Goal: Task Accomplishment & Management: Manage account settings

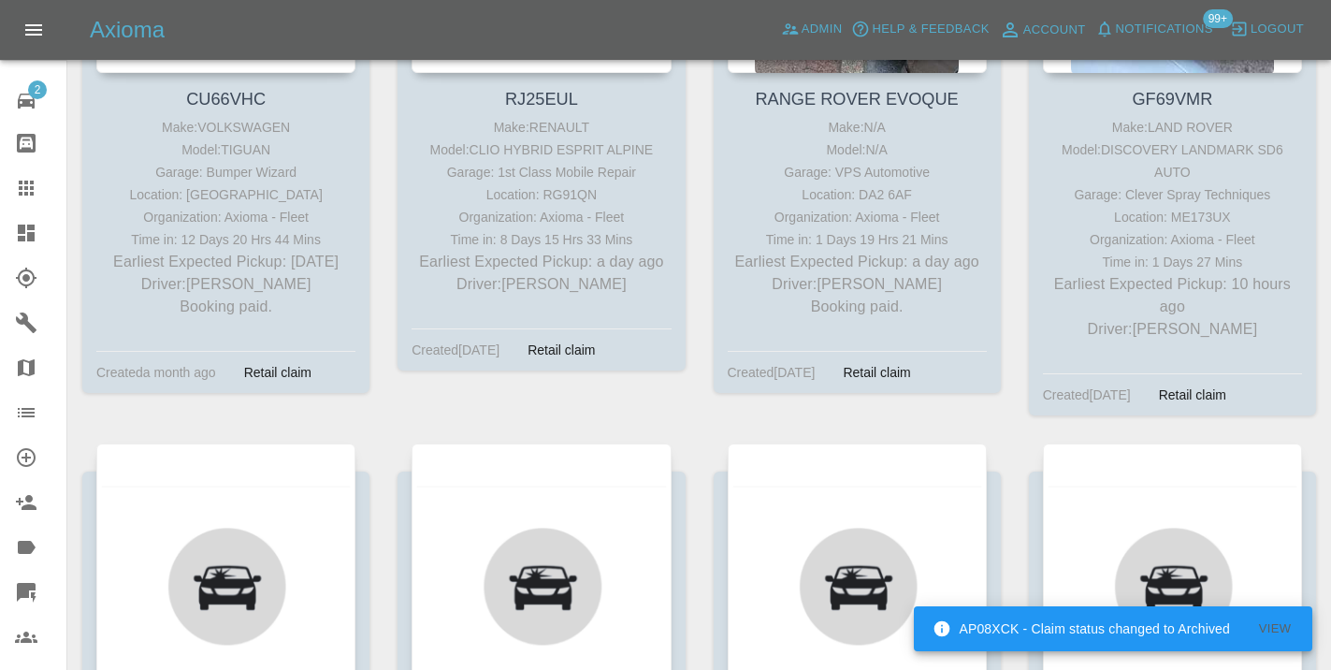
scroll to position [652, 0]
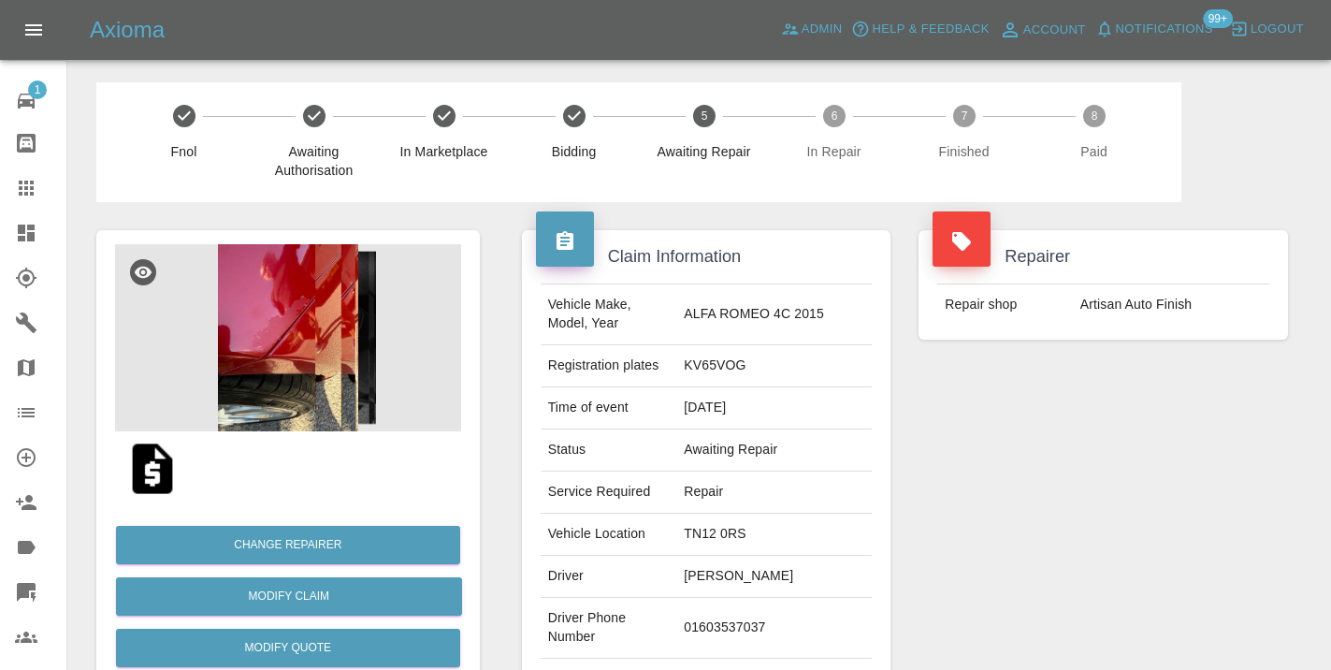
click at [739, 637] on td "01603537037" at bounding box center [773, 628] width 195 height 61
copy td "01603537037"
click at [1119, 528] on div "Repairer Repair shop Artisan Auto Finish" at bounding box center [1102, 481] width 397 height 558
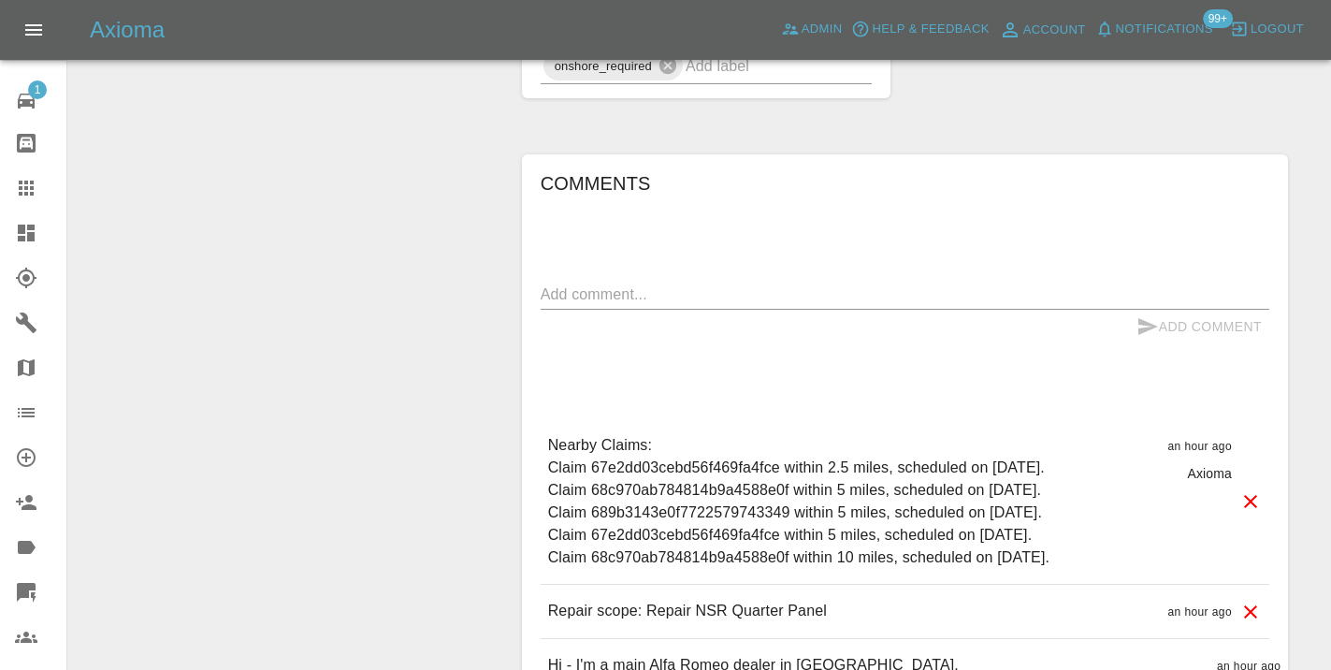
scroll to position [1315, 0]
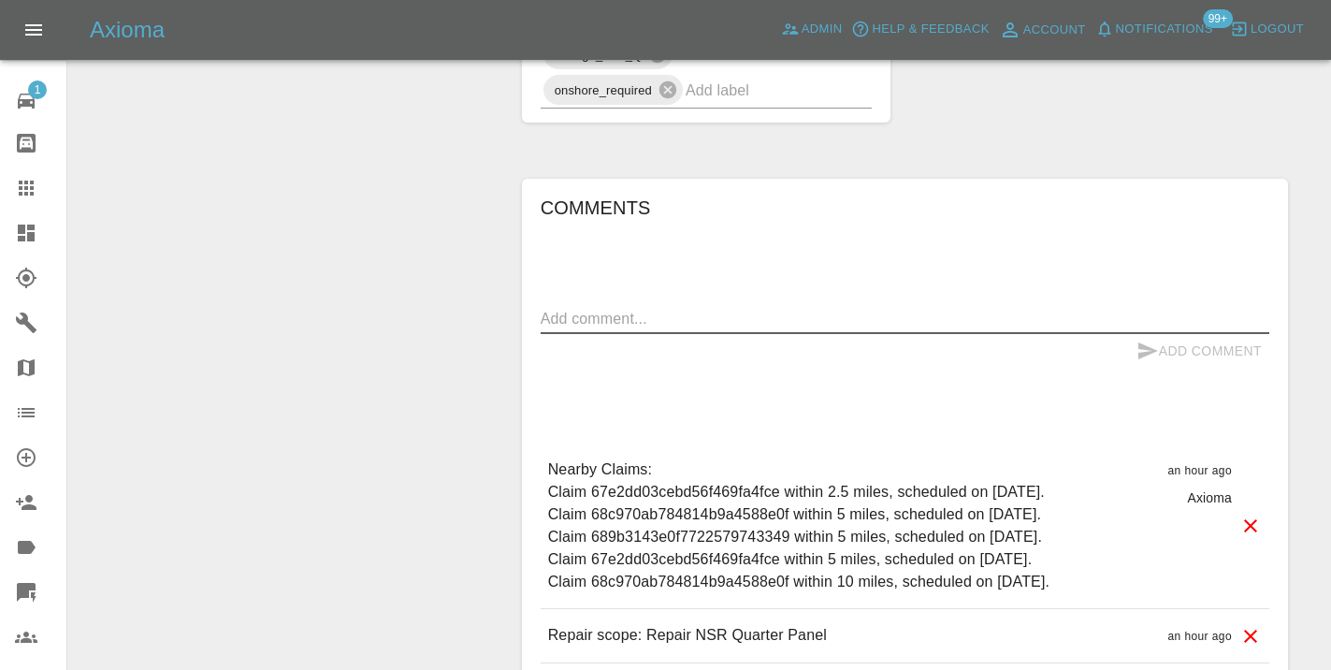
click at [631, 329] on textarea at bounding box center [905, 319] width 728 height 22
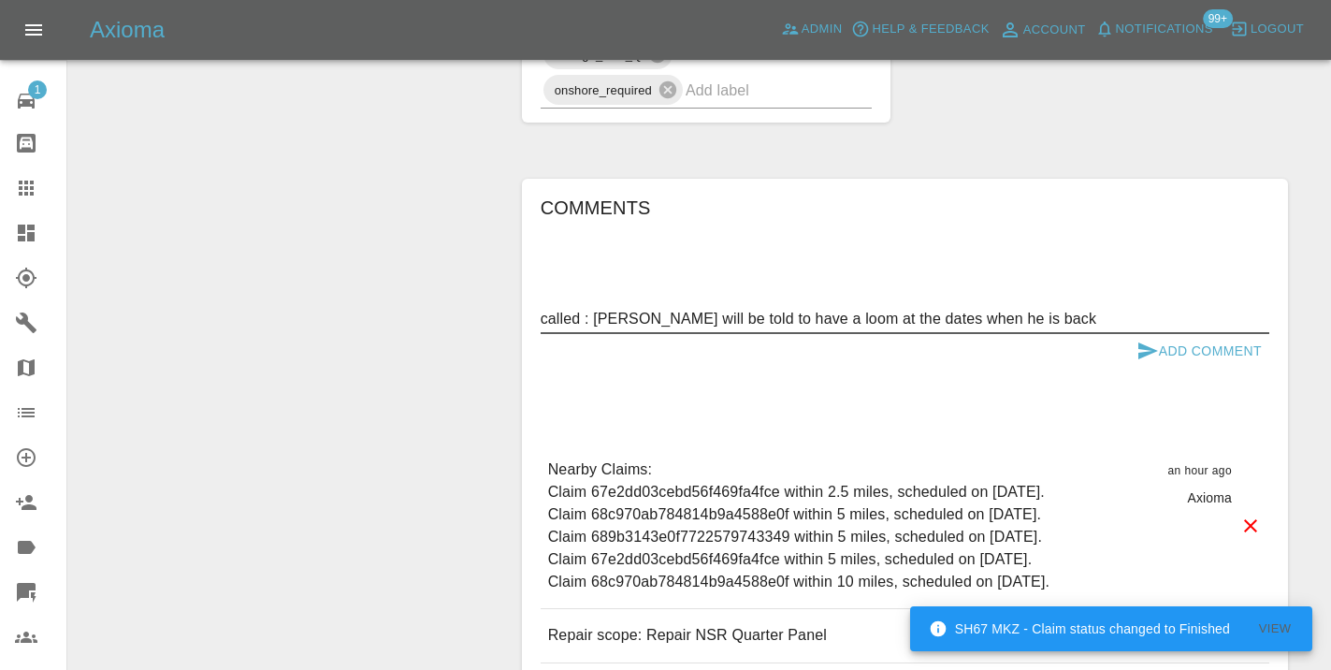
type textarea "called : Mark will be told to have a loom at the dates when he is back"
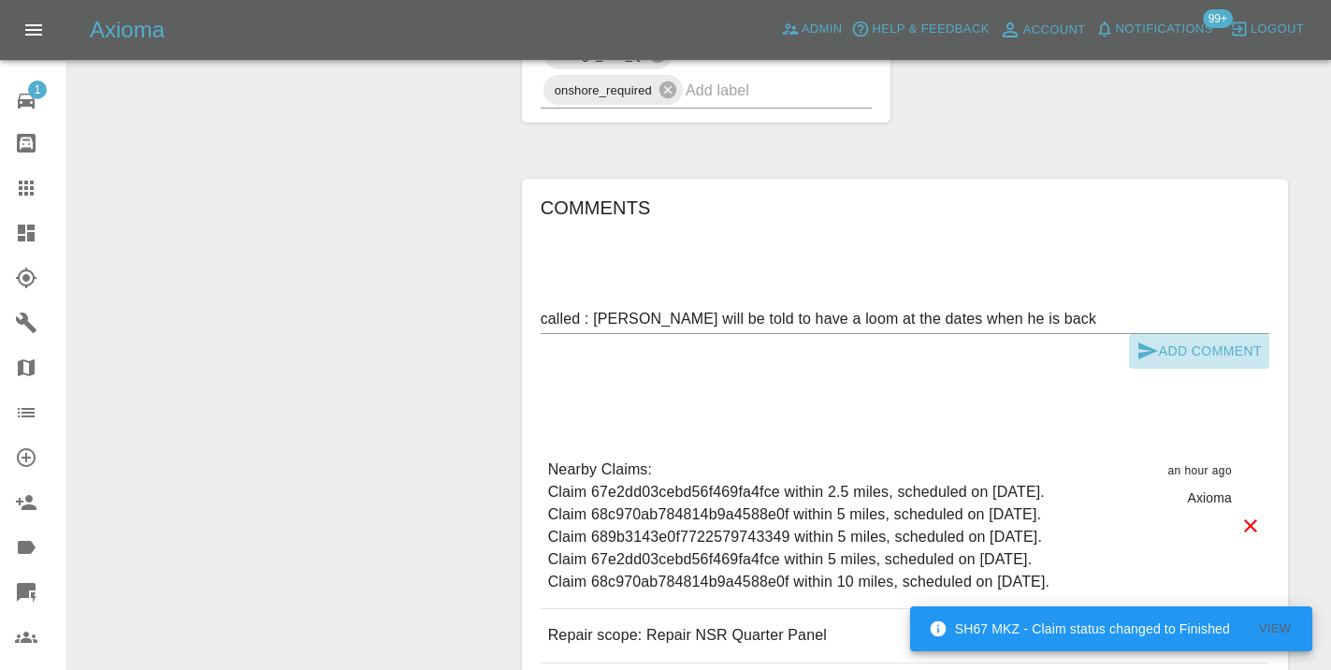
click at [1175, 367] on button "Add Comment" at bounding box center [1199, 351] width 140 height 35
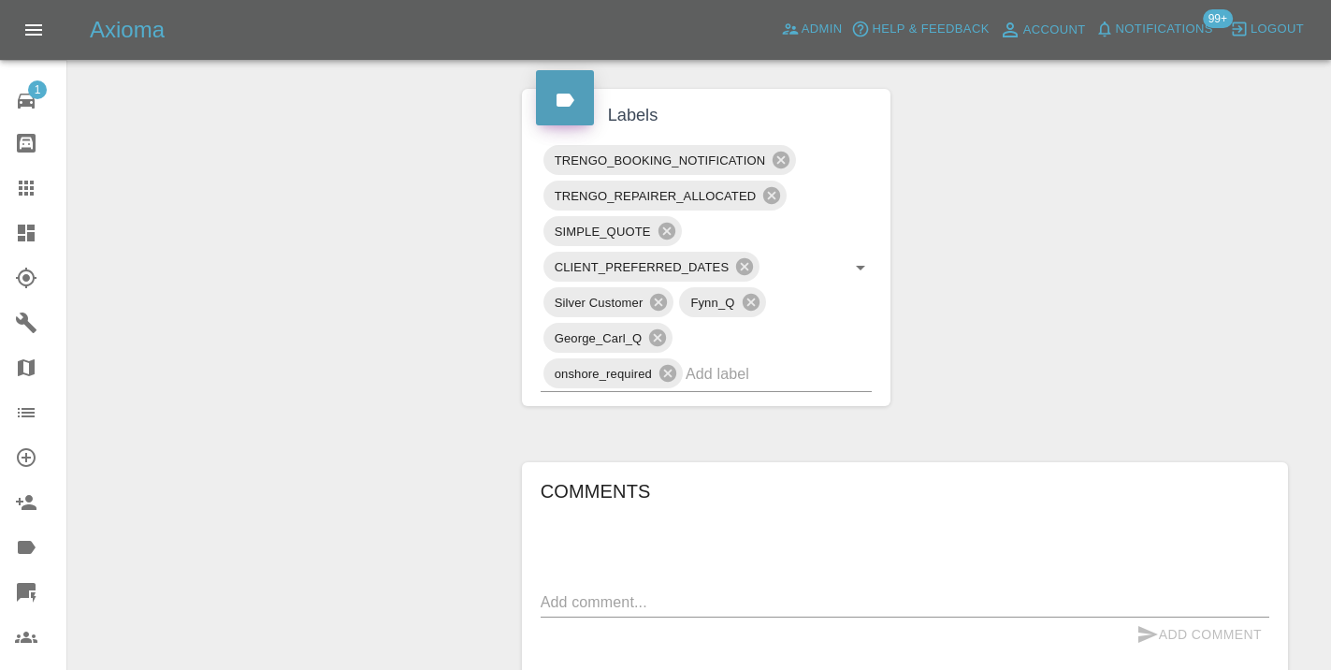
scroll to position [1038, 0]
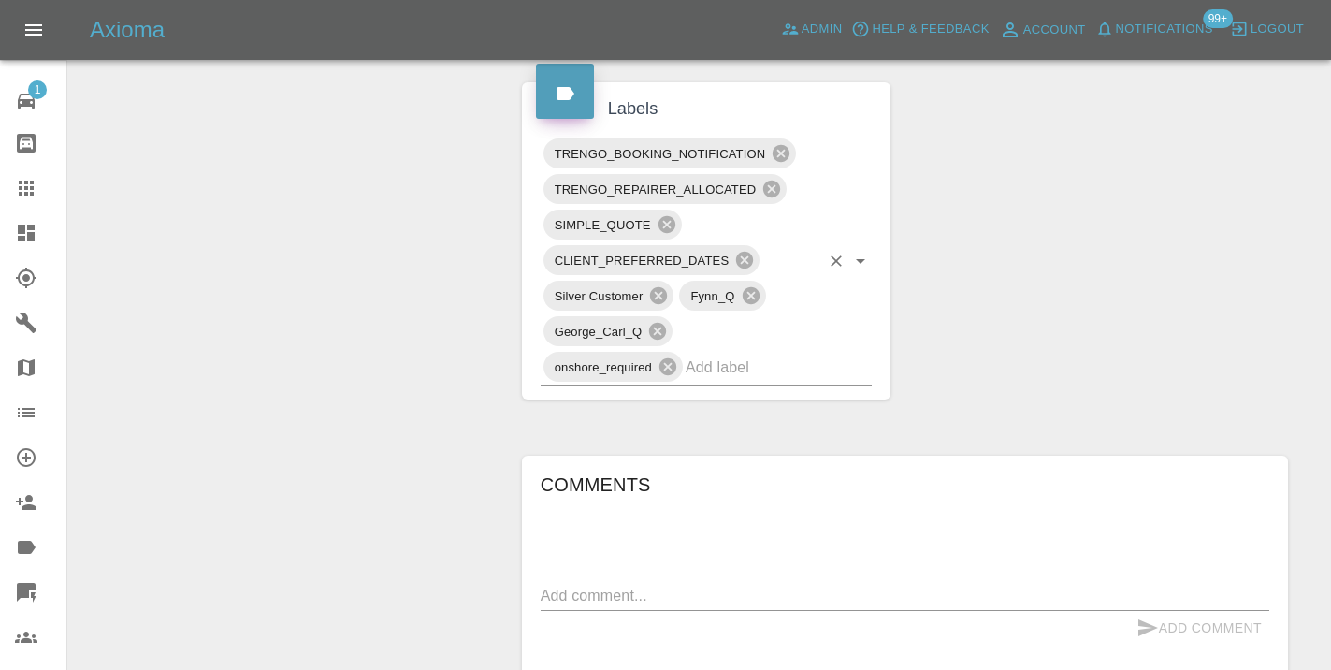
click at [722, 382] on input "text" at bounding box center [752, 367] width 134 height 29
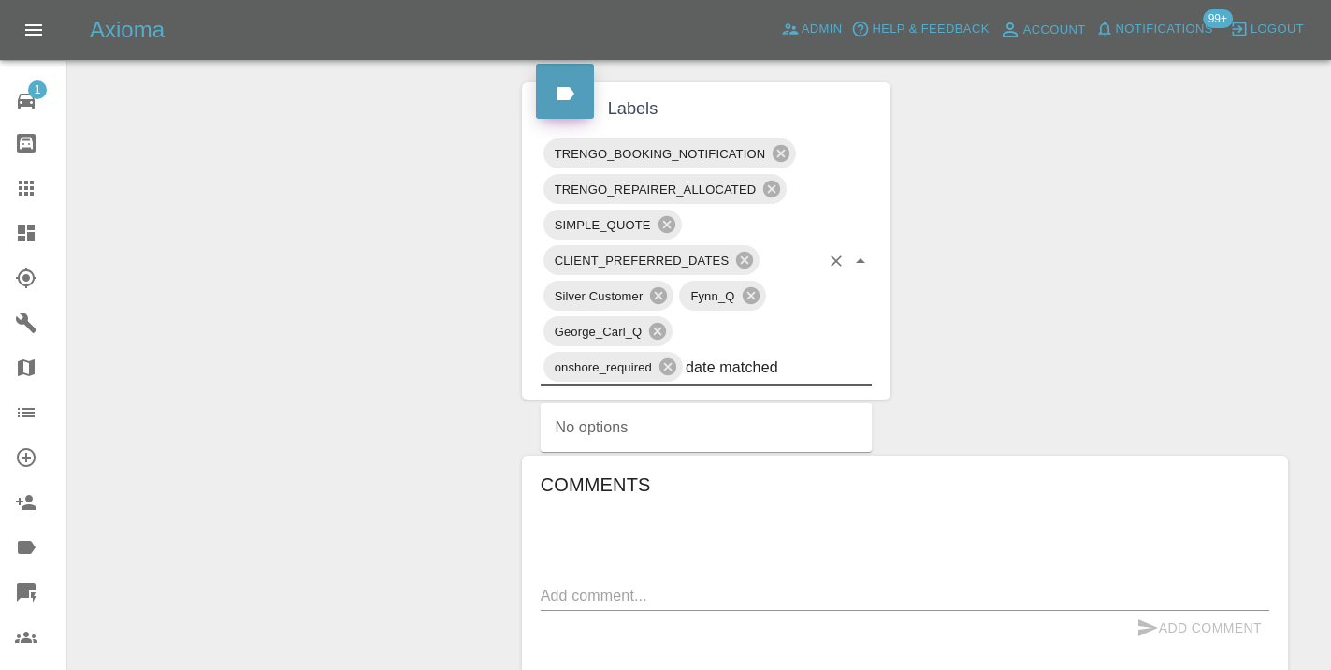
type input "date matched"
click at [430, 382] on div "Change Repairer Modify Claim Modify Quote Rollback Submit Payment Archive" at bounding box center [287, 206] width 411 height 2084
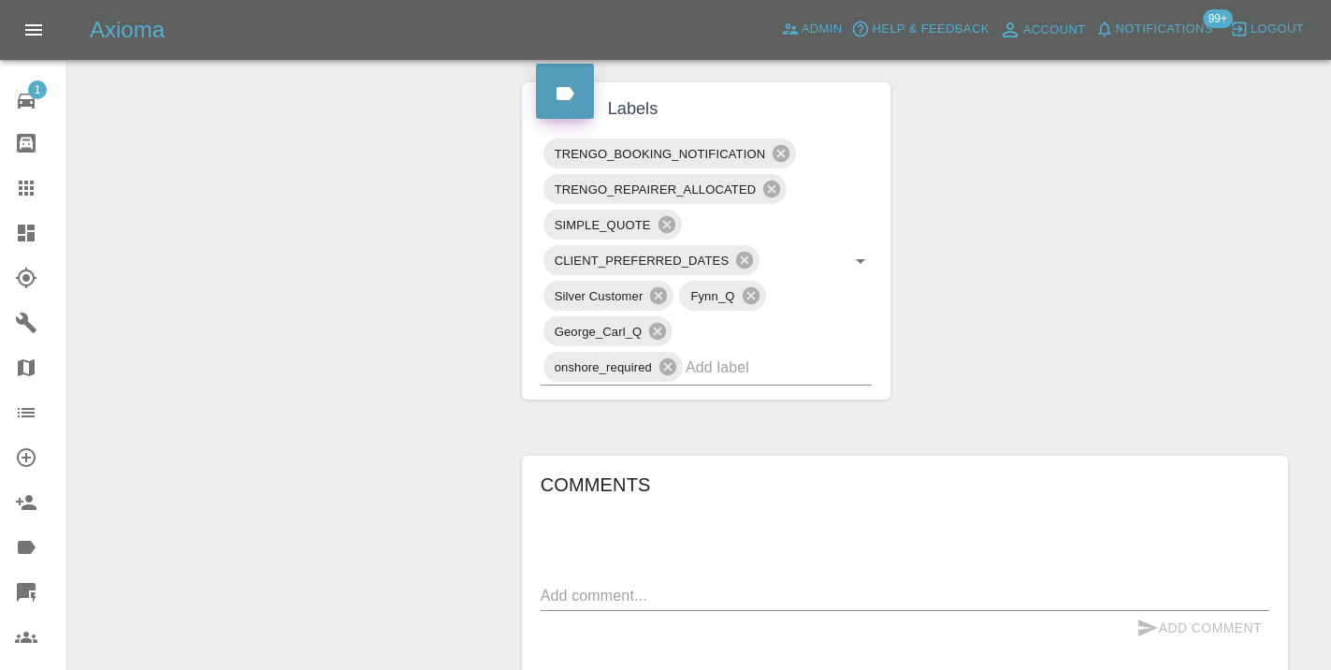
click at [33, 190] on icon at bounding box center [26, 187] width 15 height 15
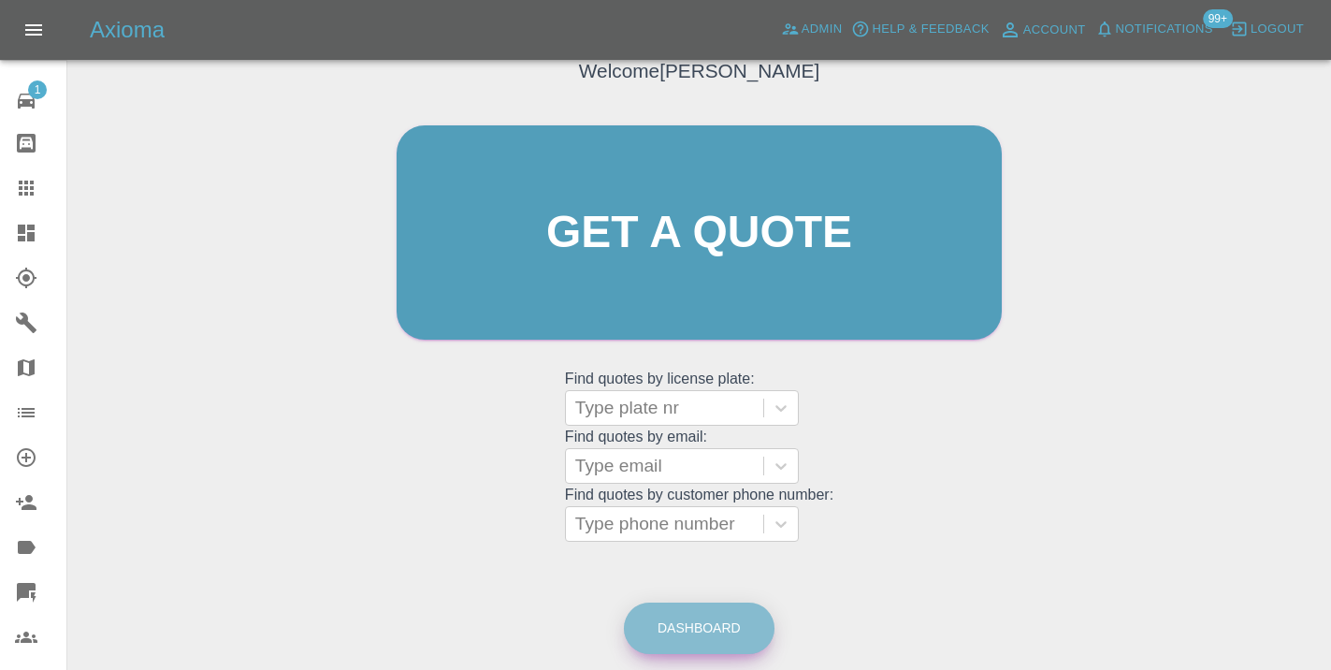
click at [745, 623] on link "Dashboard" at bounding box center [699, 627] width 151 height 51
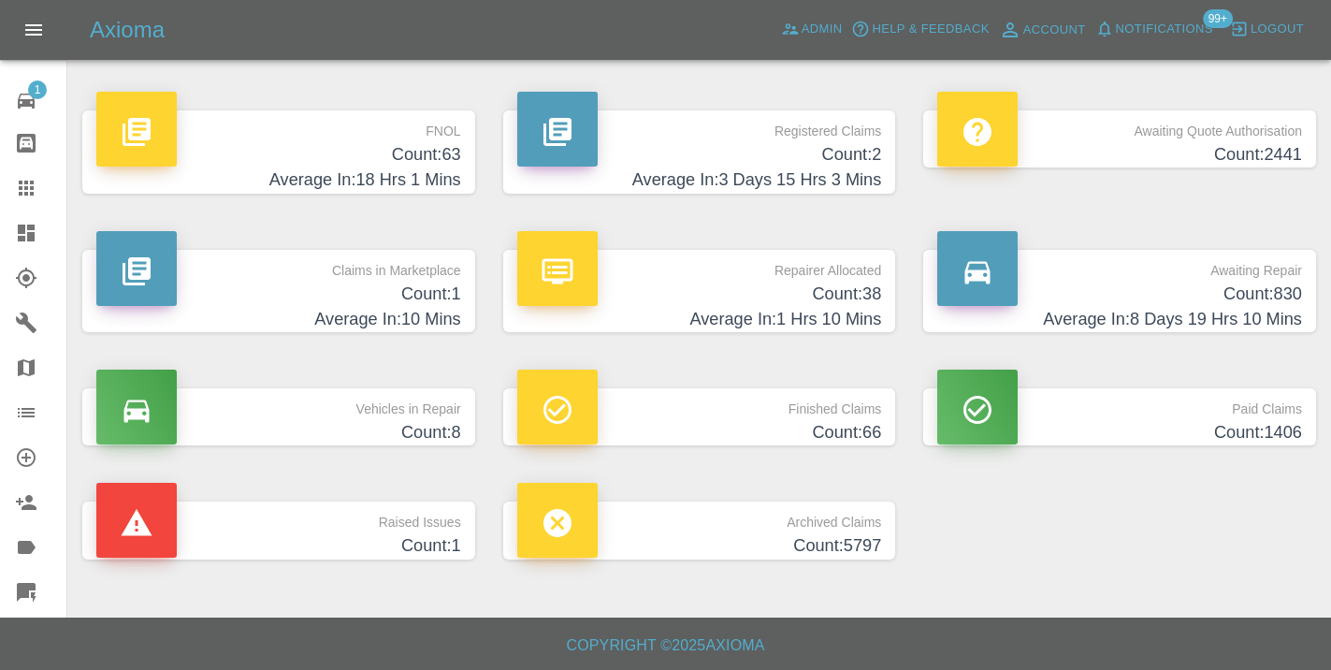
click at [1217, 300] on h4 "Count: 830" at bounding box center [1119, 293] width 365 height 25
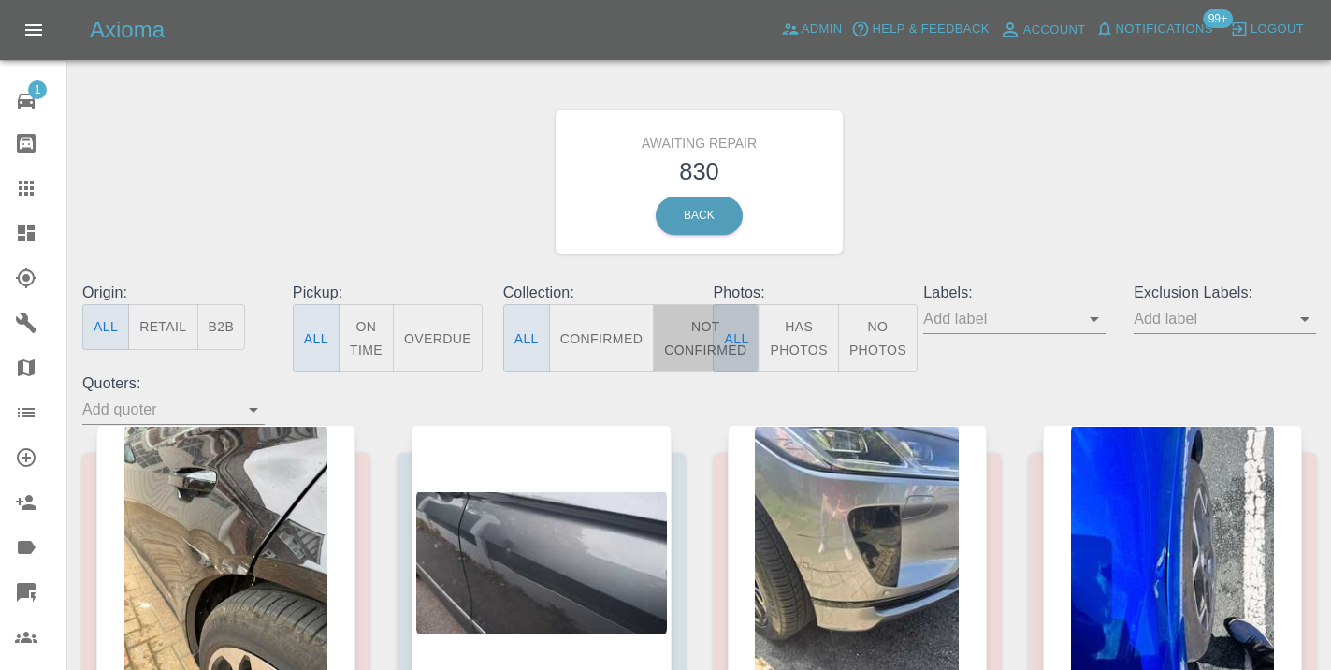
click at [691, 351] on button "Not Confirmed" at bounding box center [705, 338] width 105 height 68
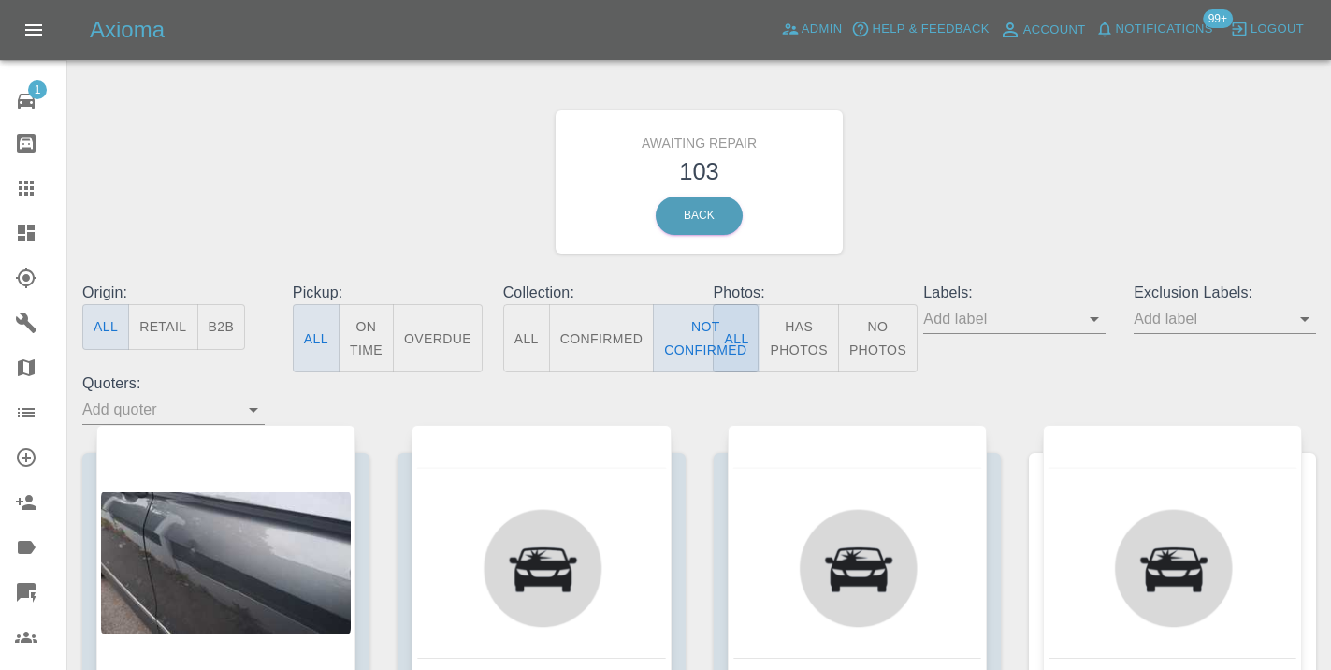
click at [994, 215] on div "Awaiting Repair 103 Back" at bounding box center [699, 181] width 1262 height 199
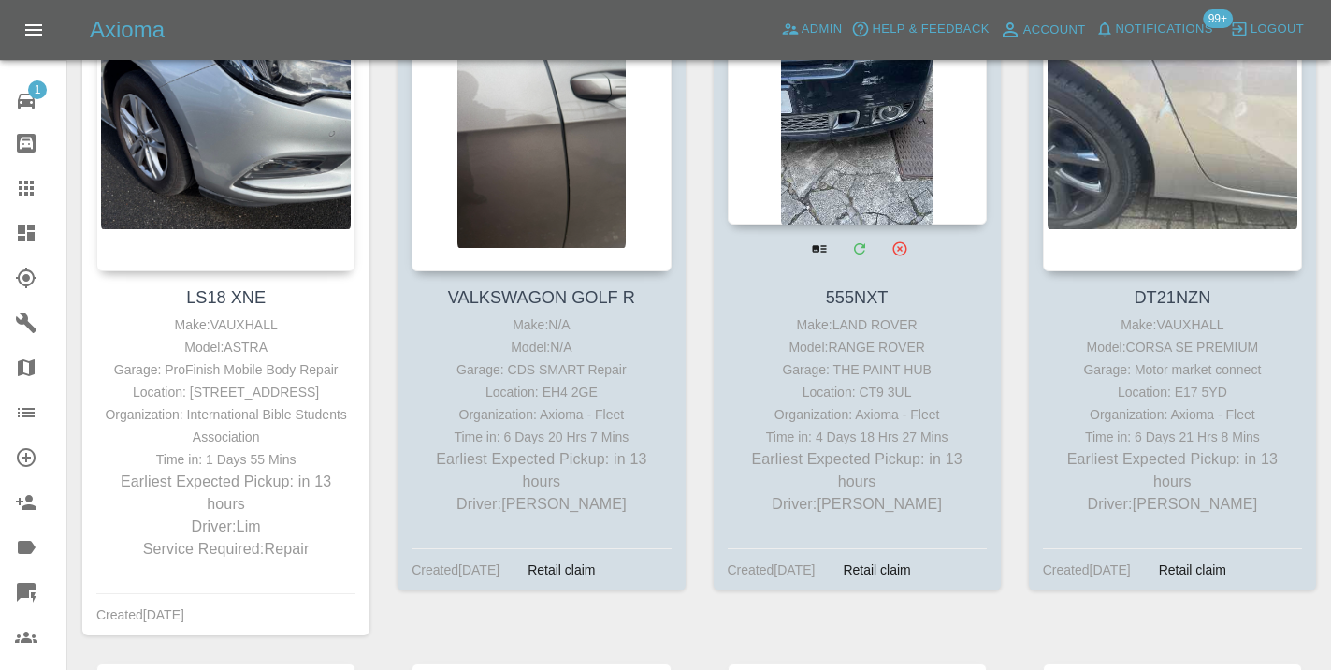
scroll to position [1062, 0]
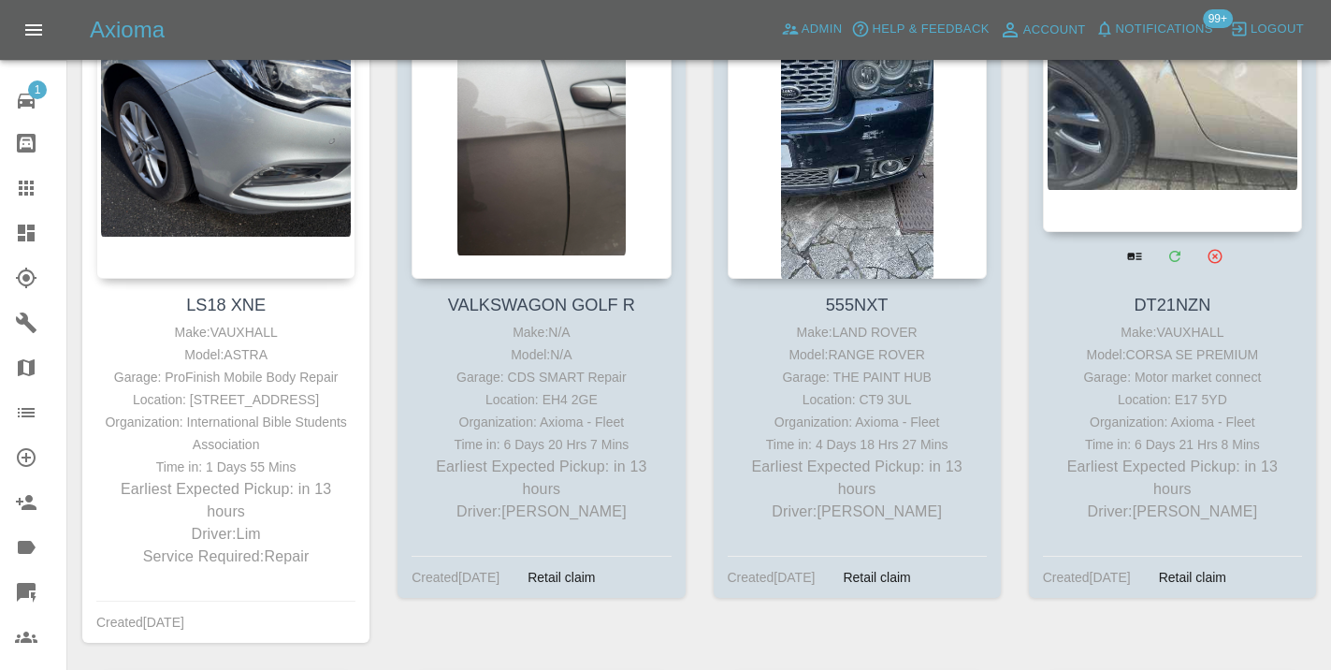
click at [1175, 150] on div at bounding box center [1172, 95] width 259 height 273
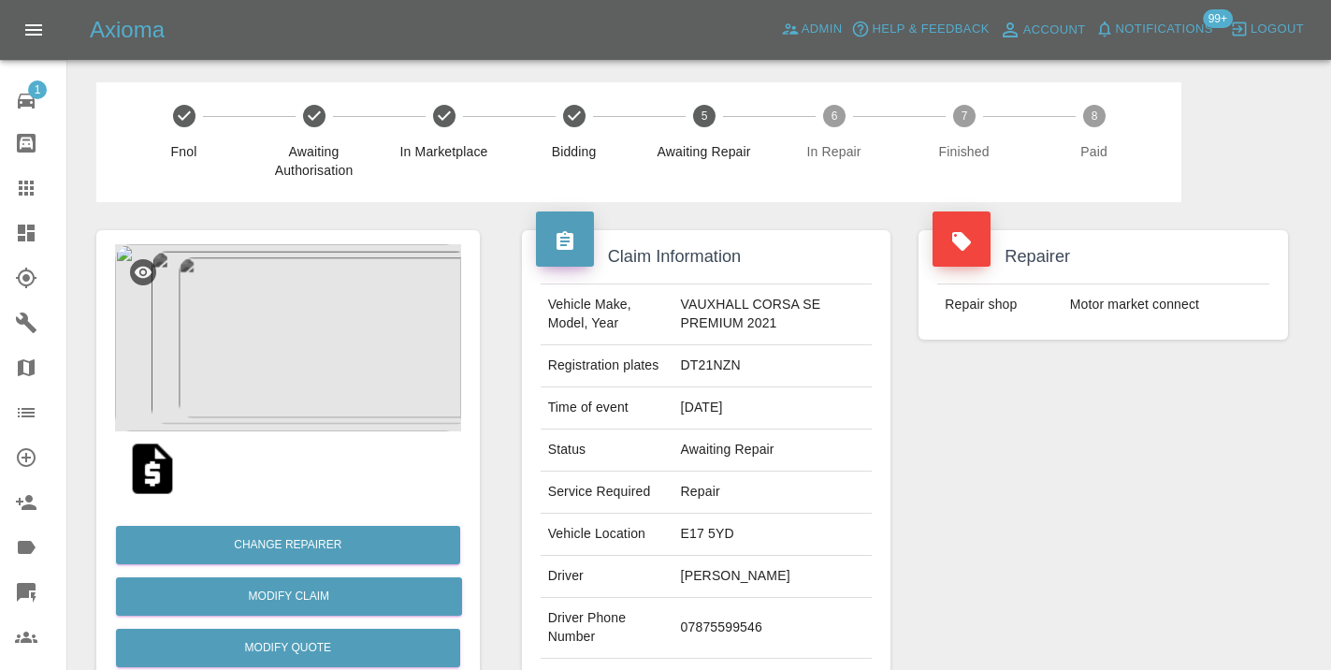
click at [762, 619] on td "07875599546" at bounding box center [772, 628] width 199 height 61
click at [737, 627] on td "07875599546" at bounding box center [772, 628] width 199 height 61
copy td "07875599546"
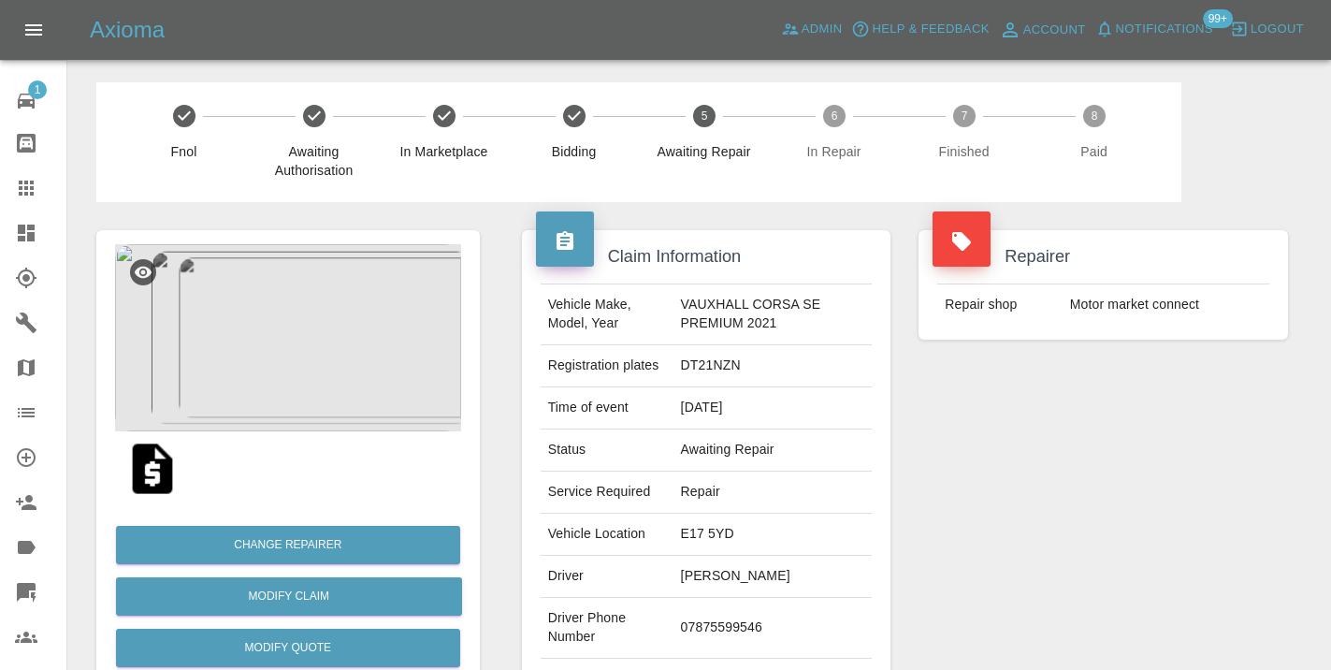
click at [1087, 527] on div "Repairer Repair shop Motor market connect" at bounding box center [1102, 481] width 397 height 558
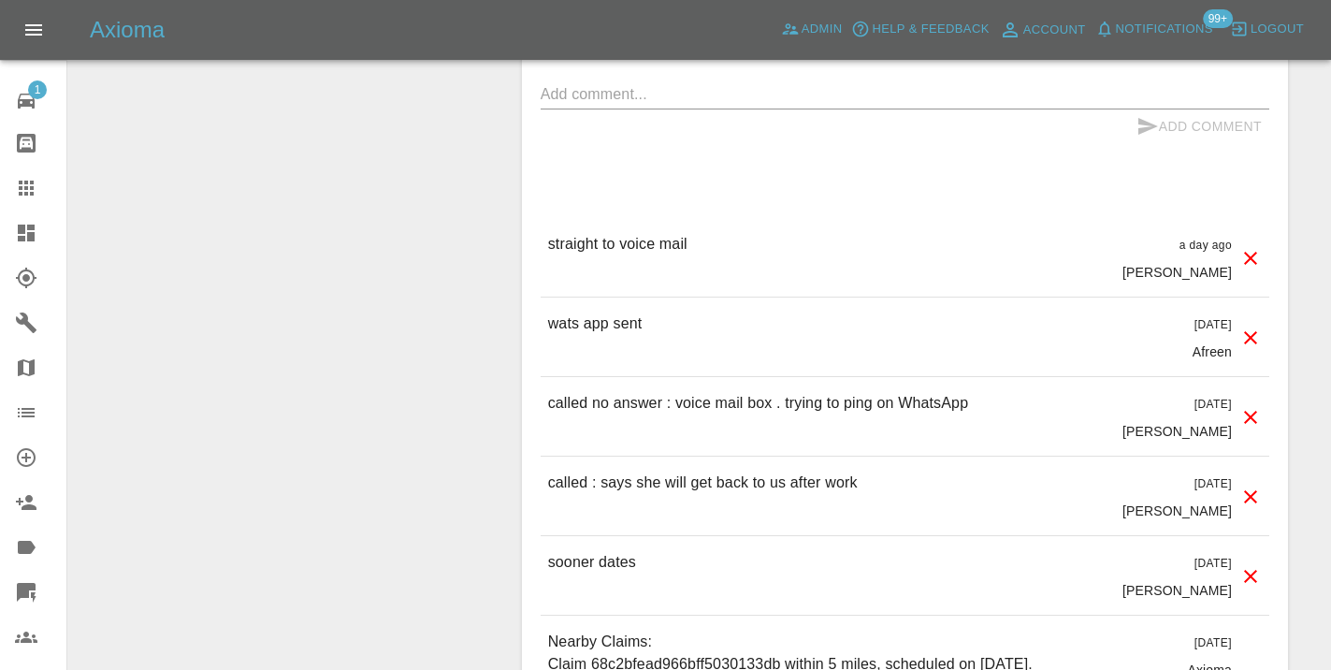
scroll to position [1561, 0]
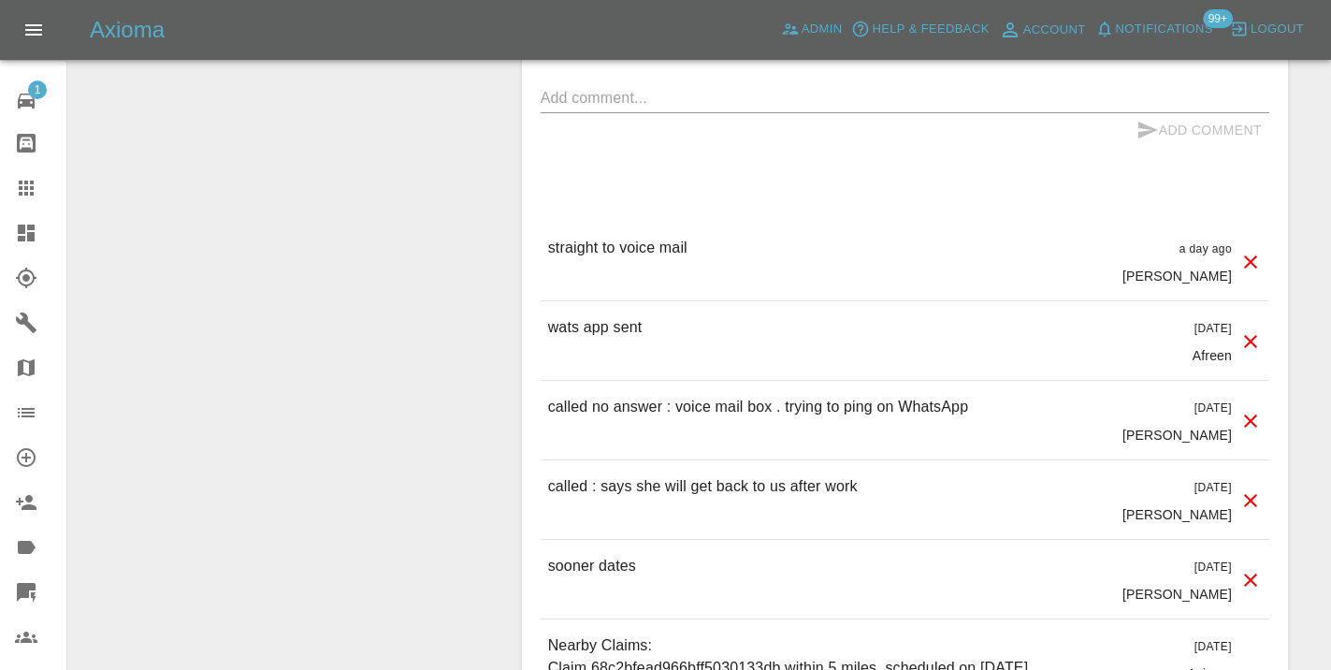
click at [591, 93] on textarea at bounding box center [905, 98] width 728 height 22
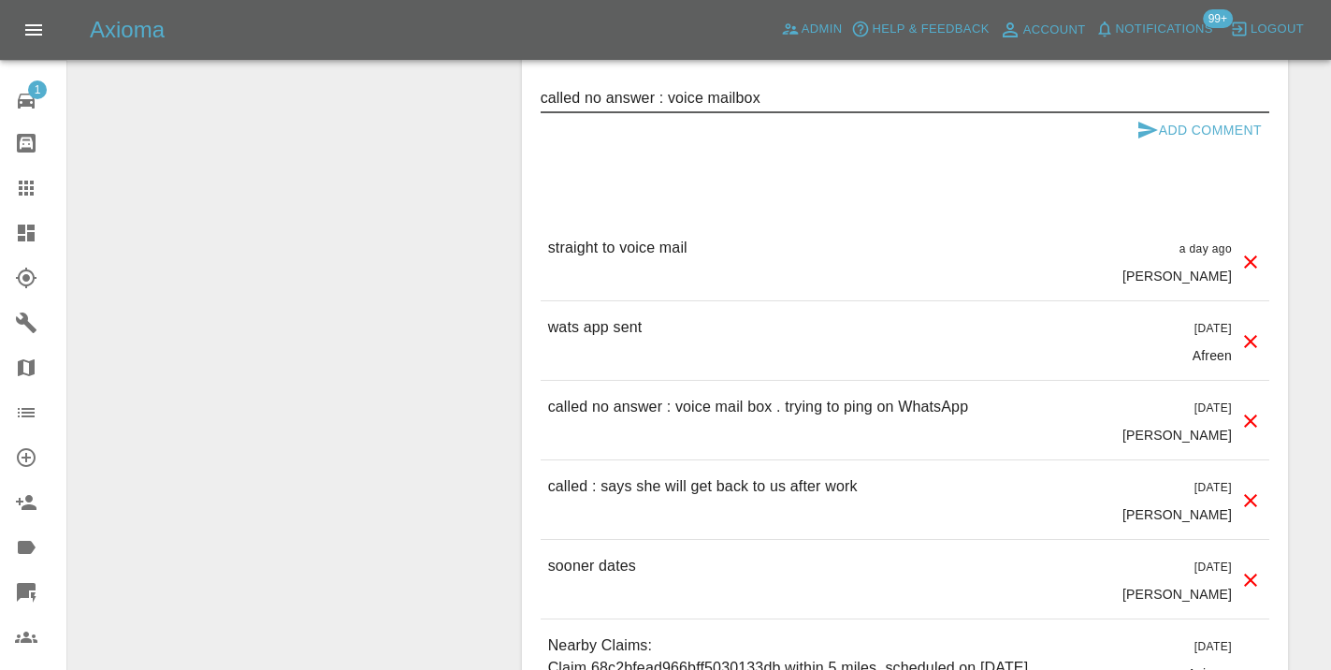
type textarea "called no answer : voice mailbox"
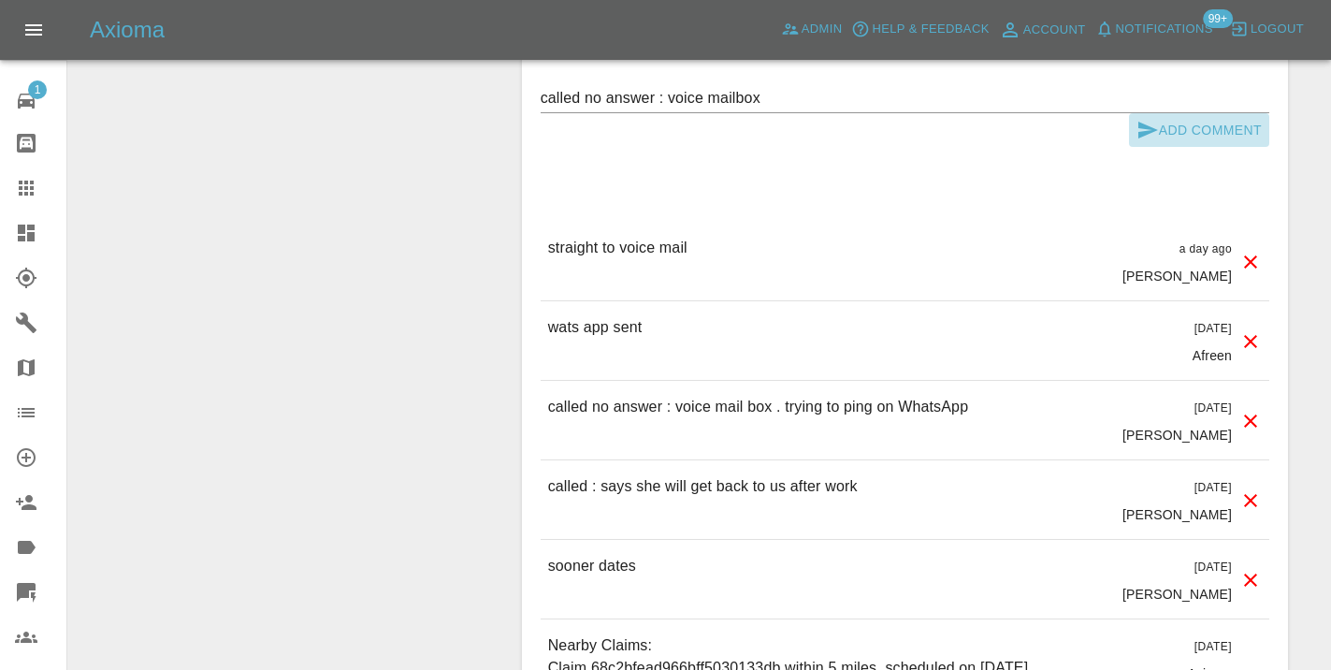
click at [1153, 128] on icon "submit" at bounding box center [1148, 130] width 20 height 17
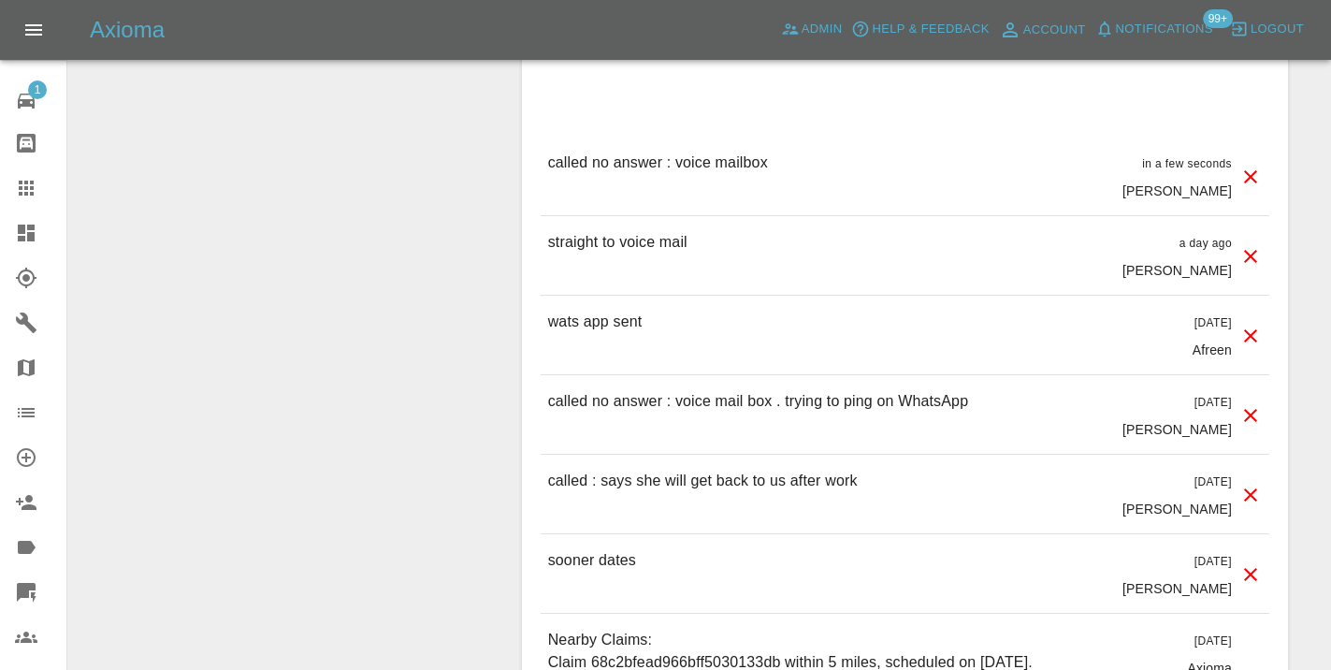
scroll to position [1668, 0]
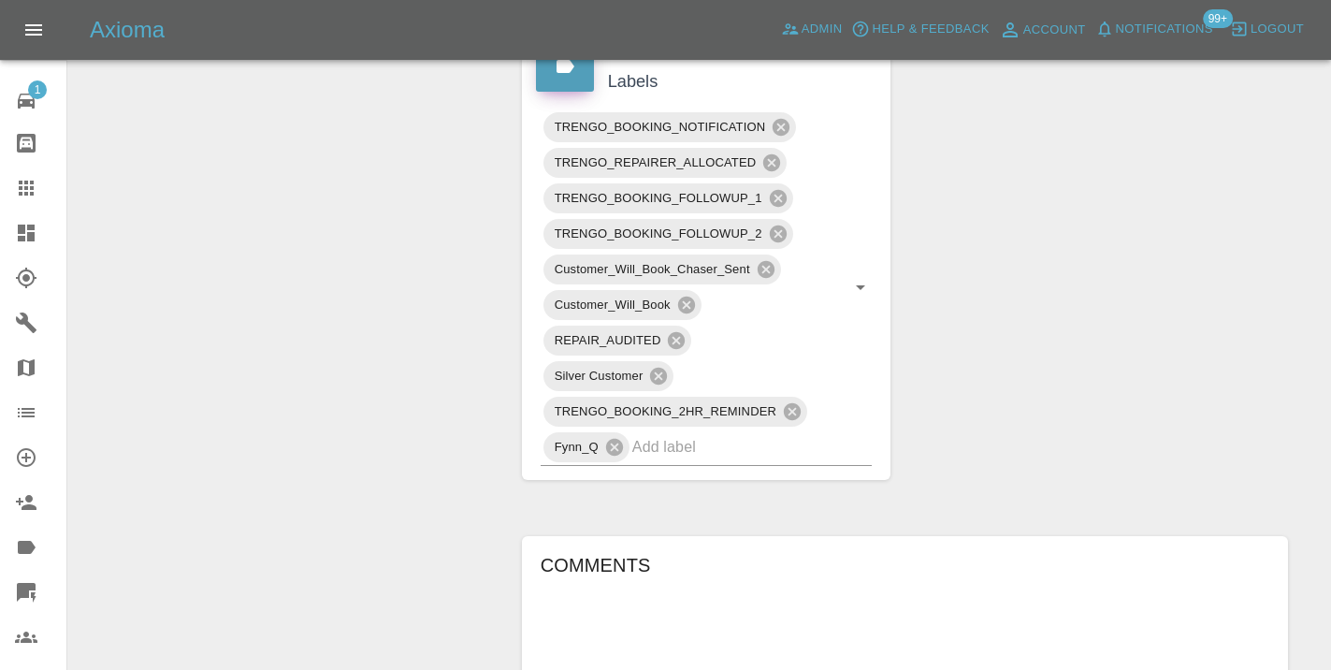
scroll to position [986, 0]
click at [705, 446] on input "text" at bounding box center [726, 443] width 188 height 29
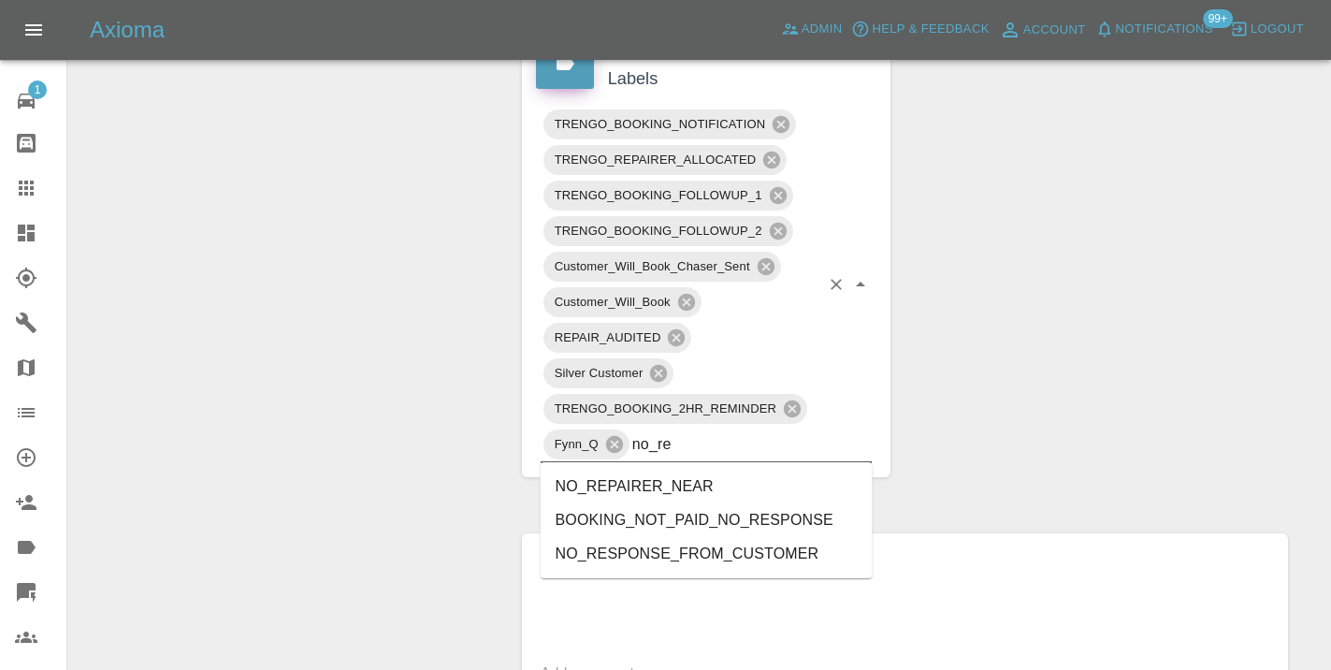
type input "no_res"
click at [651, 517] on li "NO_RESPONSE_FROM_CUSTOMER" at bounding box center [707, 520] width 332 height 34
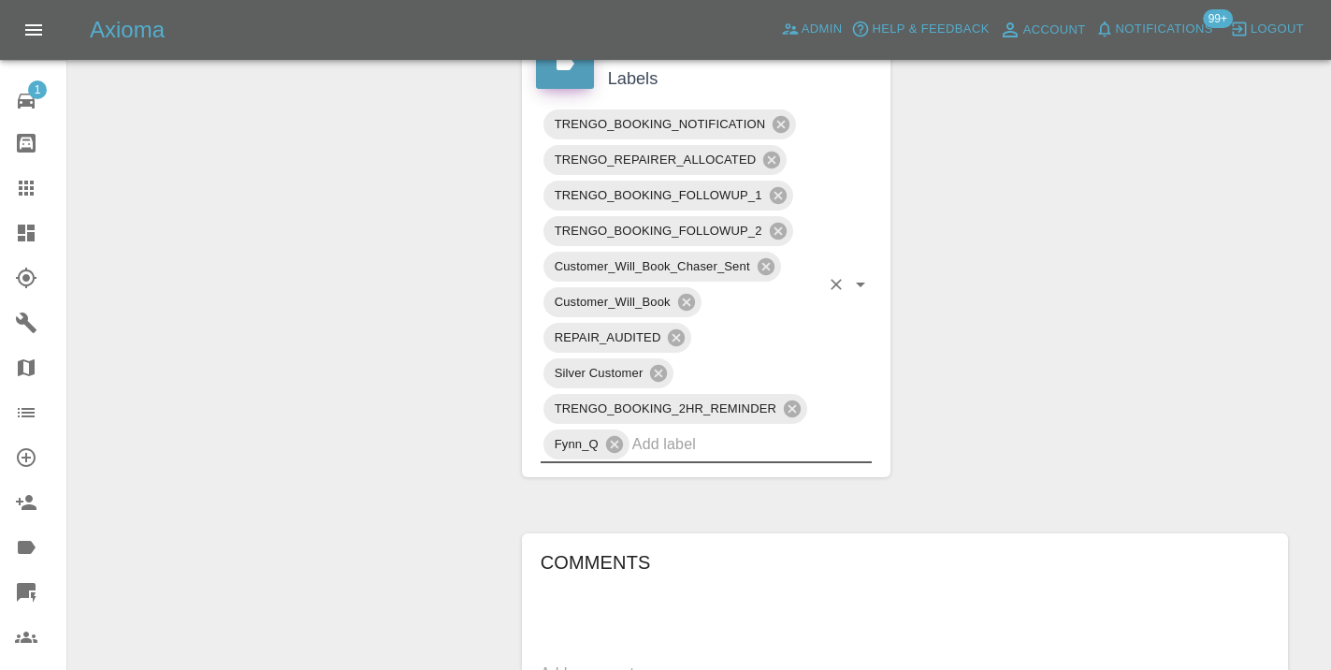
click at [325, 247] on div "Change Repairer Modify Claim Modify Quote Rollback Submit Payment Archive" at bounding box center [287, 413] width 411 height 2395
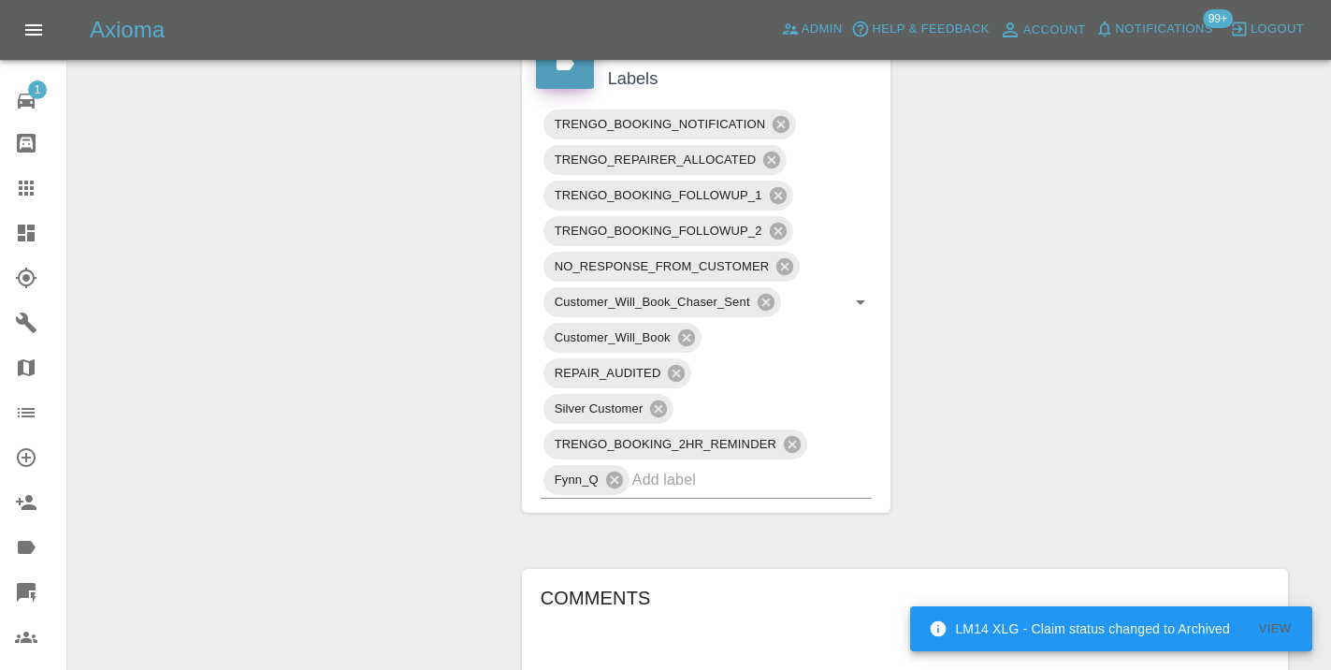
click at [64, 304] on link "Garages" at bounding box center [33, 322] width 66 height 45
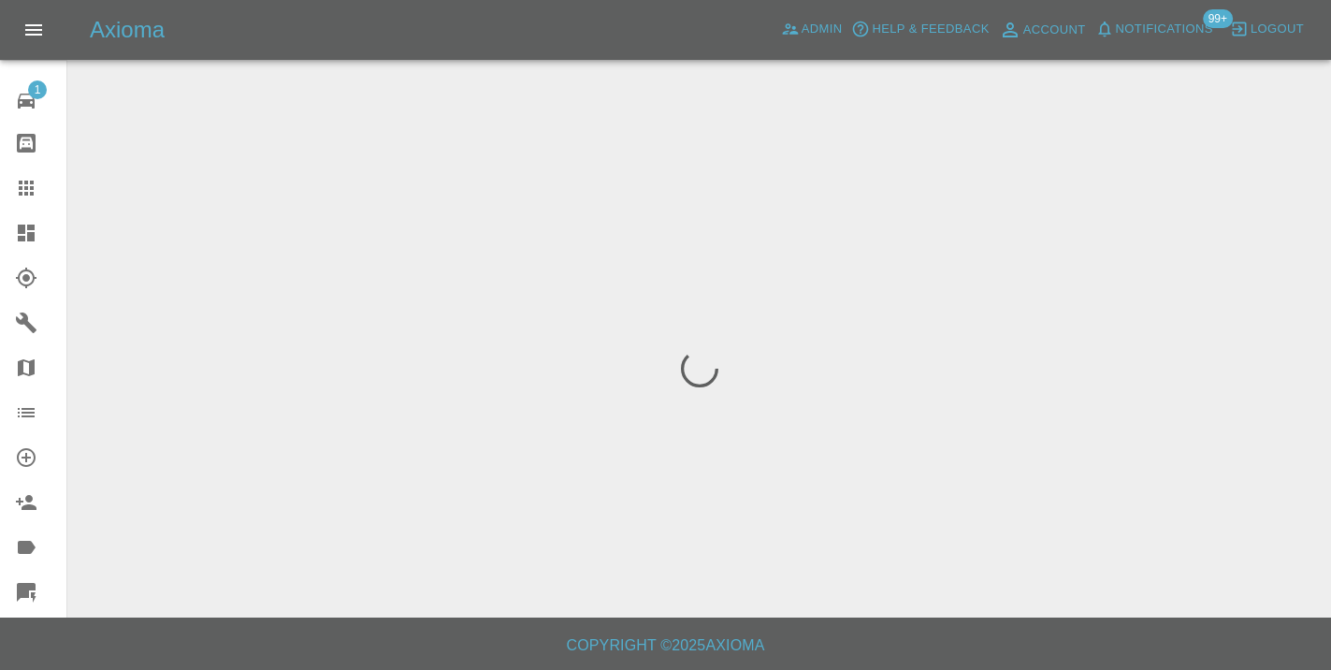
scroll to position [60, 0]
click at [40, 183] on div at bounding box center [41, 188] width 52 height 22
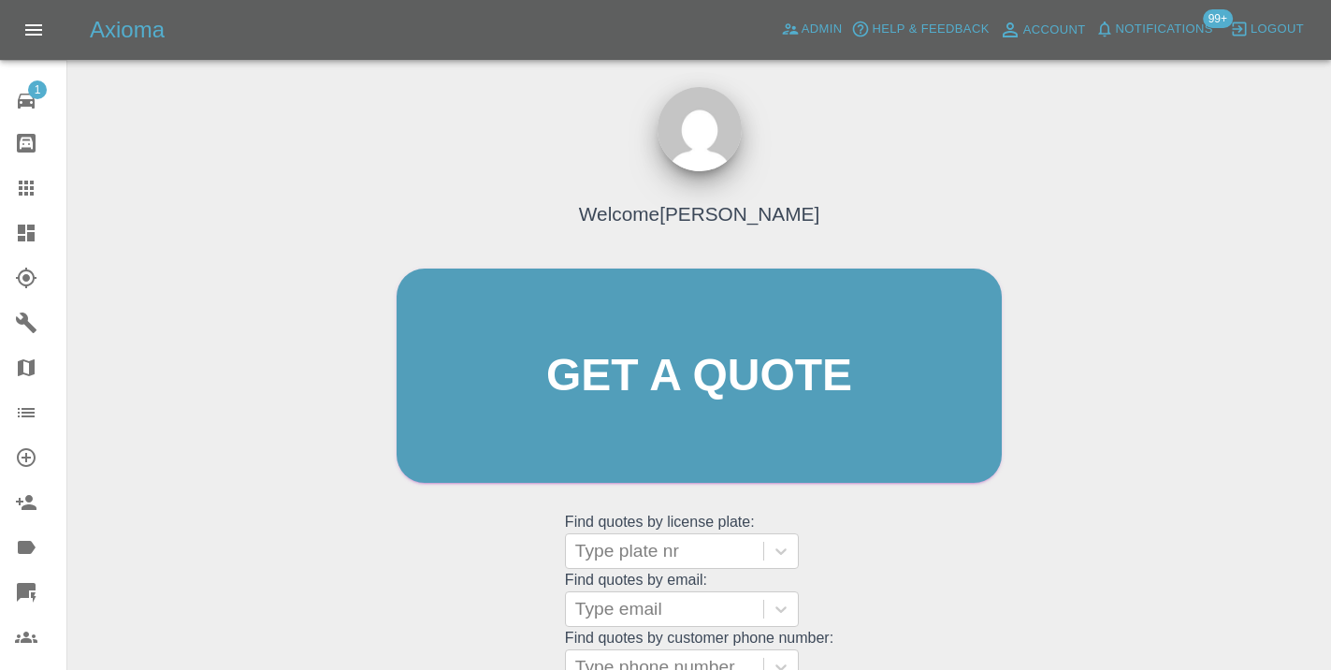
click at [927, 577] on div "Welcome Castro Get a quote Get a quote Find quotes by license plate: Type plate…" at bounding box center [699, 411] width 644 height 565
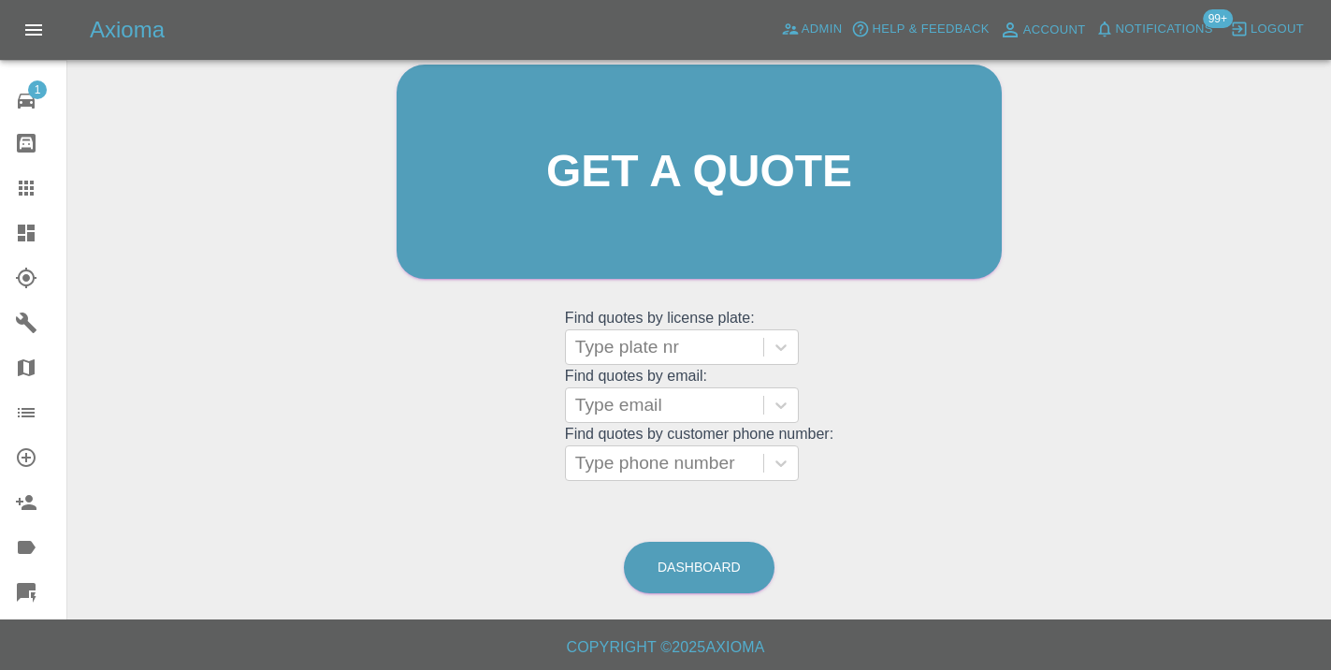
scroll to position [209, 0]
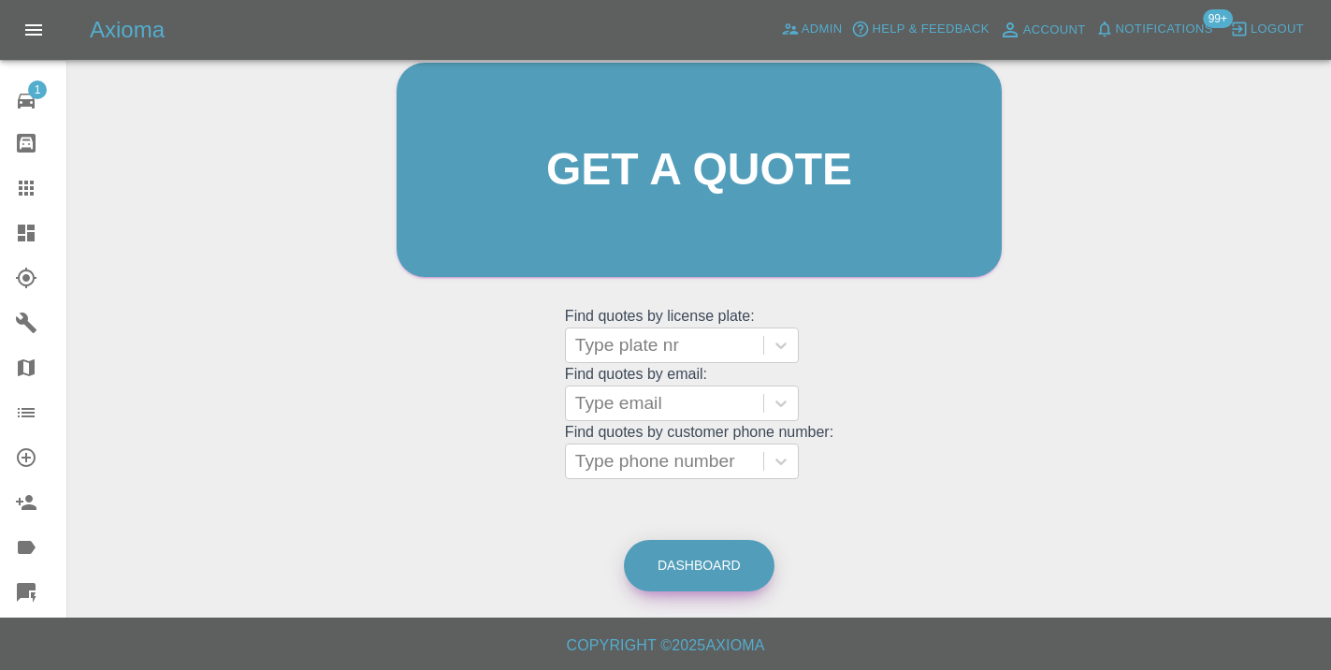
click at [729, 576] on link "Dashboard" at bounding box center [699, 565] width 151 height 51
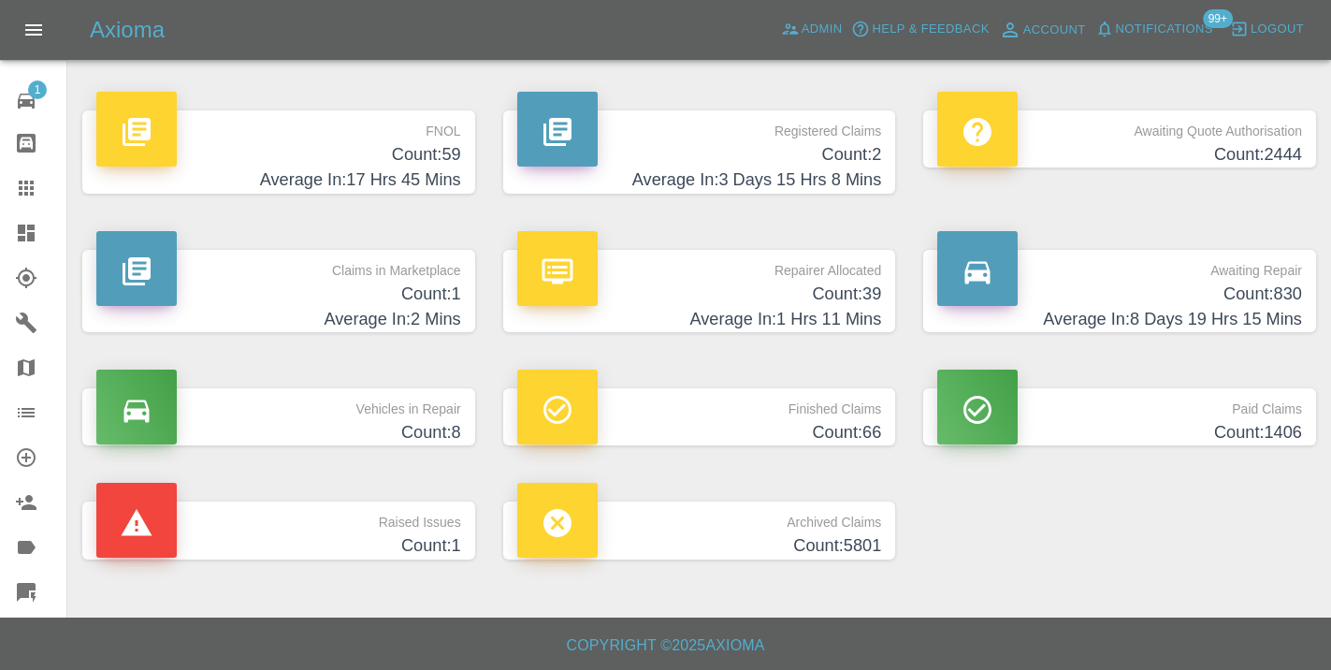
click at [1225, 281] on h4 "Count: 830" at bounding box center [1119, 293] width 365 height 25
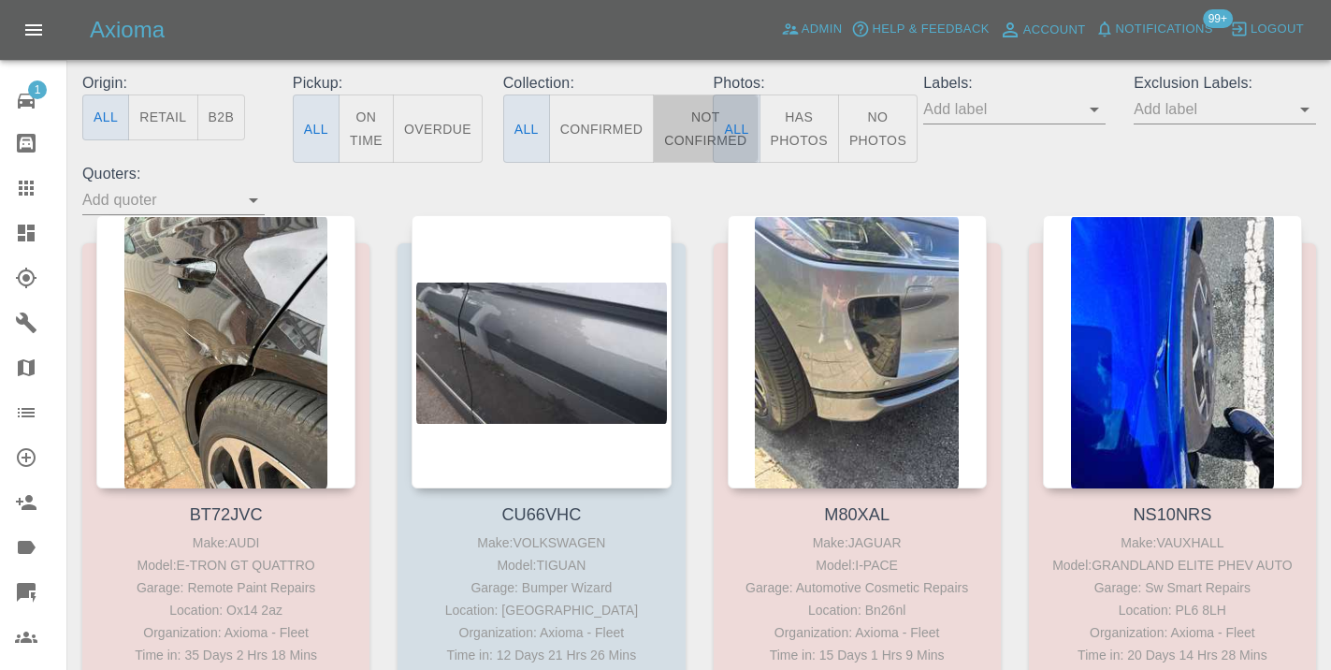
click at [685, 136] on button "Not Confirmed" at bounding box center [705, 128] width 105 height 68
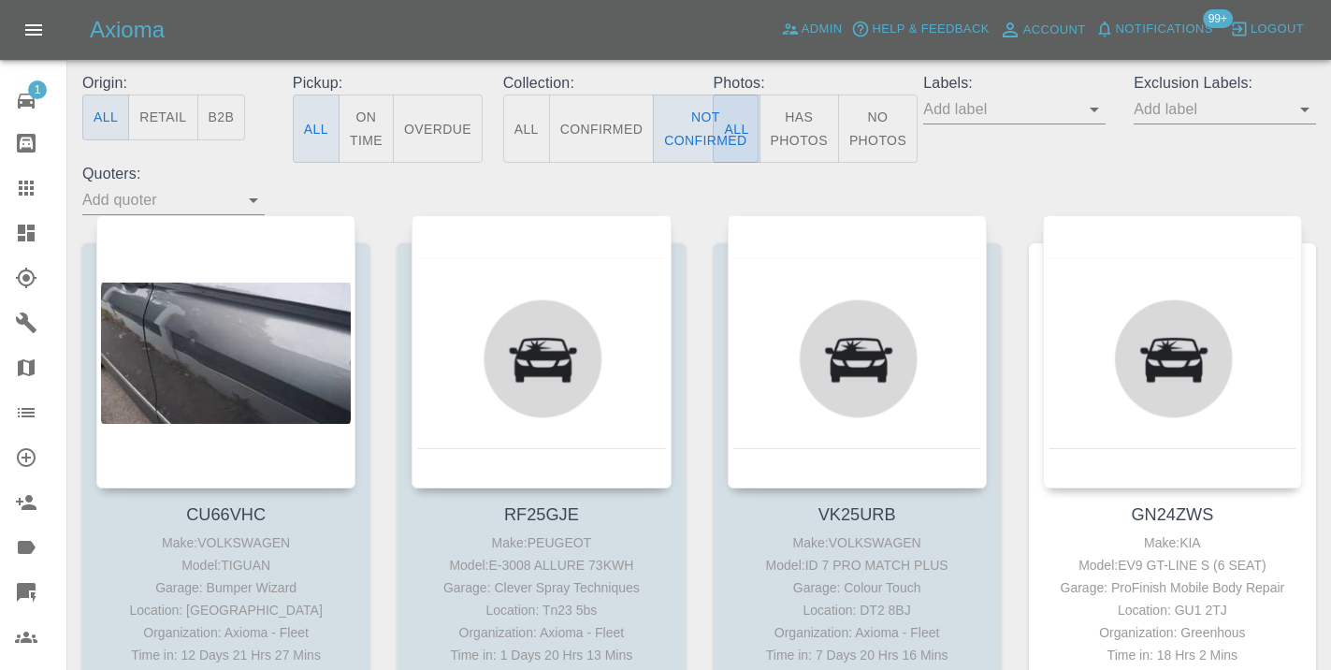
type button "false"
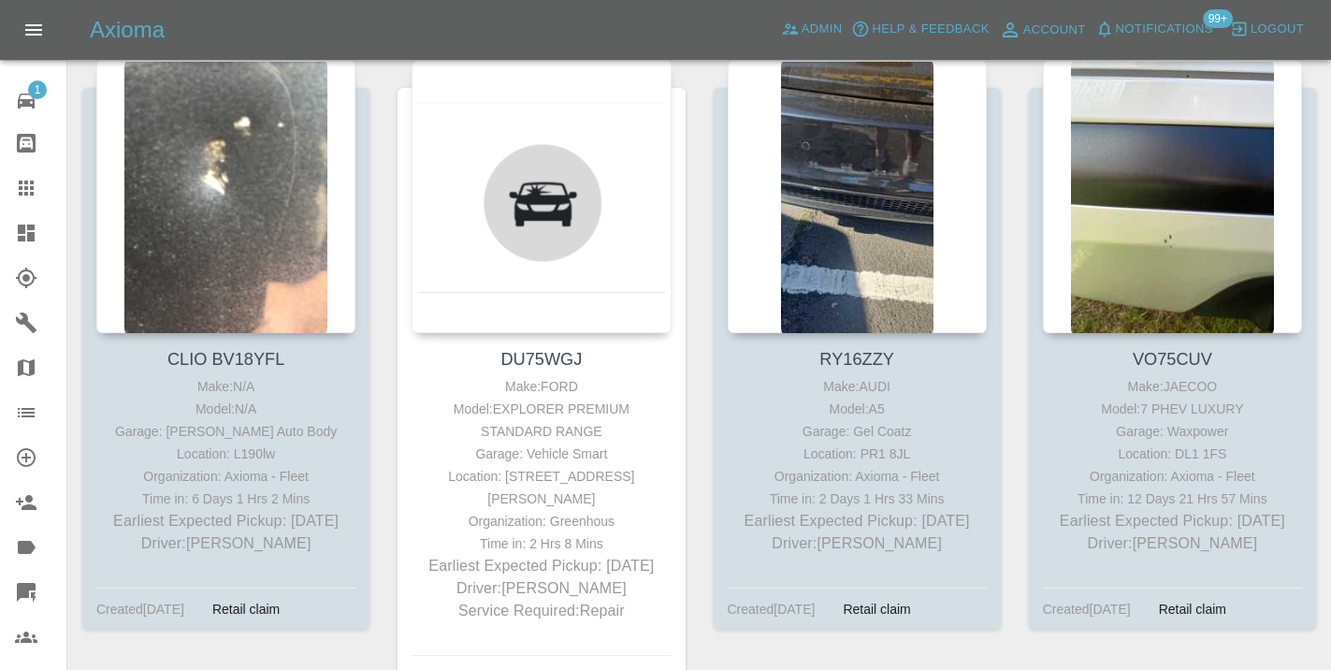
scroll to position [1680, 0]
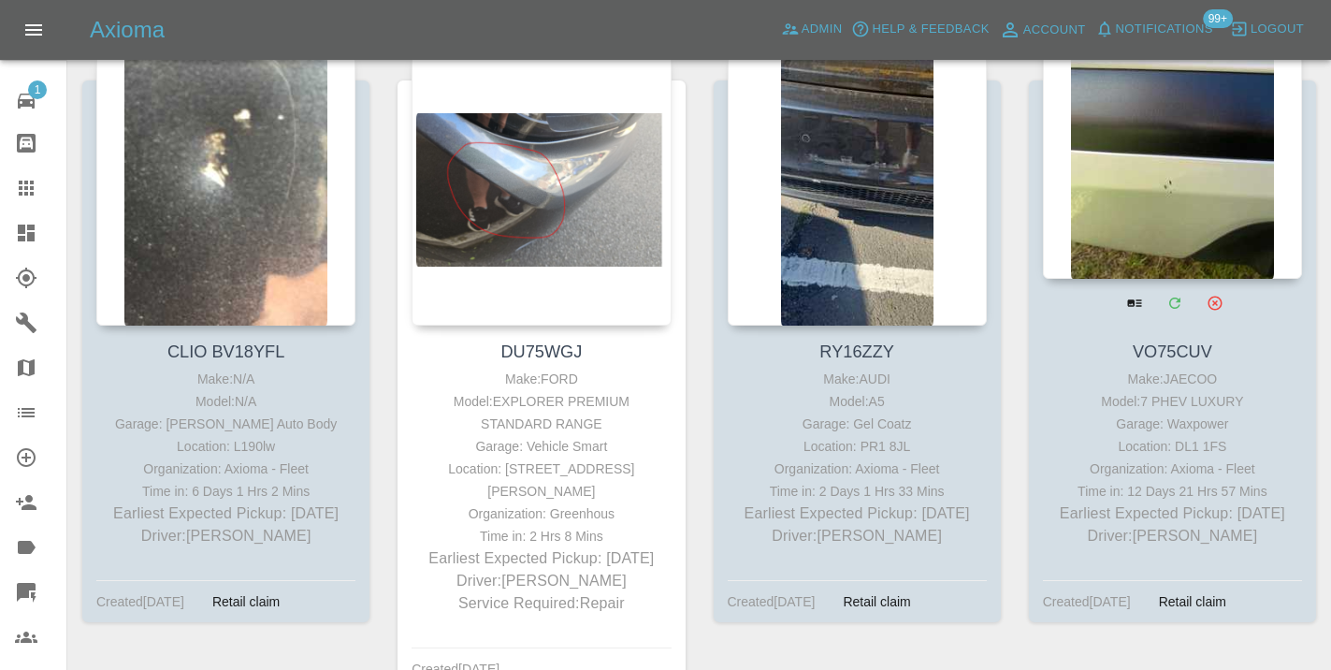
click at [1112, 186] on div at bounding box center [1172, 142] width 259 height 273
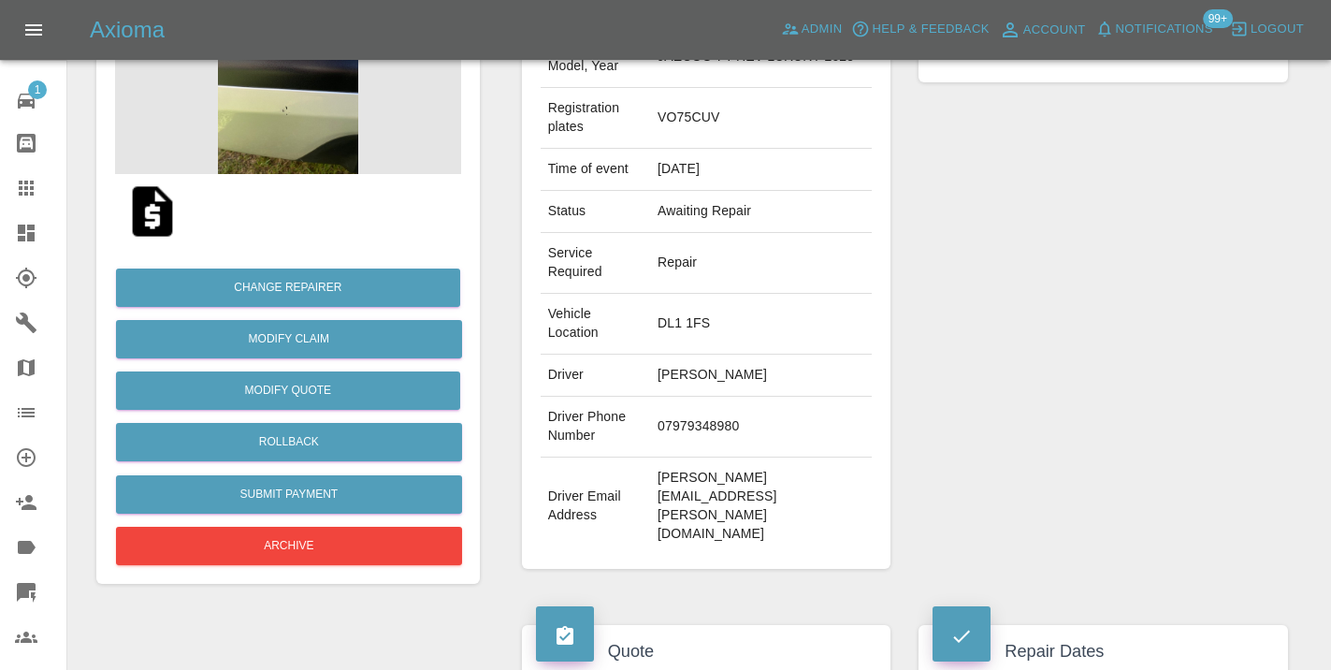
scroll to position [265, 0]
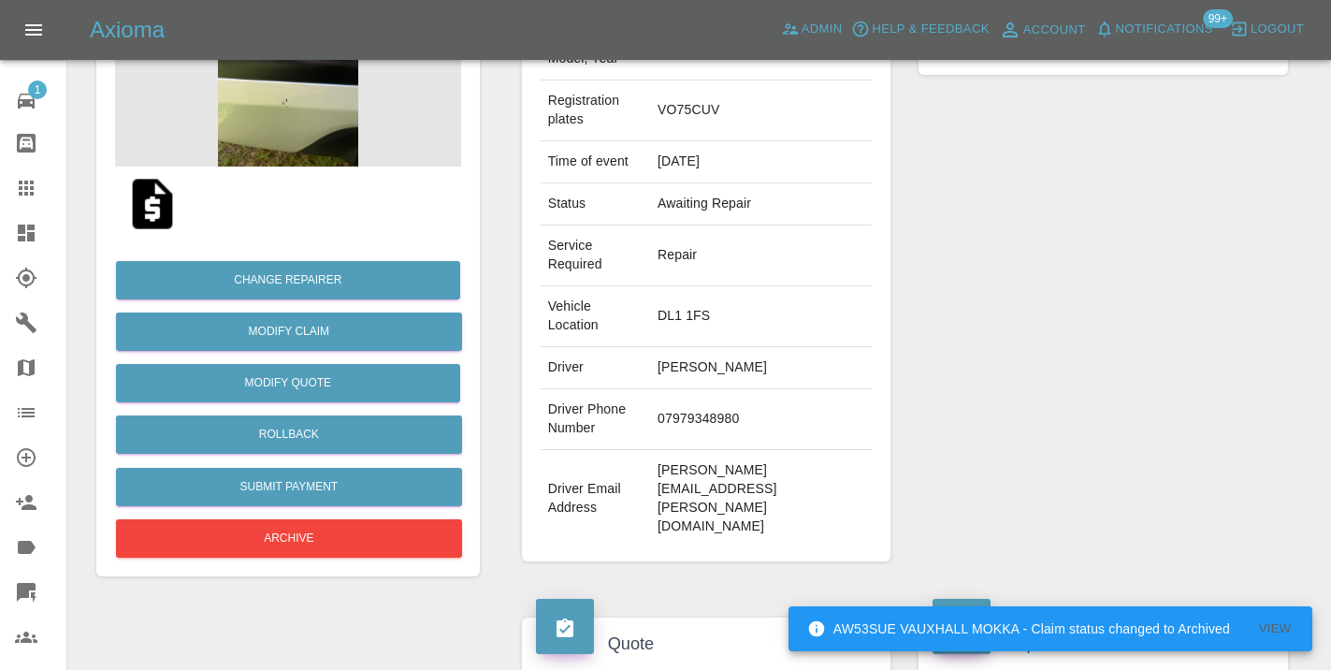
click at [685, 415] on td "07979348980" at bounding box center [761, 419] width 222 height 61
copy td "07979348980"
click at [1221, 309] on div "Repairer Repair shop Waxpower" at bounding box center [1102, 263] width 397 height 652
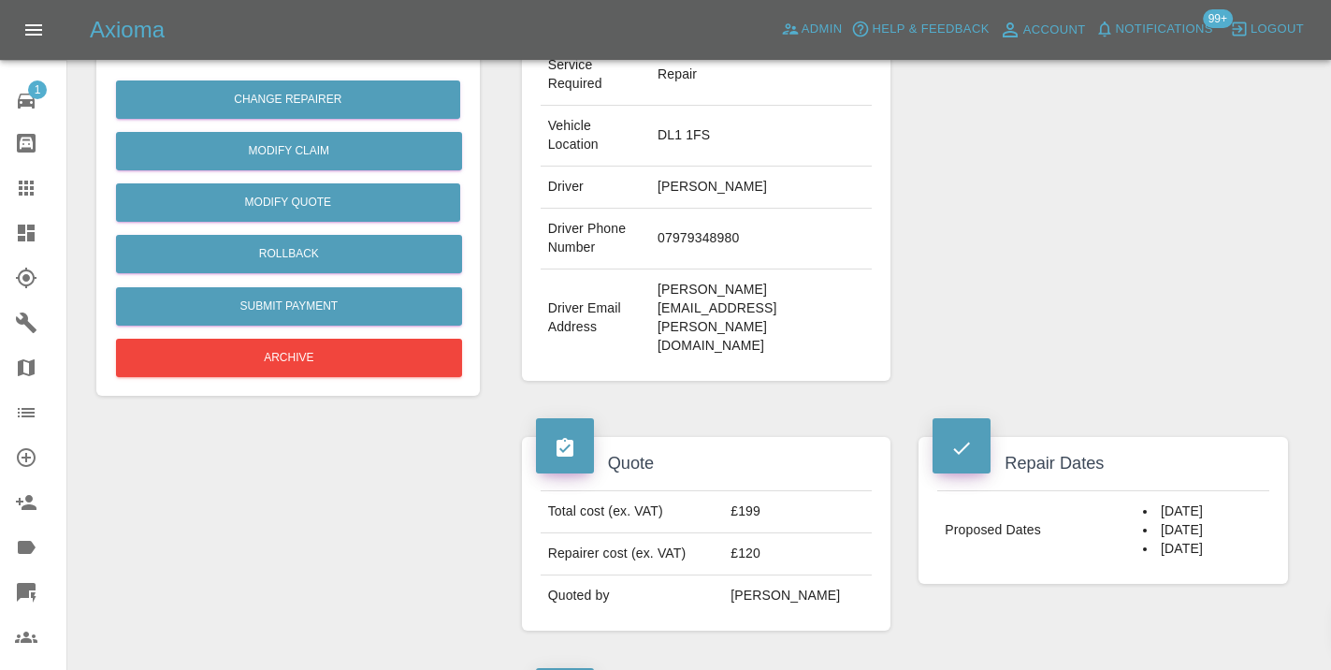
scroll to position [416, 0]
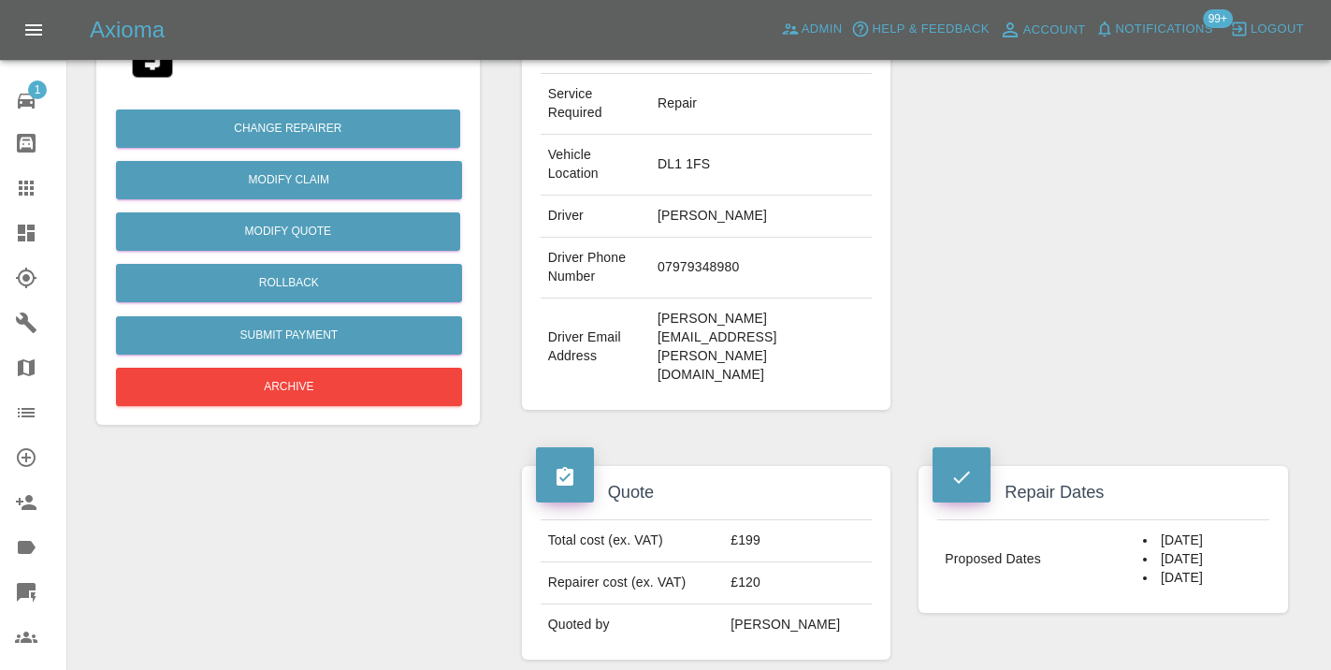
click at [722, 266] on td "07979348980" at bounding box center [761, 268] width 222 height 61
copy td "07979348980"
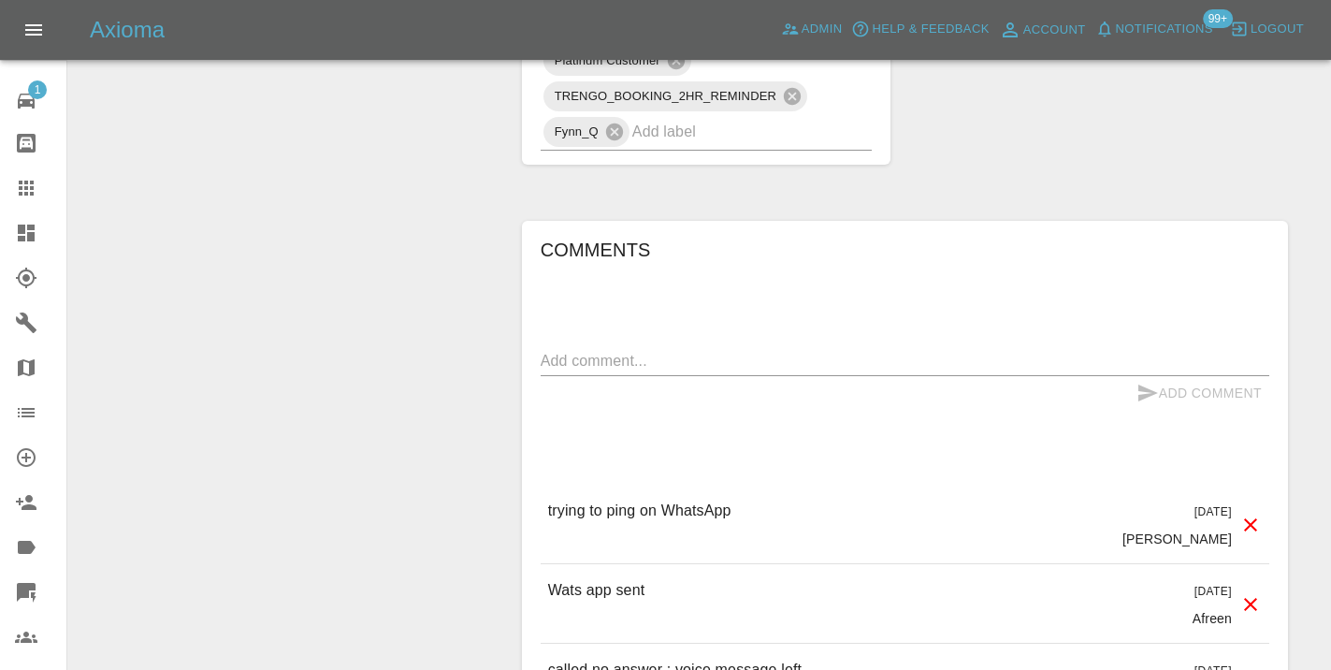
scroll to position [1465, 0]
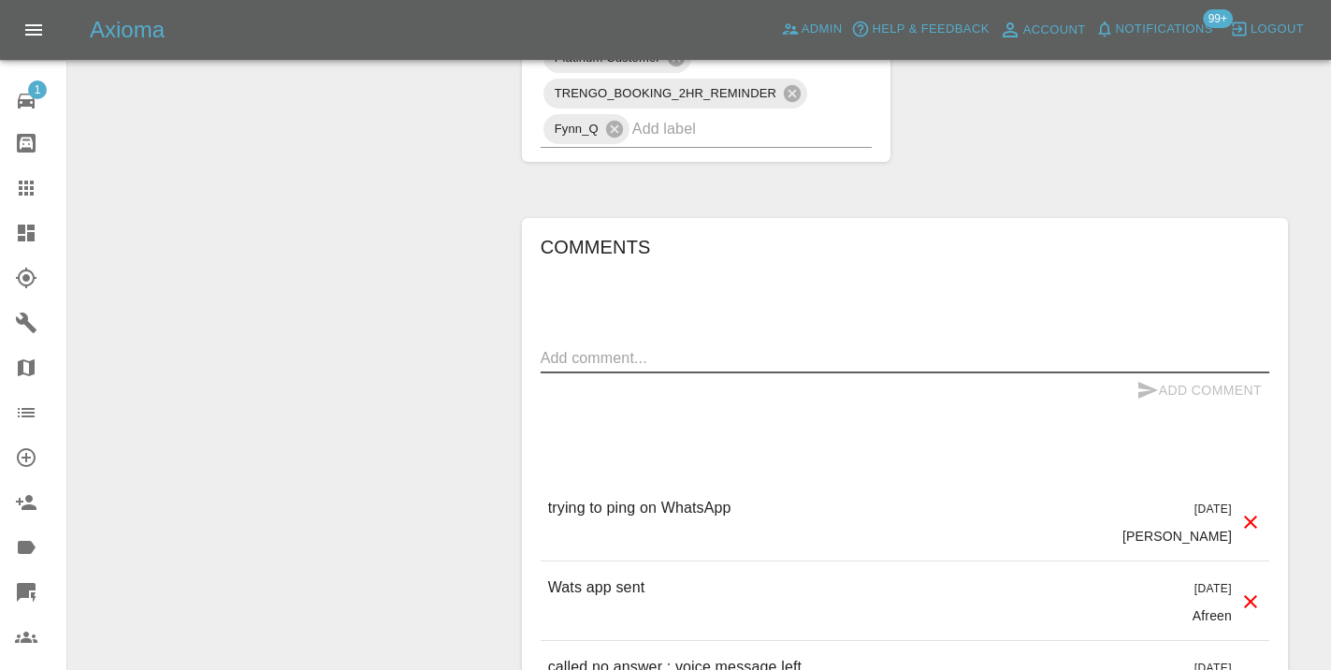
click at [575, 347] on textarea at bounding box center [905, 358] width 728 height 22
type textarea "called no answer : voicemailbox"
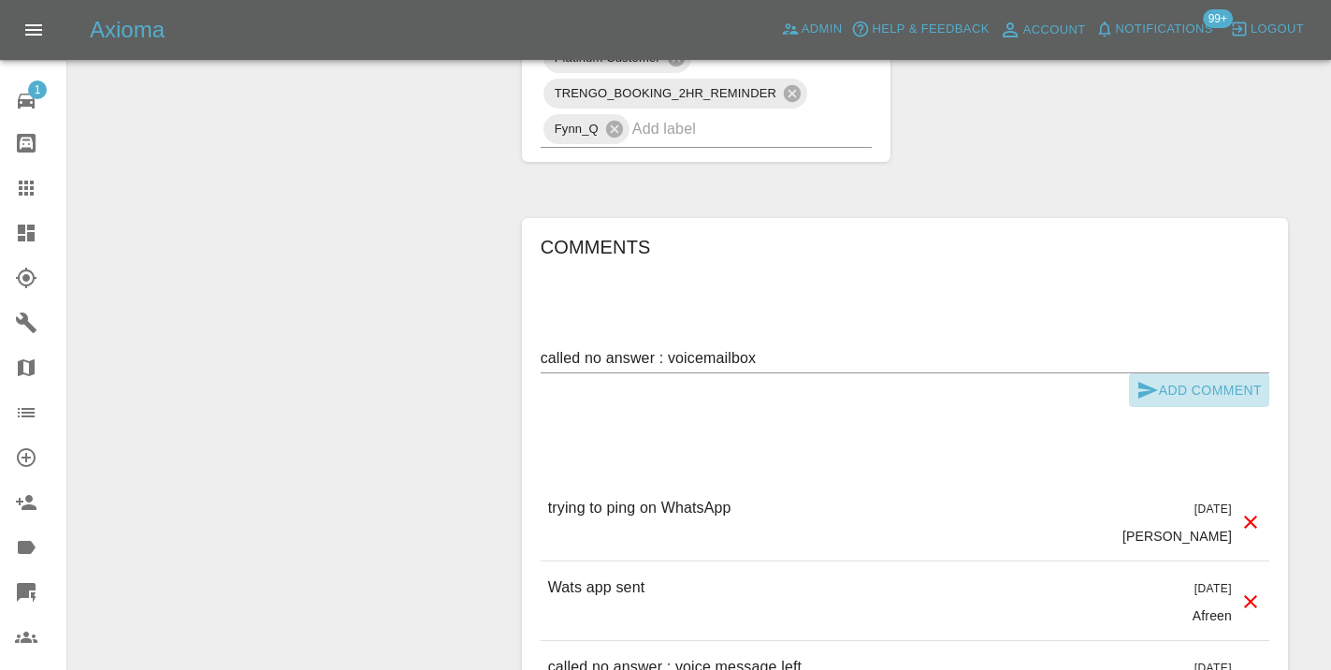
click at [1147, 382] on icon "submit" at bounding box center [1148, 390] width 20 height 17
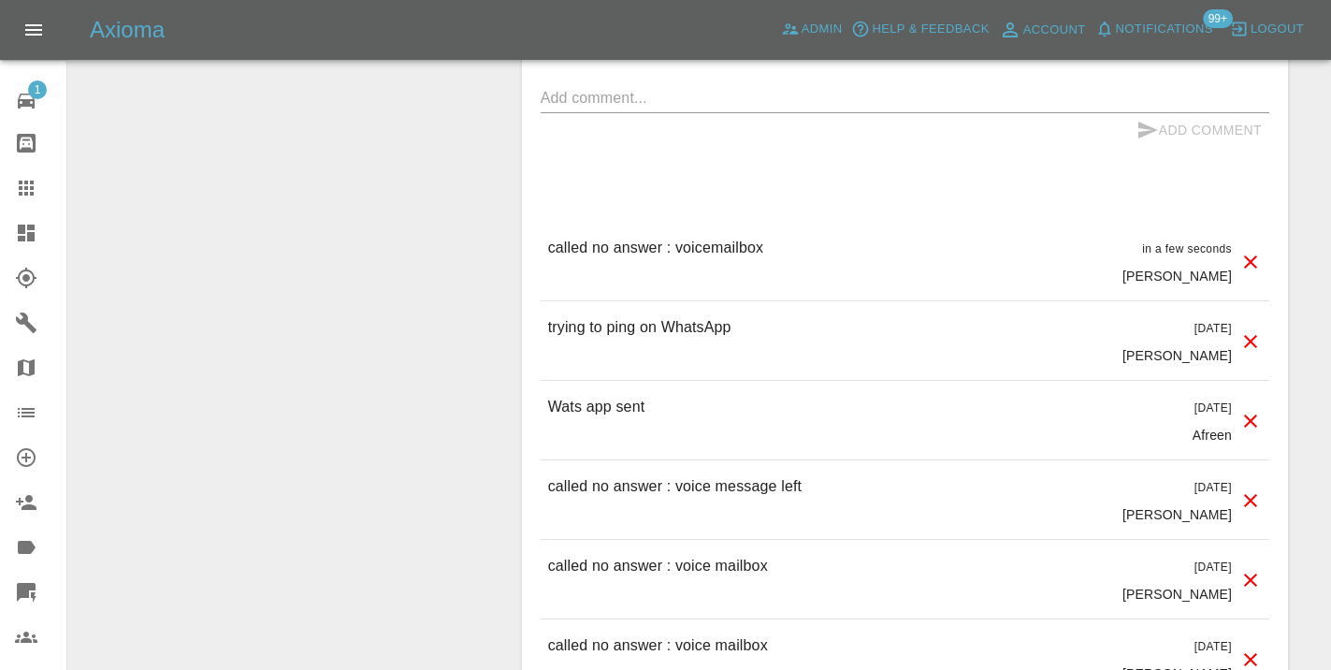
scroll to position [1714, 0]
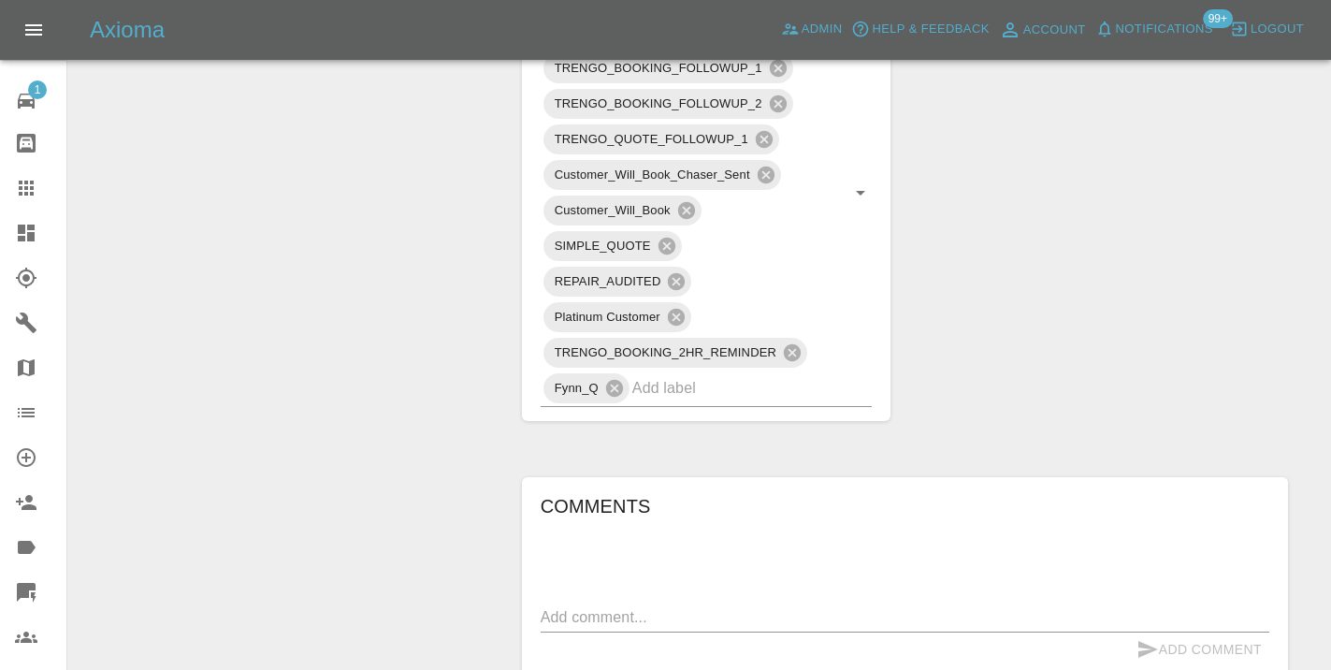
scroll to position [1209, 0]
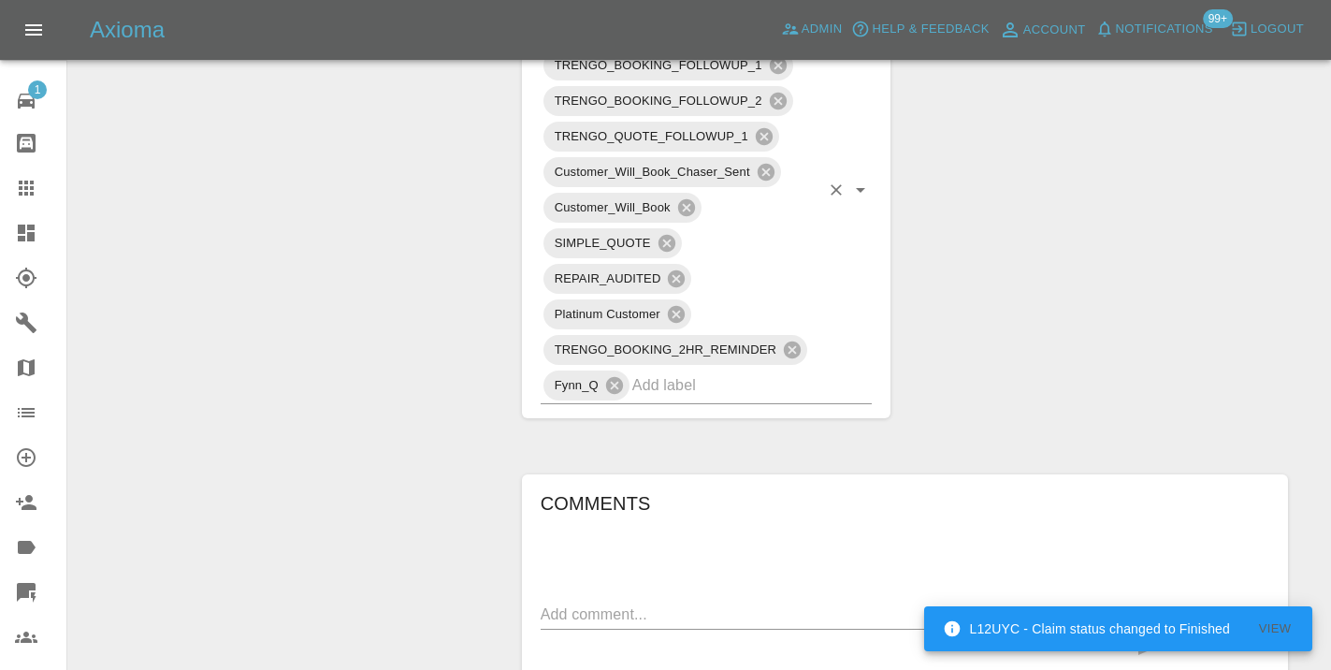
click at [703, 370] on input "text" at bounding box center [726, 384] width 188 height 29
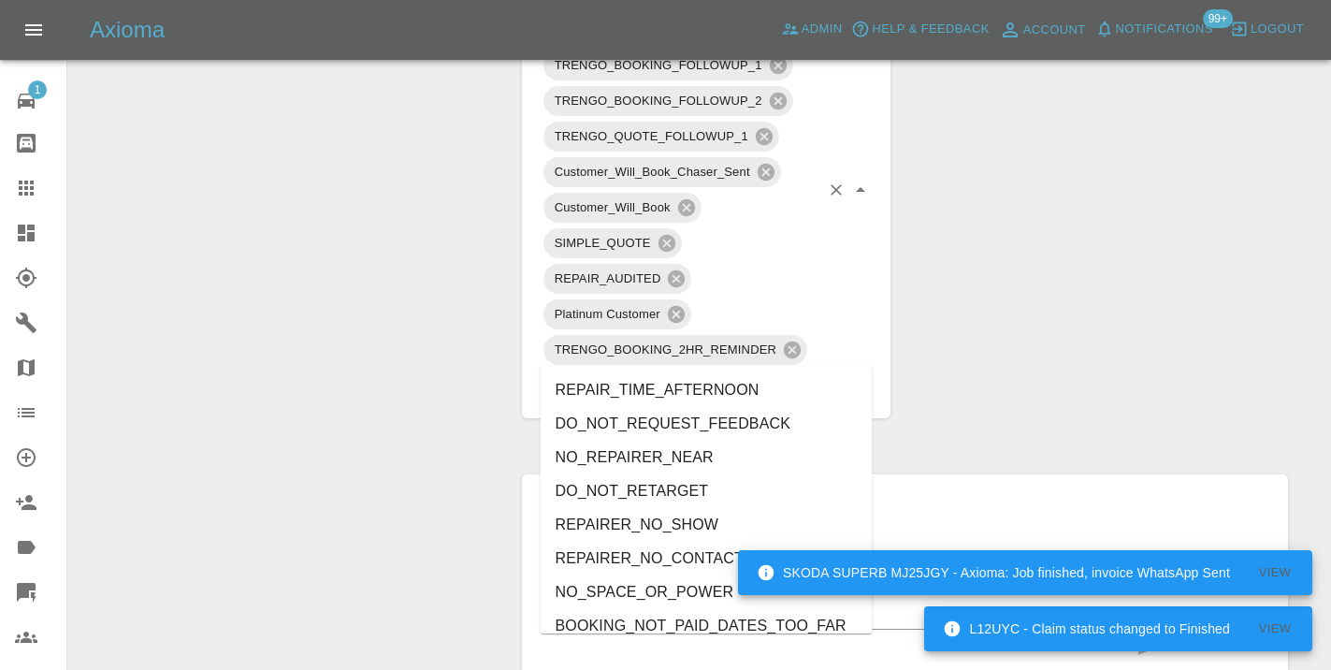
type input "no_"
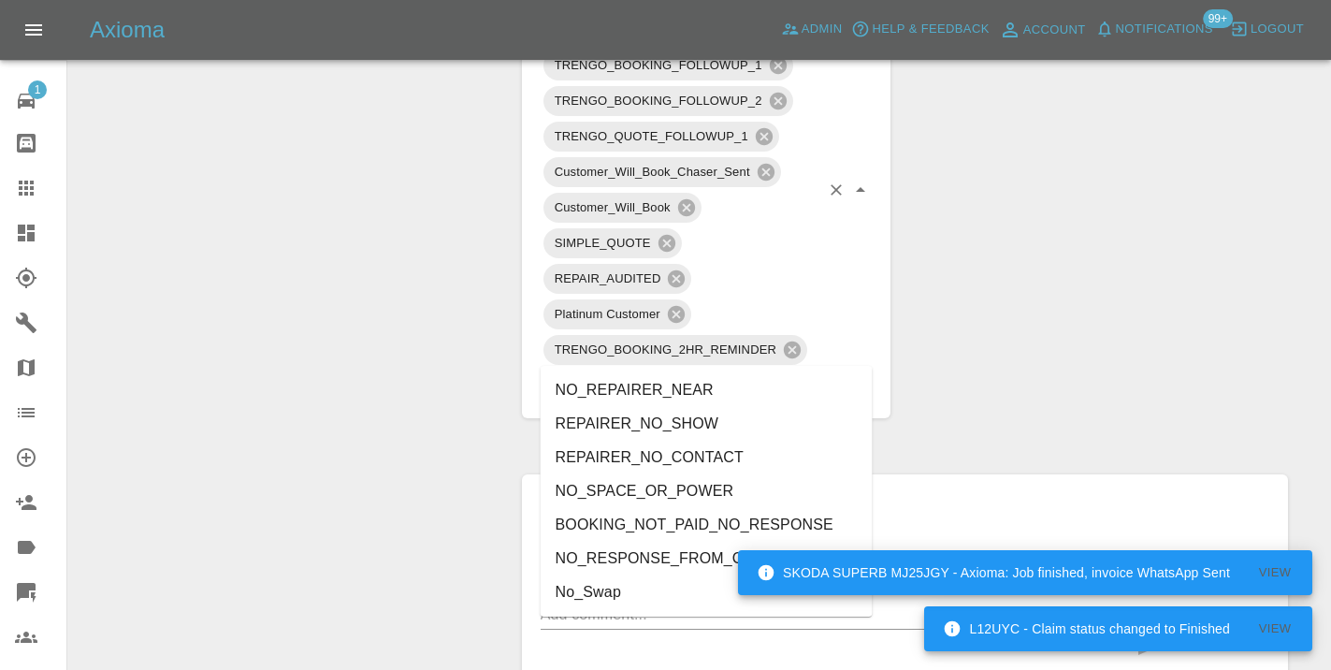
click at [619, 561] on li "NO_RESPONSE_FROM_CUSTOMER" at bounding box center [707, 558] width 332 height 34
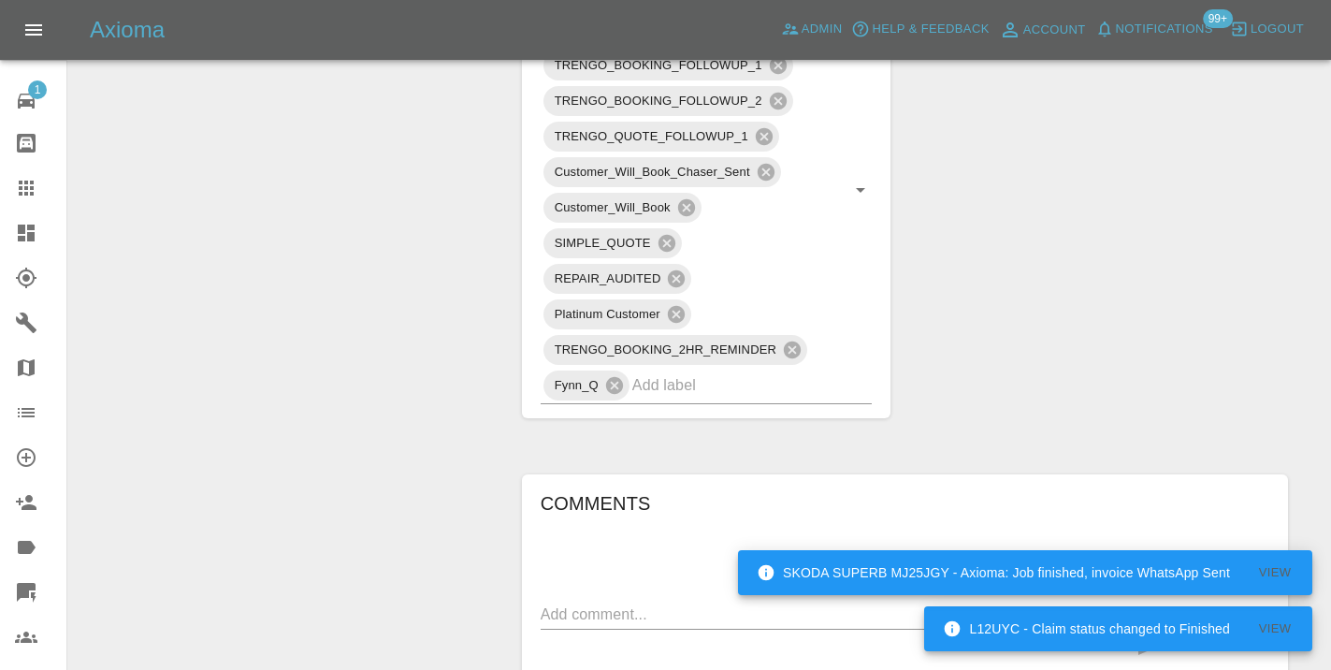
click at [302, 277] on div "Change Repairer Modify Claim Modify Quote Rollback Submit Payment Archive" at bounding box center [287, 263] width 411 height 2540
click at [37, 187] on div at bounding box center [41, 188] width 52 height 22
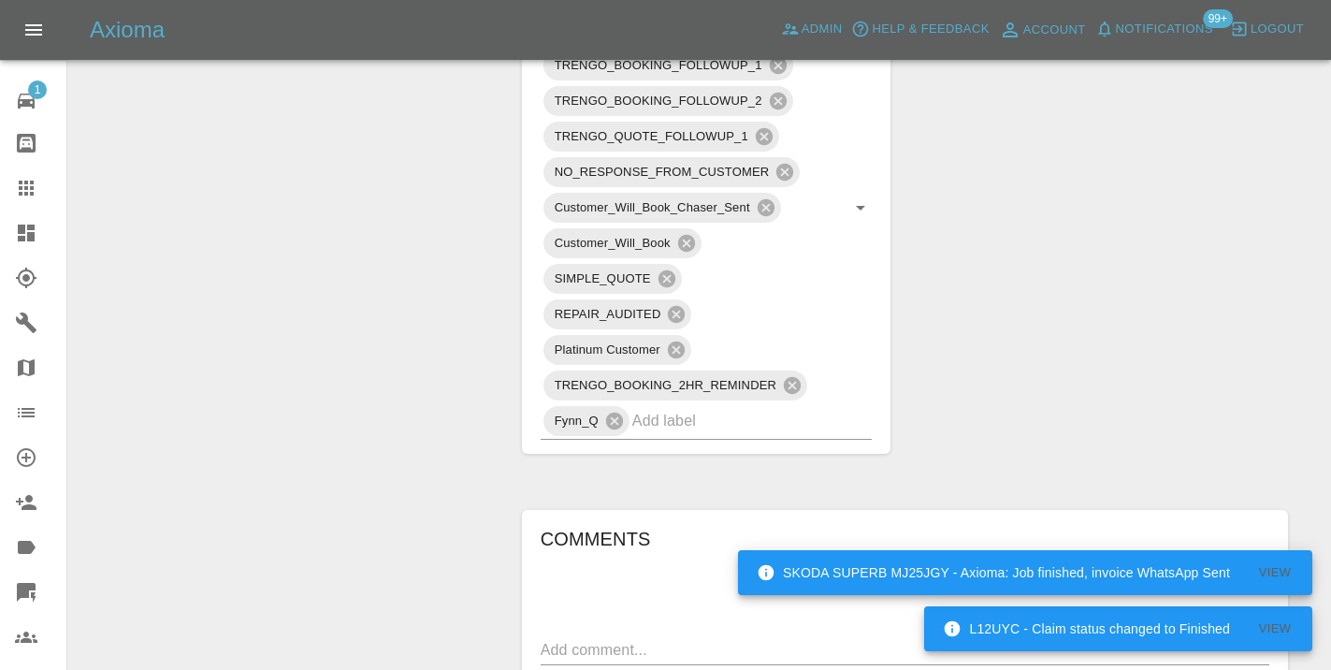
scroll to position [143, 0]
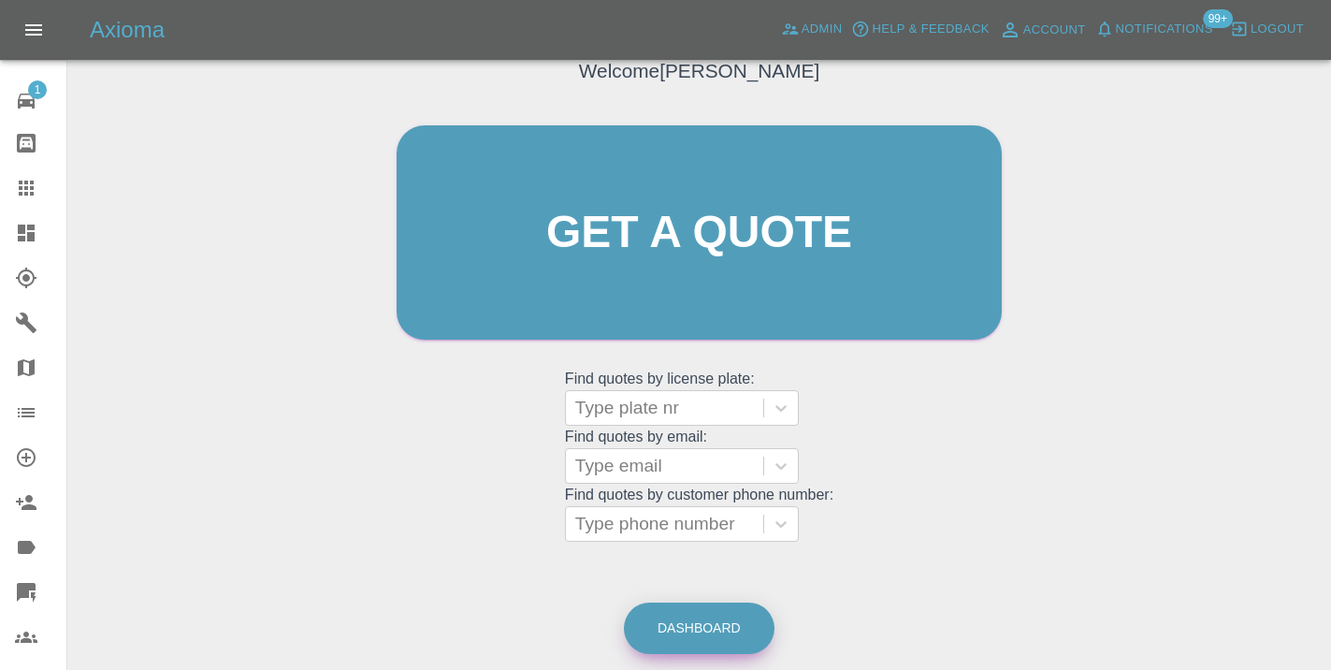
click at [693, 643] on link "Dashboard" at bounding box center [699, 627] width 151 height 51
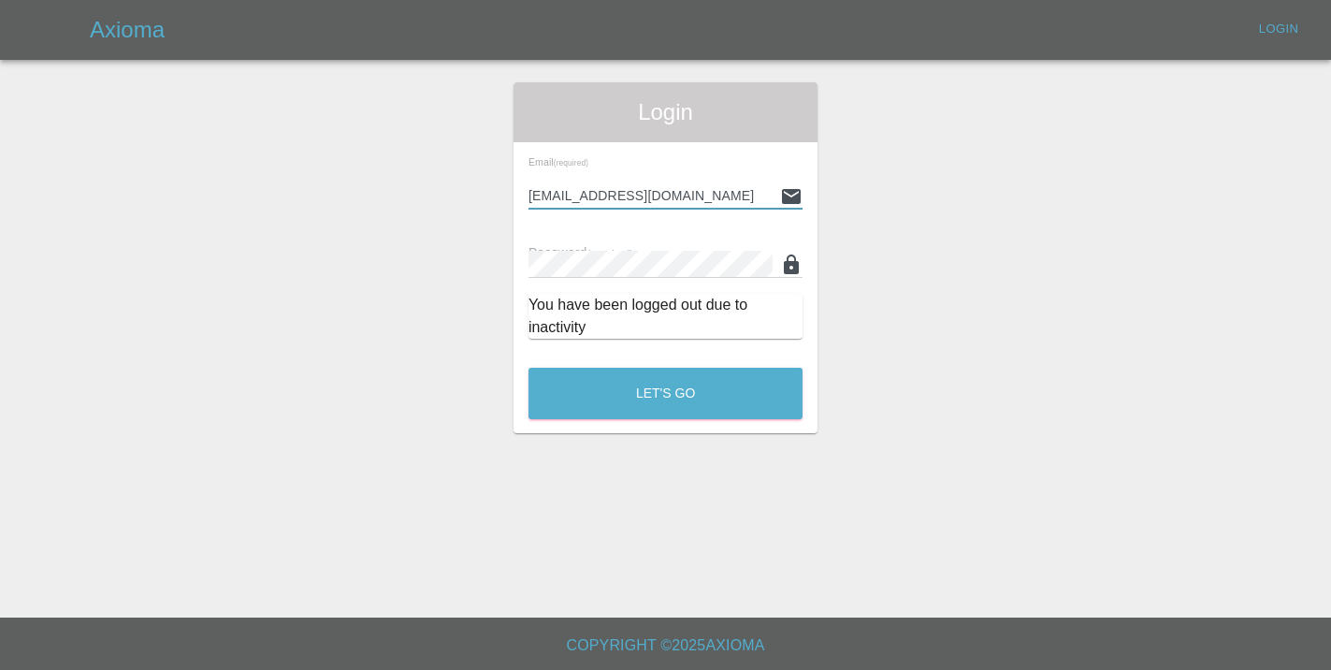
type input "Castrokhonqwana@gmail.com"
click at [665, 393] on button "Let's Go" at bounding box center [665, 393] width 274 height 51
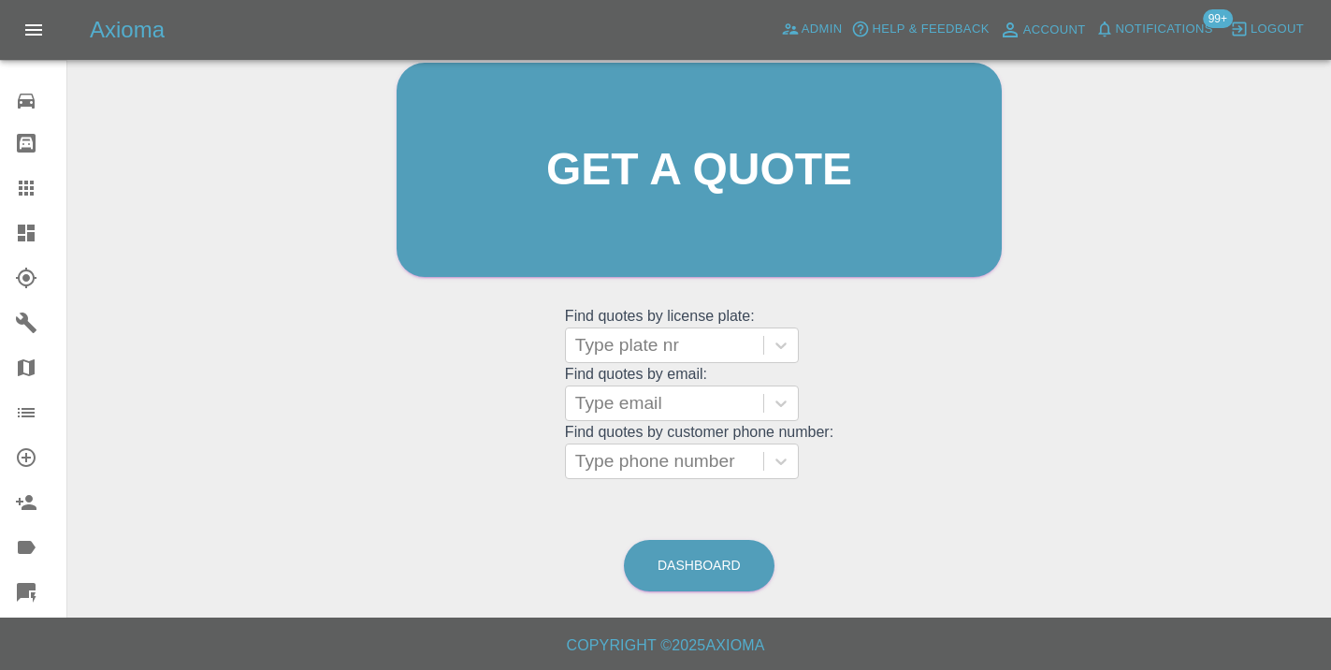
scroll to position [205, 0]
click at [721, 593] on div "Dashboard" at bounding box center [699, 566] width 152 height 61
click at [726, 582] on link "Dashboard" at bounding box center [699, 566] width 151 height 51
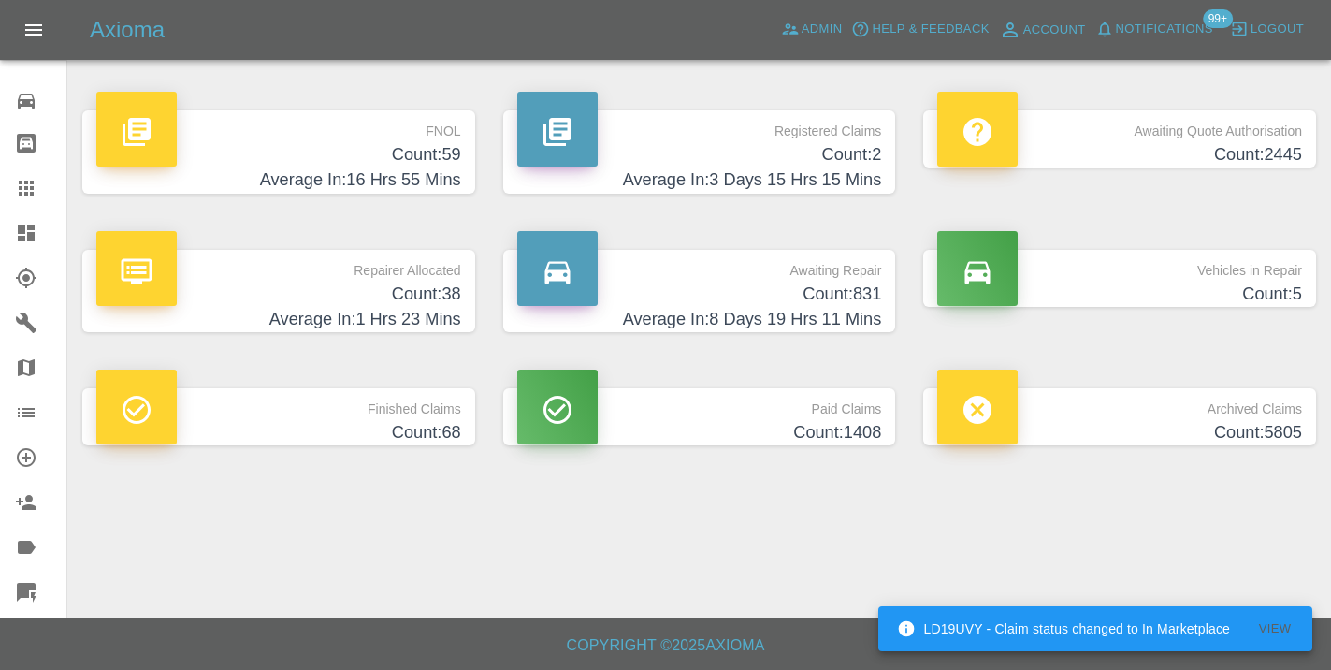
click at [822, 309] on h4 "Average In: 8 Days 19 Hrs 11 Mins" at bounding box center [699, 319] width 365 height 25
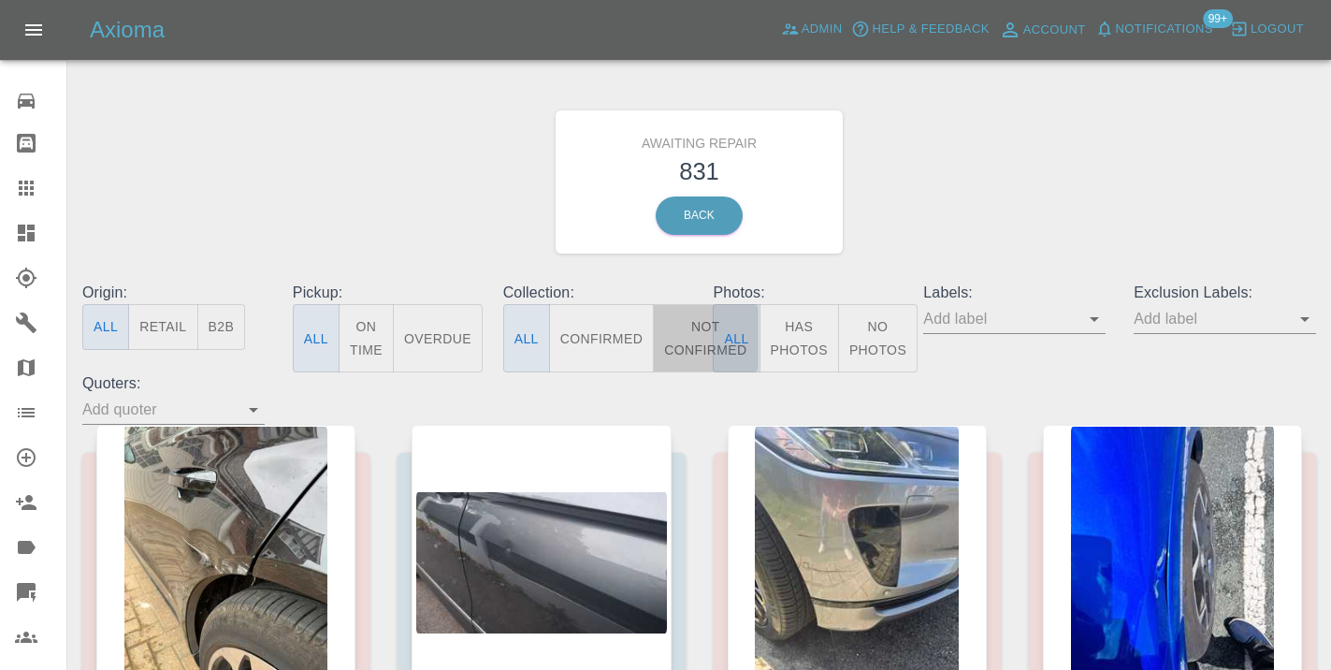
click at [697, 331] on button "Not Confirmed" at bounding box center [705, 338] width 105 height 68
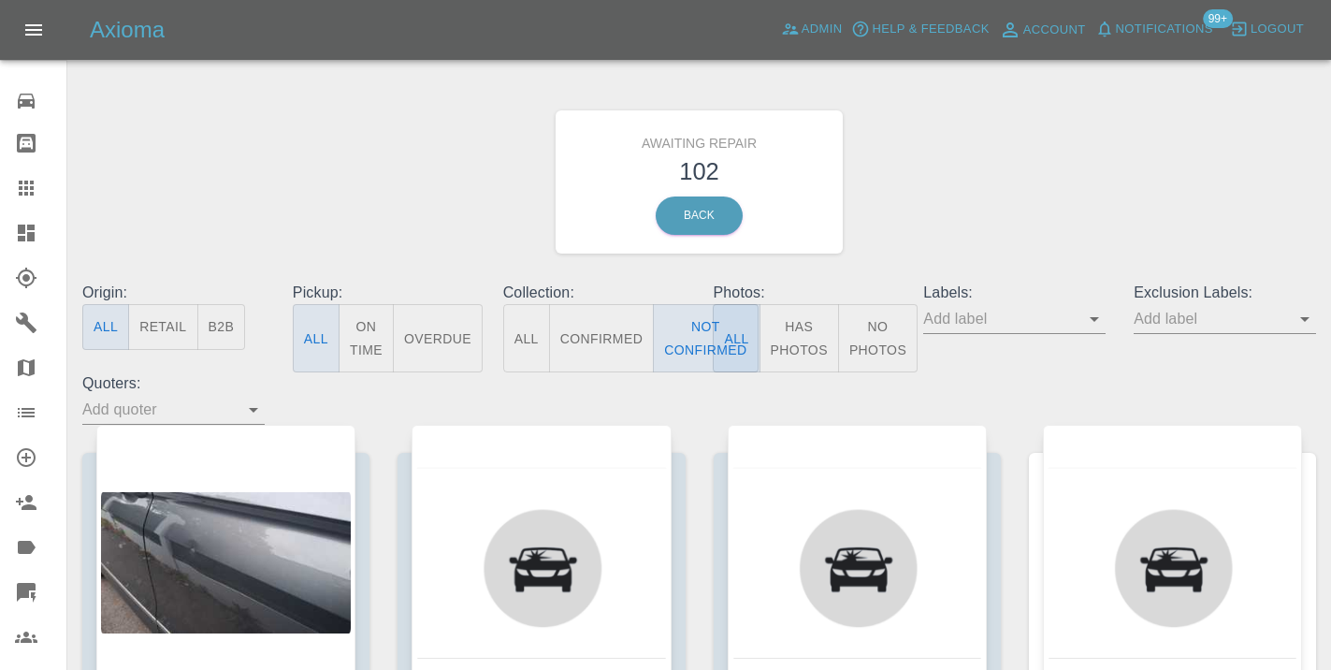
click at [1054, 154] on div "Awaiting Repair 102 Back" at bounding box center [699, 181] width 1262 height 199
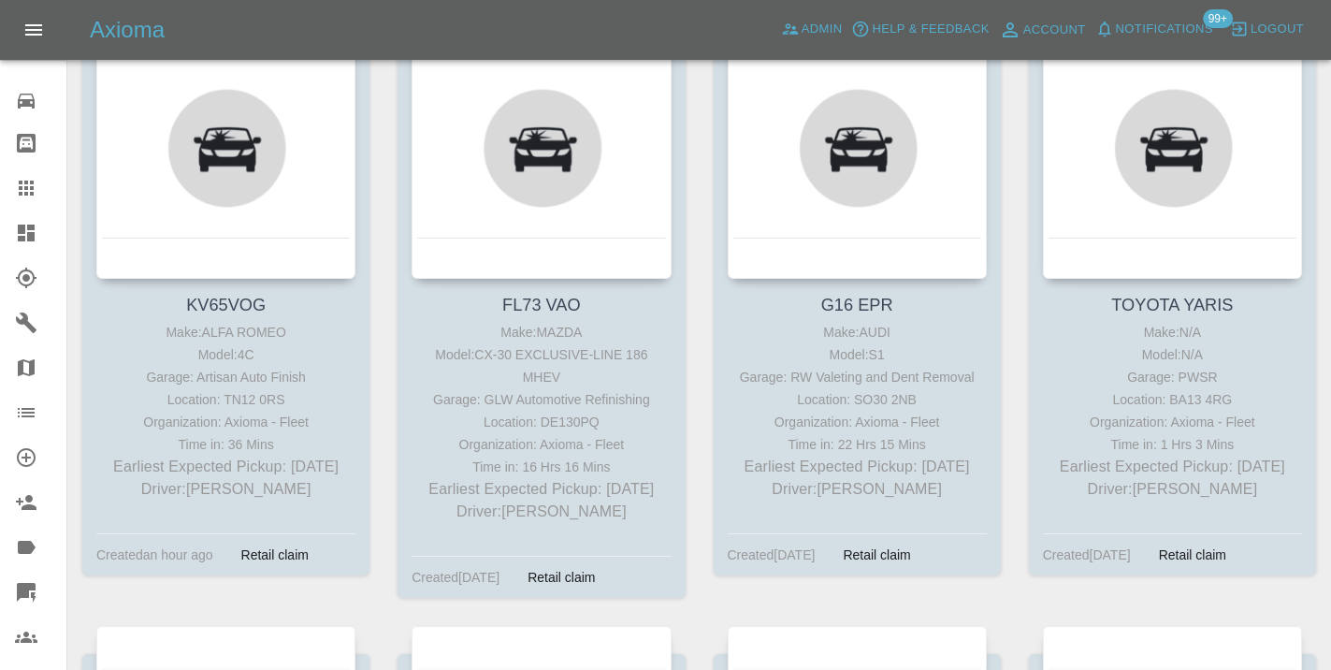
scroll to position [6811, 0]
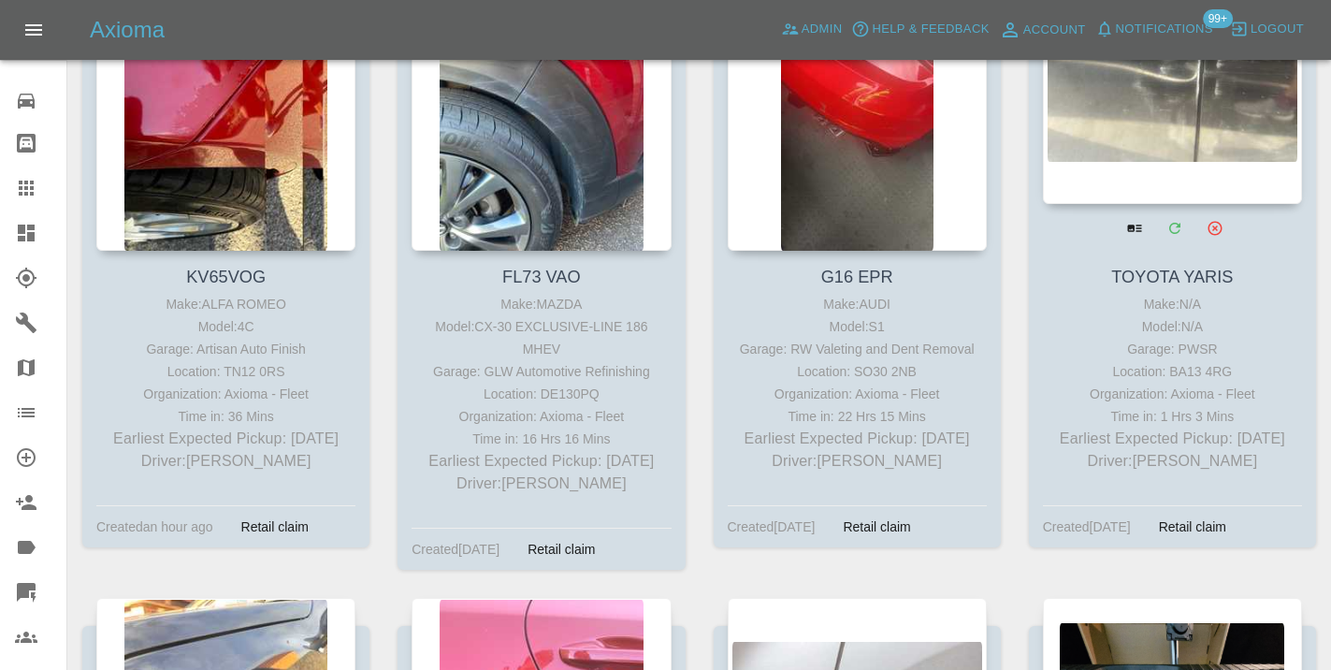
click at [1147, 111] on div at bounding box center [1172, 67] width 259 height 273
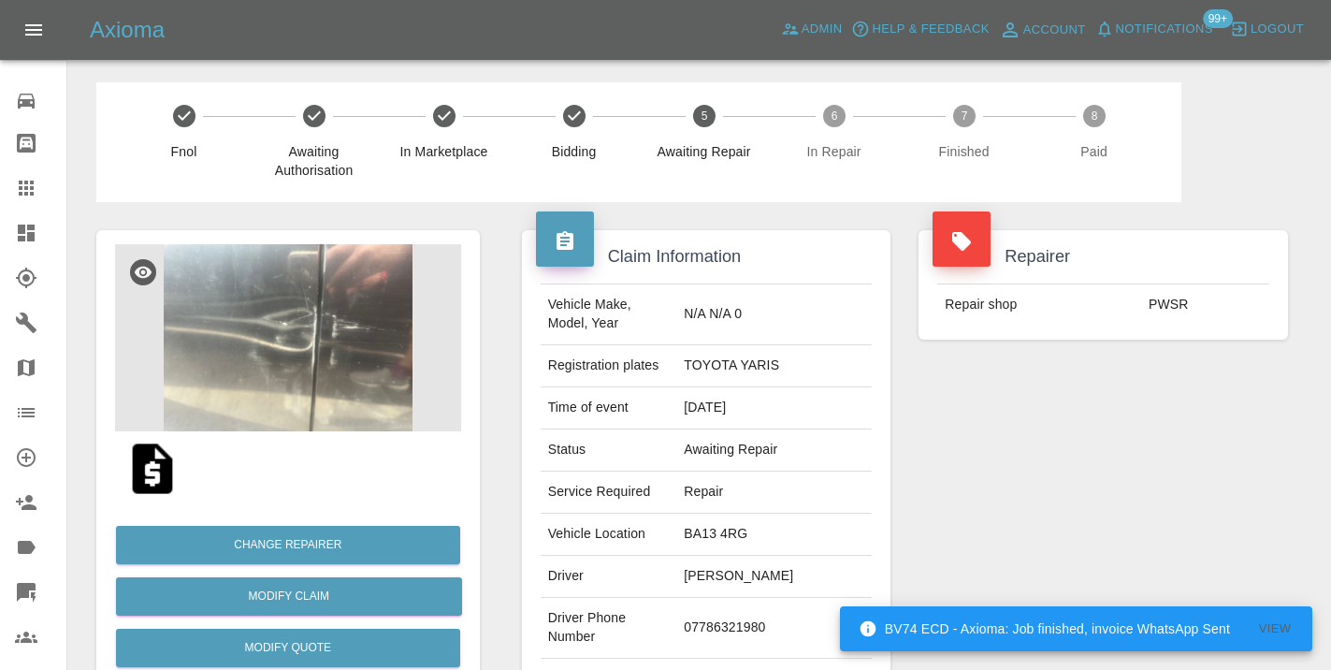
click at [747, 615] on td "07786321980" at bounding box center [773, 628] width 195 height 61
copy td "07786321980"
click at [1058, 546] on div "Repairer Repair shop PWSR" at bounding box center [1102, 481] width 397 height 558
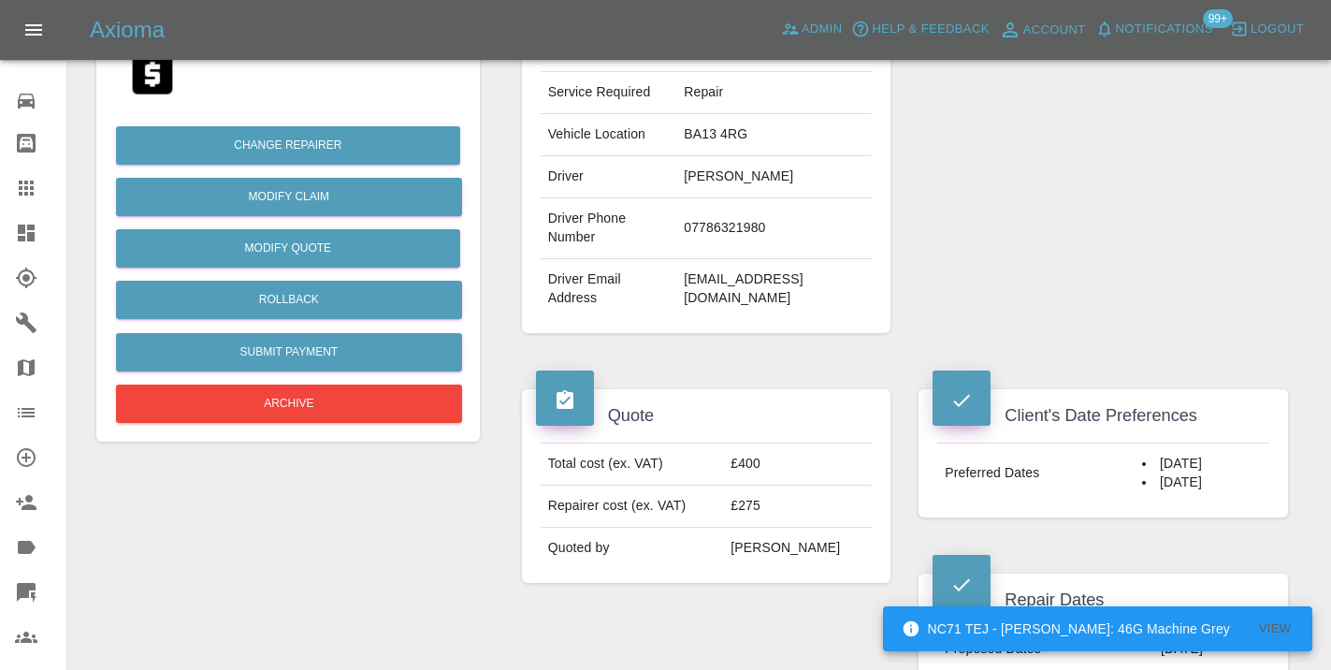
scroll to position [384, 0]
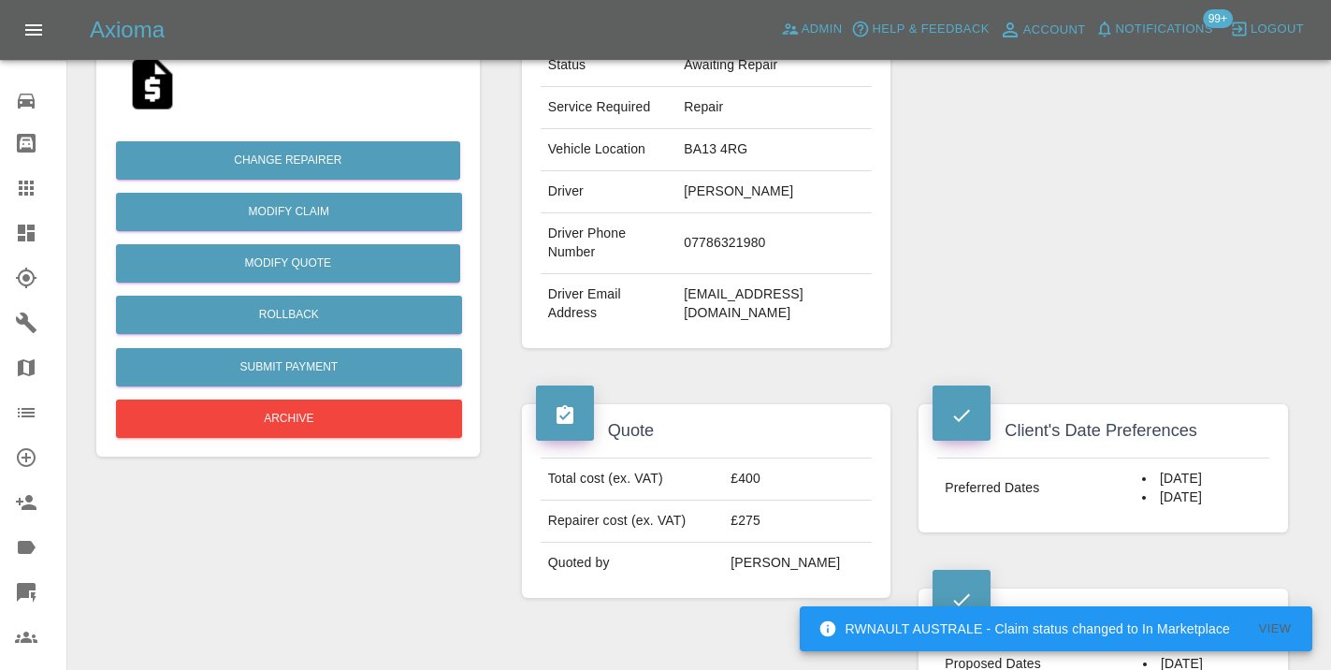
click at [1031, 177] on div "Repairer Repair shop PWSR" at bounding box center [1102, 97] width 397 height 558
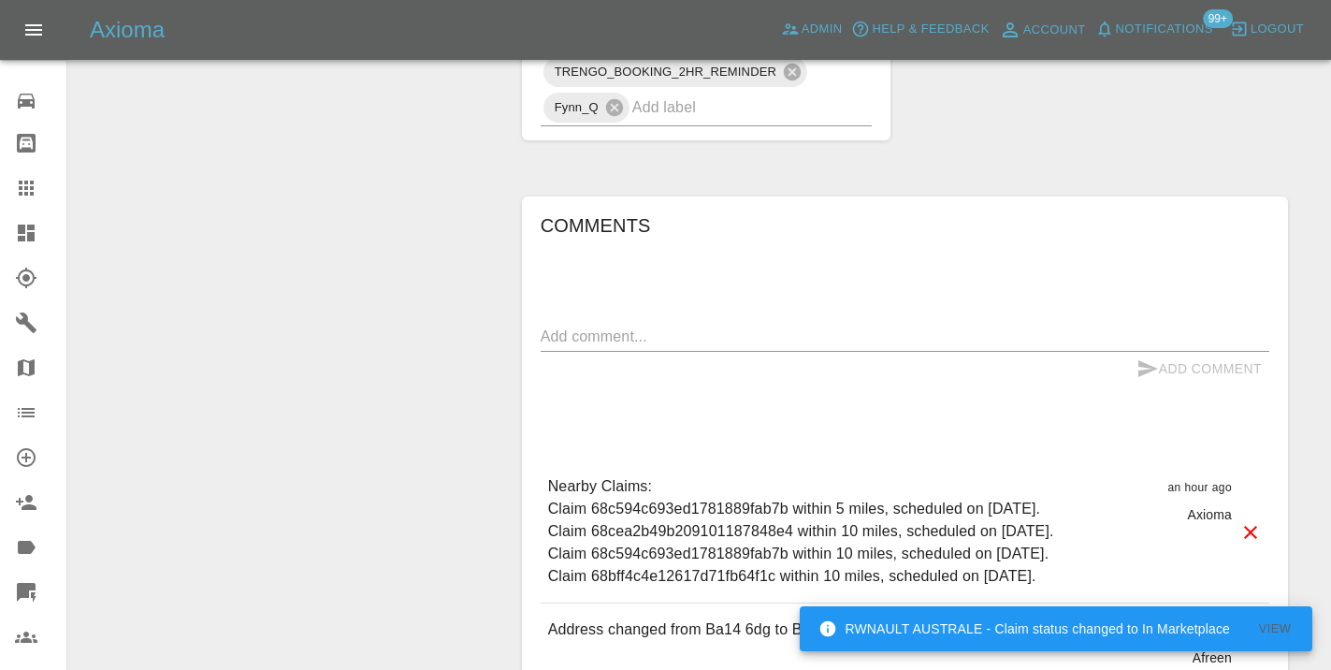
scroll to position [1394, 0]
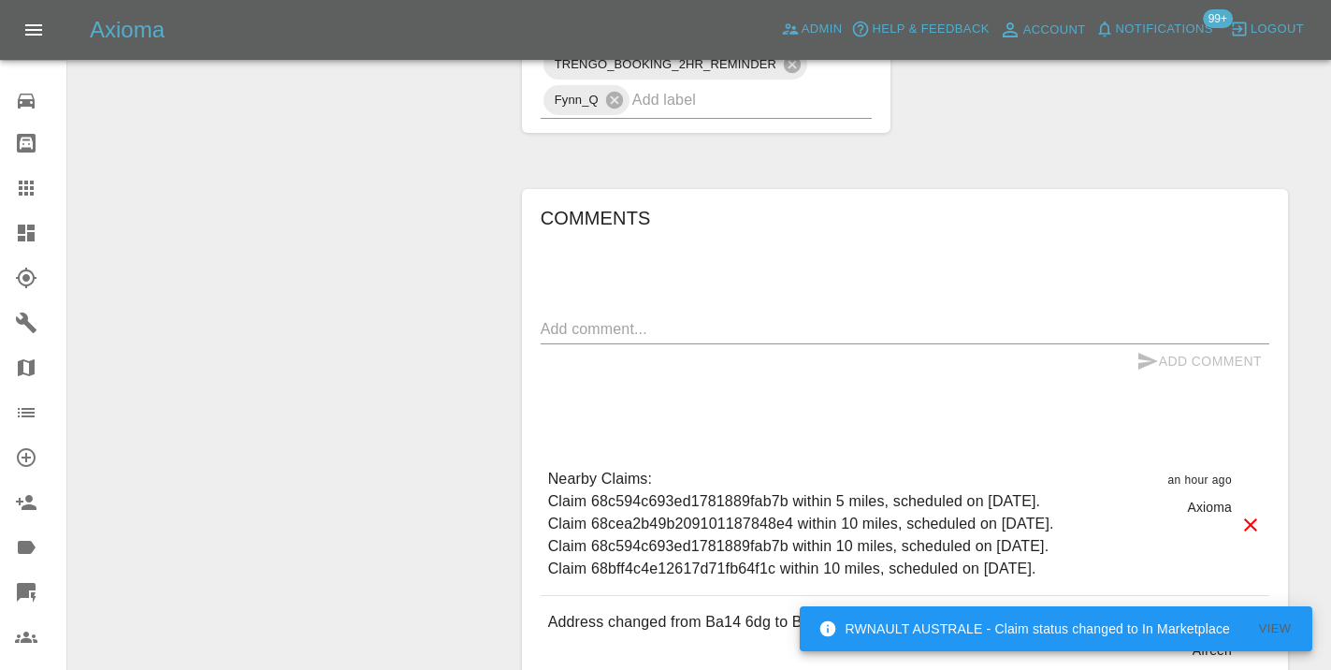
click at [554, 318] on textarea at bounding box center [905, 329] width 728 height 22
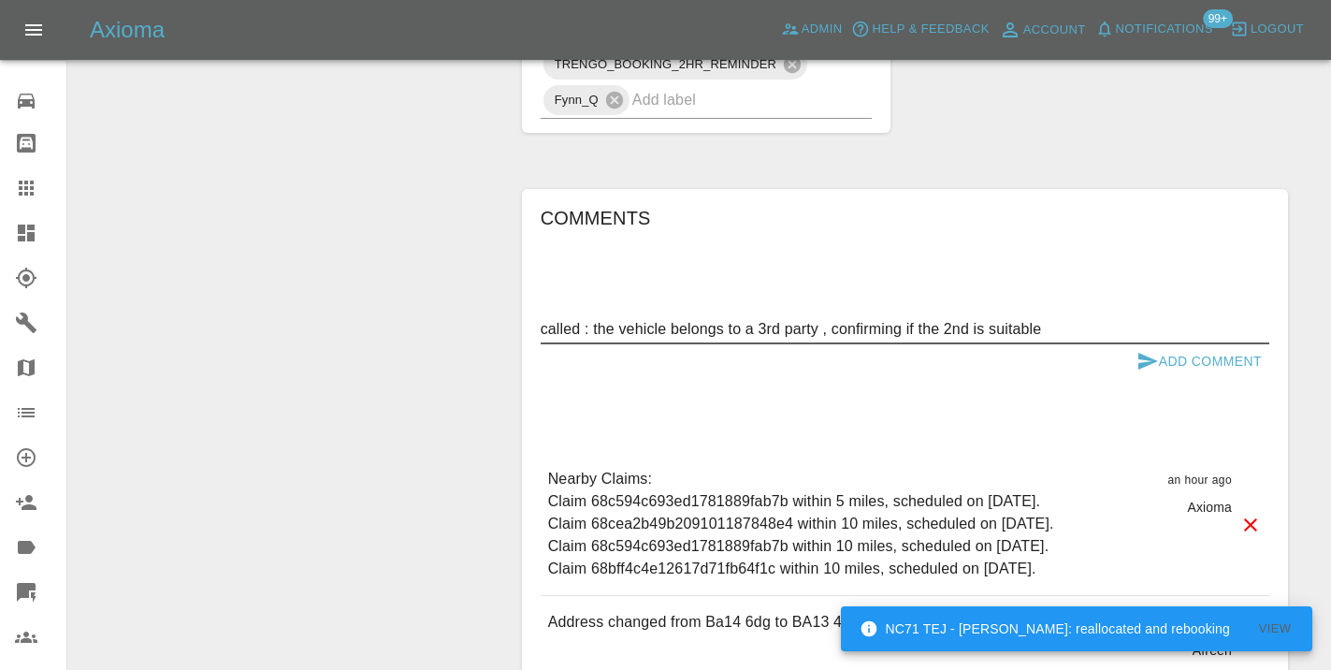
type textarea "called : the vehicle belongs to a 3rd party , confirming if the 2nd is suitable"
click at [1154, 344] on button "Add Comment" at bounding box center [1199, 361] width 140 height 35
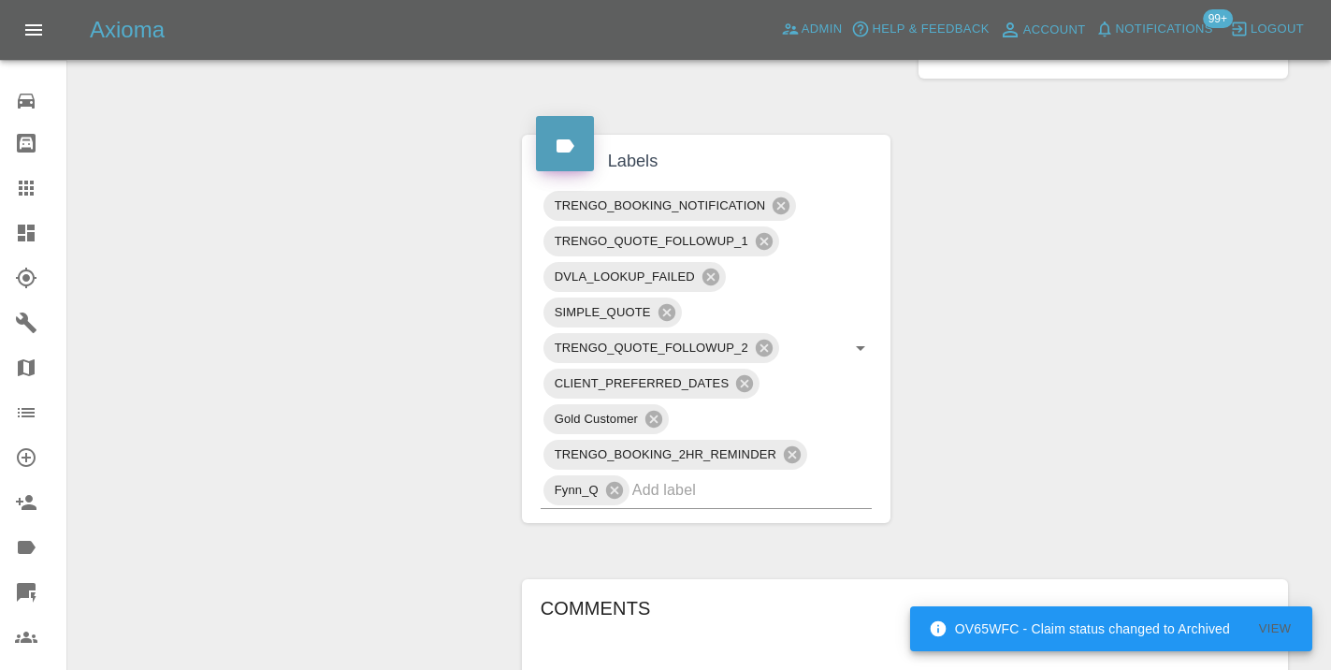
scroll to position [1002, 0]
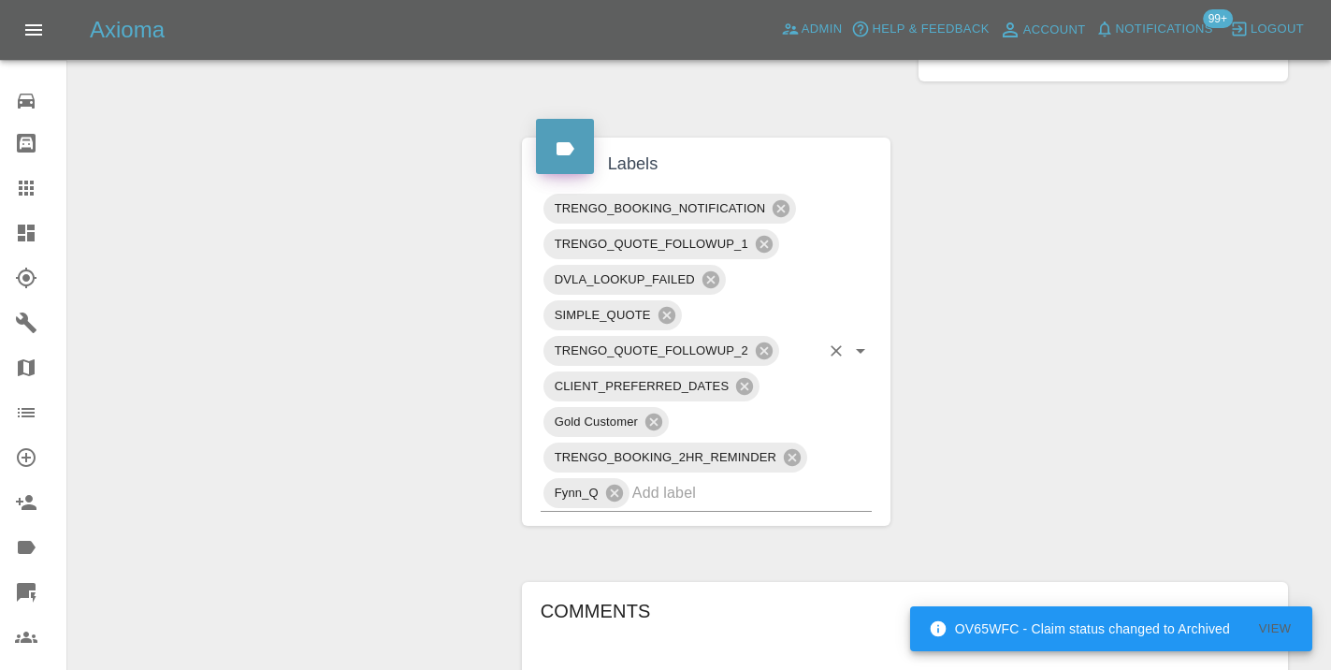
click at [655, 478] on input "text" at bounding box center [726, 492] width 188 height 29
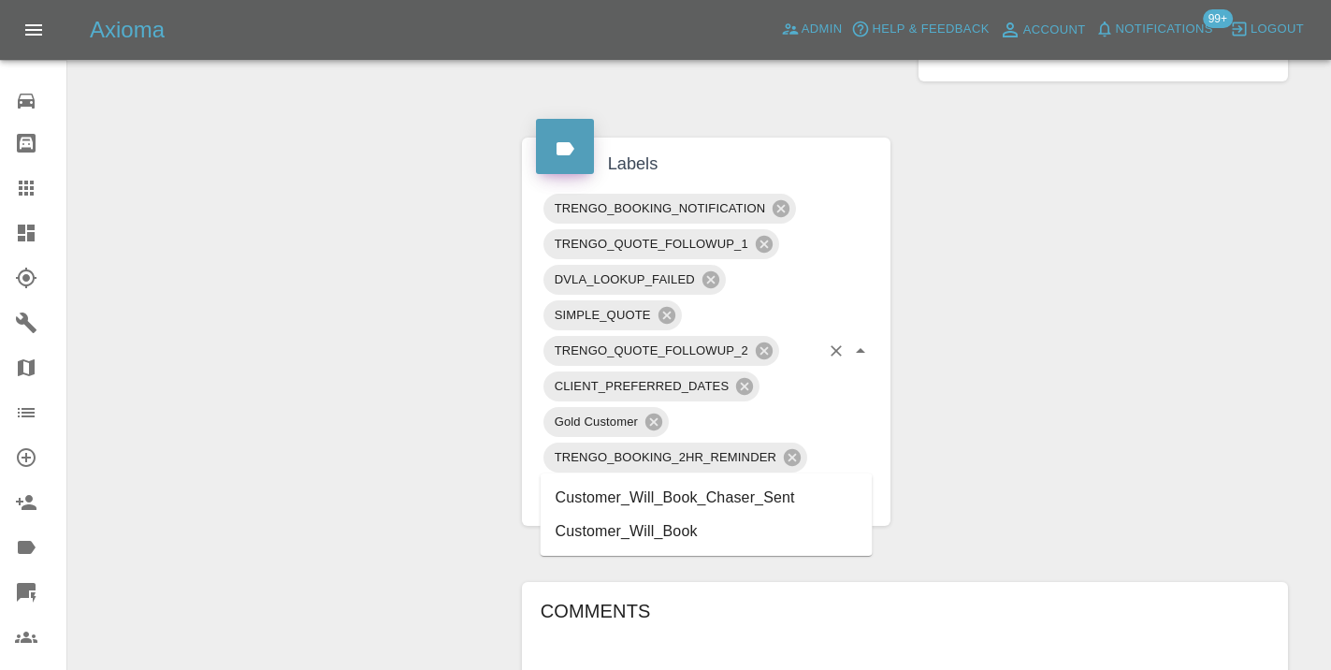
type input "customer_will"
click at [680, 538] on li "Customer_Will_Book" at bounding box center [707, 531] width 332 height 34
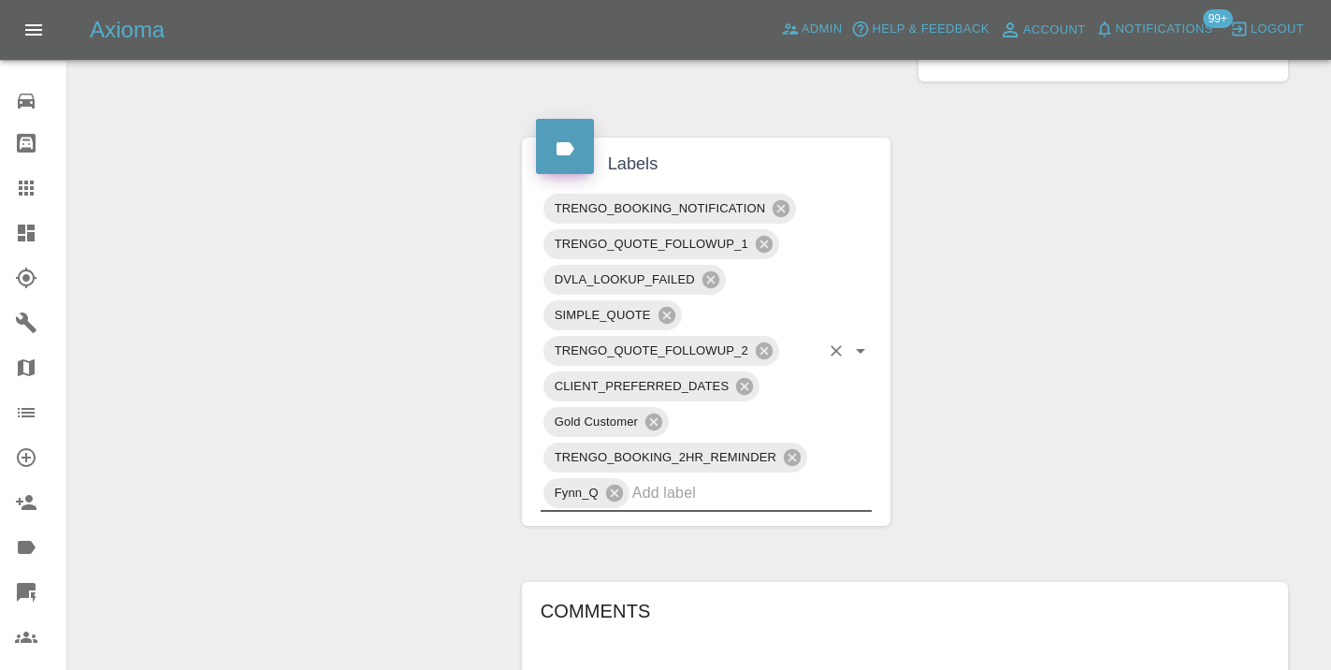
click at [320, 291] on div "Change Repairer Modify Claim Modify Quote Rollback Submit Payment Archive" at bounding box center [287, 299] width 411 height 2199
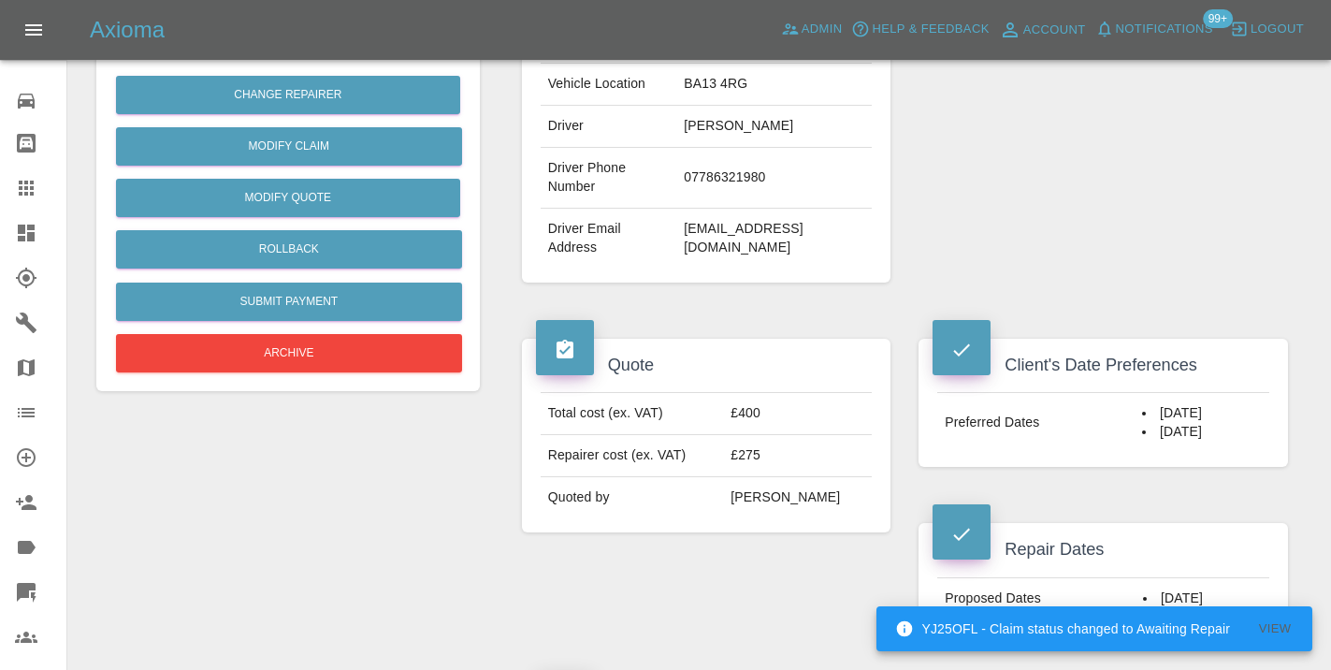
scroll to position [447, 0]
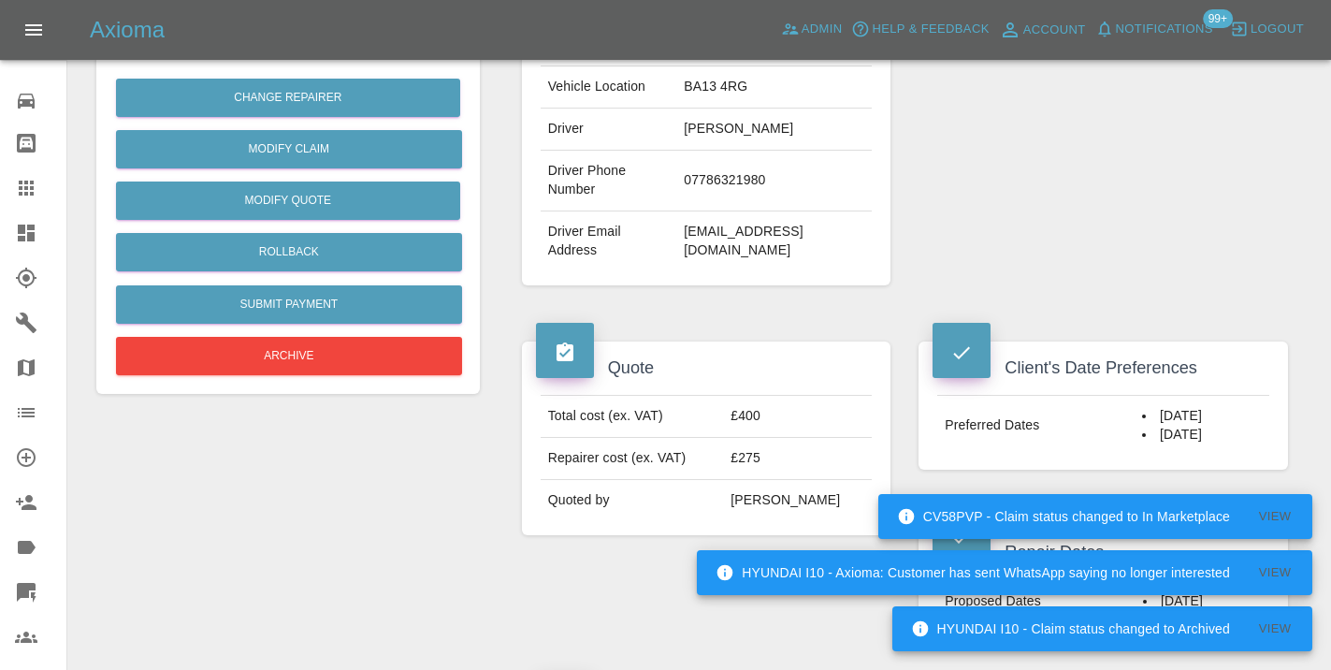
click at [34, 182] on icon at bounding box center [26, 187] width 15 height 15
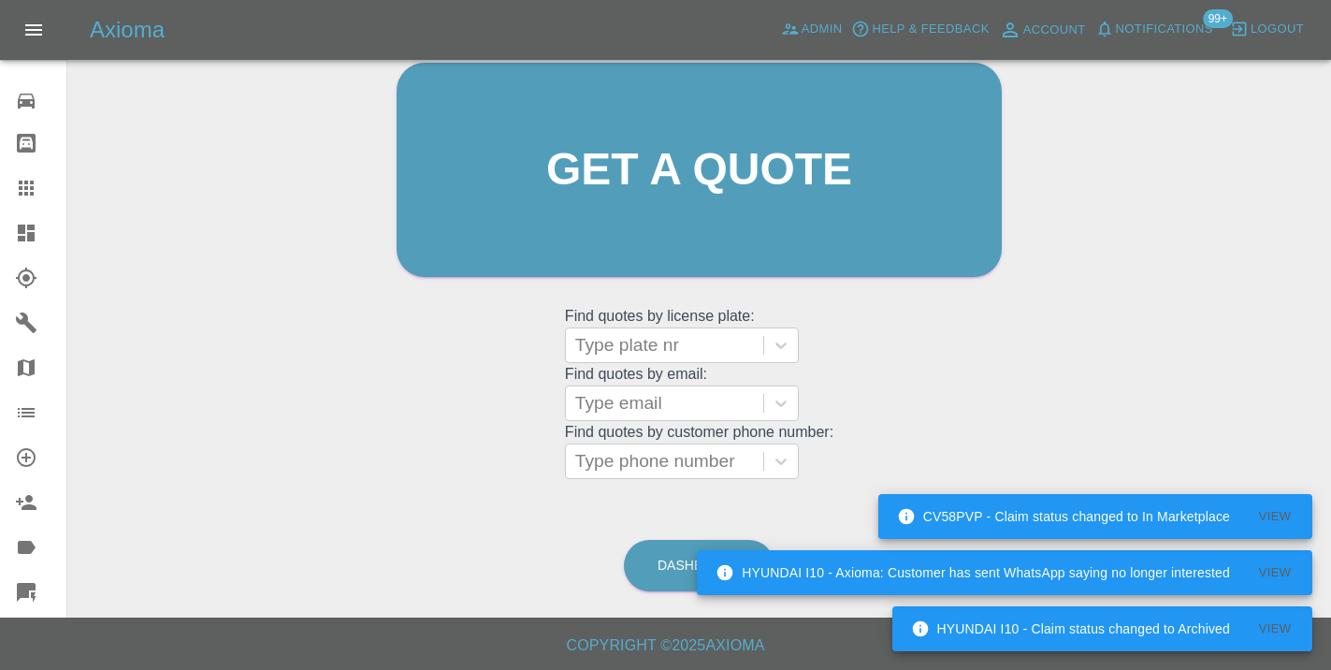
scroll to position [205, 0]
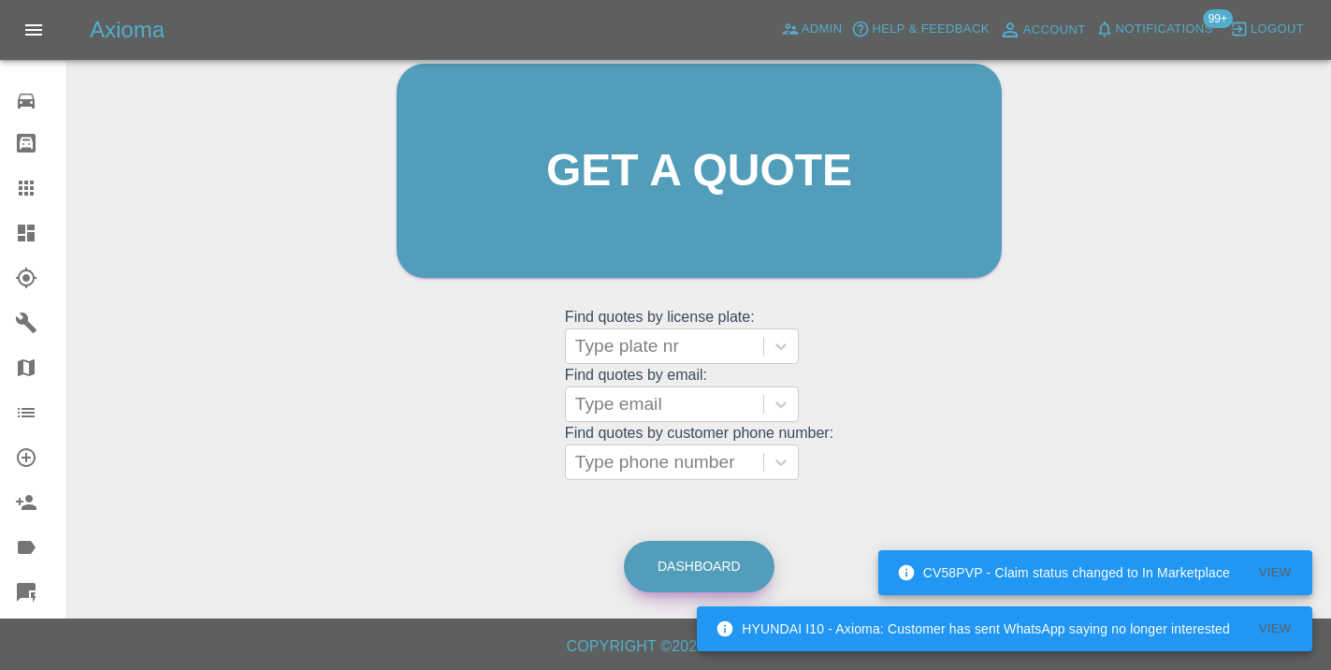
click at [671, 575] on link "Dashboard" at bounding box center [699, 566] width 151 height 51
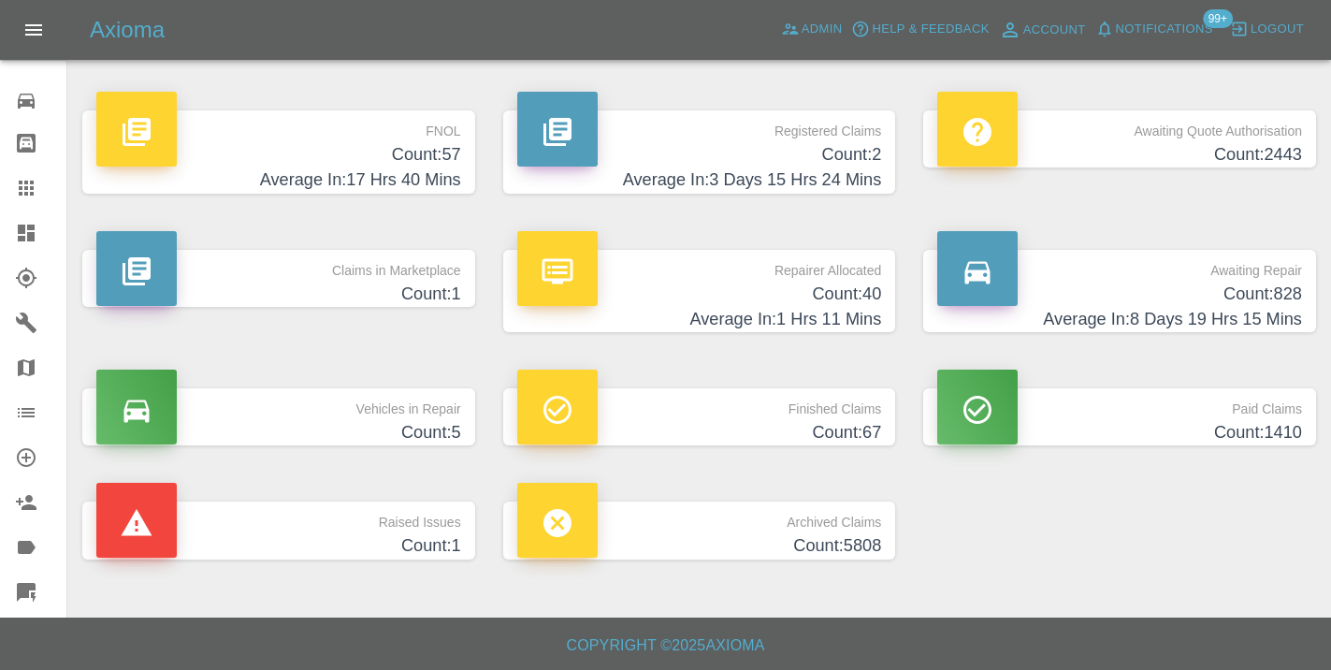
click at [1272, 277] on p "Awaiting Repair" at bounding box center [1119, 266] width 365 height 32
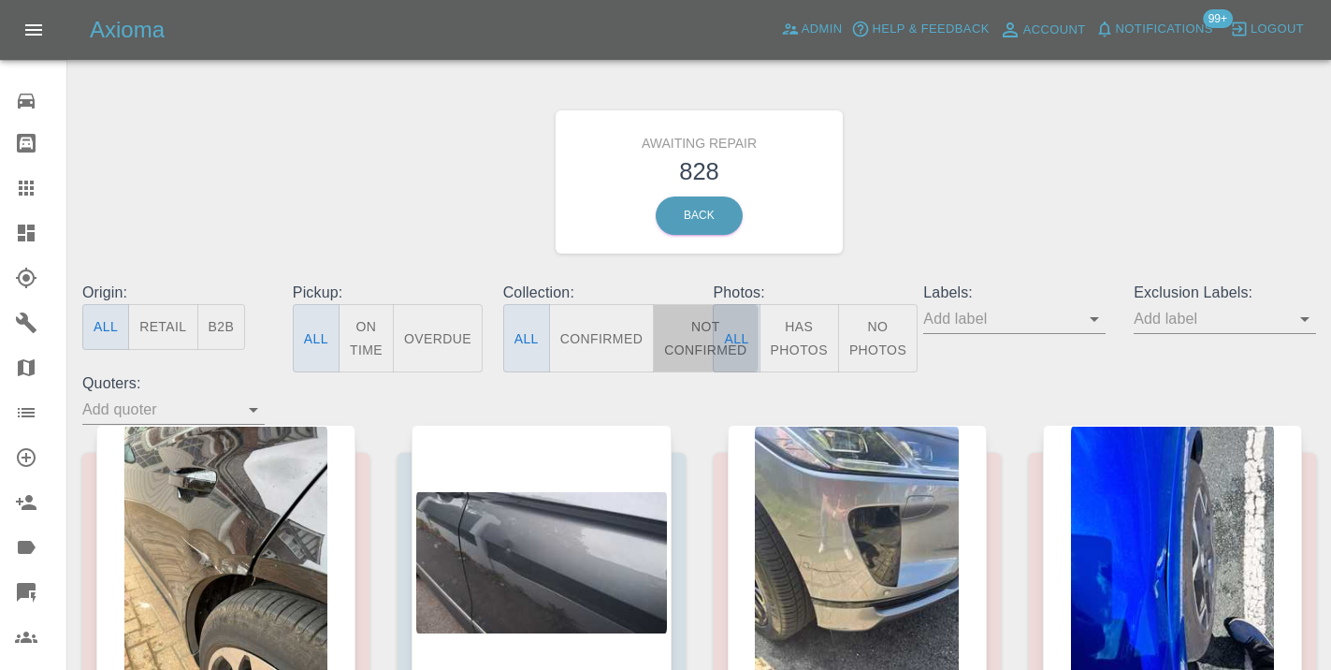
click at [673, 336] on button "Not Confirmed" at bounding box center [705, 338] width 105 height 68
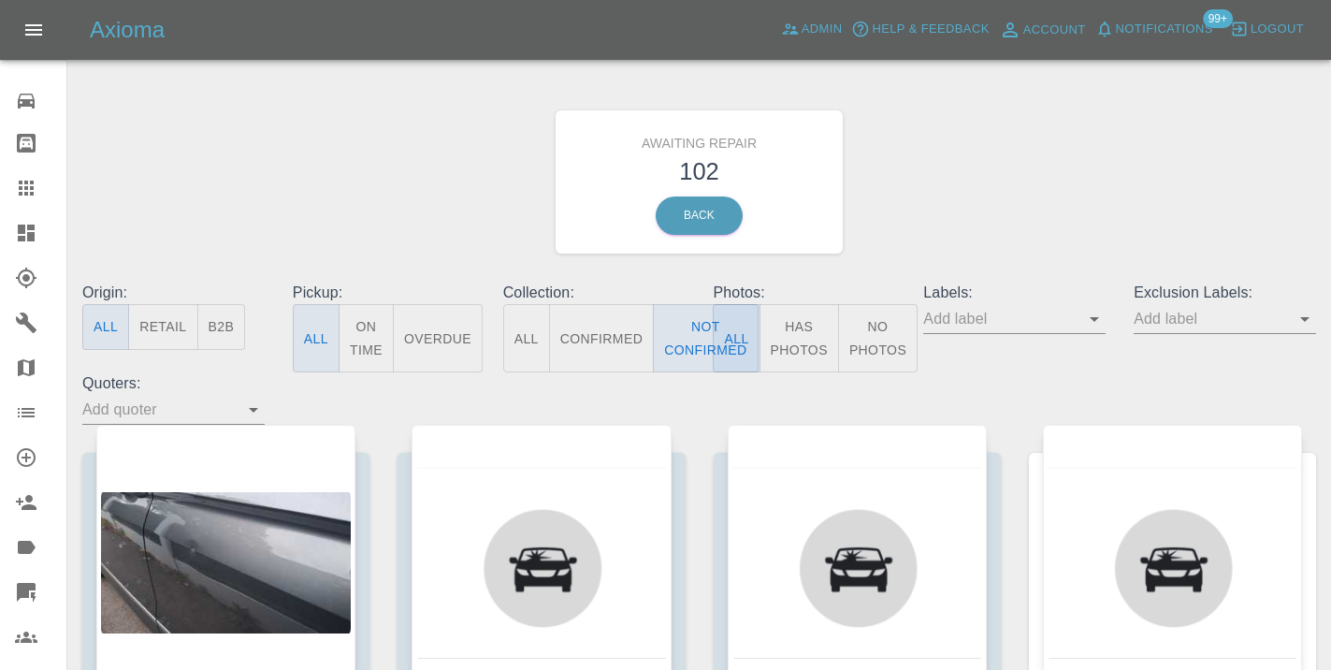
click at [1011, 209] on div "Awaiting Repair 102 Back" at bounding box center [699, 181] width 1262 height 199
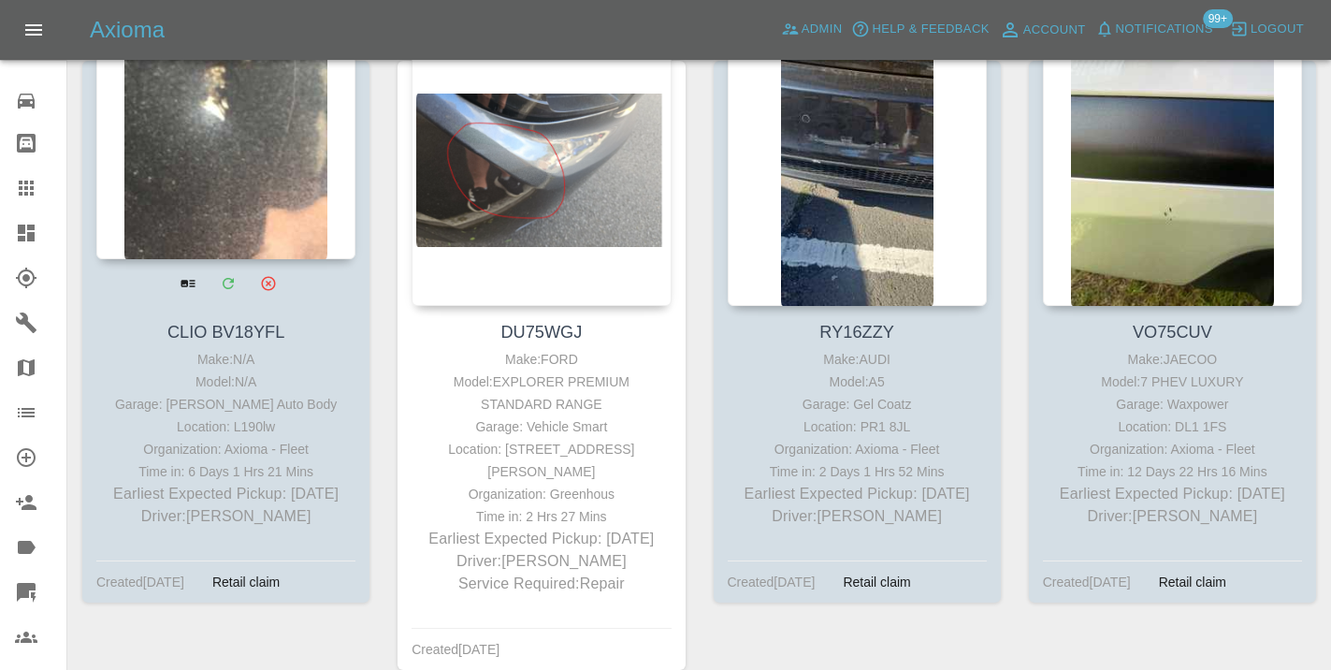
scroll to position [1699, 0]
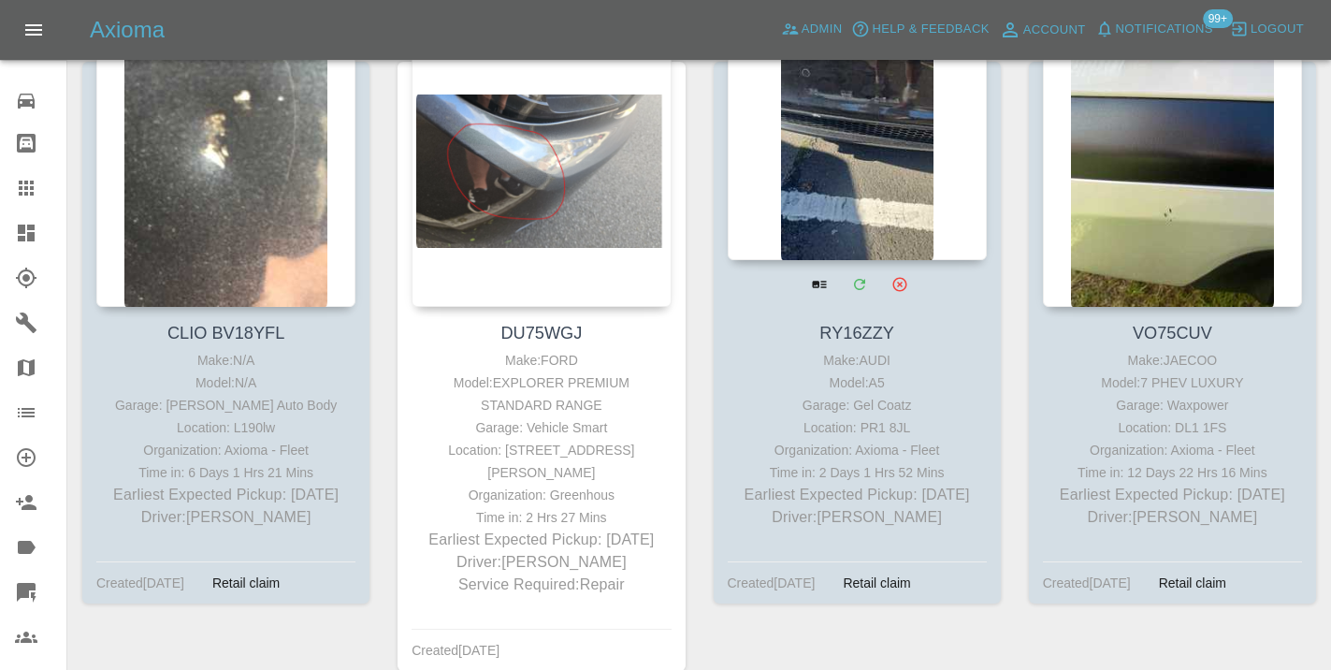
click at [880, 187] on div at bounding box center [857, 123] width 259 height 273
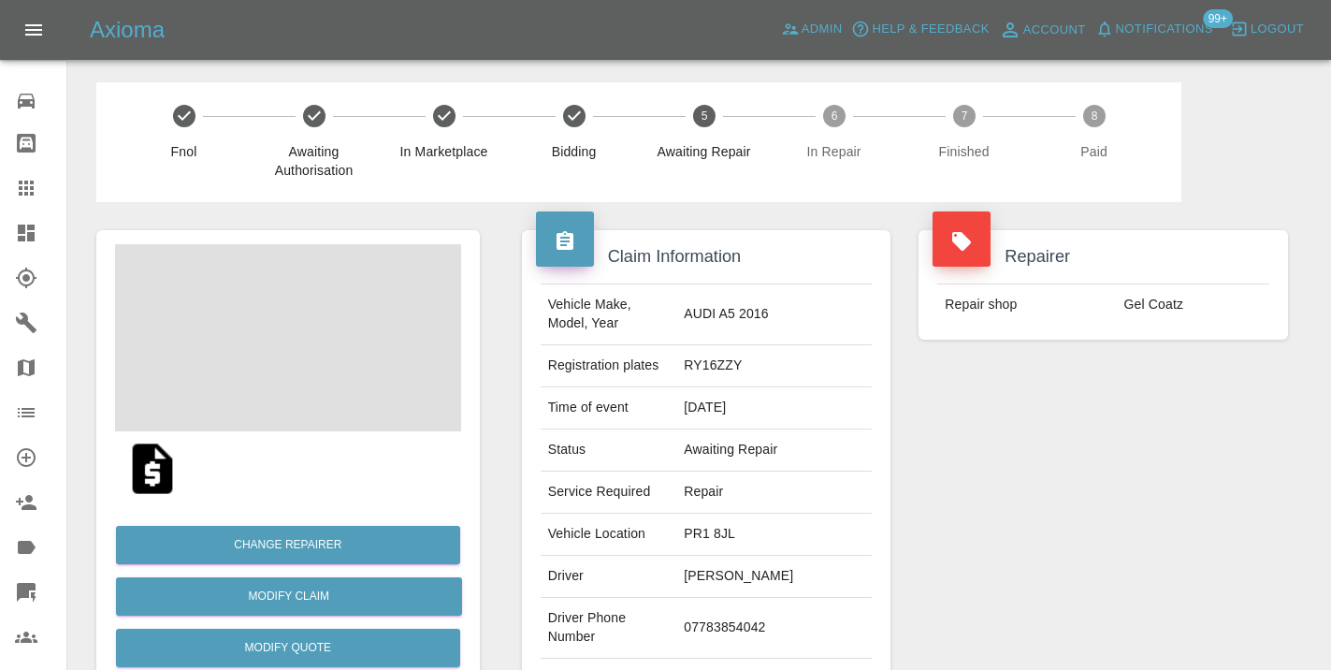
click at [714, 629] on td "07783854042" at bounding box center [773, 628] width 195 height 61
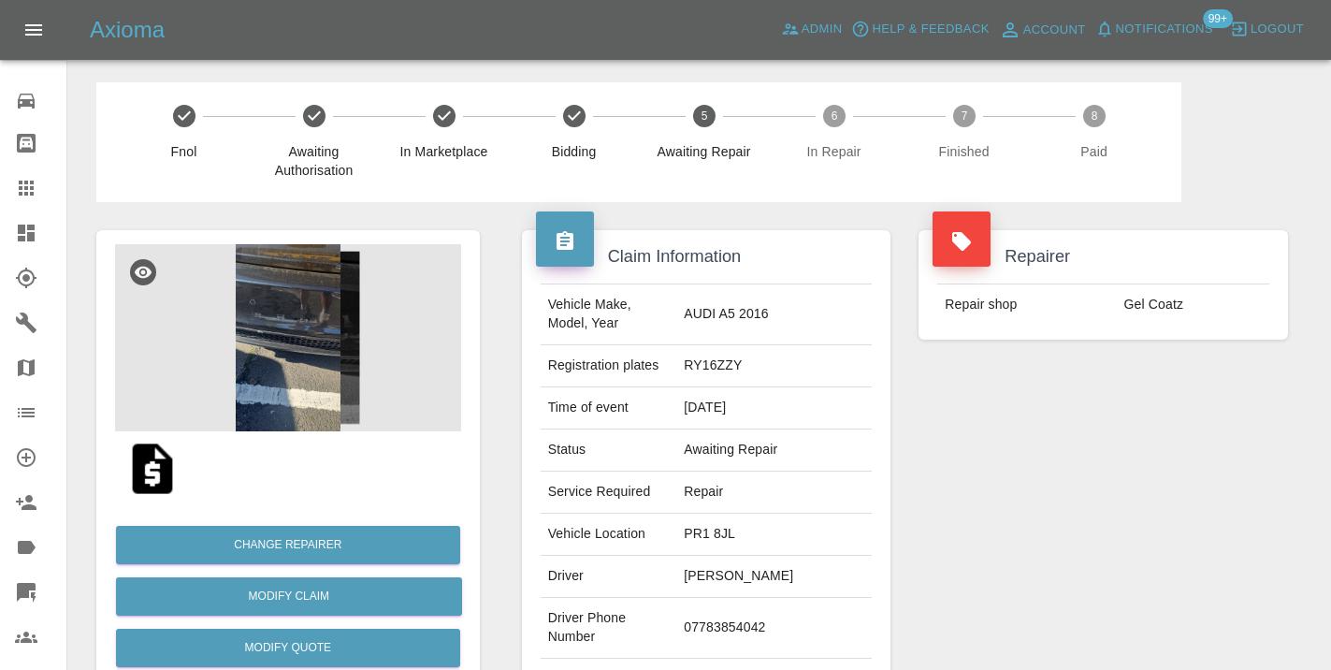
click at [714, 629] on td "07783854042" at bounding box center [773, 628] width 195 height 61
copy td "07783854042"
click at [1137, 510] on div "Repairer Repair shop Gel Coatz" at bounding box center [1102, 481] width 397 height 558
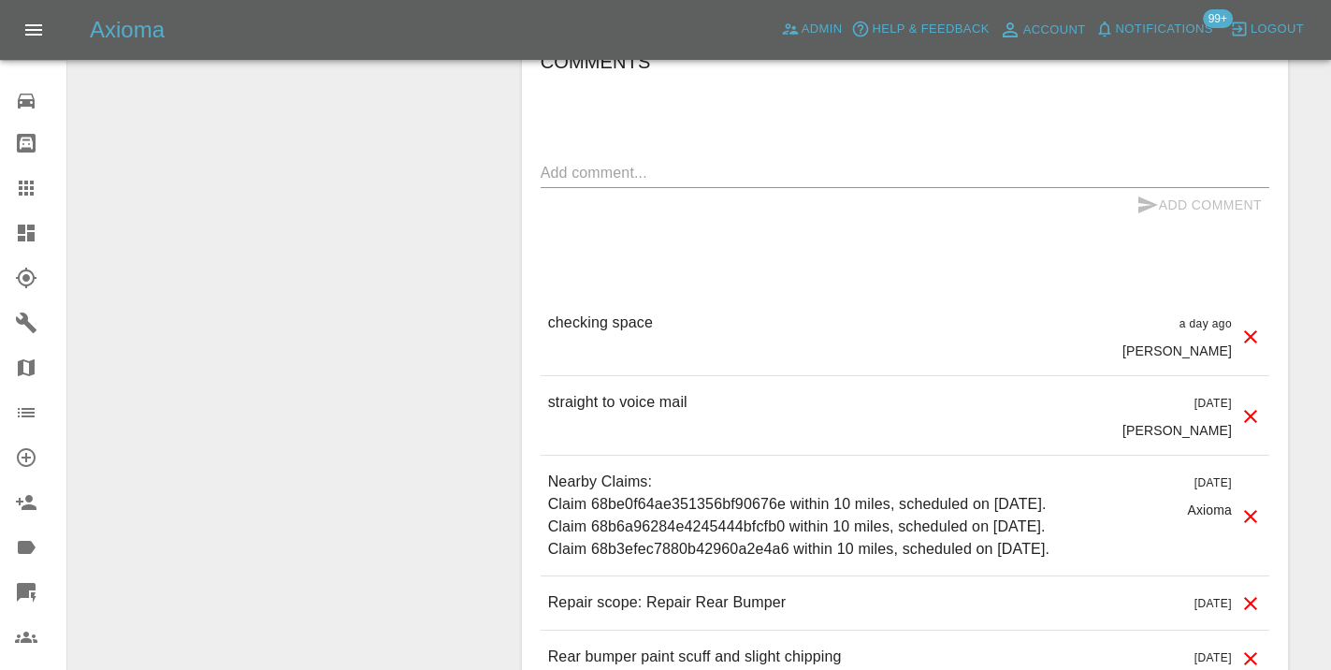
scroll to position [1534, 0]
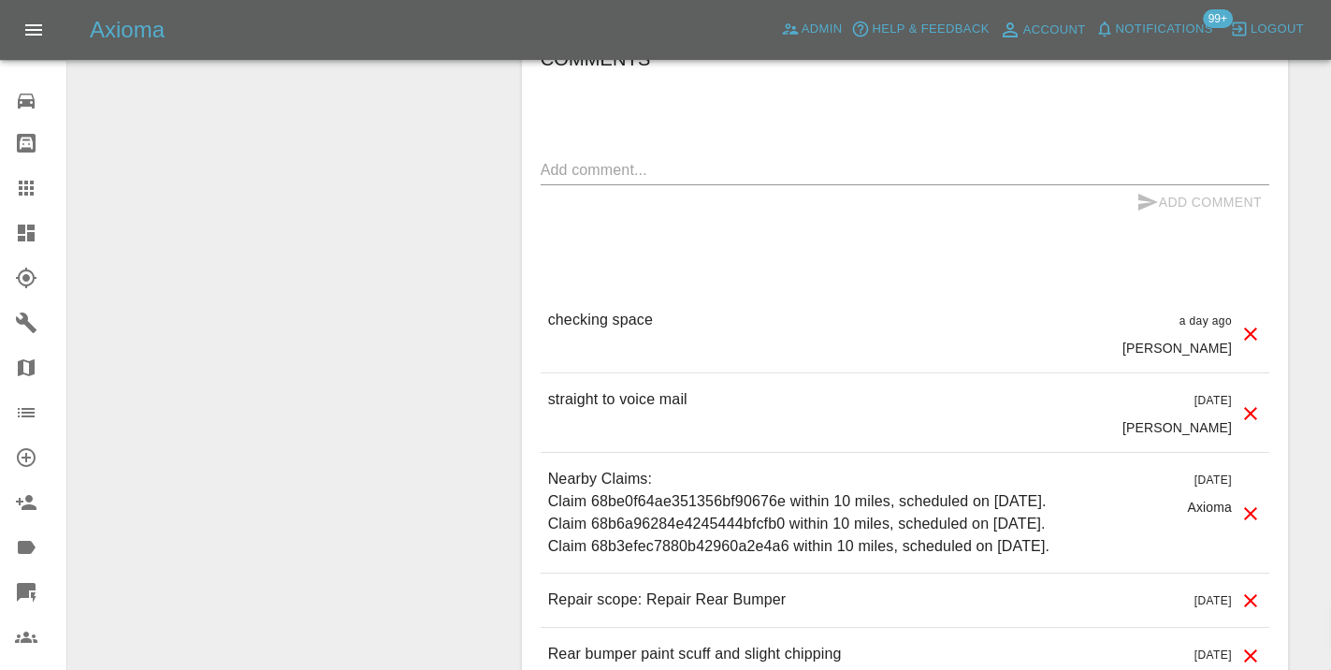
click at [602, 165] on textarea at bounding box center [905, 170] width 728 height 22
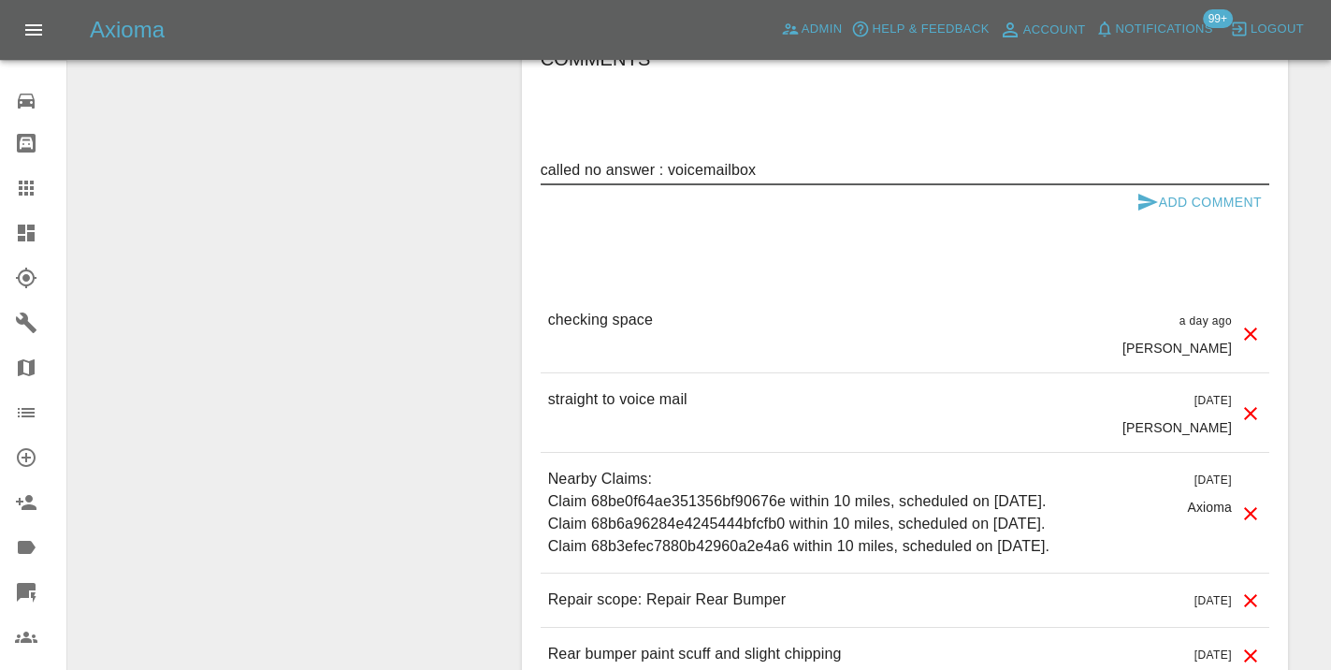
type textarea "called no answer : voicemailbox"
click at [1199, 191] on button "Add Comment" at bounding box center [1199, 202] width 140 height 35
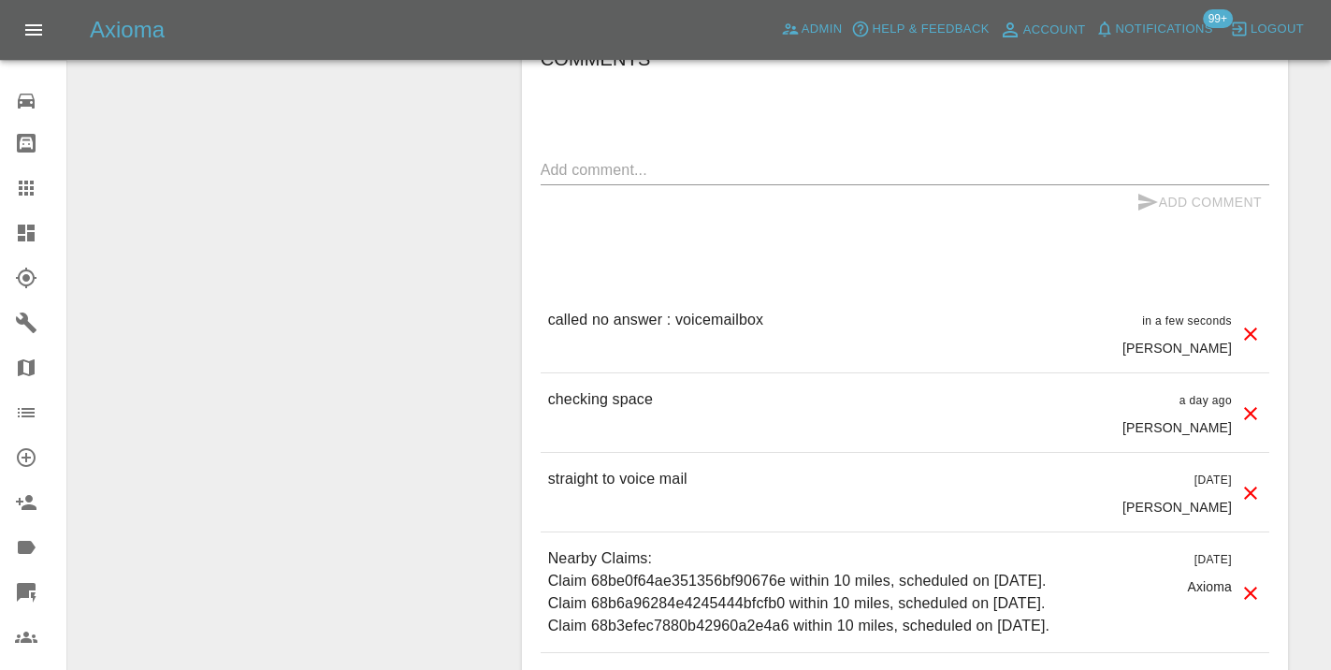
click at [41, 187] on div at bounding box center [41, 188] width 52 height 22
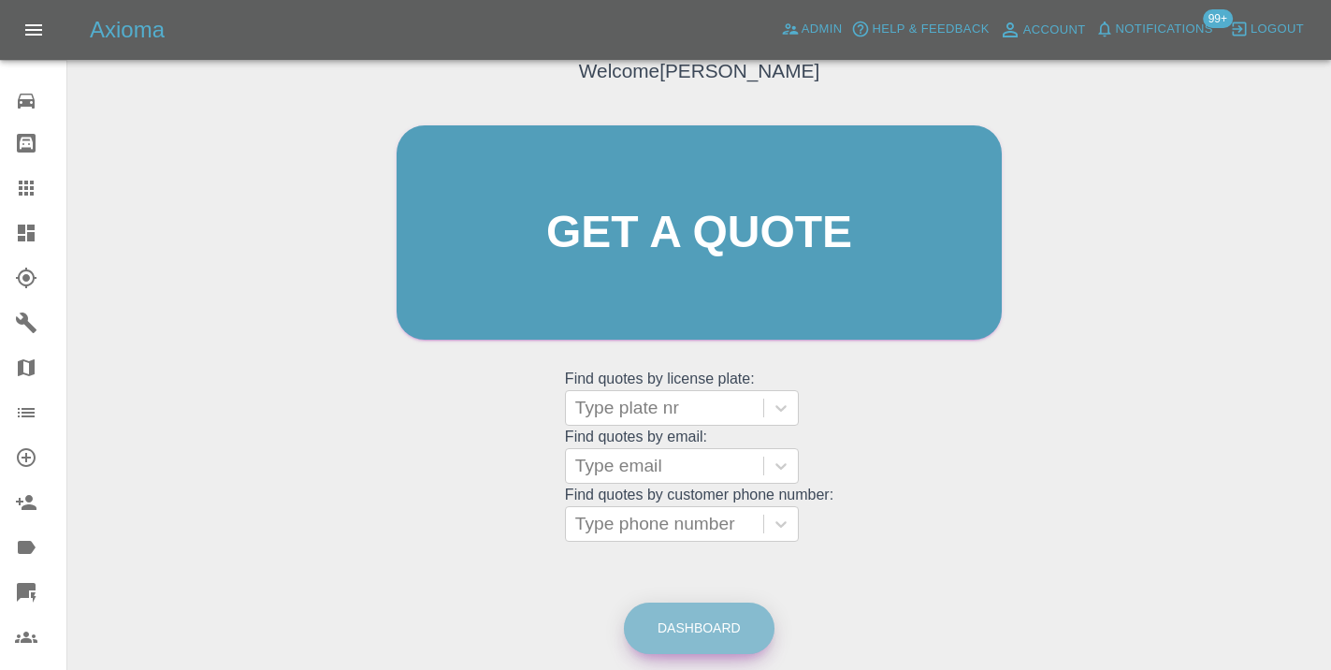
click at [720, 621] on link "Dashboard" at bounding box center [699, 627] width 151 height 51
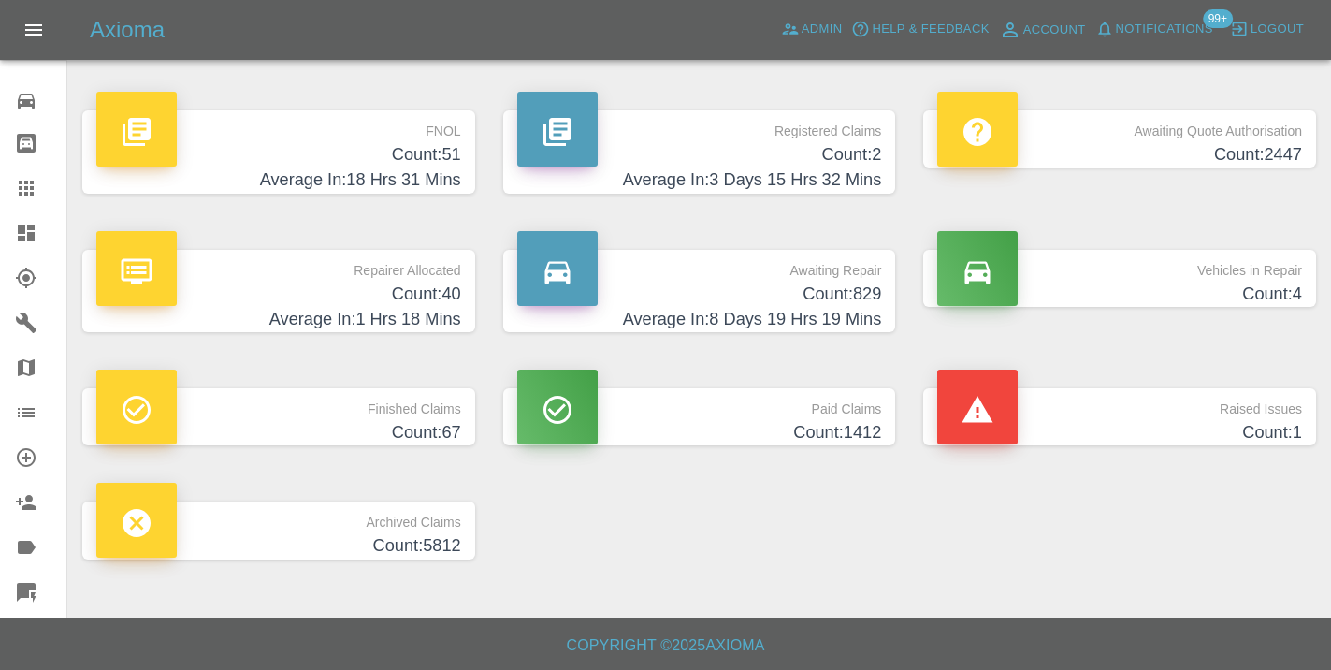
click at [865, 283] on h4 "Count: 829" at bounding box center [699, 293] width 365 height 25
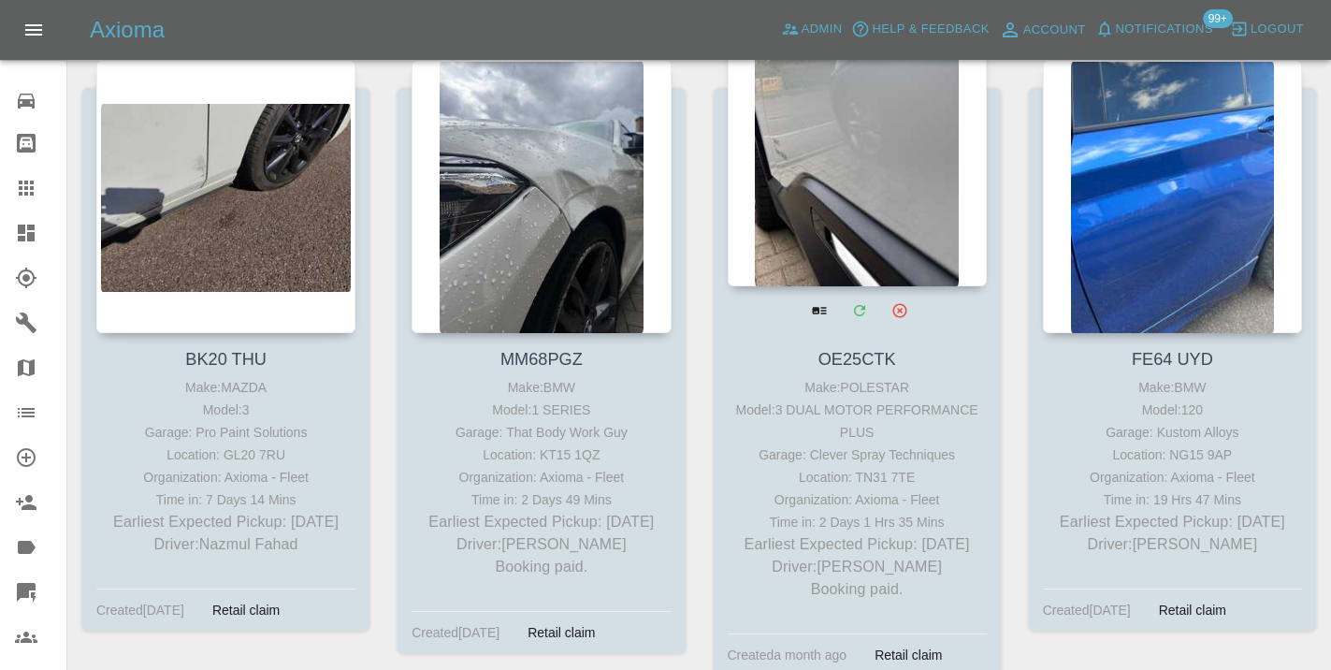
scroll to position [6073, 0]
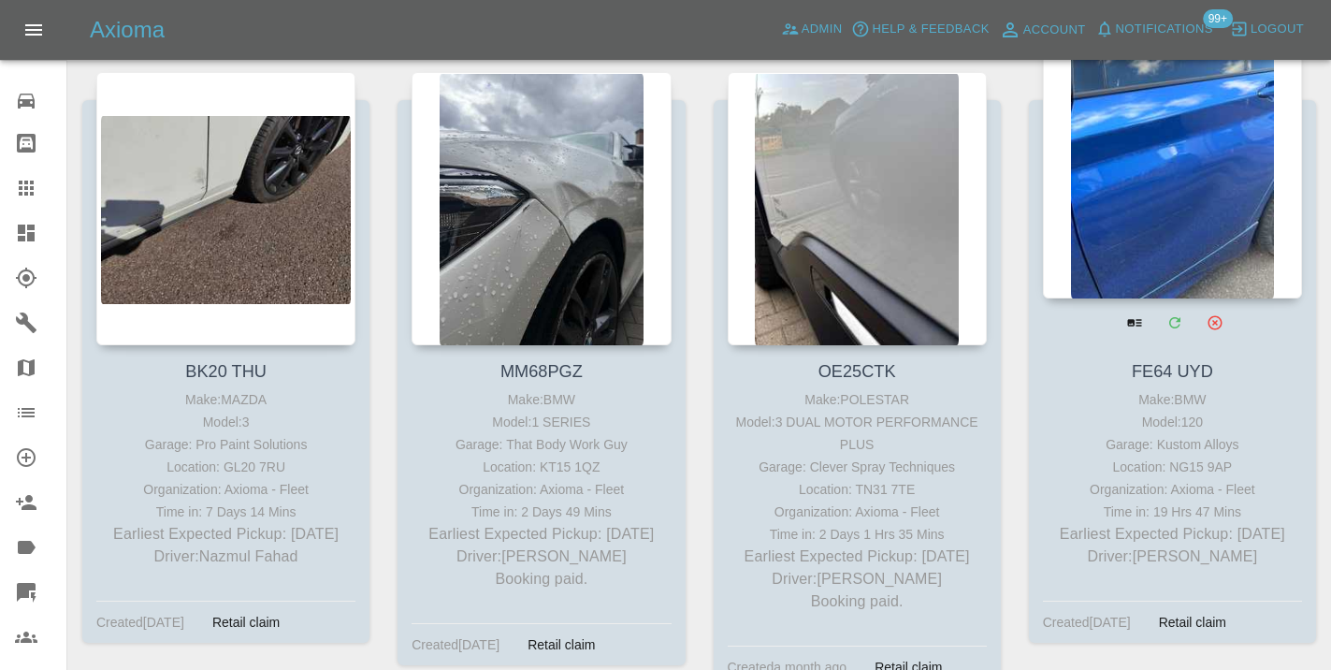
click at [1188, 212] on div at bounding box center [1172, 161] width 259 height 273
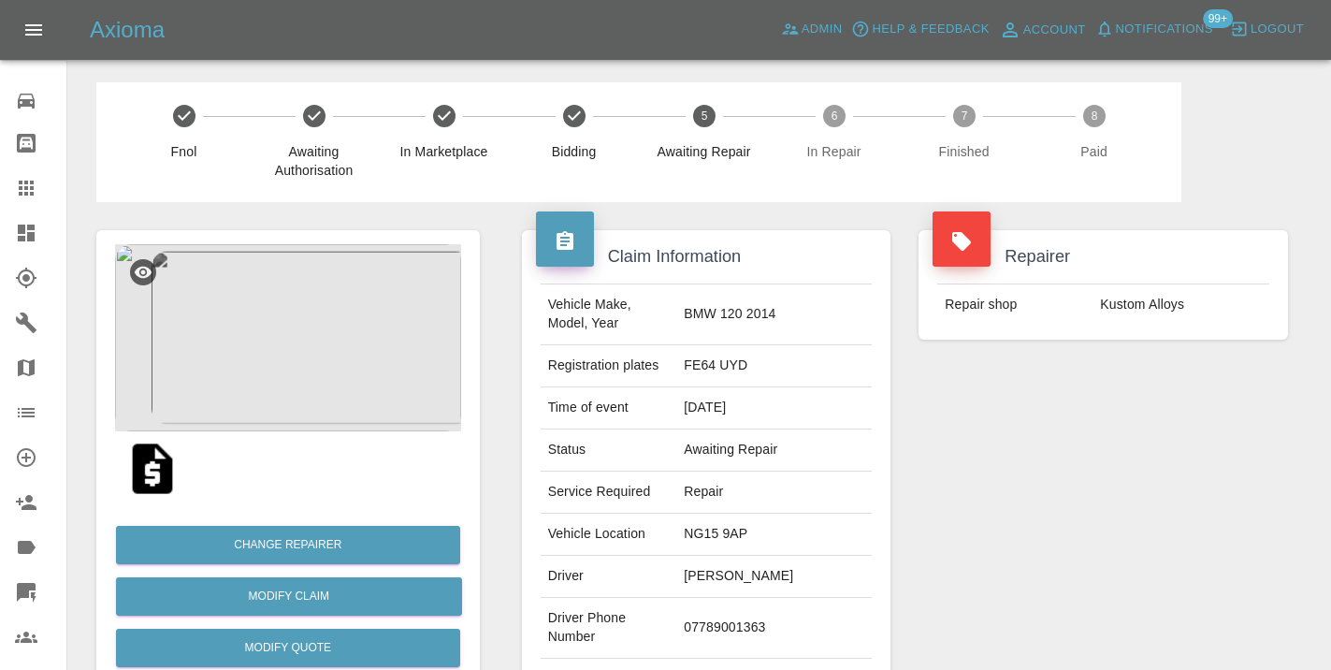
click at [724, 633] on td "07789001363" at bounding box center [773, 628] width 195 height 61
copy td "07789001363"
click at [1083, 532] on div "Repairer Repair shop Kustom Alloys" at bounding box center [1102, 481] width 397 height 558
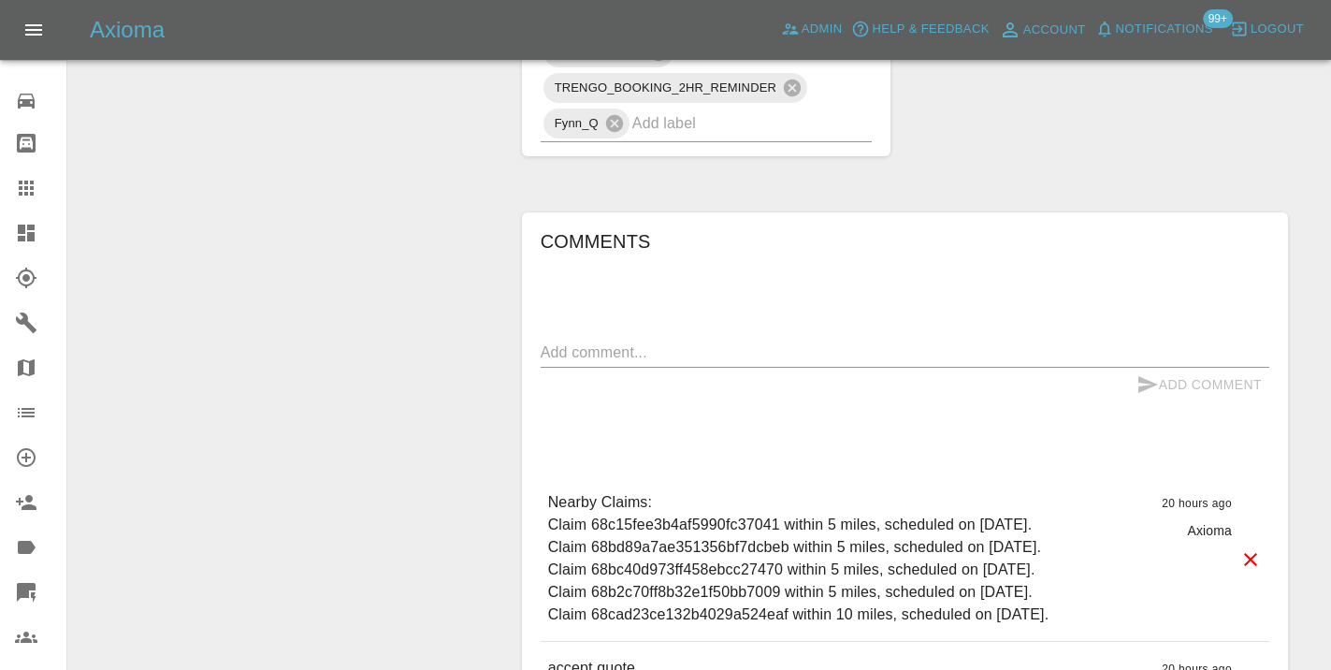
scroll to position [1568, 0]
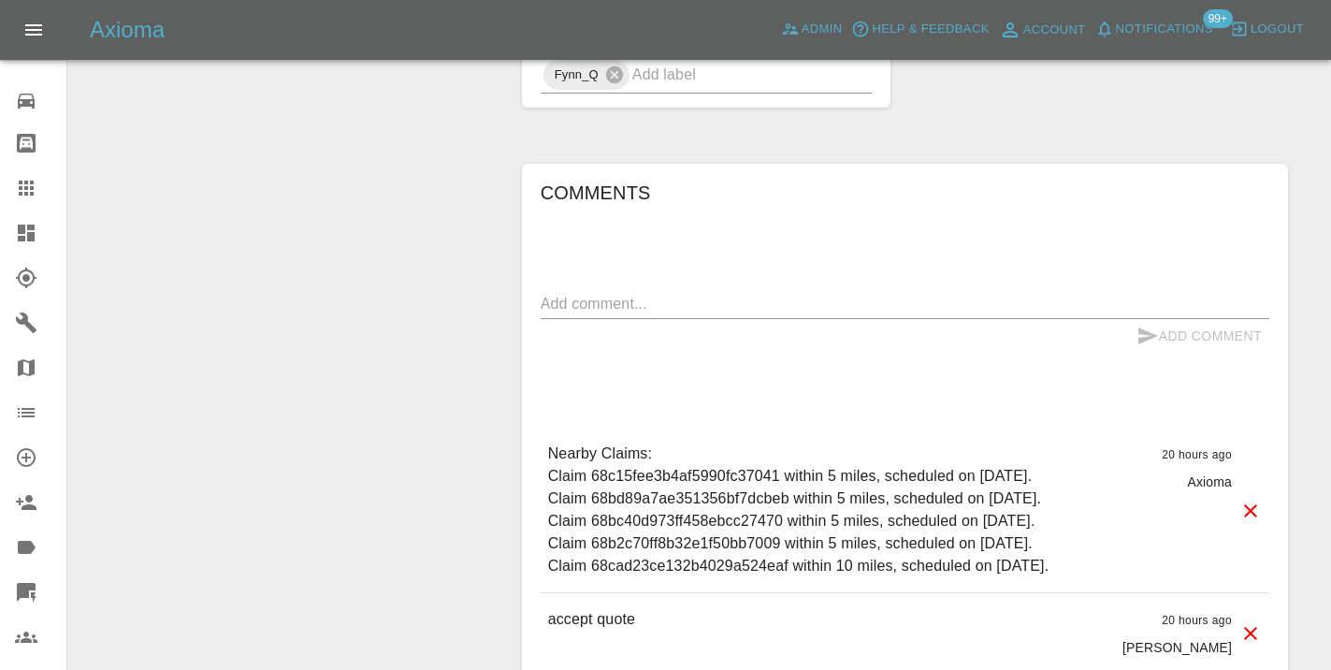
click at [591, 303] on textarea at bounding box center [905, 304] width 728 height 22
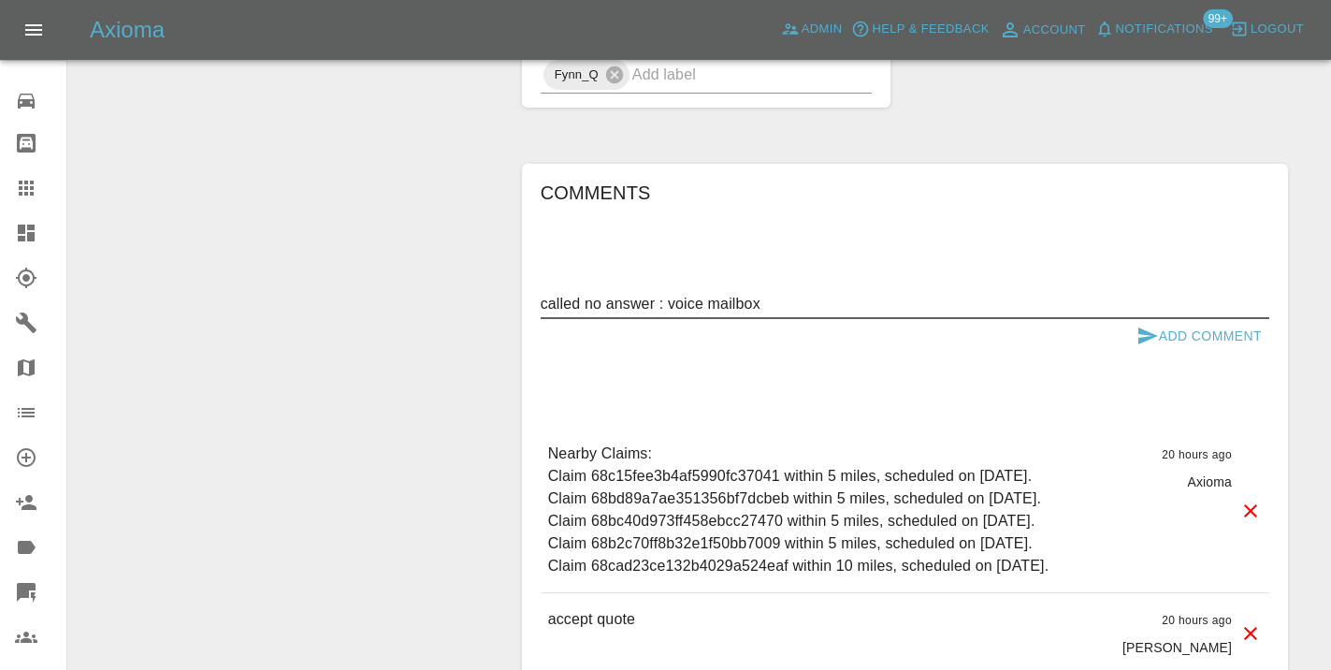
type textarea "called no answer : voice mailbox"
click at [1161, 333] on button "Add Comment" at bounding box center [1199, 336] width 140 height 35
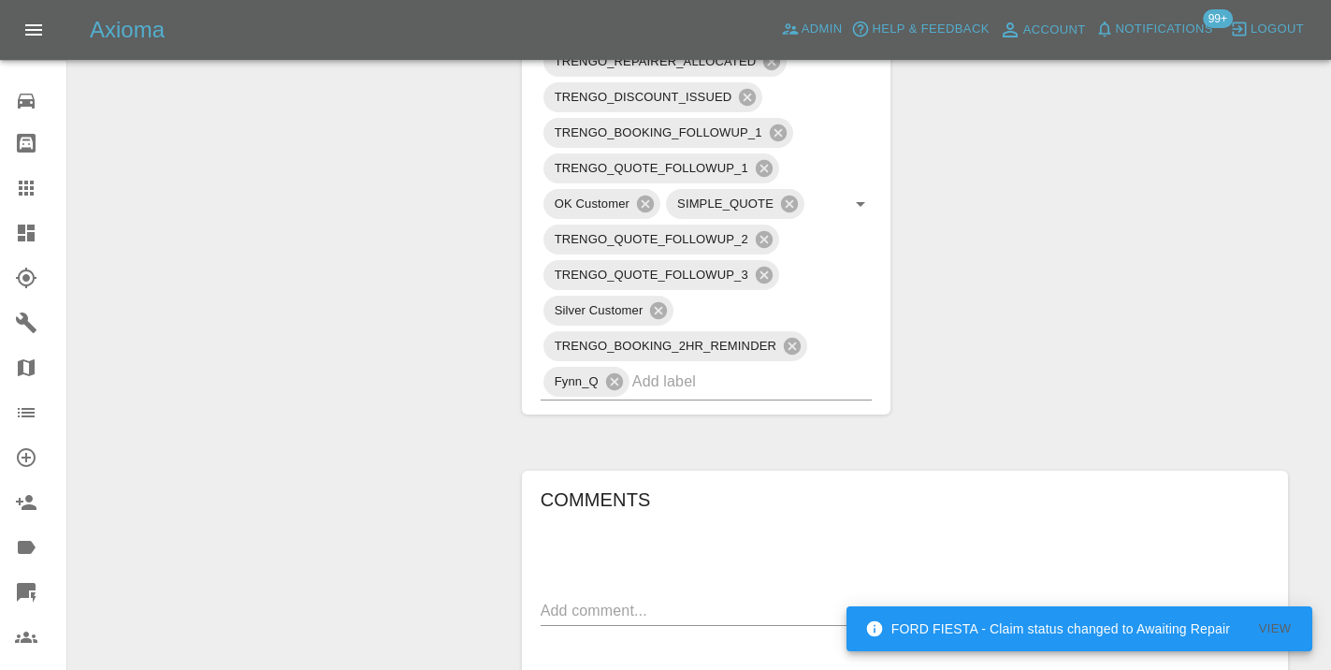
scroll to position [1233, 0]
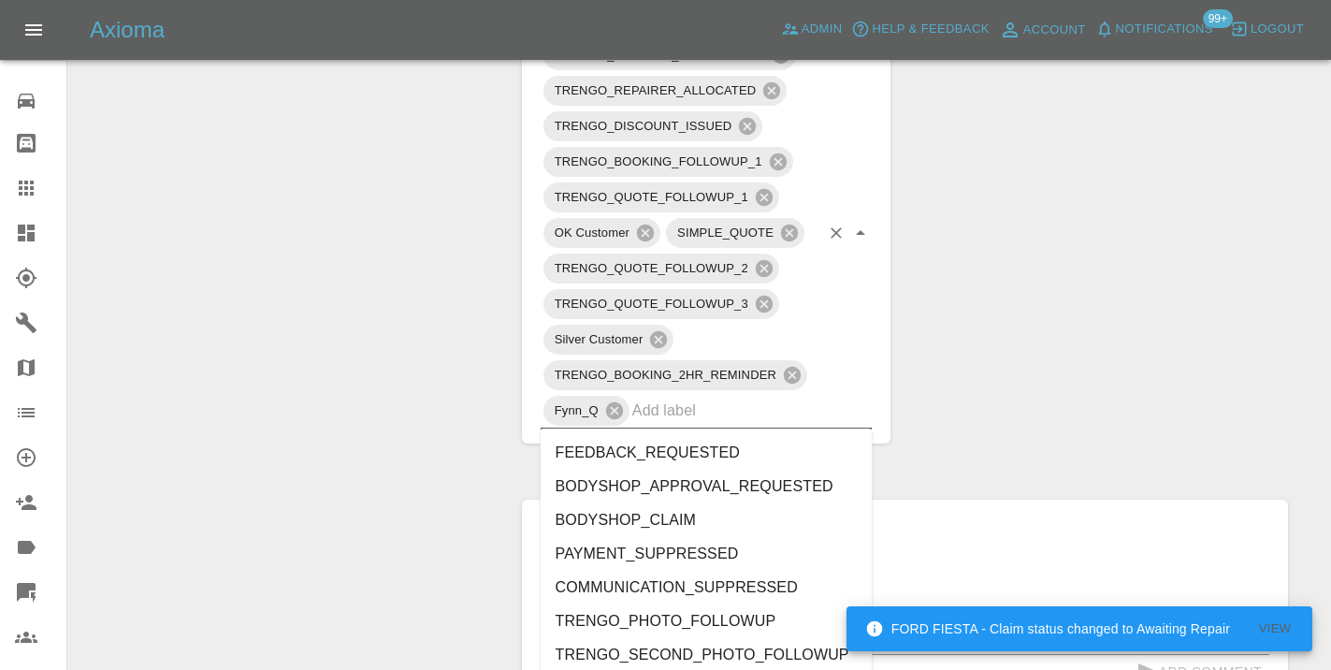
click at [687, 409] on input "text" at bounding box center [726, 410] width 188 height 29
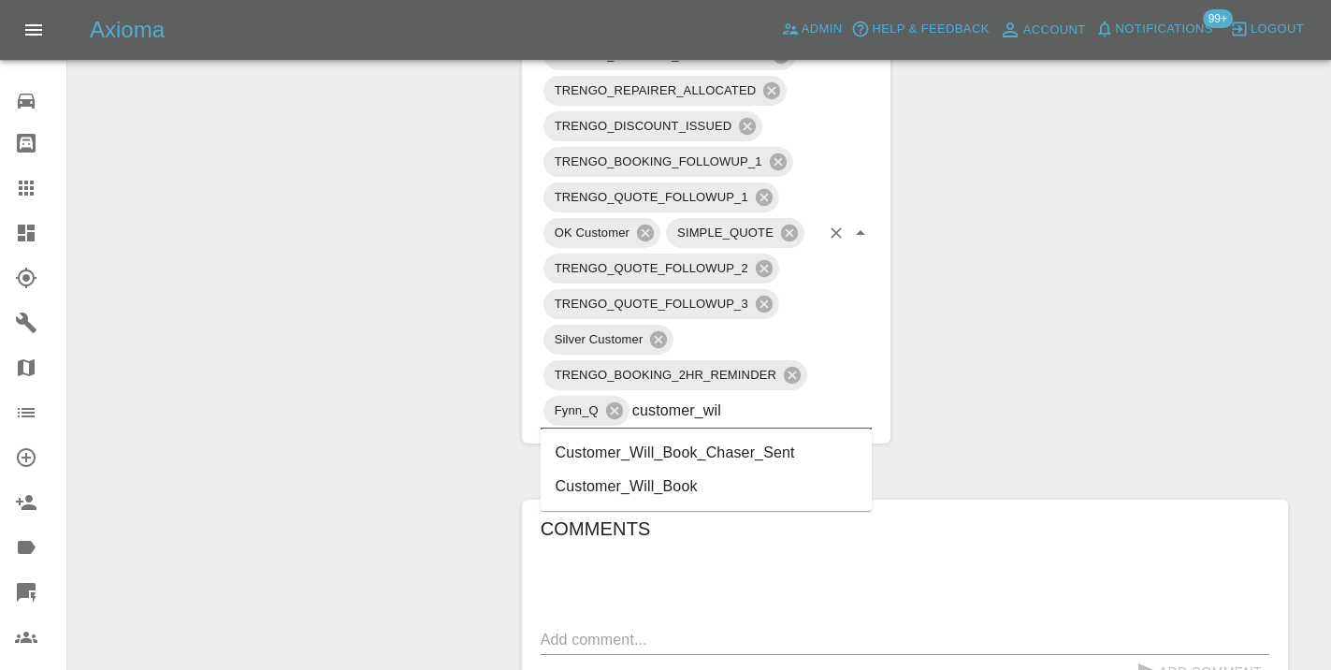
type input "customer_will"
click at [686, 475] on li "Customer_Will_Book" at bounding box center [707, 486] width 332 height 34
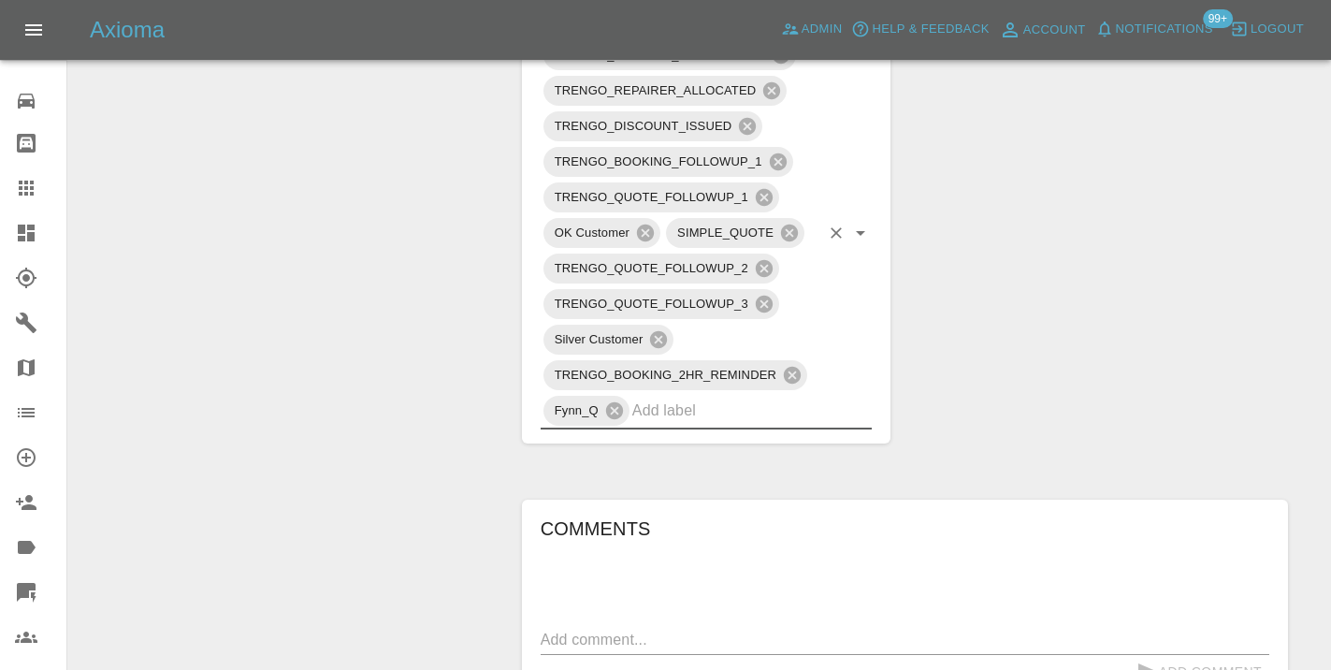
click at [349, 284] on div "Change Repairer Modify Claim Modify Quote Rollback Submit Payment Archive" at bounding box center [287, 157] width 411 height 2377
click at [32, 195] on icon at bounding box center [26, 187] width 15 height 15
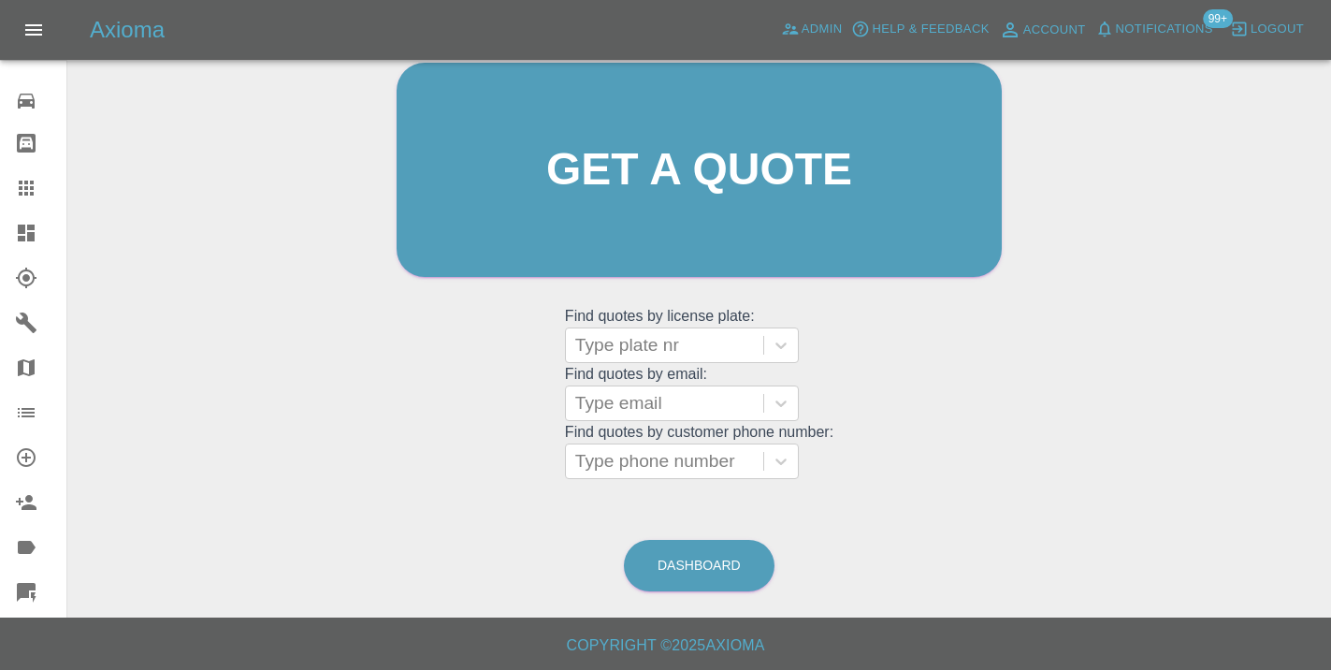
scroll to position [205, 0]
click at [702, 572] on link "Dashboard" at bounding box center [699, 566] width 151 height 51
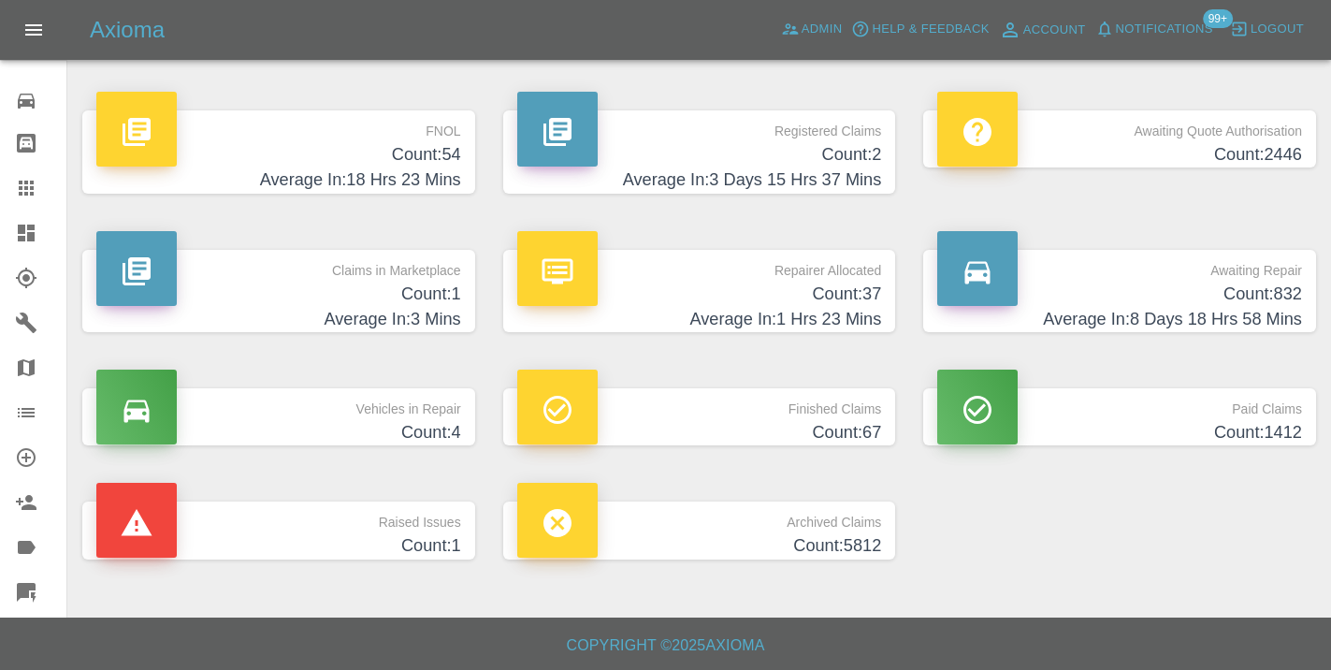
click at [1253, 300] on h4 "Count: 832" at bounding box center [1119, 293] width 365 height 25
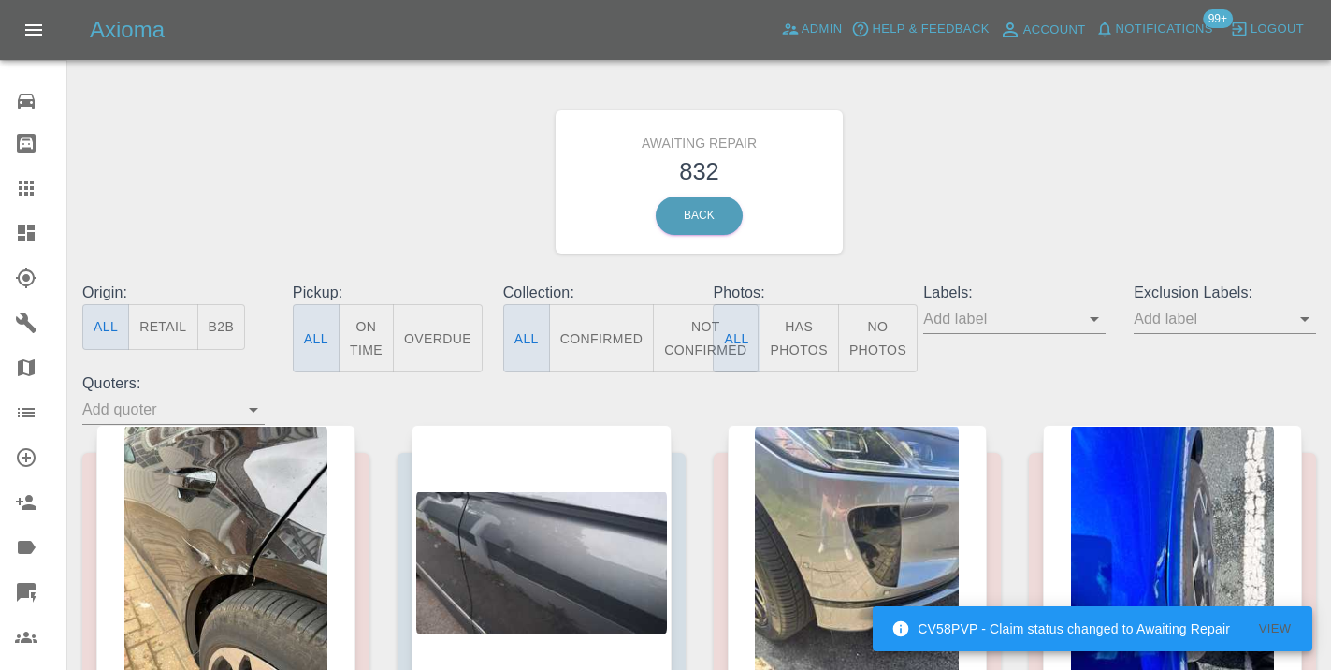
click at [697, 350] on button "Not Confirmed" at bounding box center [705, 338] width 105 height 68
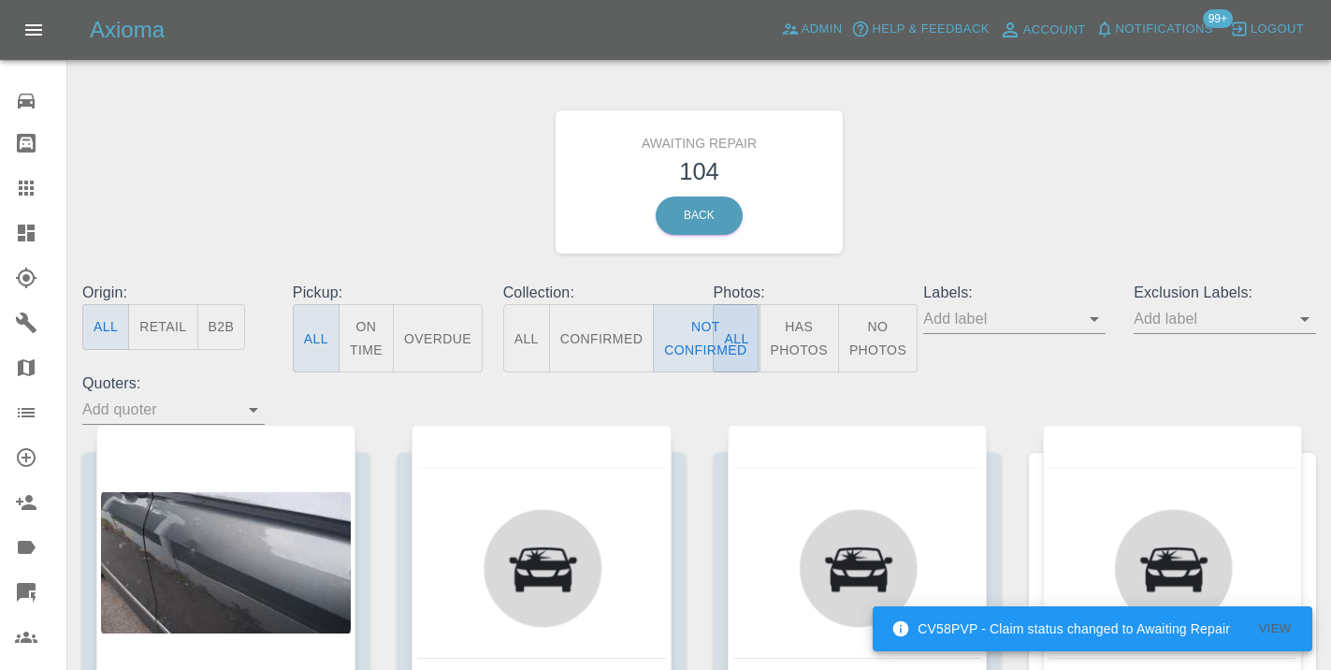
click at [1046, 178] on div "Awaiting Repair 104 Back" at bounding box center [699, 181] width 1262 height 199
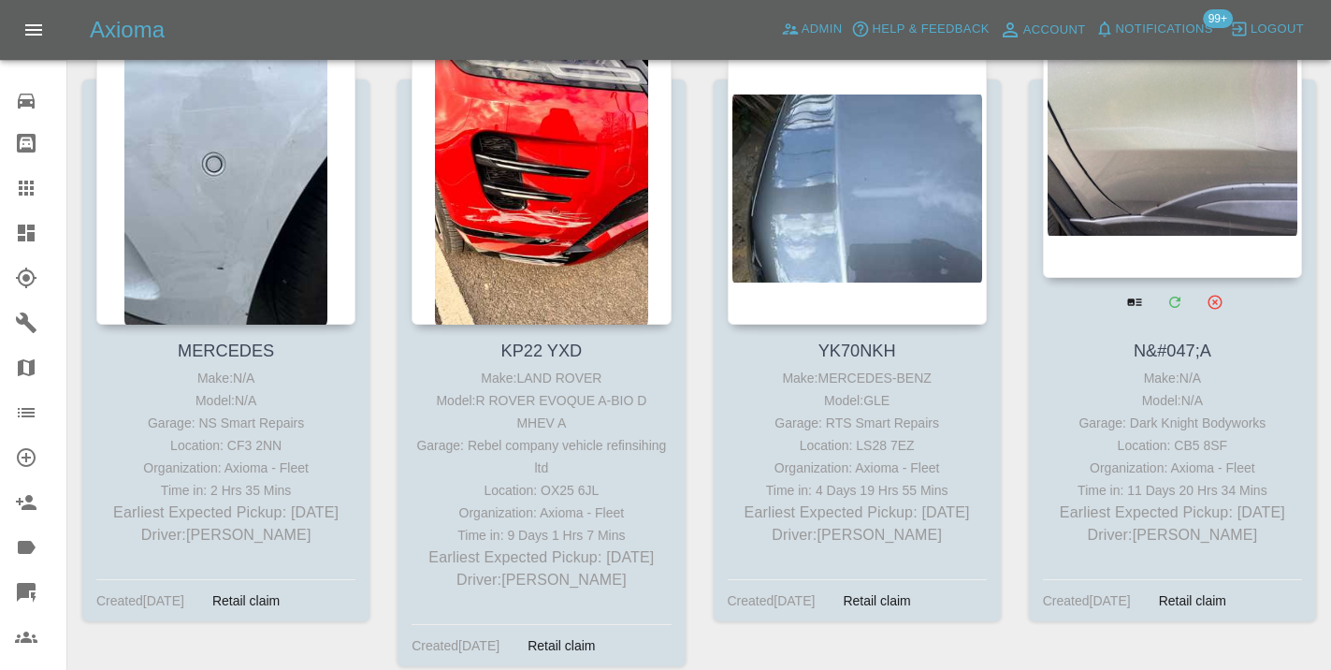
scroll to position [2968, 0]
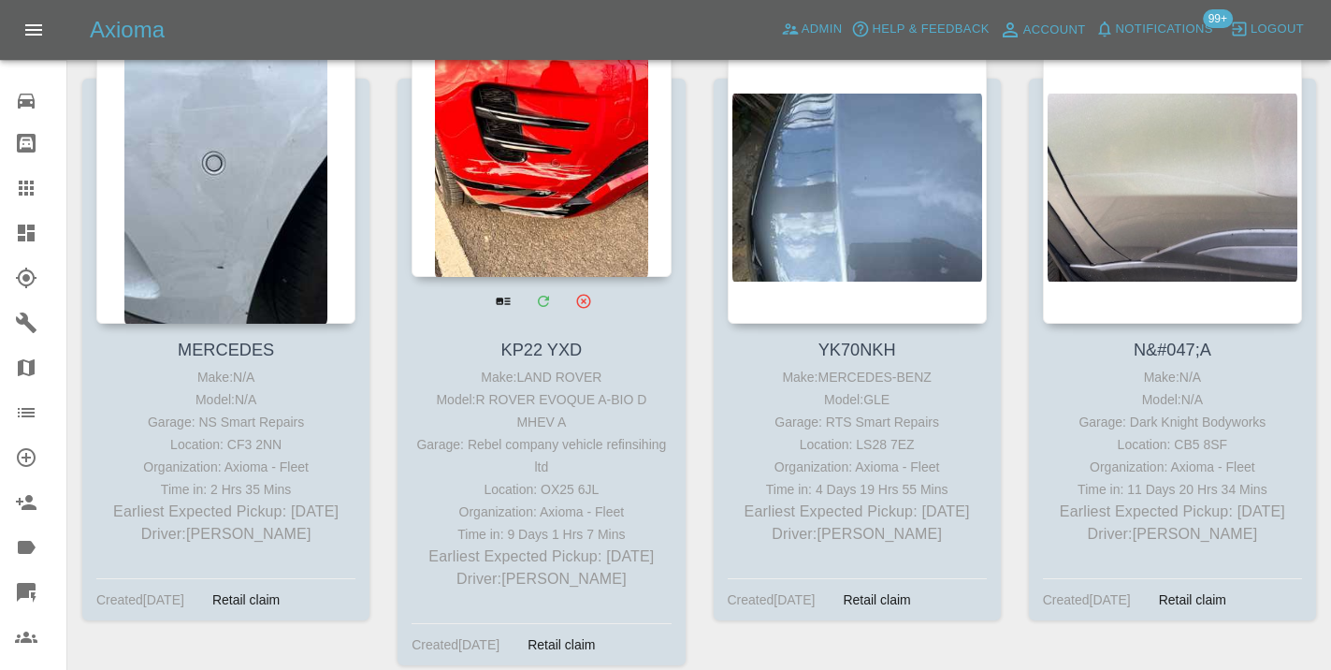
click at [604, 247] on div at bounding box center [540, 140] width 259 height 273
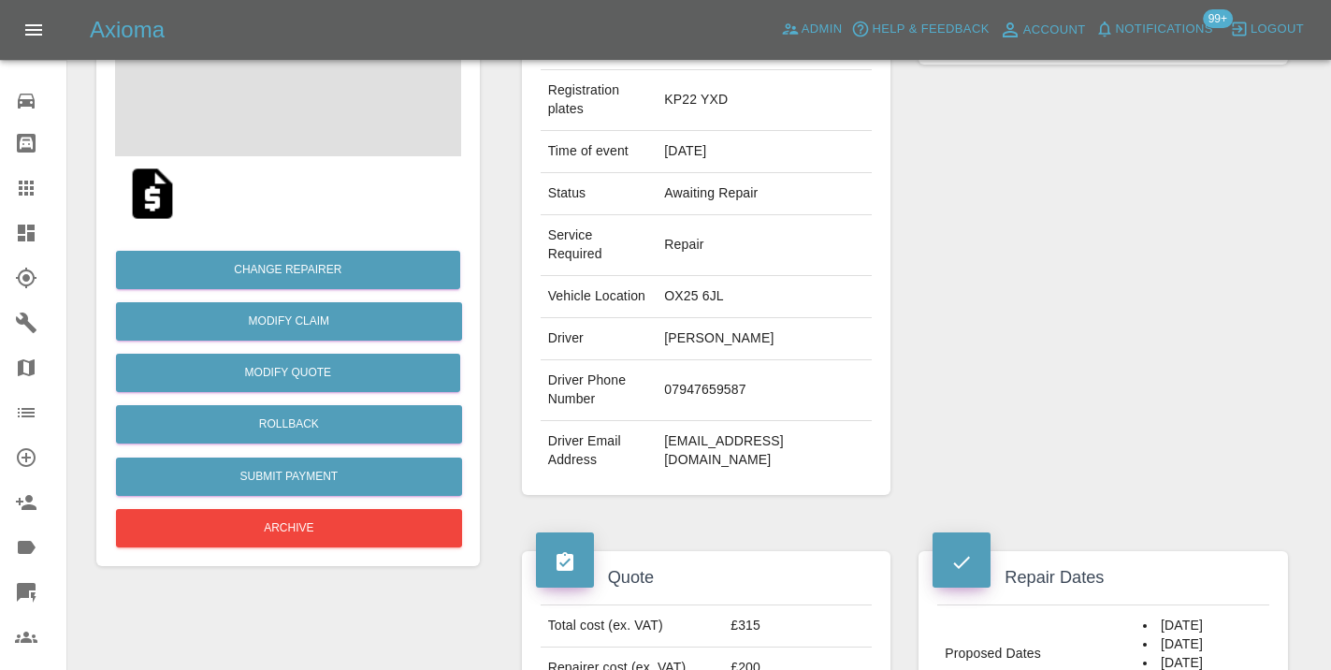
scroll to position [278, 0]
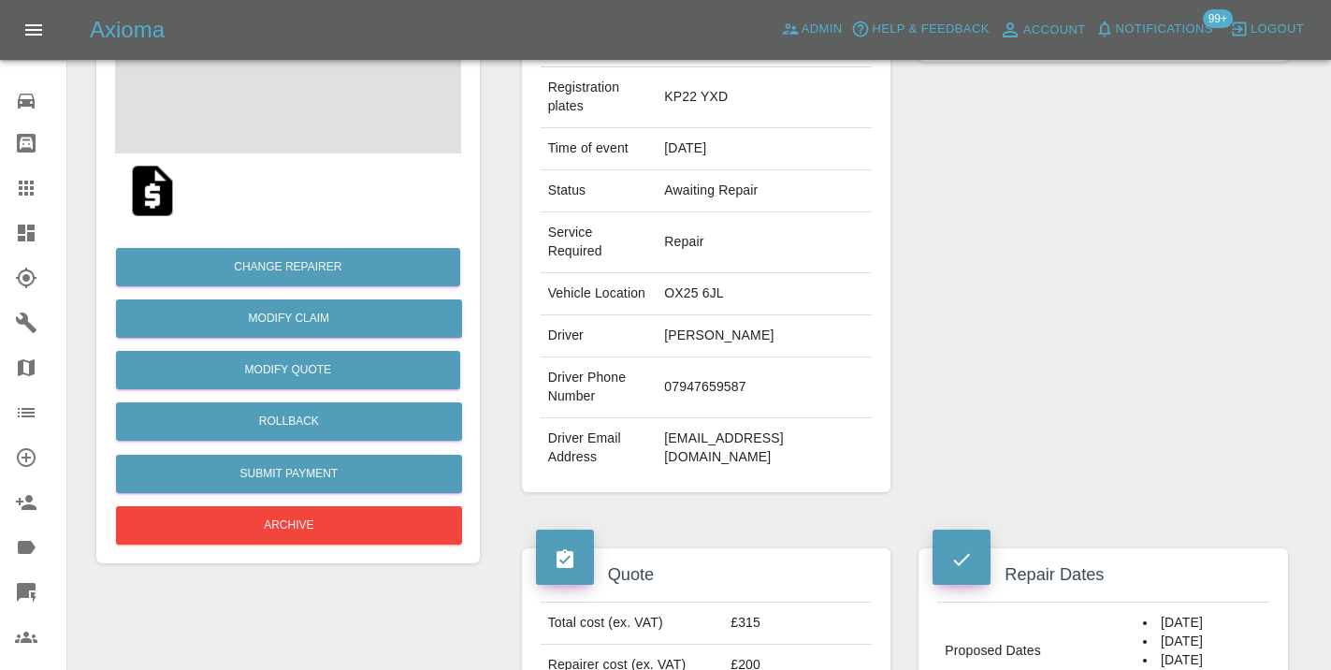
click at [682, 399] on td "07947659587" at bounding box center [763, 387] width 215 height 61
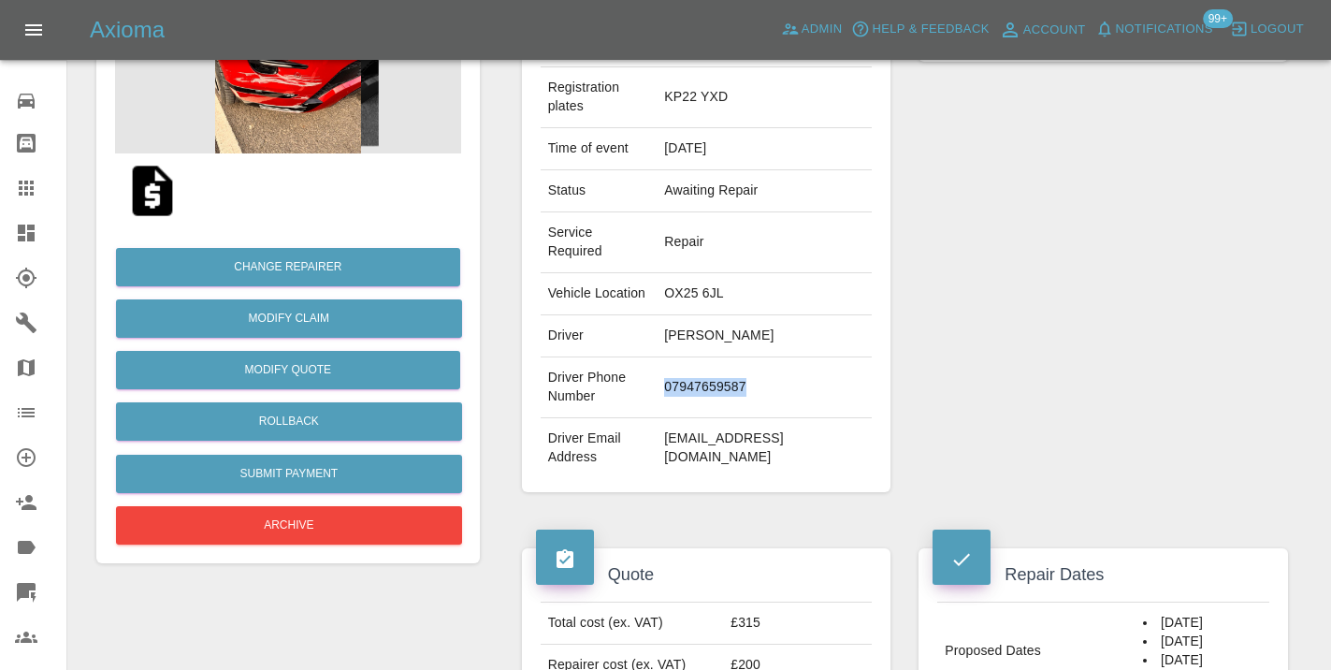
click at [682, 399] on td "07947659587" at bounding box center [763, 387] width 215 height 61
copy td "07947659587"
click at [1012, 375] on div "Repairer Repair shop Rebel company vehicle refinsihing ltd" at bounding box center [1102, 222] width 397 height 596
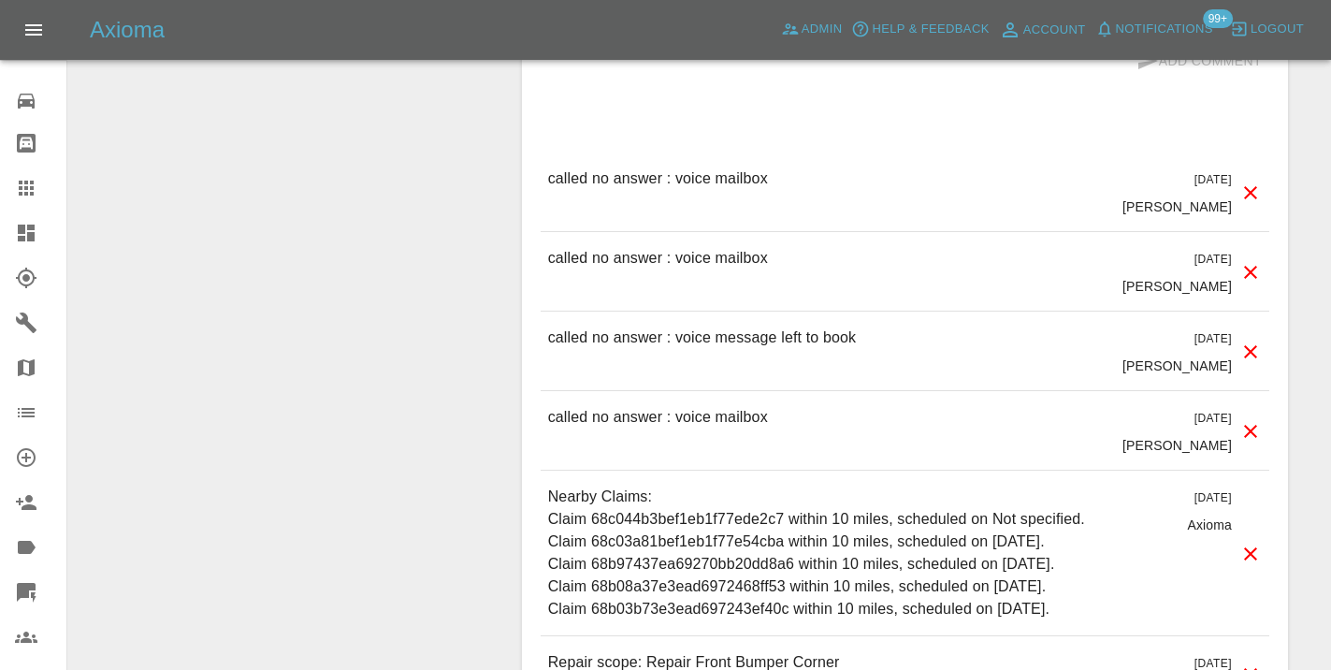
scroll to position [1678, 0]
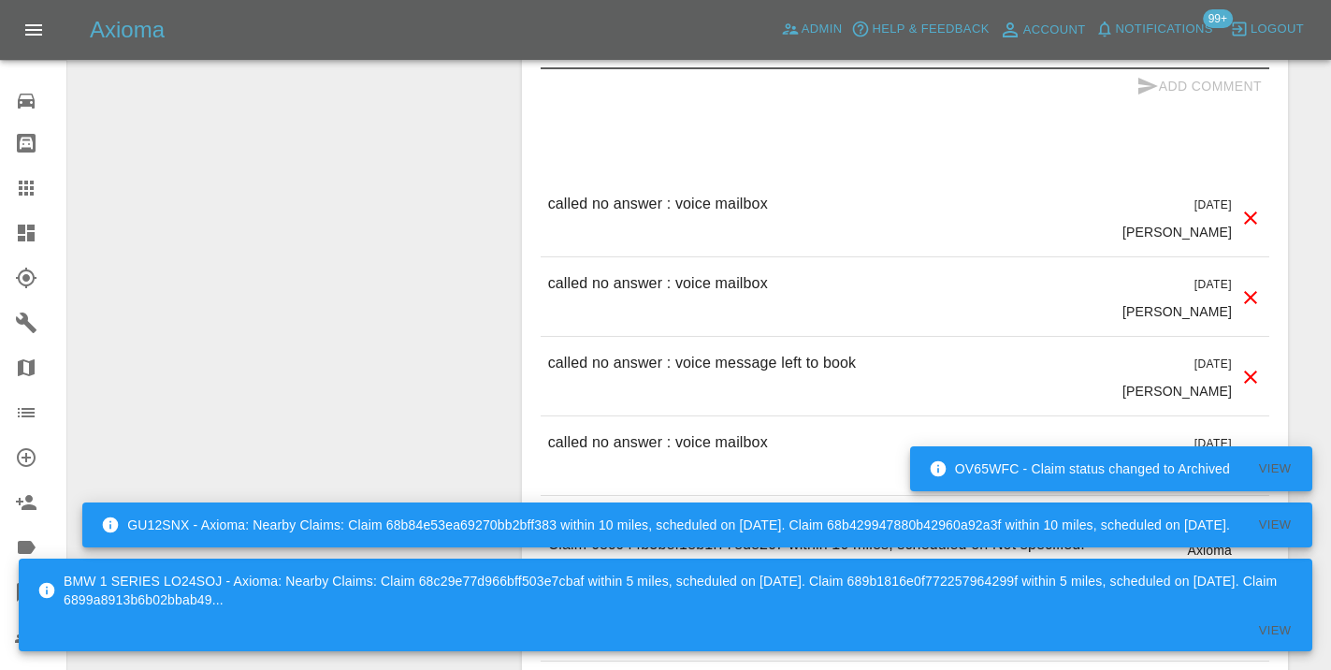
click at [709, 65] on textarea at bounding box center [905, 54] width 728 height 22
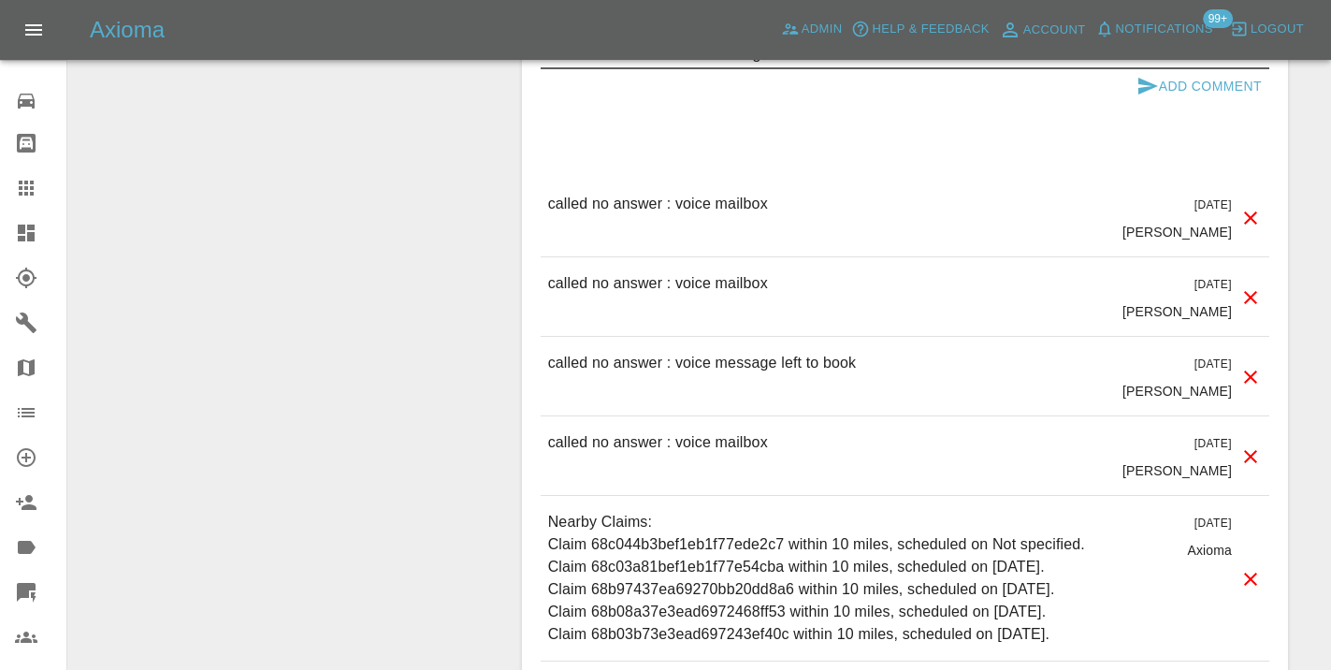
type textarea "called no answer : voice message"
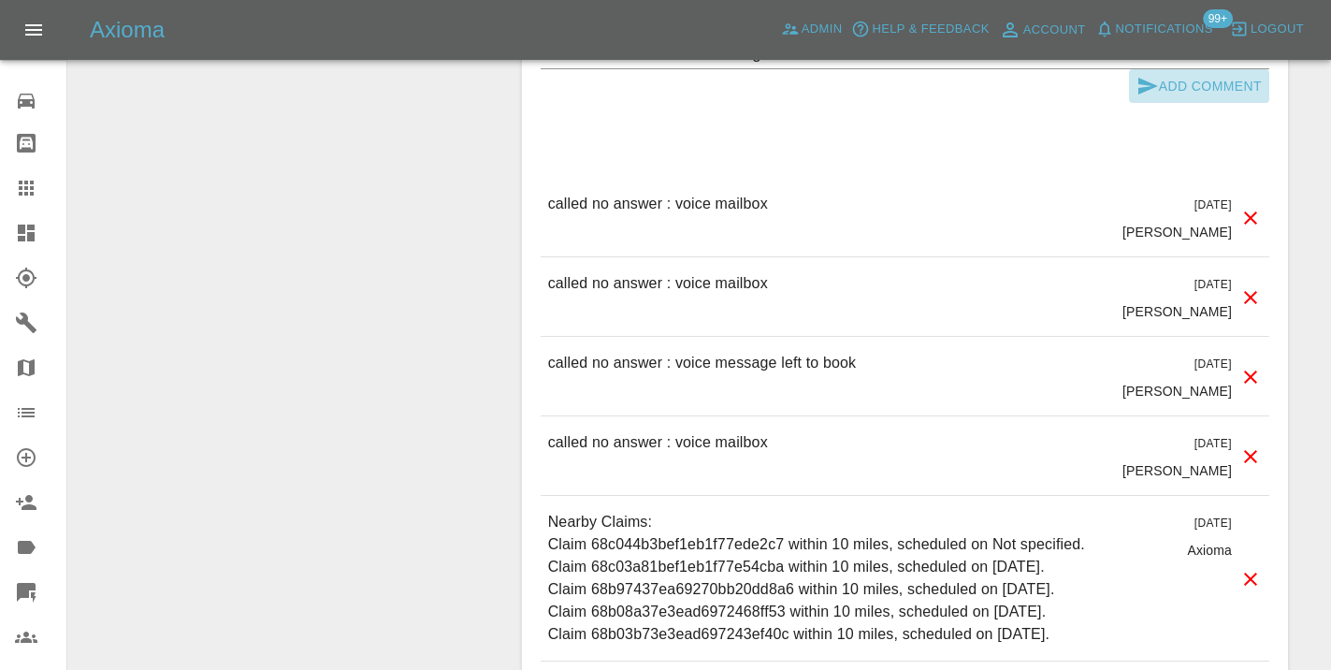
click at [1143, 94] on icon "submit" at bounding box center [1148, 86] width 20 height 17
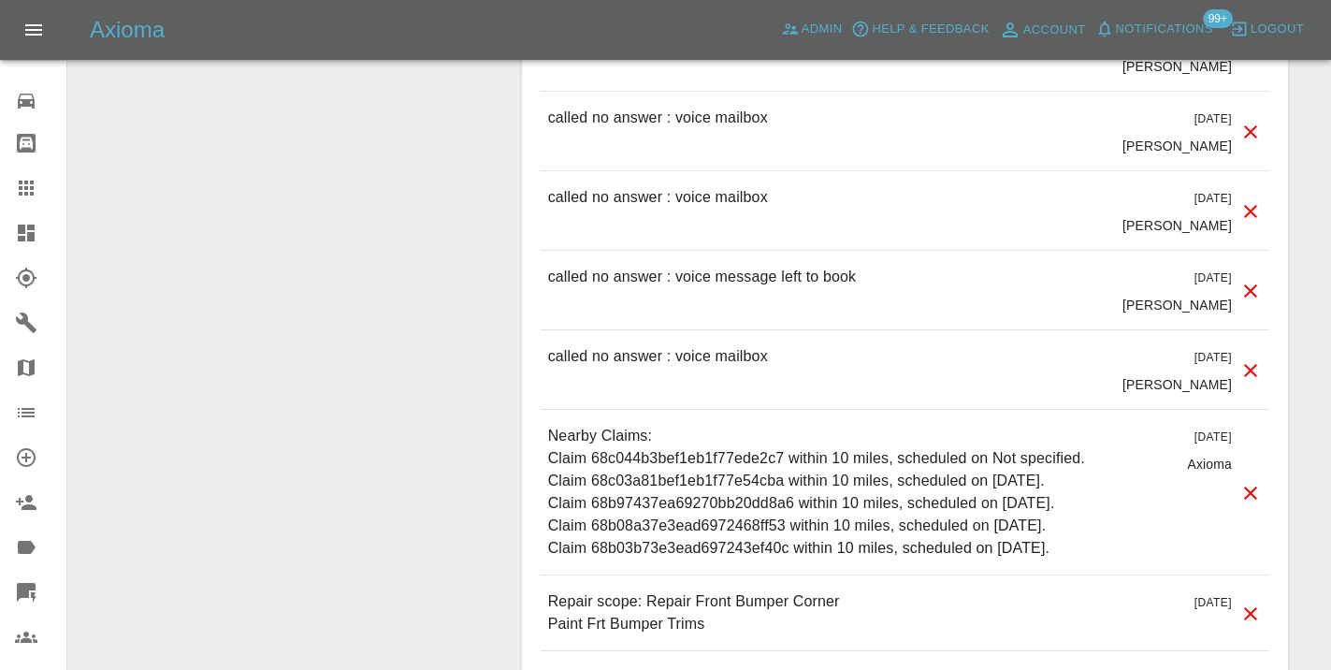
scroll to position [1806, 0]
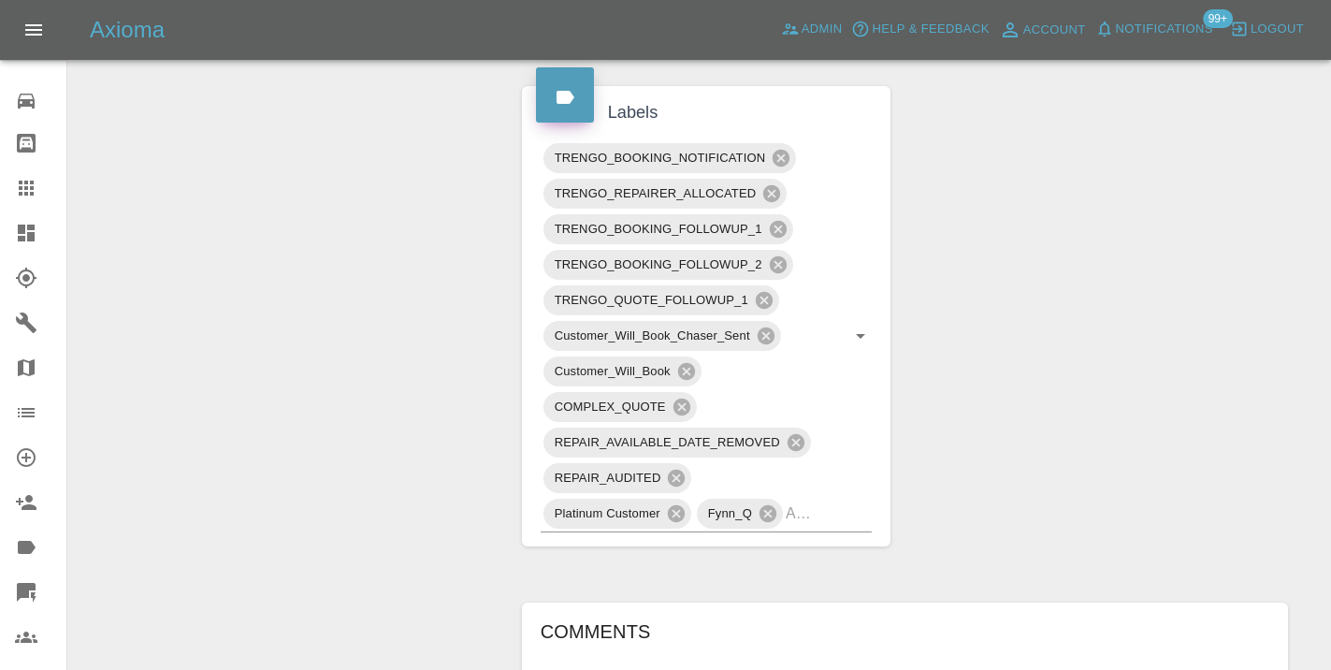
scroll to position [988, 0]
click at [30, 196] on icon at bounding box center [26, 188] width 22 height 22
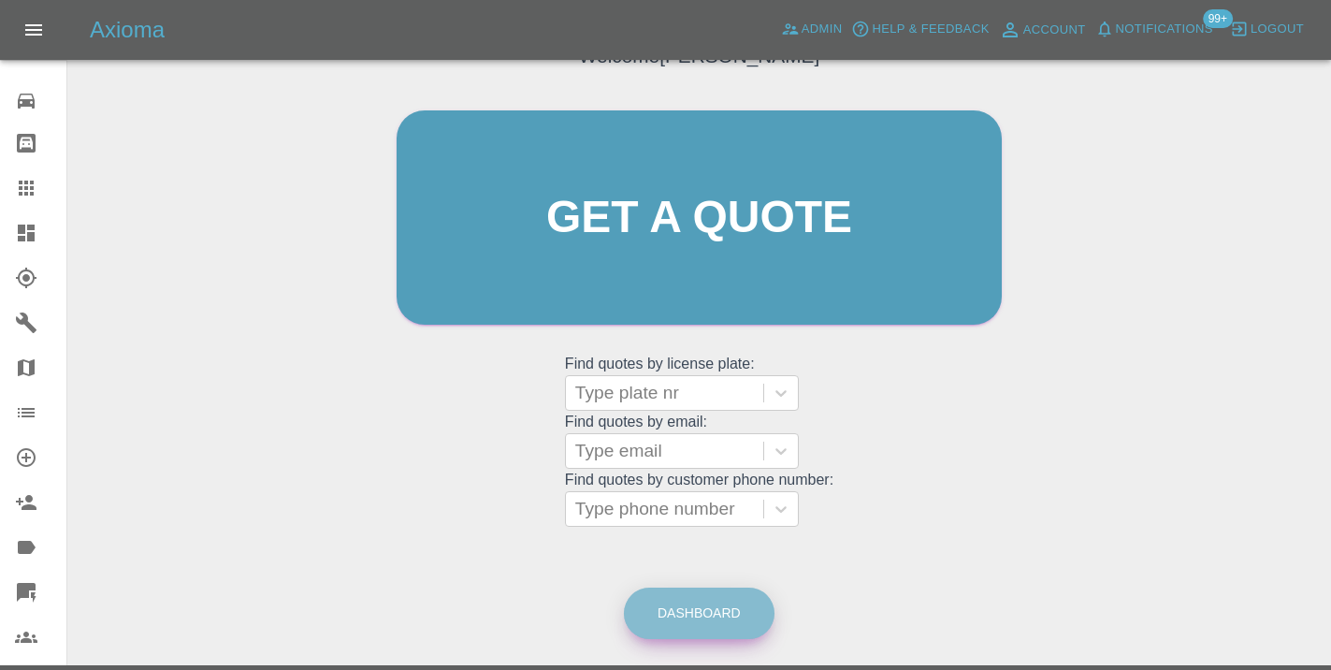
click at [685, 608] on link "Dashboard" at bounding box center [699, 612] width 151 height 51
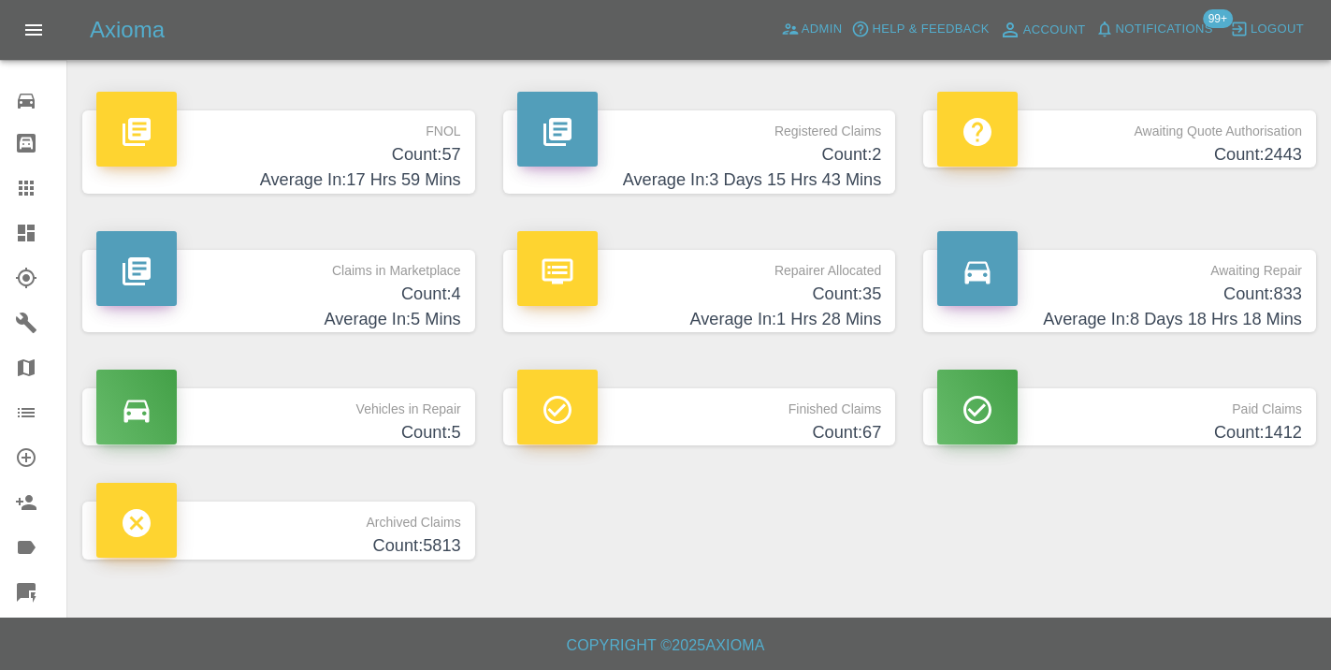
click at [1232, 285] on h4 "Count: 833" at bounding box center [1119, 293] width 365 height 25
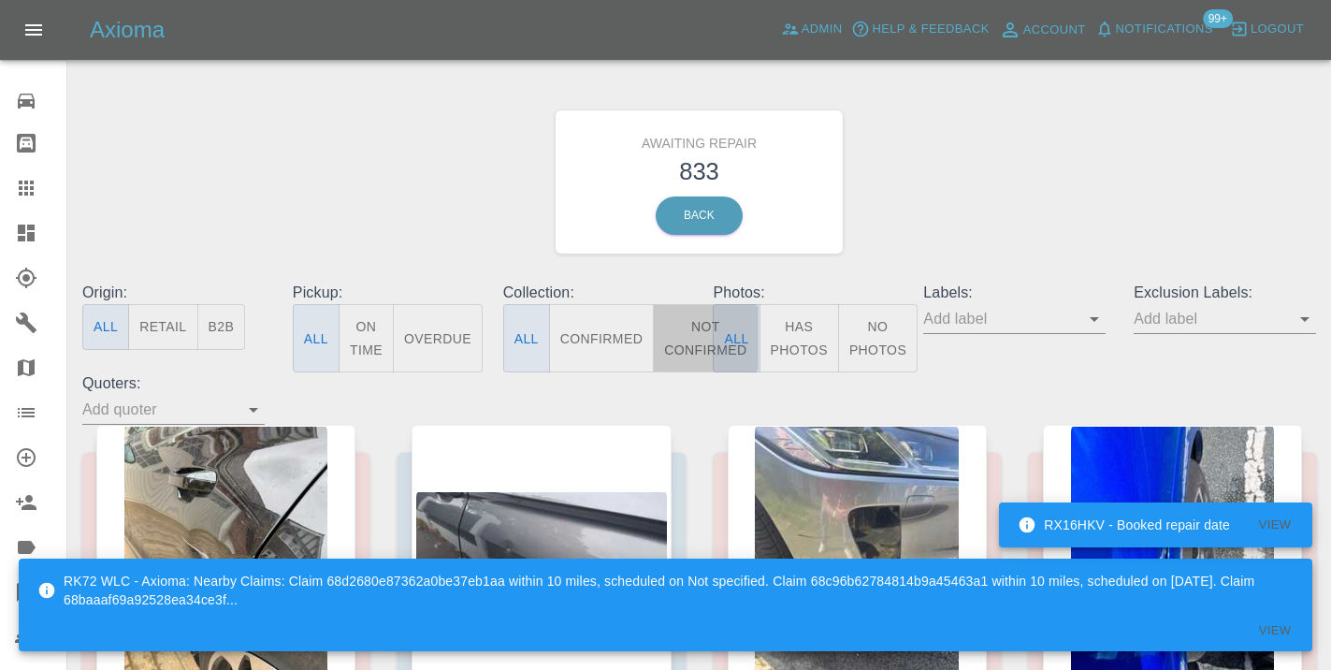
click at [693, 337] on button "Not Confirmed" at bounding box center [705, 338] width 105 height 68
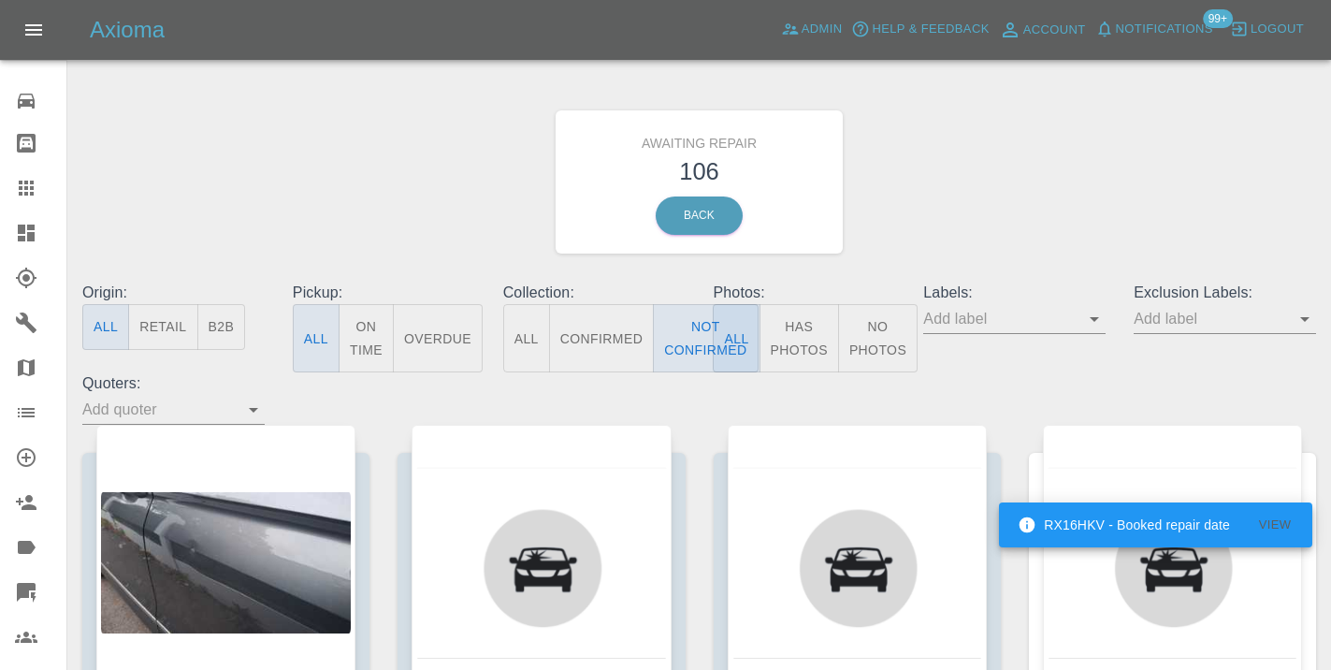
click at [986, 208] on div "Awaiting Repair 106 Back" at bounding box center [699, 181] width 1262 height 199
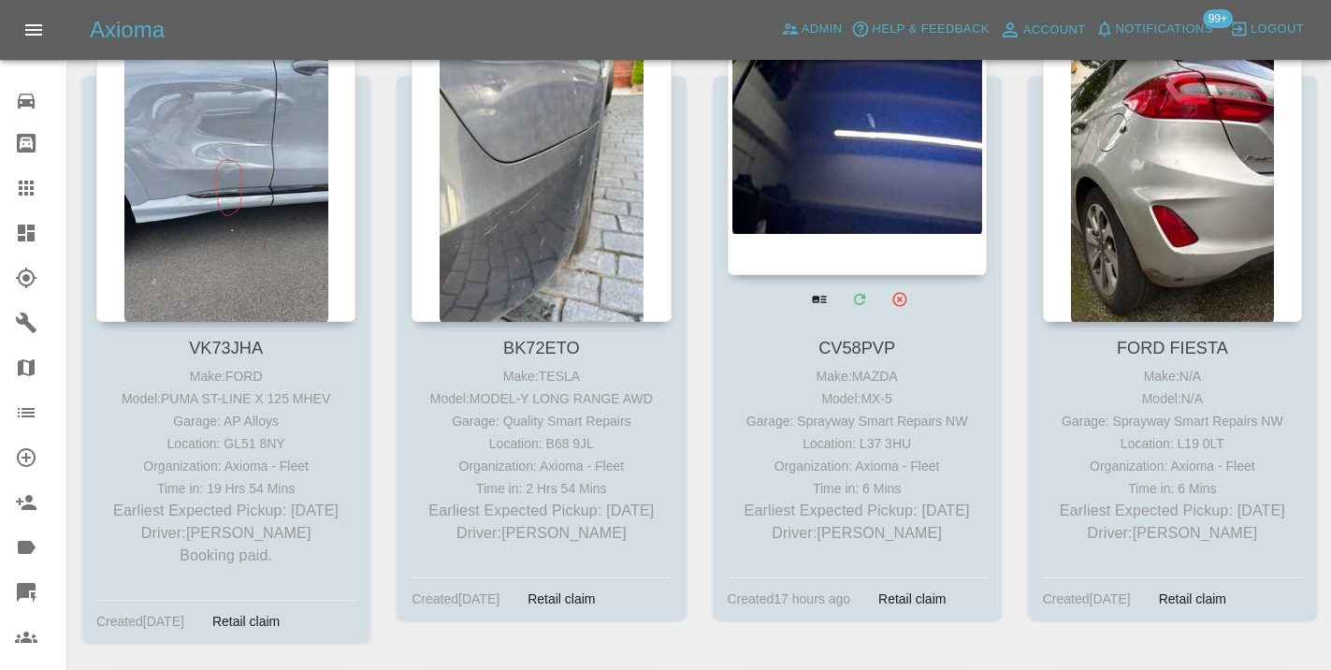
scroll to position [2323, 0]
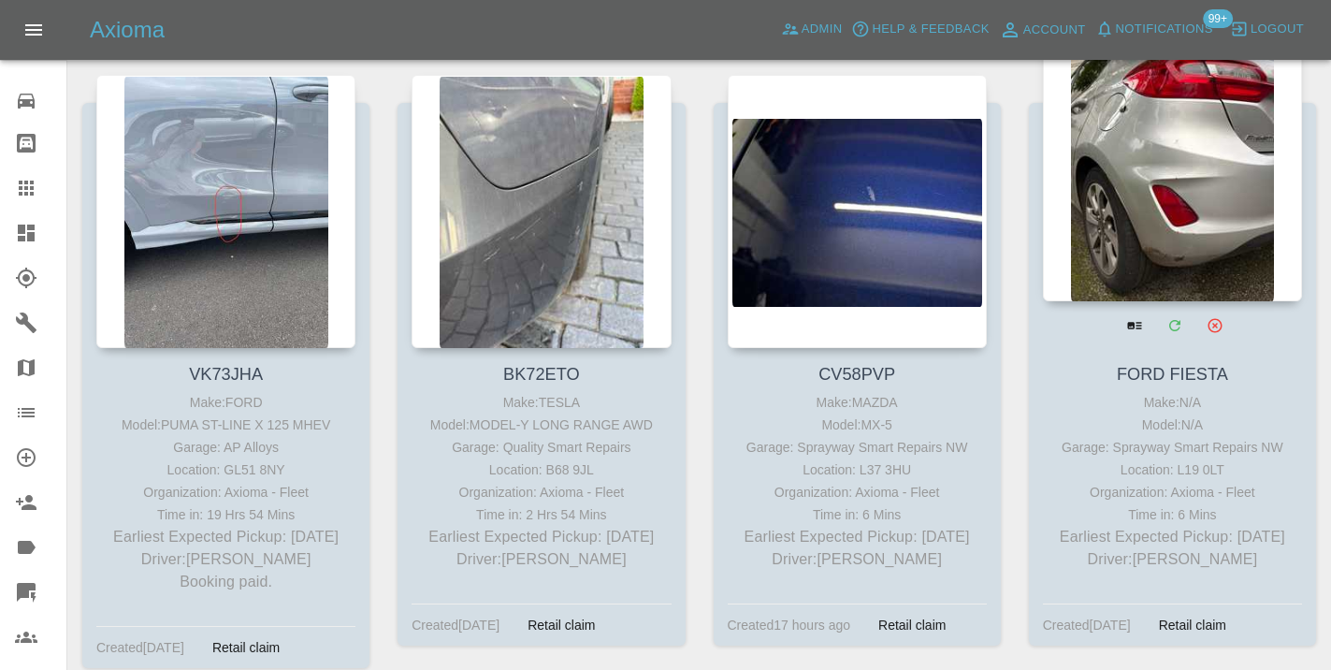
click at [1208, 197] on div at bounding box center [1172, 164] width 259 height 273
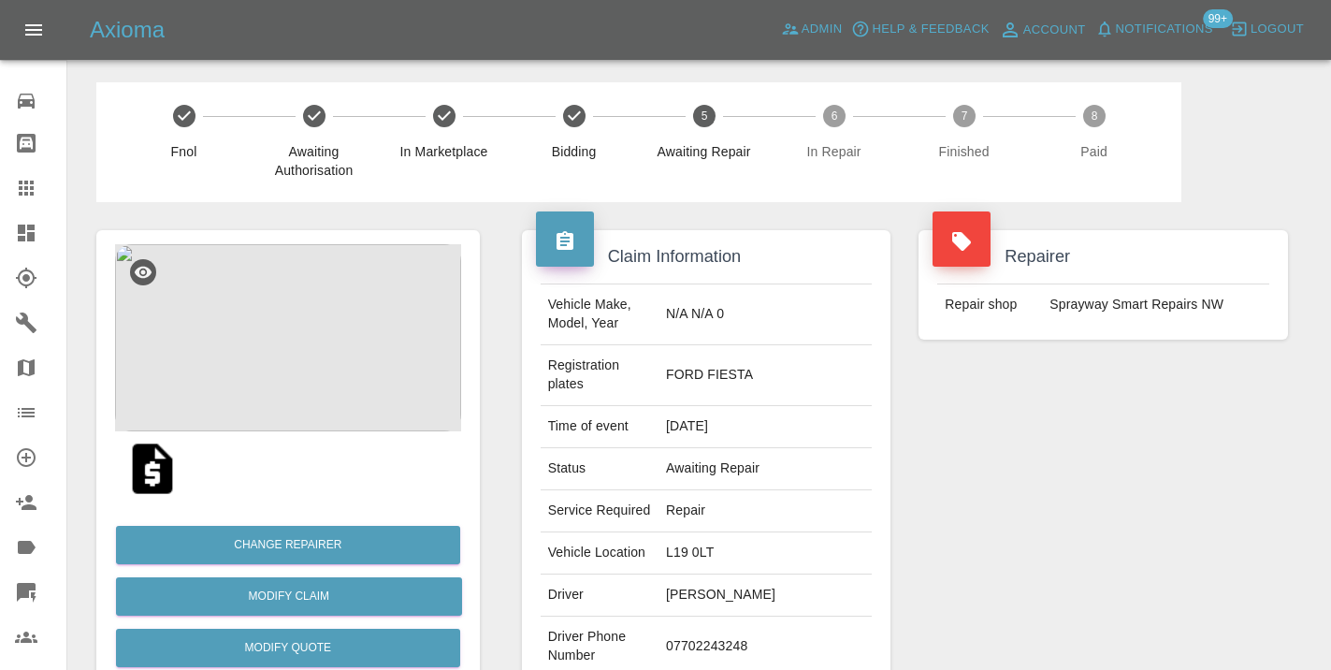
click at [764, 616] on td "07702243248" at bounding box center [764, 646] width 213 height 61
copy td "07702243248"
click at [1212, 531] on div "Repairer Repair shop Sprayway Smart Repairs NW" at bounding box center [1102, 500] width 397 height 596
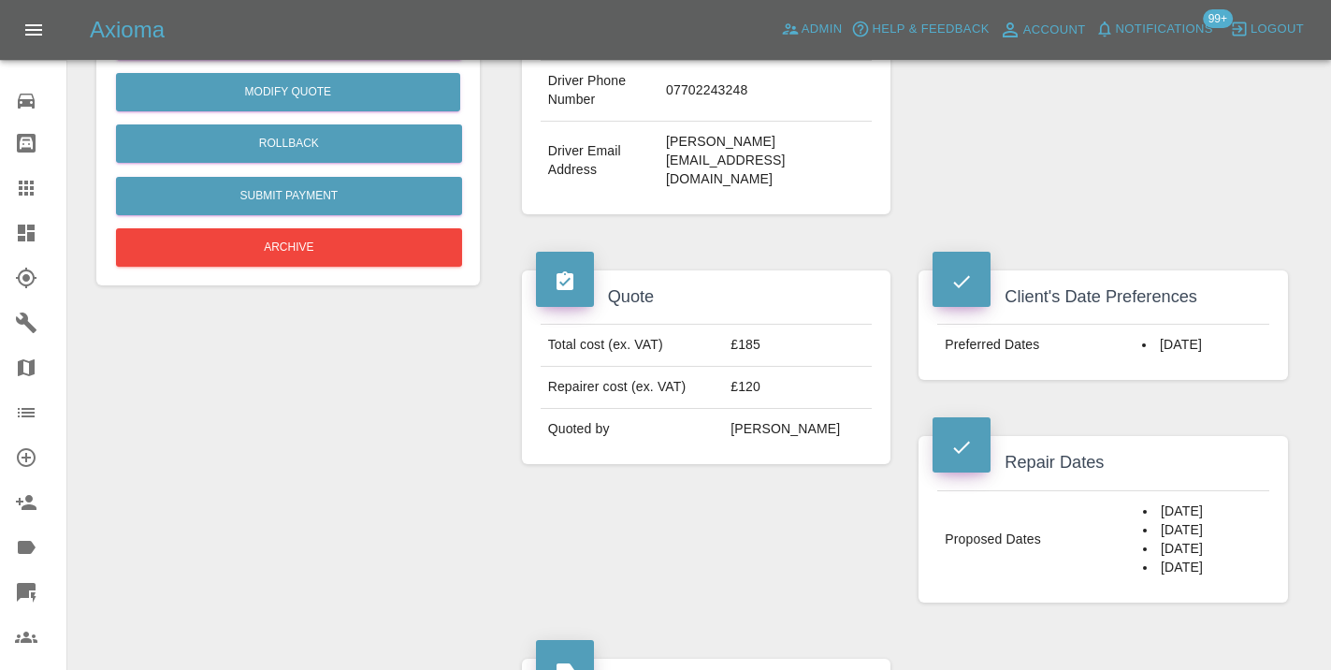
scroll to position [548, 0]
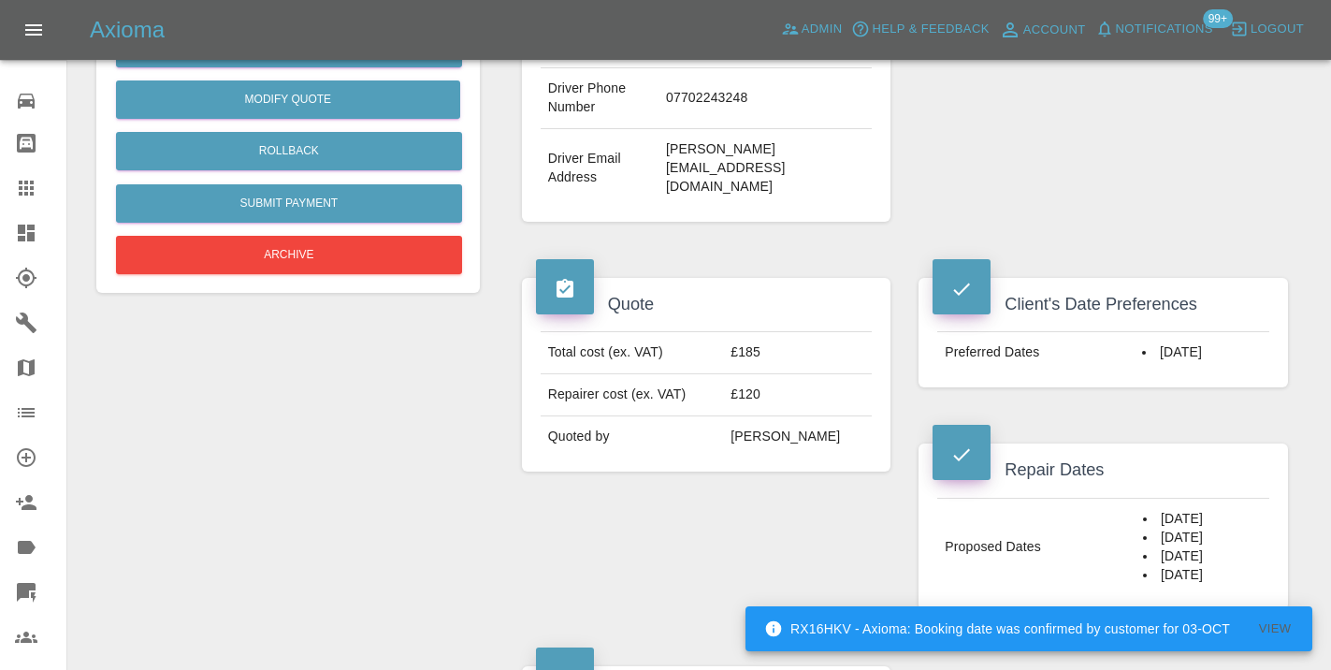
click at [820, 489] on div "Quote Total cost (ex. VAT) £185 Repairer cost (ex. VAT) £120 Quoted by Eric Ord…" at bounding box center [706, 444] width 397 height 388
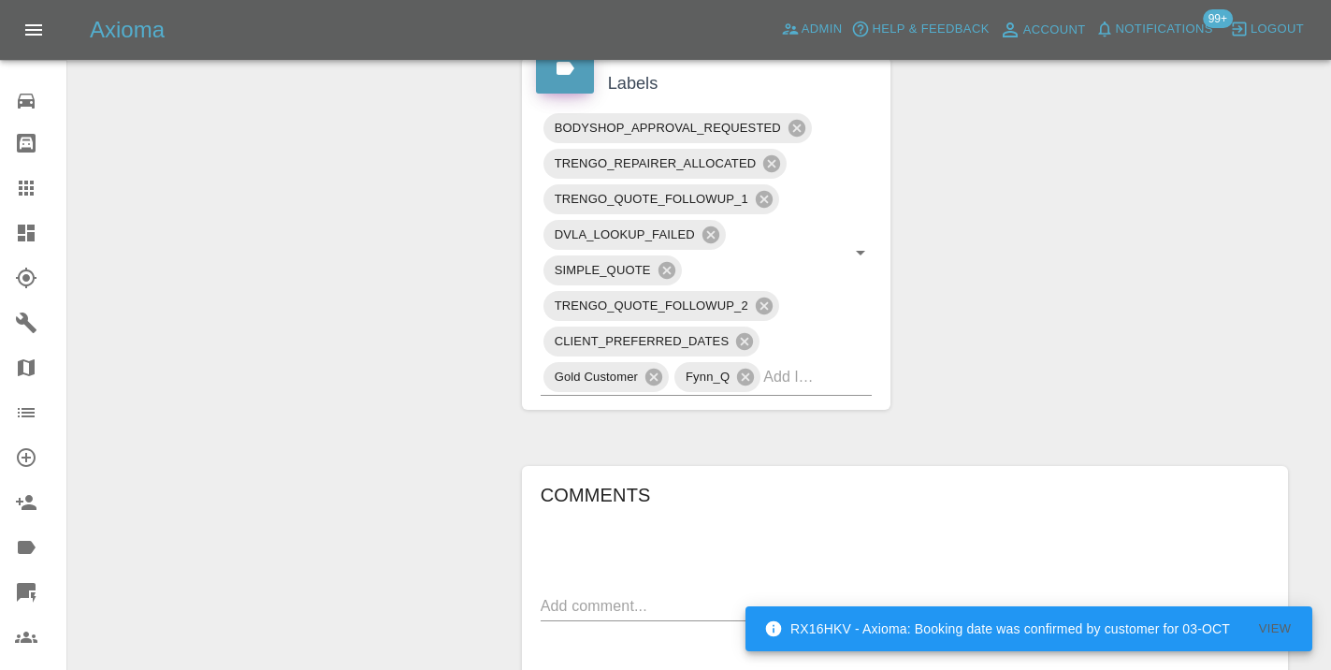
scroll to position [1184, 0]
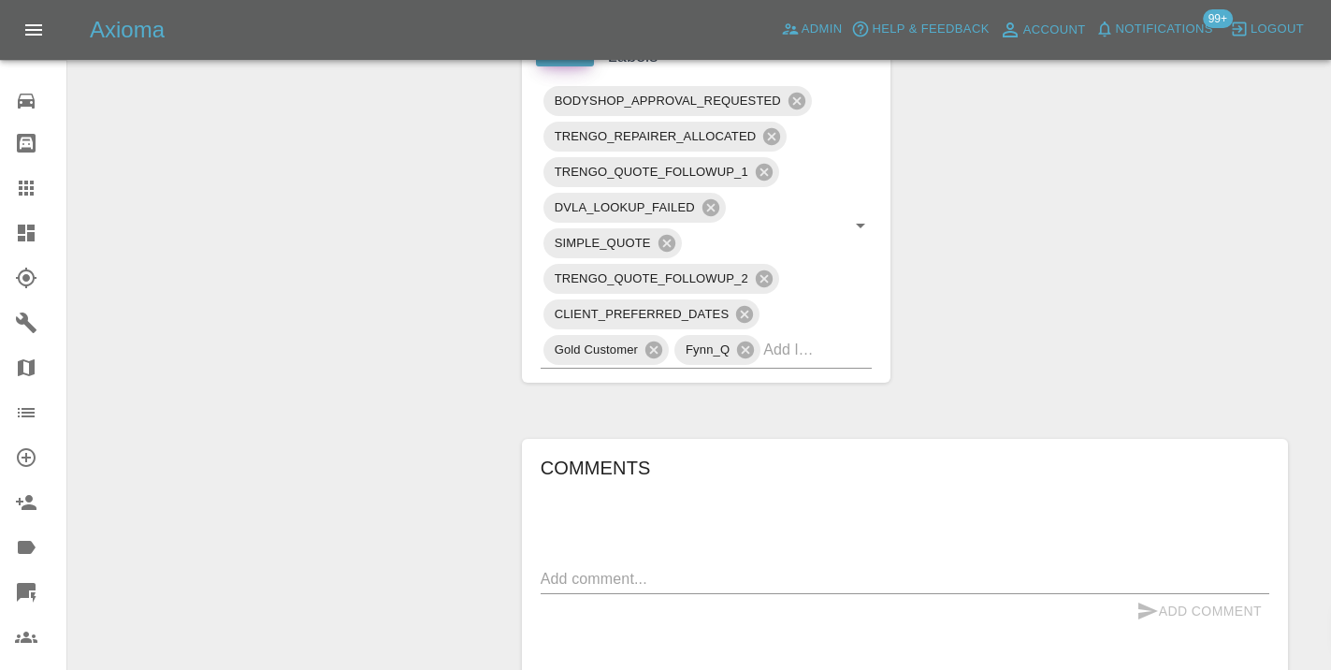
click at [552, 568] on textarea at bounding box center [905, 579] width 728 height 22
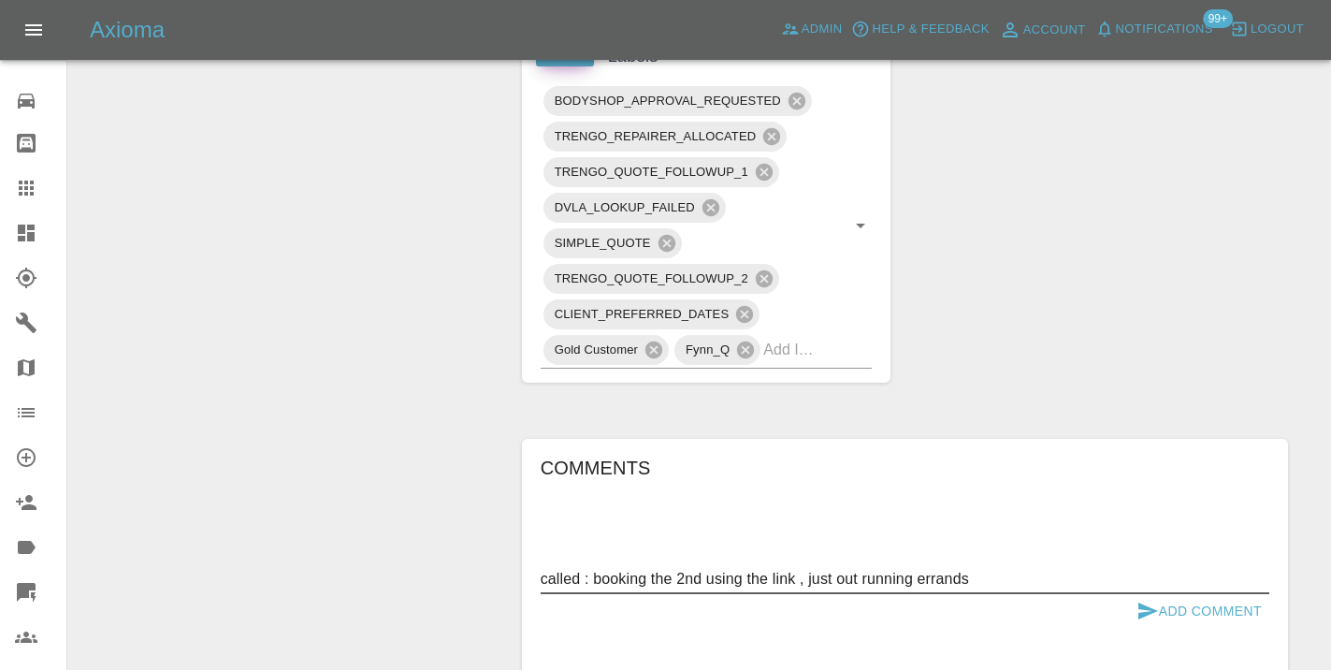
type textarea "called : booking the 2nd using the link , just out running errands"
click at [1162, 594] on button "Add Comment" at bounding box center [1199, 611] width 140 height 35
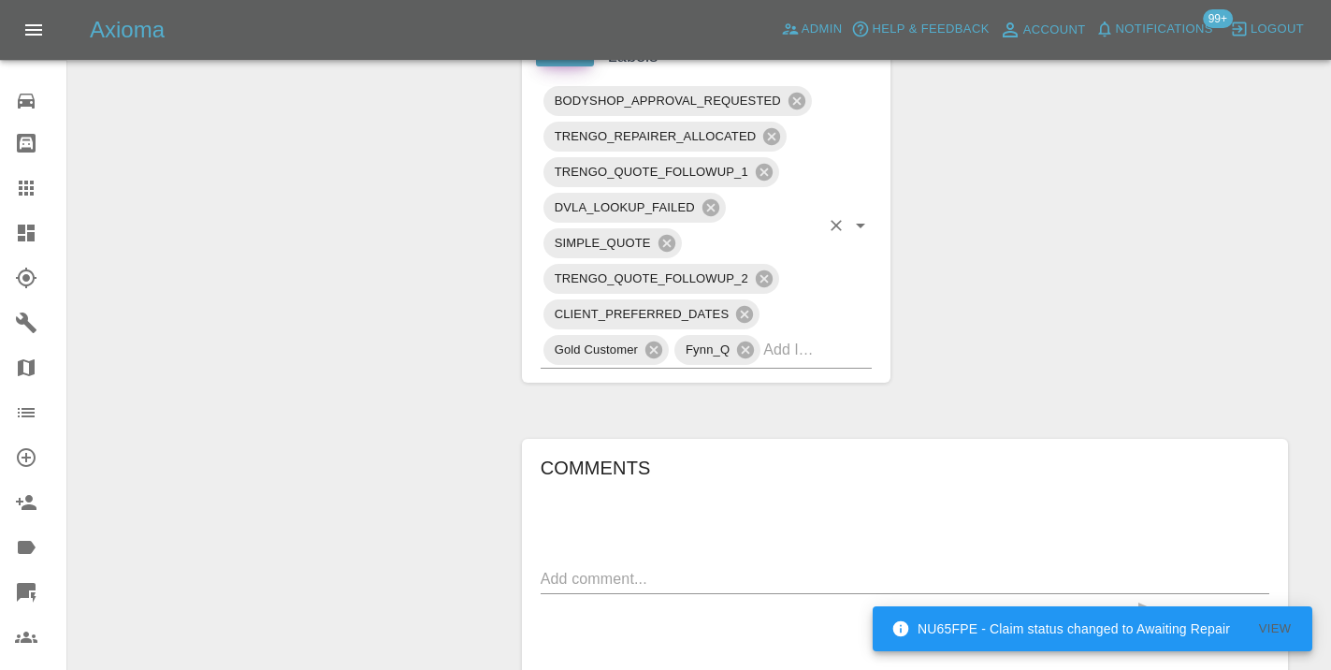
click at [794, 335] on input "text" at bounding box center [791, 349] width 56 height 29
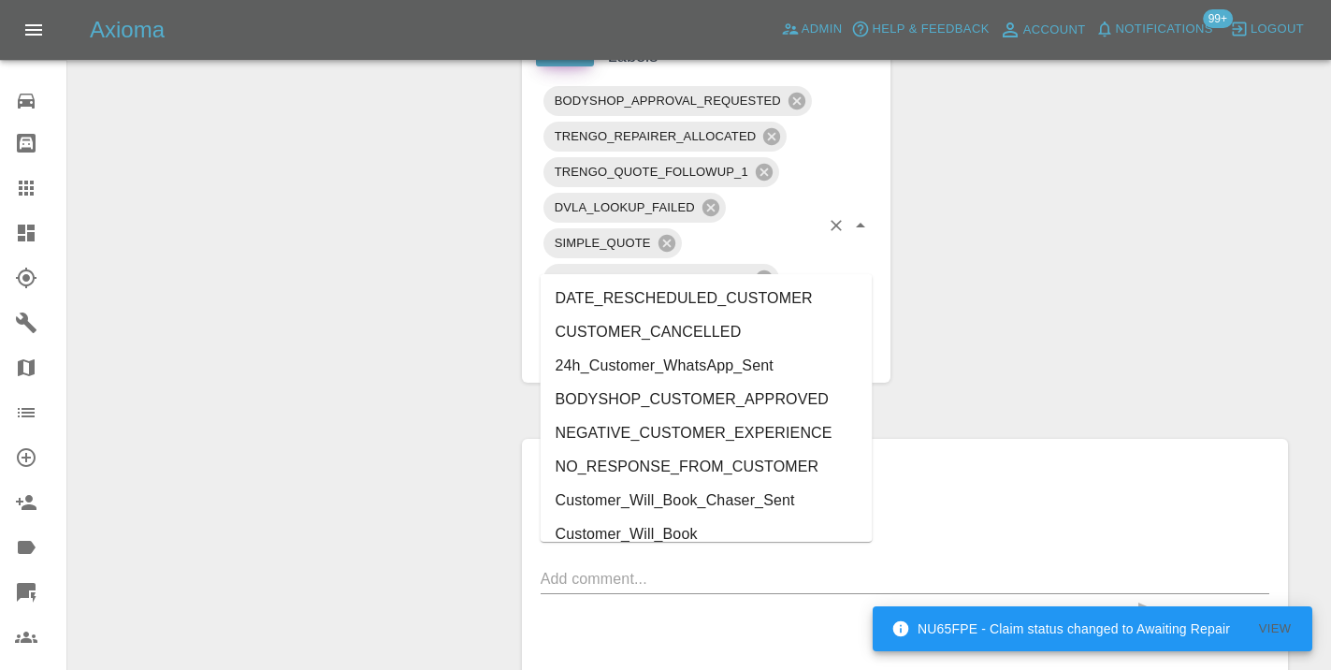
type input "cust"
click at [702, 528] on li "Customer_Will_Book" at bounding box center [707, 534] width 332 height 34
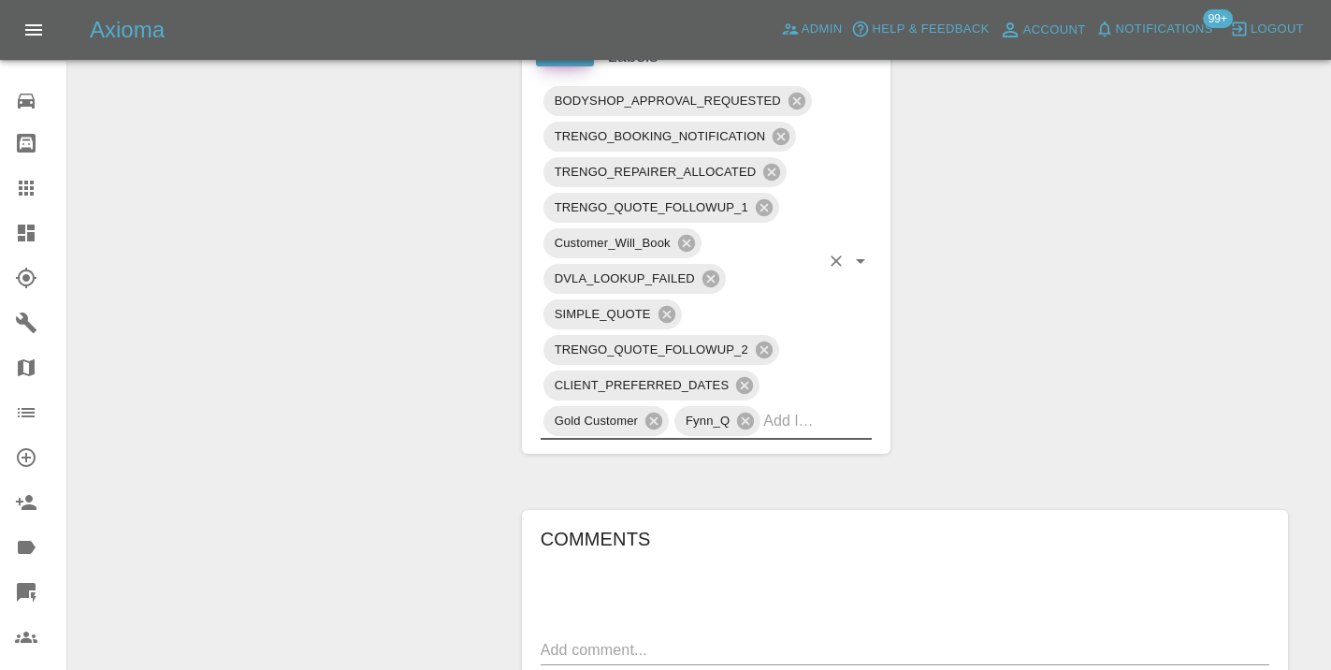
click at [390, 440] on div "Change Repairer Modify Claim Modify Quote Rollback Submit Payment Archive" at bounding box center [287, 10] width 411 height 1985
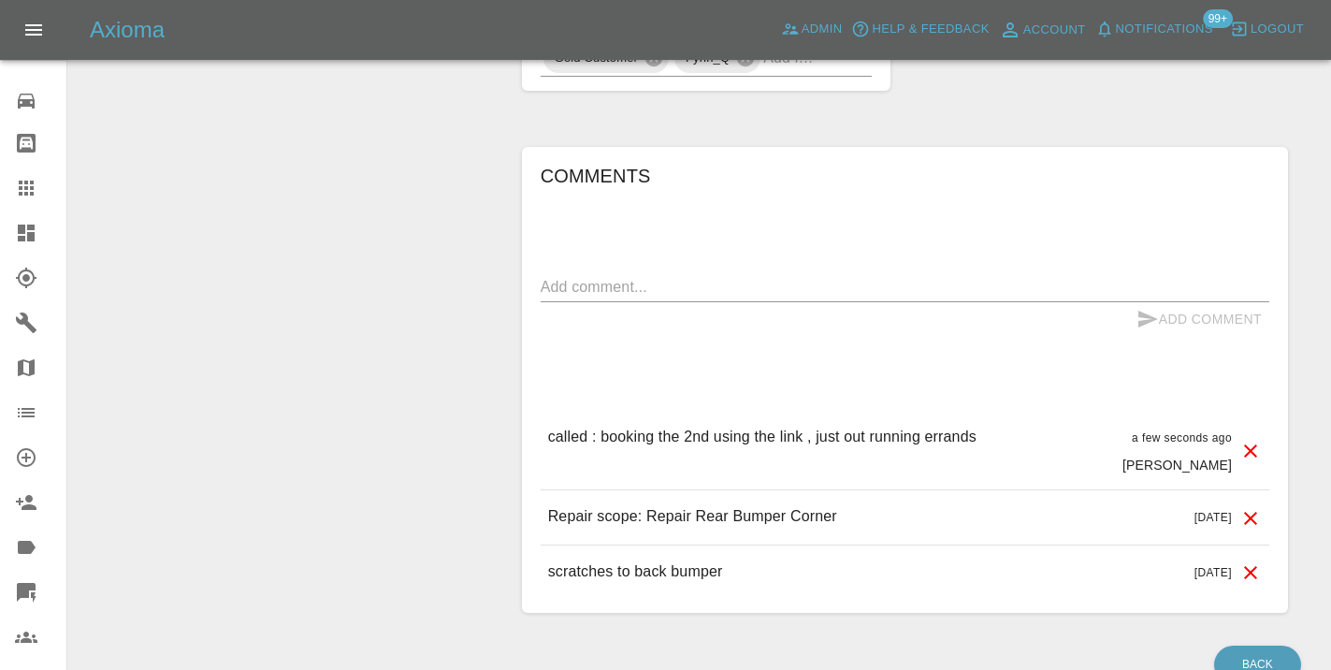
scroll to position [1546, 0]
click at [41, 192] on div at bounding box center [41, 188] width 52 height 22
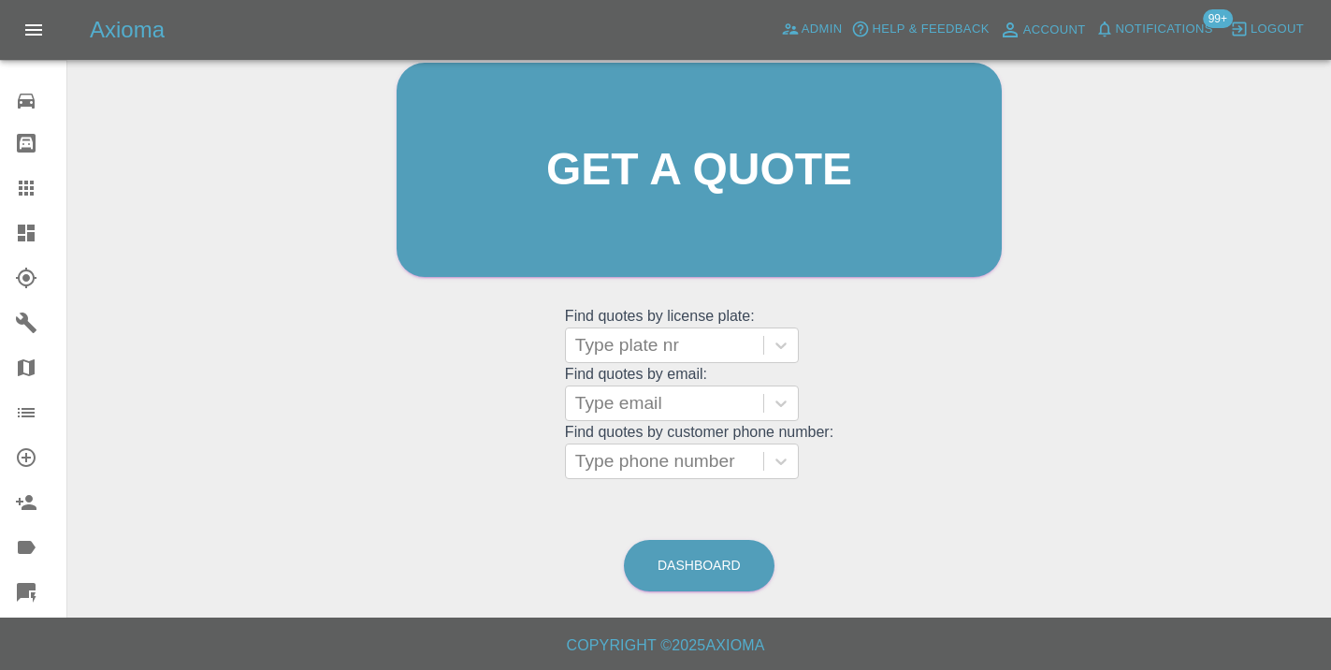
scroll to position [143, 0]
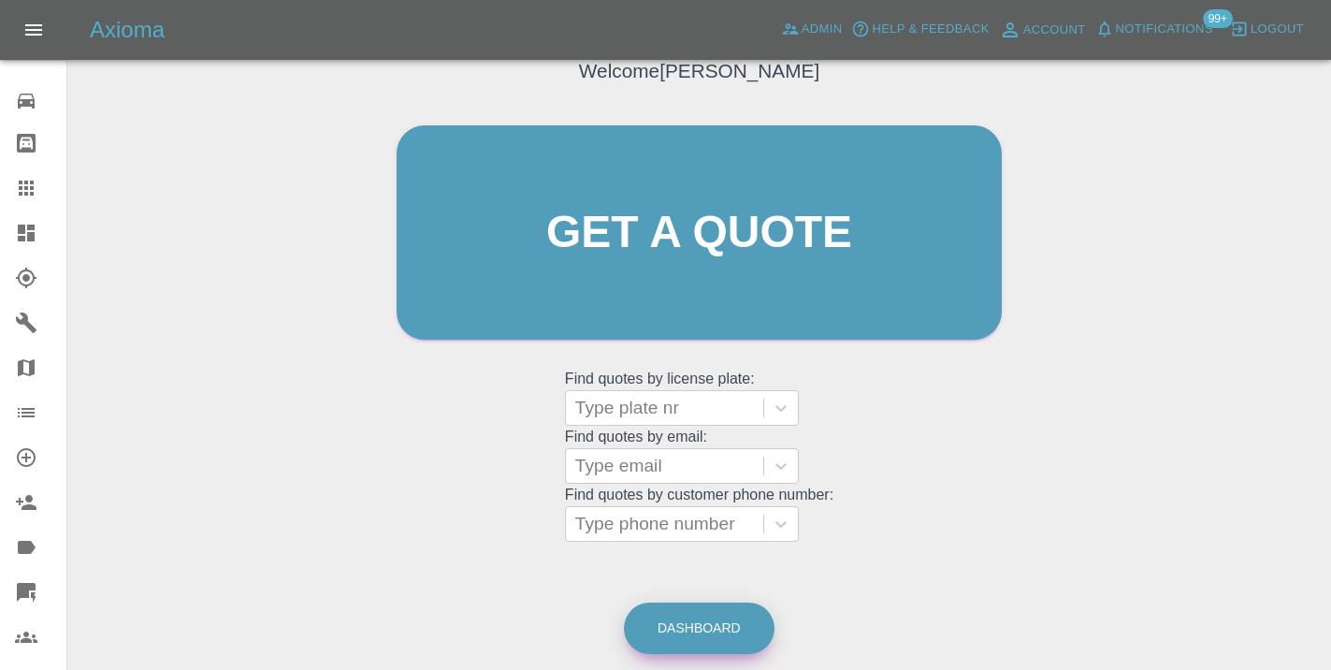
click at [714, 638] on link "Dashboard" at bounding box center [699, 627] width 151 height 51
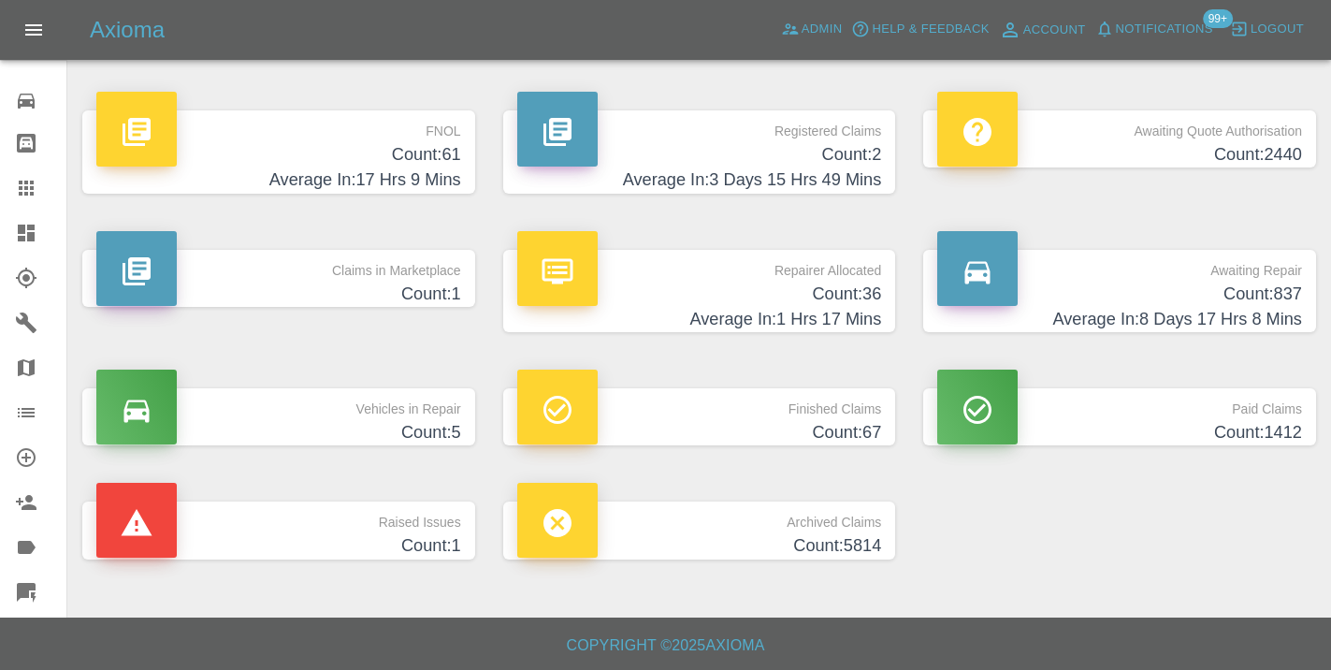
click at [15, 193] on icon at bounding box center [26, 188] width 22 height 22
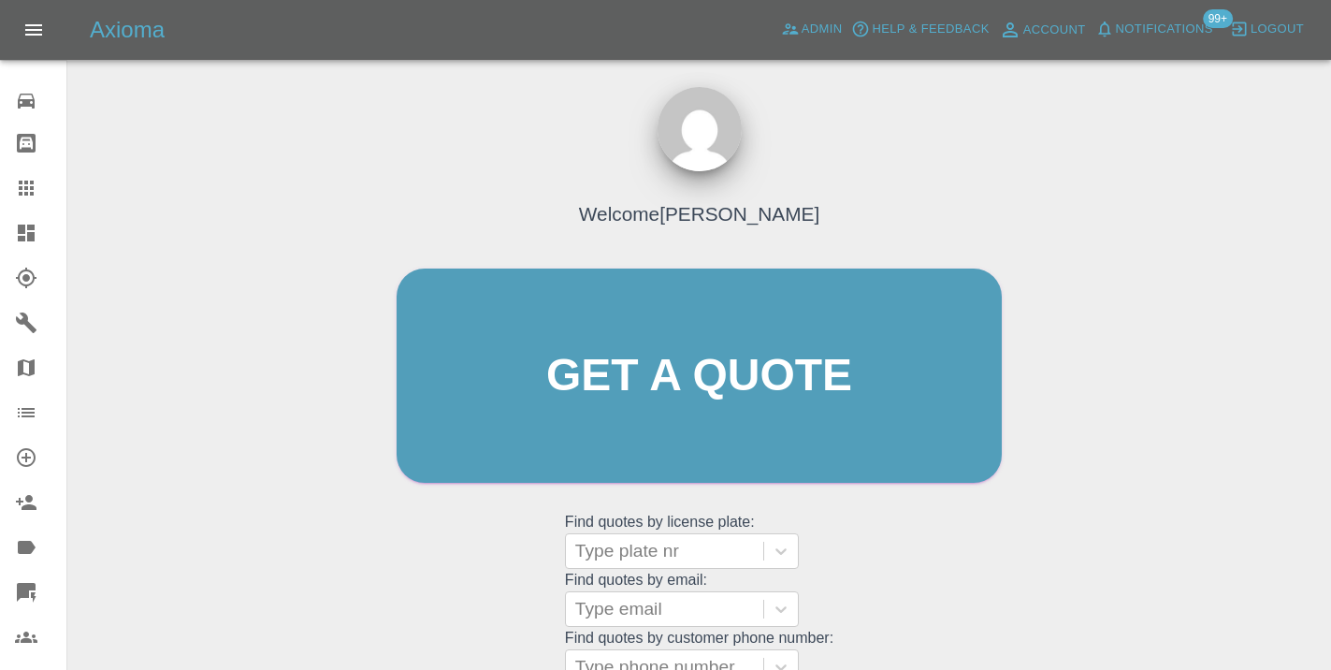
click at [931, 571] on div "Welcome Castro Get a quote Get a quote Find quotes by license plate: Type plate…" at bounding box center [699, 411] width 644 height 565
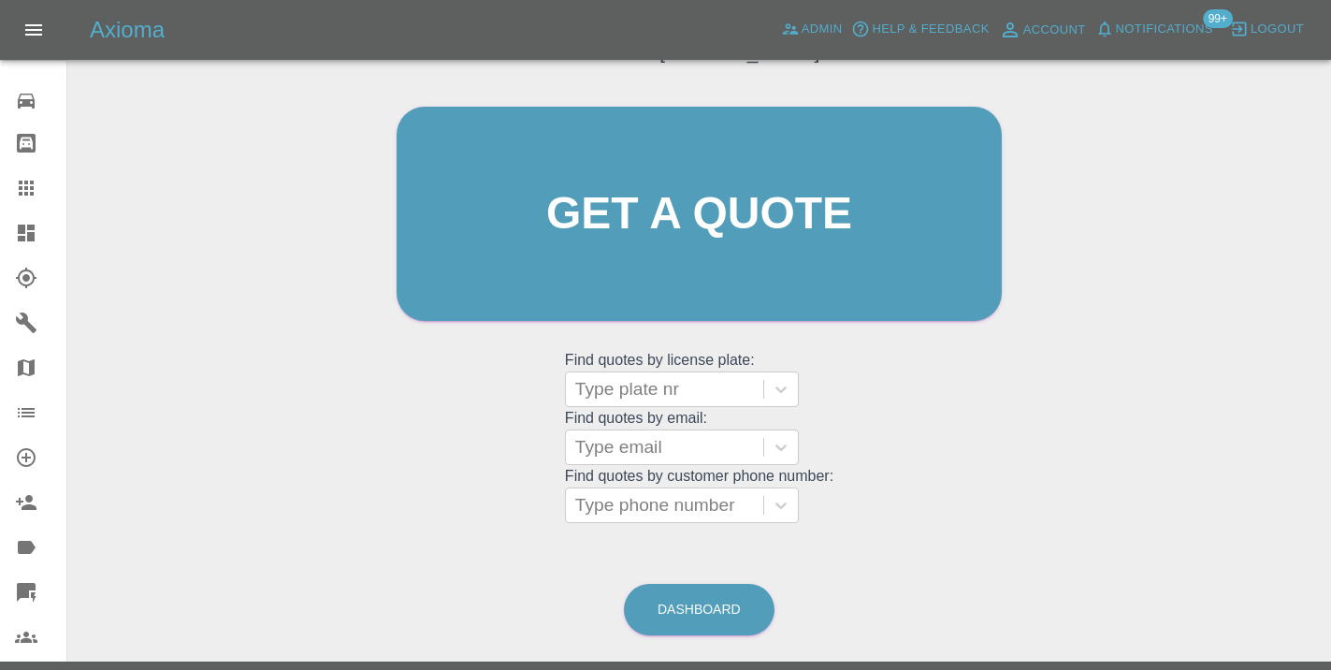
scroll to position [206, 0]
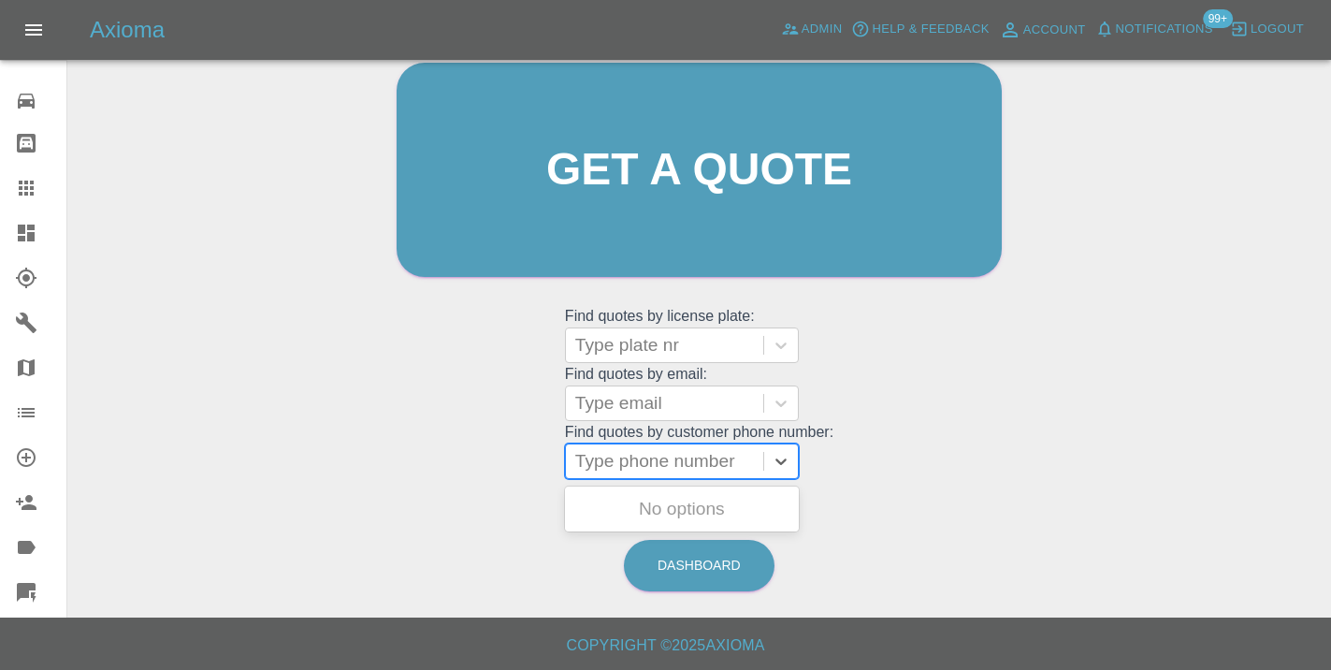
click at [676, 448] on div at bounding box center [664, 461] width 179 height 26
paste input "07914405105"
type input "07914405105"
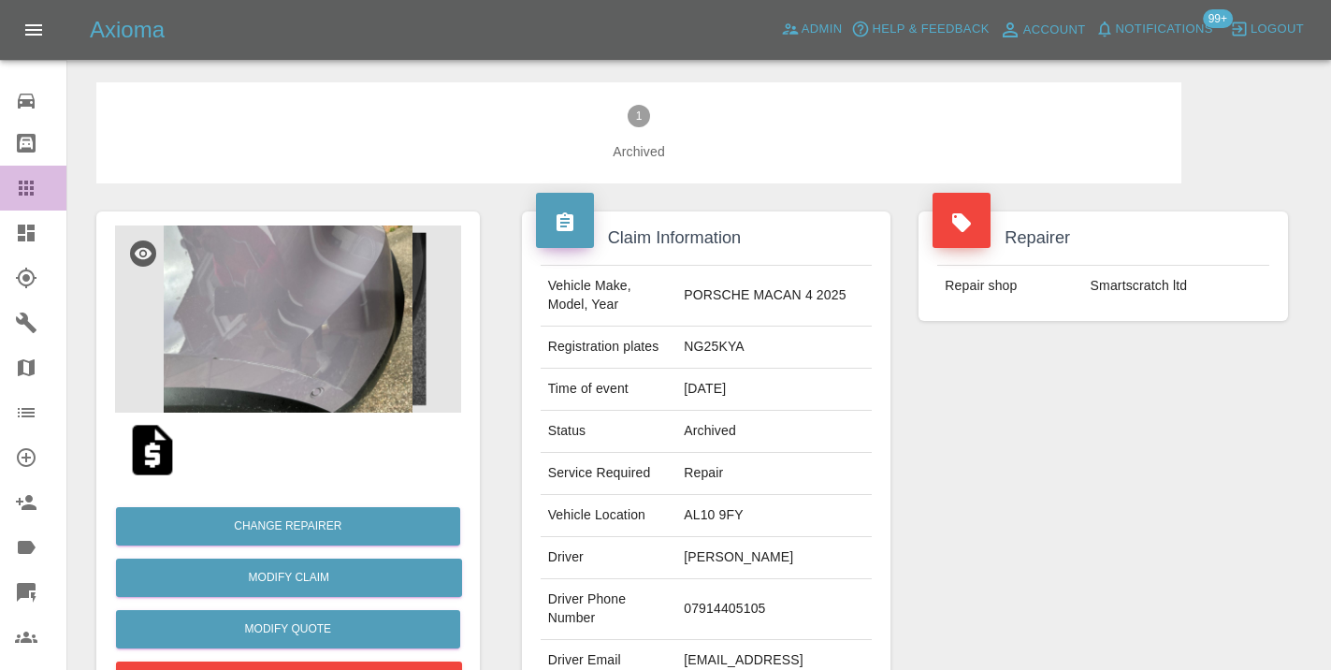
click at [26, 192] on icon at bounding box center [26, 187] width 15 height 15
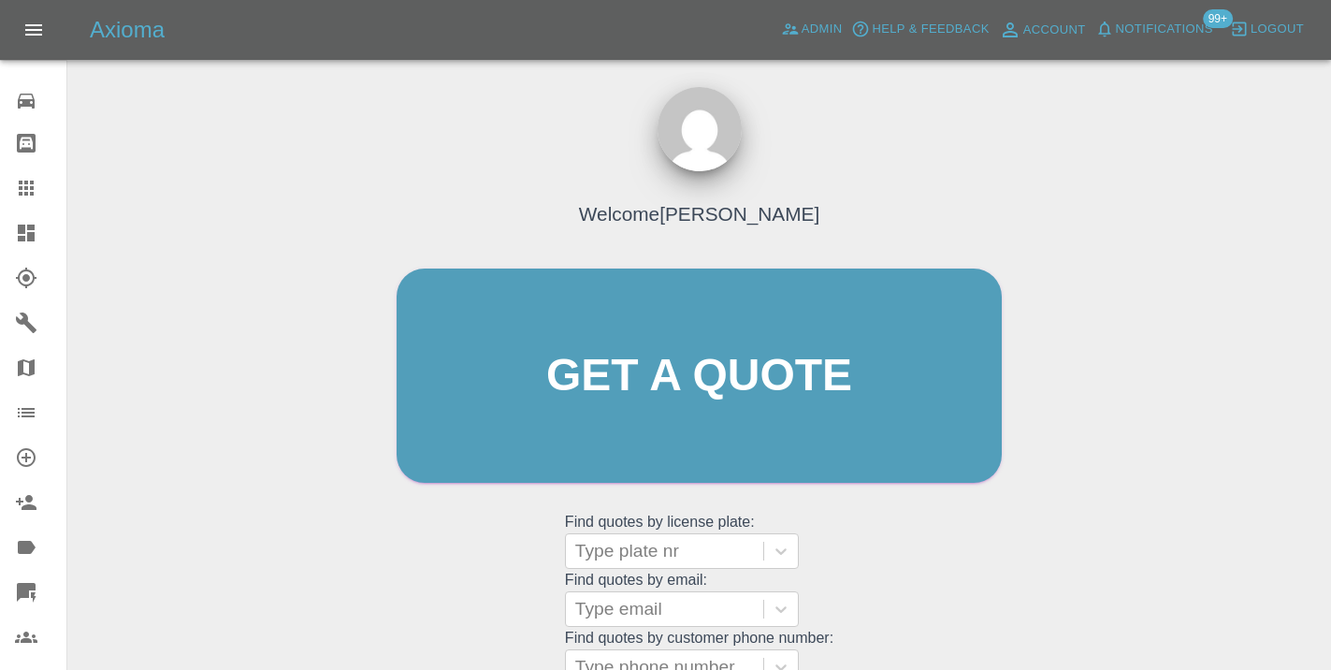
click at [896, 601] on div "Welcome Castro Get a quote Get a quote Find quotes by license plate: Type plate…" at bounding box center [699, 411] width 644 height 565
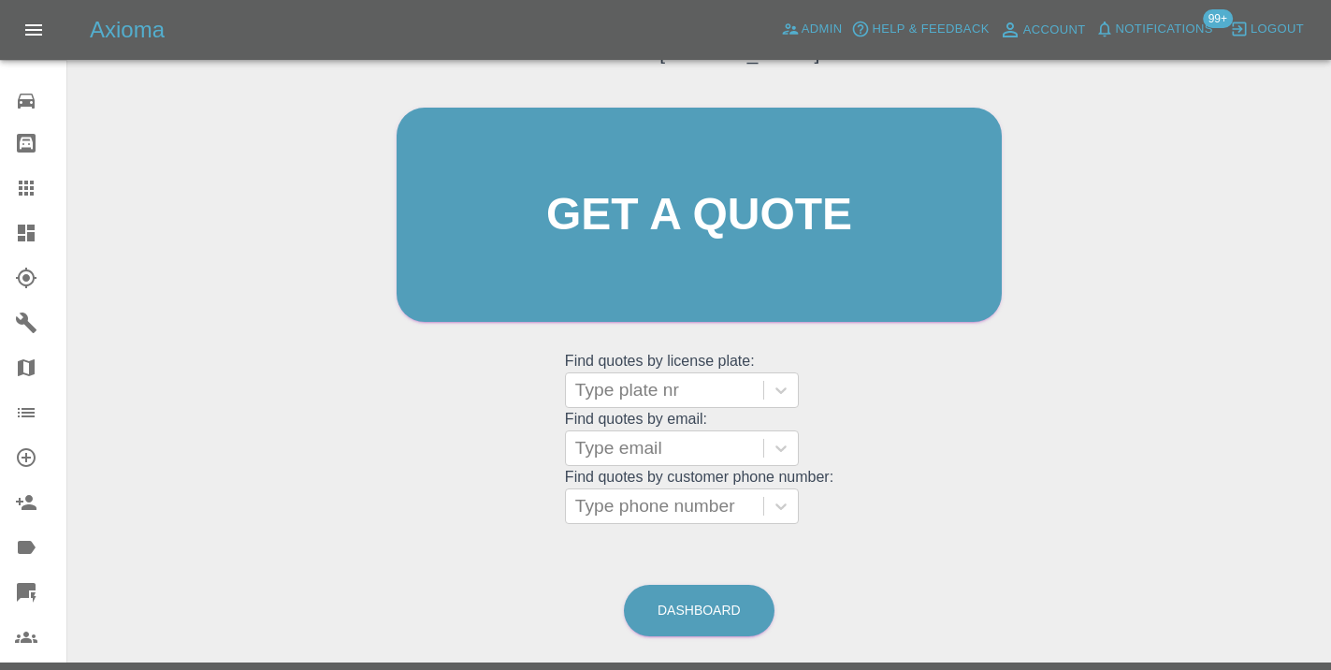
scroll to position [206, 0]
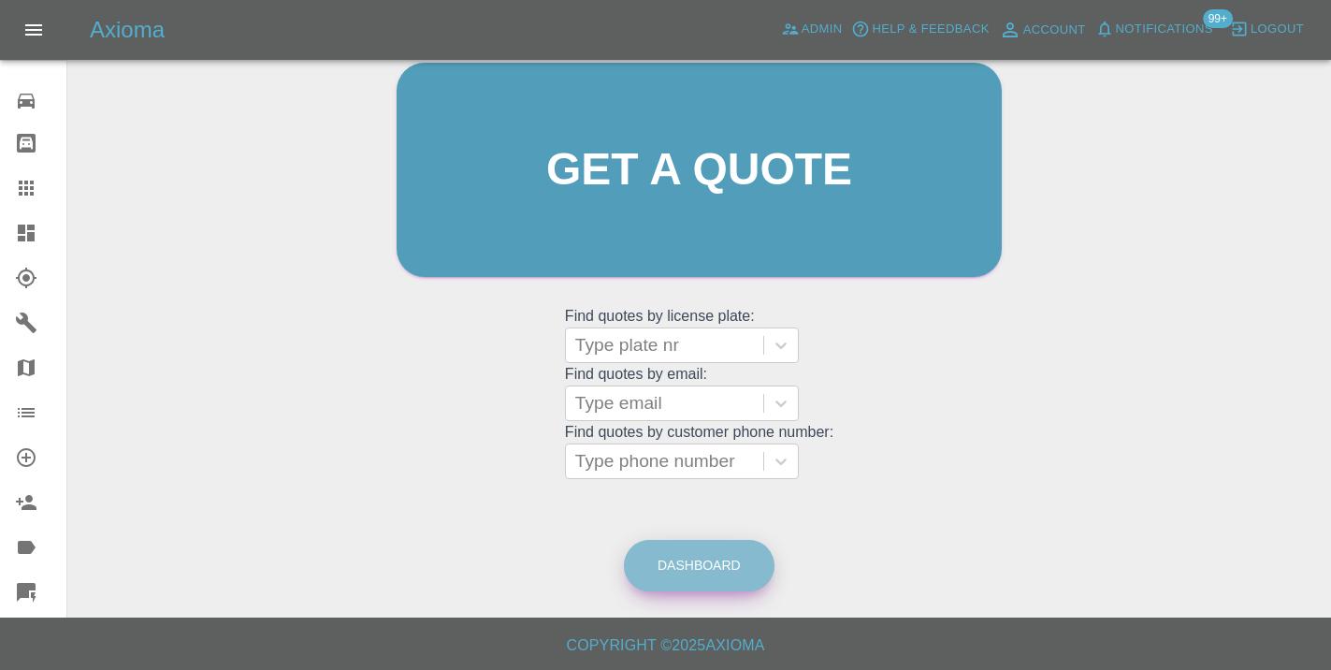
click at [697, 583] on link "Dashboard" at bounding box center [699, 565] width 151 height 51
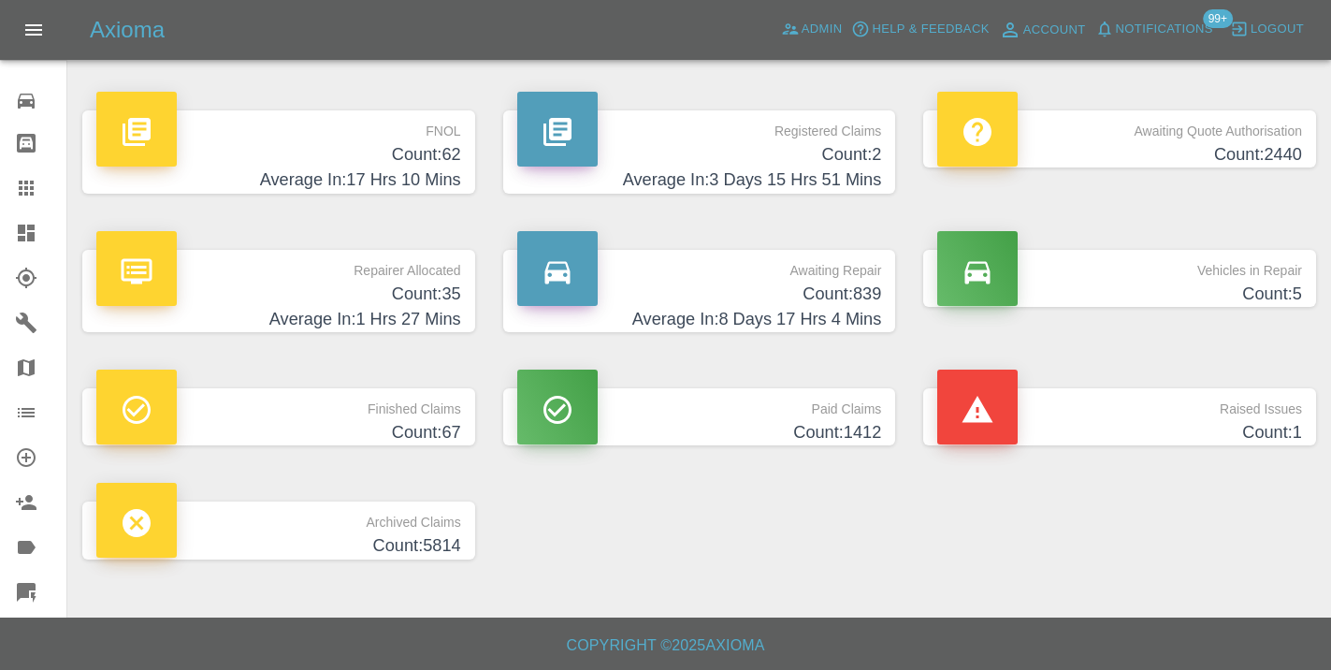
click at [747, 357] on div "FNOL Count: 62 Average In: 17 Hrs 10 Mins Registered Claims Count: 2 Average In…" at bounding box center [699, 334] width 1262 height 505
click at [854, 281] on h4 "Count: 839" at bounding box center [699, 293] width 365 height 25
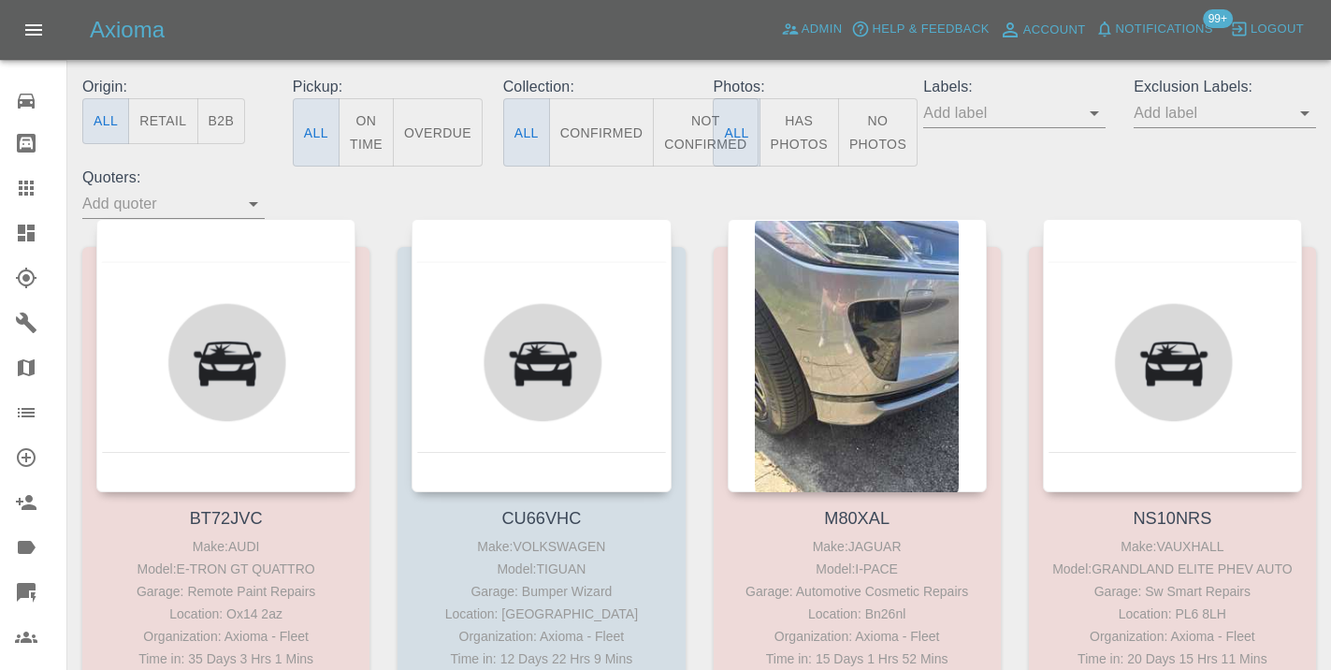
click at [699, 132] on button "Not Confirmed" at bounding box center [705, 132] width 105 height 68
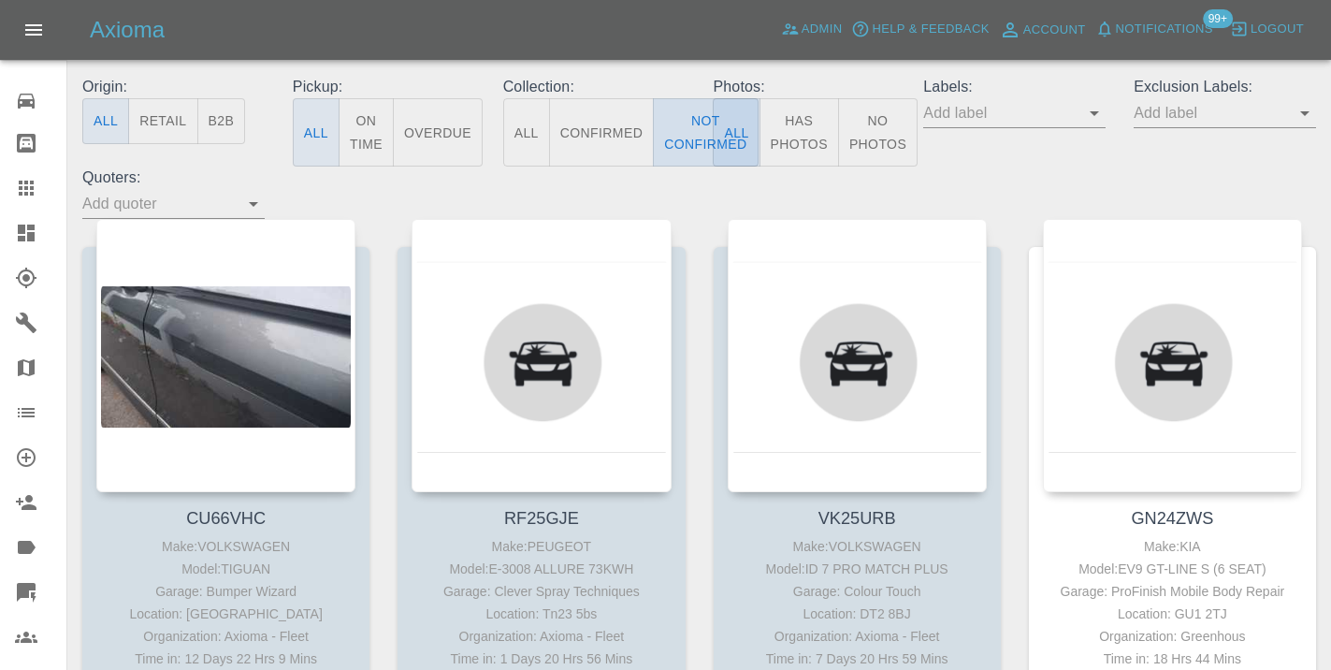
type button "false"
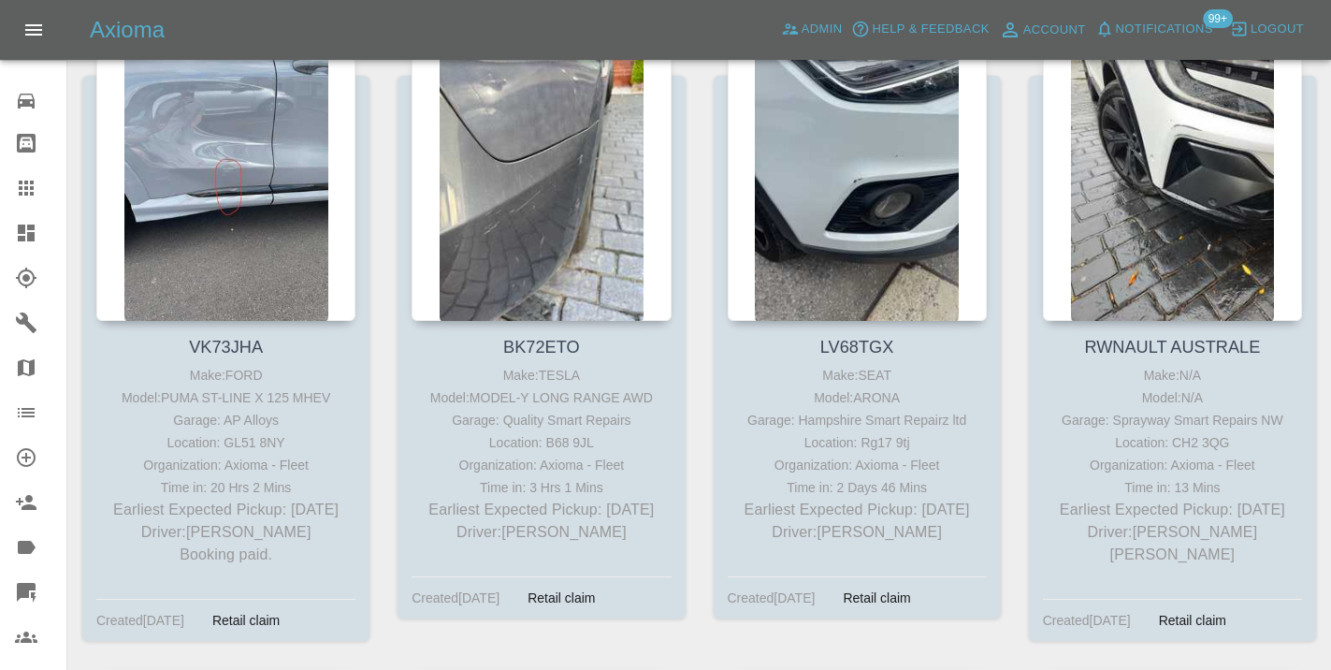
scroll to position [2301, 0]
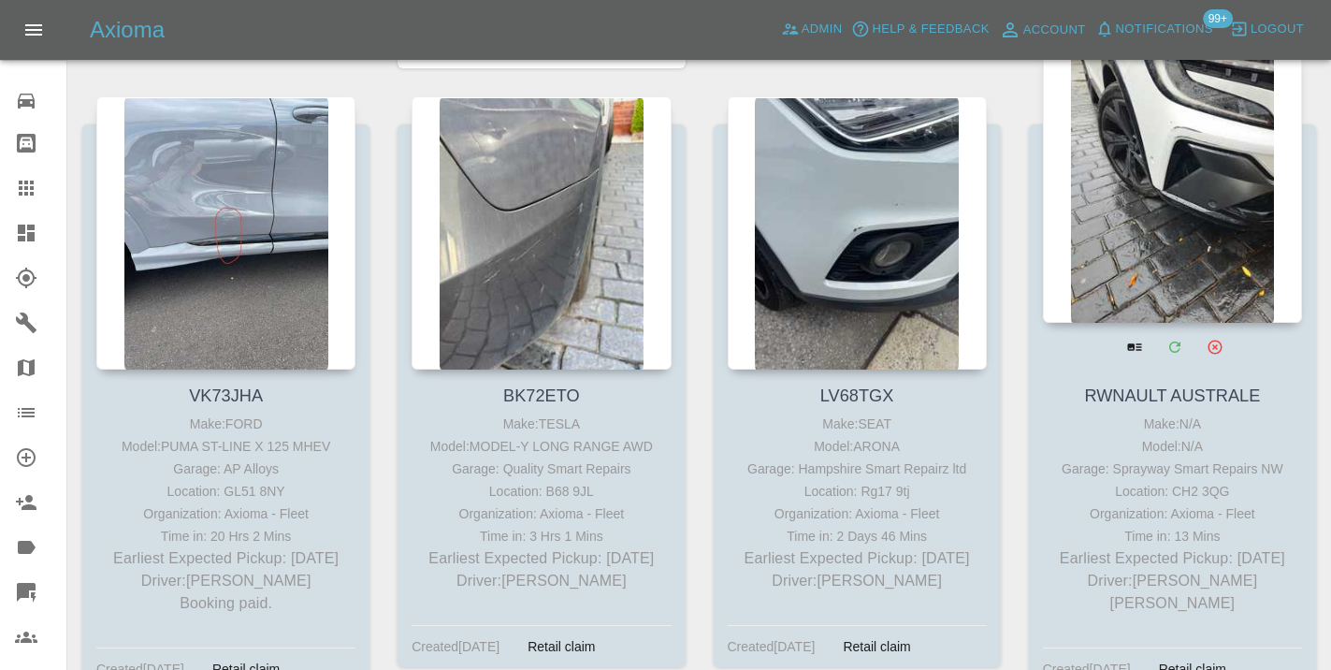
click at [1210, 187] on div at bounding box center [1172, 186] width 259 height 273
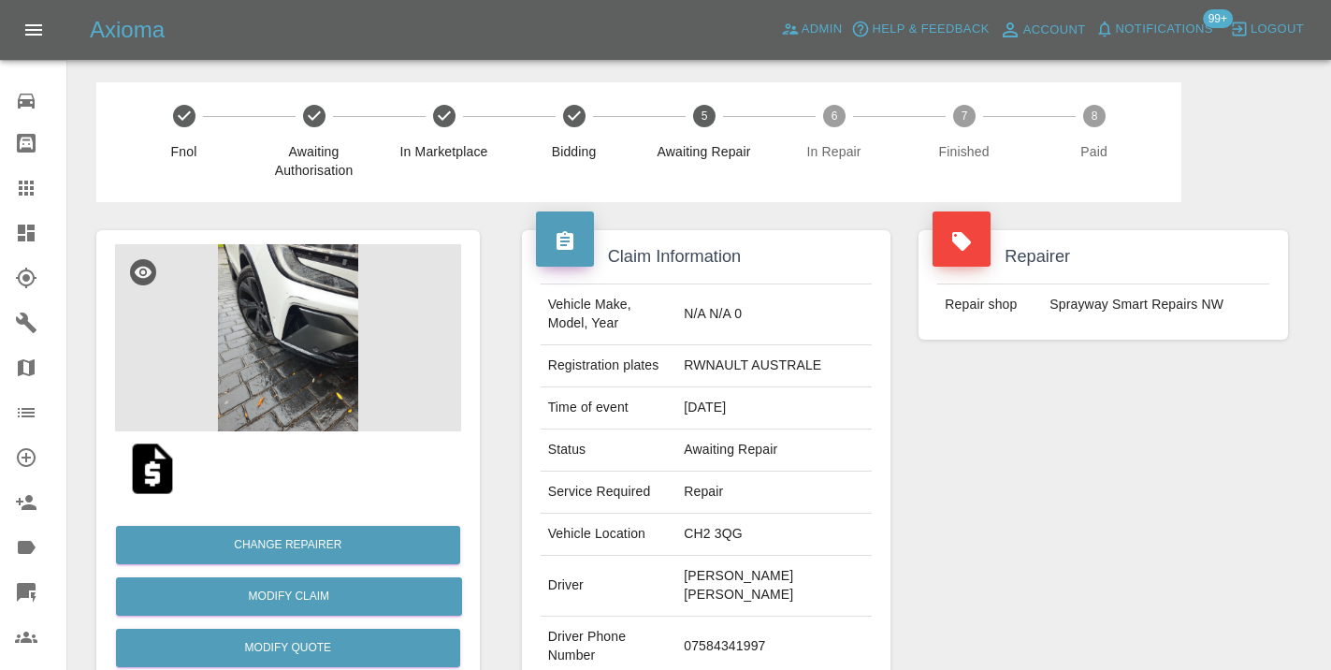
click at [757, 622] on td "07584341997" at bounding box center [773, 646] width 195 height 61
copy td "07584341997"
click at [1175, 514] on div "Repairer Repair shop Sprayway Smart Repairs NW" at bounding box center [1102, 490] width 397 height 577
click at [777, 616] on td "07584341997" at bounding box center [773, 646] width 195 height 61
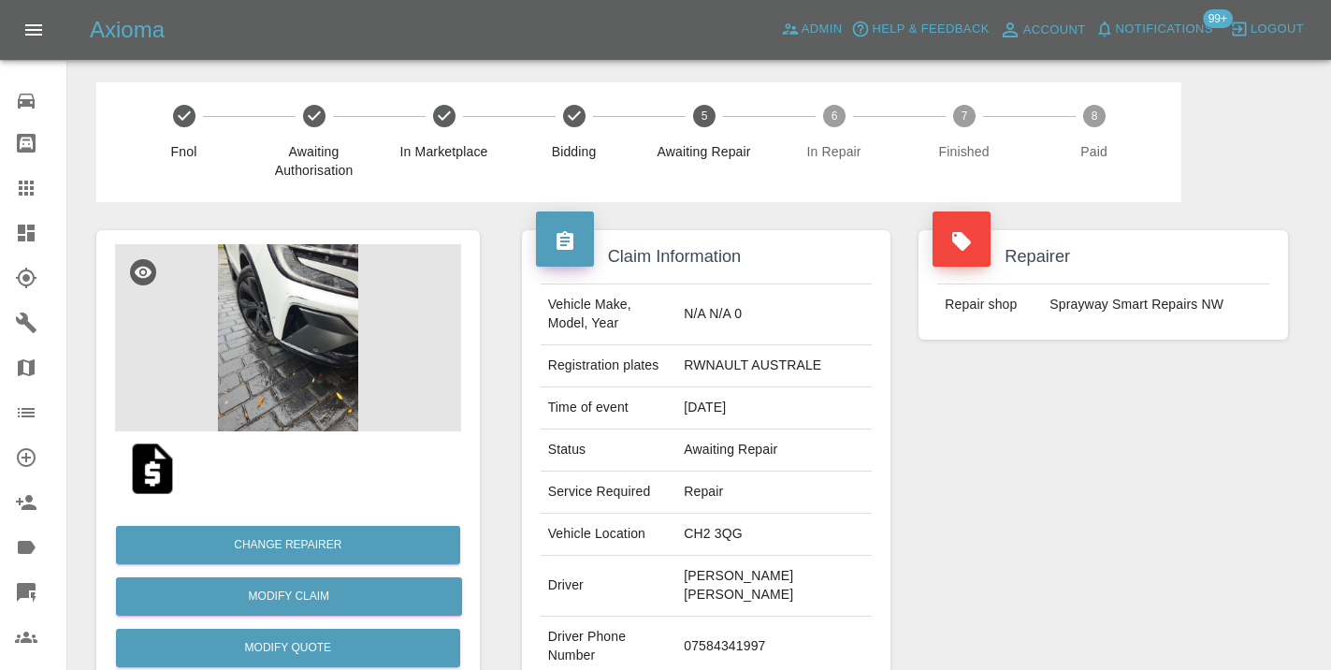
click at [777, 616] on td "07584341997" at bounding box center [773, 646] width 195 height 61
copy td "07584341997"
click at [1066, 439] on div "Repairer Repair shop Sprayway Smart Repairs NW" at bounding box center [1102, 490] width 397 height 577
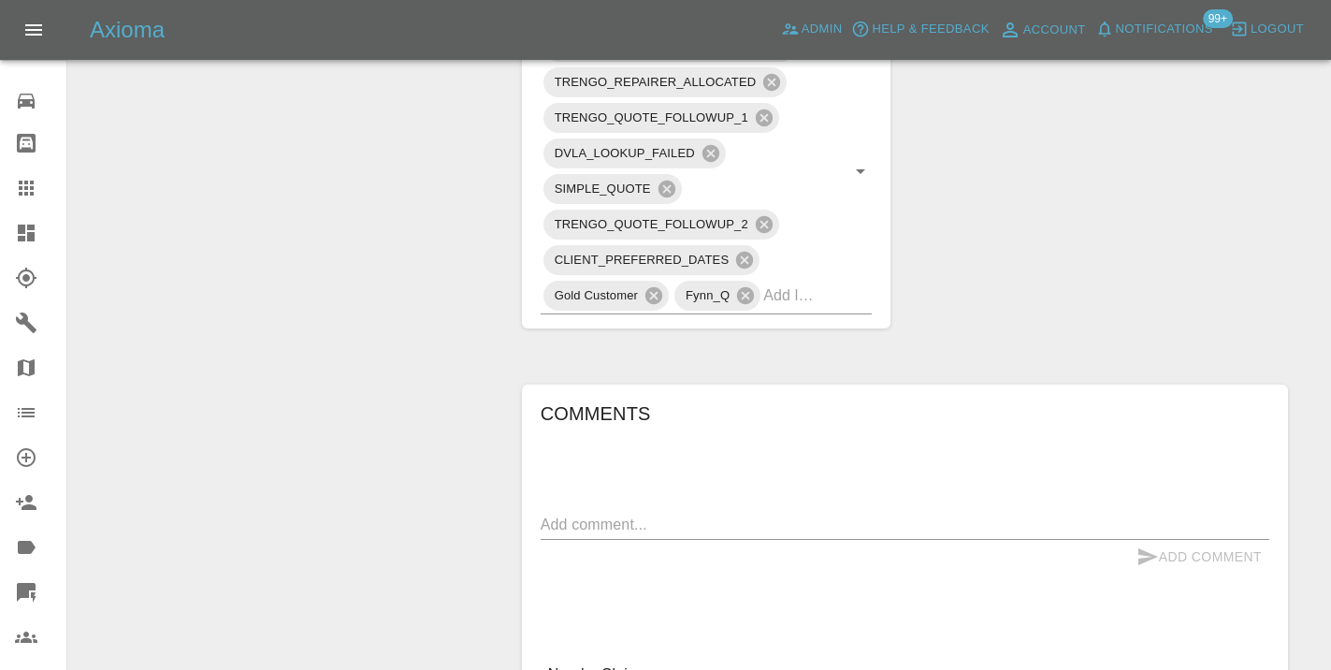
scroll to position [1286, 0]
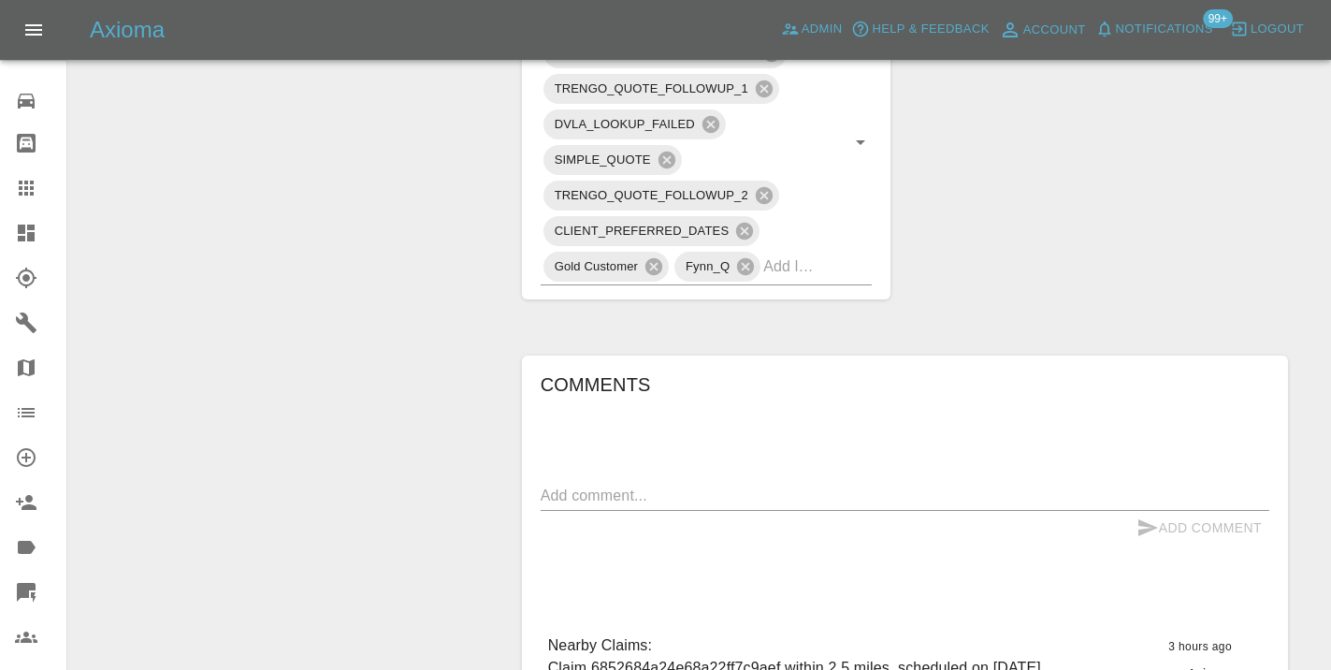
click at [539, 440] on div "Comments x Add Comment Nearby Claims: Claim 6852684a24e68a22ff7c9aef within 2.5…" at bounding box center [905, 631] width 766 height 552
click at [559, 484] on textarea at bounding box center [905, 495] width 728 height 22
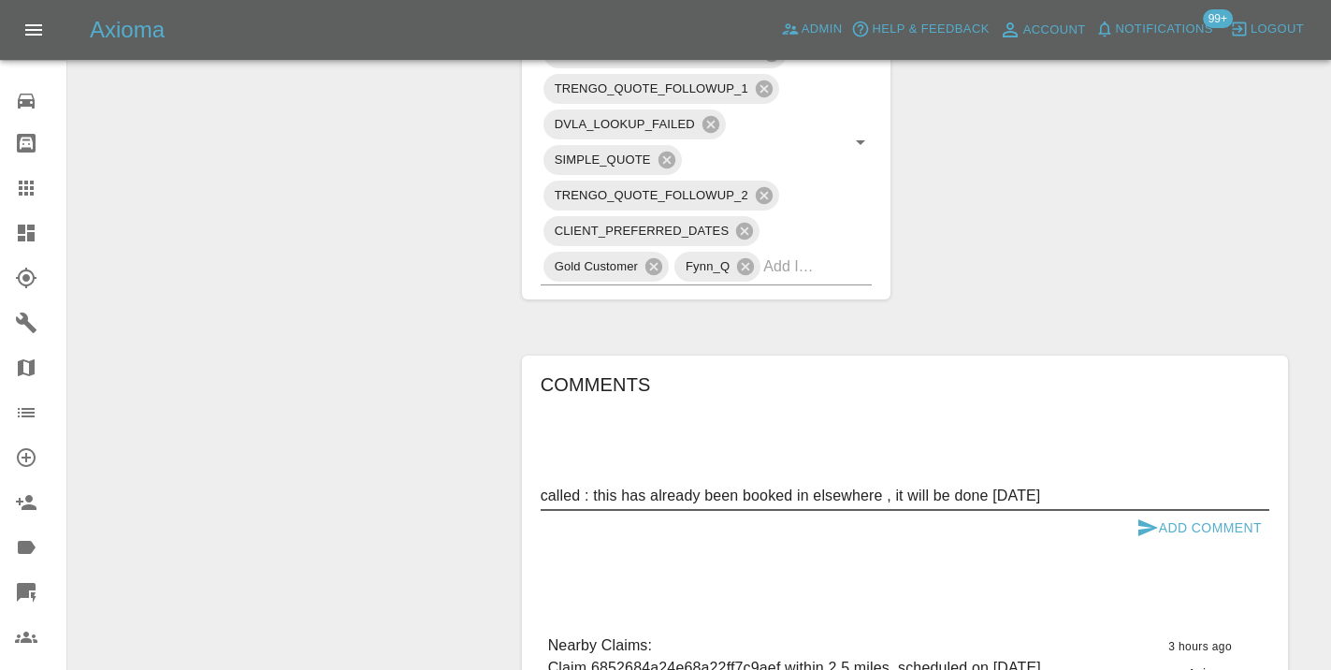
type textarea "called : this has already been booked in elsewhere , it will be done tomorrow"
drag, startPoint x: 559, startPoint y: 440, endPoint x: 1138, endPoint y: 165, distance: 641.2
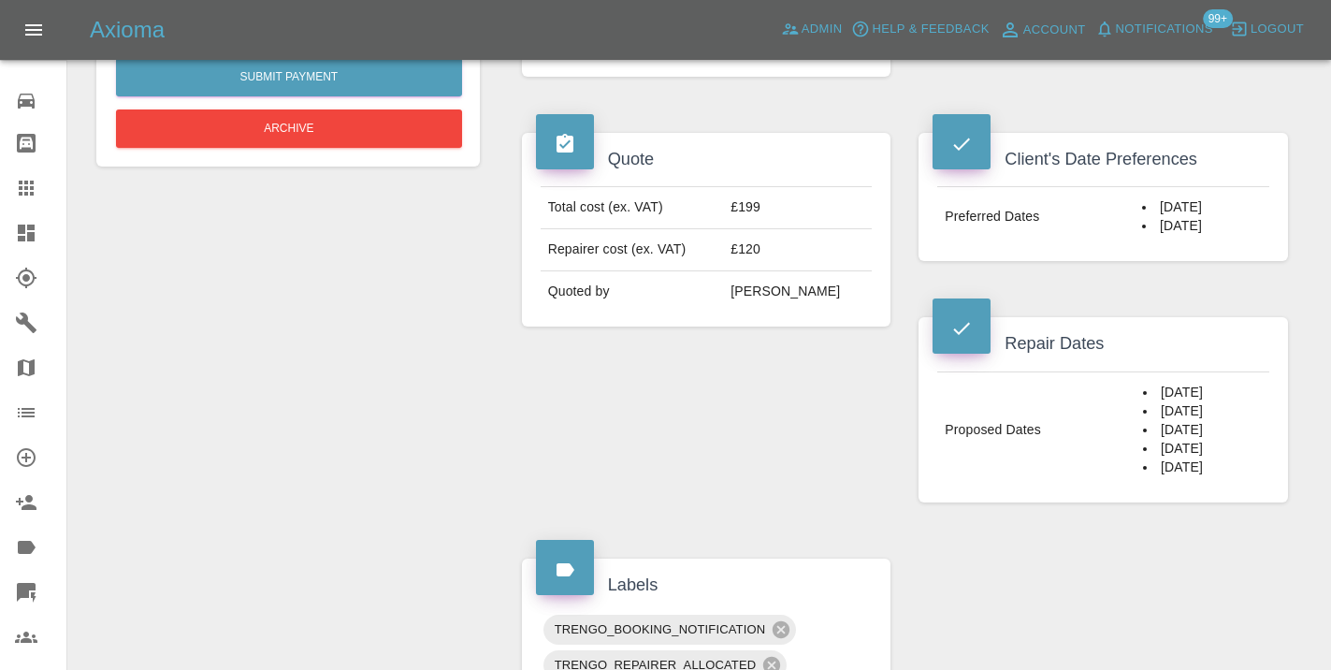
scroll to position [667, 0]
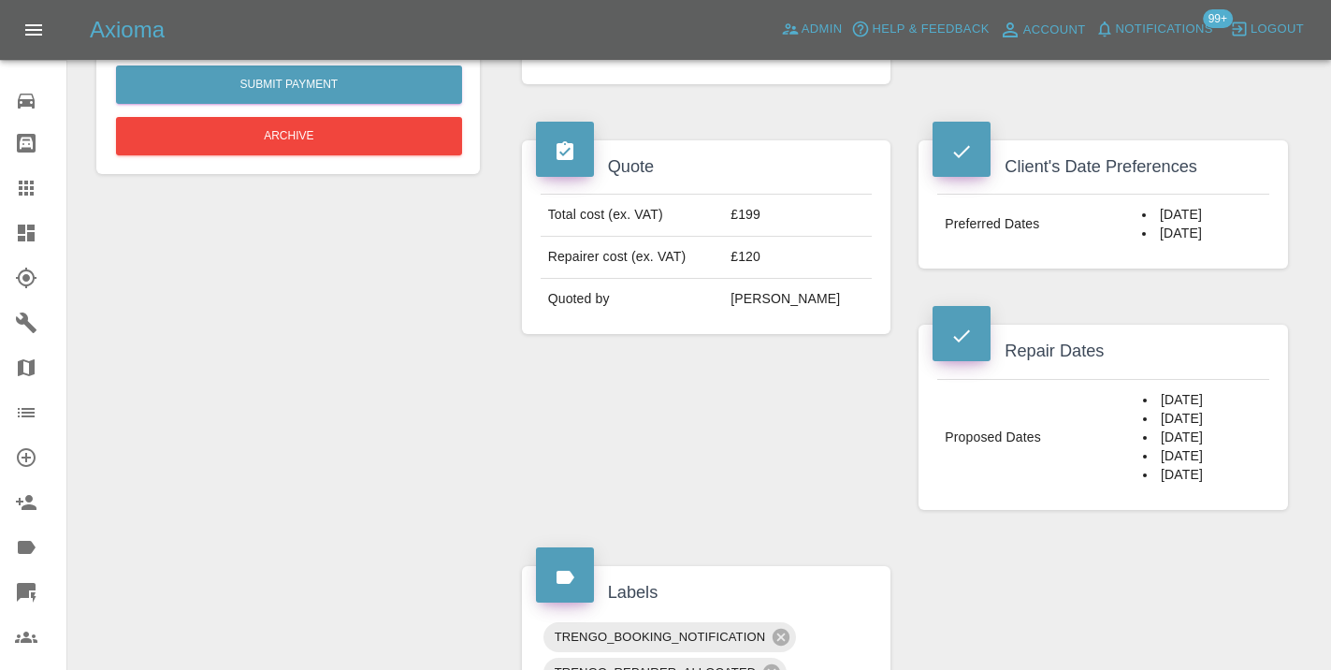
click at [1031, 555] on div "Claim Information Vehicle Make, Model, Year N/A N/A 0 Registration plates RWNAU…" at bounding box center [905, 544] width 794 height 2019
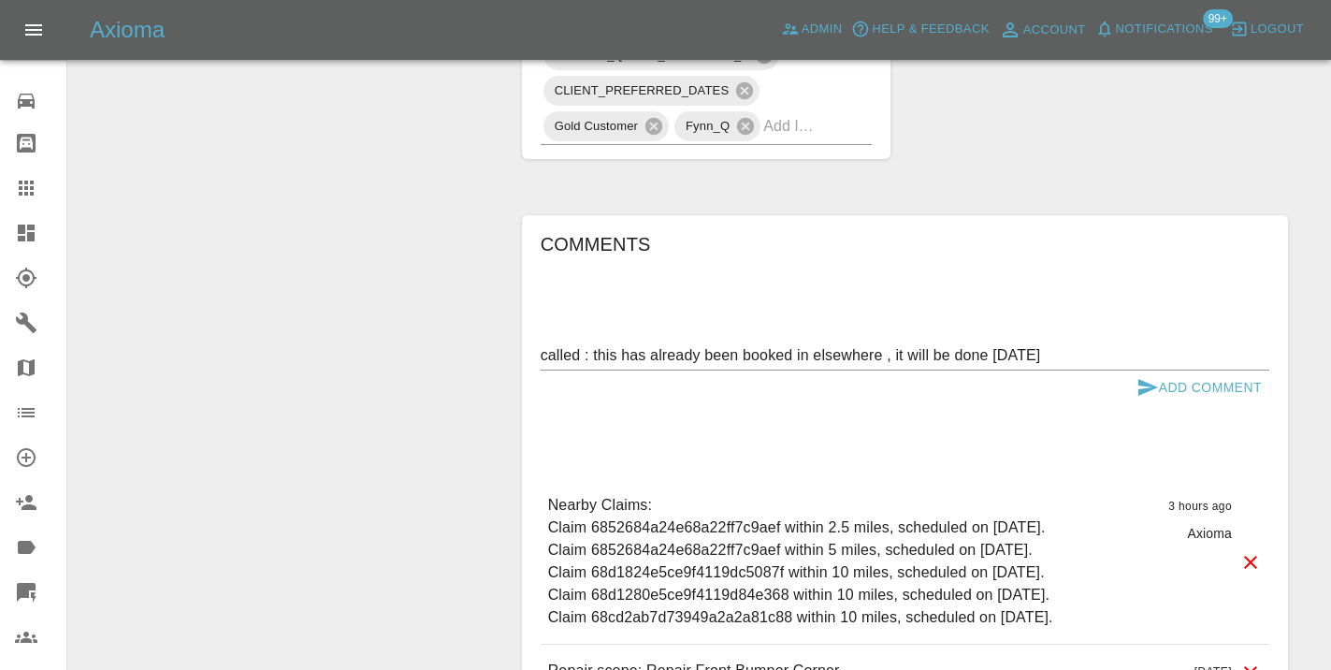
scroll to position [1454, 0]
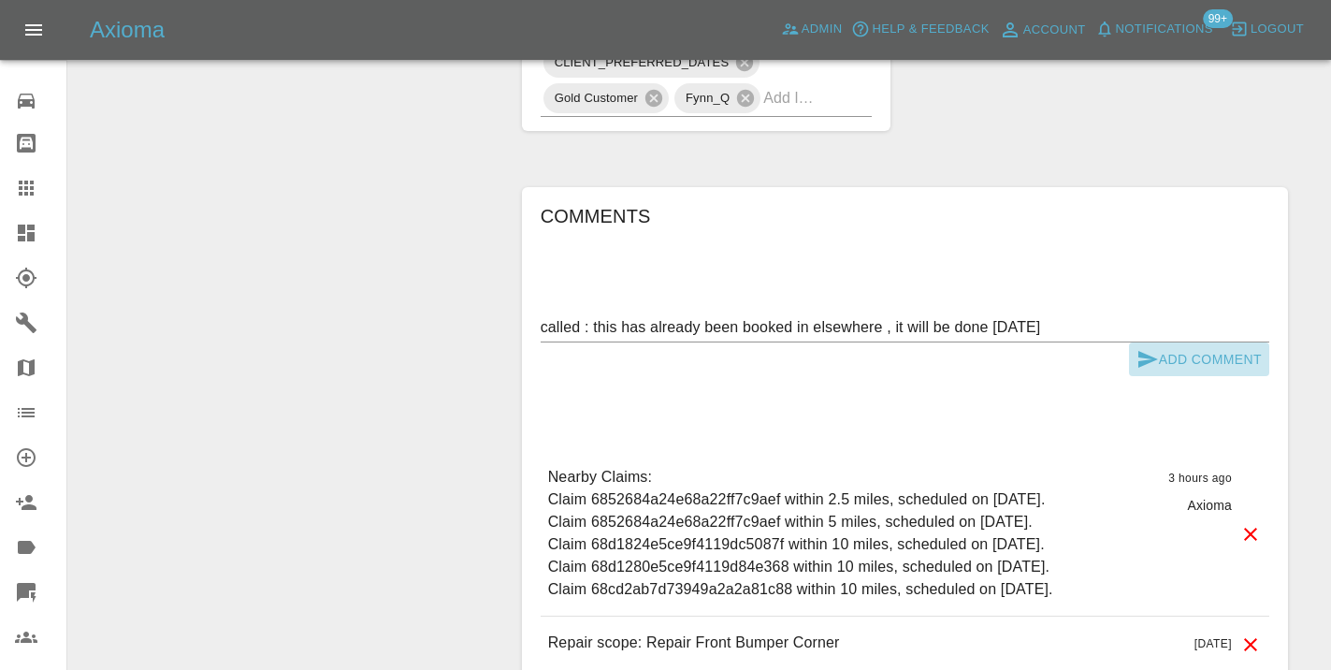
click at [1157, 348] on icon "submit" at bounding box center [1147, 359] width 22 height 22
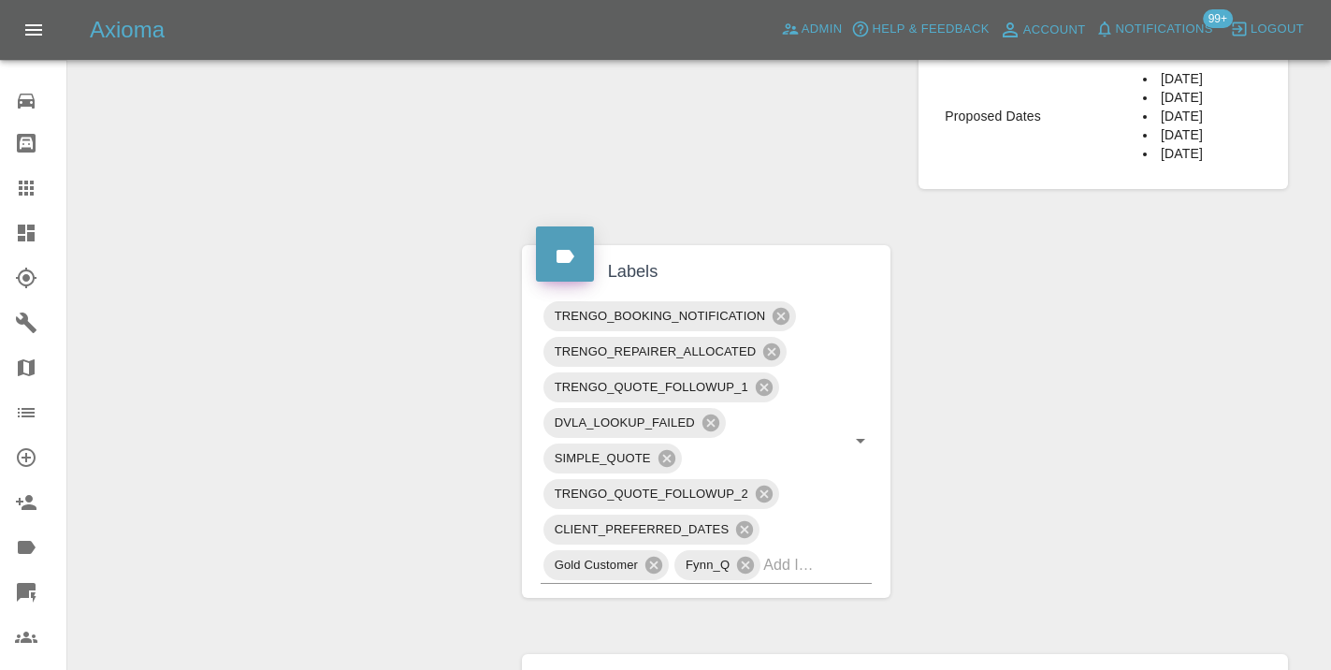
scroll to position [972, 0]
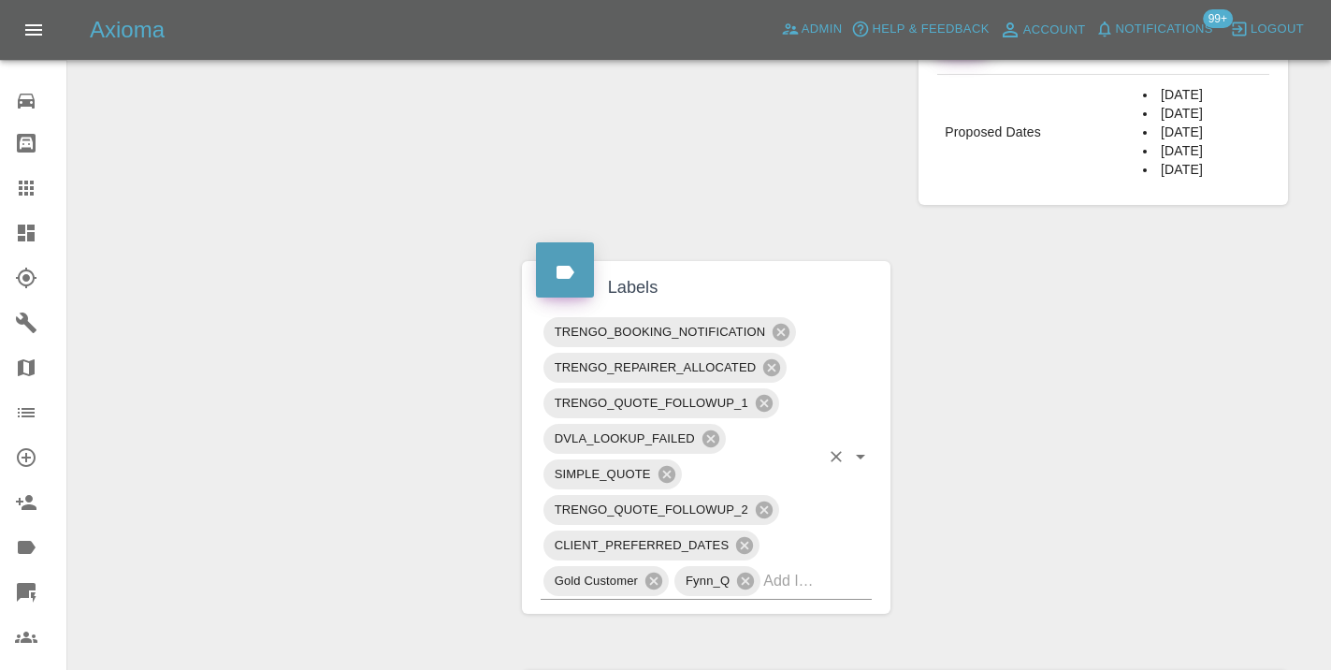
click at [808, 566] on input "text" at bounding box center [791, 580] width 56 height 29
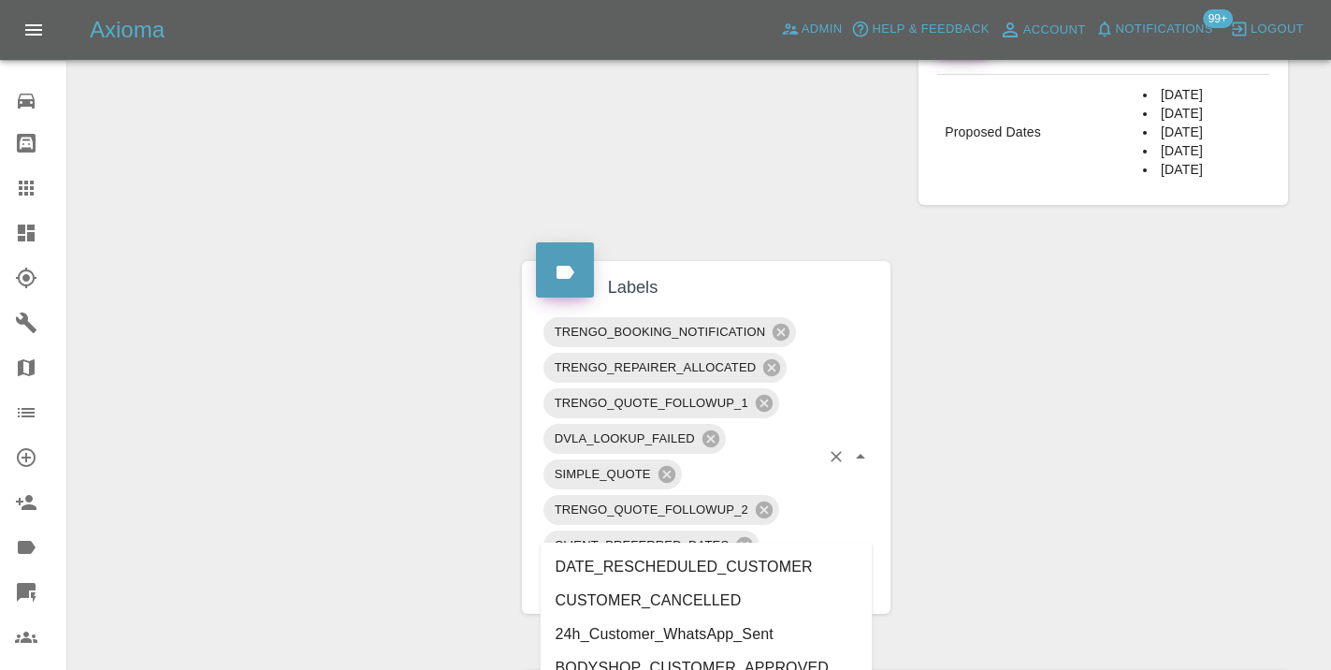
type input "cust"
click at [714, 606] on li "CUSTOMER_CANCELLED" at bounding box center [707, 601] width 332 height 34
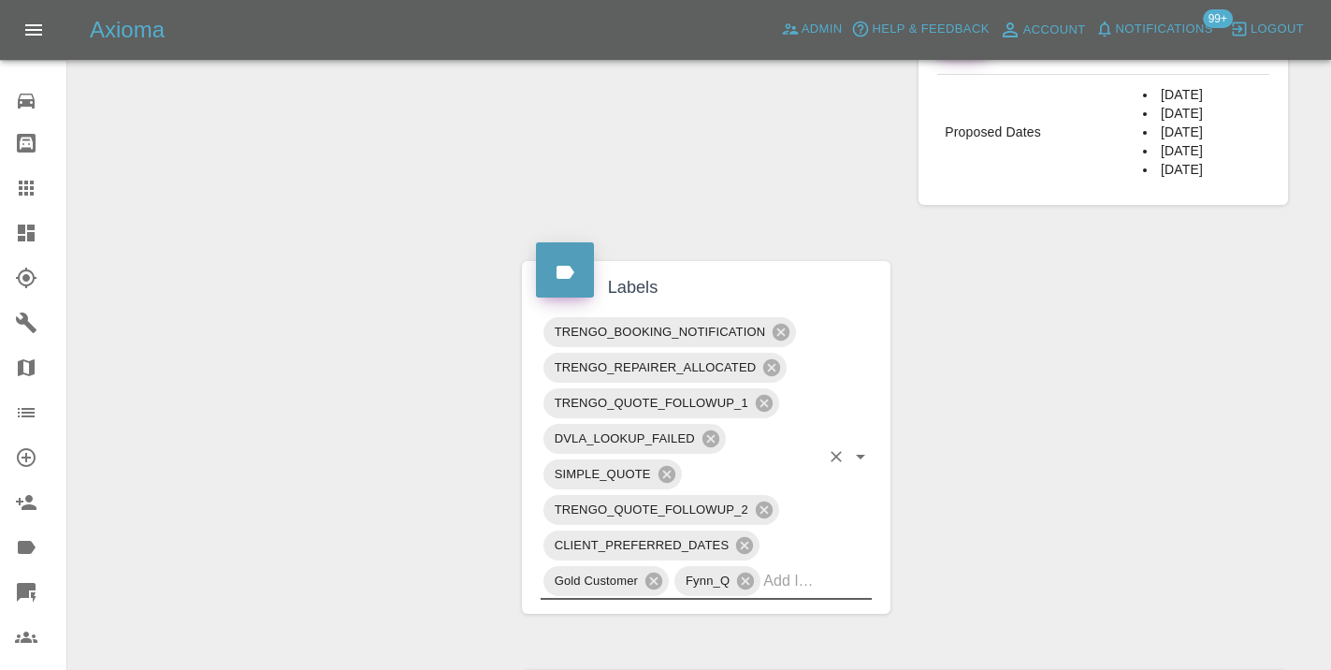
drag, startPoint x: 440, startPoint y: 345, endPoint x: 462, endPoint y: 332, distance: 26.0
click at [440, 345] on div "Change Repairer Modify Claim Modify Quote Rollback Submit Payment Archive" at bounding box center [287, 279] width 411 height 2099
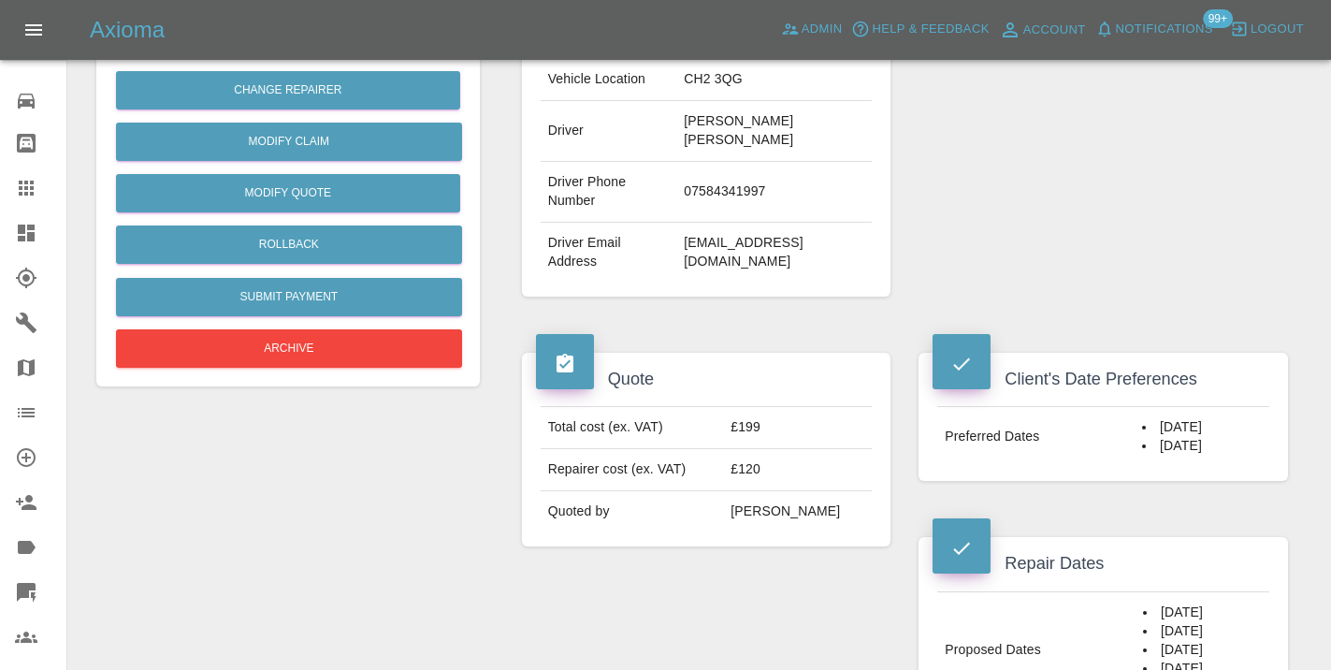
scroll to position [452, 0]
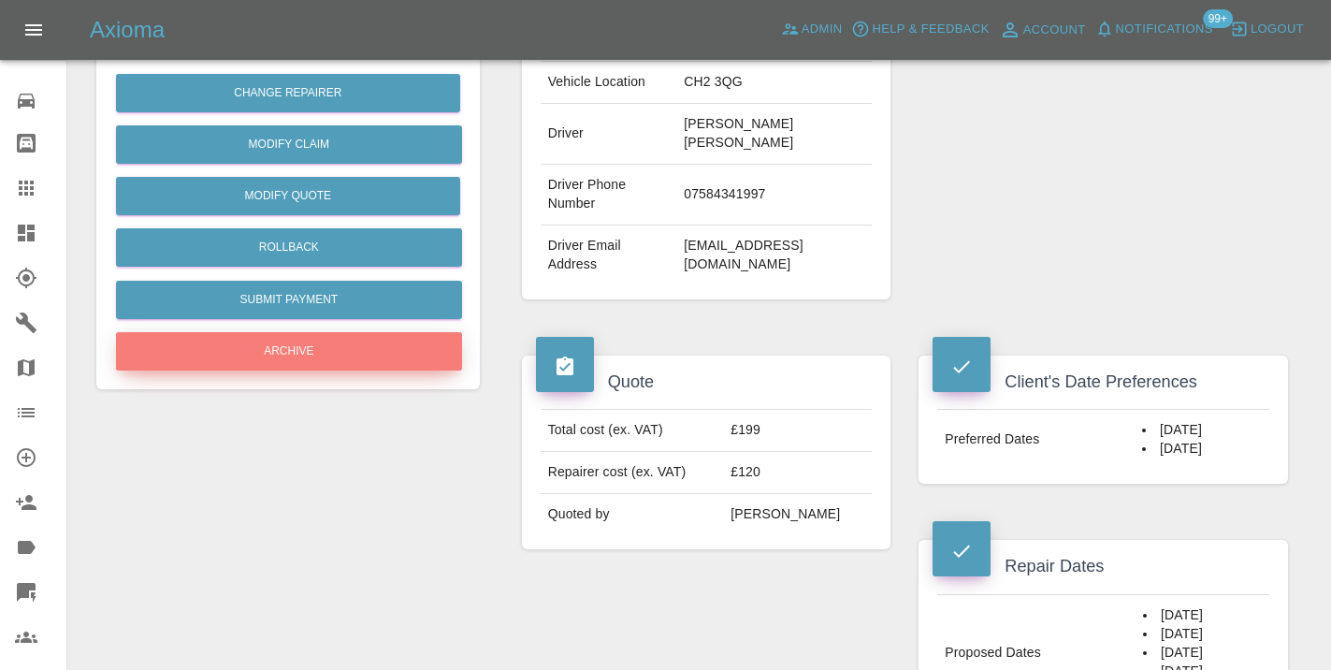
click at [371, 361] on button "Archive" at bounding box center [289, 351] width 346 height 38
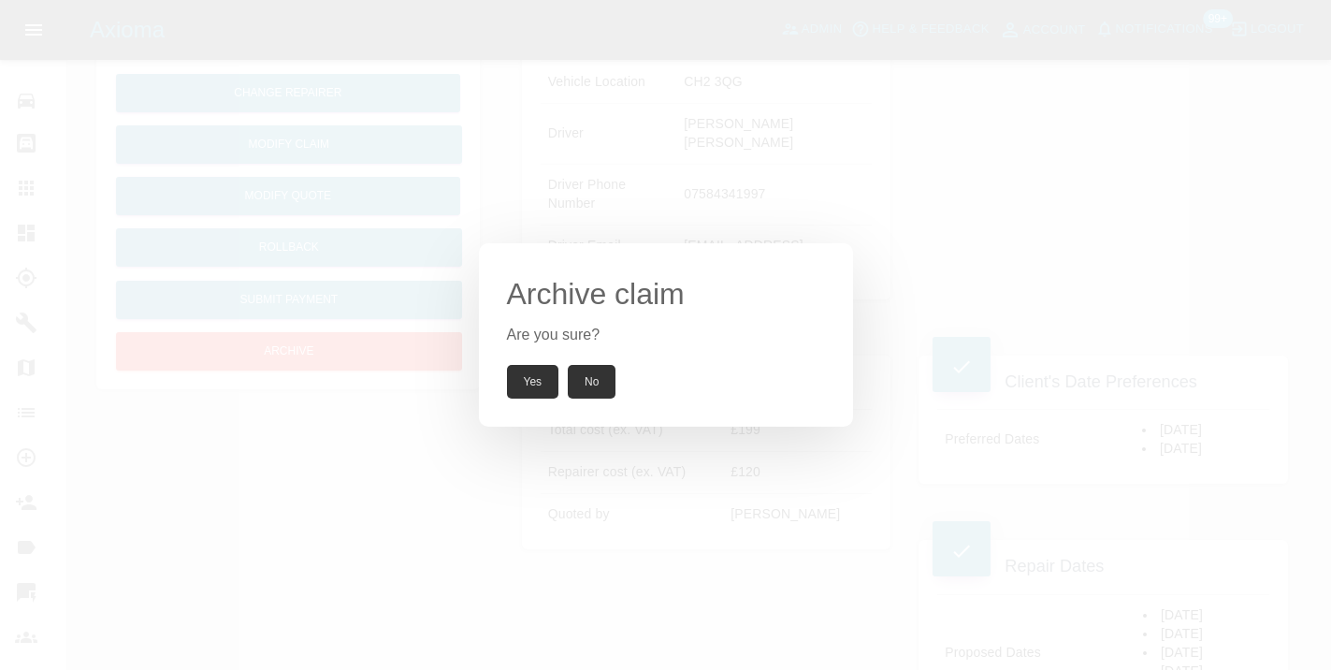
click at [512, 391] on button "Yes" at bounding box center [533, 382] width 52 height 34
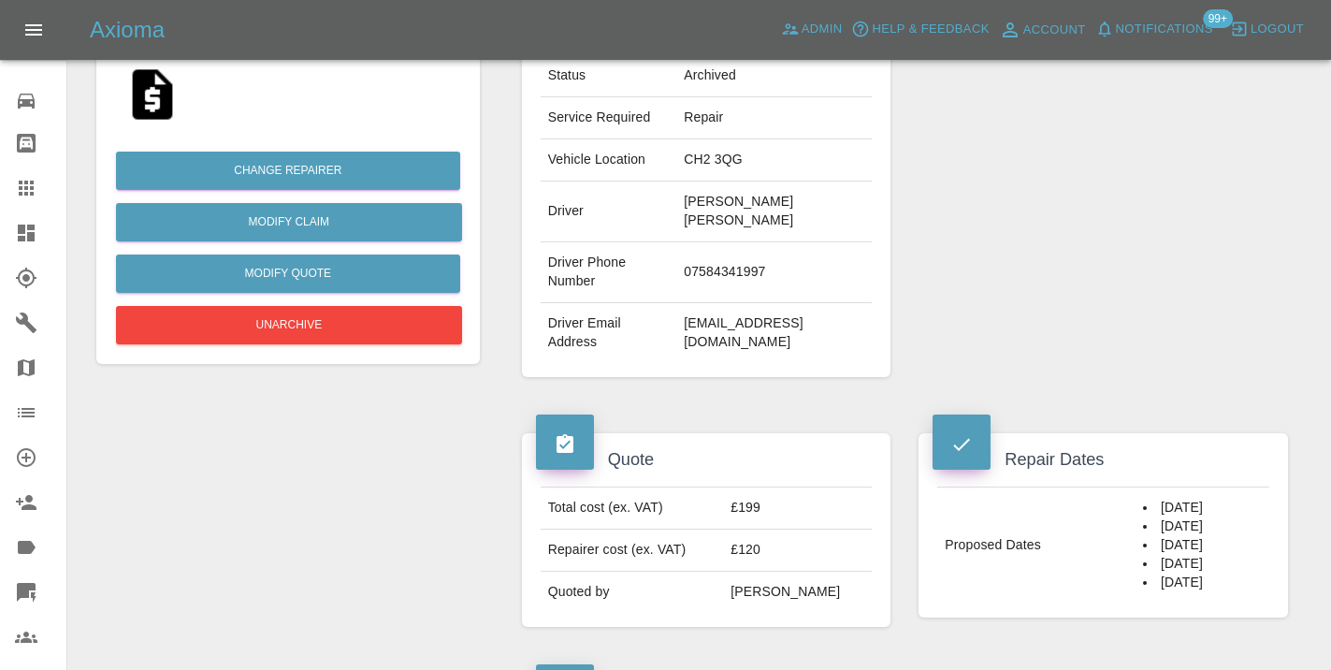
scroll to position [353, 0]
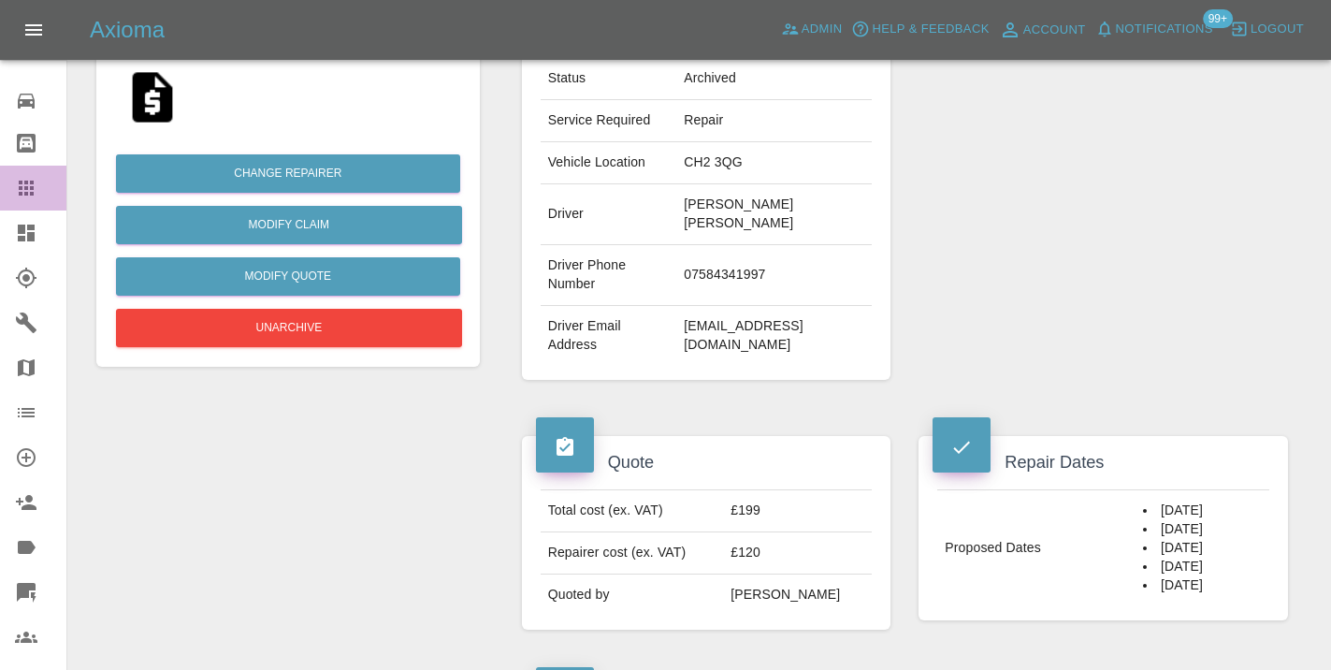
click at [38, 190] on div at bounding box center [41, 188] width 52 height 22
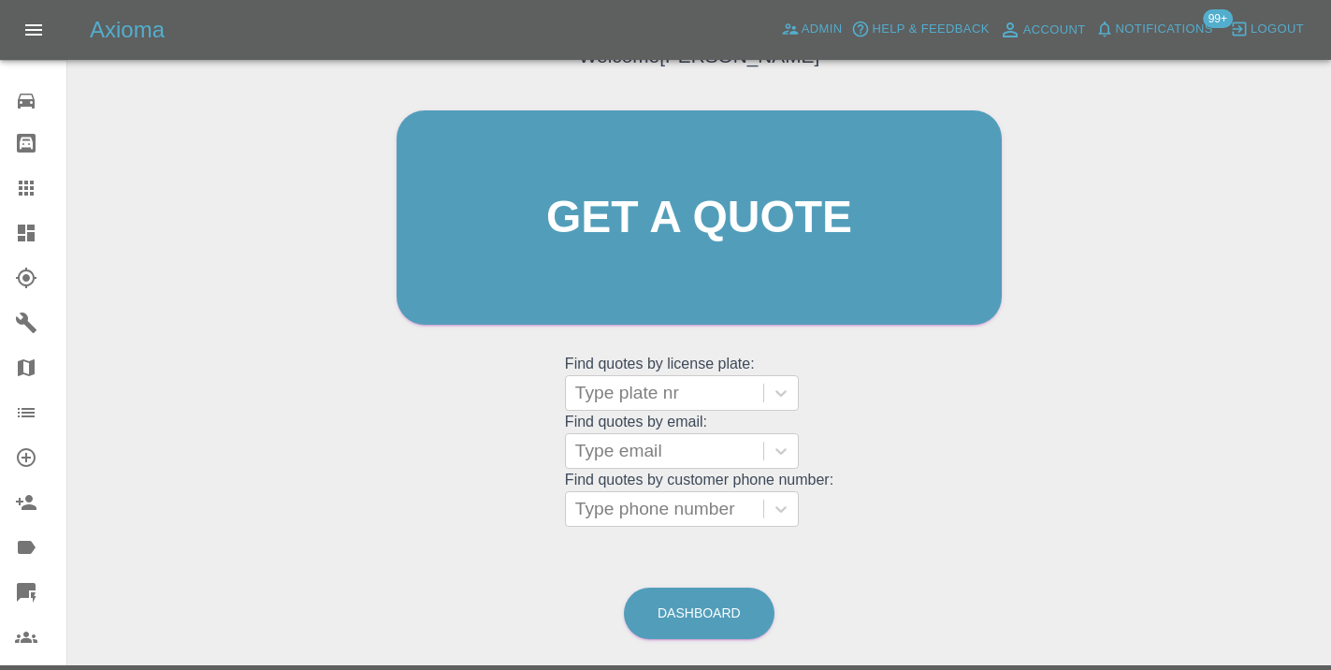
scroll to position [143, 0]
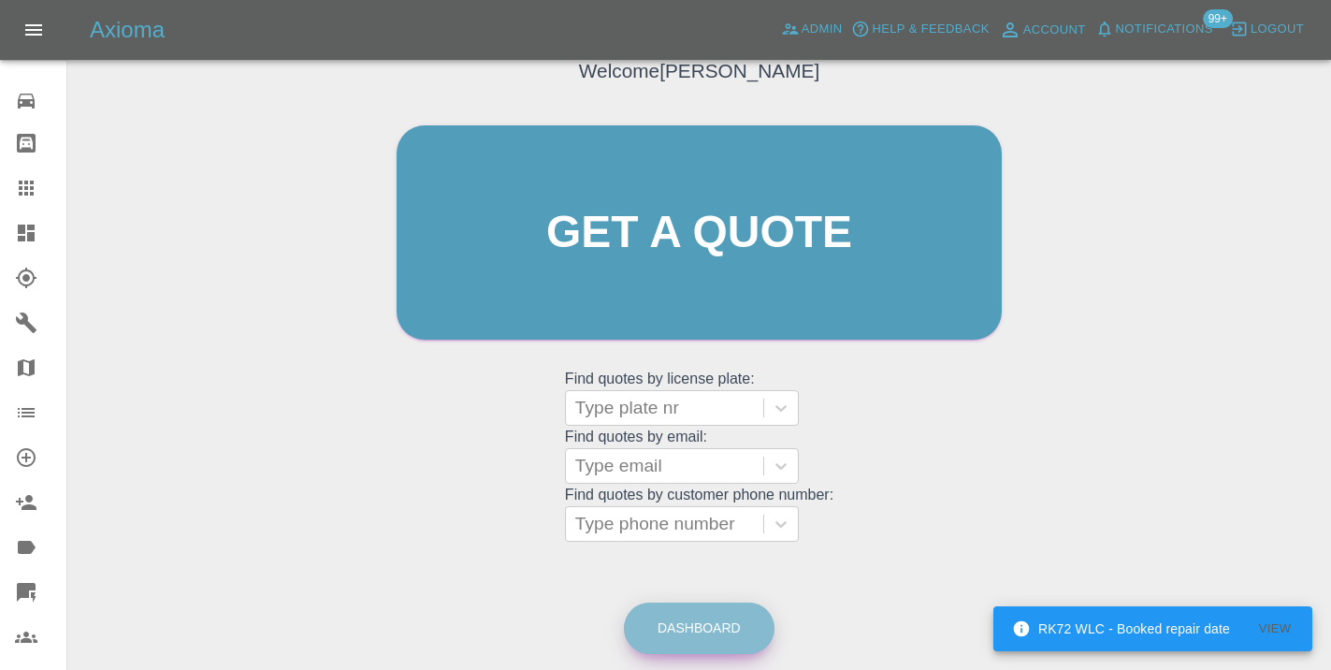
click at [725, 625] on link "Dashboard" at bounding box center [699, 627] width 151 height 51
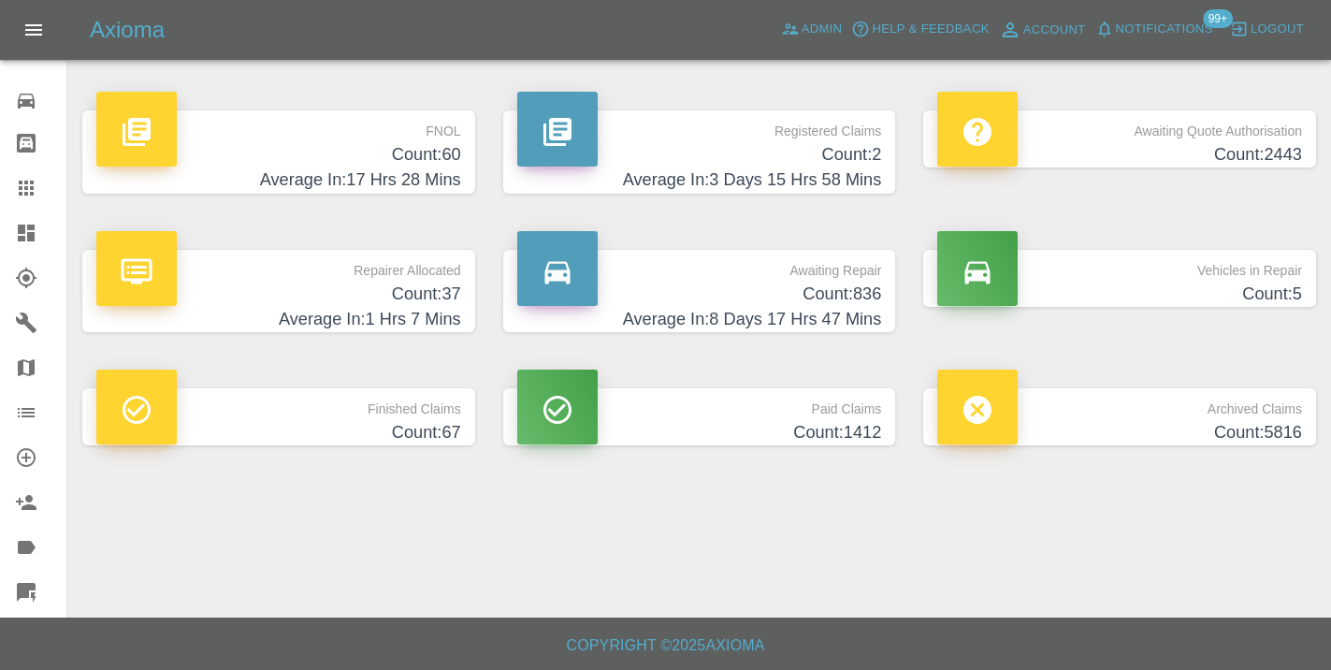
click at [823, 310] on h4 "Average In: 8 Days 17 Hrs 47 Mins" at bounding box center [699, 319] width 365 height 25
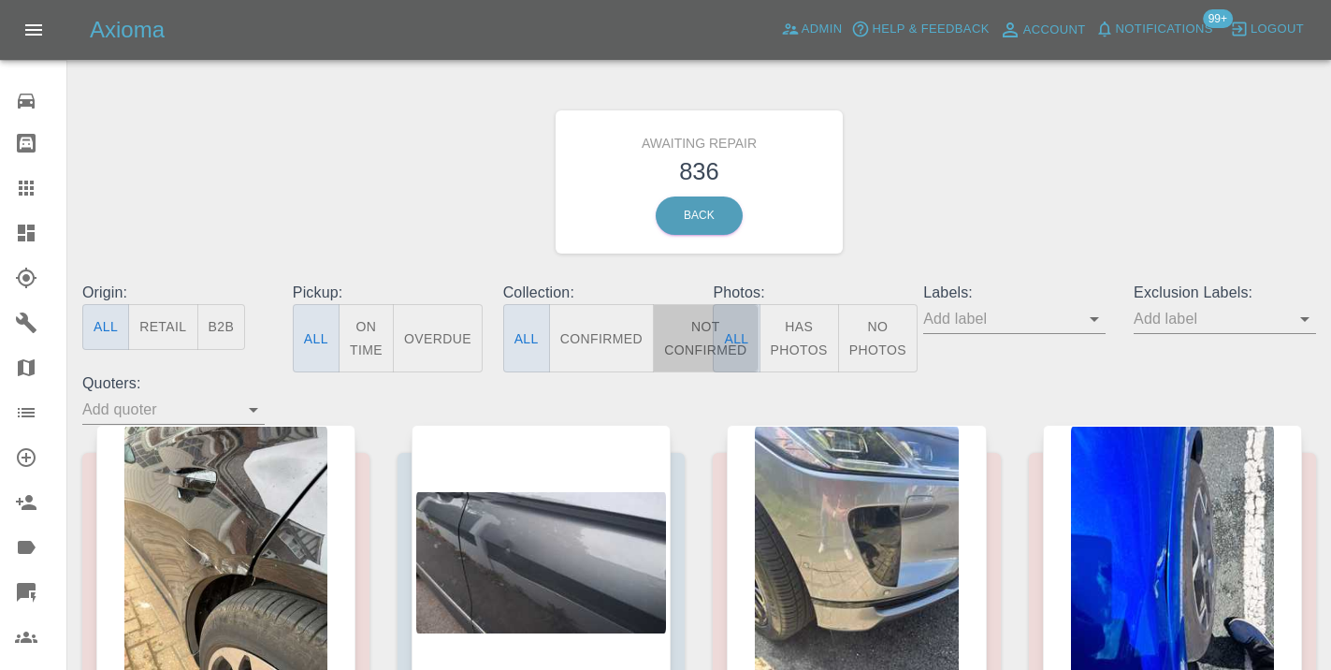
click at [700, 345] on button "Not Confirmed" at bounding box center [705, 338] width 105 height 68
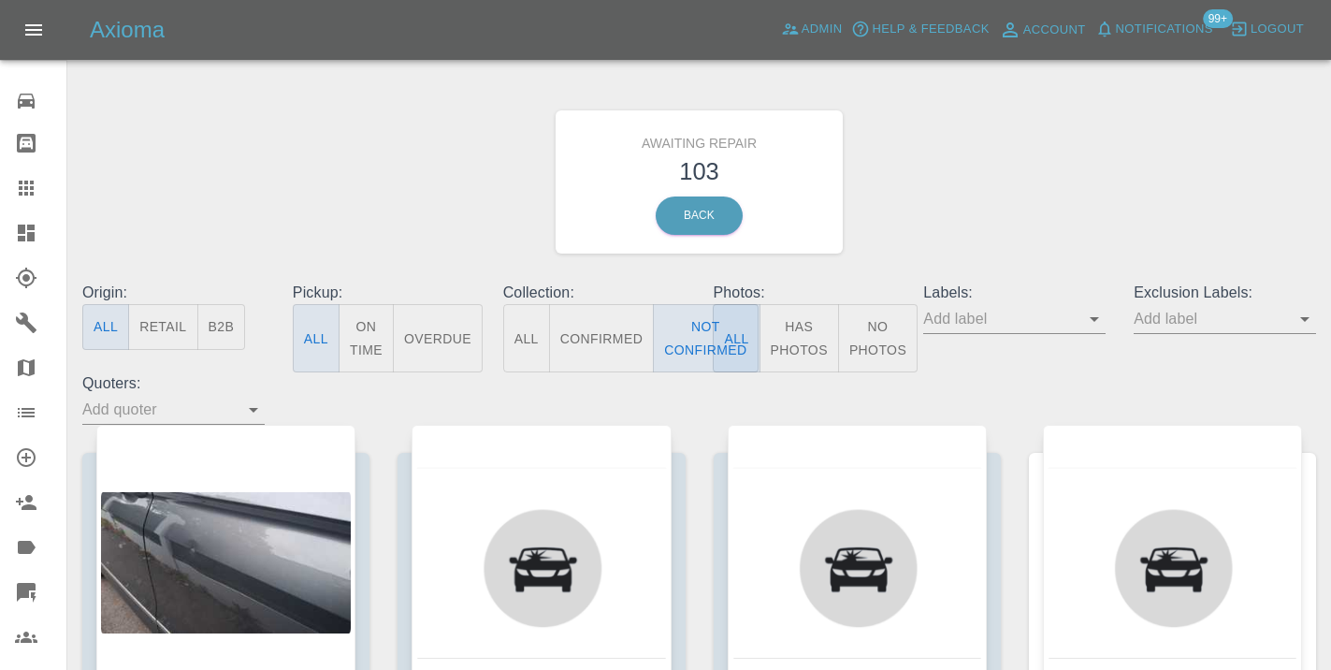
click at [1017, 192] on div "Awaiting Repair 103 Back" at bounding box center [699, 181] width 1262 height 199
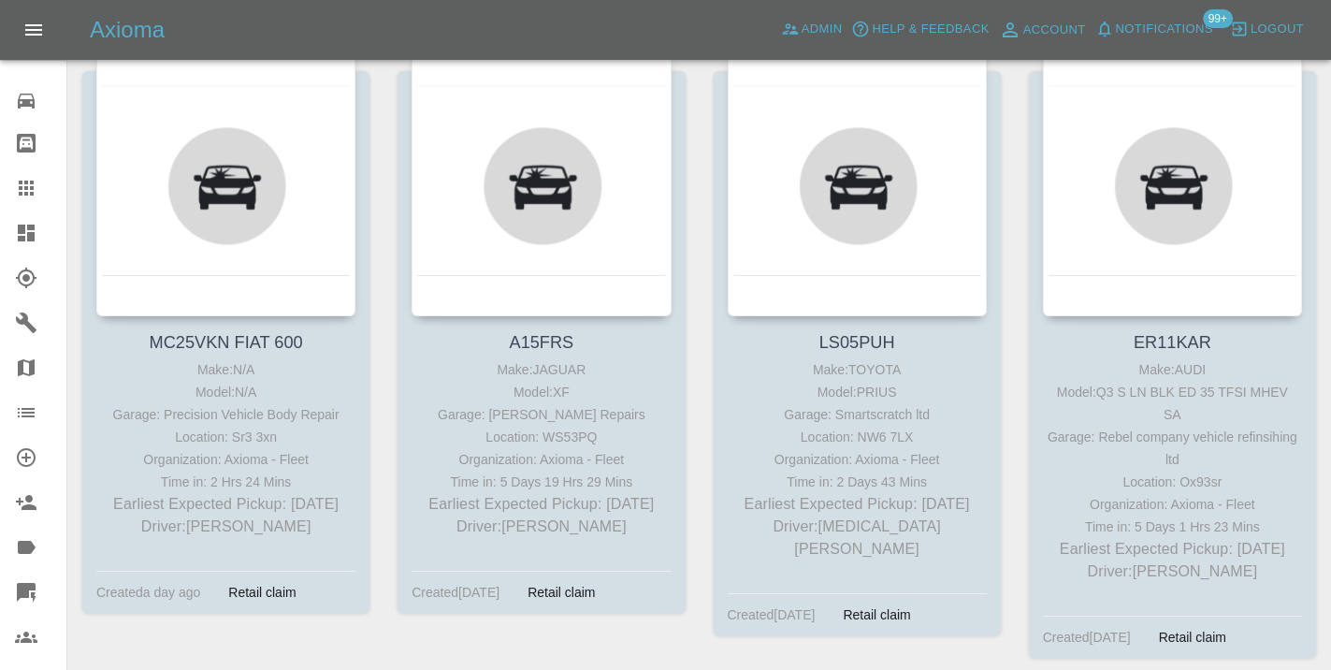
scroll to position [3621, 0]
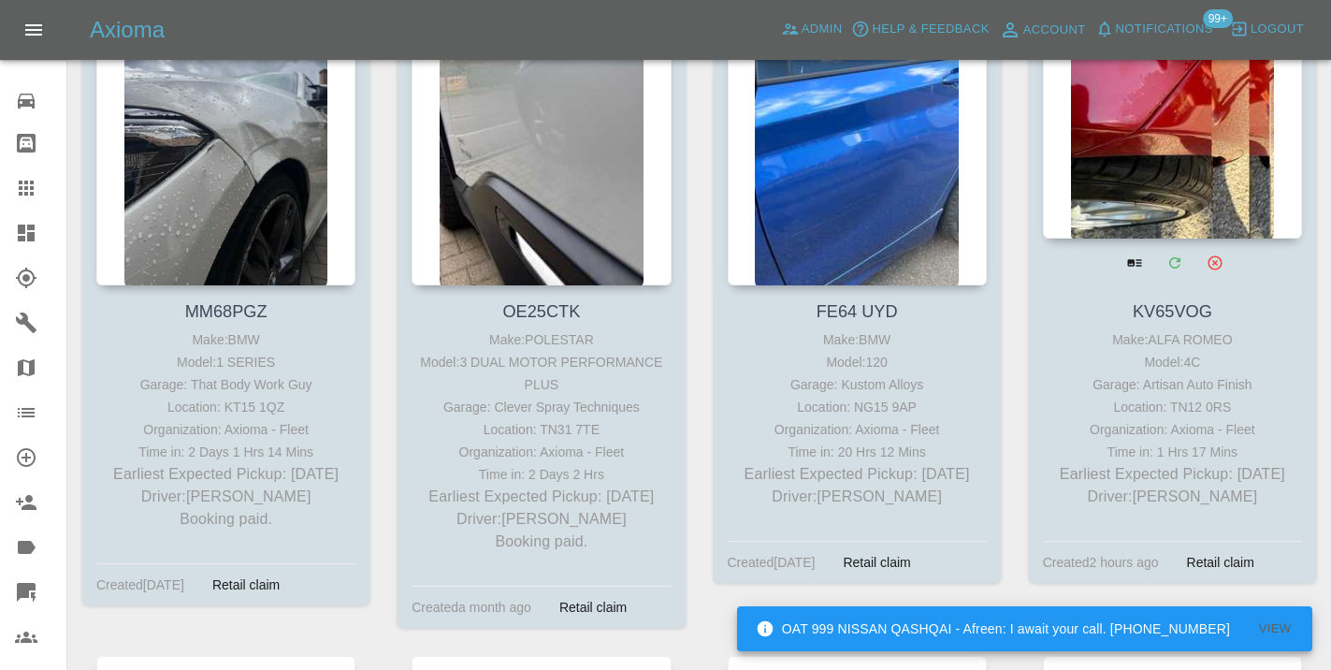
scroll to position [6139, 0]
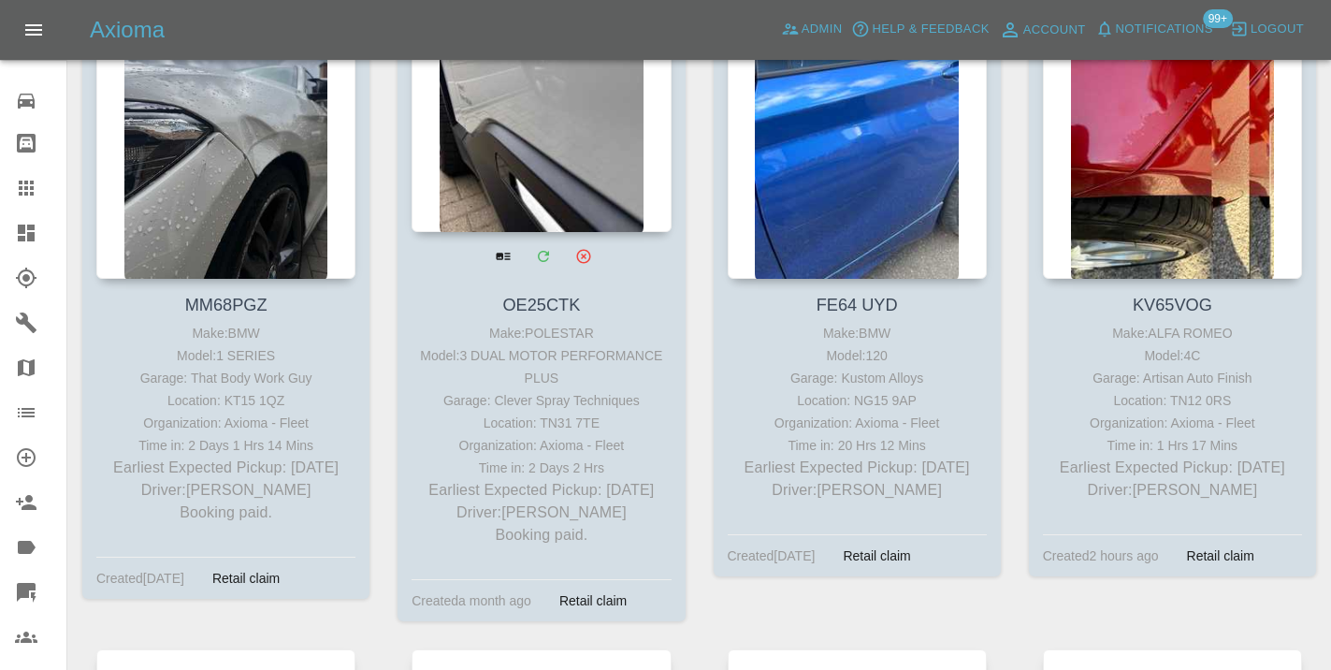
click at [547, 174] on div at bounding box center [540, 95] width 259 height 273
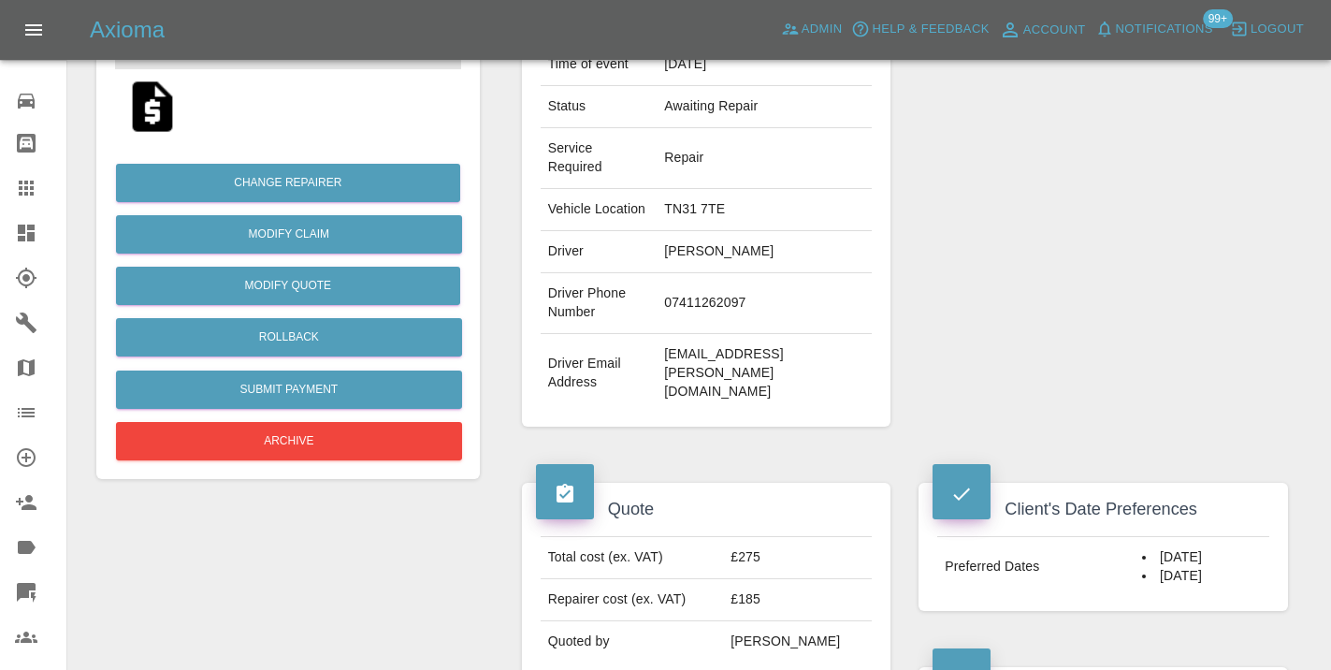
scroll to position [334, 0]
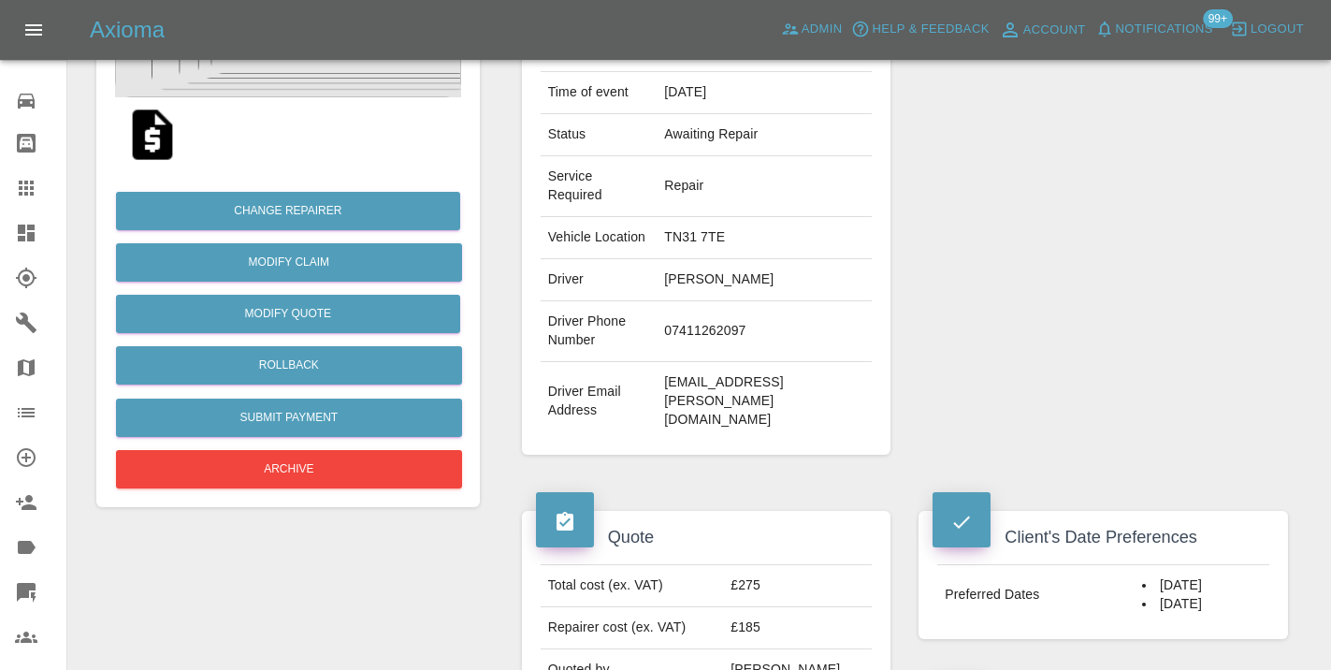
click at [719, 349] on td "07411262097" at bounding box center [763, 331] width 215 height 61
copy td "07411262097"
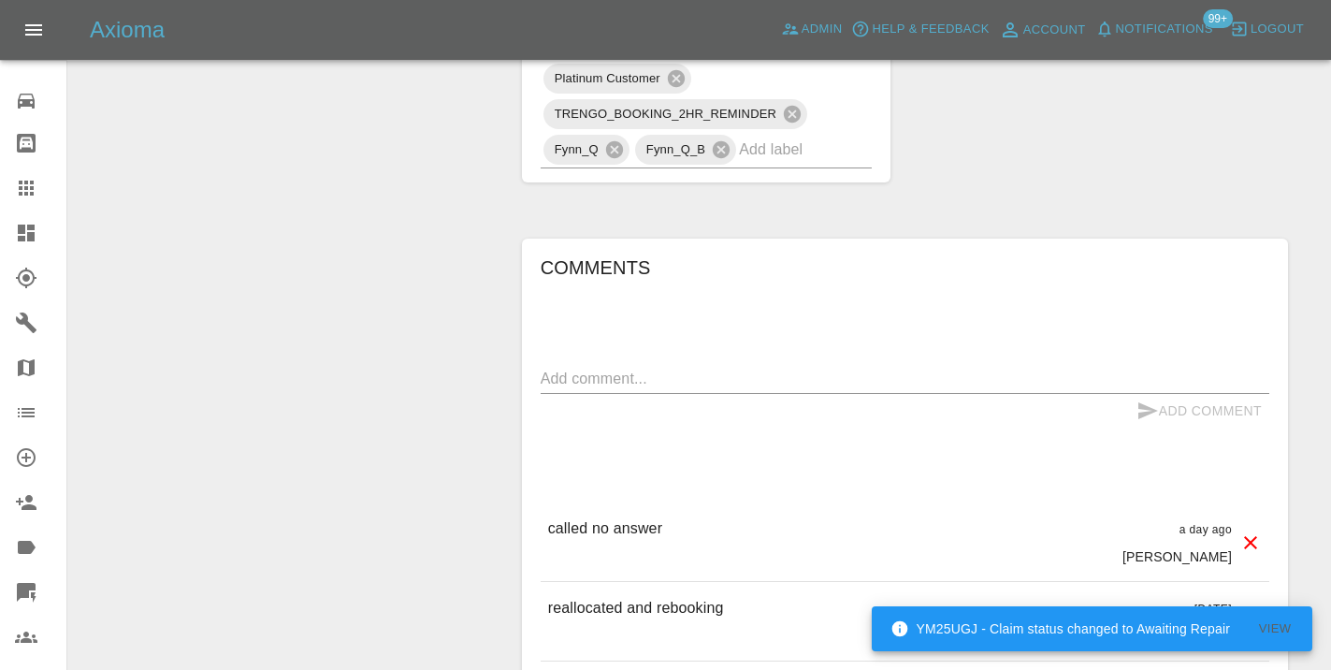
scroll to position [1672, 0]
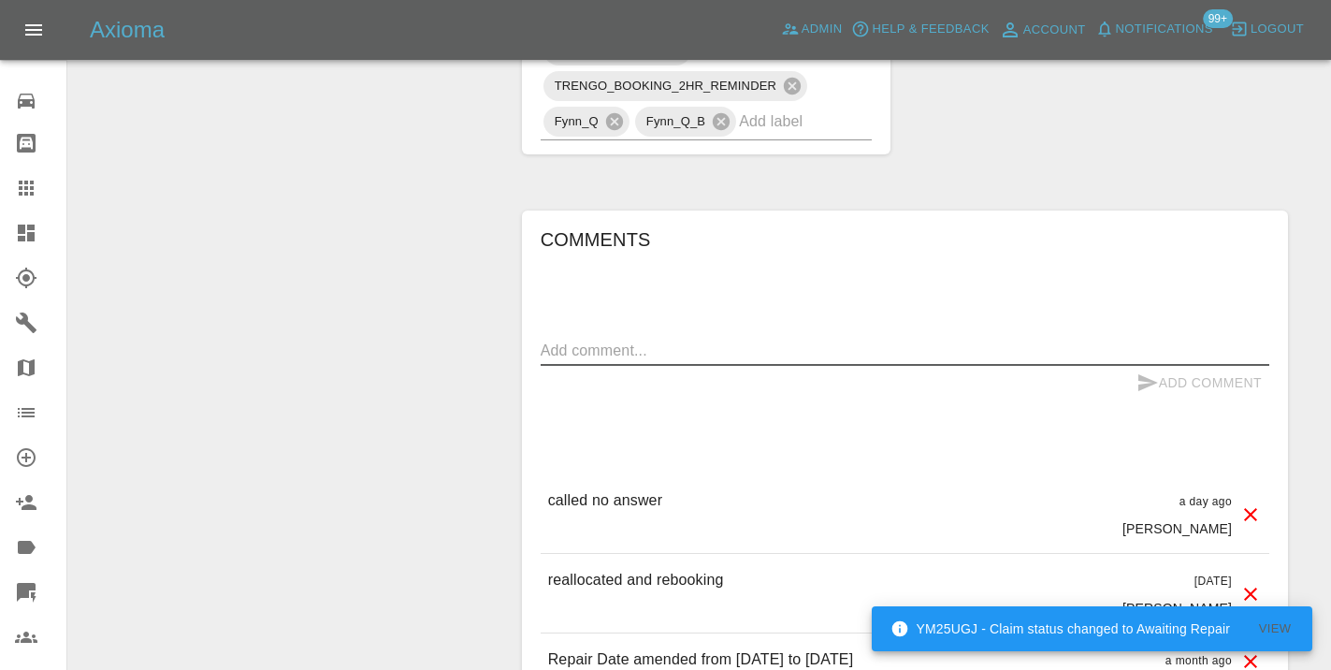
click at [606, 347] on textarea at bounding box center [905, 350] width 728 height 22
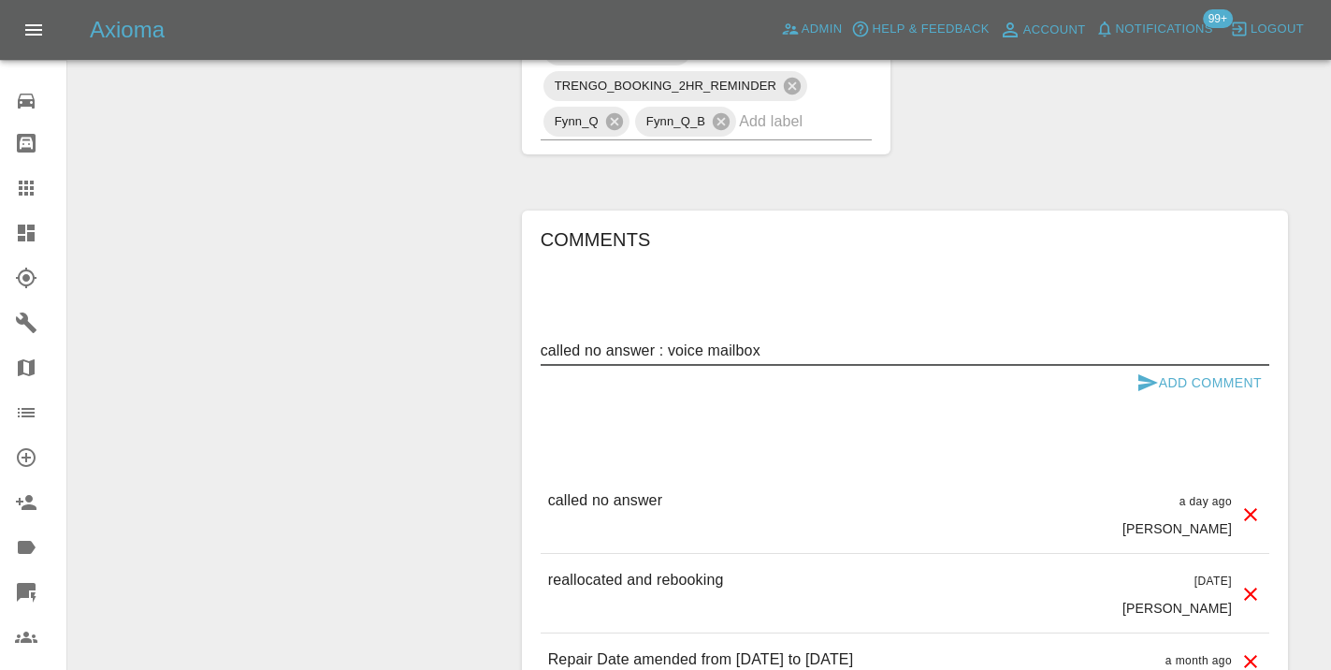
type textarea "called no answer : voice mailbox"
click at [1184, 375] on button "Add Comment" at bounding box center [1199, 383] width 140 height 35
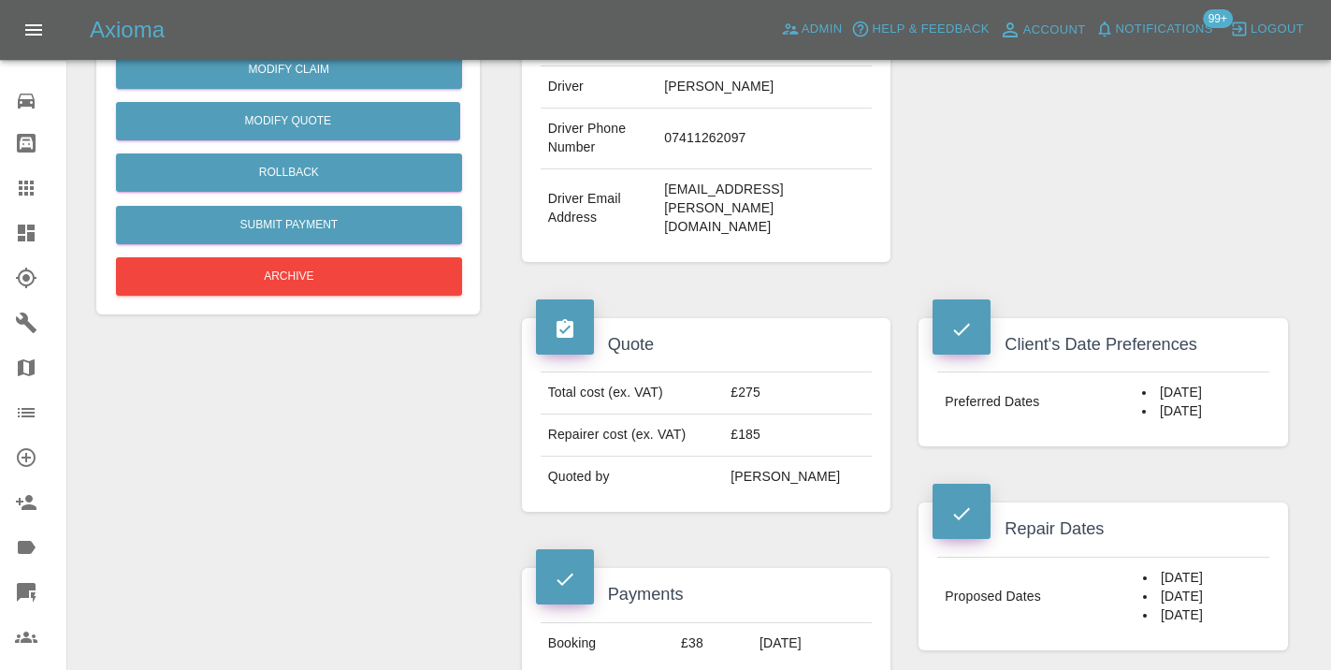
scroll to position [508, 0]
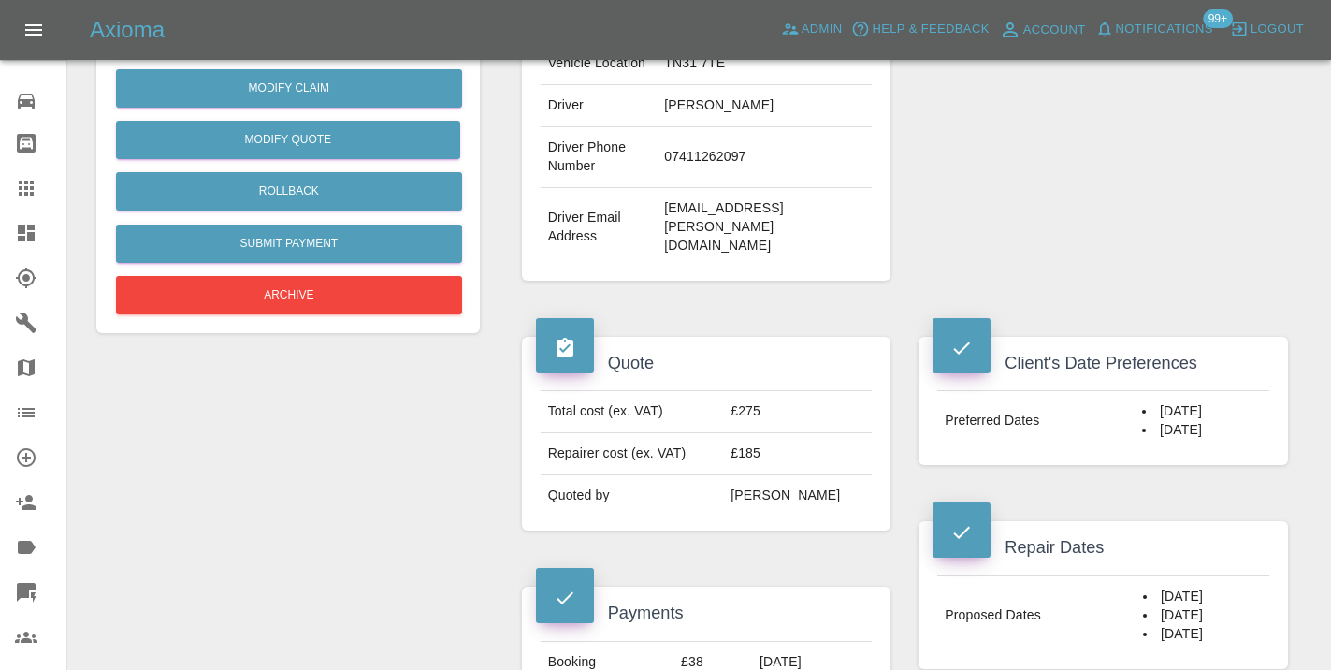
click at [36, 194] on icon at bounding box center [26, 188] width 22 height 22
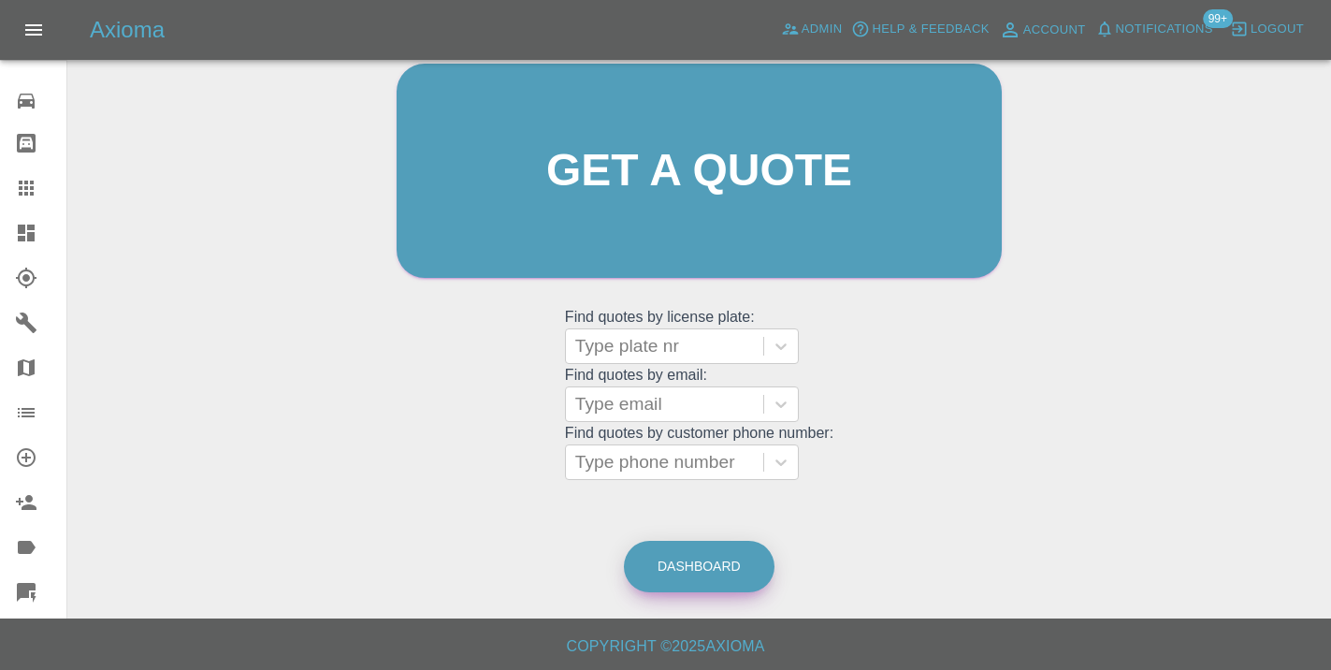
click at [679, 565] on link "Dashboard" at bounding box center [699, 566] width 151 height 51
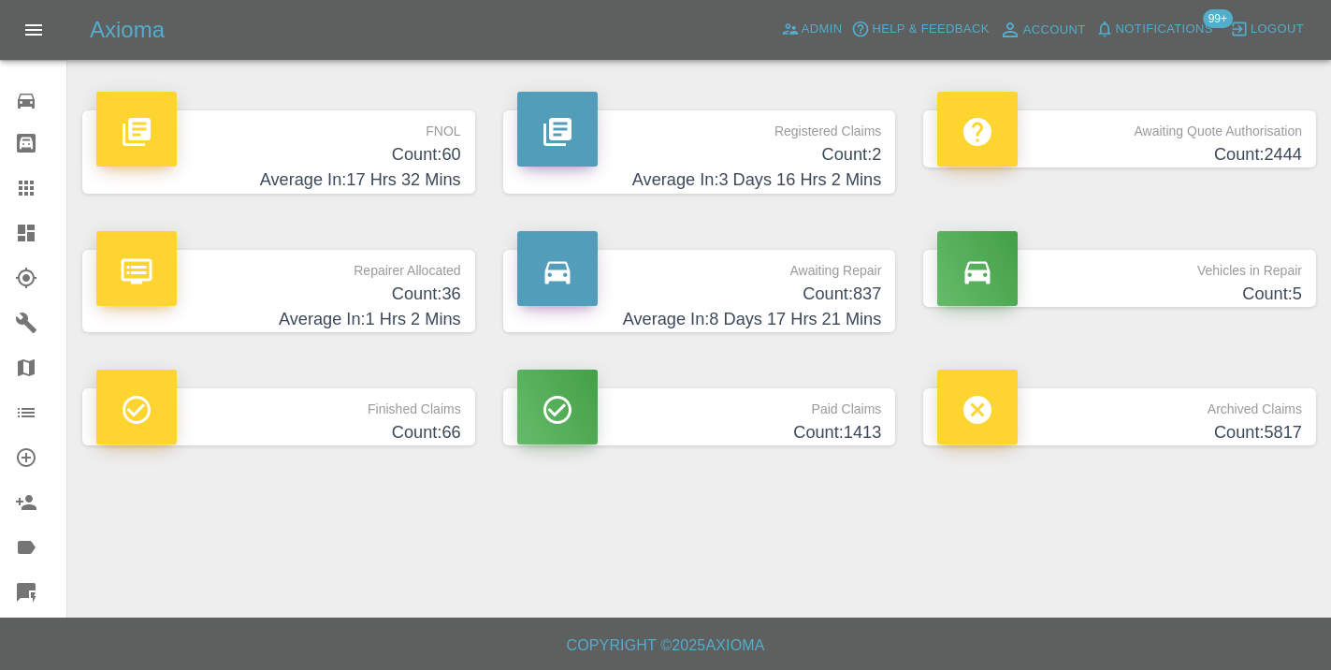
click at [858, 288] on h4 "Count: 837" at bounding box center [699, 293] width 365 height 25
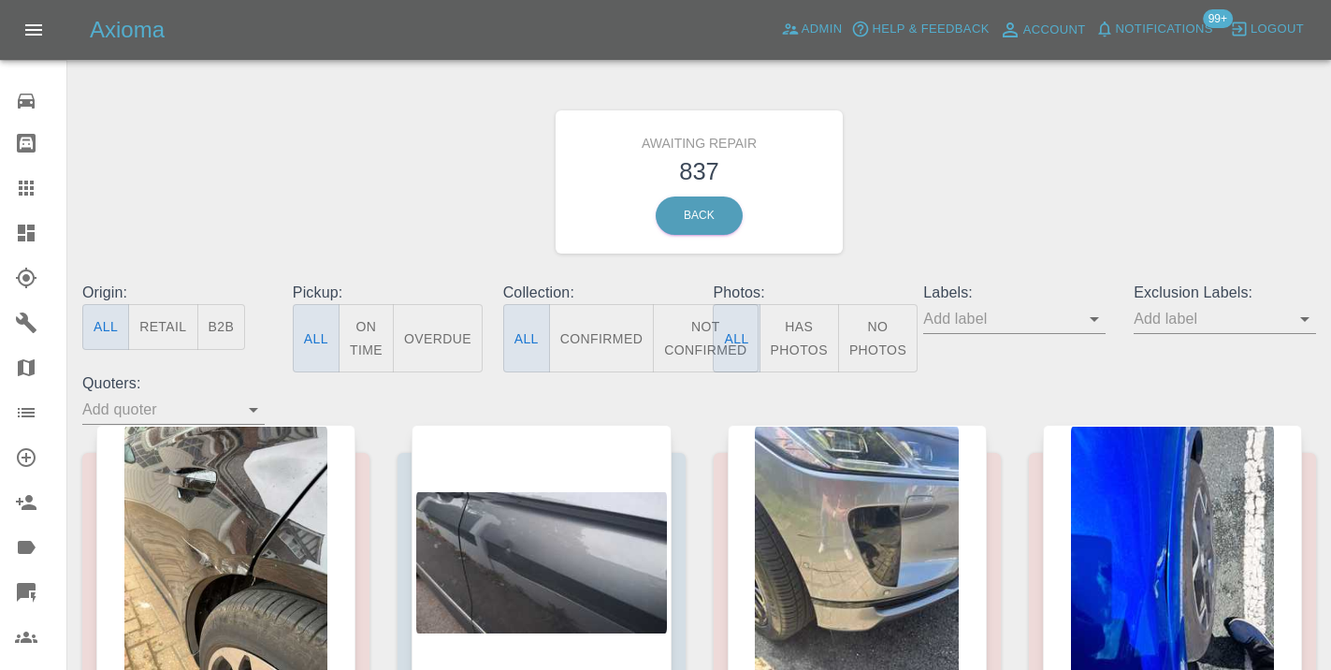
click at [687, 329] on button "Not Confirmed" at bounding box center [705, 338] width 105 height 68
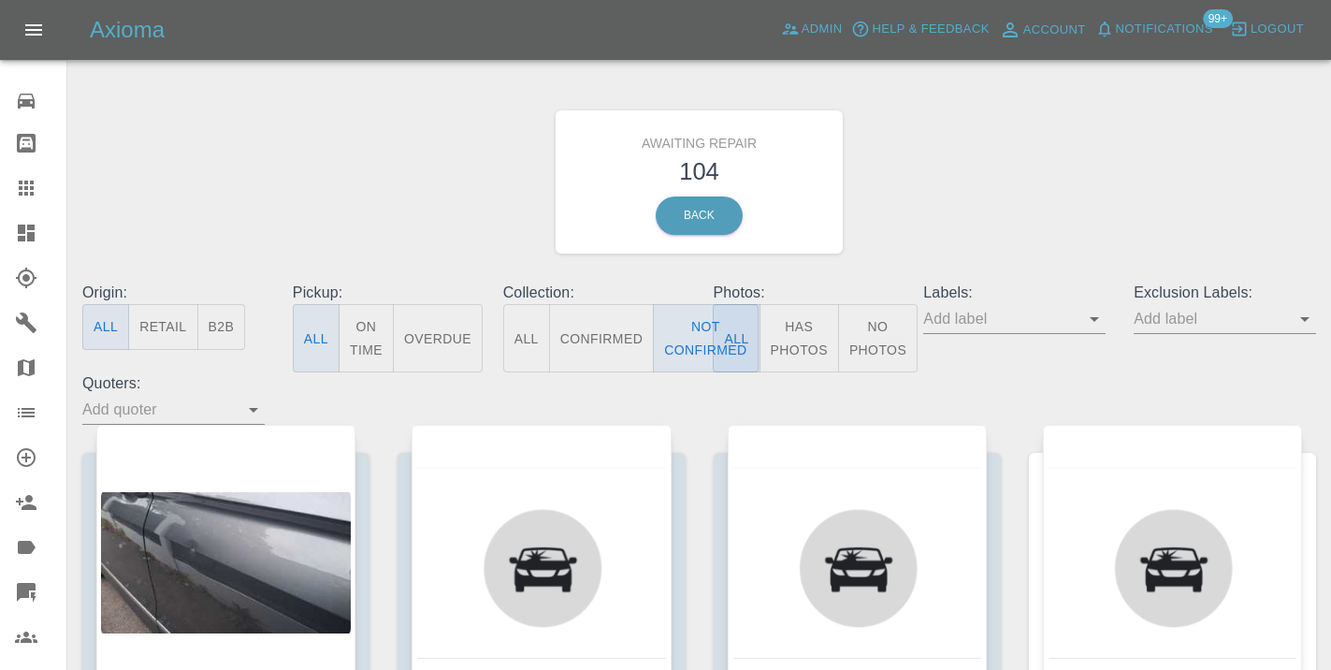
click at [1002, 158] on div "Awaiting Repair 104 Back" at bounding box center [699, 181] width 1262 height 199
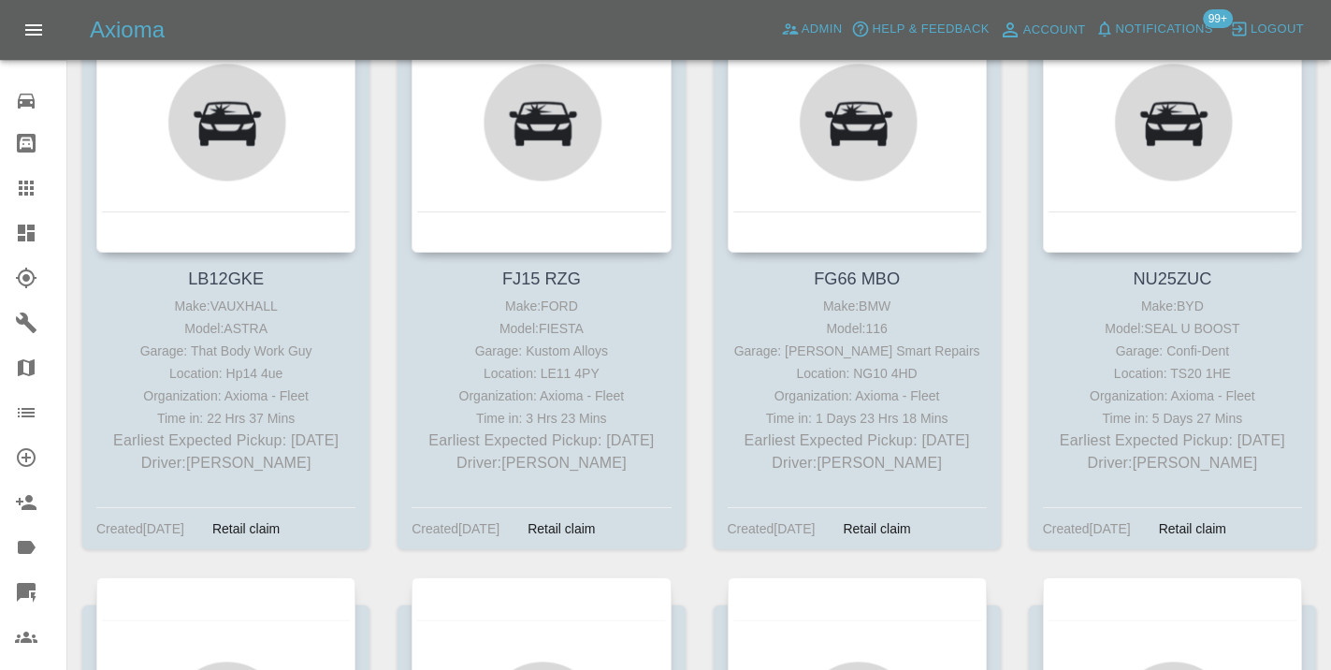
scroll to position [4955, 0]
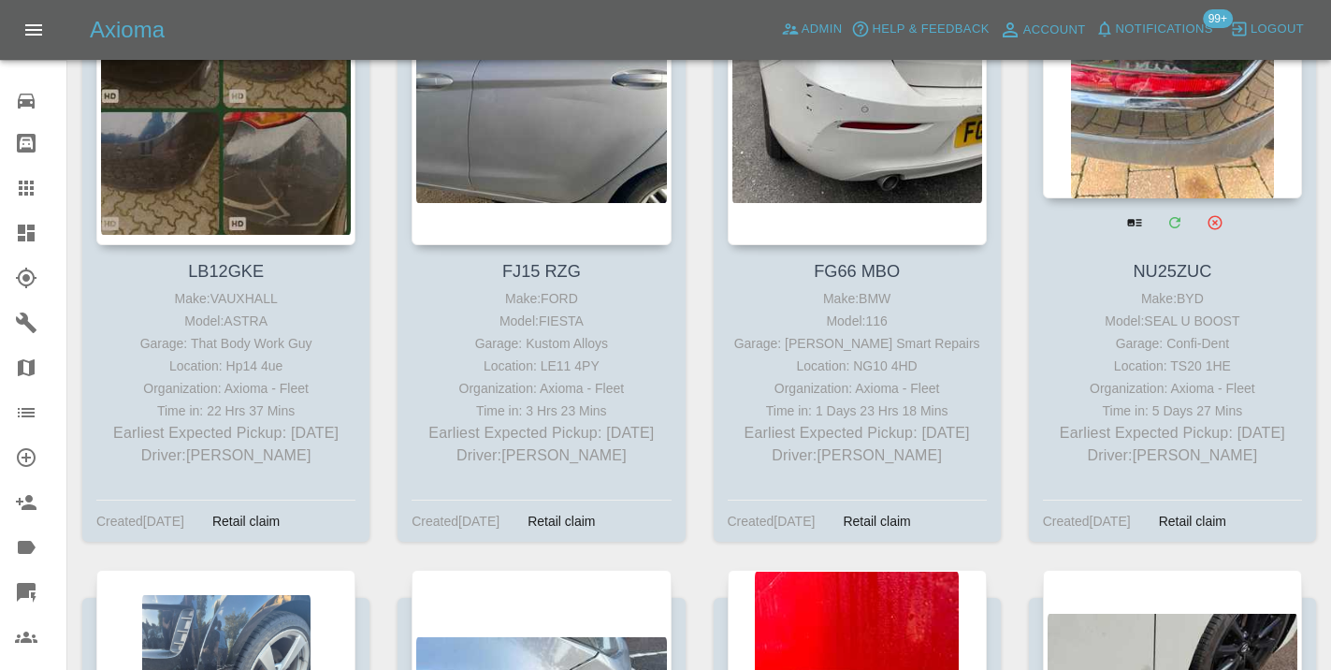
click at [1219, 133] on div at bounding box center [1172, 61] width 259 height 273
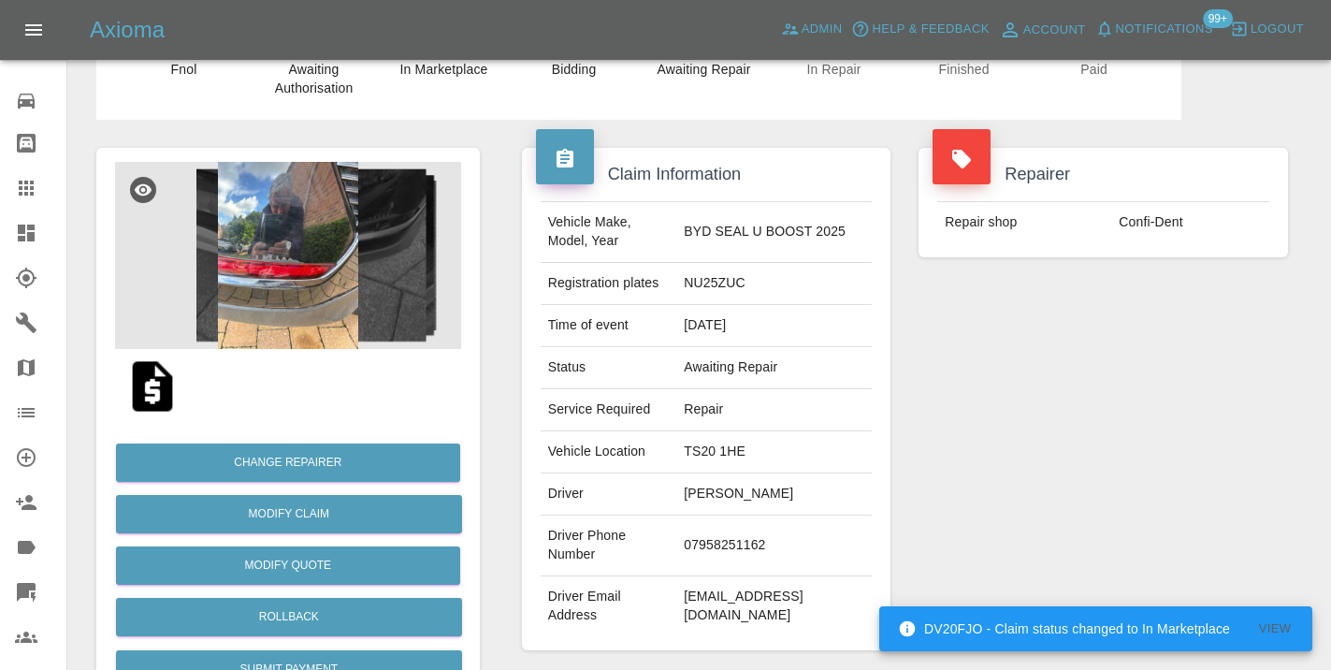
scroll to position [86, 0]
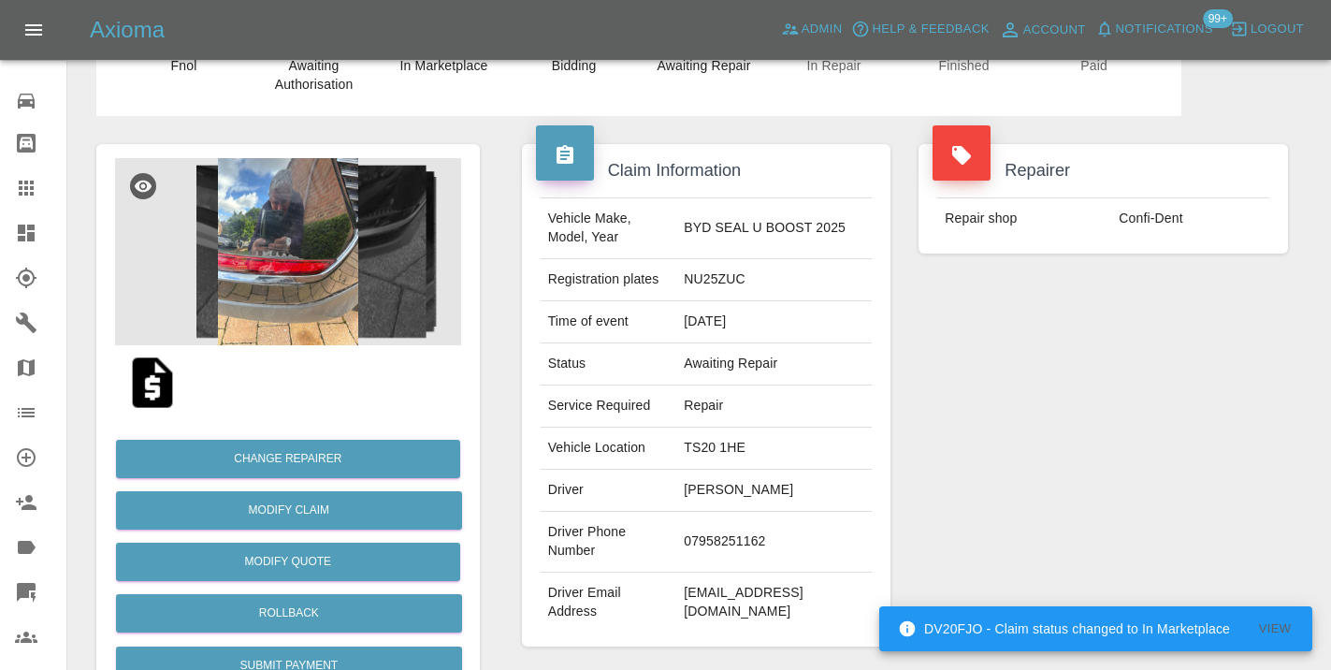
click at [749, 542] on td "07958251162" at bounding box center [773, 542] width 195 height 61
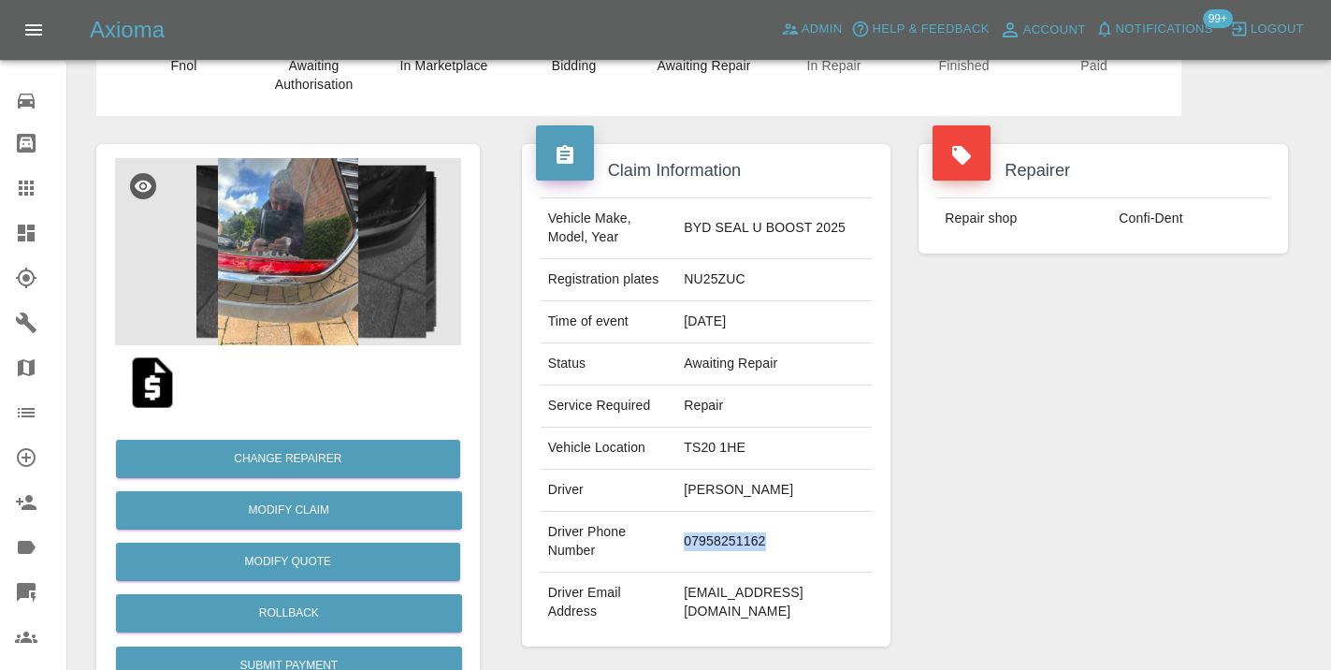
copy td "07958251162"
click at [1147, 537] on div "Repairer Repair shop Confi-Dent" at bounding box center [1102, 395] width 397 height 558
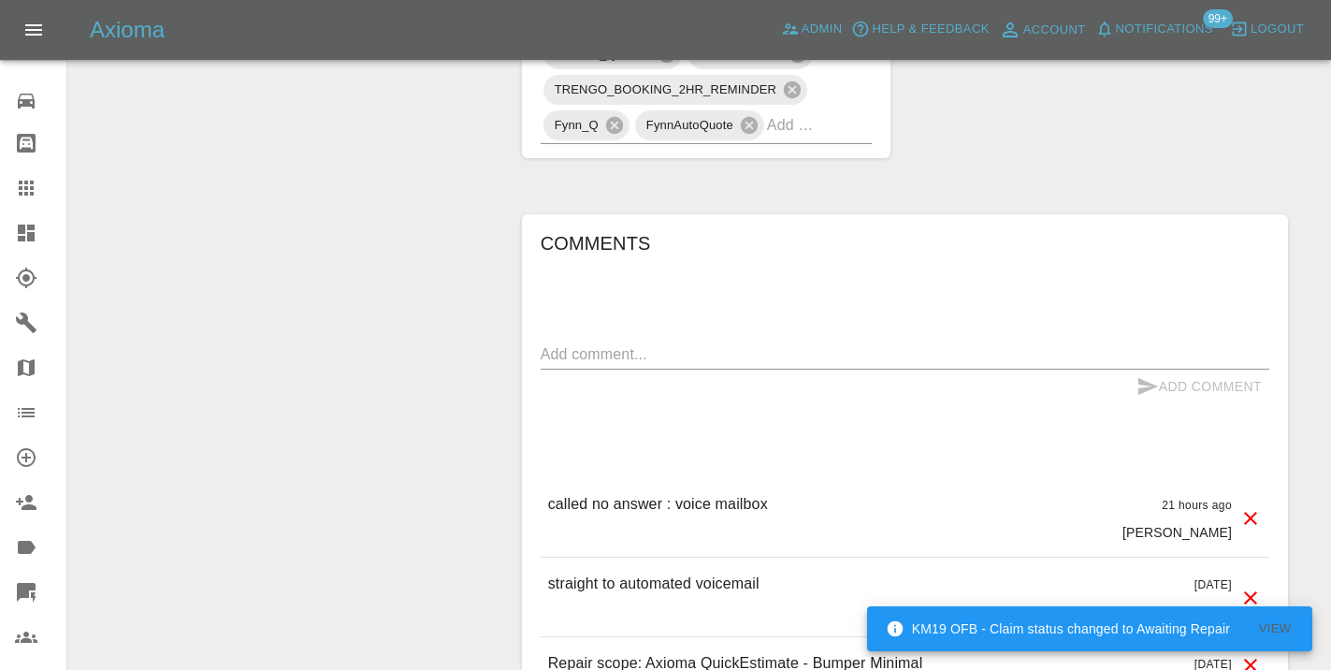
scroll to position [1307, 0]
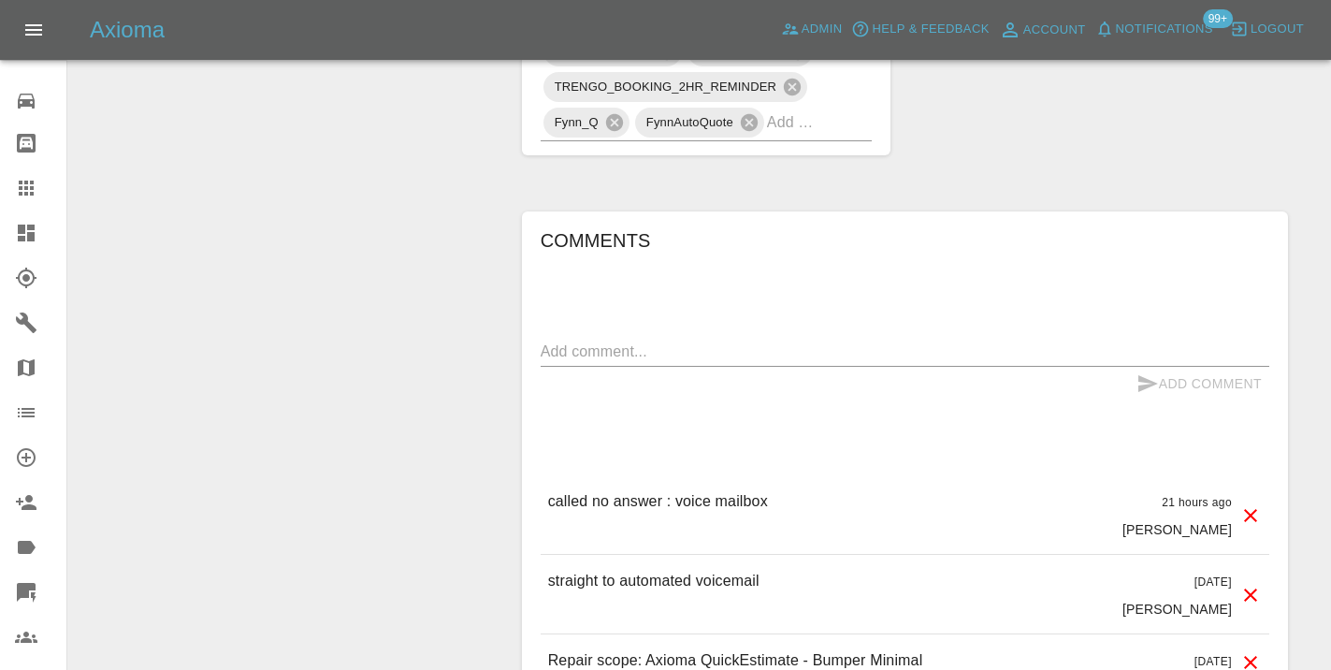
click at [645, 340] on textarea at bounding box center [905, 351] width 728 height 22
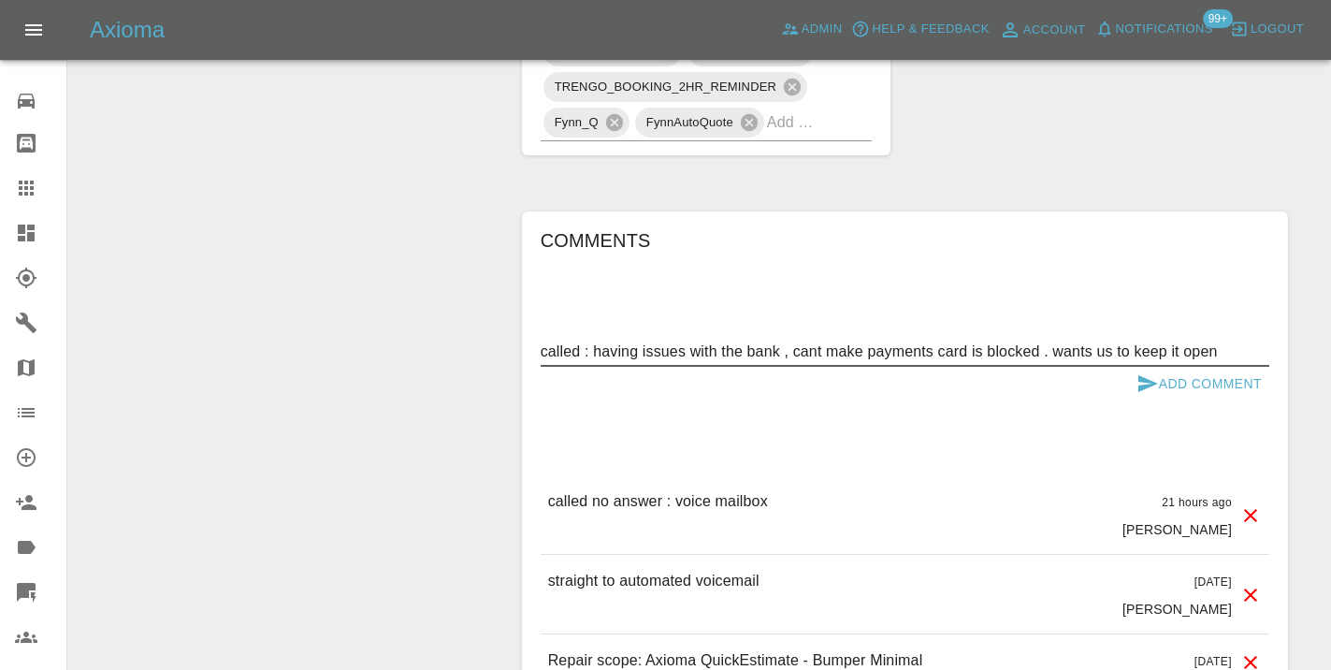
type textarea "called : having issues with the bank , cant make payments card is blocked . wan…"
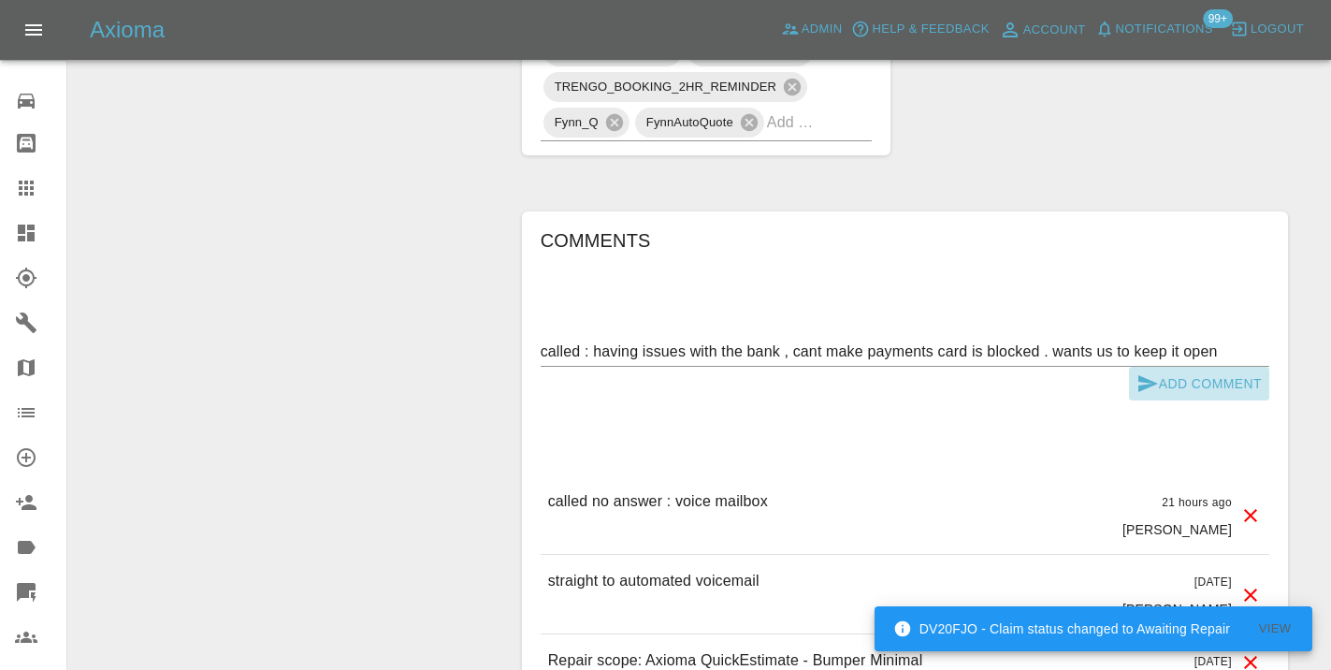
click at [1216, 367] on button "Add Comment" at bounding box center [1199, 384] width 140 height 35
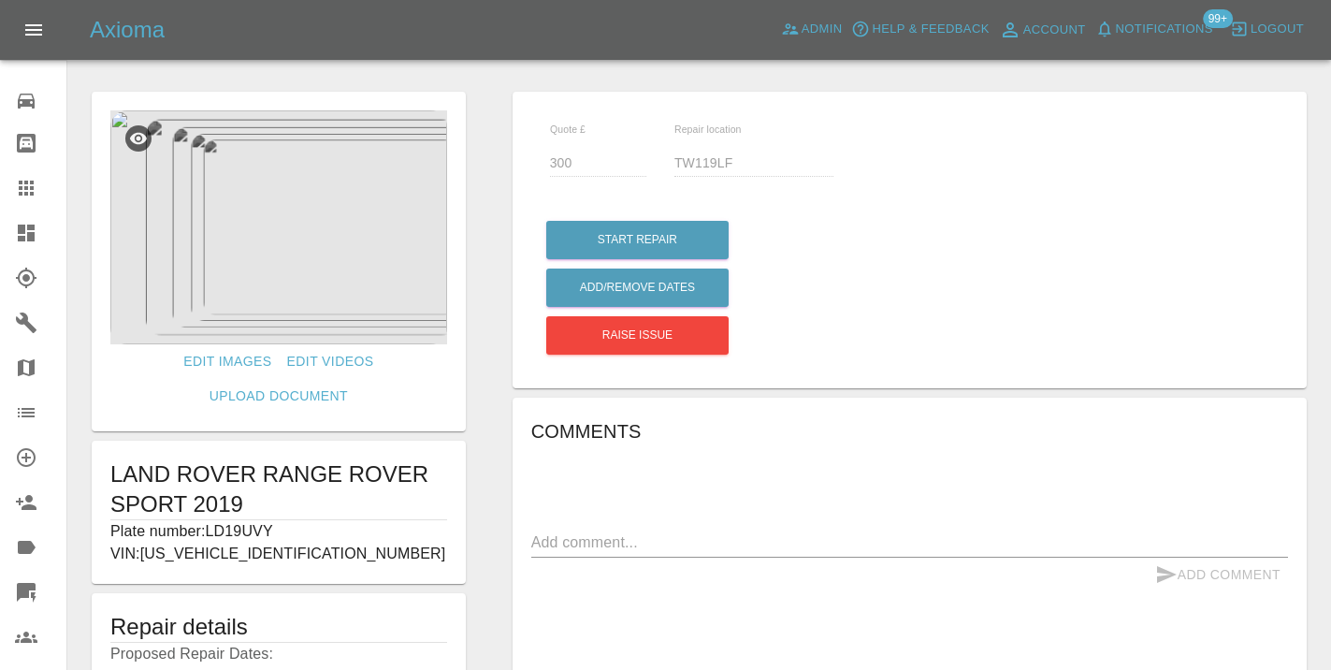
click at [267, 531] on p "Plate number: LD19UVY" at bounding box center [278, 531] width 337 height 22
copy p "LD19UVY"
click at [31, 187] on icon at bounding box center [26, 187] width 15 height 15
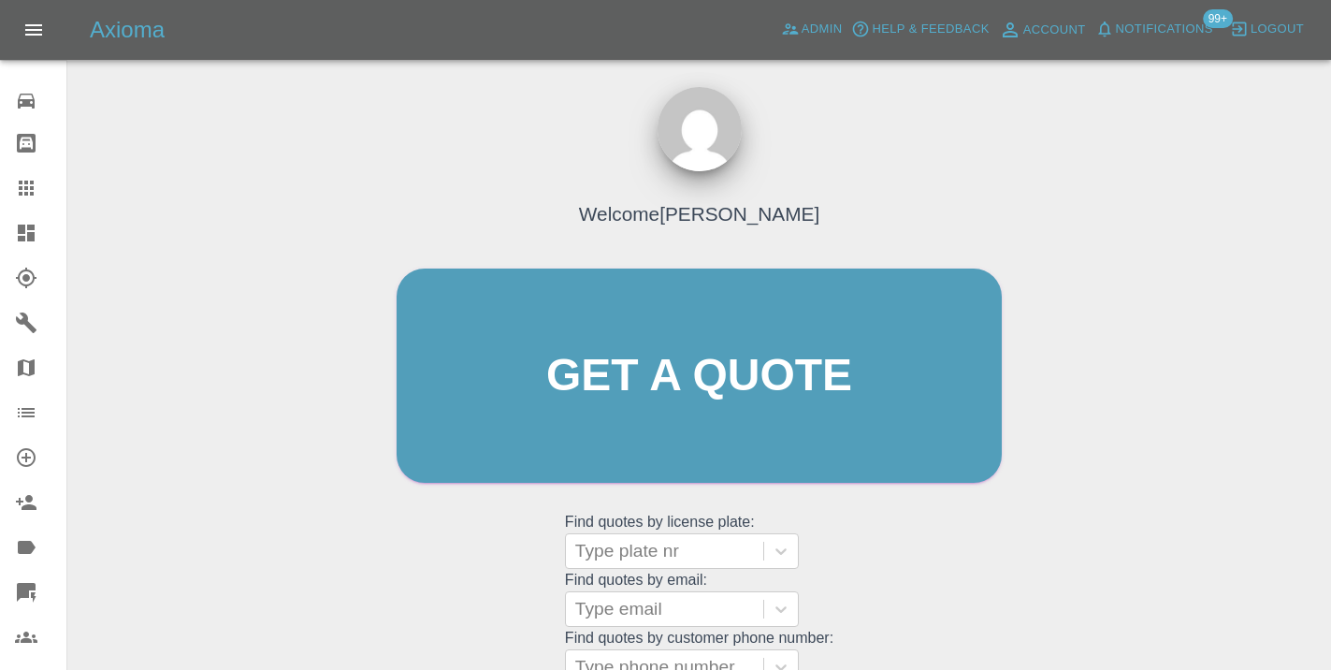
click at [919, 509] on div "Welcome [PERSON_NAME] Get a quote Get a quote Find quotes by license plate: Typ…" at bounding box center [699, 411] width 644 height 565
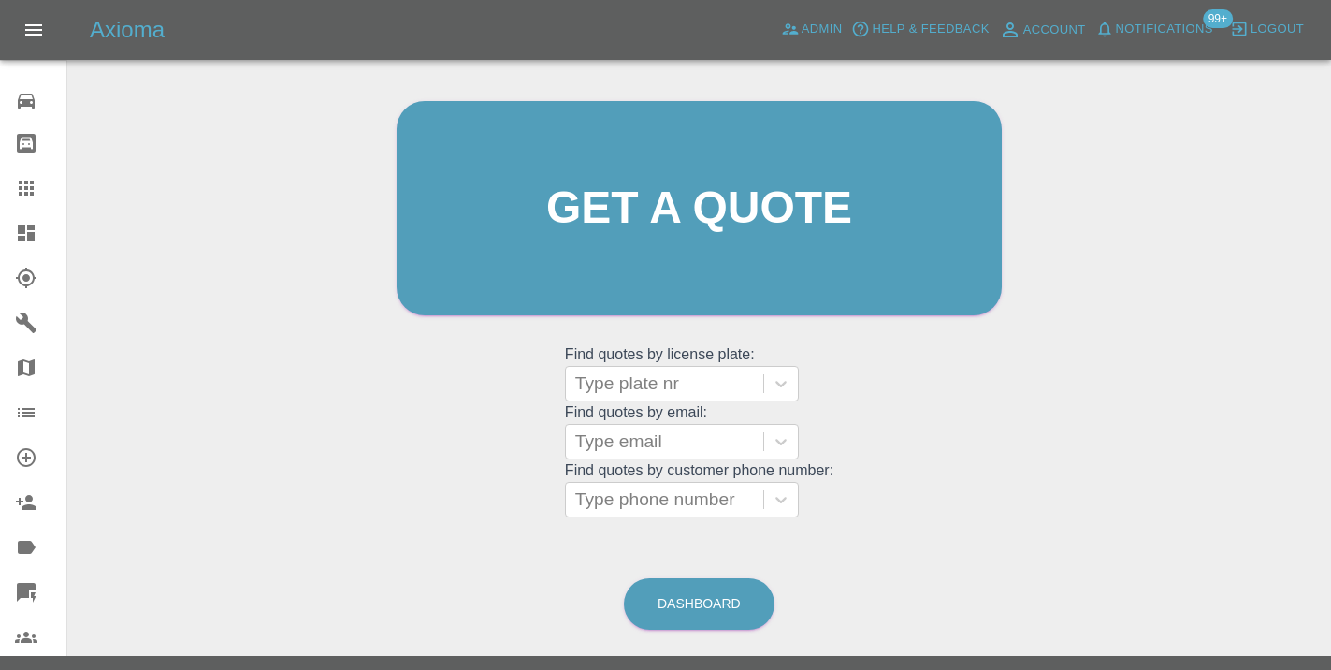
scroll to position [207, 0]
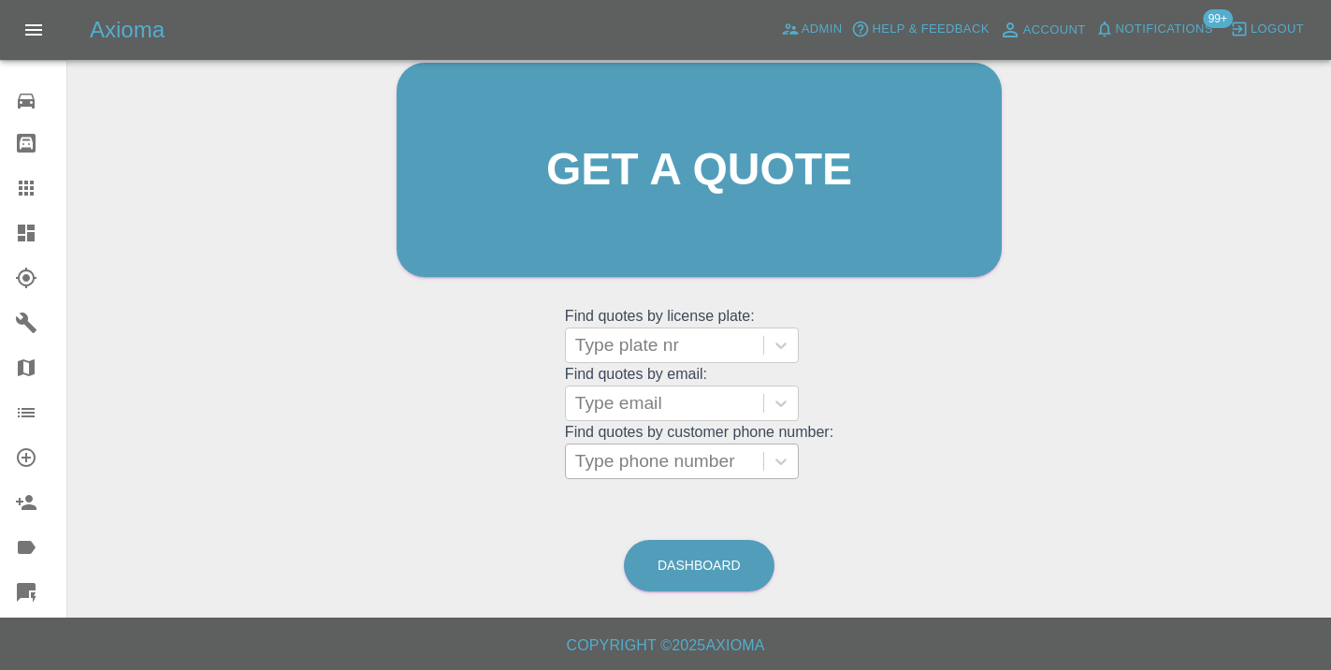
click at [658, 457] on div at bounding box center [664, 461] width 179 height 26
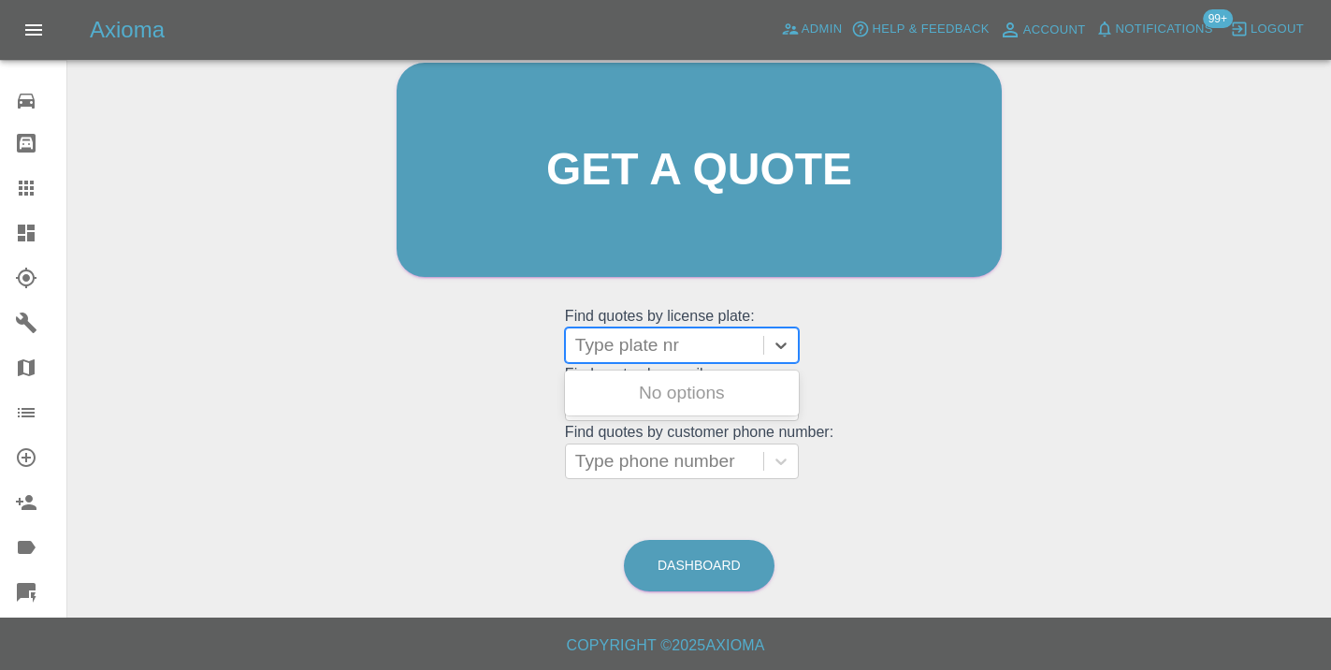
click at [601, 333] on div at bounding box center [664, 345] width 179 height 26
paste input "LD19UVY"
type input "LD19UVY"
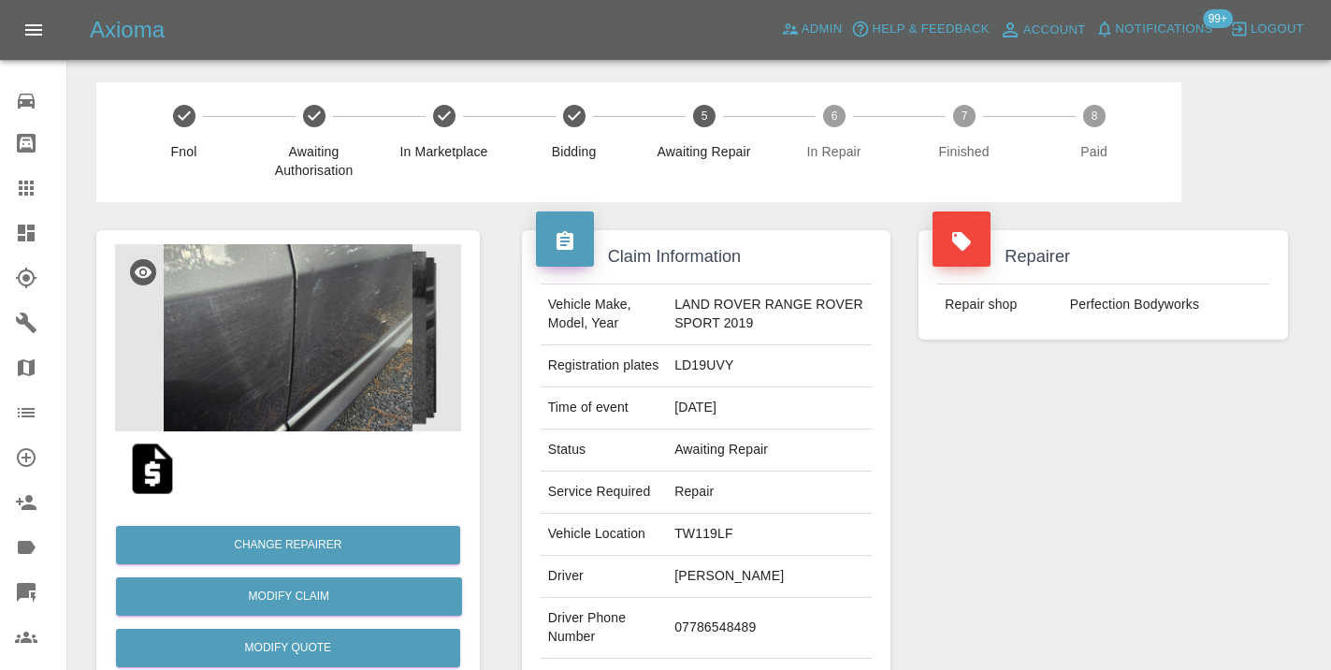
click at [707, 623] on td "07786548489" at bounding box center [769, 628] width 205 height 61
copy td "07786548489"
click at [989, 460] on div "Repairer Repair shop Perfection Bodyworks" at bounding box center [1102, 481] width 397 height 558
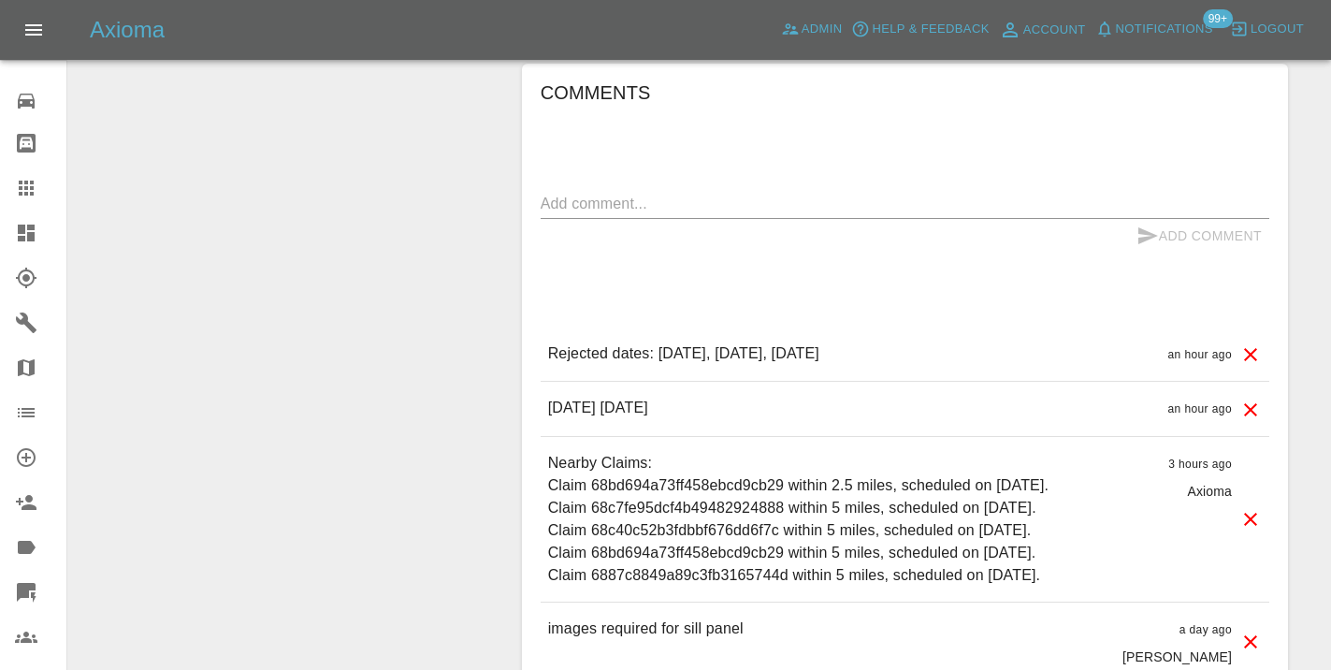
scroll to position [1245, 0]
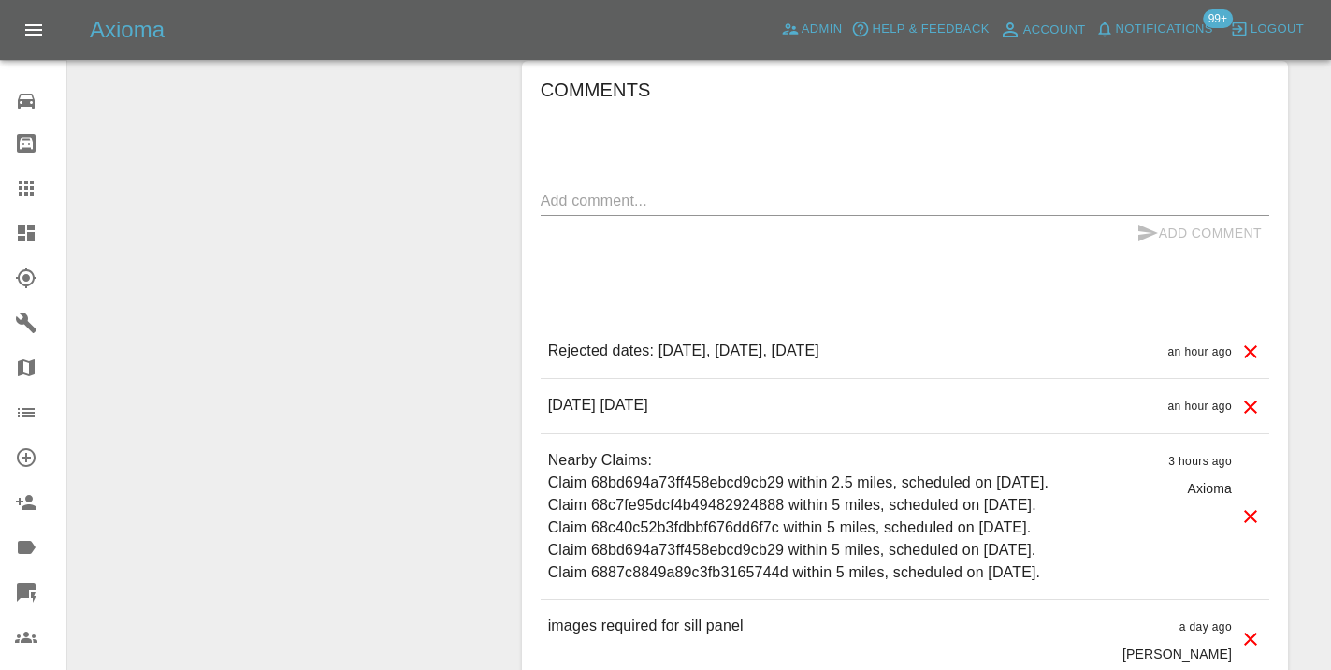
click at [664, 198] on textarea at bounding box center [905, 201] width 728 height 22
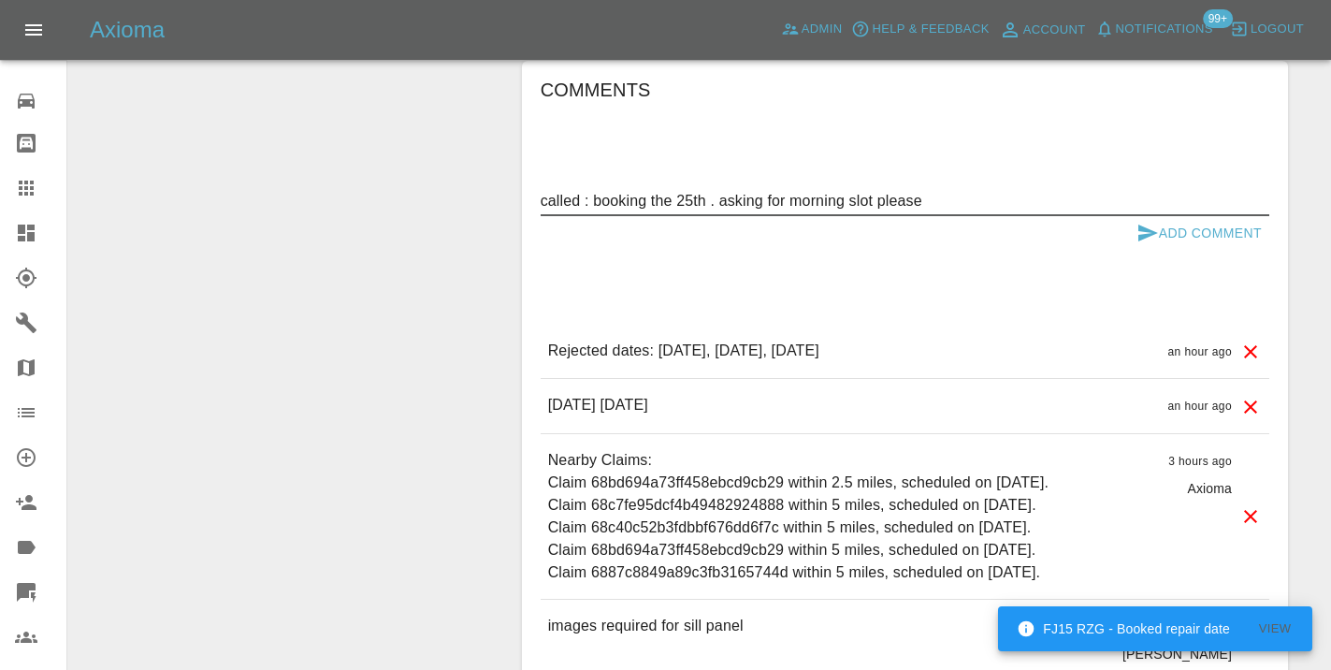
type textarea "called : booking the 25th . asking for morning slot please"
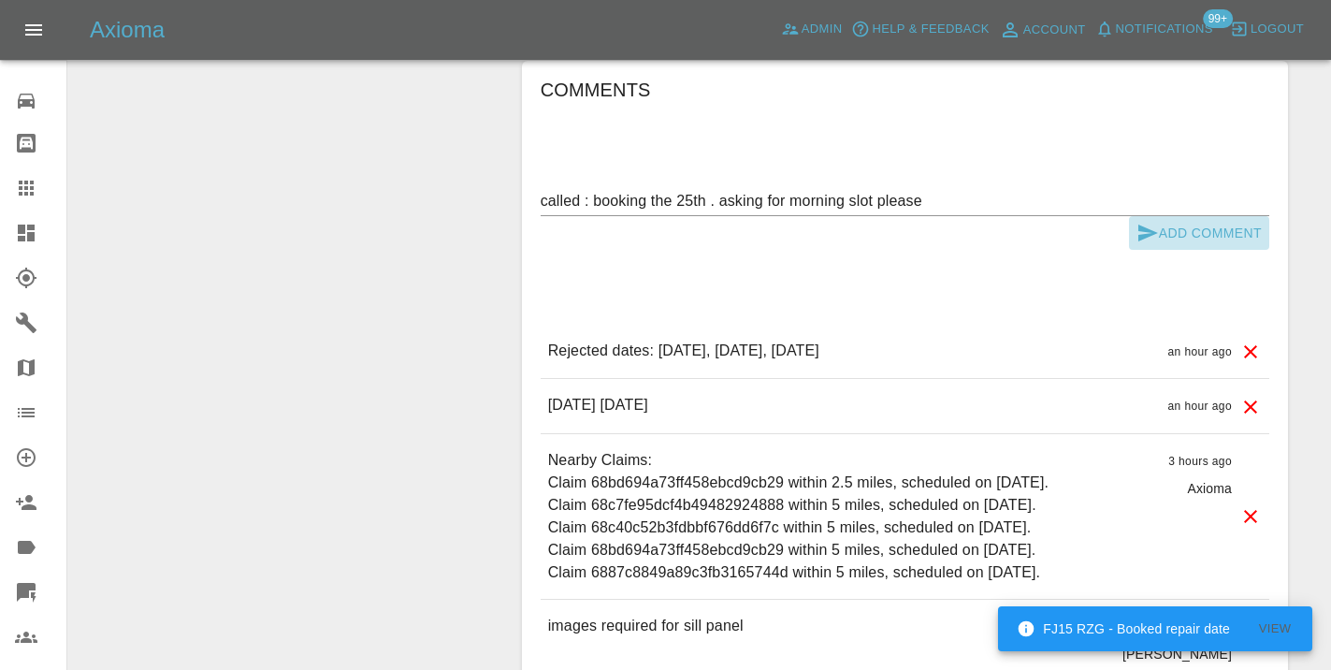
click at [1149, 229] on icon "submit" at bounding box center [1148, 232] width 20 height 17
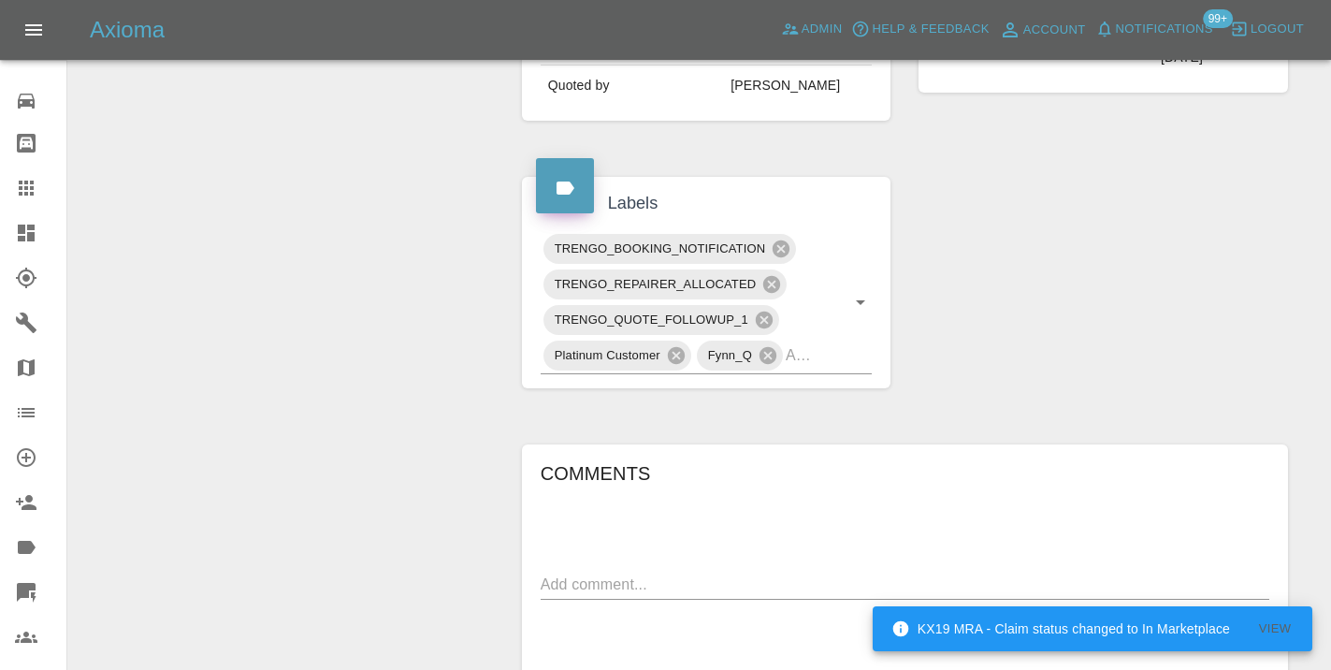
scroll to position [833, 0]
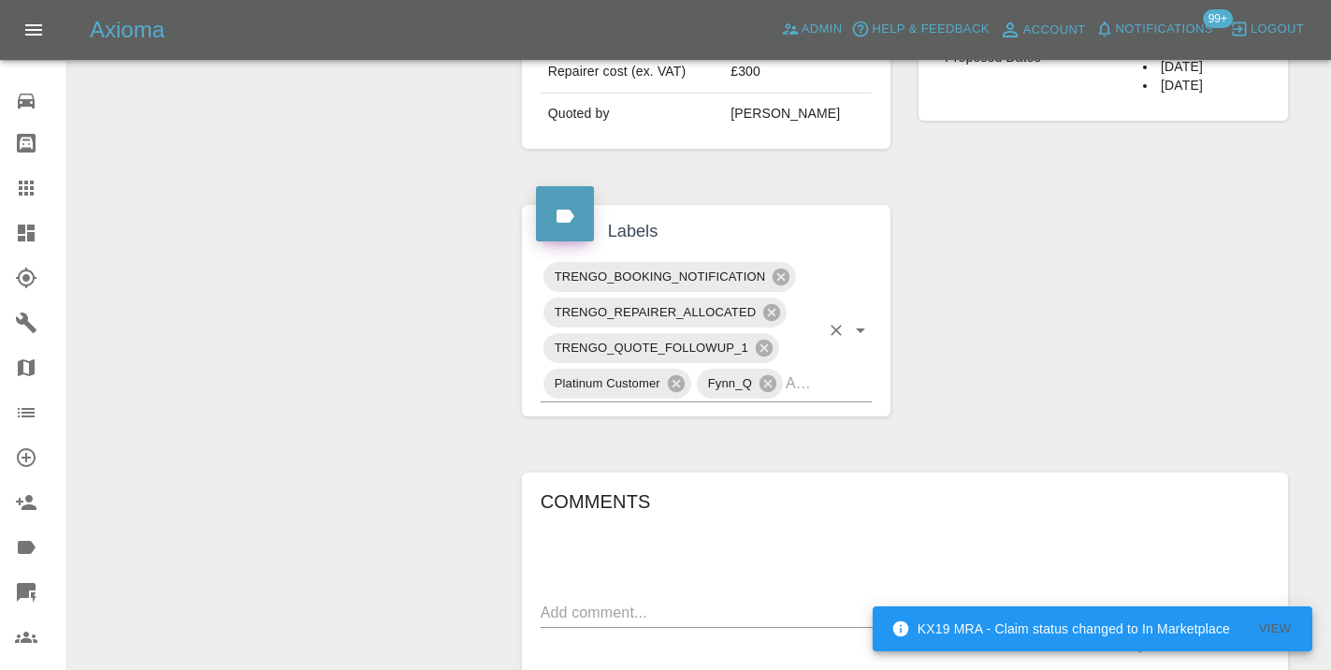
click at [816, 393] on input "text" at bounding box center [803, 382] width 34 height 29
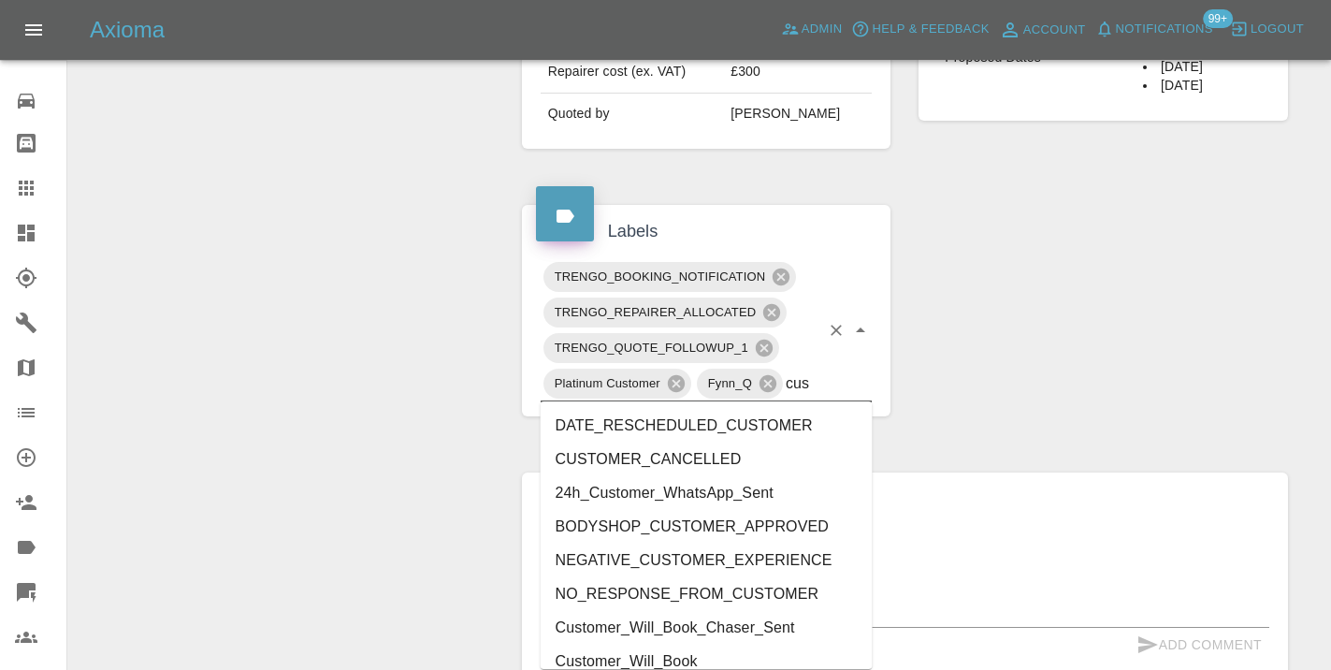
type input "cust"
click at [756, 656] on li "Customer_Will_Book" at bounding box center [707, 661] width 332 height 34
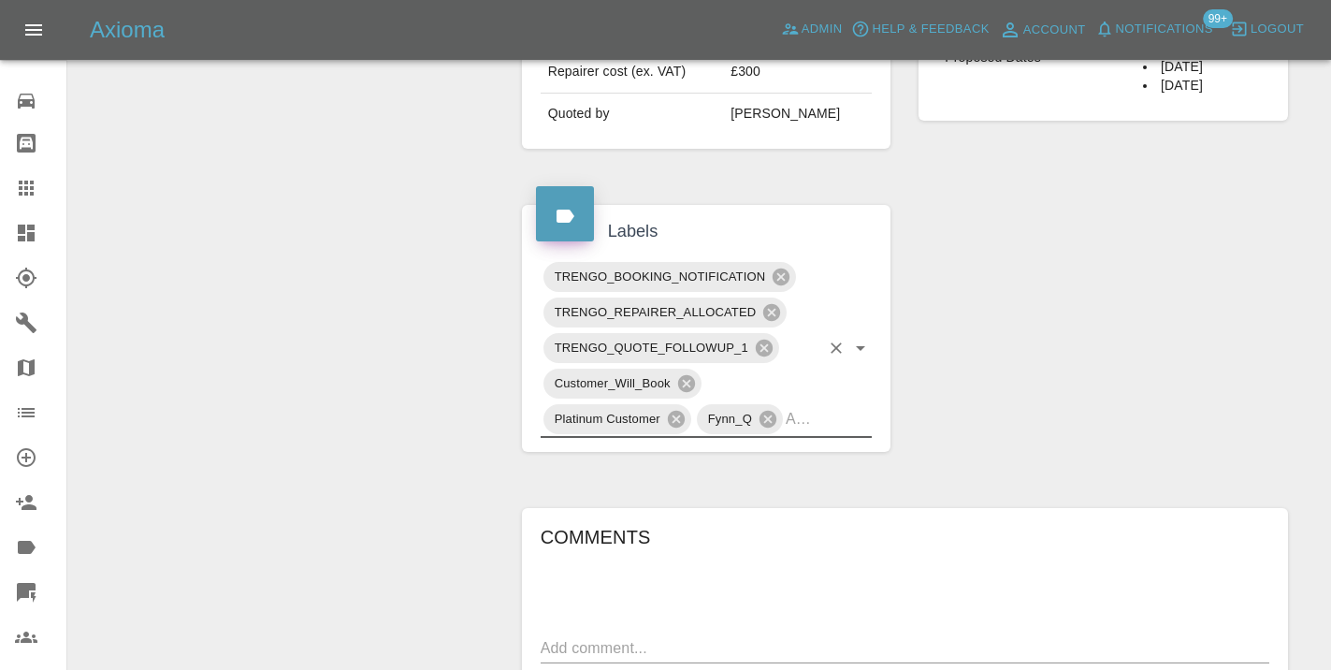
click at [42, 181] on div at bounding box center [41, 188] width 52 height 22
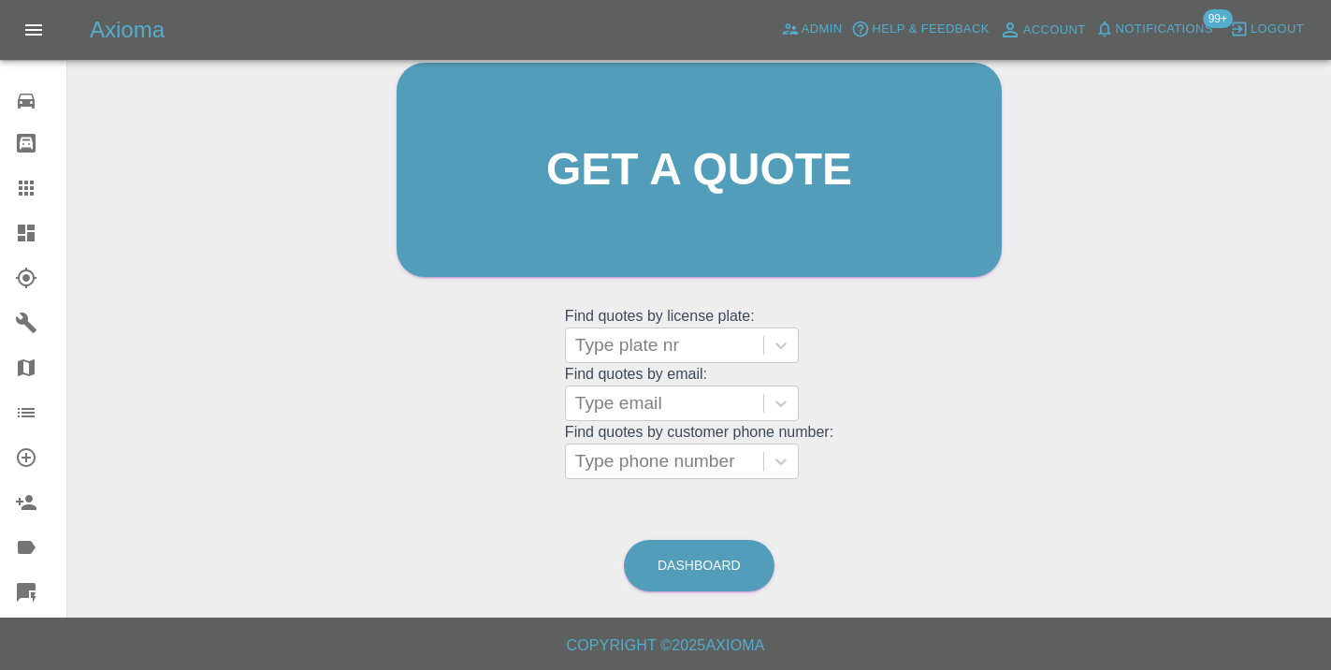
scroll to position [205, 0]
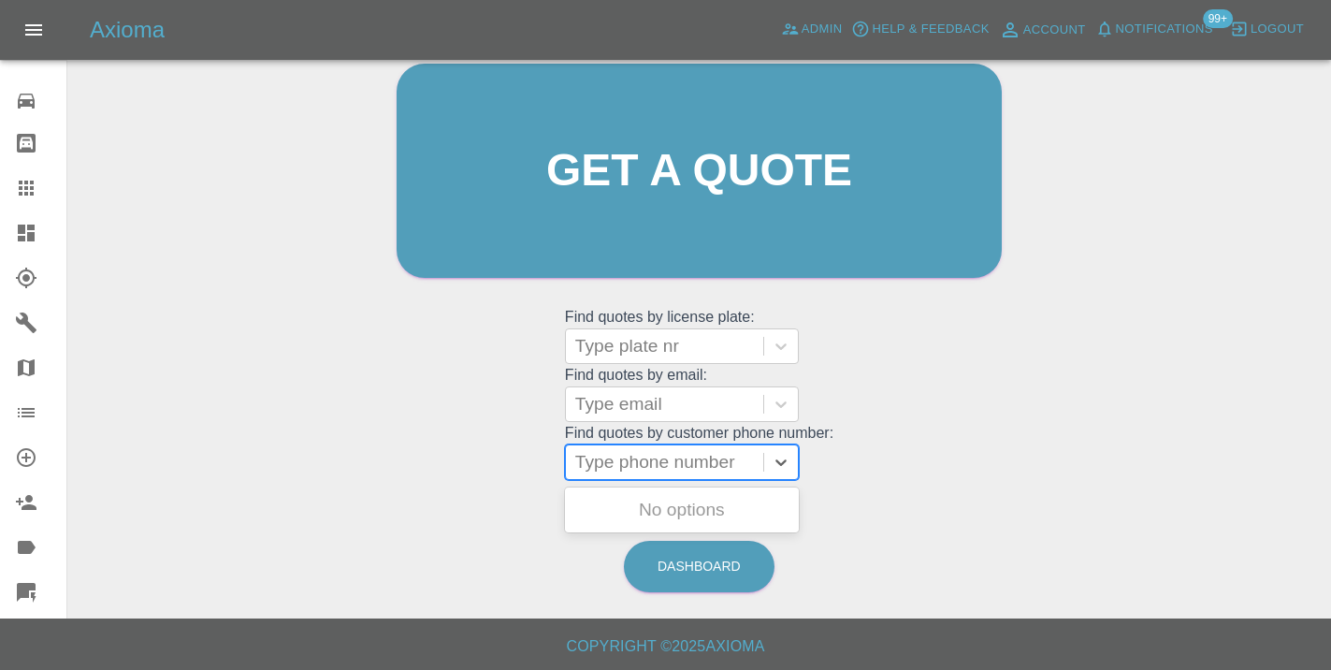
click at [635, 462] on div at bounding box center [664, 462] width 179 height 26
paste input "07787462703"
type input "07787462703"
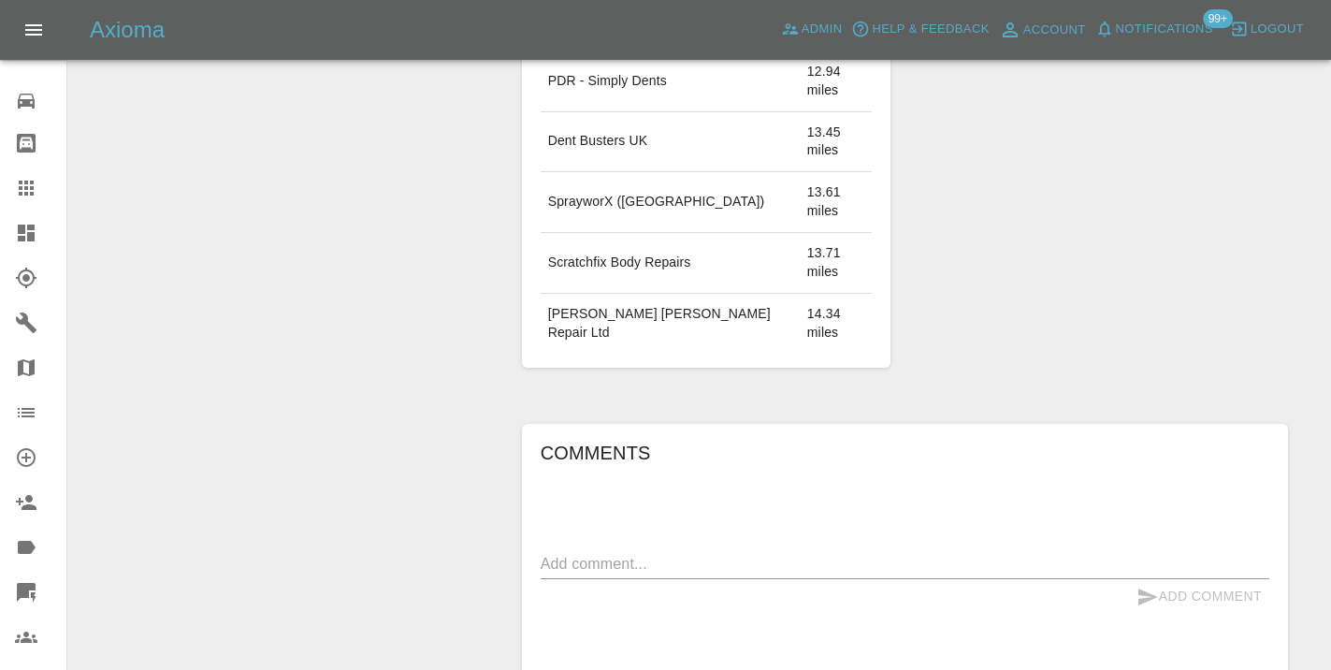
scroll to position [1450, 0]
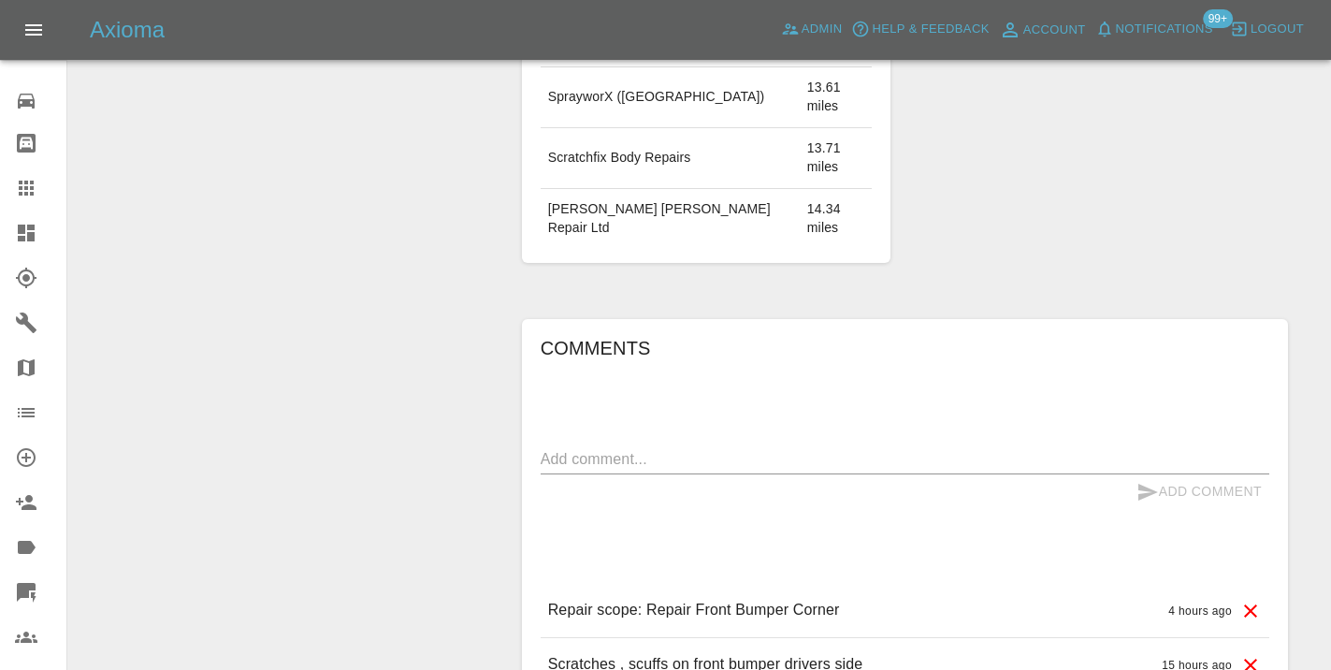
click at [587, 448] on textarea at bounding box center [905, 459] width 728 height 22
type textarea "inbound : general quote enquiry"
click at [1144, 484] on icon "submit" at bounding box center [1148, 492] width 20 height 17
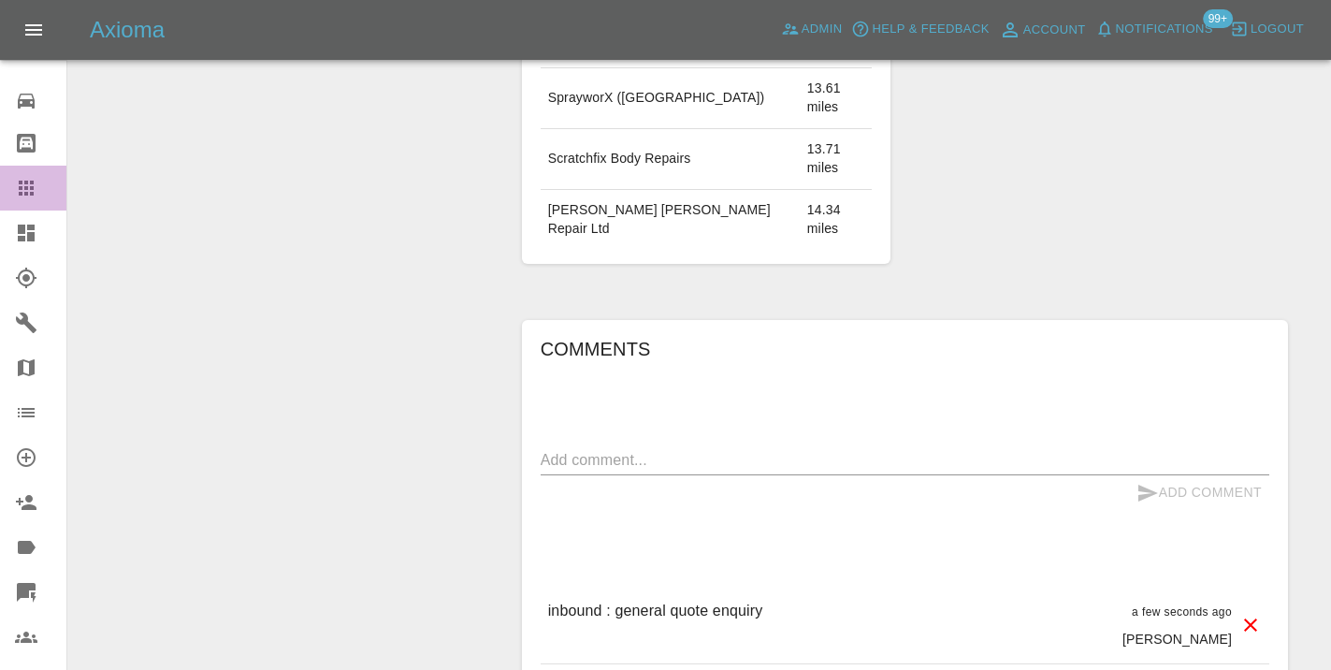
click at [45, 186] on div at bounding box center [41, 188] width 52 height 22
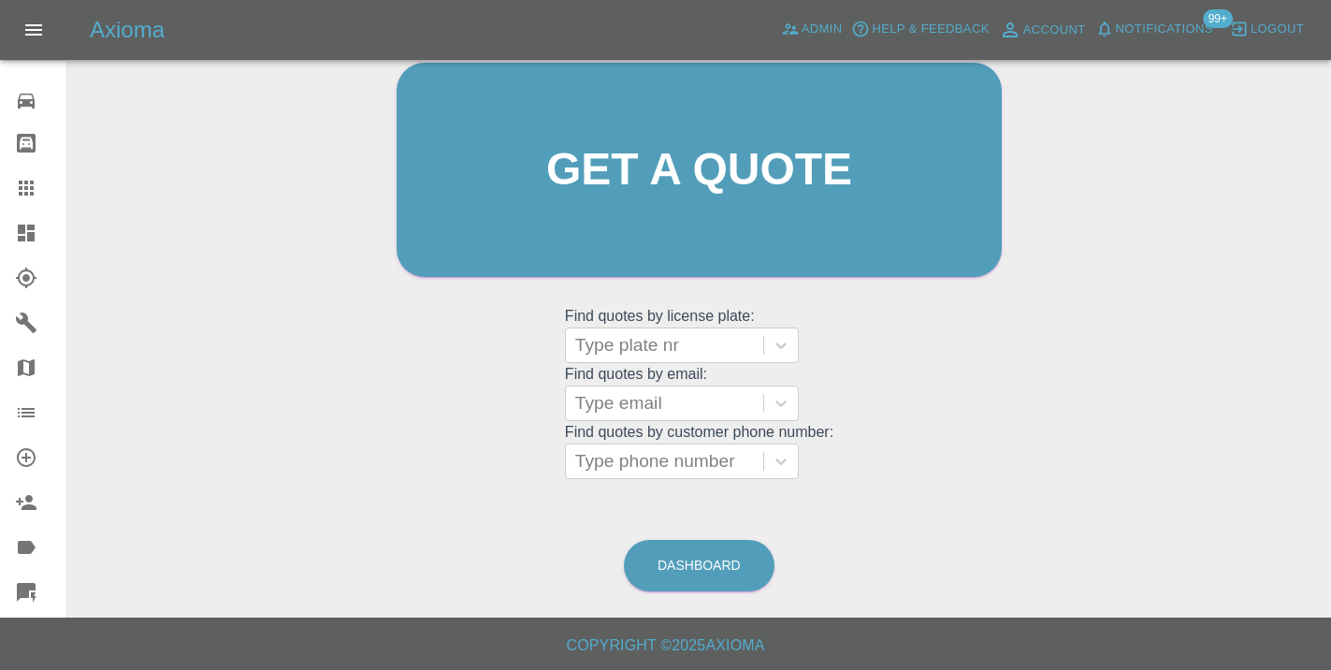
scroll to position [205, 0]
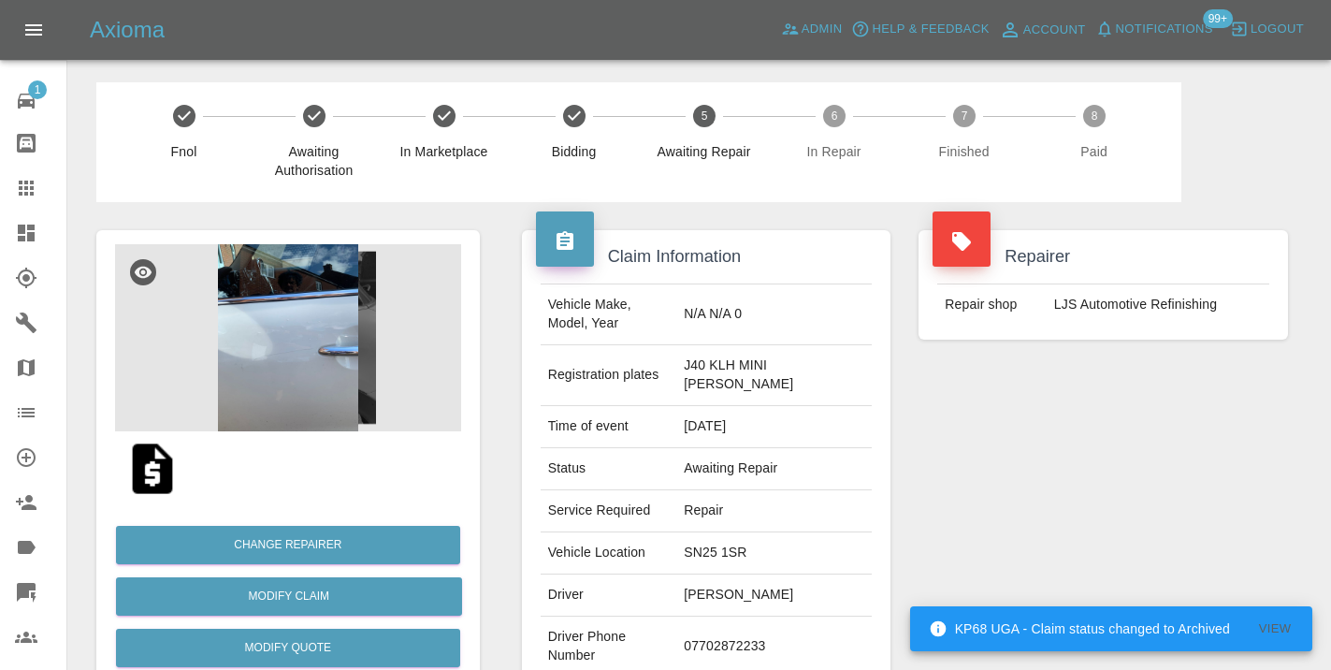
scroll to position [1852, 0]
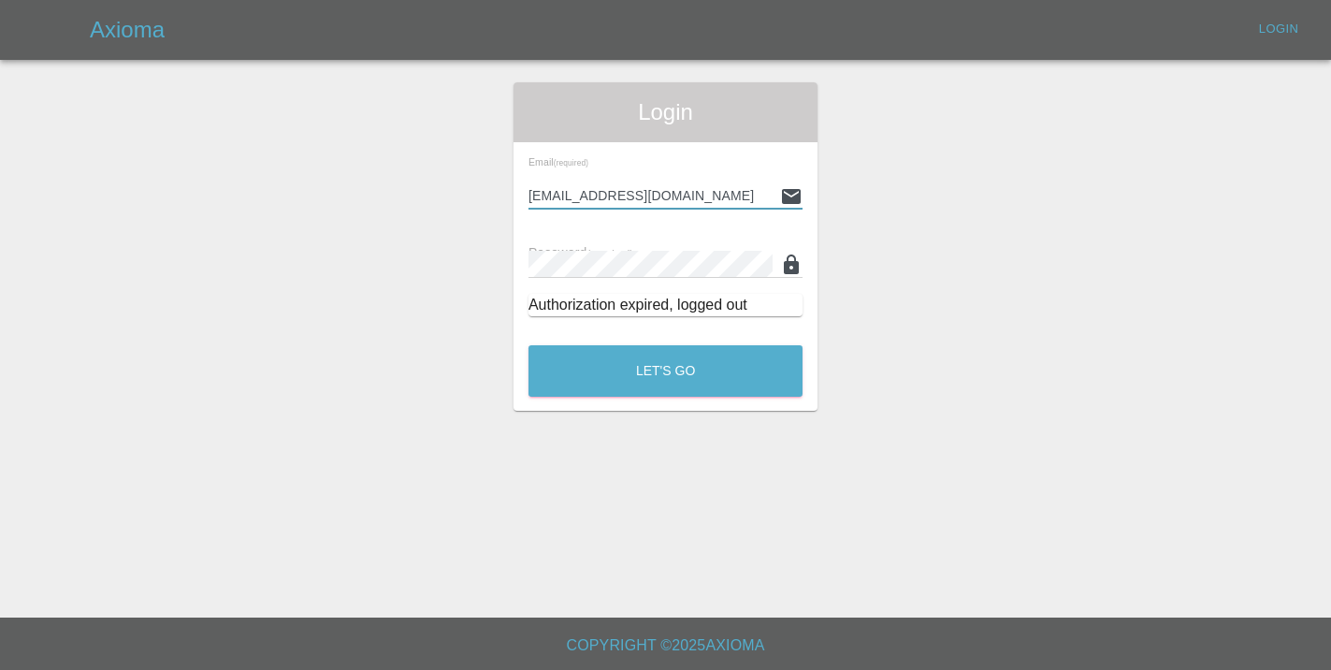
type input "[EMAIL_ADDRESS][DOMAIN_NAME]"
click at [665, 370] on button "Let's Go" at bounding box center [665, 370] width 274 height 51
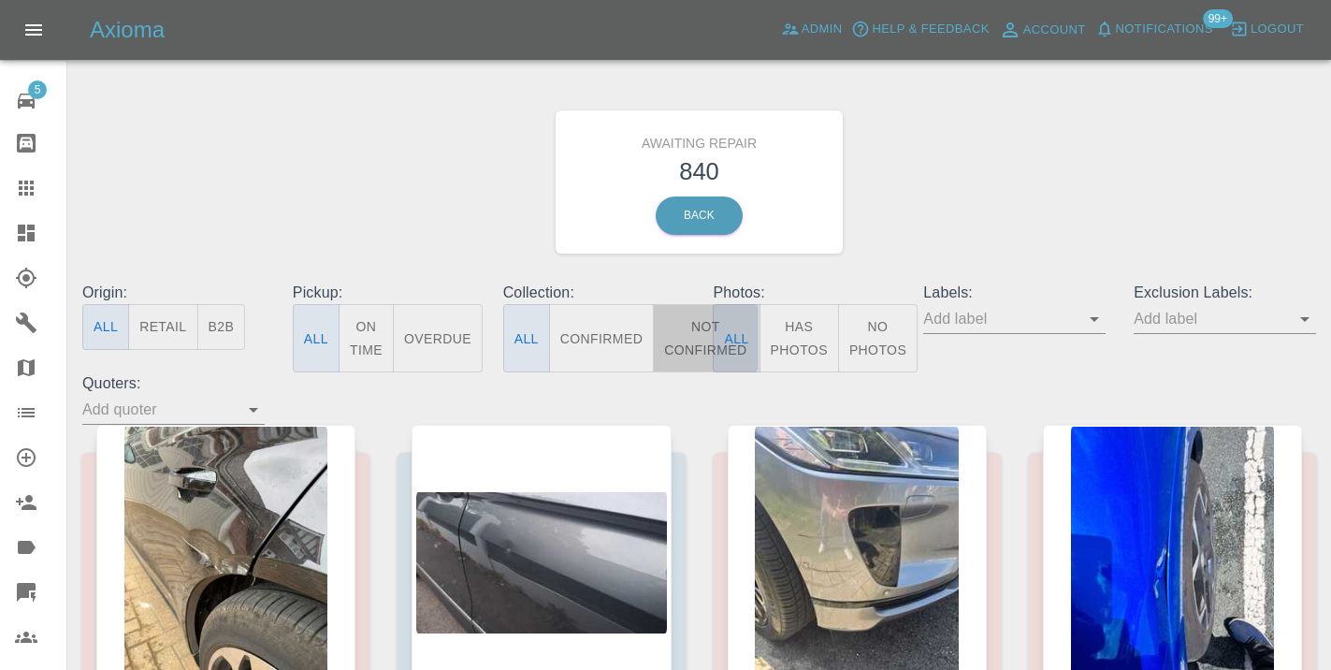
click at [681, 317] on button "Not Confirmed" at bounding box center [705, 338] width 105 height 68
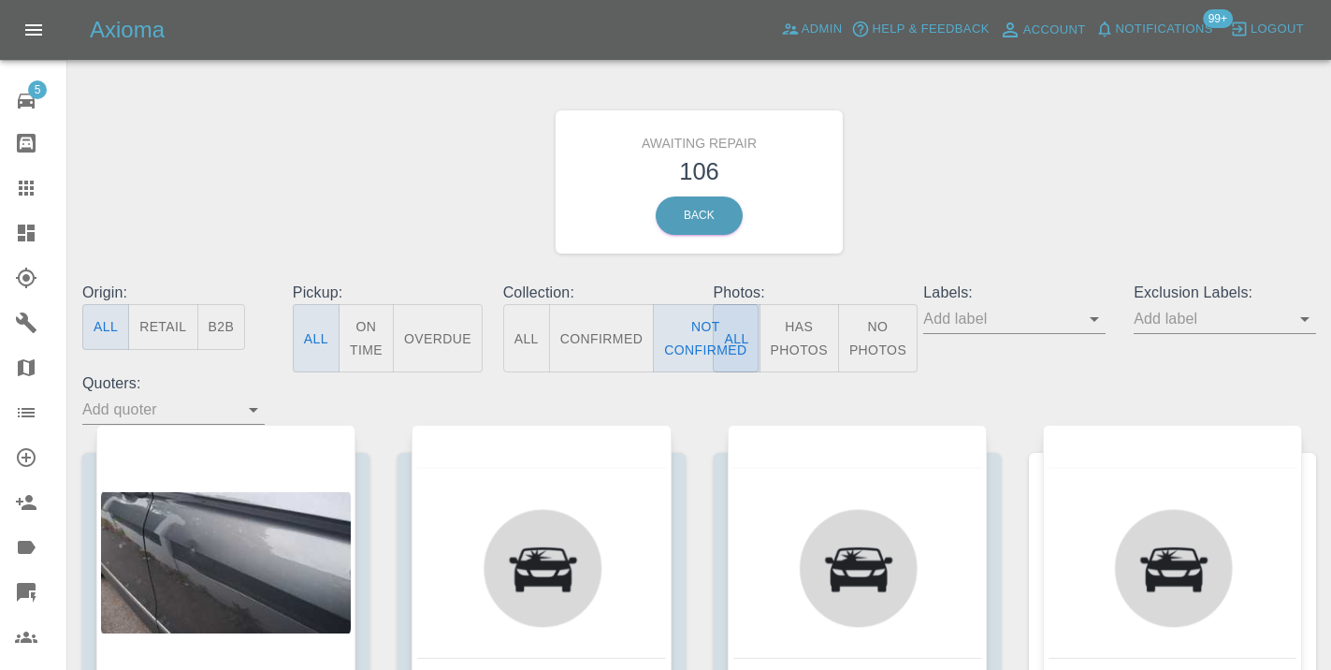
click at [1076, 222] on div "Awaiting Repair 106 Back" at bounding box center [699, 181] width 1262 height 199
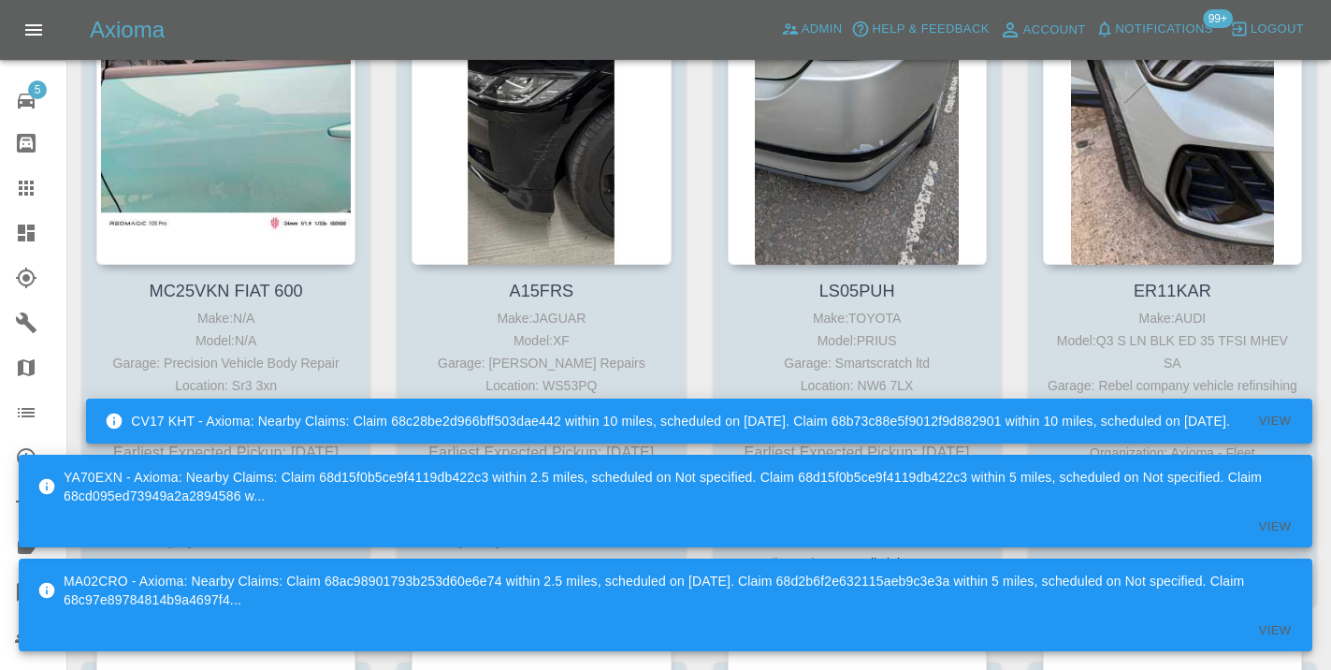
scroll to position [3677, 0]
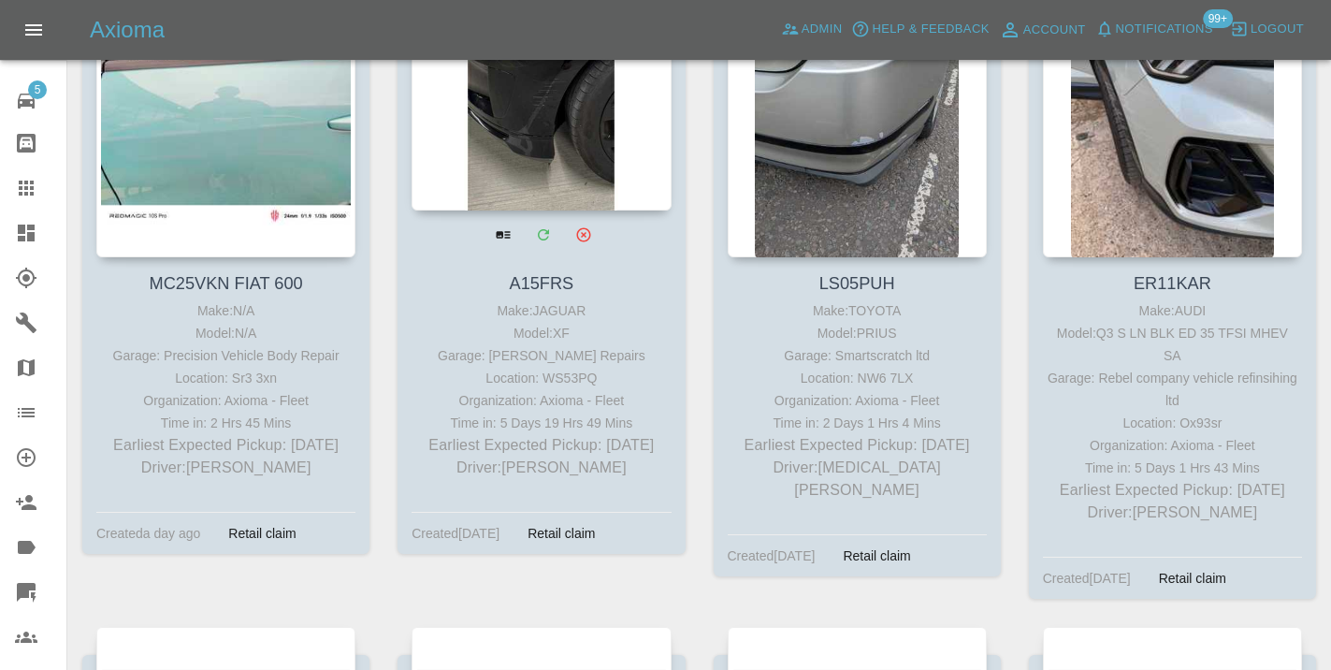
click at [561, 163] on div at bounding box center [540, 73] width 259 height 273
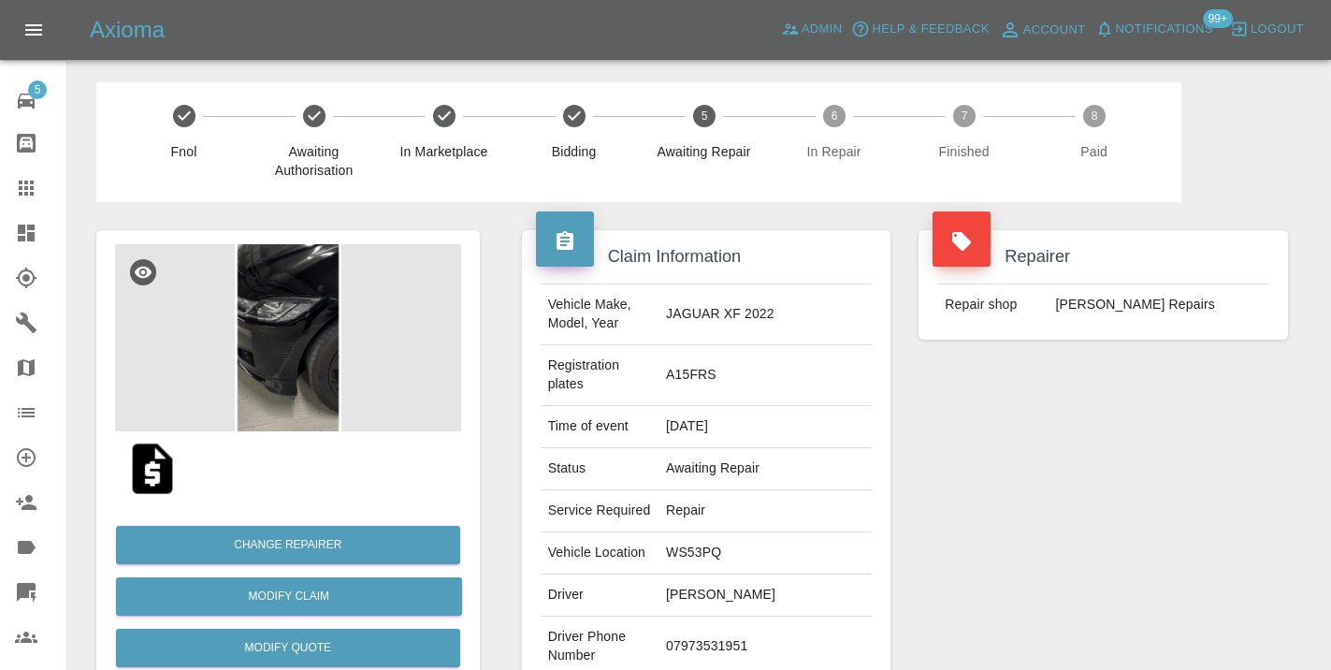
click at [747, 616] on td "07973531951" at bounding box center [764, 646] width 213 height 61
copy td "07973531951"
click at [1022, 521] on div "Repairer Repair shop CJ Smart Repairs" at bounding box center [1102, 500] width 397 height 596
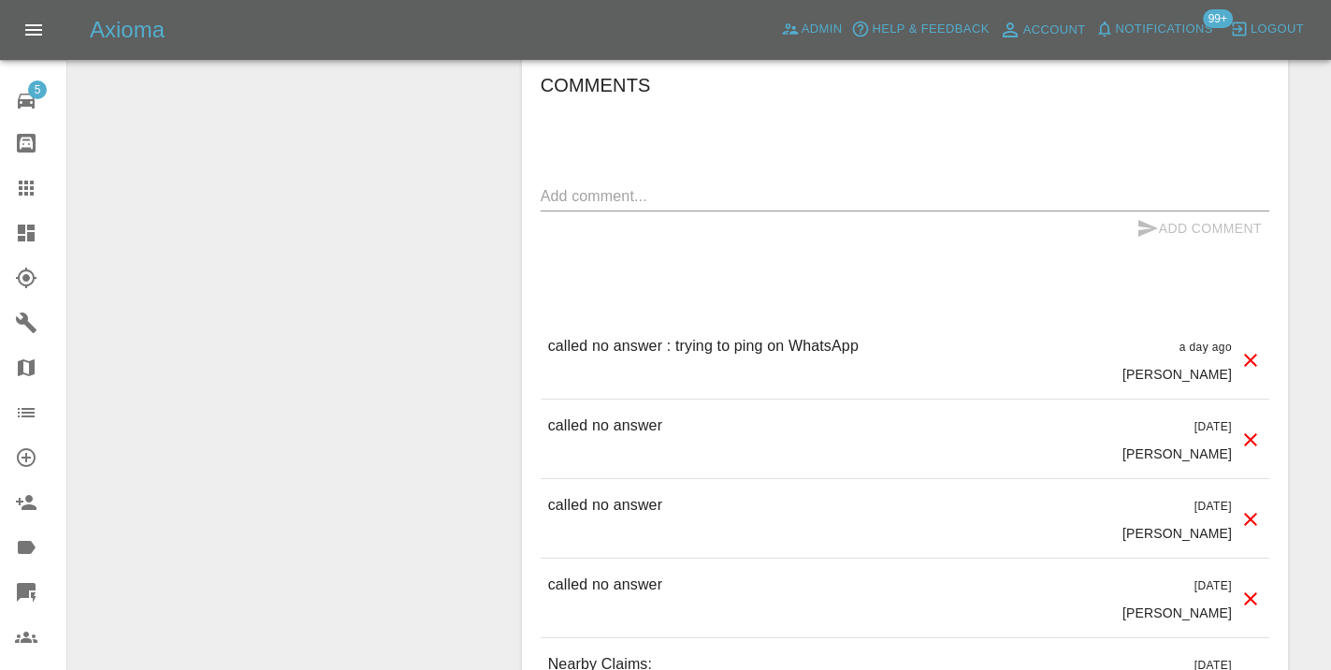
scroll to position [1552, 0]
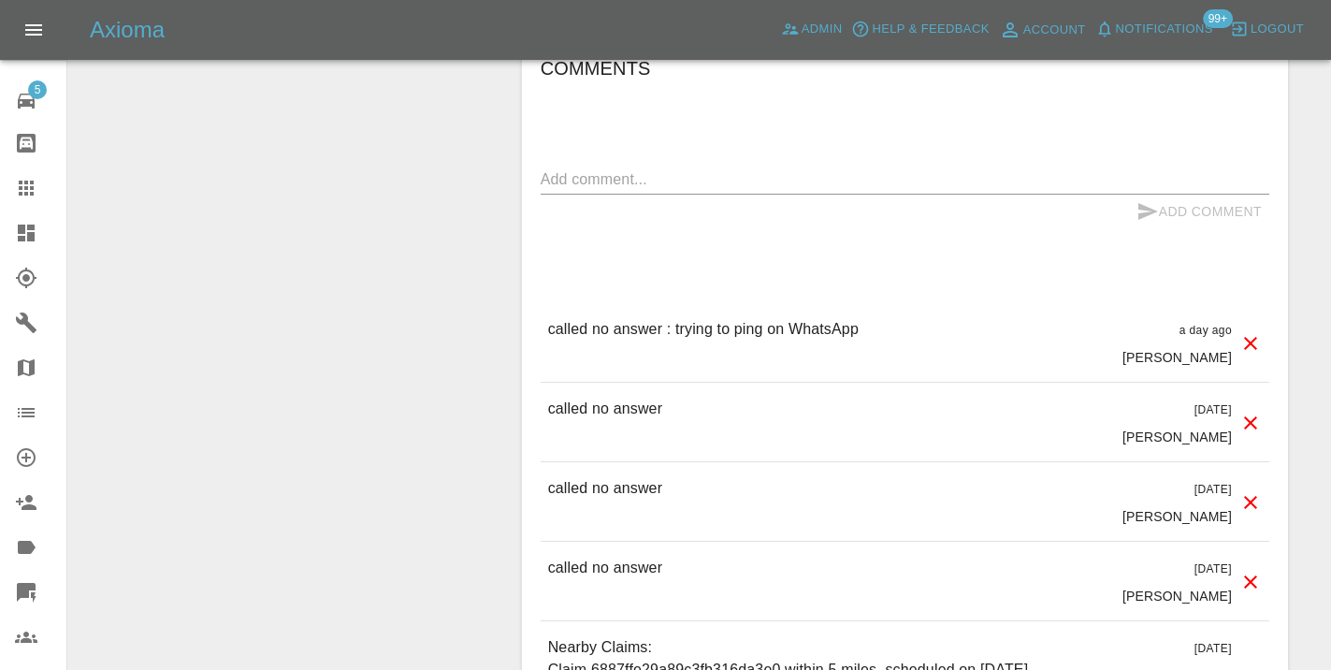
click at [602, 397] on p "called no answer" at bounding box center [605, 408] width 114 height 22
copy p "called no answer"
click at [602, 168] on textarea at bounding box center [905, 179] width 728 height 22
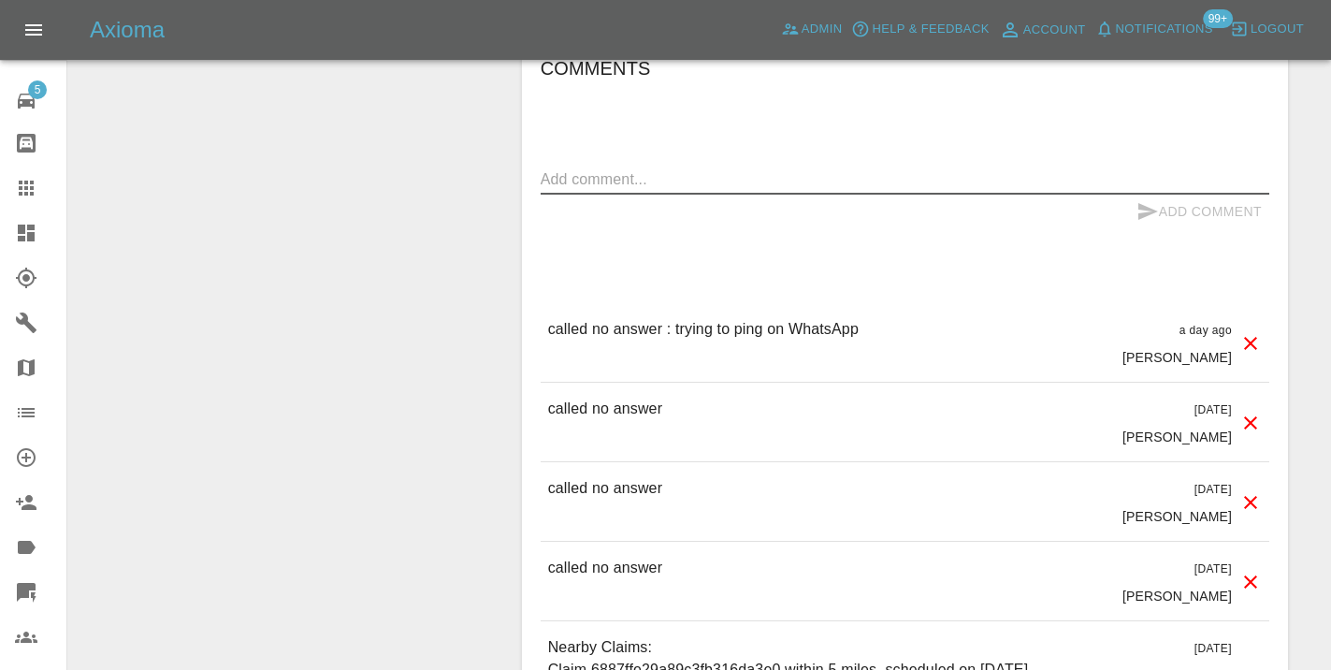
paste textarea "called no answer"
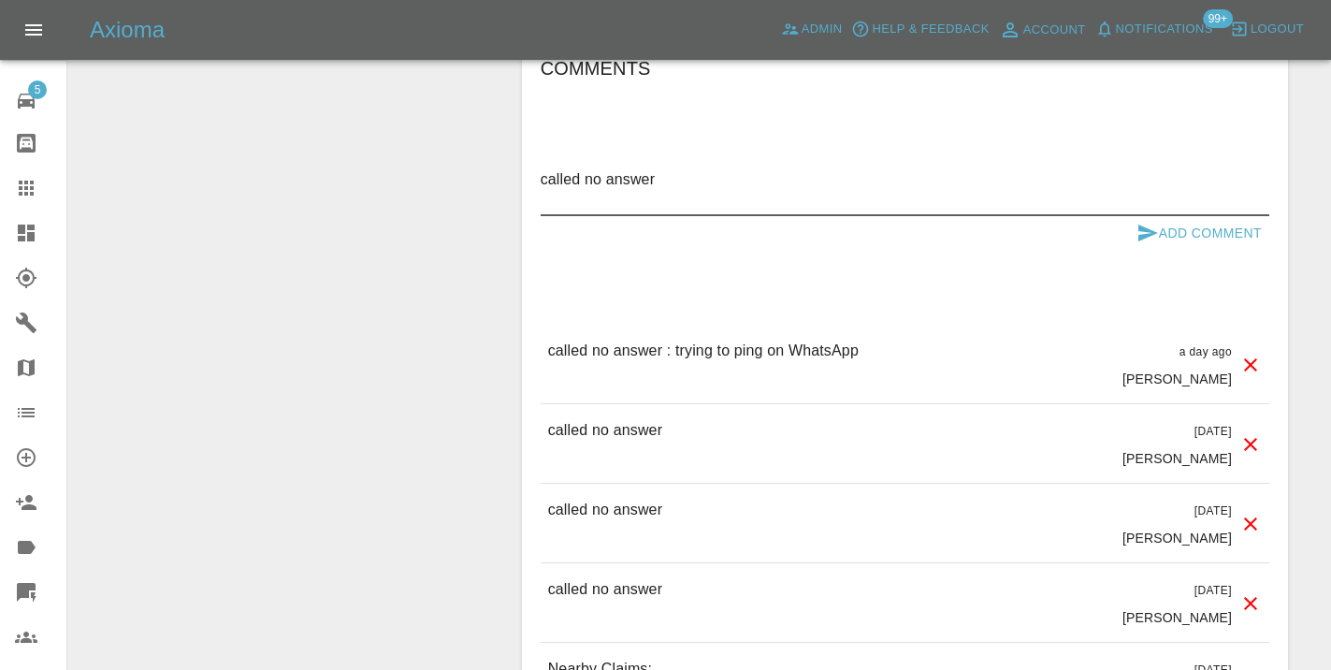
click at [674, 168] on textarea "called no answer" at bounding box center [905, 189] width 728 height 43
type textarea "called no answer."
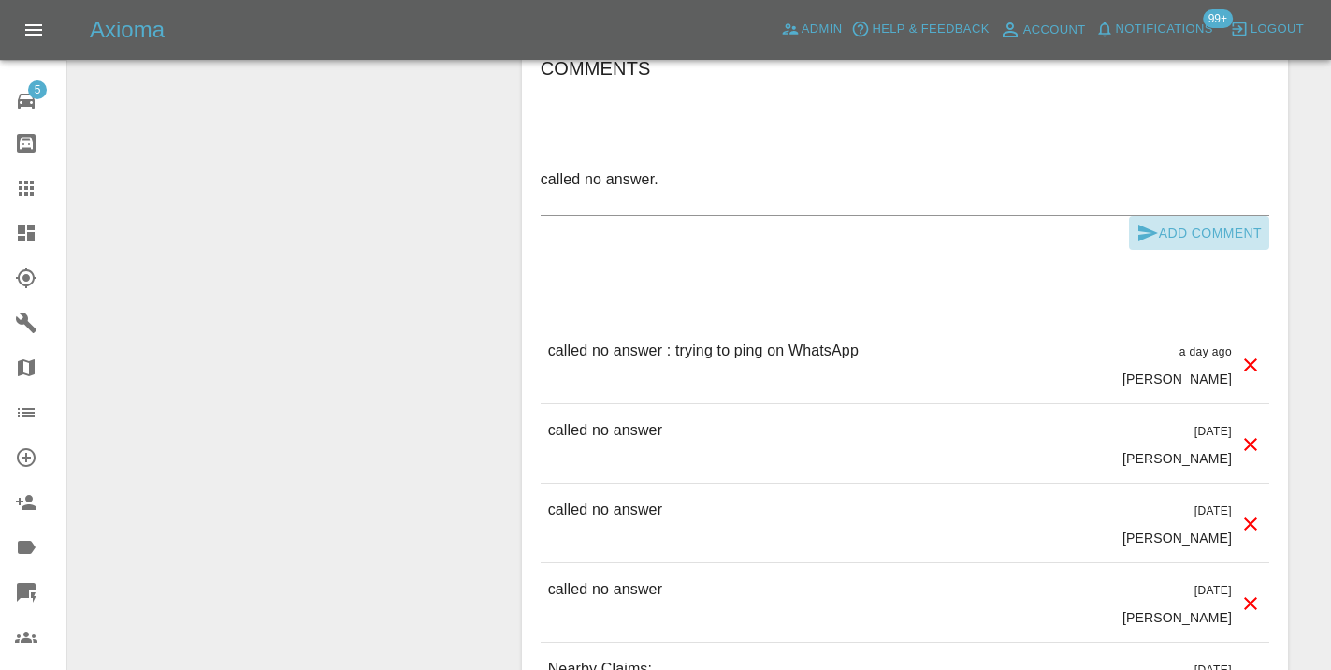
click at [1155, 222] on icon "submit" at bounding box center [1147, 233] width 22 height 22
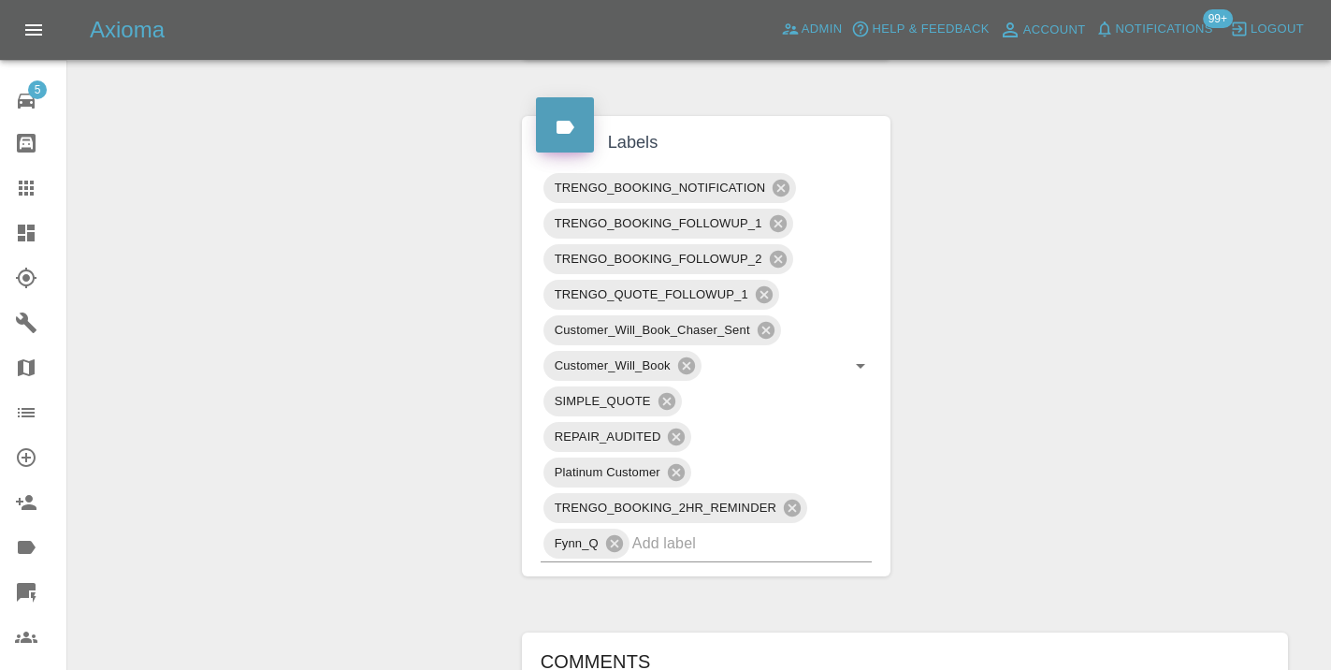
scroll to position [944, 0]
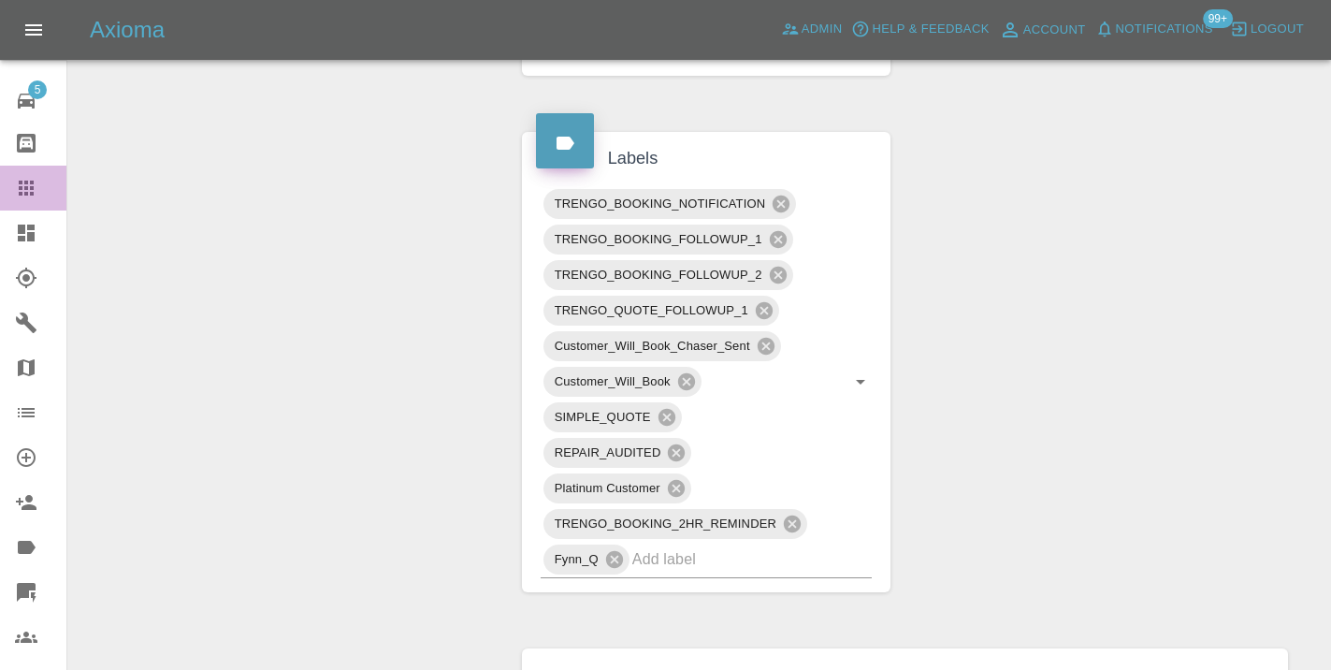
click at [40, 192] on div at bounding box center [41, 188] width 52 height 22
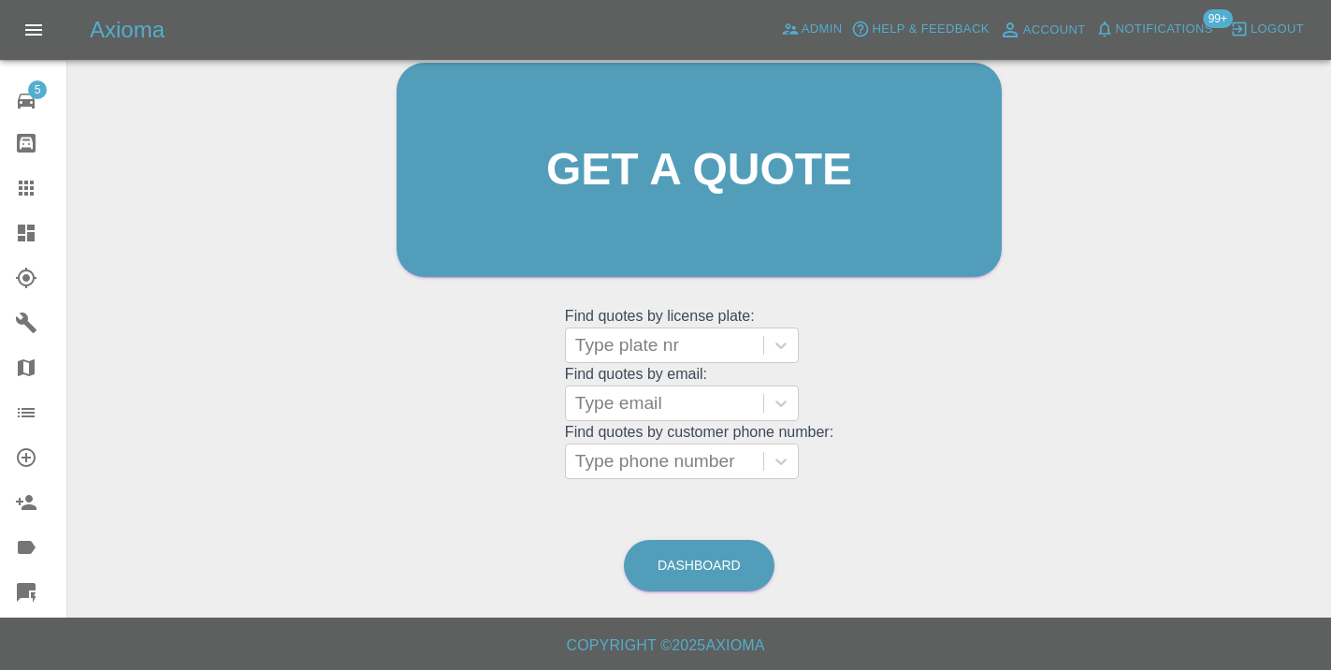
scroll to position [205, 0]
click at [726, 561] on link "Dashboard" at bounding box center [699, 566] width 151 height 51
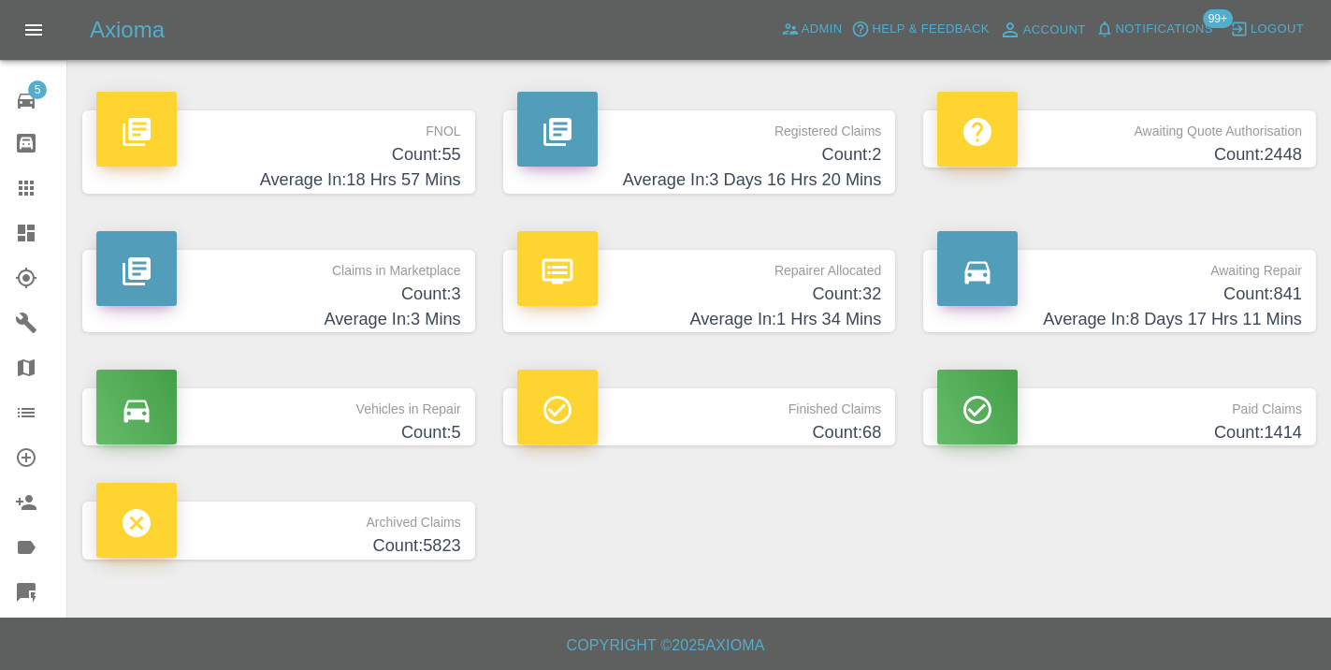
click at [1274, 284] on h4 "Count: 841" at bounding box center [1119, 293] width 365 height 25
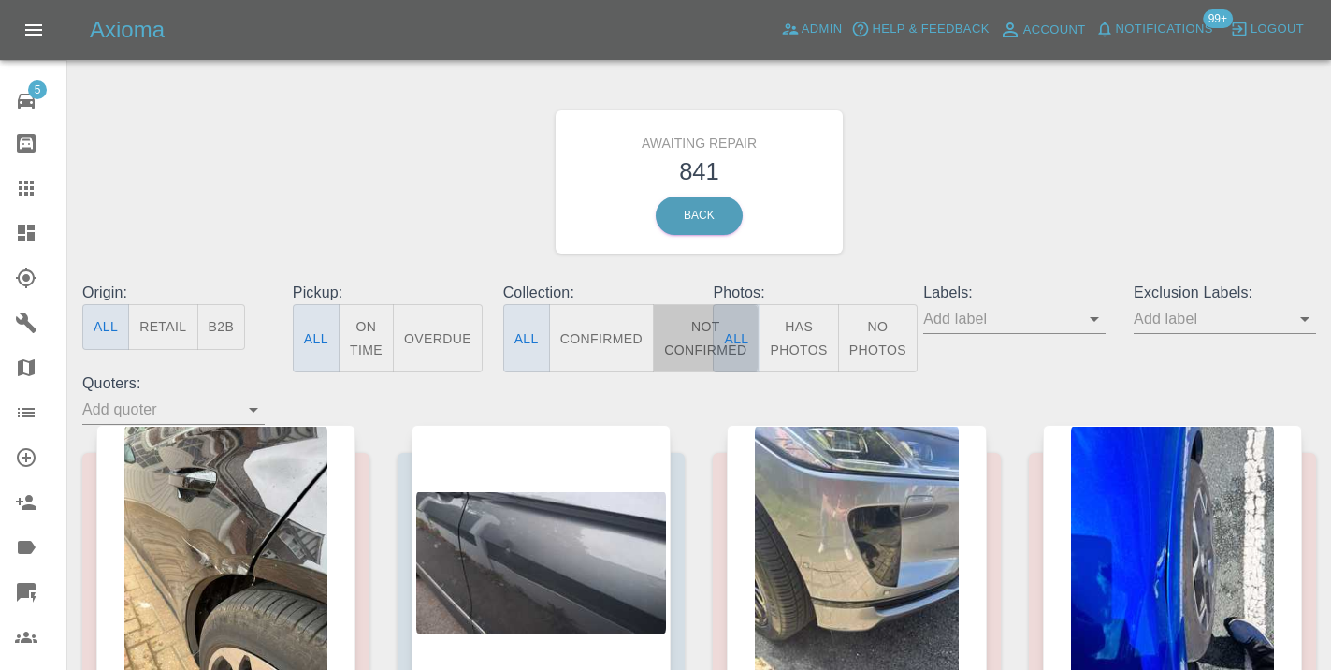
click at [694, 319] on button "Not Confirmed" at bounding box center [705, 338] width 105 height 68
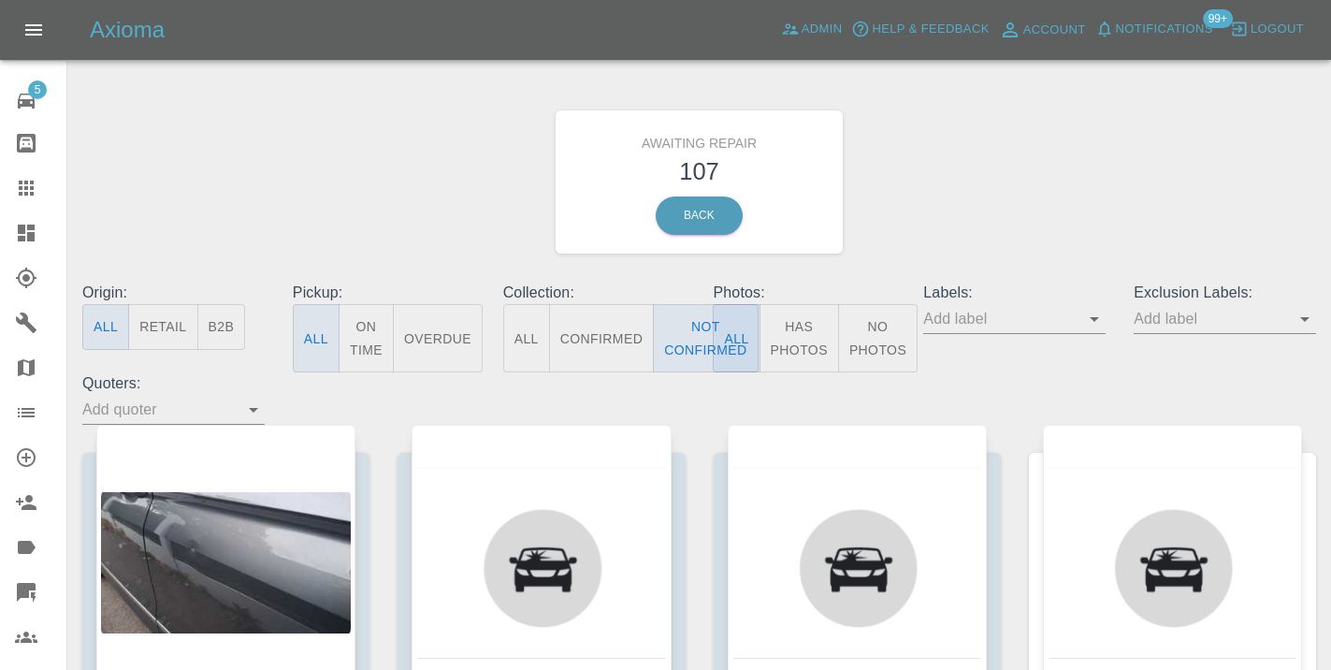
click at [1057, 162] on div "Awaiting Repair 107 Back" at bounding box center [699, 181] width 1262 height 199
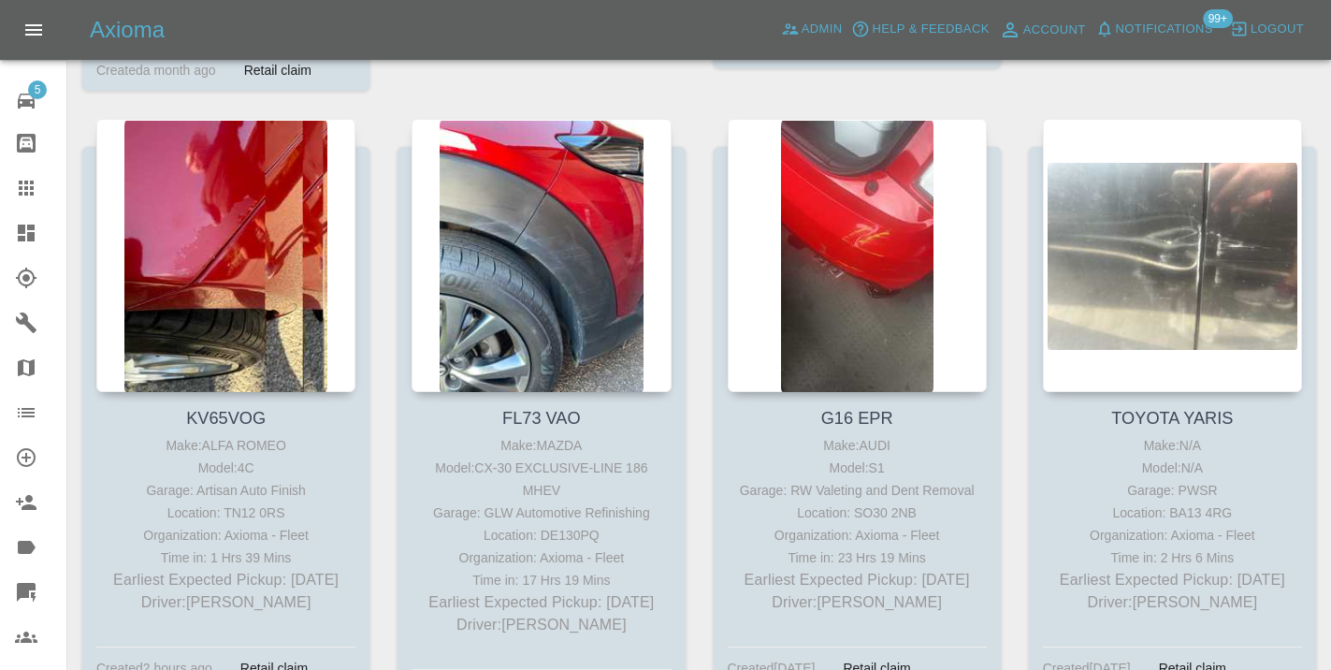
scroll to position [6700, 0]
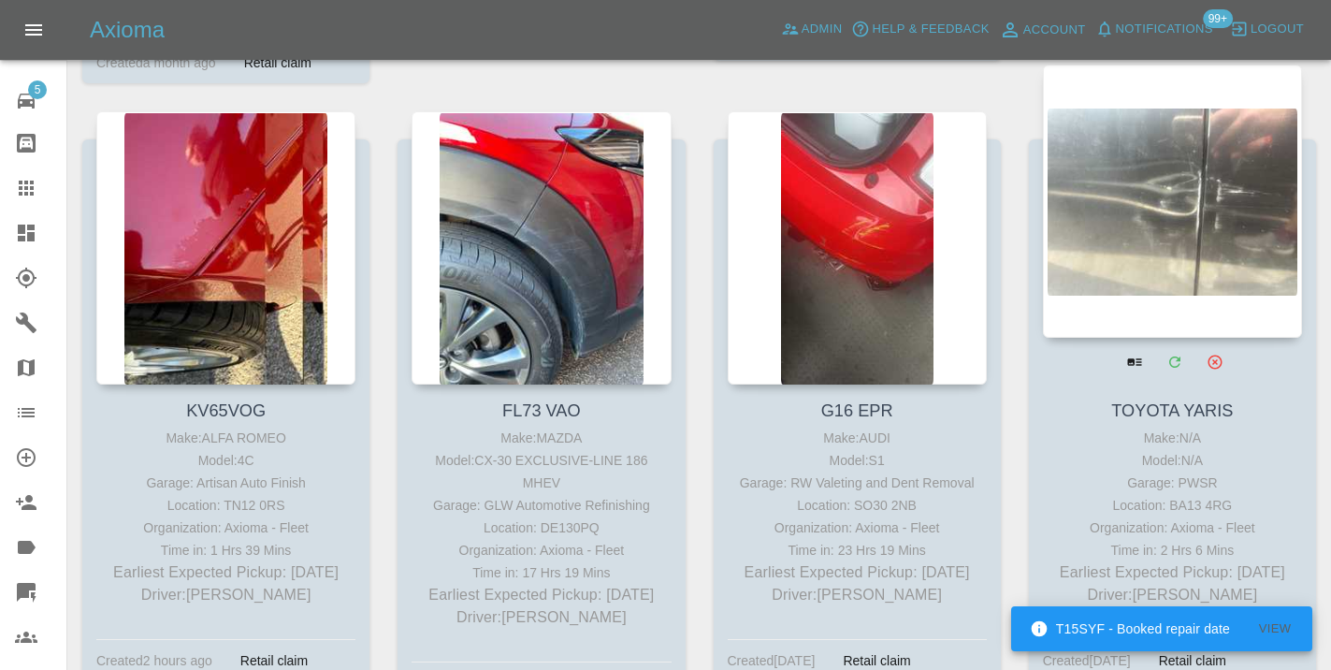
click at [1223, 211] on div at bounding box center [1172, 201] width 259 height 273
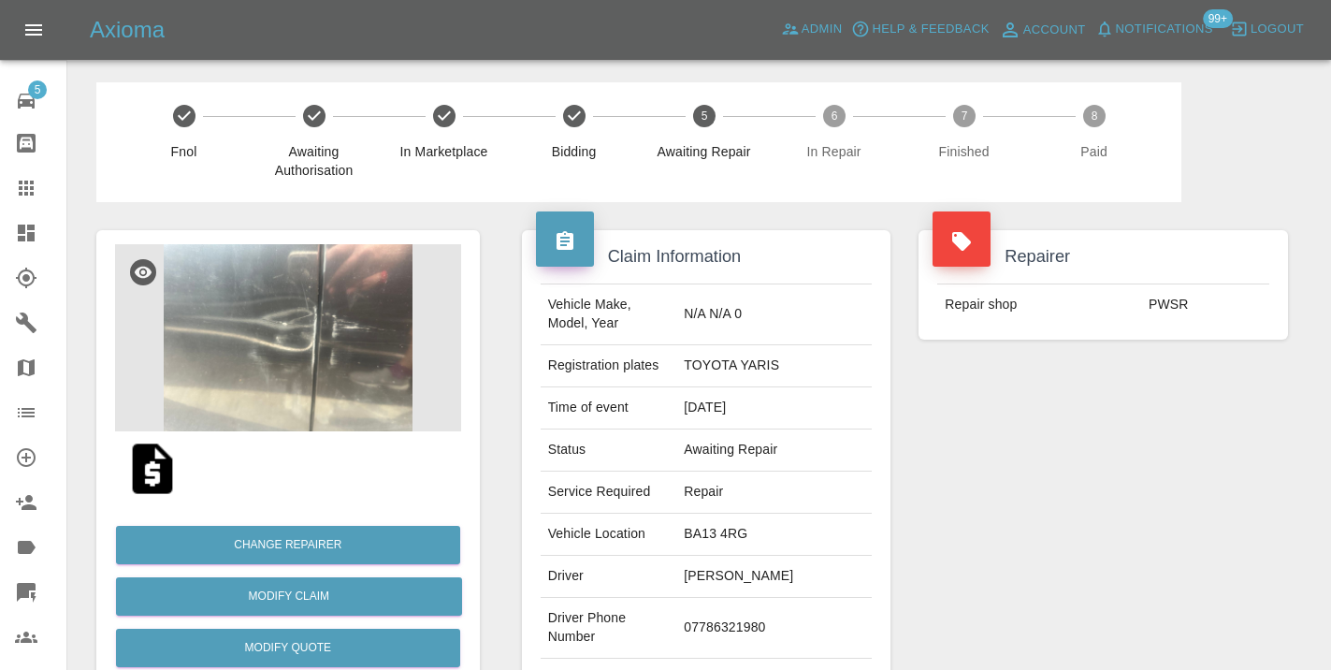
click at [769, 621] on td "07786321980" at bounding box center [773, 628] width 195 height 61
copy td "07786321980"
click at [1271, 451] on div "Repairer Repair shop PWSR" at bounding box center [1102, 481] width 397 height 558
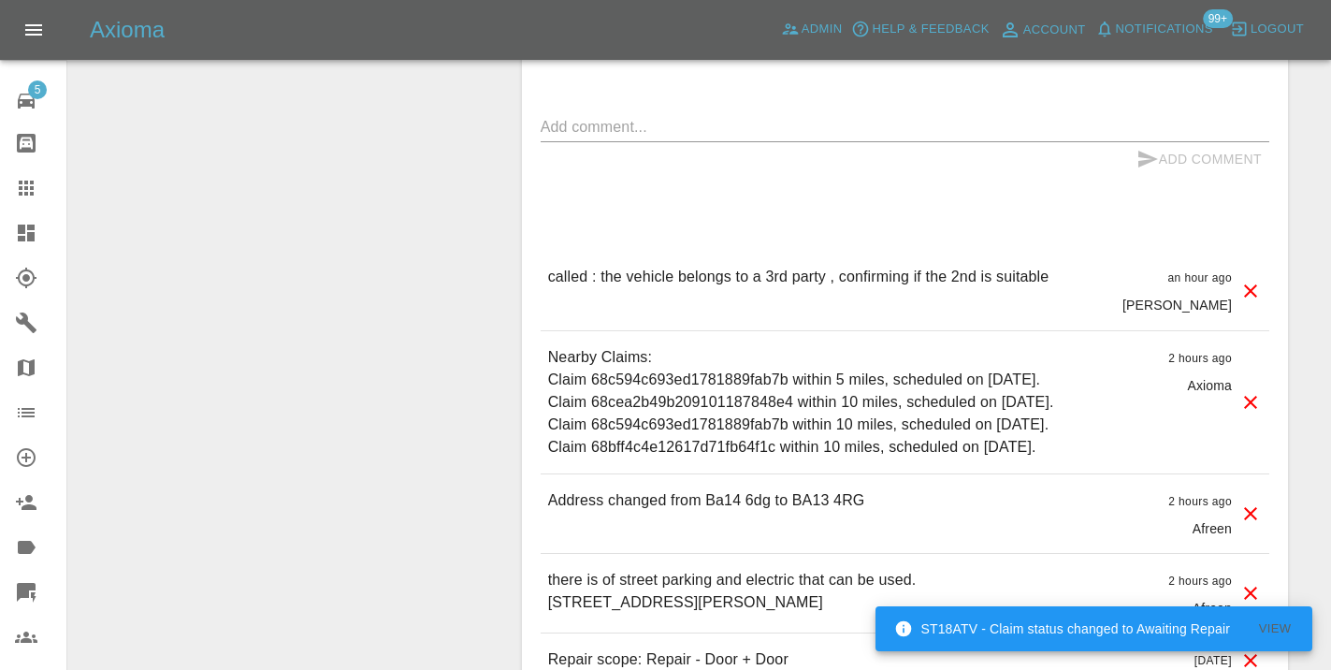
scroll to position [1644, 0]
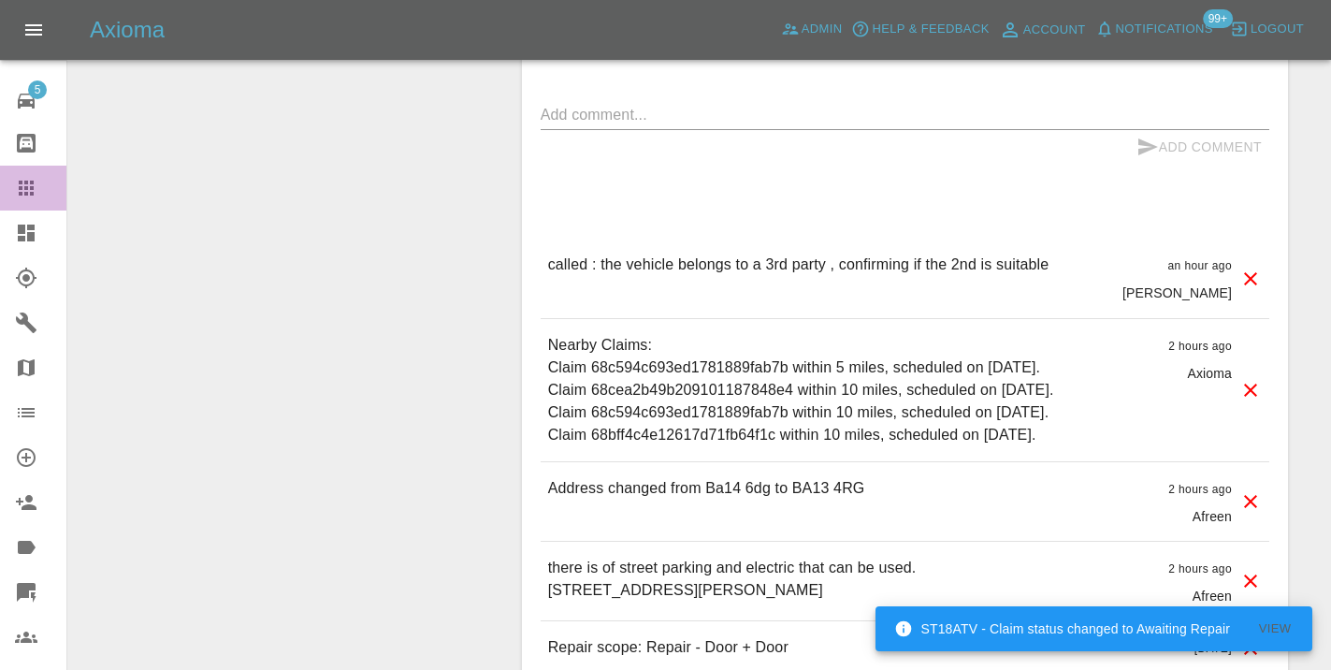
click at [33, 191] on icon at bounding box center [26, 188] width 22 height 22
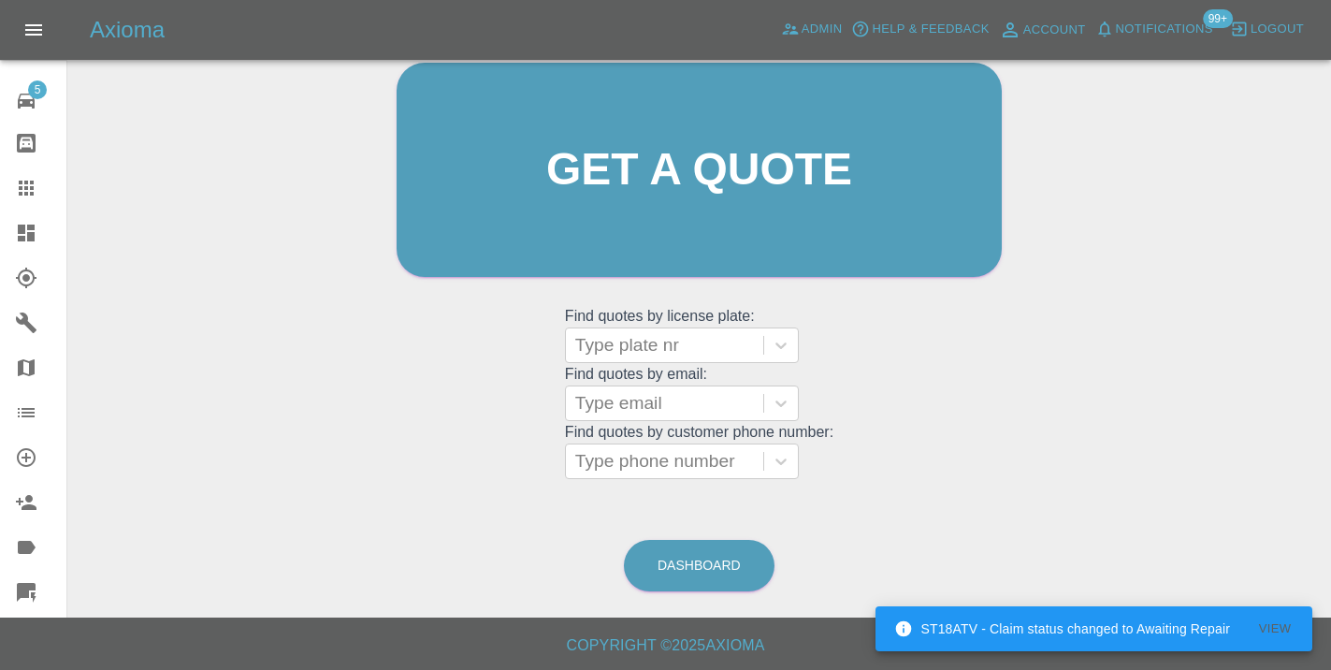
scroll to position [205, 0]
click at [733, 571] on link "Dashboard" at bounding box center [699, 566] width 151 height 51
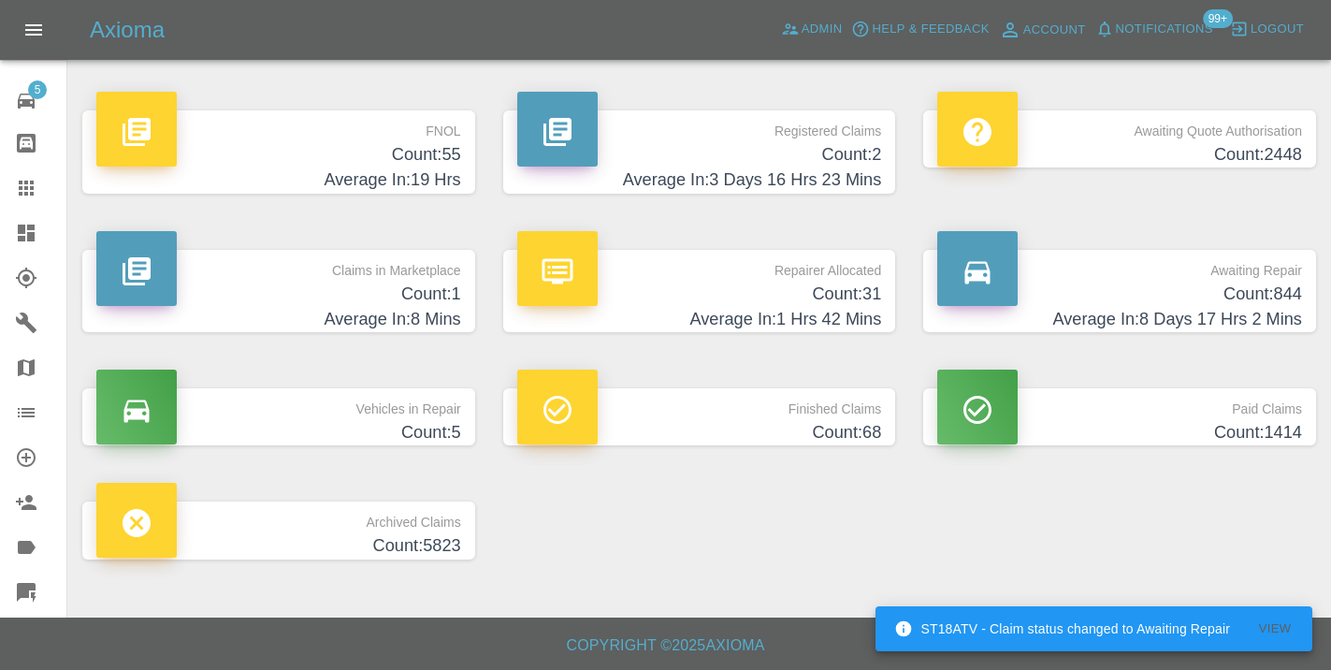
click at [1211, 295] on h4 "Count: 844" at bounding box center [1119, 293] width 365 height 25
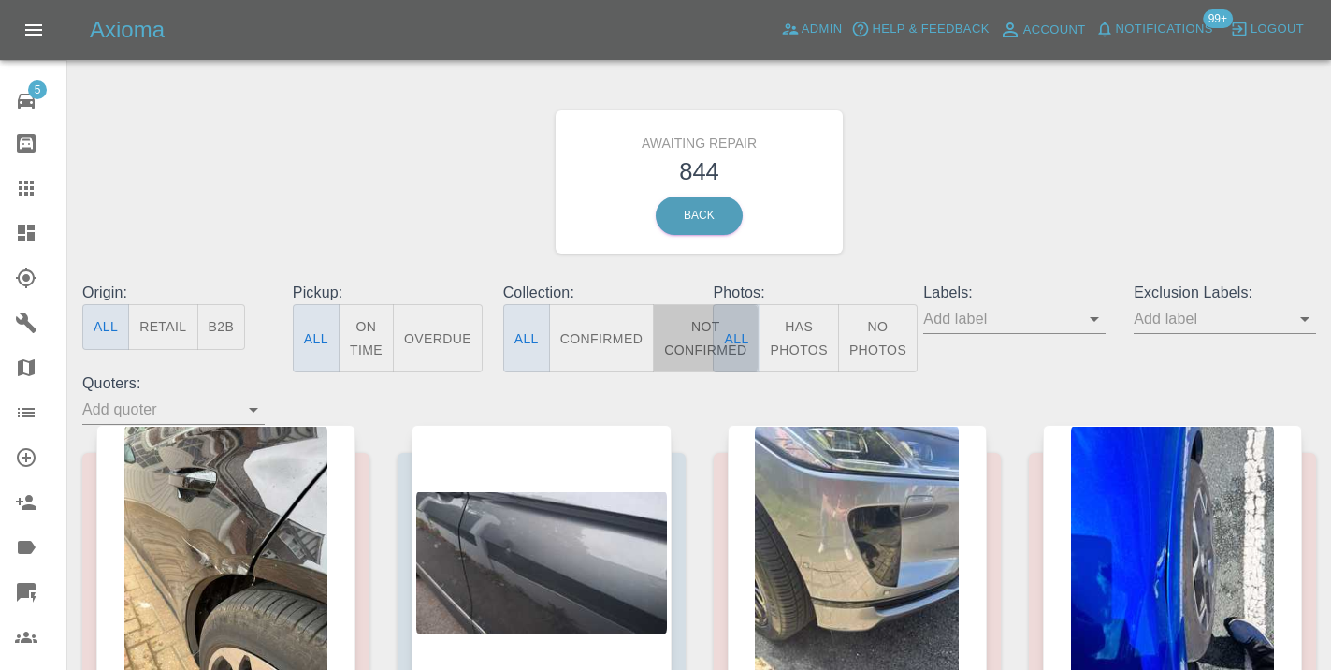
click at [694, 325] on button "Not Confirmed" at bounding box center [705, 338] width 105 height 68
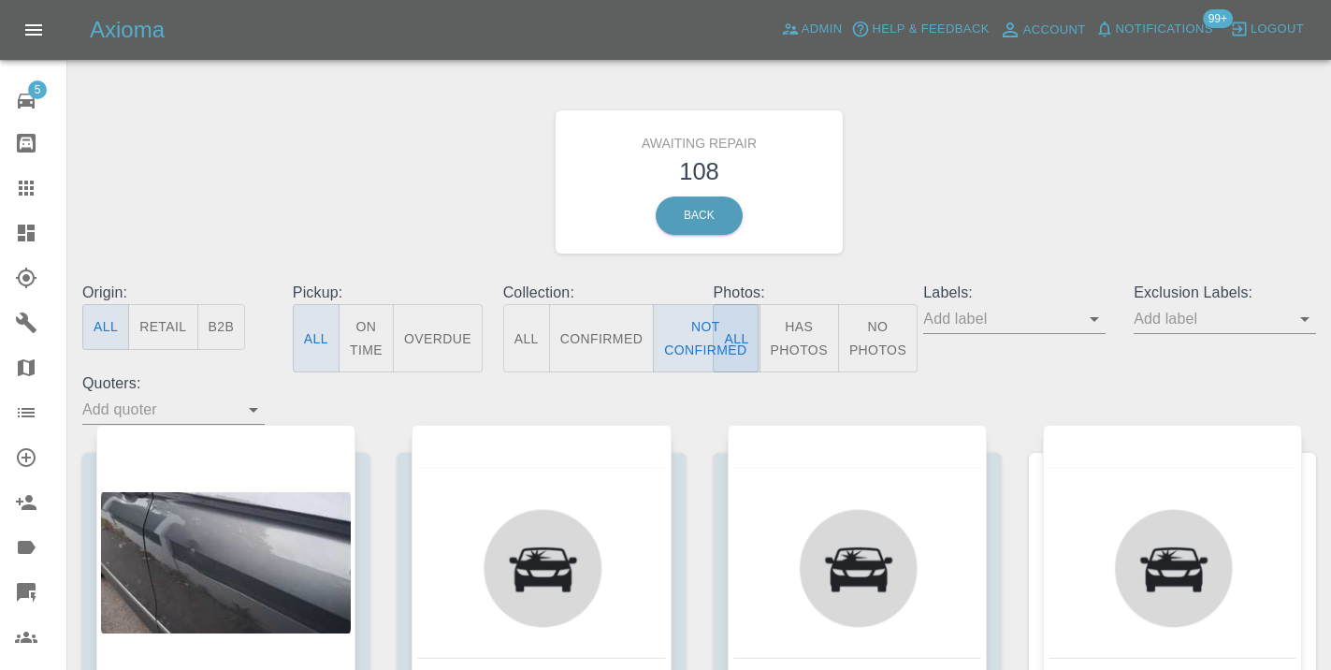
click at [961, 211] on div "Awaiting Repair 108 Back" at bounding box center [699, 181] width 1262 height 199
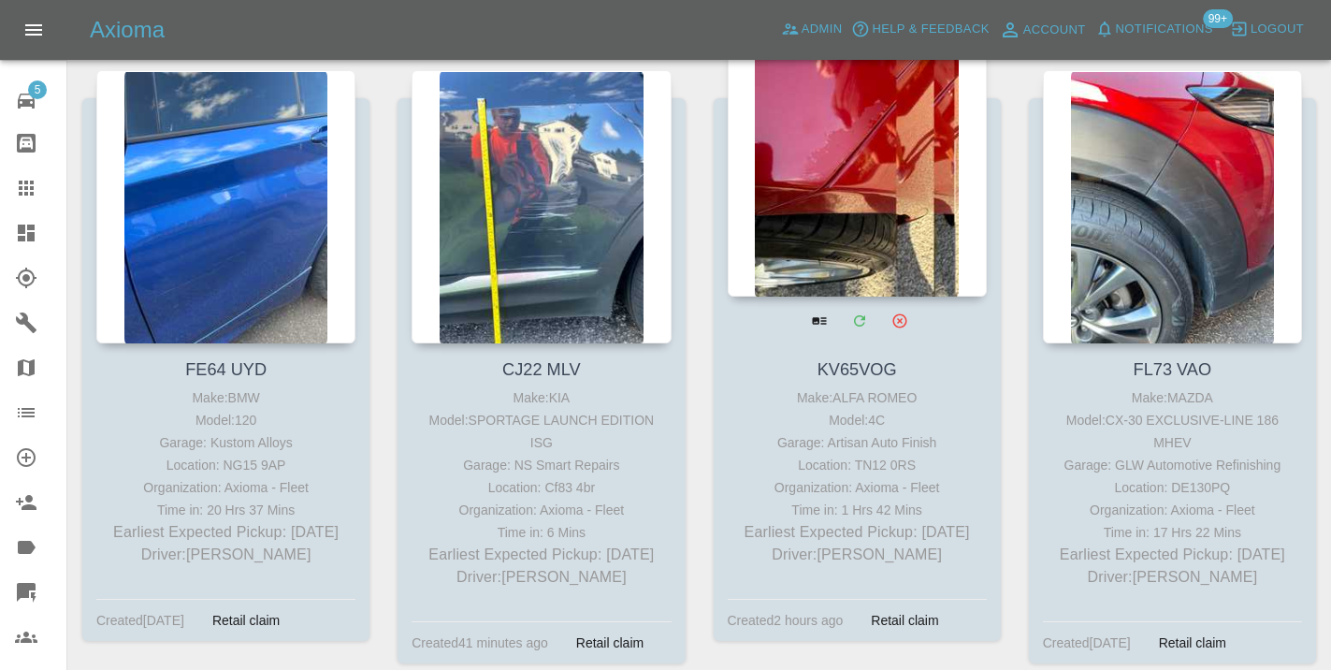
scroll to position [6112, 0]
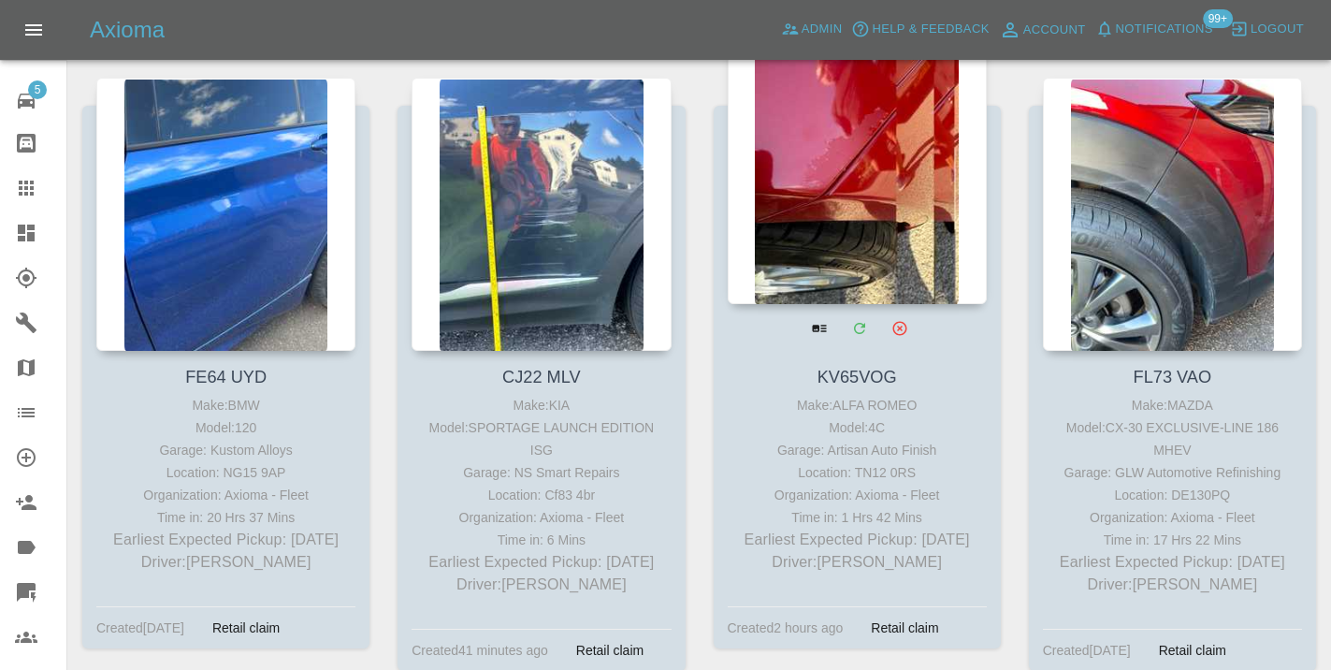
click at [851, 238] on div at bounding box center [857, 167] width 259 height 273
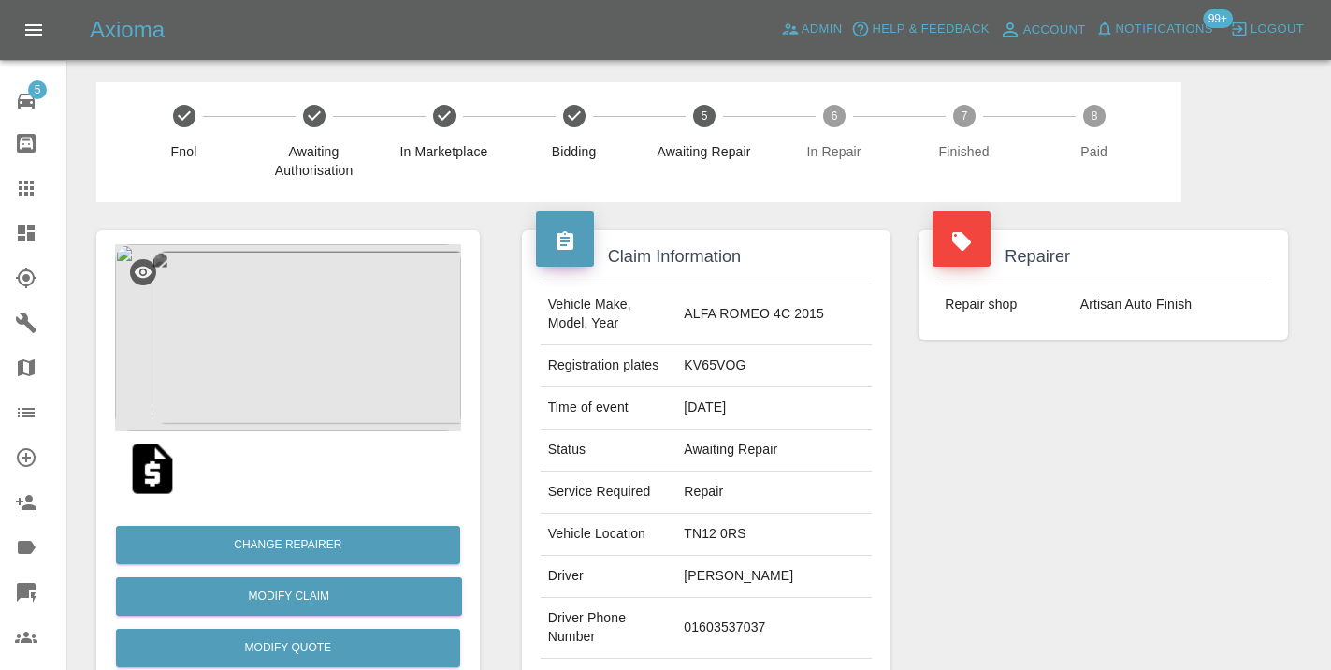
click at [728, 641] on td "01603537037" at bounding box center [773, 628] width 195 height 61
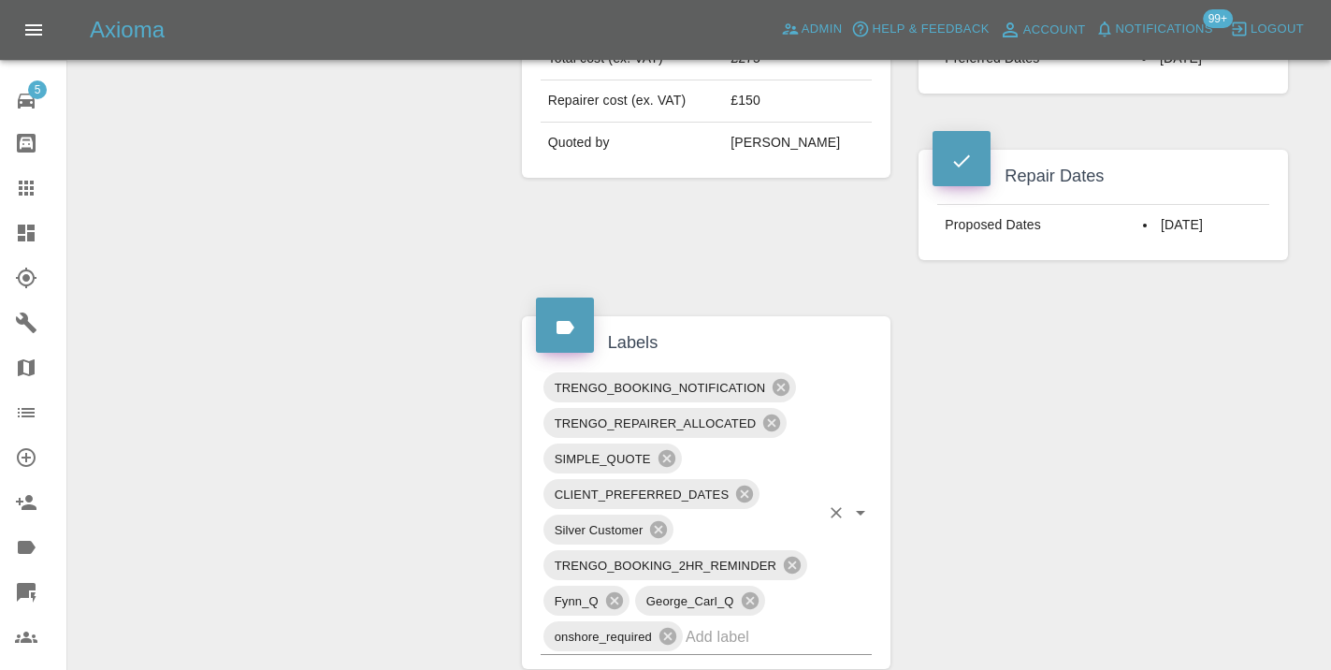
scroll to position [816, 0]
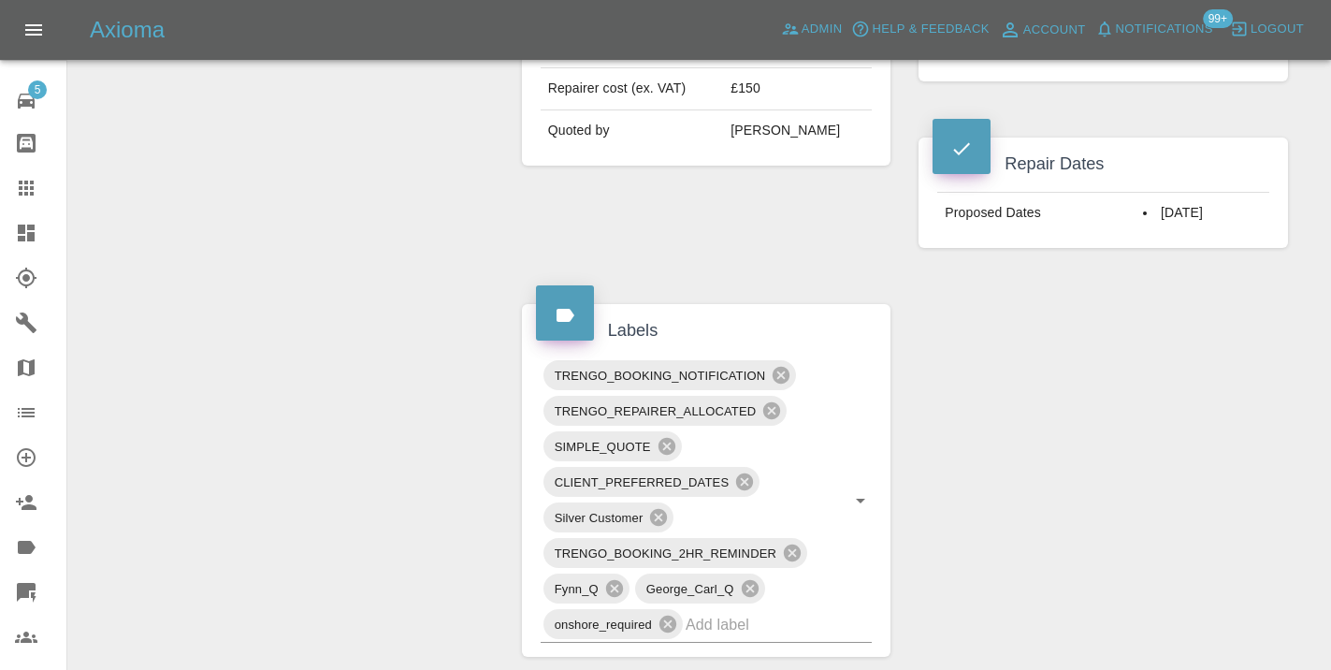
click at [34, 192] on icon at bounding box center [26, 187] width 15 height 15
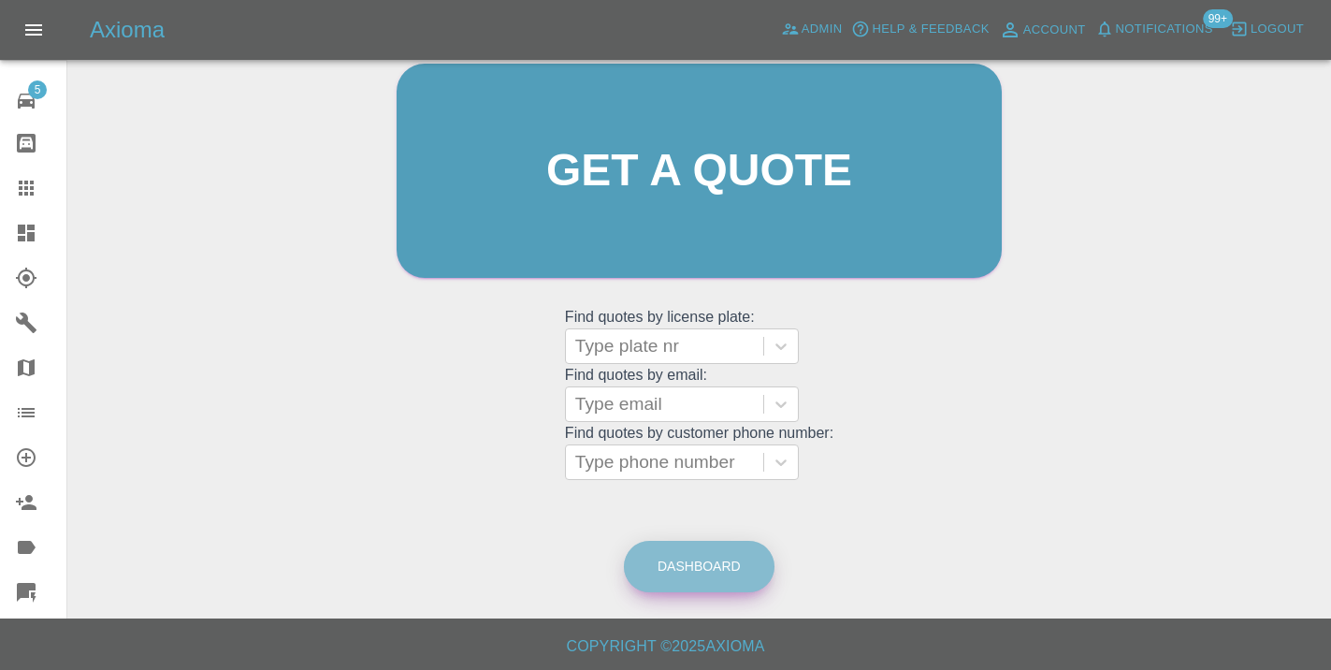
click at [687, 554] on link "Dashboard" at bounding box center [699, 566] width 151 height 51
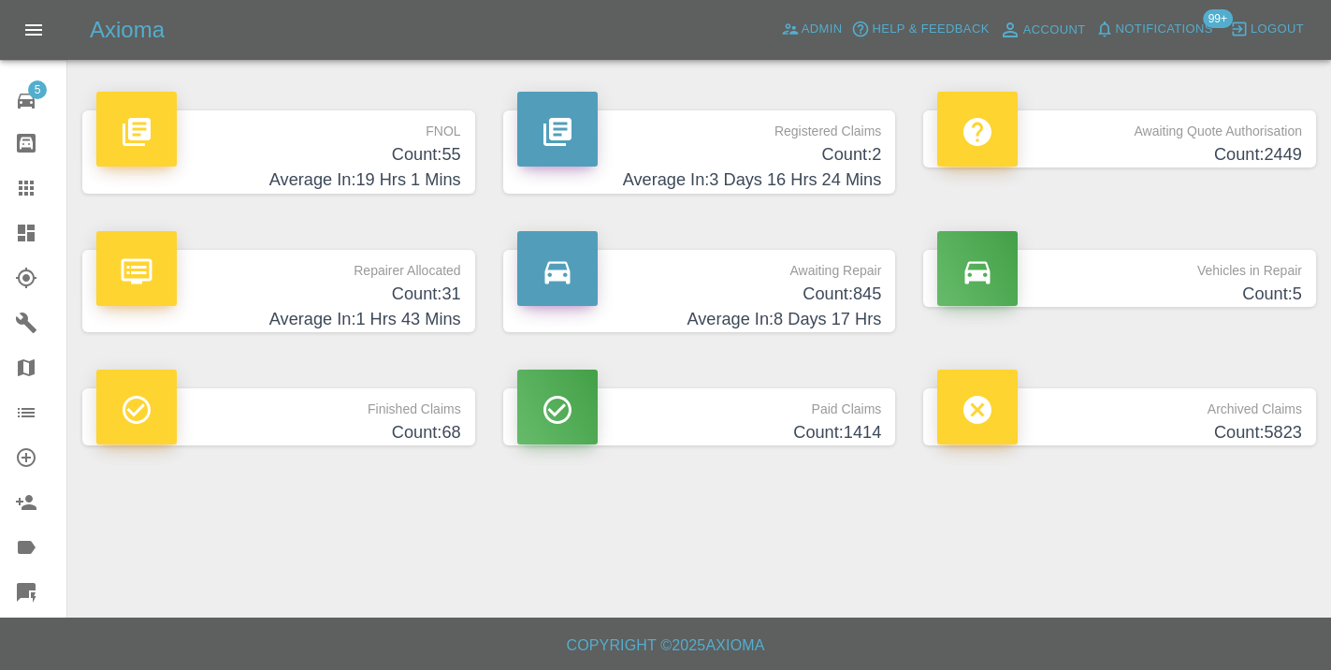
click at [856, 281] on h4 "Count: 845" at bounding box center [699, 293] width 365 height 25
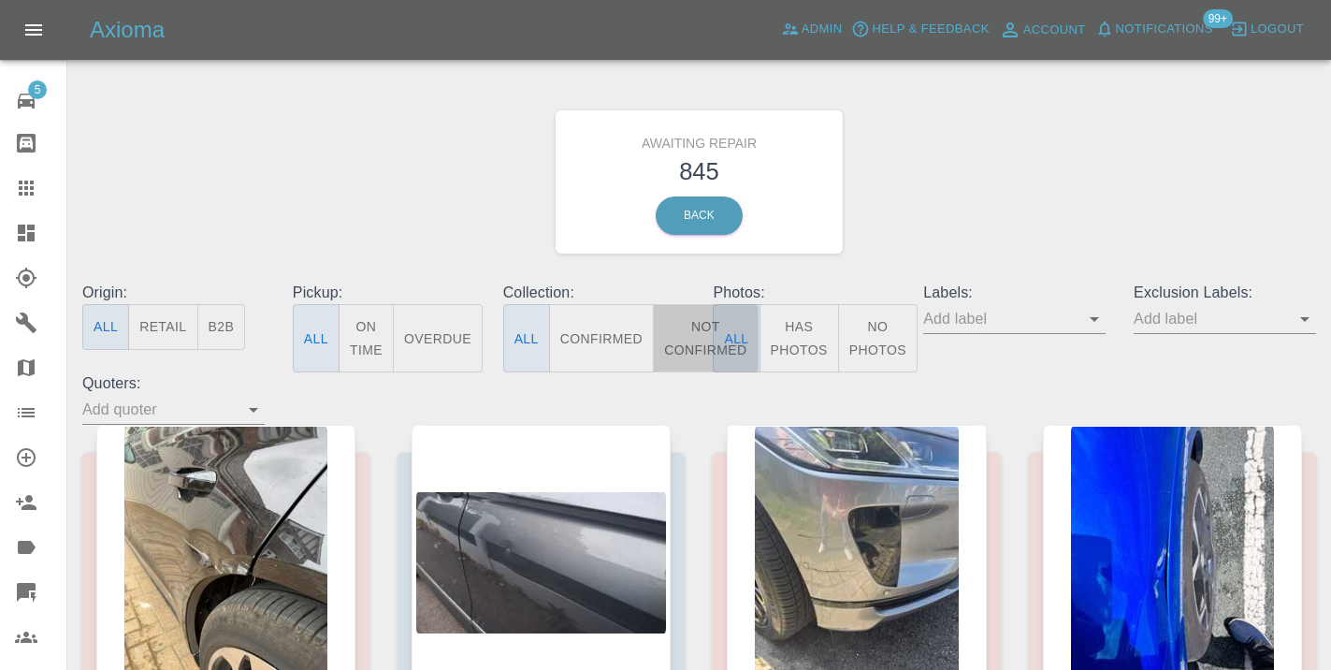
click at [698, 339] on button "Not Confirmed" at bounding box center [705, 338] width 105 height 68
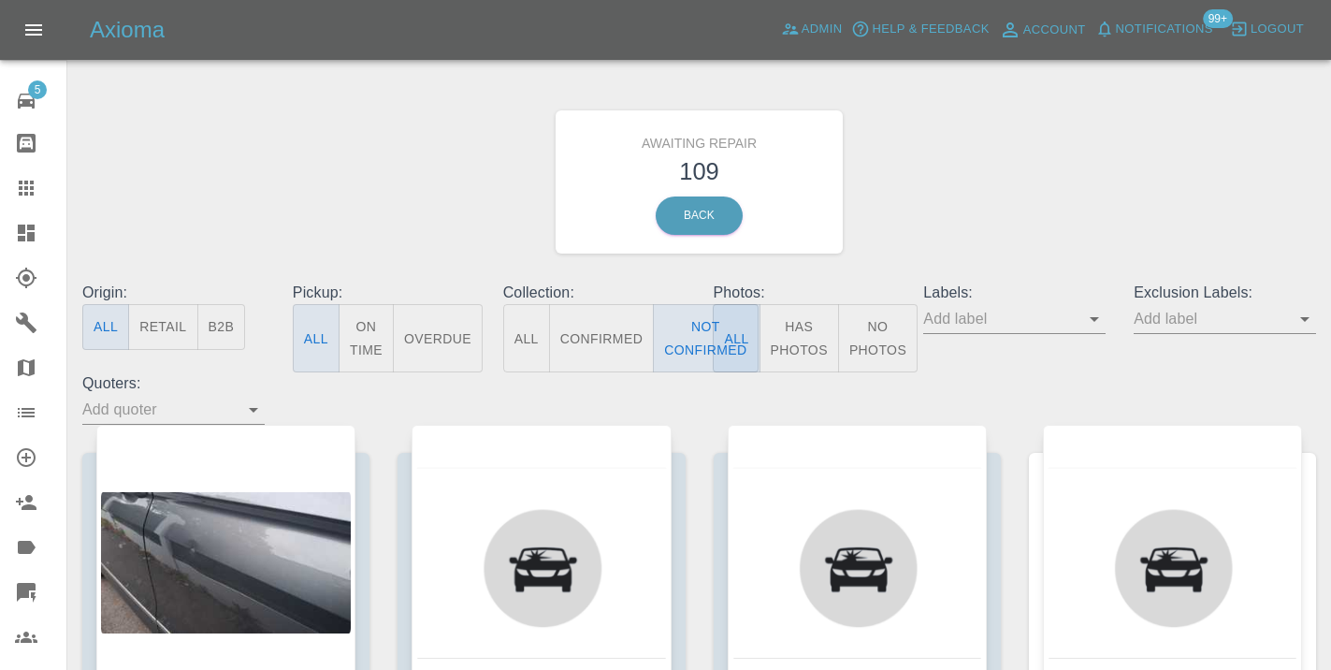
click at [1011, 236] on div "Awaiting Repair 109 Back" at bounding box center [699, 181] width 1262 height 199
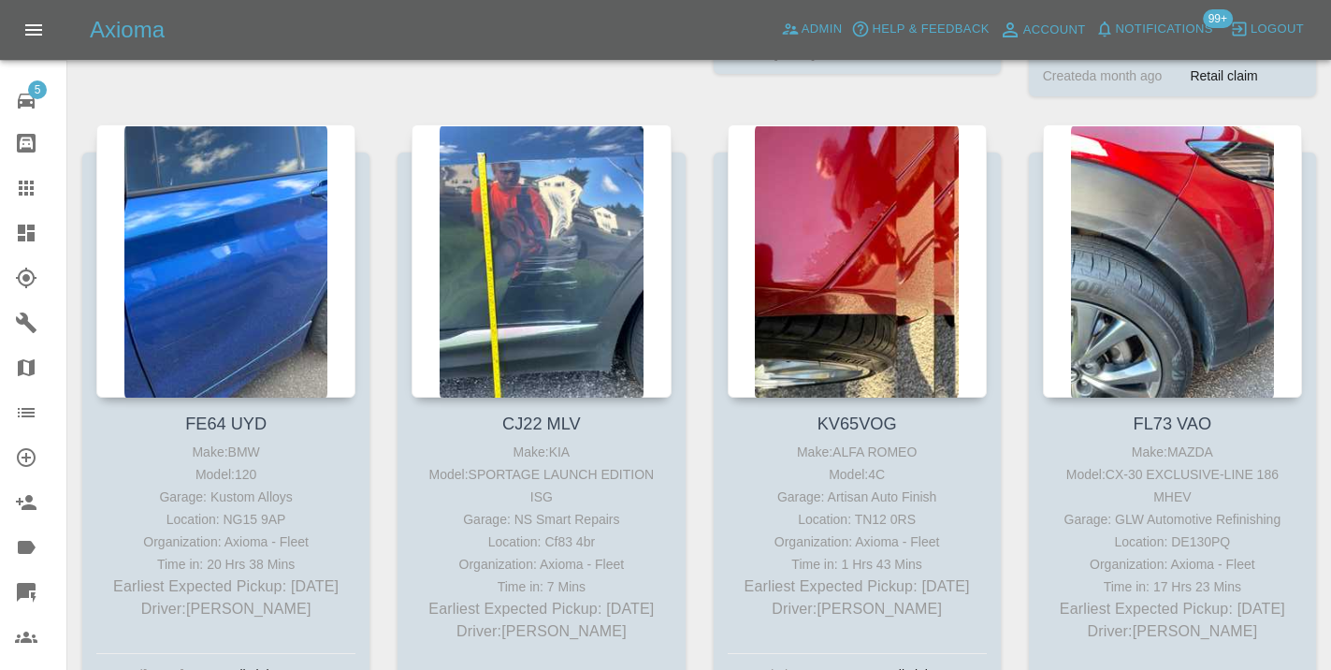
scroll to position [6059, 0]
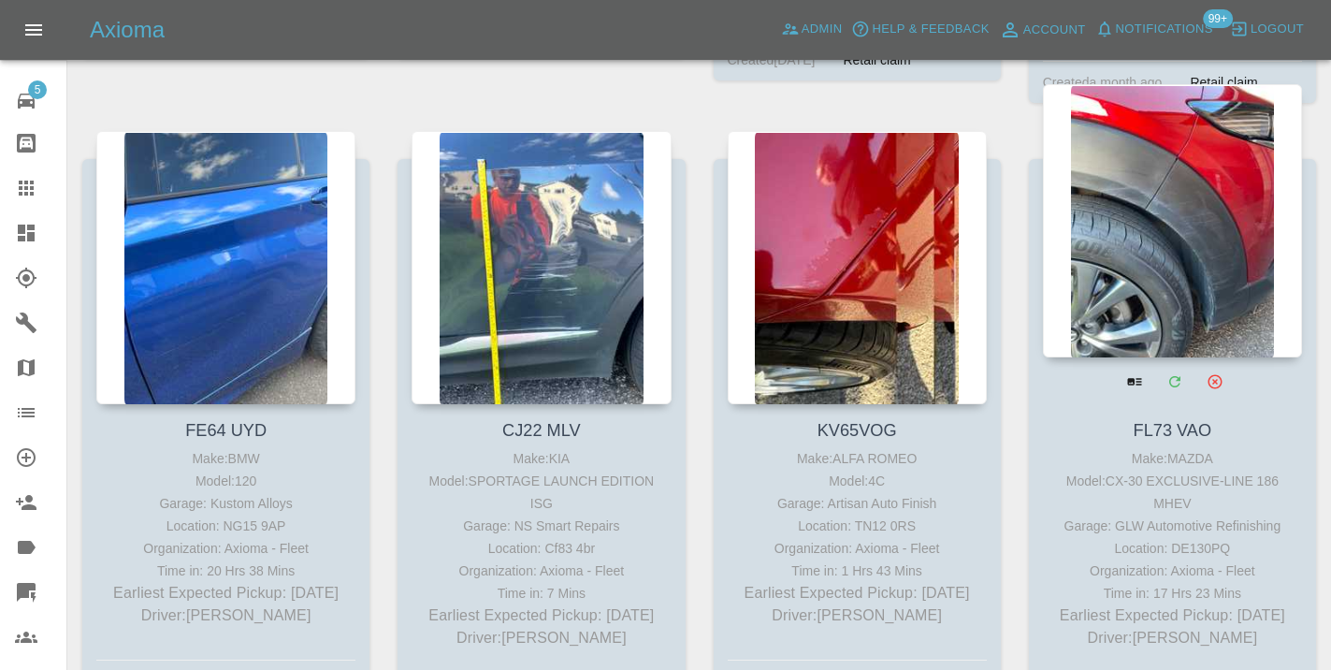
click at [1148, 301] on div at bounding box center [1172, 220] width 259 height 273
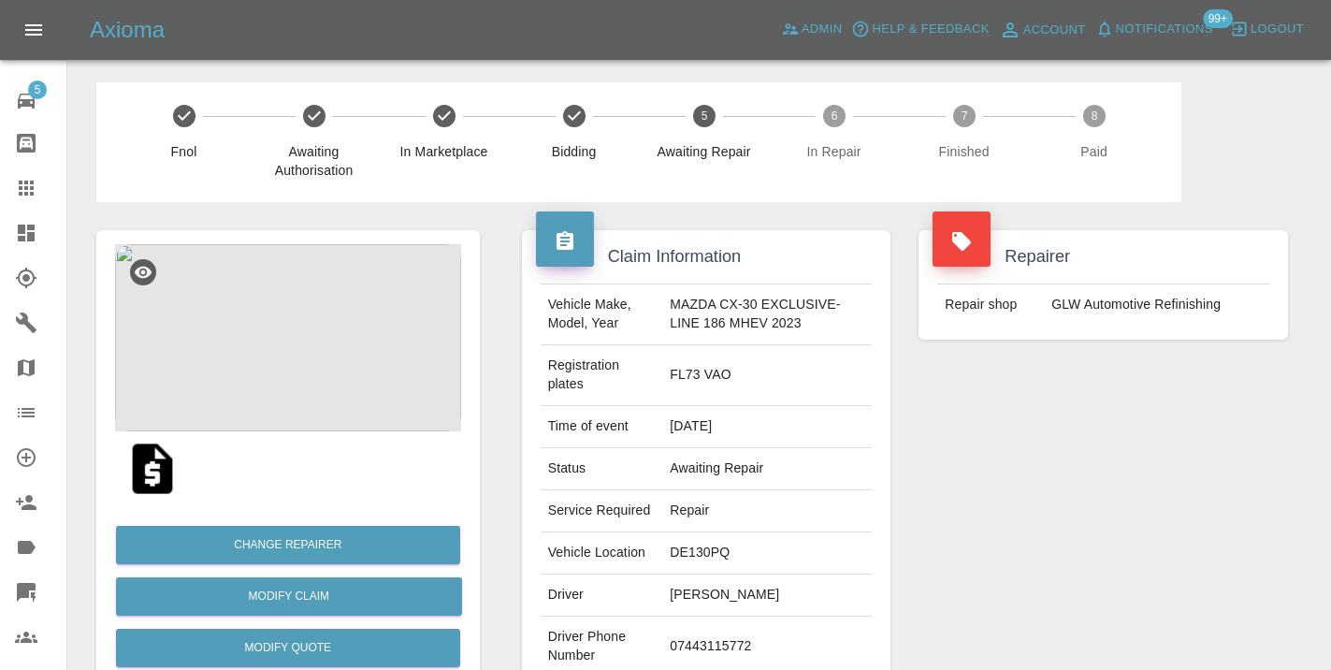
click at [708, 643] on td "07443115772" at bounding box center [766, 646] width 209 height 61
copy td "07443115772"
click at [994, 592] on div "Repairer Repair shop GLW Automotive Refinishing" at bounding box center [1102, 490] width 397 height 577
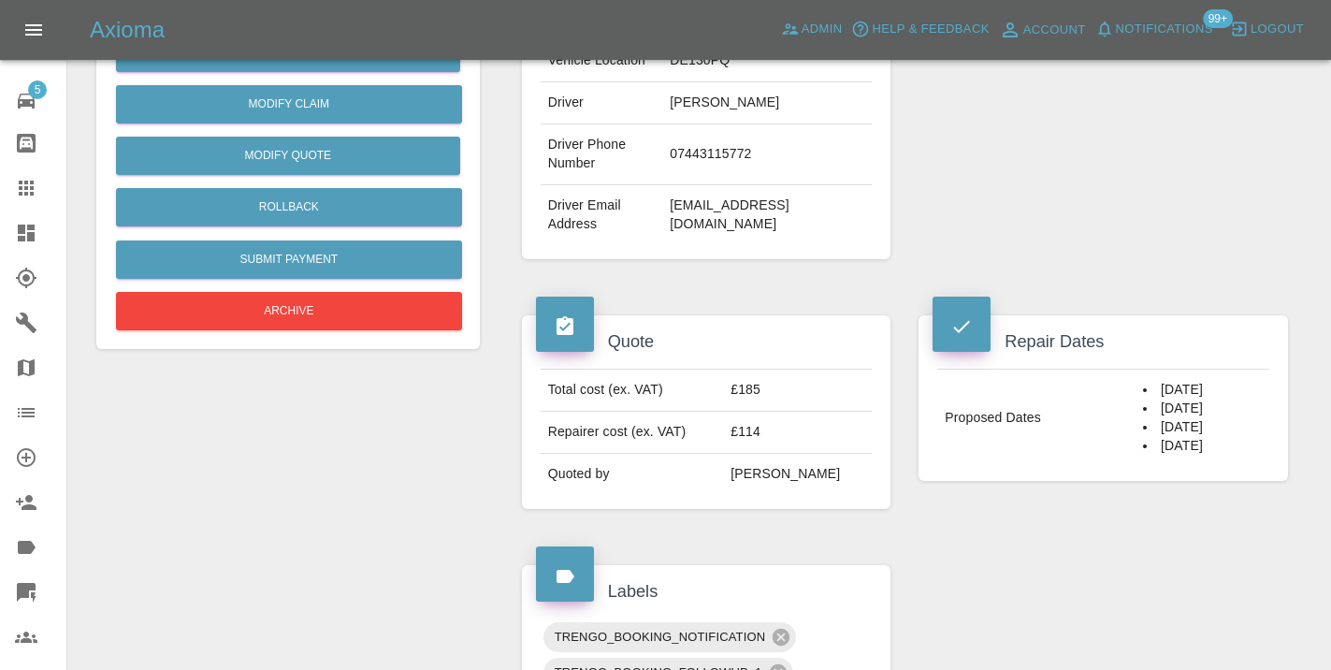
scroll to position [485, 0]
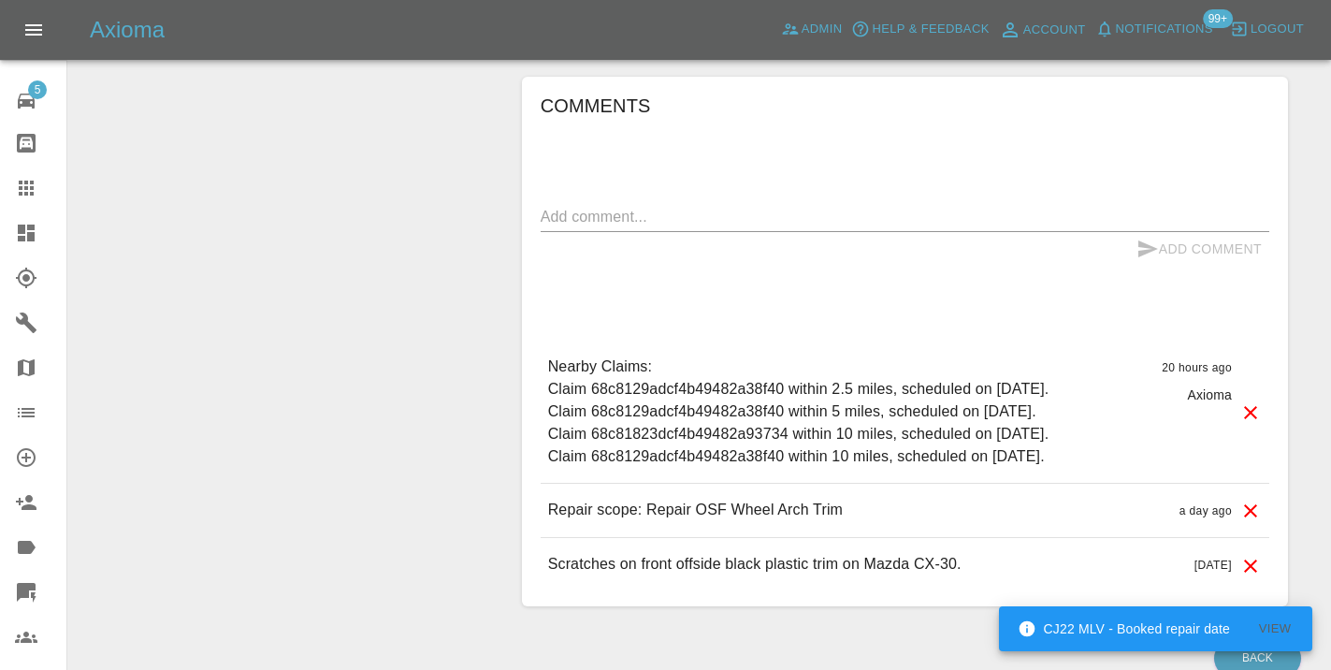
scroll to position [1286, 0]
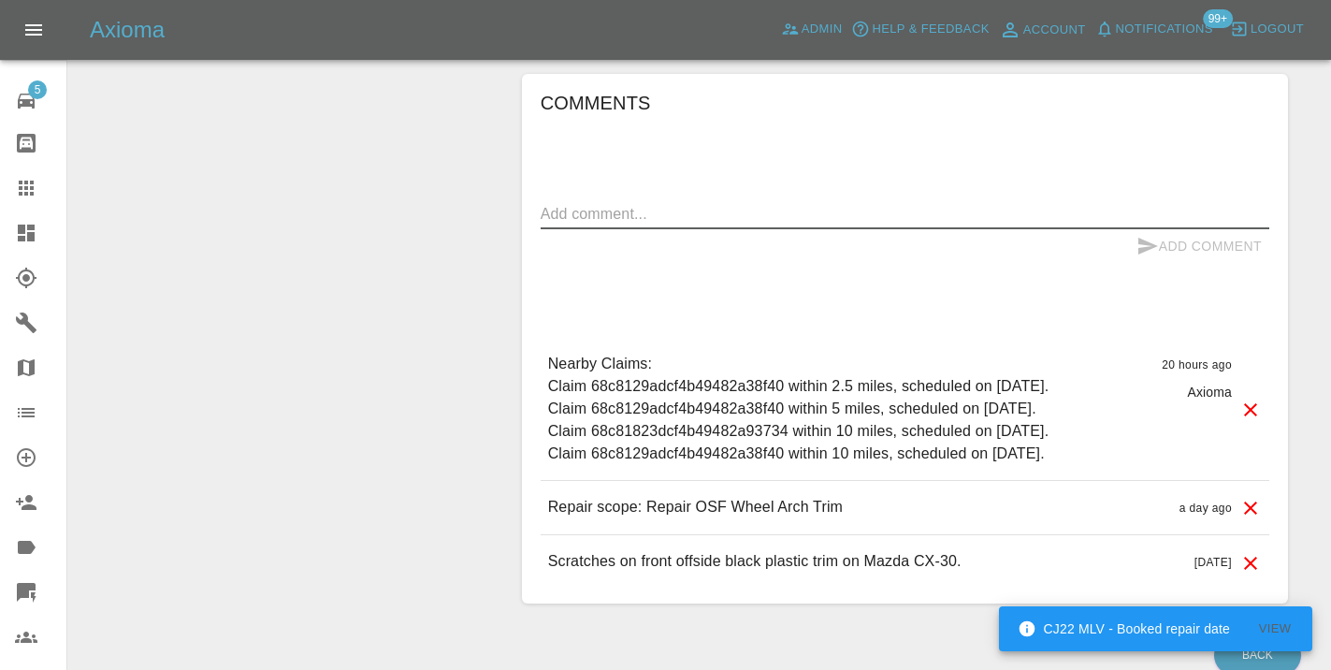
click at [637, 217] on textarea at bounding box center [905, 214] width 728 height 22
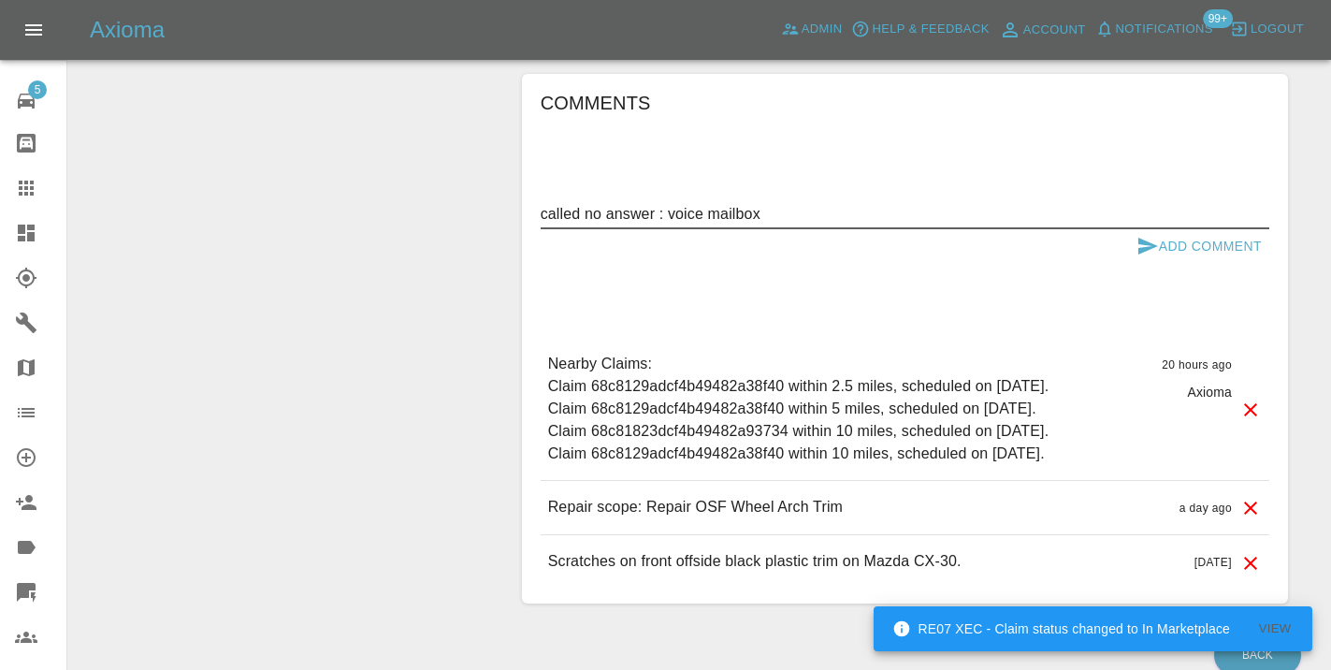
type textarea "called no answer : voice mailbox"
click at [1167, 245] on button "Add Comment" at bounding box center [1199, 246] width 140 height 35
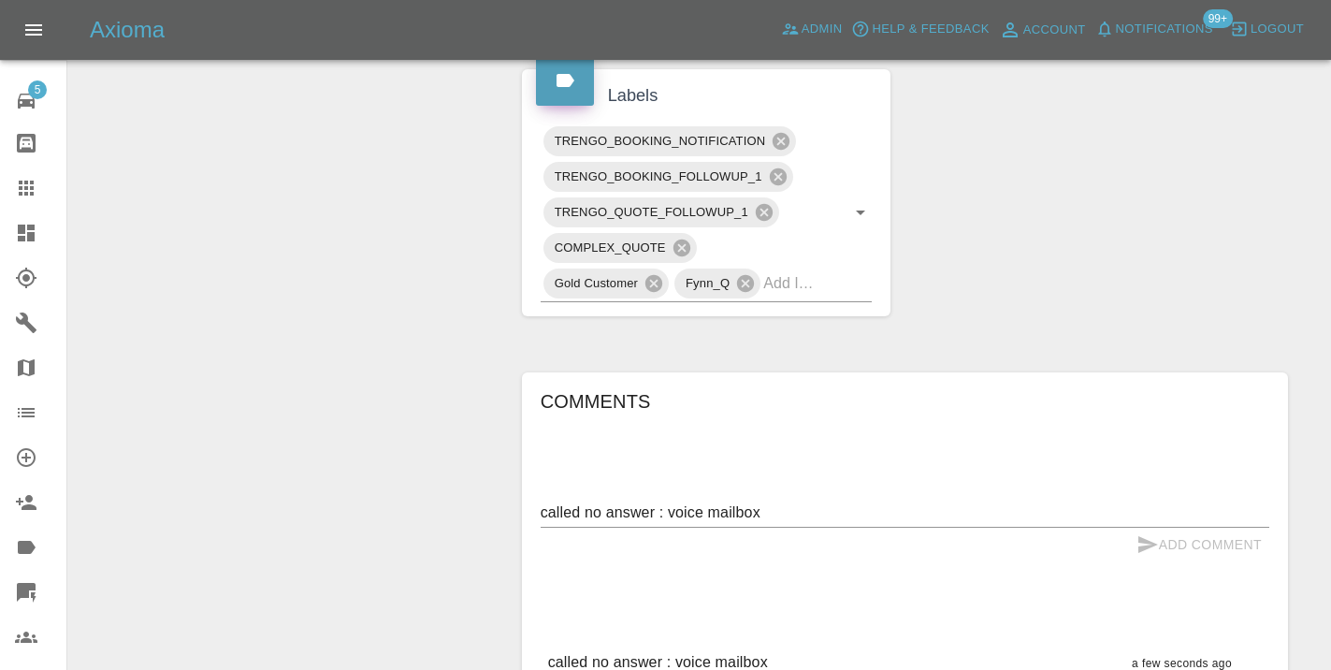
scroll to position [980, 0]
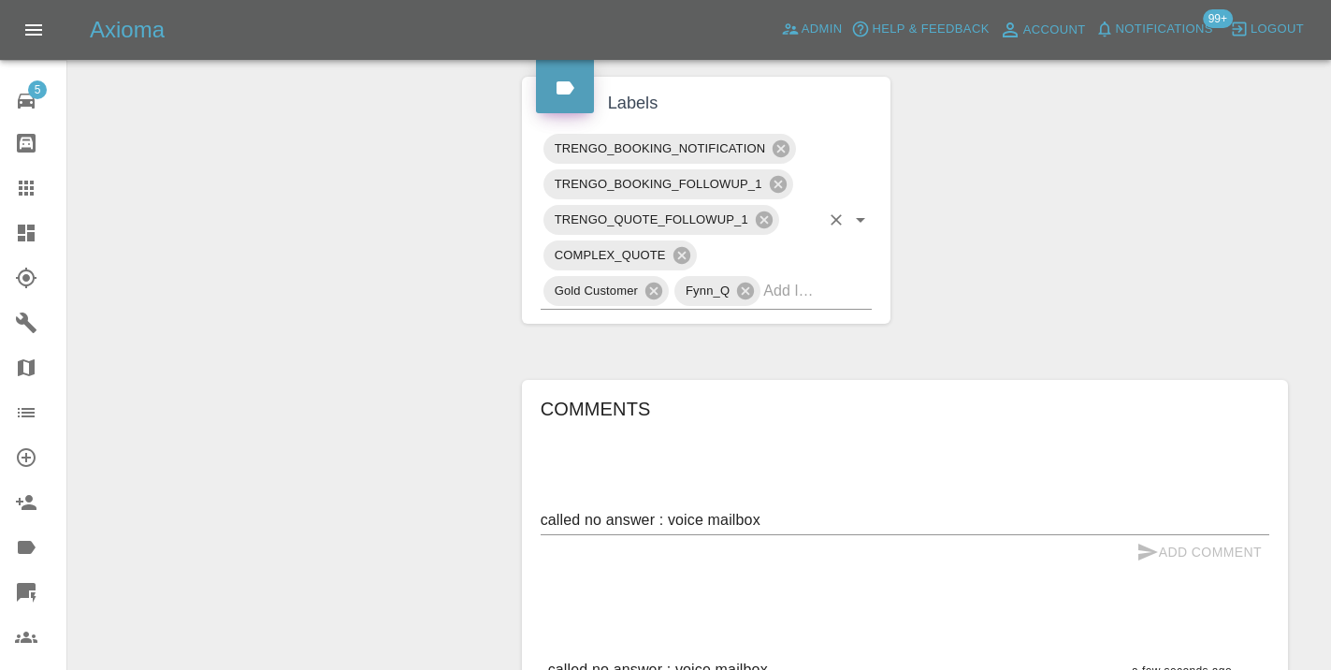
click at [817, 296] on input "text" at bounding box center [791, 290] width 56 height 29
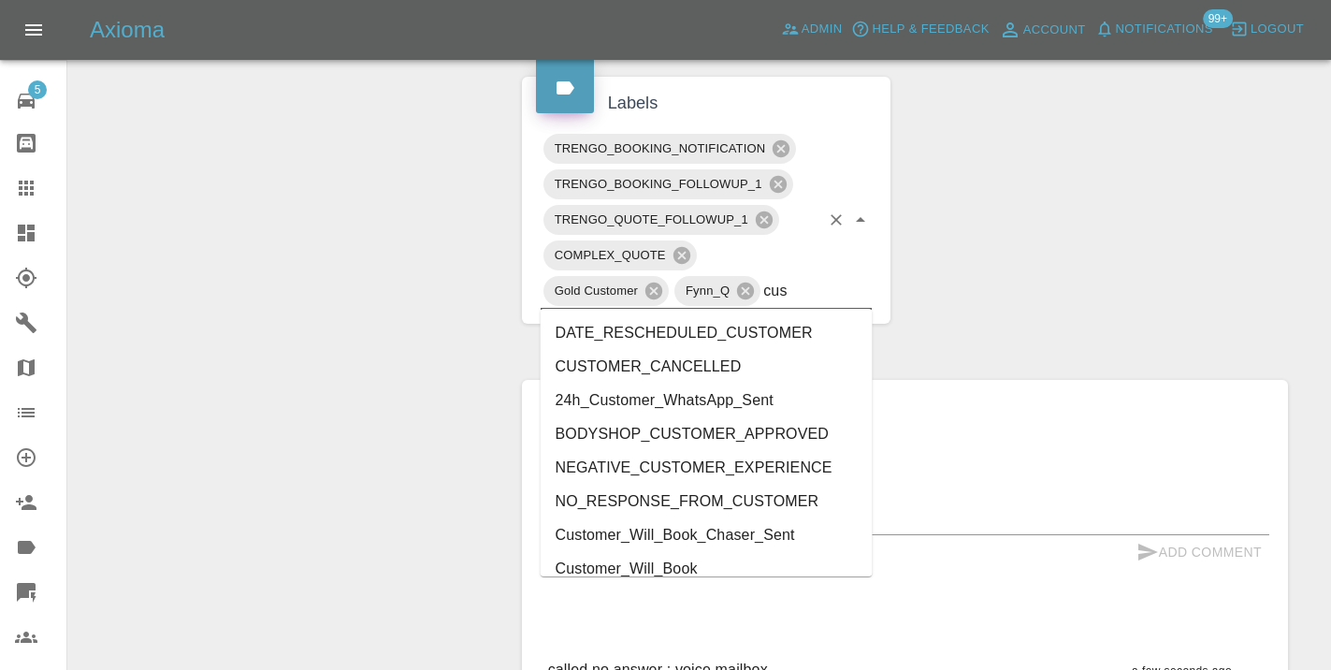
type input "cust"
click at [650, 558] on li "Customer_Will_Book" at bounding box center [707, 569] width 332 height 34
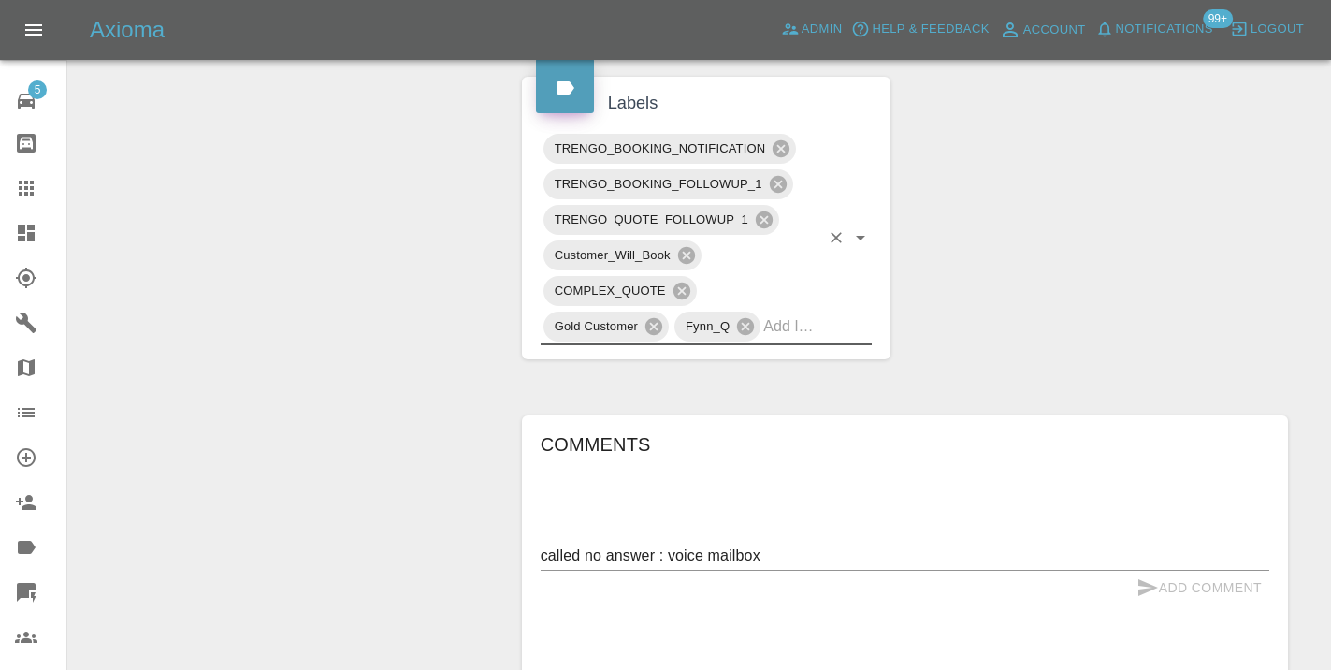
click at [182, 249] on div "Change Repairer Modify Claim Modify Quote Rollback Submit Payment Archive" at bounding box center [287, 137] width 411 height 1830
click at [23, 184] on icon at bounding box center [26, 188] width 22 height 22
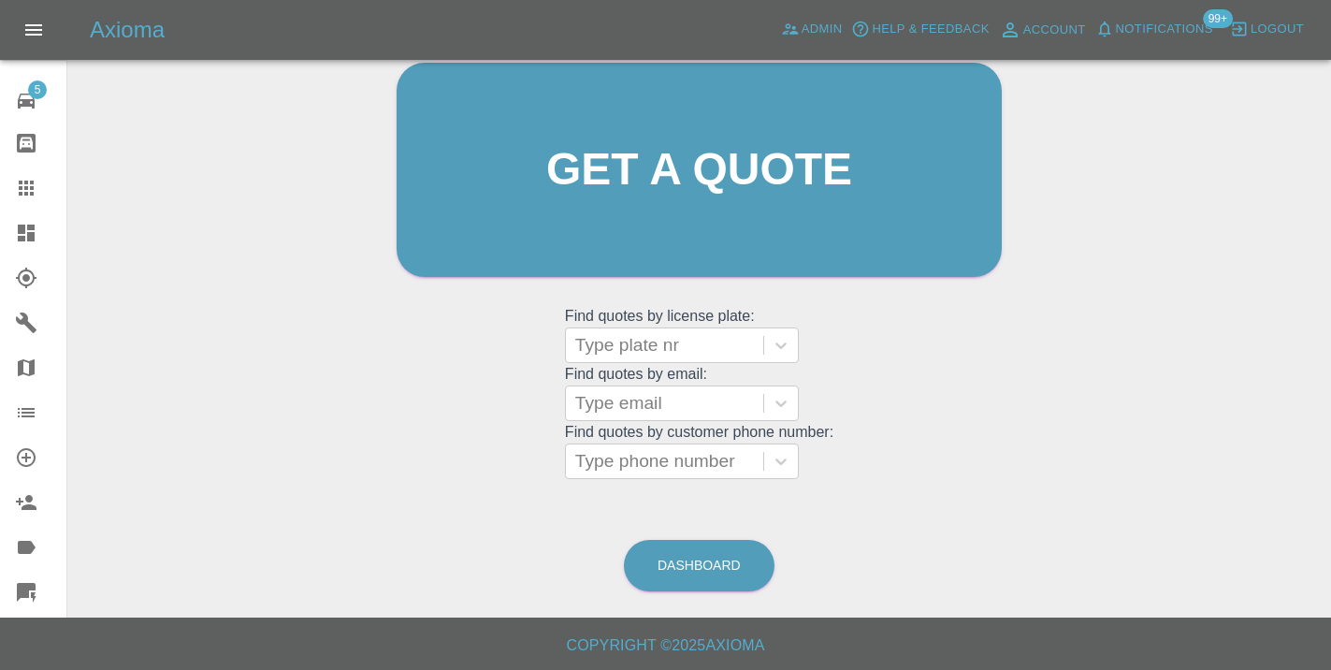
scroll to position [205, 0]
click at [687, 571] on link "Dashboard" at bounding box center [699, 566] width 151 height 51
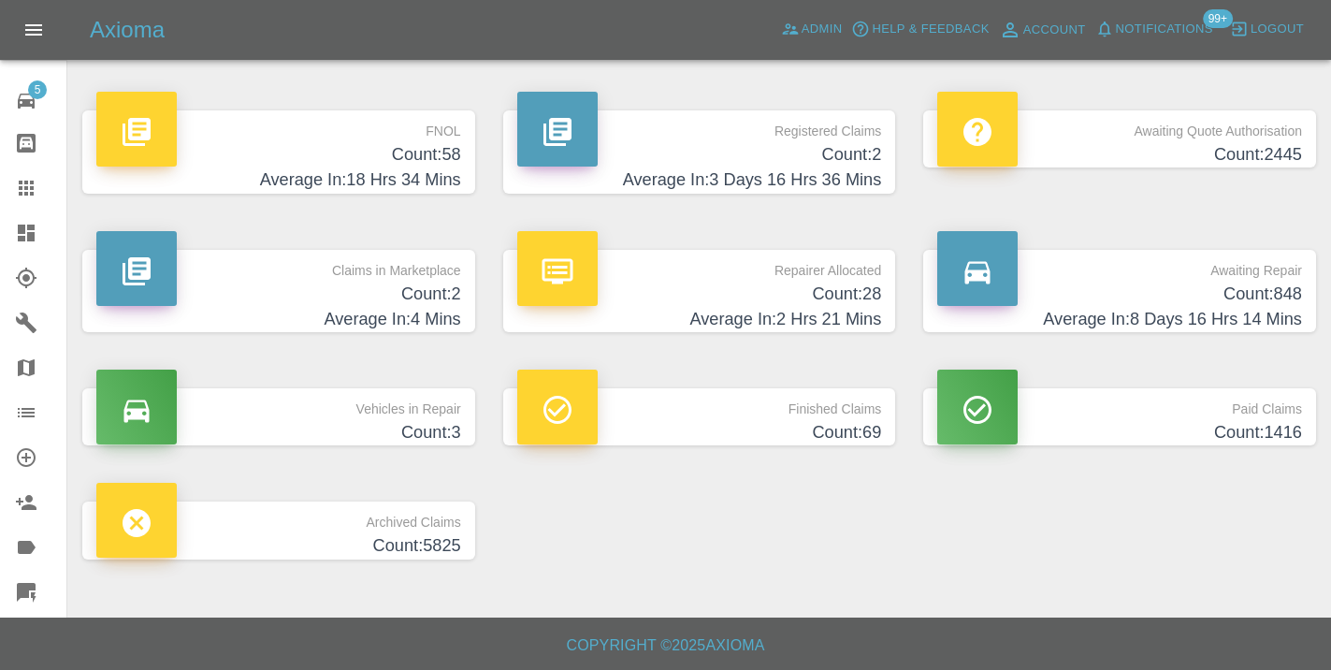
click at [1230, 317] on h4 "Average In: 8 Days 16 Hrs 14 Mins" at bounding box center [1119, 319] width 365 height 25
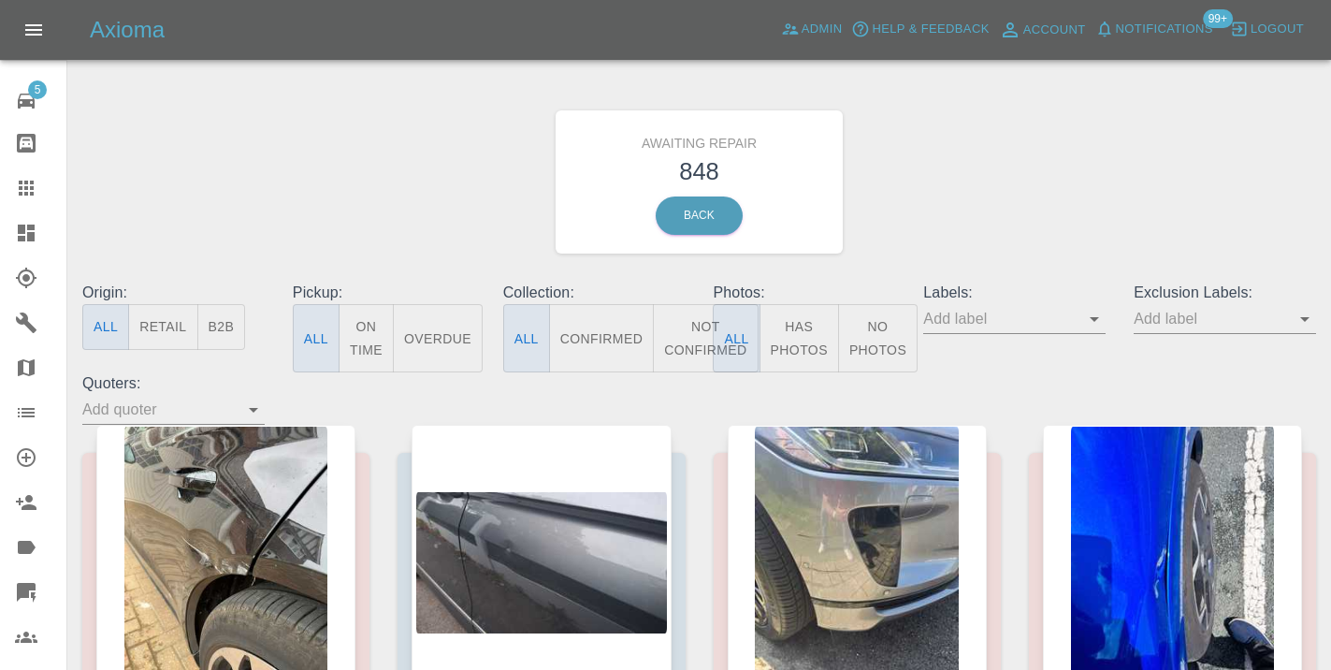
click at [693, 326] on button "Not Confirmed" at bounding box center [705, 338] width 105 height 68
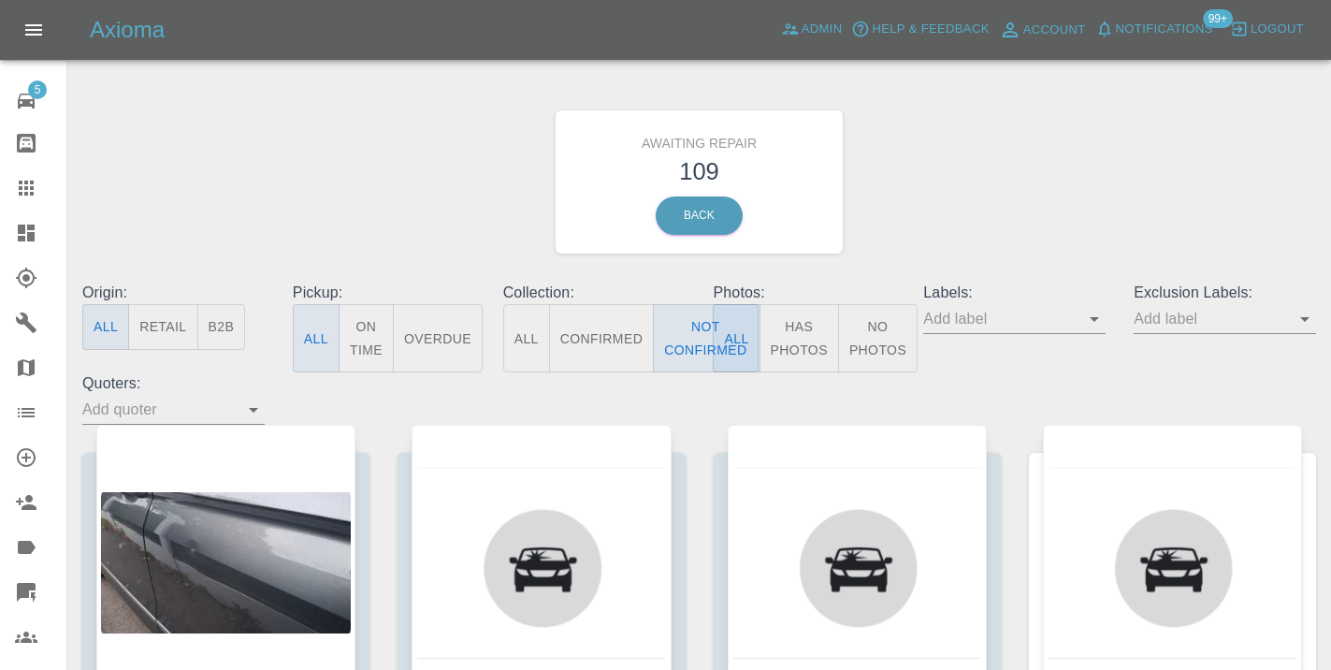
click at [957, 190] on div "Awaiting Repair 109 Back" at bounding box center [699, 181] width 1262 height 199
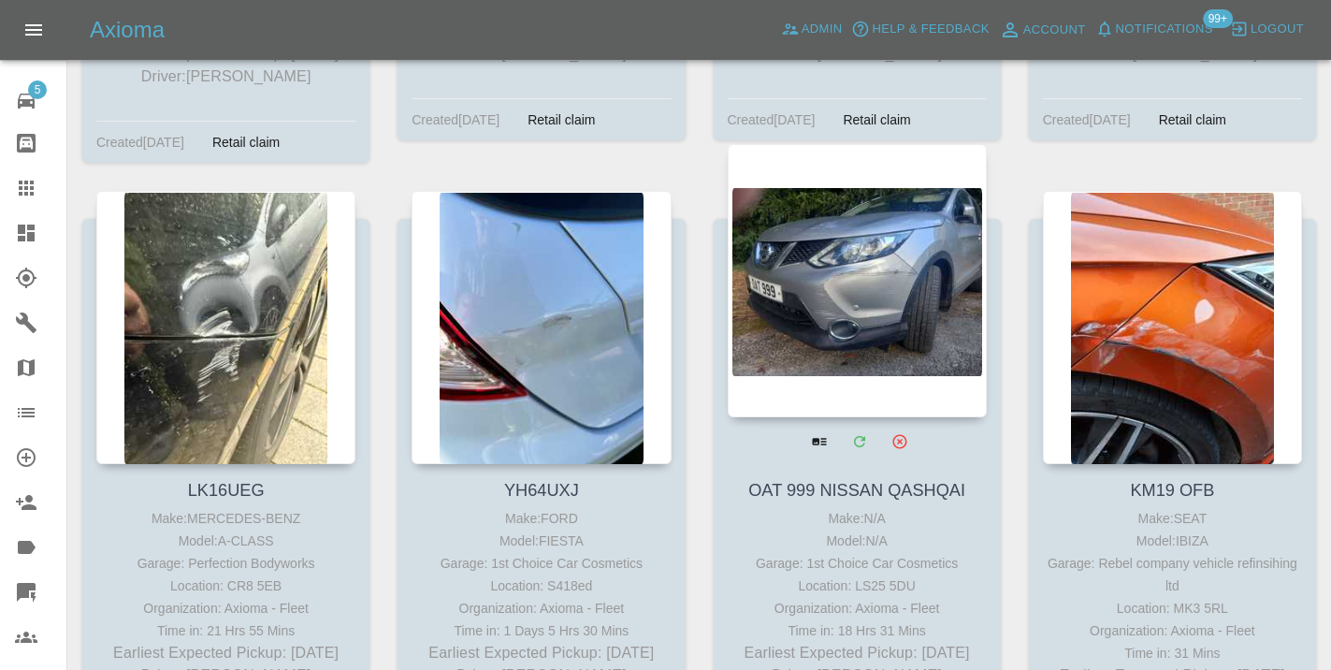
scroll to position [7808, 0]
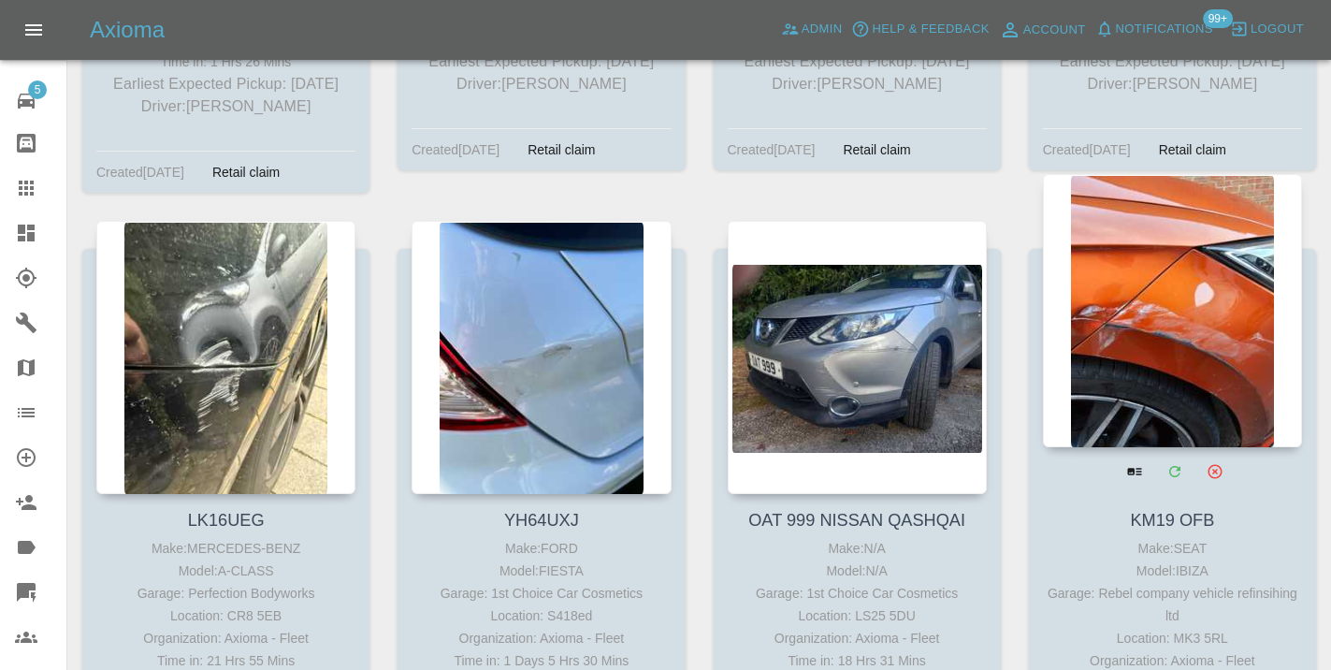
click at [1164, 277] on div at bounding box center [1172, 310] width 259 height 273
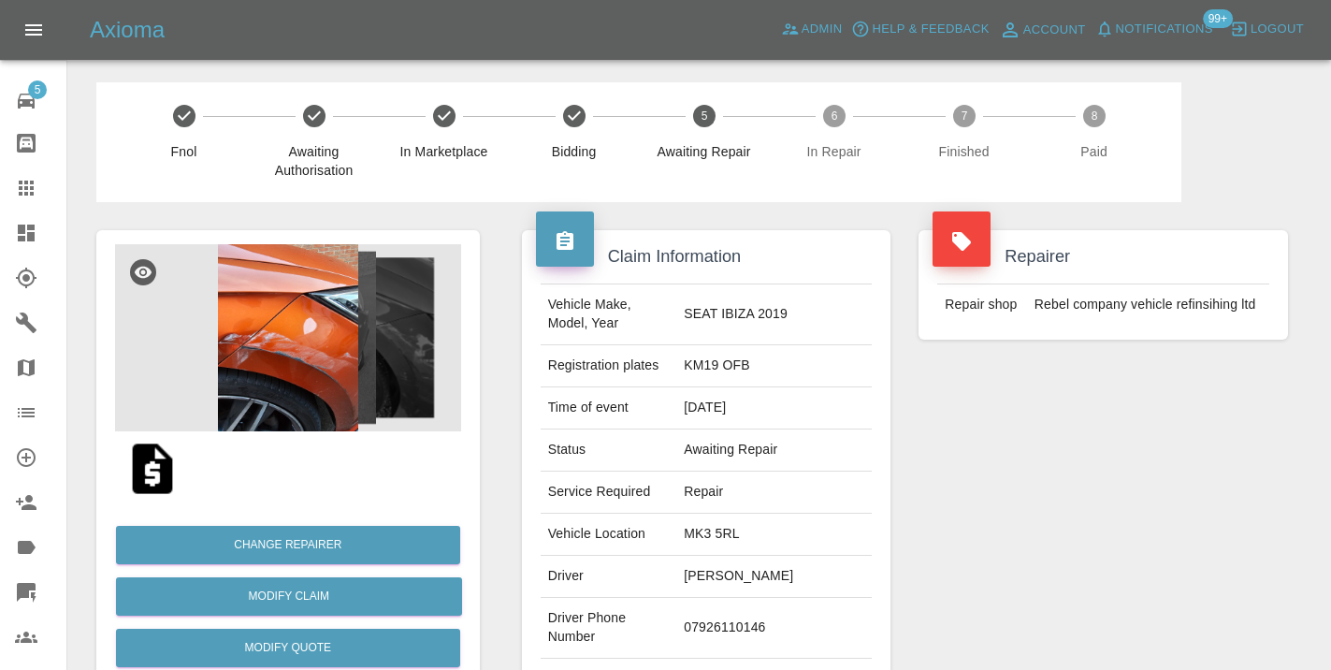
click at [785, 600] on td "07926110146" at bounding box center [773, 628] width 195 height 61
copy td "07926110146"
click at [953, 539] on div "Repairer Repair shop Rebel company vehicle refinsihing ltd" at bounding box center [1102, 481] width 397 height 558
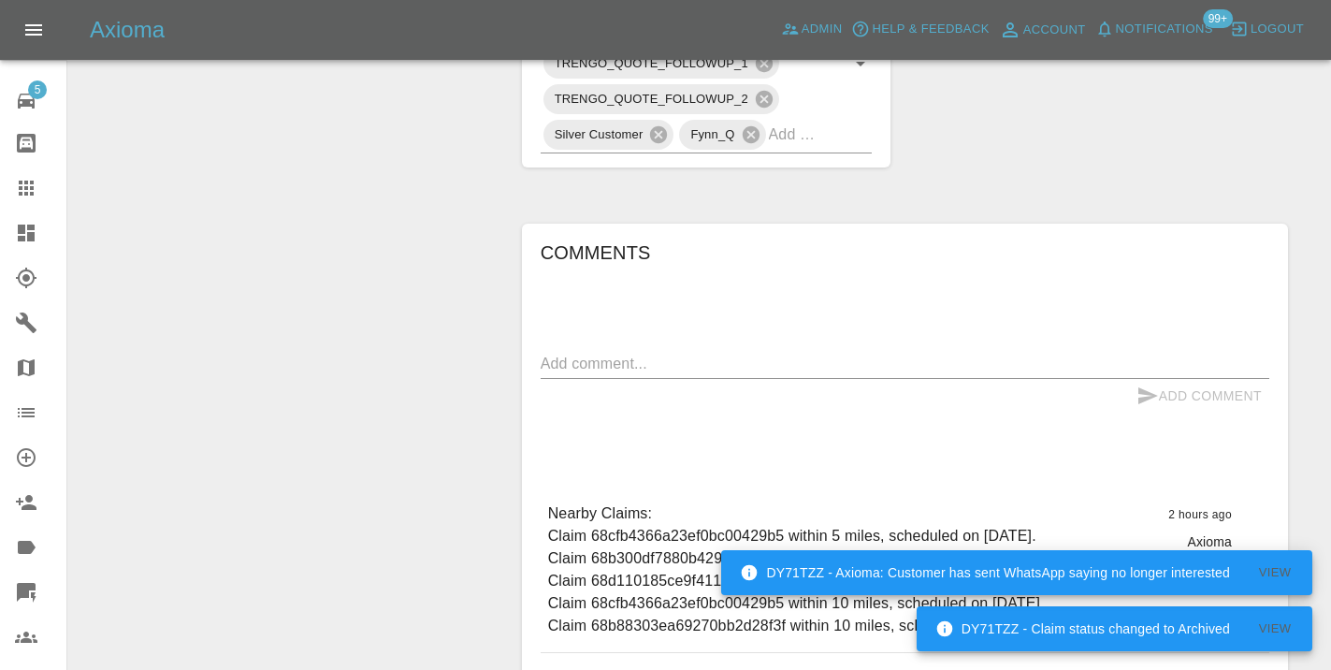
scroll to position [1132, 0]
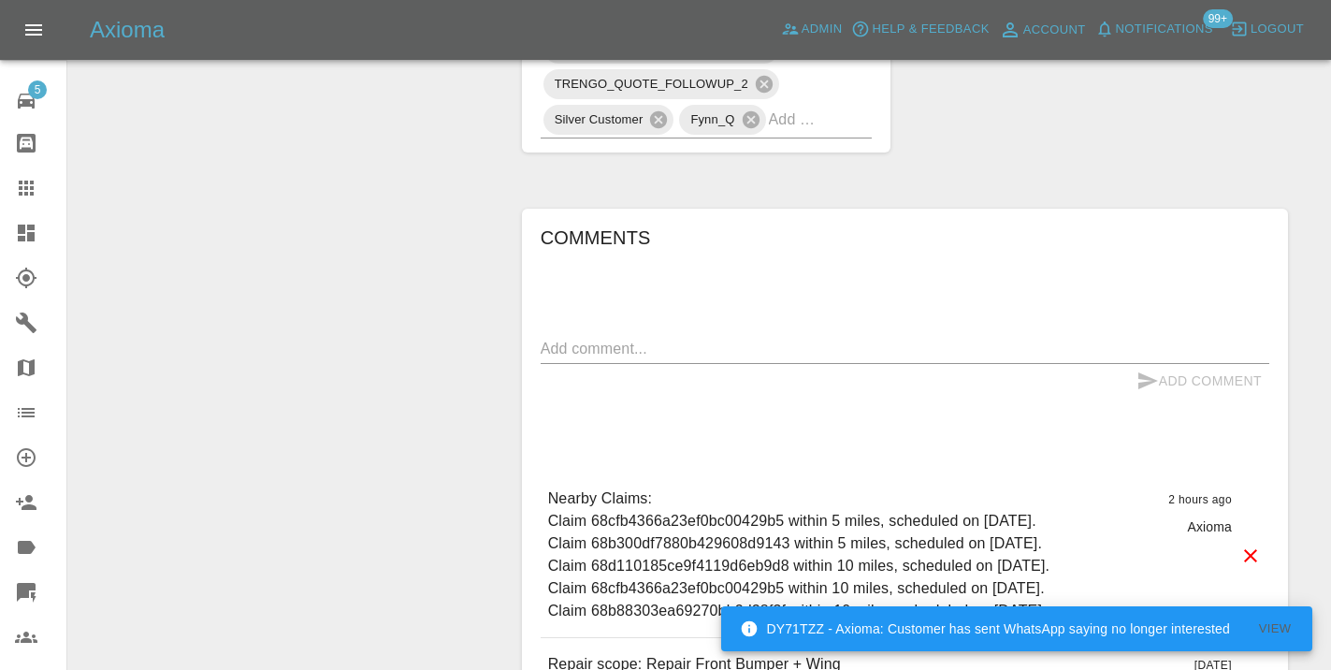
click at [566, 338] on textarea at bounding box center [905, 349] width 728 height 22
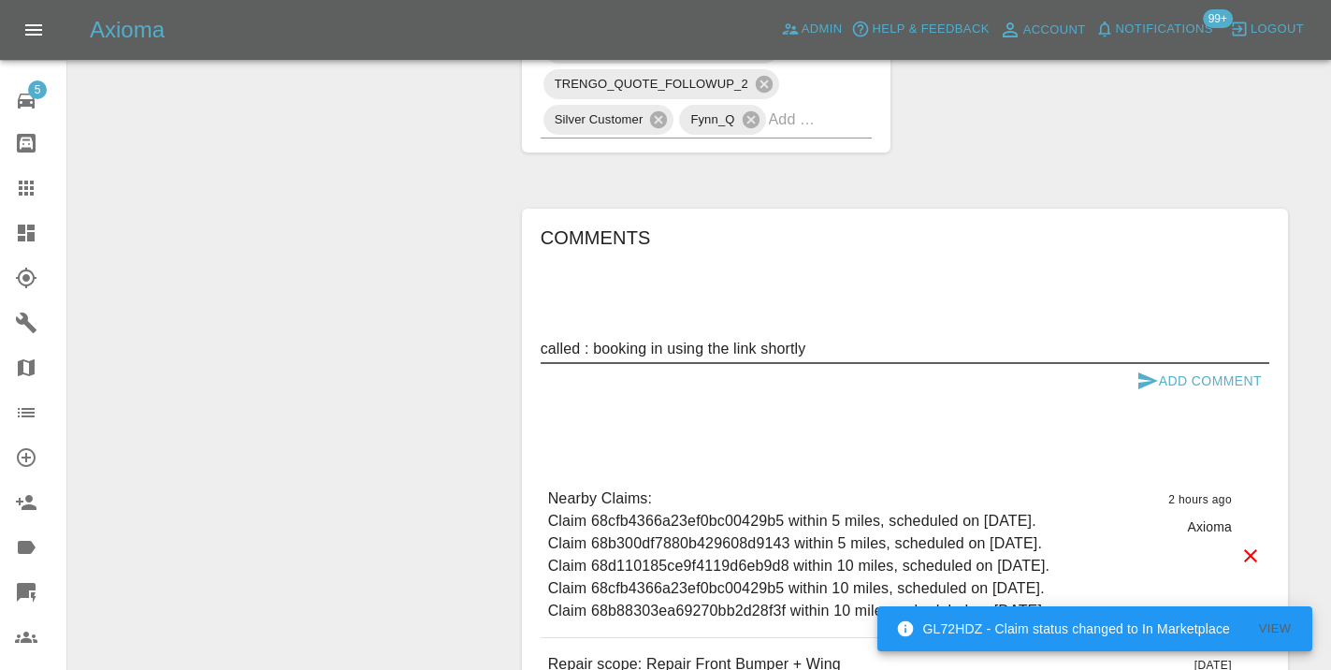
type textarea "called : booking in using the link shortly"
click at [1147, 372] on icon "submit" at bounding box center [1148, 380] width 20 height 17
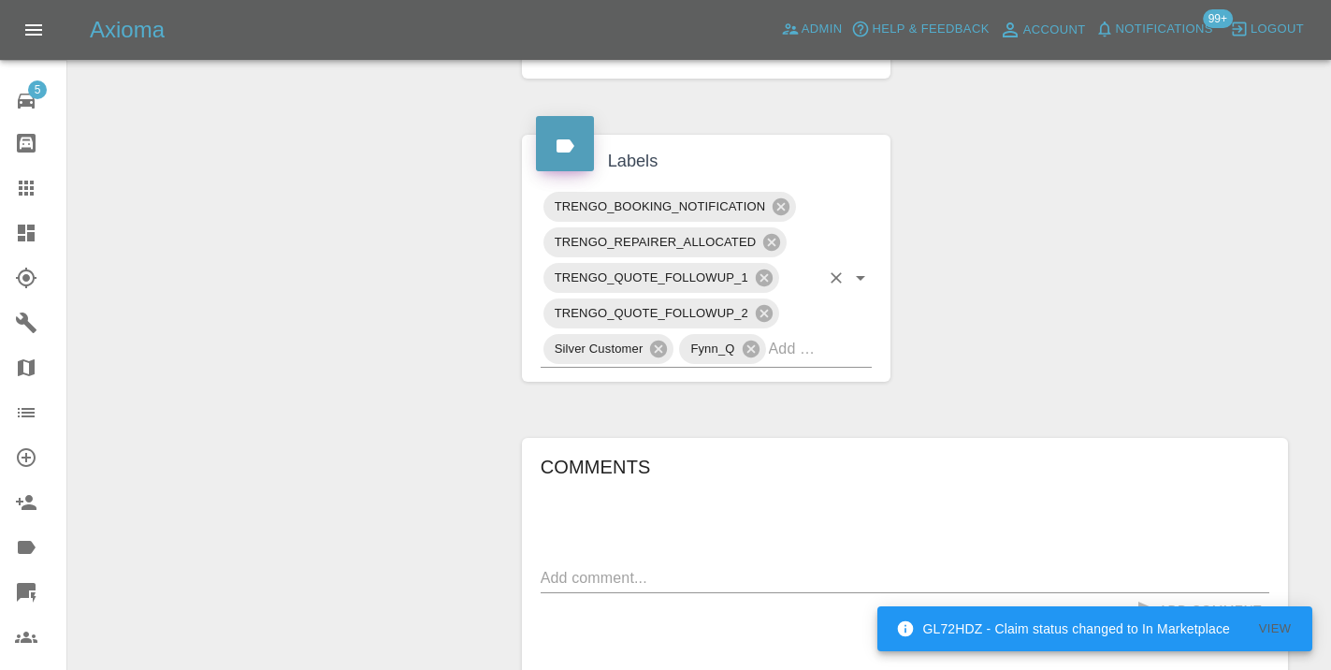
scroll to position [854, 0]
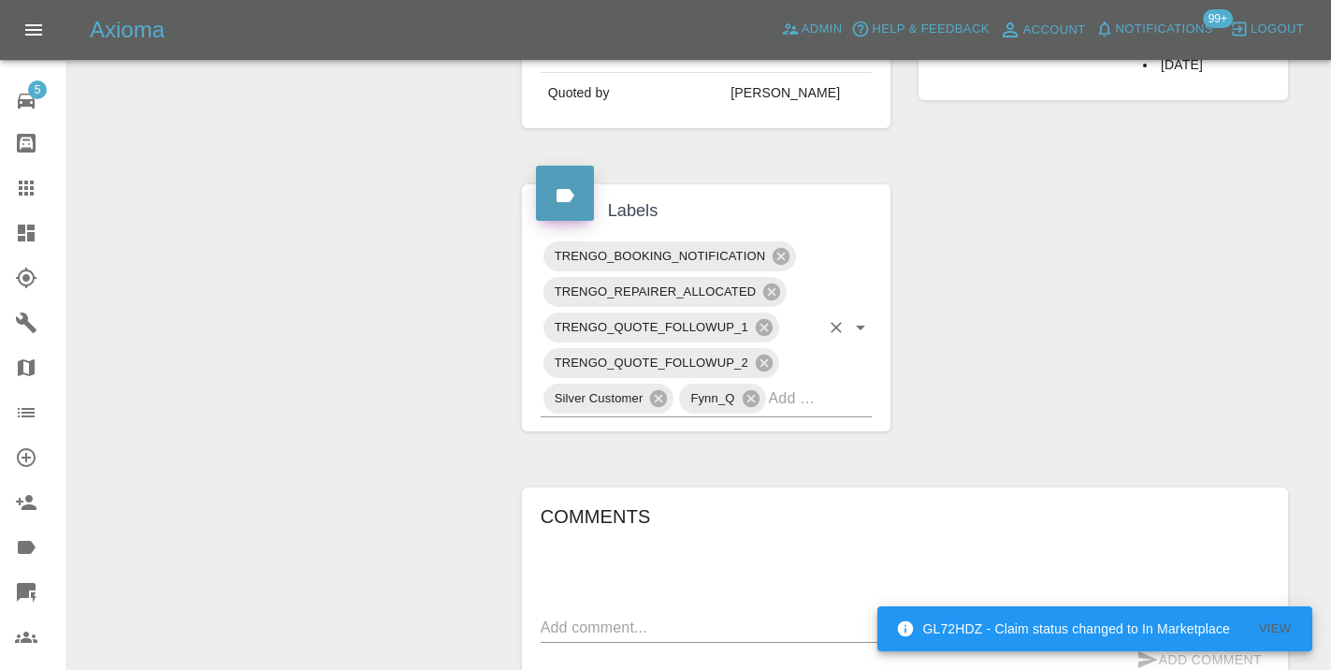
click at [806, 383] on input "text" at bounding box center [794, 397] width 51 height 29
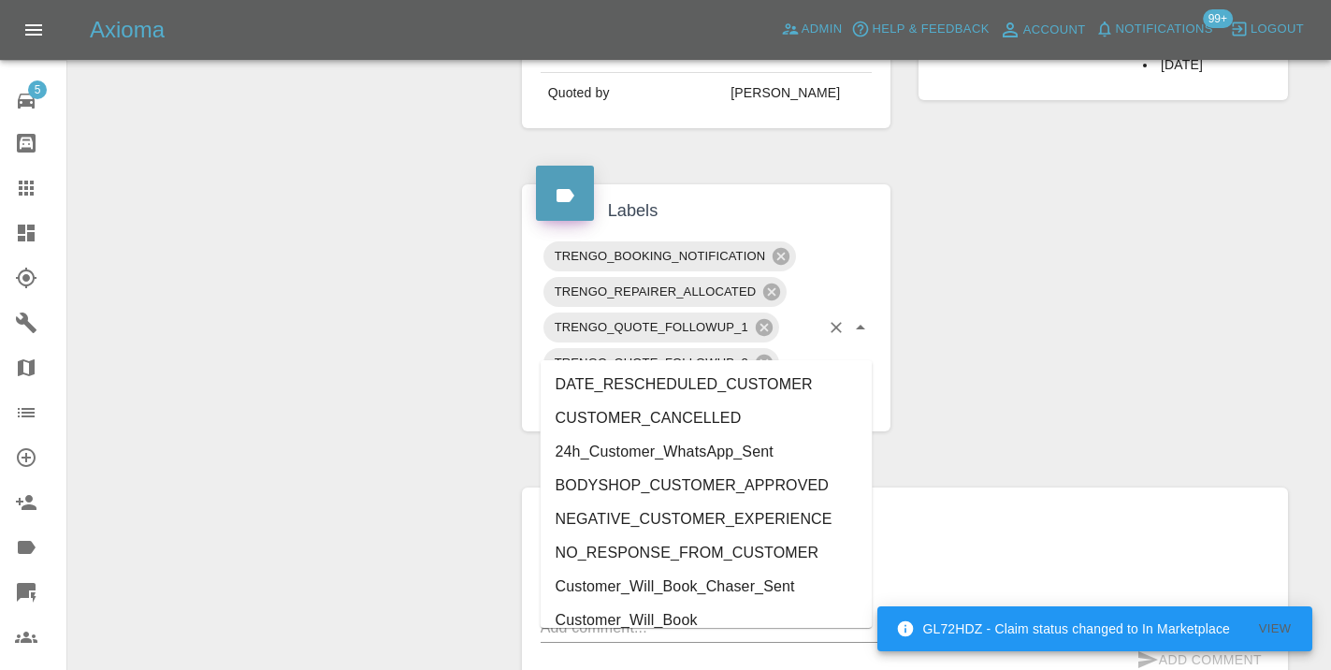
type input "cust"
click at [732, 611] on li "Customer_Will_Book" at bounding box center [707, 620] width 332 height 34
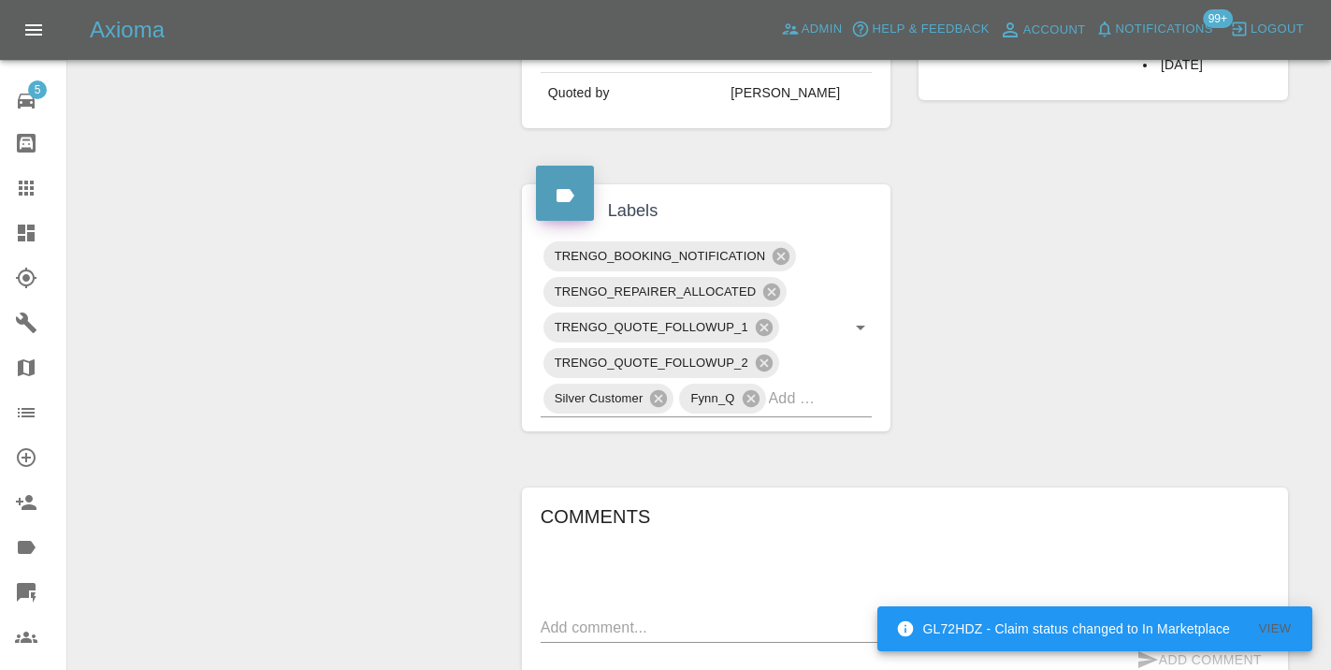
click at [411, 379] on div "Change Repairer Modify Claim Modify Quote Rollback Submit Payment Archive" at bounding box center [287, 290] width 411 height 1885
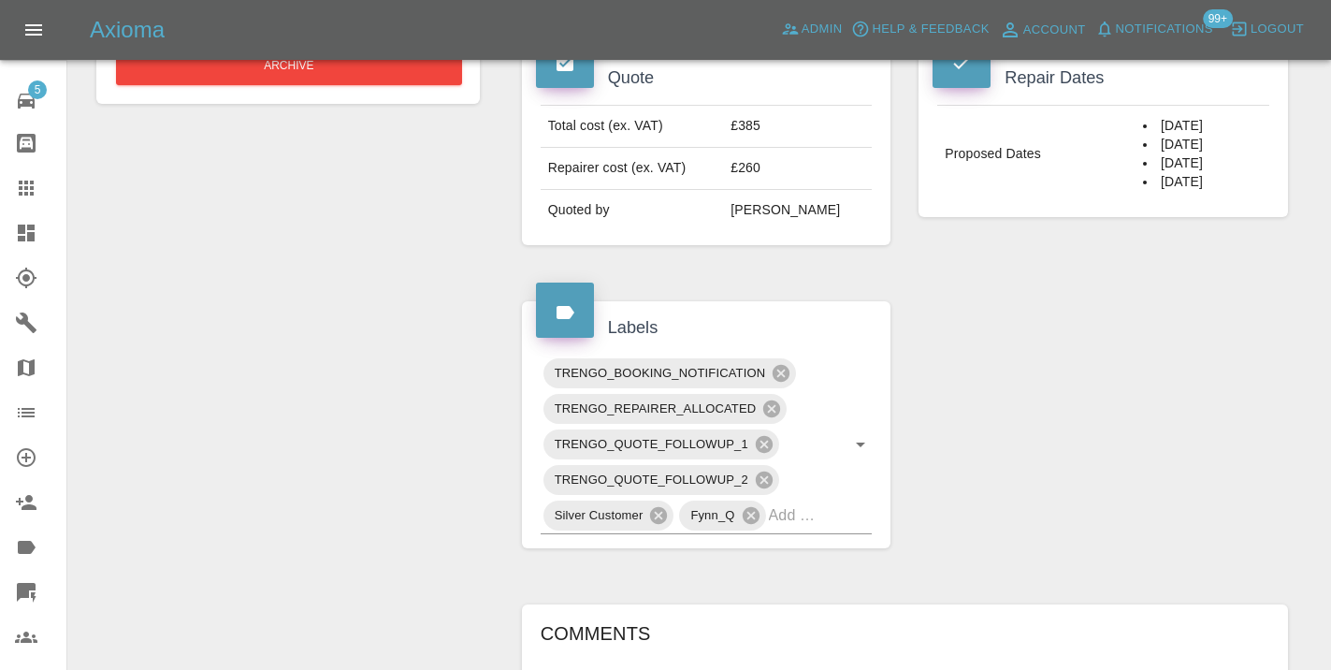
scroll to position [725, 0]
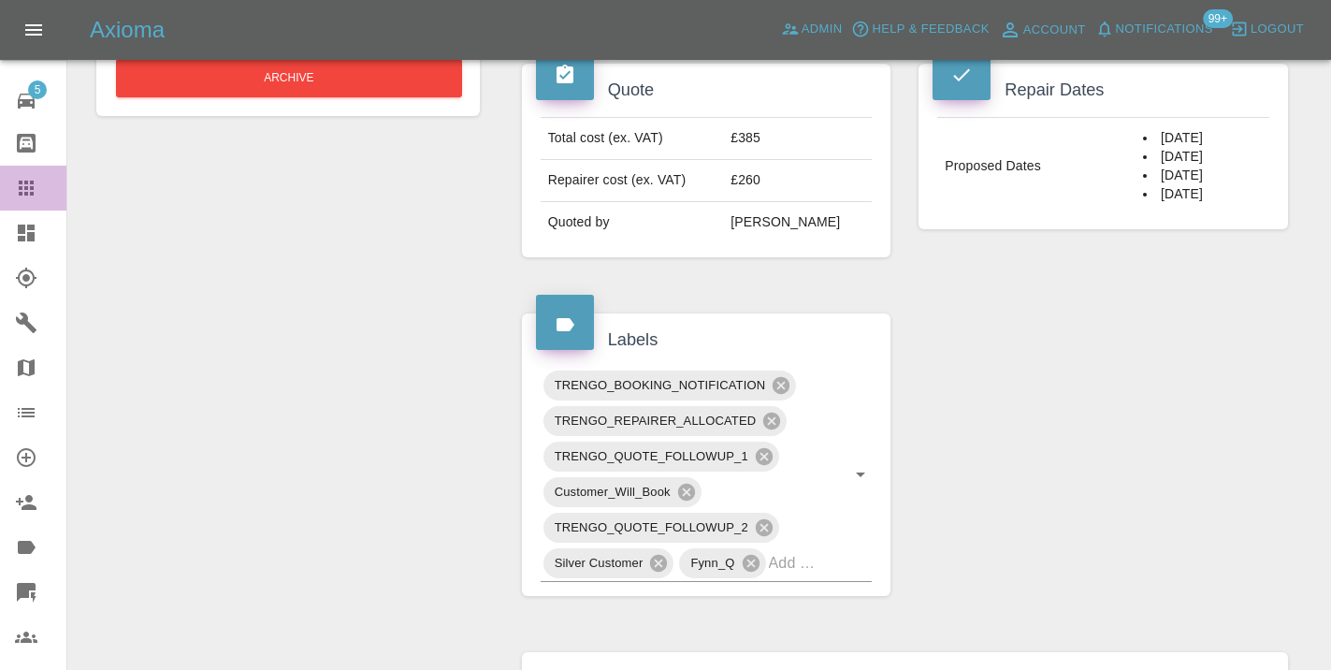
click at [35, 194] on icon at bounding box center [26, 188] width 22 height 22
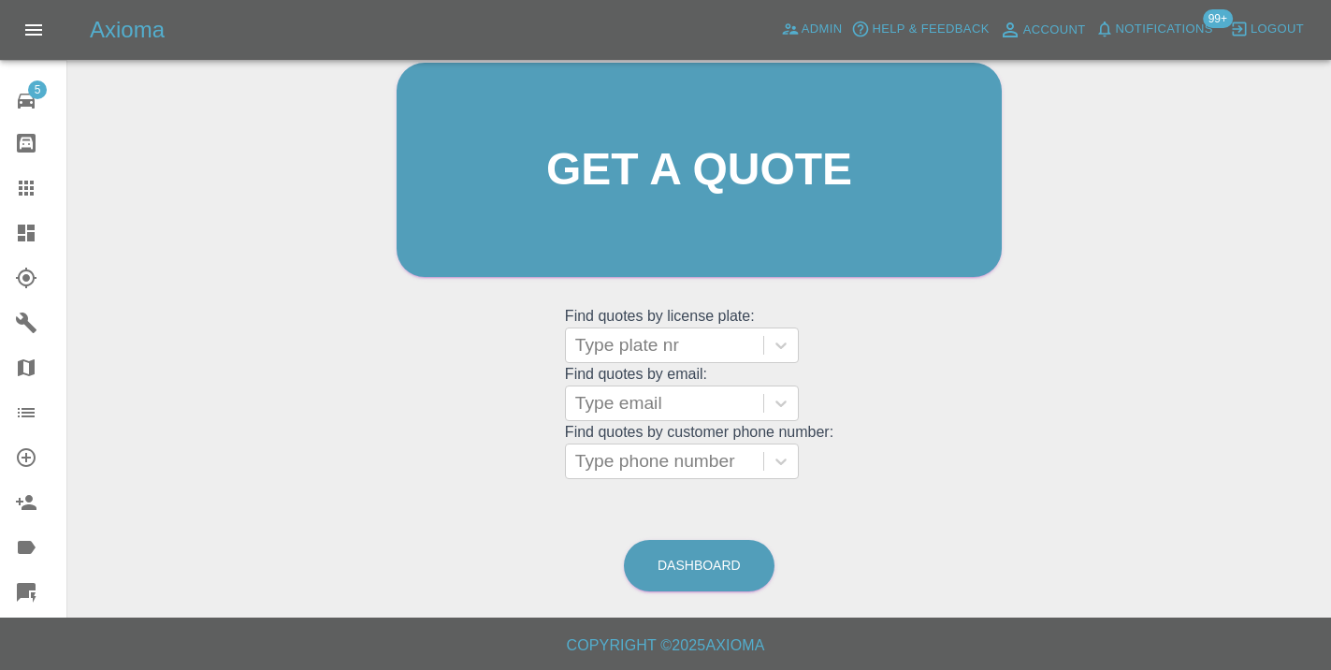
scroll to position [143, 0]
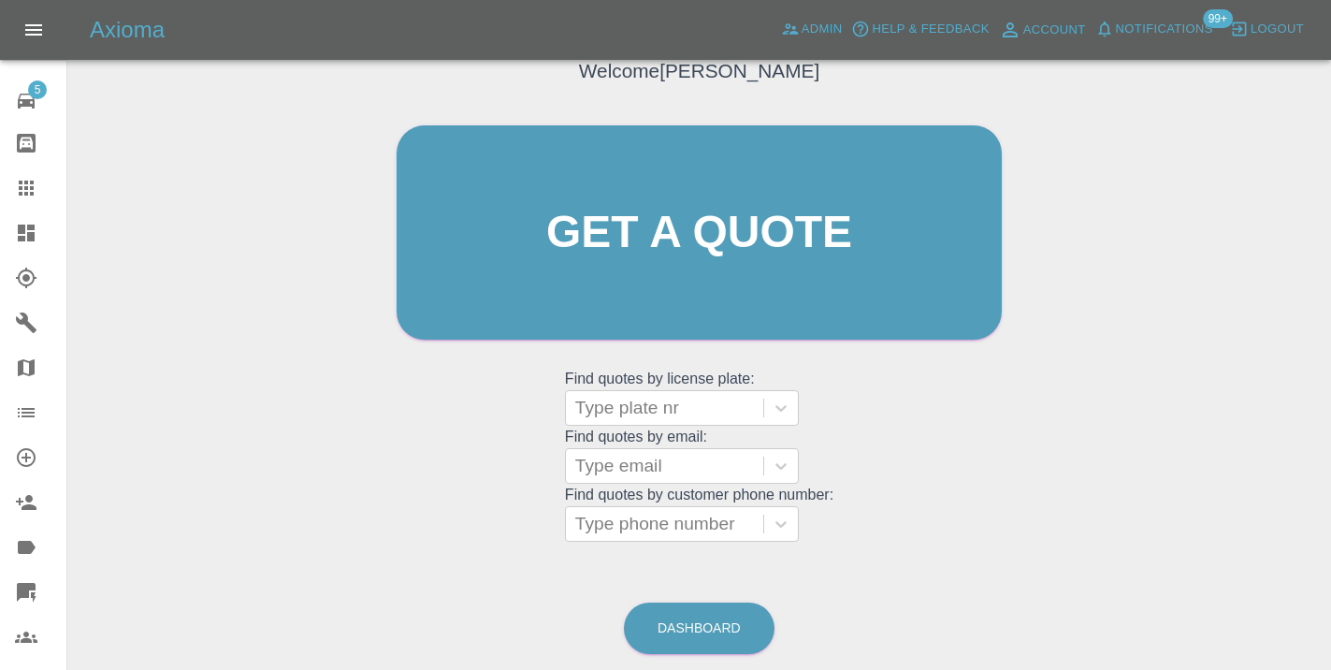
click at [886, 575] on div "Welcome [PERSON_NAME] Get a quote Get a quote Find quotes by license plate: Typ…" at bounding box center [698, 321] width 1233 height 671
click at [712, 615] on link "Dashboard" at bounding box center [699, 627] width 151 height 51
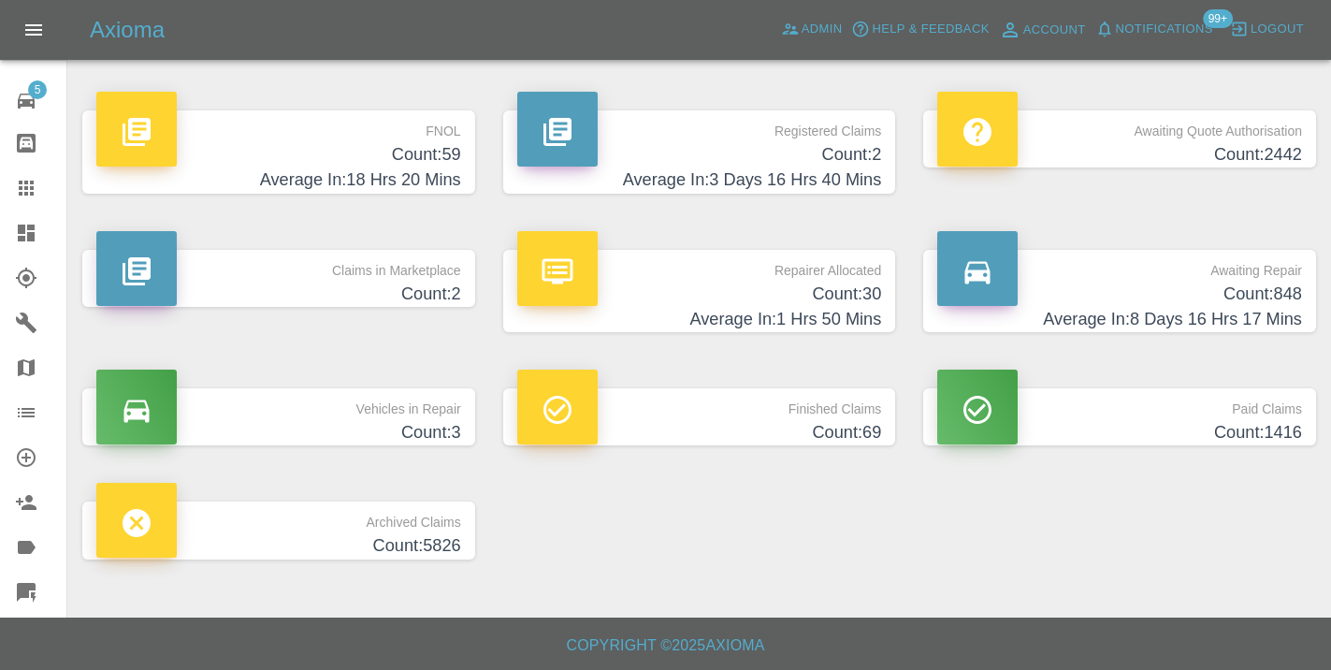
click at [1284, 303] on h4 "Count: 848" at bounding box center [1119, 293] width 365 height 25
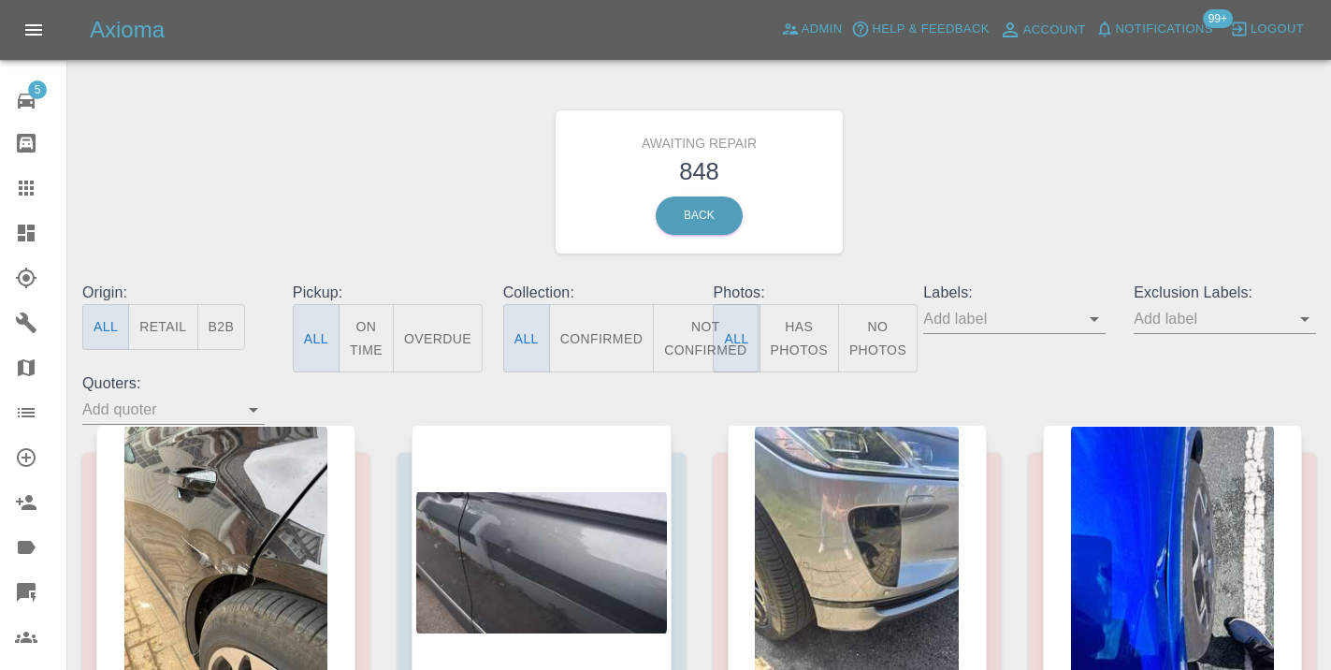
click at [685, 325] on button "Not Confirmed" at bounding box center [705, 338] width 105 height 68
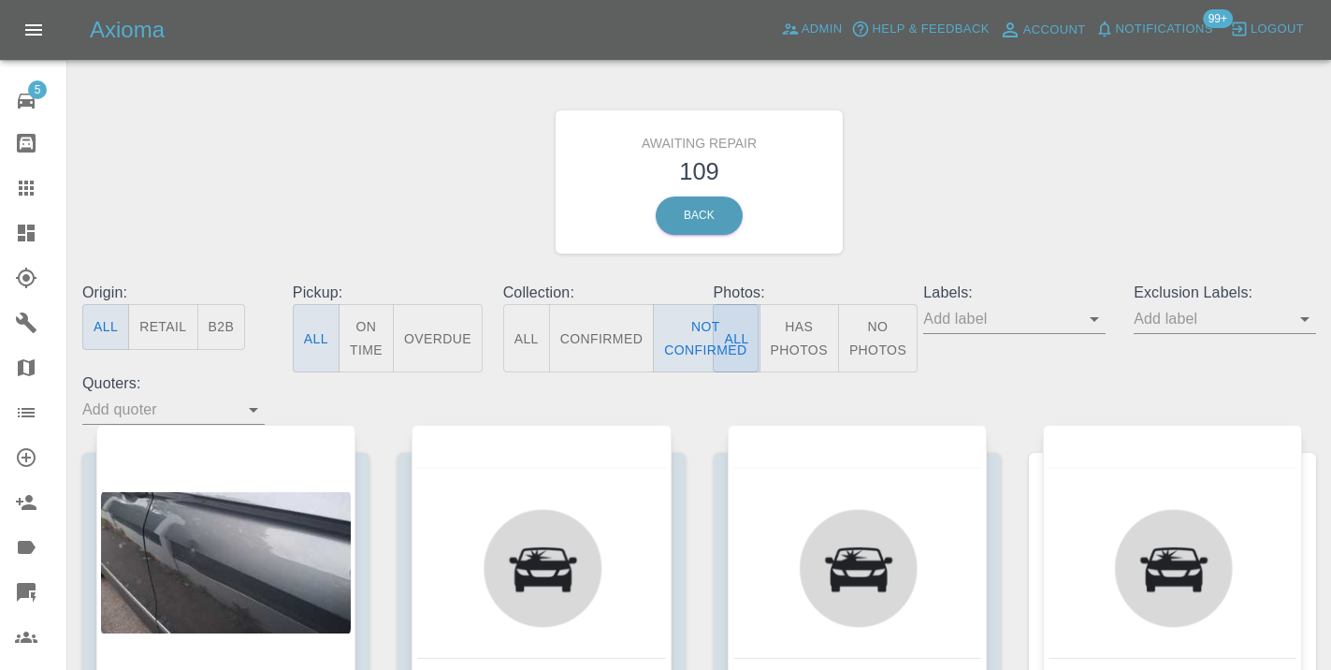
click at [1174, 156] on div "Awaiting Repair 109 Back" at bounding box center [699, 181] width 1262 height 199
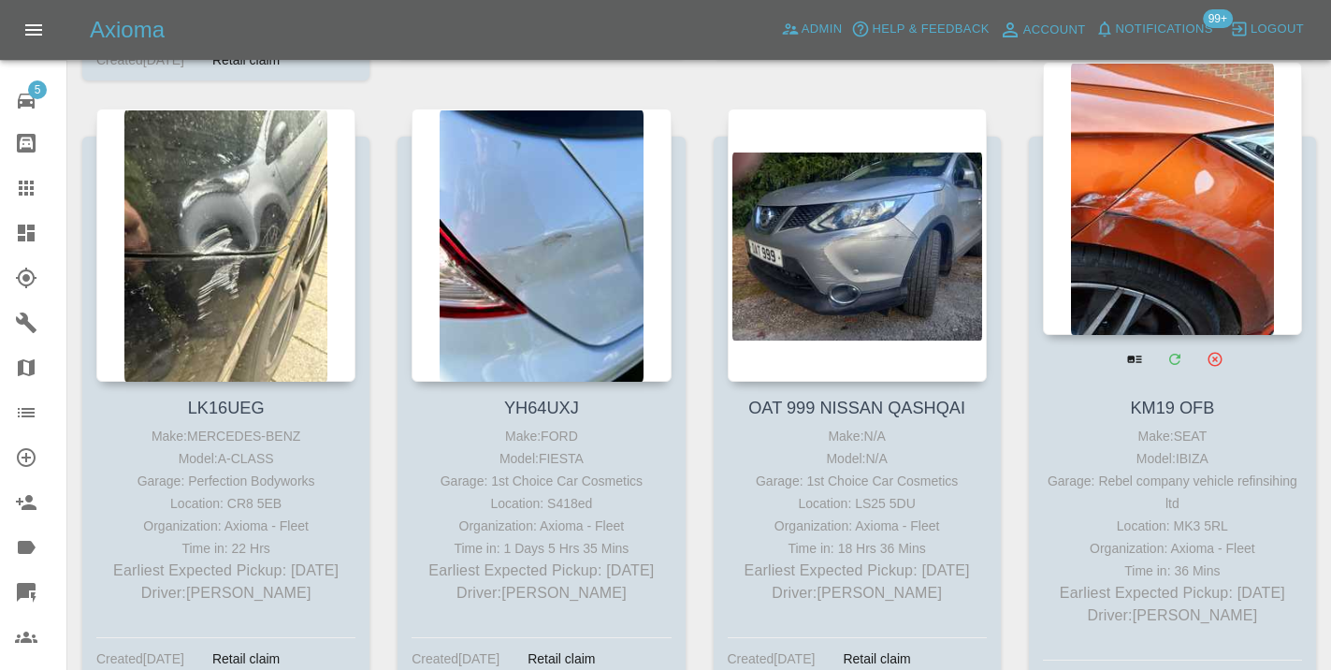
scroll to position [7932, 0]
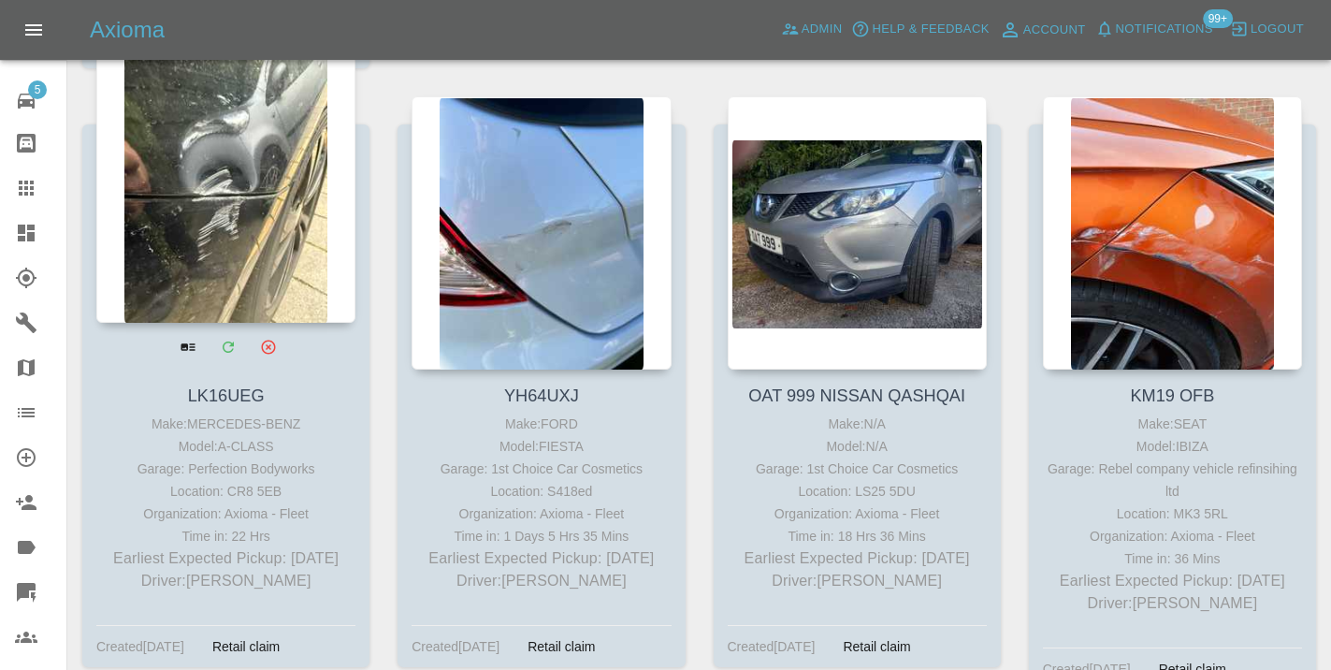
click at [199, 225] on div at bounding box center [225, 186] width 259 height 273
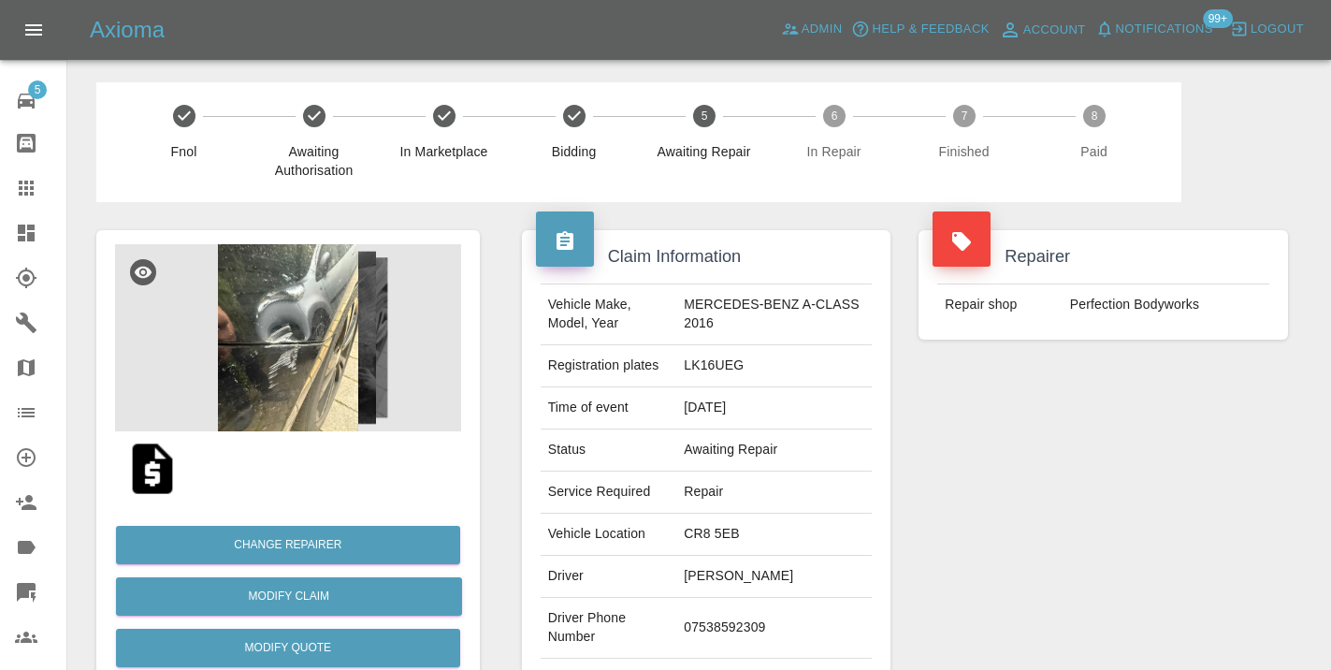
click at [740, 627] on td "07538592309" at bounding box center [773, 628] width 195 height 61
copy td "07538592309"
click at [1135, 466] on div "Repairer Repair shop Perfection Bodyworks" at bounding box center [1102, 481] width 397 height 558
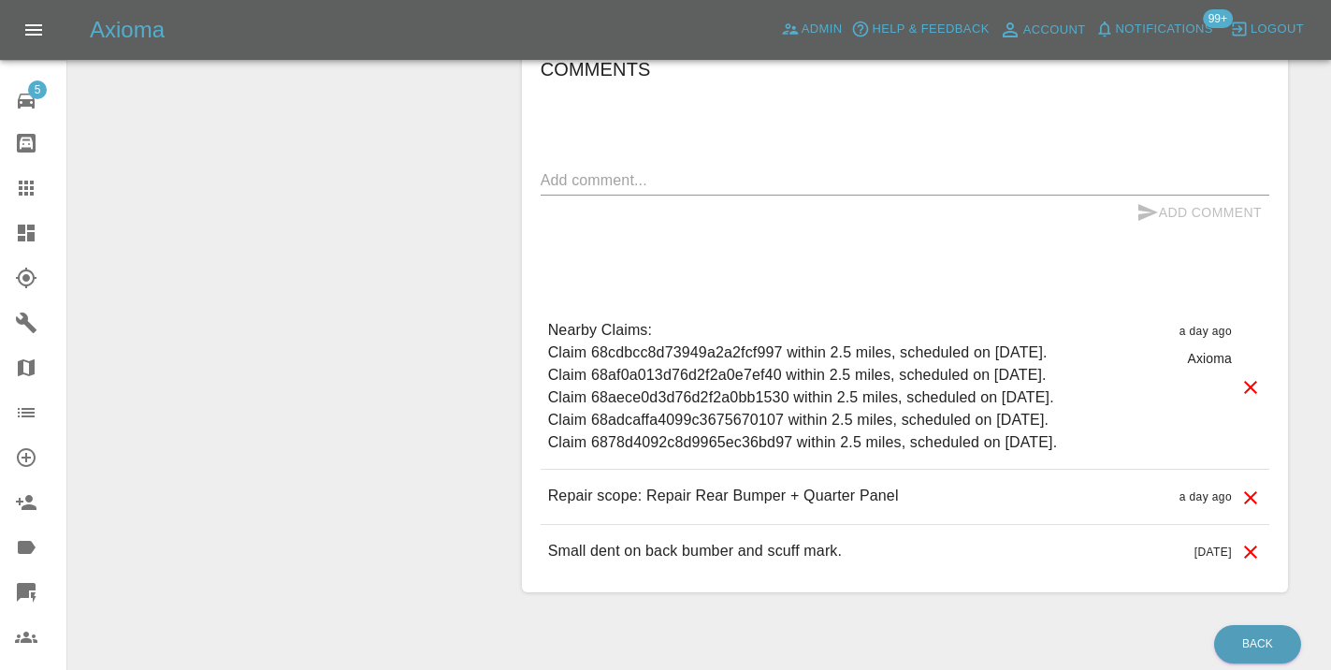
scroll to position [1640, 0]
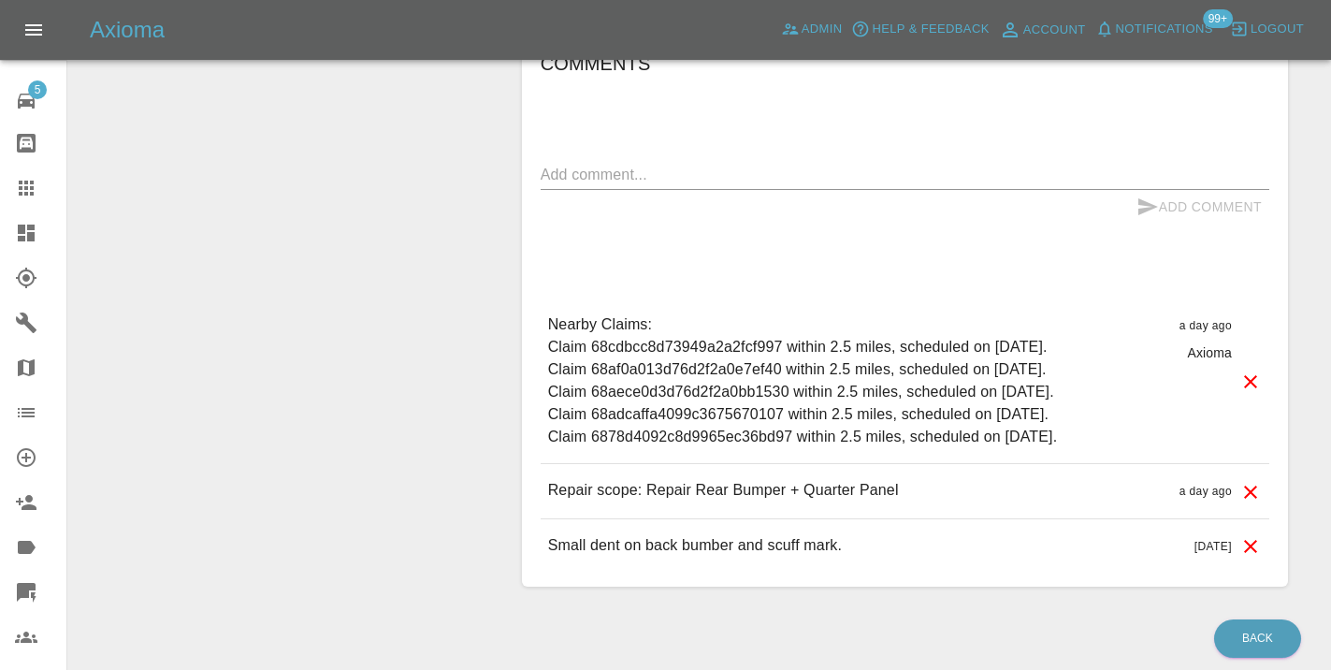
click at [569, 166] on div "x" at bounding box center [905, 175] width 728 height 30
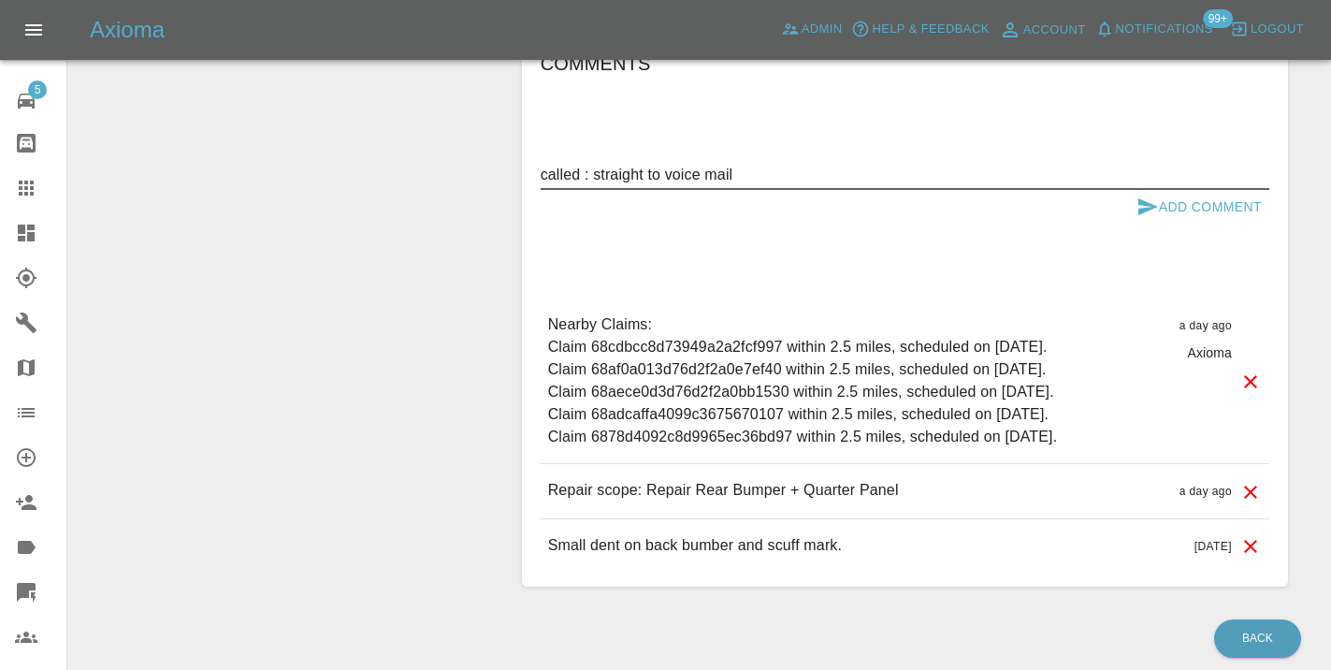
type textarea "called : straight to voice mail"
click at [1138, 195] on icon "submit" at bounding box center [1147, 206] width 22 height 22
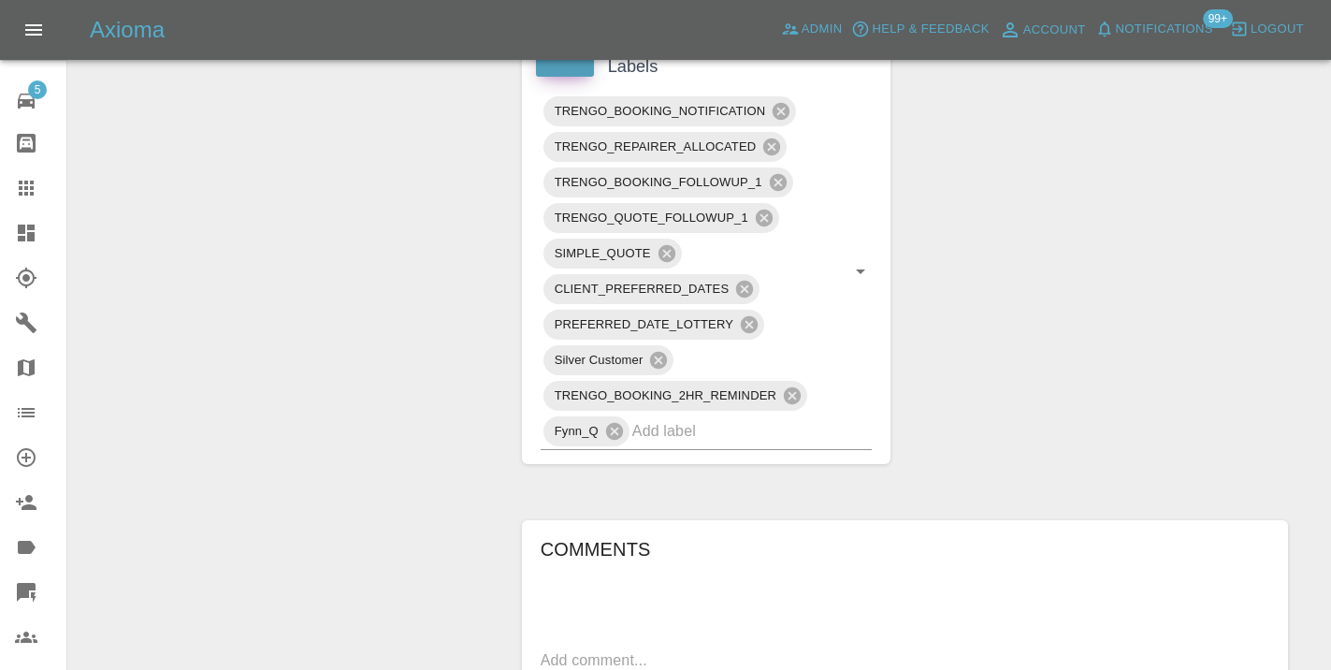
scroll to position [1147, 0]
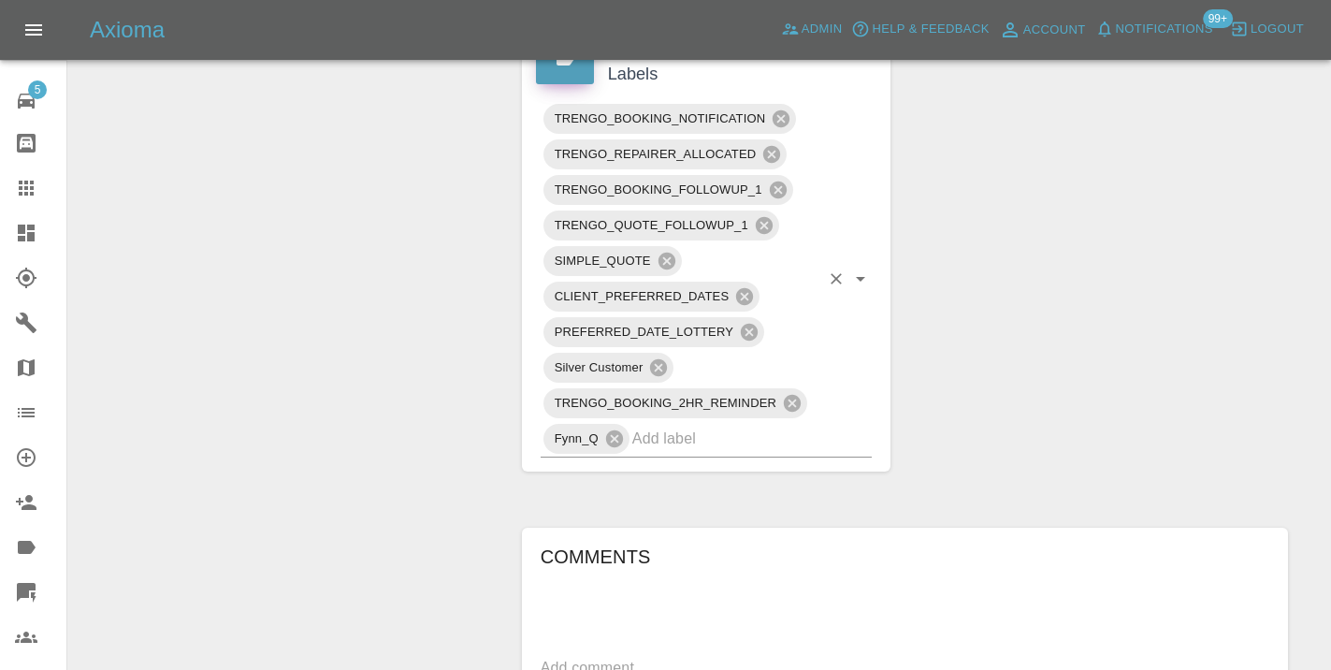
click at [686, 424] on input "text" at bounding box center [726, 438] width 188 height 29
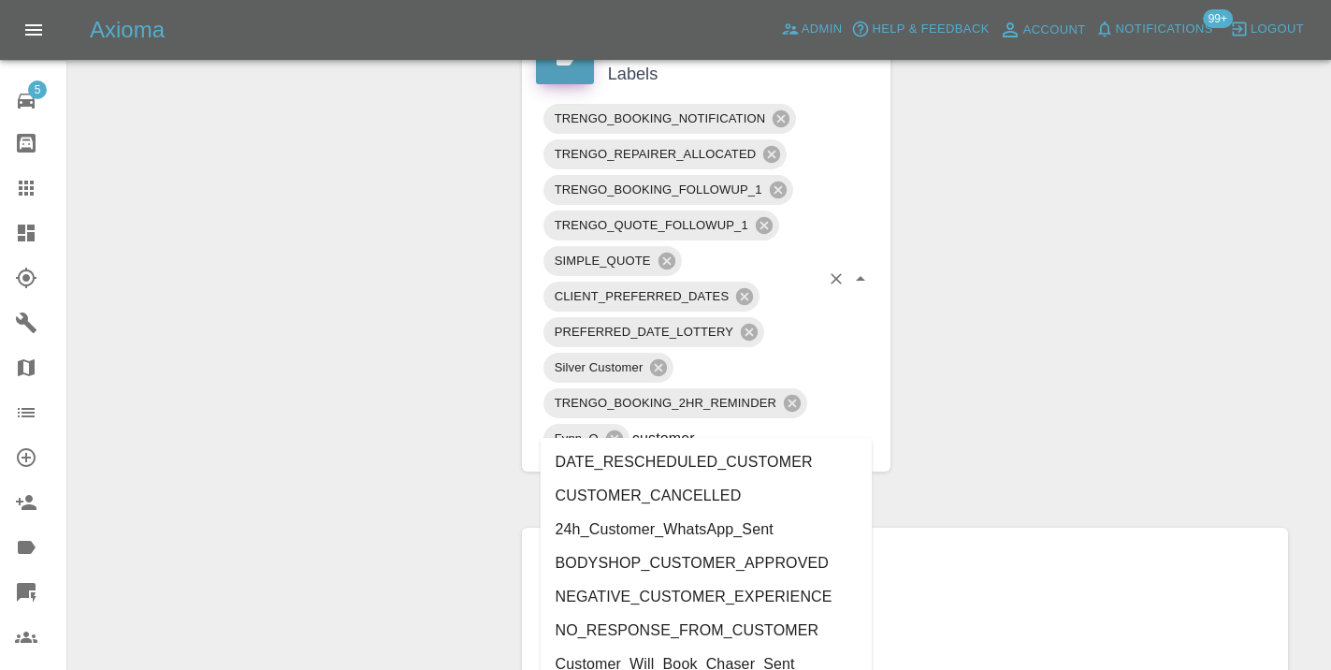
type input "customer_"
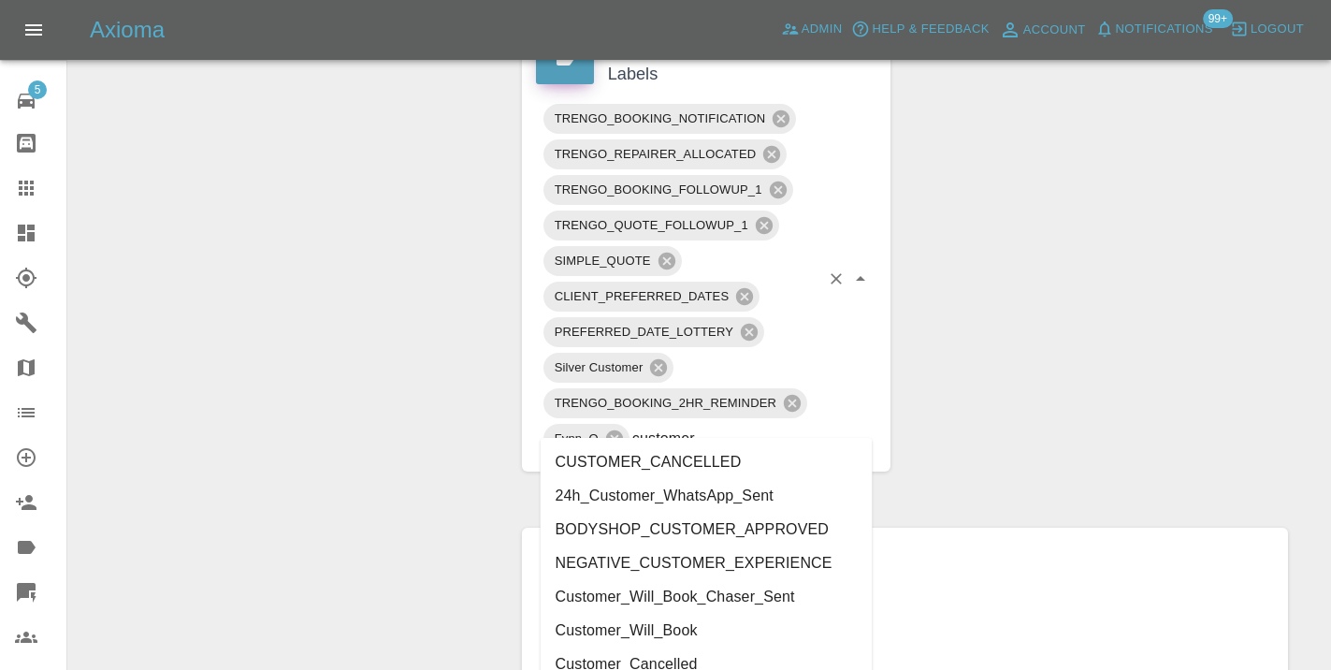
click at [656, 635] on li "Customer_Will_Book" at bounding box center [707, 630] width 332 height 34
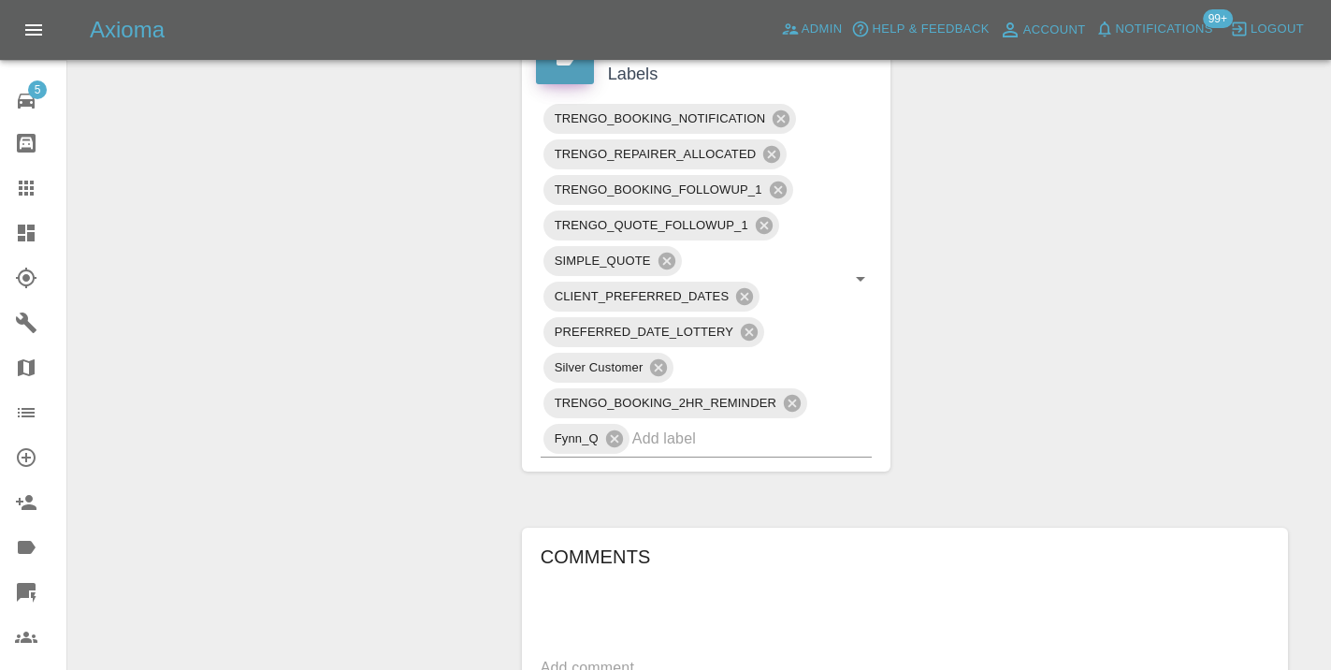
click at [274, 375] on div "Change Repairer Modify Claim Modify Quote Rollback Submit Payment Archive" at bounding box center [287, 121] width 411 height 2132
click at [35, 194] on icon at bounding box center [26, 188] width 22 height 22
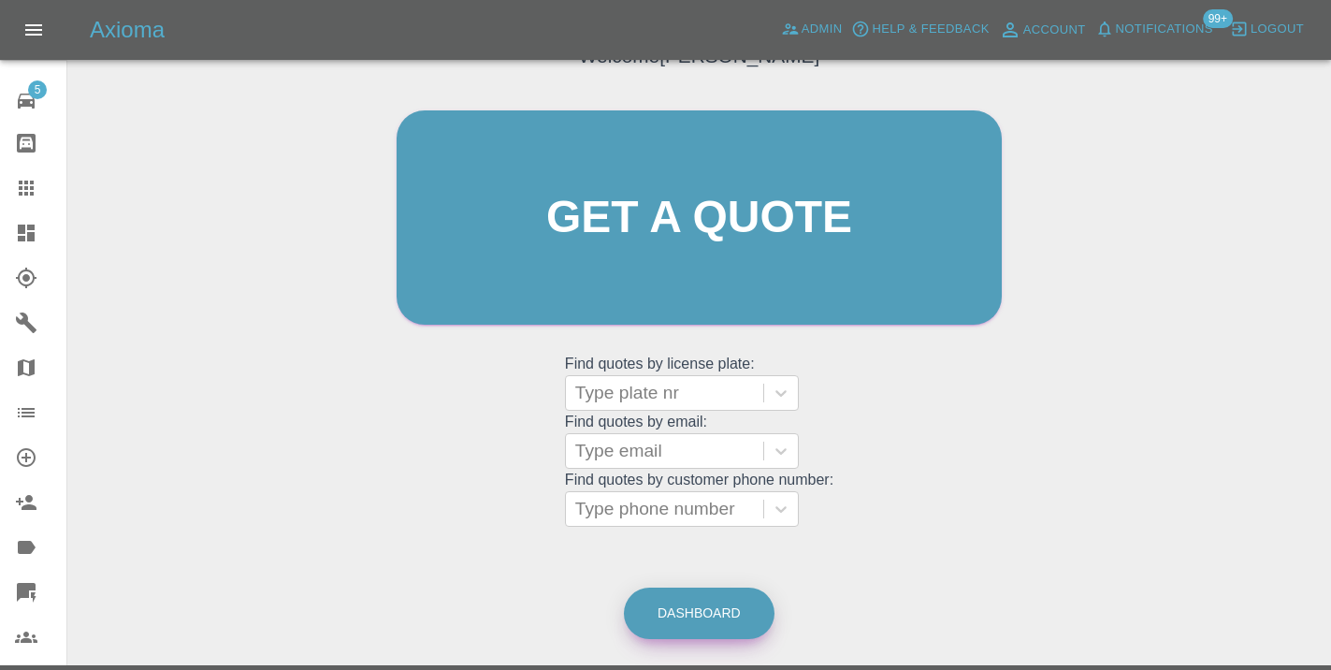
click at [718, 601] on link "Dashboard" at bounding box center [699, 612] width 151 height 51
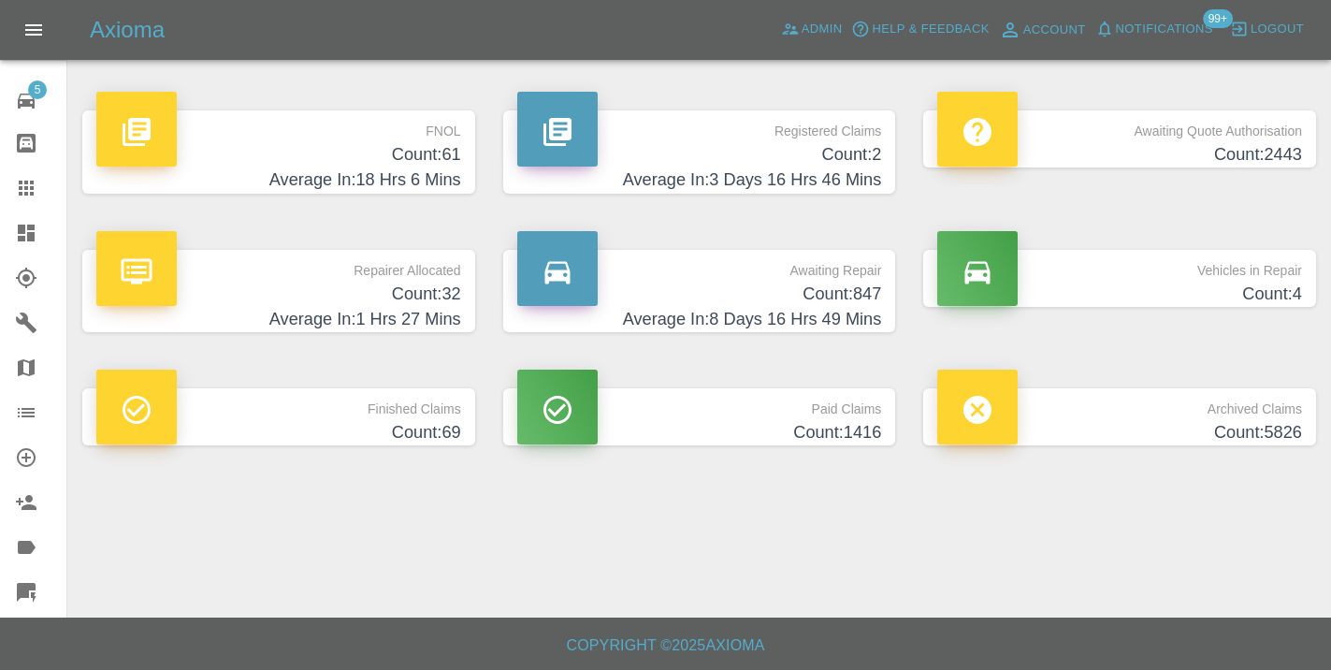
click at [847, 291] on h4 "Count: 847" at bounding box center [699, 293] width 365 height 25
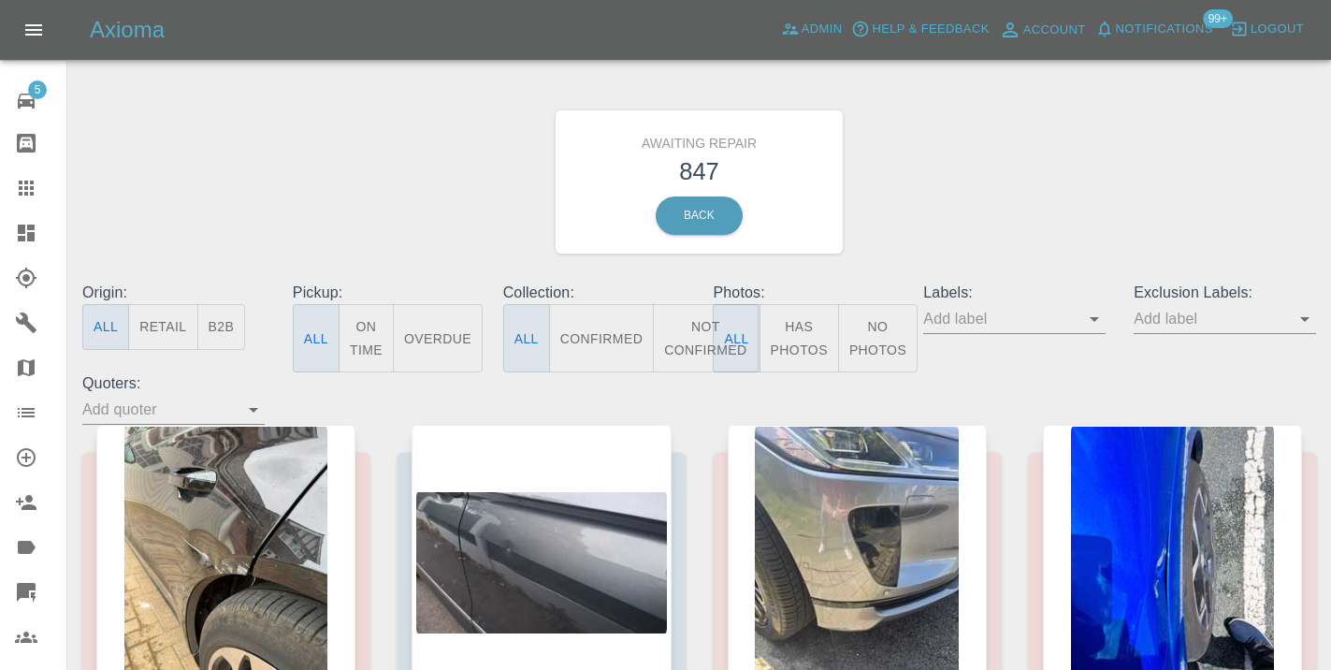
click at [692, 339] on button "Not Confirmed" at bounding box center [705, 338] width 105 height 68
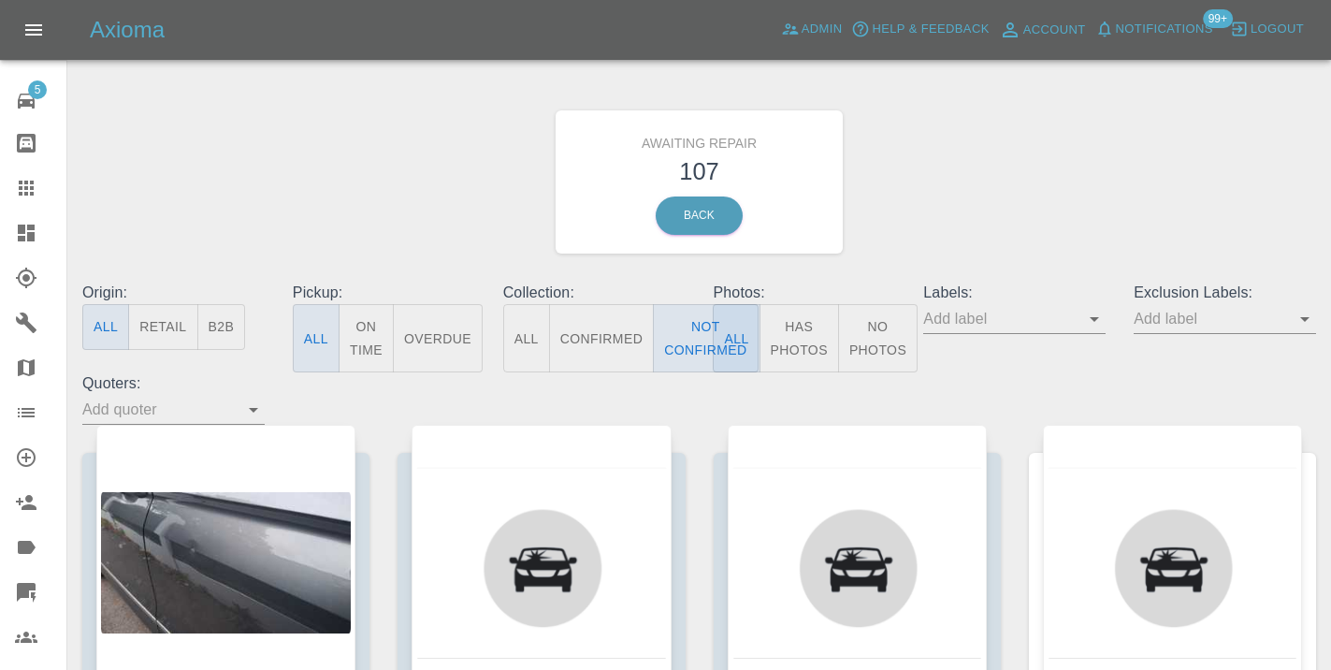
click at [975, 164] on div "Awaiting Repair 107 Back" at bounding box center [699, 181] width 1262 height 199
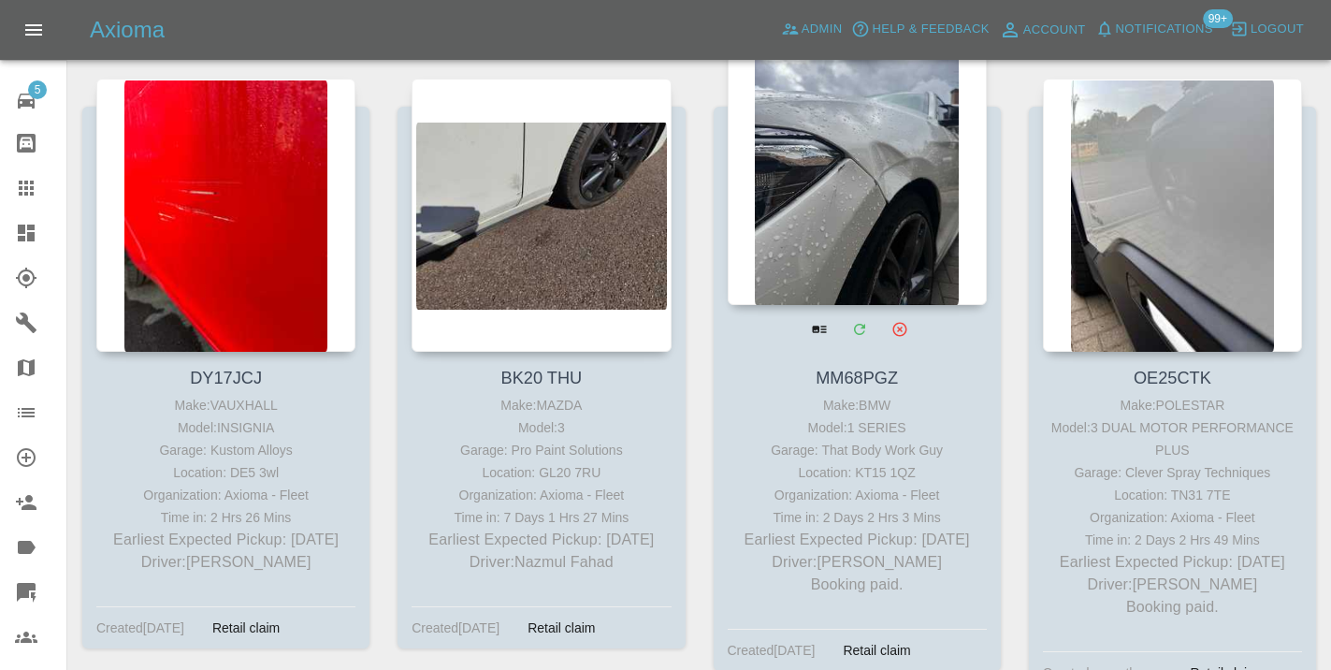
scroll to position [5466, 0]
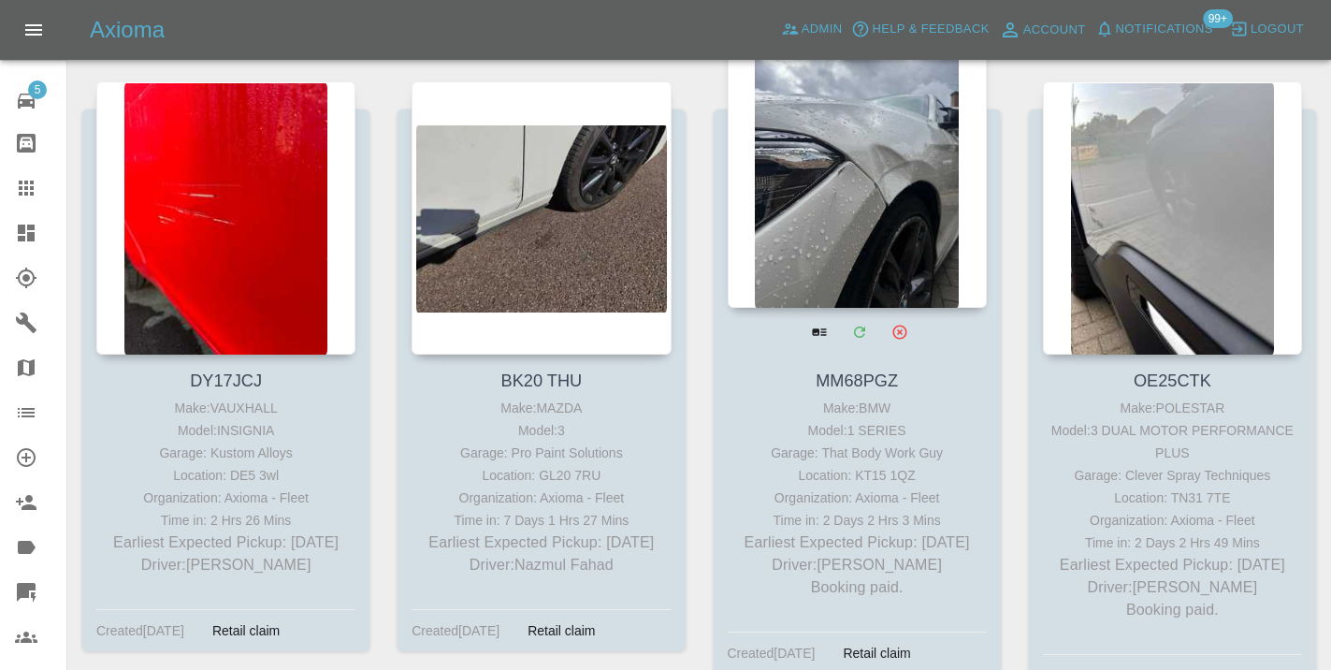
click at [877, 172] on div at bounding box center [857, 171] width 259 height 273
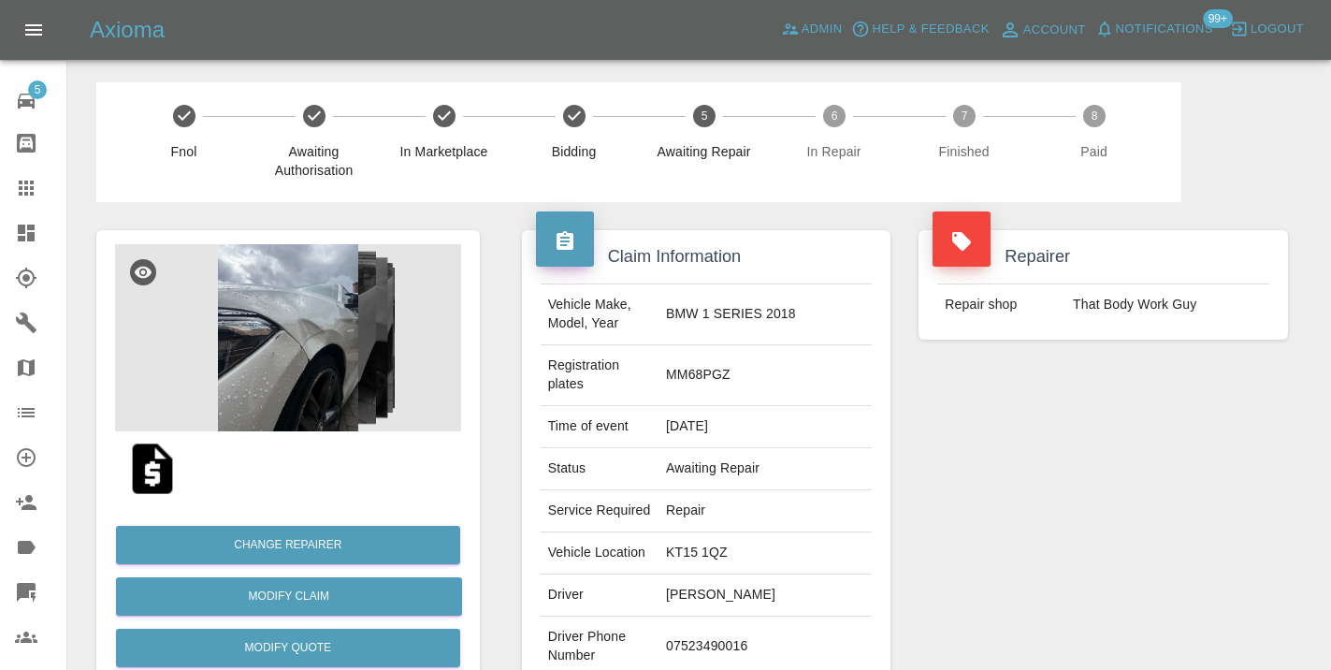
click at [746, 616] on td "07523490016" at bounding box center [764, 646] width 213 height 61
copy td "07523490016"
click at [1001, 499] on div "Repairer Repair shop That Body Work Guy" at bounding box center [1102, 500] width 397 height 596
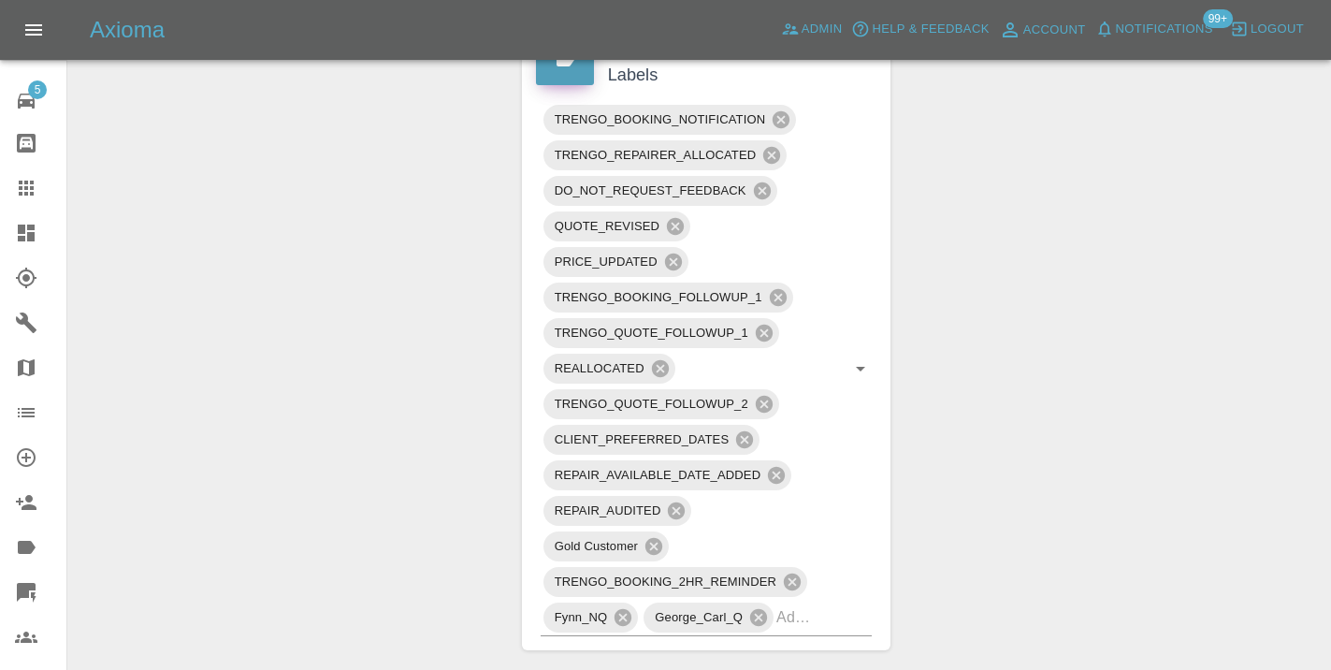
scroll to position [1205, 0]
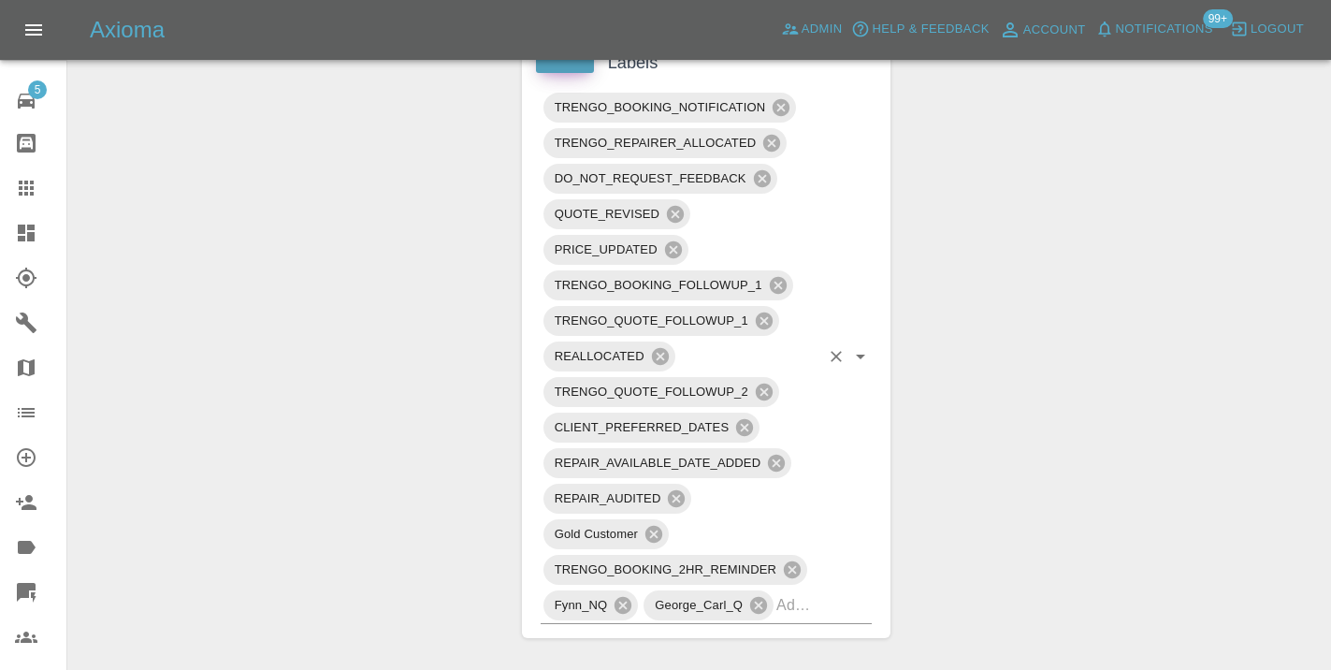
click at [810, 590] on input "text" at bounding box center [797, 604] width 43 height 29
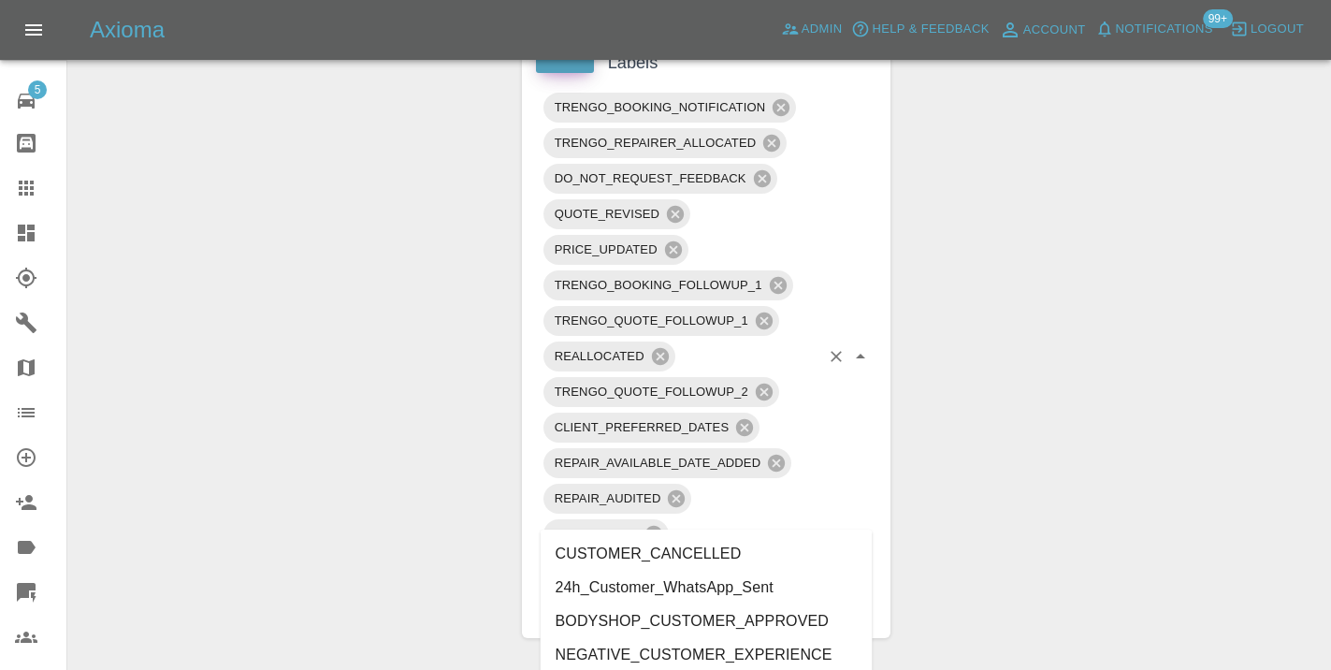
type input "customer_w"
click at [739, 623] on li "Customer_Will_Book" at bounding box center [707, 621] width 332 height 34
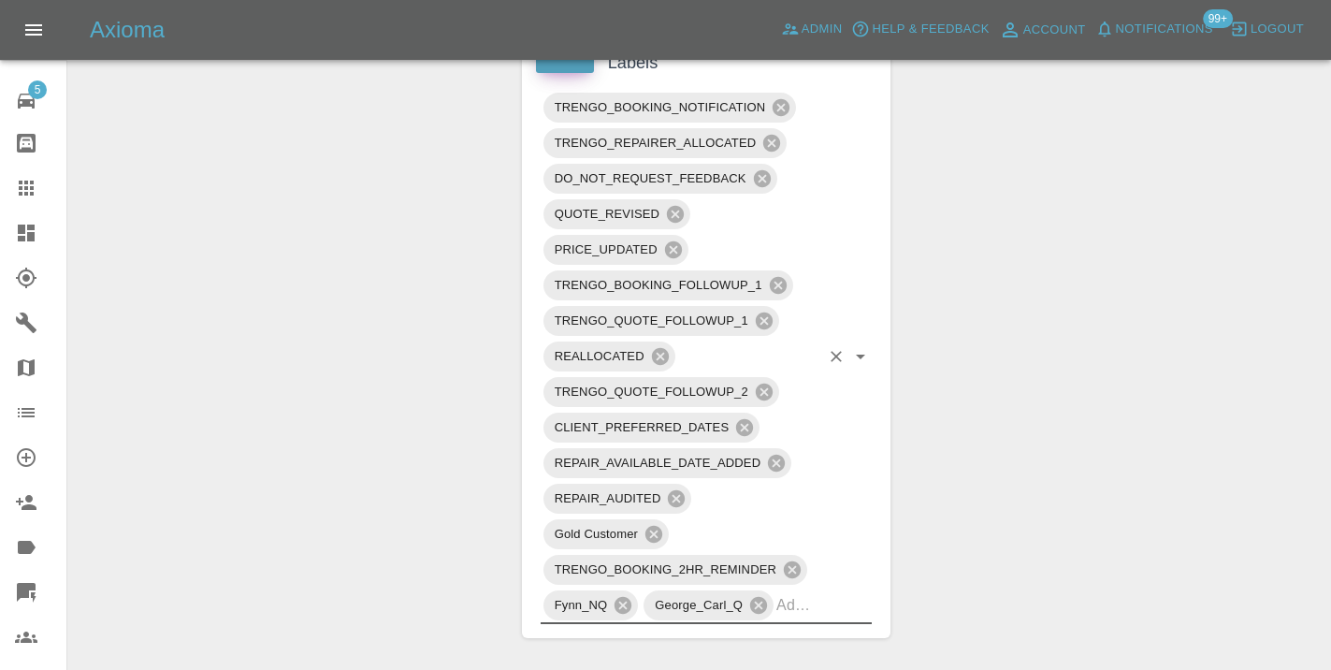
click at [402, 381] on div "Change Repairer Modify Claim Modify Quote Rollback Submit Payment Archive" at bounding box center [287, 385] width 411 height 2776
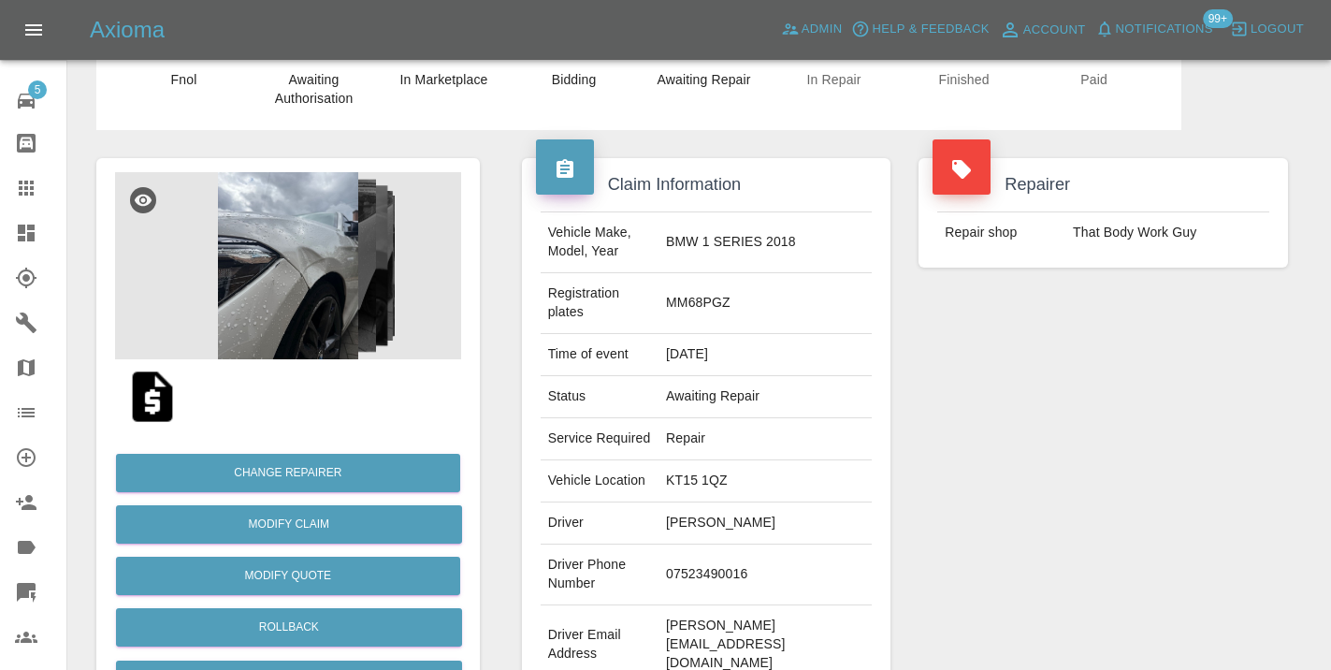
scroll to position [69, 0]
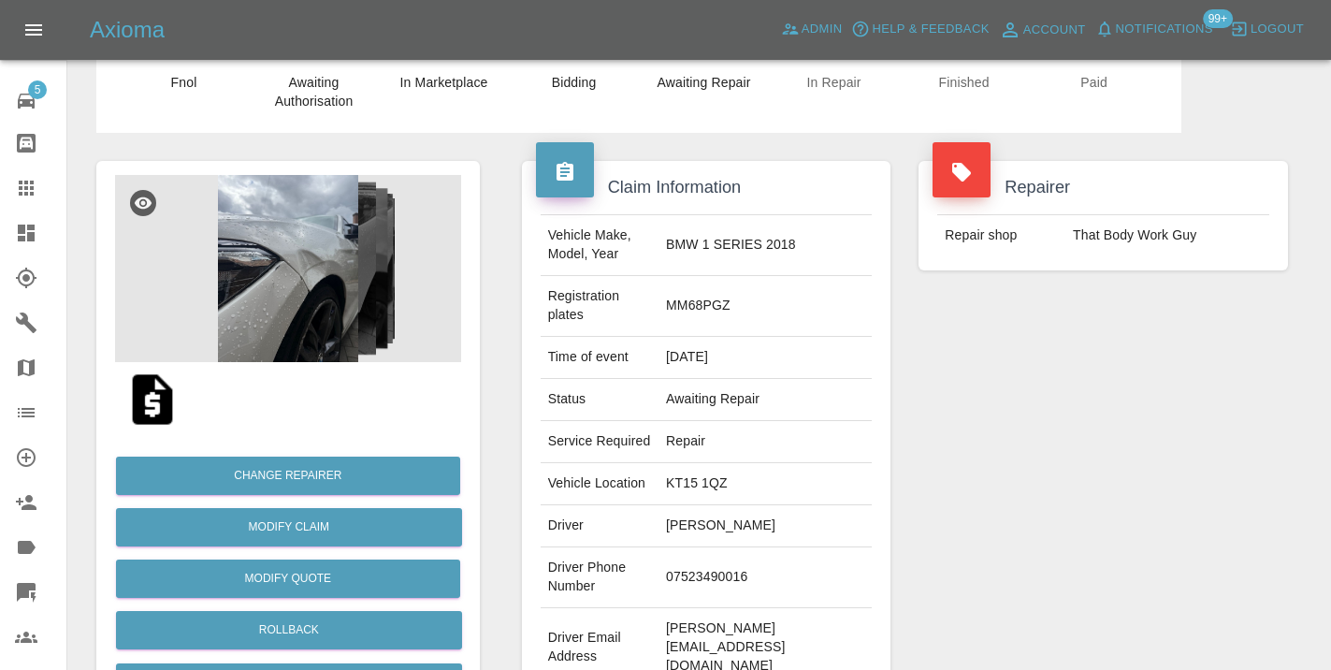
click at [778, 547] on td "07523490016" at bounding box center [764, 577] width 213 height 61
copy td "07523490016"
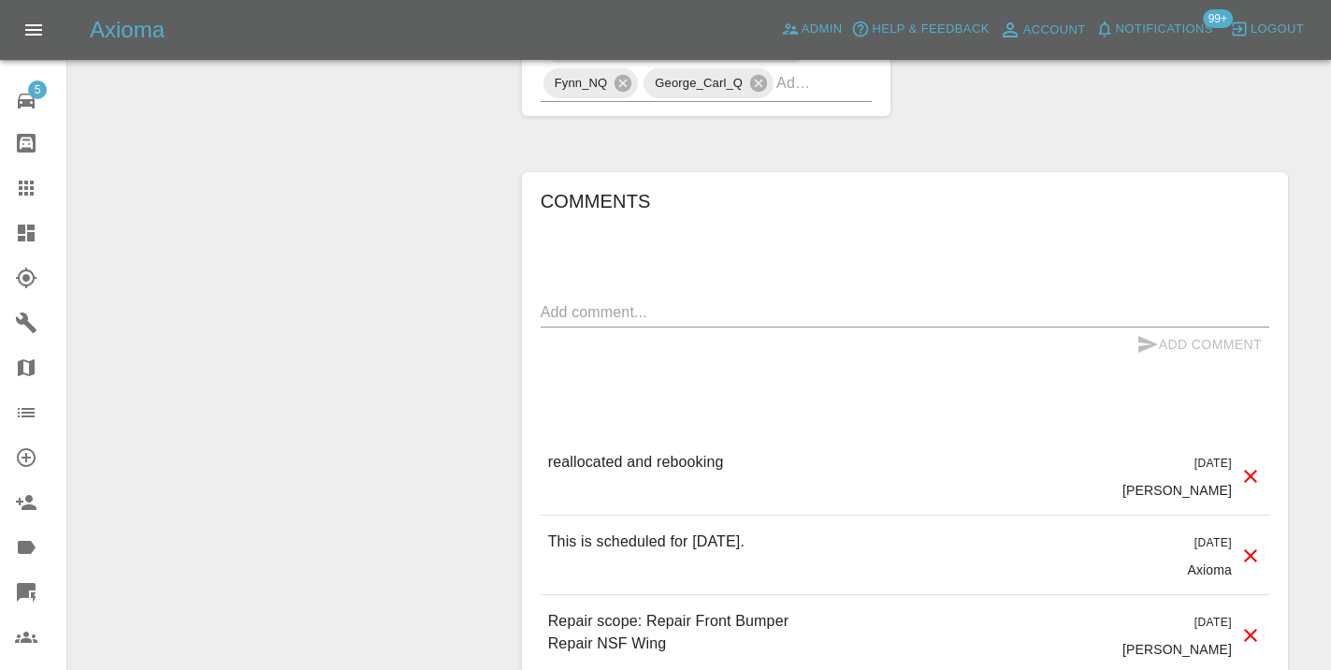
scroll to position [1779, 0]
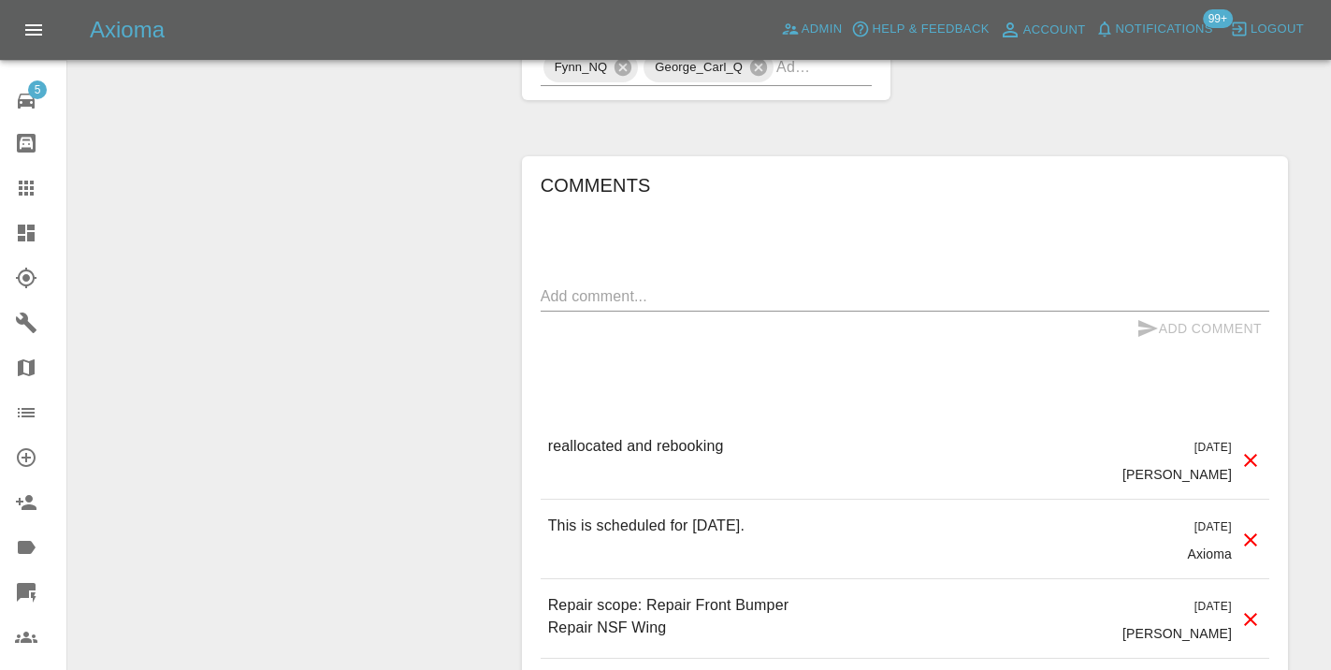
click at [568, 285] on textarea at bounding box center [905, 296] width 728 height 22
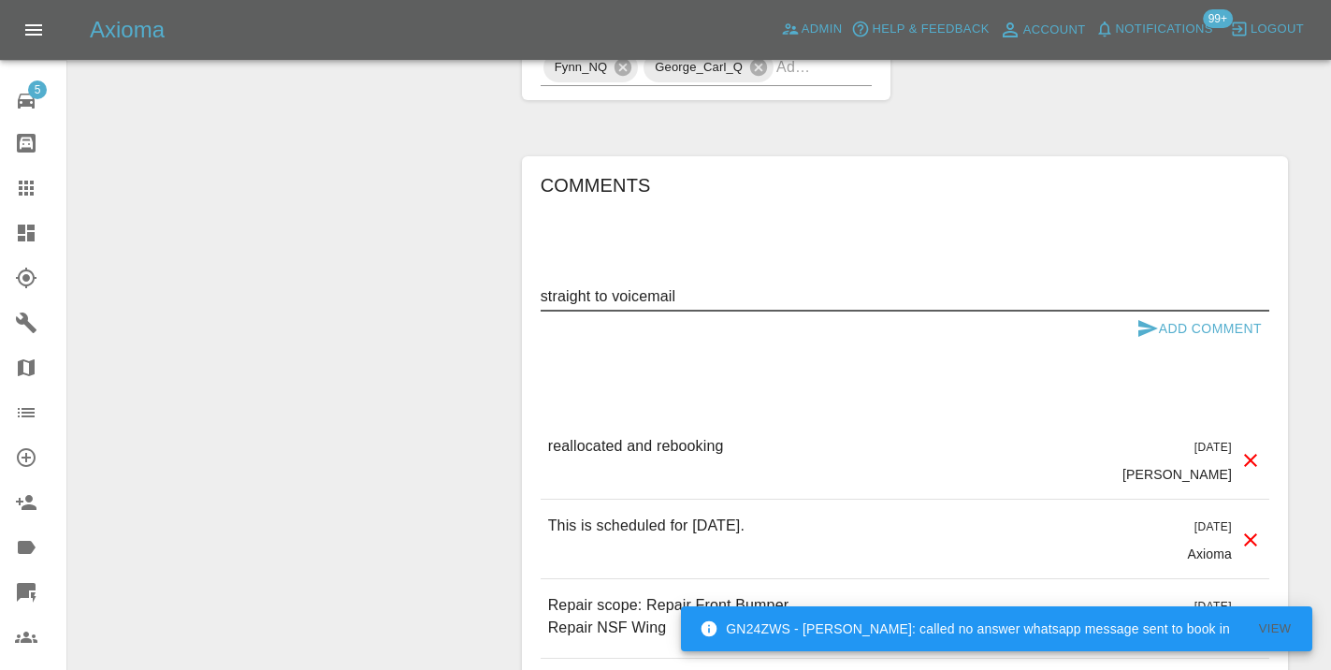
type textarea "straight to voicemail"
click at [1145, 320] on icon "submit" at bounding box center [1148, 328] width 20 height 17
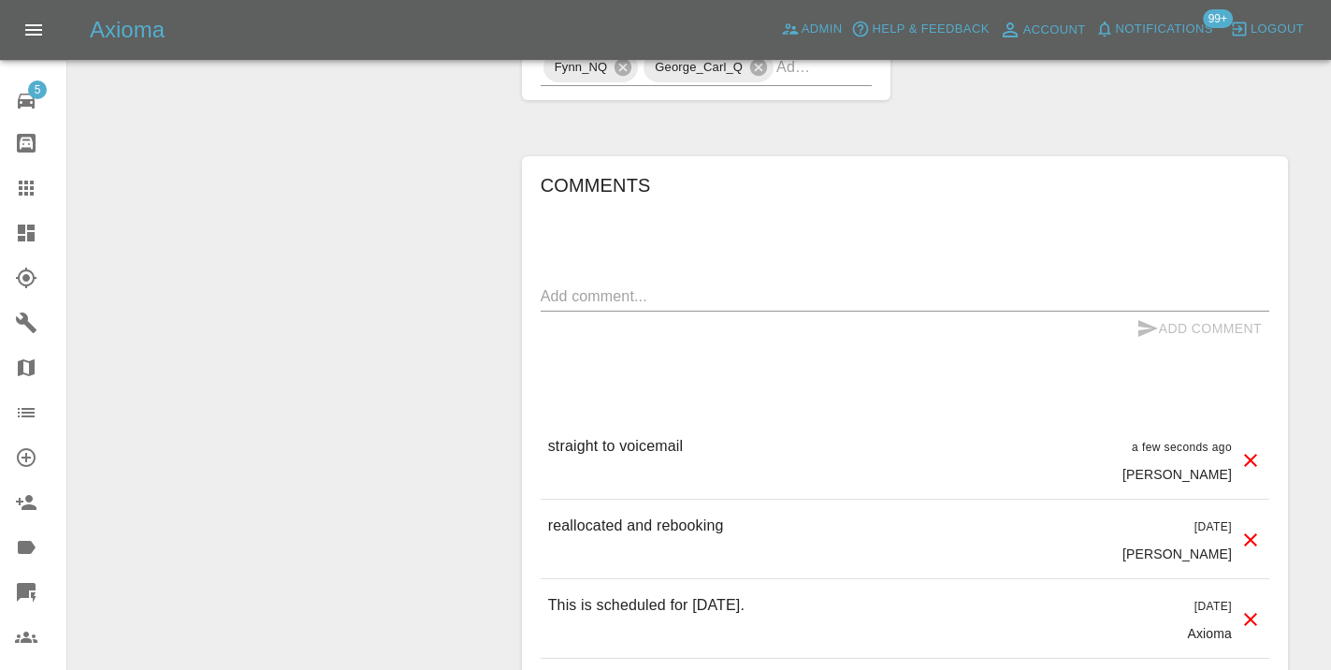
click at [43, 189] on div at bounding box center [41, 188] width 52 height 22
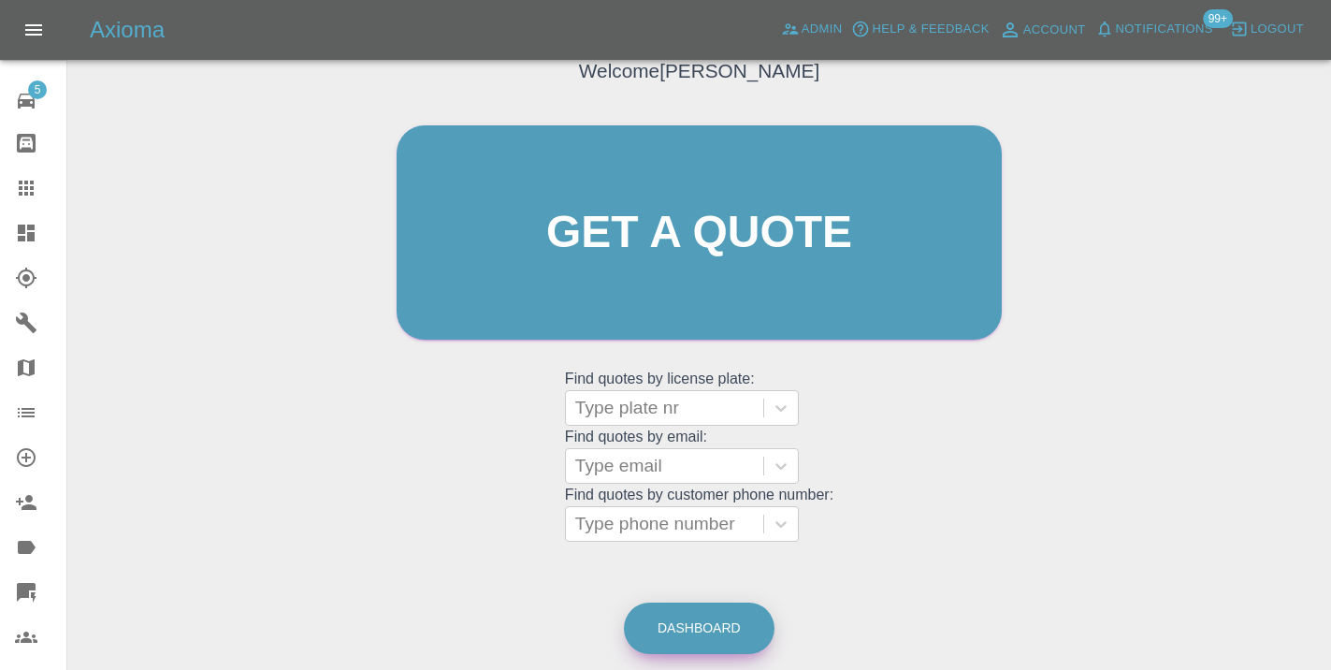
click at [711, 602] on link "Dashboard" at bounding box center [699, 627] width 151 height 51
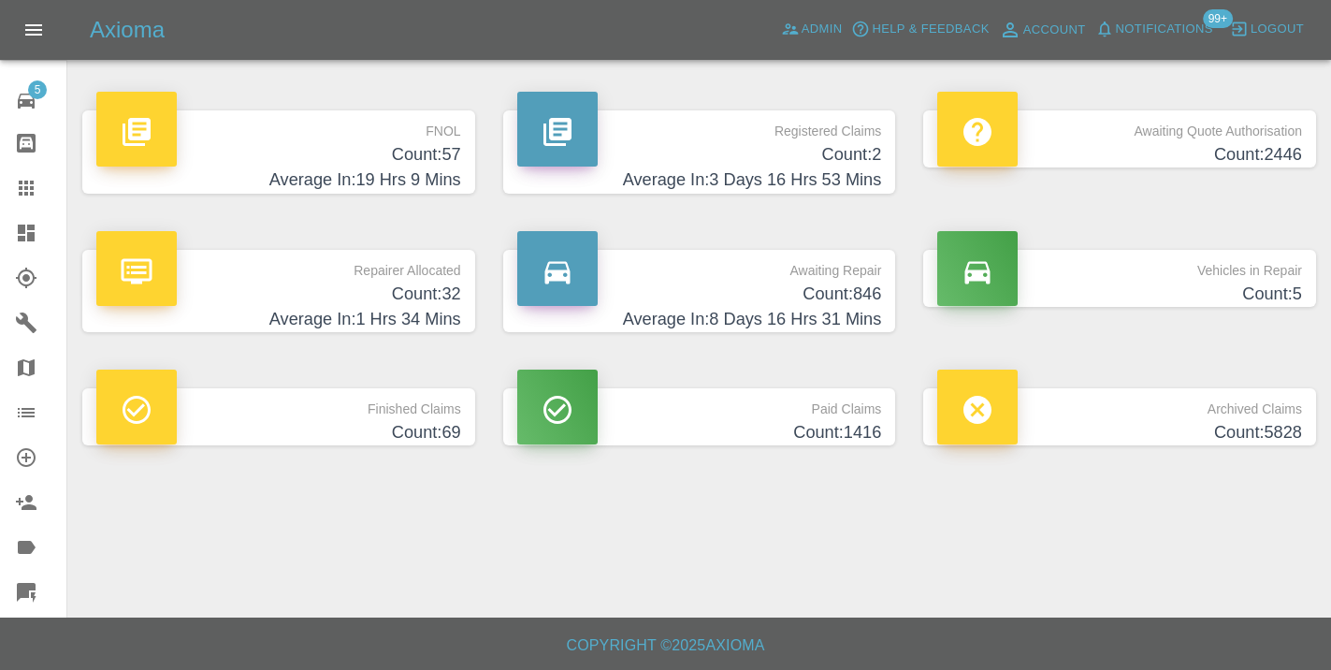
click at [800, 285] on h4 "Count: 846" at bounding box center [699, 293] width 365 height 25
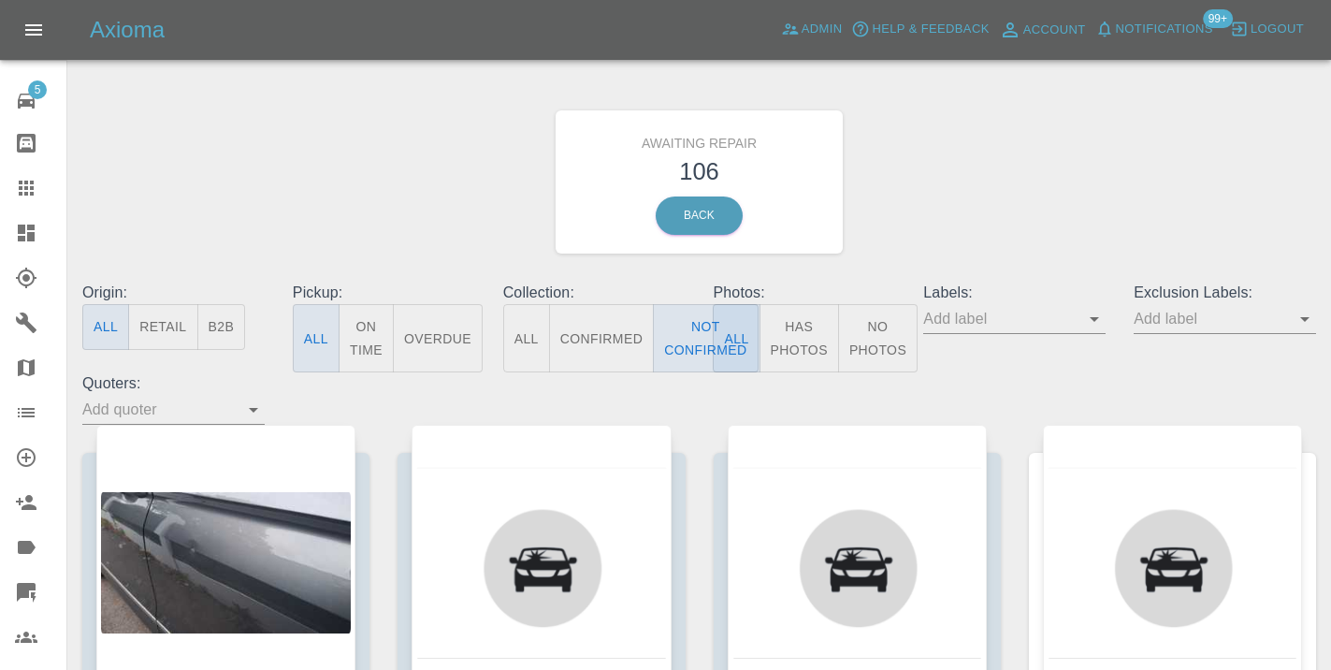
click at [1023, 131] on div "Awaiting Repair 106 Back" at bounding box center [699, 181] width 1262 height 199
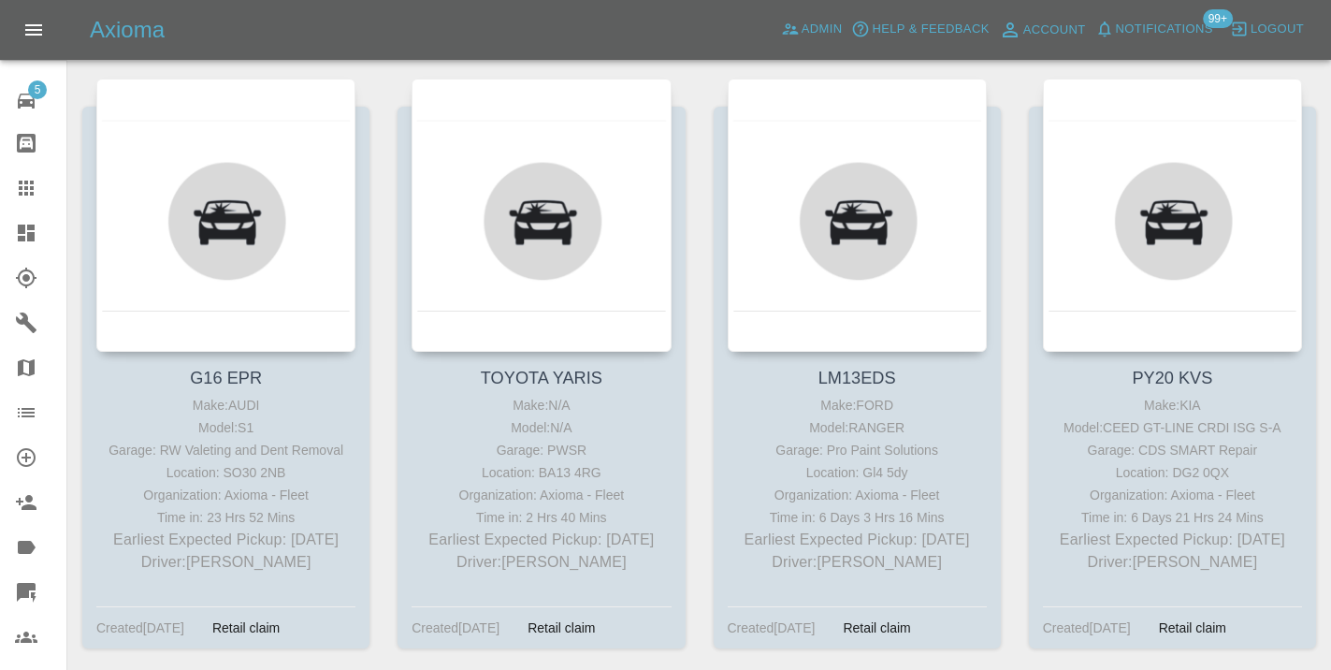
scroll to position [6740, 0]
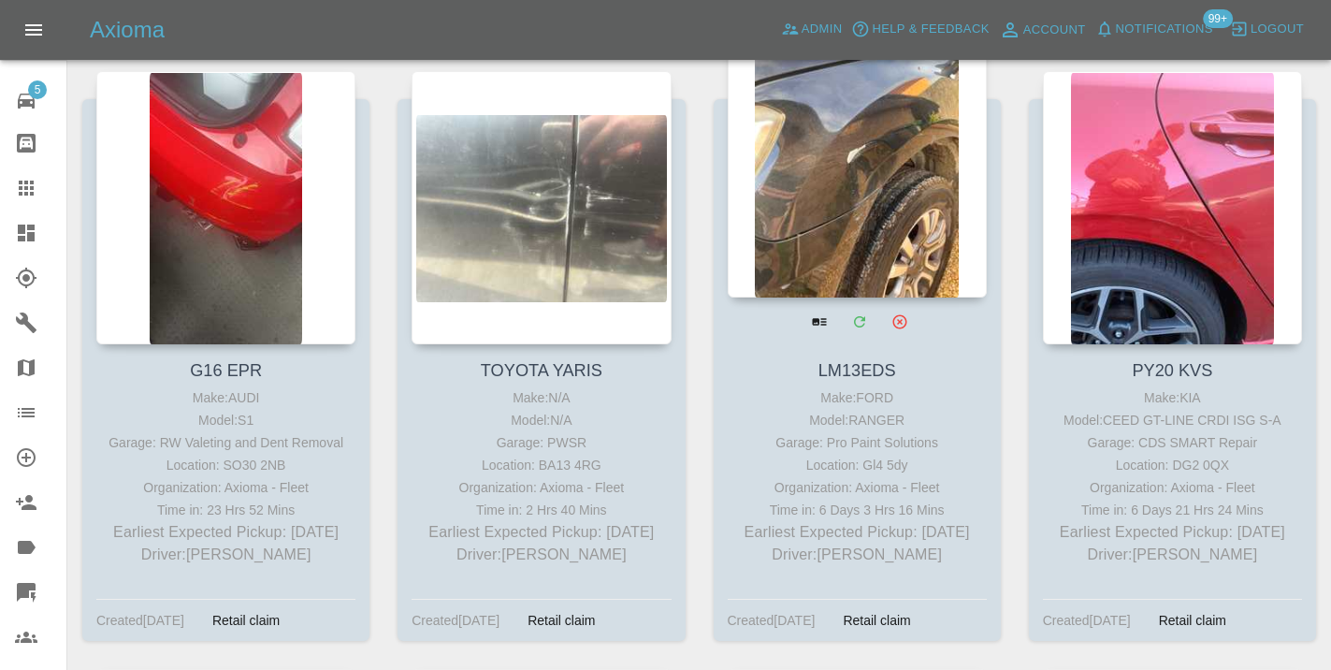
click at [865, 168] on div at bounding box center [857, 160] width 259 height 273
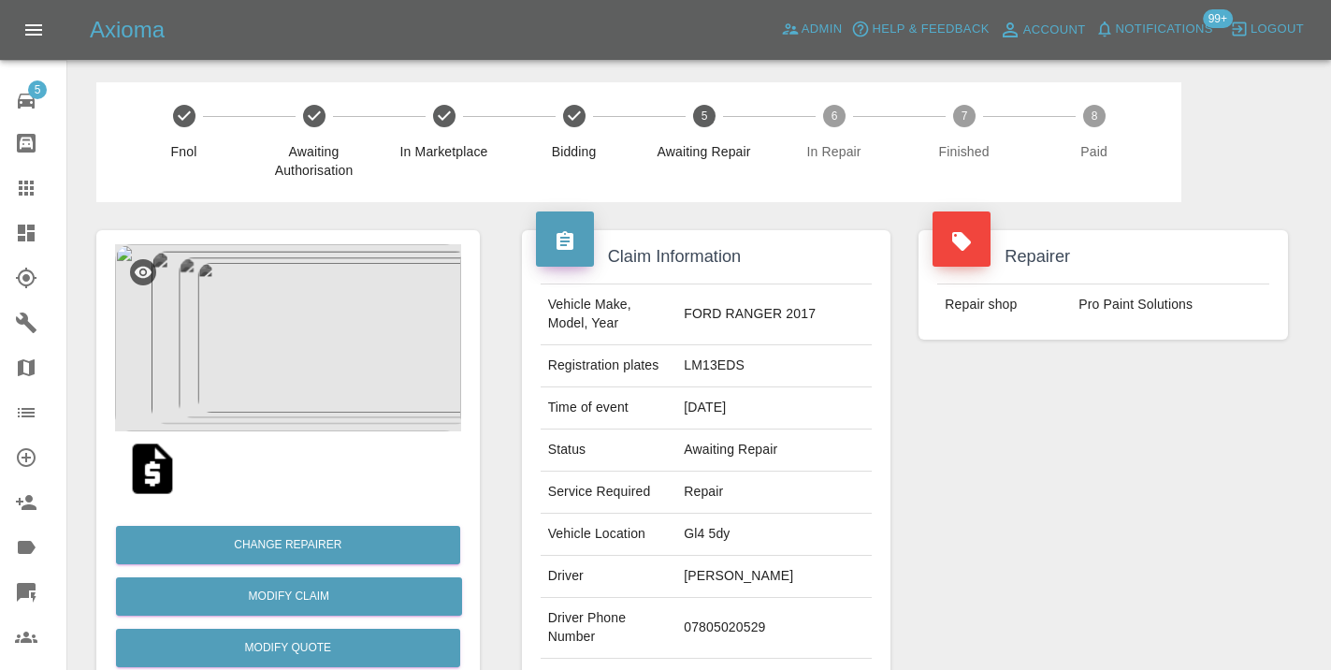
click at [739, 598] on td "07805020529" at bounding box center [773, 628] width 195 height 61
copy td "07805020529"
click at [1116, 488] on div "Repairer Repair shop Pro Paint Solutions" at bounding box center [1102, 481] width 397 height 558
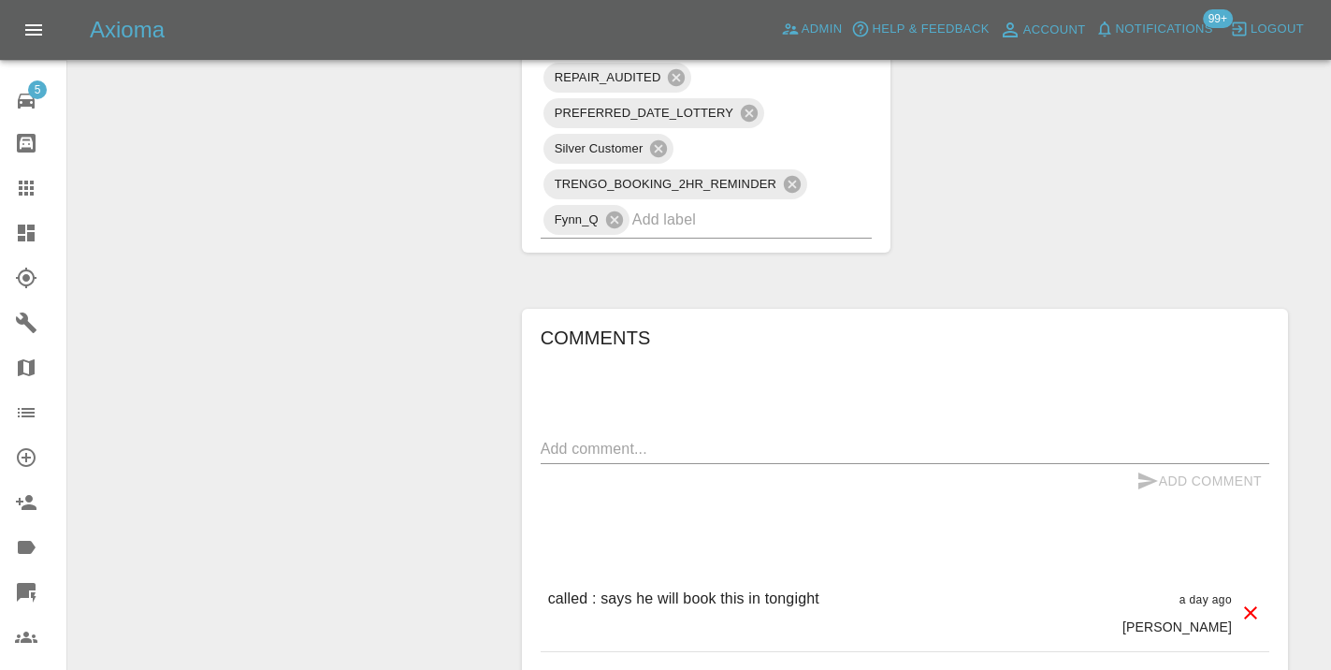
scroll to position [1566, 0]
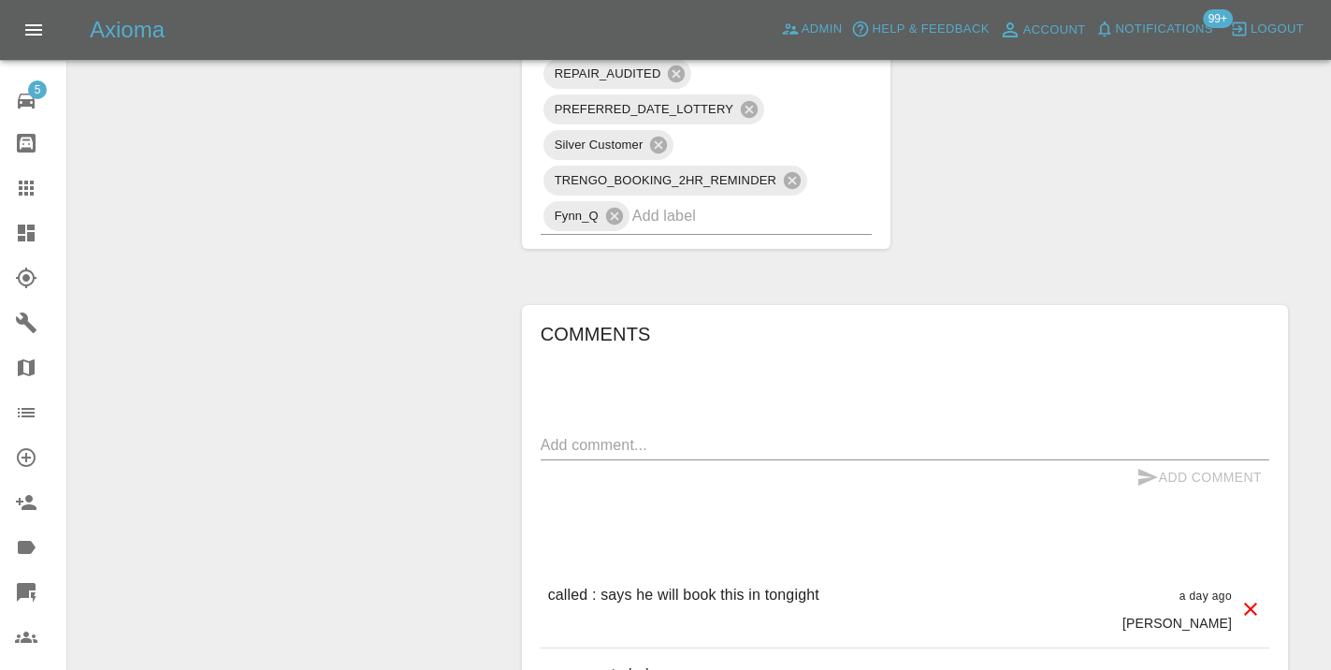
click at [606, 430] on div "x" at bounding box center [905, 445] width 728 height 30
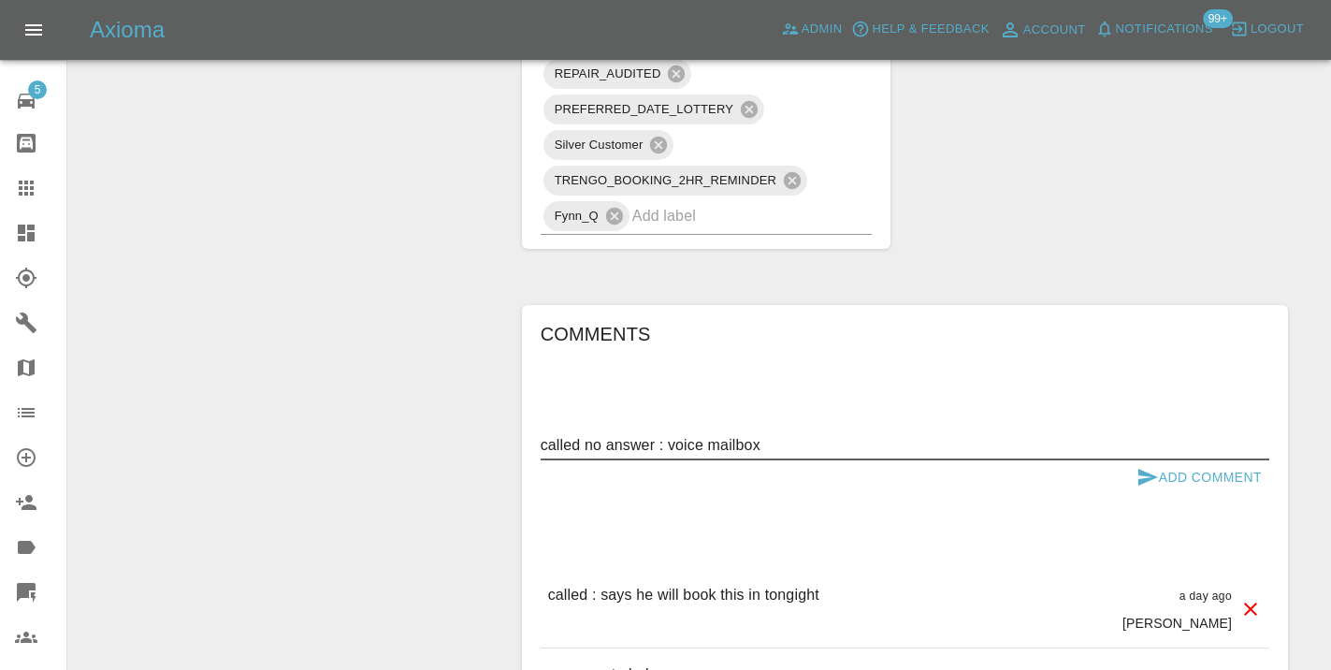
type textarea "called no answer : voice mailbox"
click at [1161, 460] on button "Add Comment" at bounding box center [1199, 477] width 140 height 35
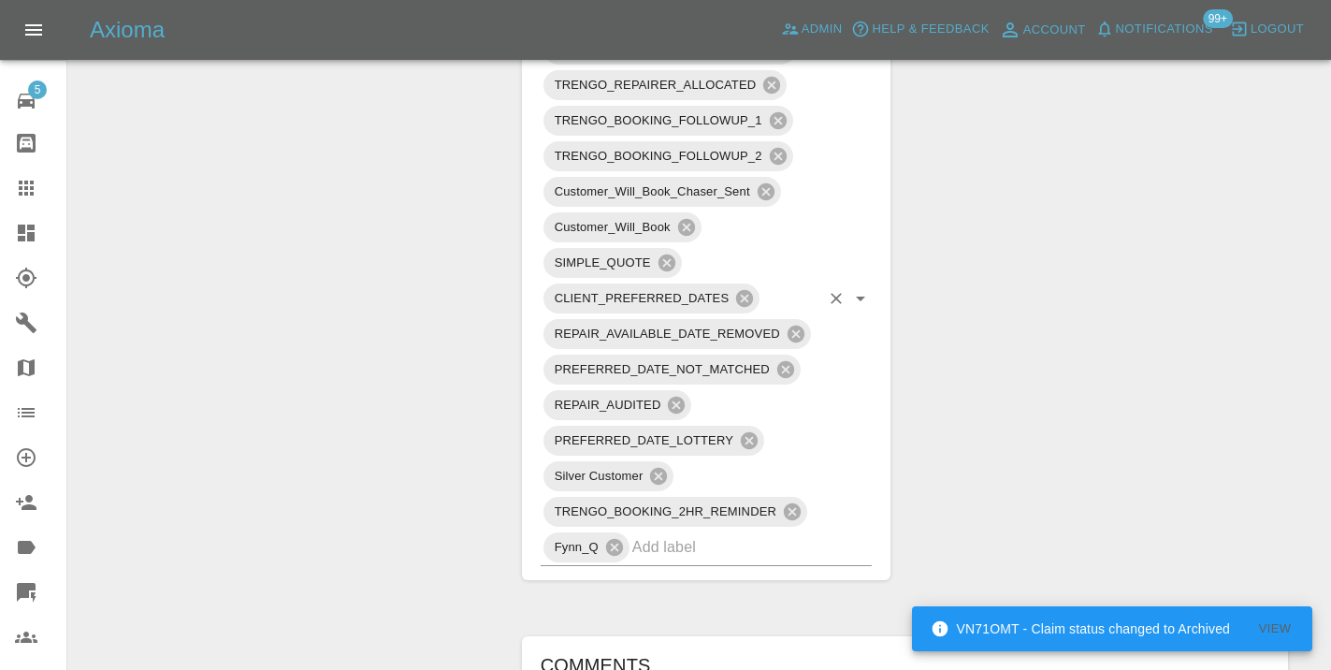
scroll to position [1233, 0]
click at [29, 195] on icon at bounding box center [26, 188] width 22 height 22
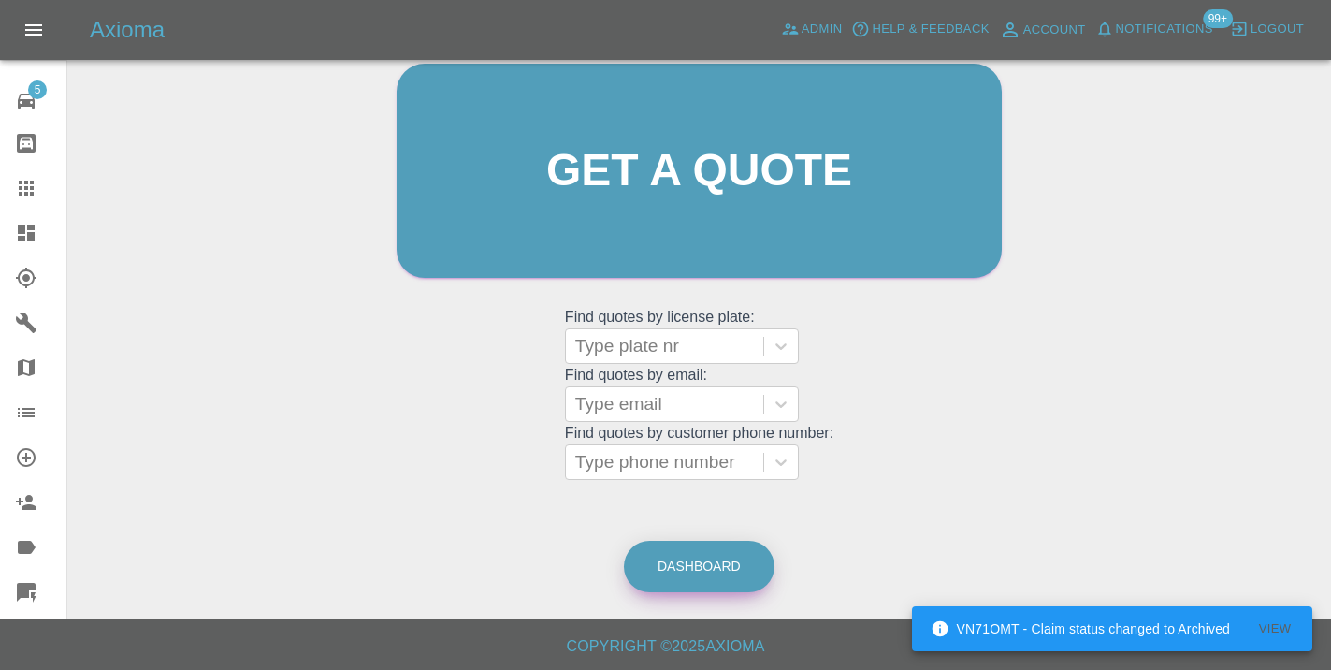
click at [662, 543] on link "Dashboard" at bounding box center [699, 566] width 151 height 51
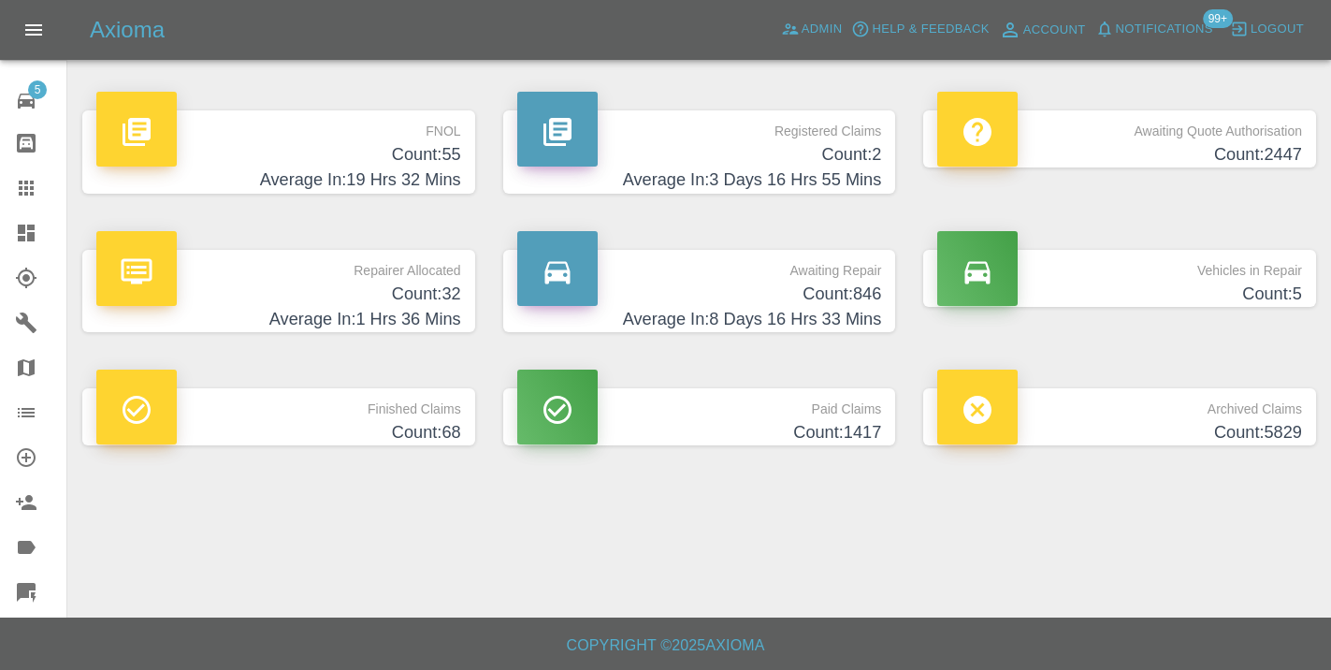
click at [807, 312] on h4 "Average In: 8 Days 16 Hrs 33 Mins" at bounding box center [699, 319] width 365 height 25
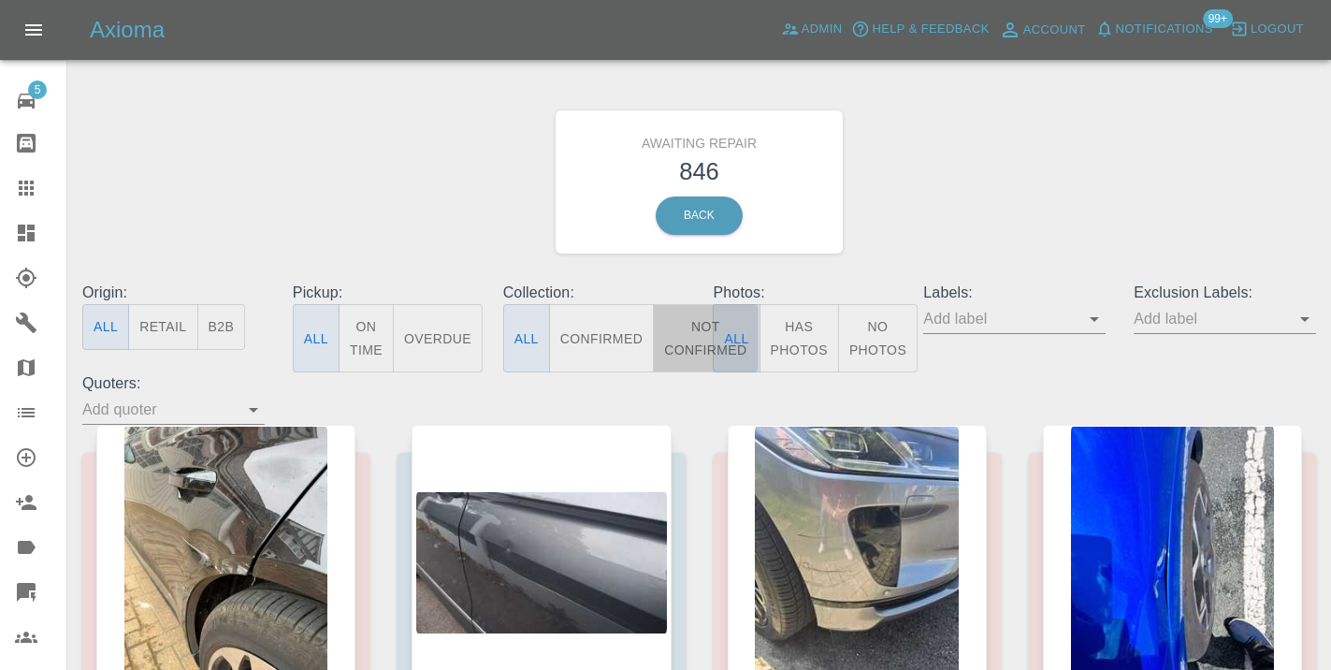
click at [698, 351] on button "Not Confirmed" at bounding box center [705, 338] width 105 height 68
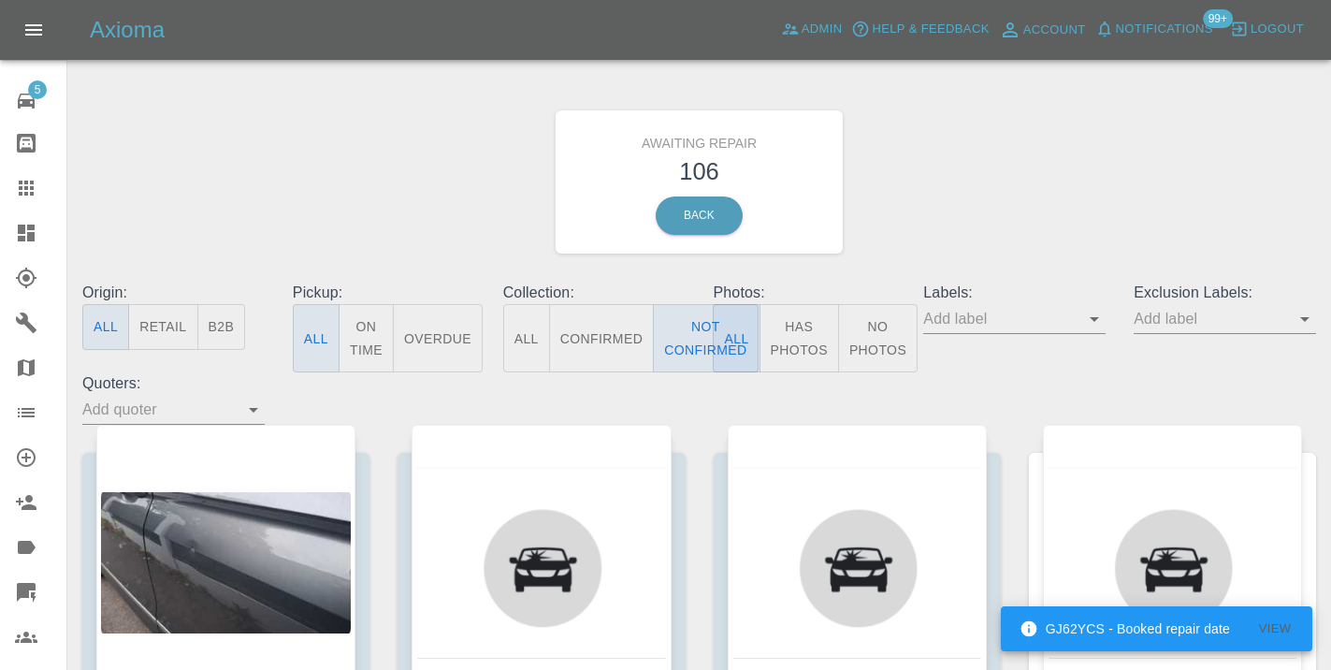
click at [1009, 203] on div "Awaiting Repair 106 Back" at bounding box center [699, 181] width 1262 height 199
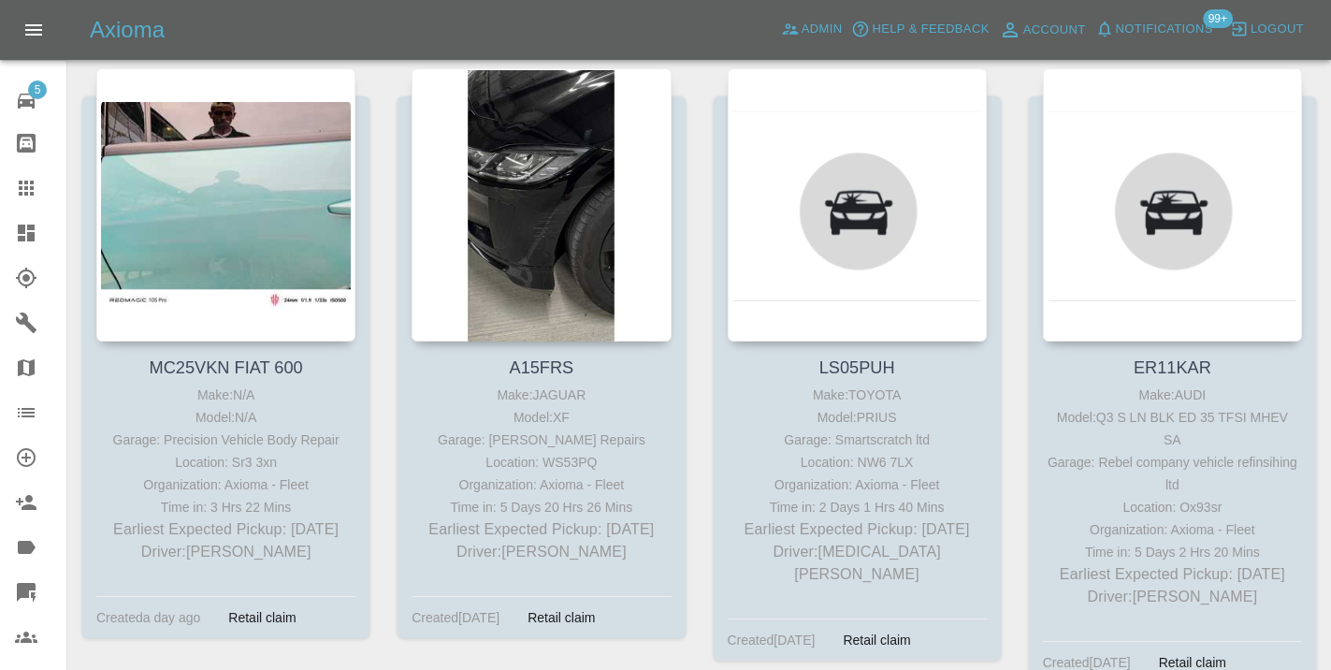
scroll to position [3596, 0]
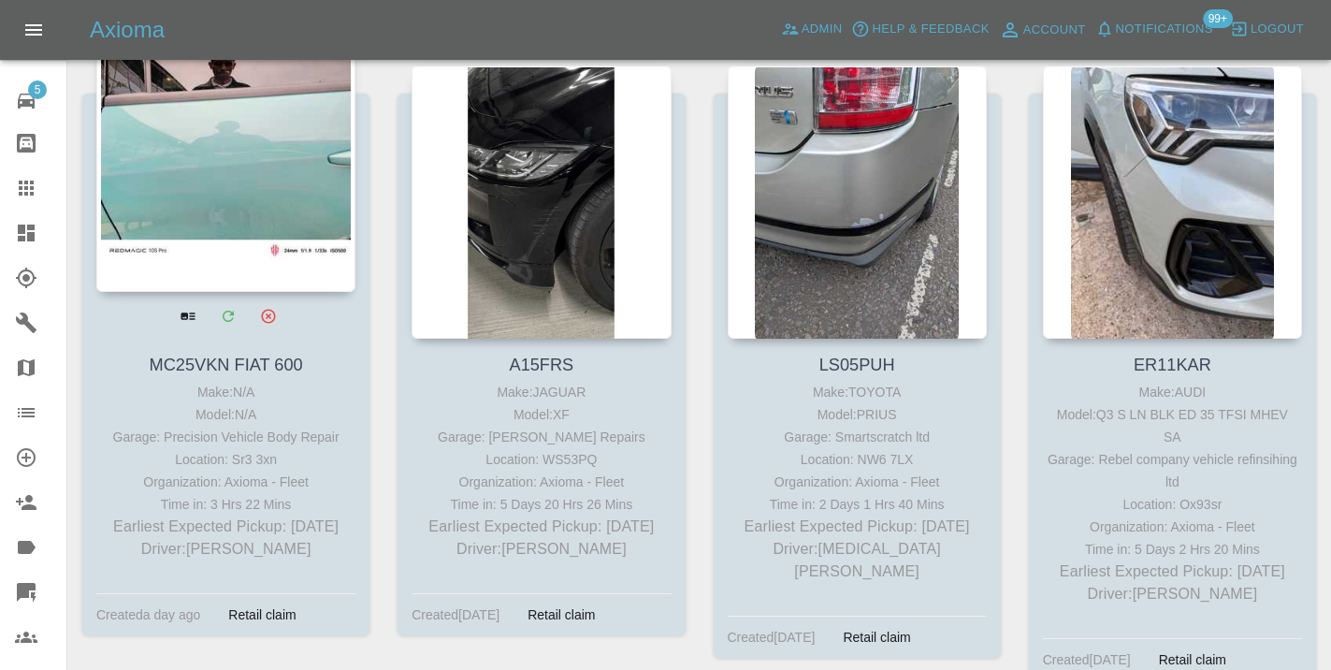
click at [250, 185] on div at bounding box center [225, 155] width 259 height 273
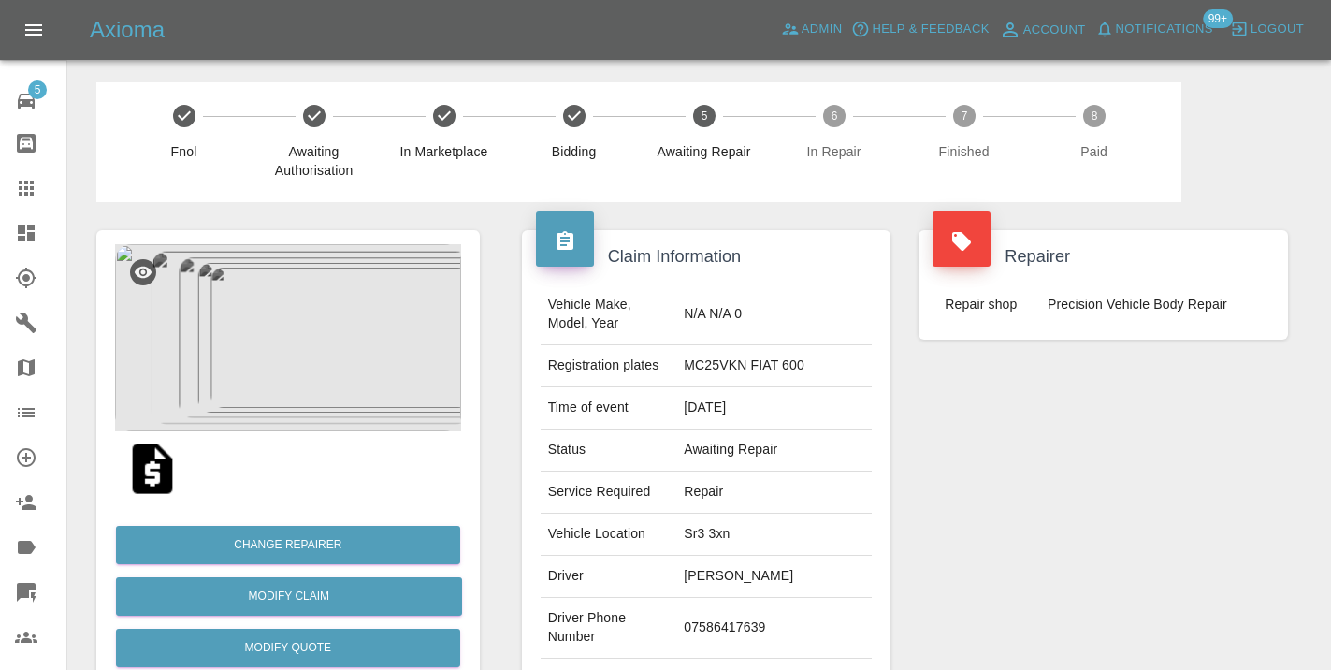
click at [774, 598] on td "07586417639" at bounding box center [773, 628] width 195 height 61
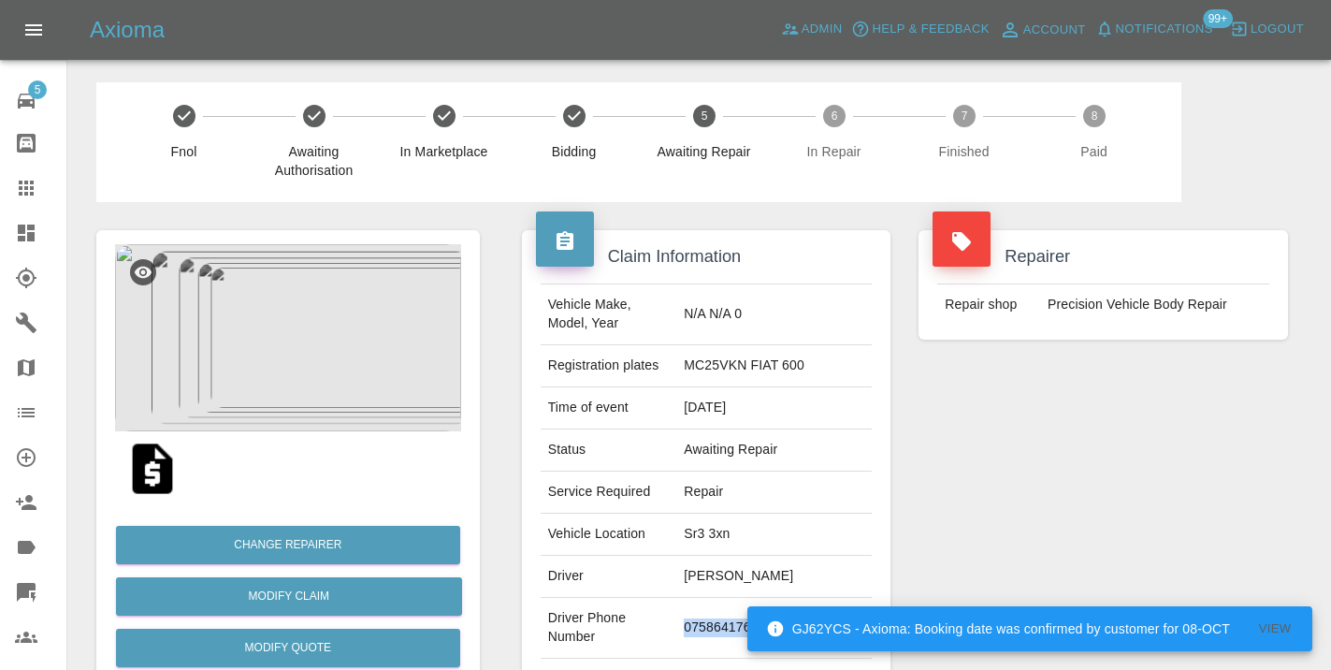
copy td "07586417639"
click at [1087, 507] on div "Repairer Repair shop Precision Vehicle Body Repair" at bounding box center [1102, 481] width 397 height 558
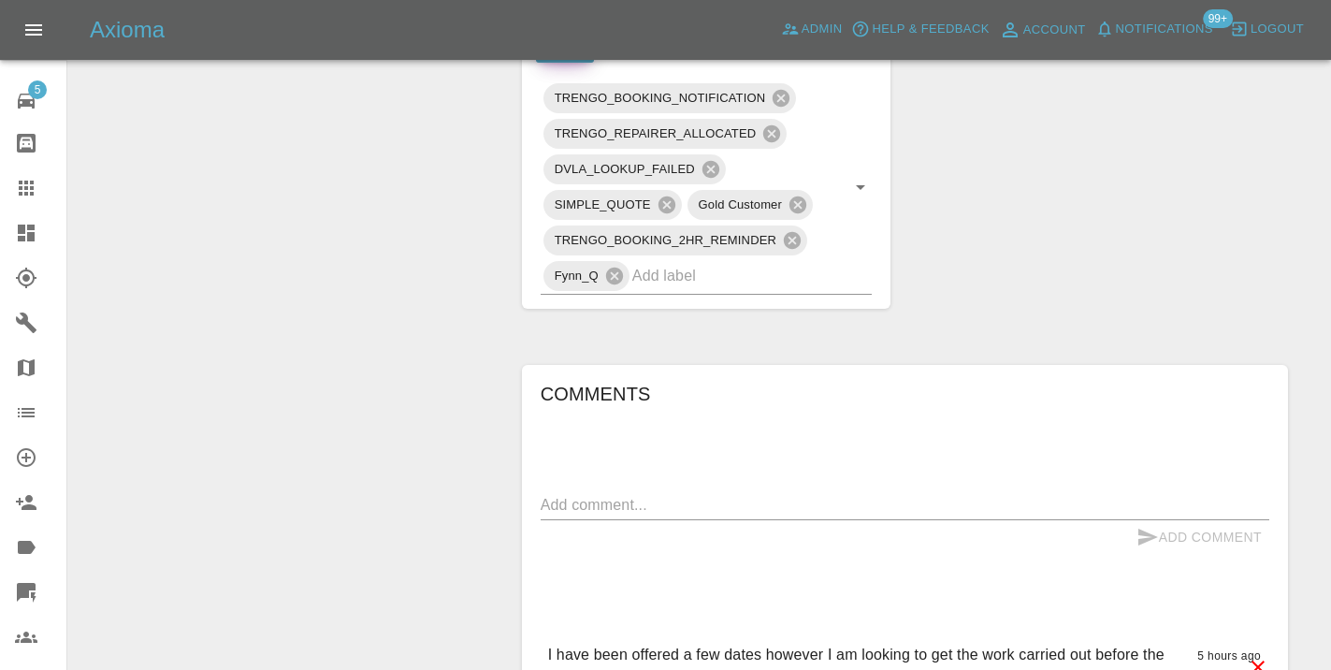
scroll to position [1005, 0]
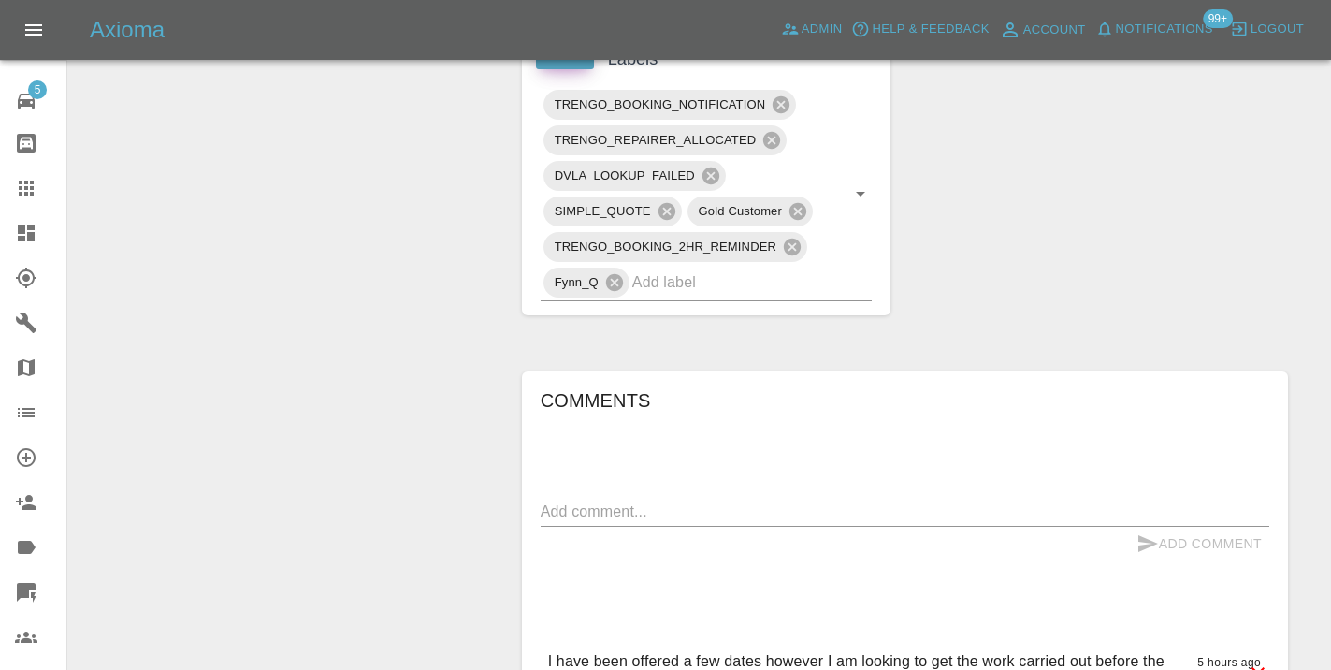
click at [586, 500] on textarea at bounding box center [905, 511] width 728 height 22
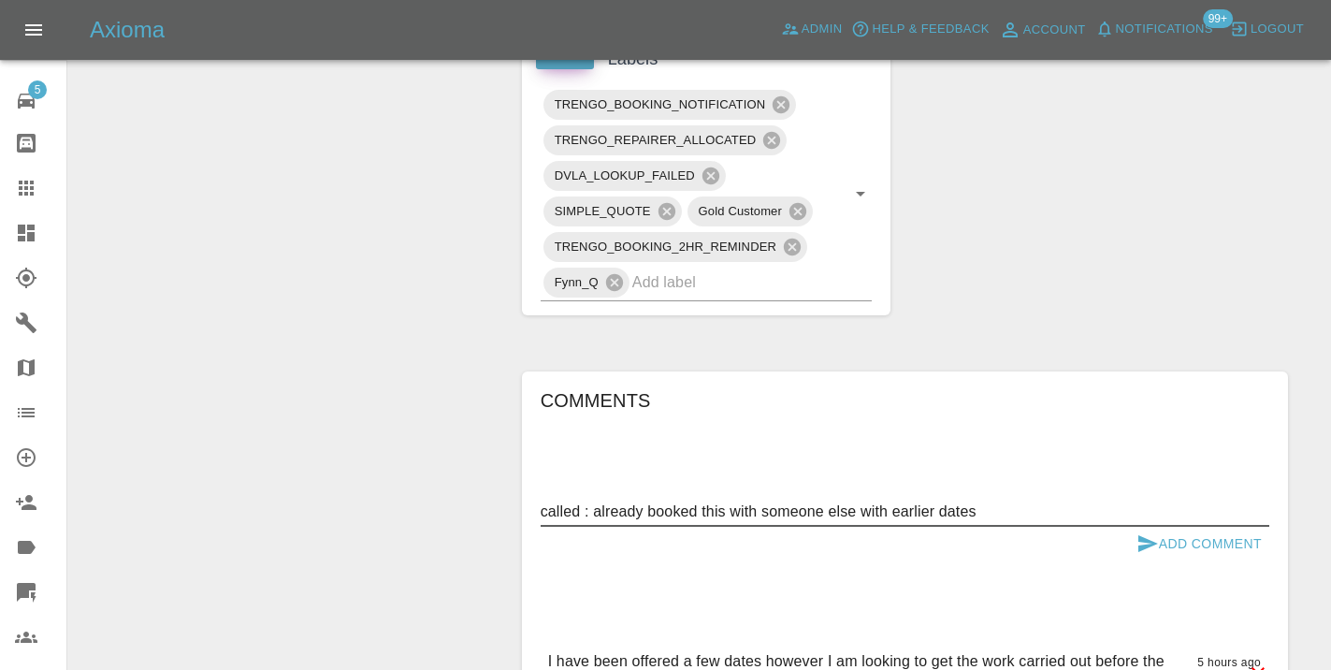
type textarea "called : already booked this with someone else with earlier dates"
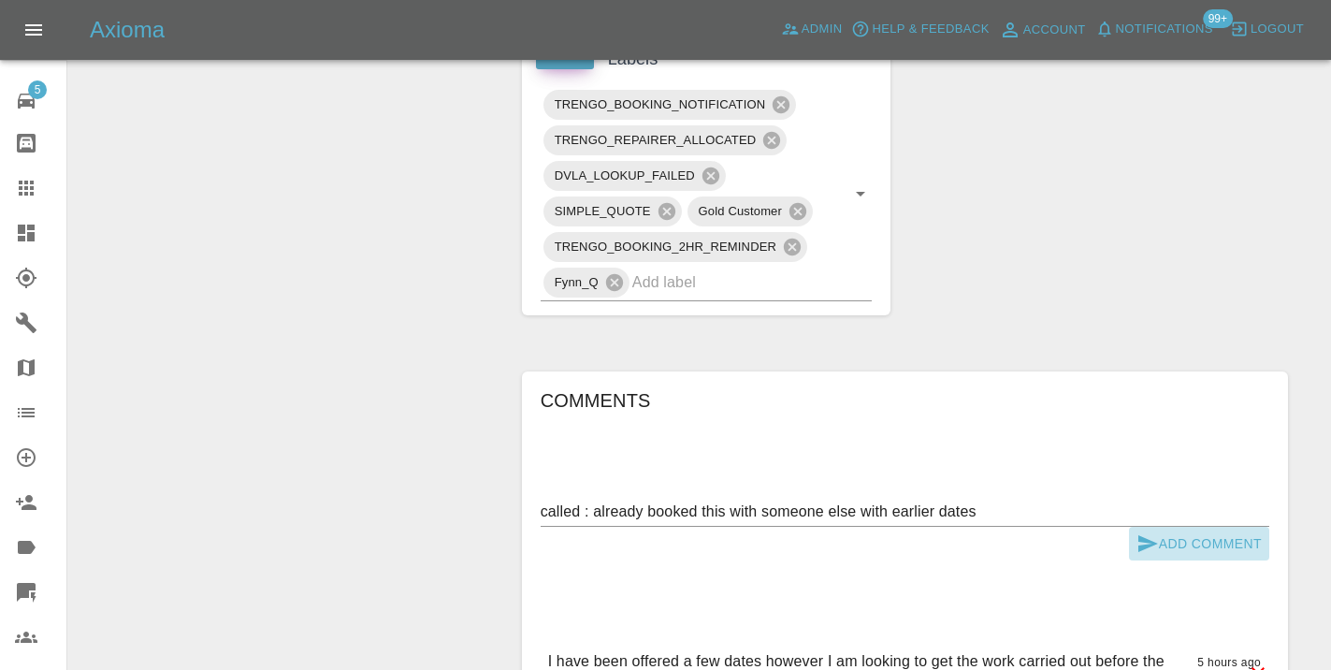
click at [1161, 526] on button "Add Comment" at bounding box center [1199, 543] width 140 height 35
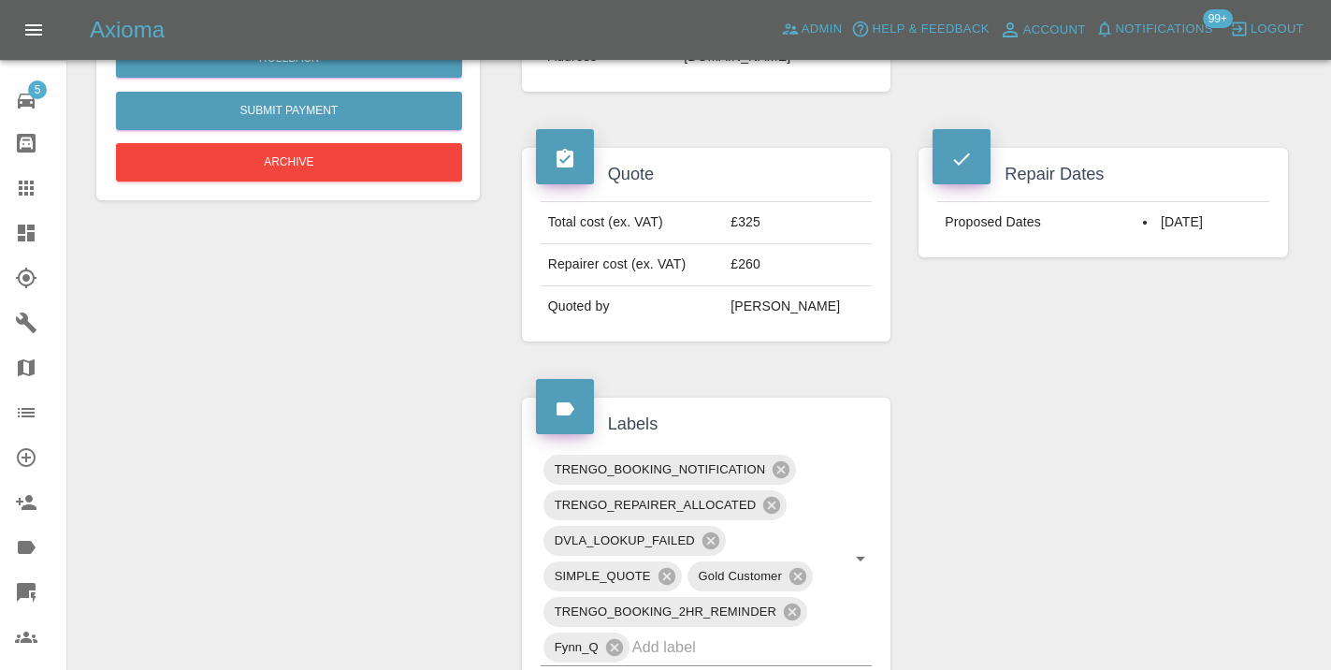
scroll to position [625, 0]
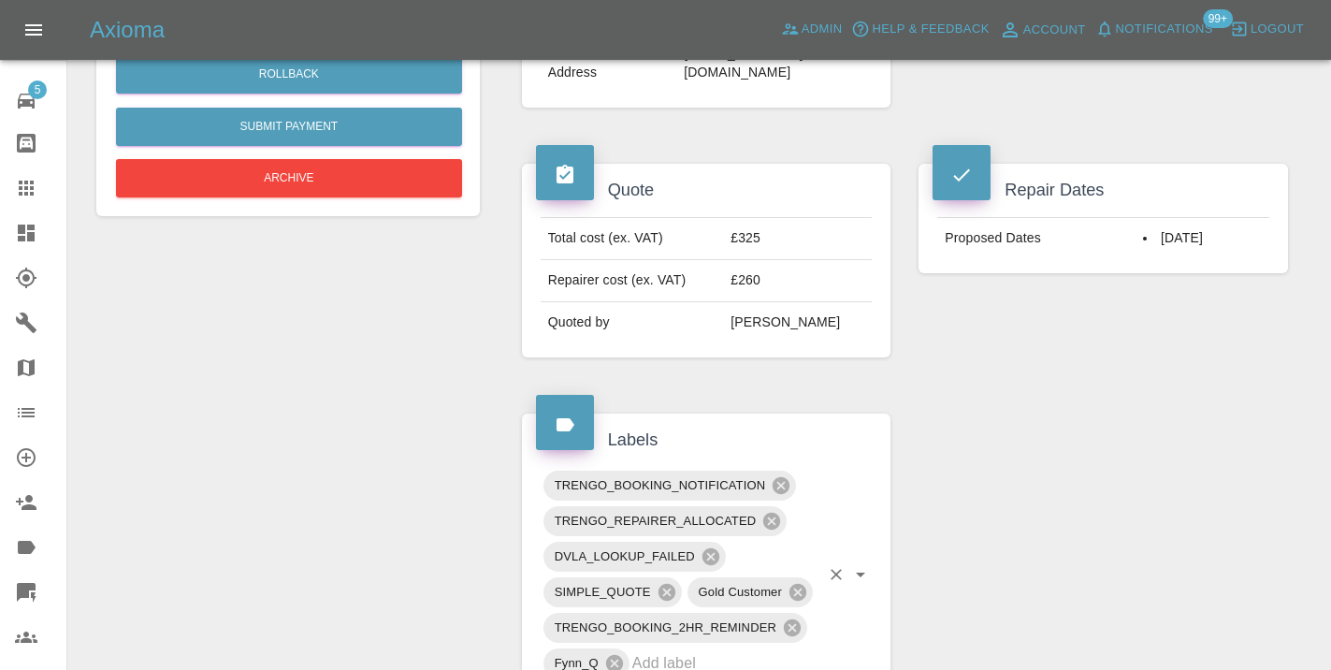
click at [713, 648] on input "text" at bounding box center [726, 662] width 188 height 29
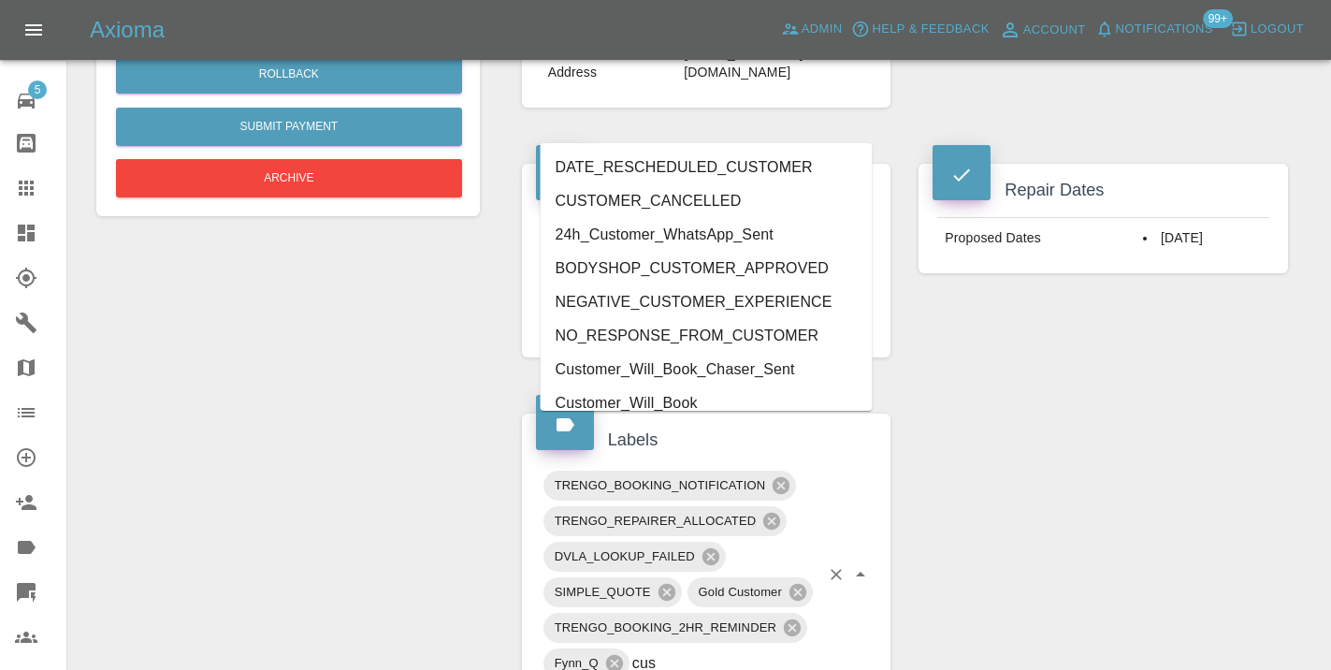
type input "cust"
click at [645, 198] on li "CUSTOMER_CANCELLED" at bounding box center [707, 201] width 332 height 34
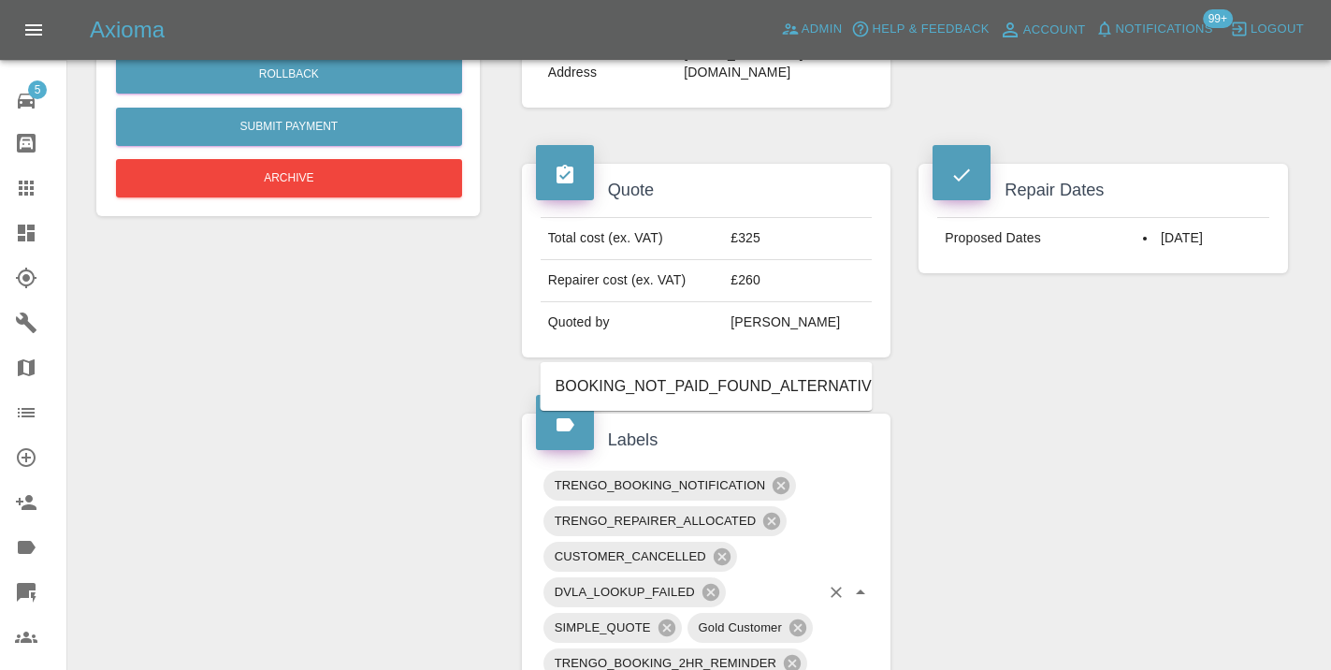
type input "alte"
click at [763, 372] on li "BOOKING_NOT_PAID_FOUND_ALTERNATIVE" at bounding box center [707, 386] width 332 height 34
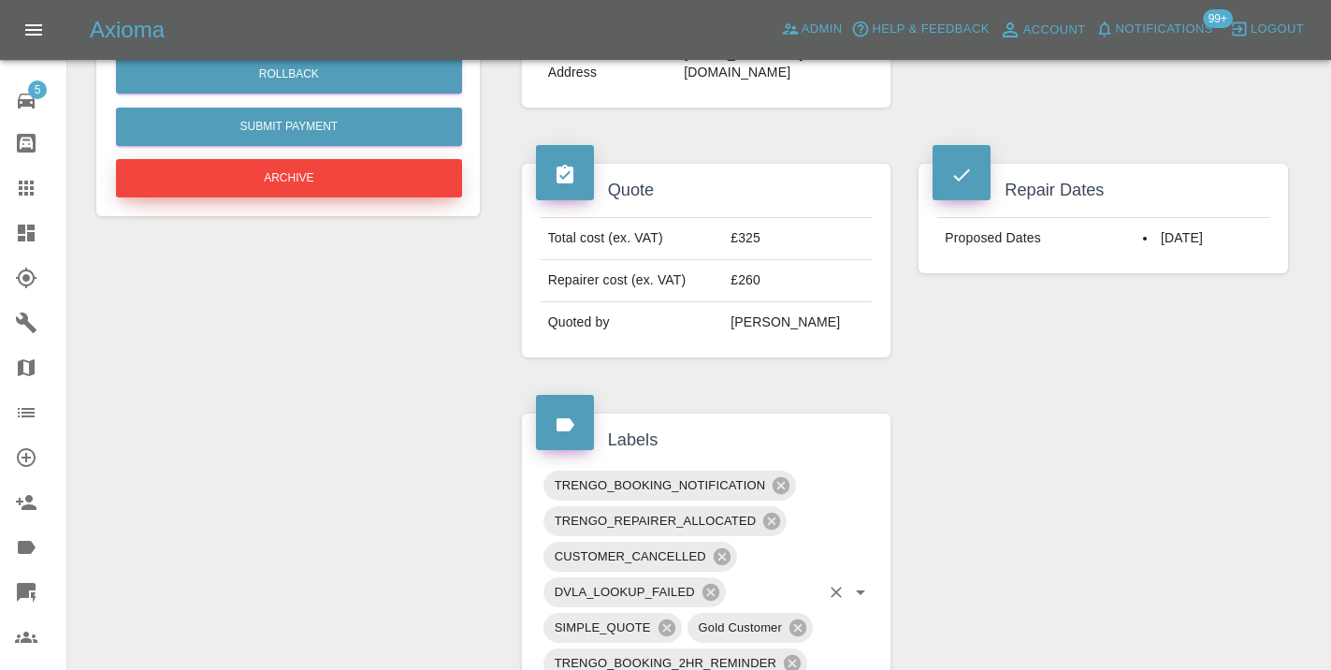
scroll to position [628, 0]
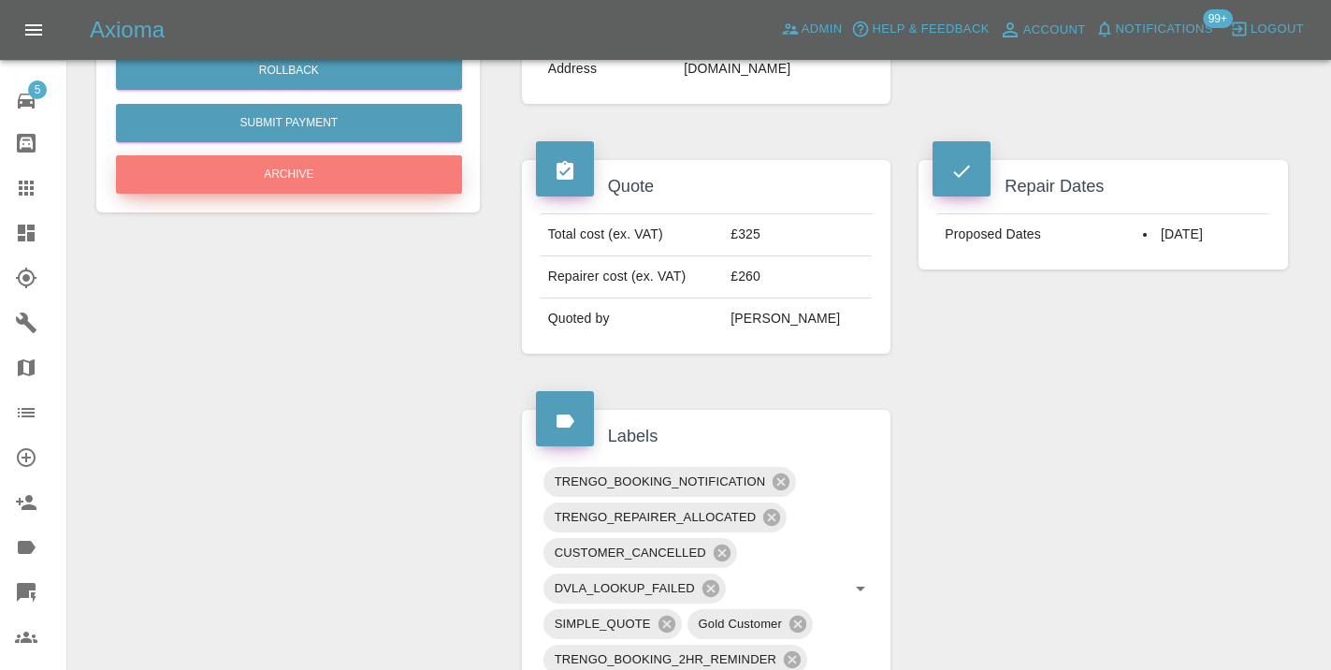
click at [321, 192] on button "Archive" at bounding box center [289, 174] width 346 height 38
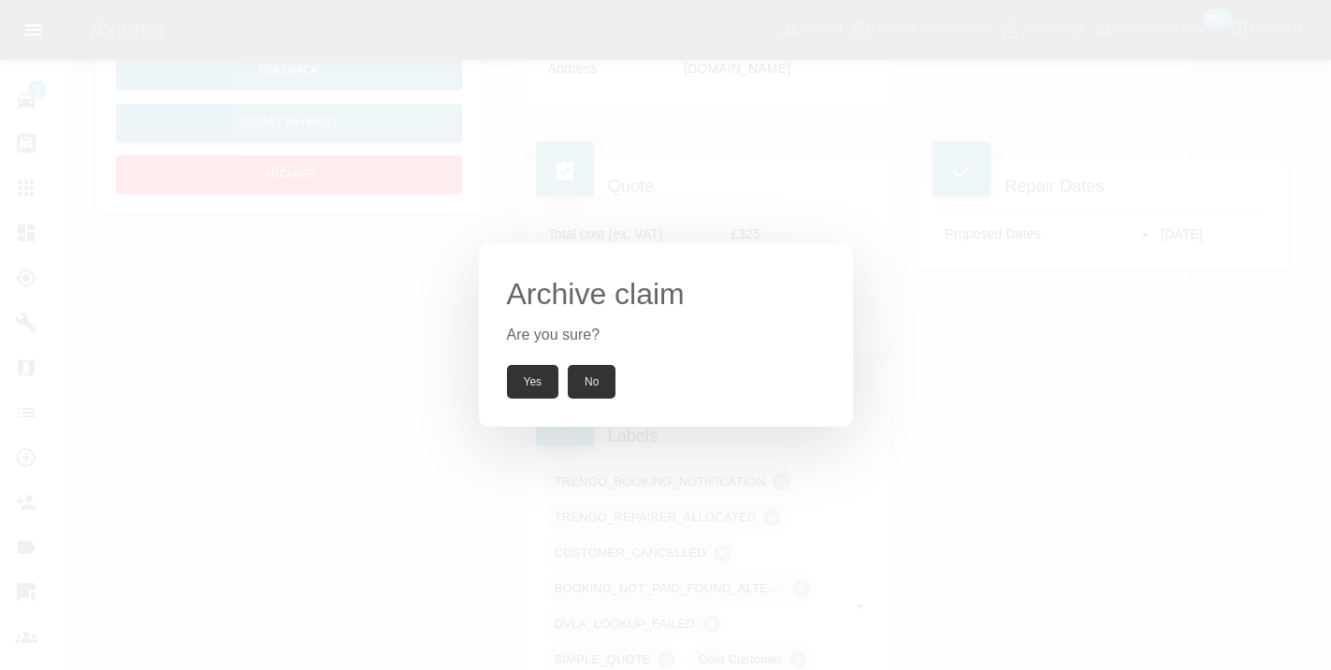
click at [538, 375] on button "Yes" at bounding box center [533, 382] width 52 height 34
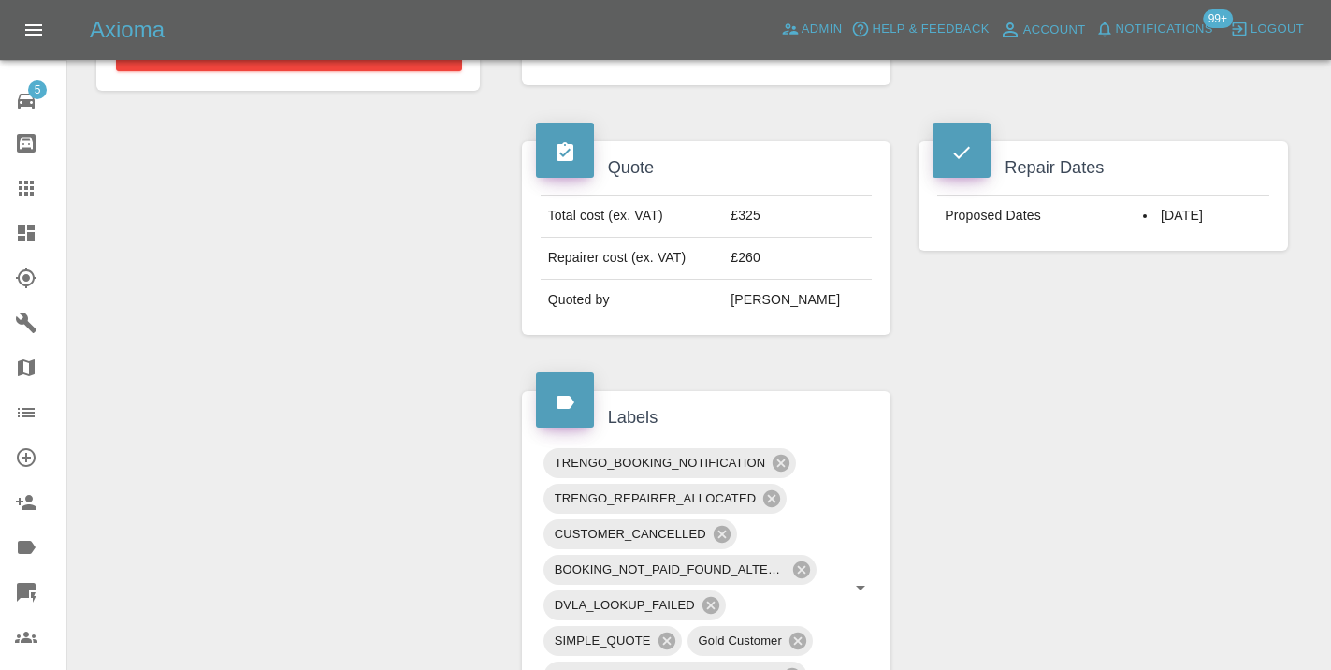
click at [1096, 625] on div "Claim Information Vehicle Make, Model, Year N/A N/A 0 Registration plates MC25V…" at bounding box center [905, 462] width 794 height 1815
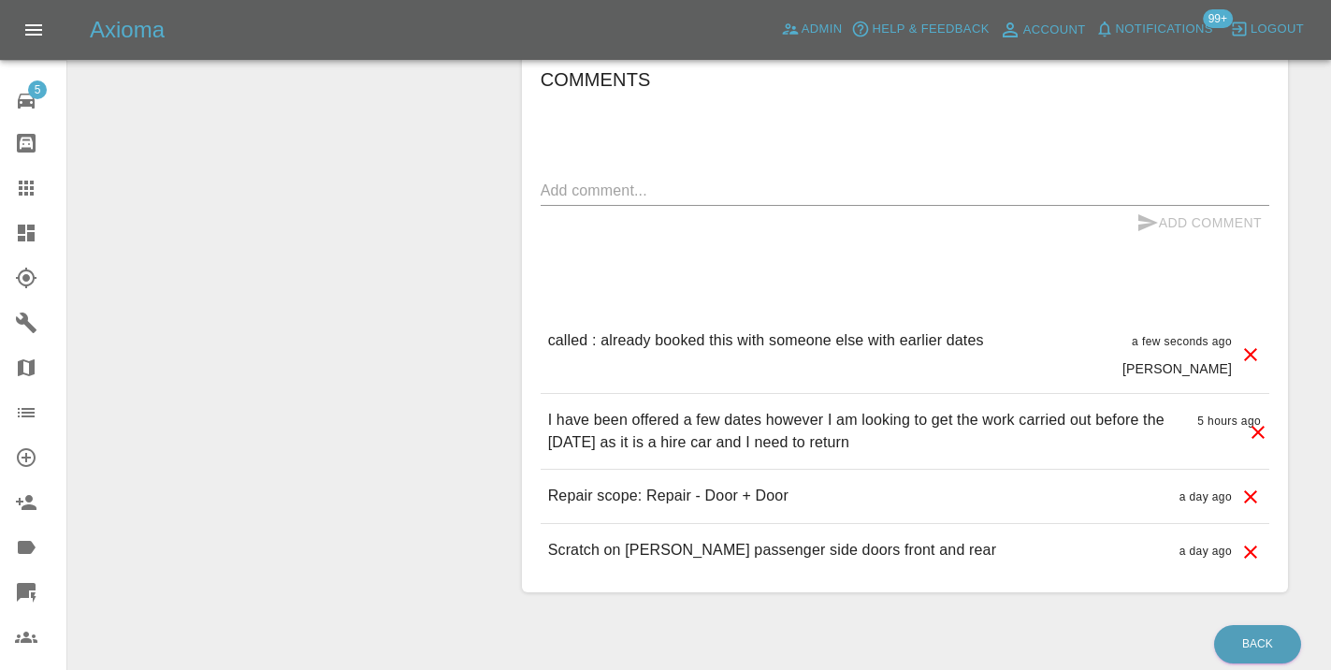
scroll to position [1395, 0]
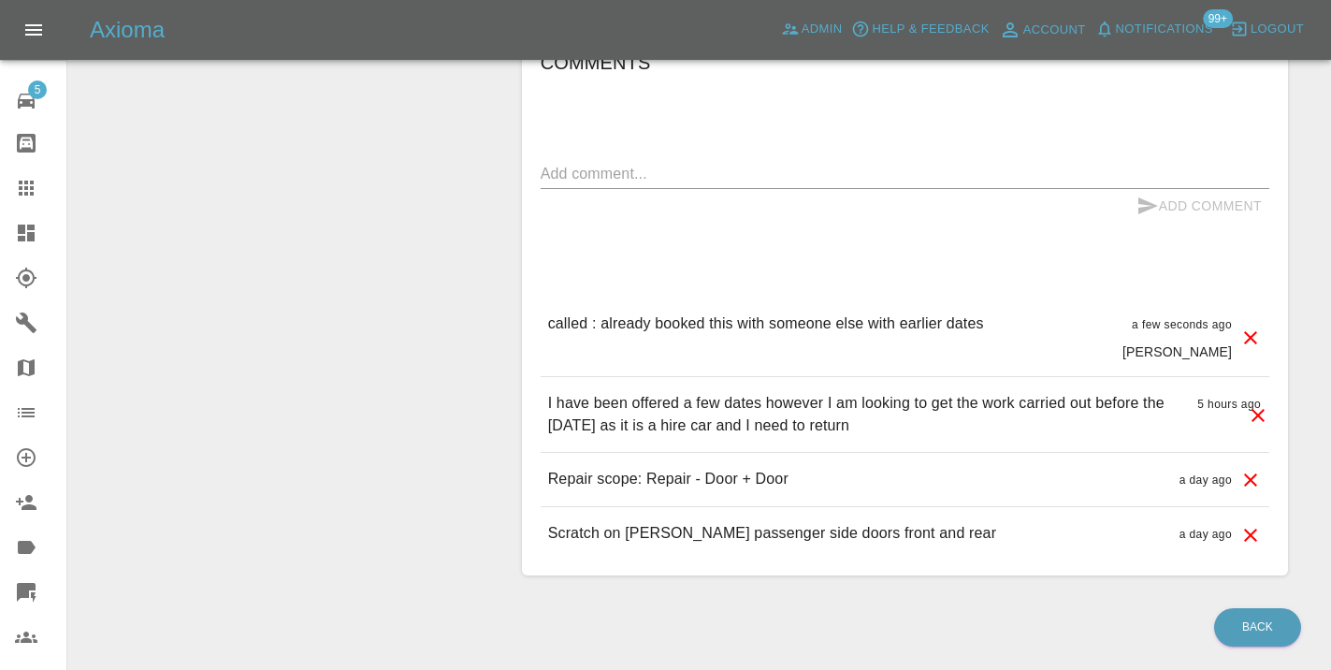
click at [1001, 603] on div "Back" at bounding box center [698, 627] width 1233 height 48
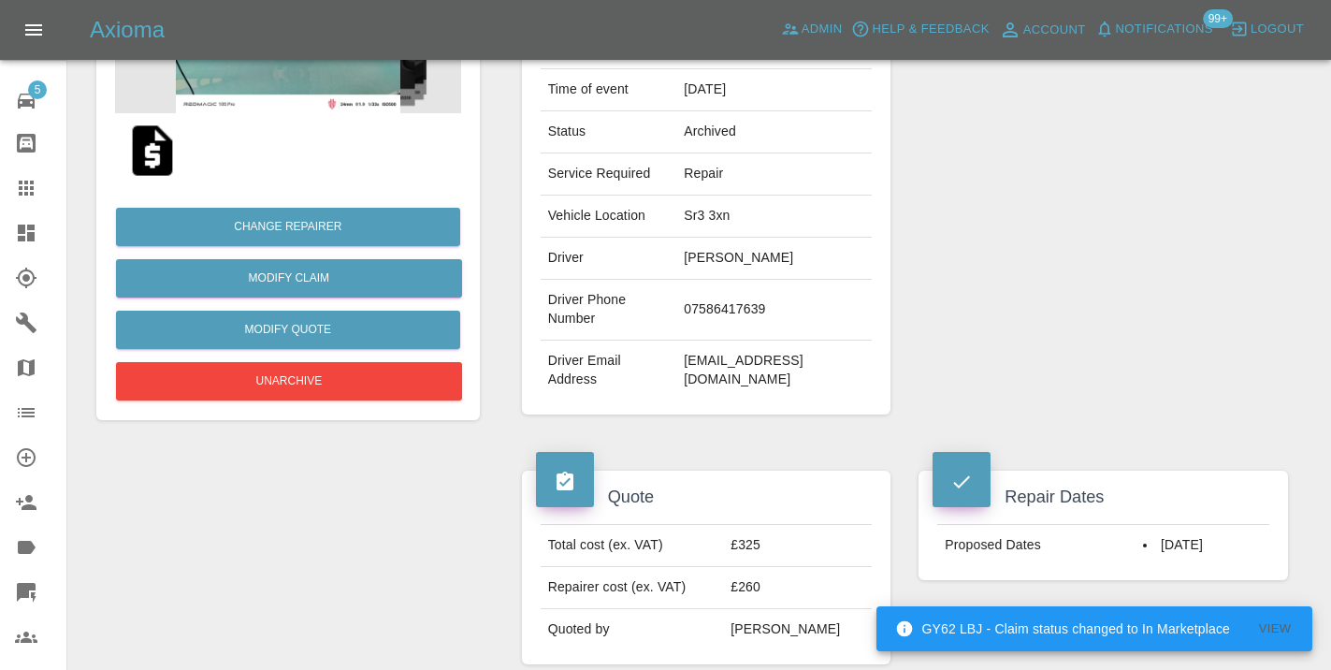
scroll to position [271, 0]
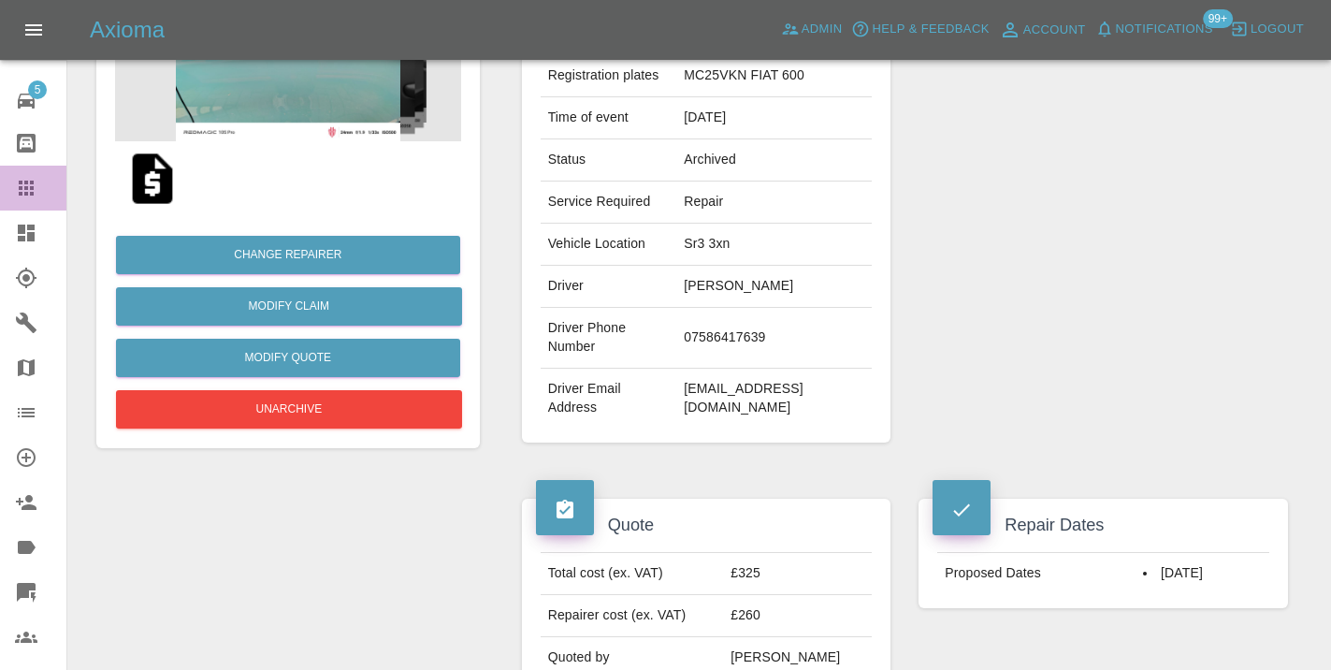
click at [34, 195] on icon at bounding box center [26, 187] width 15 height 15
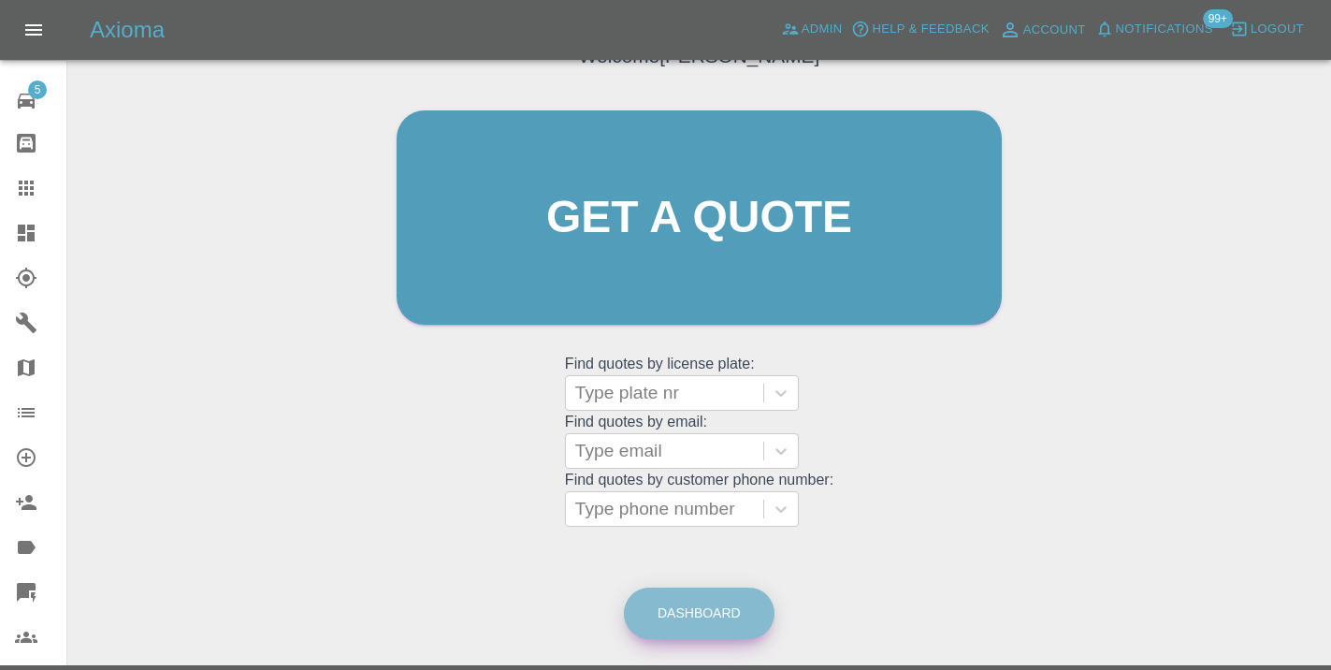
click at [725, 614] on link "Dashboard" at bounding box center [699, 612] width 151 height 51
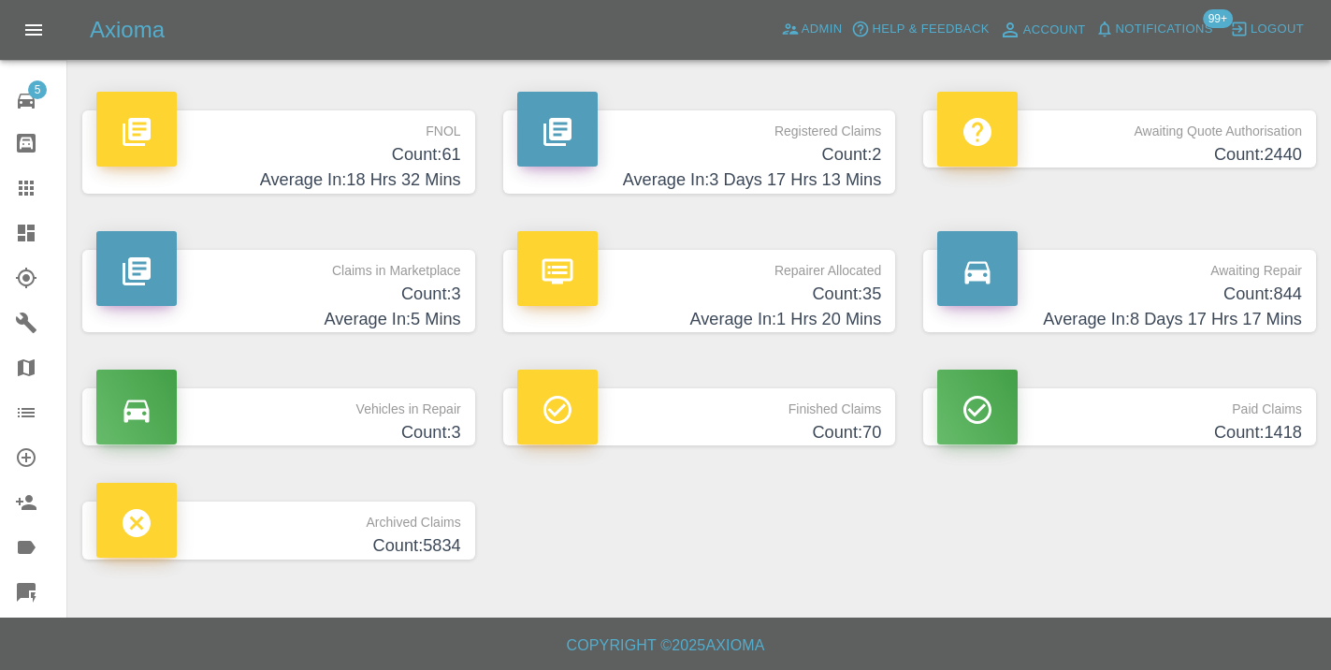
click at [1261, 290] on h4 "Count: 844" at bounding box center [1119, 293] width 365 height 25
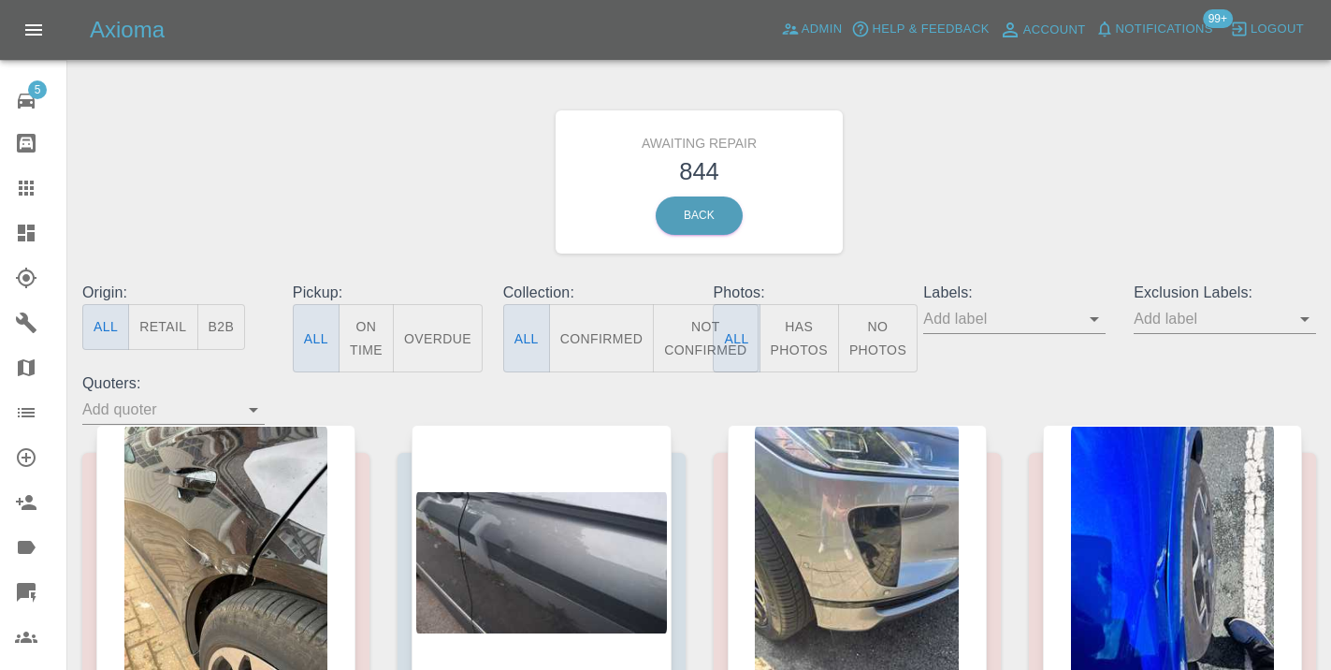
click at [682, 336] on button "Not Confirmed" at bounding box center [705, 338] width 105 height 68
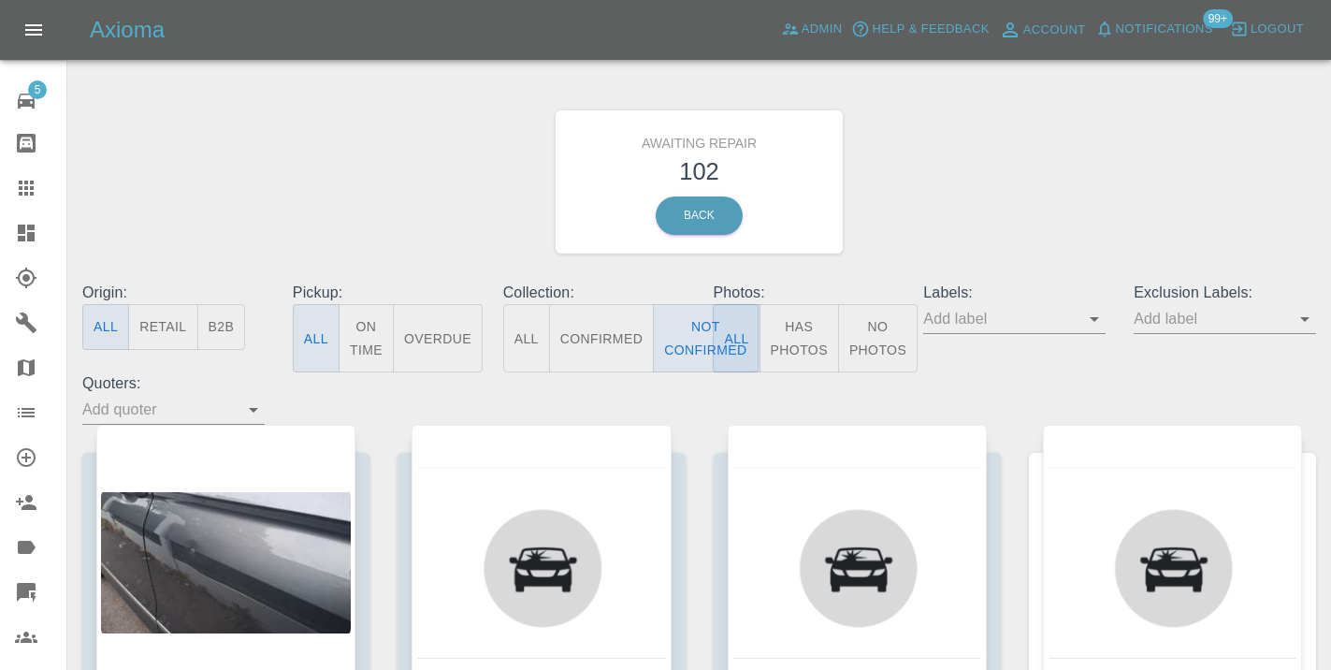
click at [1059, 113] on div "Awaiting Repair 102 Back" at bounding box center [699, 181] width 1262 height 199
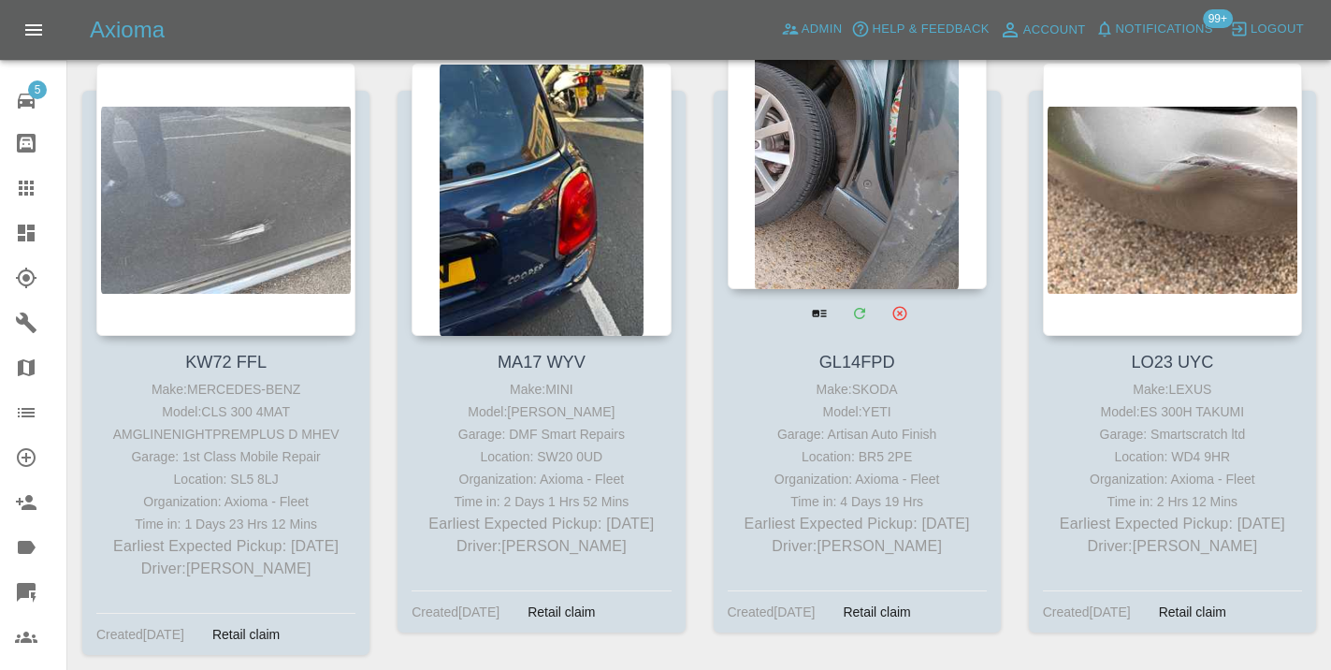
scroll to position [9863, 0]
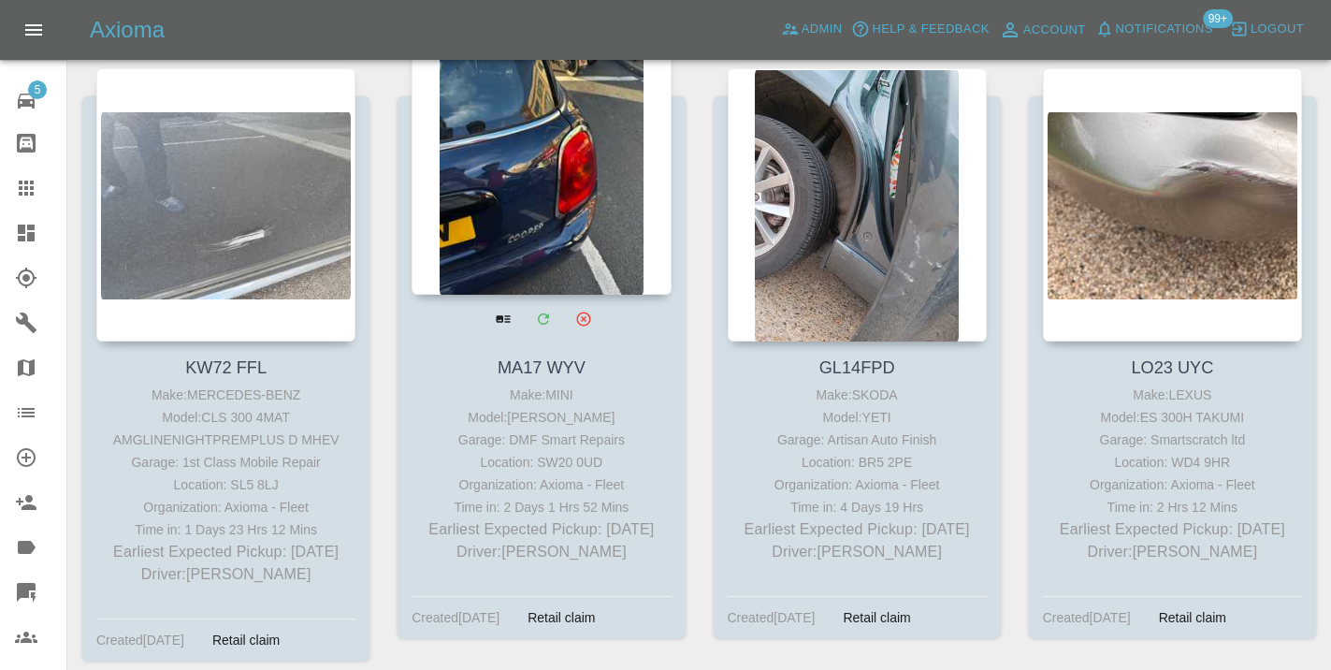
click at [563, 157] on div at bounding box center [540, 158] width 259 height 273
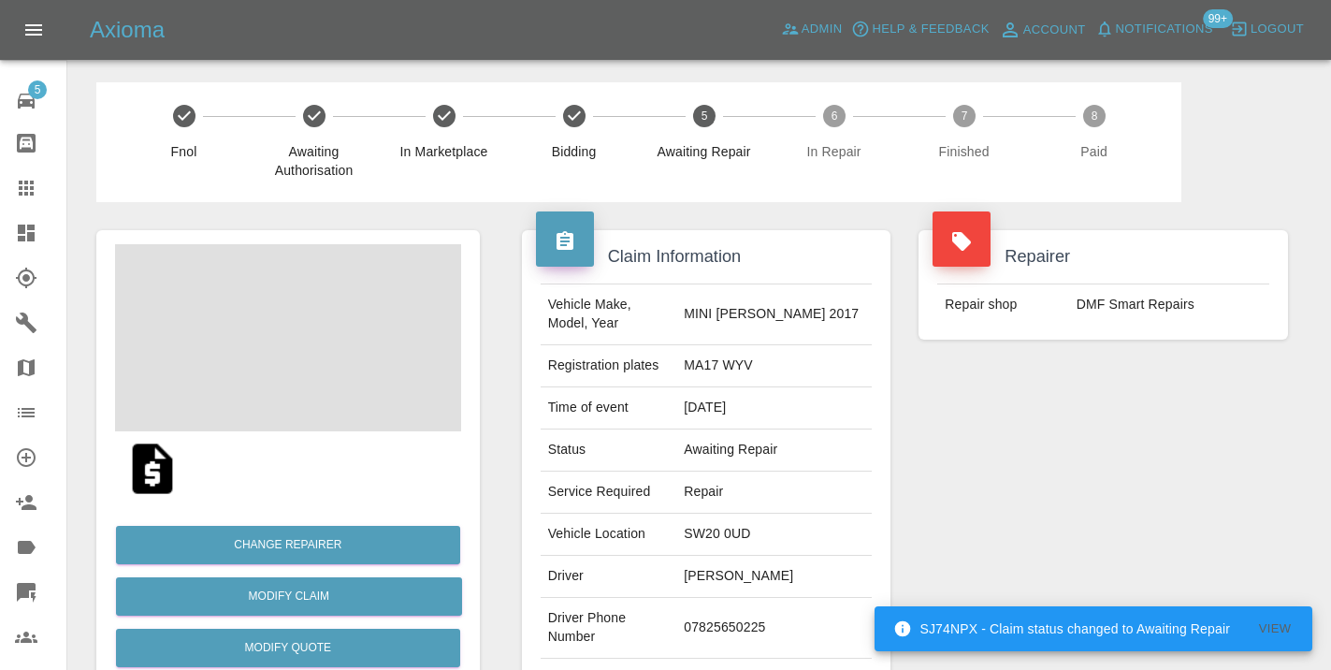
click at [741, 611] on td "07825650225" at bounding box center [773, 628] width 195 height 61
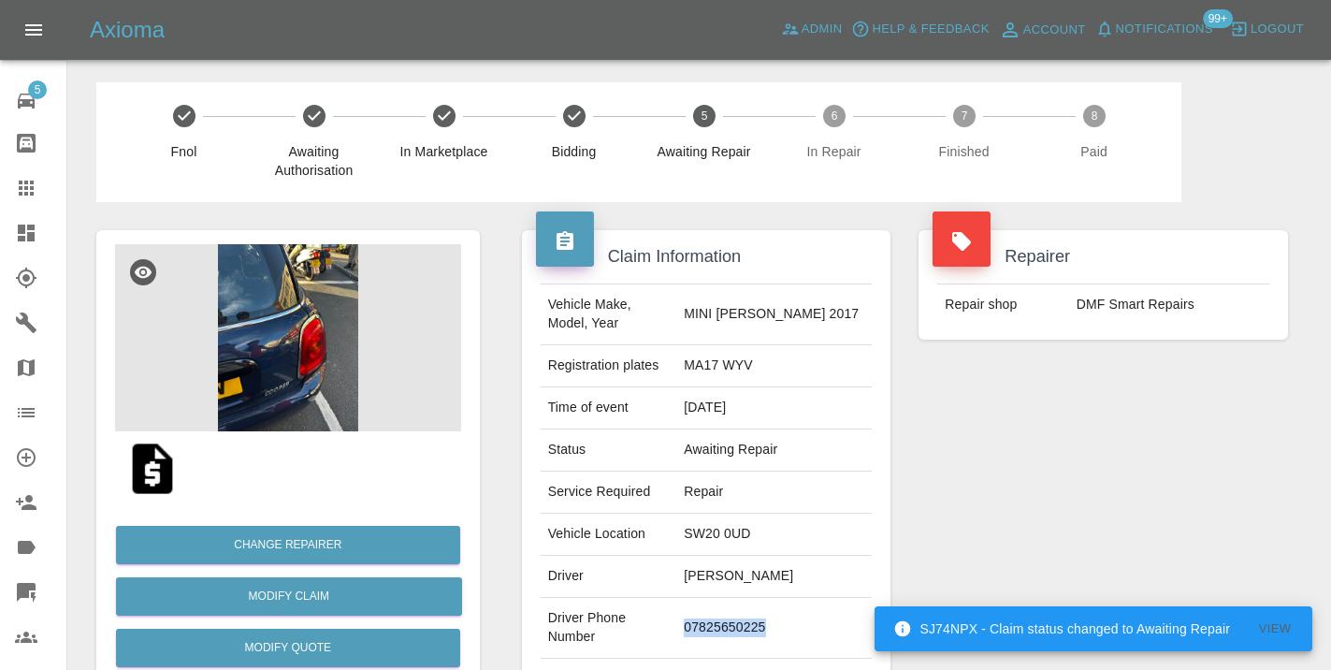
click at [1234, 501] on div "Repairer Repair shop DMF Smart Repairs" at bounding box center [1102, 481] width 397 height 558
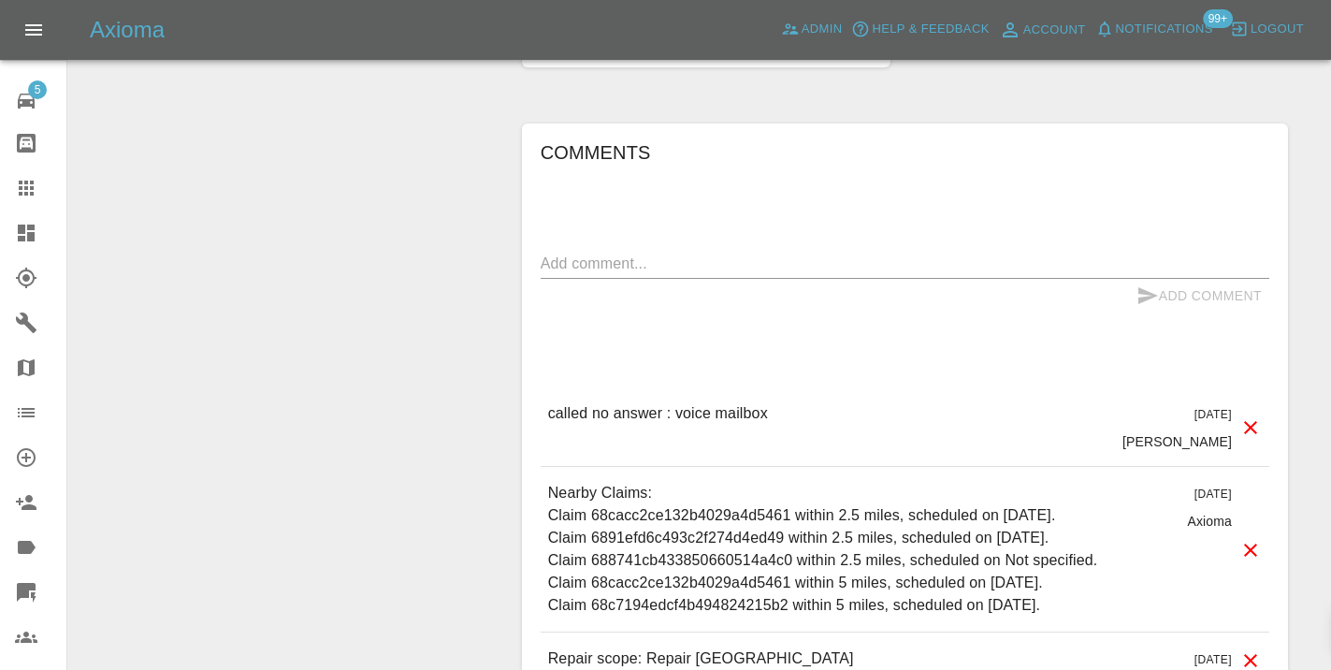
scroll to position [1594, 0]
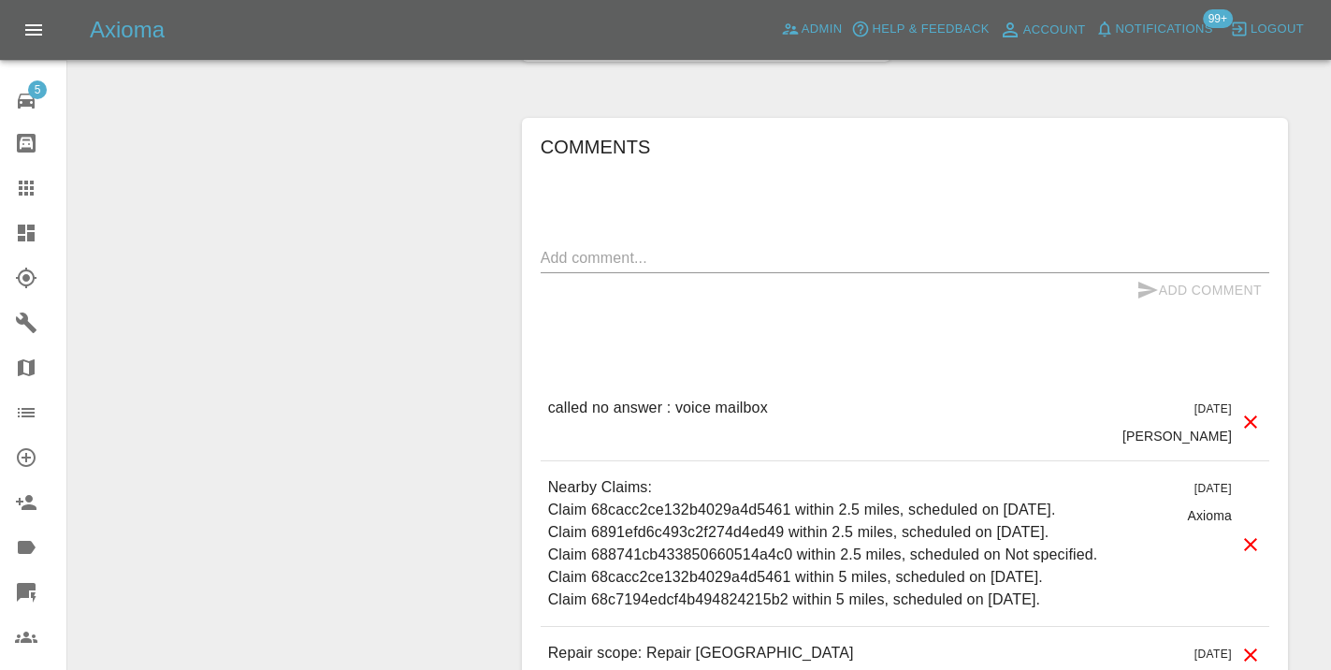
click at [584, 247] on textarea at bounding box center [905, 258] width 728 height 22
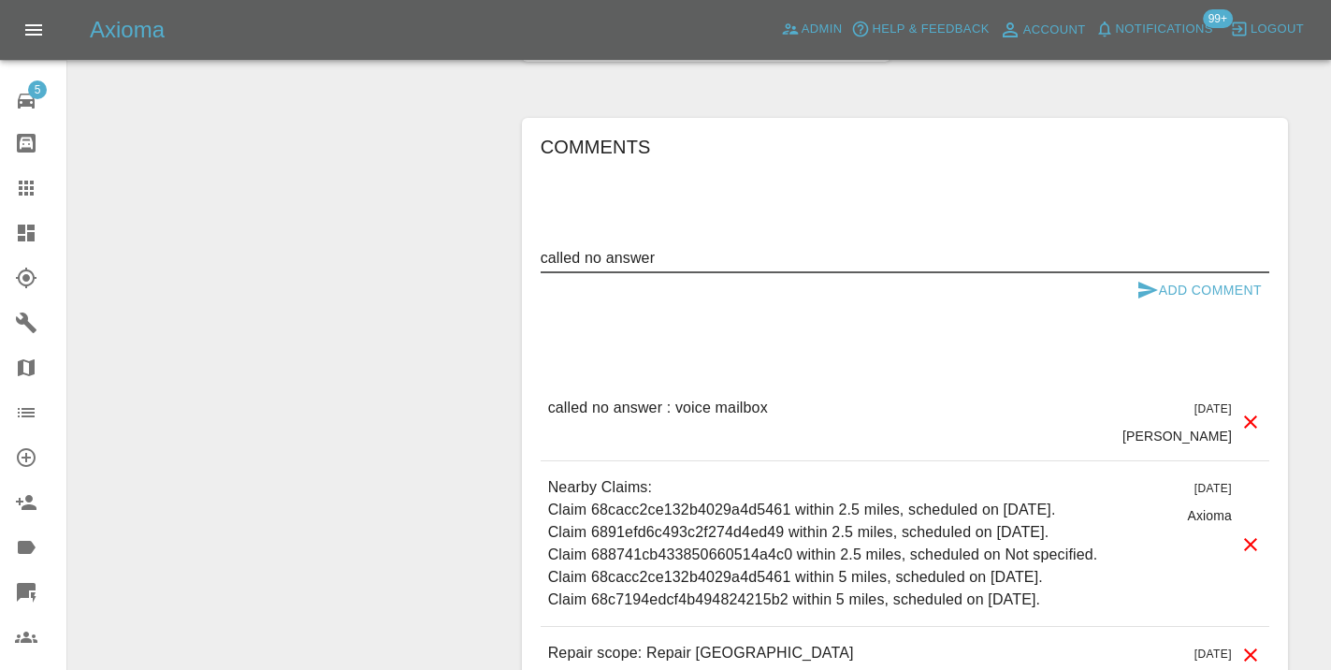
type textarea "called no answer"
click at [1150, 273] on button "Add Comment" at bounding box center [1199, 290] width 140 height 35
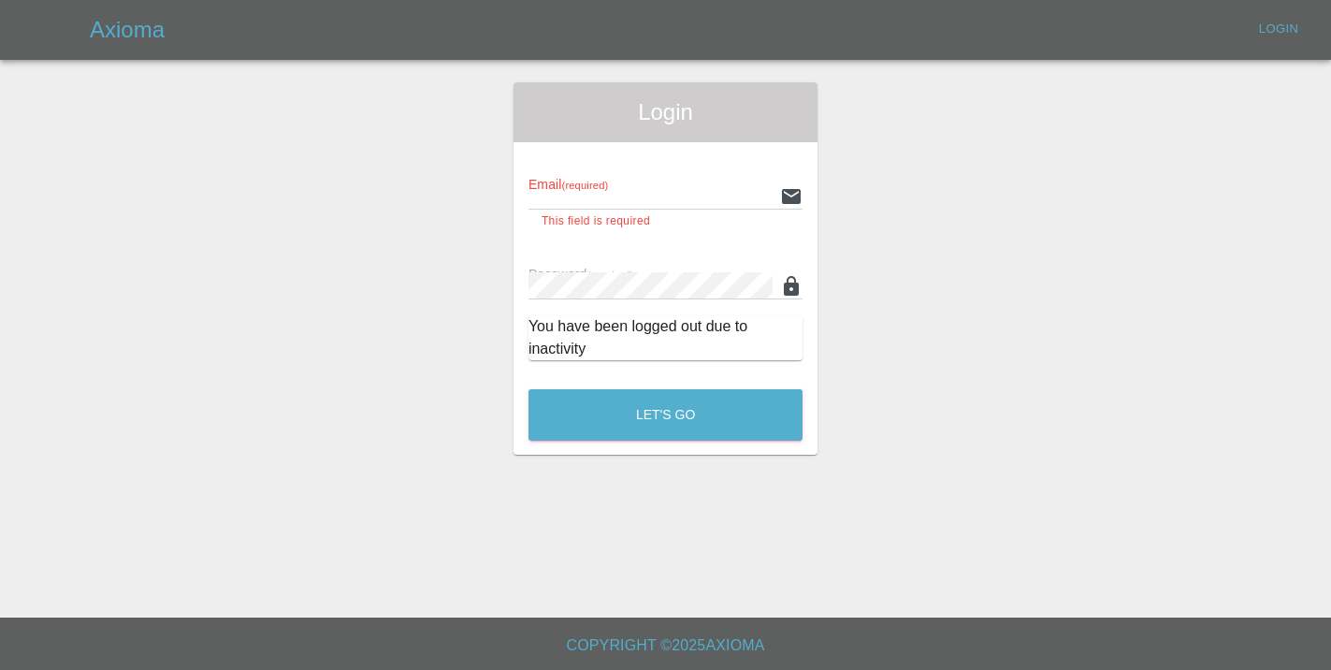
click at [351, 221] on div "Login Email (required) This field is required Password (required) You have been…" at bounding box center [665, 268] width 1329 height 372
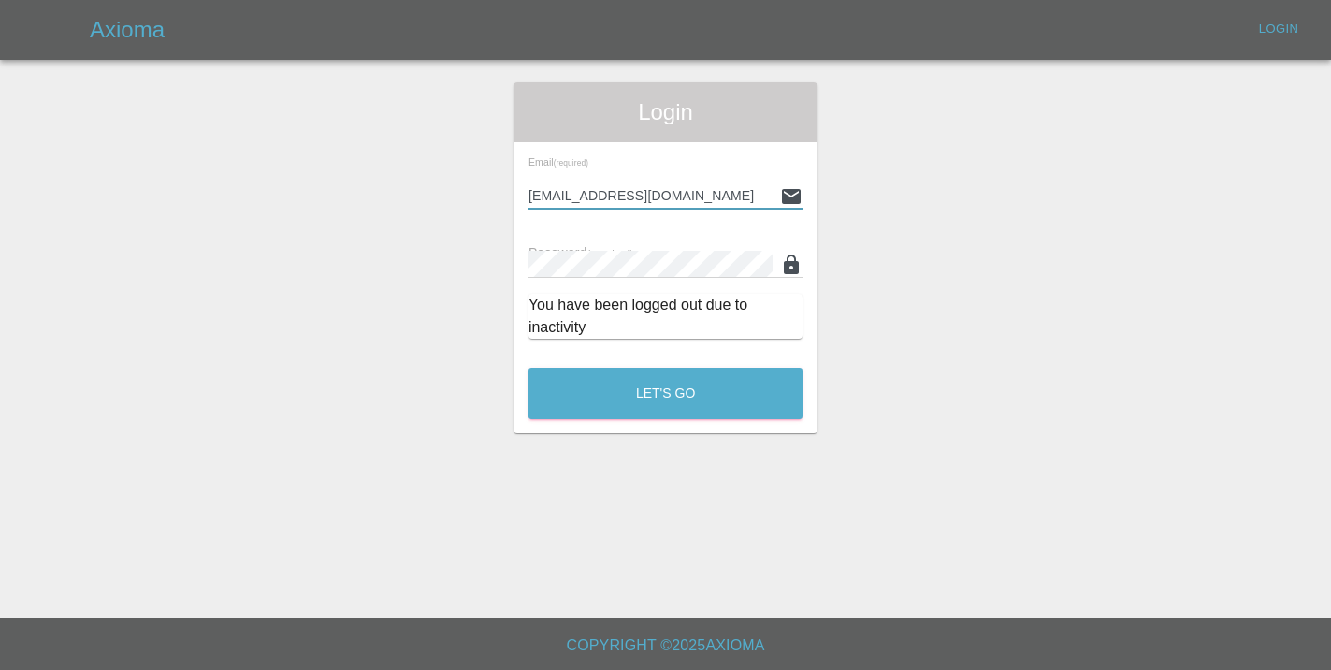
type input "Castrokhonqwana@gmail.com"
click at [665, 393] on button "Let's Go" at bounding box center [665, 393] width 274 height 51
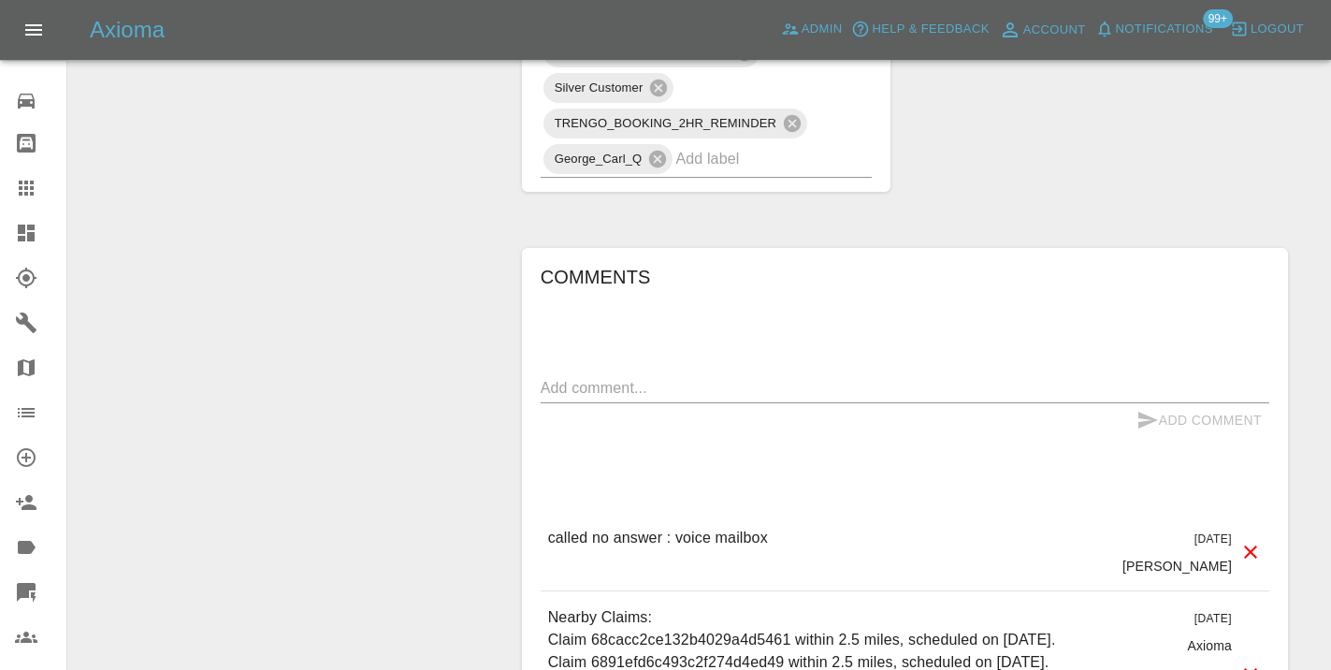
scroll to position [1467, 0]
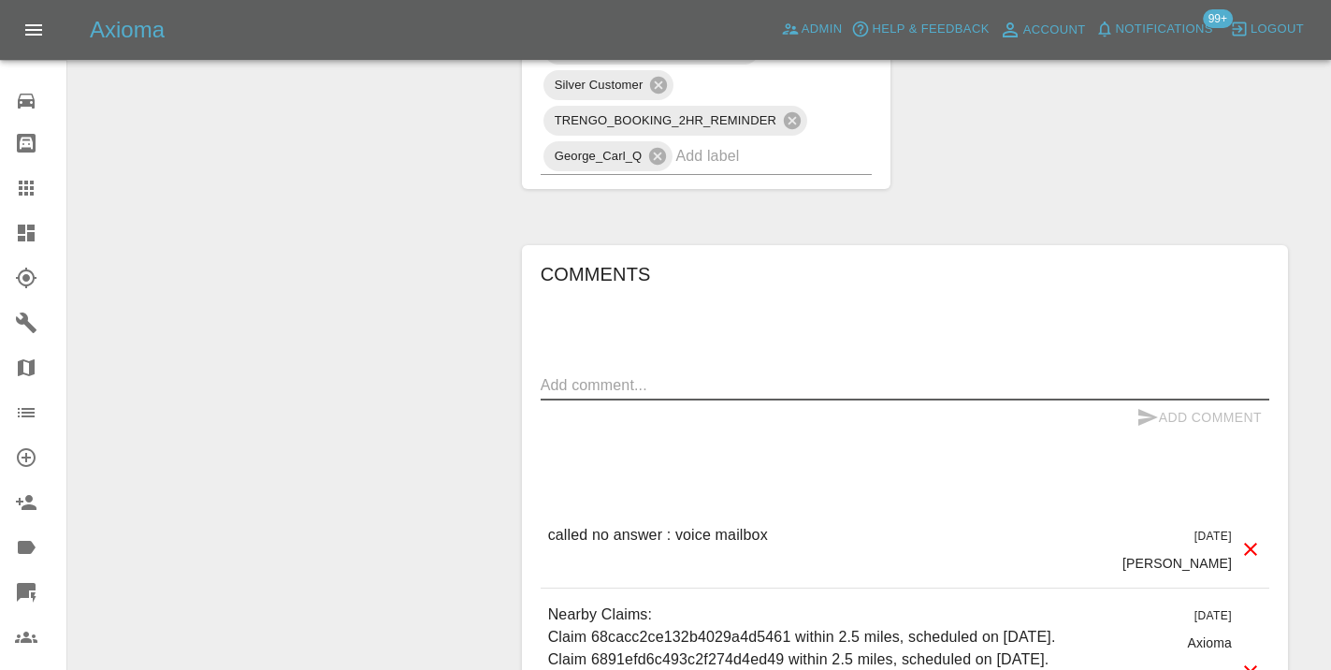
click at [643, 374] on textarea at bounding box center [905, 385] width 728 height 22
type textarea "called no answer : voice mailbox"
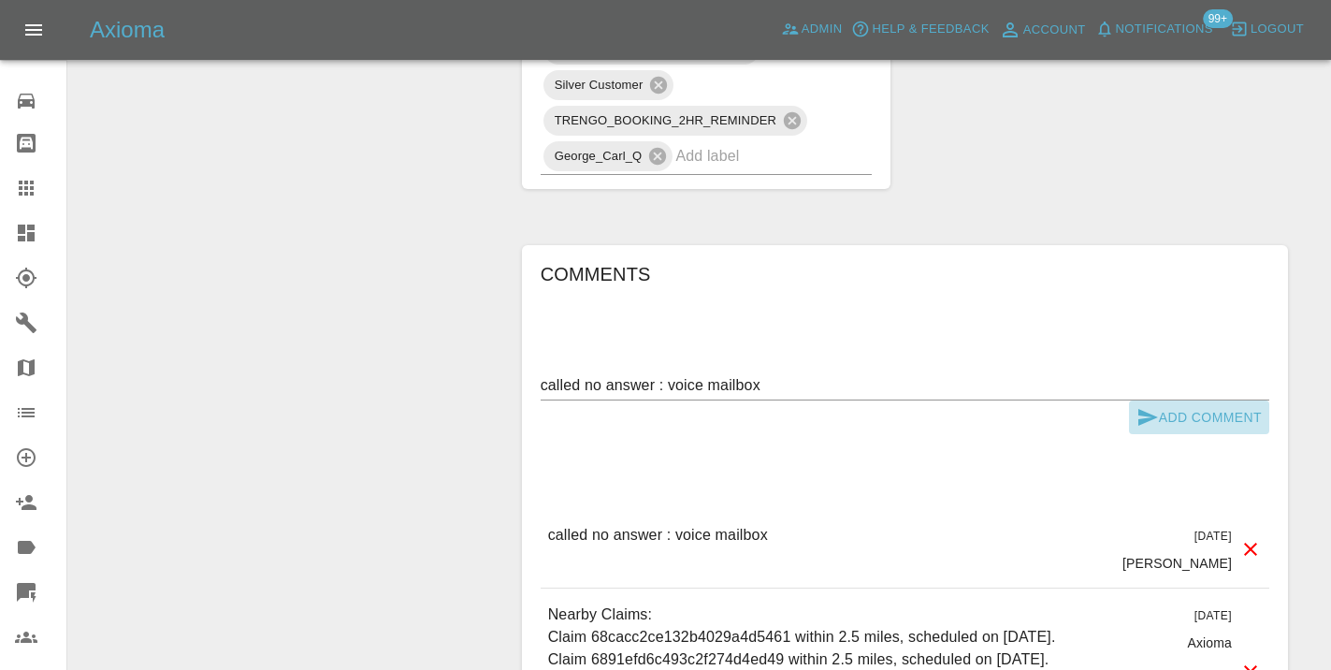
click at [1175, 400] on button "Add Comment" at bounding box center [1199, 417] width 140 height 35
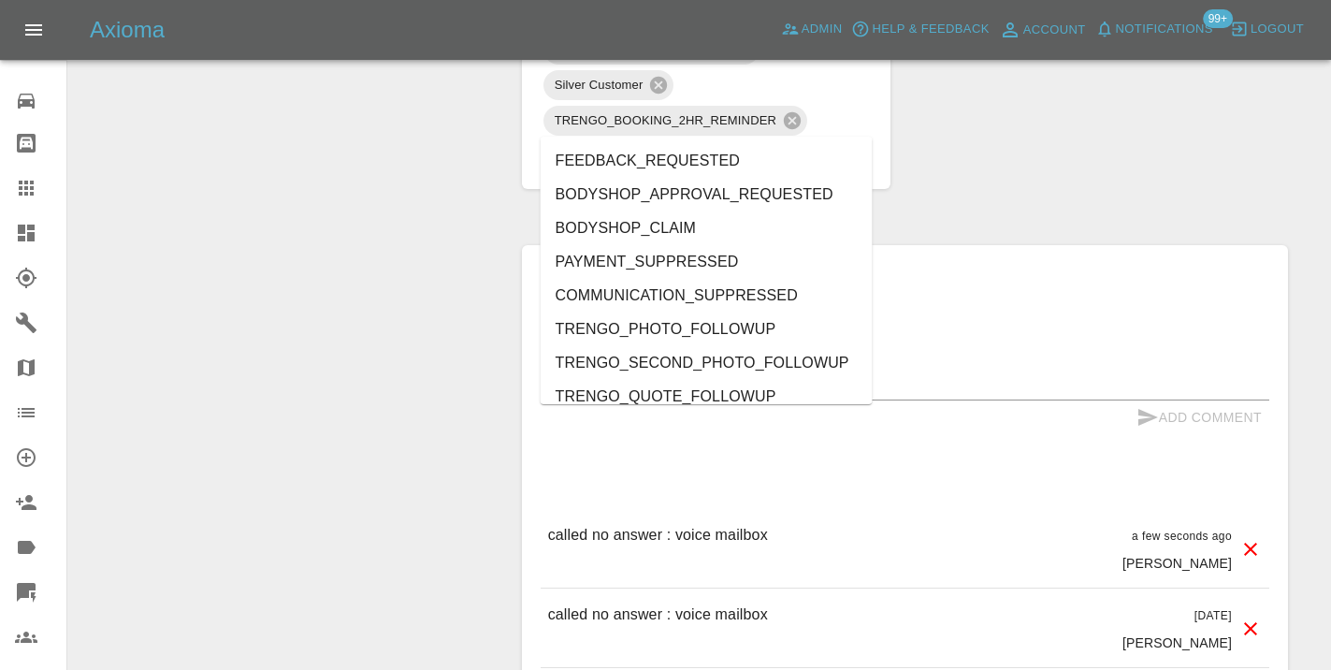
click at [791, 141] on input "text" at bounding box center [747, 155] width 144 height 29
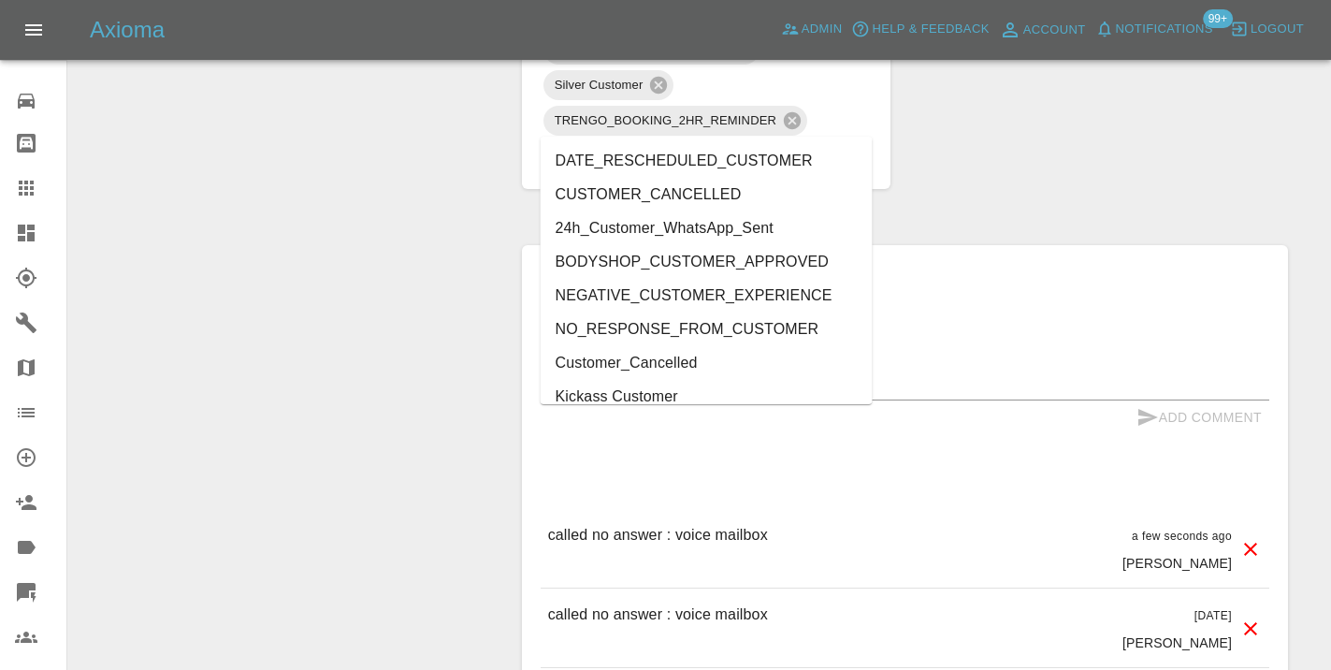
type input "cus"
click at [1007, 259] on h6 "Comments" at bounding box center [905, 274] width 728 height 30
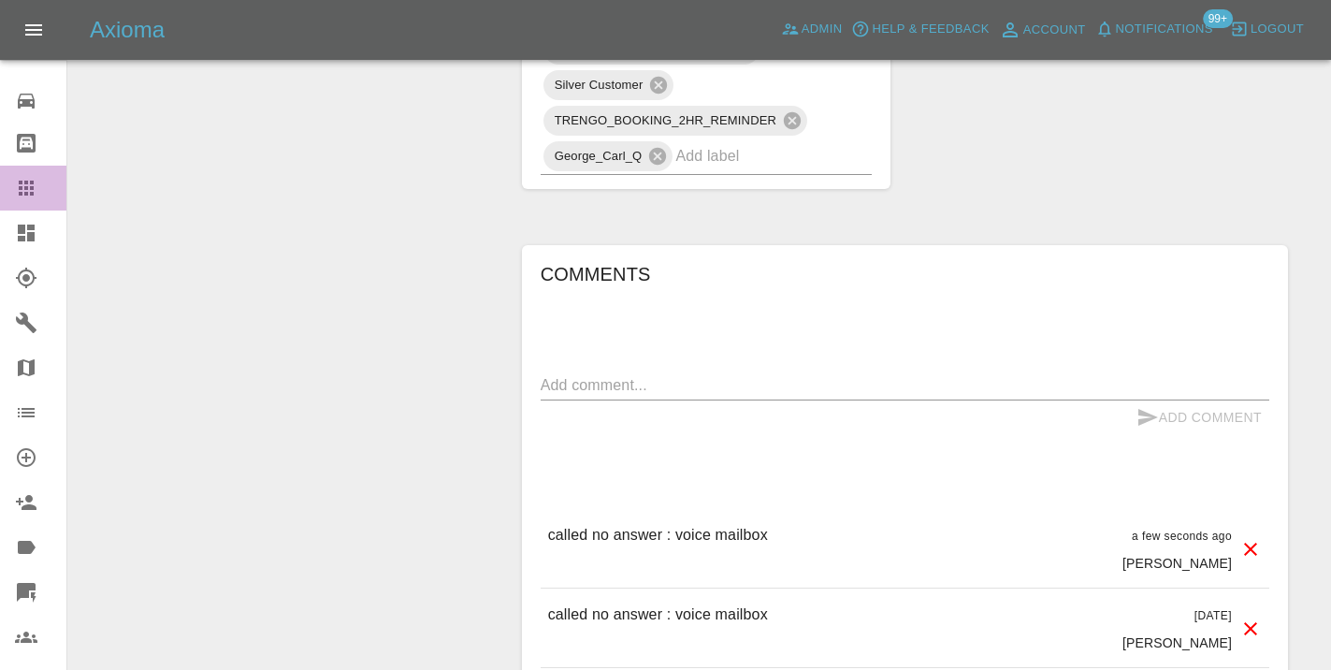
click at [20, 180] on icon at bounding box center [26, 187] width 15 height 15
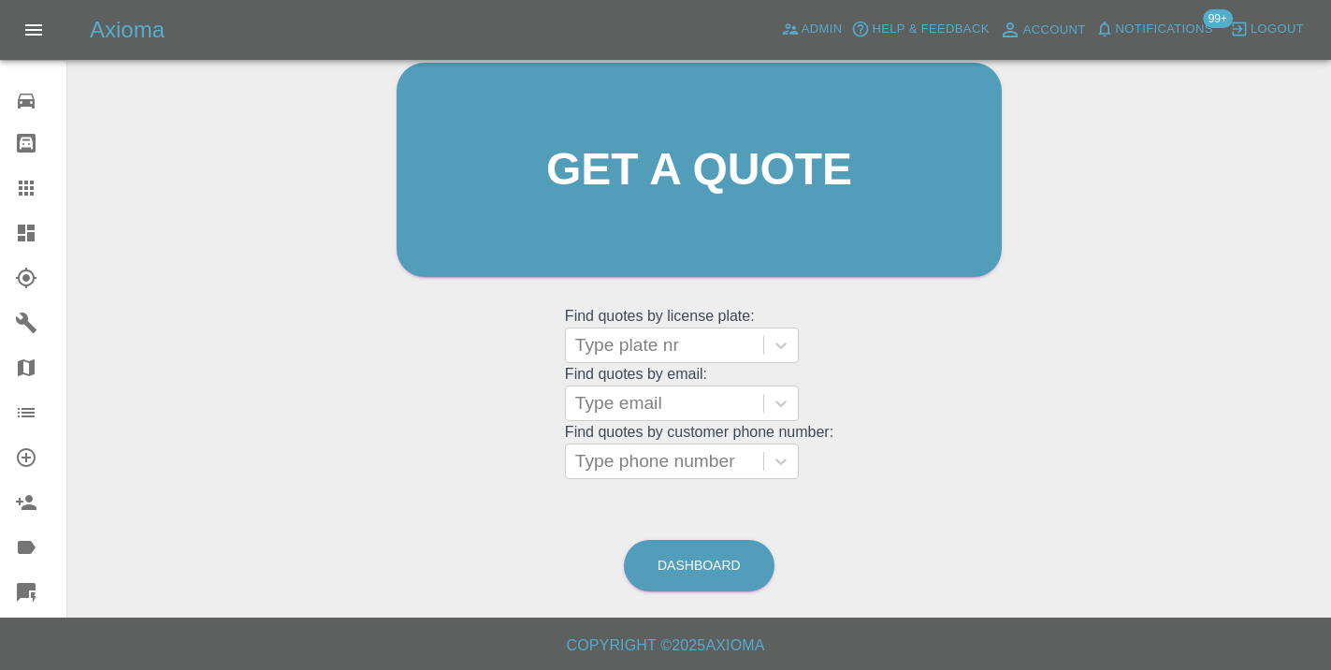
scroll to position [143, 0]
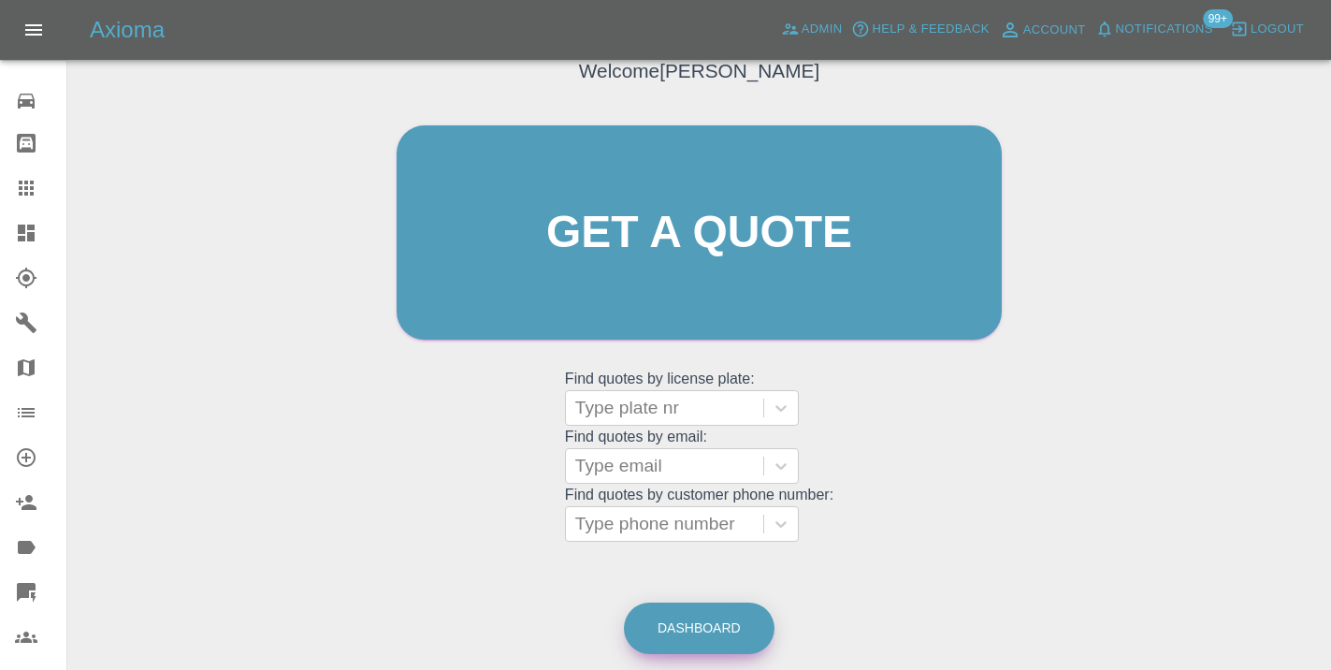
click at [716, 620] on link "Dashboard" at bounding box center [699, 627] width 151 height 51
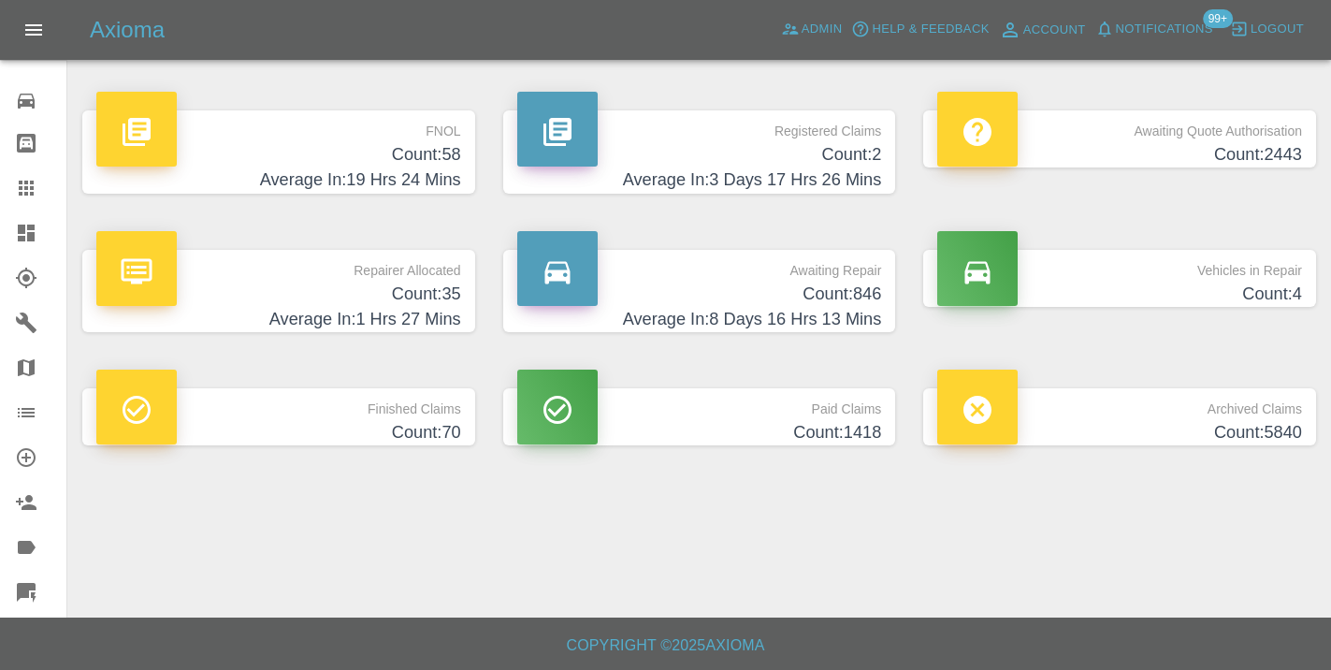
click at [851, 303] on h4 "Count: 846" at bounding box center [699, 293] width 365 height 25
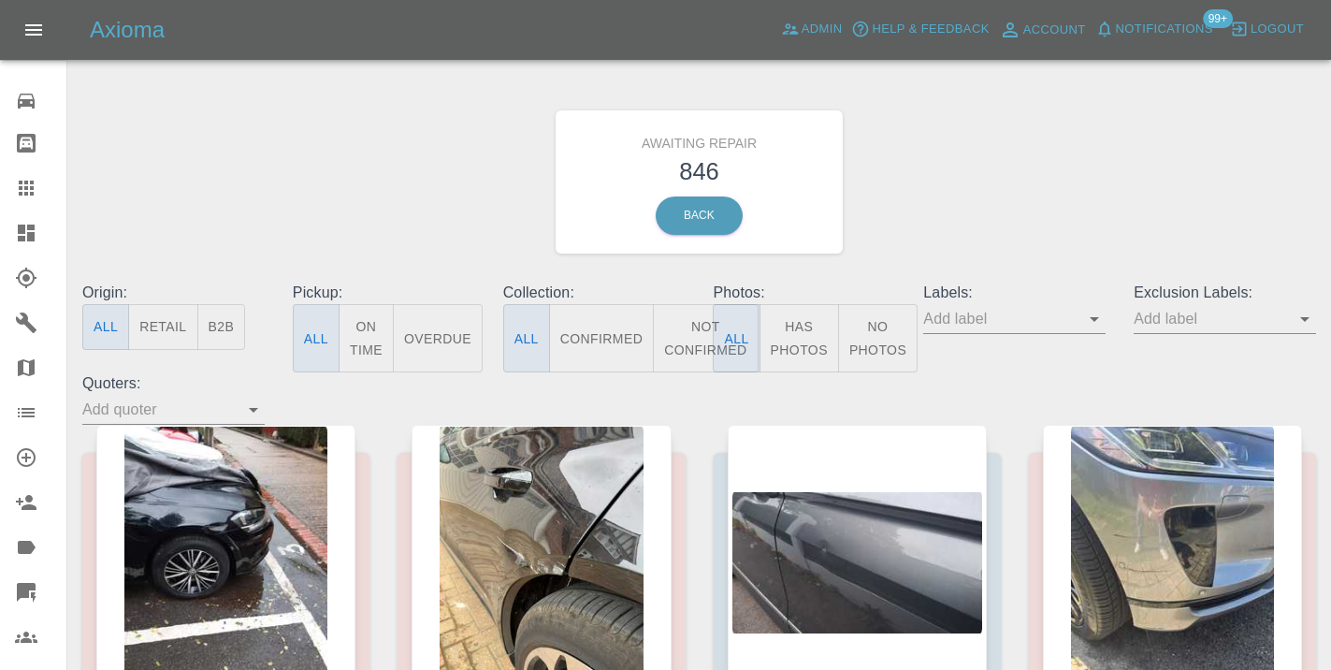
click at [684, 339] on button "Not Confirmed" at bounding box center [705, 338] width 105 height 68
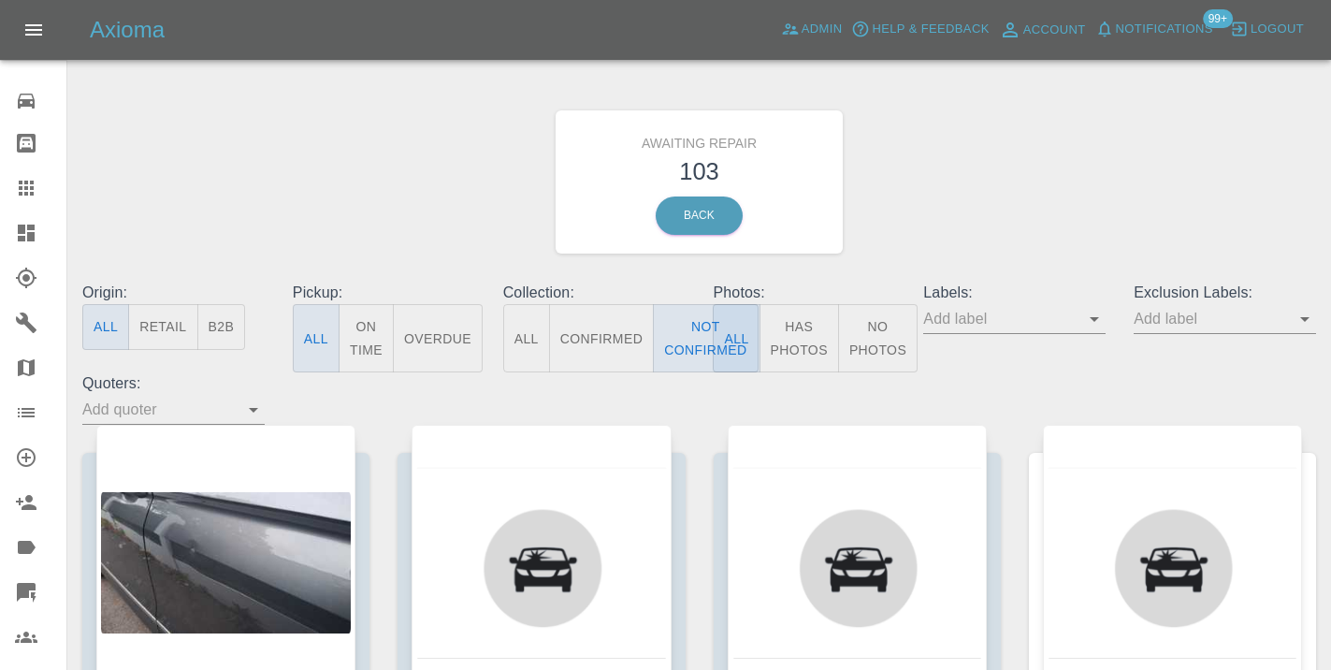
click at [1024, 198] on div "Awaiting Repair 103 Back" at bounding box center [699, 181] width 1262 height 199
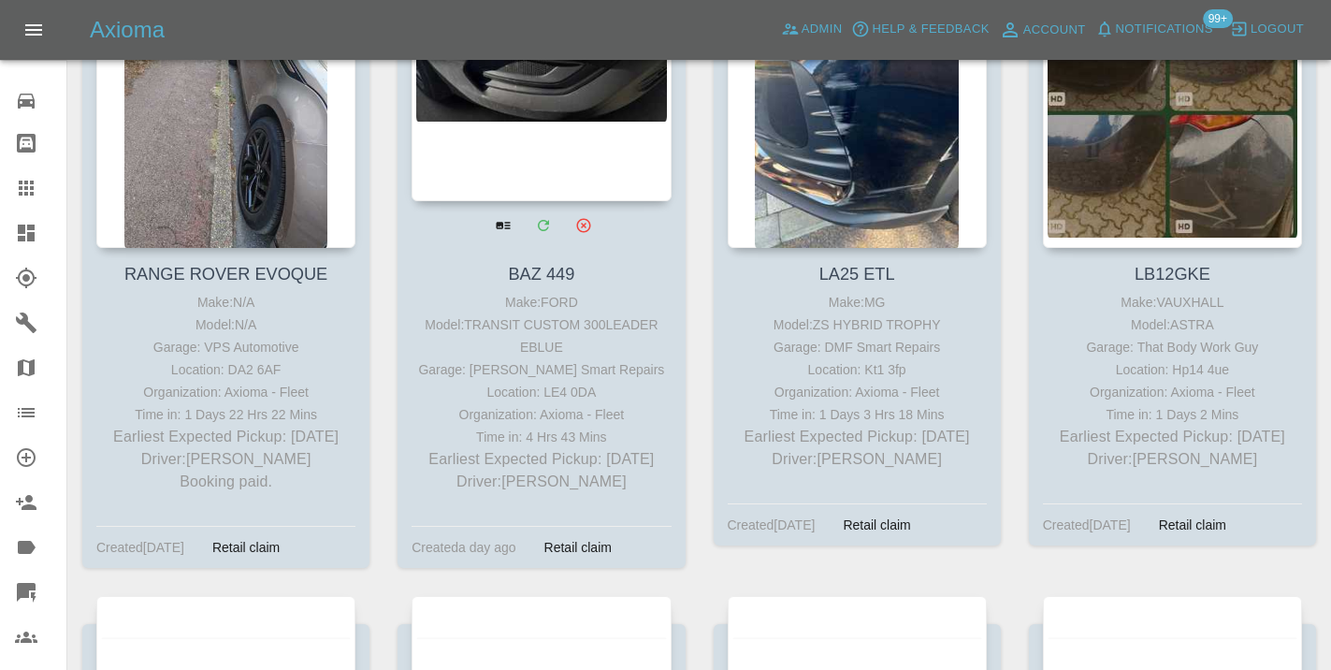
scroll to position [4330, 0]
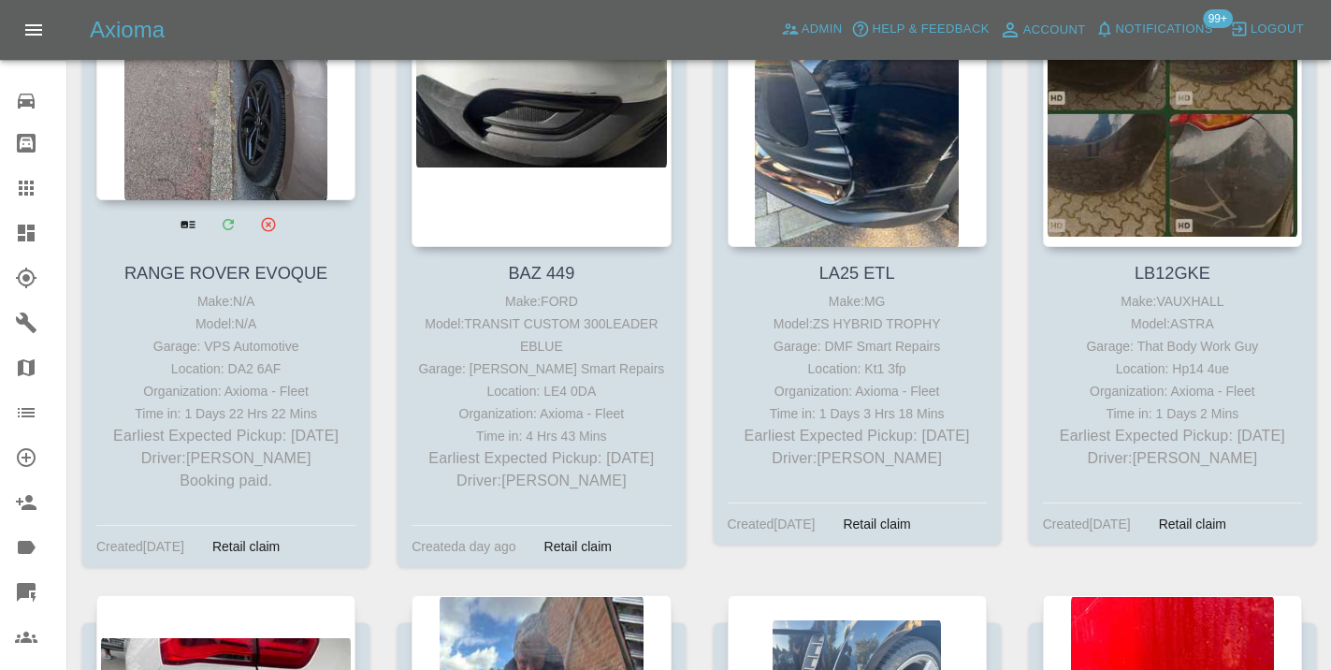
click at [199, 189] on div at bounding box center [225, 63] width 259 height 273
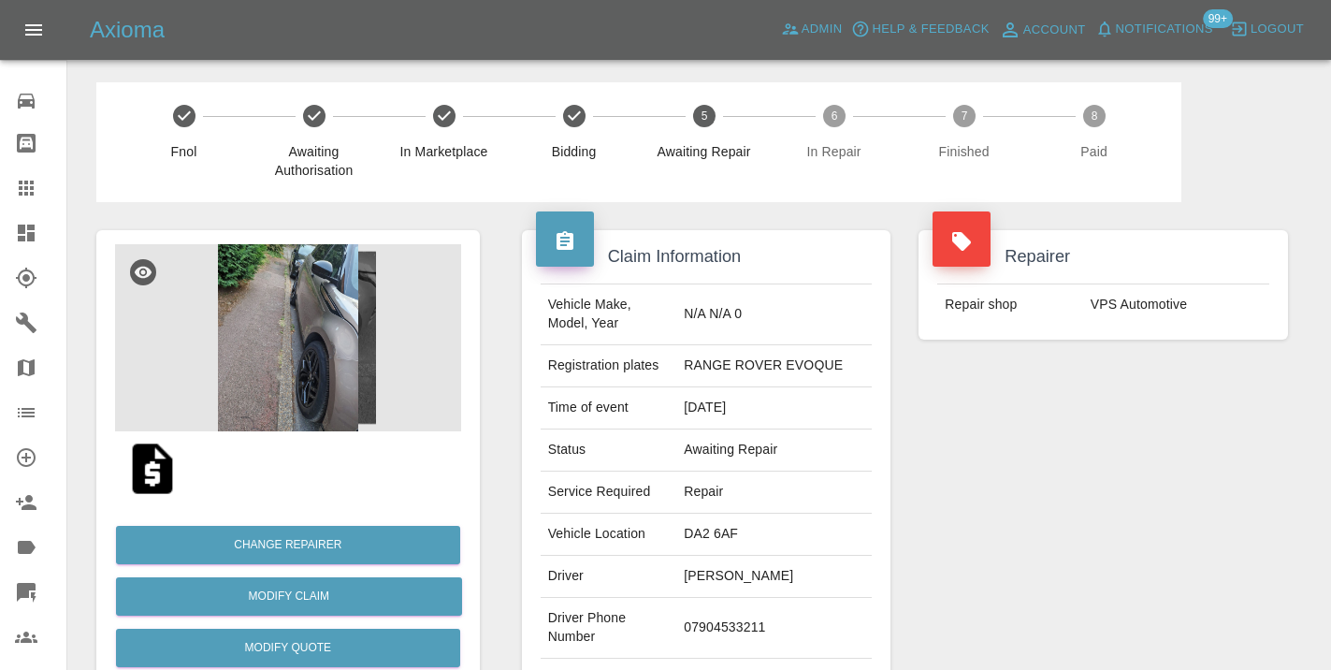
click at [772, 638] on td "07904533211" at bounding box center [773, 628] width 195 height 61
copy td "07904533211"
click at [1090, 447] on div "Repairer Repair shop VPS Automotive" at bounding box center [1102, 481] width 397 height 558
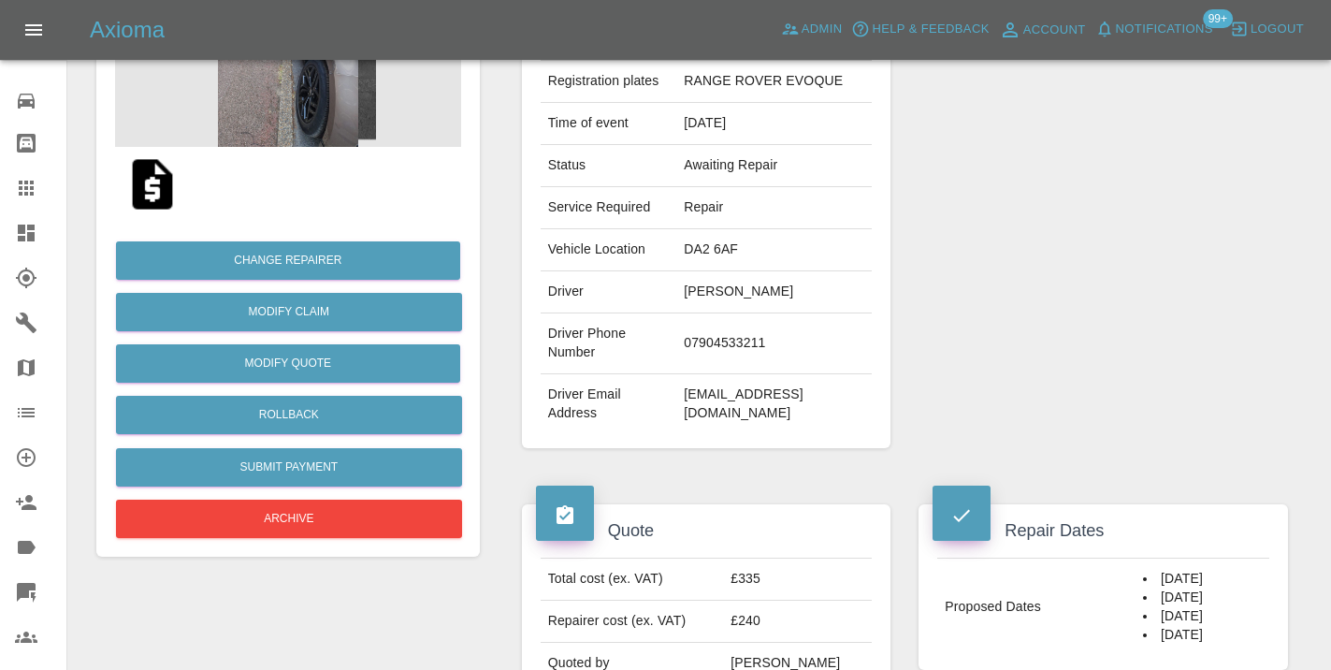
scroll to position [280, 0]
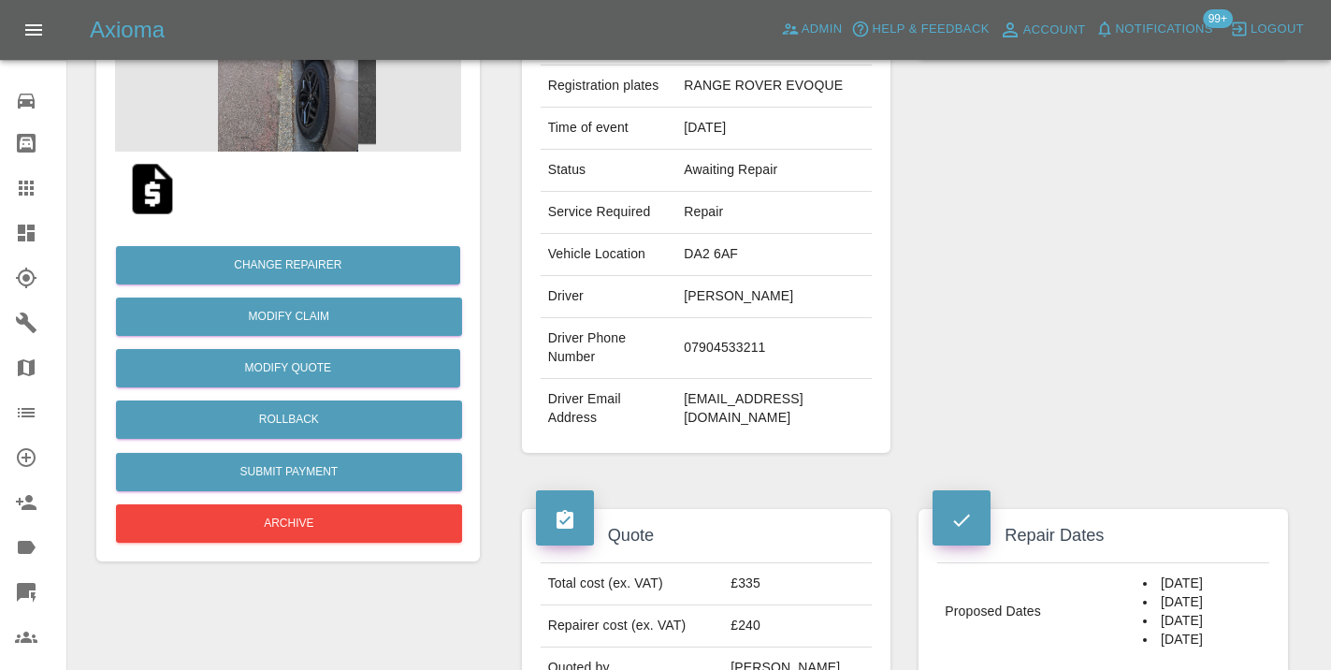
click at [759, 353] on td "07904533211" at bounding box center [773, 348] width 195 height 61
copy td "07904533211"
click at [22, 193] on icon at bounding box center [26, 187] width 15 height 15
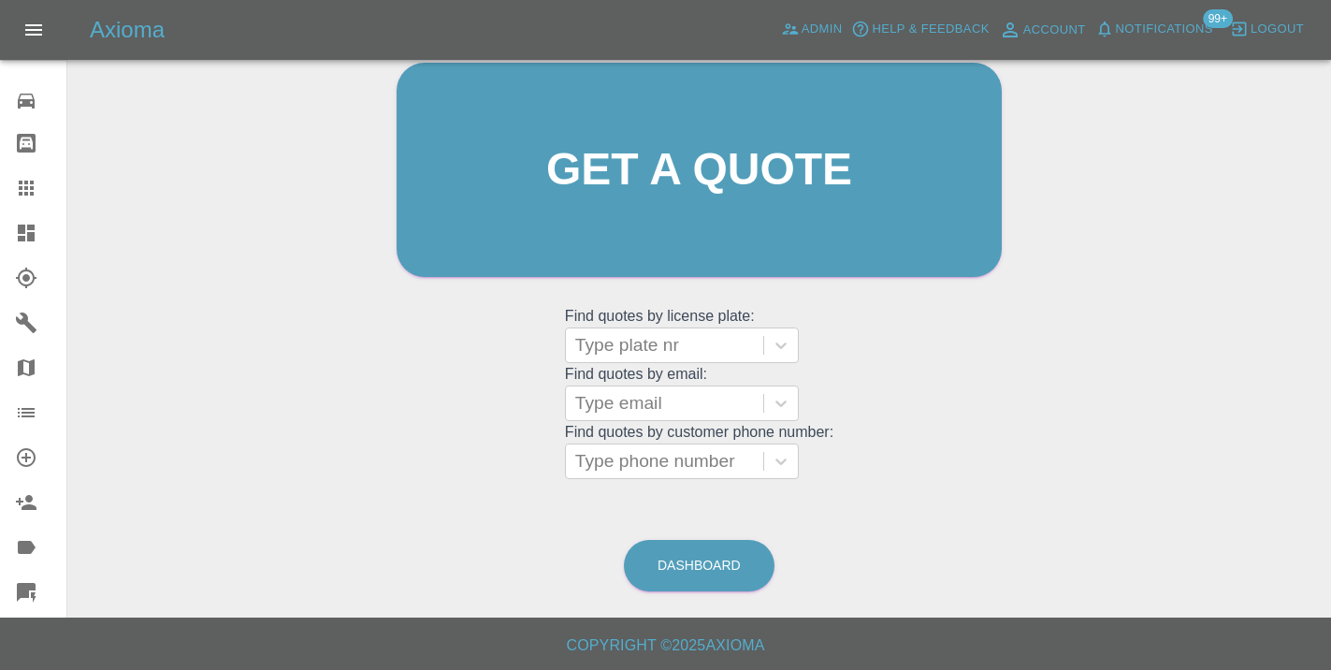
scroll to position [143, 0]
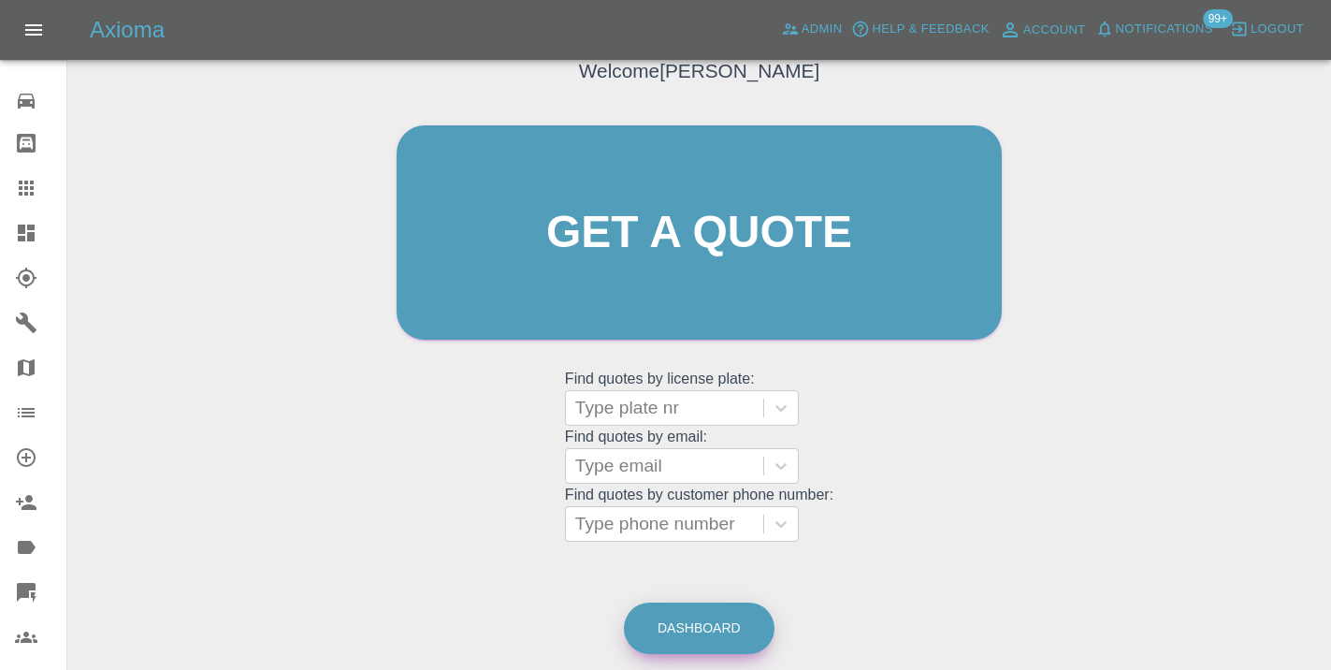
click at [708, 620] on link "Dashboard" at bounding box center [699, 627] width 151 height 51
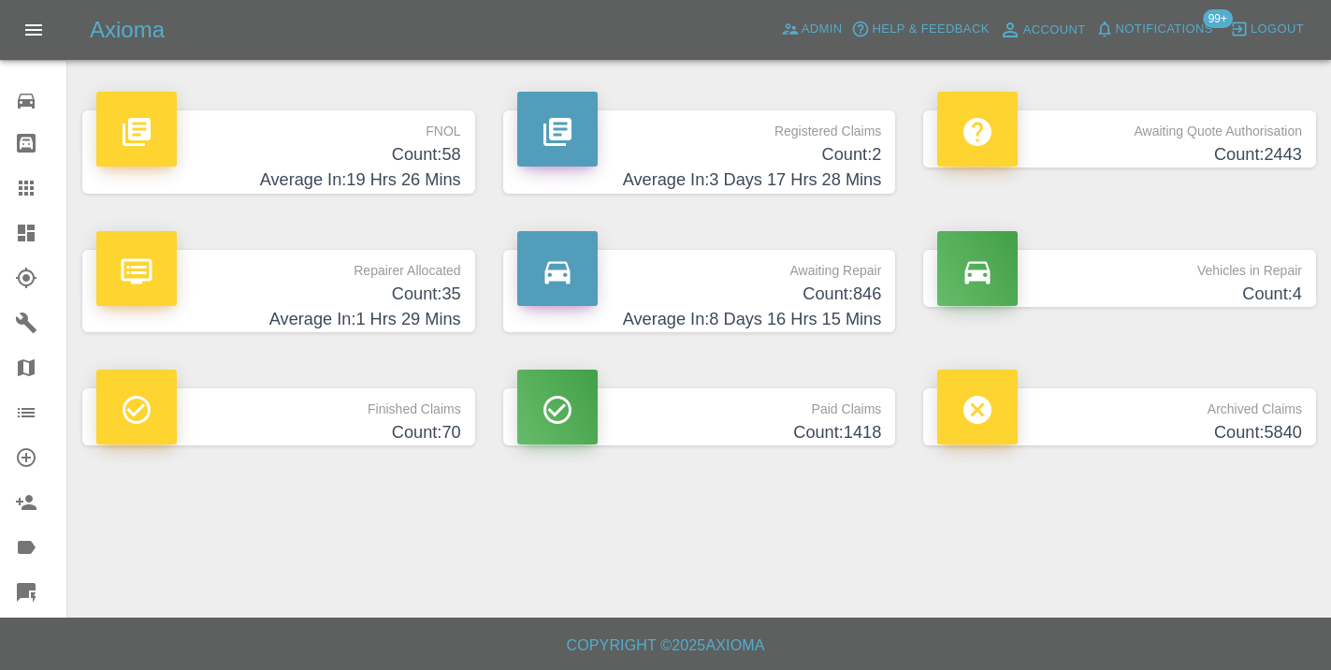
click at [864, 281] on h4 "Count: 846" at bounding box center [699, 293] width 365 height 25
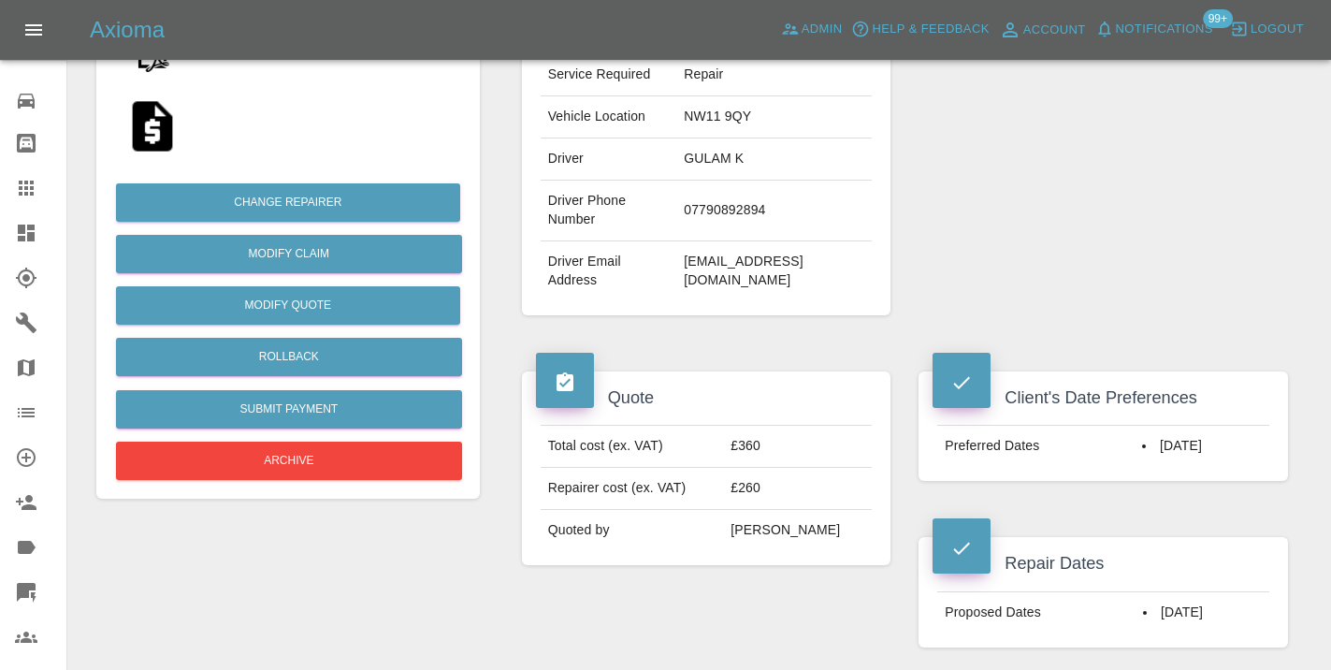
scroll to position [423, 0]
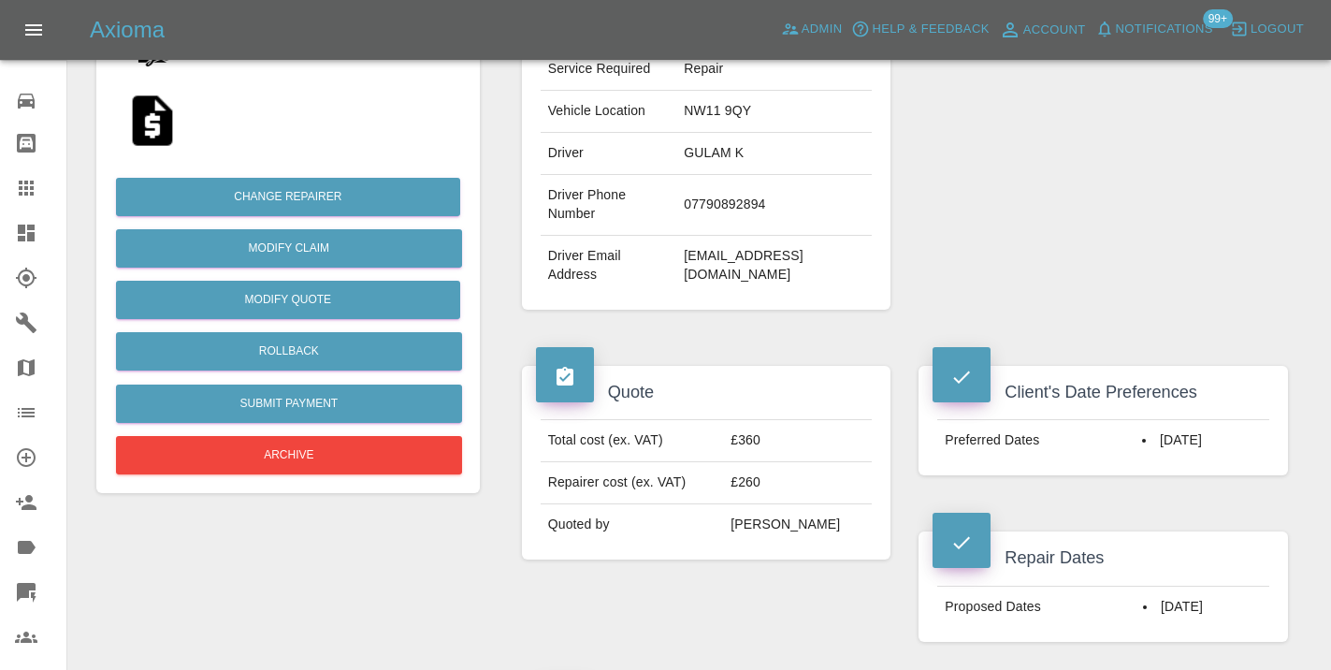
click at [758, 205] on td "07790892894" at bounding box center [773, 205] width 195 height 61
click at [755, 199] on td "07790892894" at bounding box center [773, 205] width 195 height 61
copy td "07790892894"
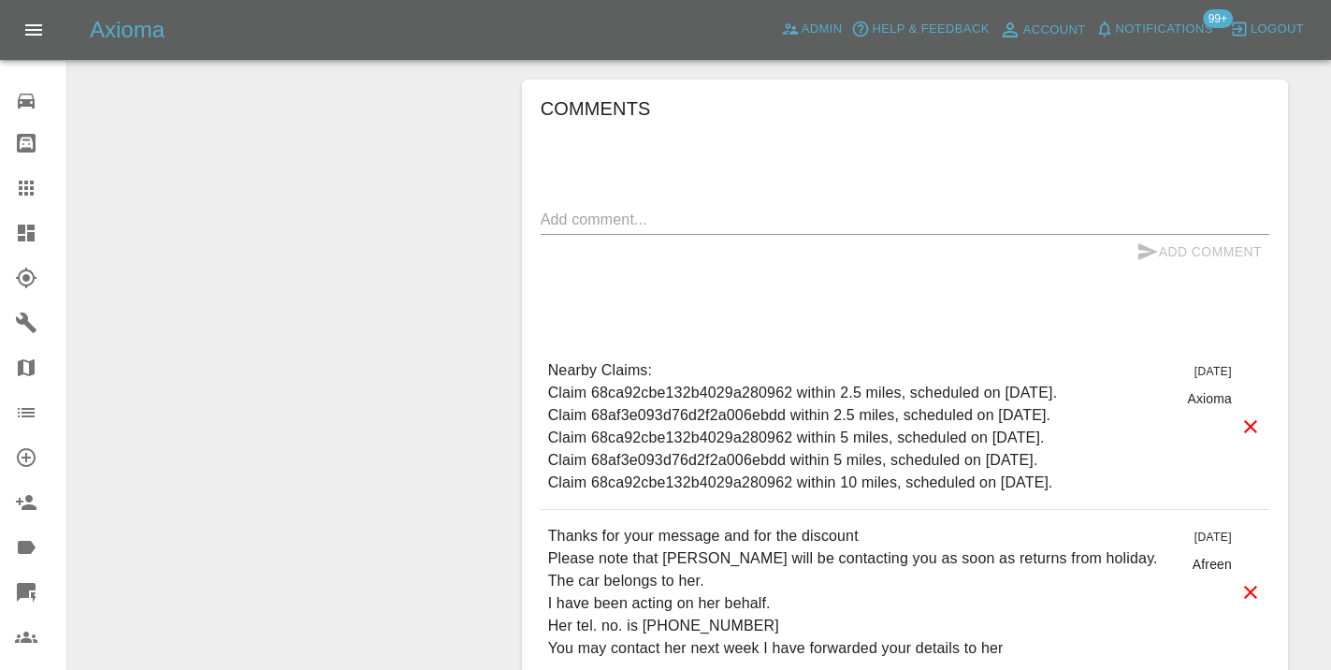
scroll to position [1711, 0]
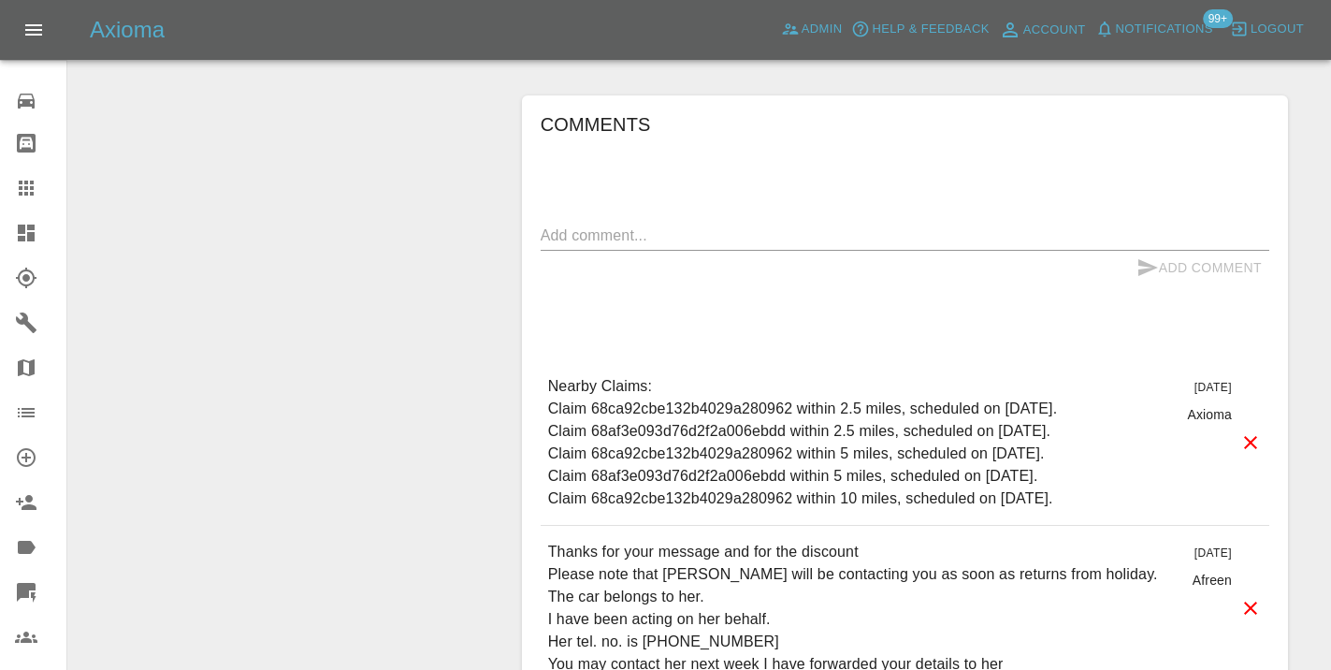
click at [636, 224] on textarea at bounding box center [905, 235] width 728 height 22
type textarea "called : car repaired already"
click at [1144, 259] on icon "submit" at bounding box center [1148, 267] width 20 height 17
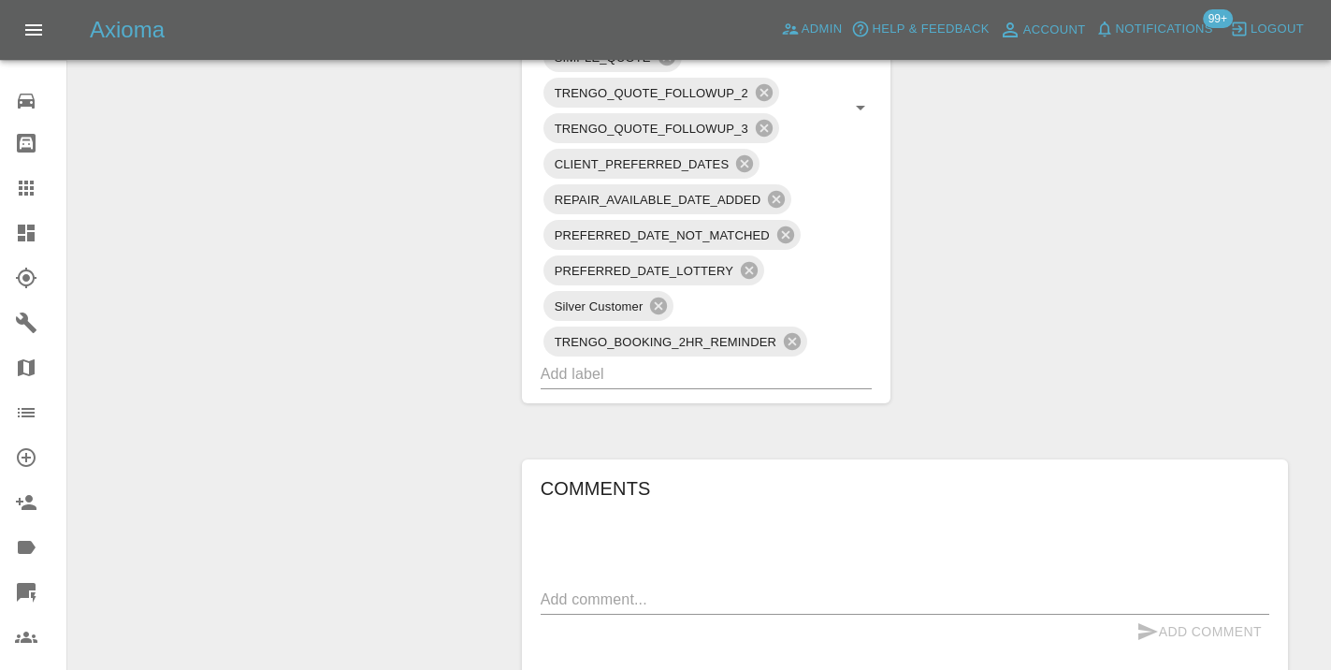
scroll to position [1332, 0]
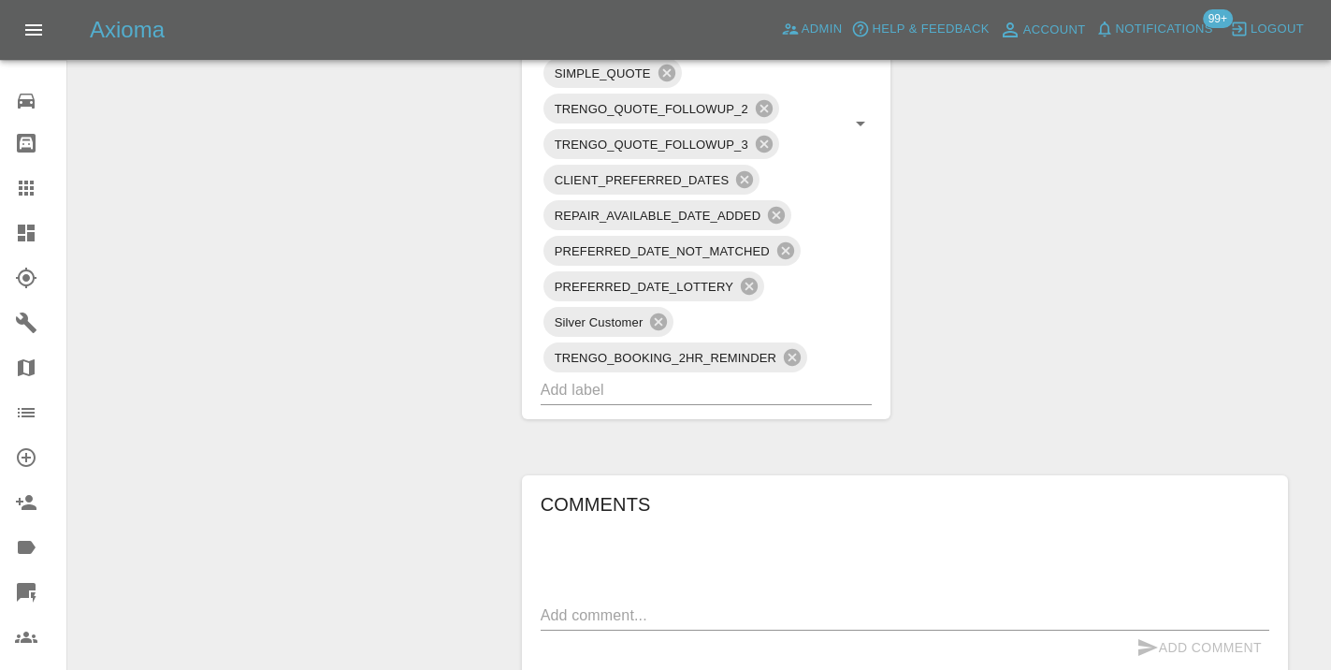
click at [600, 368] on div "TRENGO_PHOTO_FOLLOWUP TRENGO_BOOKING_NOTIFICATION TRENGO_DISCOUNT_ISSUED TRENGO…" at bounding box center [706, 123] width 369 height 591
click at [608, 375] on input "text" at bounding box center [681, 389] width 280 height 29
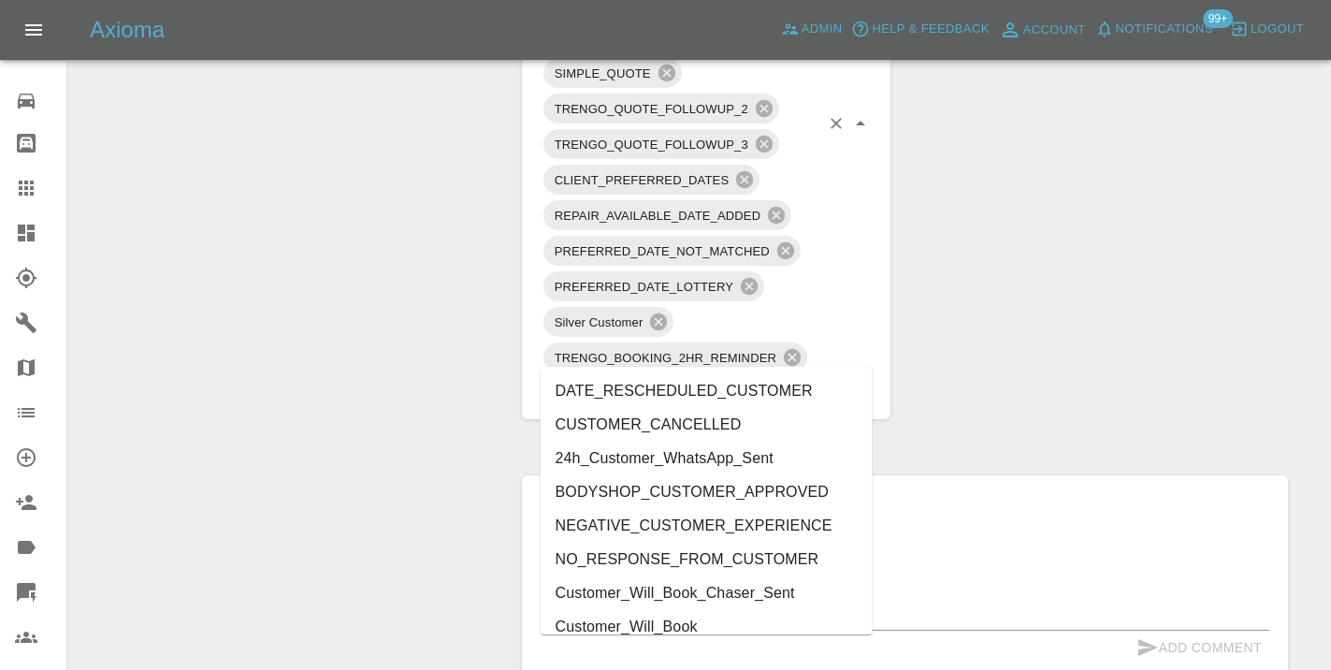
type input "cust"
click at [667, 425] on li "CUSTOMER_CANCELLED" at bounding box center [707, 425] width 332 height 34
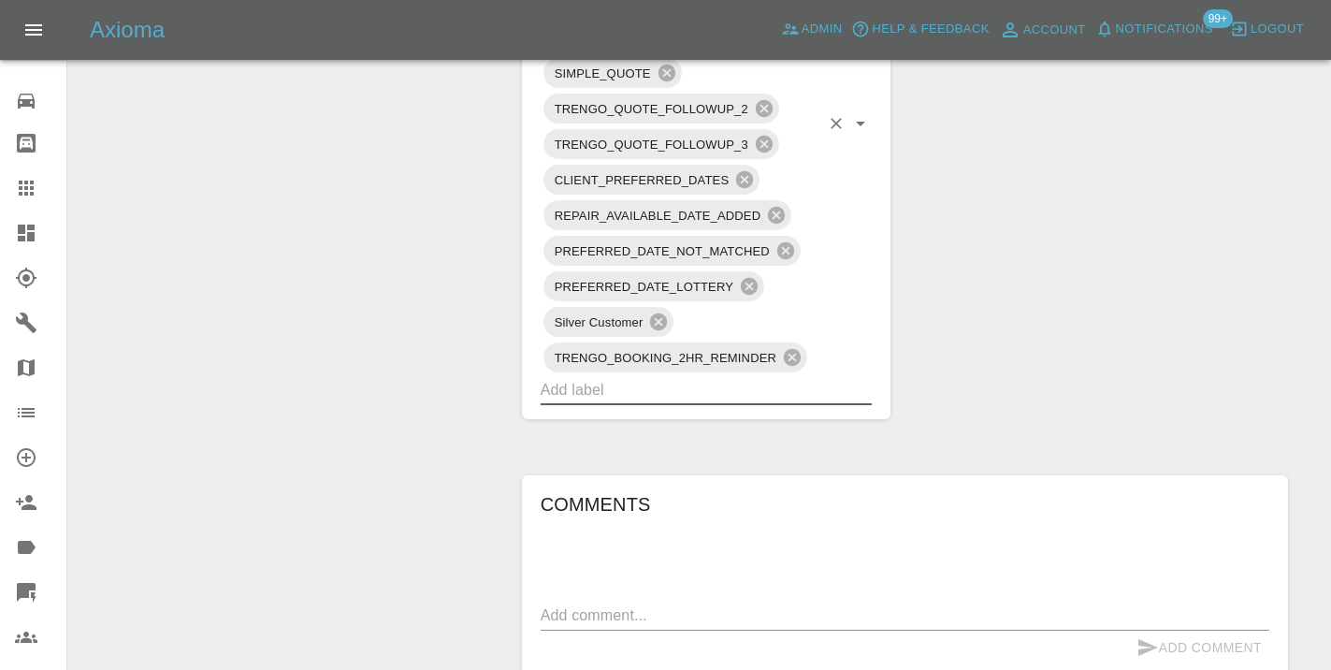
click at [467, 227] on div "Change Repairer Modify Claim Modify Quote Rollback Submit Payment Archive" at bounding box center [287, 107] width 411 height 2474
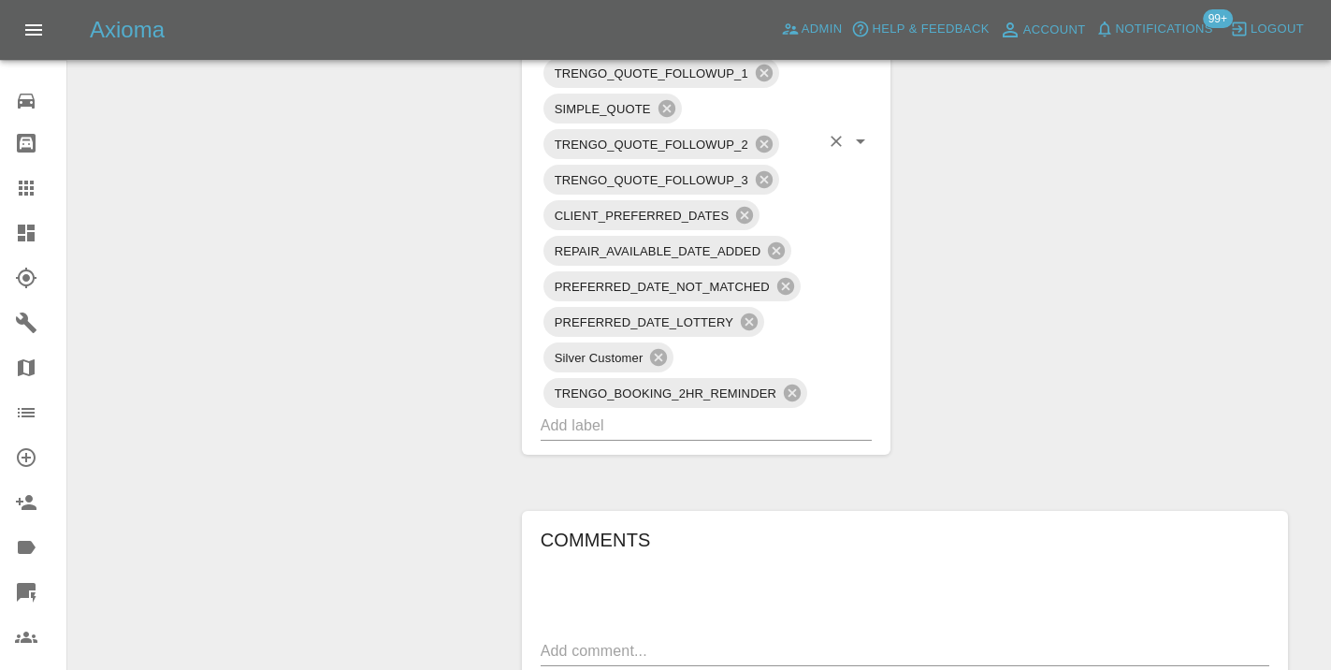
click at [618, 411] on input "text" at bounding box center [681, 425] width 280 height 29
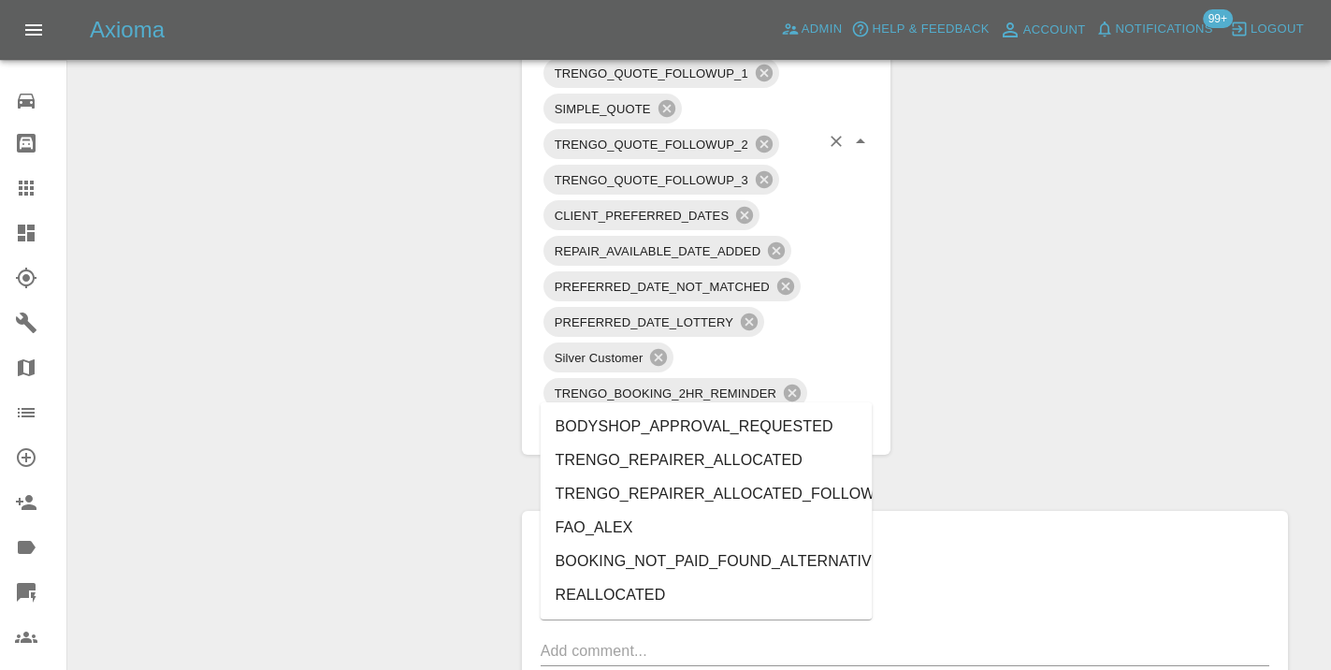
type input "alt"
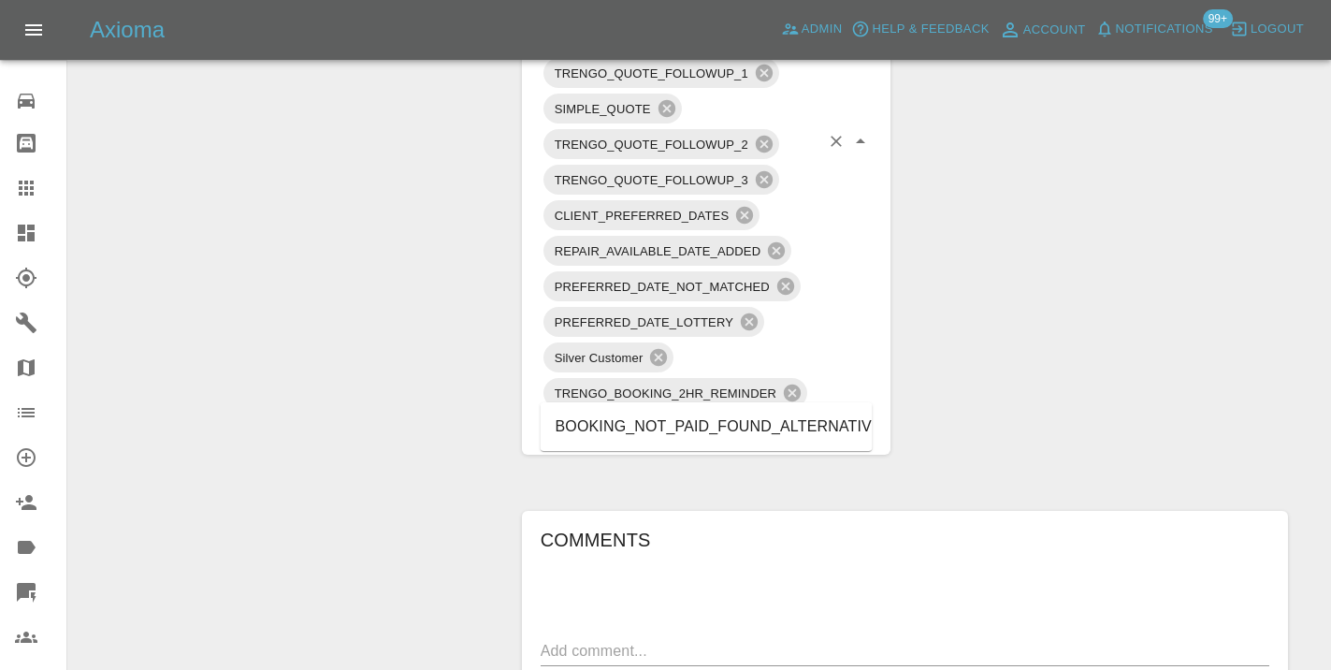
click at [705, 417] on li "BOOKING_NOT_PAID_FOUND_ALTERNATIVE" at bounding box center [707, 427] width 332 height 34
click at [1038, 270] on div "Claim Information Vehicle Make, Model, Year VOLKSWAGEN POLO 2015 Registration p…" at bounding box center [905, 124] width 794 height 2509
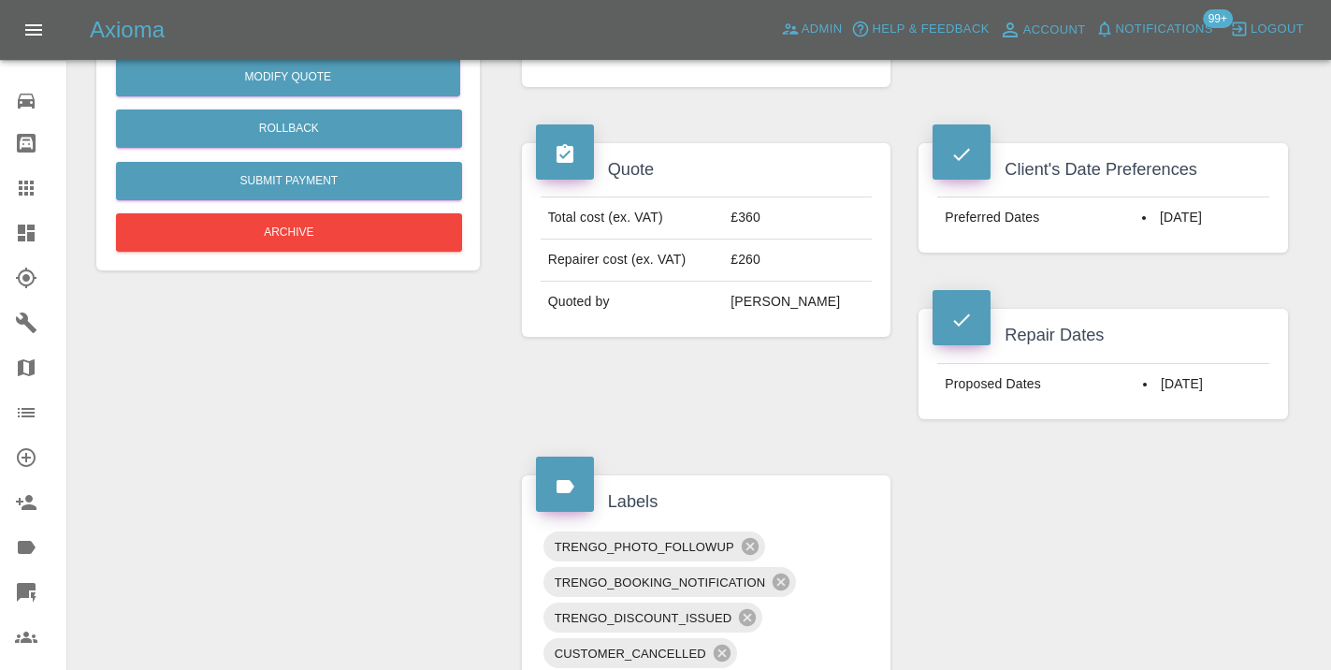
scroll to position [615, 0]
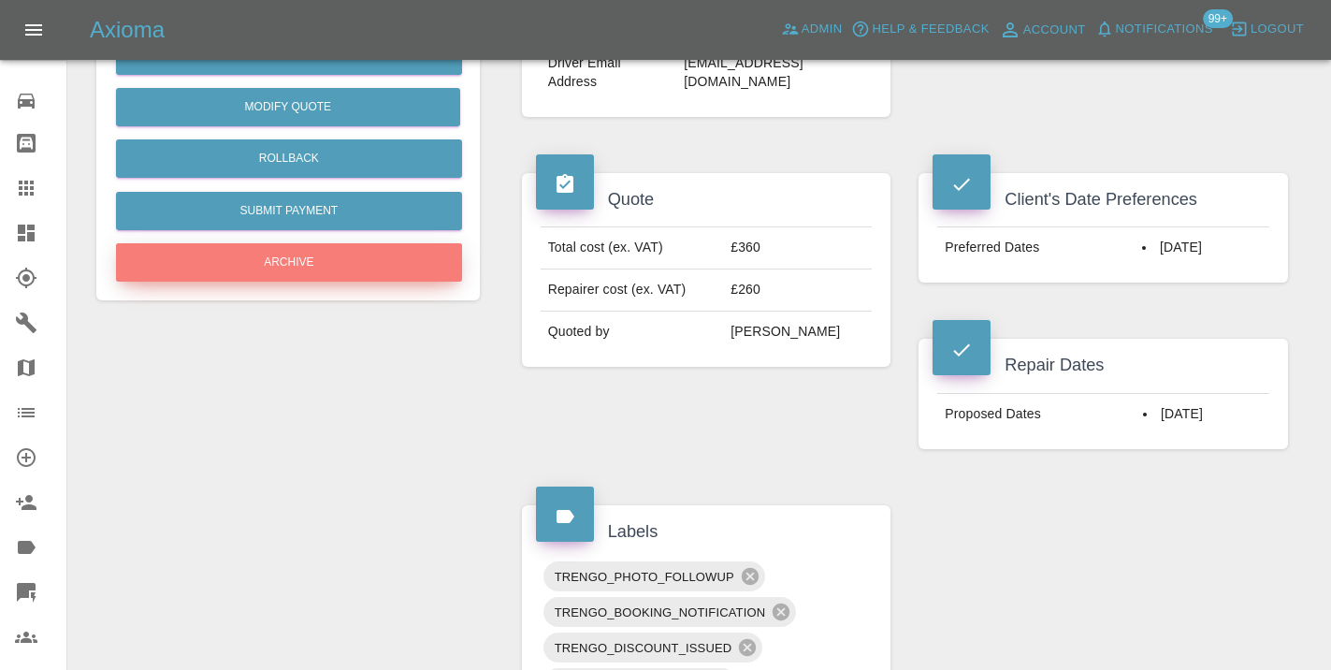
click at [386, 260] on button "Archive" at bounding box center [289, 262] width 346 height 38
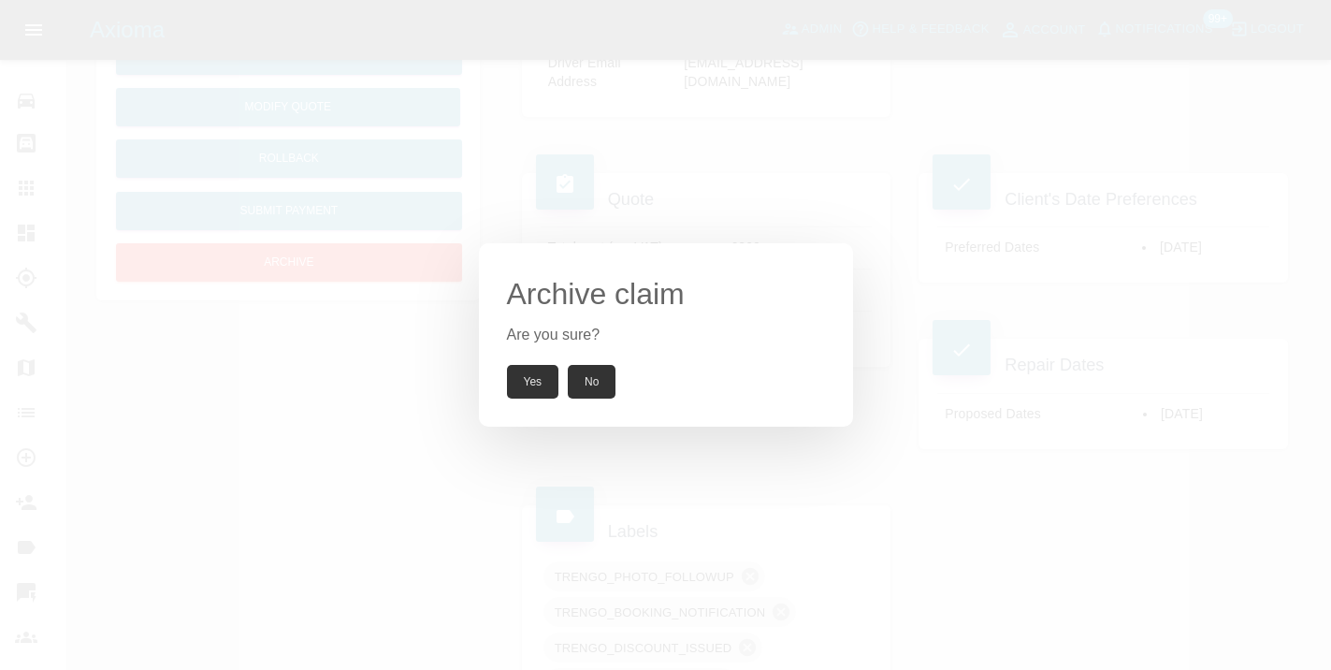
click at [530, 385] on button "Yes" at bounding box center [533, 382] width 52 height 34
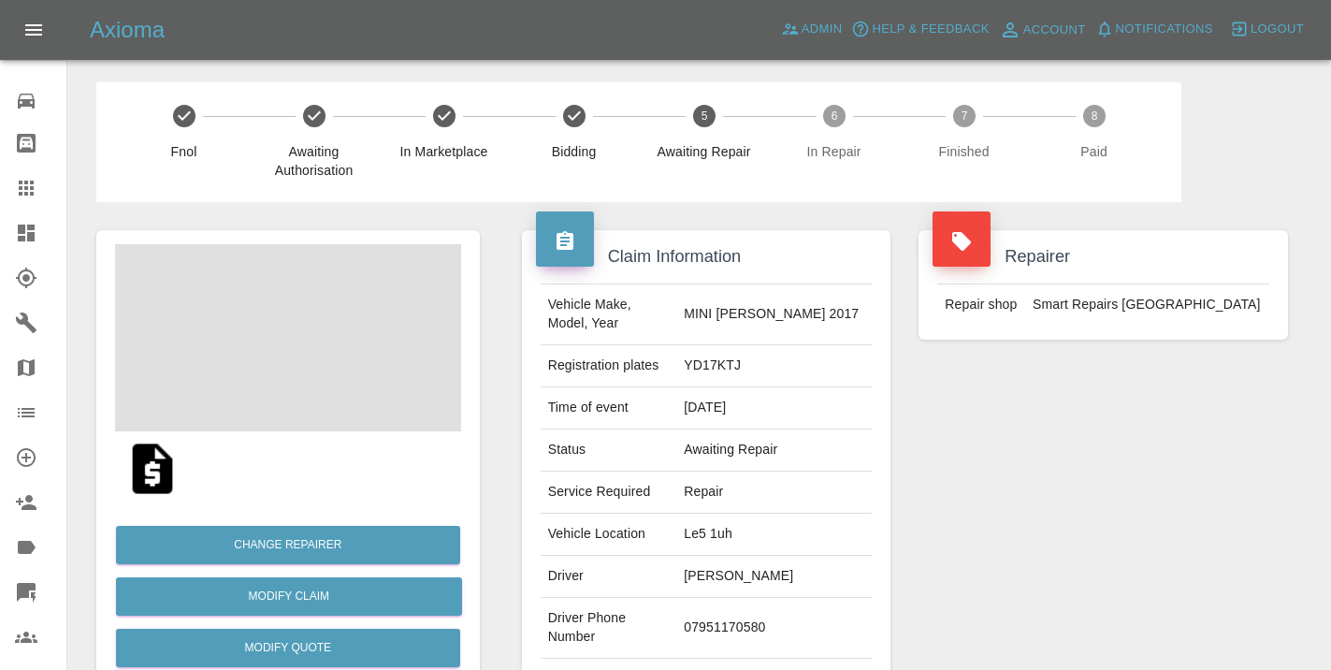
click at [739, 616] on td "07951170580" at bounding box center [773, 628] width 195 height 61
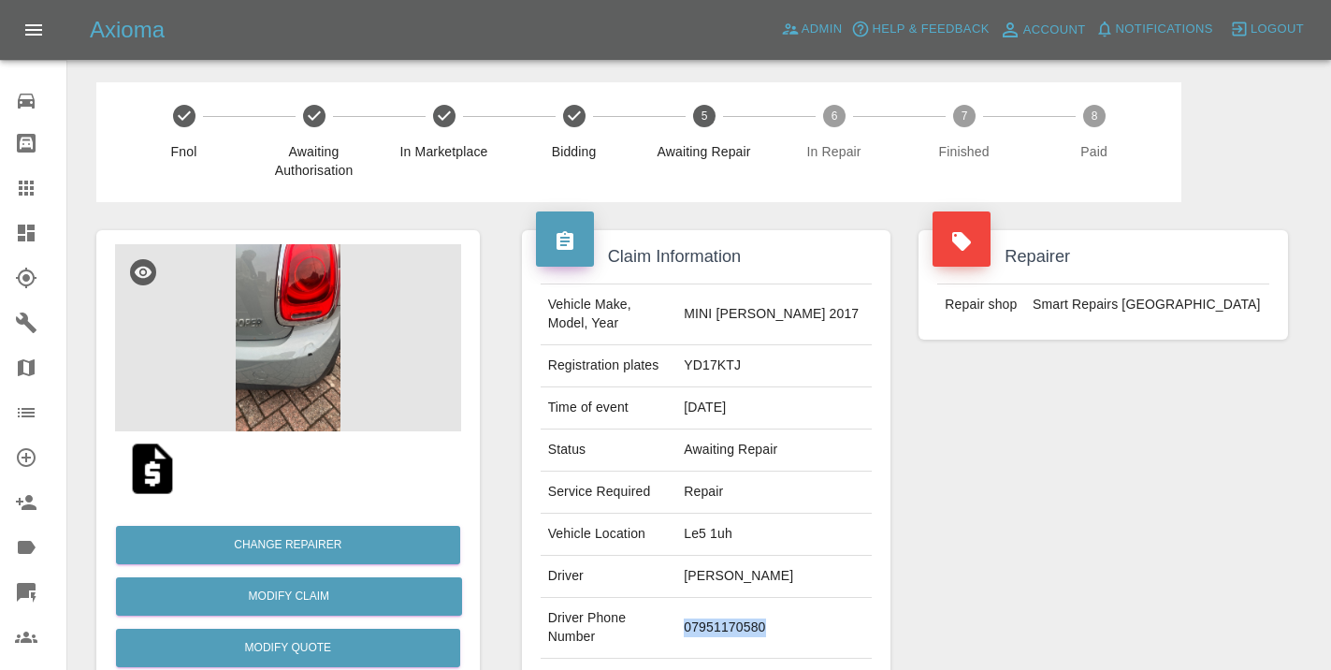
click at [739, 616] on td "07951170580" at bounding box center [773, 628] width 195 height 61
copy td "07951170580"
click at [1221, 487] on div "Repairer Repair shop Smart Repairs [GEOGRAPHIC_DATA]" at bounding box center [1102, 481] width 397 height 558
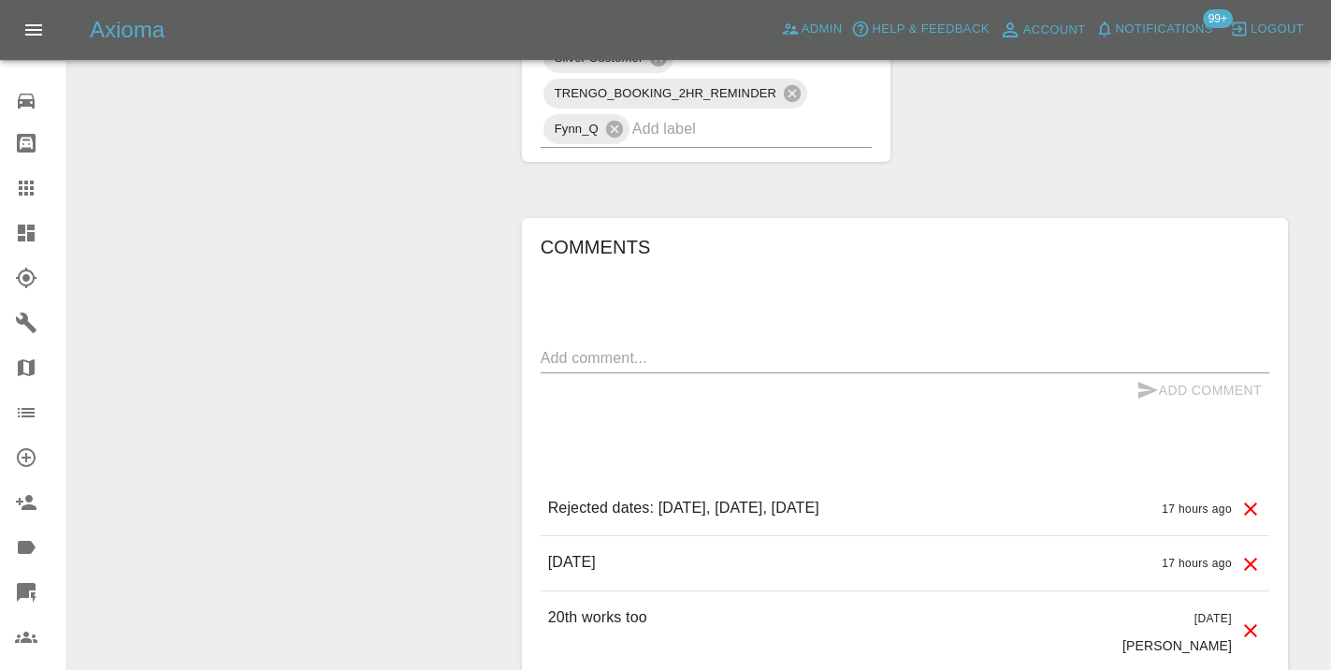
scroll to position [1352, 0]
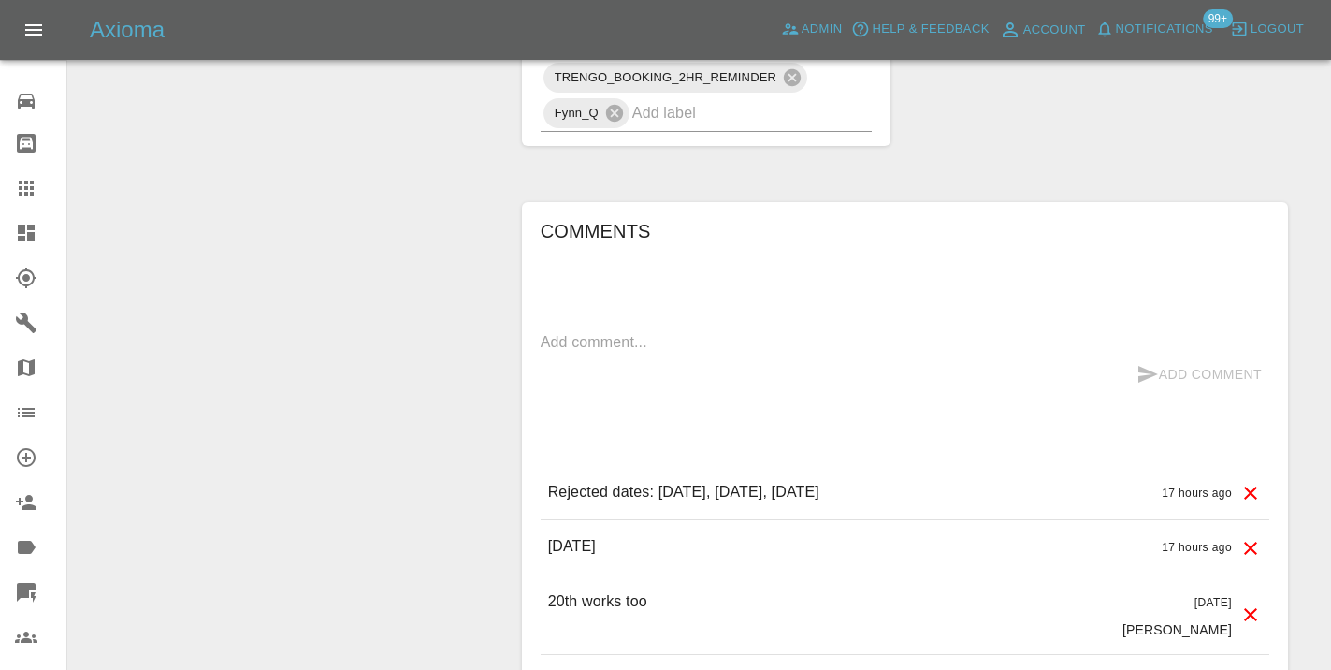
click at [617, 331] on textarea at bounding box center [905, 342] width 728 height 22
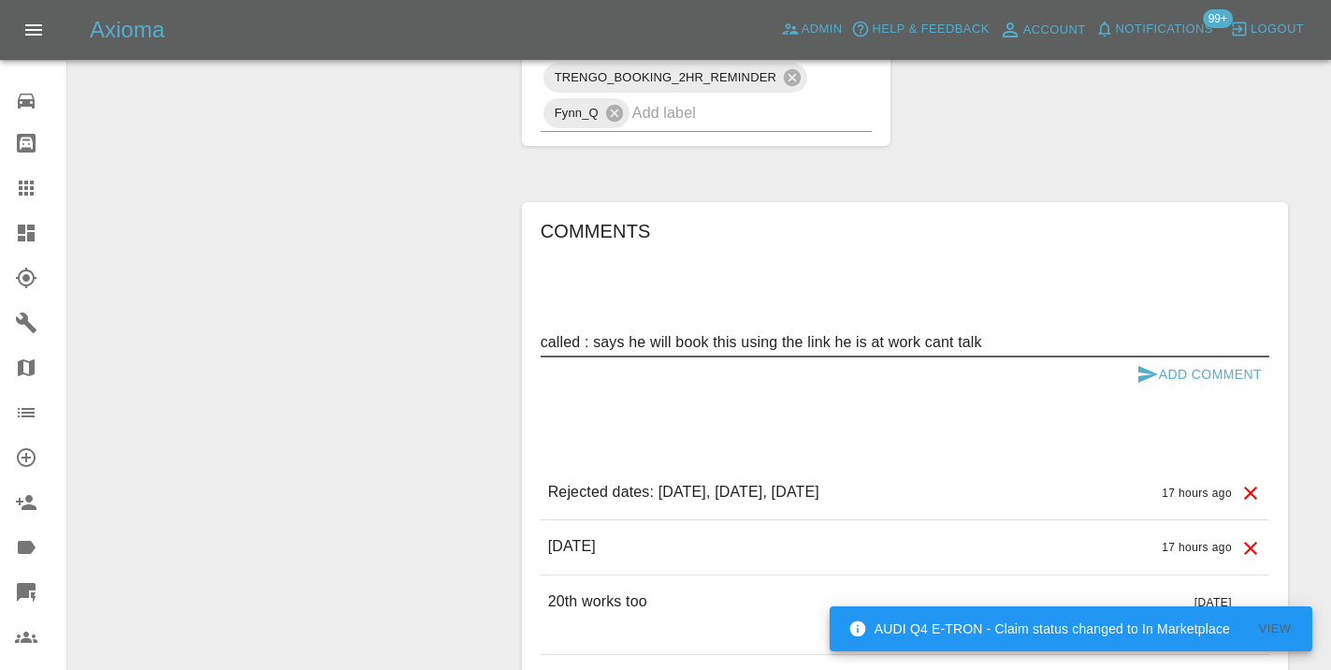
type textarea "called : says he will book this using the link he is at work cant talk"
click at [1132, 357] on button "Add Comment" at bounding box center [1199, 374] width 140 height 35
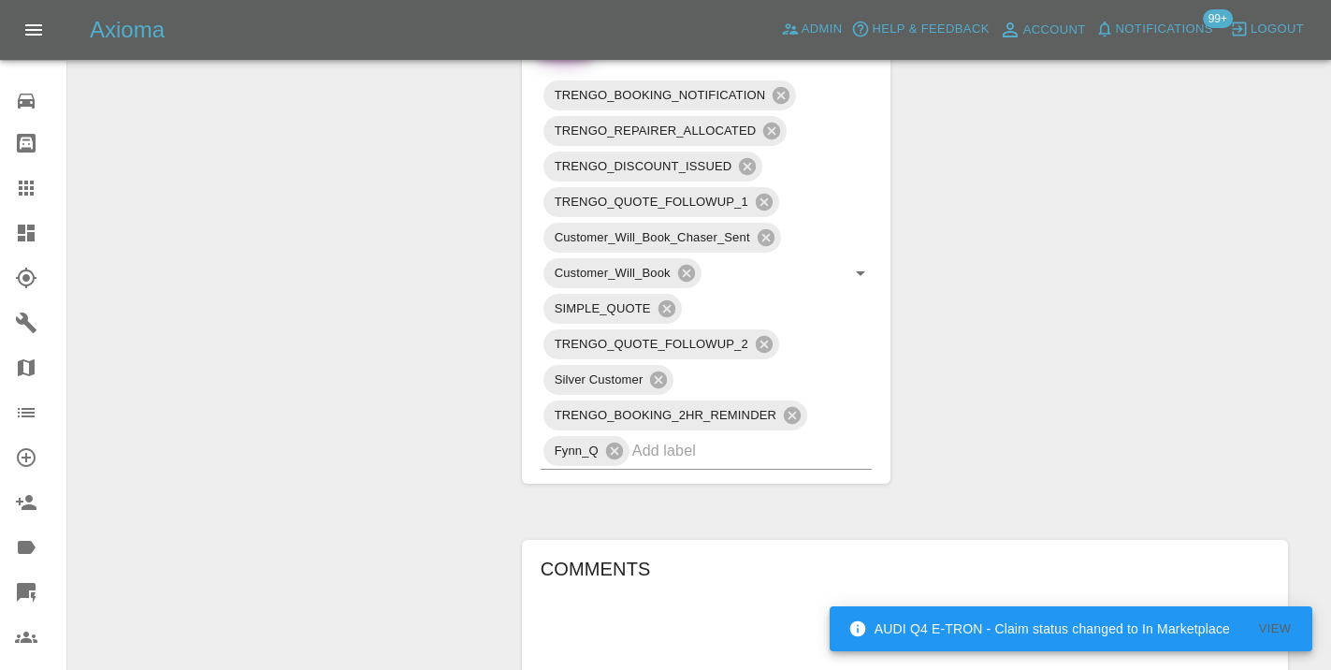
scroll to position [1012, 0]
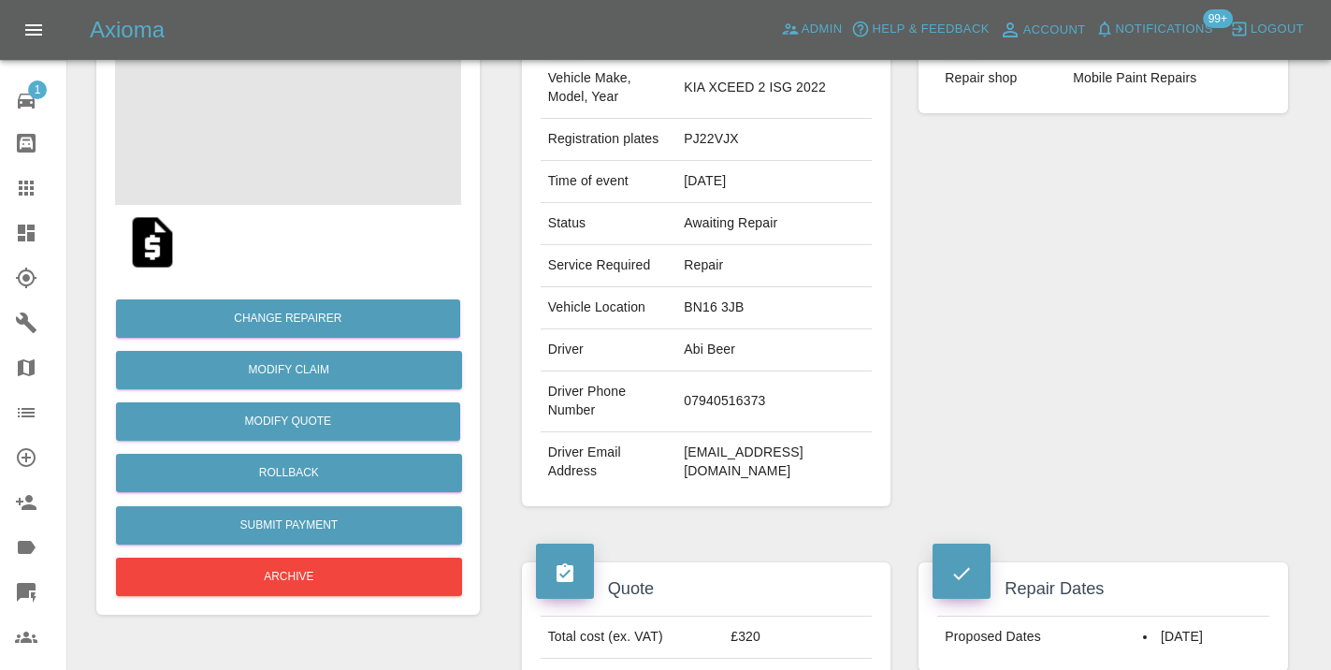
scroll to position [221, 0]
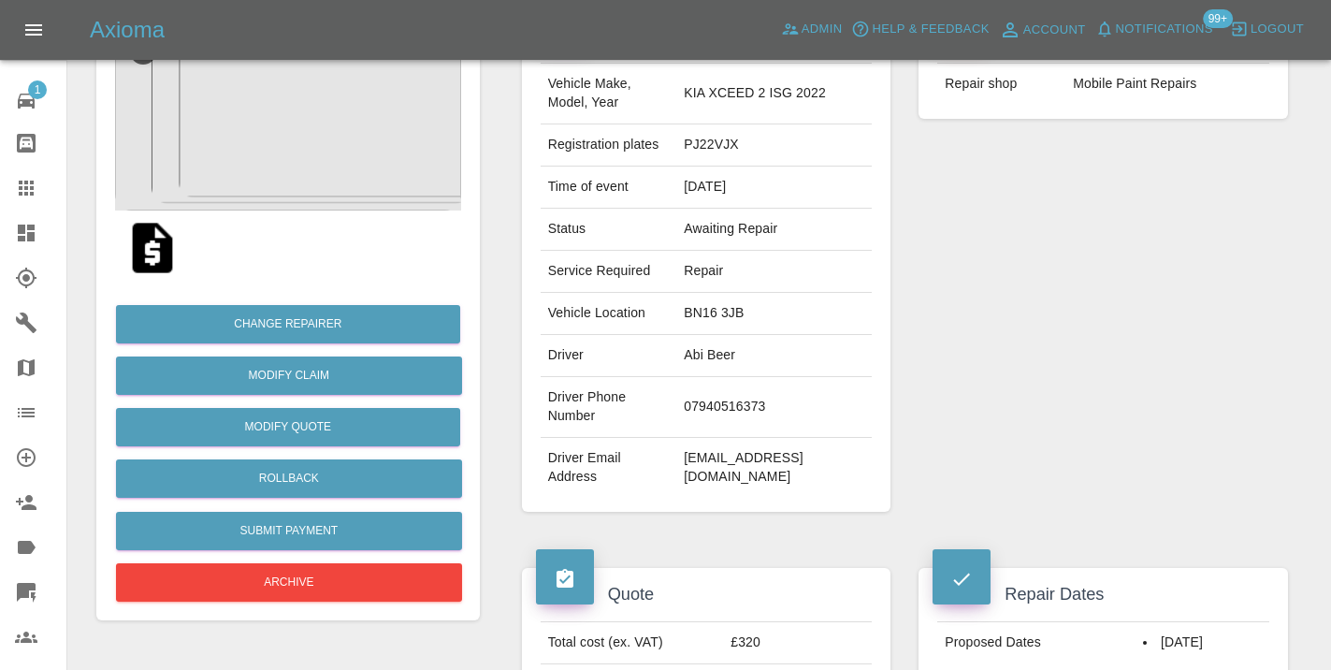
click at [738, 397] on td "07940516373" at bounding box center [773, 407] width 195 height 61
copy td "07940516373"
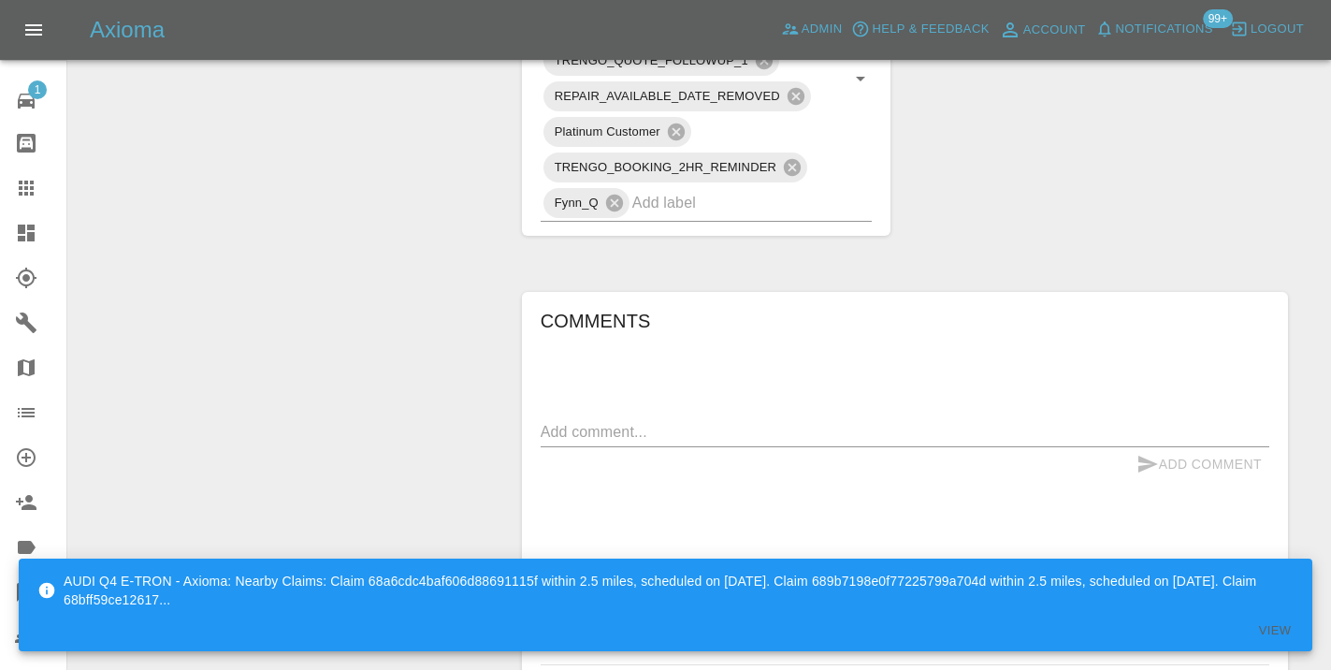
scroll to position [1163, 0]
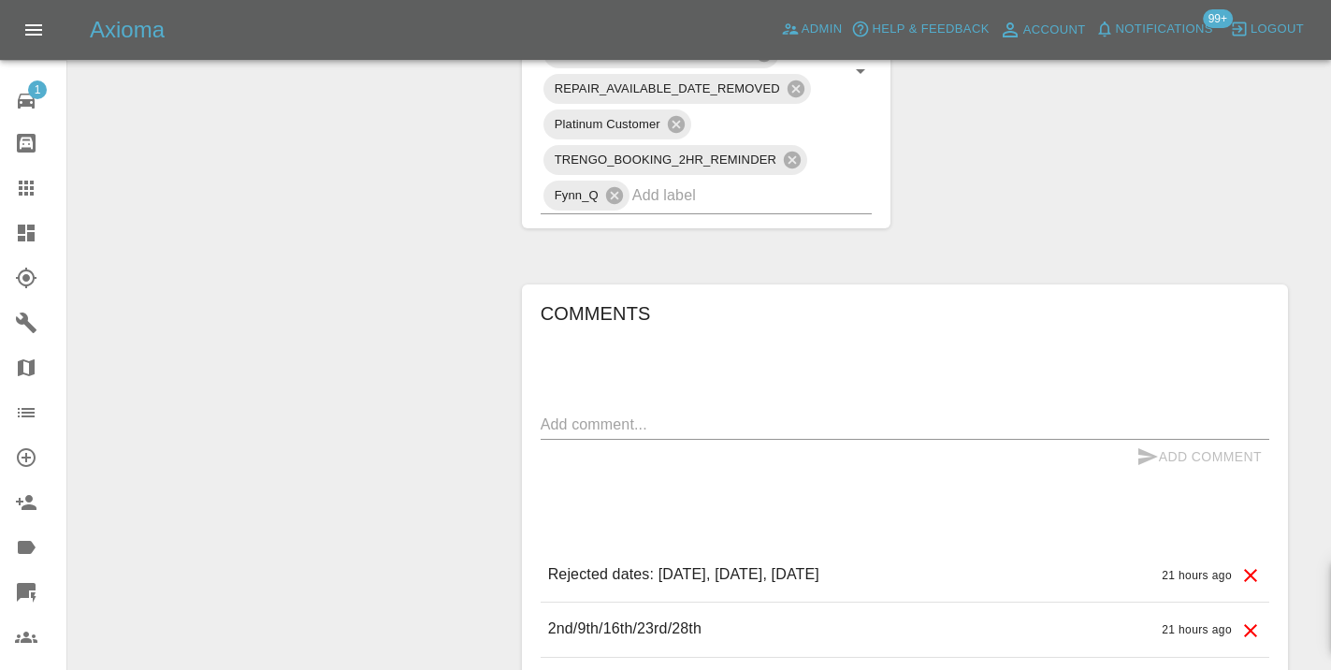
click at [604, 413] on textarea at bounding box center [905, 424] width 728 height 22
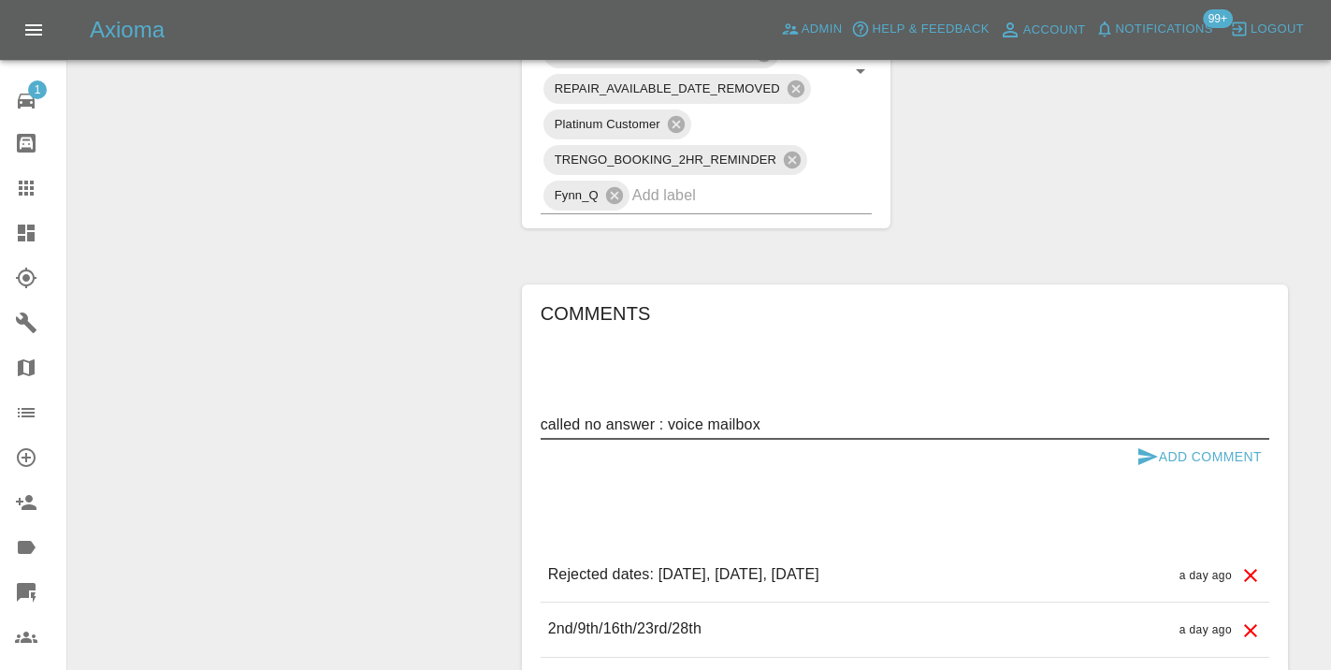
type textarea "called no answer : voice mailbox"
click at [1147, 448] on icon "submit" at bounding box center [1148, 456] width 20 height 17
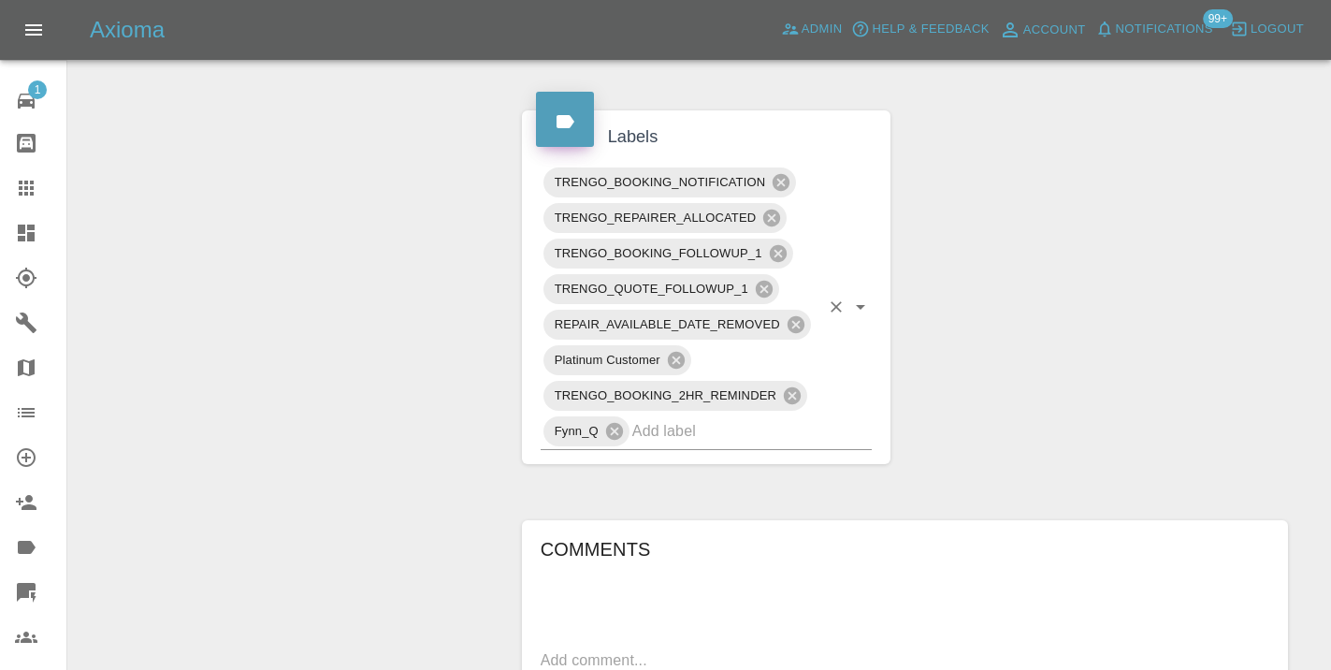
scroll to position [925, 0]
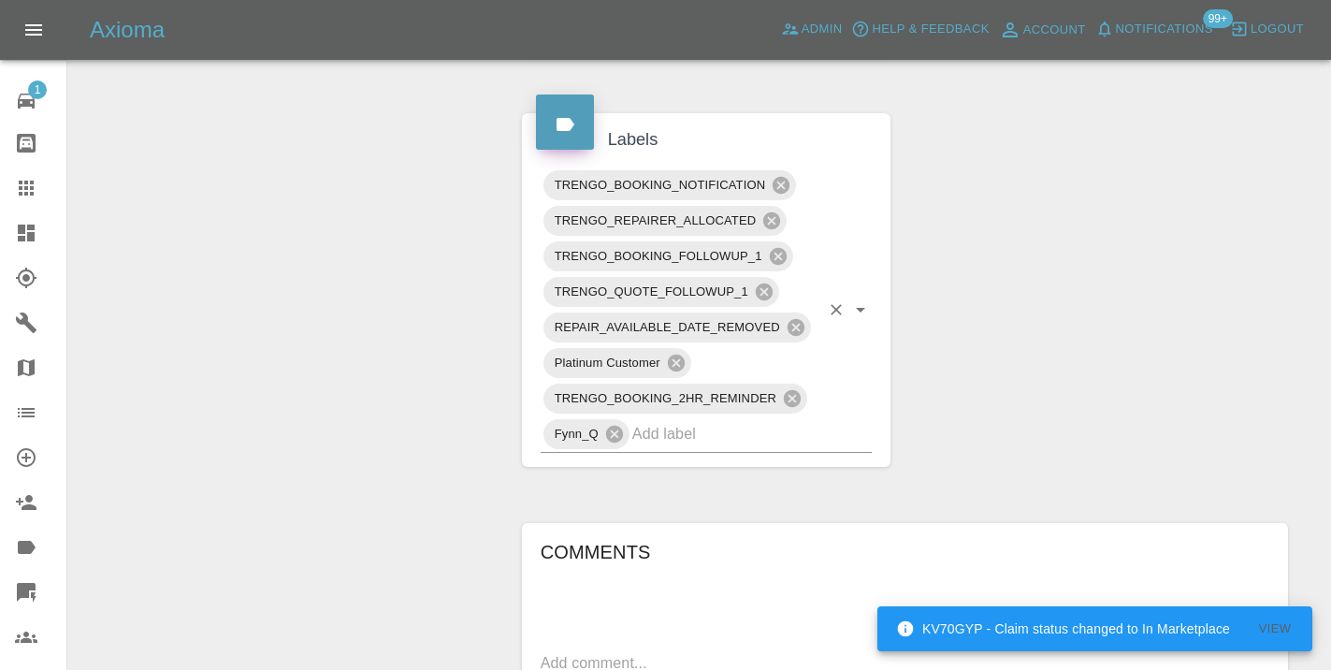
click at [706, 419] on input "text" at bounding box center [726, 433] width 188 height 29
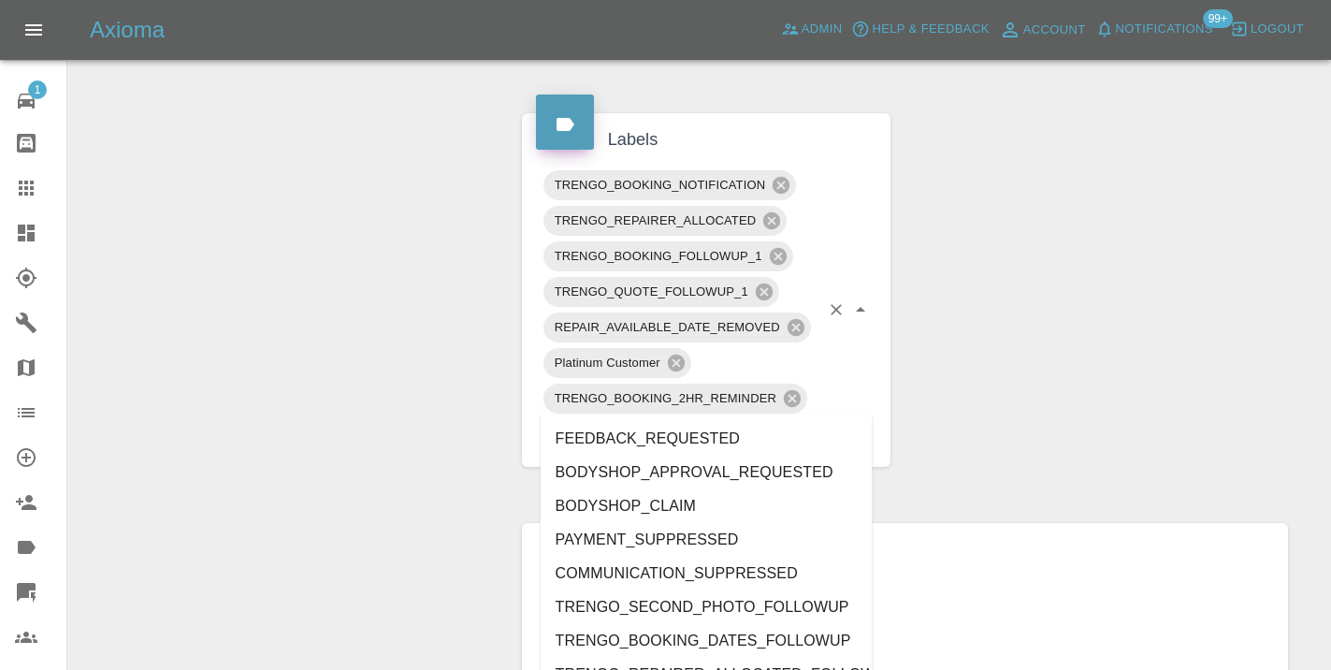
type input "d"
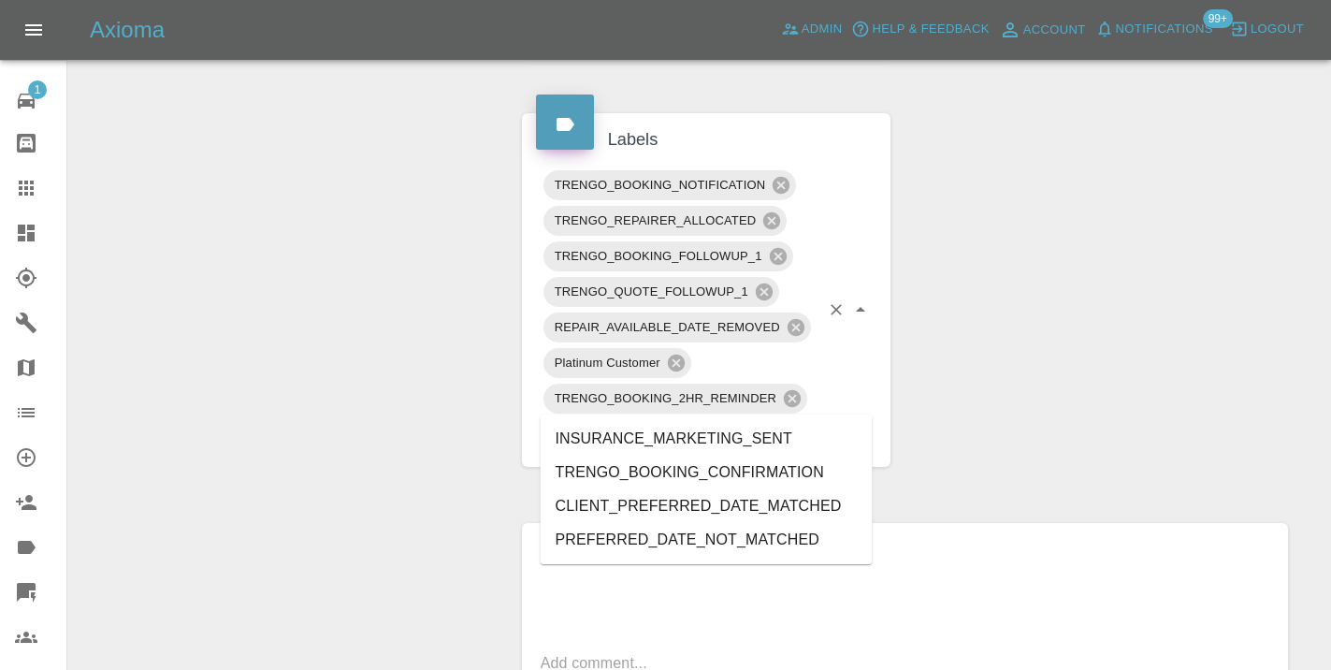
type input "mat"
click at [743, 475] on li "CLIENT_PREFERRED_DATE_MATCHED" at bounding box center [707, 472] width 332 height 34
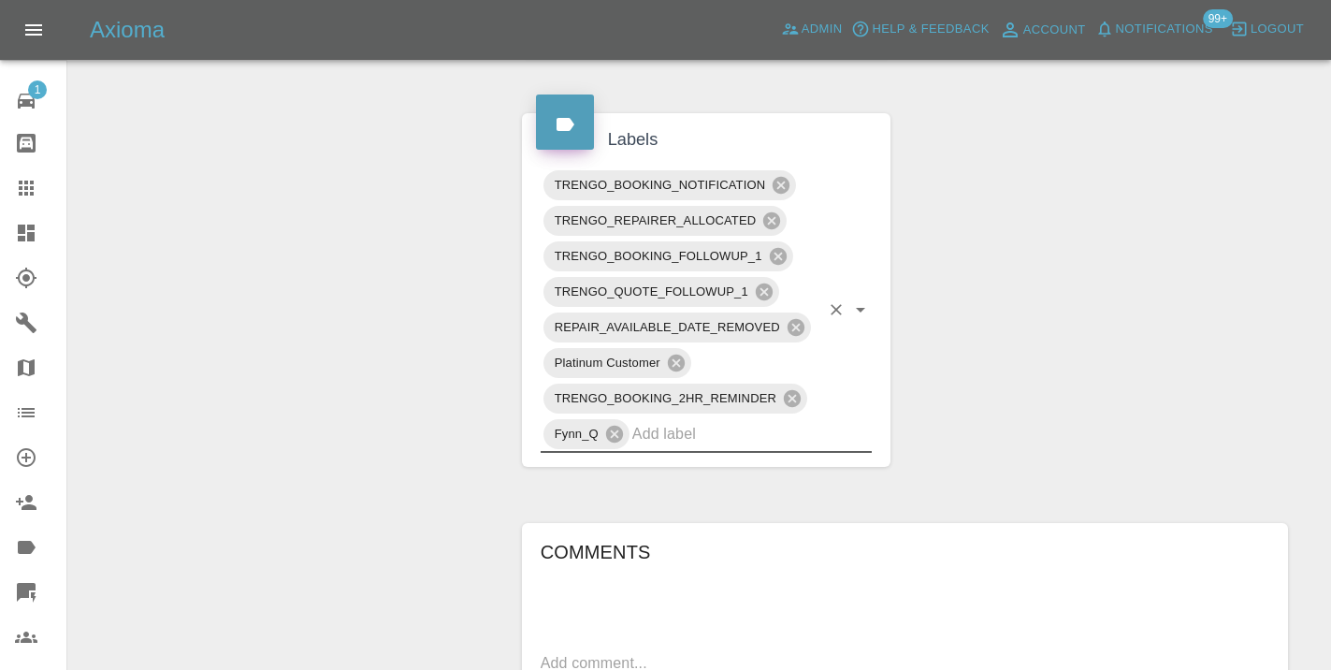
click at [1042, 302] on div "Claim Information Vehicle Make, Model, Year KIA XCEED 2 ISG 2022 Registration p…" at bounding box center [905, 211] width 794 height 1869
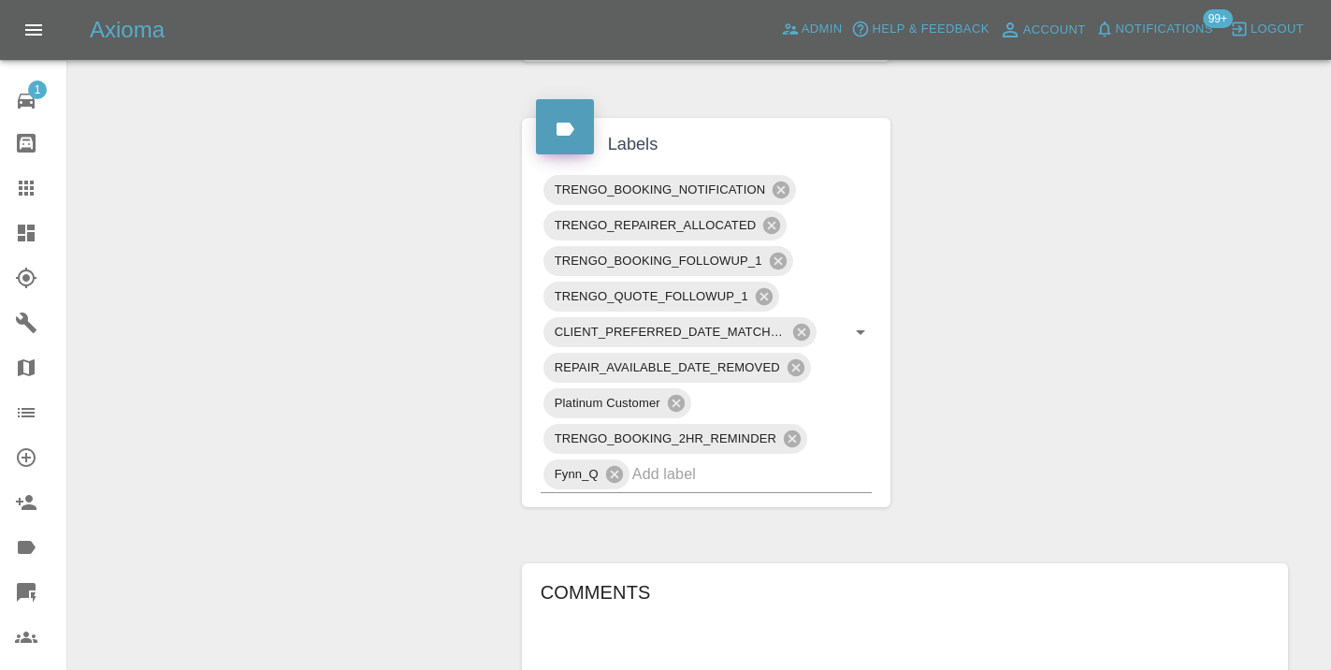
scroll to position [917, 0]
click at [676, 462] on input "text" at bounding box center [726, 476] width 188 height 29
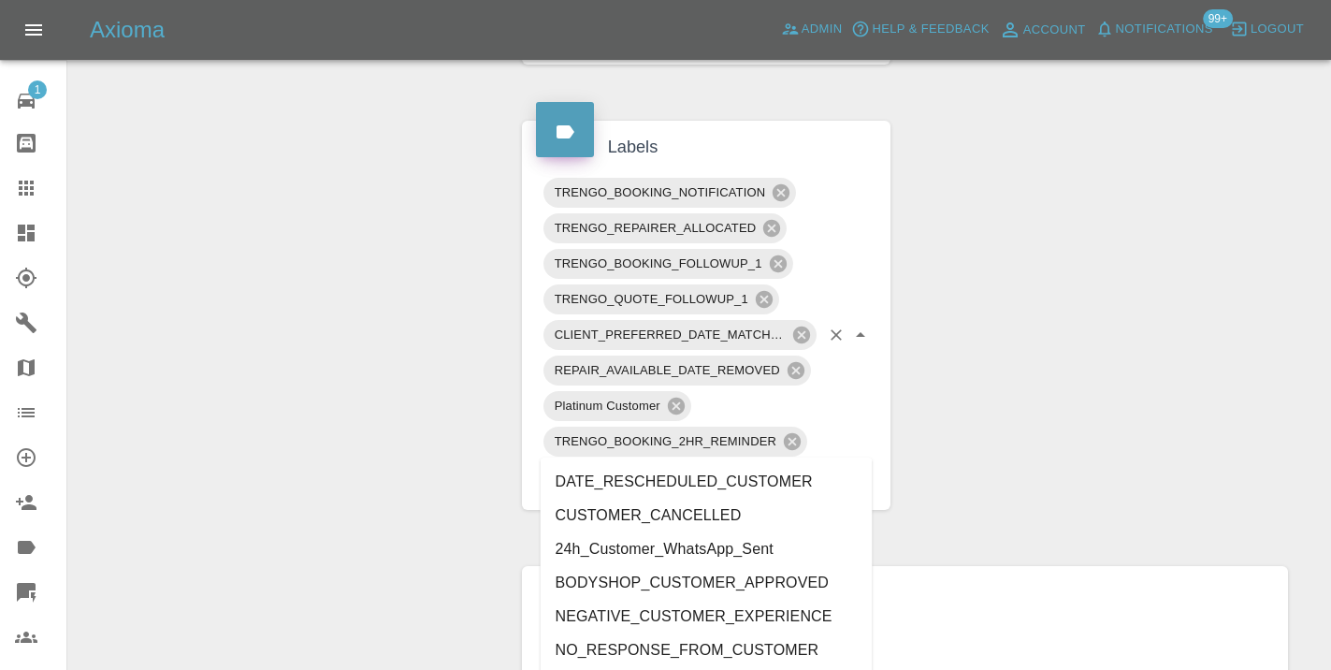
type input "customer_"
click at [666, 648] on li "Customer_Will_Book" at bounding box center [707, 650] width 332 height 34
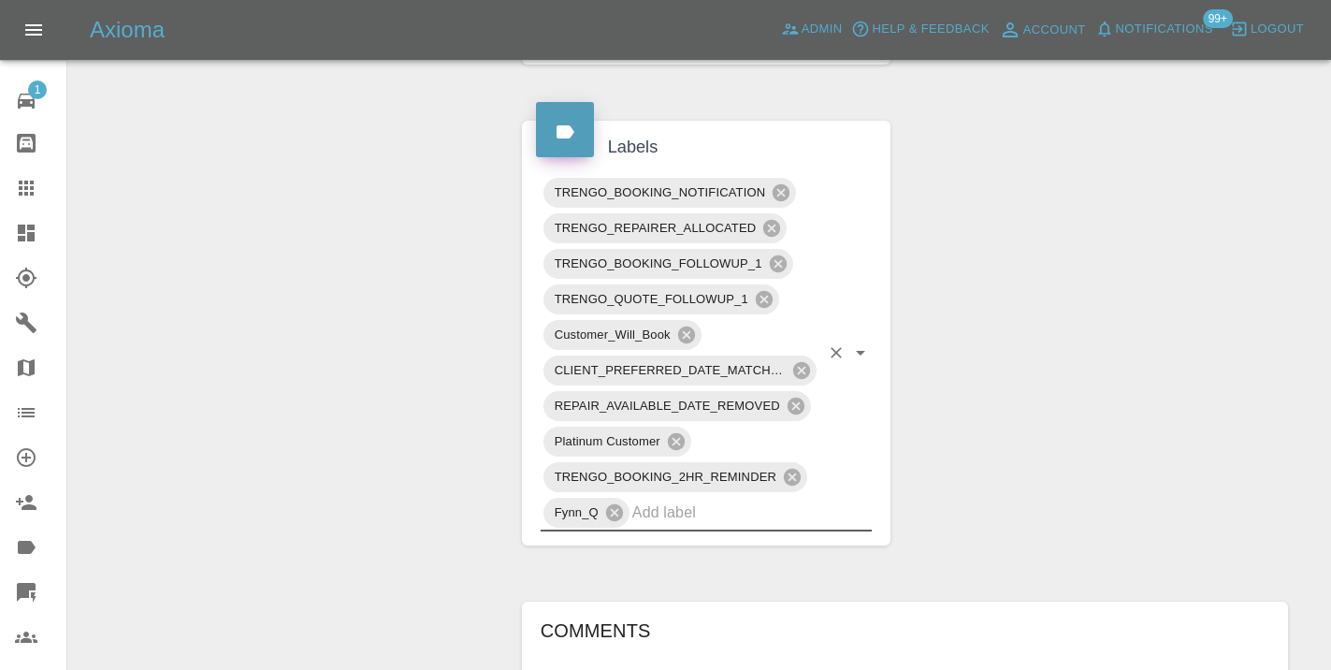
click at [33, 181] on icon at bounding box center [26, 187] width 15 height 15
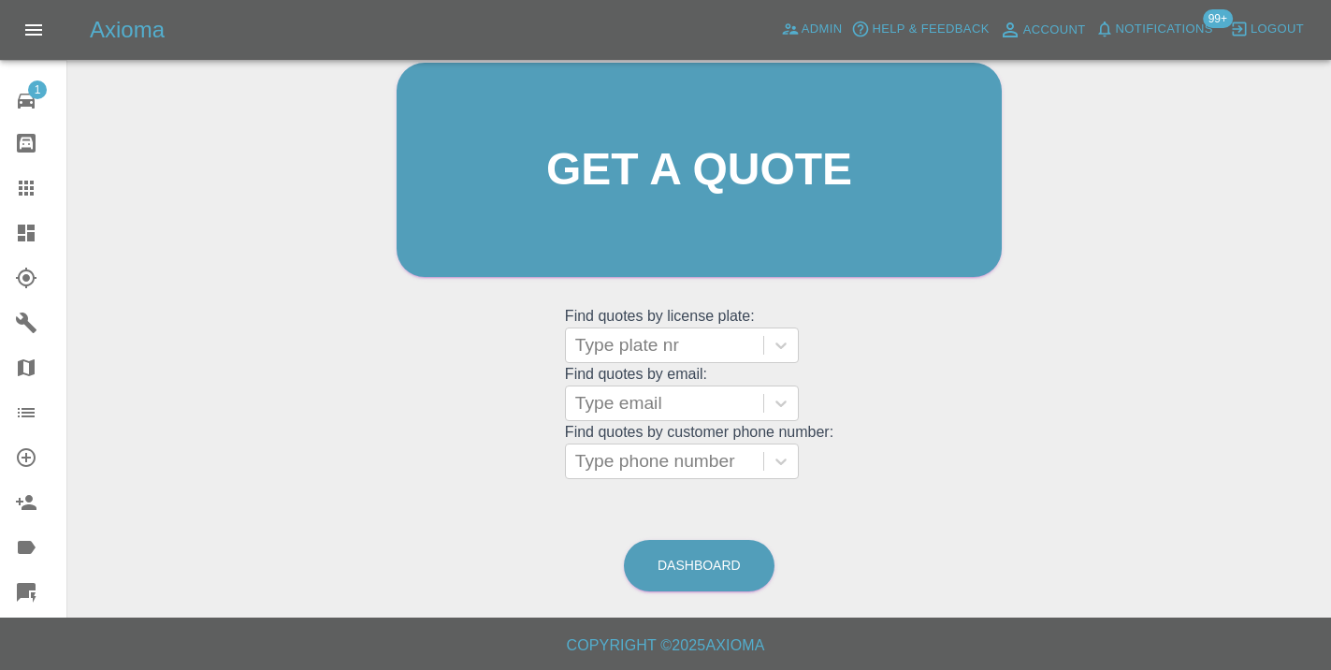
scroll to position [205, 0]
click at [714, 564] on link "Dashboard" at bounding box center [699, 566] width 151 height 51
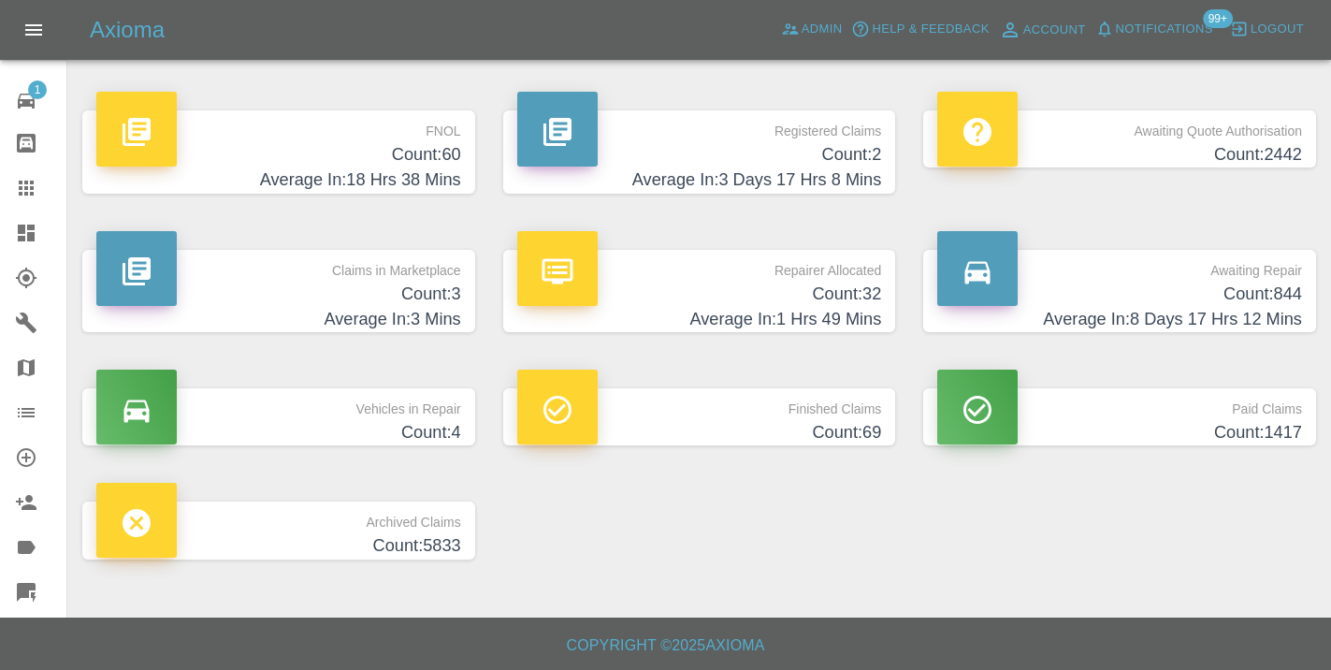
click at [1290, 277] on p "Awaiting Repair" at bounding box center [1119, 266] width 365 height 32
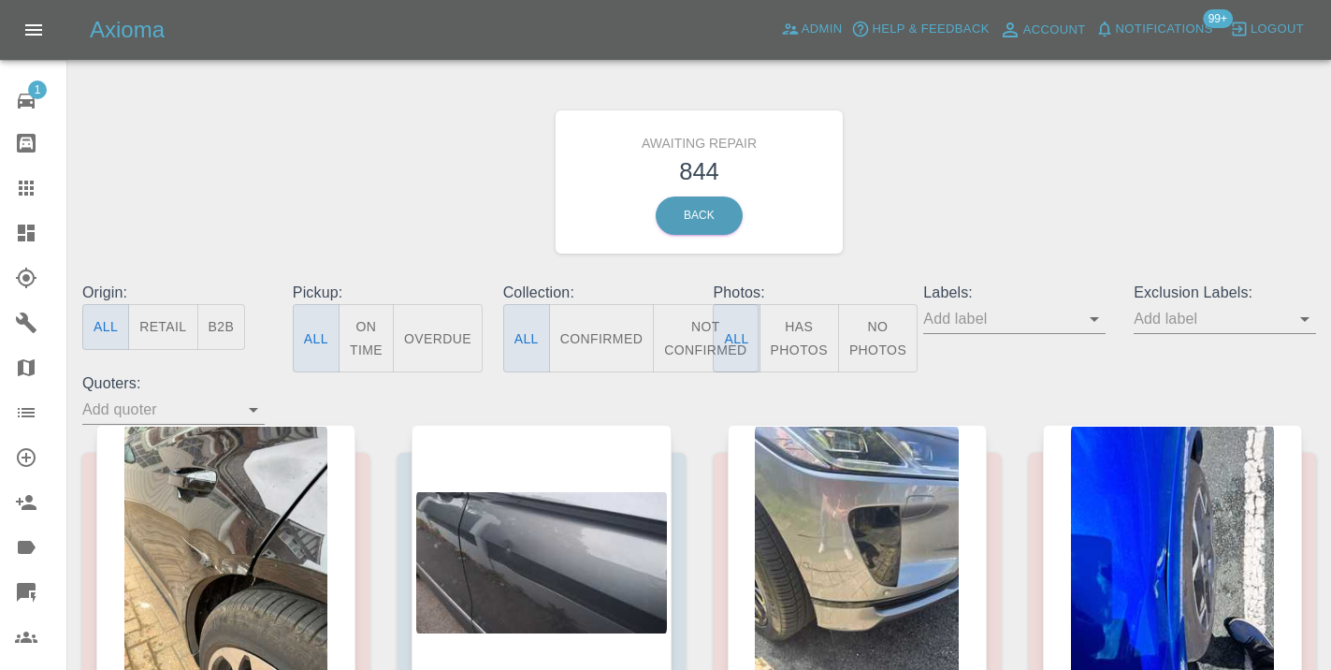
click at [689, 339] on button "Not Confirmed" at bounding box center [705, 338] width 105 height 68
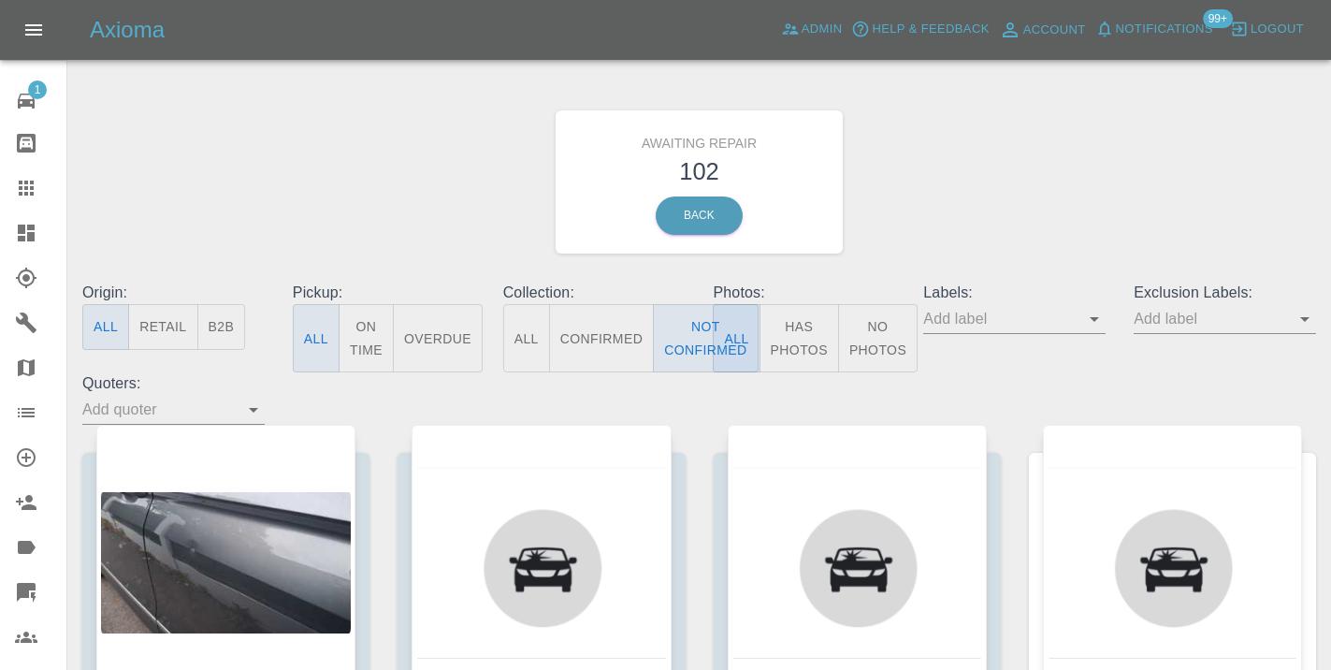
click at [948, 162] on div "Awaiting Repair 102 Back" at bounding box center [699, 181] width 1262 height 199
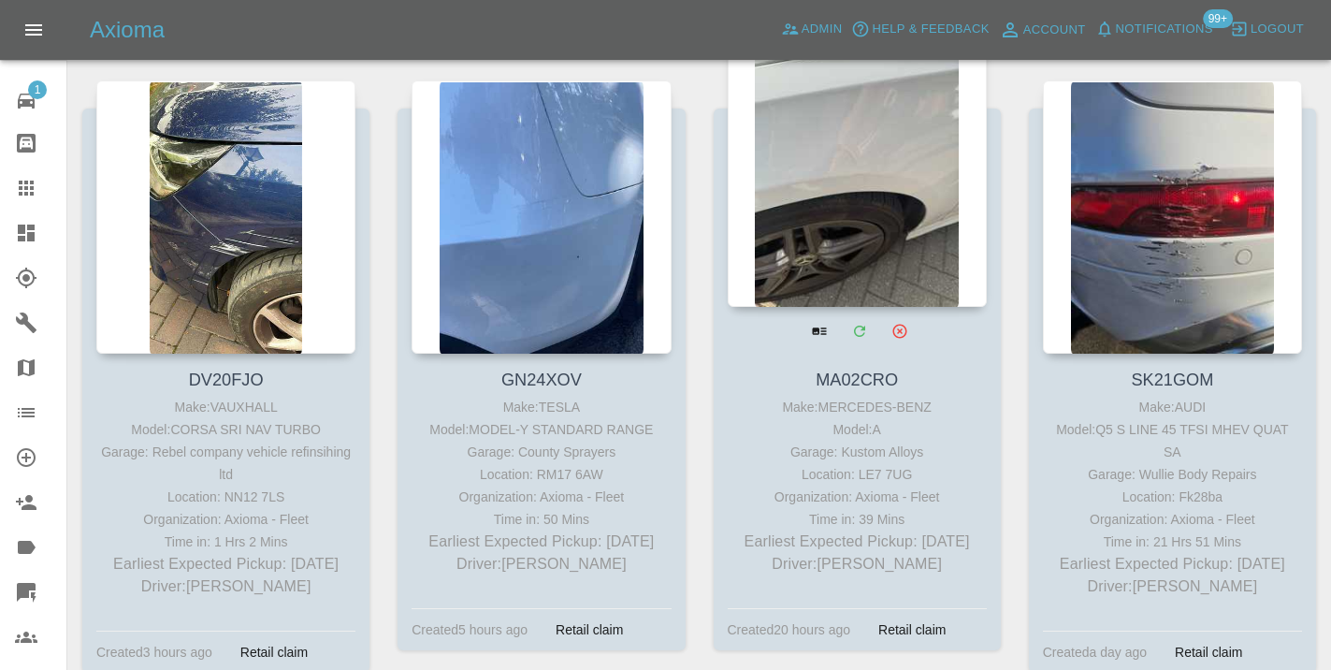
scroll to position [9227, 0]
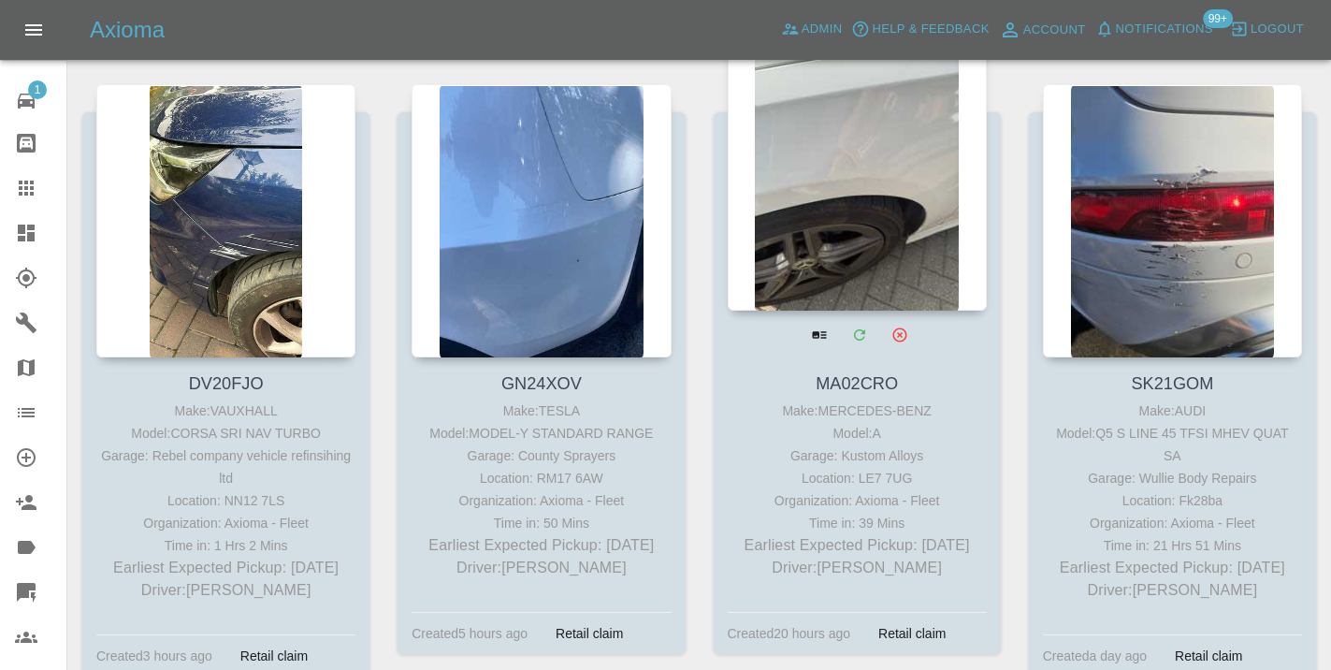
click at [842, 188] on div at bounding box center [857, 173] width 259 height 273
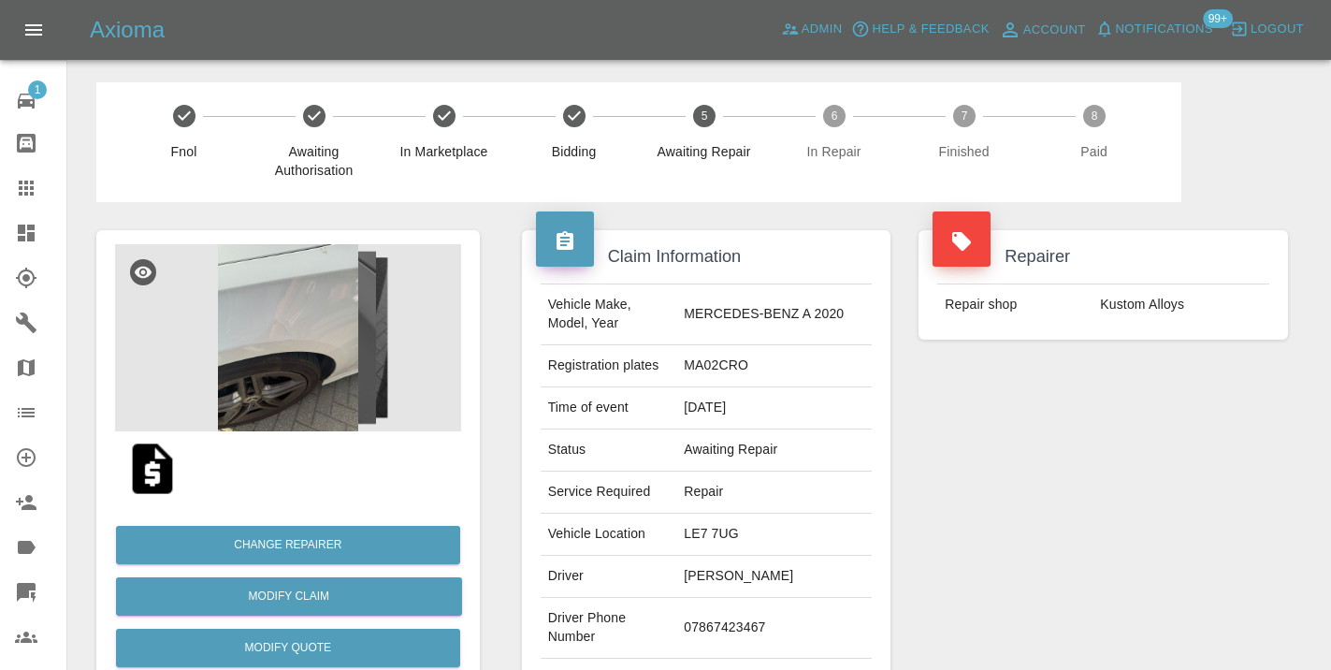
click at [756, 620] on td "07867423467" at bounding box center [773, 628] width 195 height 61
copy td "07867423467"
click at [981, 471] on div "Repairer Repair shop Kustom Alloys" at bounding box center [1102, 481] width 397 height 558
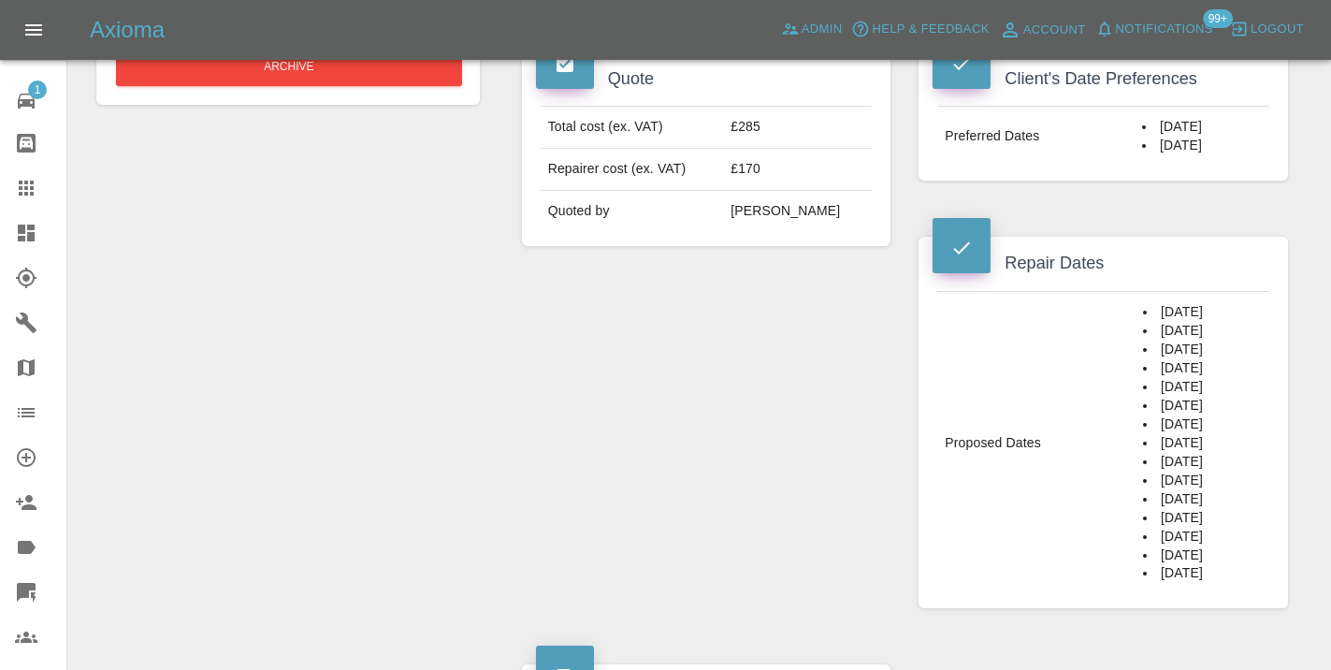
scroll to position [728, 0]
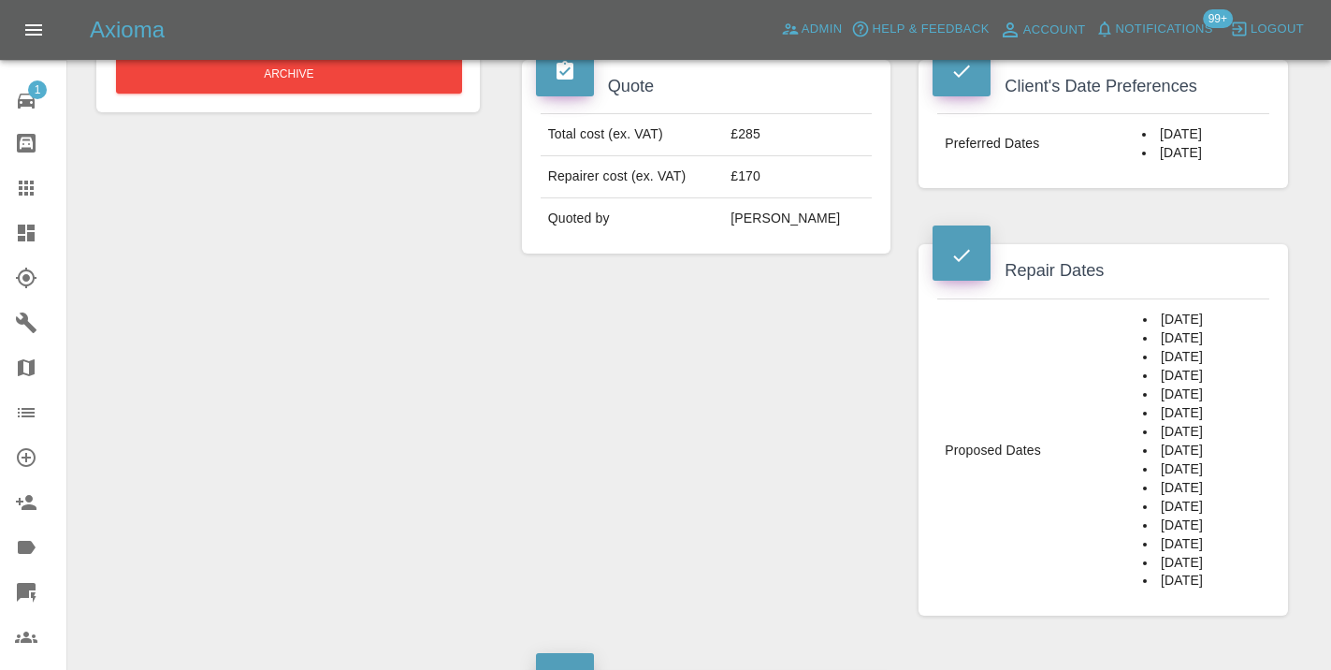
click at [766, 437] on div "Quote Total cost (ex. VAT) £285 Repairer cost (ex. VAT) £170 Quoted by Eric Ord…" at bounding box center [706, 338] width 397 height 612
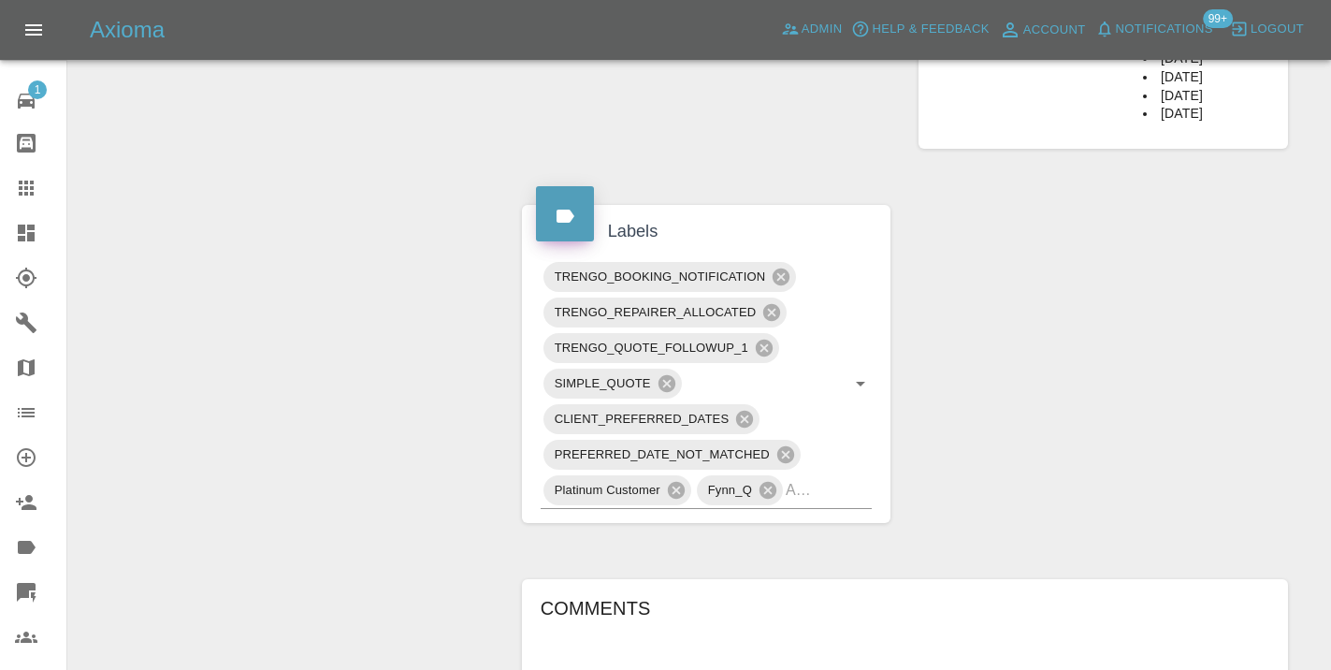
scroll to position [1224, 0]
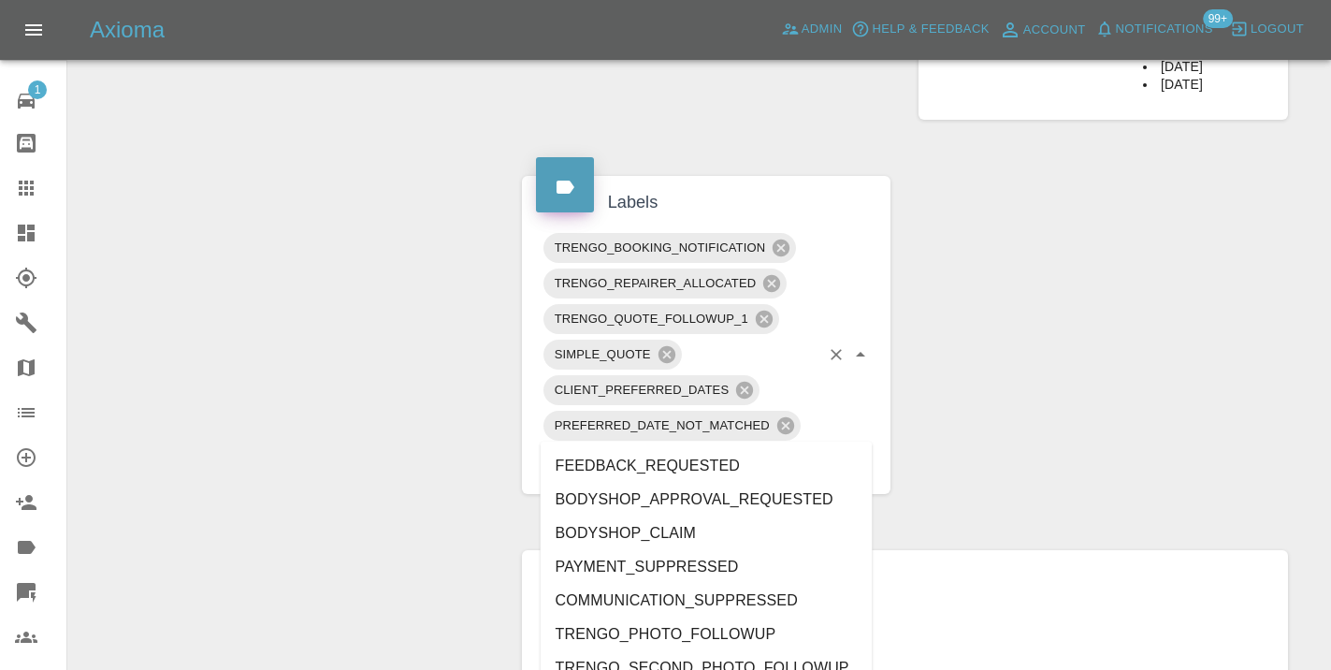
click at [828, 428] on div "TRENGO_BOOKING_NOTIFICATION TRENGO_REPAIRER_ALLOCATED TRENGO_QUOTE_FOLLOWUP_1 S…" at bounding box center [707, 355] width 332 height 250
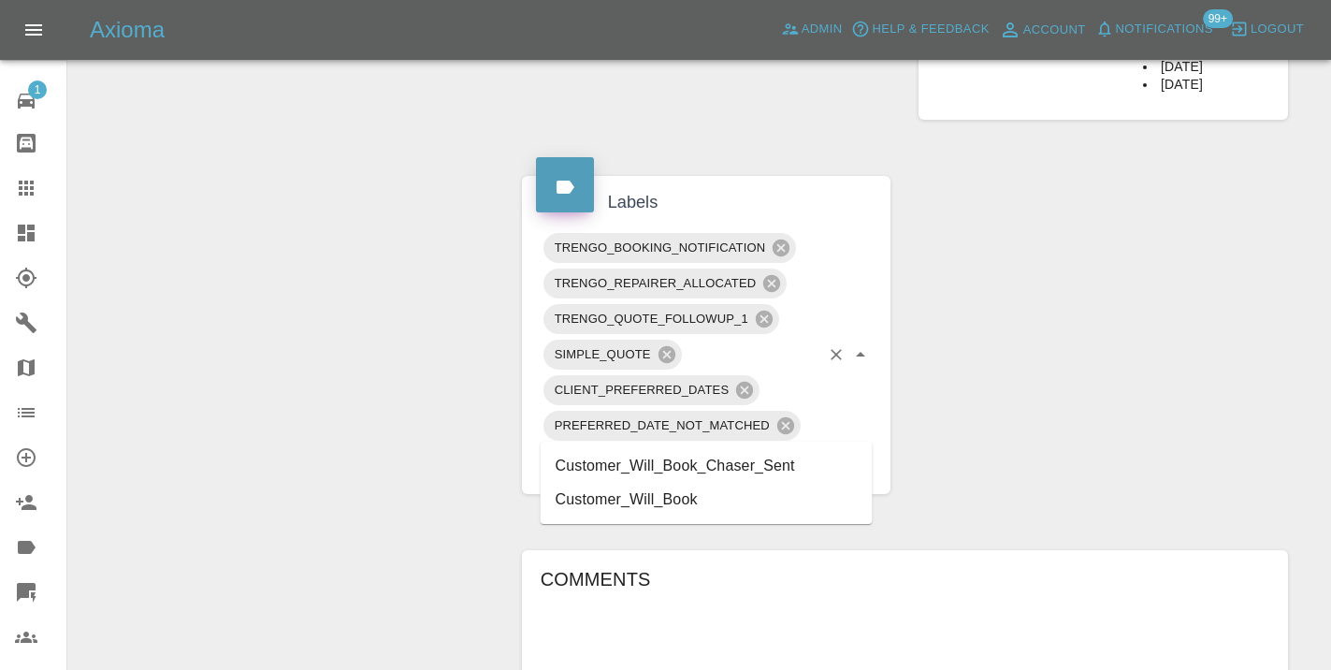
type input "customer_will"
click at [734, 496] on li "Customer_Will_Book" at bounding box center [707, 500] width 332 height 34
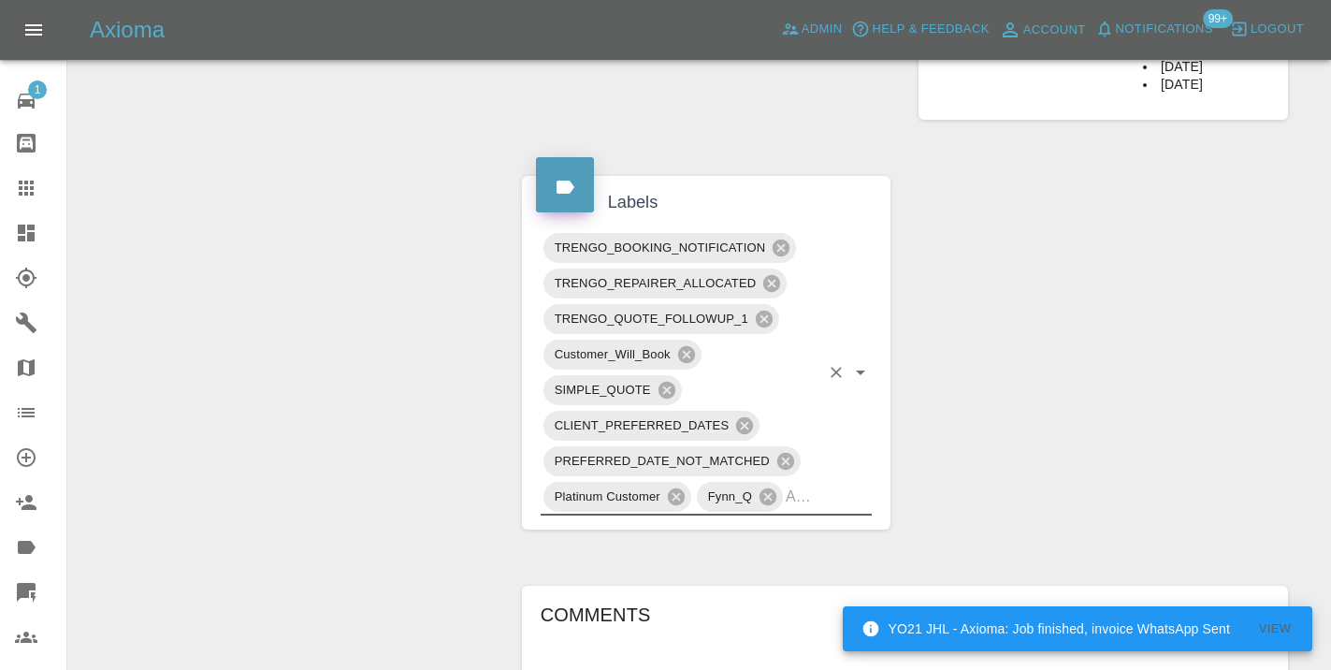
click at [1004, 344] on div "Claim Information Vehicle Make, Model, Year MERCEDES-BENZ A 2020 Registration p…" at bounding box center [905, 71] width 794 height 2187
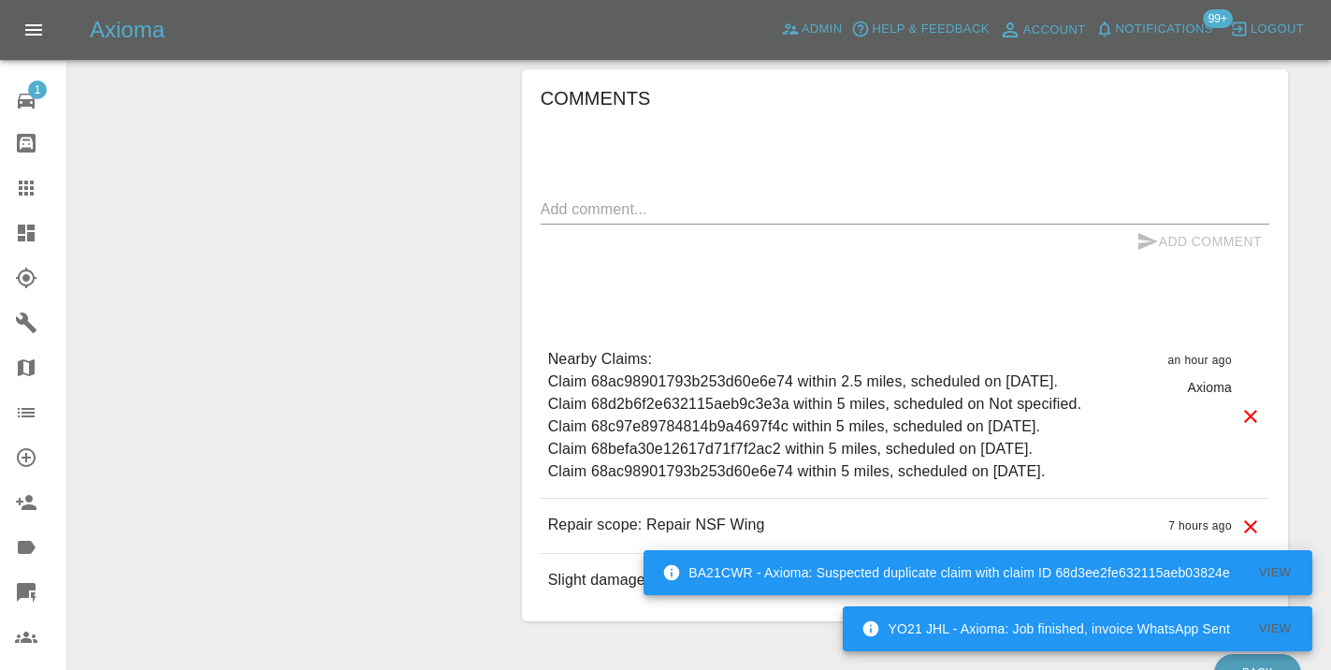
scroll to position [1709, 0]
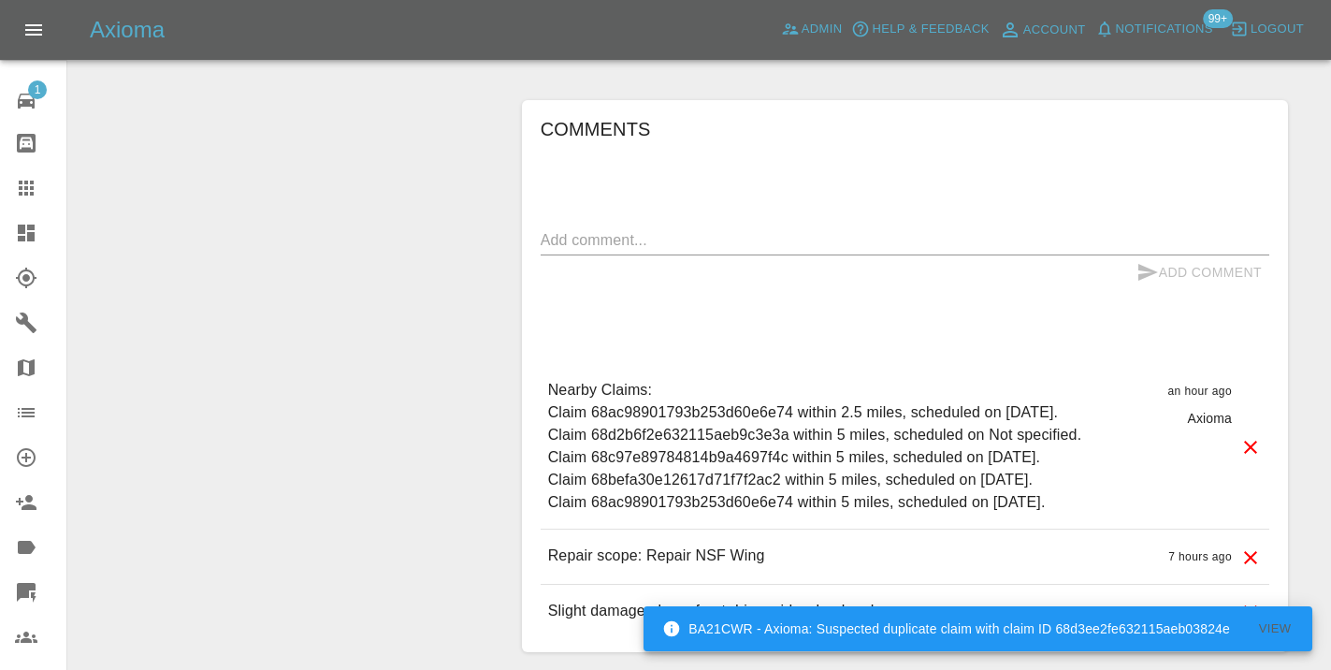
click at [577, 229] on textarea at bounding box center [905, 240] width 728 height 22
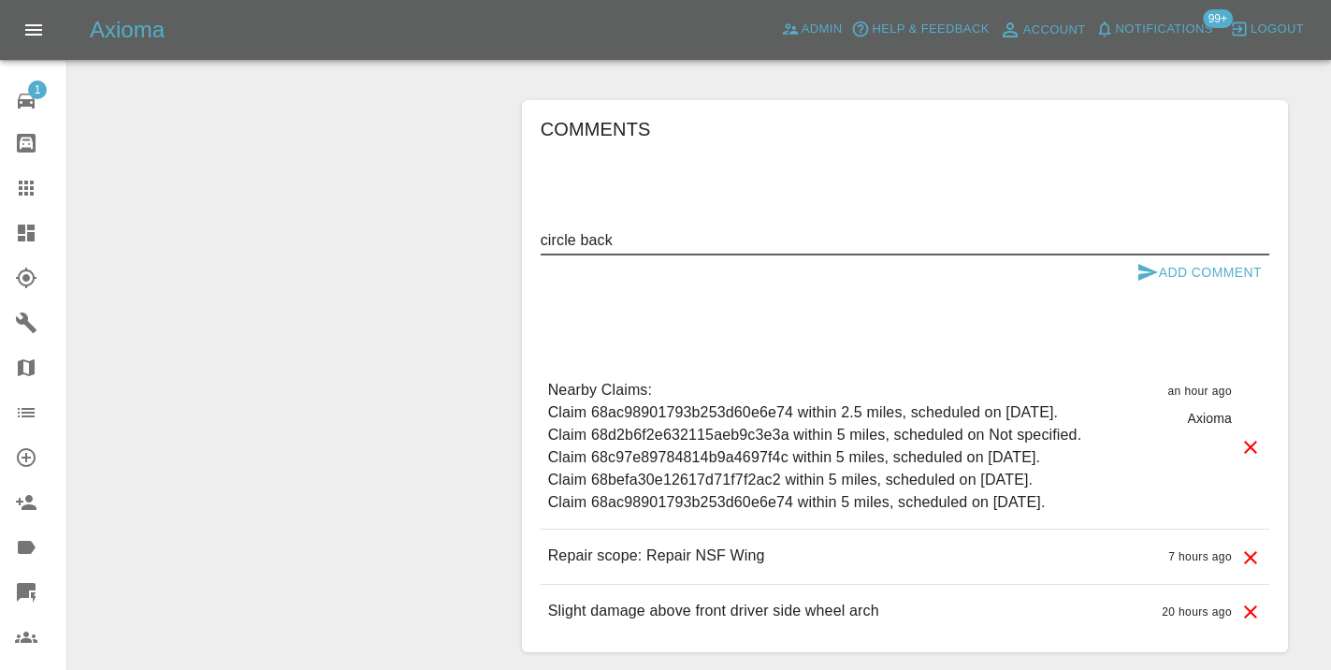
type textarea "circle back"
click at [1144, 264] on icon "submit" at bounding box center [1148, 272] width 20 height 17
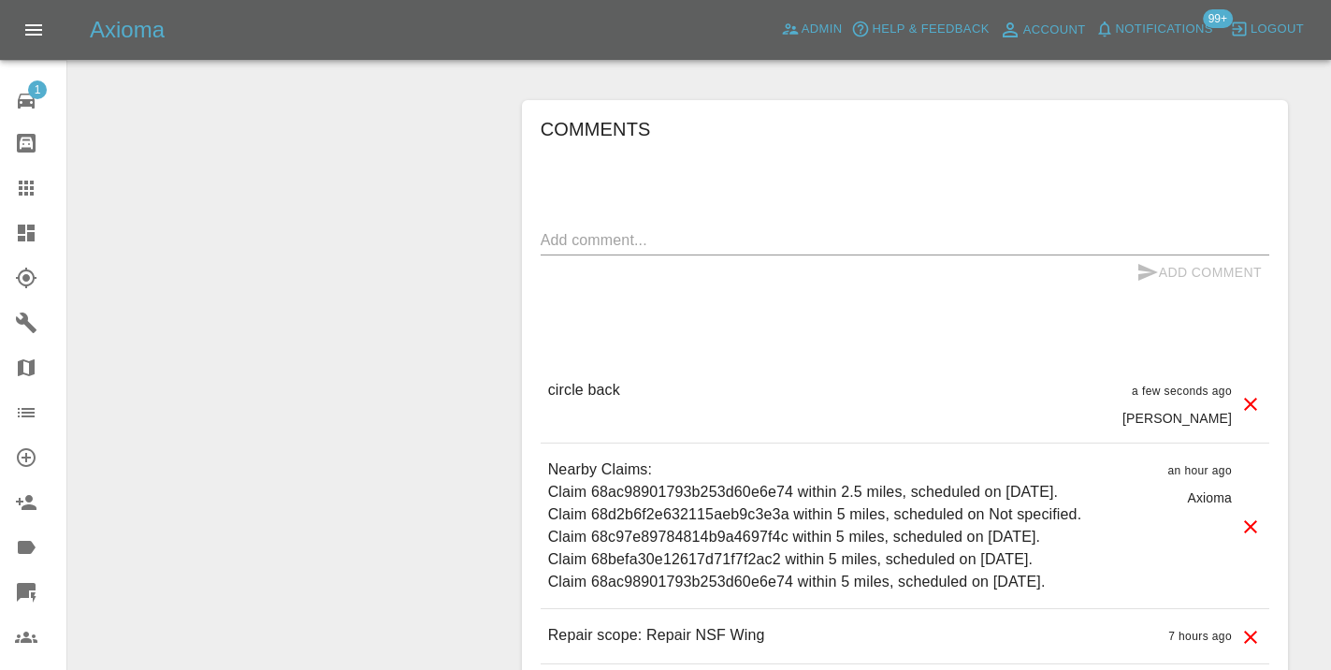
click at [22, 194] on icon at bounding box center [26, 187] width 15 height 15
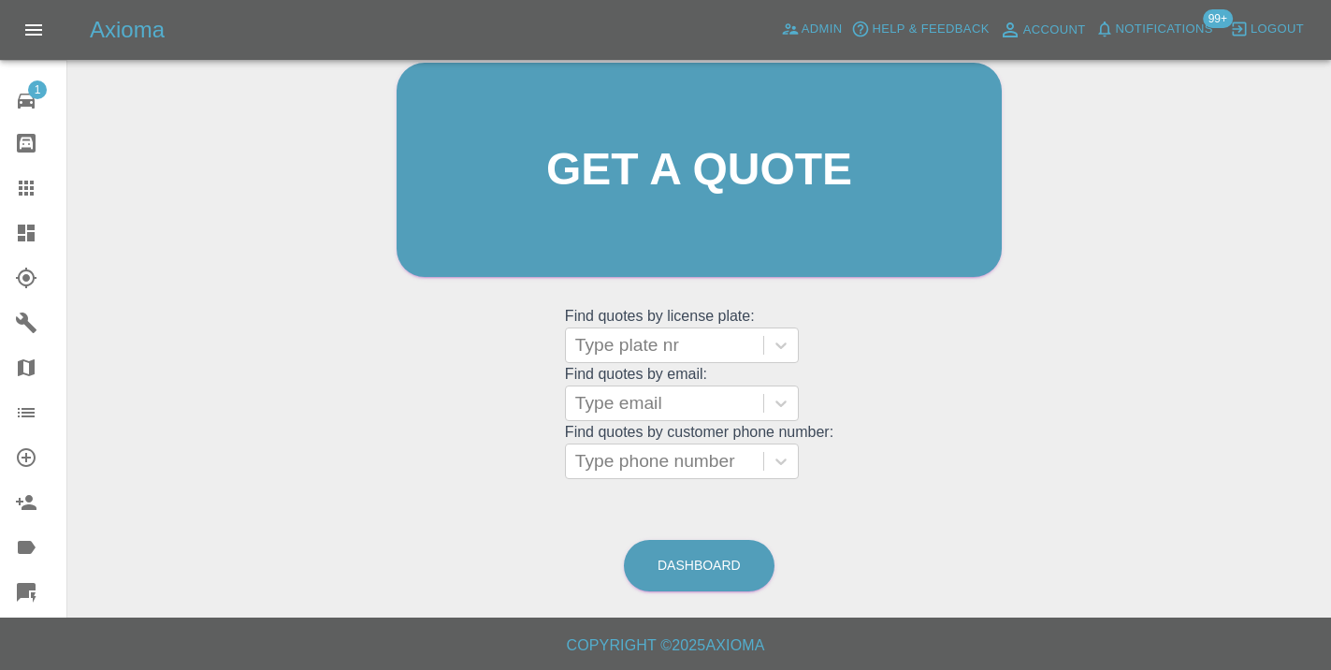
scroll to position [205, 0]
click at [702, 565] on link "Dashboard" at bounding box center [699, 566] width 151 height 51
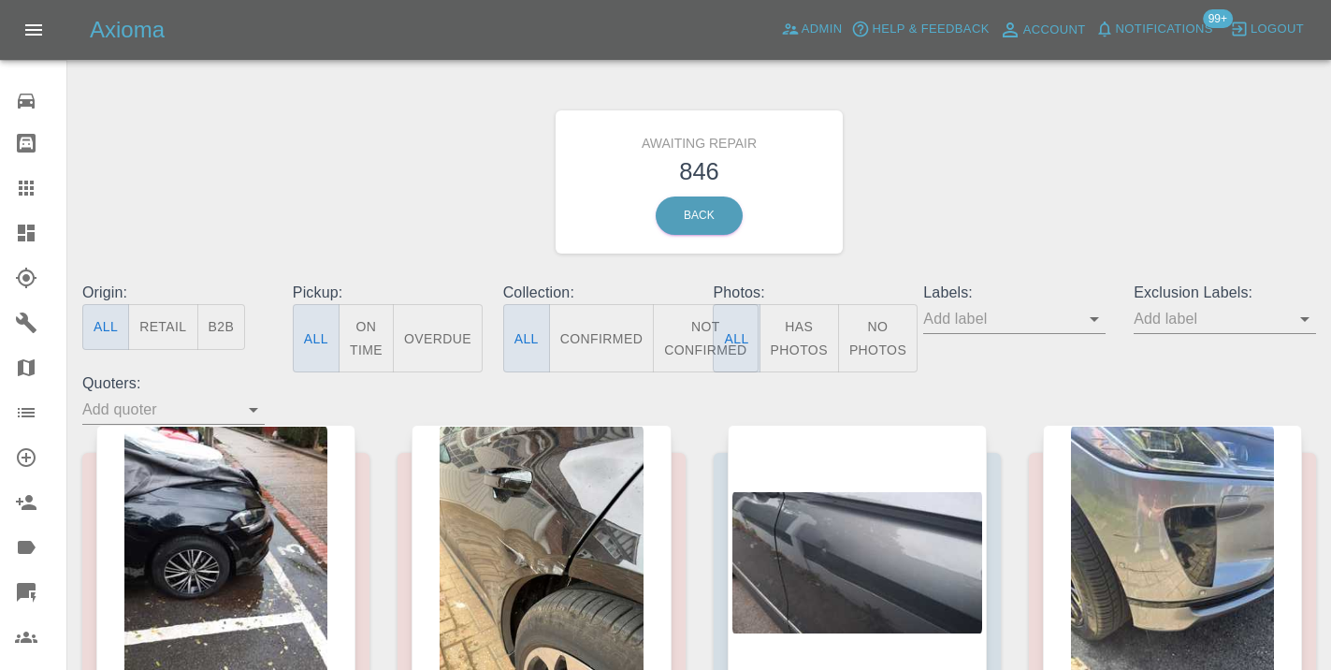
click at [692, 329] on button "Not Confirmed" at bounding box center [705, 338] width 105 height 68
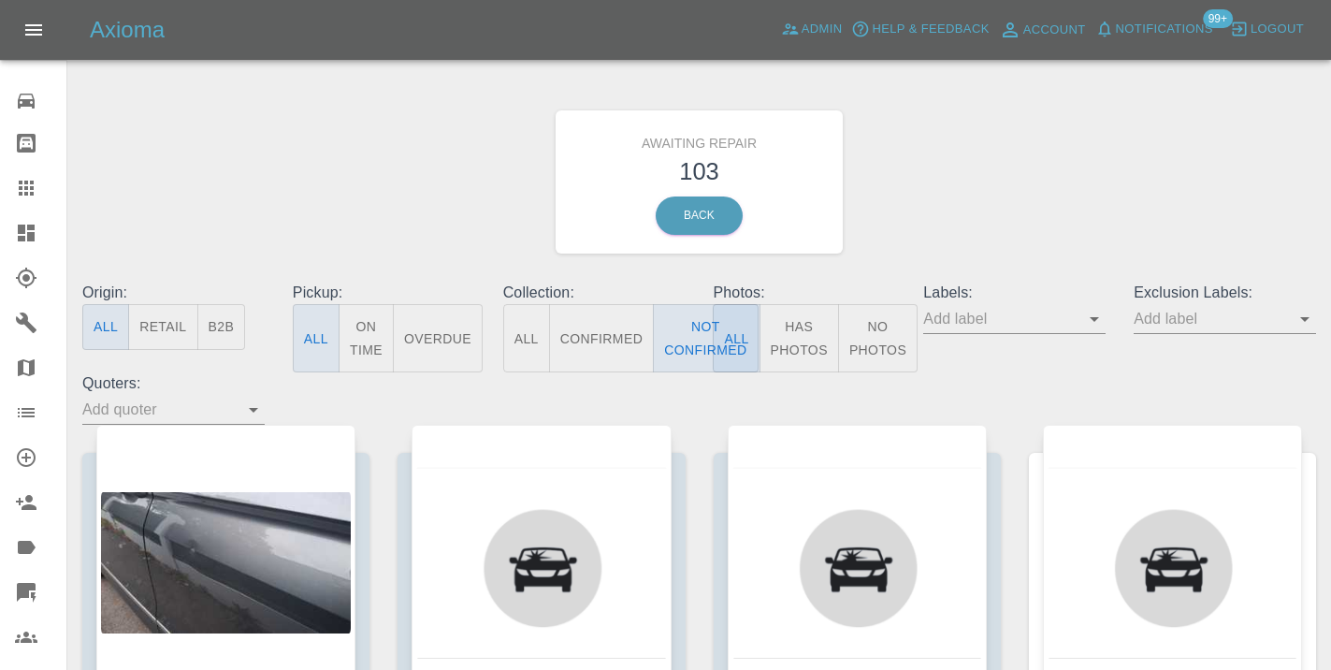
click at [1000, 214] on div "Awaiting Repair 103 Back" at bounding box center [699, 181] width 1262 height 199
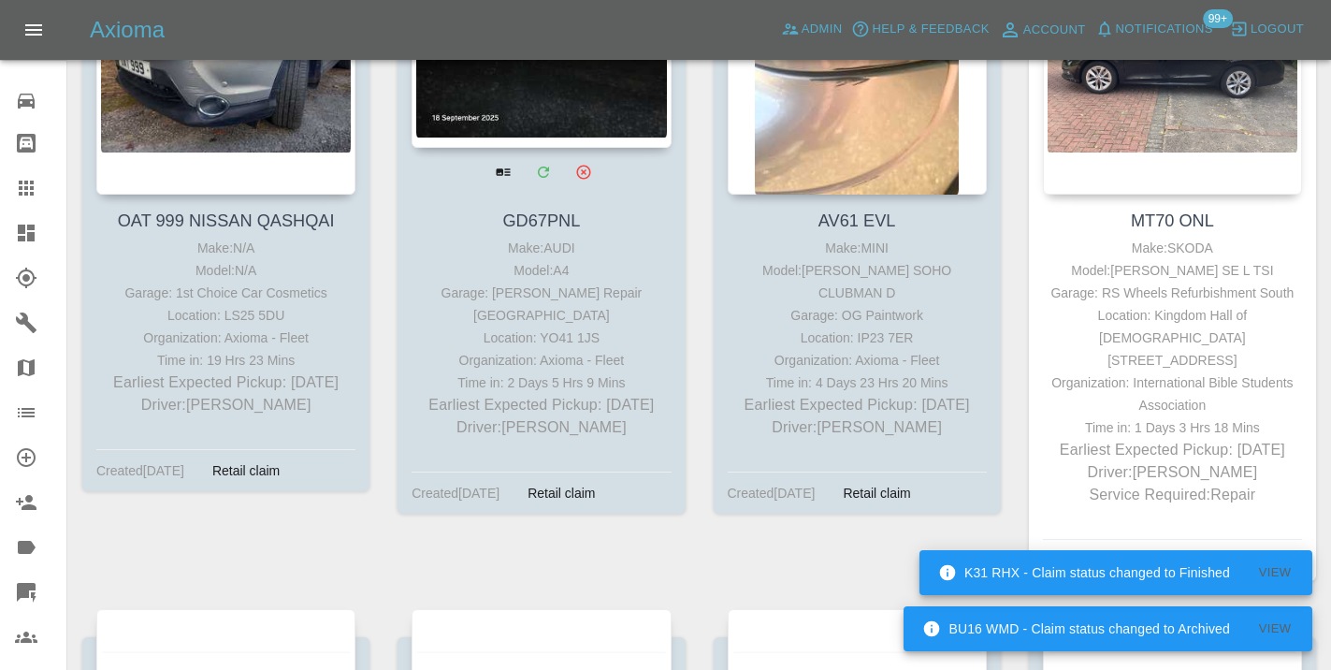
scroll to position [8105, 0]
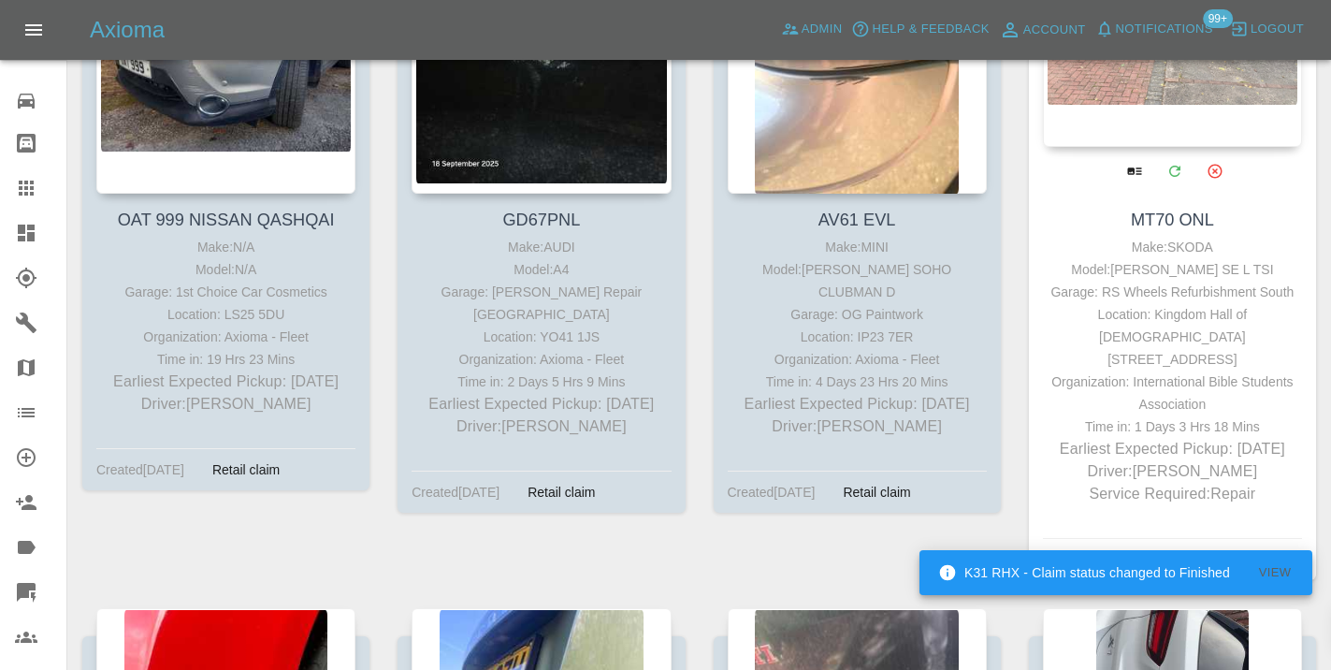
click at [1132, 82] on div at bounding box center [1172, 10] width 259 height 273
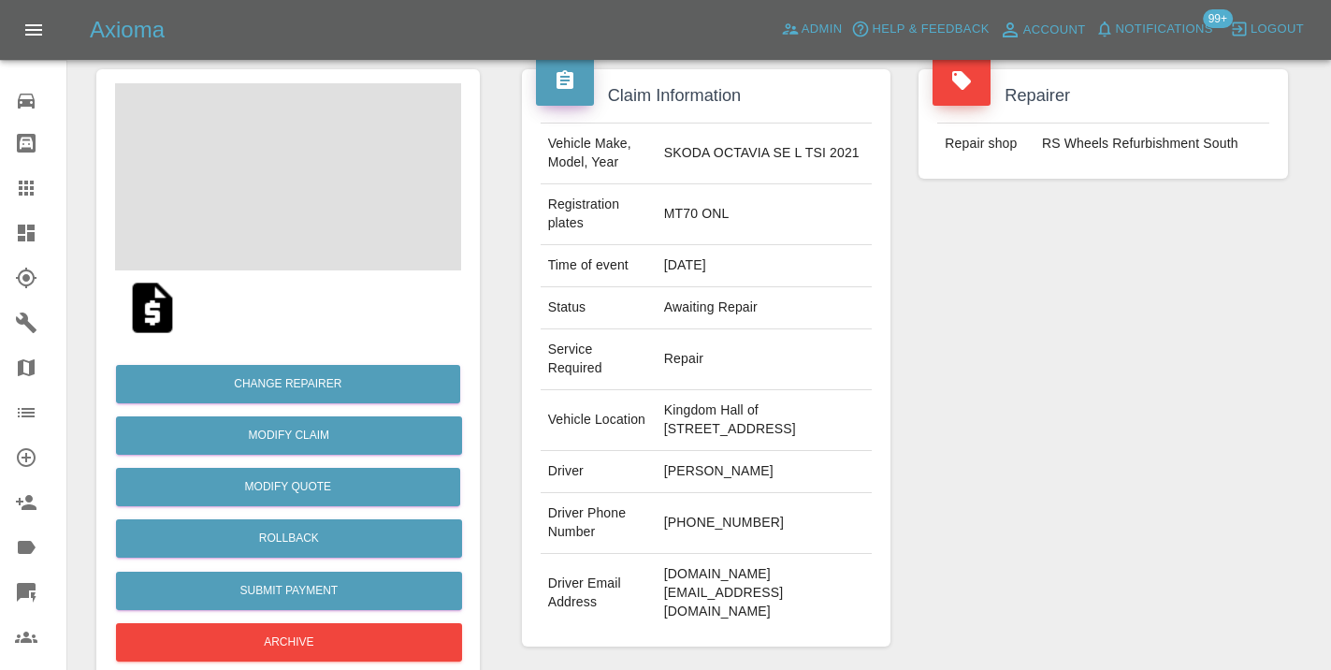
scroll to position [210, 0]
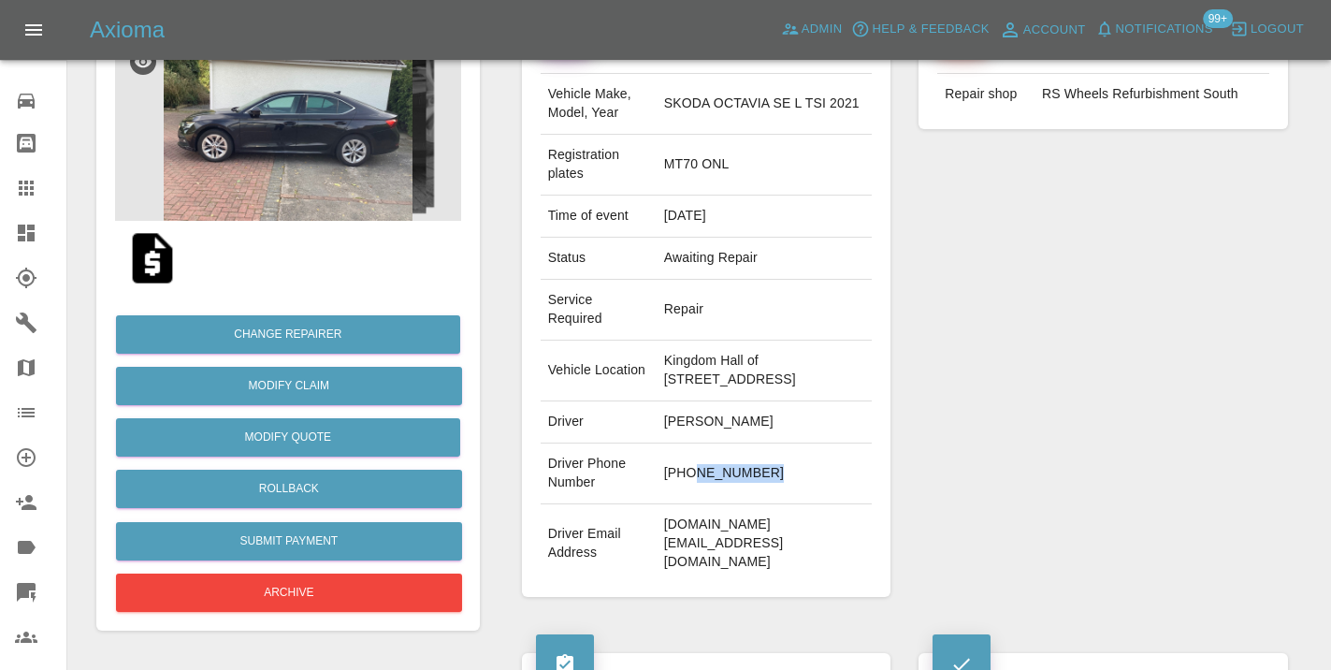
drag, startPoint x: 748, startPoint y: 557, endPoint x: 663, endPoint y: 557, distance: 85.1
click at [663, 504] on td "+44 7722546486" at bounding box center [764, 473] width 216 height 61
copy td "7722546486"
click at [1072, 394] on div "Repairer Repair shop RS Wheels Refurbishment South" at bounding box center [1102, 308] width 397 height 633
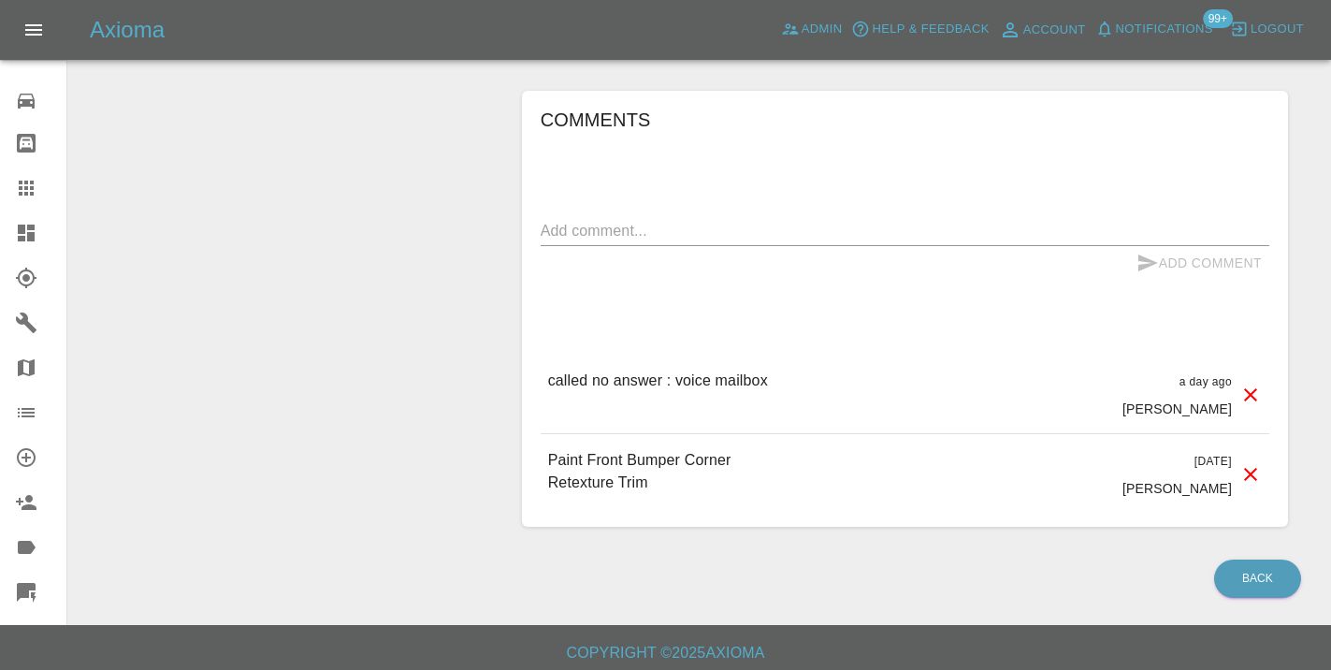
scroll to position [1233, 0]
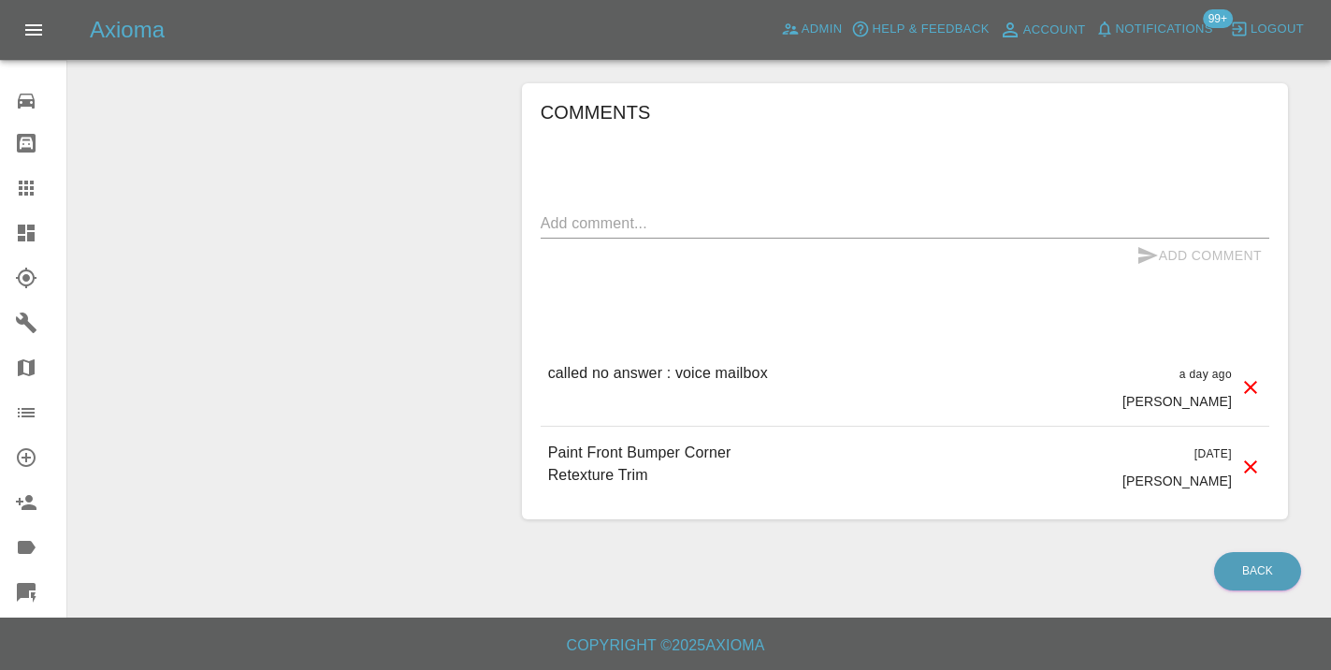
click at [625, 238] on div "x" at bounding box center [905, 224] width 728 height 30
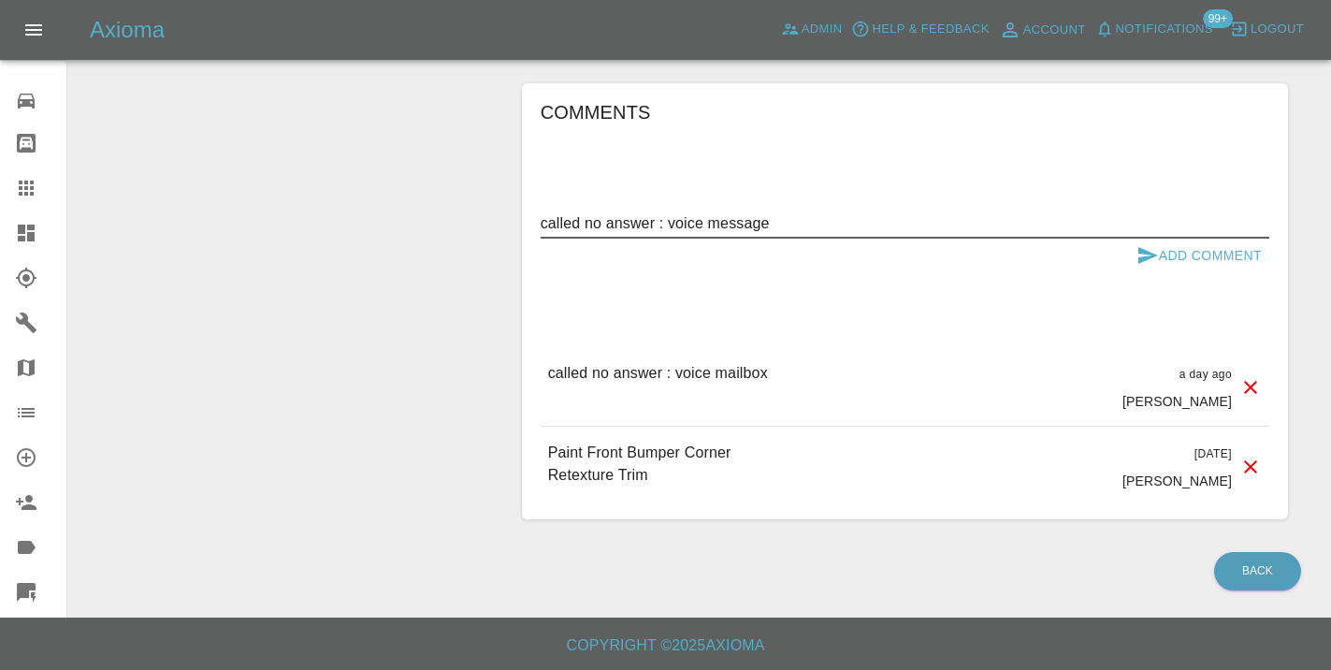
type textarea "called no answer : voice message"
click at [1169, 273] on button "Add Comment" at bounding box center [1199, 255] width 140 height 35
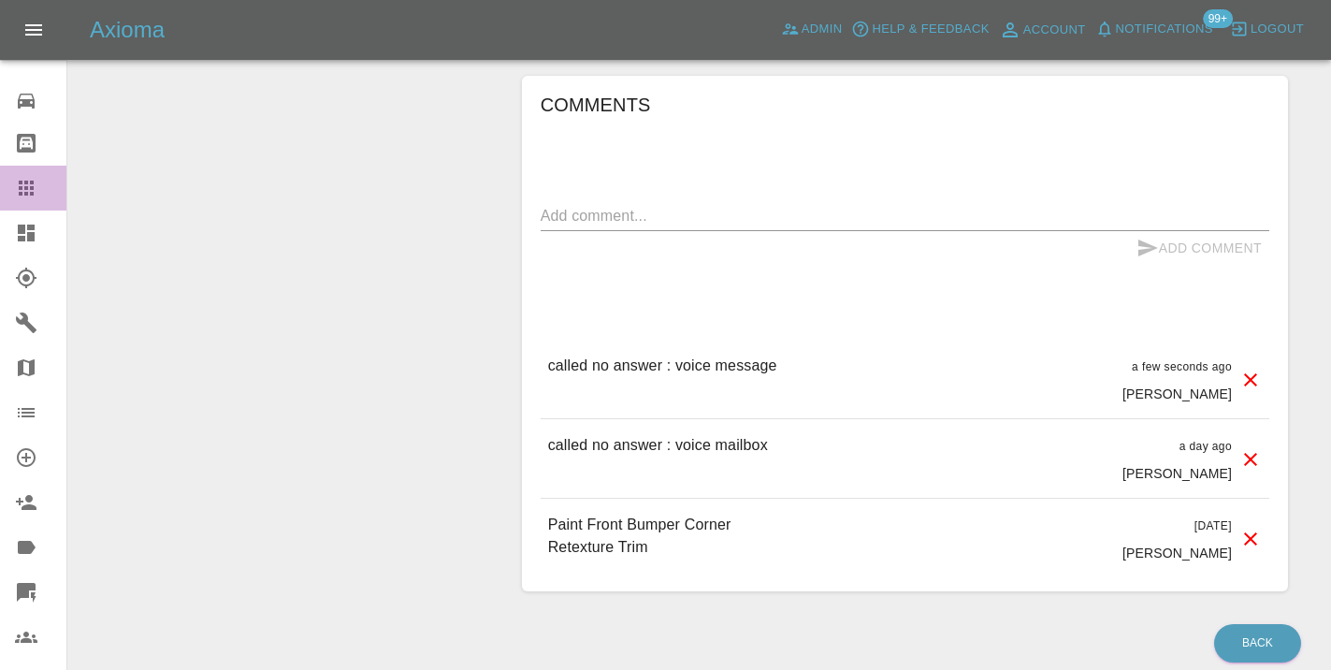
click at [29, 195] on icon at bounding box center [26, 188] width 22 height 22
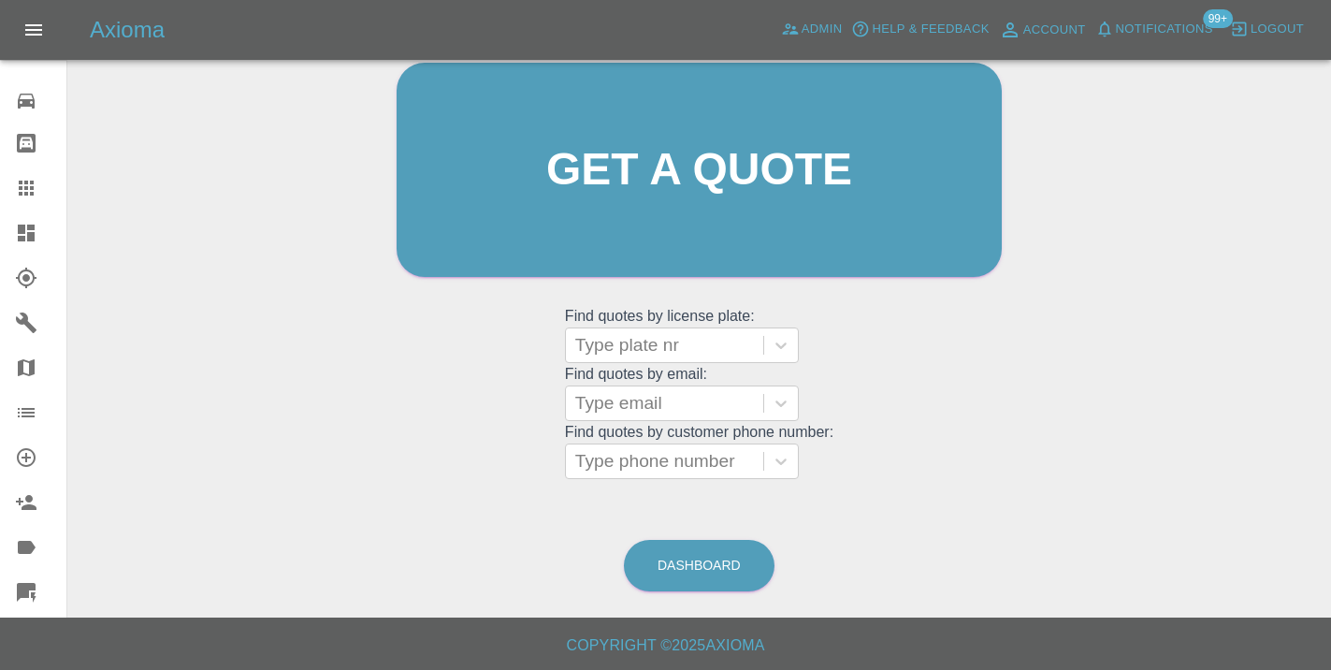
scroll to position [205, 0]
click at [692, 562] on link "Dashboard" at bounding box center [699, 566] width 151 height 51
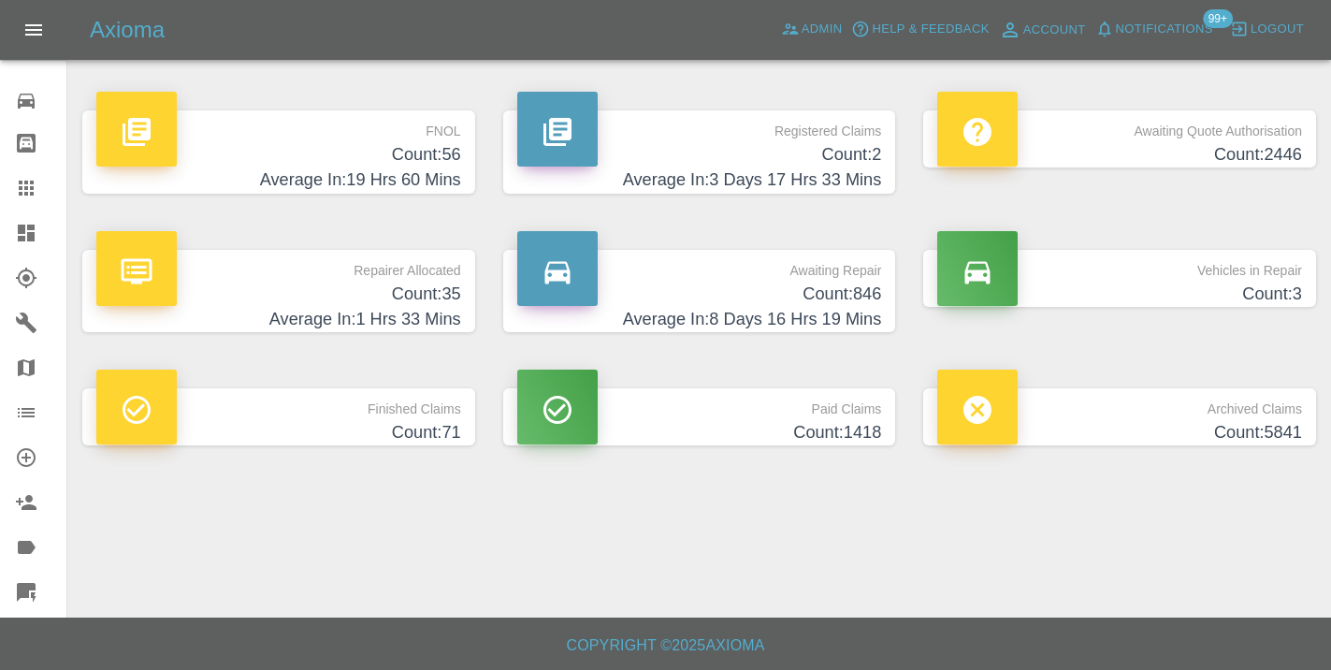
click at [852, 263] on p "Awaiting Repair" at bounding box center [699, 266] width 365 height 32
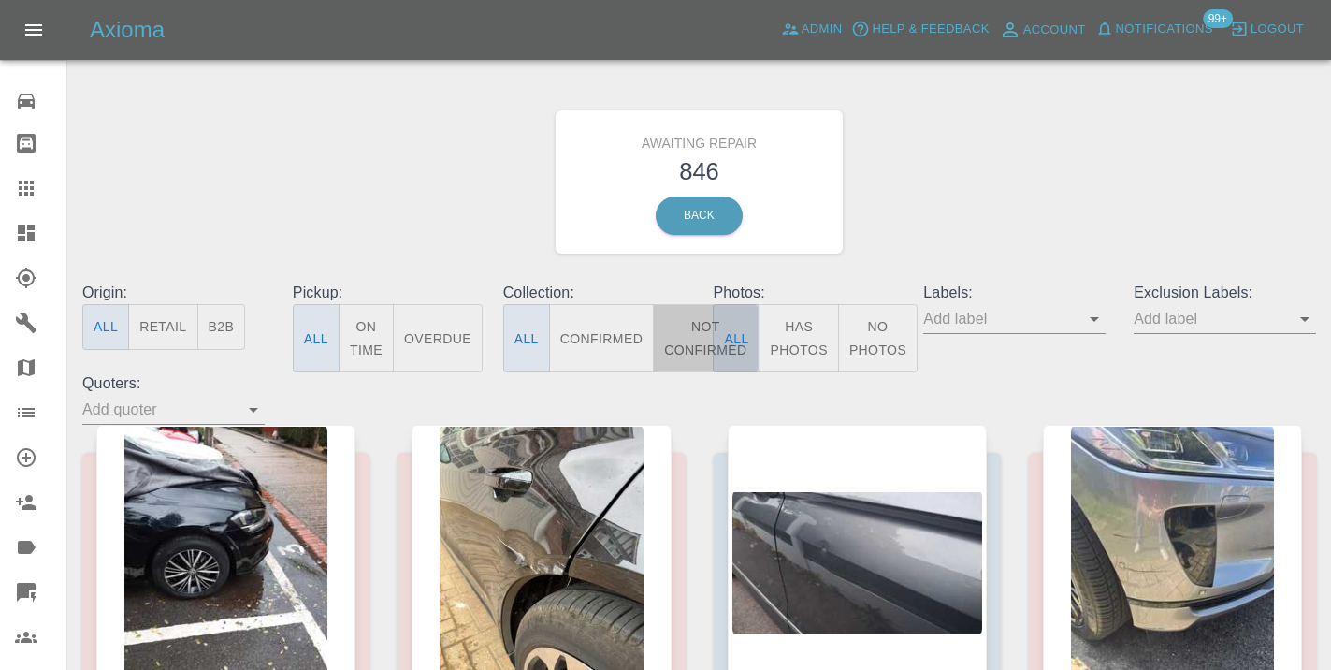
click at [690, 327] on button "Not Confirmed" at bounding box center [705, 338] width 105 height 68
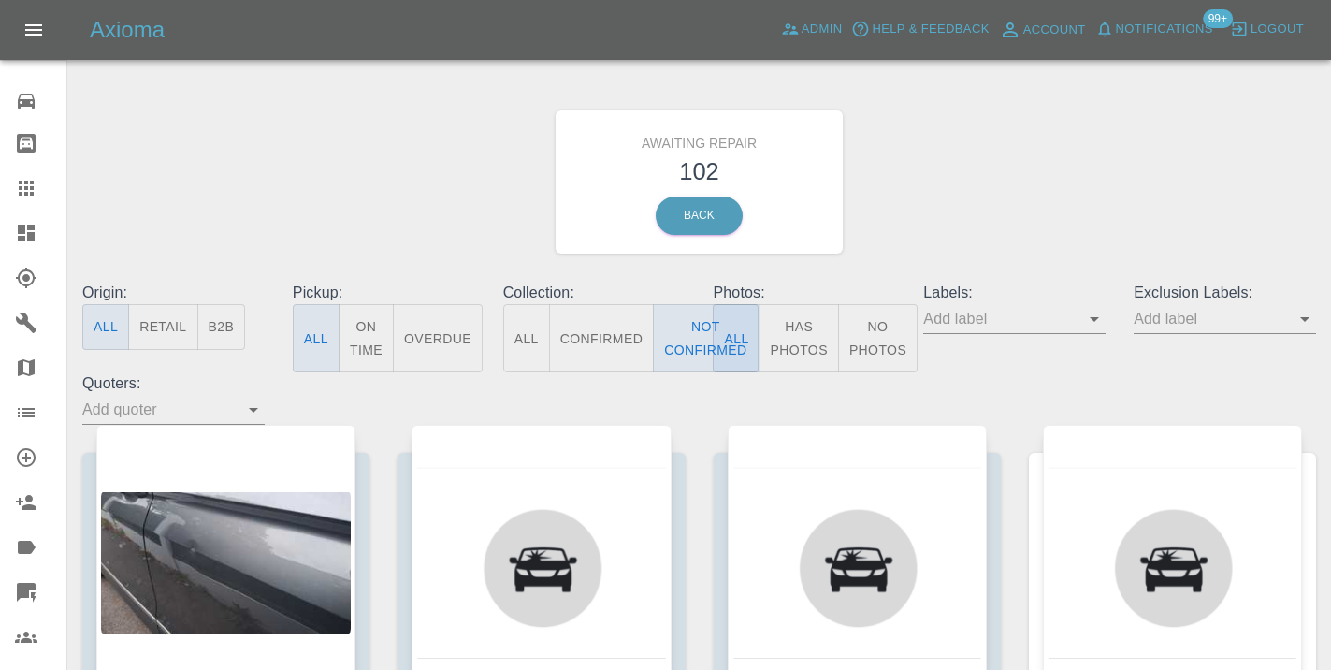
click at [1046, 169] on div "Awaiting Repair 102 Back" at bounding box center [699, 181] width 1262 height 199
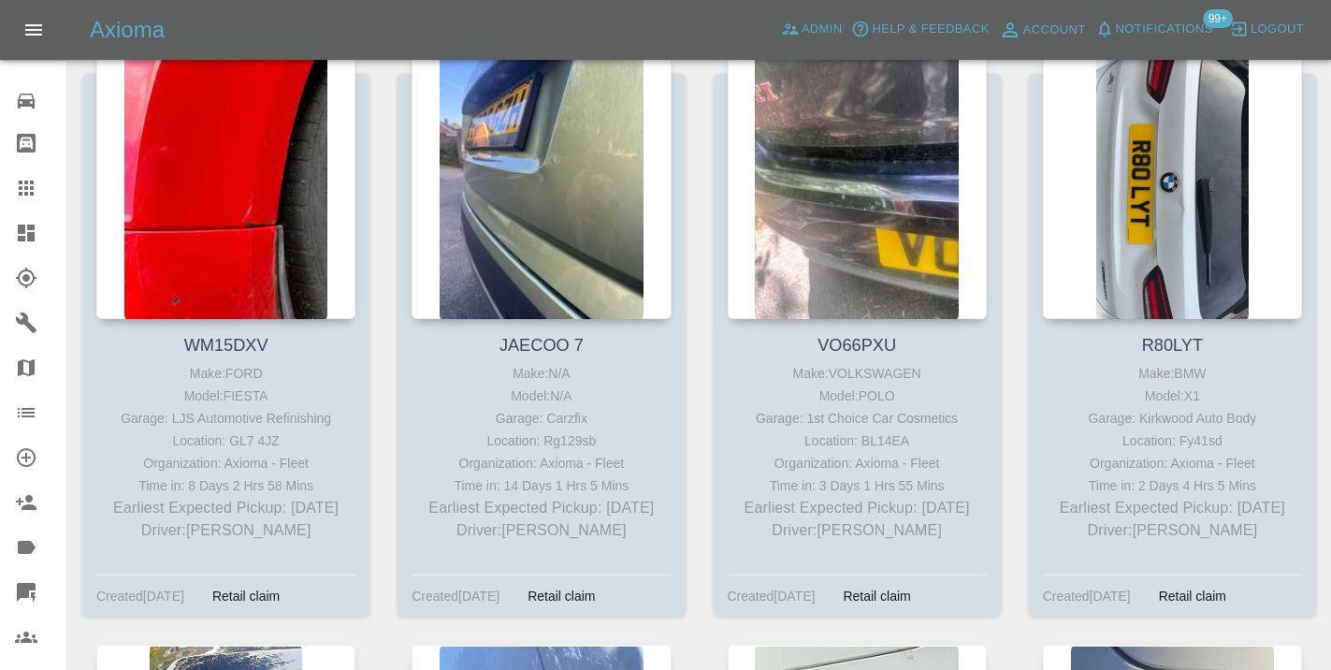
scroll to position [8654, 0]
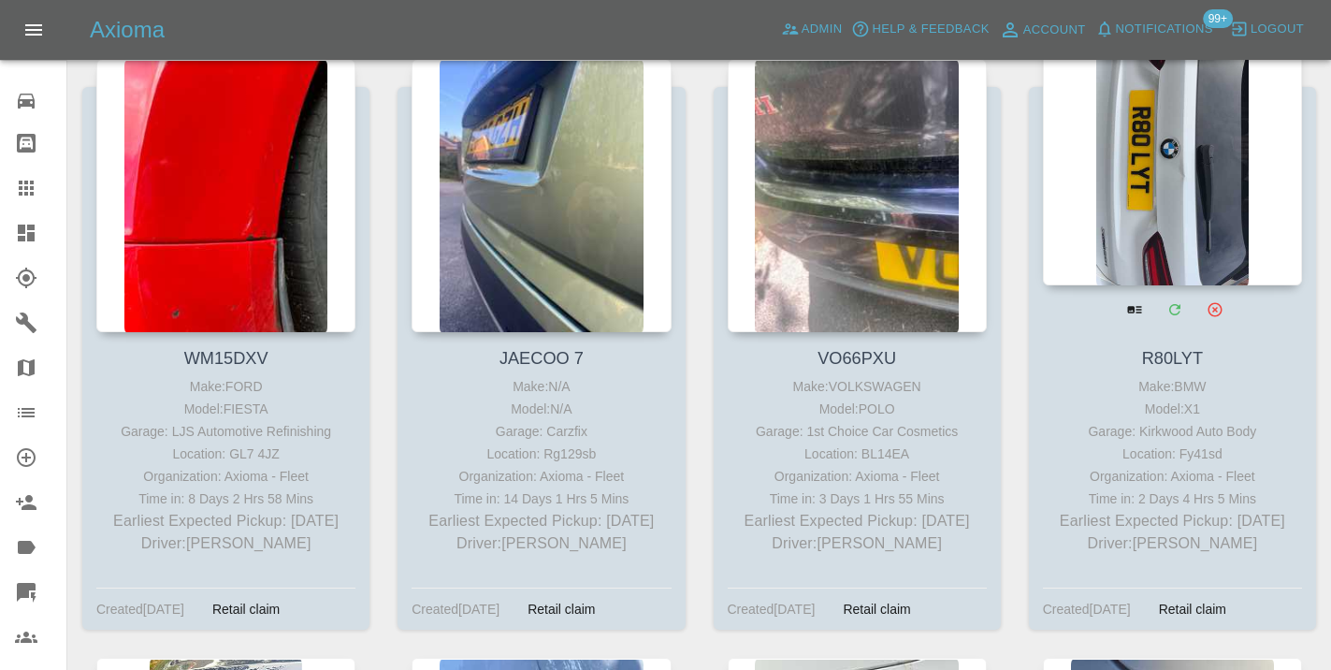
click at [1187, 180] on div at bounding box center [1172, 148] width 259 height 273
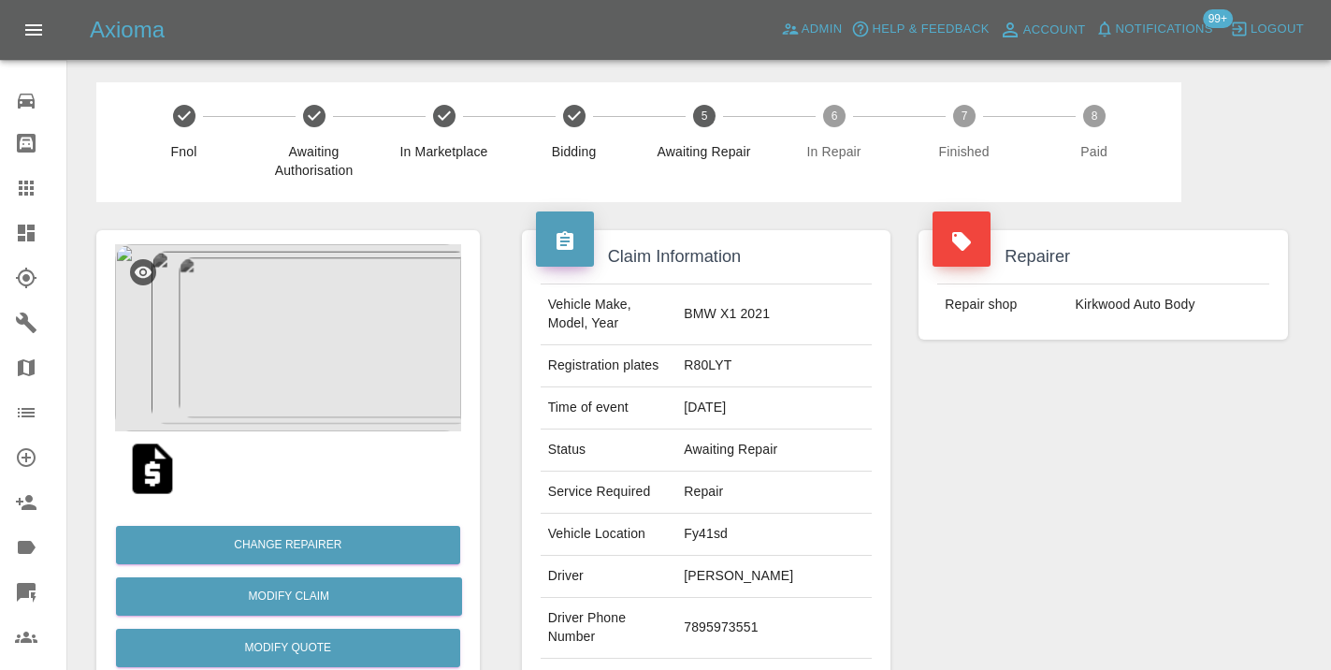
click at [749, 617] on td "7895973551" at bounding box center [773, 628] width 195 height 61
copy td "7895973551"
click at [1077, 502] on div "Repairer Repair shop Kirkwood Auto Body" at bounding box center [1102, 481] width 397 height 558
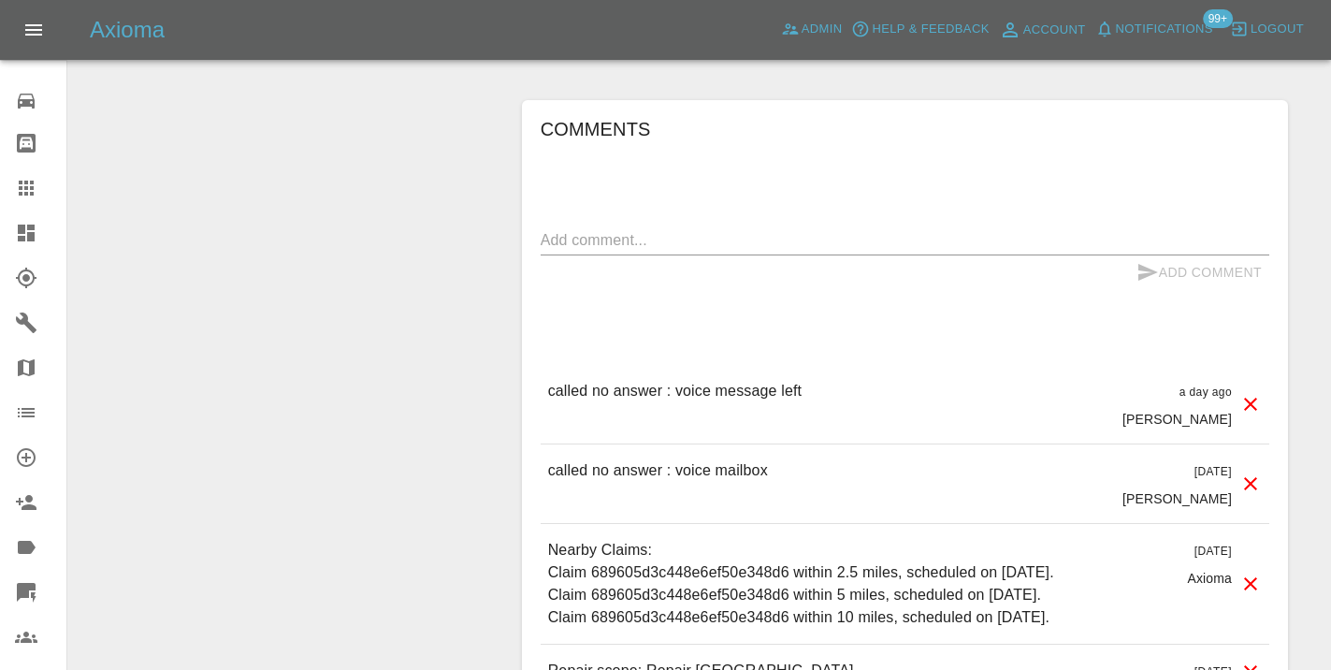
scroll to position [1619, 0]
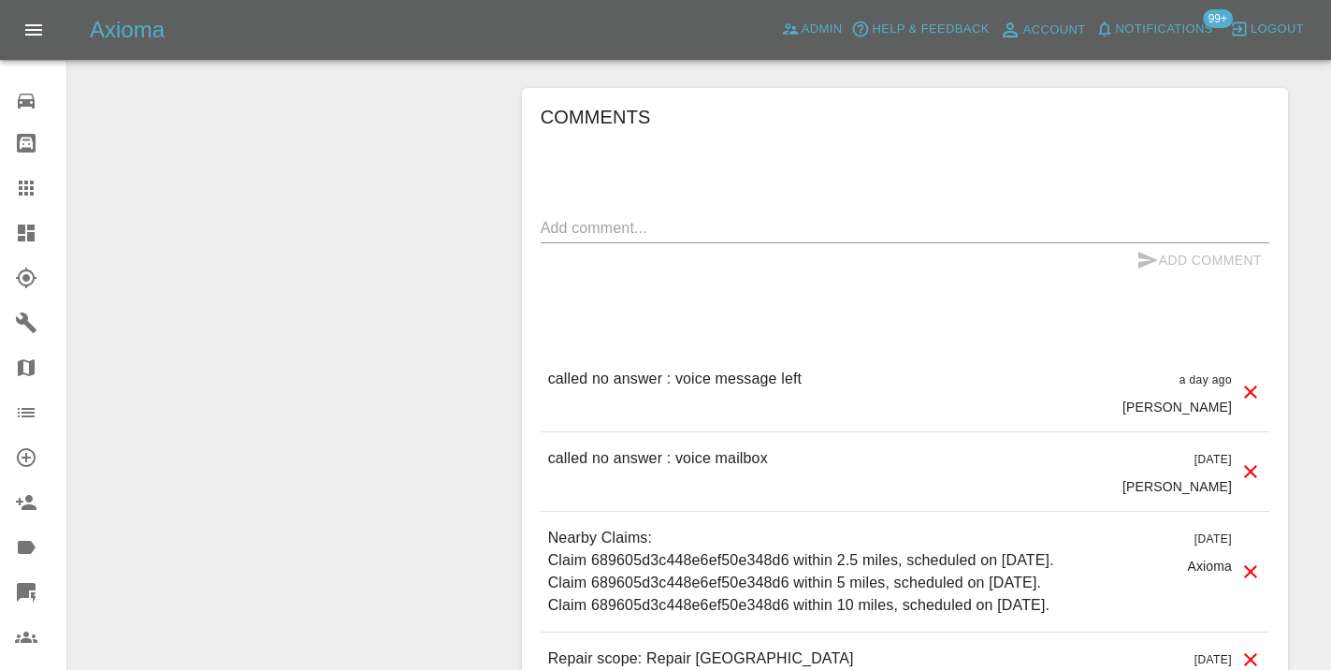
click at [684, 447] on p "called no answer : voice mailbox" at bounding box center [658, 458] width 220 height 22
copy p "called no answer : voice mailbox"
click at [682, 217] on textarea at bounding box center [905, 228] width 728 height 22
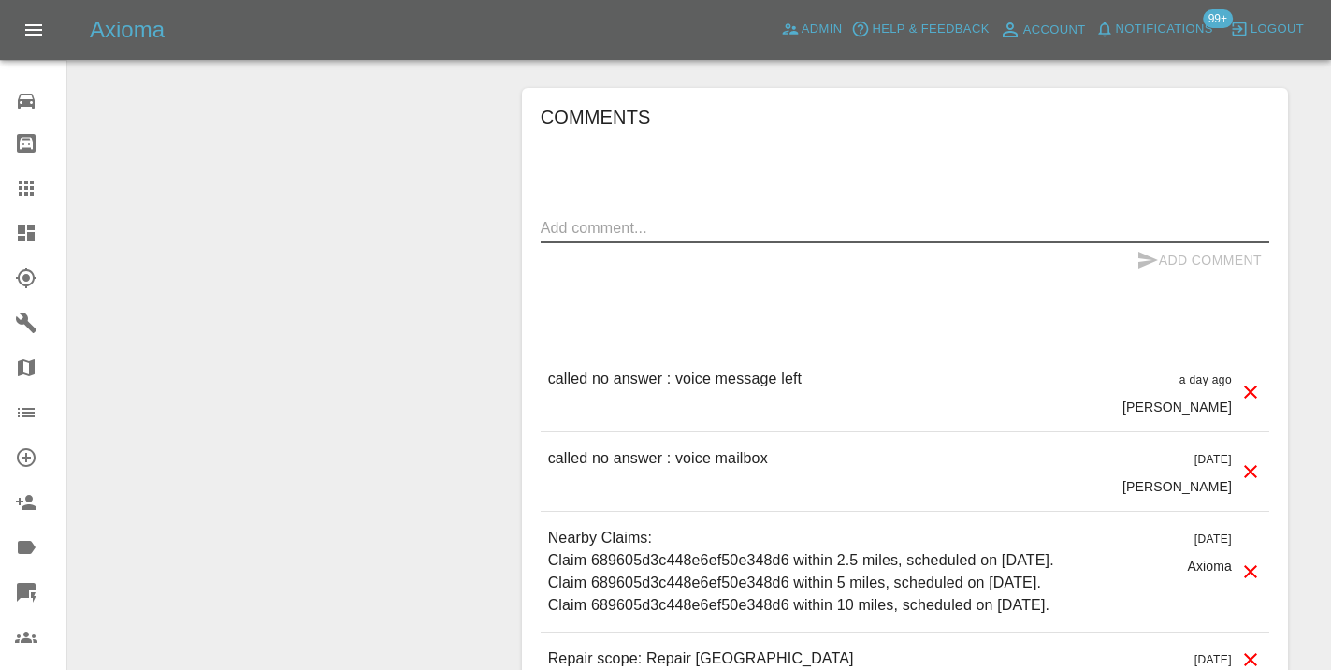
paste textarea "called no answer : voice mailbox"
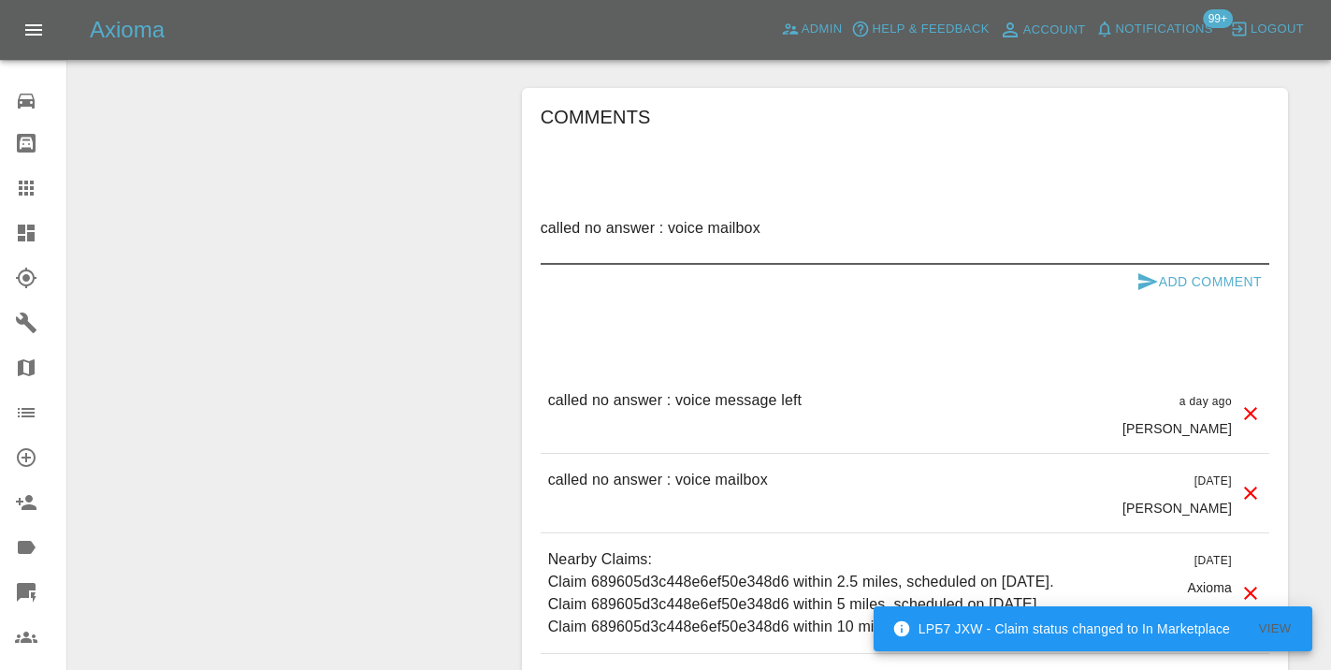
type textarea "called no answer : voice mailbox"
click at [1170, 265] on button "Add Comment" at bounding box center [1199, 282] width 140 height 35
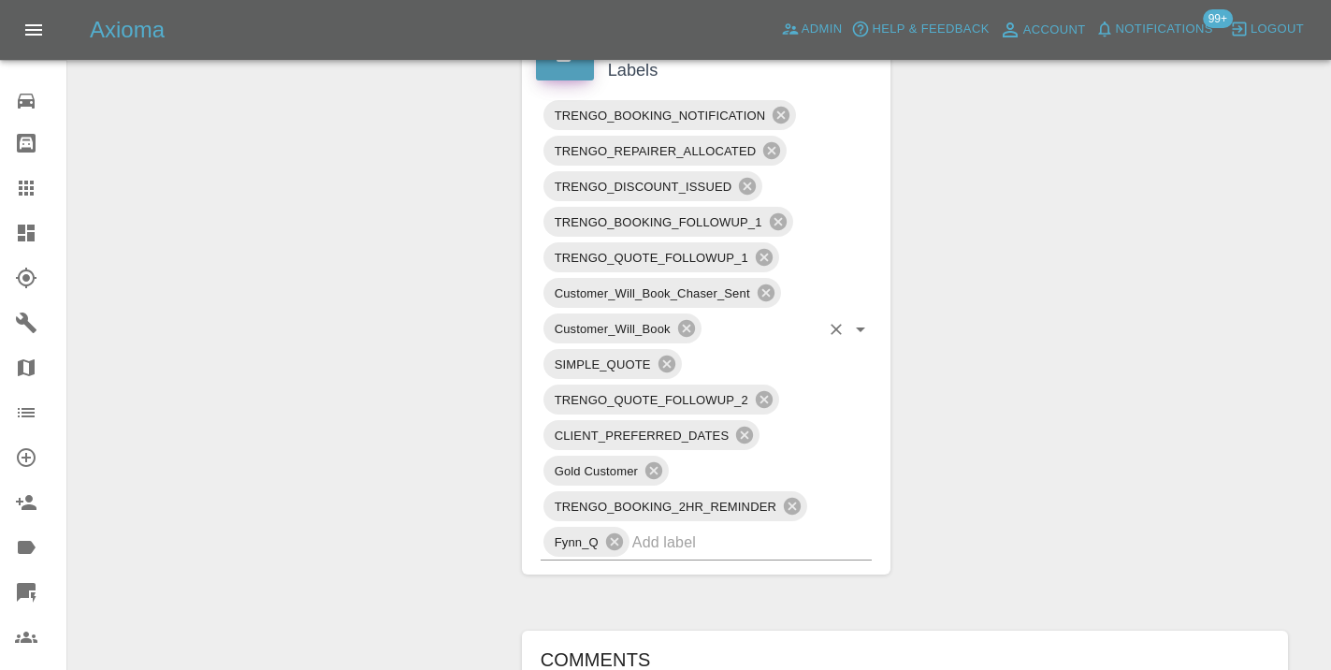
scroll to position [1065, 0]
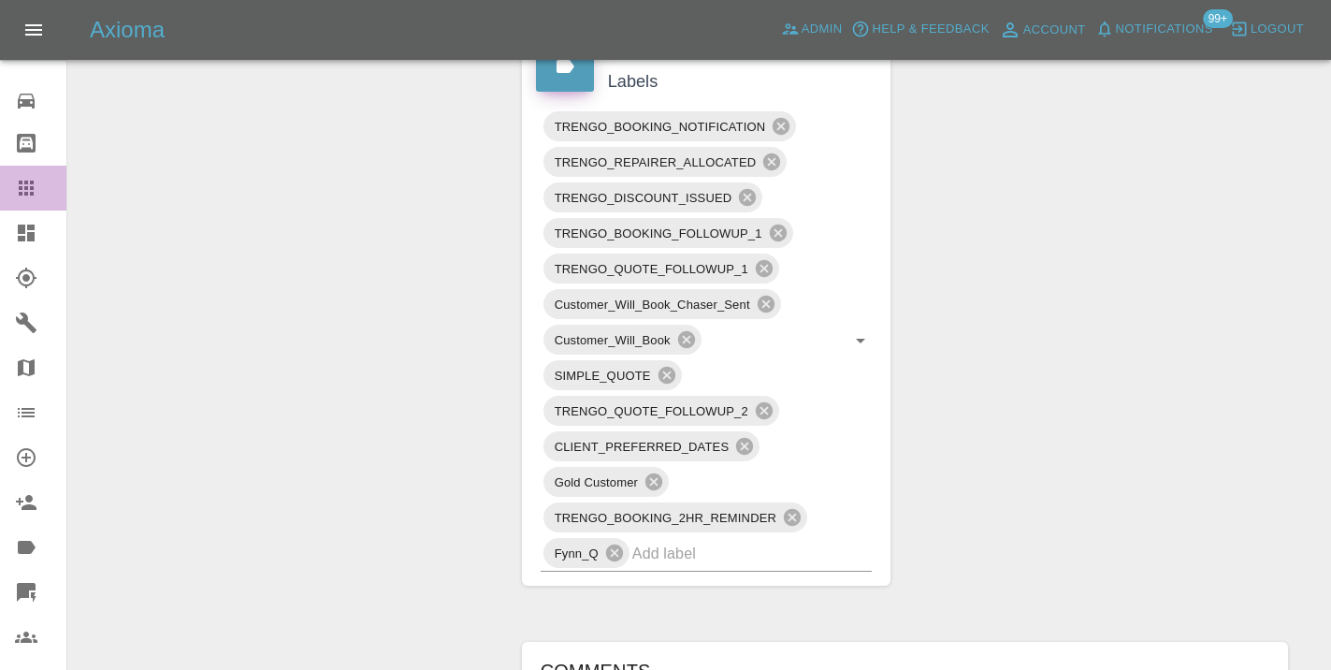
click at [36, 186] on icon at bounding box center [26, 188] width 22 height 22
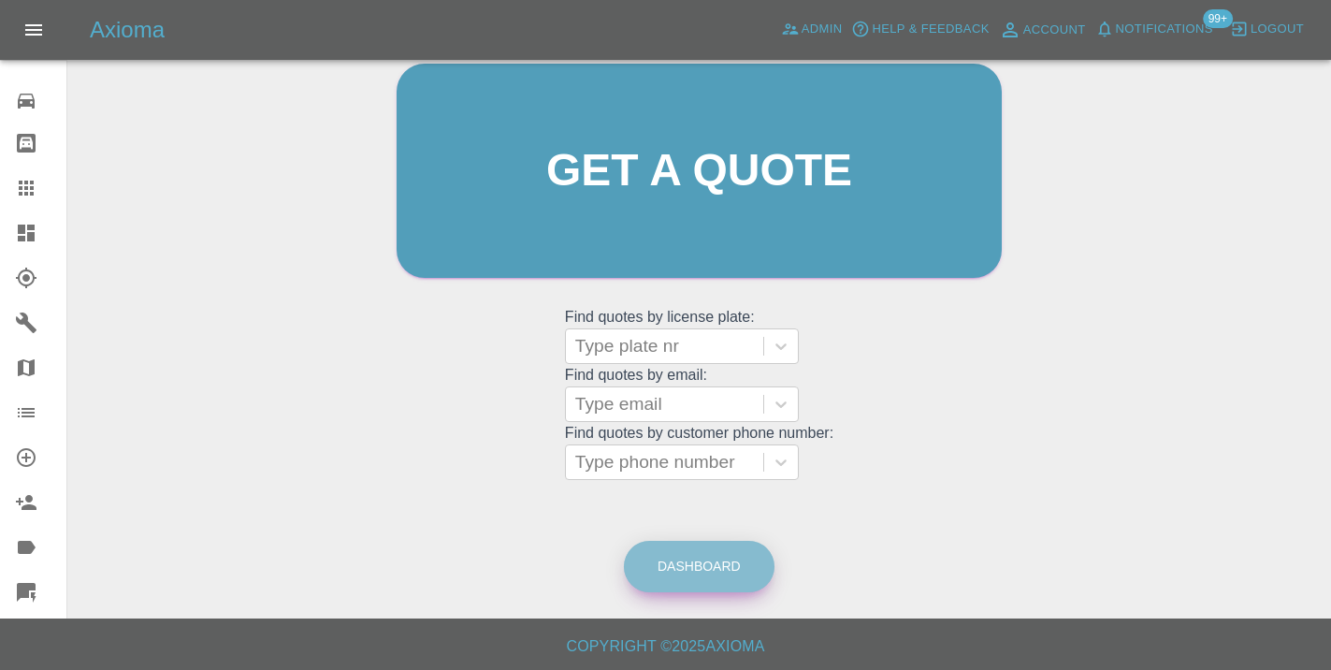
click at [717, 575] on link "Dashboard" at bounding box center [699, 566] width 151 height 51
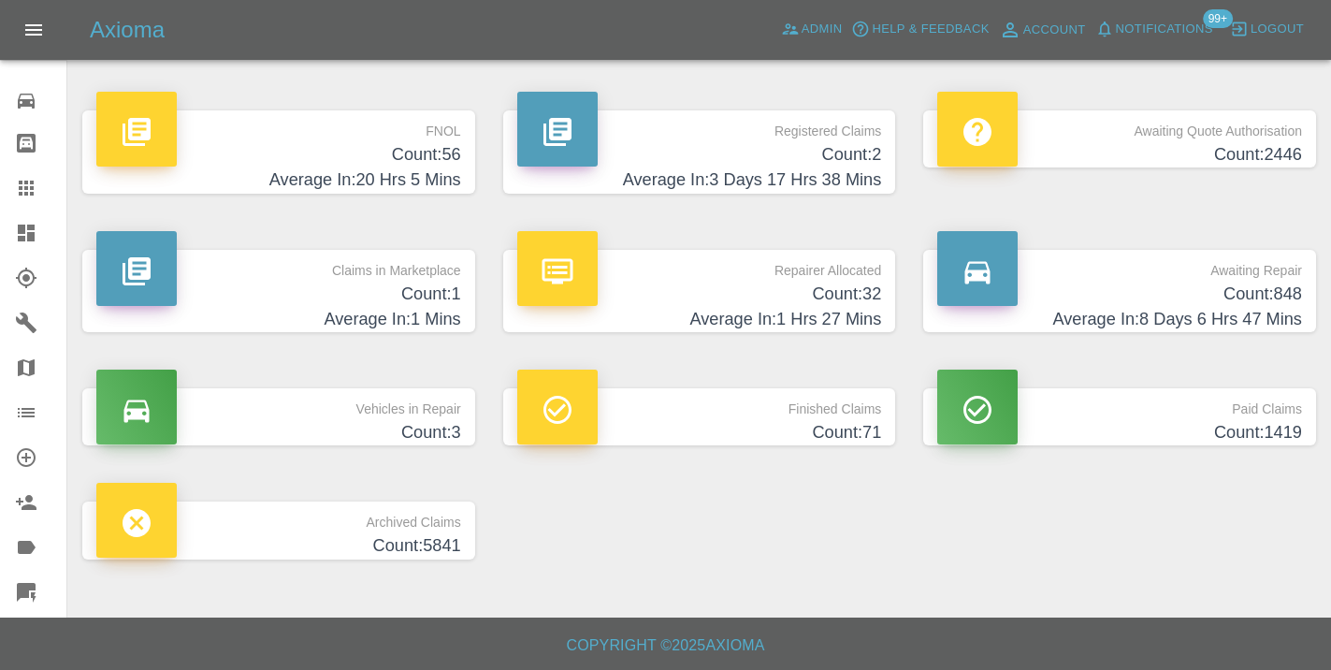
click at [1271, 310] on h4 "Average In: 8 Days 6 Hrs 47 Mins" at bounding box center [1119, 319] width 365 height 25
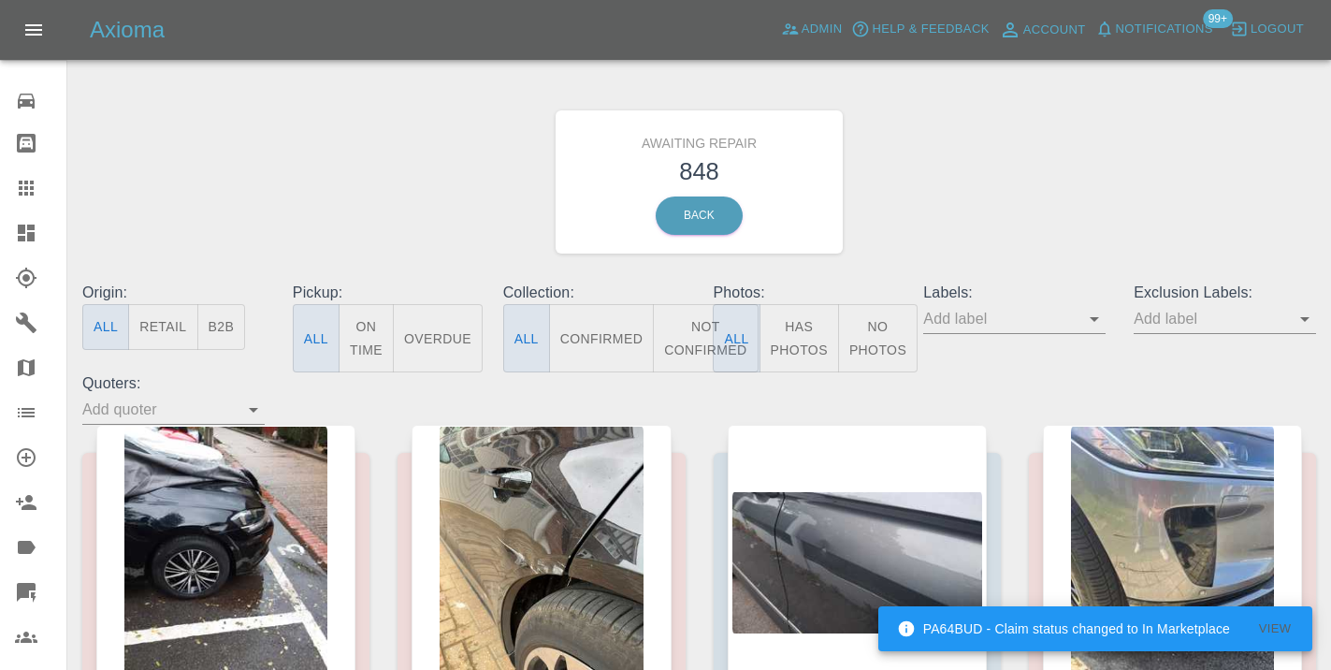
click at [679, 336] on button "Not Confirmed" at bounding box center [705, 338] width 105 height 68
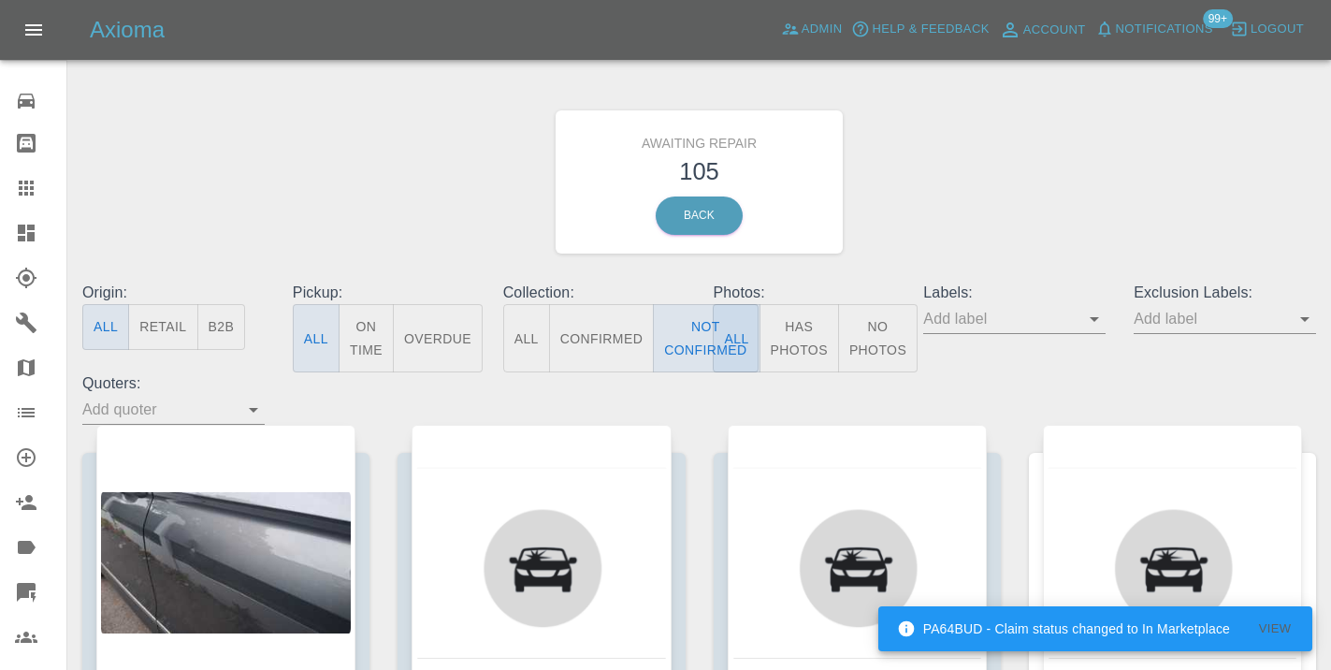
click at [973, 177] on div "Awaiting Repair 105 Back" at bounding box center [699, 181] width 1262 height 199
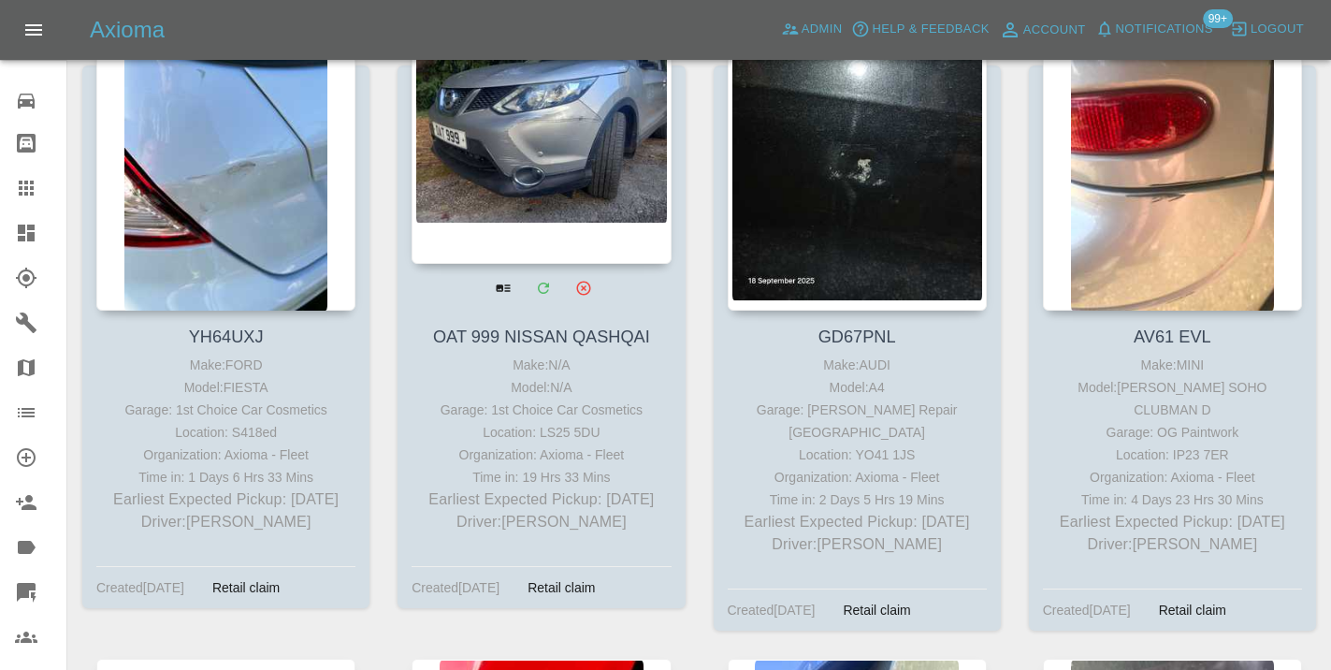
scroll to position [7988, 0]
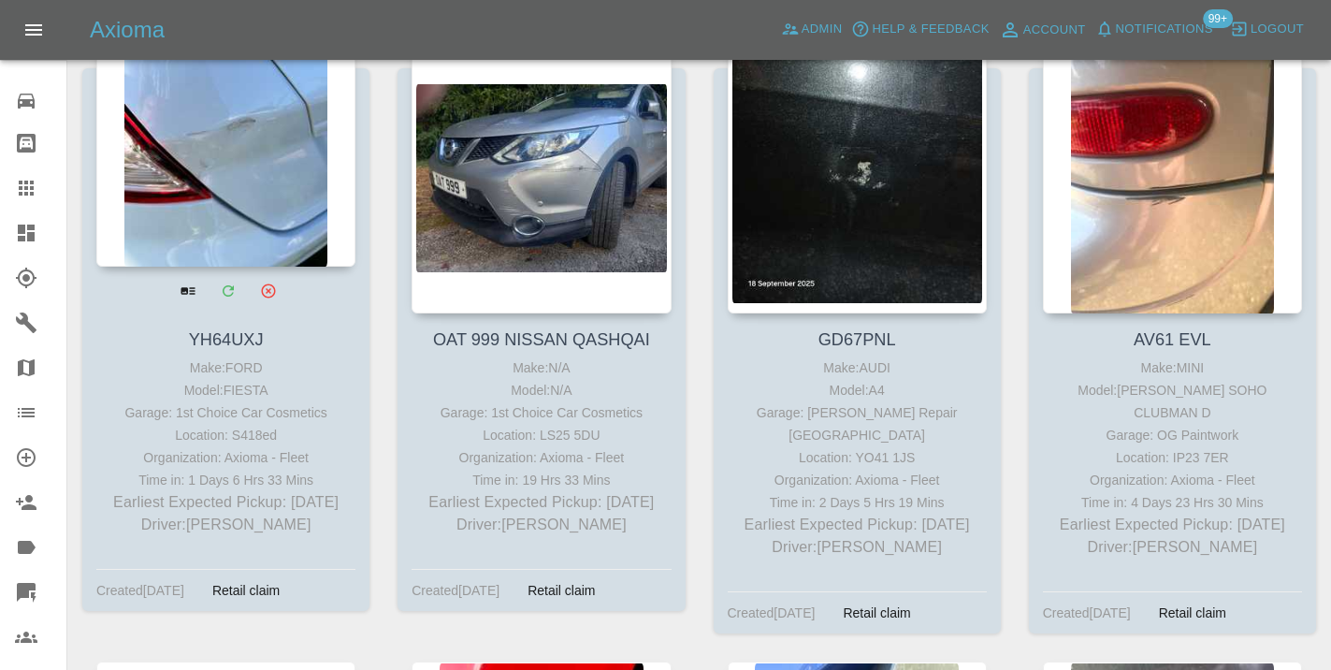
click at [238, 191] on div at bounding box center [225, 129] width 259 height 273
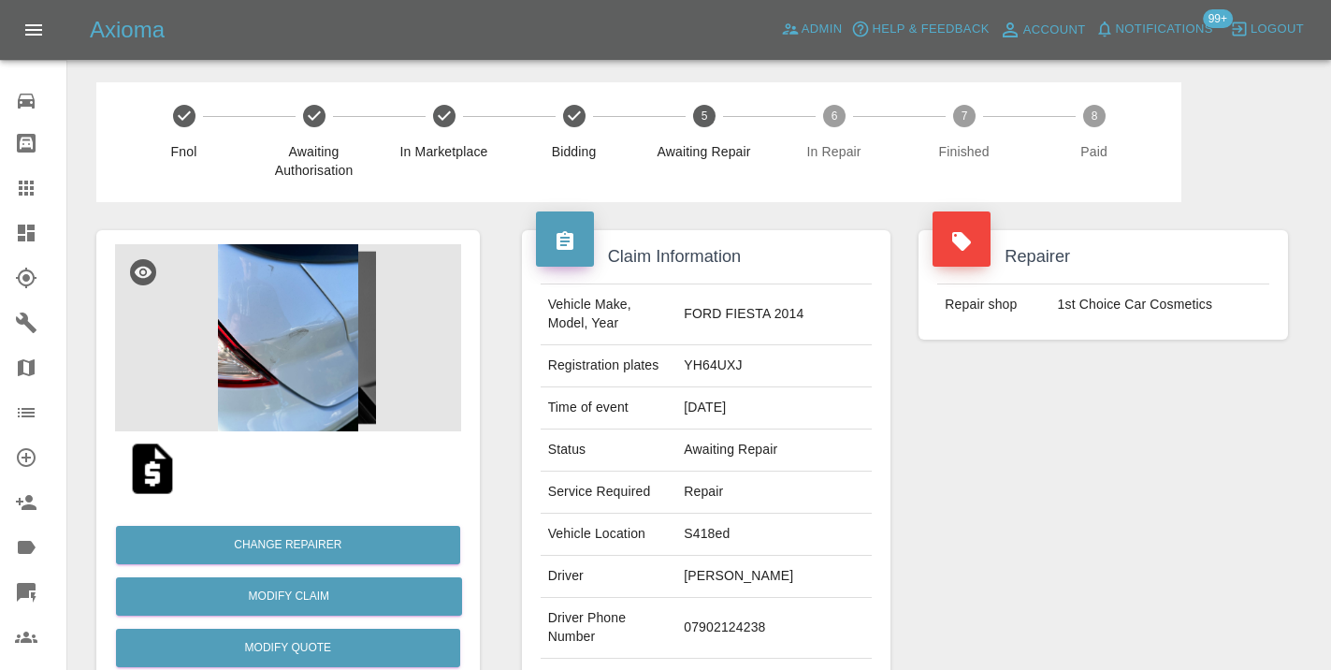
click at [786, 600] on td "07902124238" at bounding box center [773, 628] width 195 height 61
copy td "07902124238"
click at [1039, 485] on div "Repairer Repair shop 1st Choice Car Cosmetics" at bounding box center [1102, 481] width 397 height 558
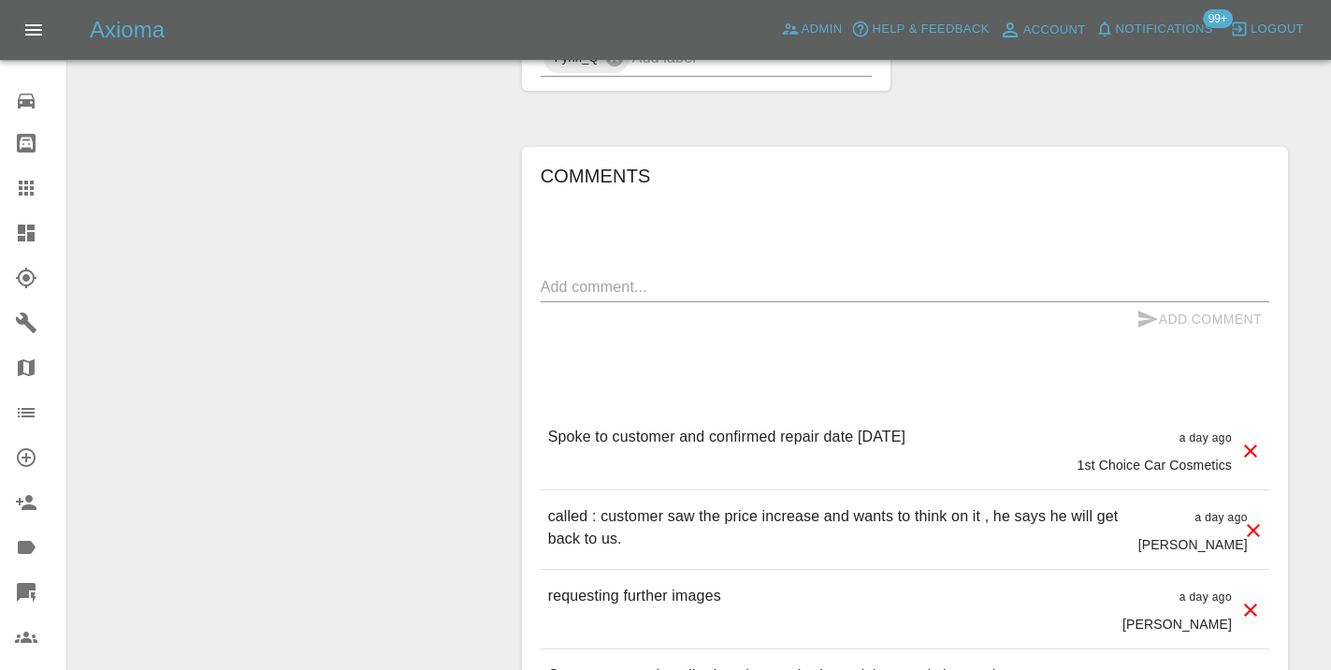
scroll to position [1350, 0]
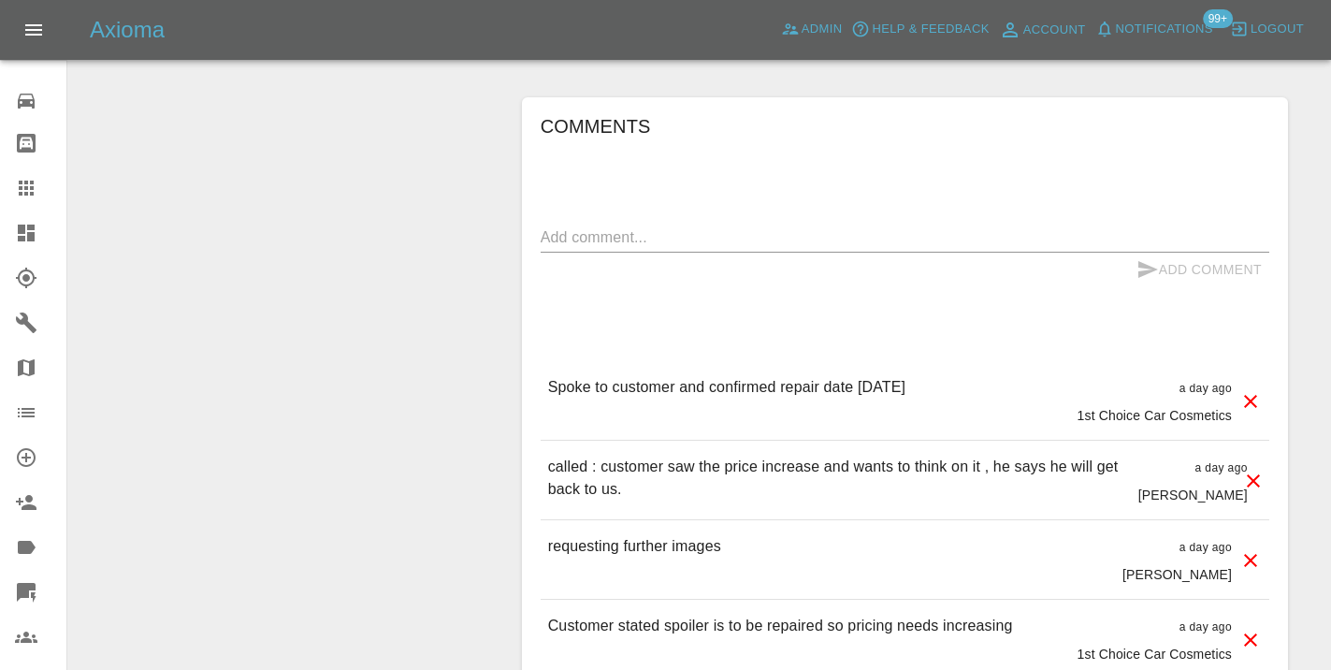
click at [592, 223] on div "x" at bounding box center [905, 238] width 728 height 30
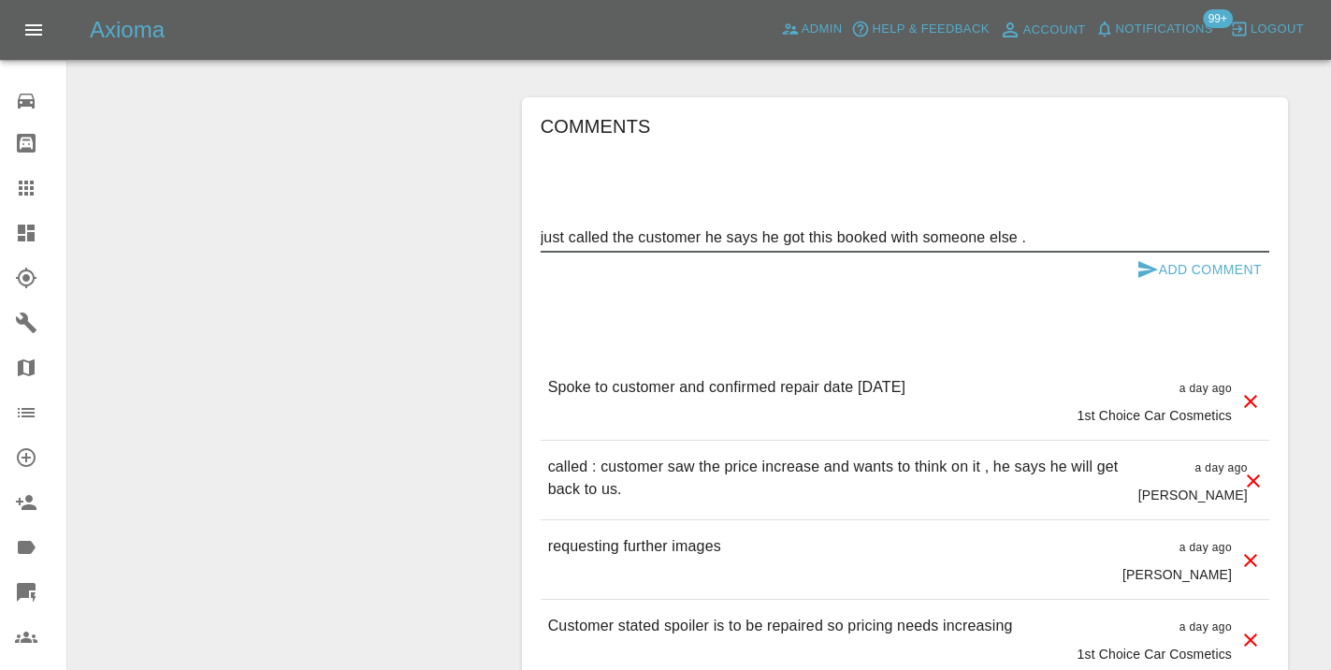
type textarea "just called the customer he says he got this booked with someone else ."
click at [1147, 252] on button "Add Comment" at bounding box center [1199, 269] width 140 height 35
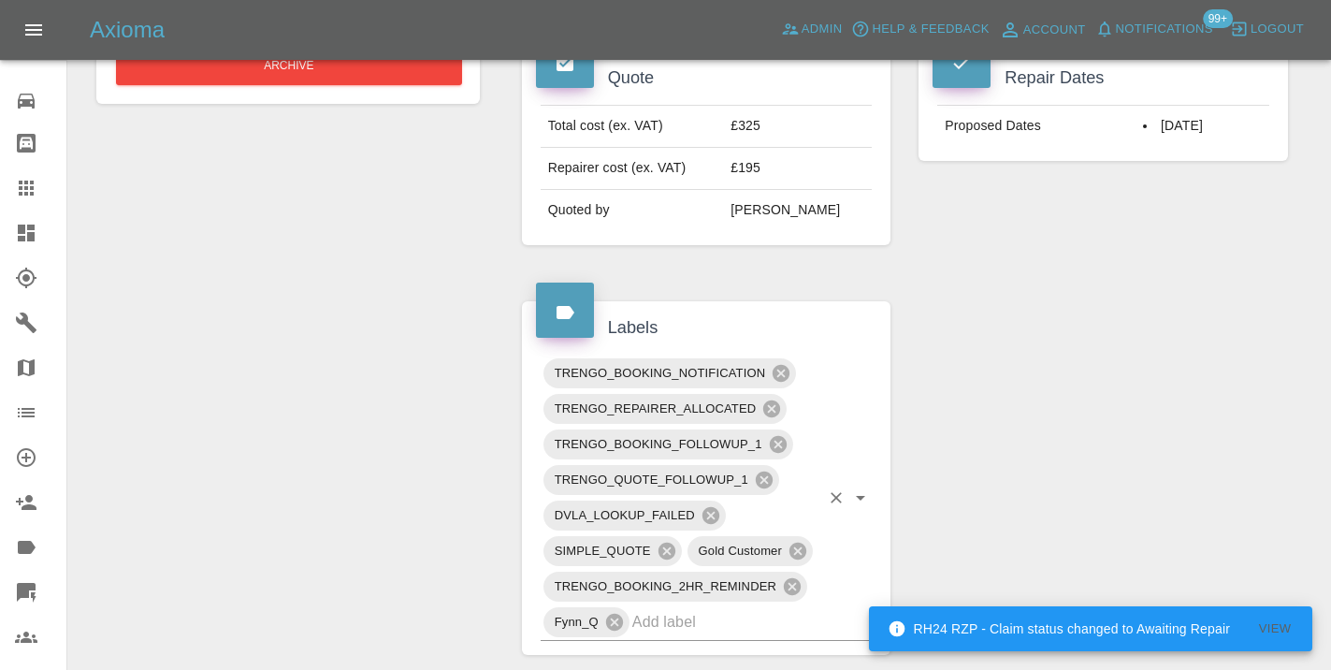
scroll to position [715, 0]
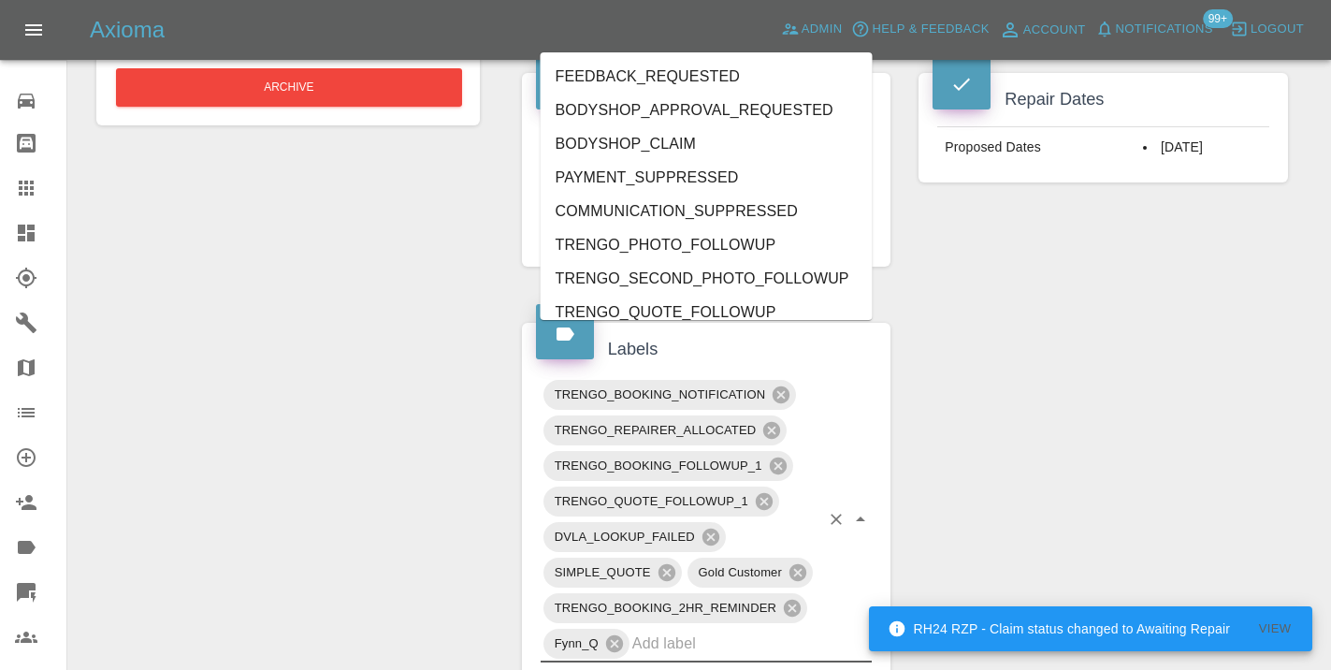
click at [699, 628] on input "text" at bounding box center [726, 642] width 188 height 29
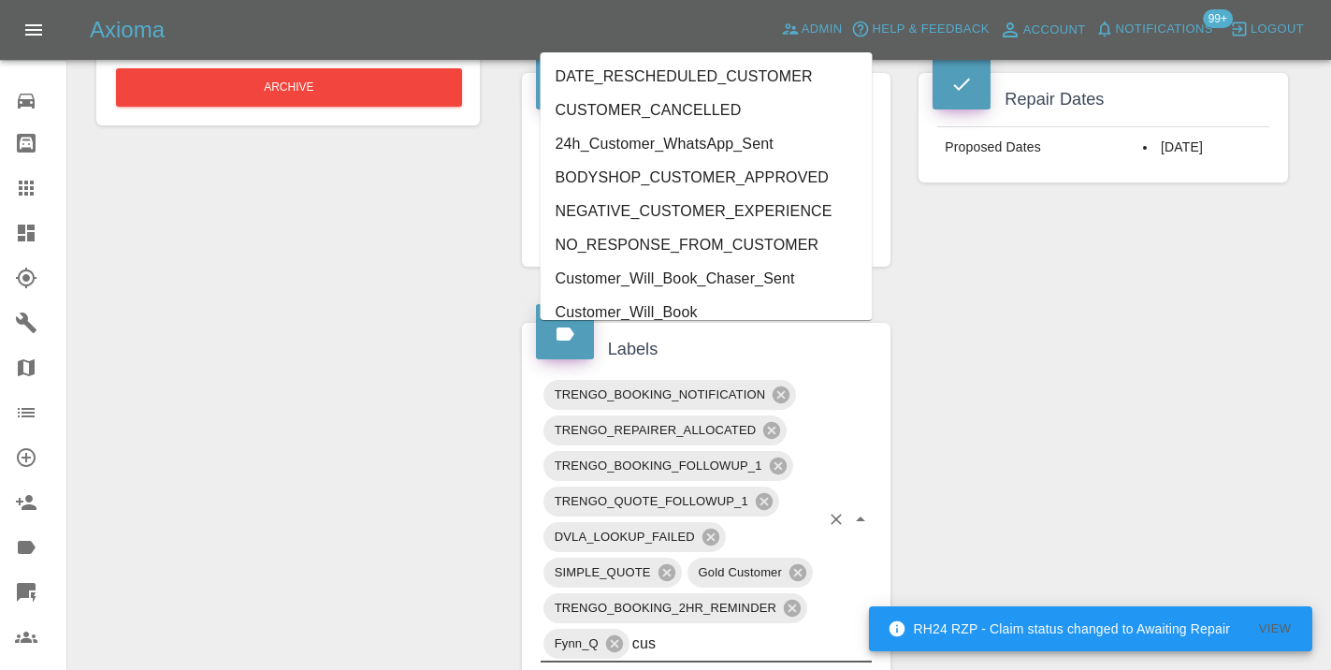
type input "cust"
click at [654, 106] on li "CUSTOMER_CANCELLED" at bounding box center [707, 111] width 332 height 34
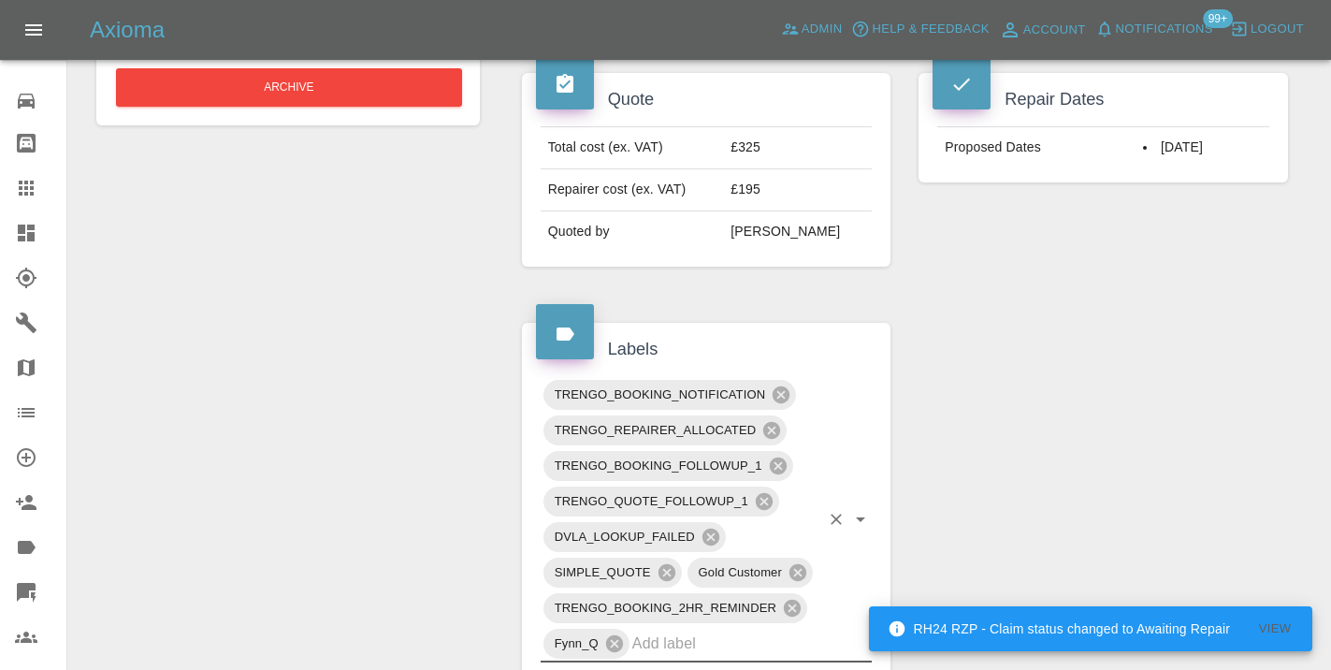
click at [199, 307] on div "Change Repairer Modify Claim Modify Quote Rollback Submit Payment Archive" at bounding box center [287, 652] width 411 height 2331
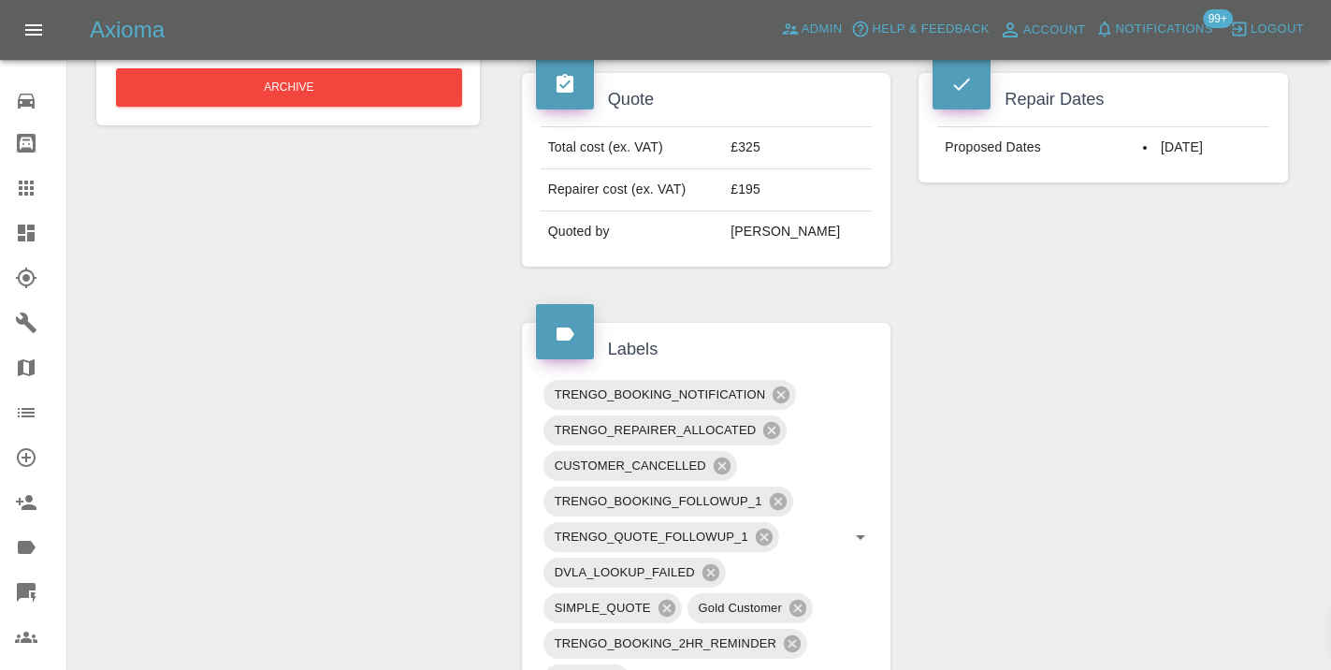
click at [32, 192] on icon at bounding box center [26, 187] width 15 height 15
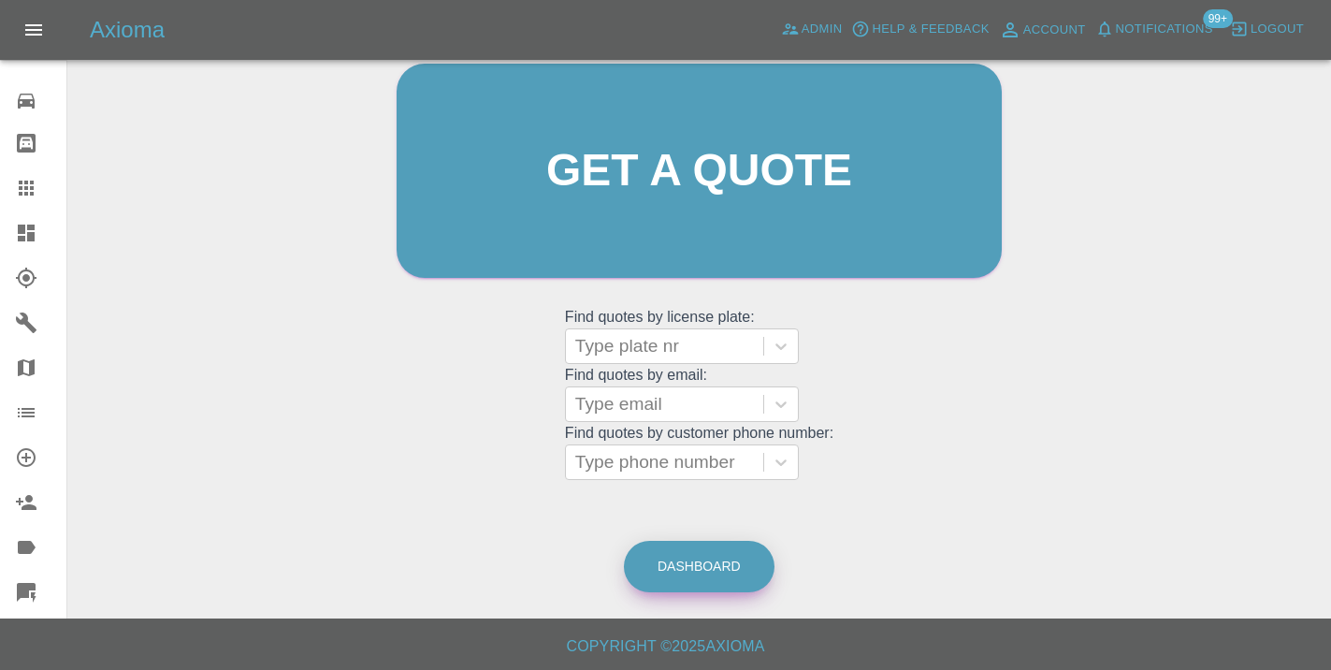
click at [686, 567] on link "Dashboard" at bounding box center [699, 566] width 151 height 51
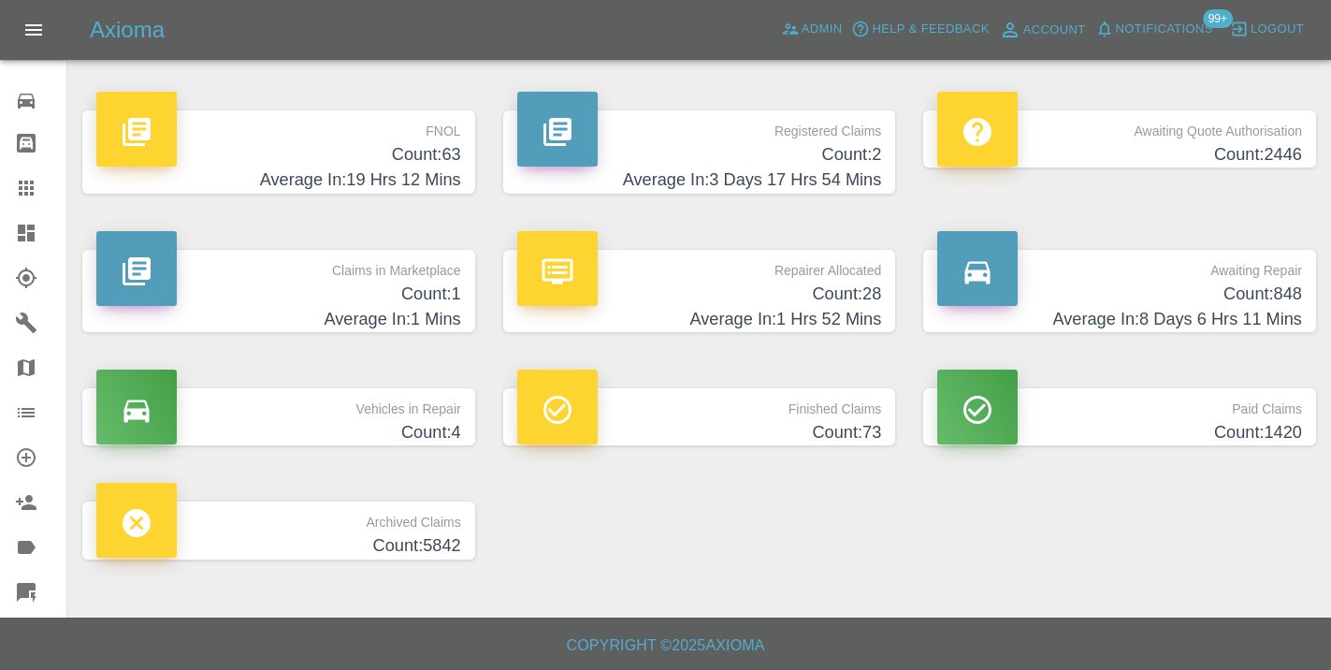
click at [33, 190] on icon at bounding box center [26, 187] width 15 height 15
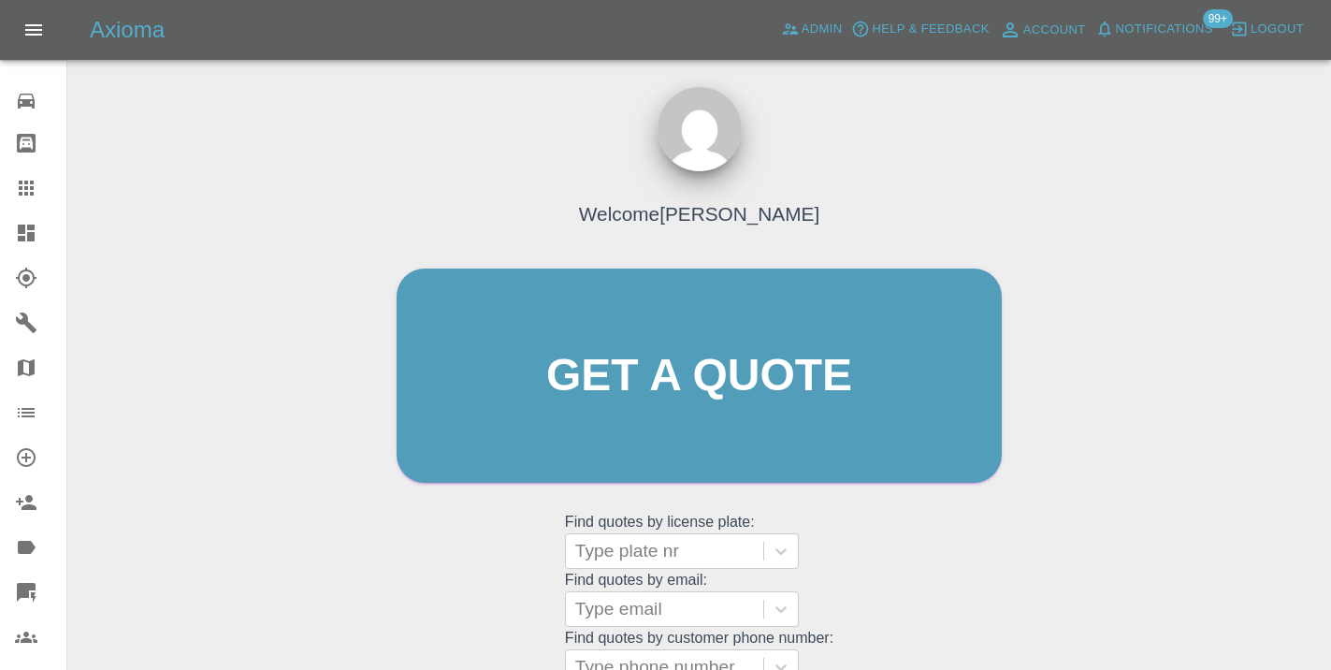
click at [874, 550] on div "Welcome [PERSON_NAME] Get a quote Get a quote Find quotes by license plate: Typ…" at bounding box center [699, 411] width 644 height 565
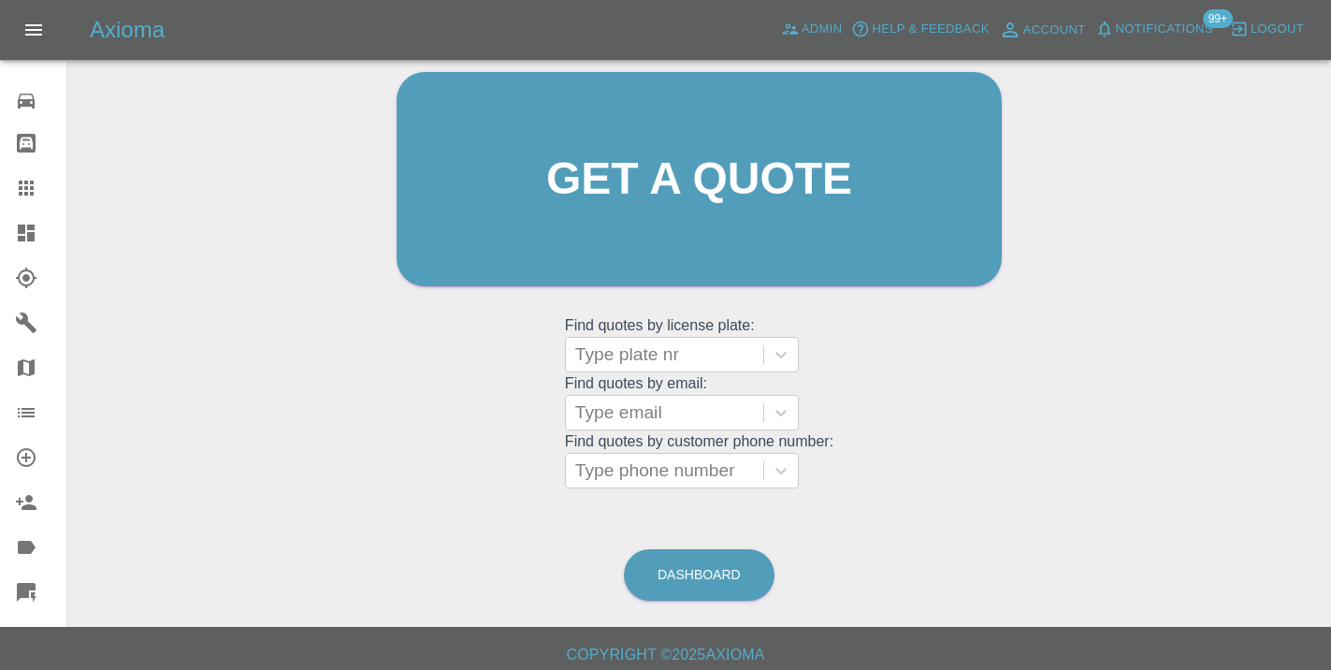
scroll to position [206, 0]
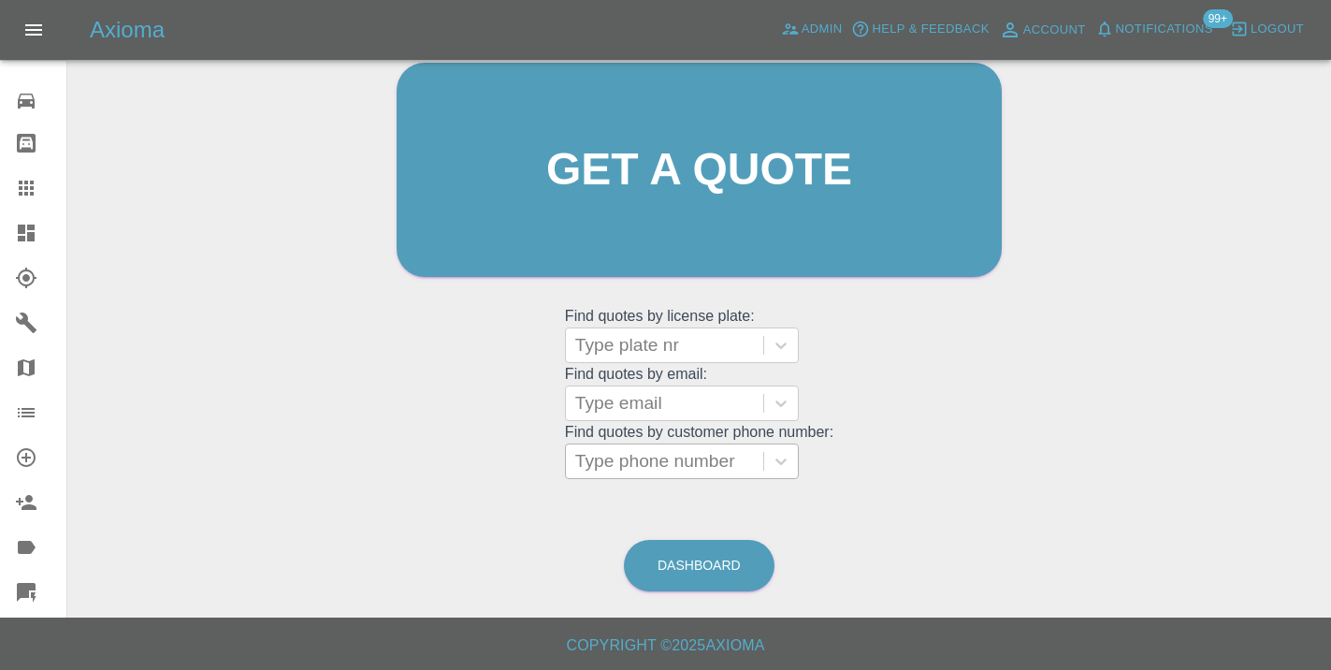
click at [696, 469] on div at bounding box center [664, 461] width 179 height 26
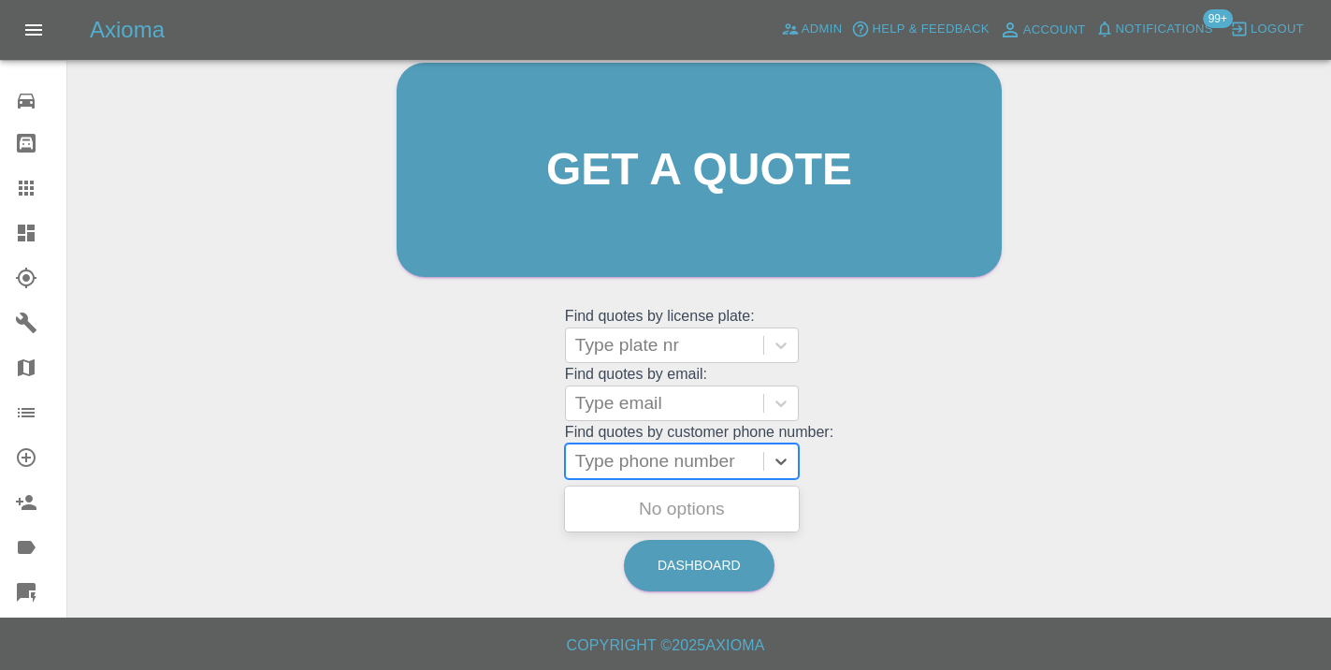
paste input "07496890540"
type input "07496890540"
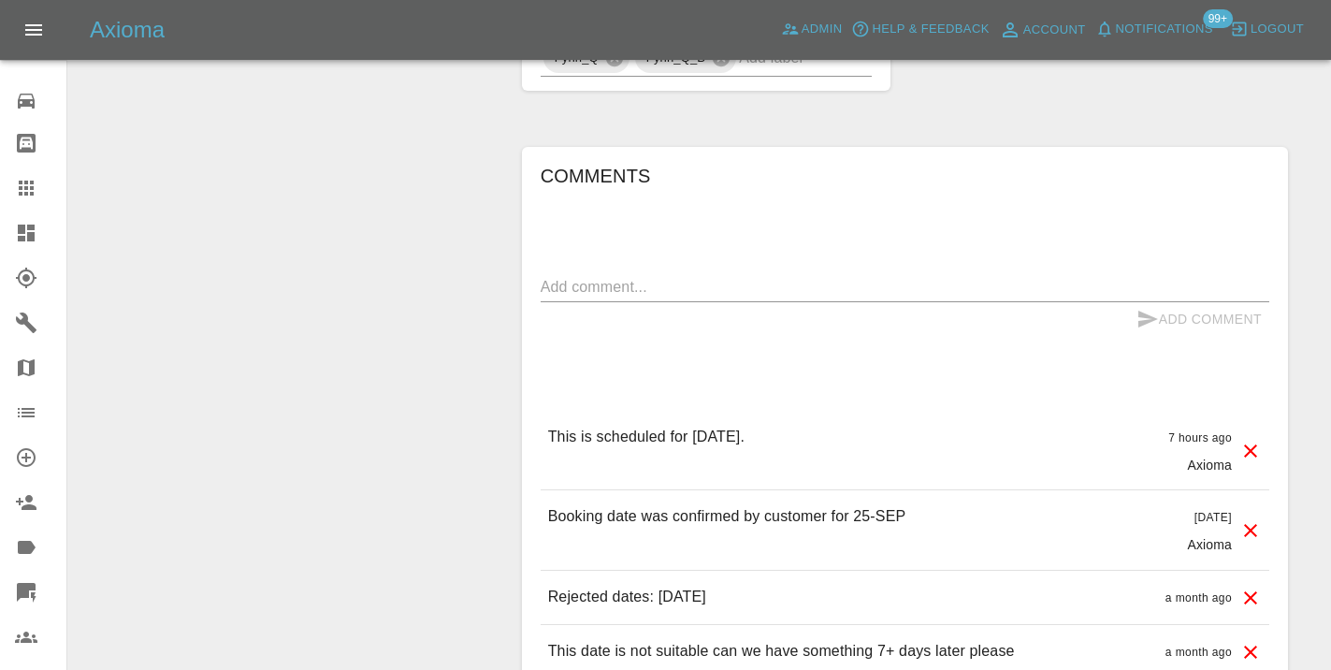
scroll to position [1707, 0]
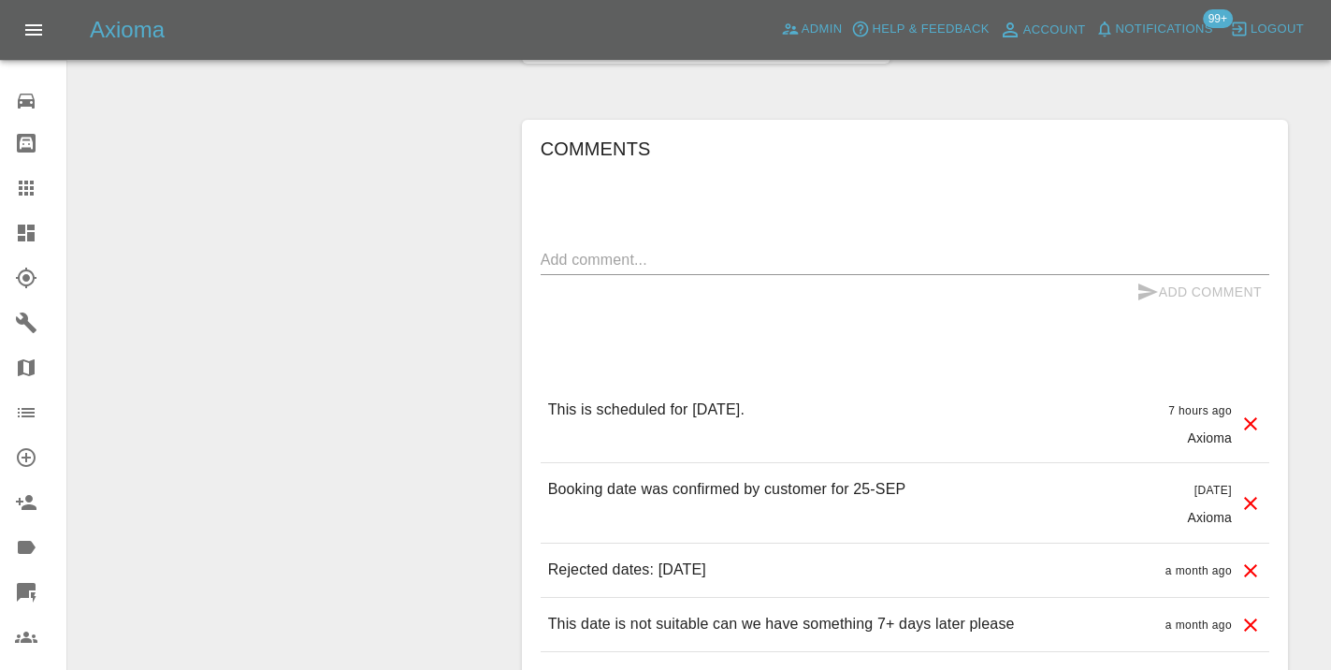
click at [620, 270] on div "x" at bounding box center [905, 260] width 728 height 30
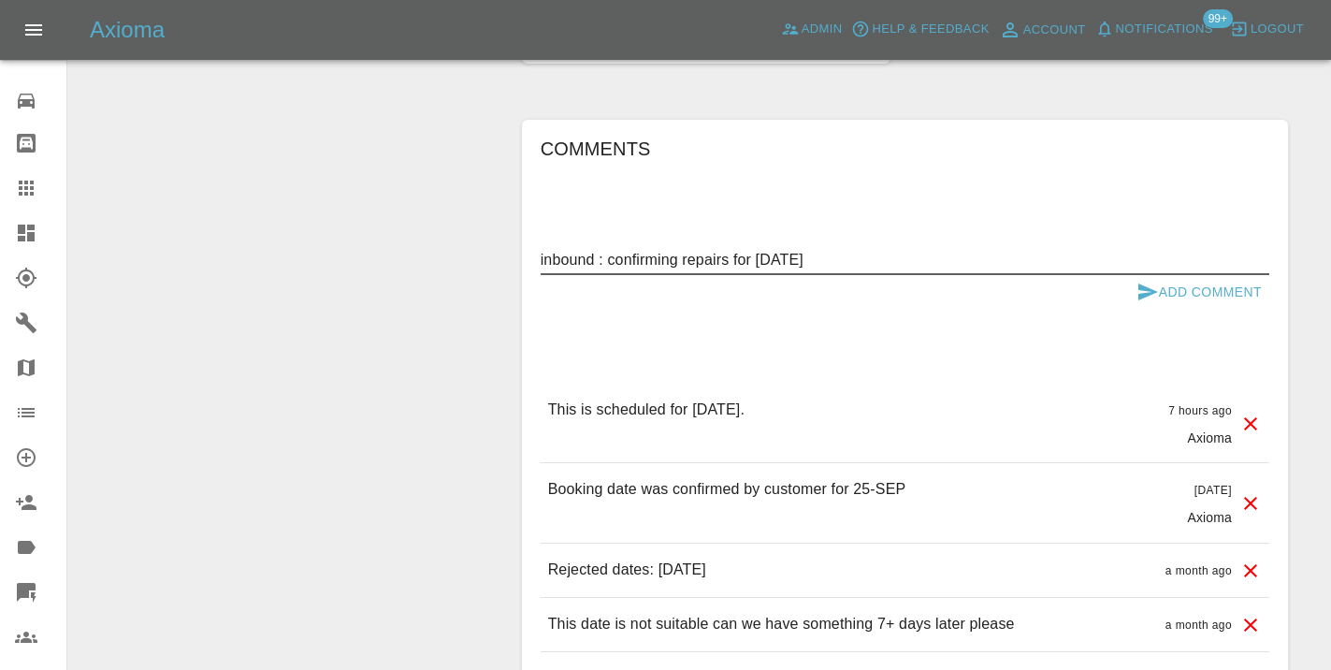
type textarea "inbound : confirming repairs for tomorrow"
click at [1155, 296] on icon "submit" at bounding box center [1147, 292] width 22 height 22
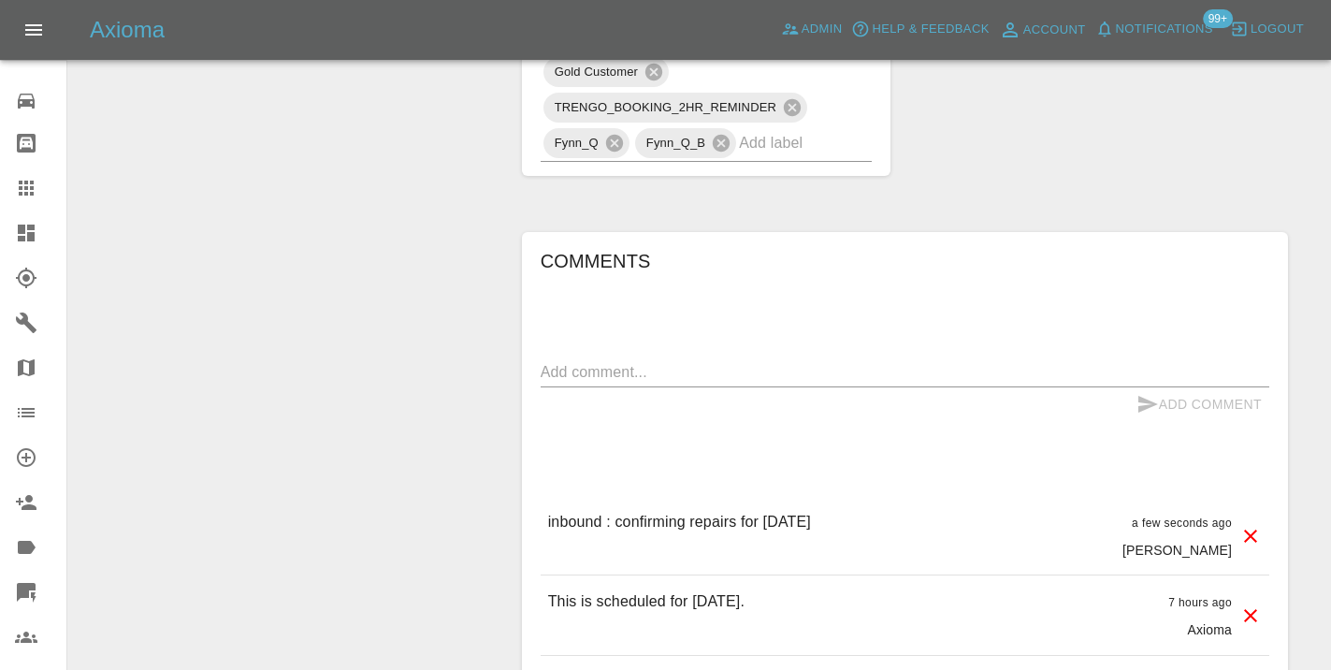
scroll to position [1602, 0]
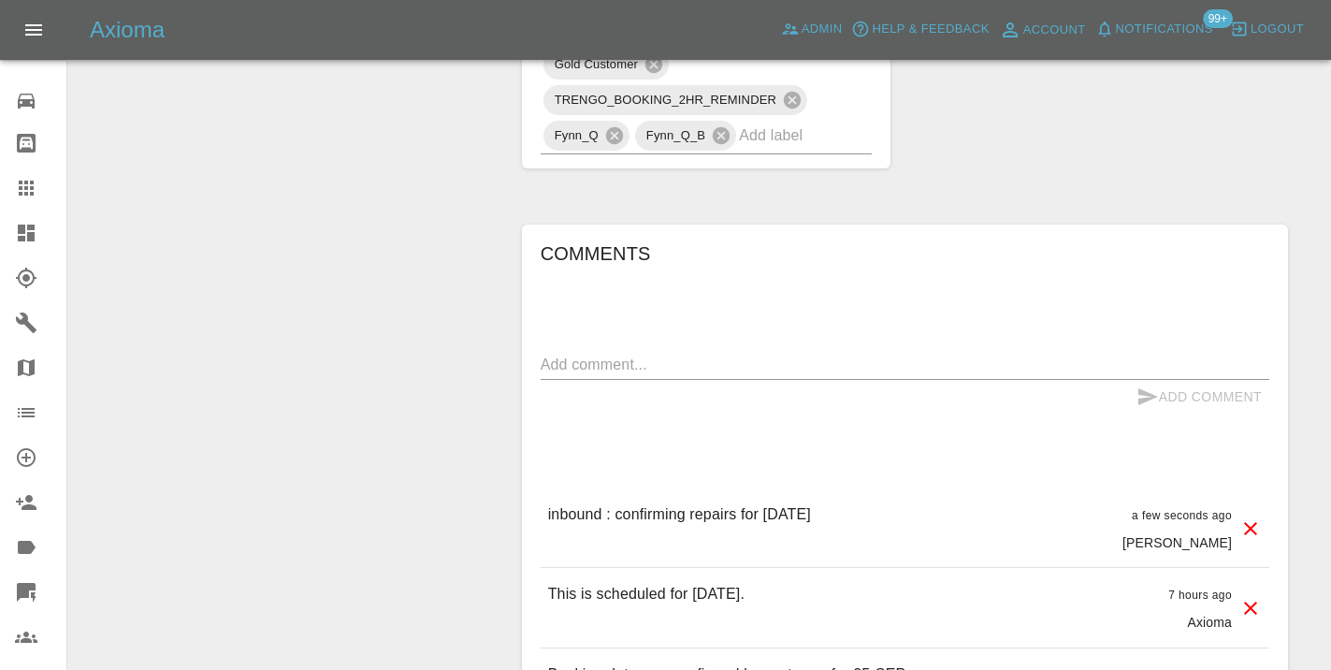
click at [30, 194] on icon at bounding box center [26, 187] width 15 height 15
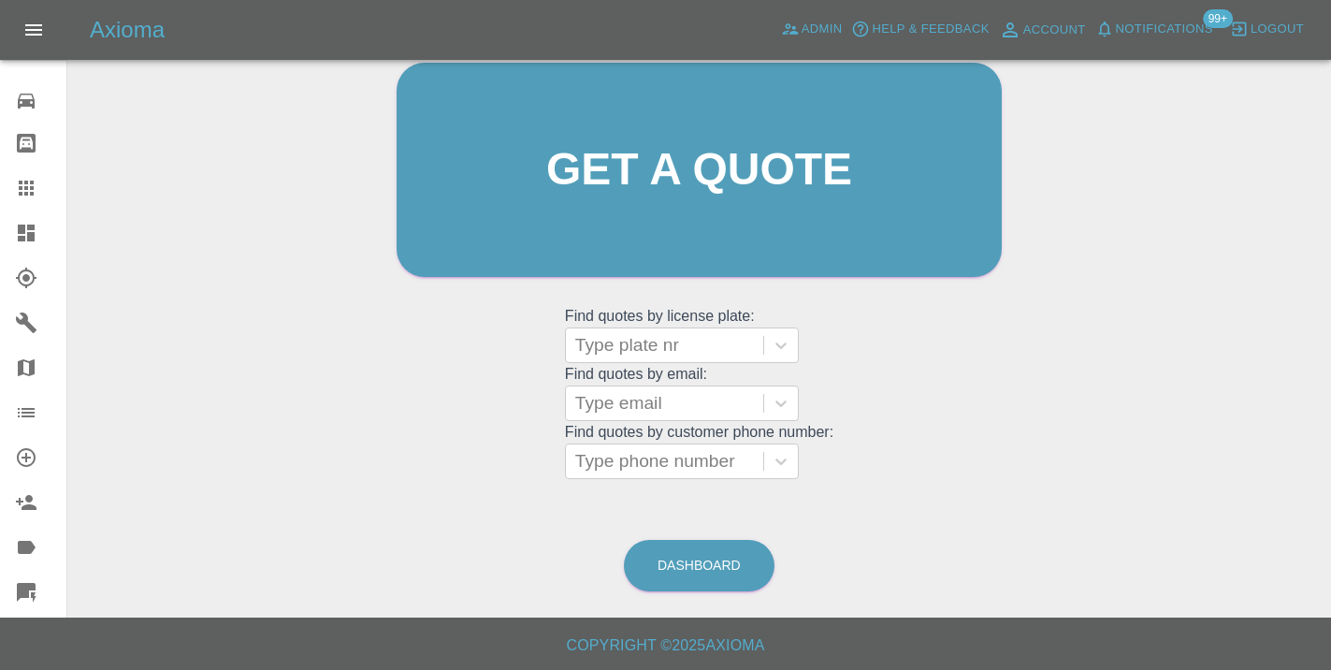
scroll to position [205, 0]
click at [739, 564] on link "Dashboard" at bounding box center [699, 566] width 151 height 51
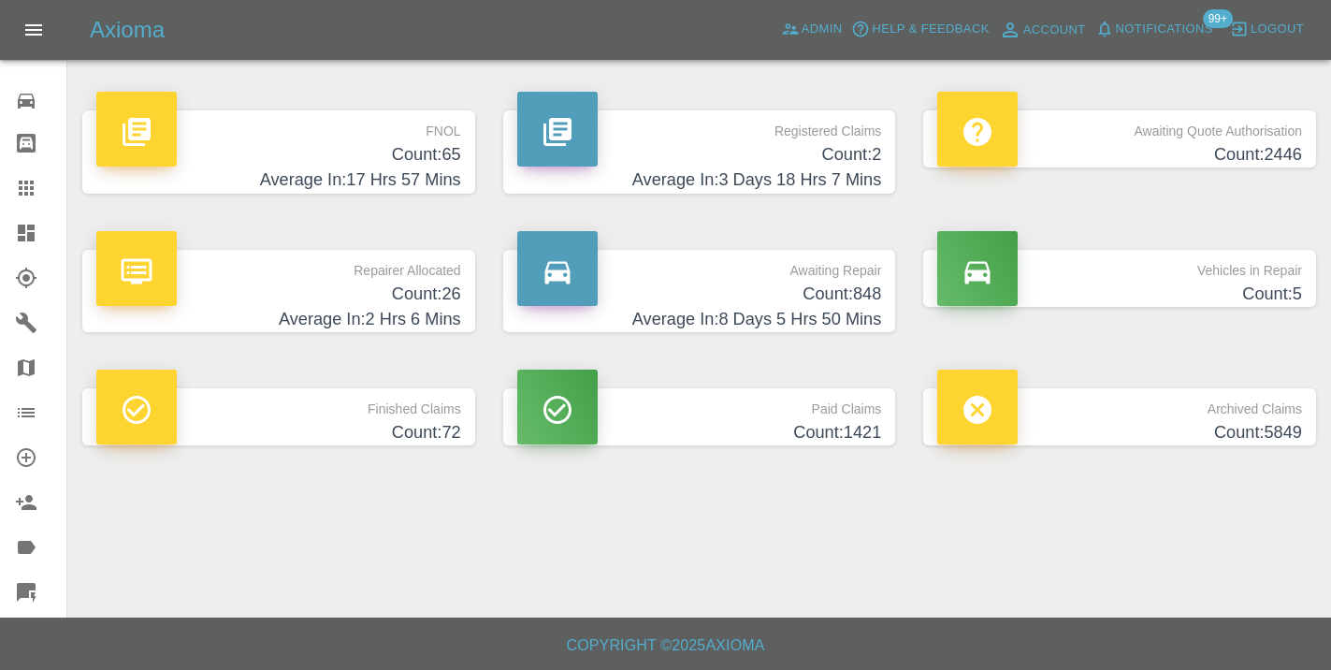
click at [845, 298] on h4 "Count: 848" at bounding box center [699, 293] width 365 height 25
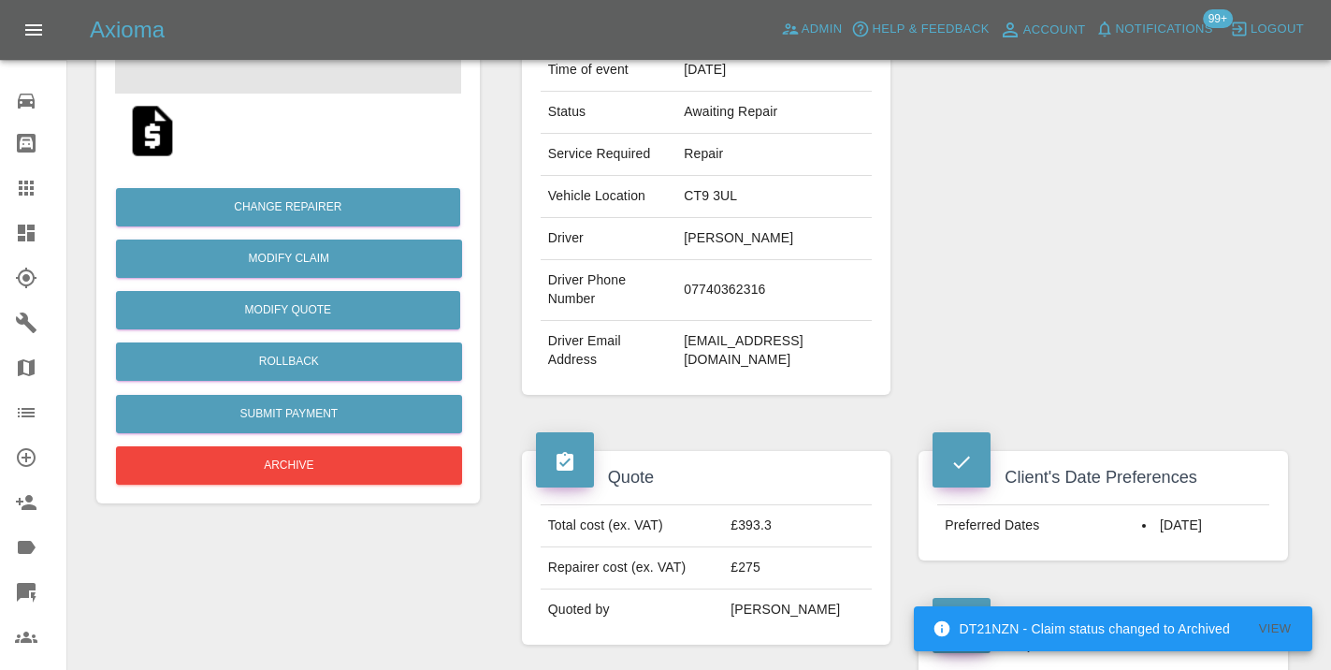
scroll to position [337, 0]
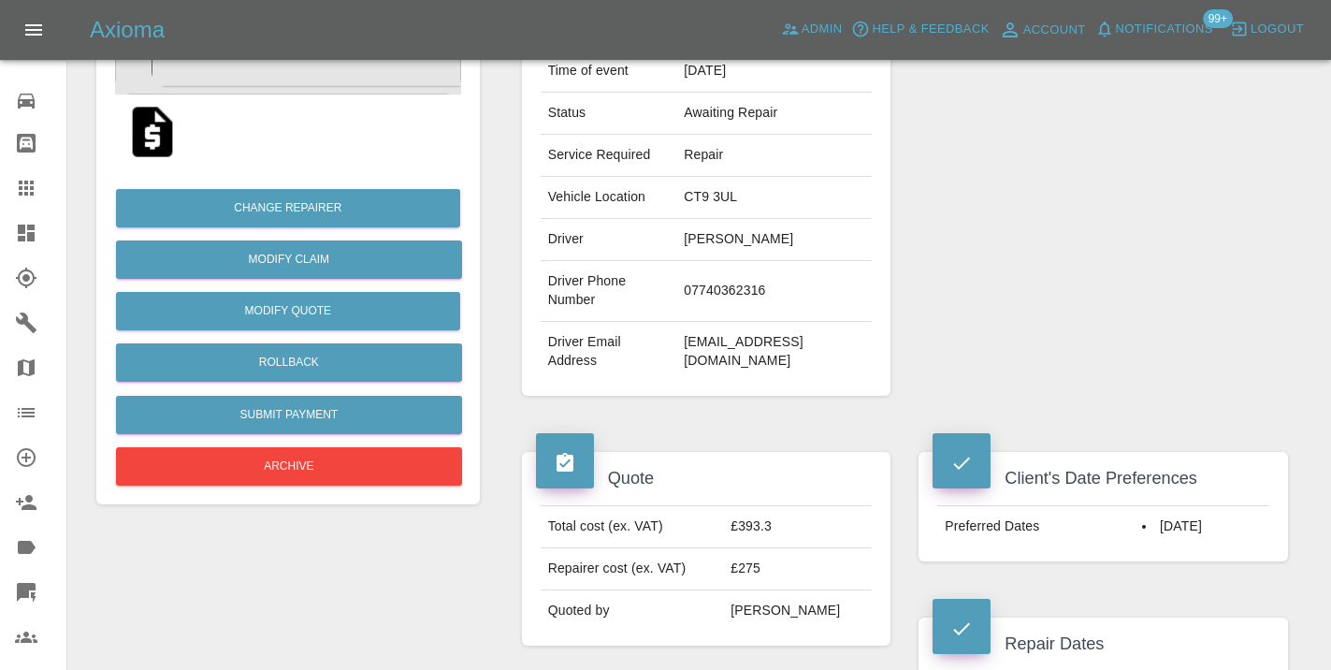
click at [735, 288] on td "07740362316" at bounding box center [773, 291] width 195 height 61
copy td "07740362316"
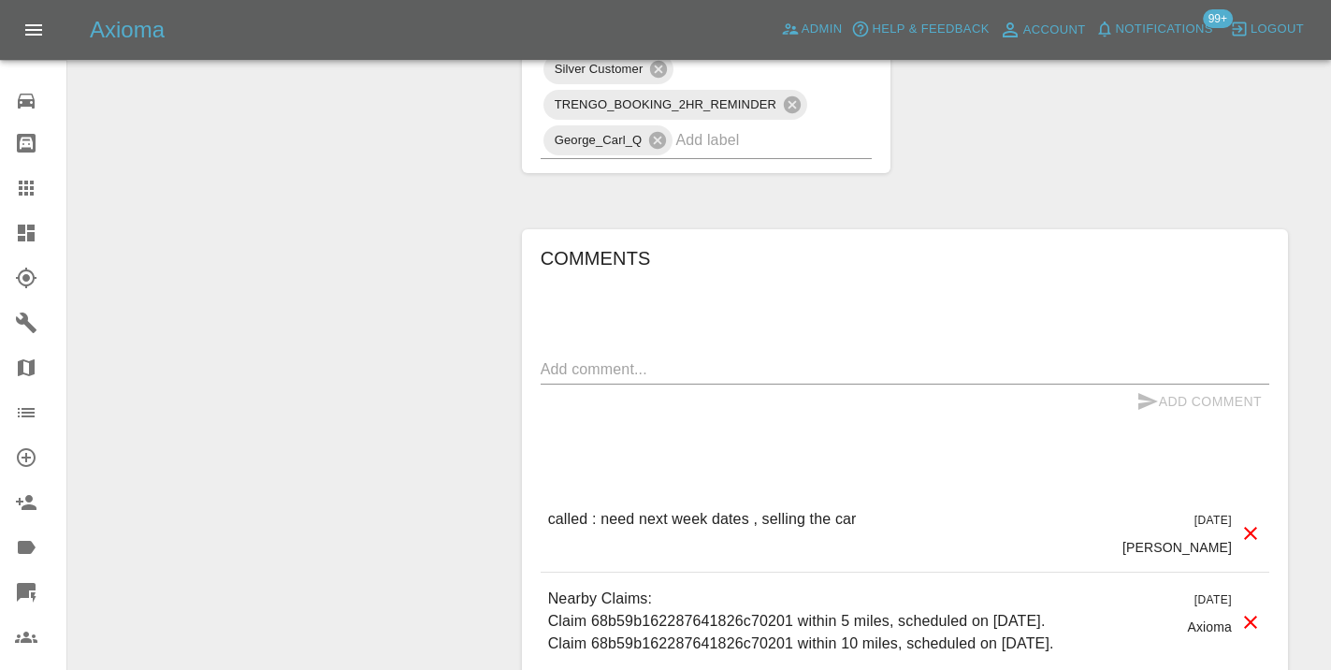
scroll to position [1637, 0]
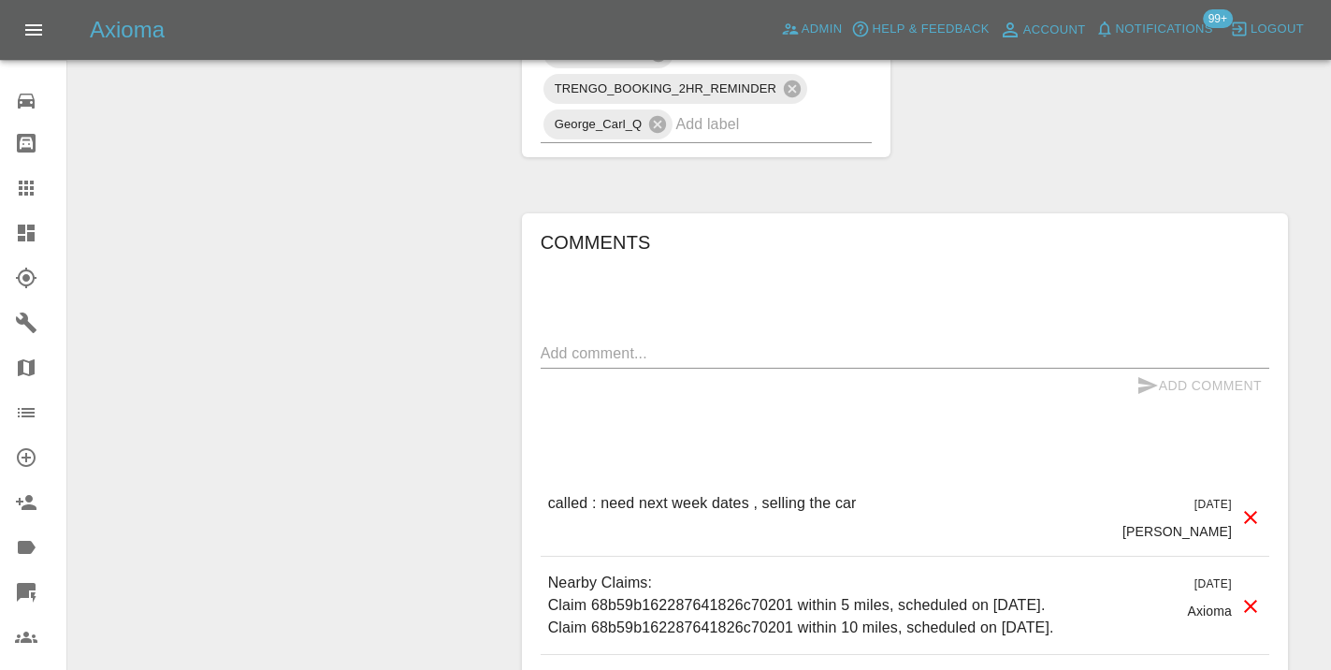
click at [555, 342] on textarea at bounding box center [905, 353] width 728 height 22
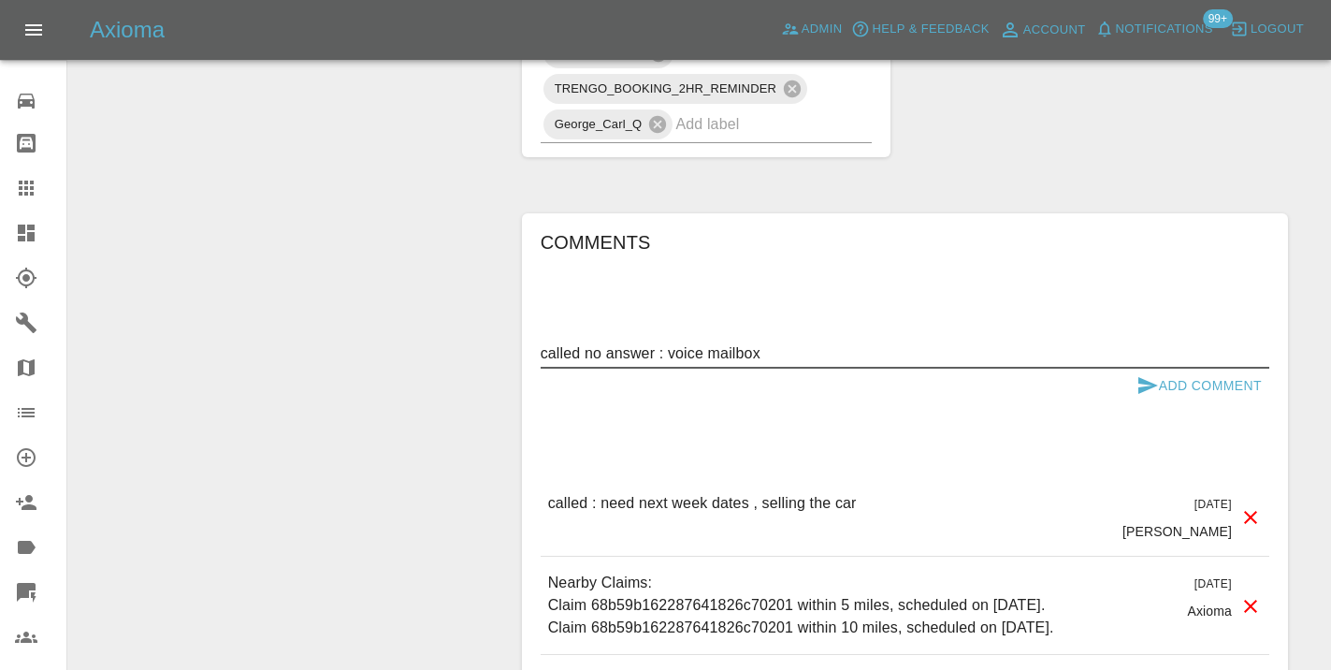
type textarea "called no answer : voice mailbox"
click at [1140, 377] on icon "submit" at bounding box center [1148, 385] width 20 height 17
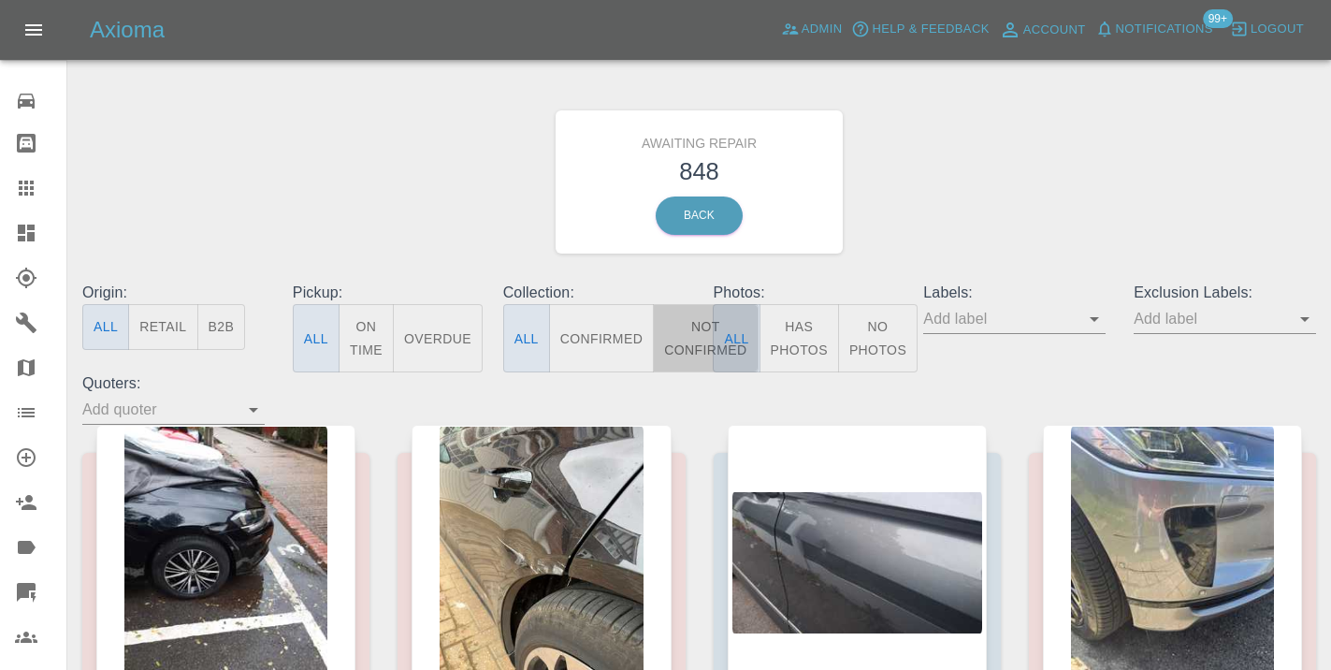
click at [705, 343] on button "Not Confirmed" at bounding box center [705, 338] width 105 height 68
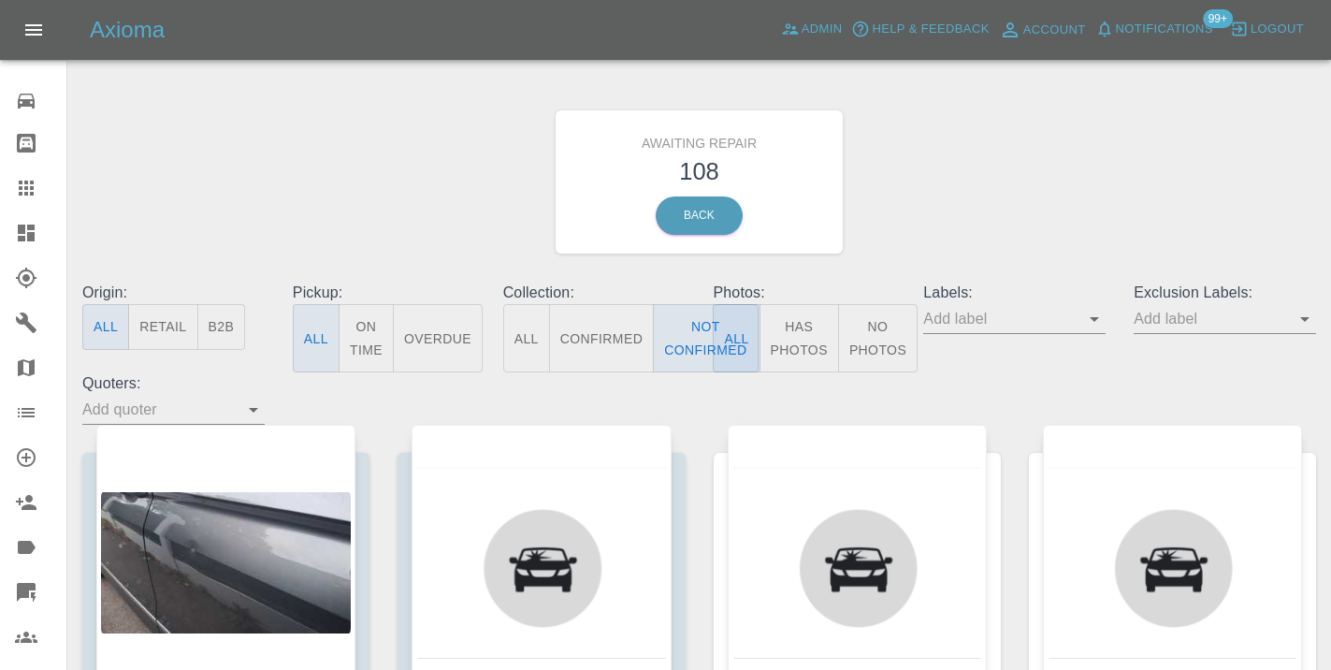
click at [1078, 155] on div "Awaiting Repair 108 Back" at bounding box center [699, 181] width 1262 height 199
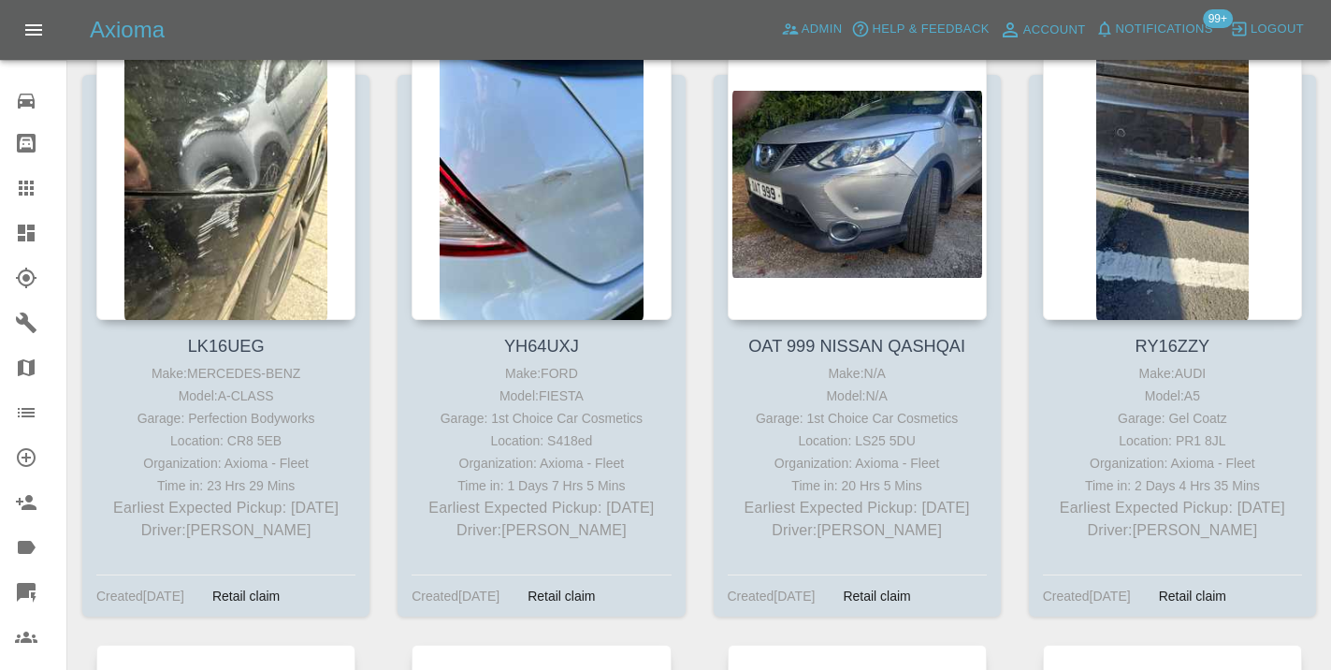
scroll to position [7940, 0]
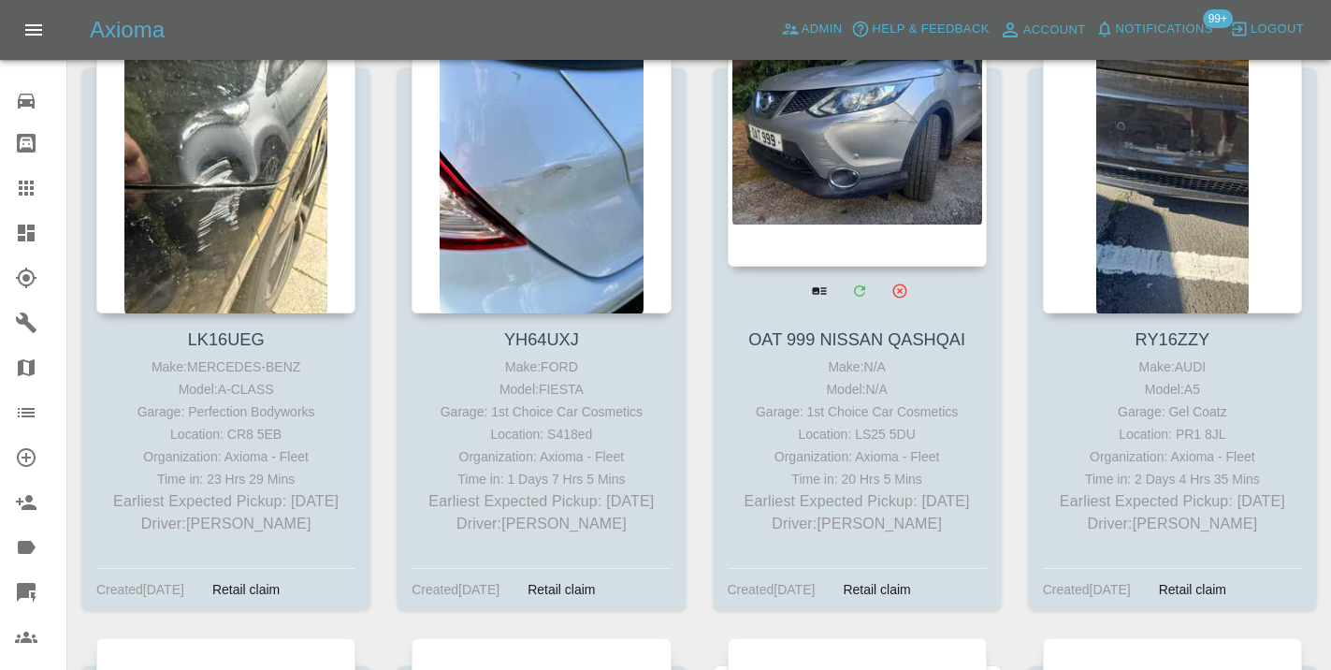
click at [905, 153] on div at bounding box center [857, 129] width 259 height 273
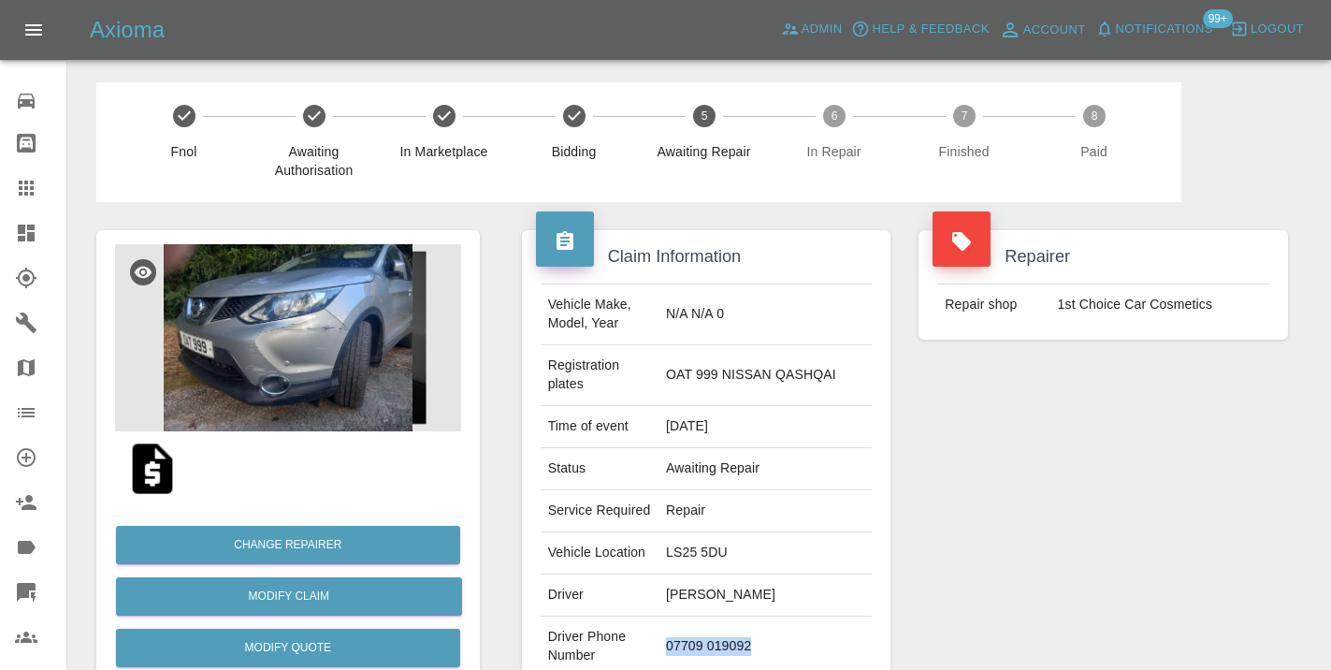
drag, startPoint x: 808, startPoint y: 634, endPoint x: 711, endPoint y: 627, distance: 97.5
click at [711, 627] on td "07709 019092" at bounding box center [764, 646] width 213 height 61
copy td "07709 019092"
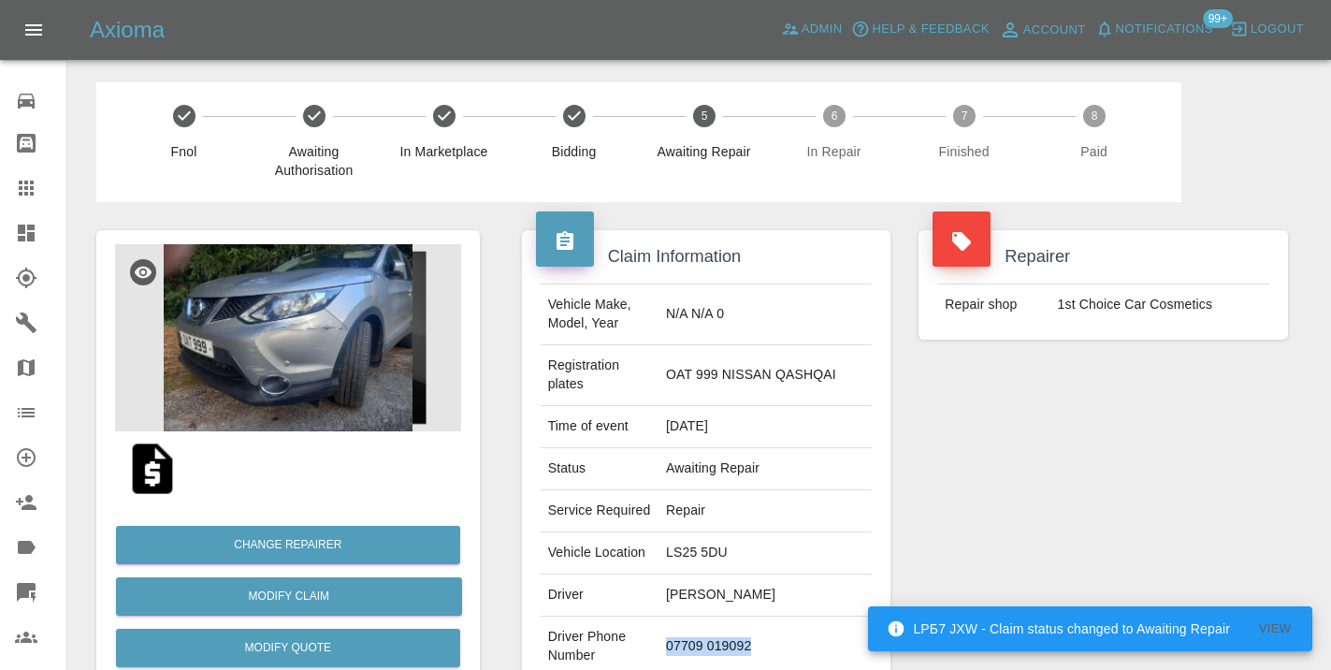
click at [1037, 525] on div "Repairer Repair shop 1st Choice Car Cosmetics" at bounding box center [1102, 500] width 397 height 596
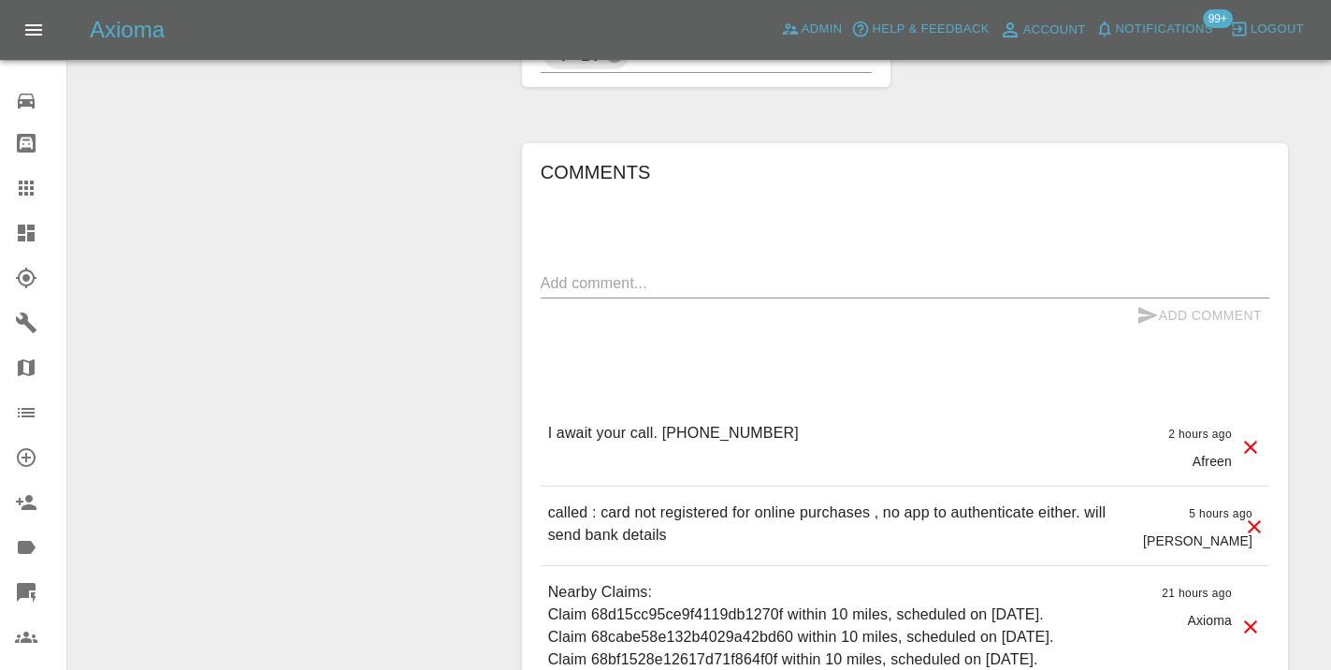
scroll to position [1379, 0]
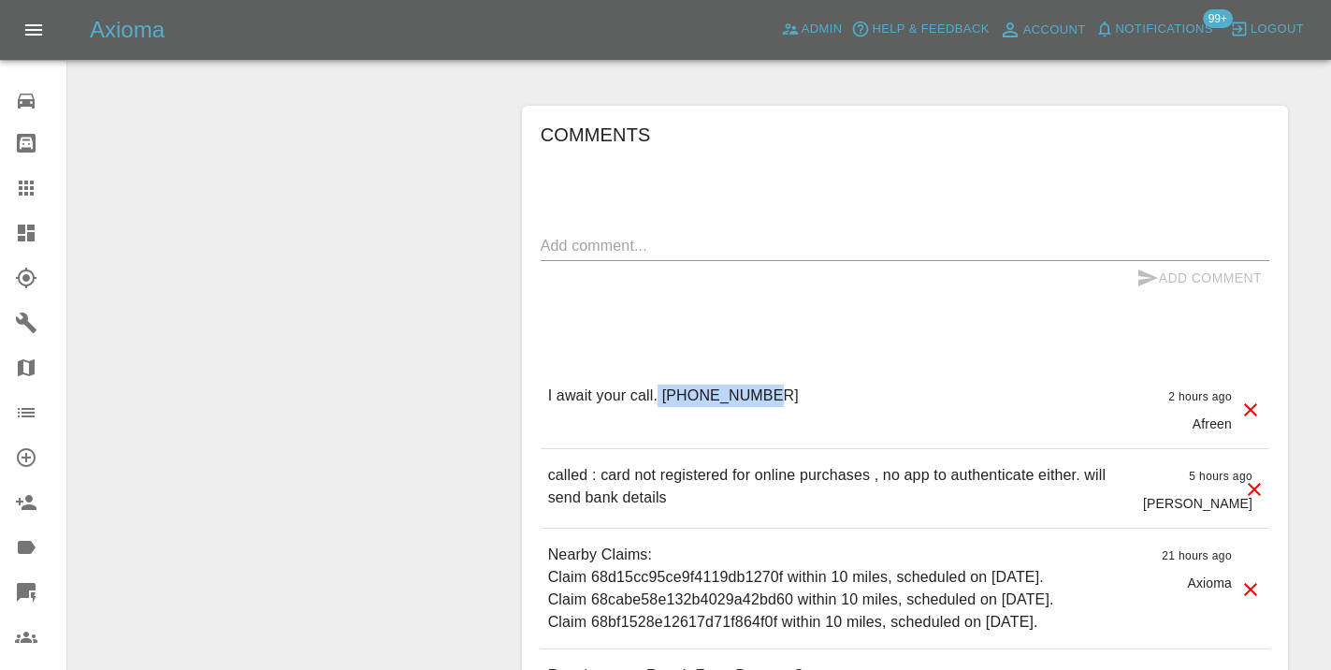
drag, startPoint x: 764, startPoint y: 336, endPoint x: 658, endPoint y: 341, distance: 105.8
click at [658, 369] on div "I await your call. 01977 682611 2 hours ago Afreen" at bounding box center [905, 408] width 728 height 79
click at [771, 369] on div "I await your call. 01977 682611 2 hours ago Afreen" at bounding box center [905, 408] width 728 height 79
drag, startPoint x: 763, startPoint y: 339, endPoint x: 666, endPoint y: 337, distance: 97.3
click at [666, 369] on div "I await your call. 01977 682611 2 hours ago Afreen" at bounding box center [905, 408] width 728 height 79
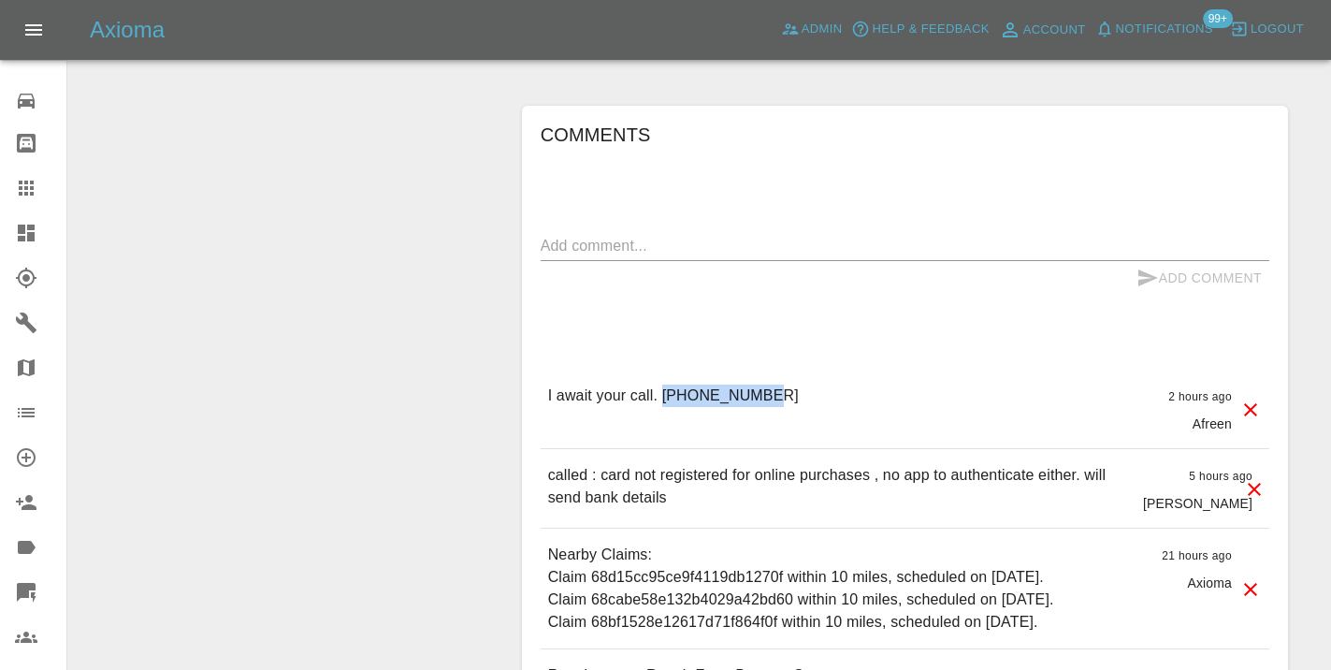
copy p "01977 682611"
click at [926, 261] on div "Comments x Add Comment I await your call. 01977 682611 2 hours ago Afreen I awa…" at bounding box center [905, 505] width 728 height 771
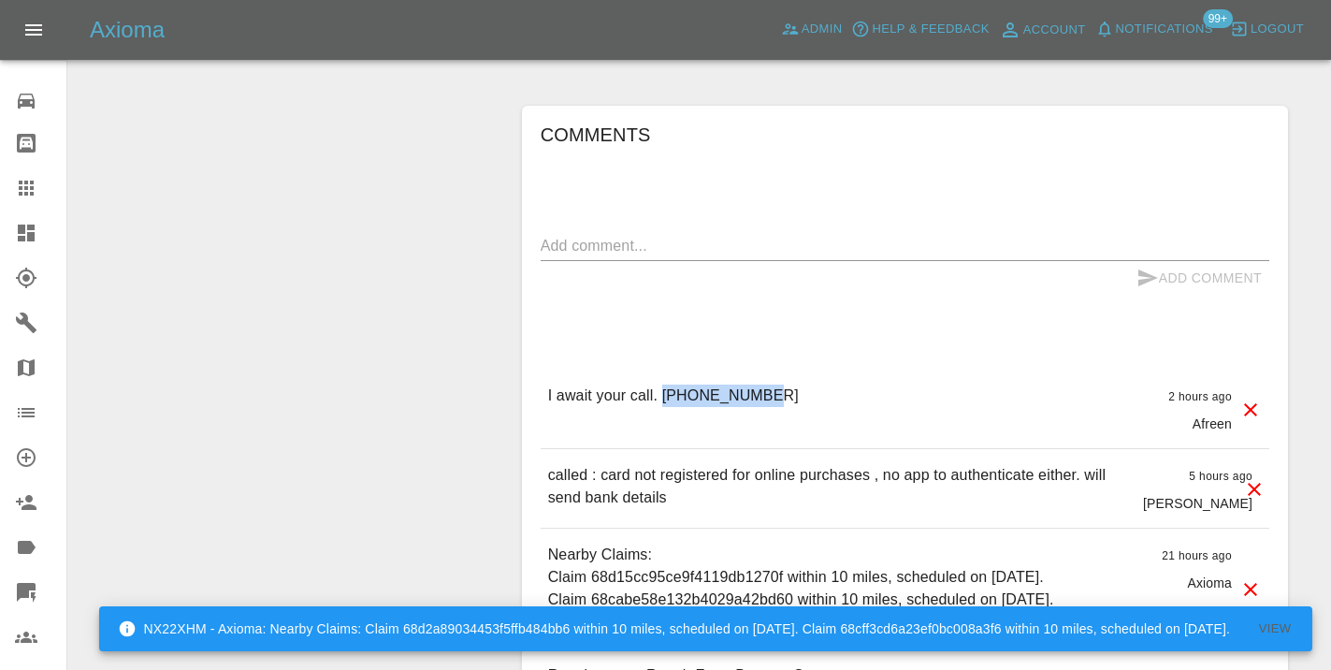
drag, startPoint x: 757, startPoint y: 331, endPoint x: 665, endPoint y: 336, distance: 92.7
click at [665, 384] on p "I await your call. 01977 682611" at bounding box center [673, 395] width 251 height 22
copy p "01977 682611"
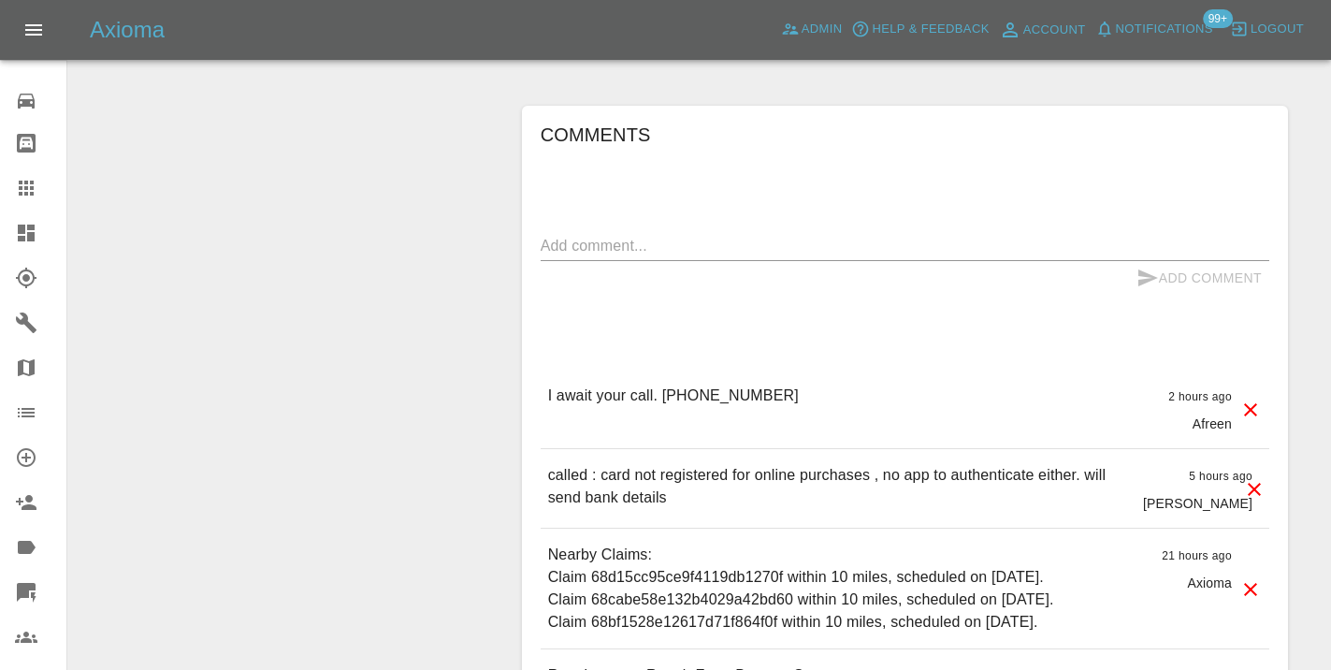
click at [563, 235] on textarea at bounding box center [905, 246] width 728 height 22
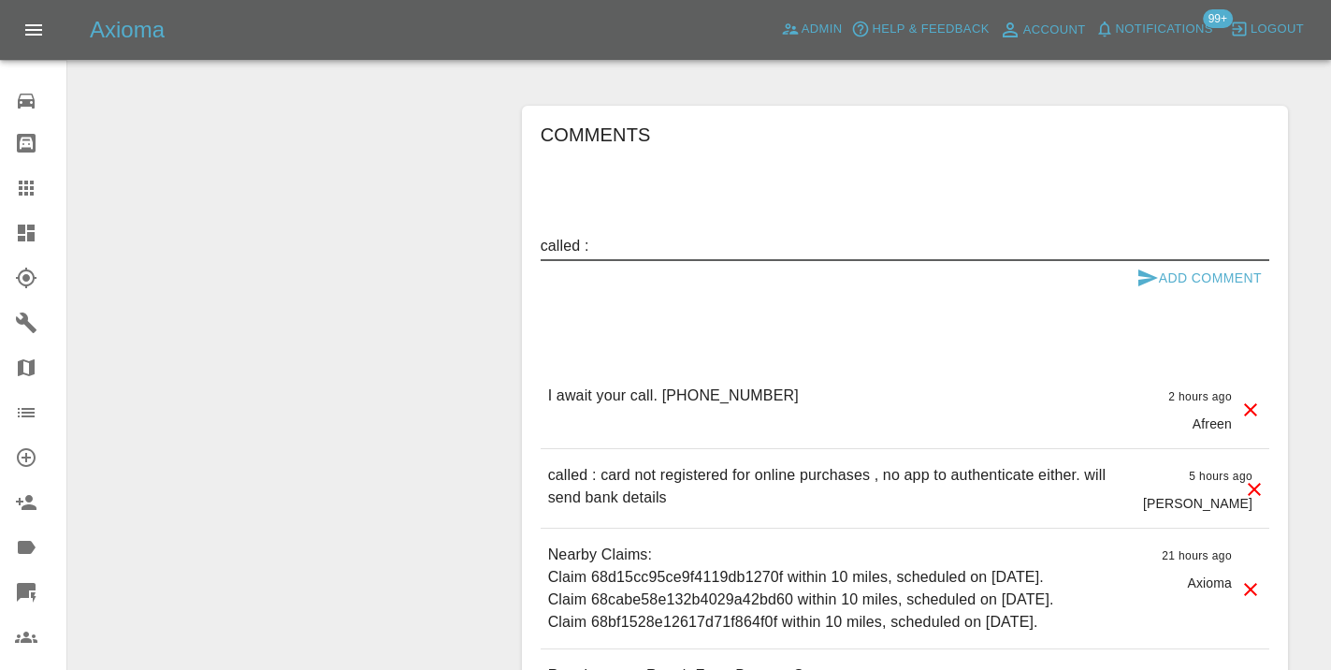
paste textarea "01977 682611"
type textarea "called : 01977 682611 number goes to no answer"
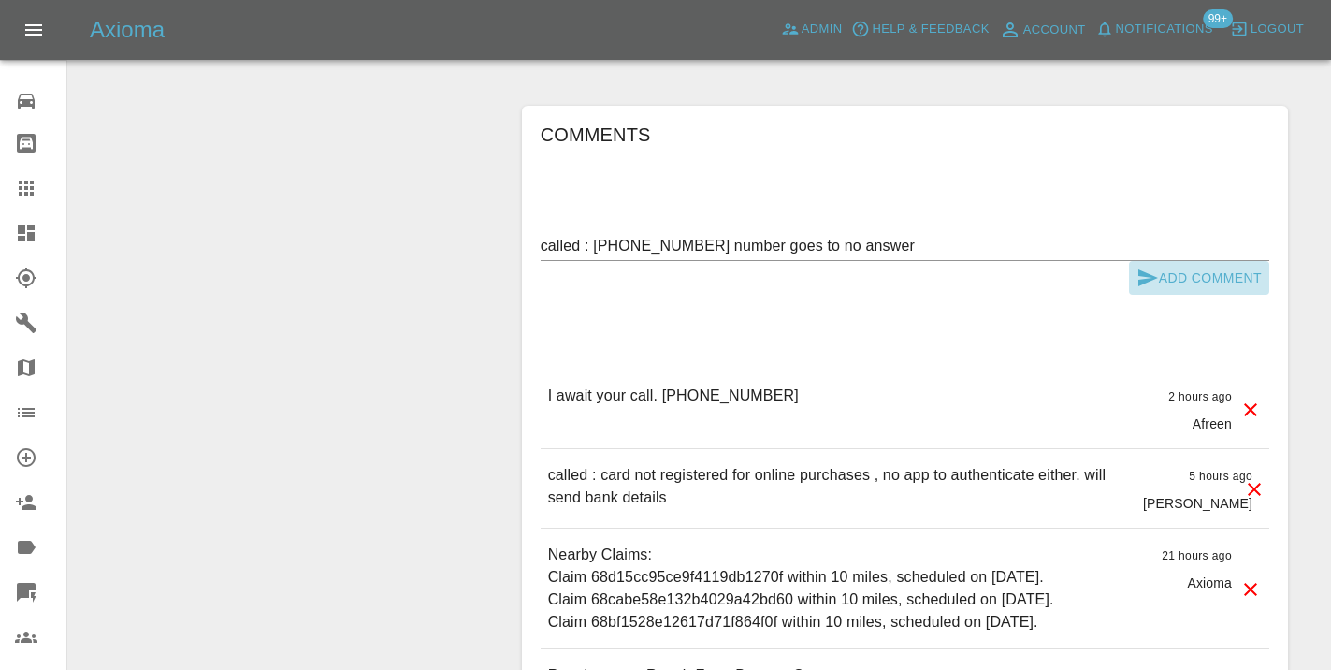
click at [1154, 267] on icon "submit" at bounding box center [1147, 278] width 22 height 22
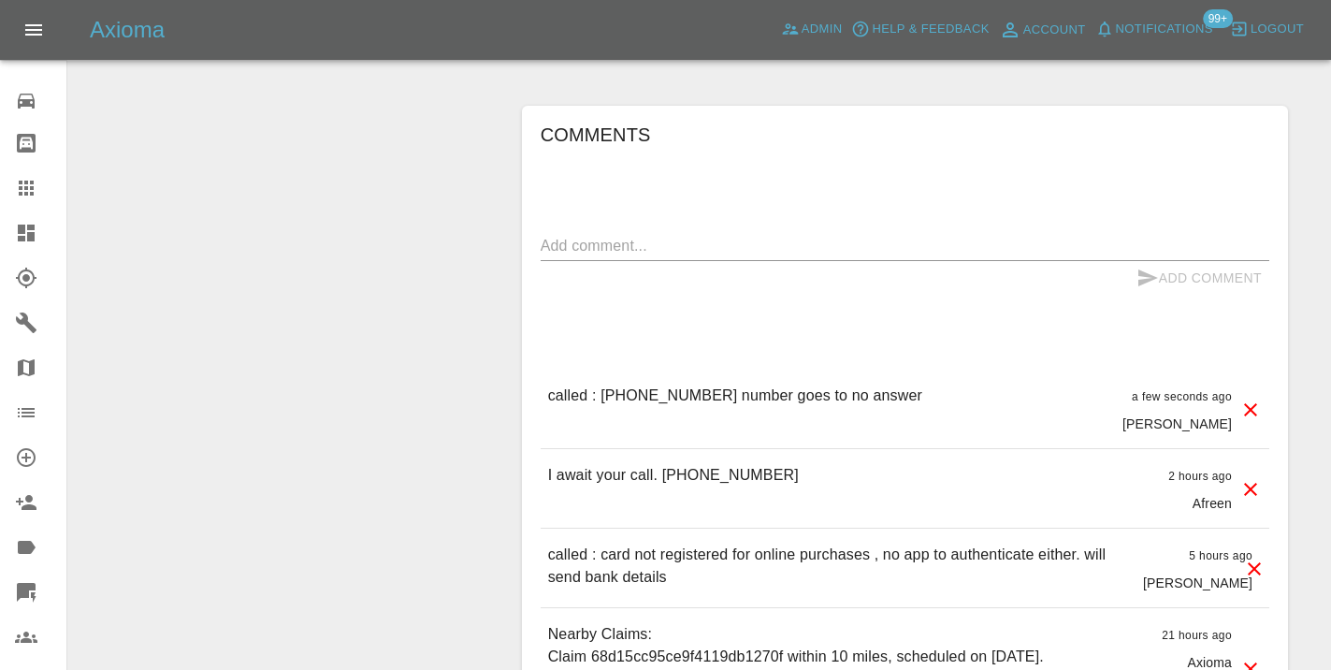
click at [21, 196] on icon at bounding box center [26, 188] width 22 height 22
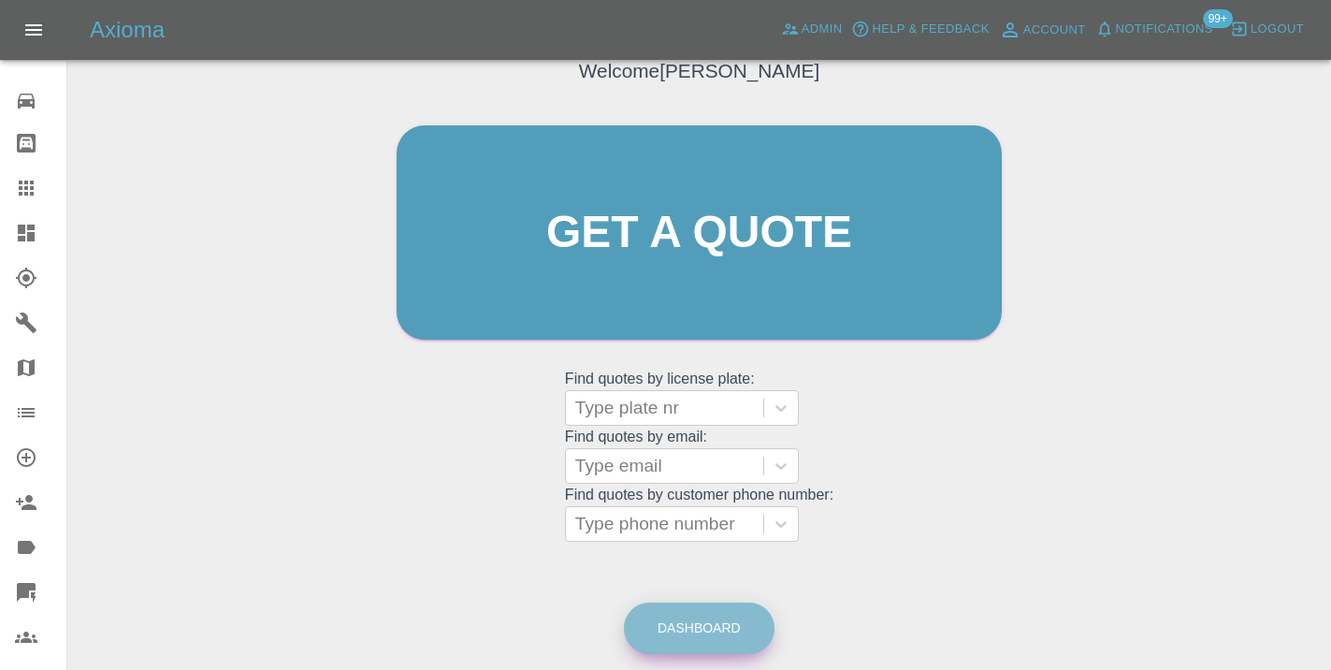
click at [725, 629] on link "Dashboard" at bounding box center [699, 627] width 151 height 51
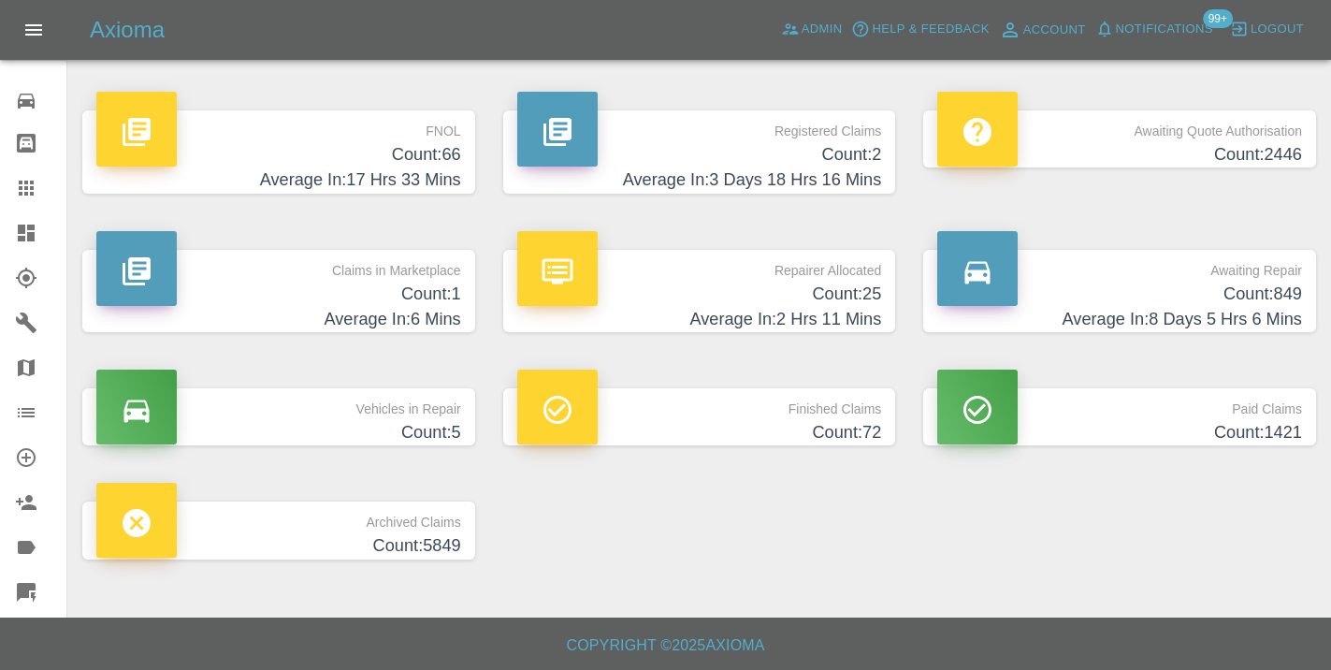
click at [1205, 279] on p "Awaiting Repair" at bounding box center [1119, 266] width 365 height 32
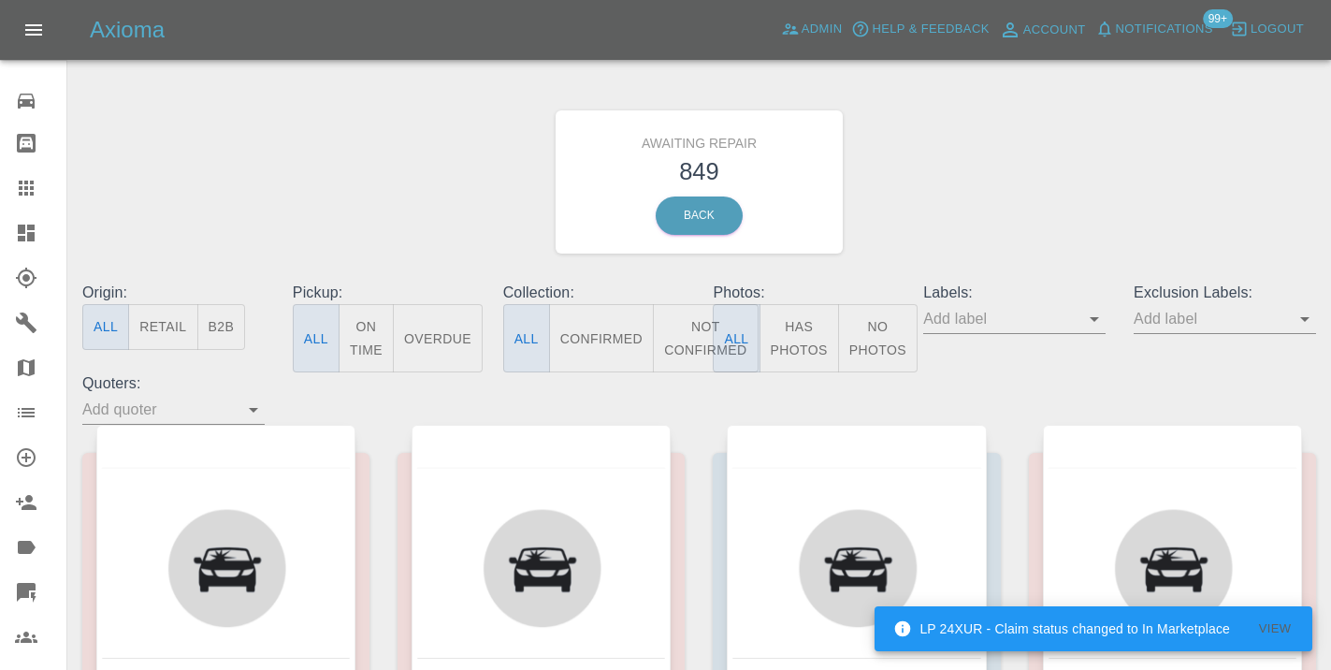
click at [700, 331] on button "Not Confirmed" at bounding box center [705, 338] width 105 height 68
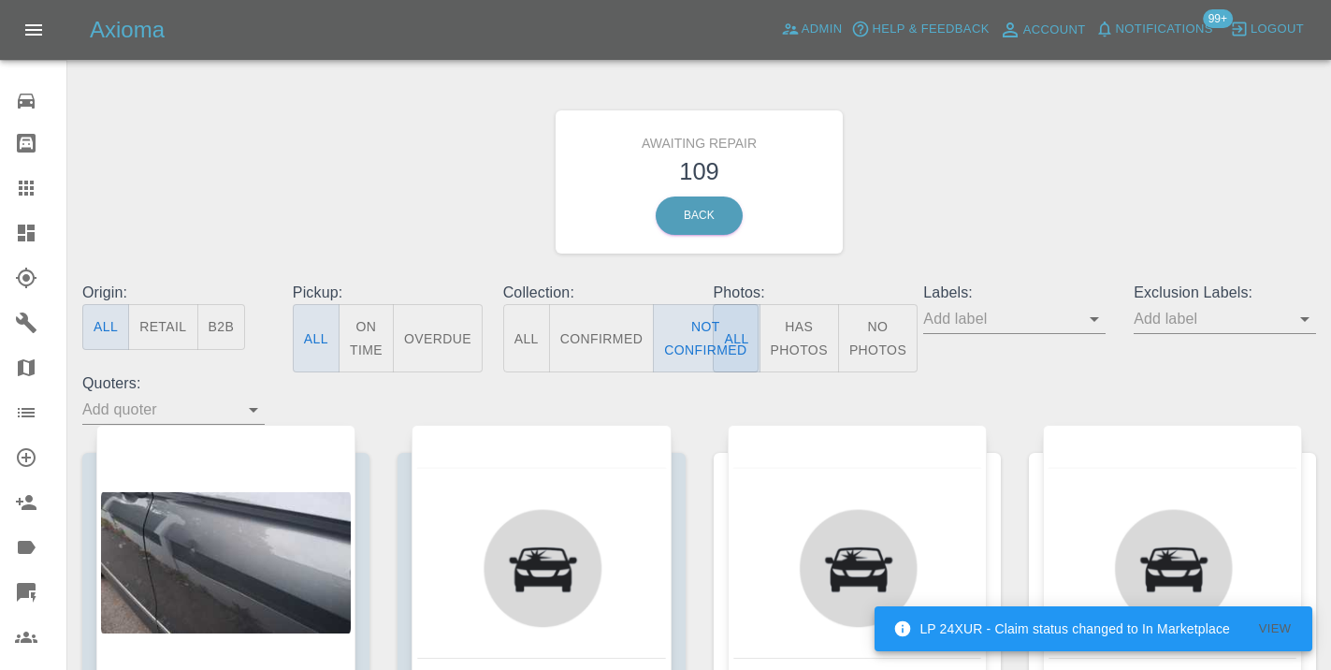
click at [1032, 200] on div "Awaiting Repair 109 Back" at bounding box center [699, 181] width 1262 height 199
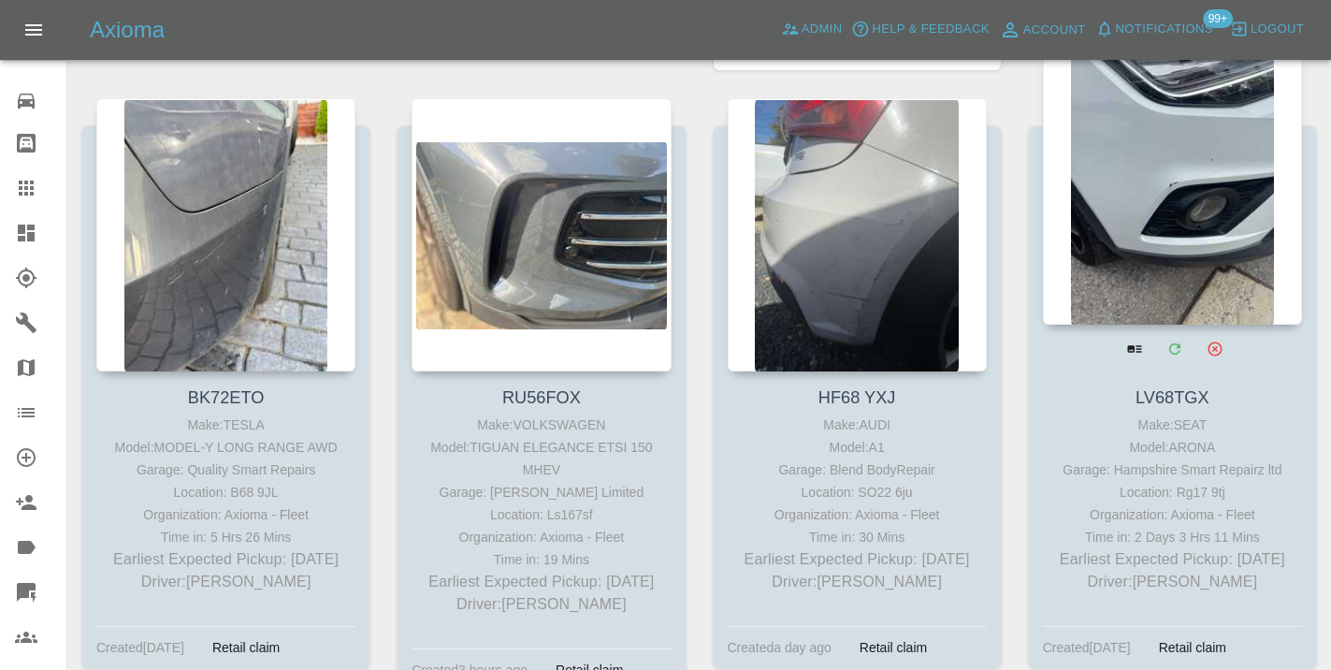
scroll to position [1630, 0]
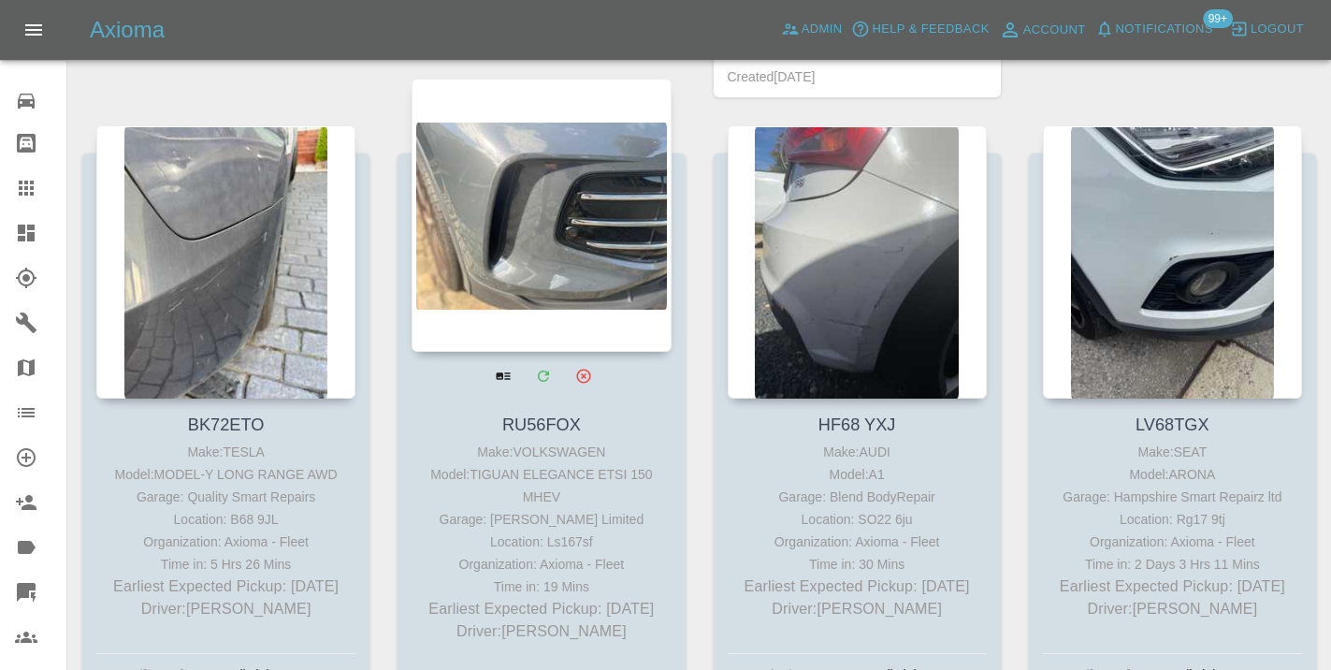
click at [596, 224] on div at bounding box center [540, 215] width 259 height 273
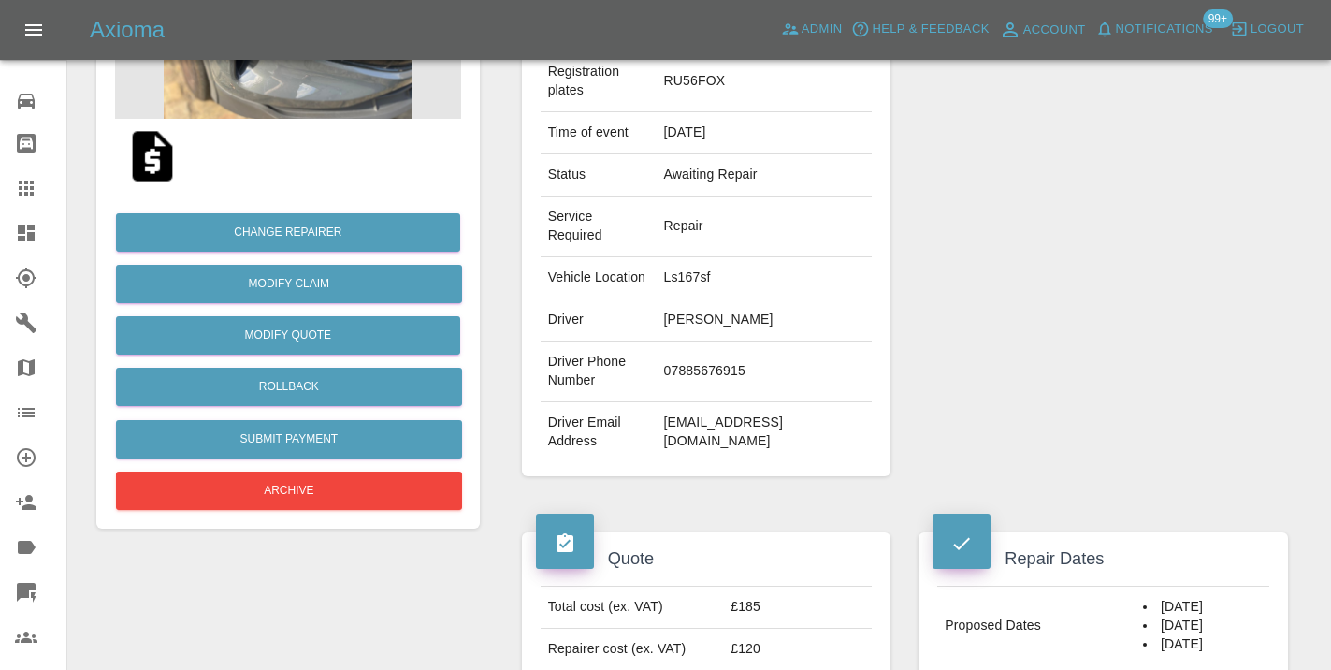
scroll to position [319, 0]
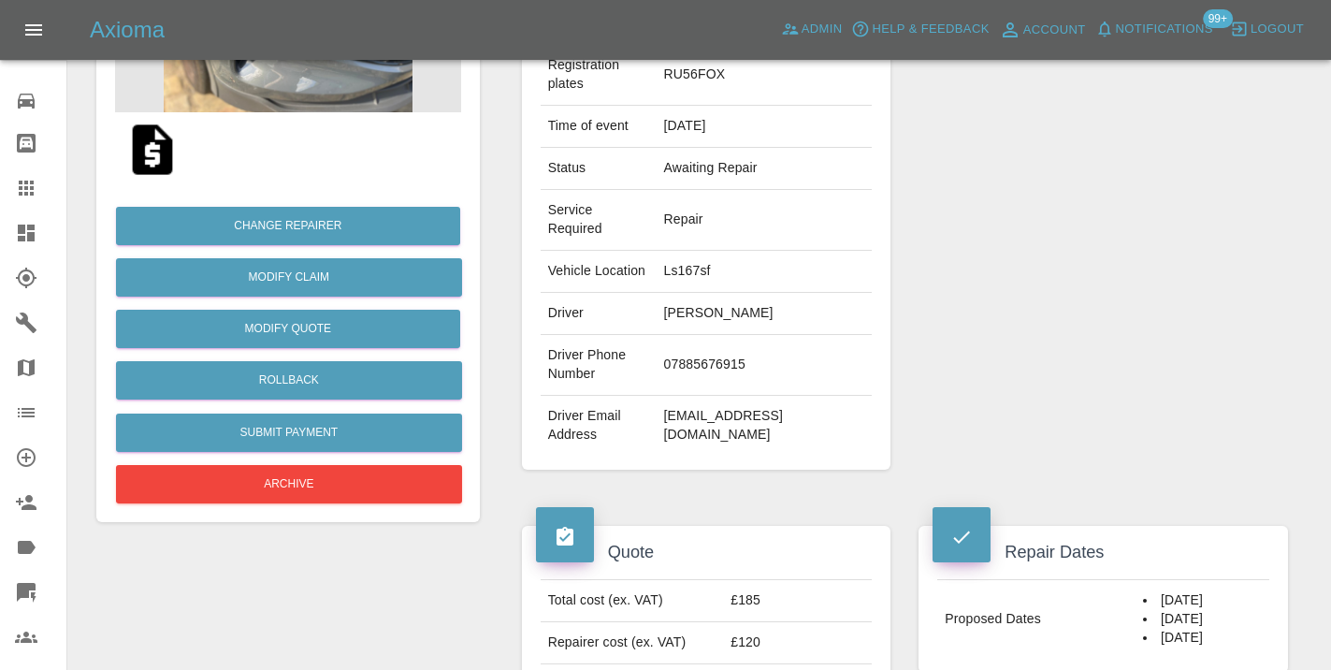
click at [688, 363] on td "07885676915" at bounding box center [764, 365] width 216 height 61
copy td "07885676915"
click at [1026, 264] on div "Repairer Repair shop Firmin Limited" at bounding box center [1102, 190] width 397 height 614
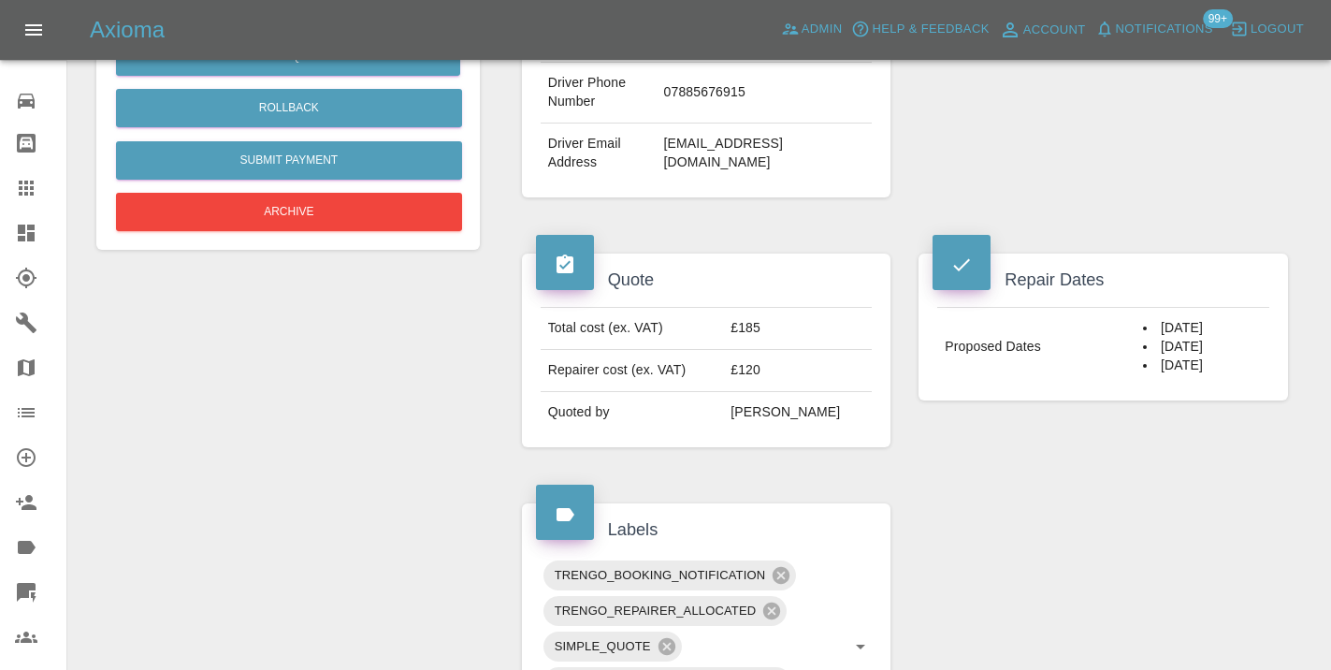
scroll to position [601, 0]
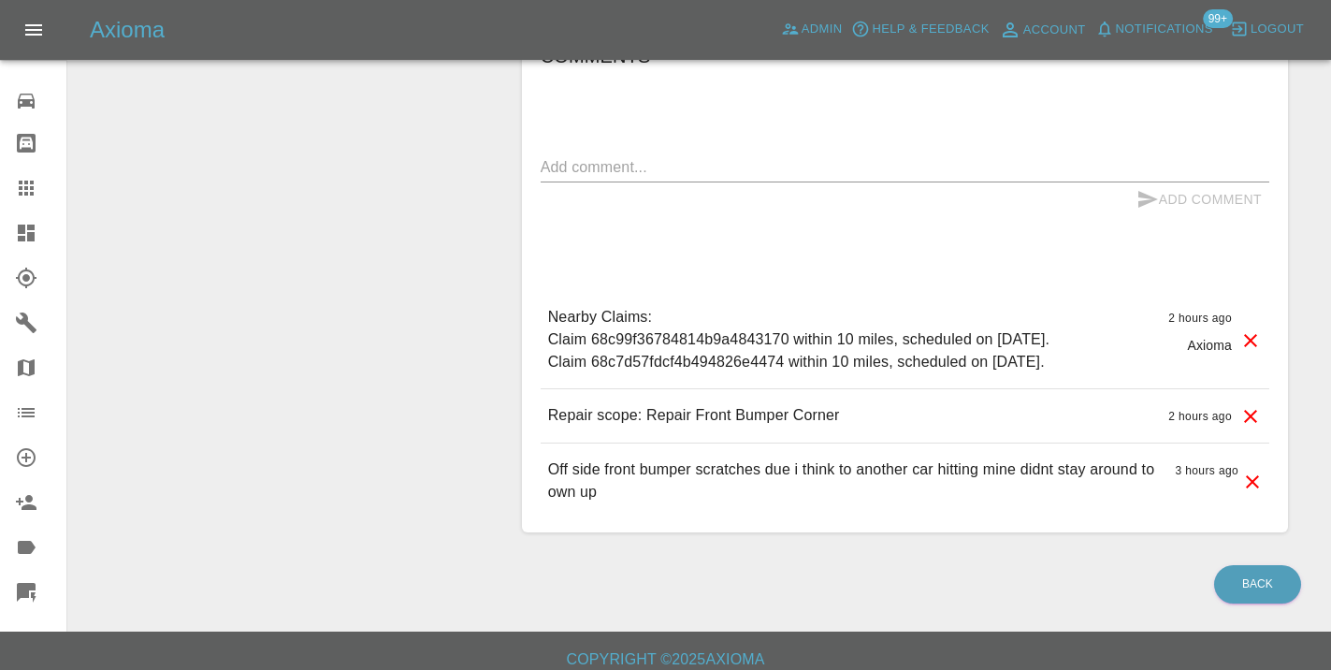
scroll to position [1382, 0]
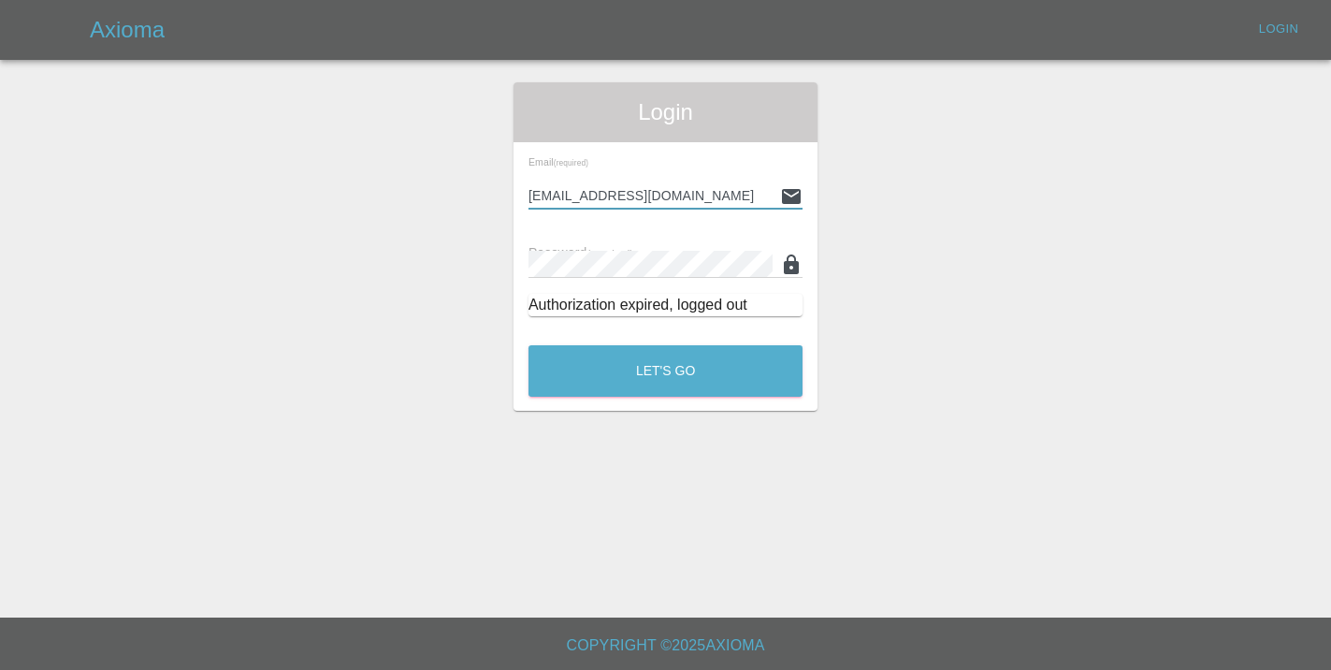
type input "[EMAIL_ADDRESS][DOMAIN_NAME]"
click at [665, 370] on button "Let's Go" at bounding box center [665, 370] width 274 height 51
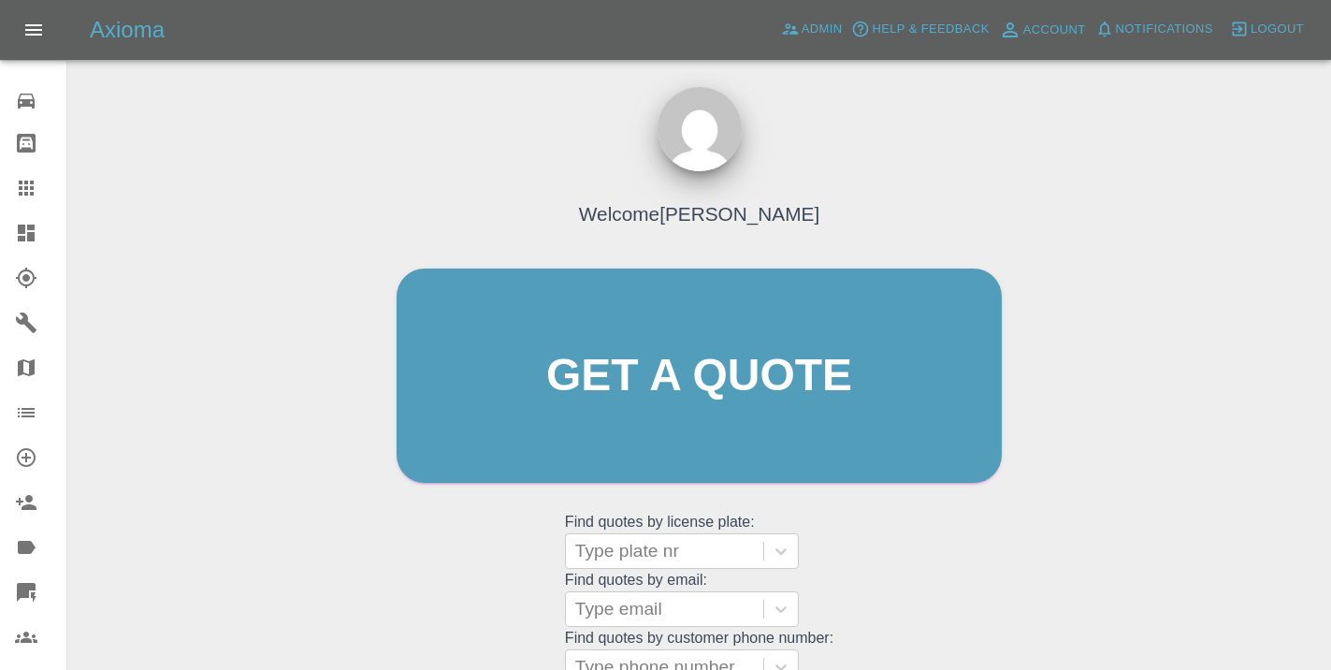
click at [1057, 625] on div "Welcome [PERSON_NAME] Get a quote Get a quote Find quotes by license plate: Typ…" at bounding box center [698, 464] width 1233 height 671
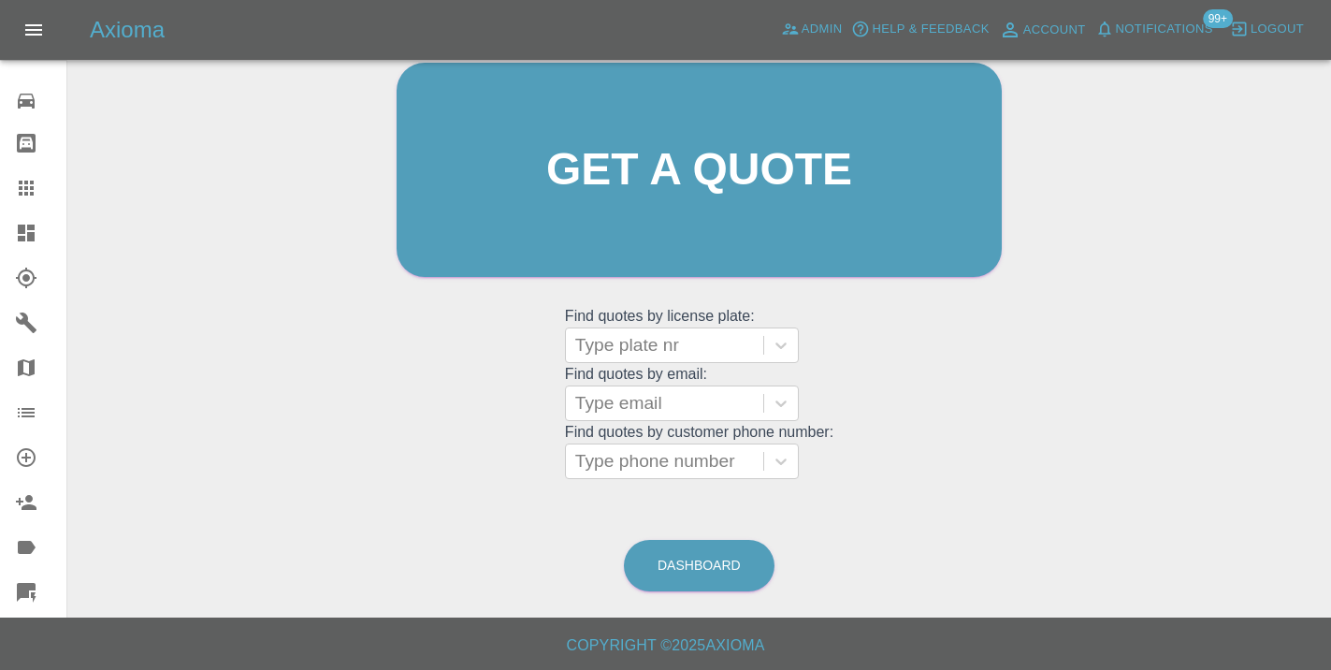
scroll to position [205, 0]
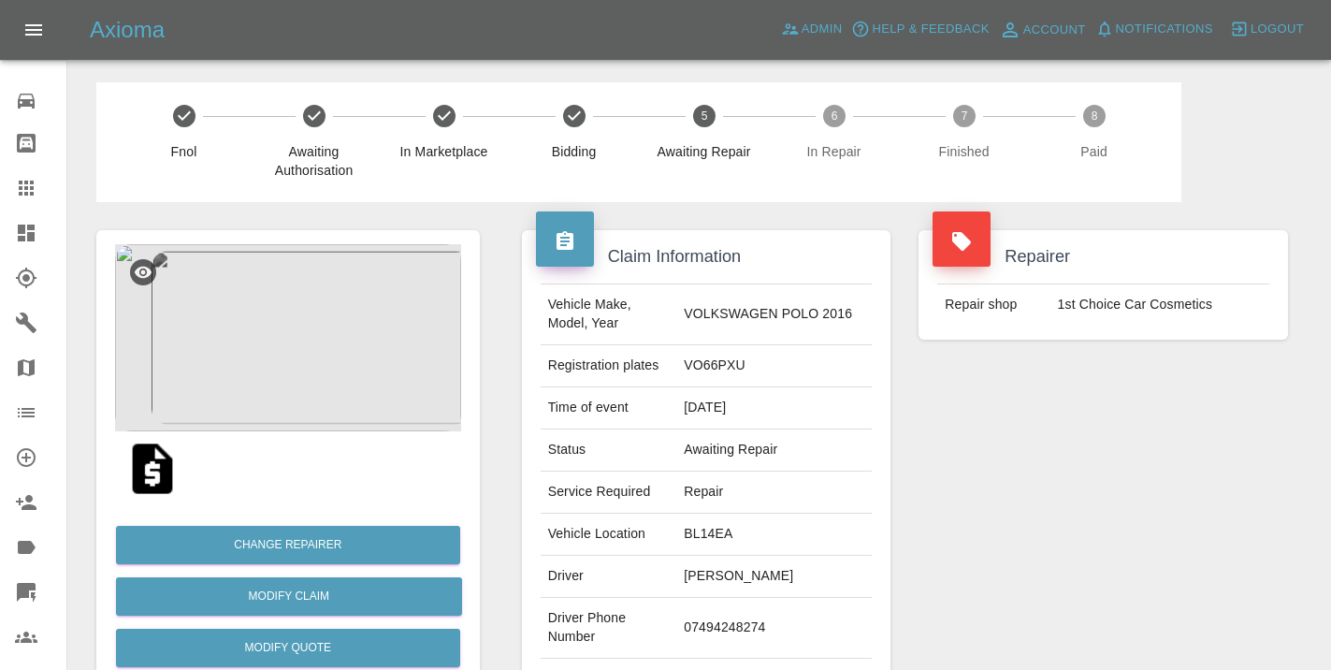
click at [764, 604] on td "07494248274" at bounding box center [773, 628] width 195 height 61
copy td "07494248274"
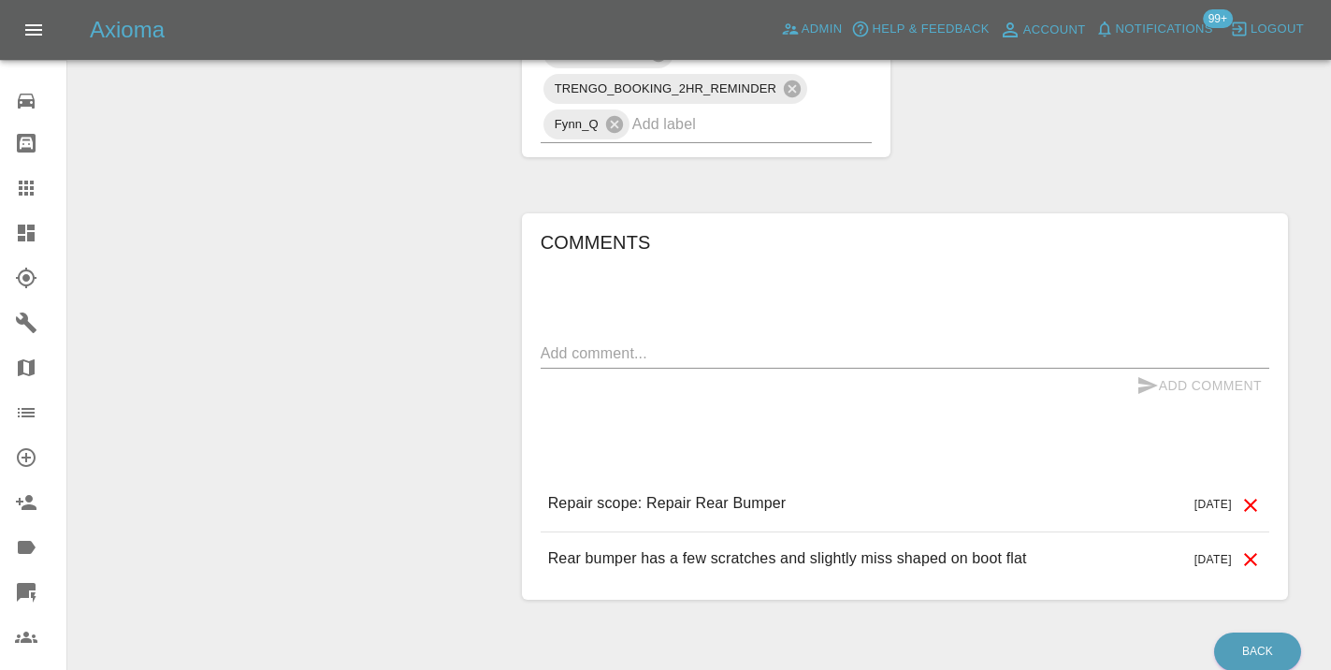
scroll to position [1633, 0]
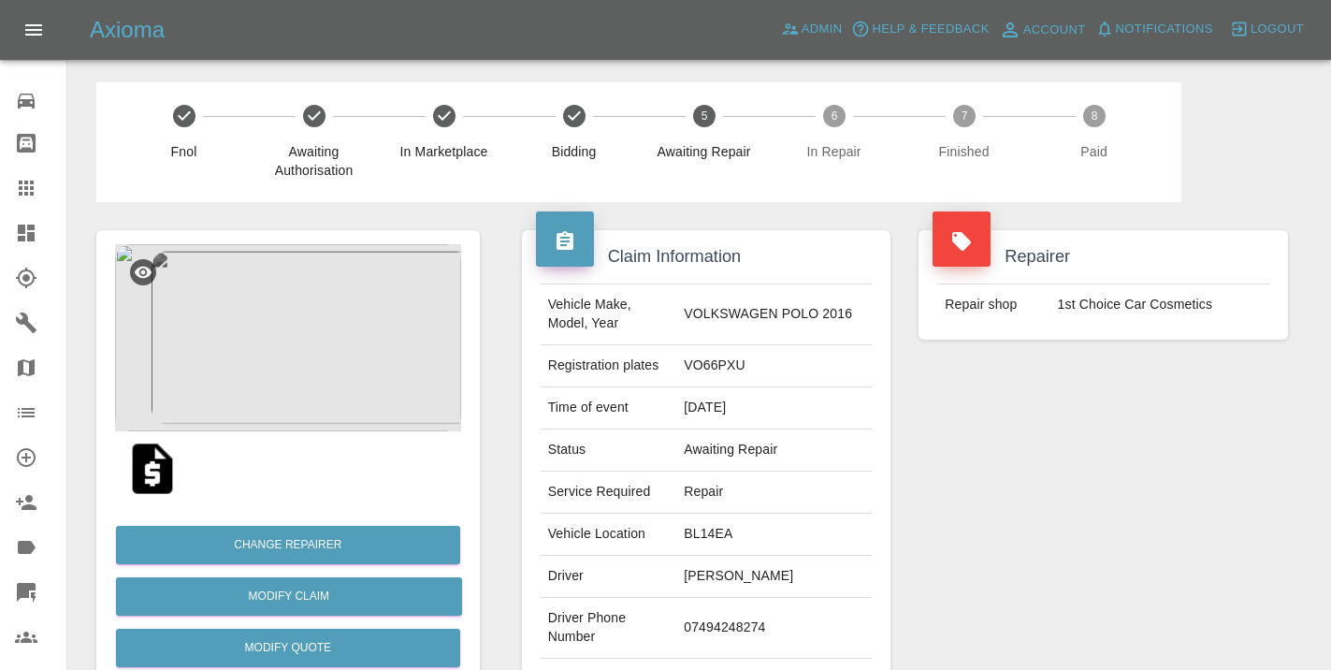
click at [757, 614] on td "07494248274" at bounding box center [773, 628] width 195 height 61
copy td "07494248274"
click at [1002, 512] on div "Repairer Repair shop 1st Choice Car Cosmetics" at bounding box center [1102, 481] width 397 height 558
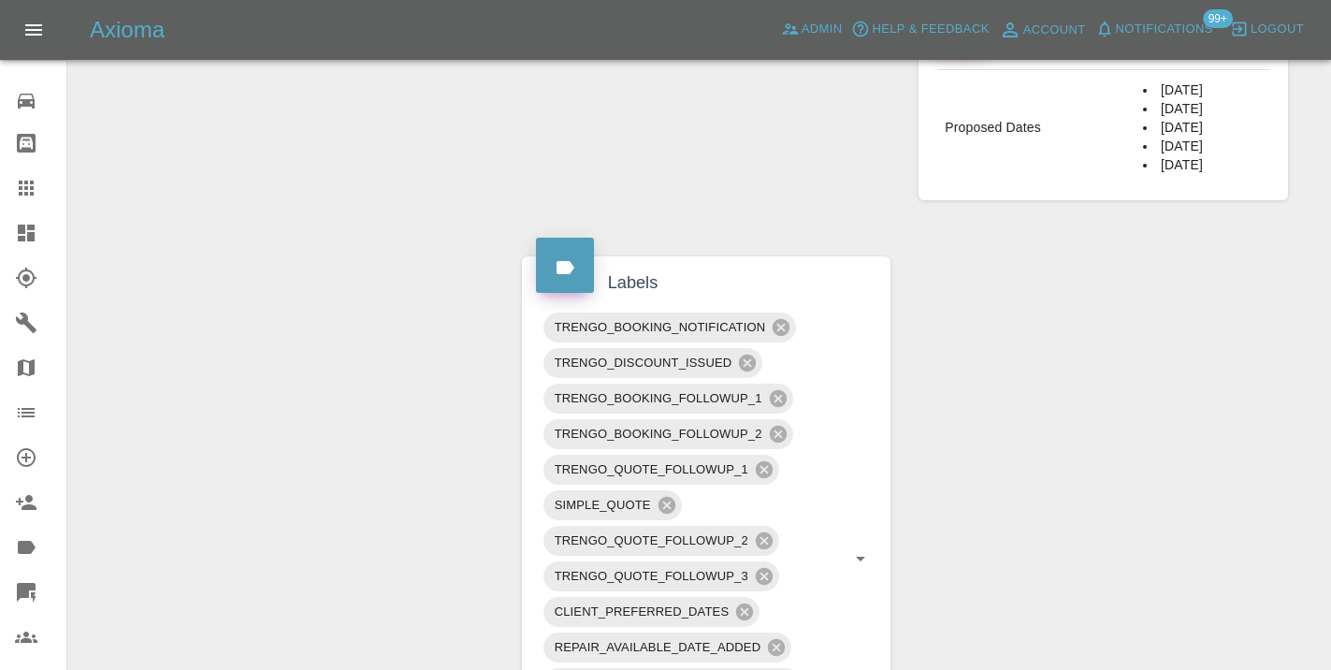
scroll to position [947, 0]
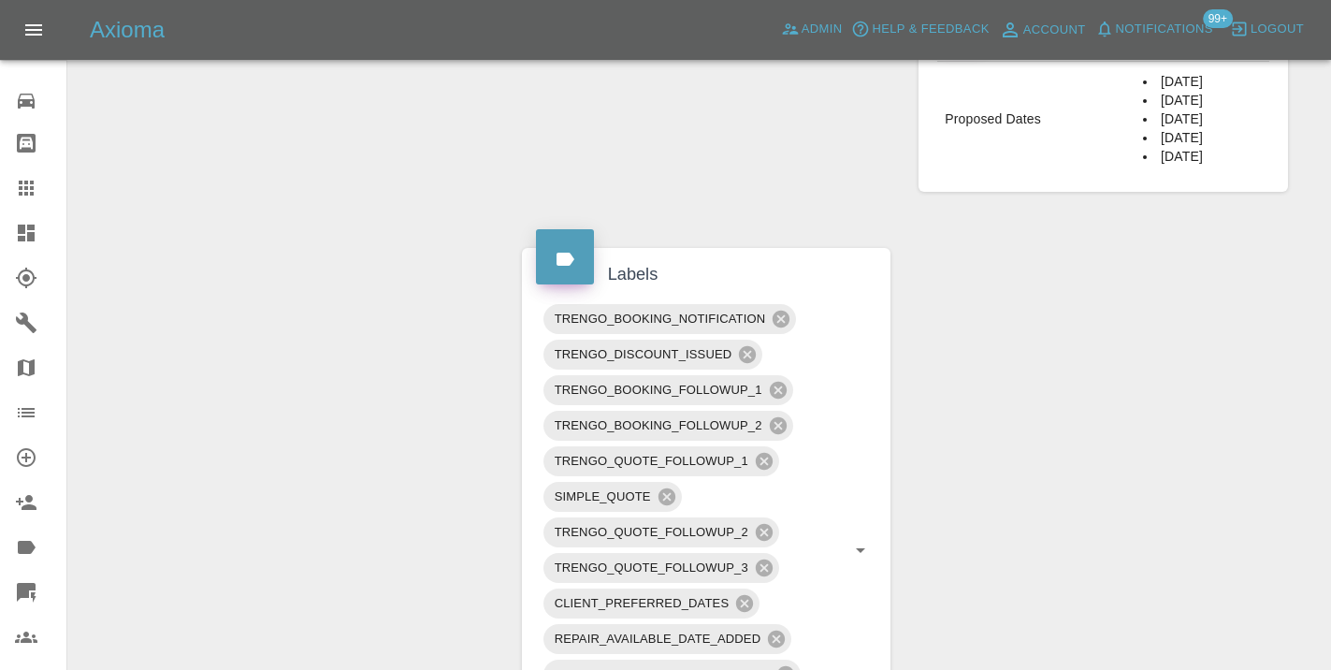
click at [1185, 573] on div "Claim Information Vehicle Make, Model, Year VOLKSWAGEN POLO 2016 Registration p…" at bounding box center [905, 269] width 794 height 2029
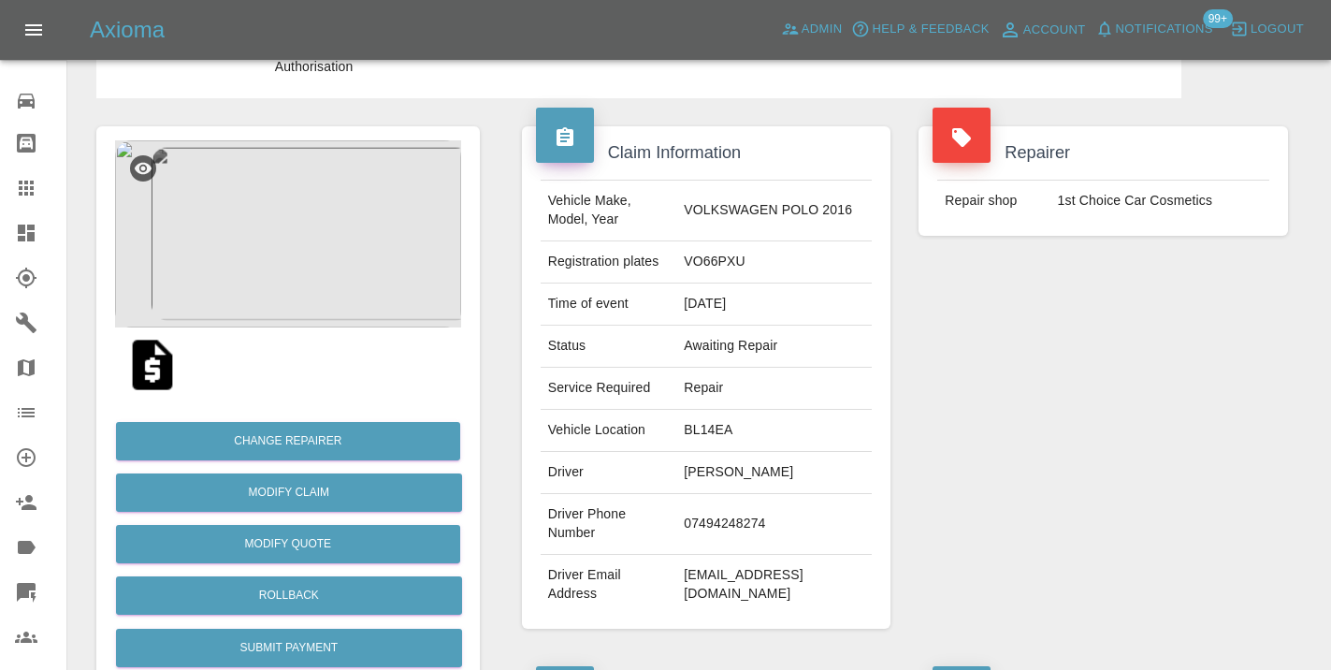
scroll to position [91, 0]
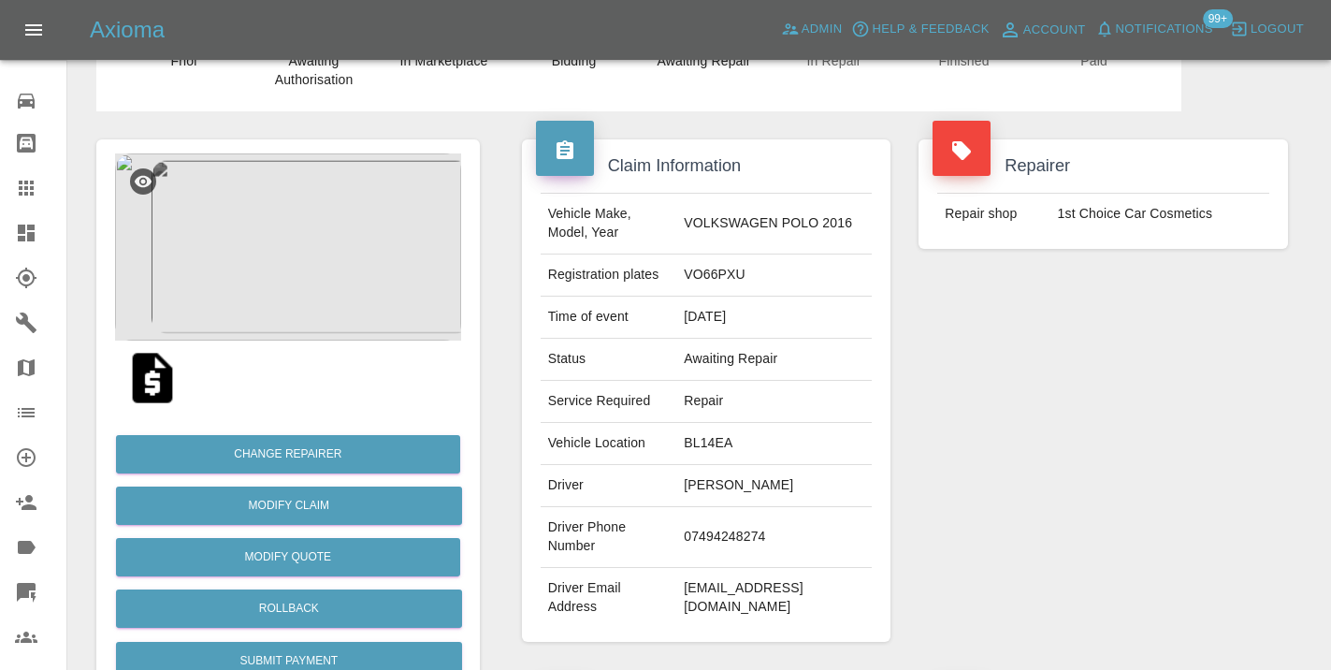
click at [771, 525] on td "07494248274" at bounding box center [773, 537] width 195 height 61
copy td "07494248274"
click at [1165, 503] on div "Repairer Repair shop 1st Choice Car Cosmetics" at bounding box center [1102, 390] width 397 height 558
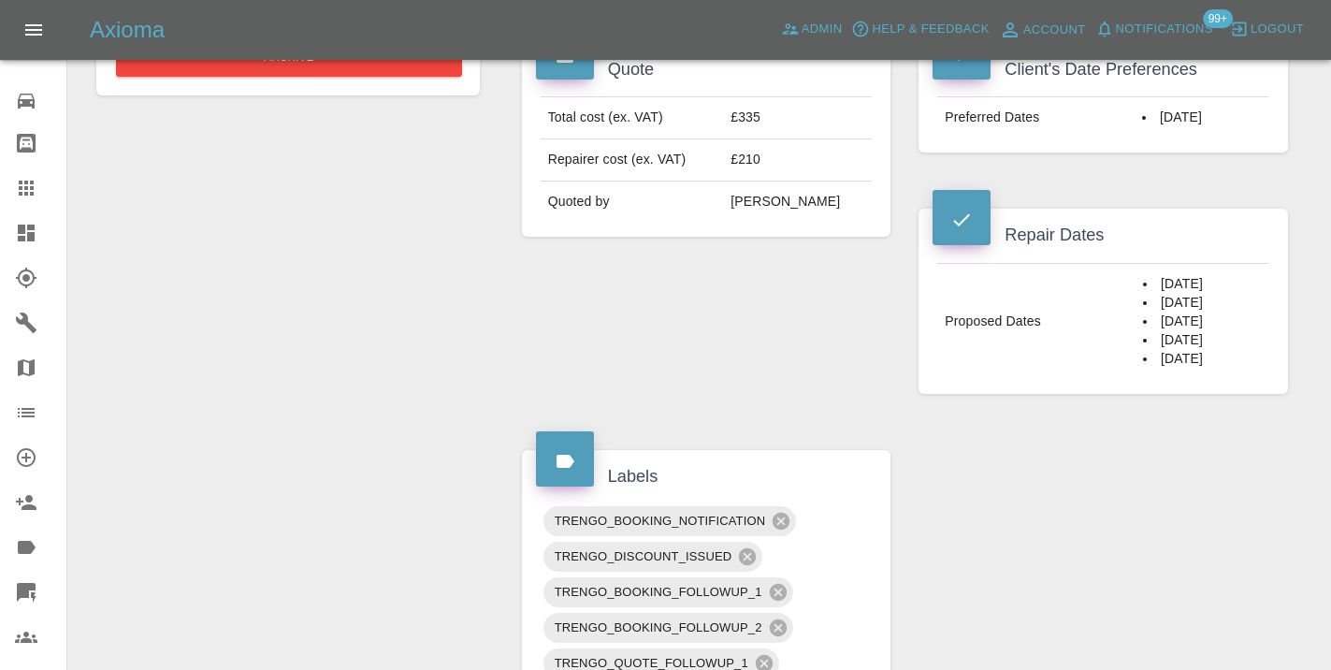
scroll to position [758, 0]
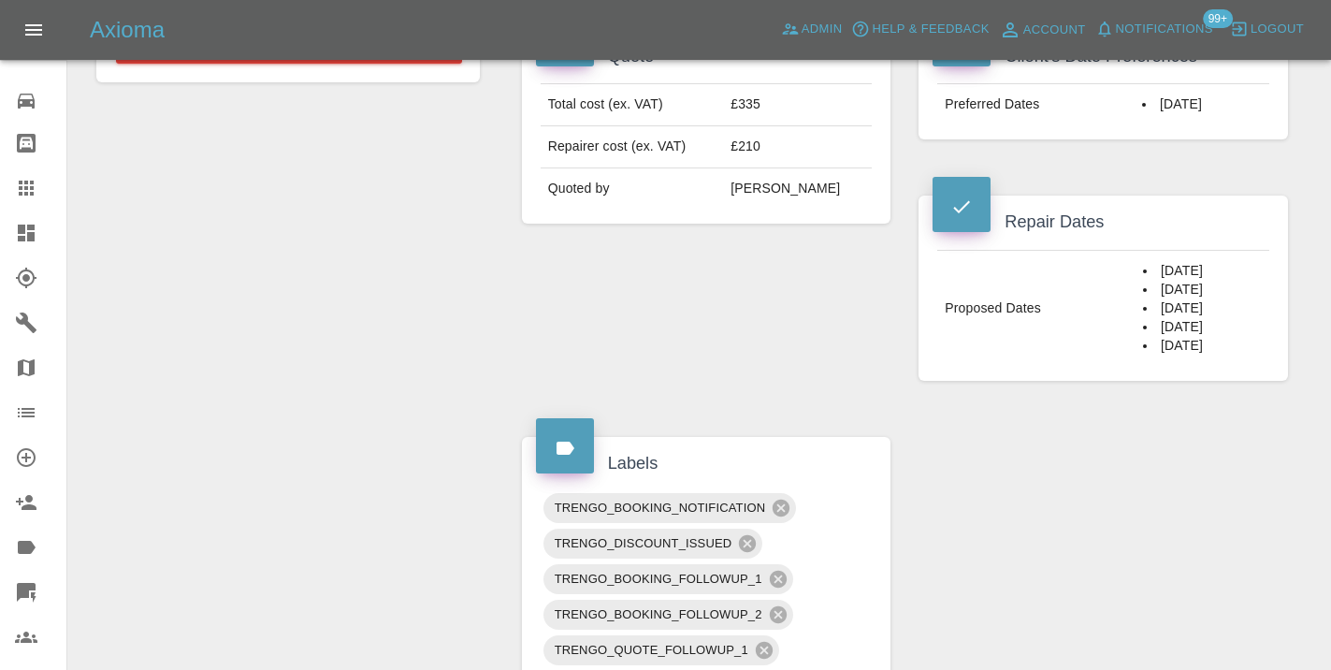
click at [1194, 482] on div "Claim Information Vehicle Make, Model, Year VOLKSWAGEN POLO 2016 Registration p…" at bounding box center [905, 458] width 794 height 2029
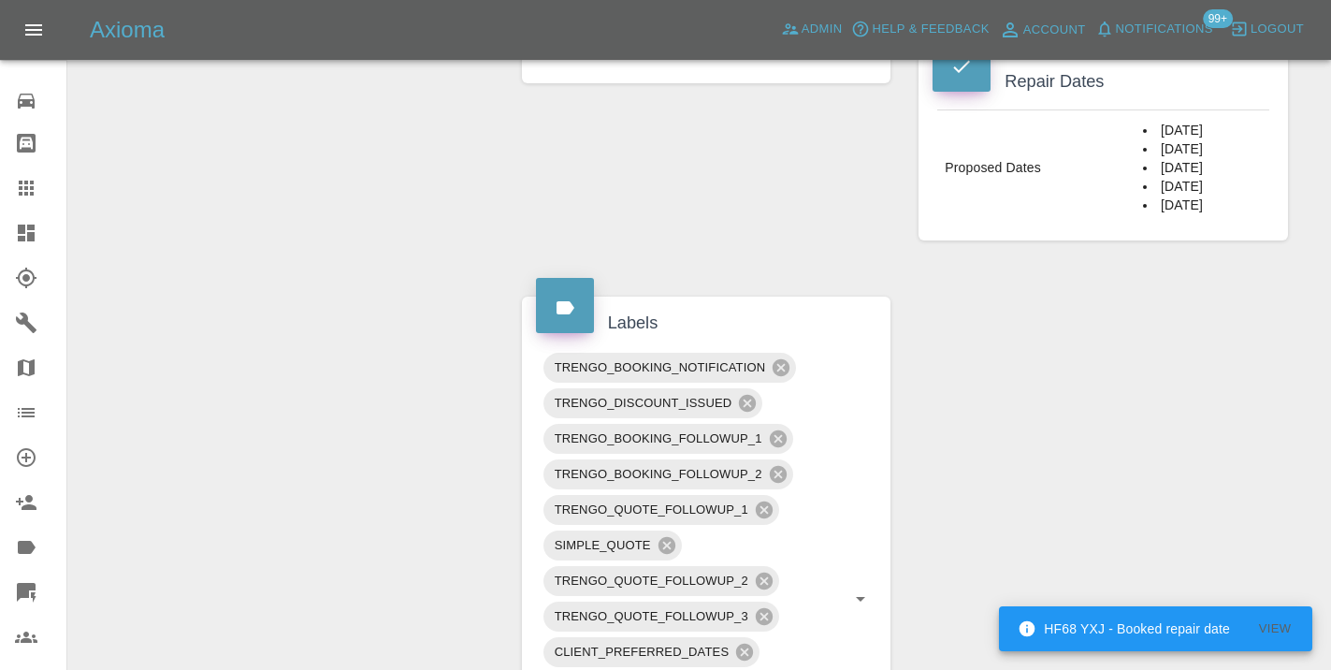
scroll to position [911, 0]
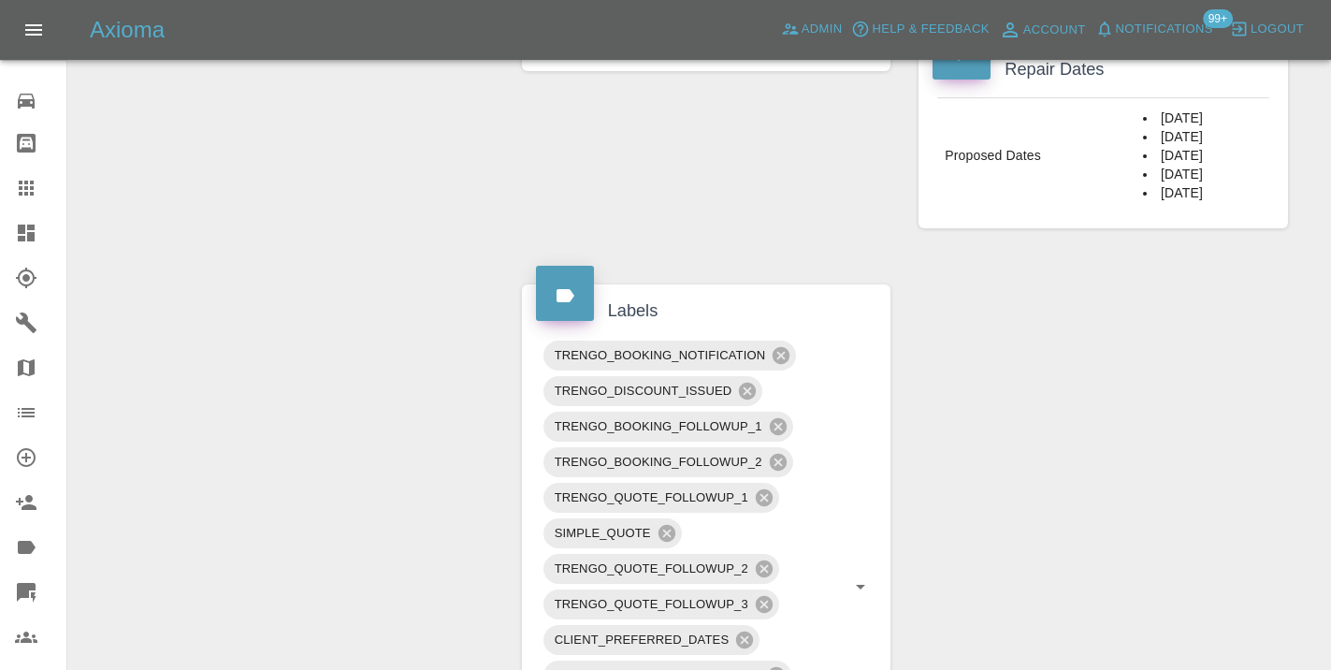
click at [1031, 415] on div "Claim Information Vehicle Make, Model, Year VOLKSWAGEN POLO 2016 Registration p…" at bounding box center [905, 305] width 794 height 2029
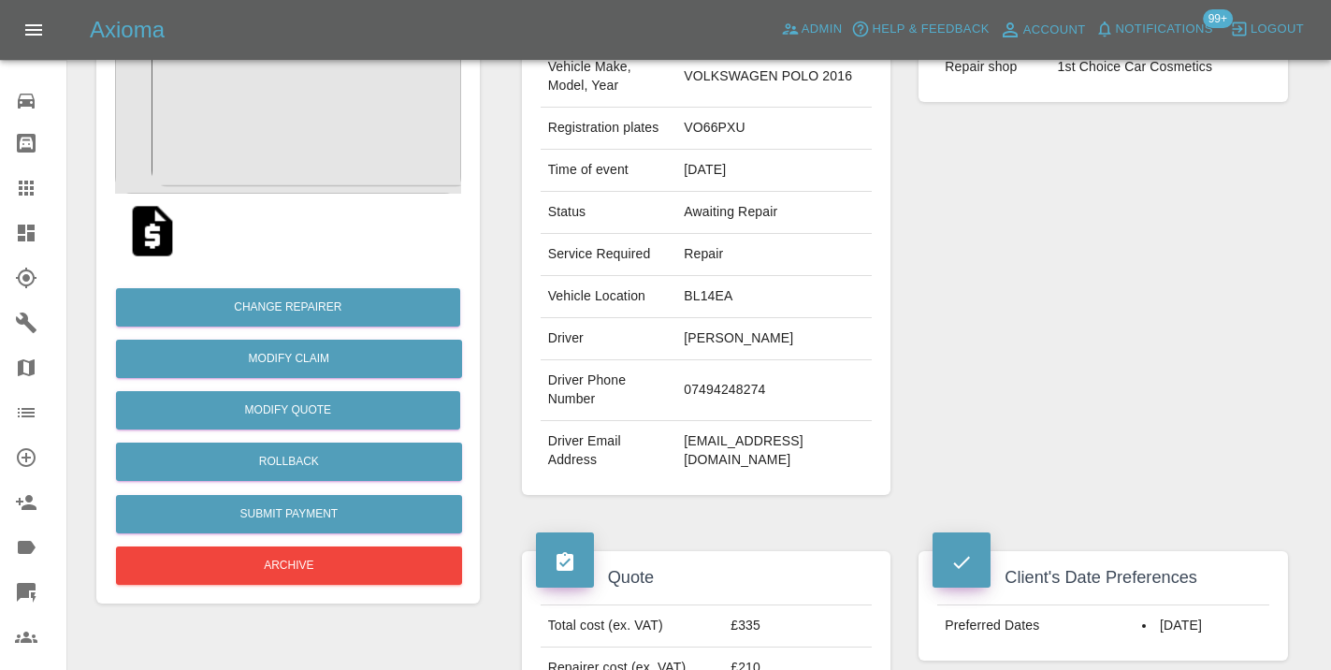
scroll to position [224, 0]
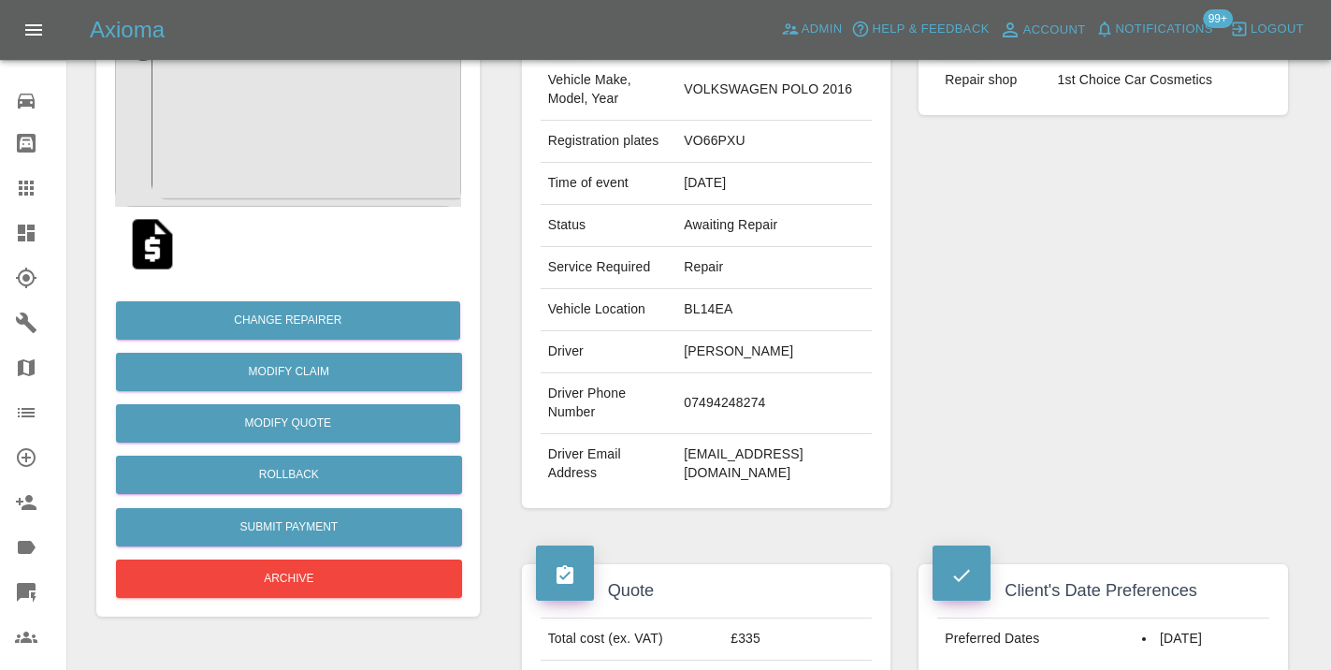
click at [765, 389] on td "07494248274" at bounding box center [773, 403] width 195 height 61
copy td "07494248274"
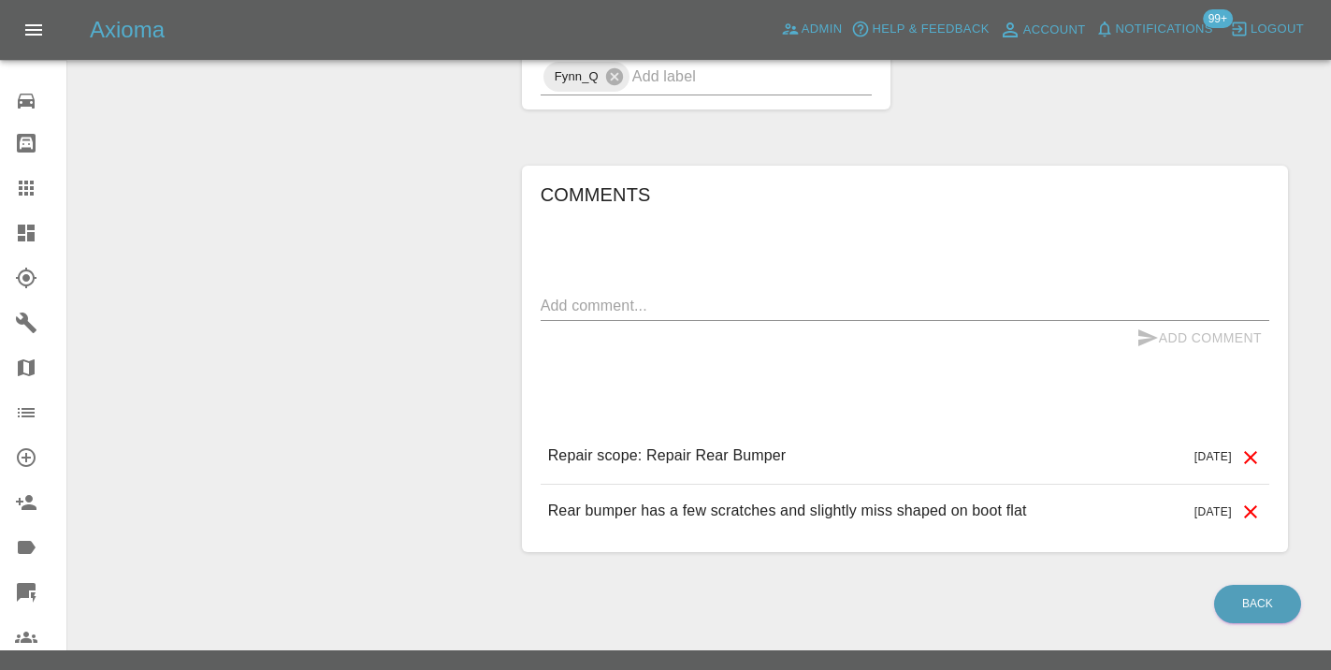
scroll to position [1646, 0]
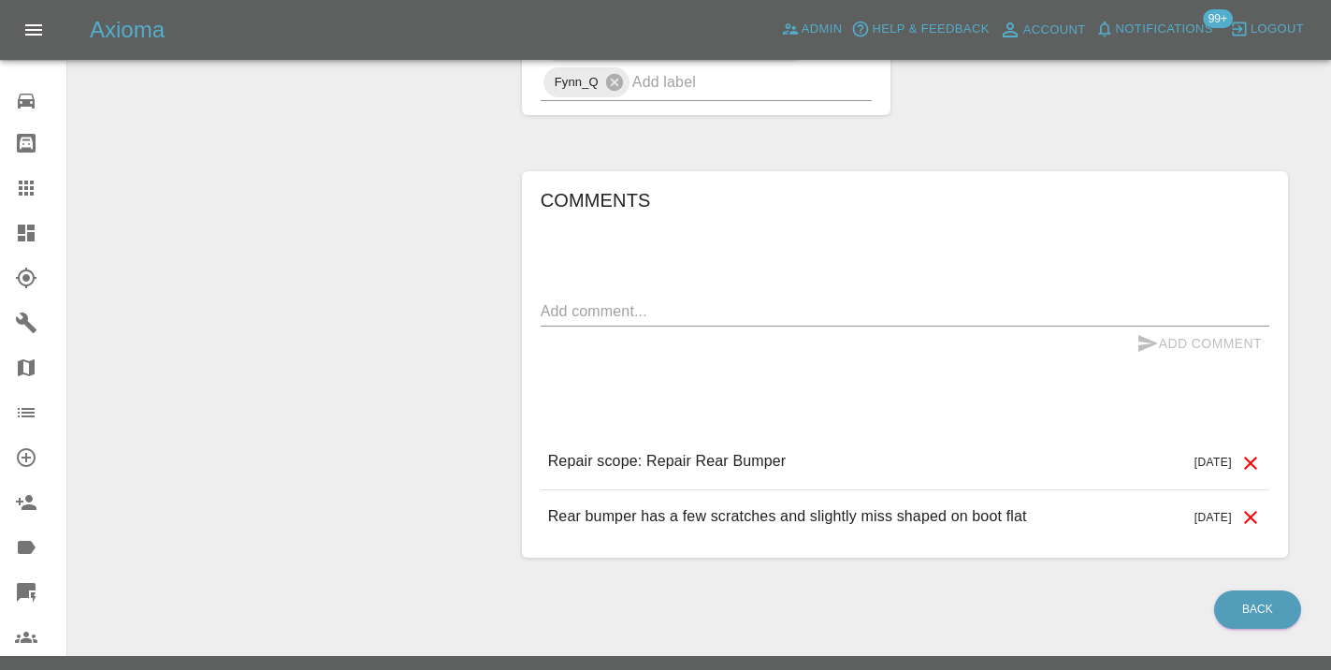
click at [651, 300] on textarea at bounding box center [905, 311] width 728 height 22
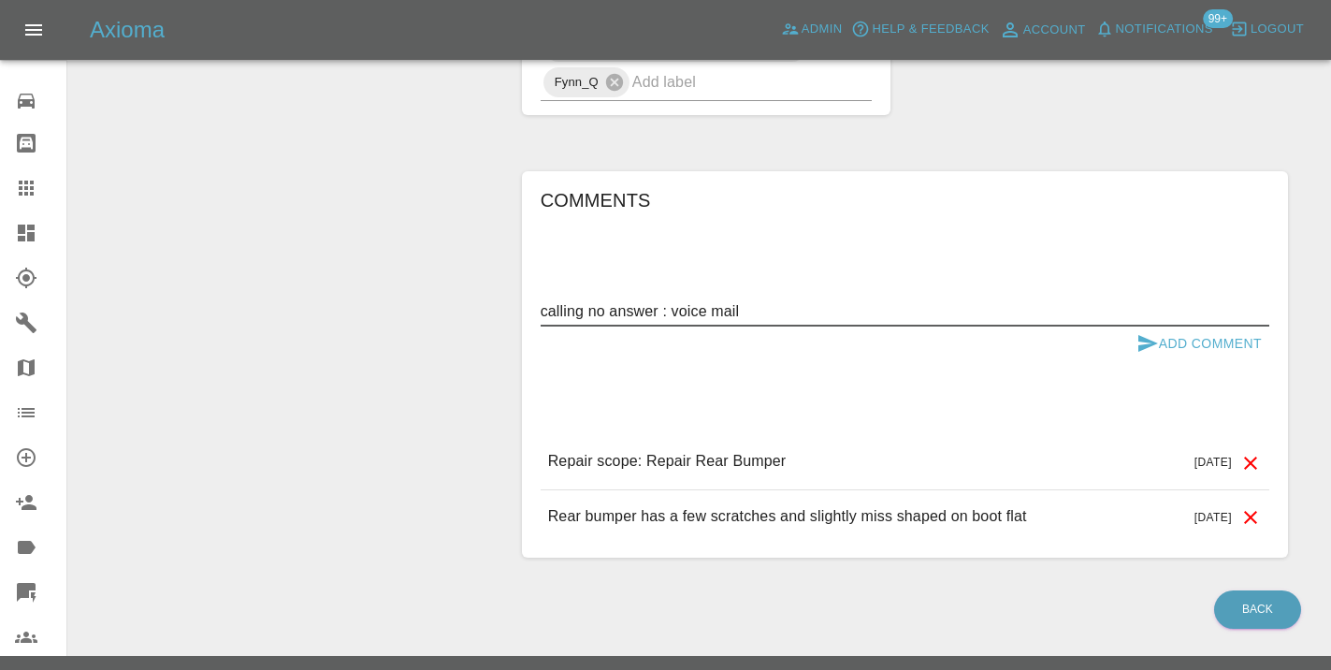
type textarea "calling no answer : voice mail"
click at [1136, 332] on icon "submit" at bounding box center [1147, 343] width 22 height 22
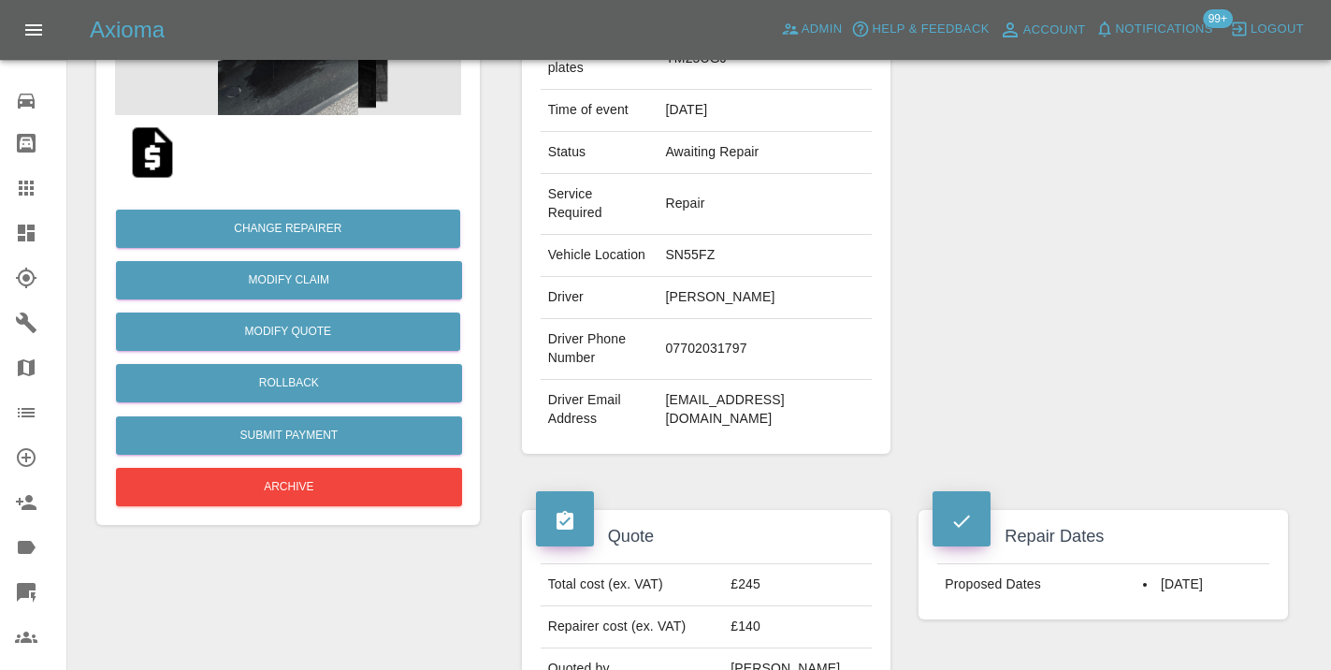
scroll to position [267, 0]
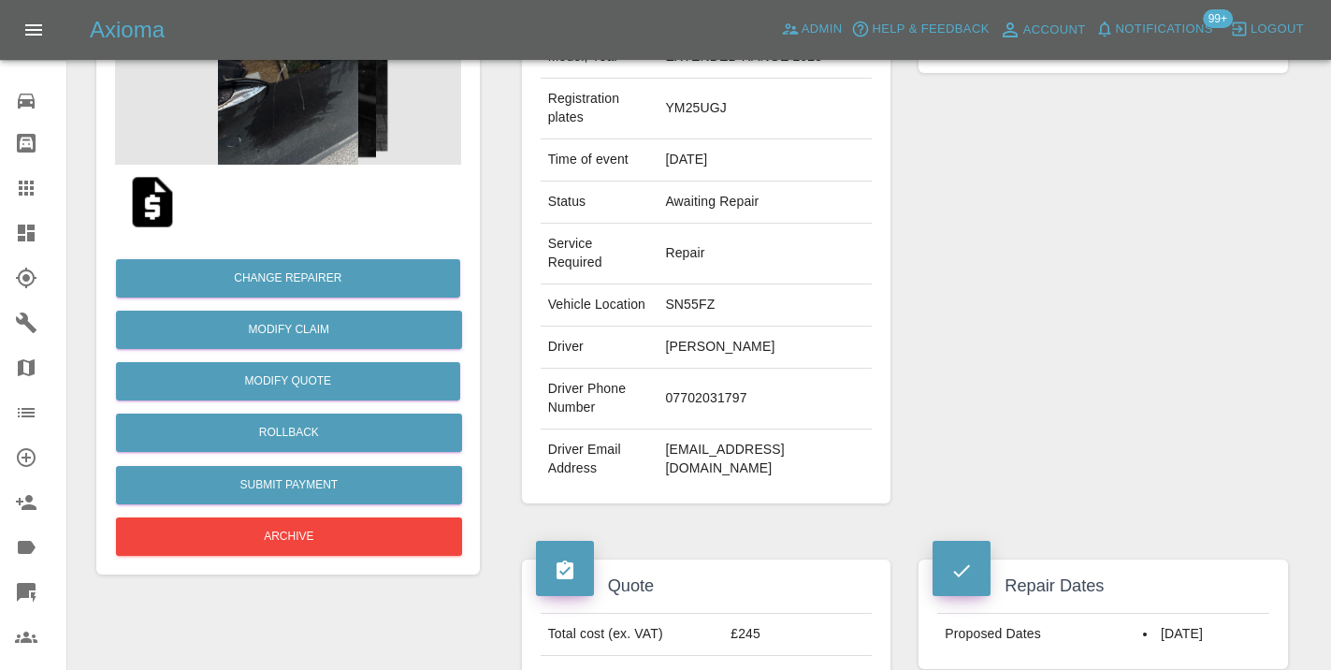
click at [695, 417] on td "07702031797" at bounding box center [764, 398] width 214 height 61
copy td "07702031797"
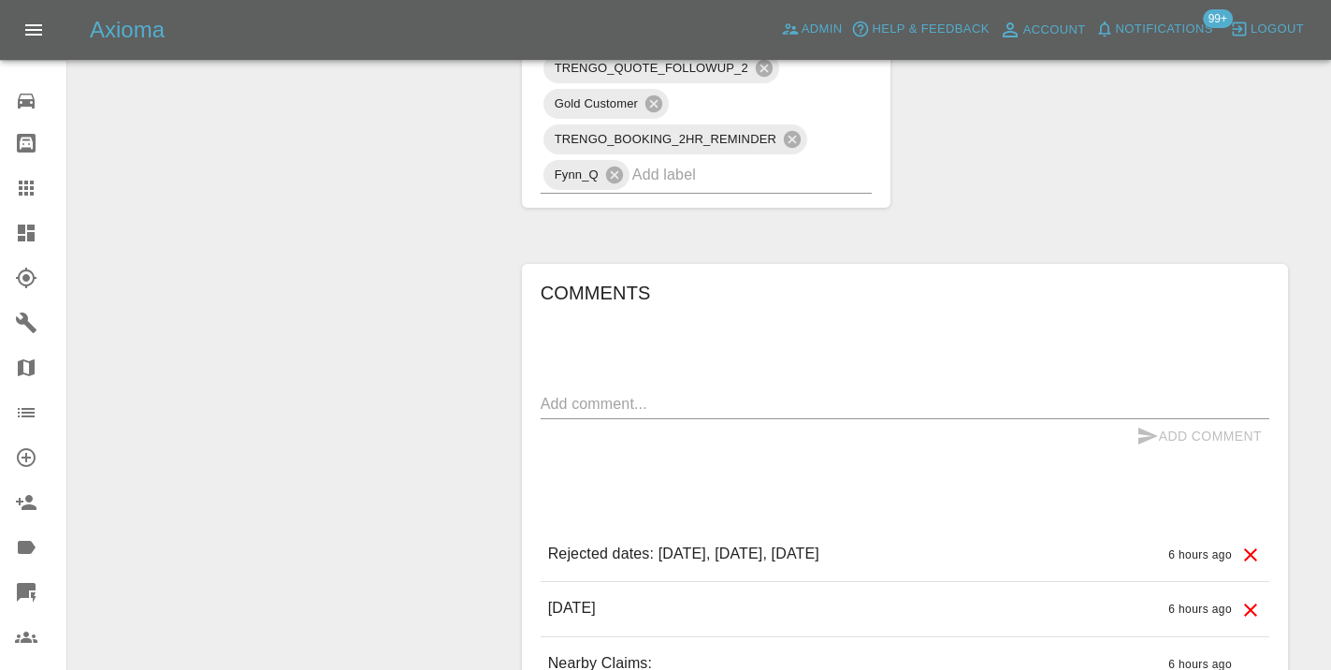
scroll to position [1237, 0]
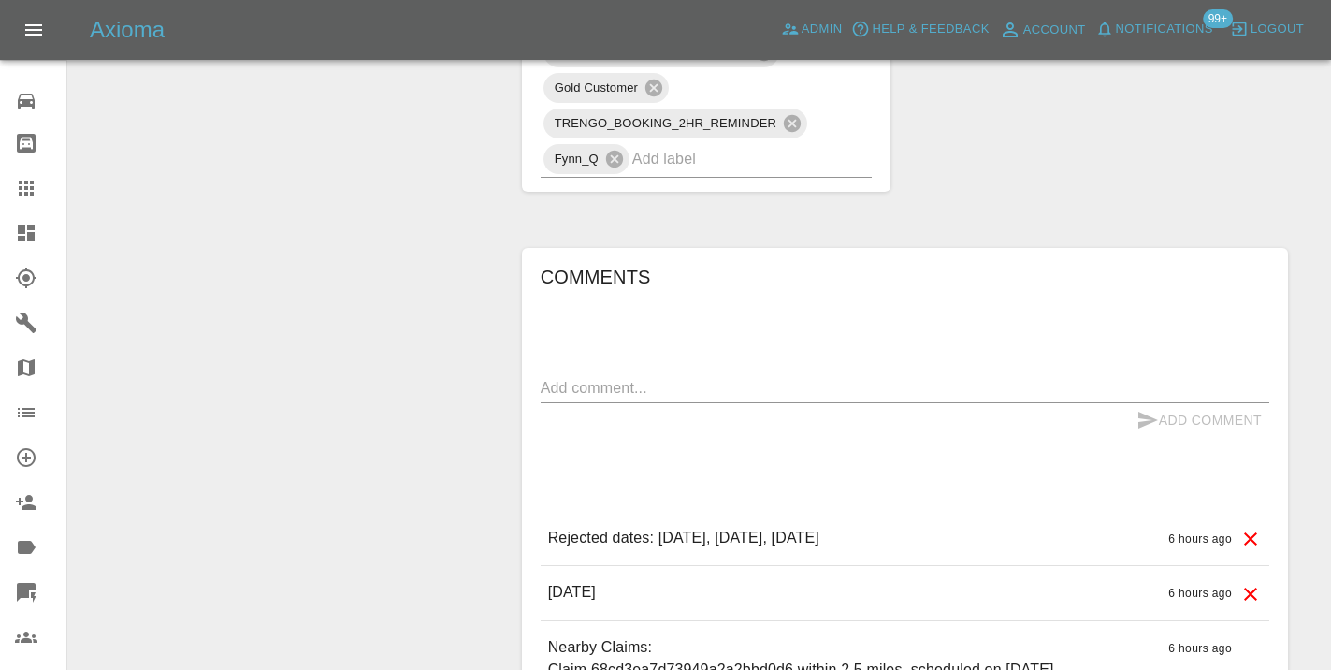
click at [640, 398] on textarea at bounding box center [905, 388] width 728 height 22
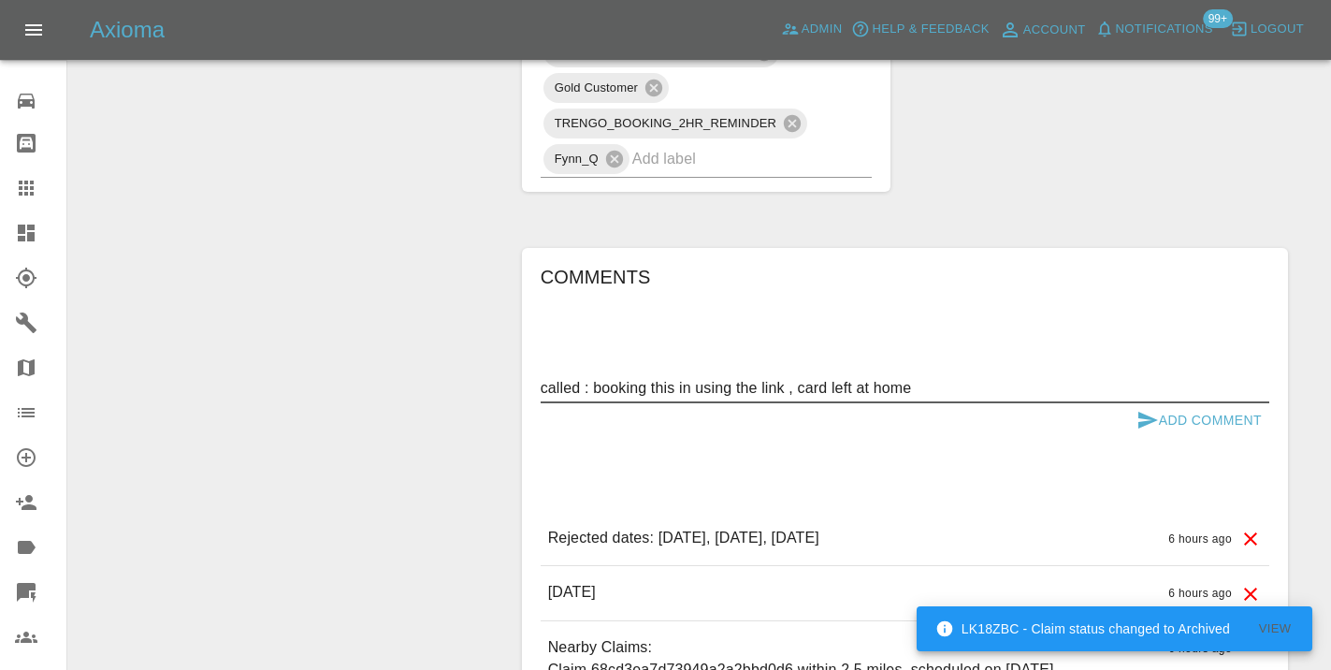
type textarea "called : booking this in using the link , card left at home"
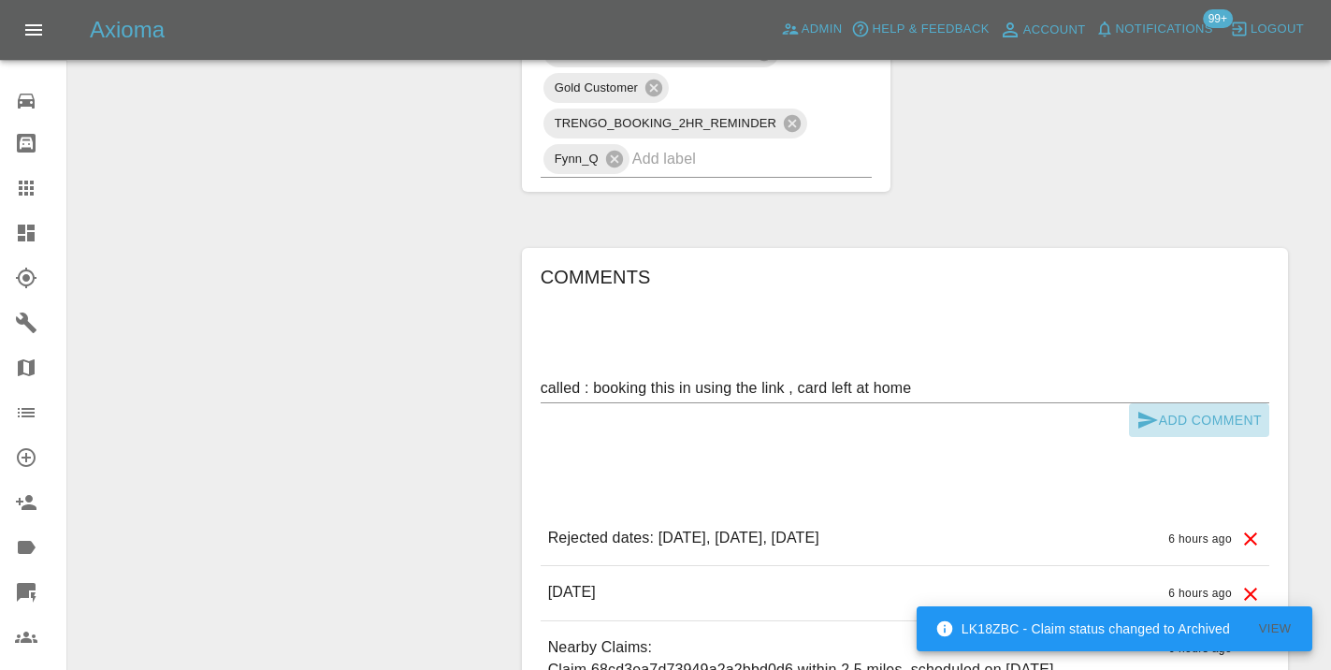
click at [1171, 438] on button "Add Comment" at bounding box center [1199, 420] width 140 height 35
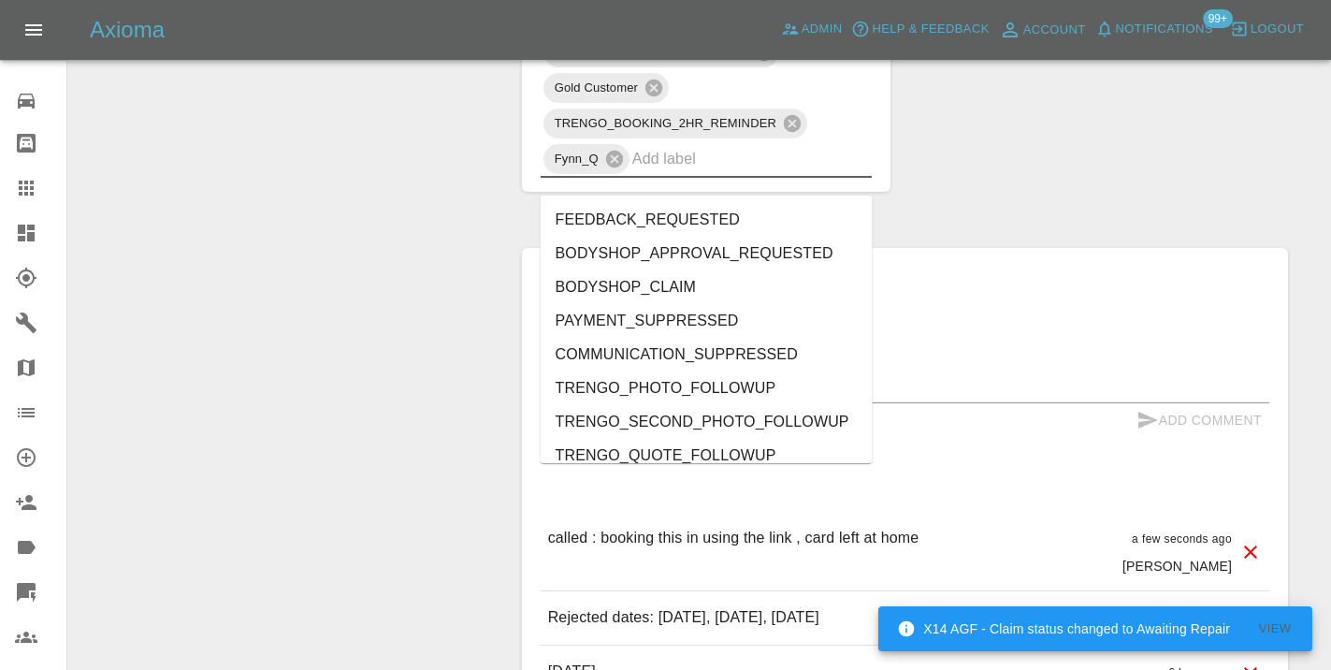
click at [728, 173] on input "text" at bounding box center [726, 158] width 188 height 29
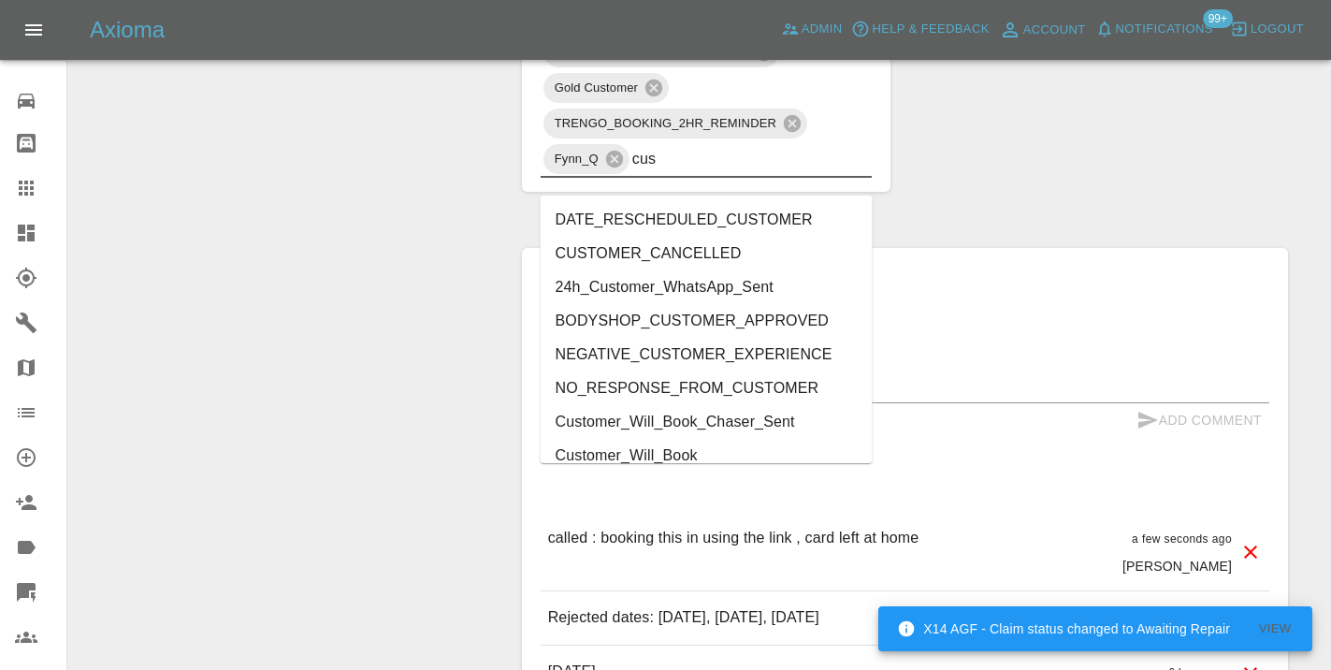
type input "cust"
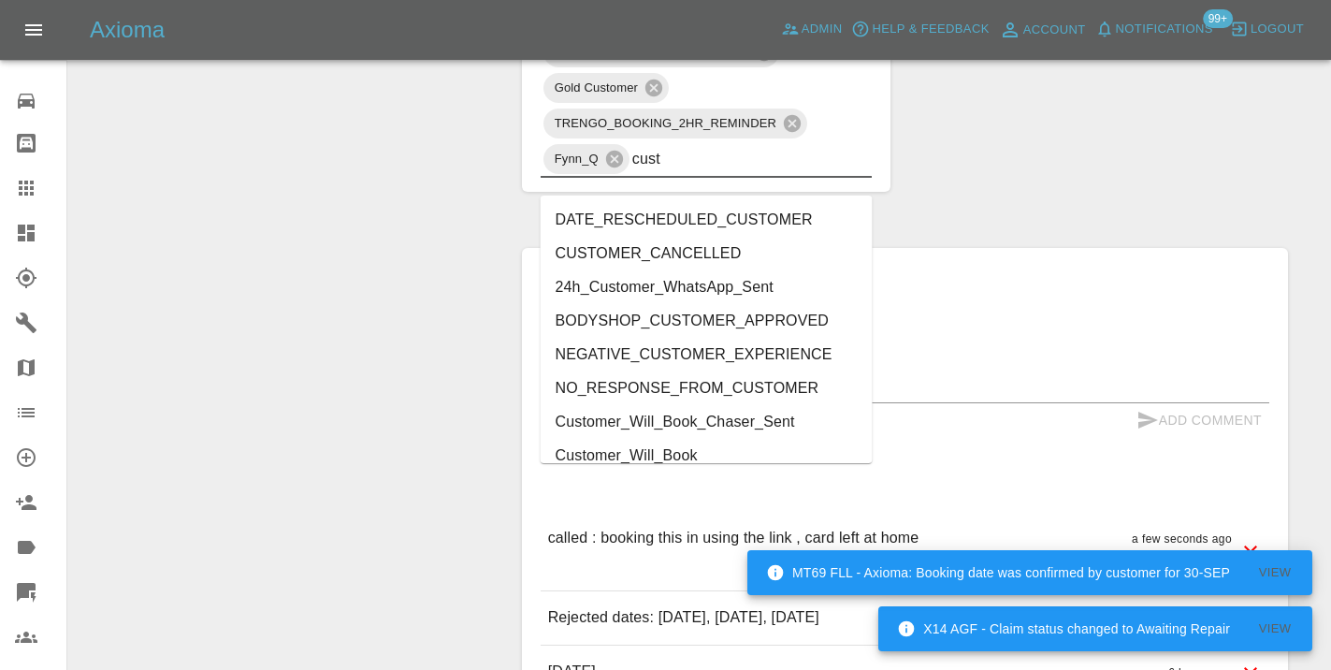
click at [643, 451] on li "Customer_Will_Book" at bounding box center [707, 456] width 332 height 34
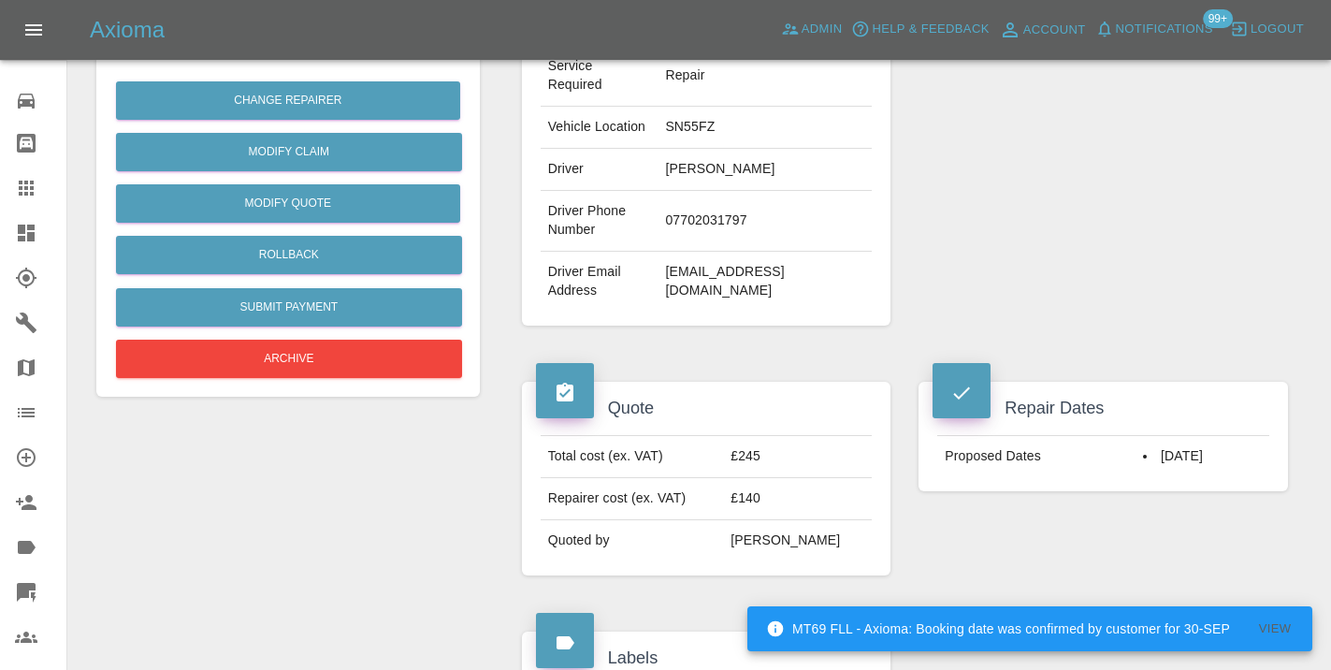
scroll to position [441, 0]
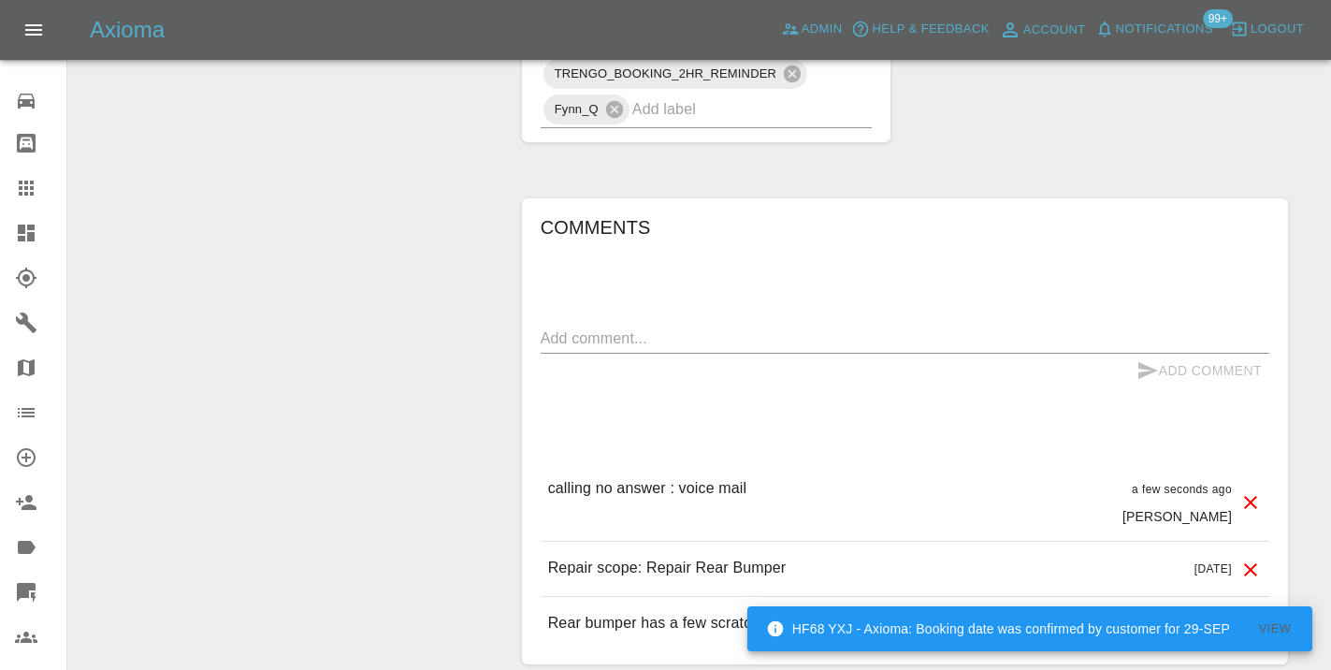
scroll to position [1626, 0]
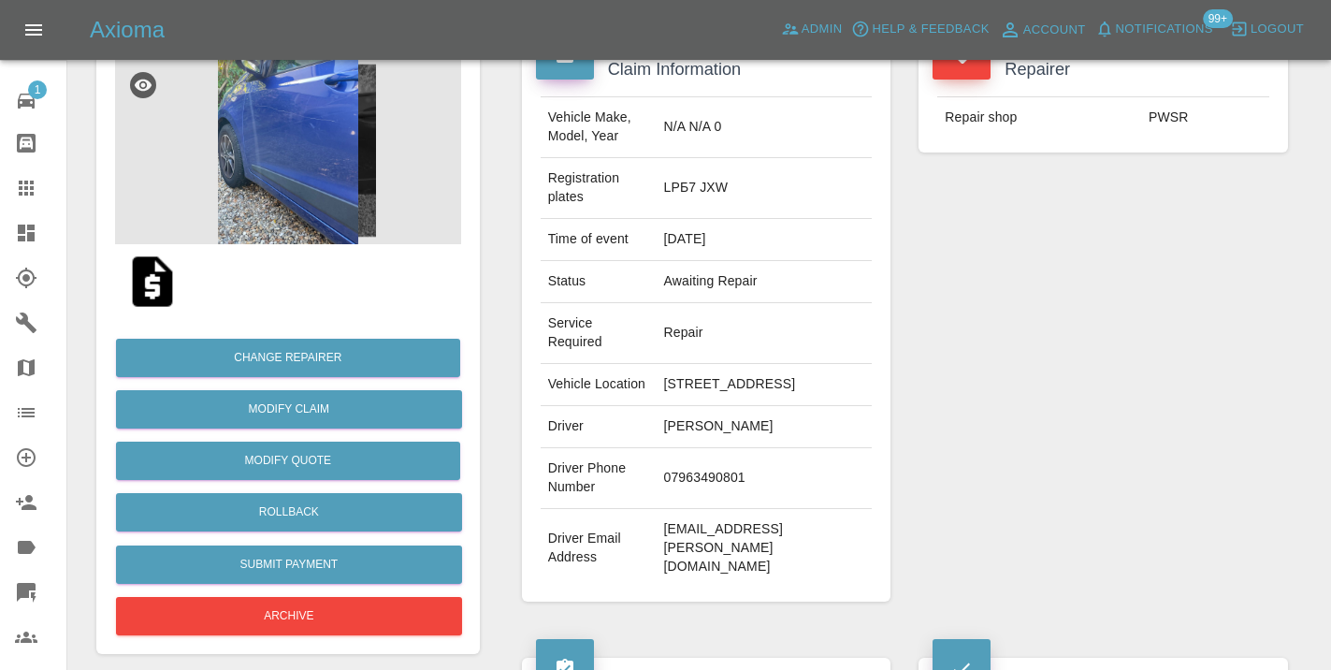
scroll to position [224, 0]
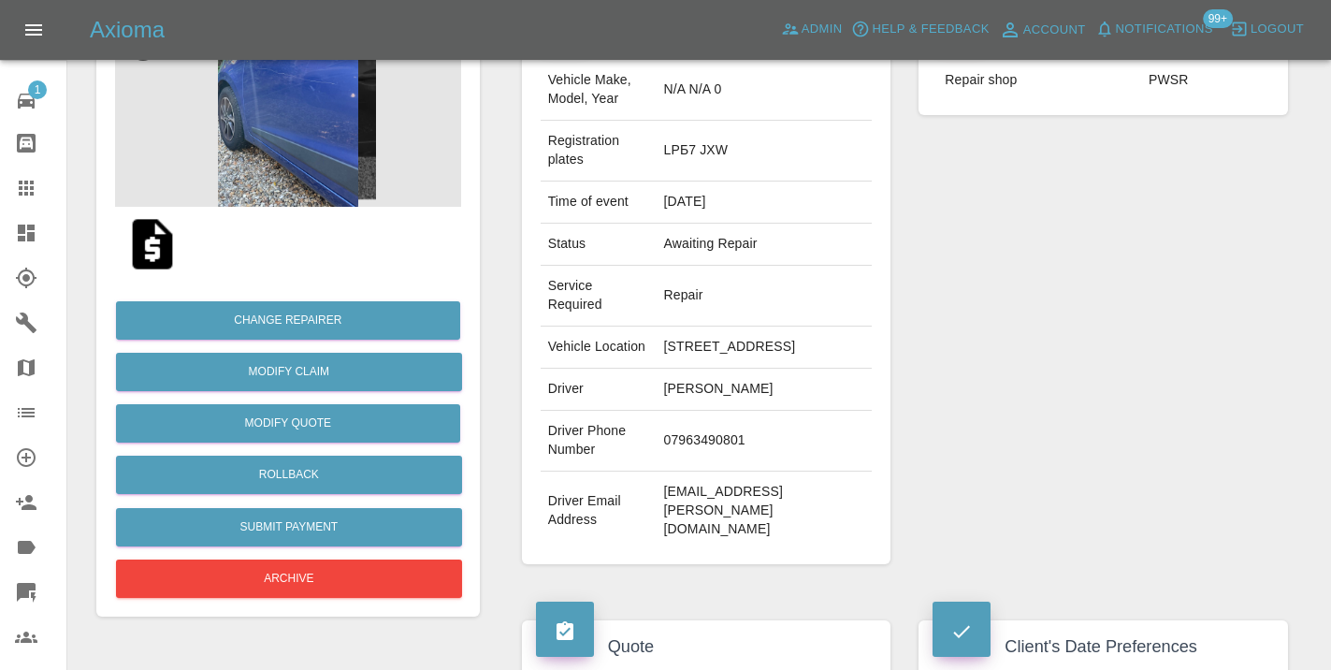
click at [701, 458] on td "07963490801" at bounding box center [764, 441] width 216 height 61
copy td "07963490801"
click at [1050, 368] on div "Repairer Repair shop PWSR" at bounding box center [1102, 285] width 397 height 614
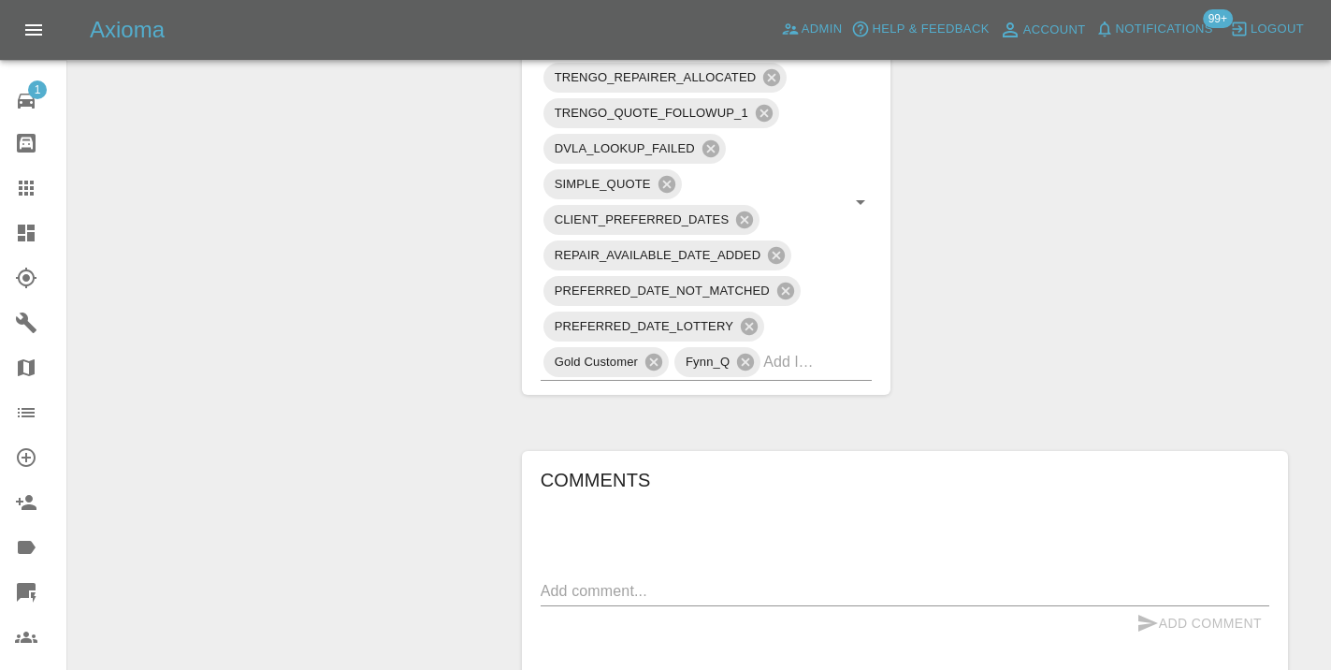
scroll to position [1334, 0]
click at [1199, 55] on div "Axioma Admin Help & Feedback Account Notifications 99+ Logout" at bounding box center [665, 30] width 1331 height 60
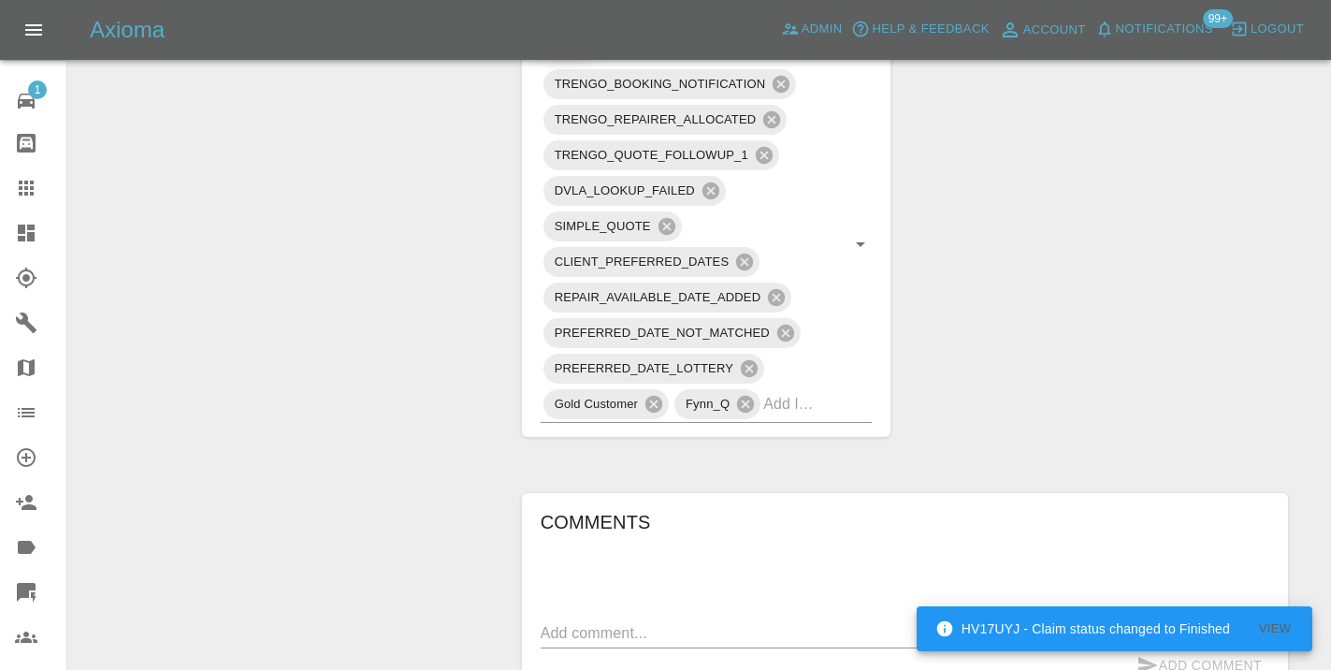
scroll to position [1302, 0]
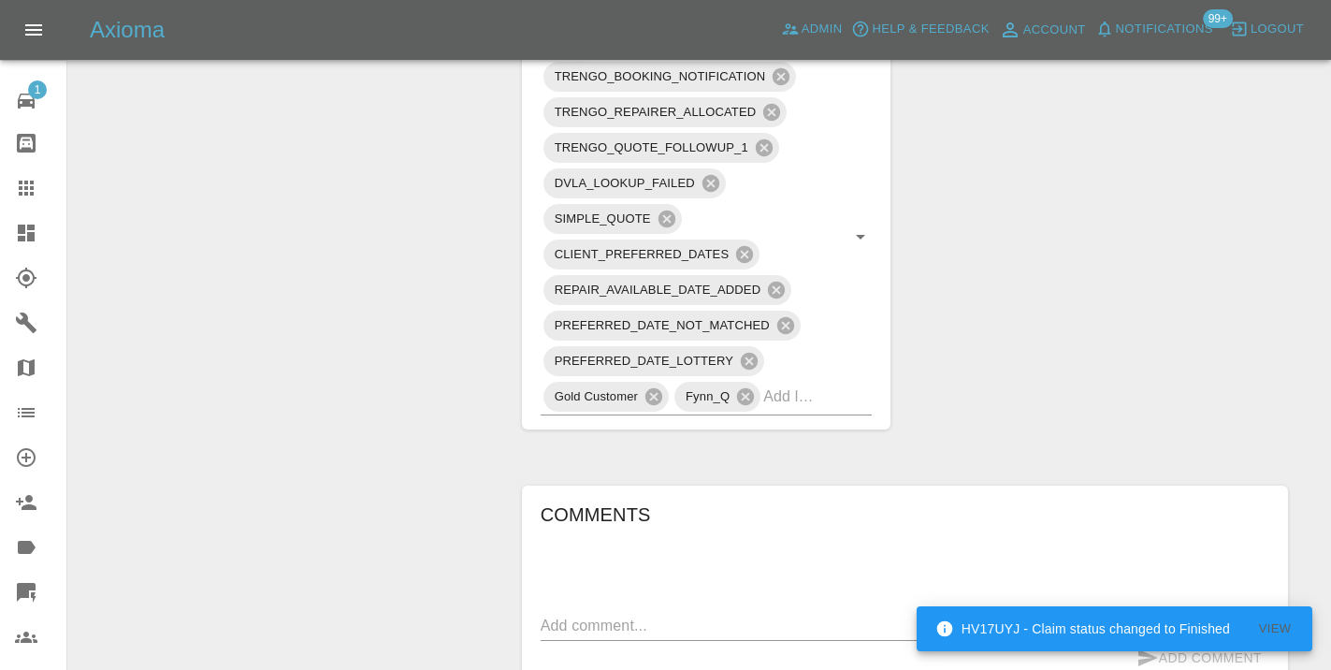
click at [599, 614] on textarea at bounding box center [905, 625] width 728 height 22
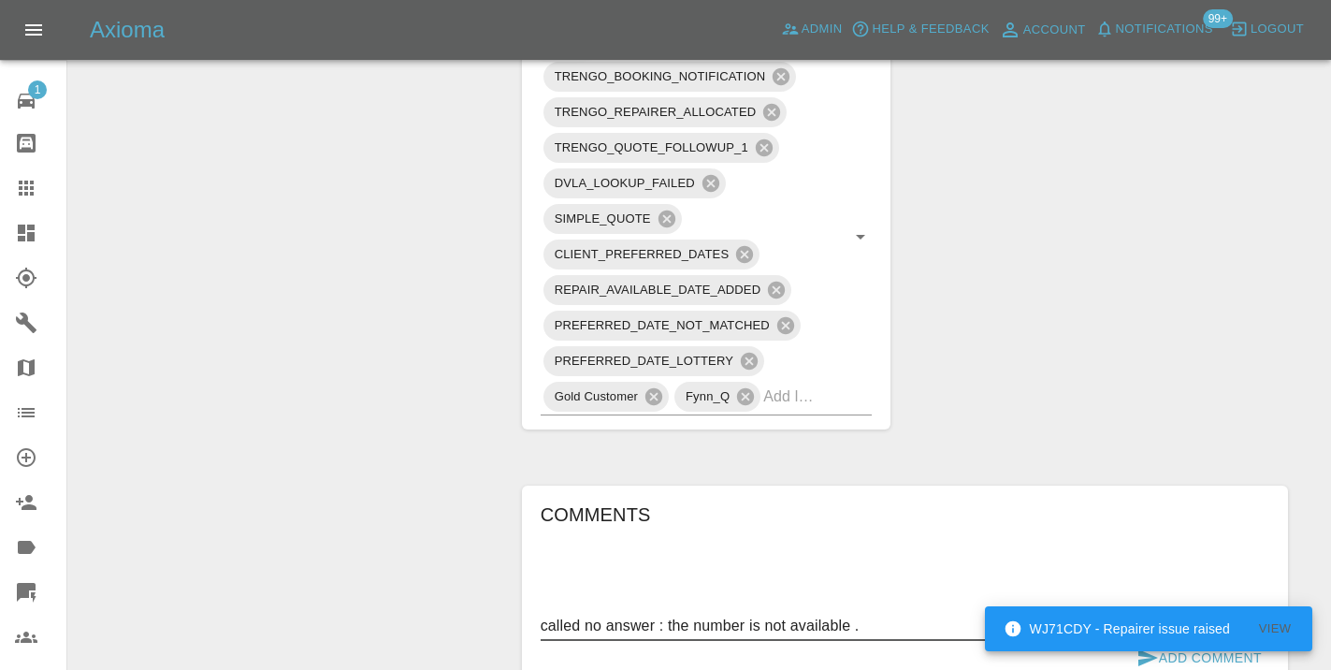
type textarea "called no answer : the number is not available ."
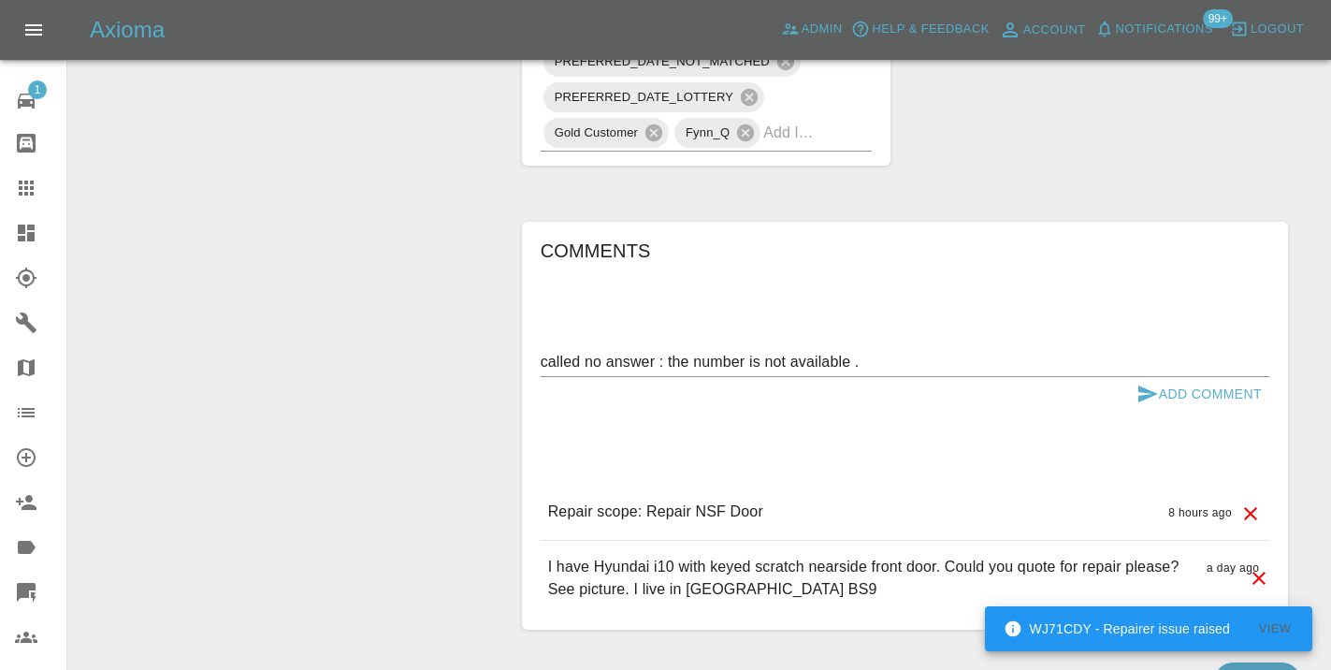
scroll to position [1572, 0]
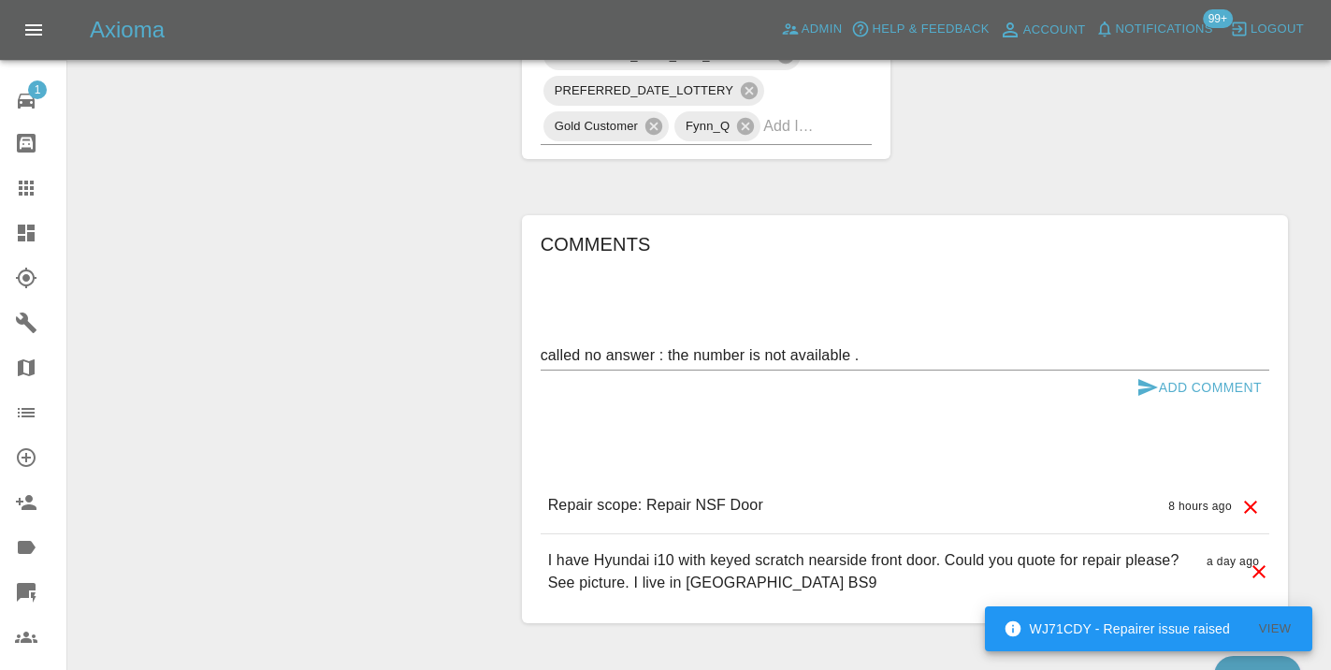
click at [1166, 386] on button "Add Comment" at bounding box center [1199, 387] width 140 height 35
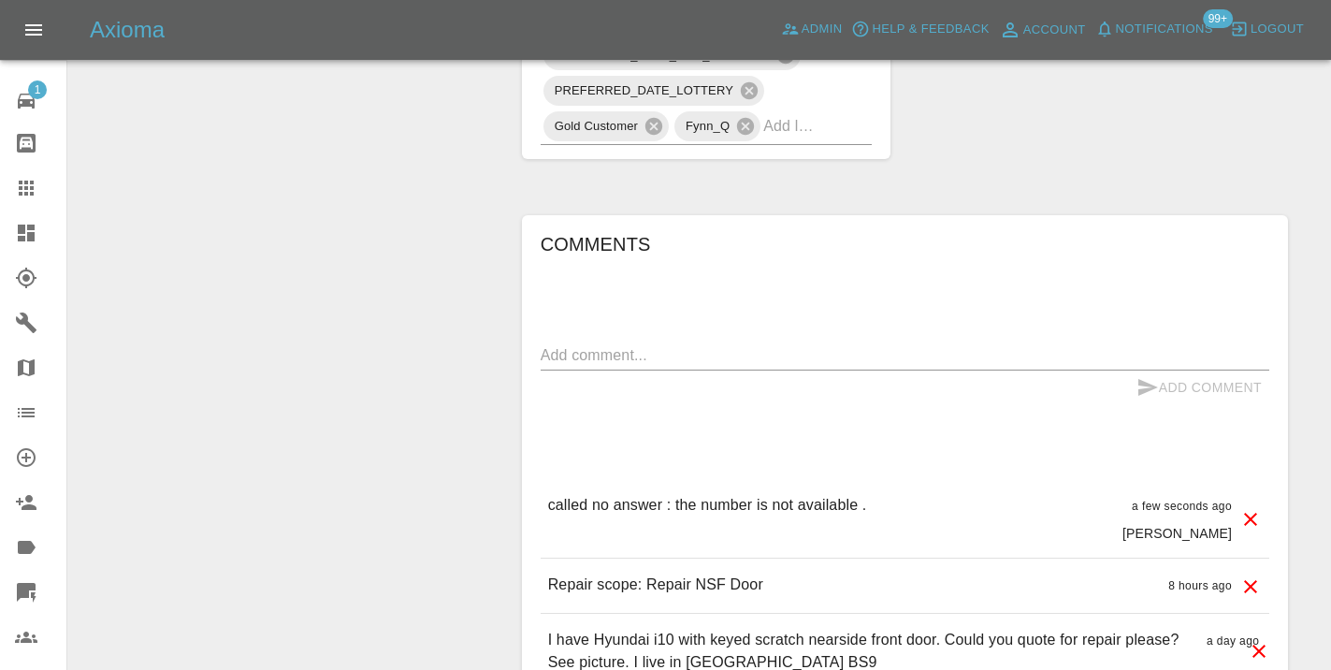
click at [48, 196] on div at bounding box center [41, 188] width 52 height 22
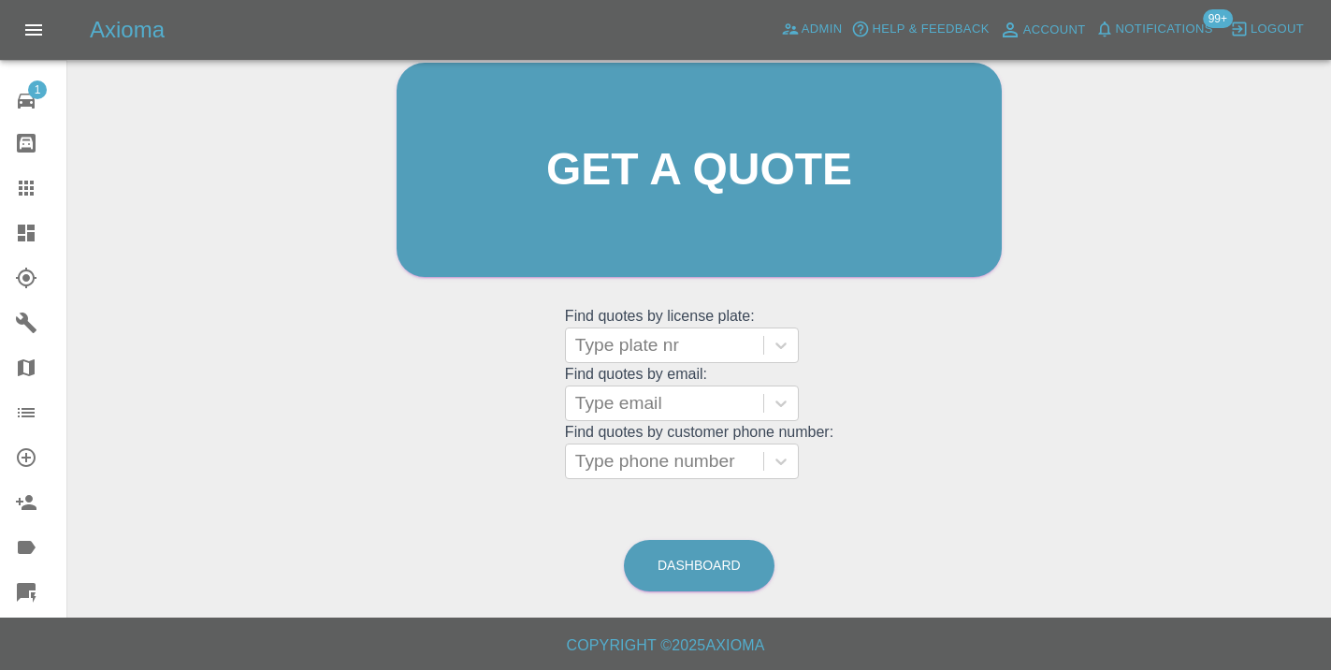
scroll to position [143, 0]
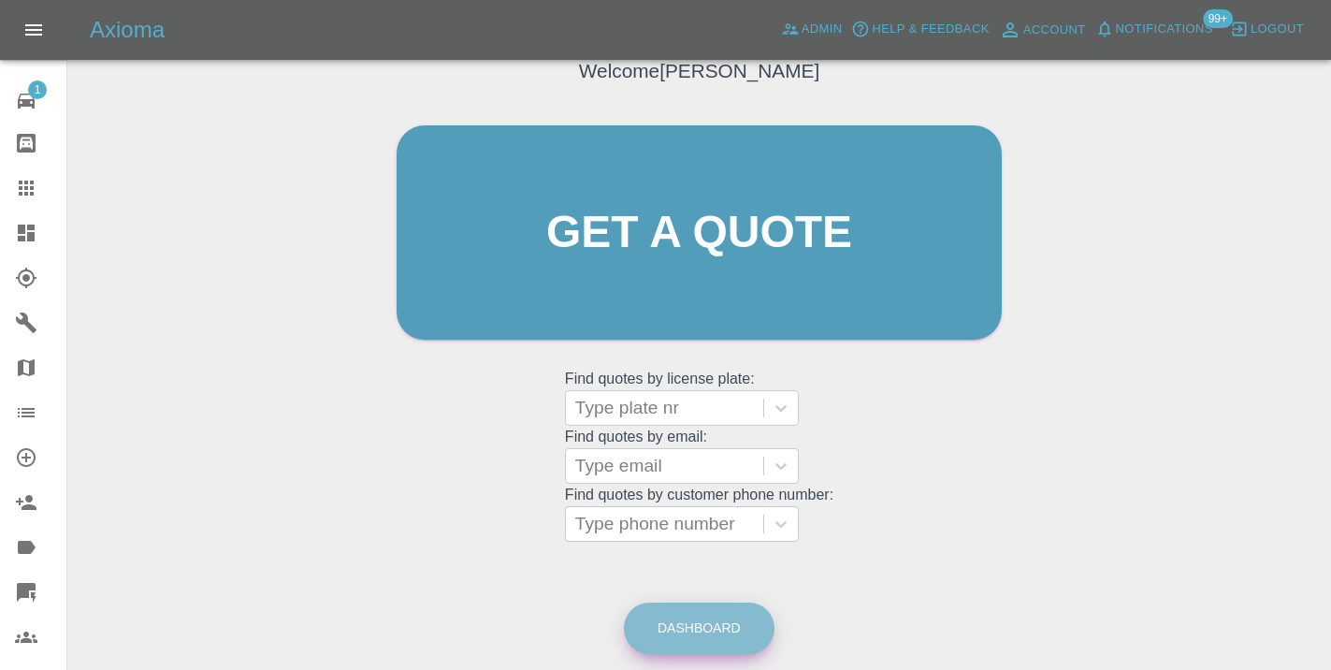
click at [714, 634] on link "Dashboard" at bounding box center [699, 627] width 151 height 51
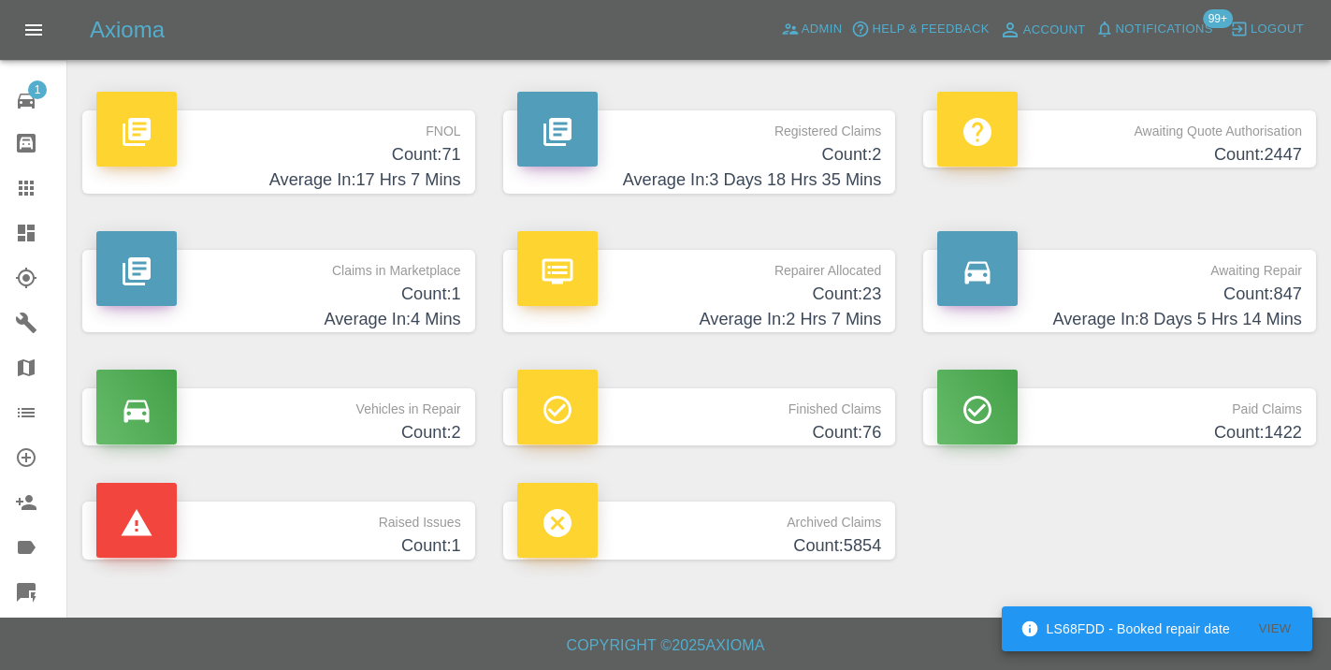
click at [1244, 296] on h4 "Count: 847" at bounding box center [1119, 293] width 365 height 25
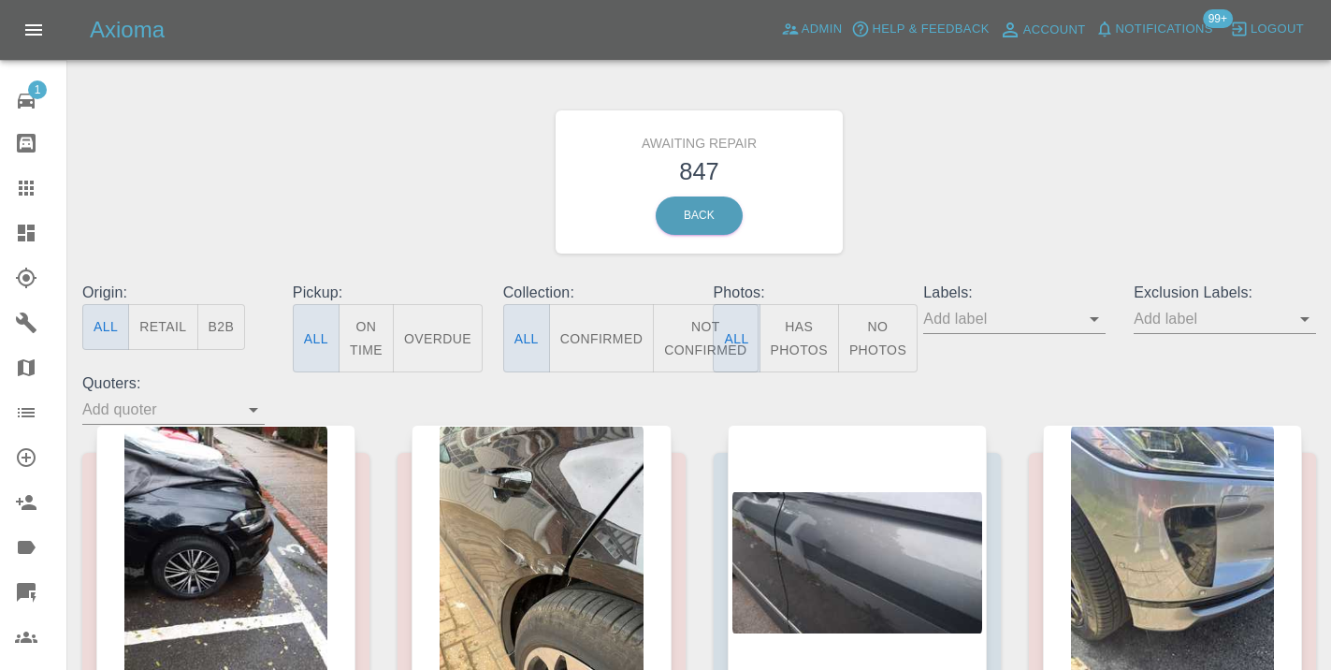
click at [696, 332] on button "Not Confirmed" at bounding box center [705, 338] width 105 height 68
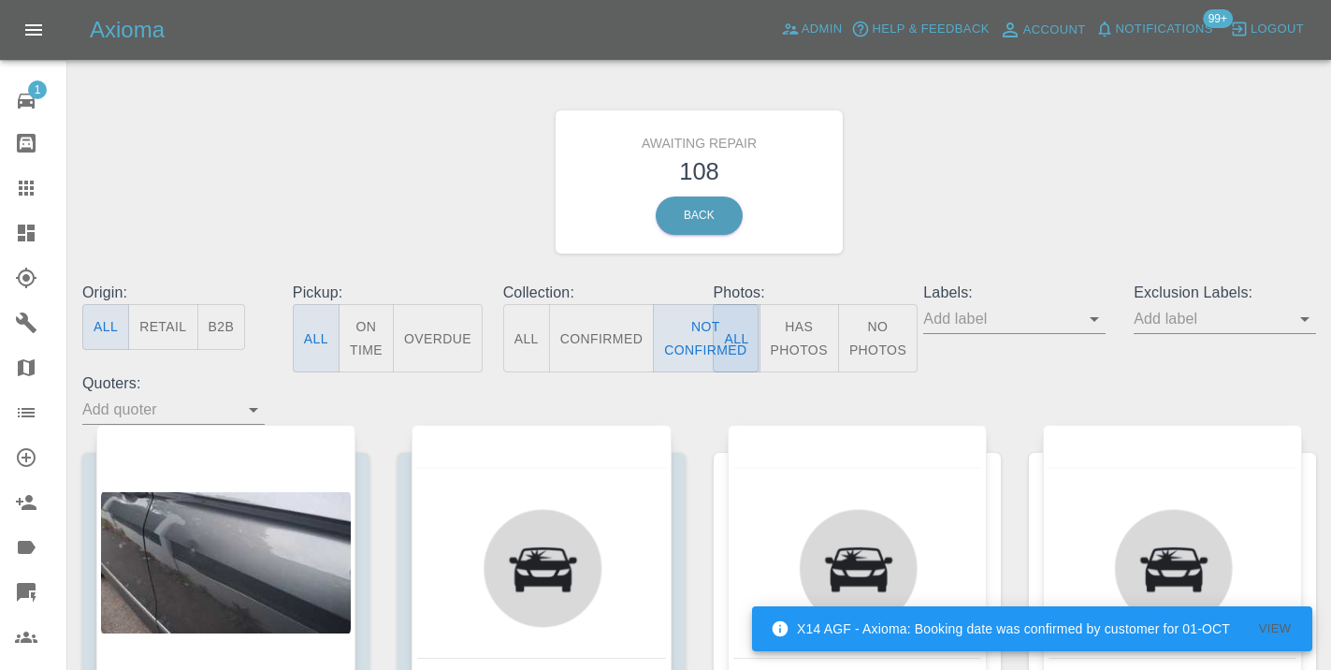
click at [1064, 160] on div "Awaiting Repair 108 Back" at bounding box center [699, 181] width 1262 height 199
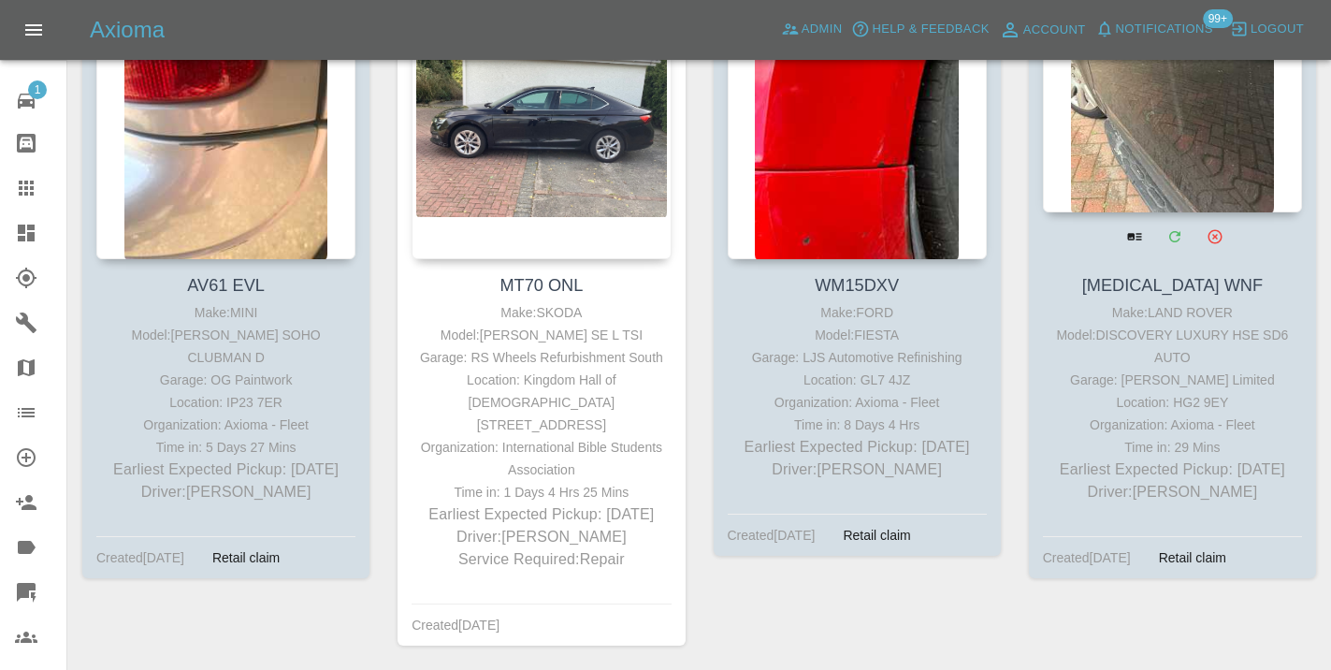
scroll to position [8525, 0]
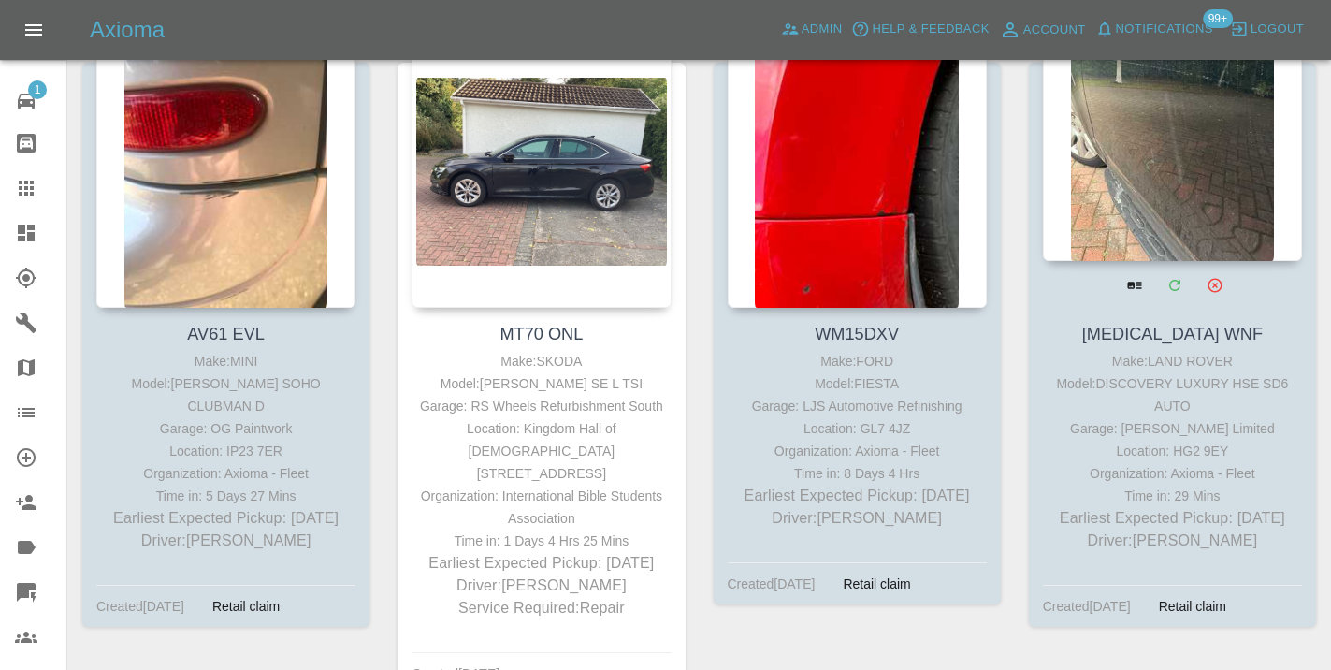
click at [1183, 173] on div at bounding box center [1172, 124] width 259 height 273
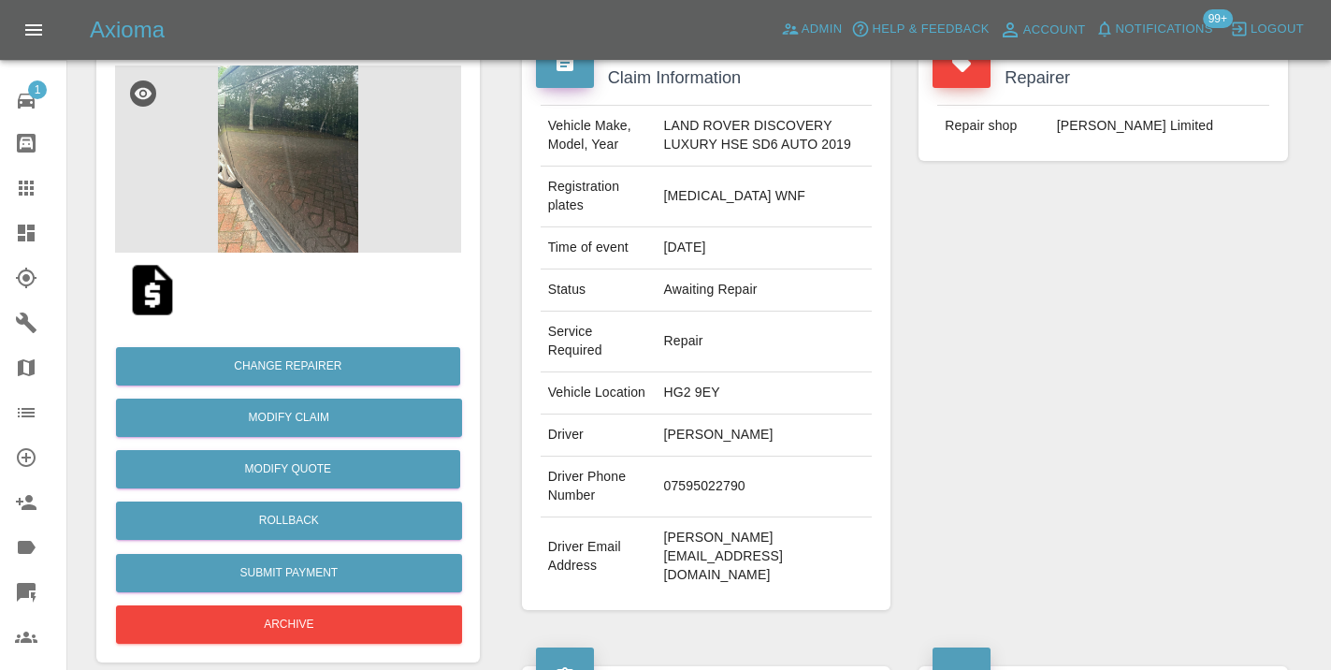
scroll to position [201, 0]
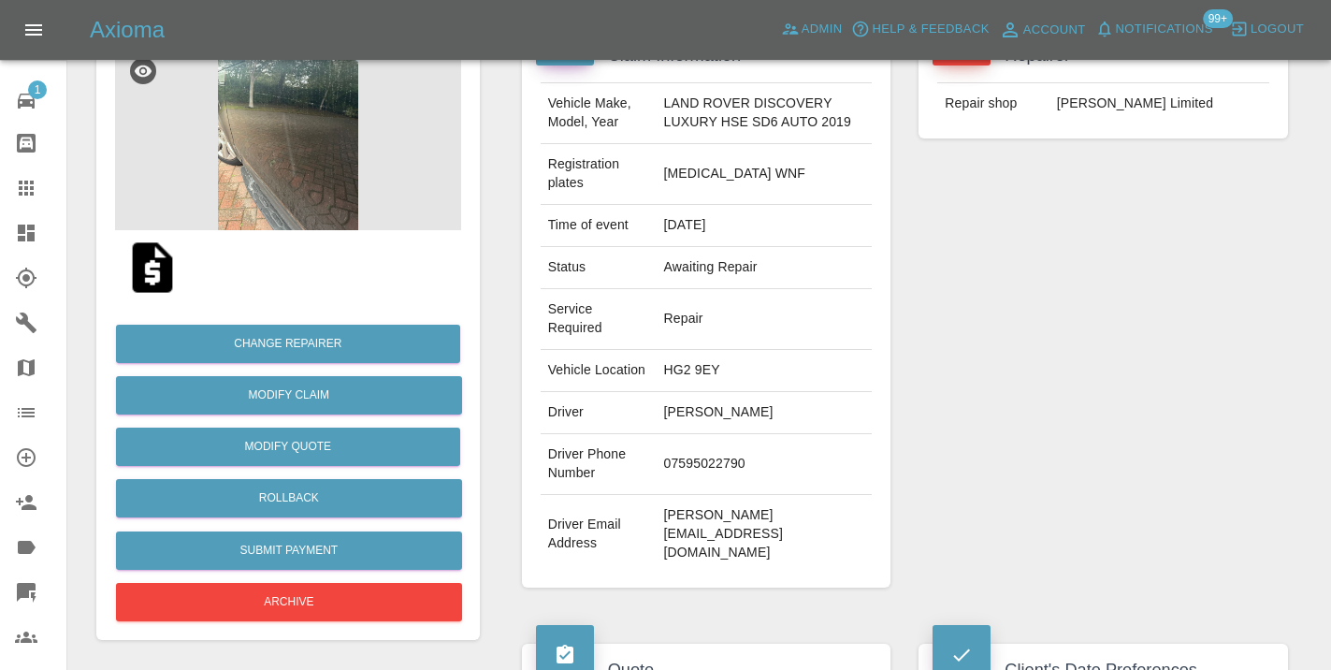
click at [702, 477] on td "07595022790" at bounding box center [764, 464] width 216 height 61
copy td "07595022790"
click at [1233, 328] on div "Repairer Repair shop Firmin Limited" at bounding box center [1102, 308] width 397 height 614
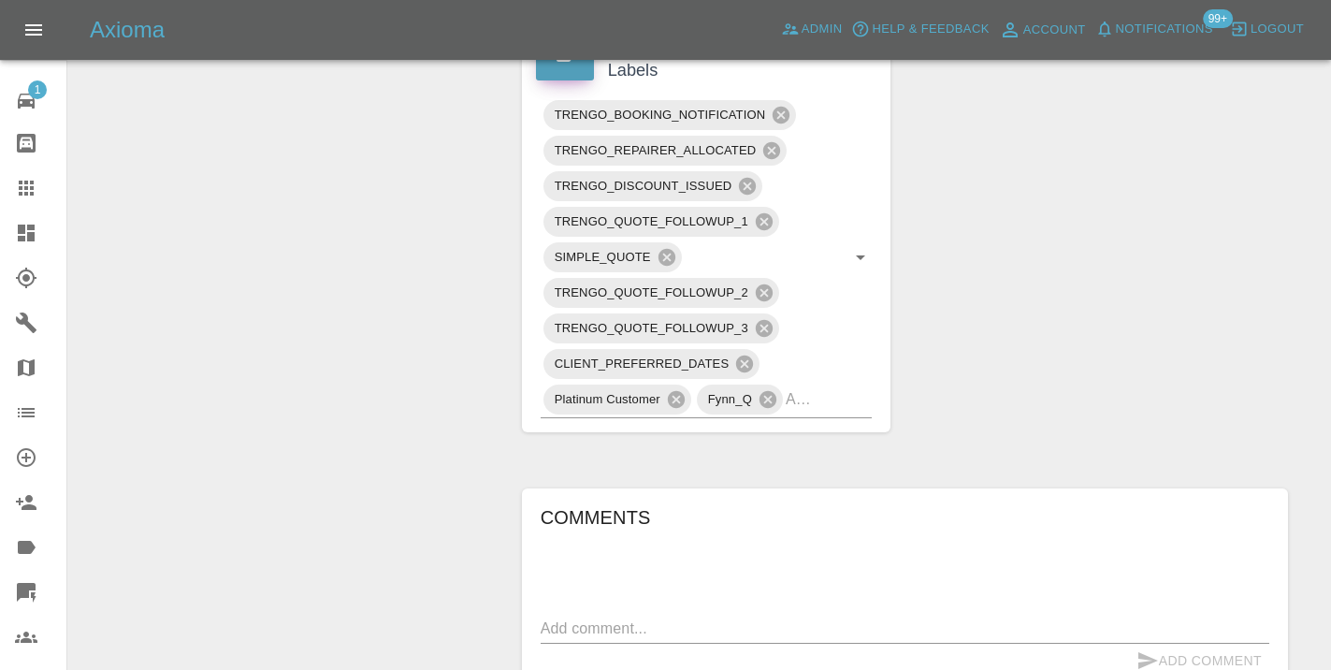
scroll to position [1144, 0]
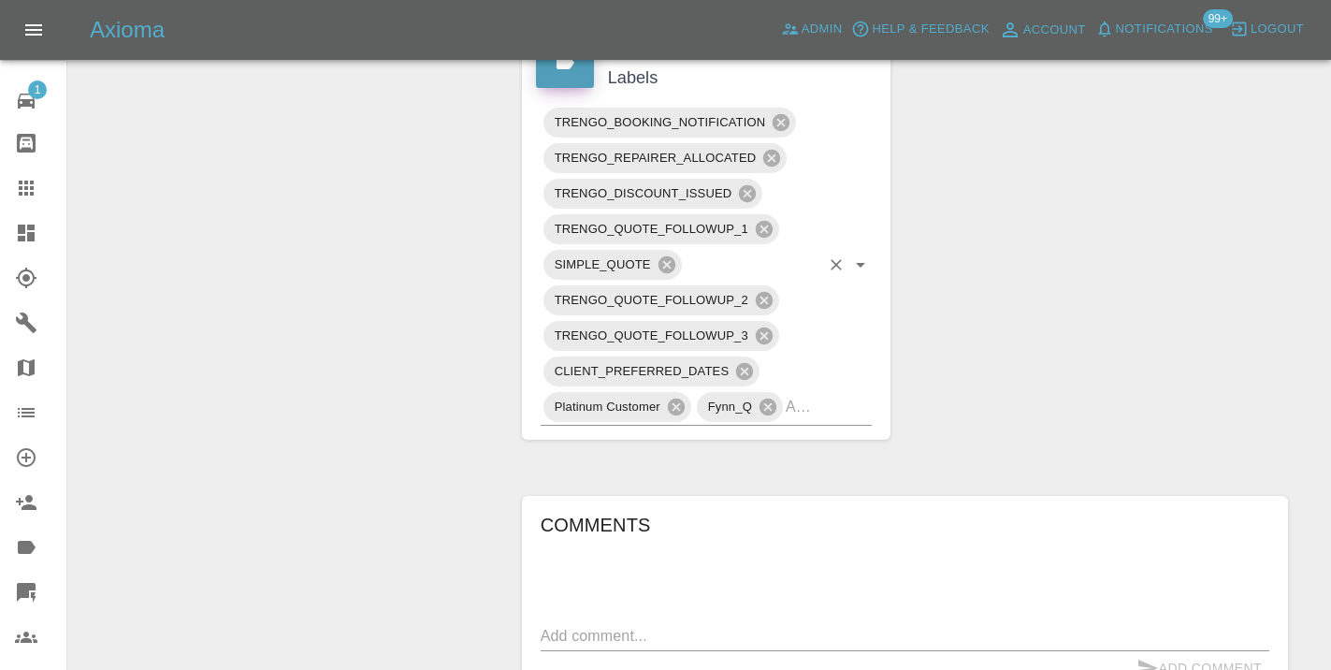
click at [819, 411] on input "text" at bounding box center [803, 406] width 34 height 29
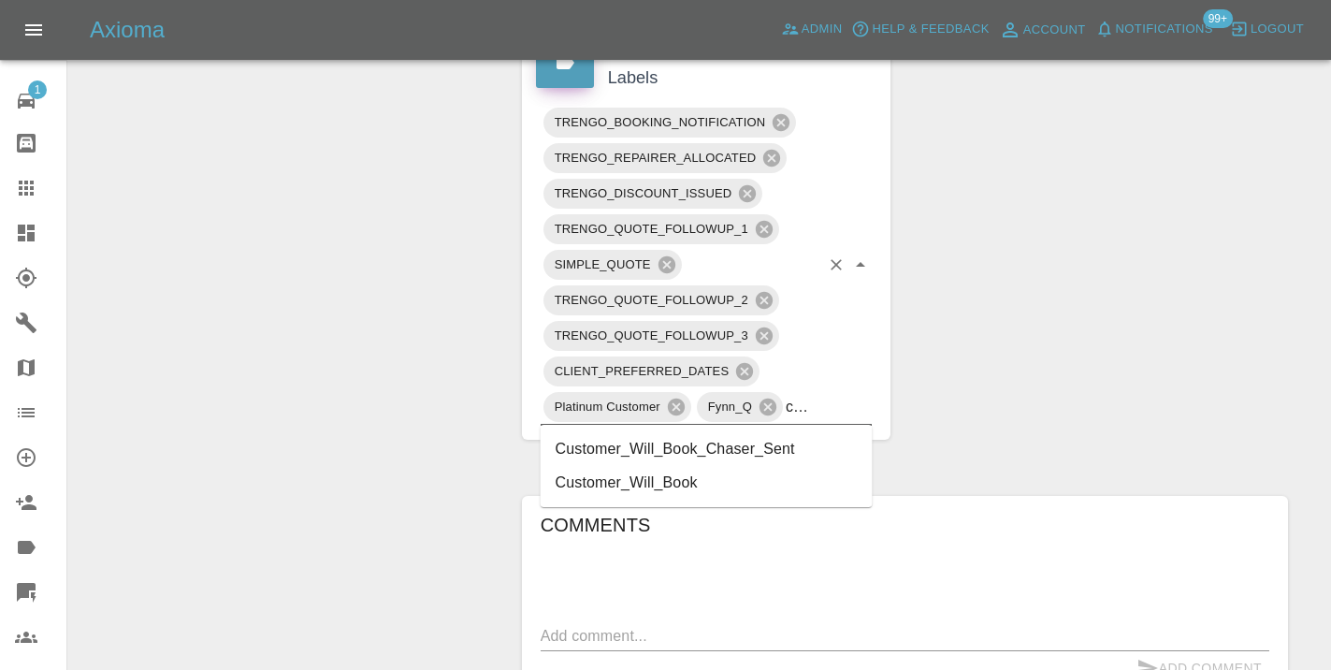
type input "customer_will"
click at [745, 479] on li "Customer_Will_Book" at bounding box center [707, 483] width 332 height 34
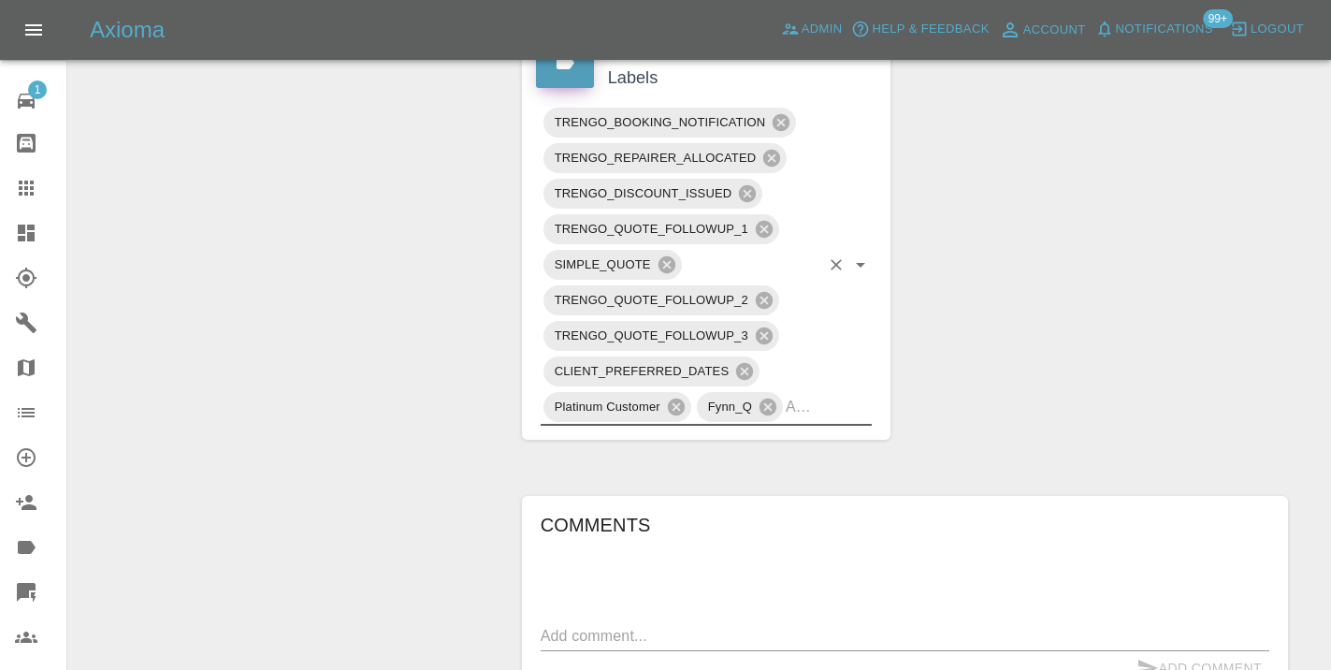
click at [645, 642] on textarea at bounding box center [905, 636] width 728 height 22
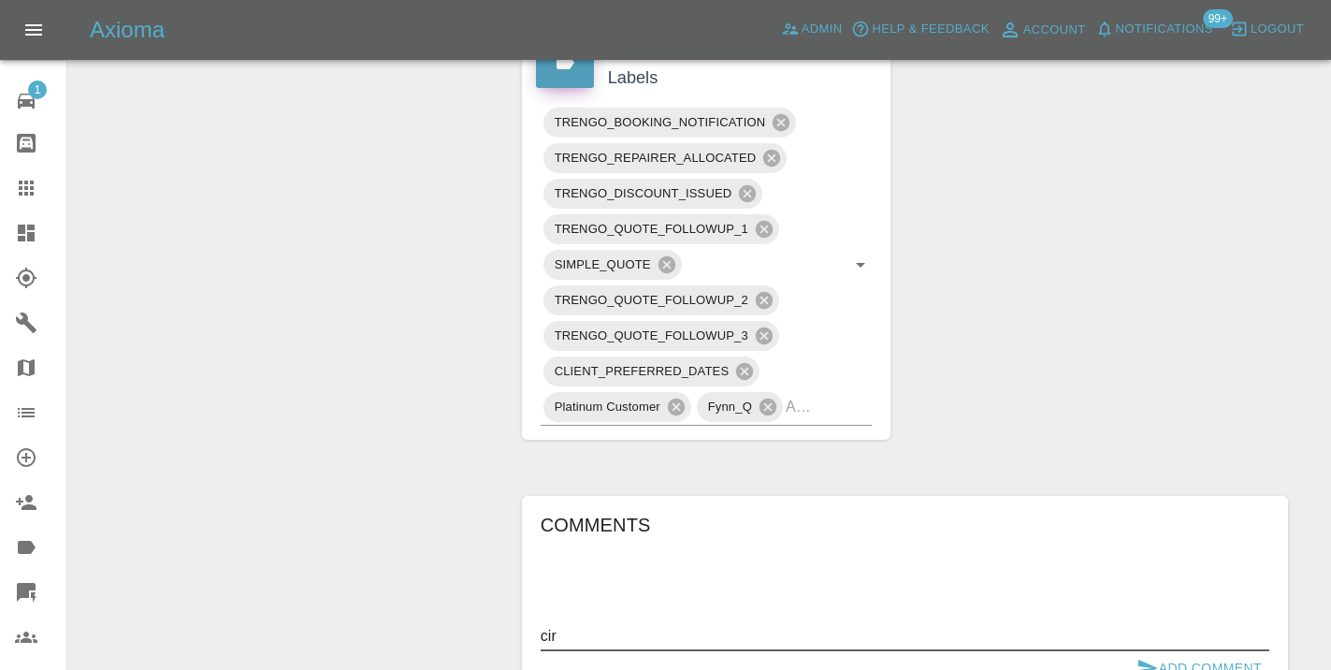
scroll to position [1152, 0]
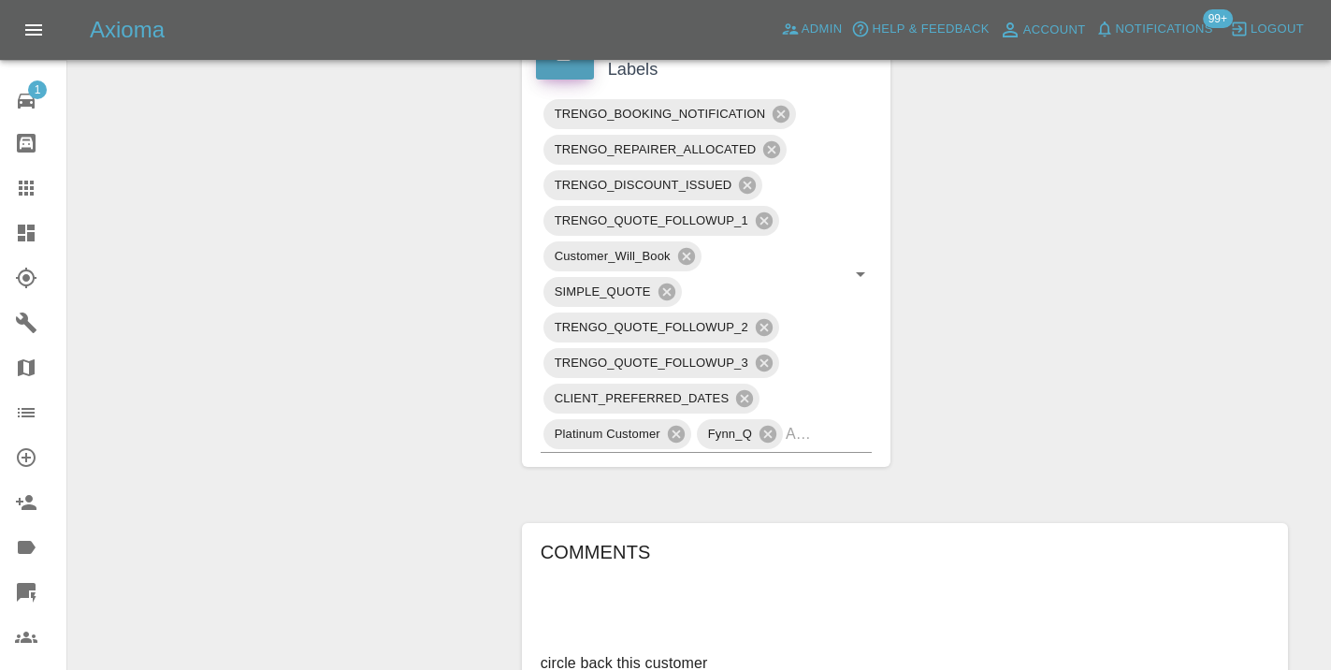
type textarea "circle back this customer"
click at [1103, 479] on div "Claim Information Vehicle Make, Model, Year LAND ROVER DISCOVERY LUXURY HSE SD6…" at bounding box center [905, 4] width 794 height 1909
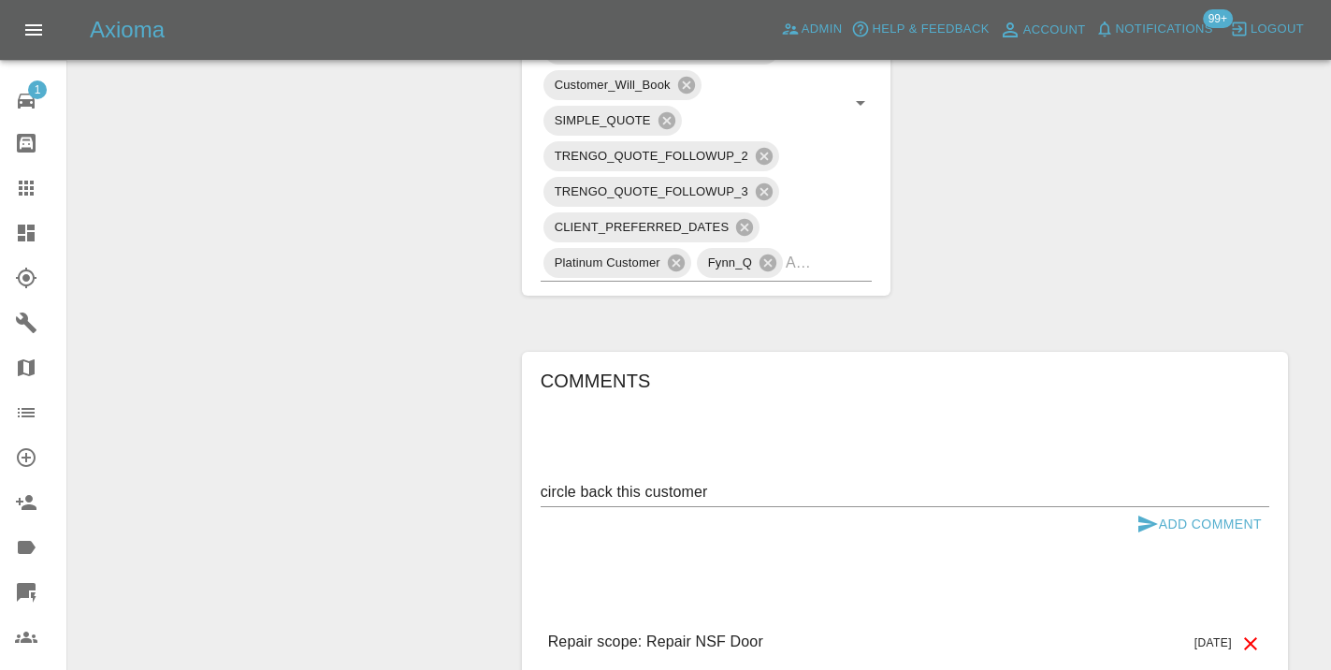
scroll to position [1351, 0]
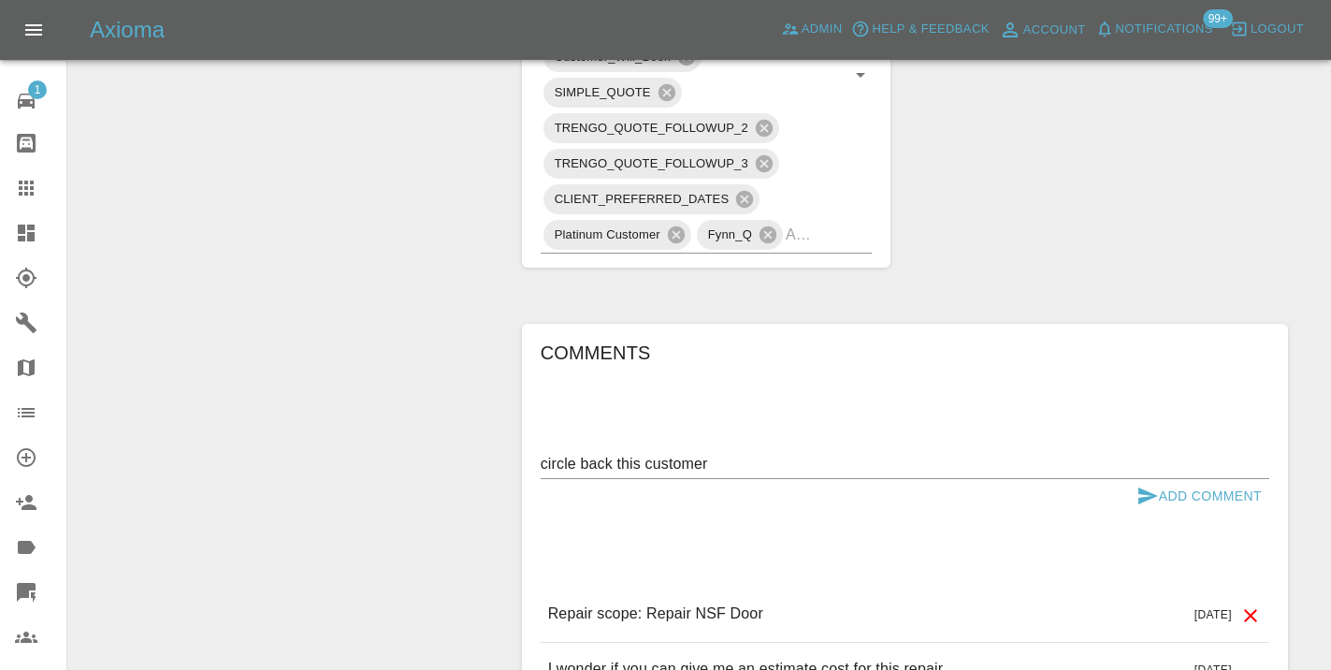
click at [1155, 498] on icon "submit" at bounding box center [1147, 495] width 22 height 22
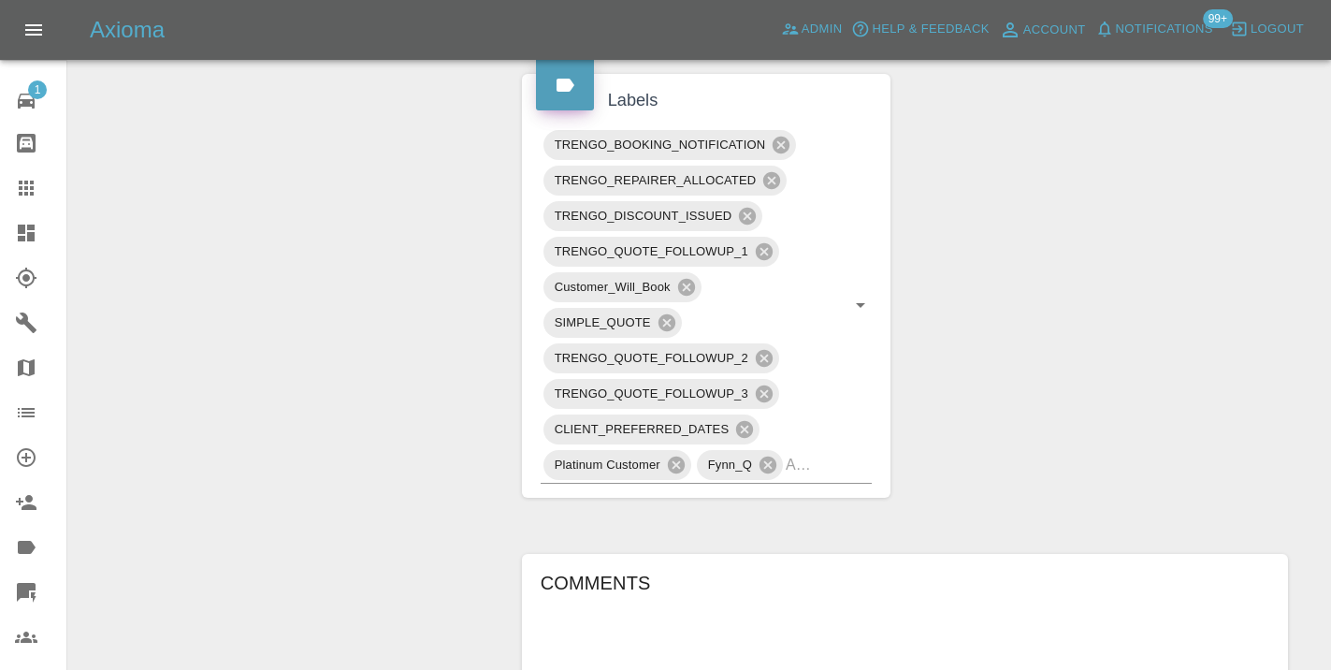
scroll to position [1137, 0]
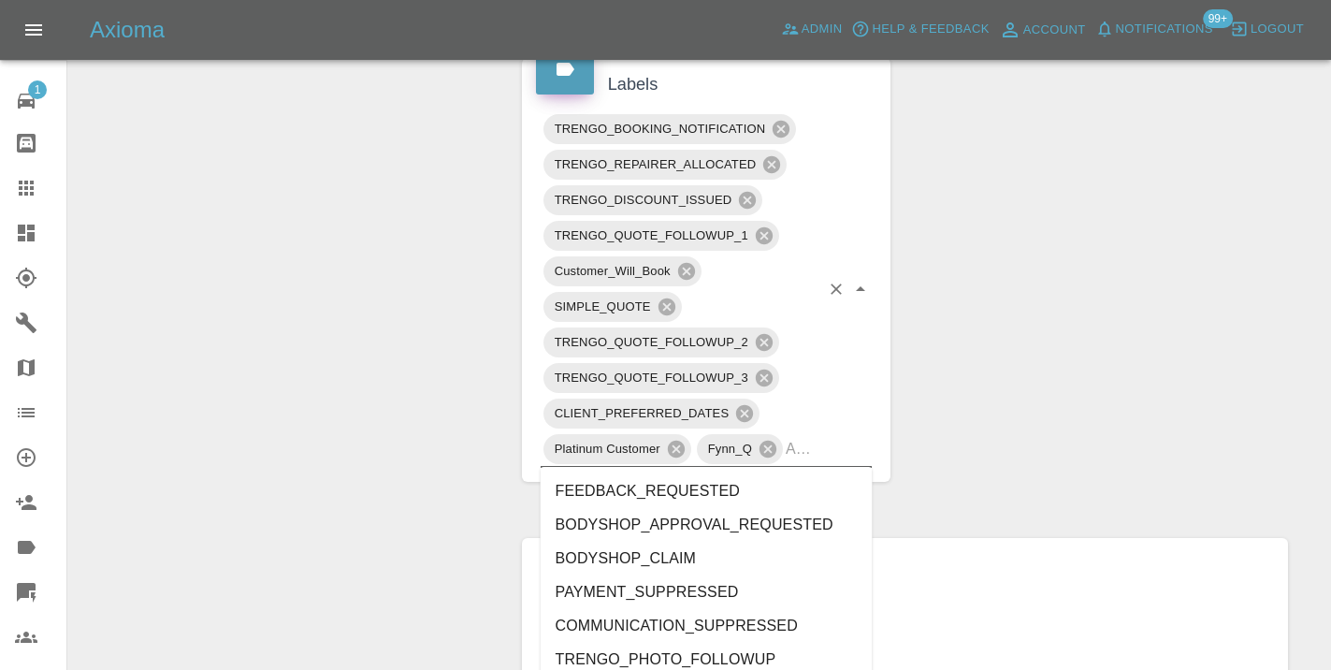
click at [814, 440] on input "text" at bounding box center [803, 448] width 34 height 29
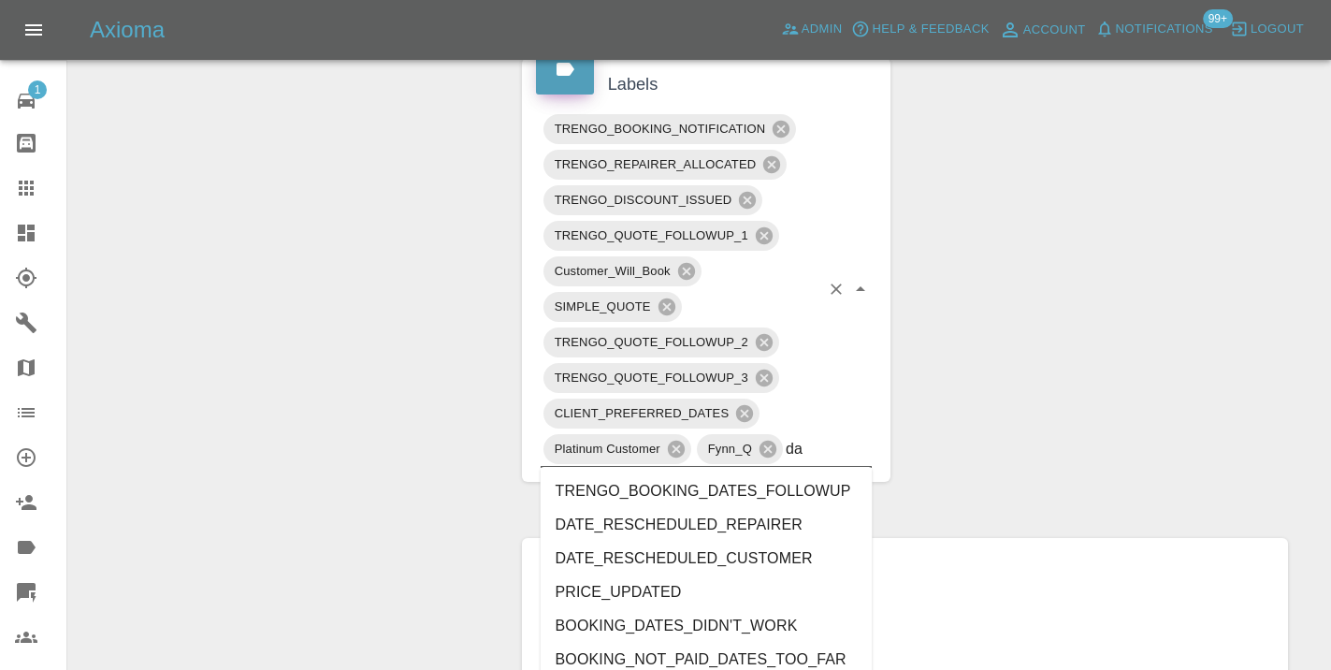
type input "d"
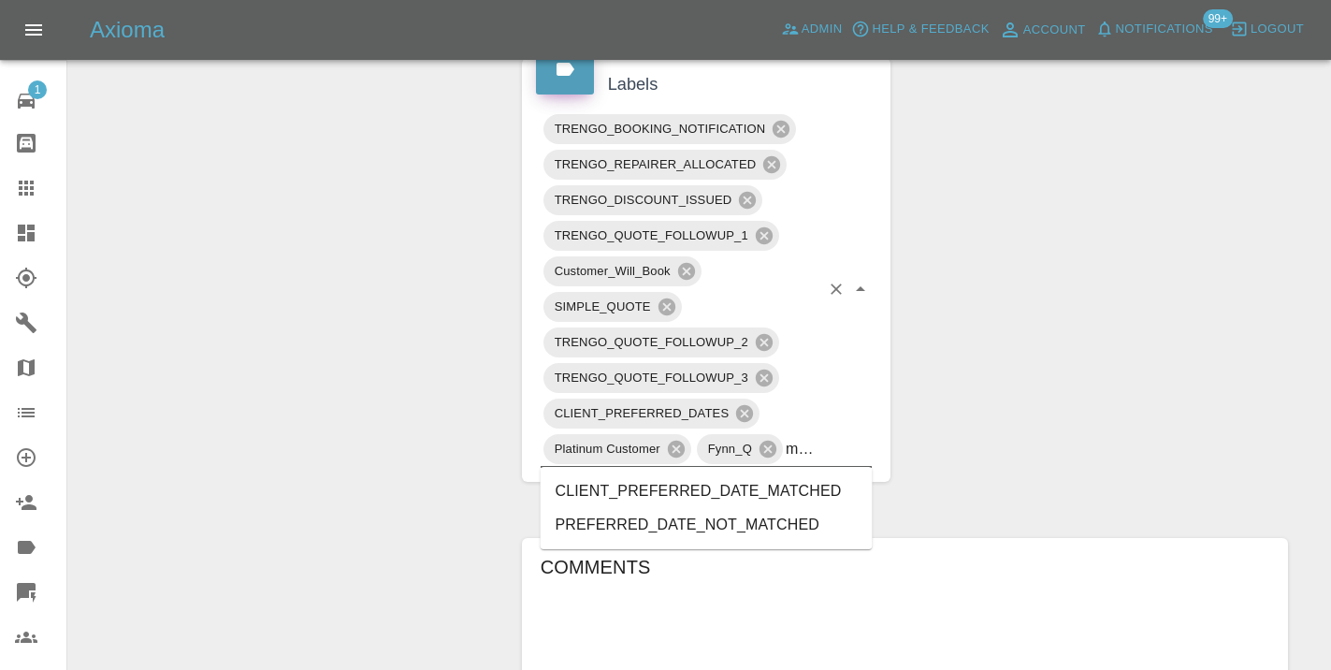
type input "matche"
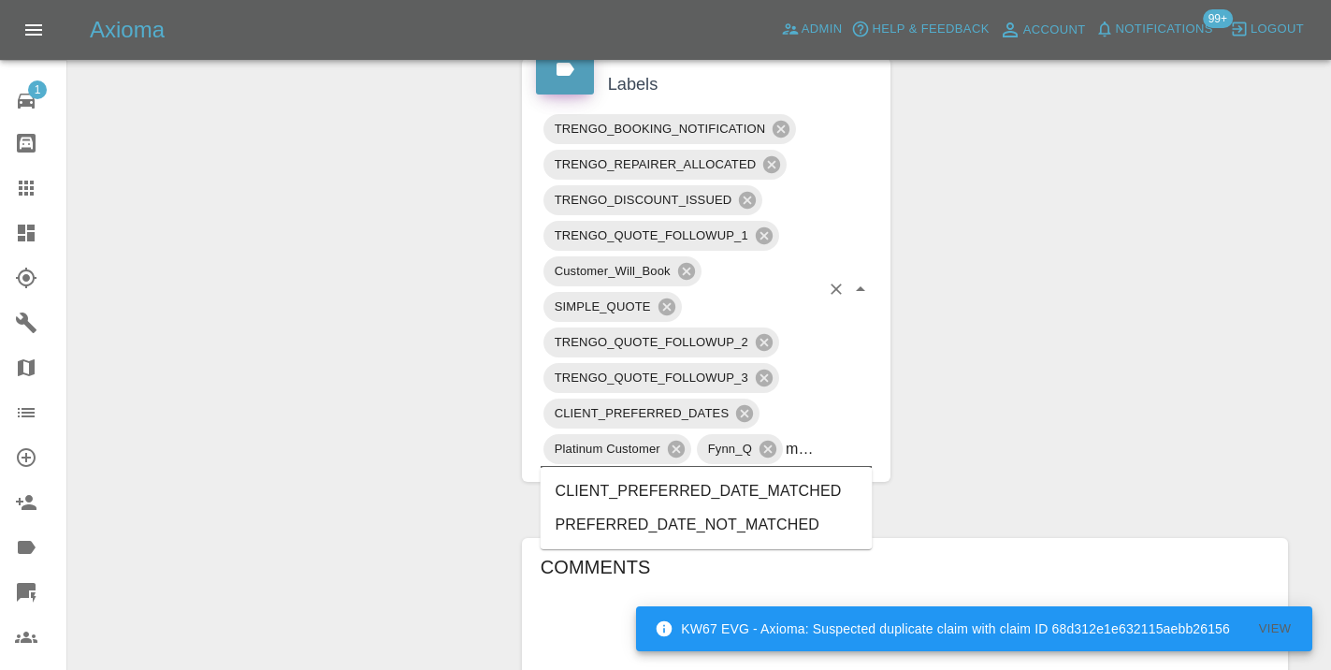
click at [771, 493] on li "CLIENT_PREFERRED_DATE_MATCHED" at bounding box center [707, 491] width 332 height 34
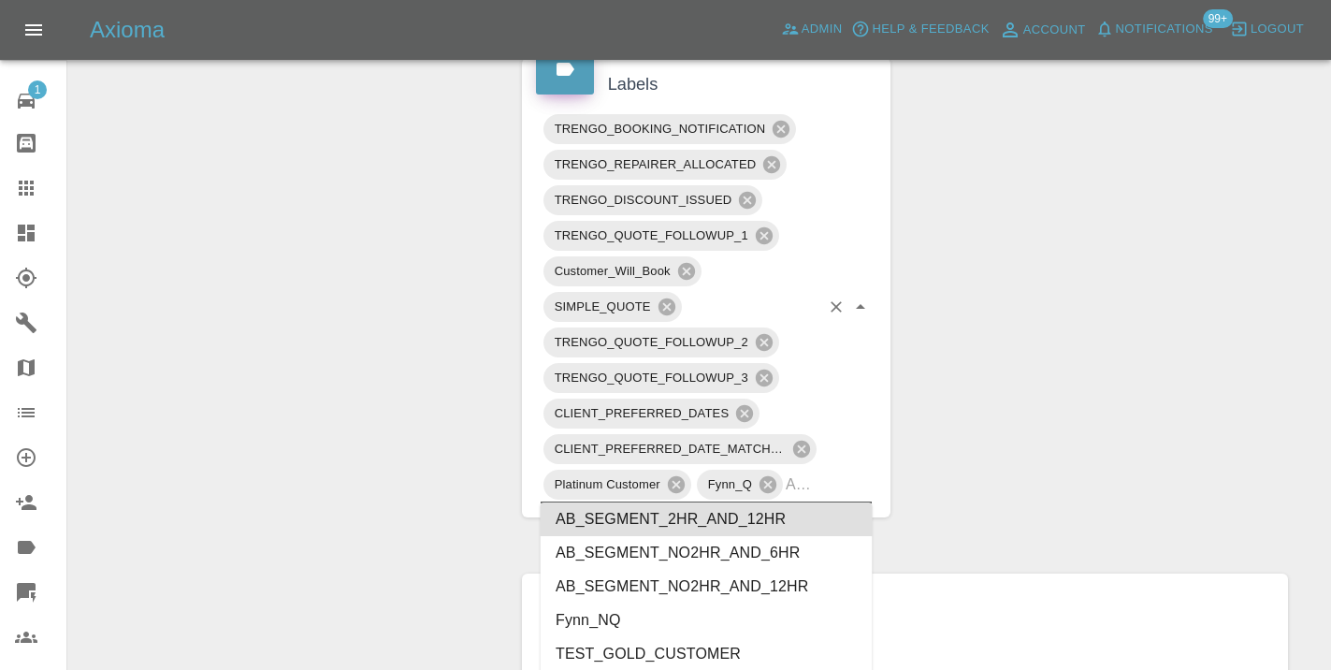
scroll to position [3441, 0]
click at [1250, 310] on div "Claim Information Vehicle Make, Model, Year LAND ROVER DISCOVERY LUXURY HSE SD6…" at bounding box center [905, 77] width 794 height 2024
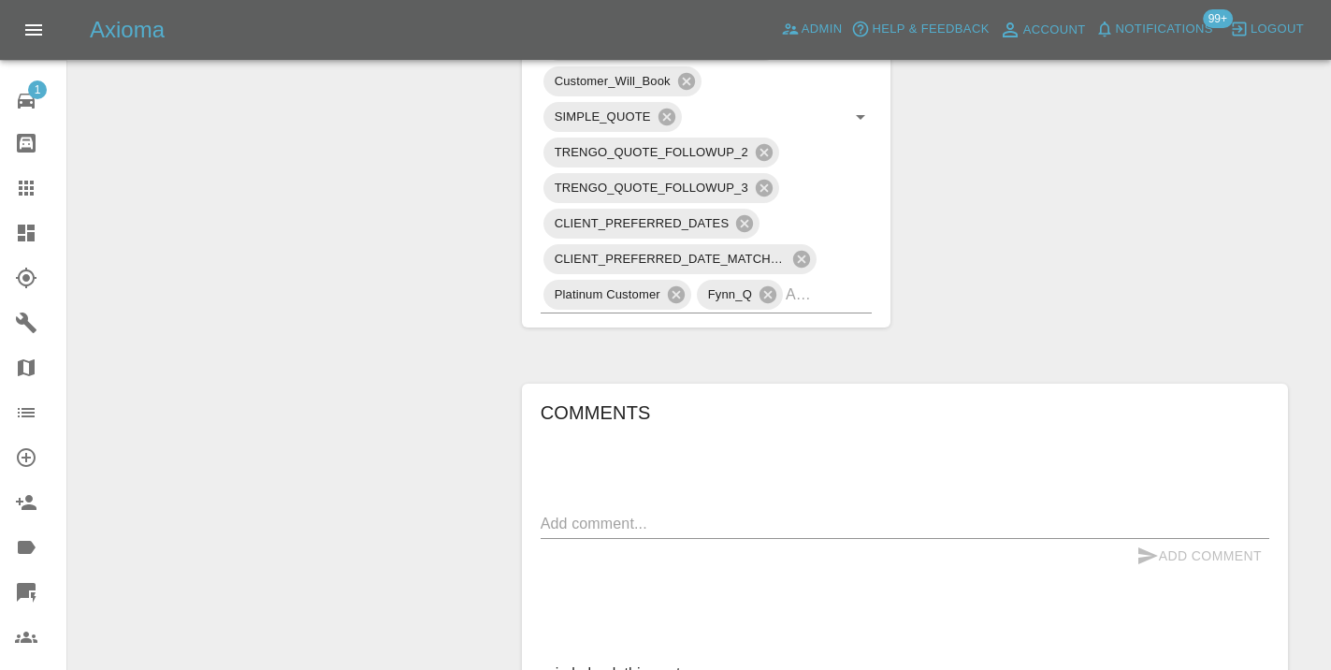
scroll to position [1334, 0]
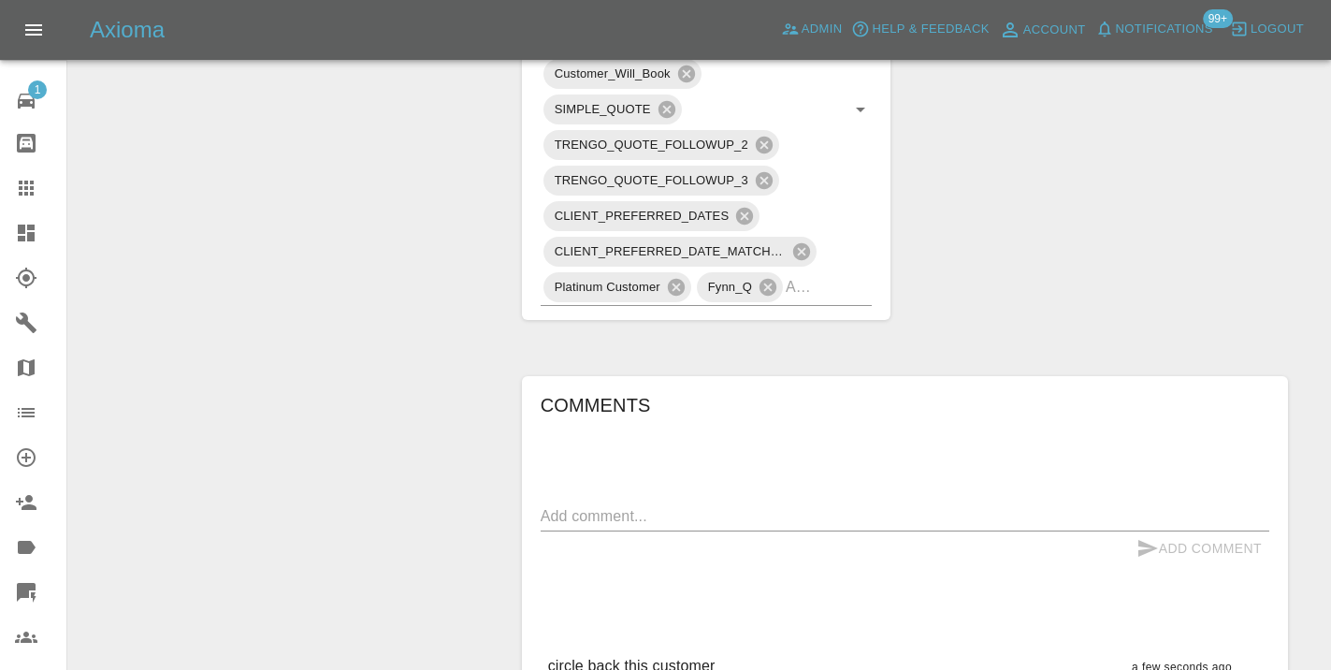
click at [583, 521] on textarea at bounding box center [905, 516] width 728 height 22
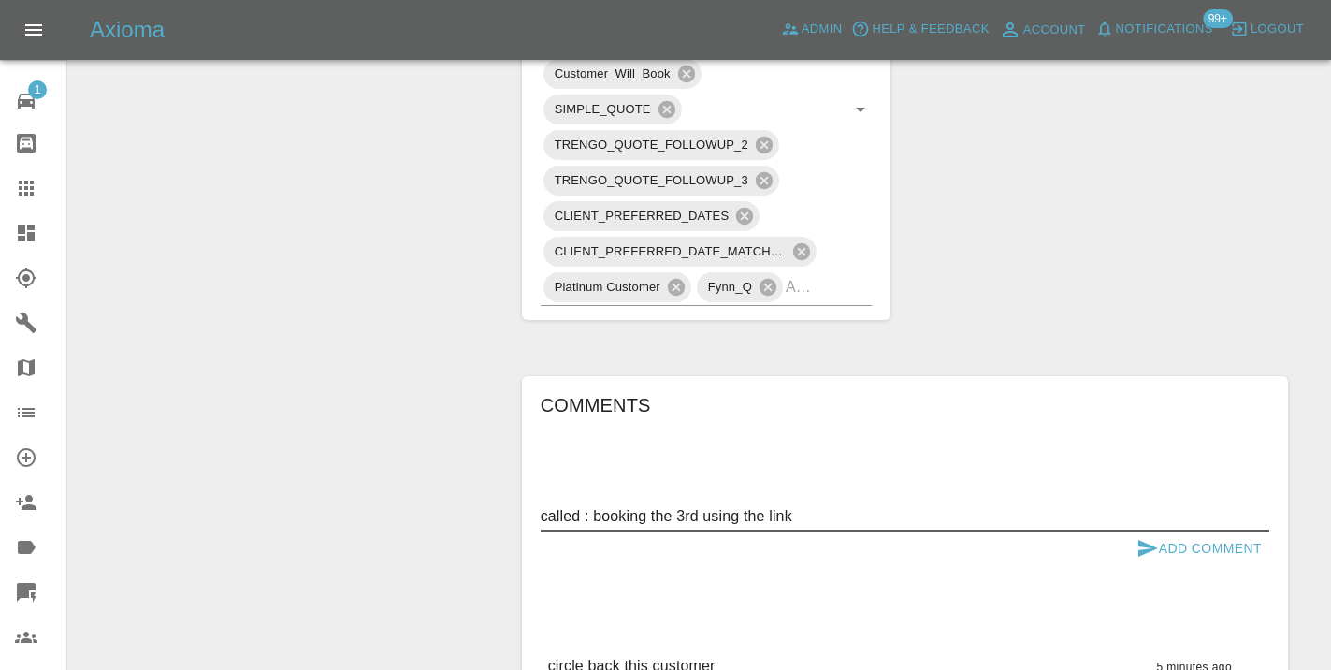
type textarea "called : booking the 3rd using the link"
click at [1170, 542] on button "Add Comment" at bounding box center [1199, 548] width 140 height 35
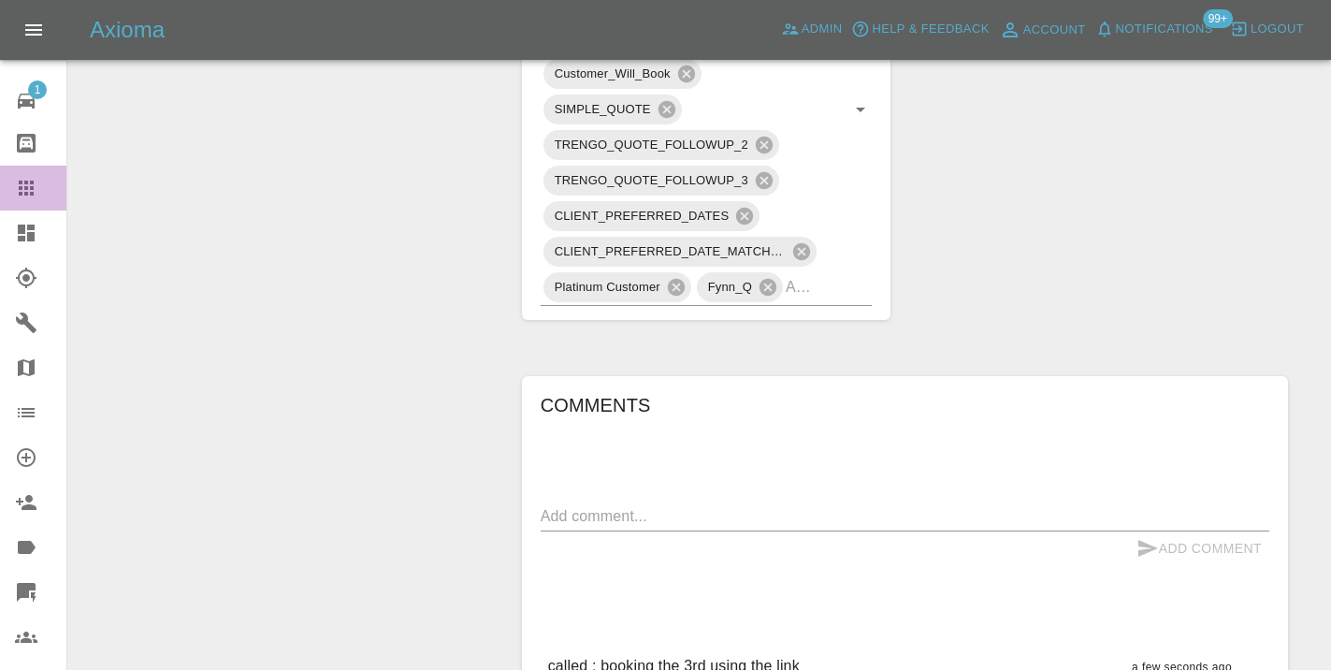
click at [32, 181] on icon at bounding box center [26, 187] width 15 height 15
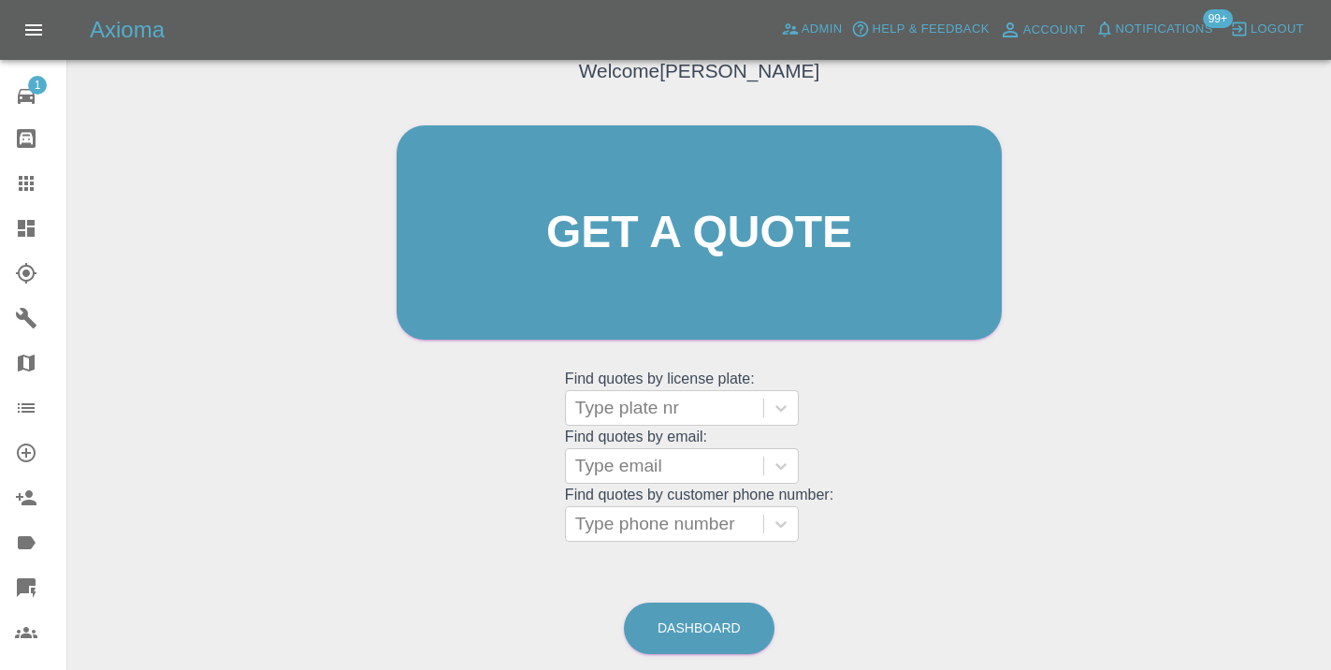
scroll to position [5, 0]
click at [676, 656] on main "Welcome Castro Get a quote Get a quote Find quotes by license plate: Type plate…" at bounding box center [665, 268] width 1331 height 823
click at [678, 638] on link "Dashboard" at bounding box center [699, 627] width 151 height 51
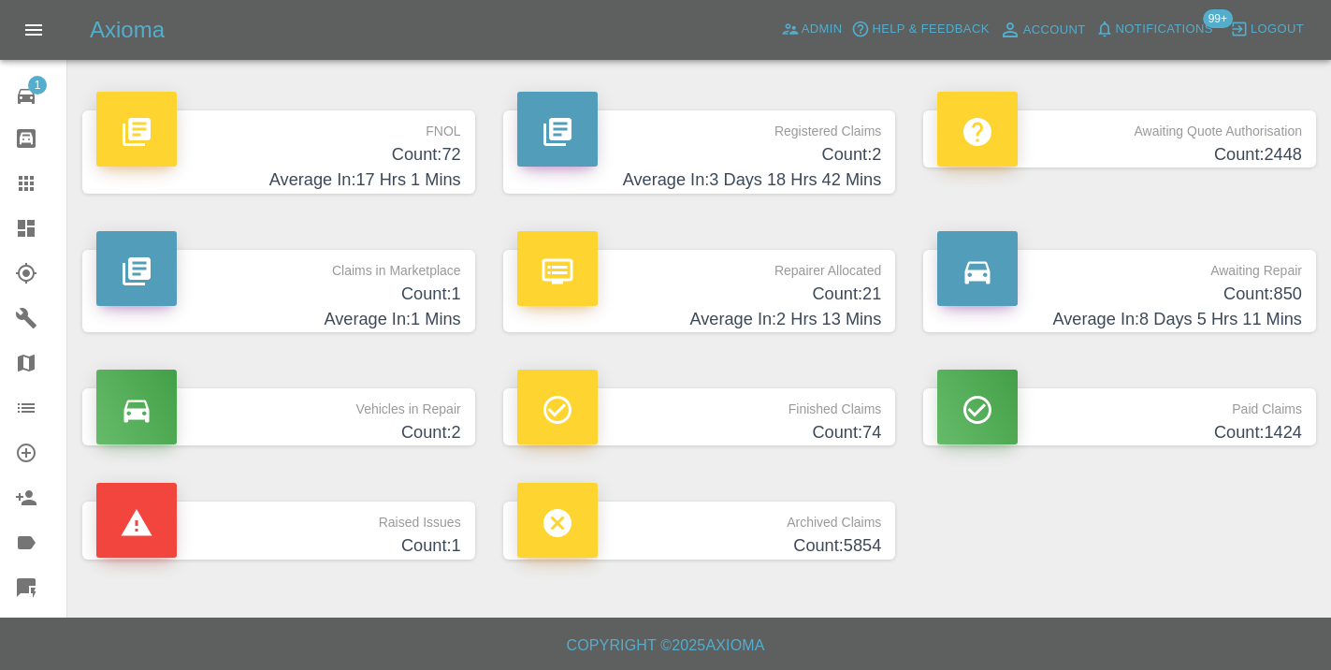
click at [1280, 284] on h4 "Count: 850" at bounding box center [1119, 293] width 365 height 25
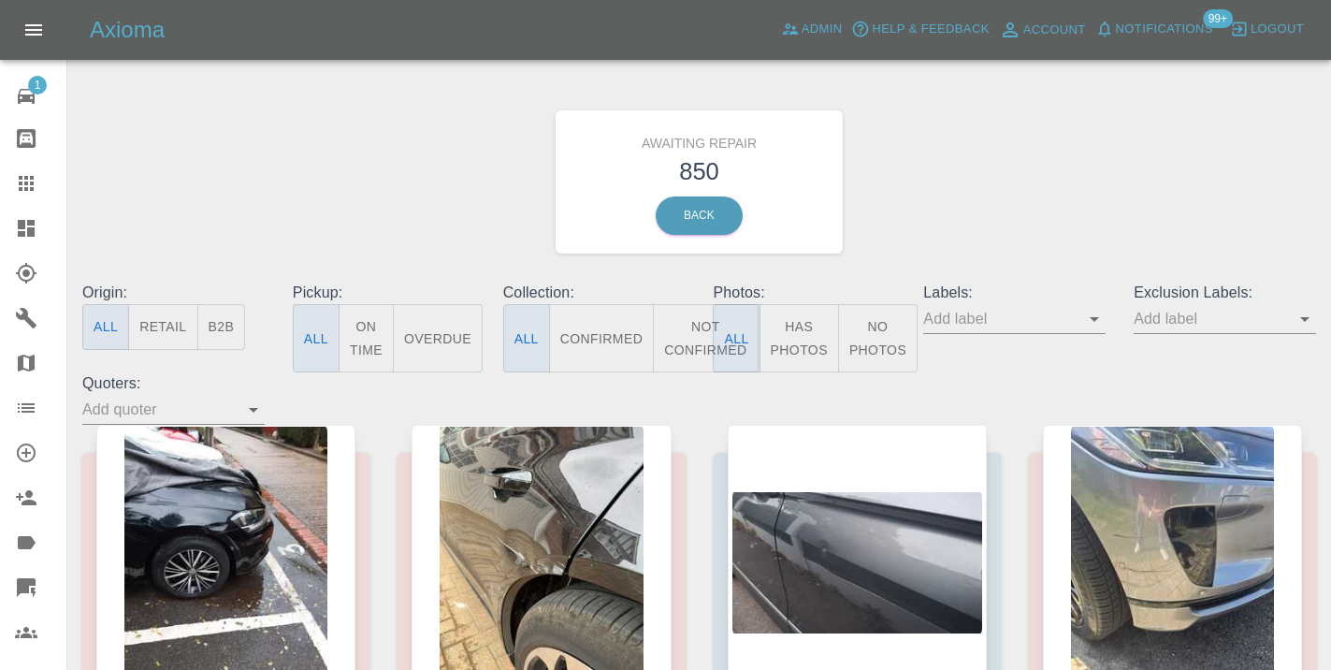
click at [706, 330] on button "Not Confirmed" at bounding box center [705, 338] width 105 height 68
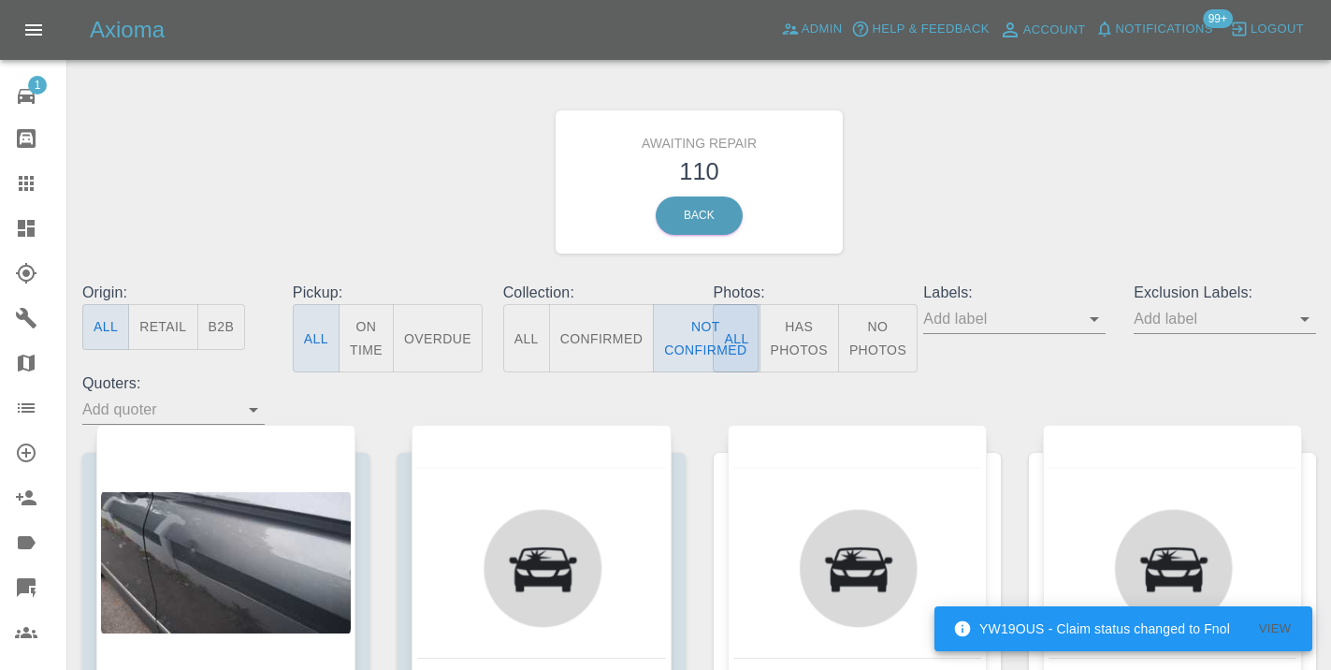
click at [999, 226] on div "Awaiting Repair 110 Back" at bounding box center [699, 181] width 1262 height 199
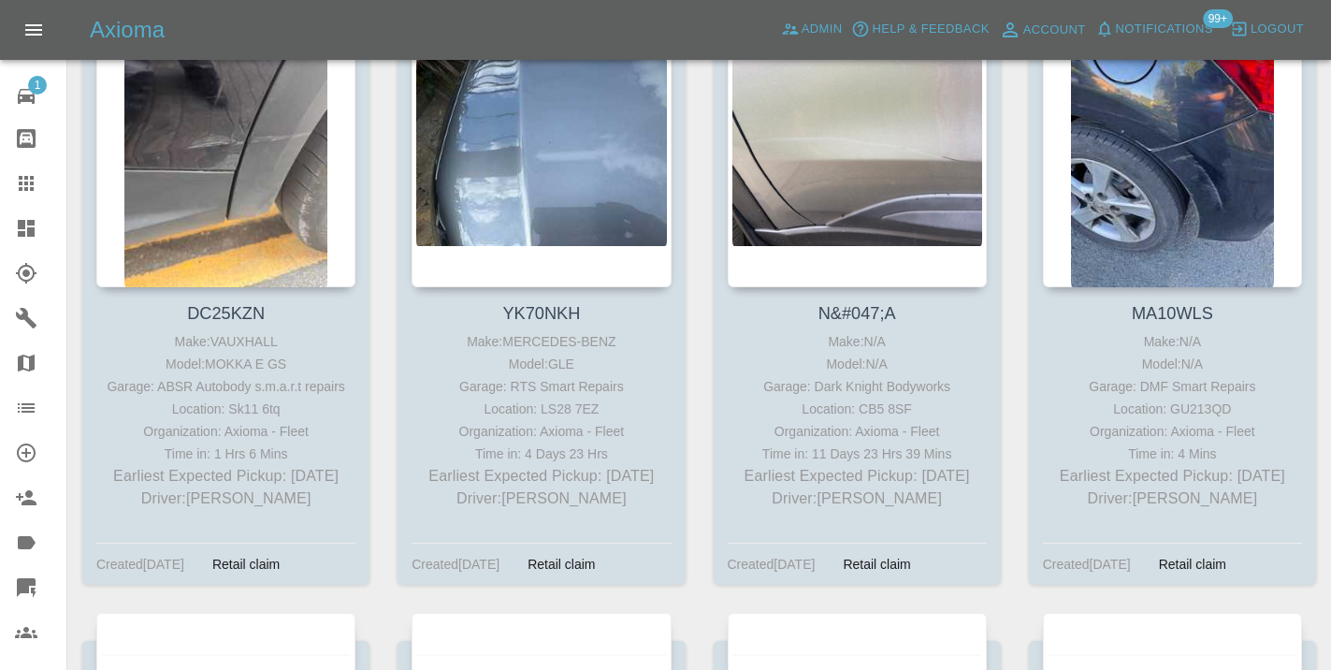
scroll to position [2369, 0]
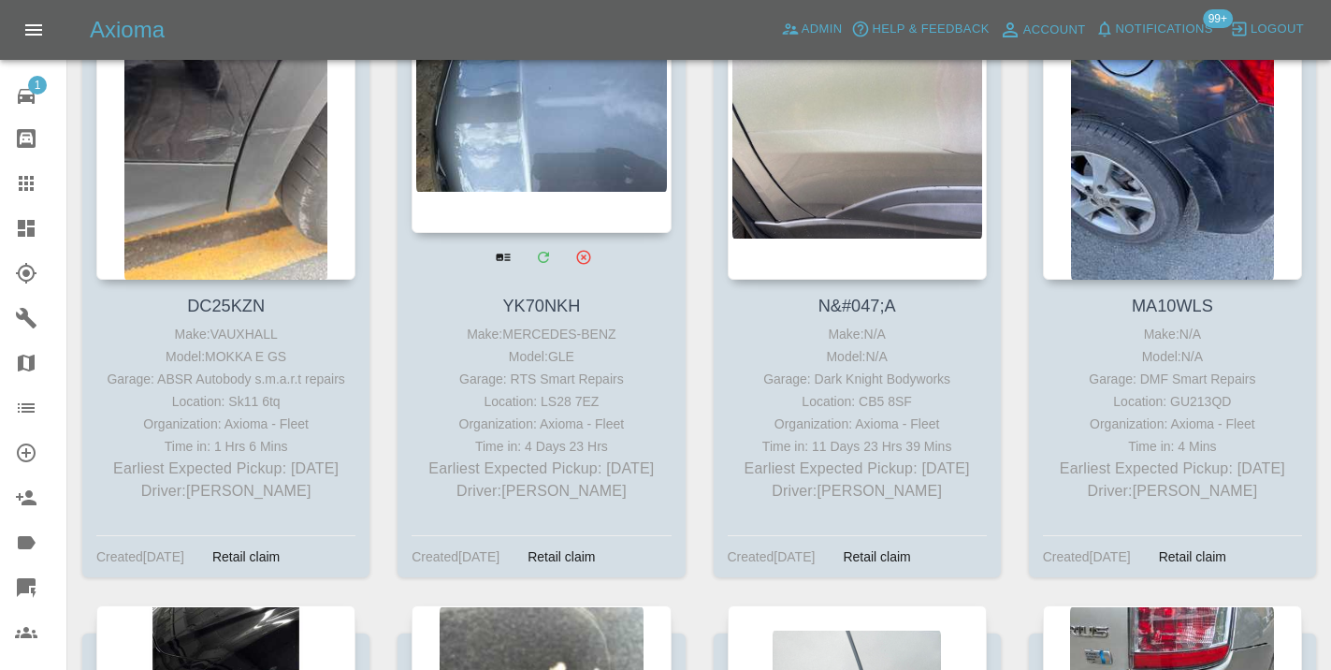
click at [571, 135] on div at bounding box center [540, 96] width 259 height 273
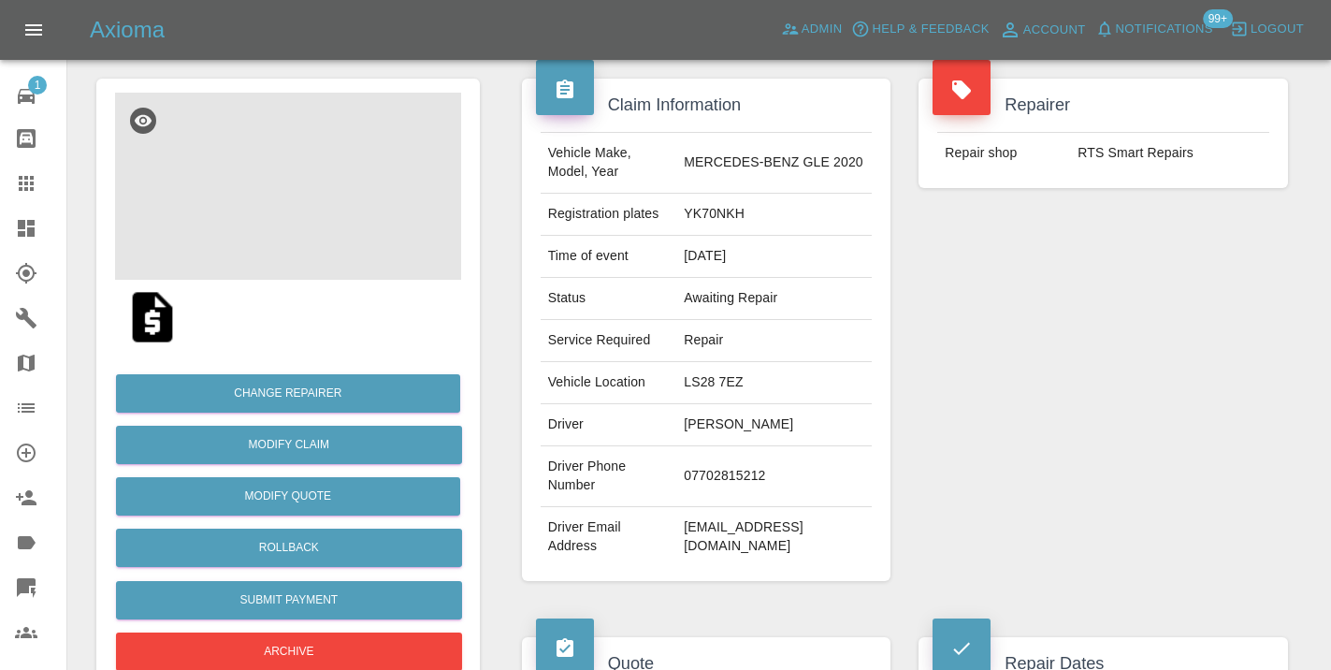
scroll to position [172, 0]
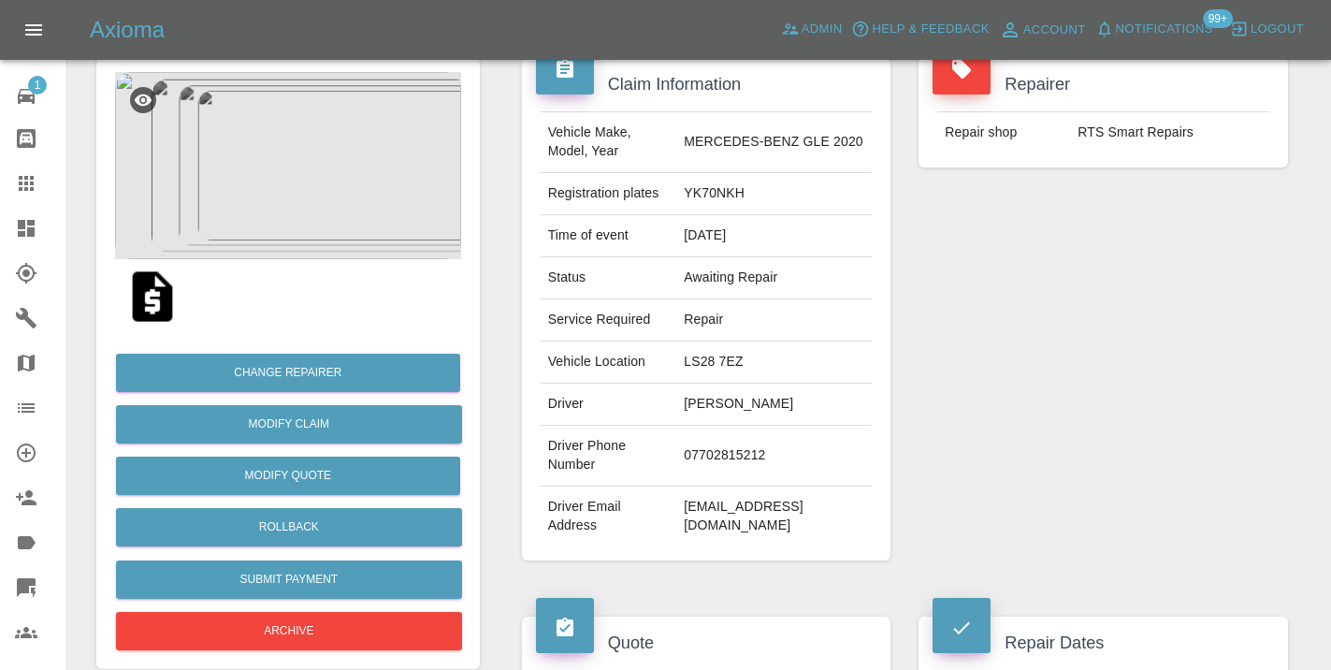
click at [729, 448] on td "07702815212" at bounding box center [773, 455] width 195 height 61
copy td "07702815212"
click at [1107, 374] on div "Repairer Repair shop RTS Smart Repairs" at bounding box center [1102, 309] width 397 height 558
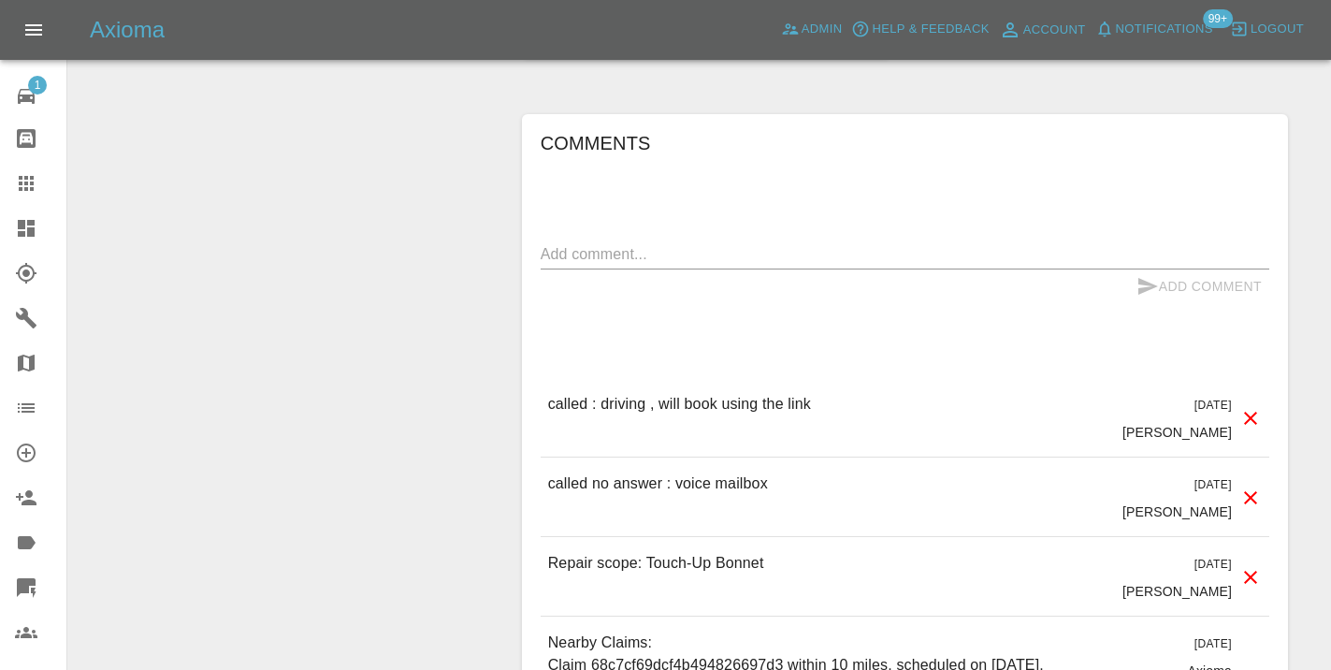
scroll to position [1506, 0]
click at [680, 471] on p "called no answer : voice mailbox" at bounding box center [658, 482] width 220 height 22
copy p "called no answer : voice mailbox"
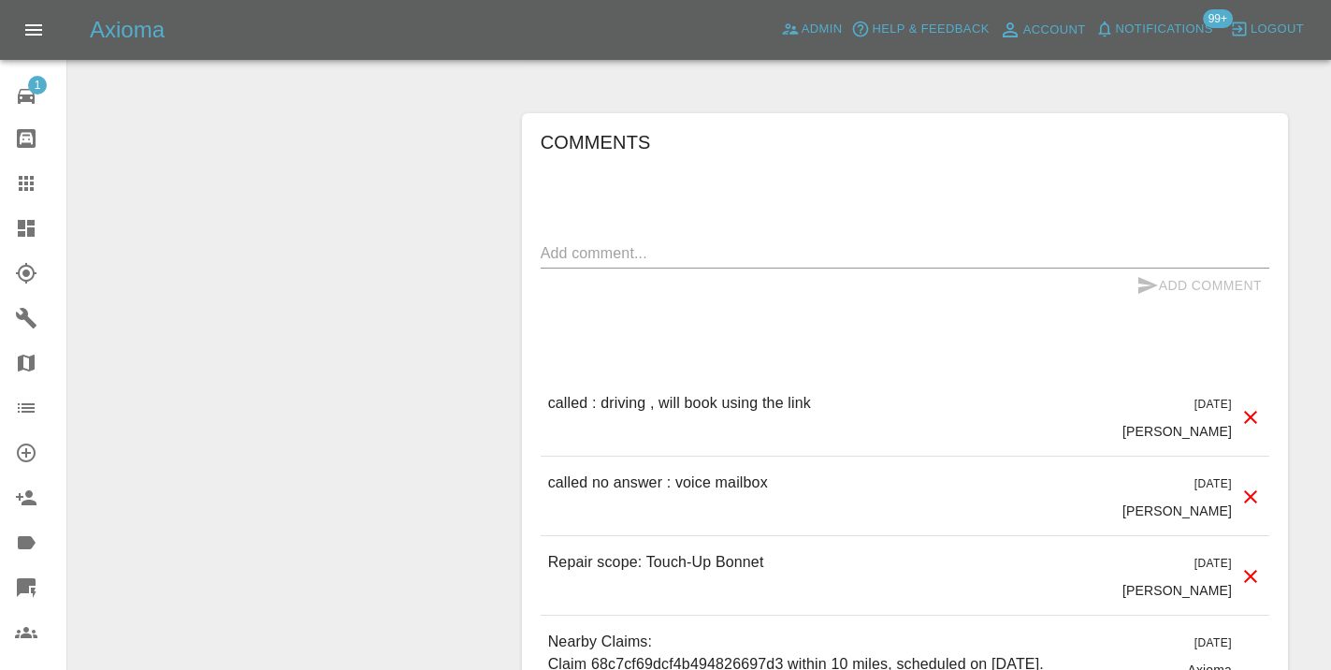
click at [597, 242] on textarea at bounding box center [905, 253] width 728 height 22
type textarea "v"
paste textarea "called no answer : voice mailbox"
type textarea "called no answer : voice mailbox."
click at [1151, 274] on icon "submit" at bounding box center [1147, 285] width 22 height 22
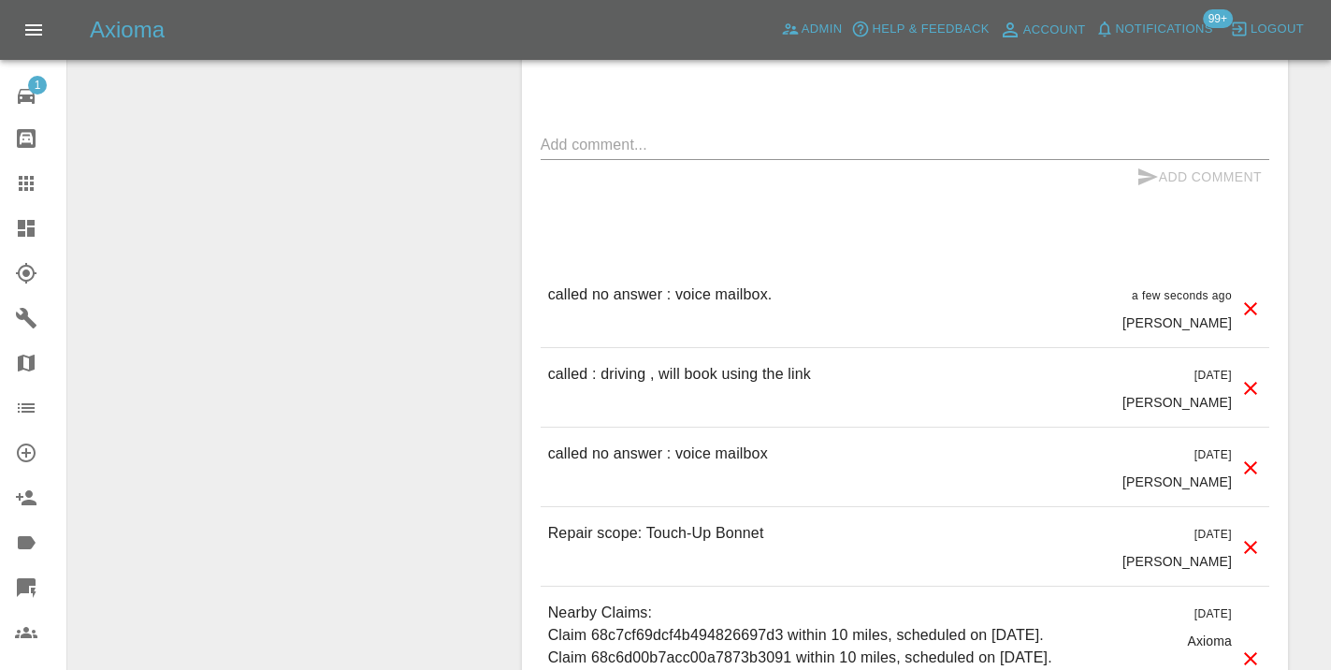
scroll to position [1585, 0]
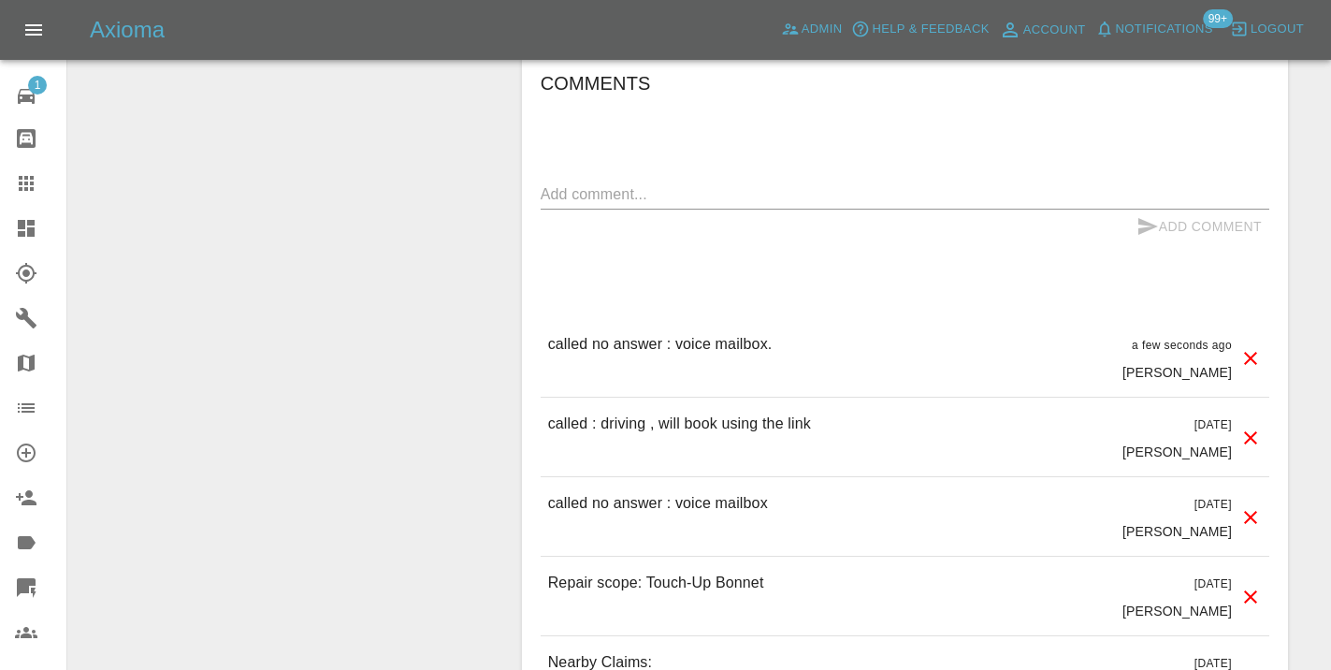
scroll to position [1570, 0]
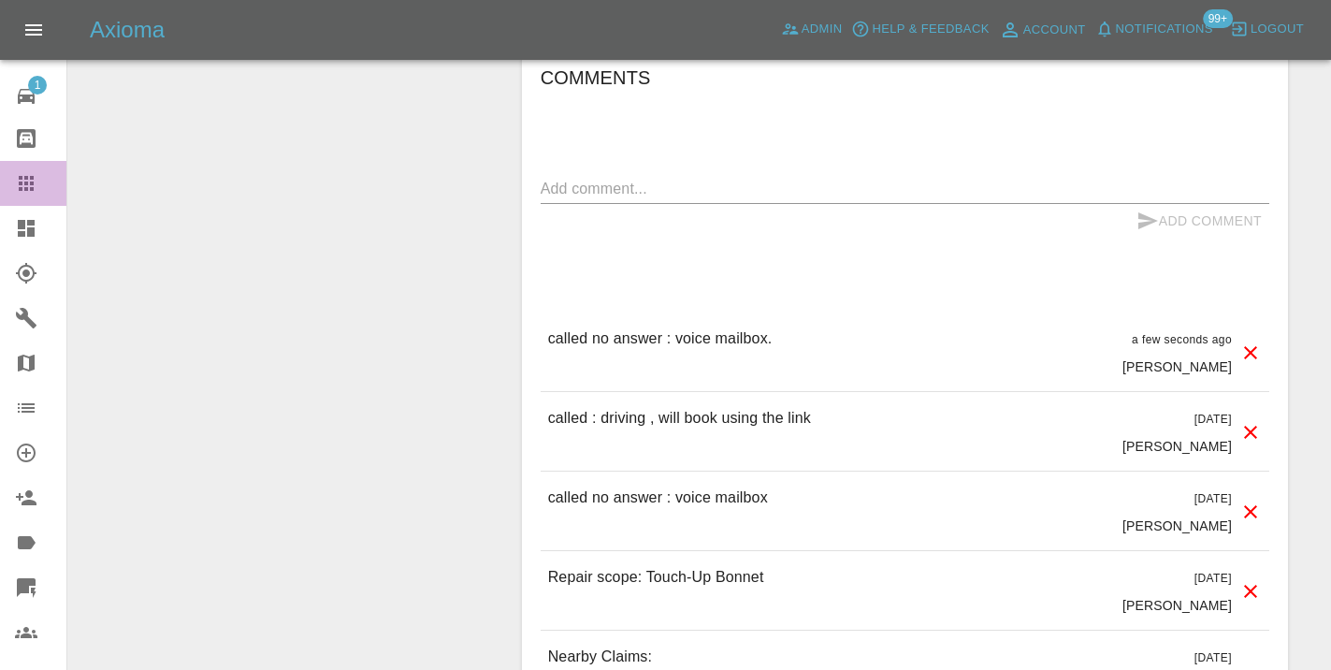
click at [35, 178] on icon at bounding box center [26, 183] width 22 height 22
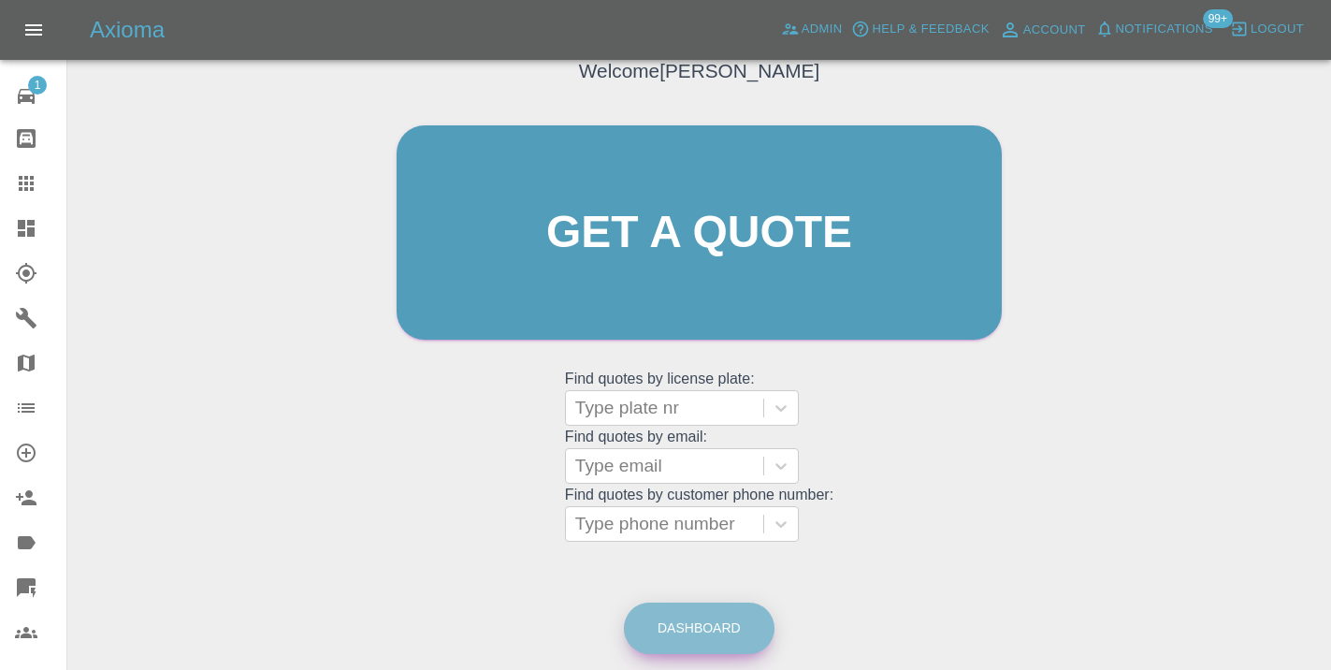
click at [686, 632] on link "Dashboard" at bounding box center [699, 627] width 151 height 51
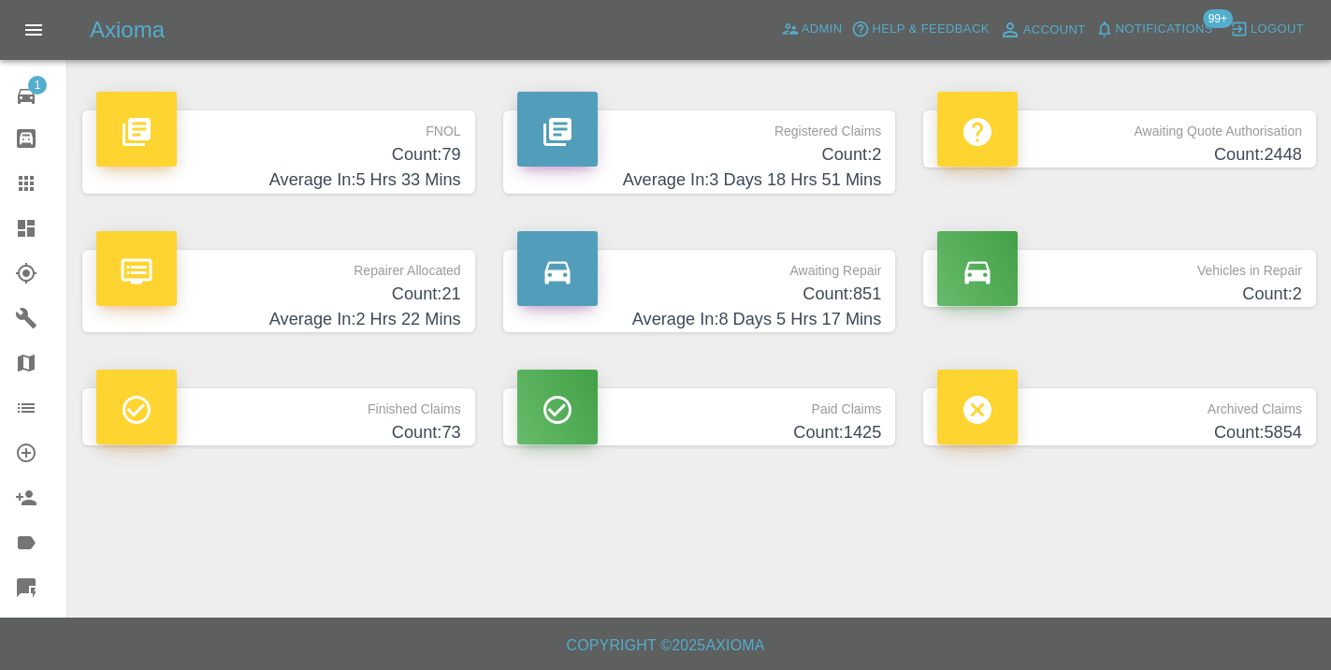
click at [838, 315] on h4 "Average In: 8 Days 5 Hrs 17 Mins" at bounding box center [699, 319] width 365 height 25
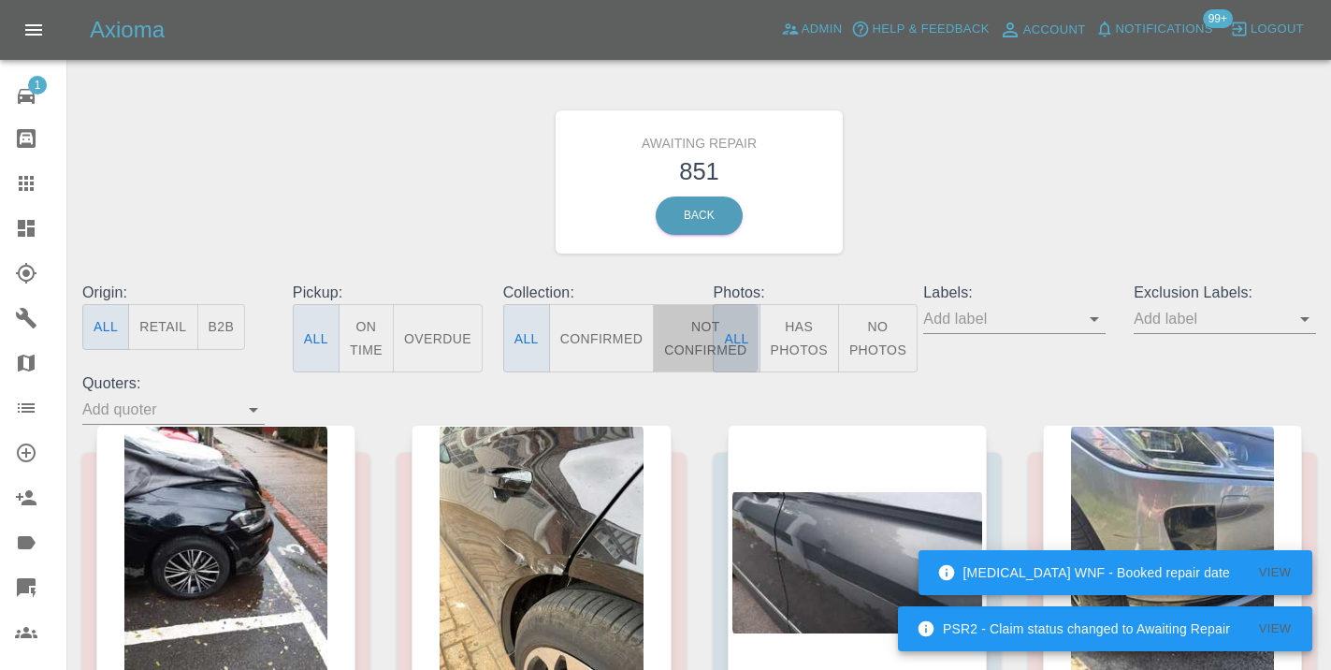
click at [687, 344] on button "Not Confirmed" at bounding box center [705, 338] width 105 height 68
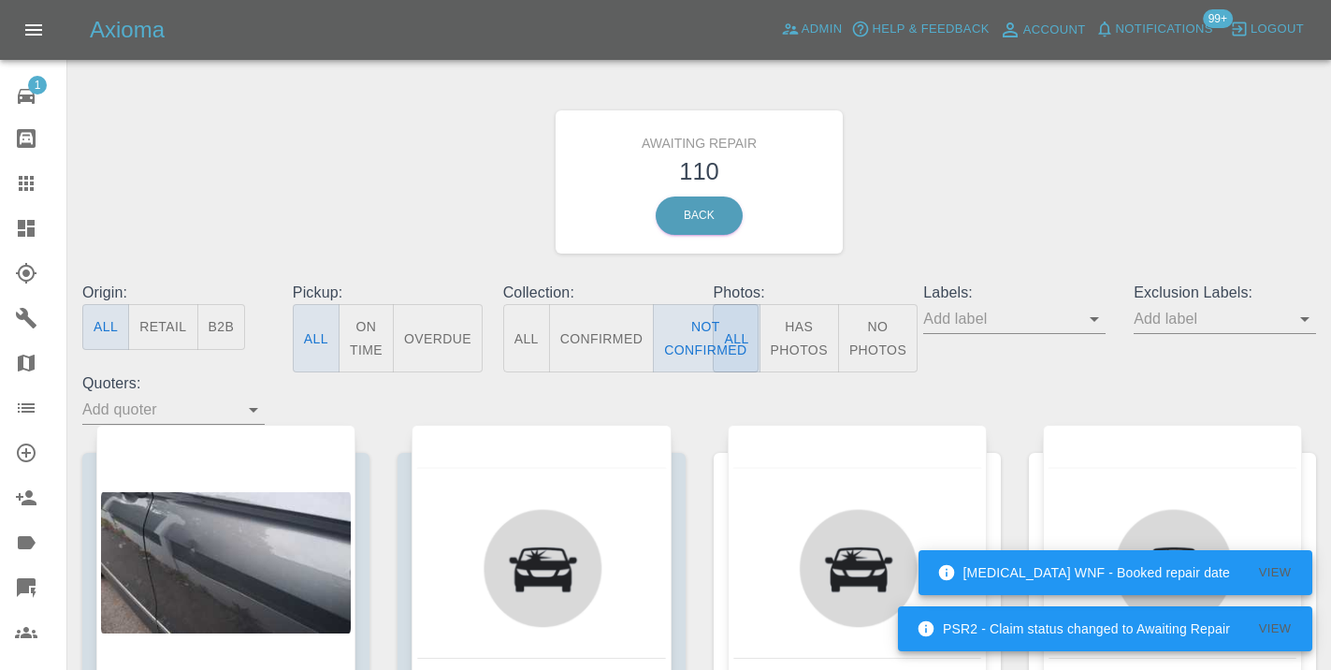
click at [1066, 210] on div "Awaiting Repair 110 Back" at bounding box center [699, 181] width 1262 height 199
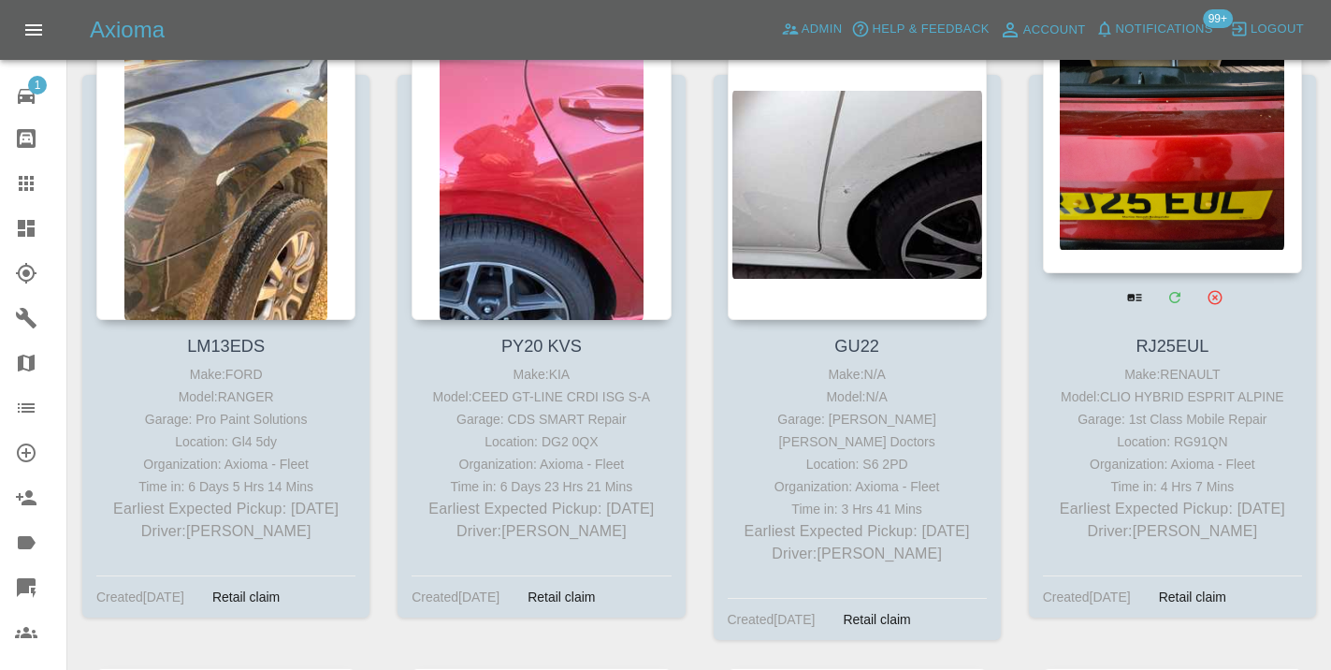
scroll to position [6676, 0]
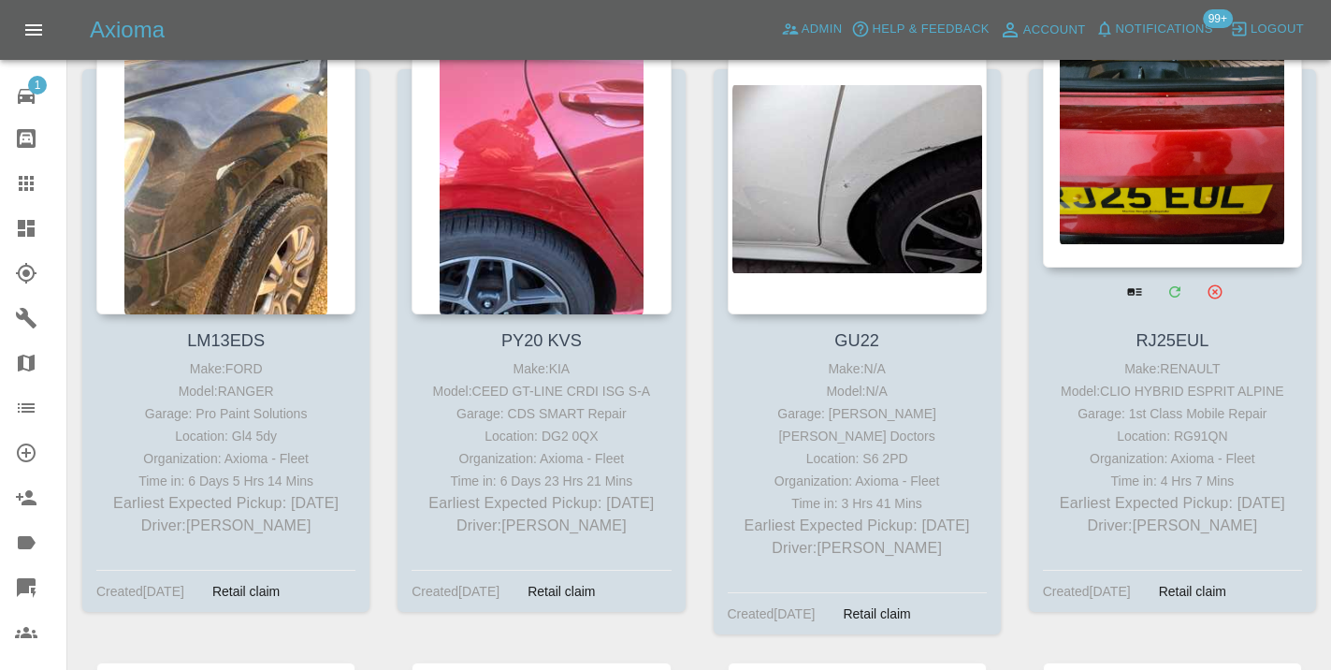
click at [1225, 165] on div at bounding box center [1172, 130] width 259 height 273
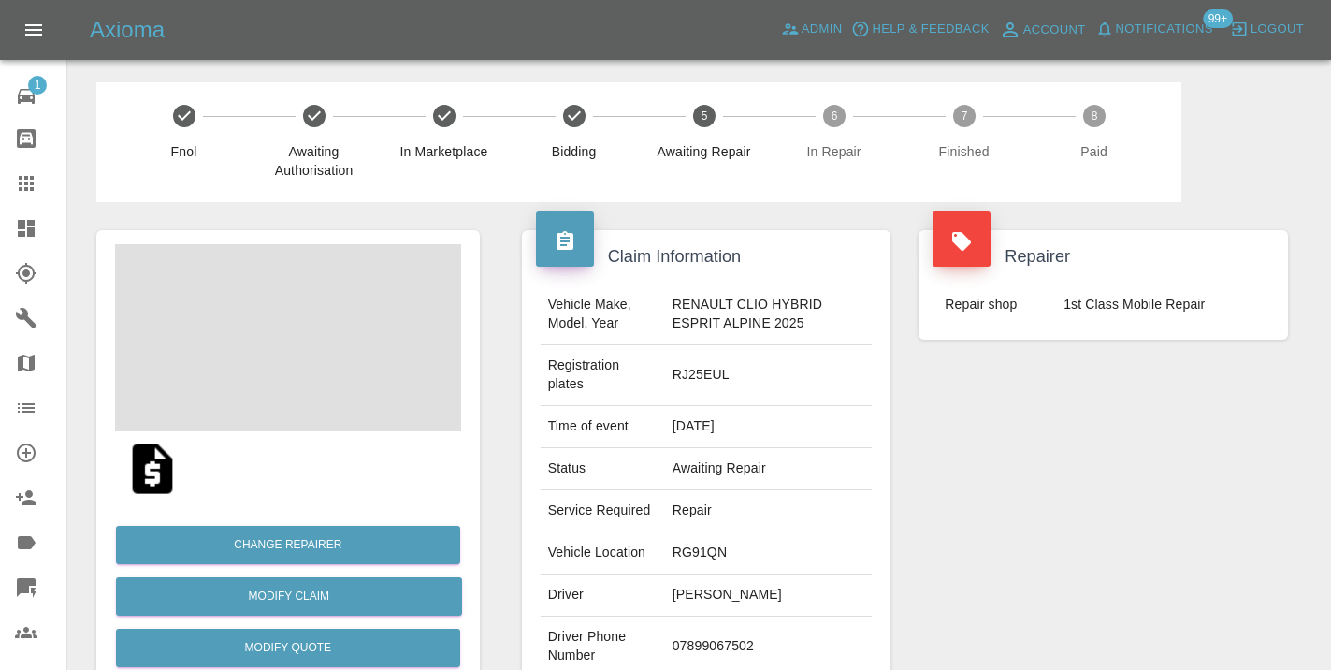
click at [722, 653] on td "07899067502" at bounding box center [769, 646] width 208 height 61
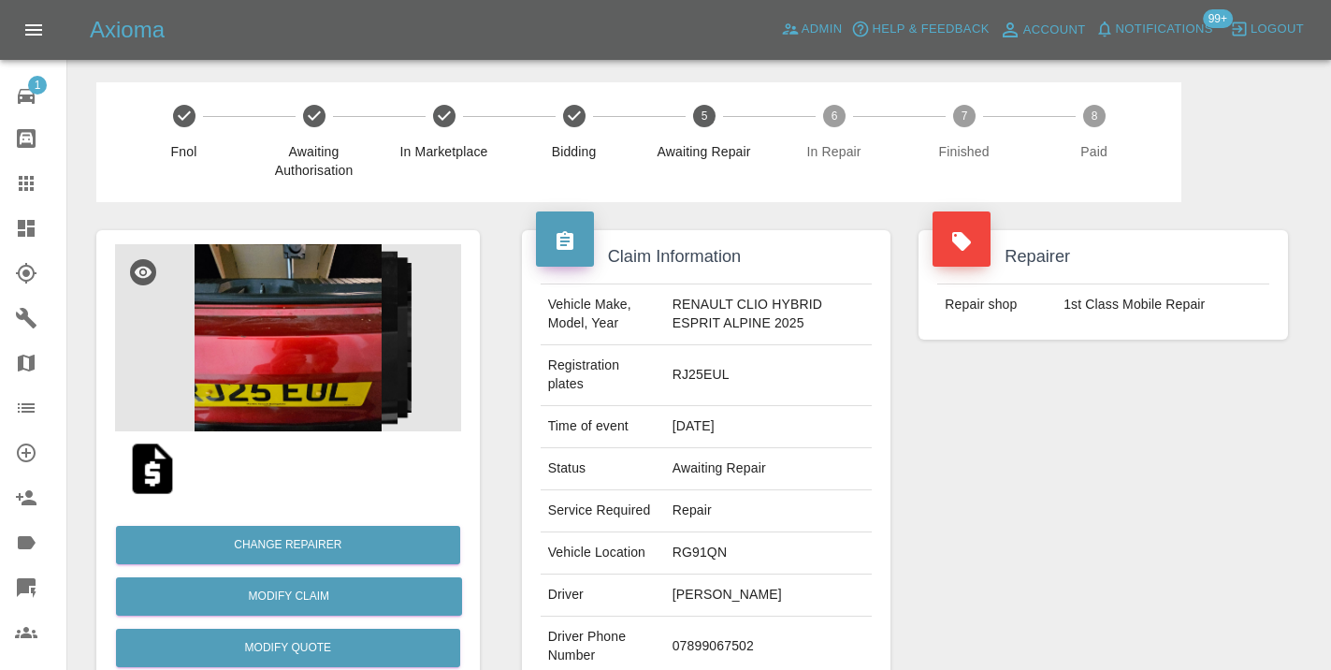
click at [722, 653] on td "07899067502" at bounding box center [769, 646] width 208 height 61
copy td "07899067502"
click at [1164, 512] on div "Repairer Repair shop 1st Class Mobile Repair" at bounding box center [1102, 490] width 397 height 577
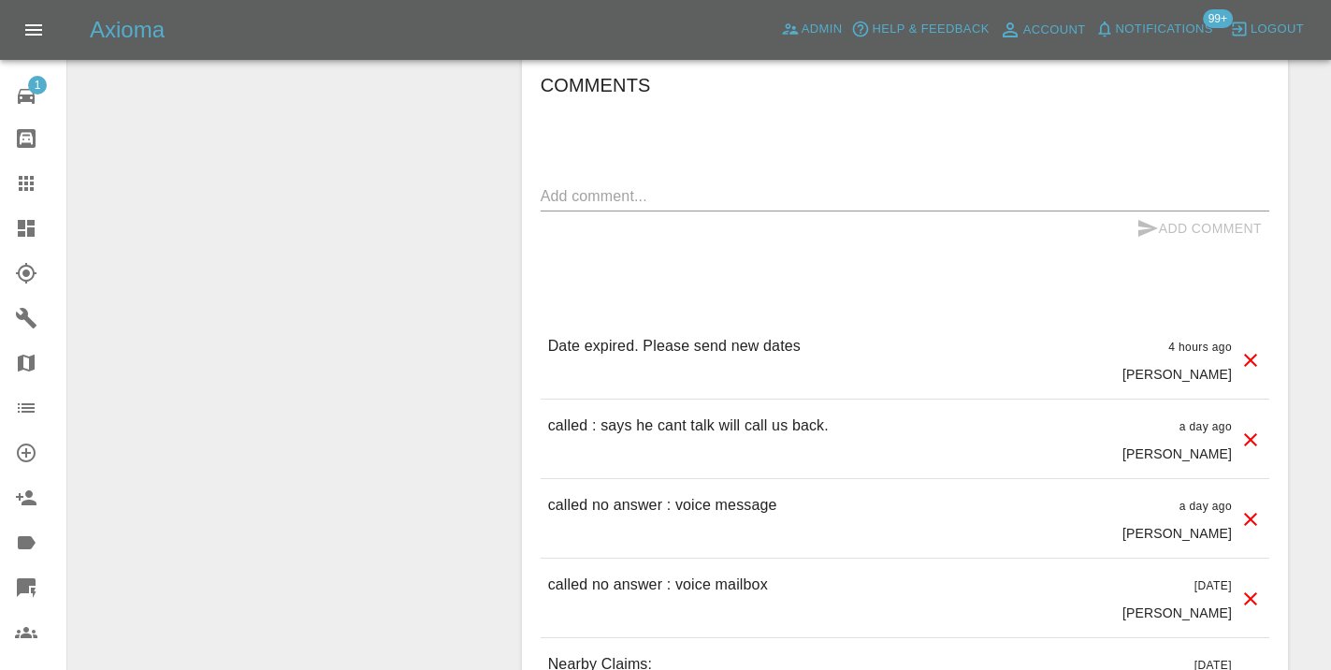
scroll to position [1480, 0]
click at [655, 183] on div "x" at bounding box center [905, 197] width 728 height 30
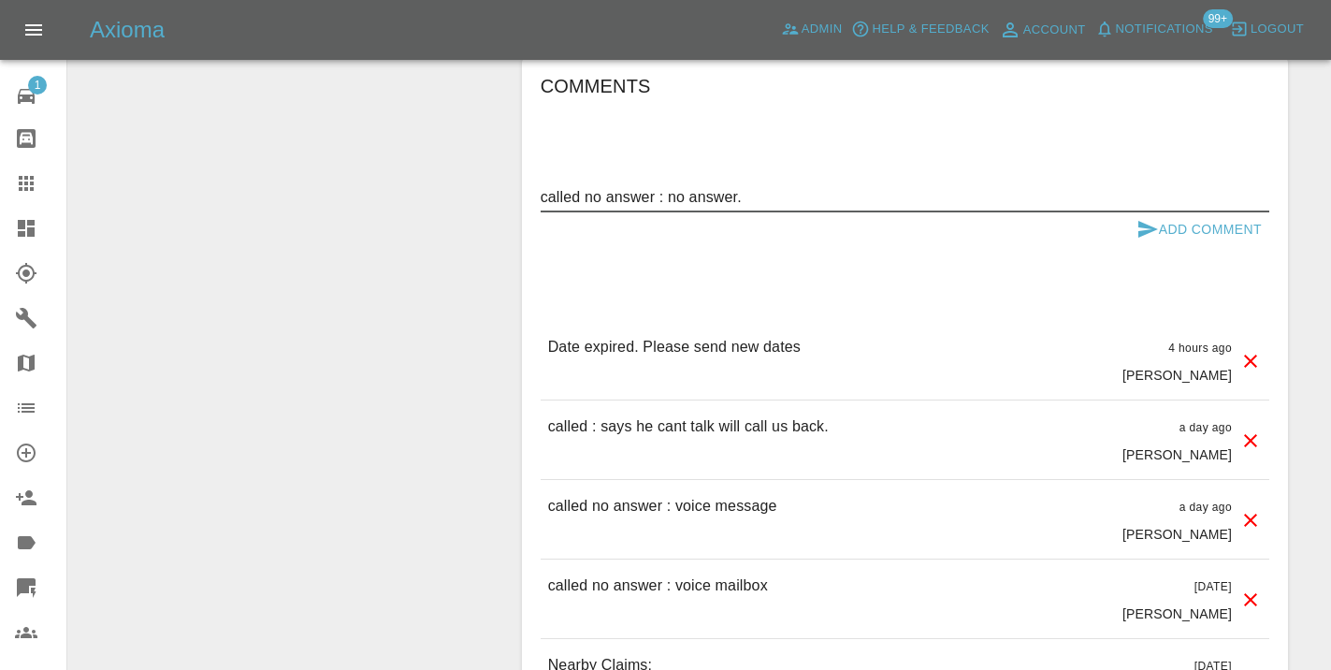
type textarea "called no answer : no answer."
click at [1207, 224] on button "Add Comment" at bounding box center [1199, 229] width 140 height 35
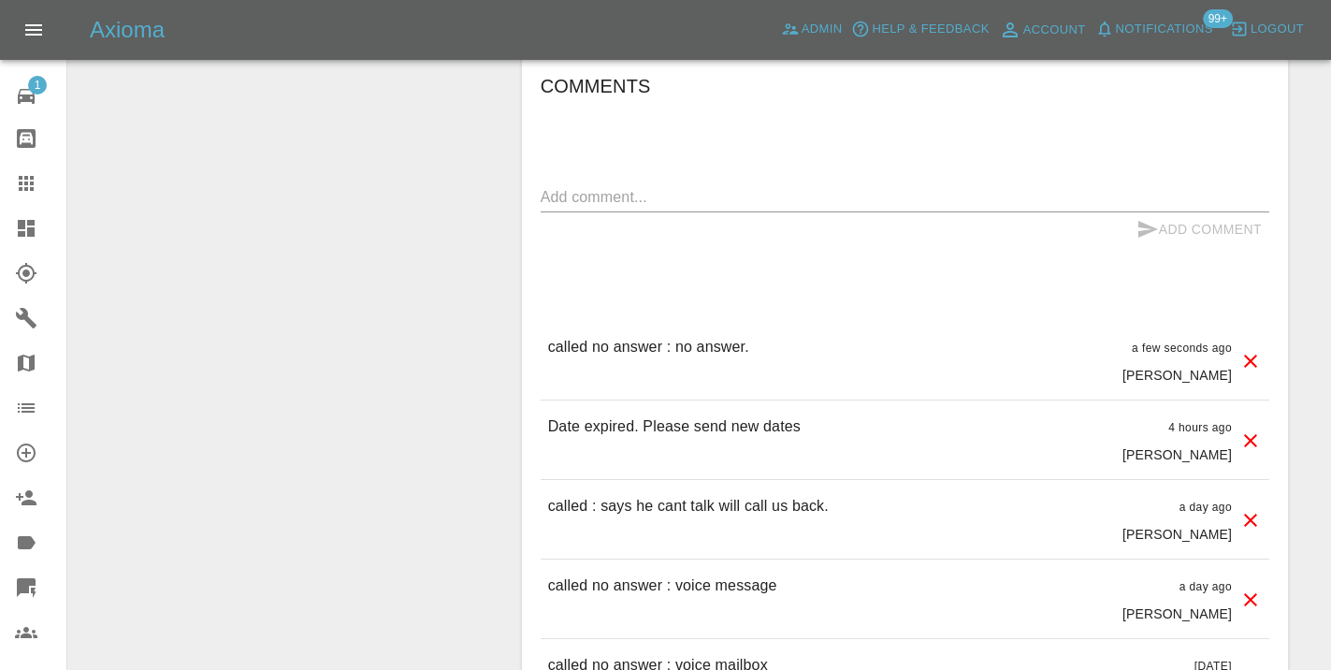
click at [1083, 183] on div "x" at bounding box center [905, 197] width 728 height 30
click at [958, 151] on div "Comments x Add Comment called no answer : no answer. a few seconds ago Castro c…" at bounding box center [905, 553] width 728 height 965
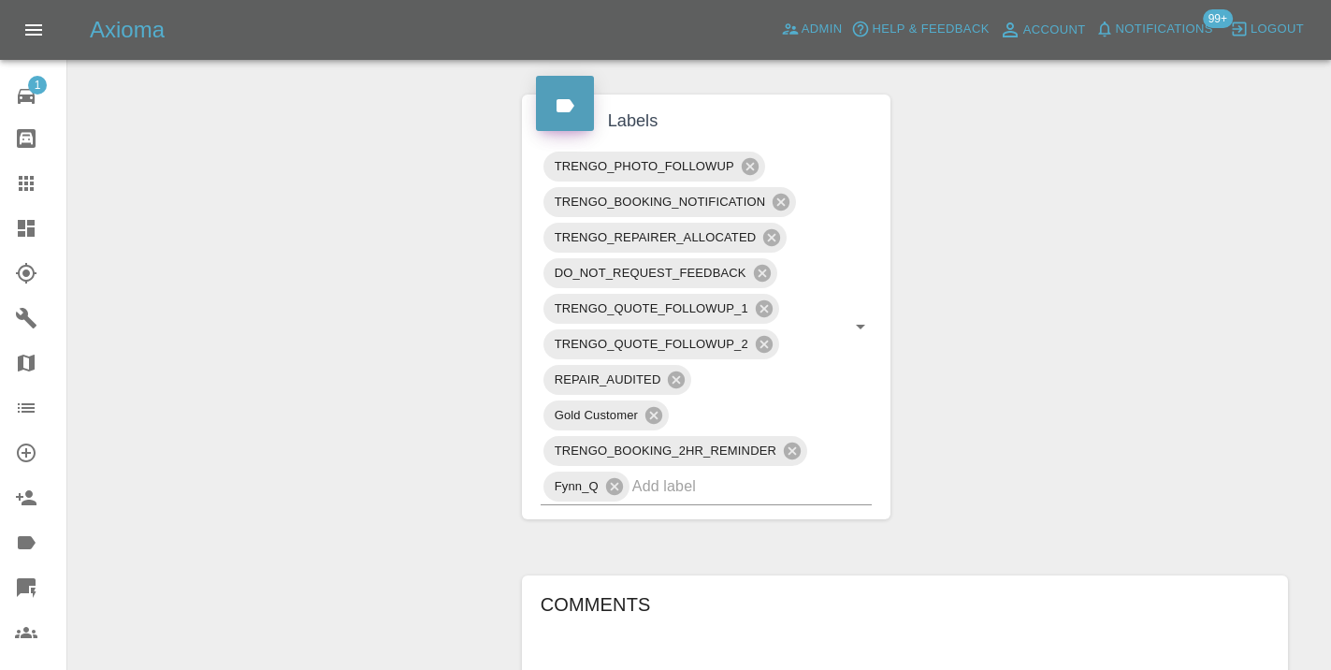
scroll to position [955, 0]
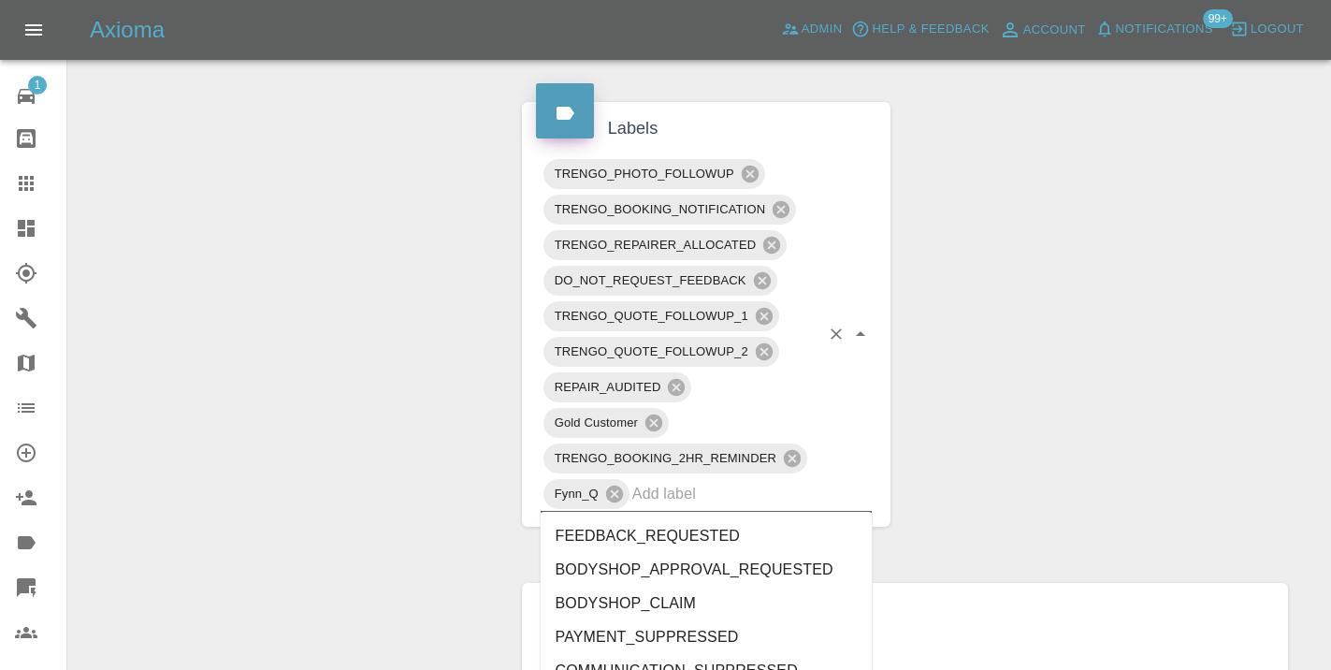
click at [672, 494] on input "text" at bounding box center [726, 493] width 188 height 29
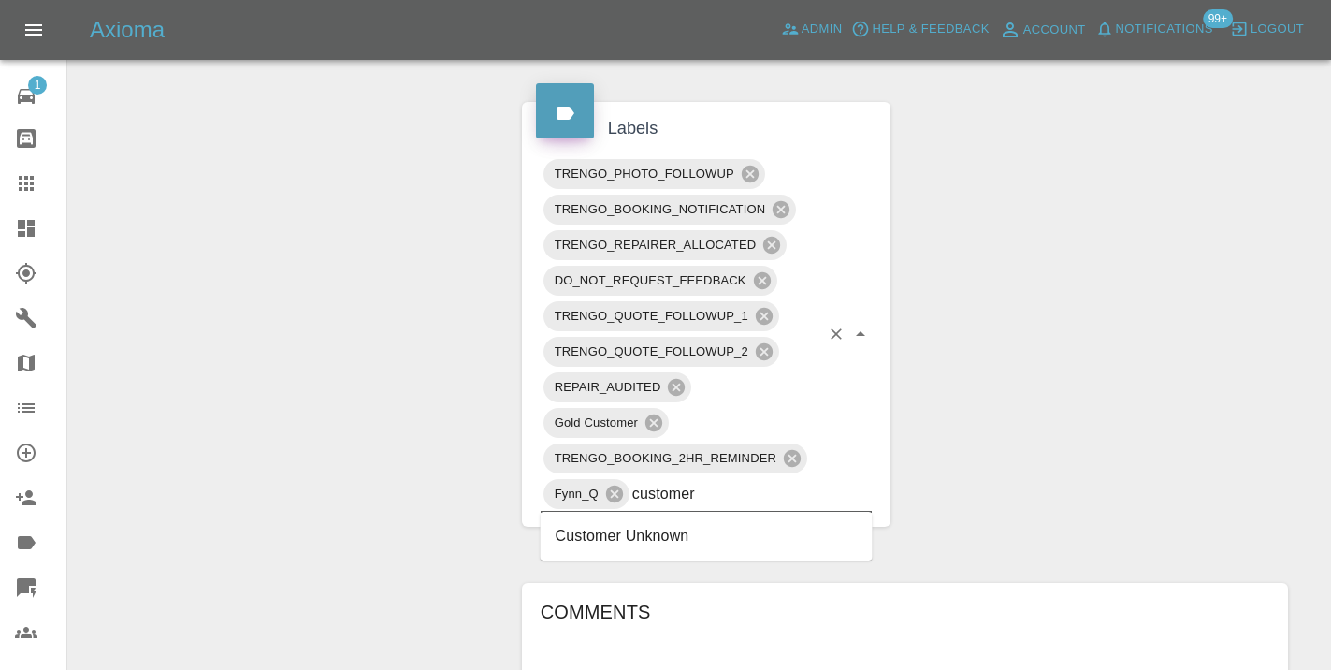
type input "customer"
click at [441, 345] on div "Change Repairer Modify Claim Modify Quote Rollback Submit Payment Archive" at bounding box center [287, 425] width 411 height 2357
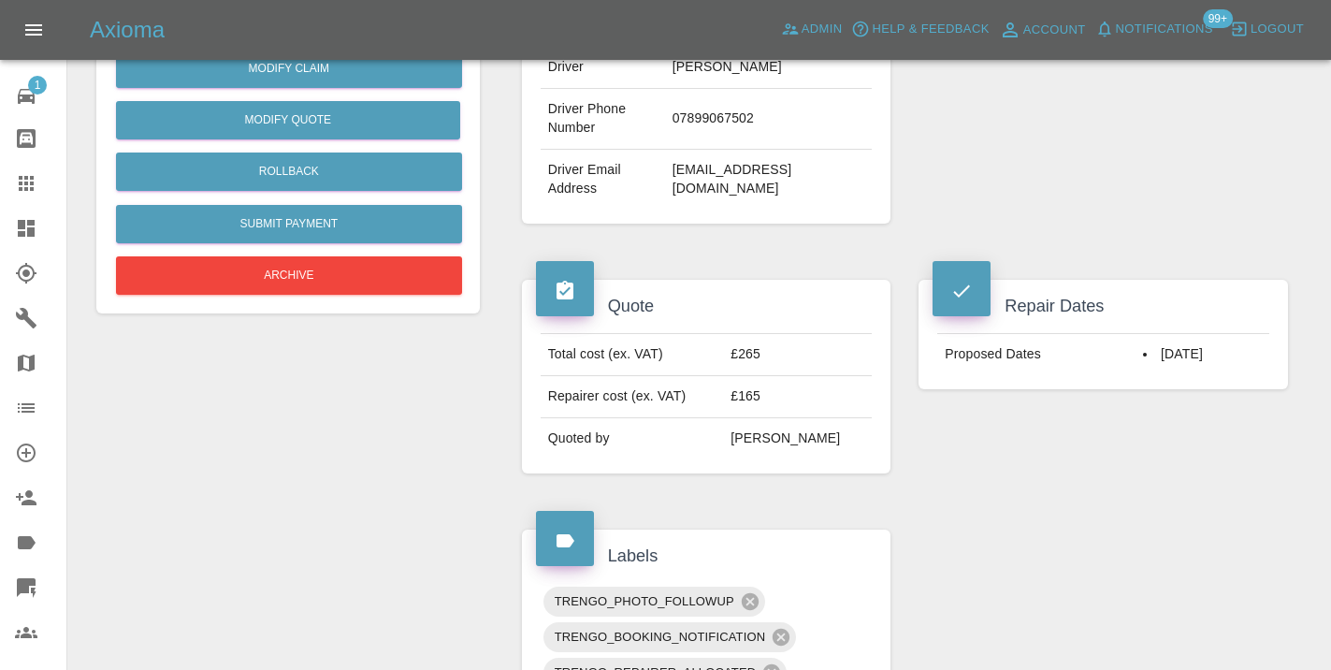
scroll to position [498, 0]
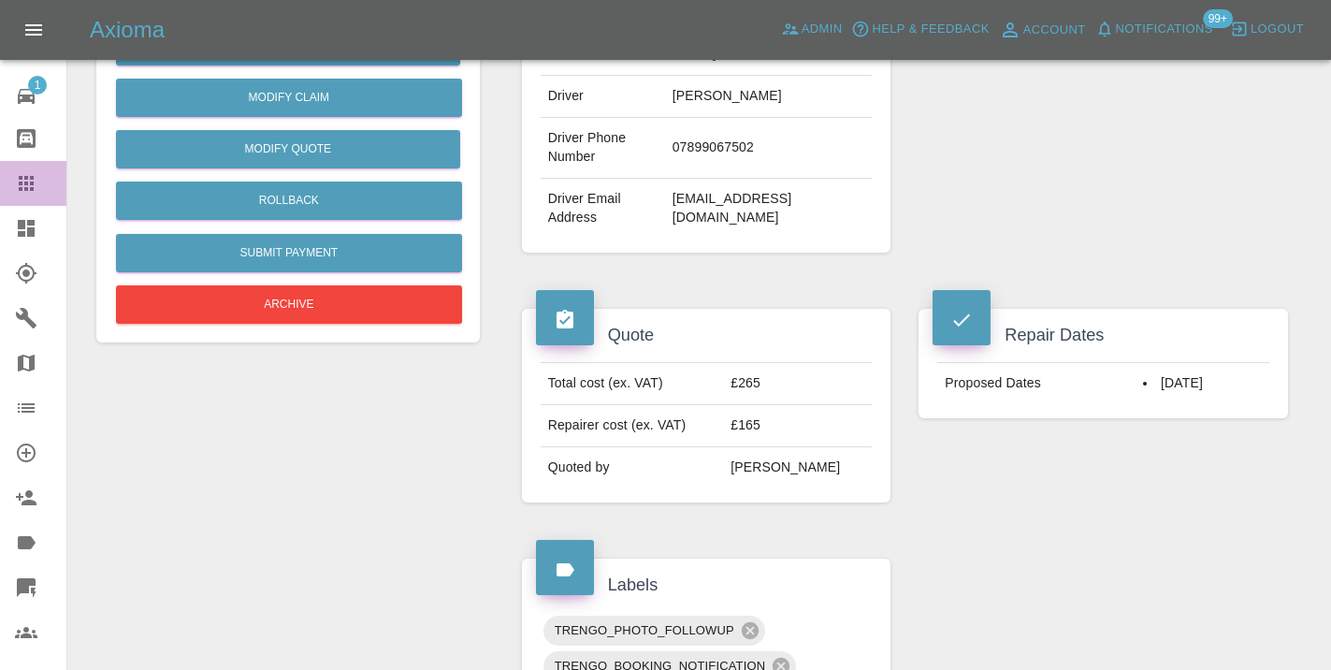
click at [35, 183] on icon at bounding box center [26, 183] width 22 height 22
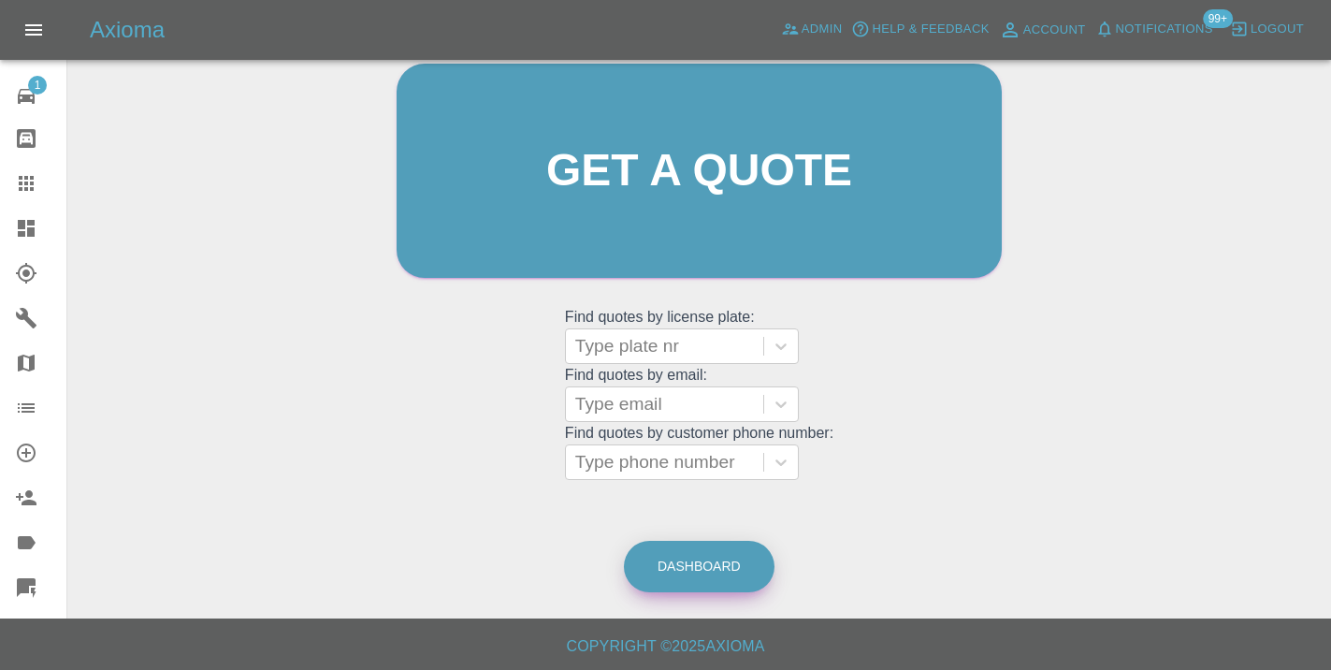
click at [689, 565] on link "Dashboard" at bounding box center [699, 566] width 151 height 51
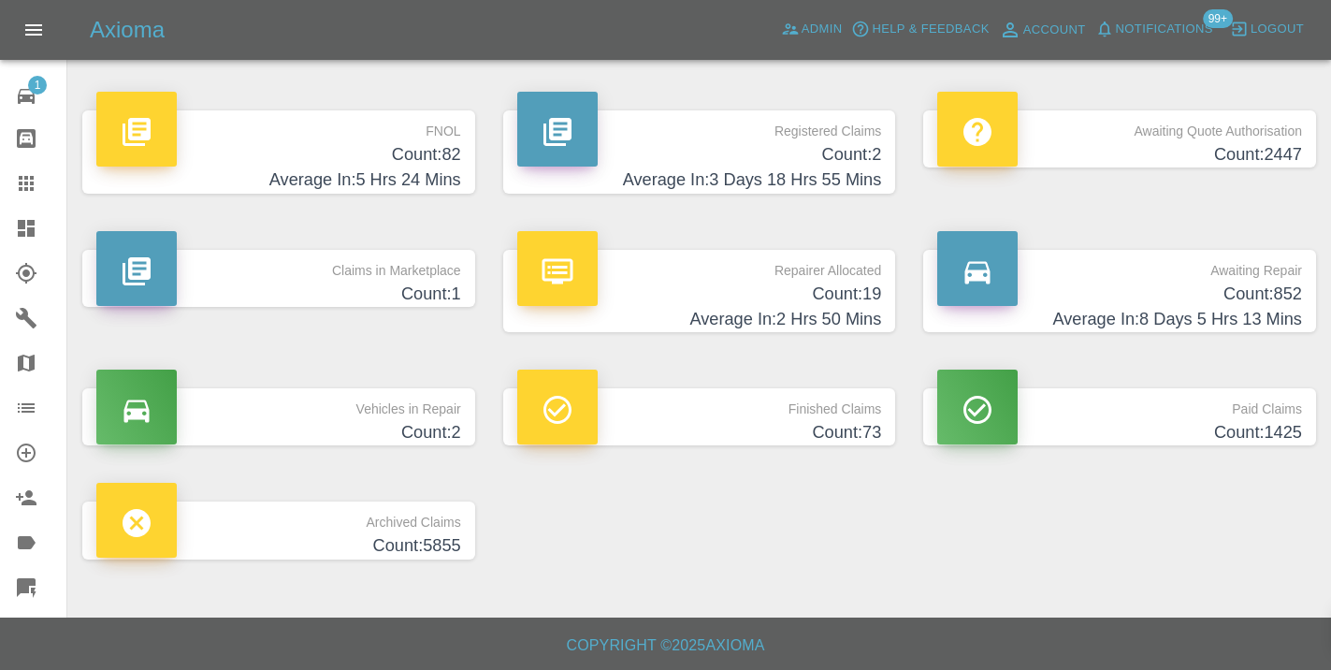
click at [1214, 283] on h4 "Count: 852" at bounding box center [1119, 293] width 365 height 25
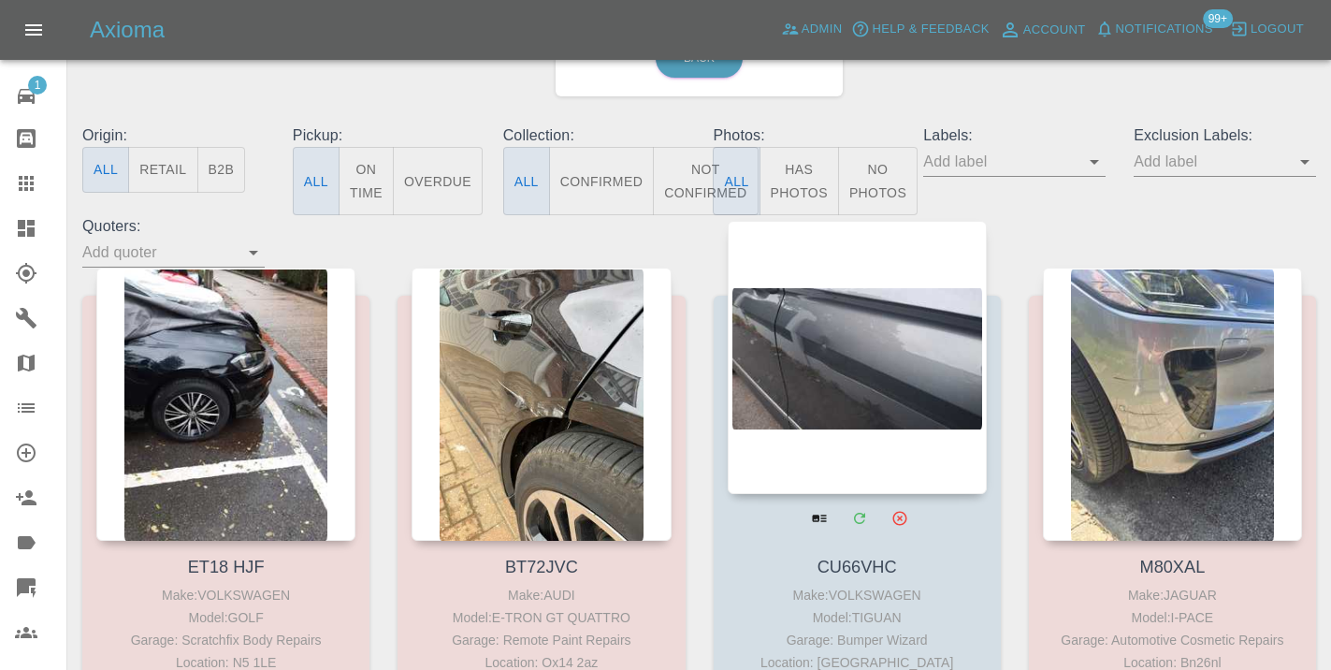
scroll to position [151, 0]
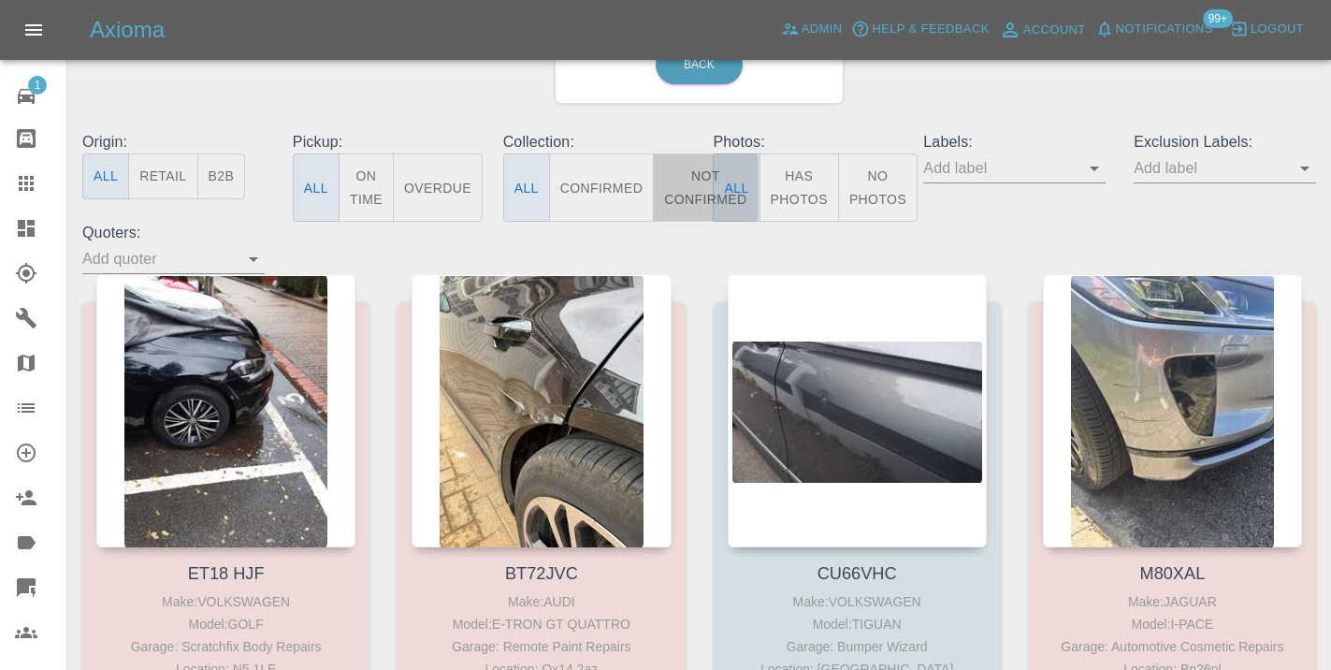
click at [690, 175] on button "Not Confirmed" at bounding box center [705, 187] width 105 height 68
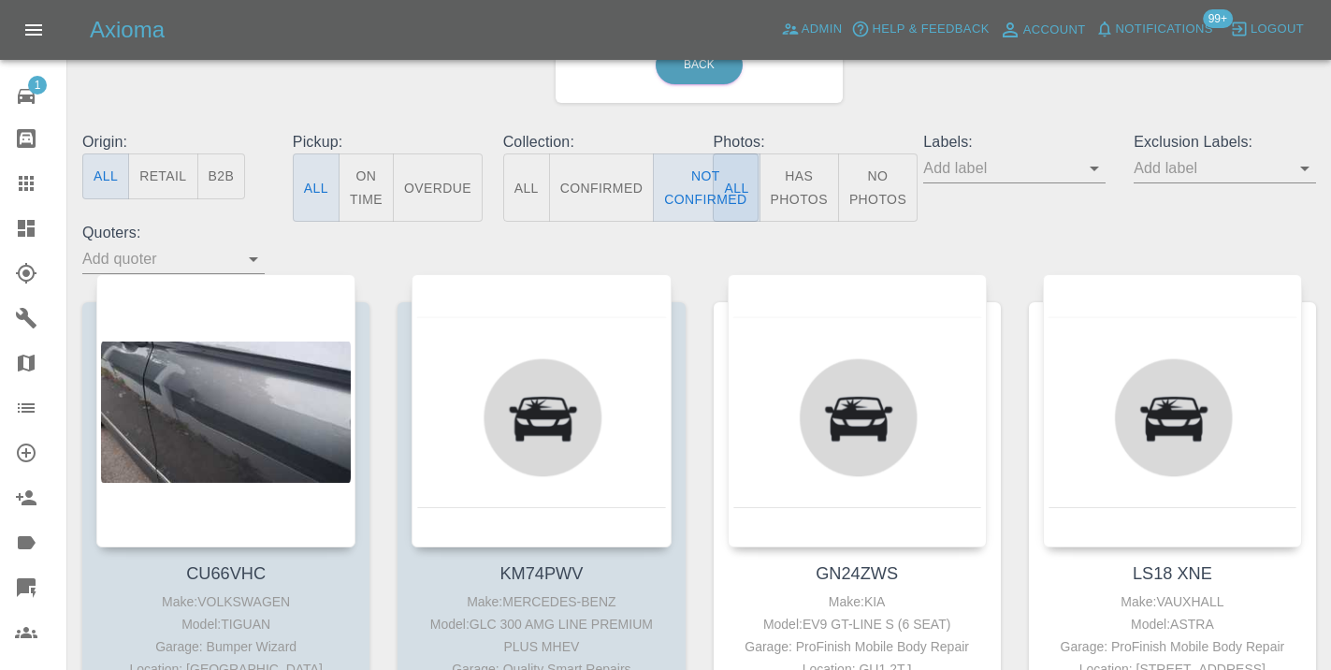
click at [1013, 79] on div "Awaiting Repair 111 Back" at bounding box center [699, 31] width 1262 height 199
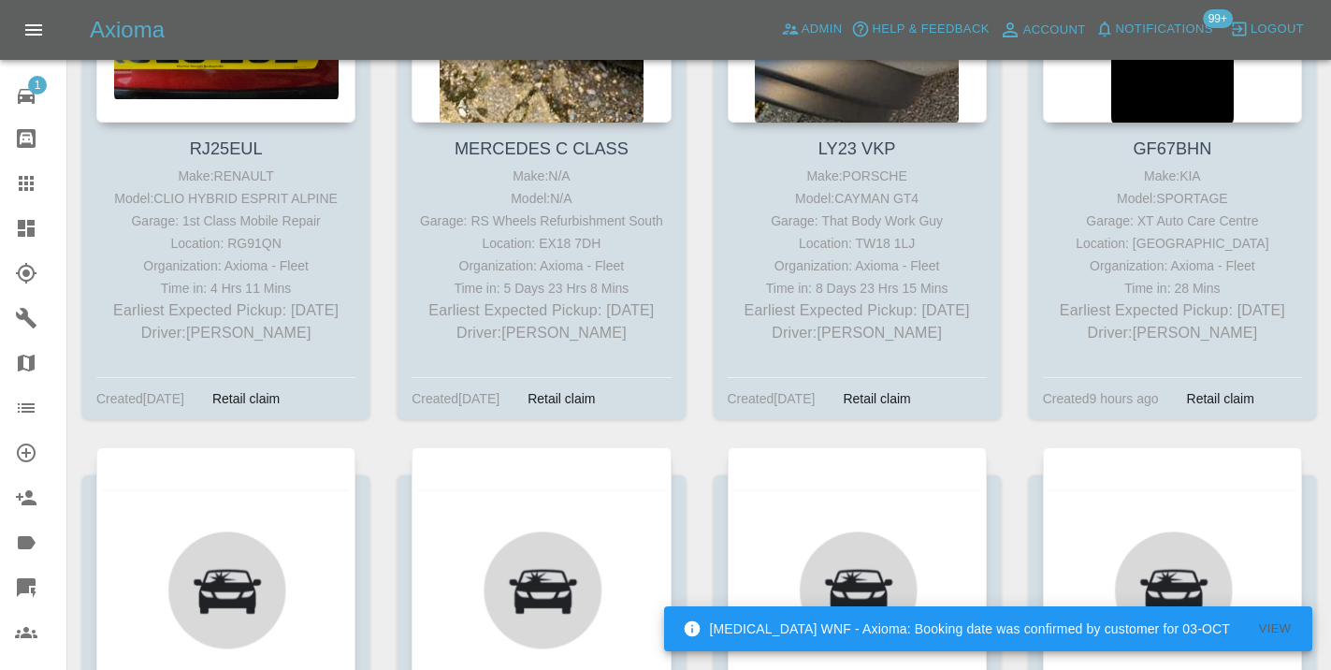
scroll to position [7537, 0]
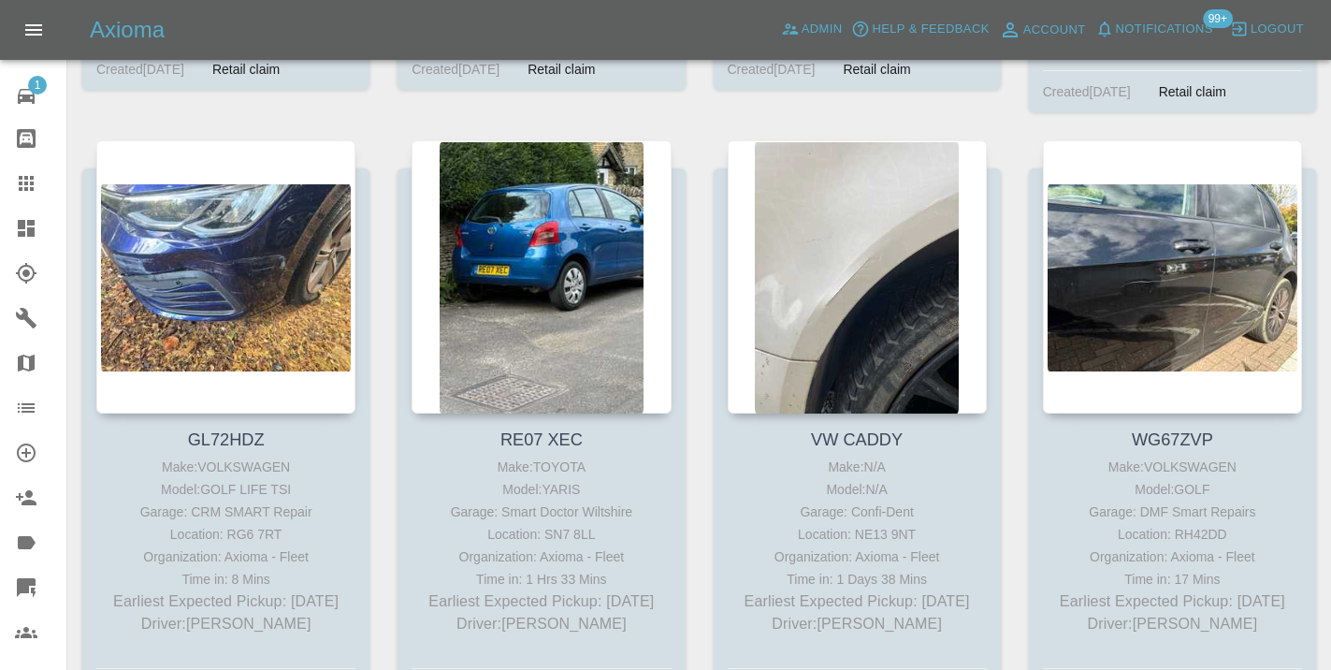
scroll to position [11620, 0]
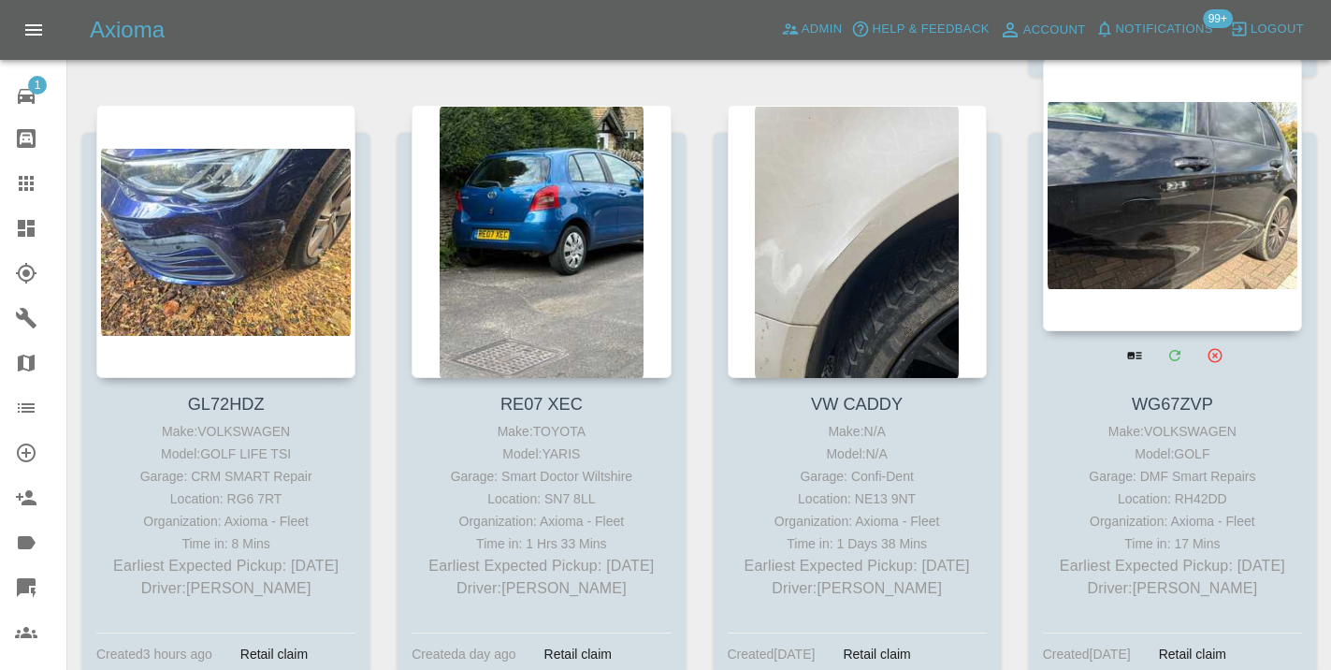
click at [1156, 218] on div at bounding box center [1172, 194] width 259 height 273
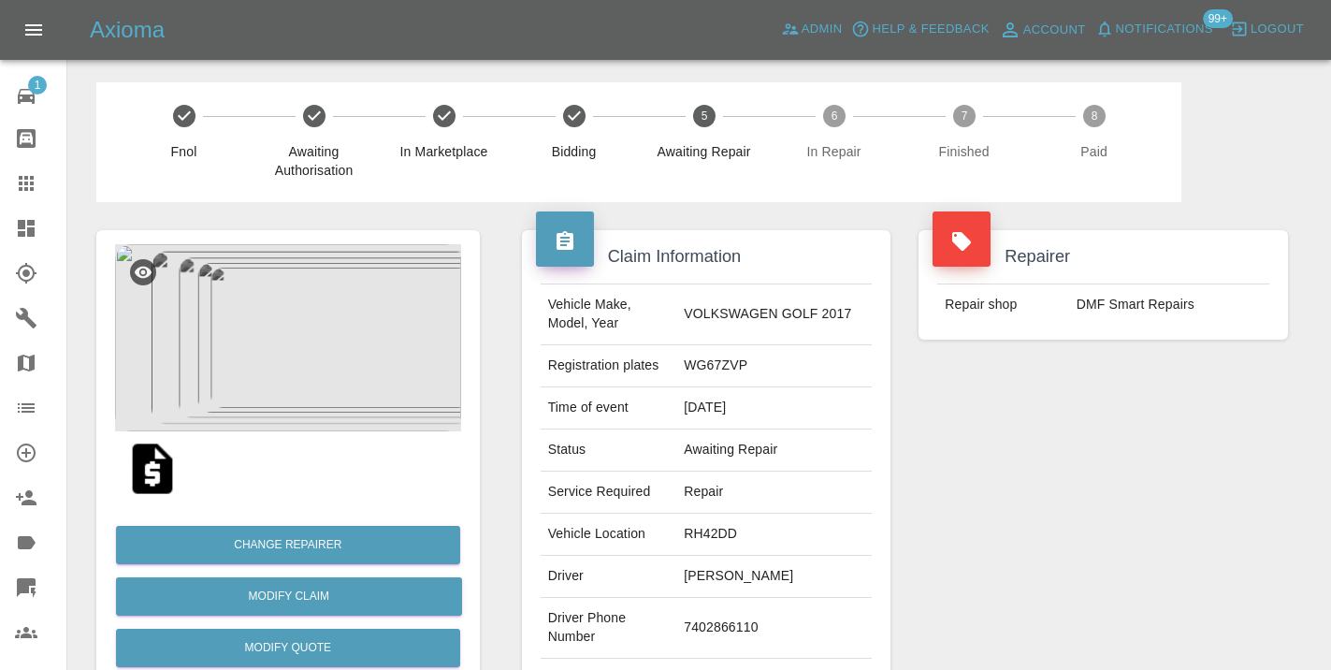
click at [731, 612] on td "7402866110" at bounding box center [773, 628] width 195 height 61
copy td "7402866110"
click at [1014, 548] on div "Repairer Repair shop DMF Smart Repairs" at bounding box center [1102, 481] width 397 height 558
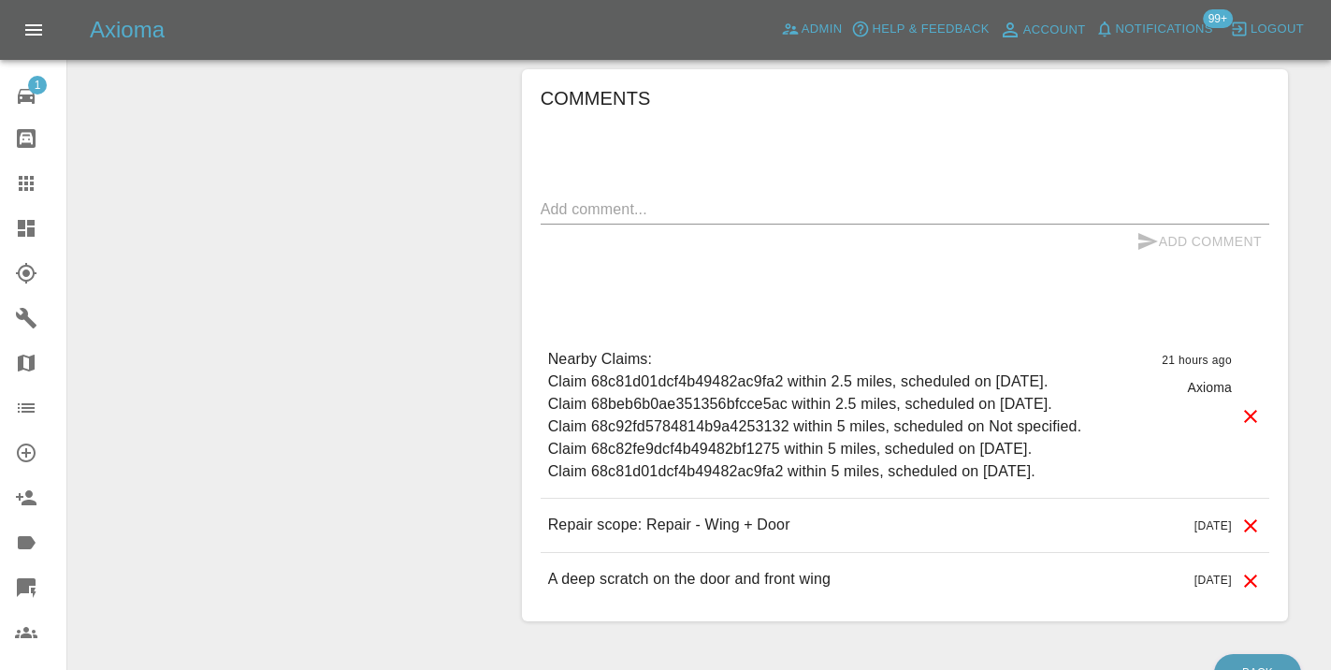
scroll to position [1451, 0]
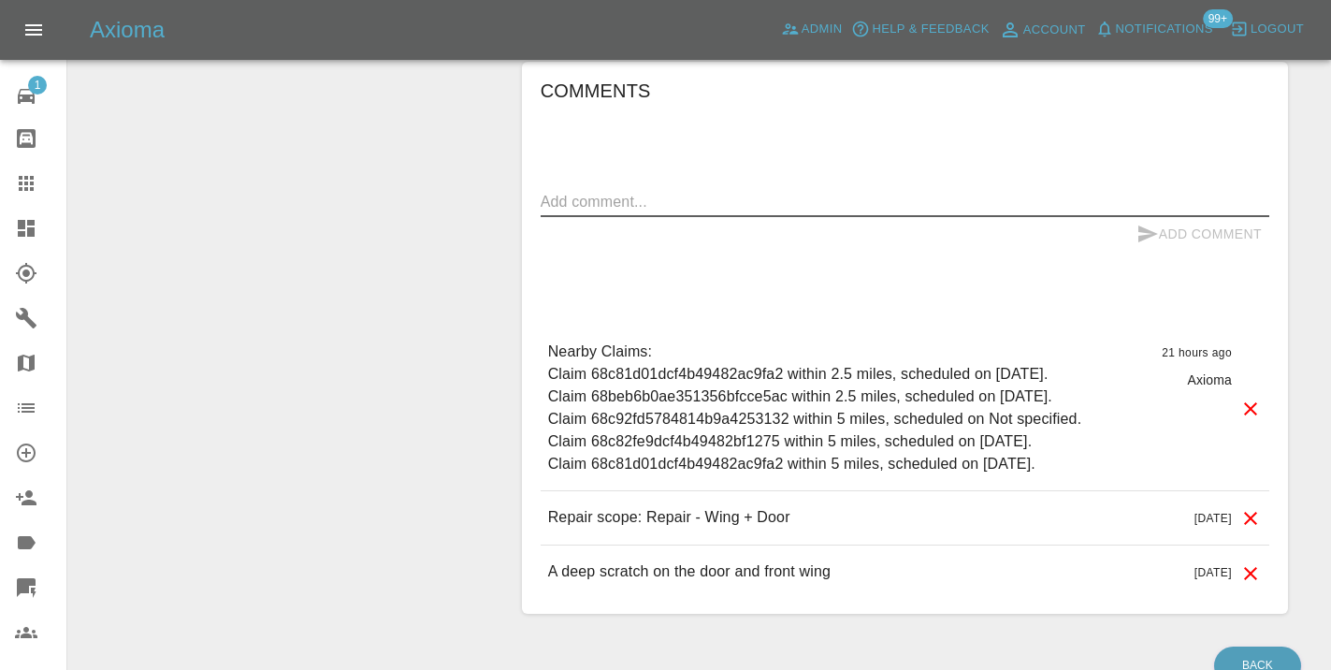
click at [626, 191] on textarea at bounding box center [905, 202] width 728 height 22
type textarea "n/a"
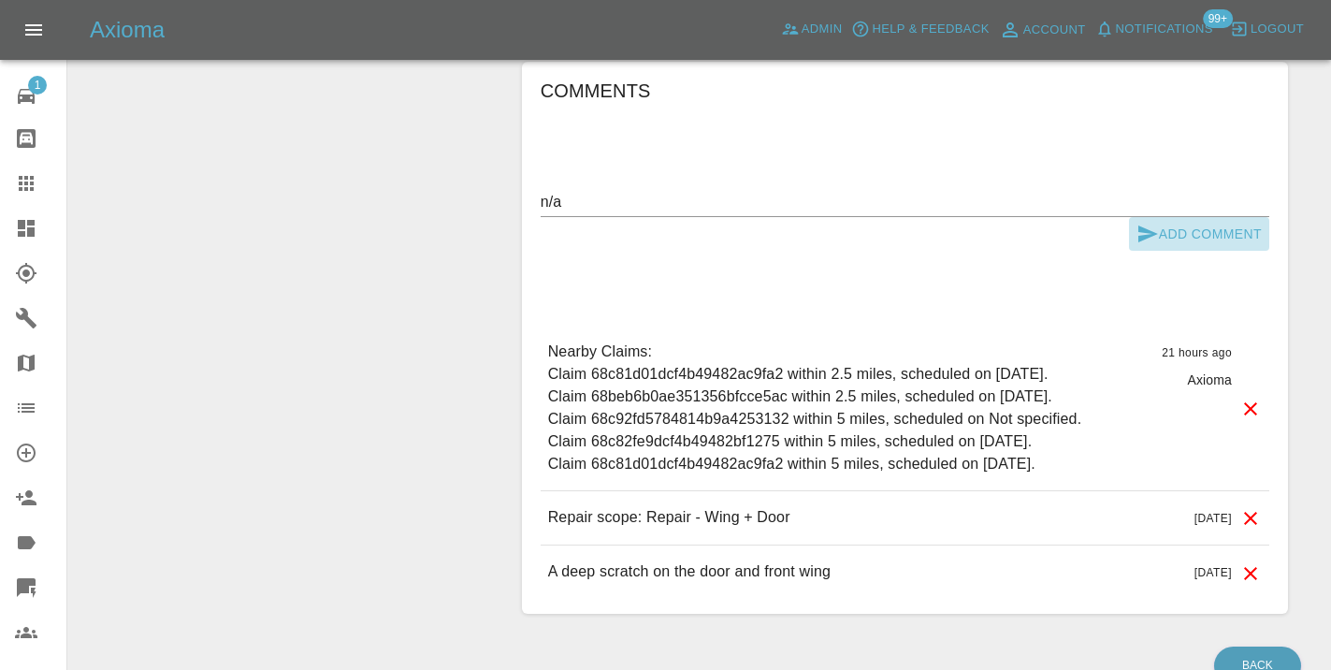
click at [1146, 225] on icon "submit" at bounding box center [1148, 233] width 20 height 17
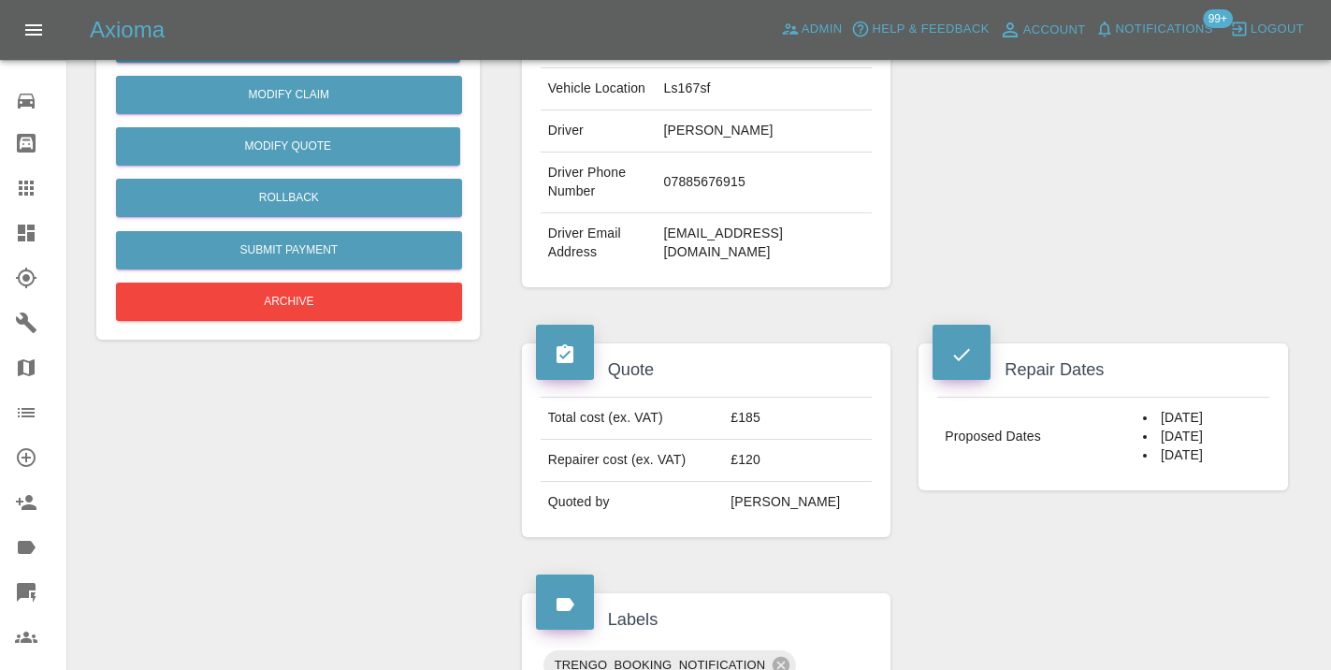
scroll to position [530, 0]
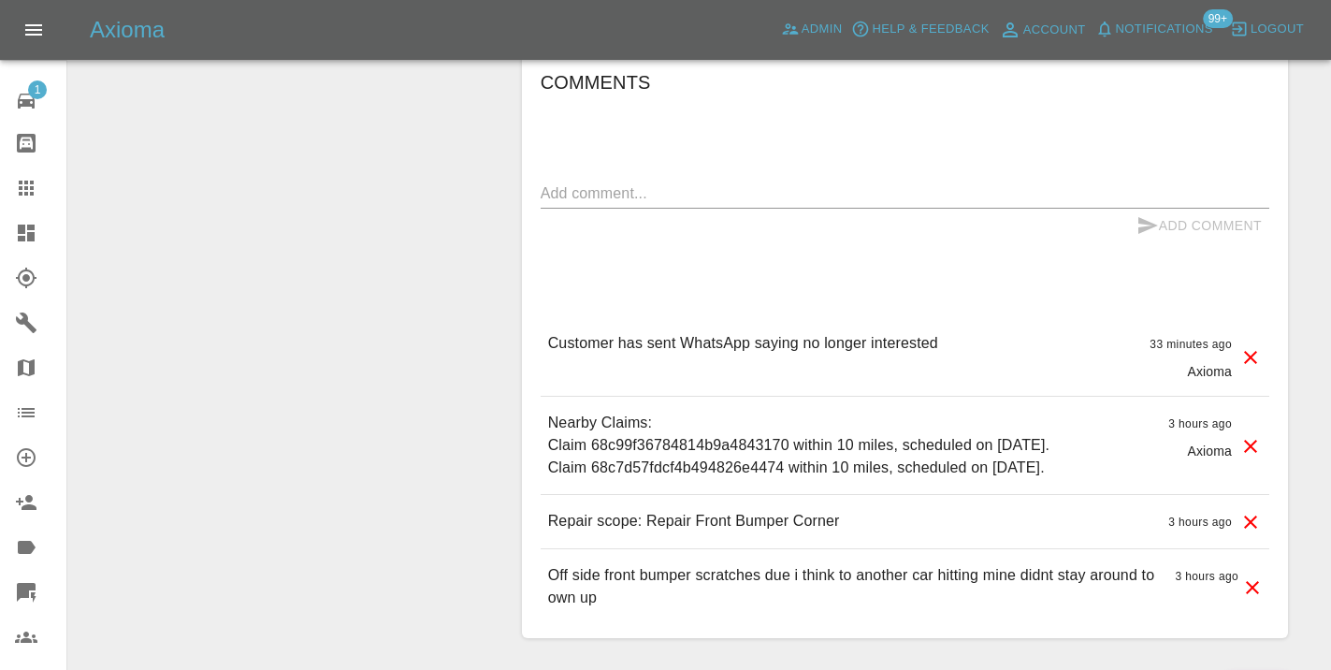
scroll to position [1377, 0]
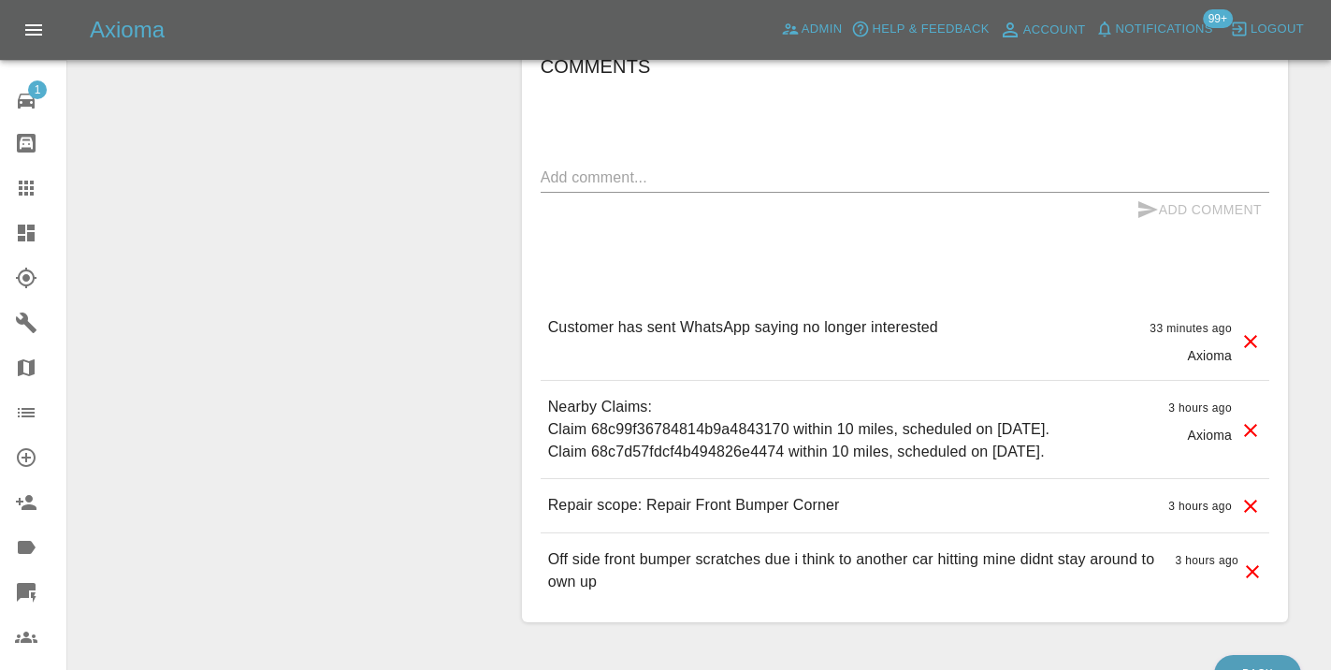
click at [36, 193] on icon at bounding box center [26, 188] width 22 height 22
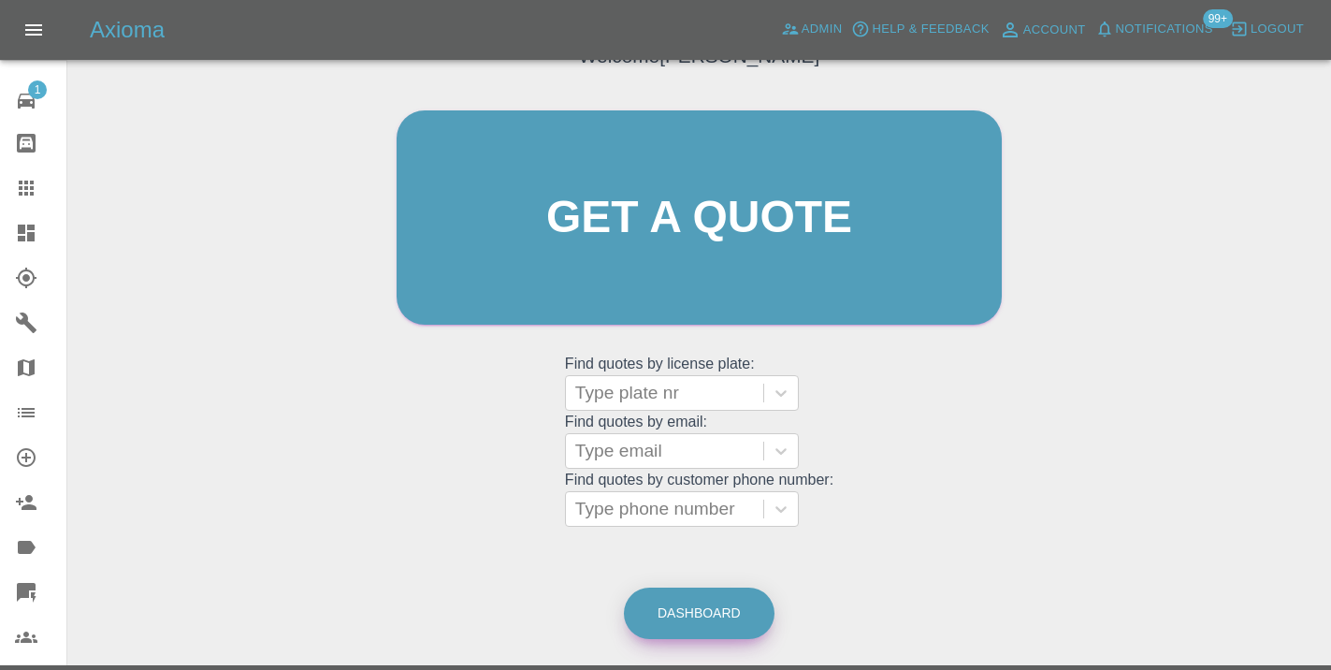
click at [676, 612] on link "Dashboard" at bounding box center [699, 612] width 151 height 51
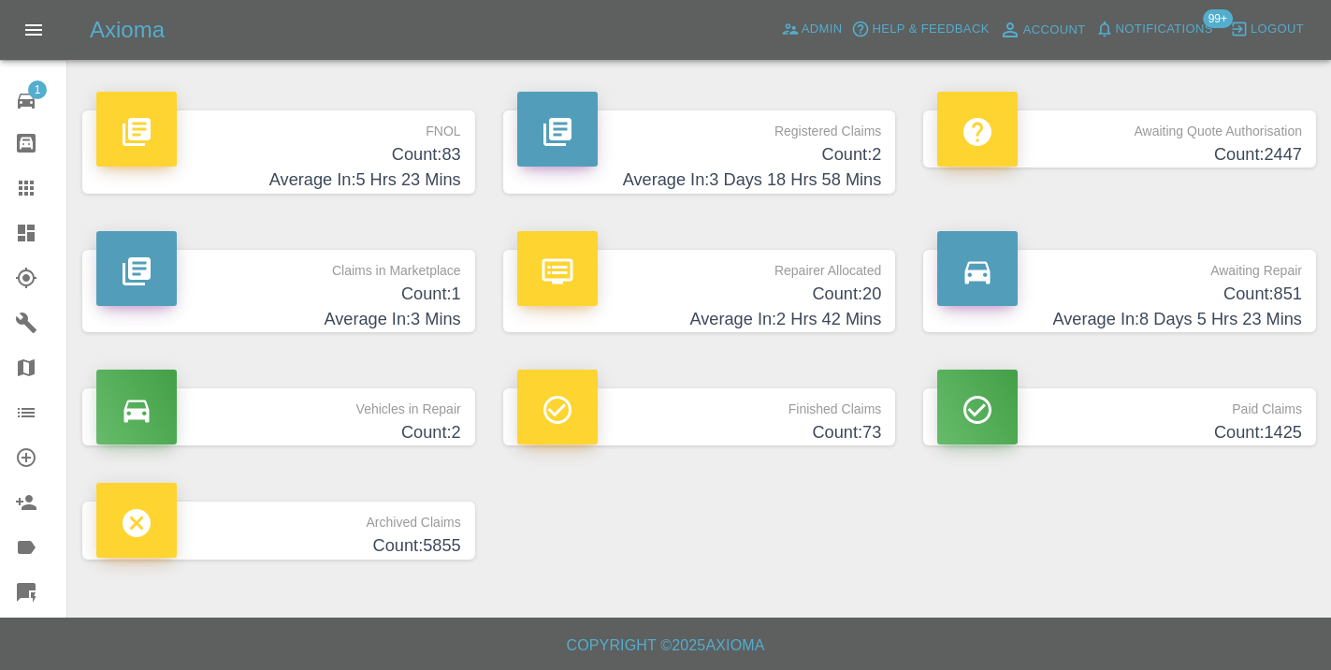
click at [1208, 286] on h4 "Count: 851" at bounding box center [1119, 293] width 365 height 25
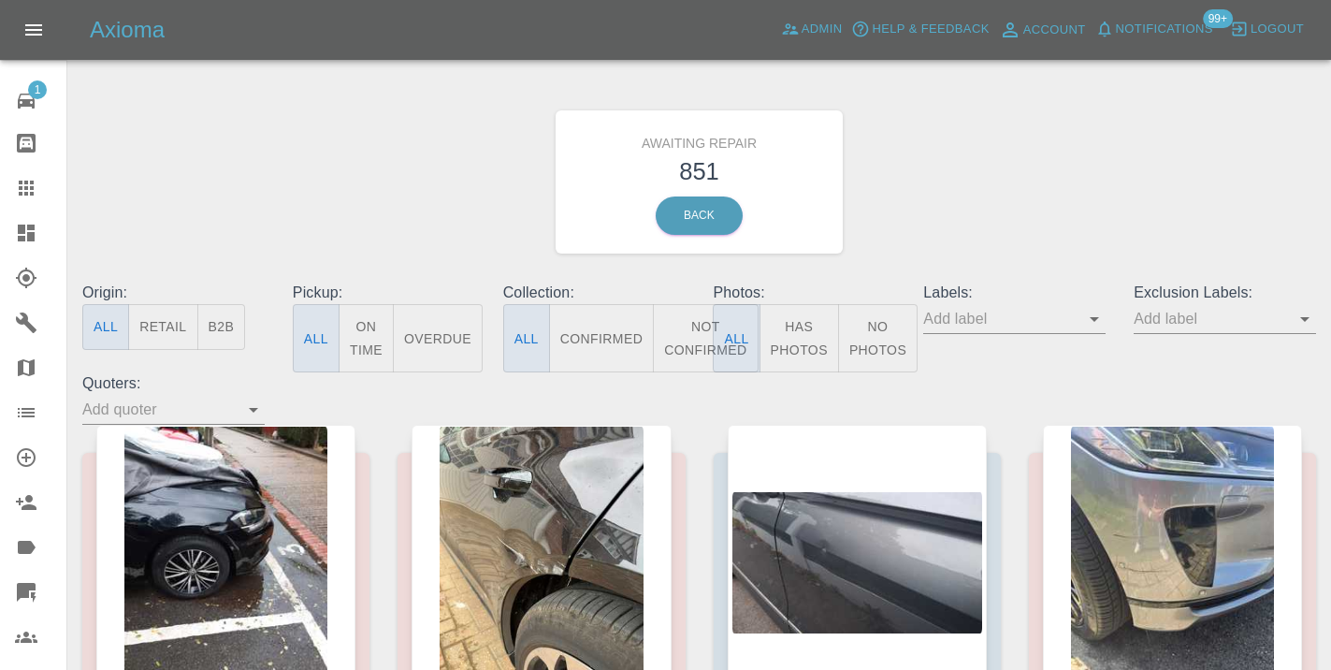
click at [681, 329] on button "Not Confirmed" at bounding box center [705, 338] width 105 height 68
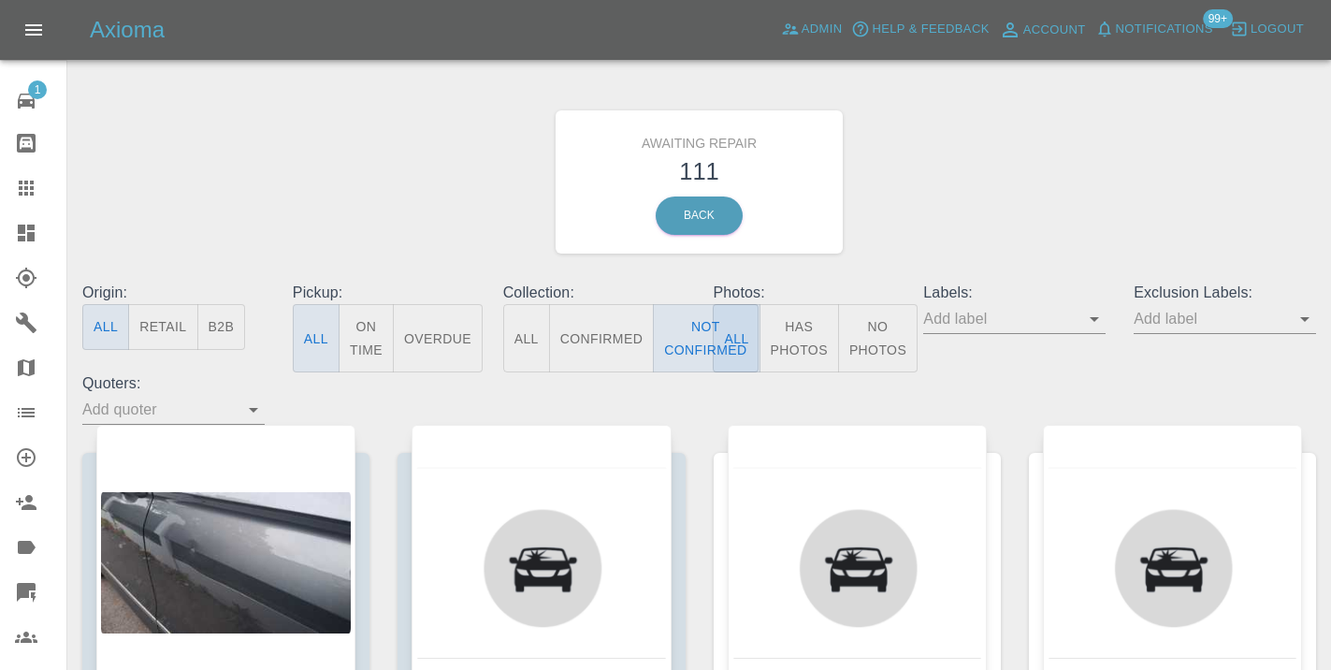
click at [1102, 186] on div "Awaiting Repair 111 Back" at bounding box center [699, 181] width 1262 height 199
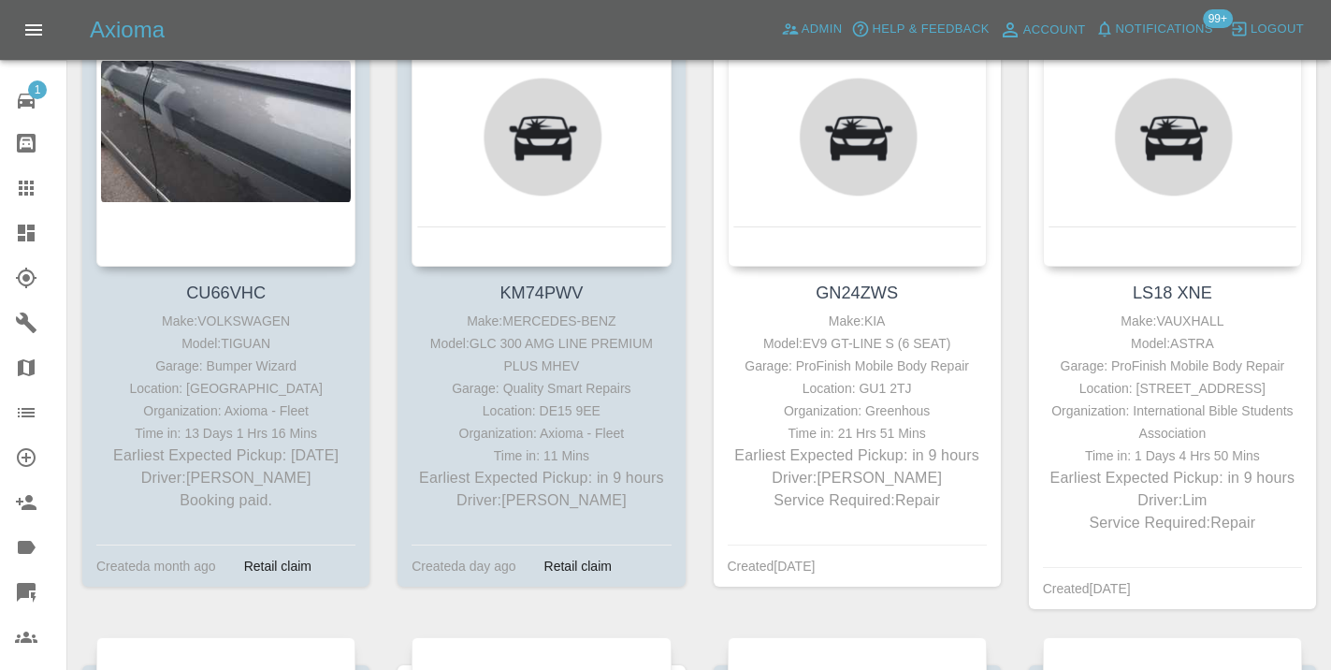
scroll to position [432, 0]
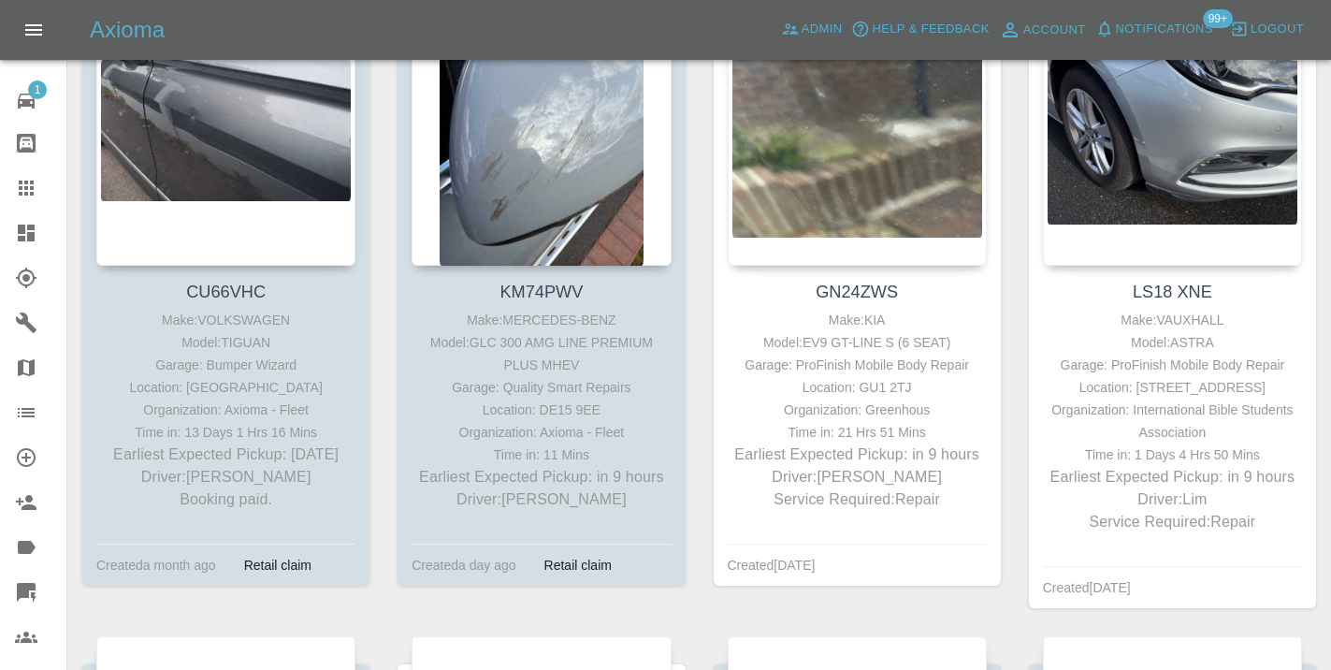
click at [1026, 278] on div "LS18 XNE Make: VAUXHALL Model: ASTRA Garage: ProFinish Mobile Body Repair Locat…" at bounding box center [1172, 314] width 315 height 642
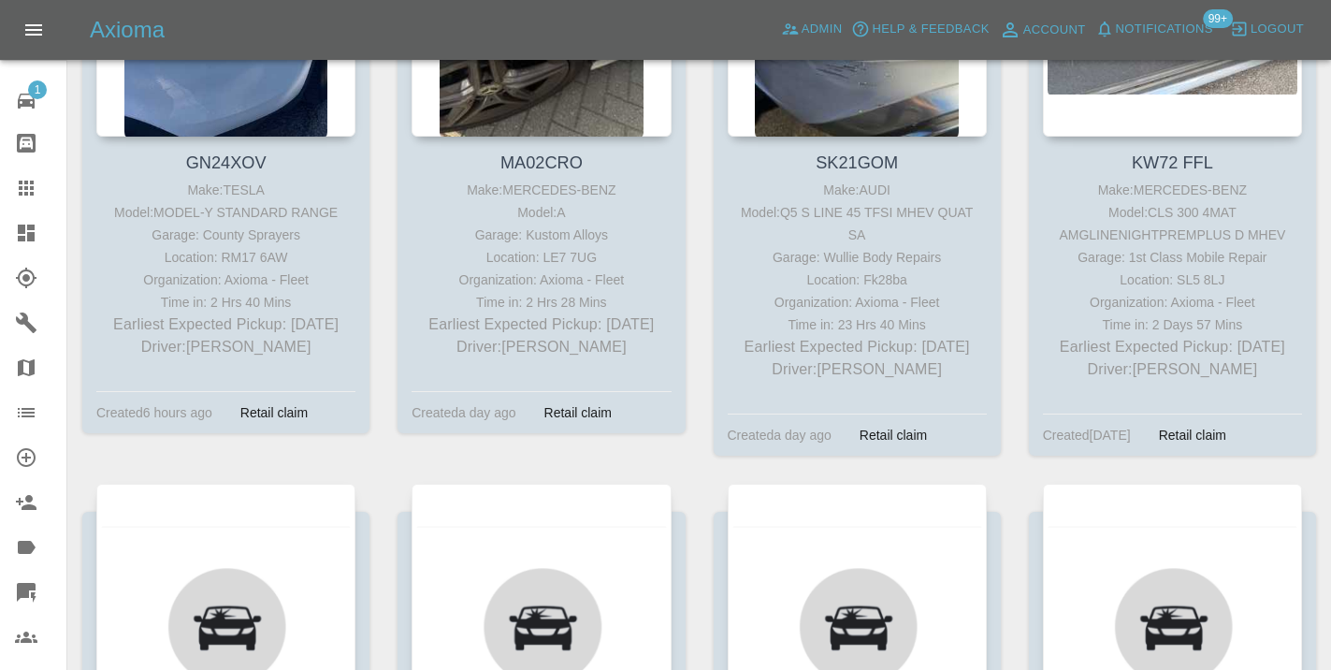
scroll to position [10028, 0]
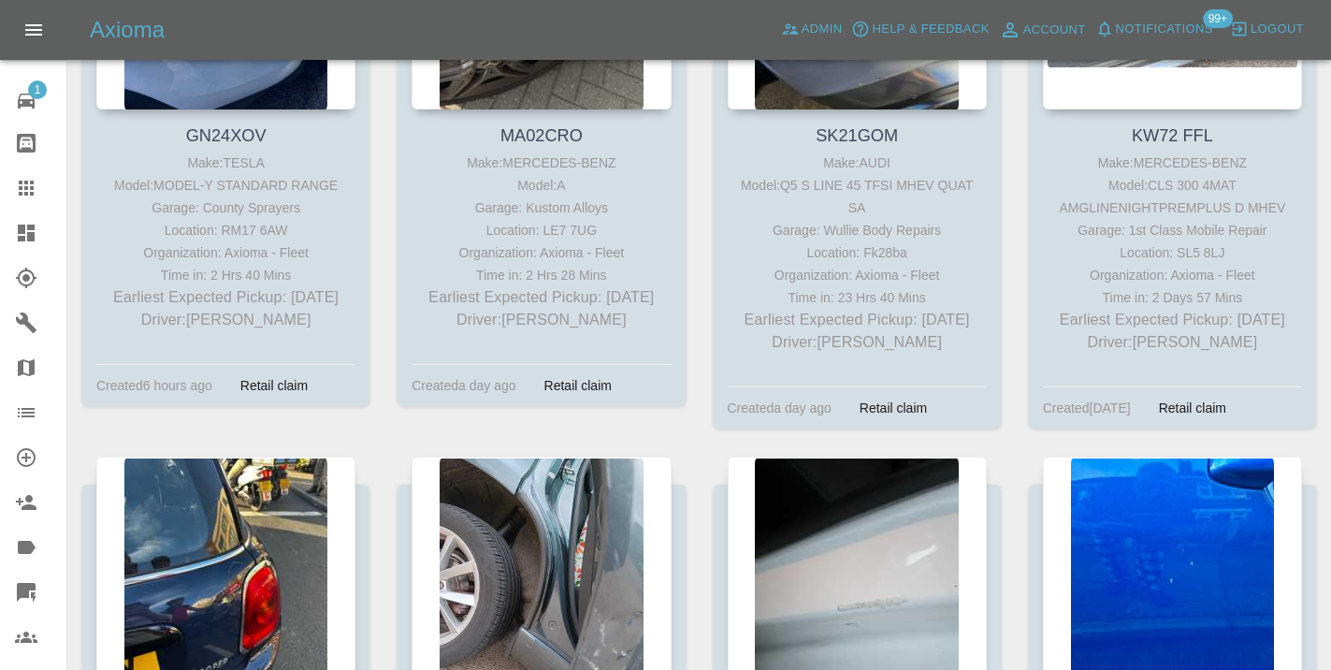
click at [382, 411] on div "GN24XOV Make: TESLA Model: MODEL-Y STANDARD RANGE Garage: County Sprayers Locat…" at bounding box center [225, 146] width 315 height 620
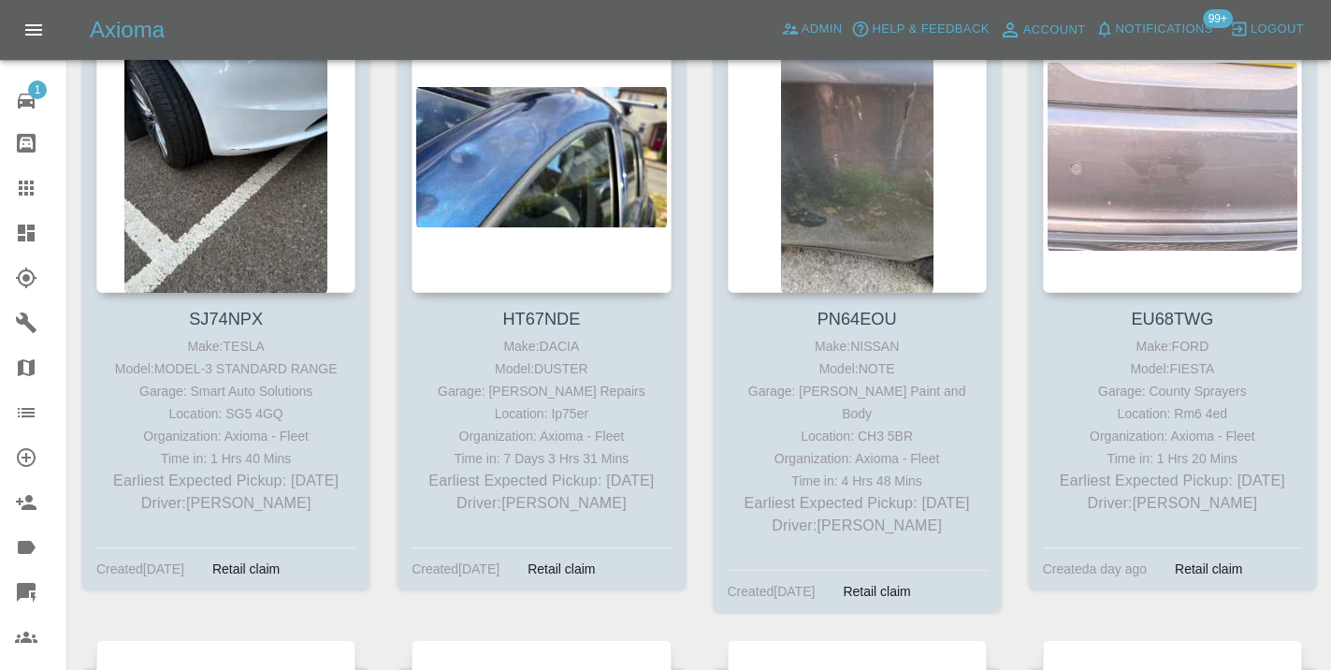
scroll to position [13529, 0]
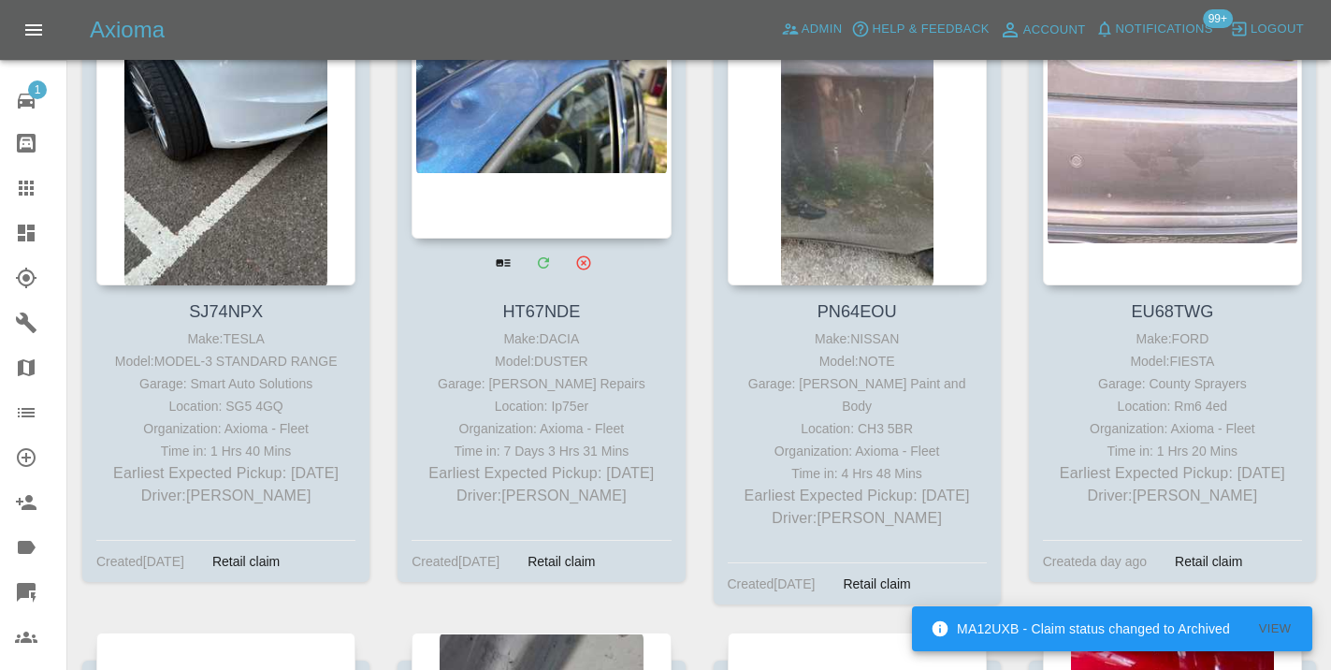
click at [617, 152] on div at bounding box center [540, 101] width 259 height 273
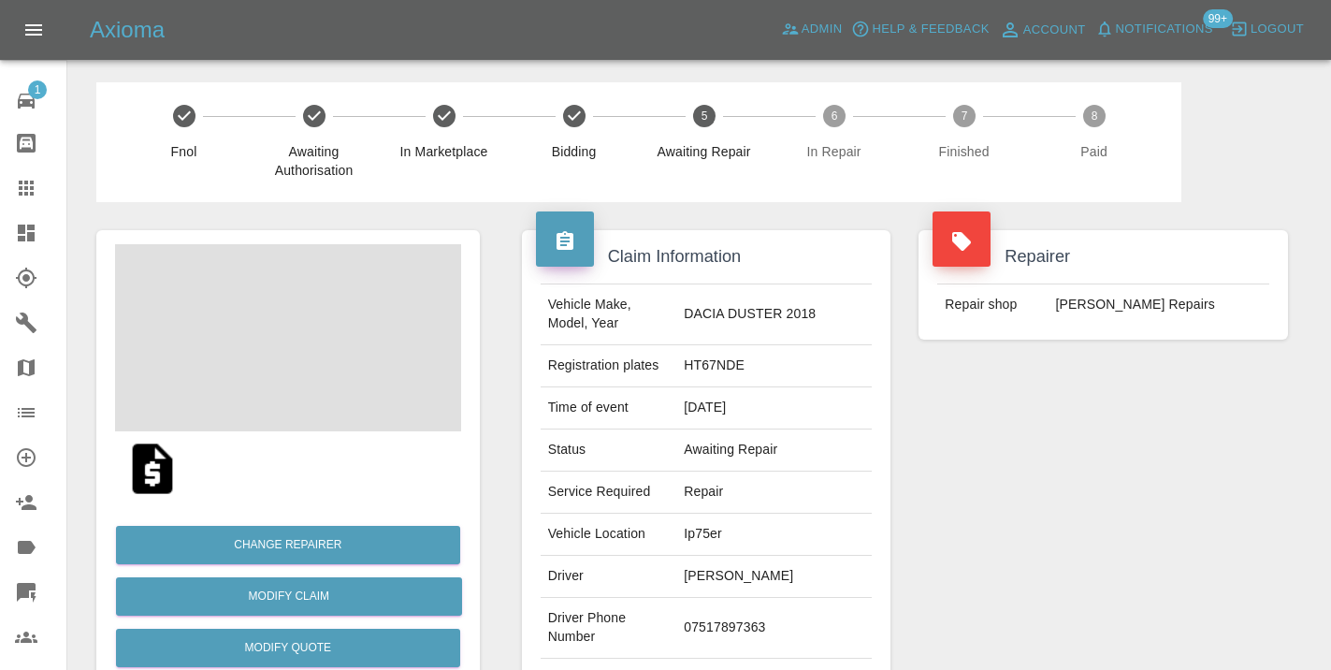
click at [732, 620] on td "07517897363" at bounding box center [773, 628] width 195 height 61
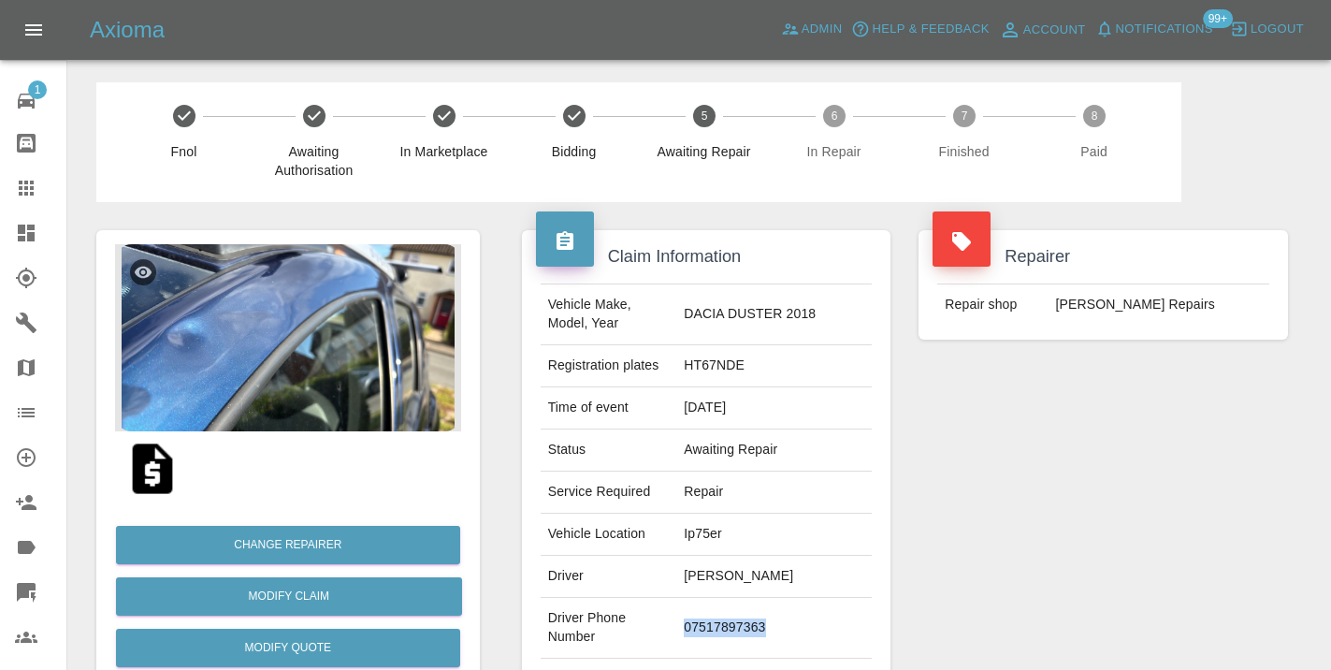
copy td "07517897363"
click at [1212, 430] on div "Repairer Repair shop [PERSON_NAME] Repairs" at bounding box center [1102, 481] width 397 height 558
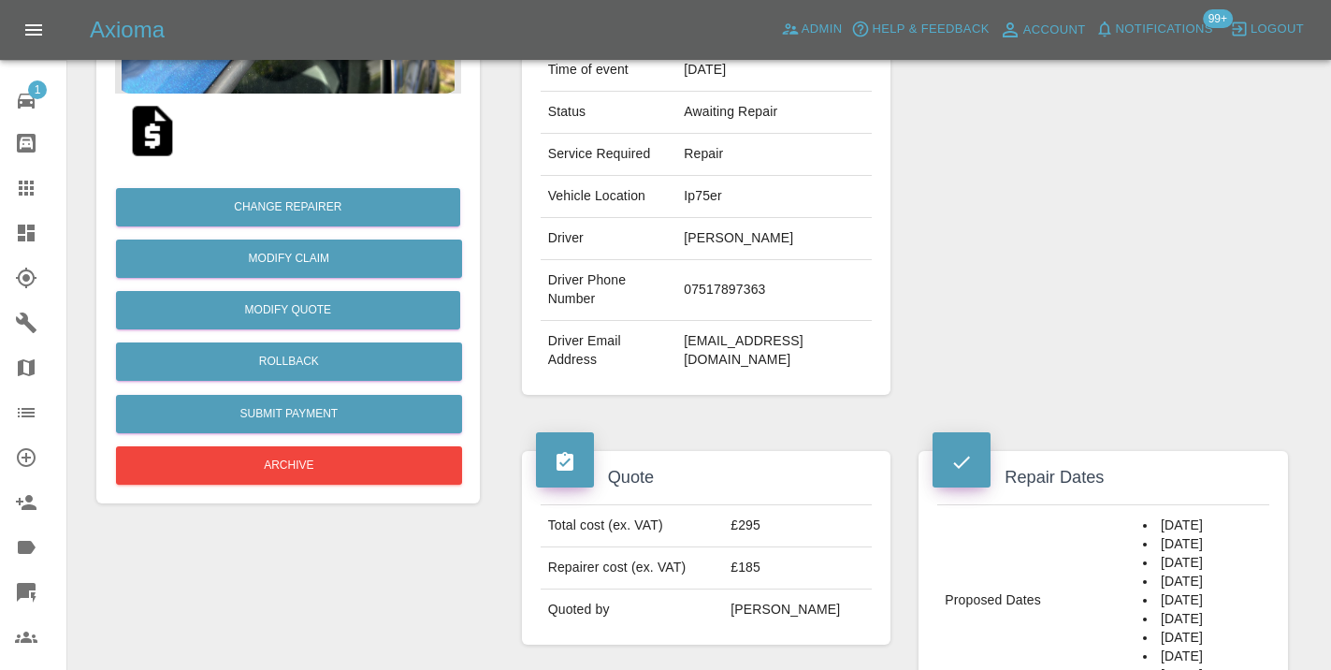
scroll to position [323, 0]
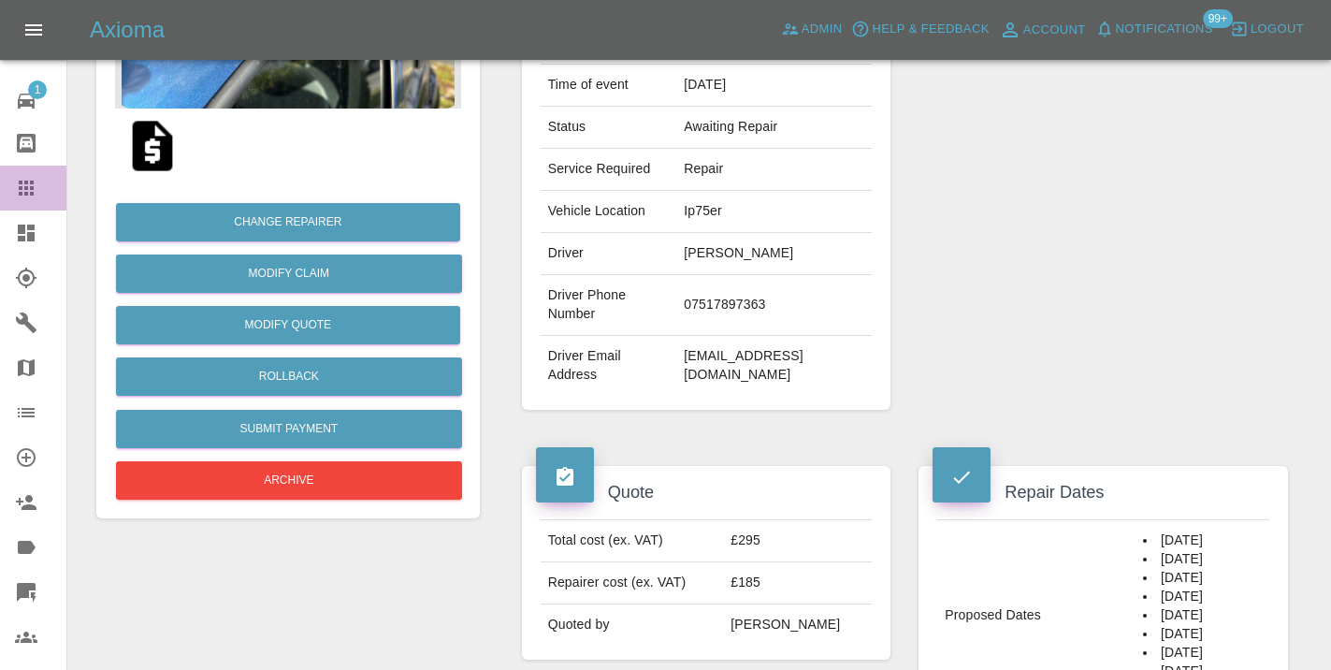
click at [24, 184] on icon at bounding box center [26, 187] width 15 height 15
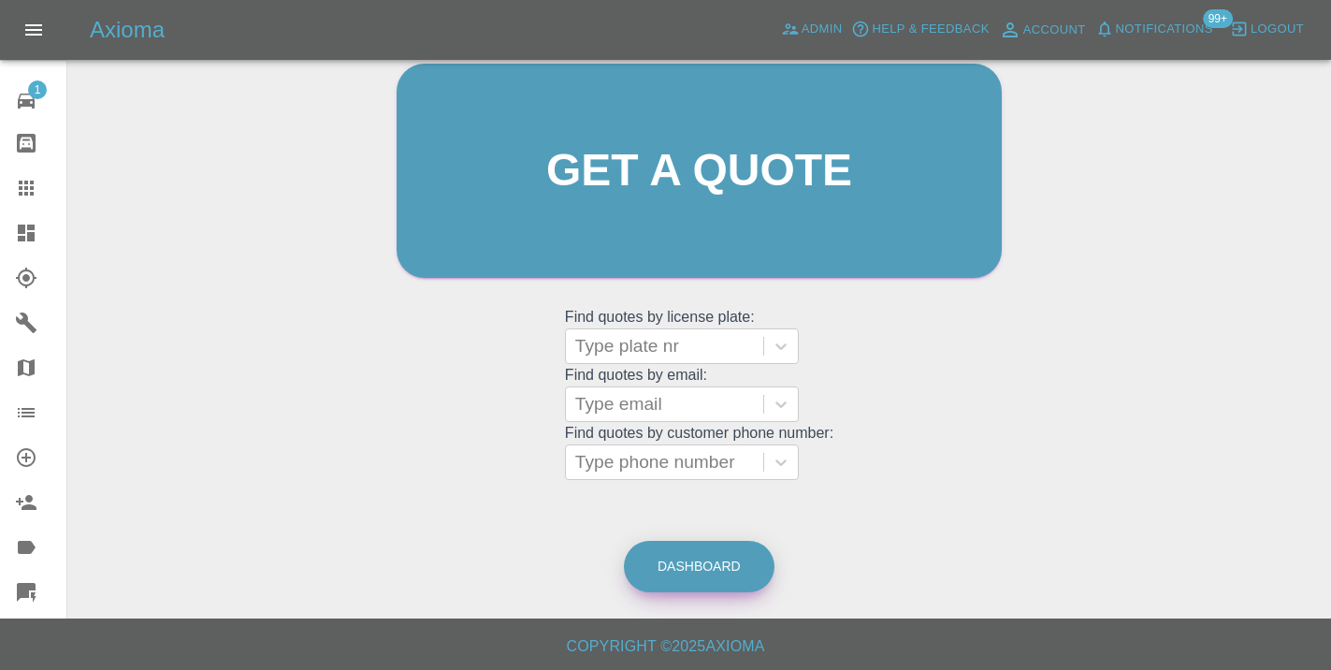
click at [660, 558] on link "Dashboard" at bounding box center [699, 566] width 151 height 51
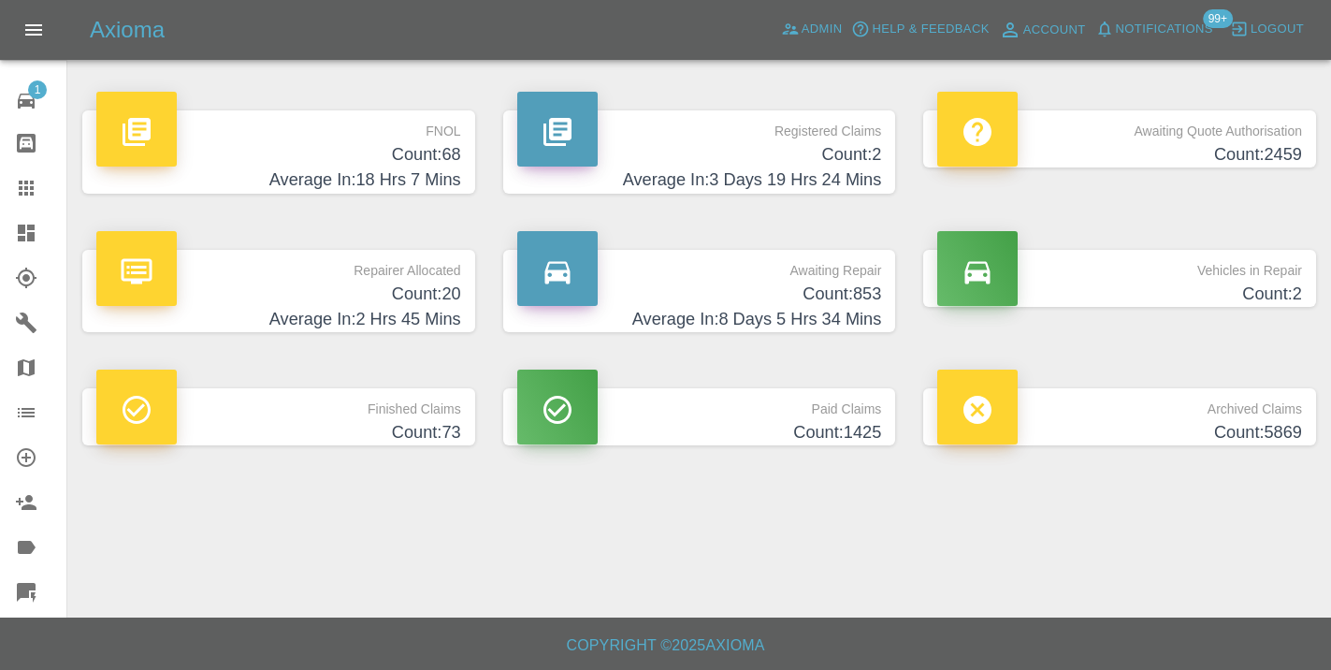
click at [888, 306] on link "Awaiting Repair Count: 853 Average In: 8 Days 5 Hrs 34 Mins" at bounding box center [699, 291] width 393 height 83
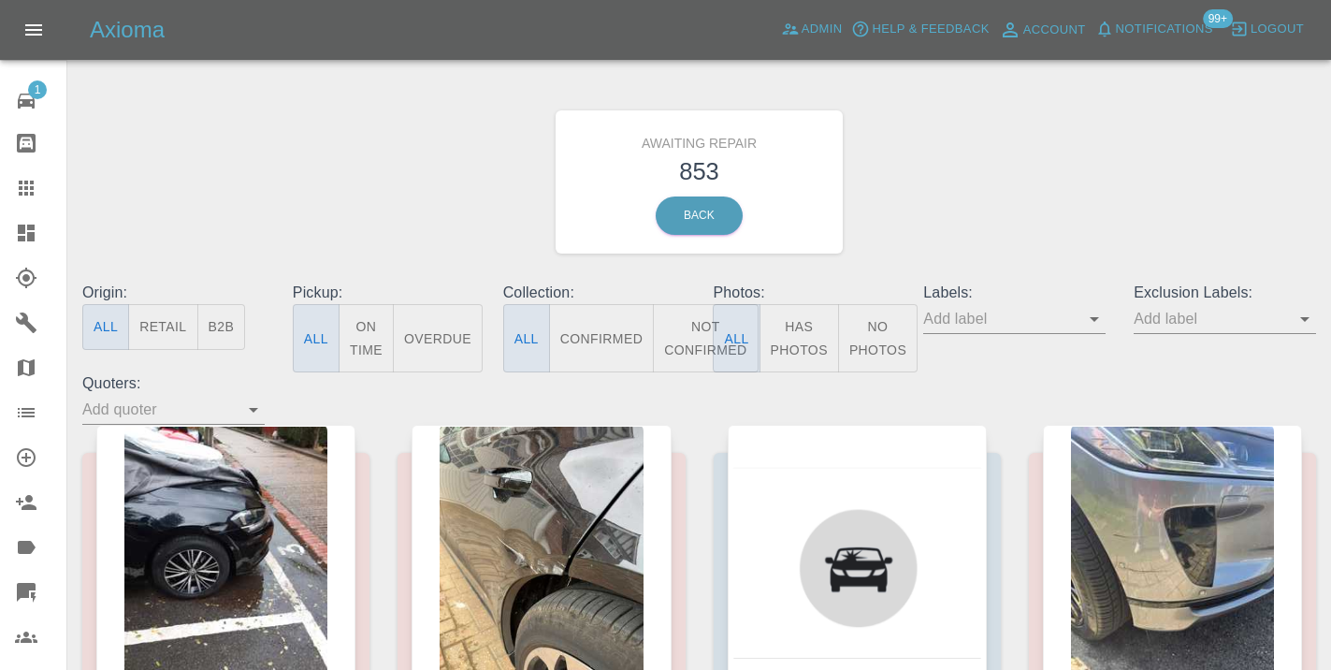
click at [686, 332] on button "Not Confirmed" at bounding box center [705, 338] width 105 height 68
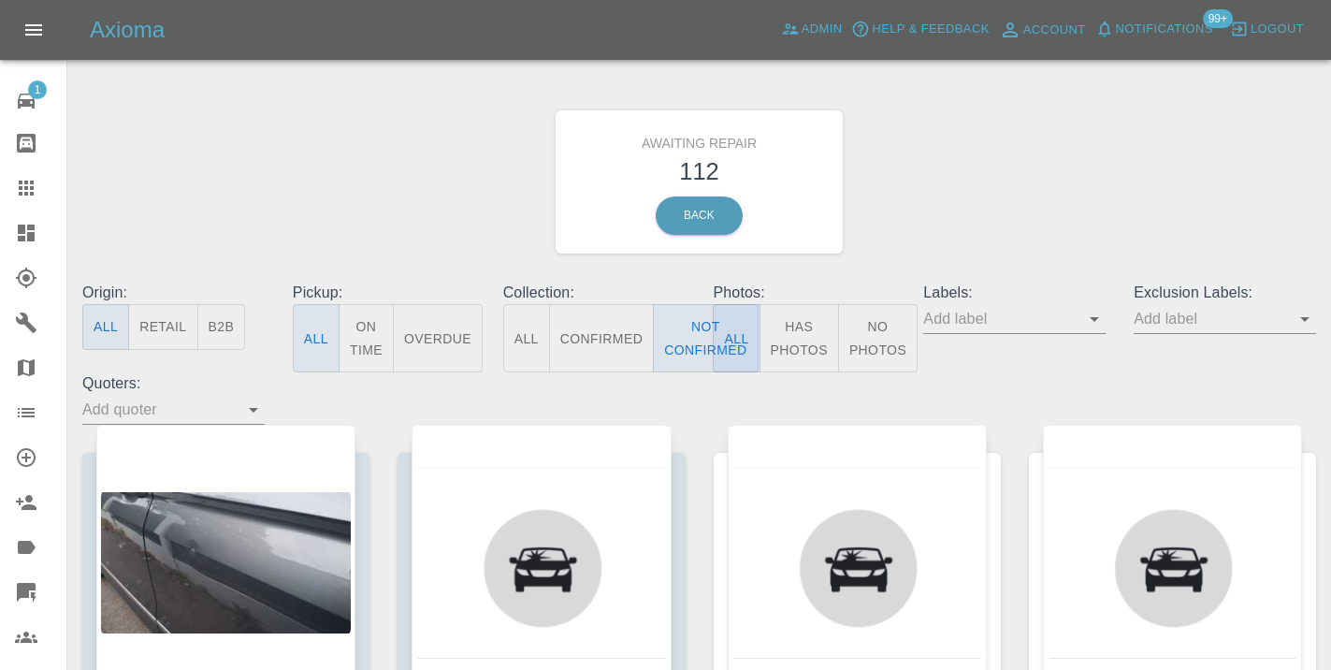
click at [964, 195] on div "Awaiting Repair 112 Back" at bounding box center [699, 181] width 1262 height 199
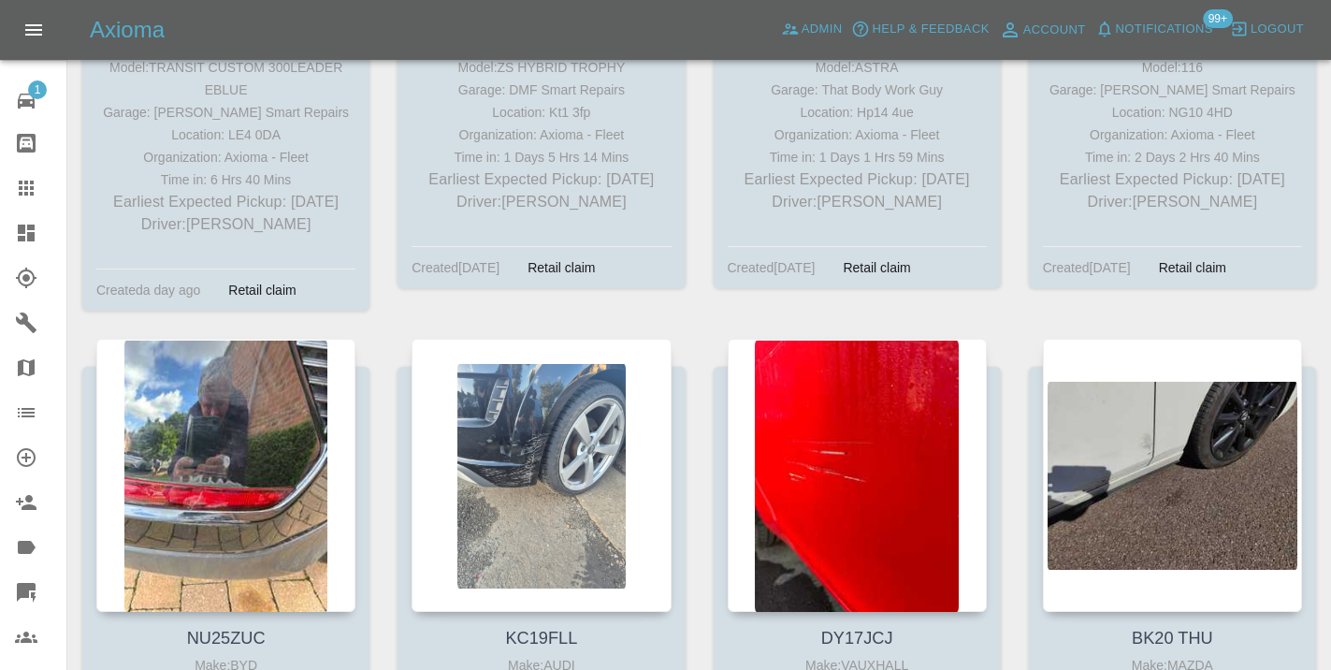
scroll to position [4525, 0]
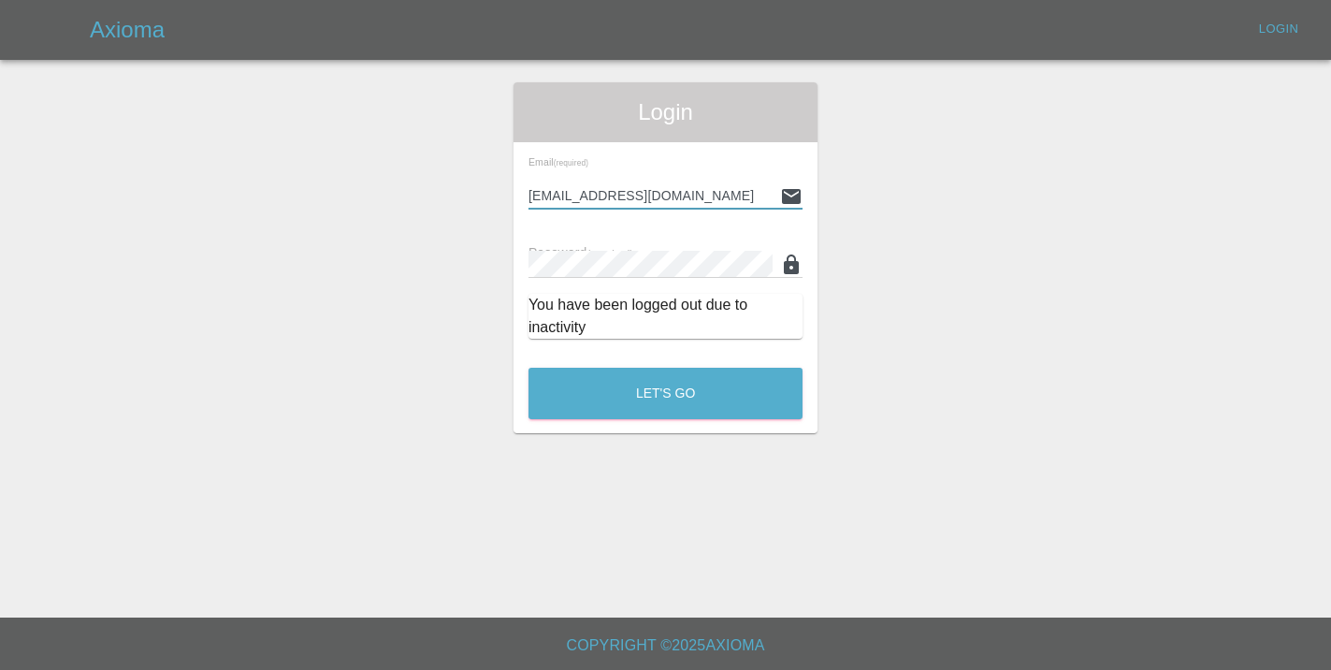
type input "[EMAIL_ADDRESS][DOMAIN_NAME]"
click button "Let's Go"
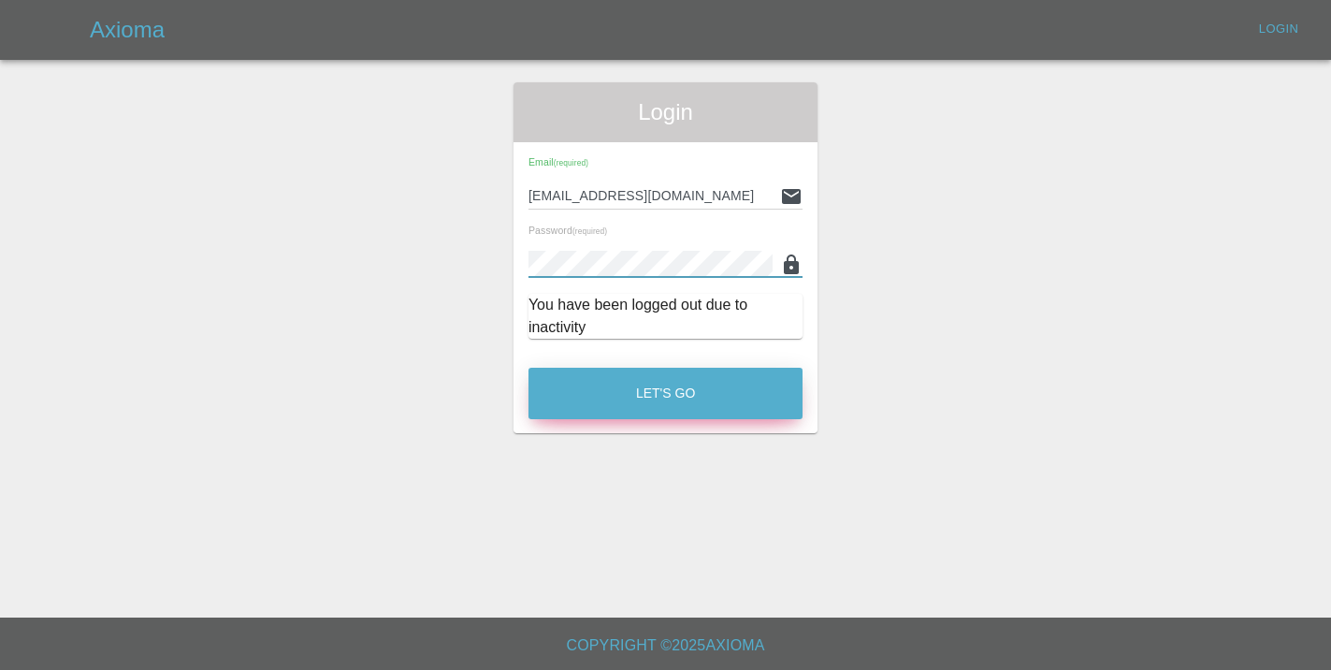
click button "Let's Go"
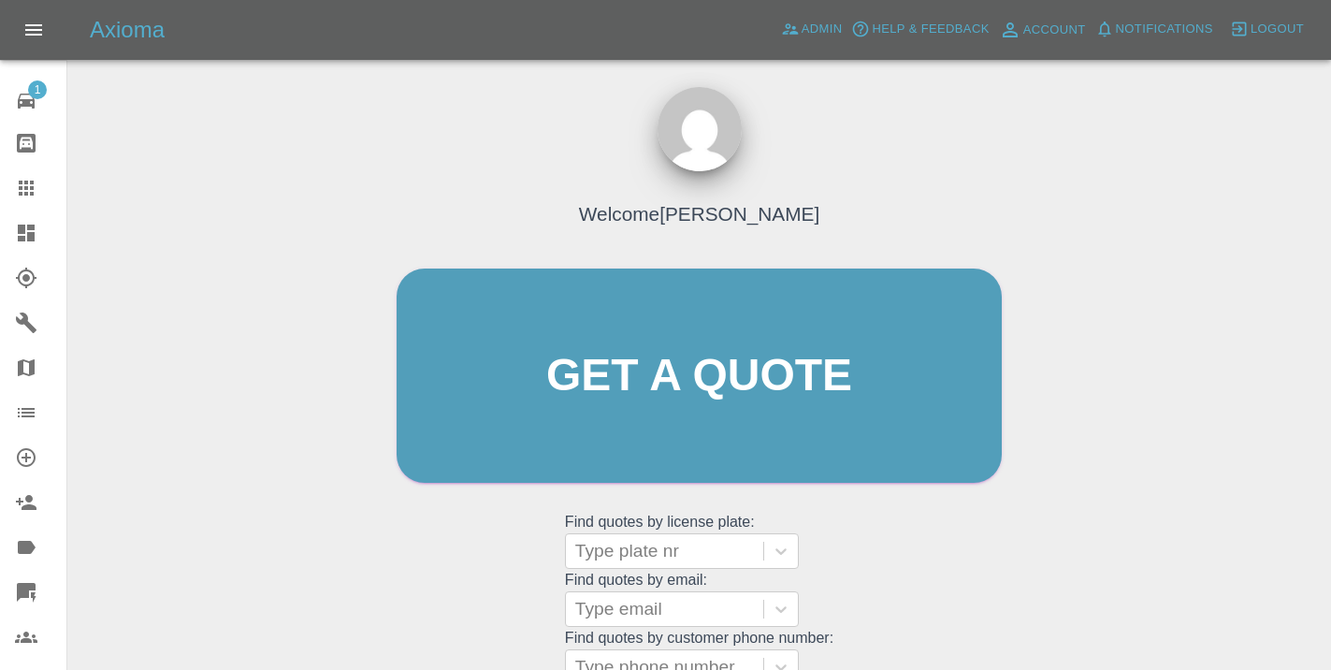
click div "Welcome [PERSON_NAME] Get a quote Get a quote Find quotes by license plate: Typ…"
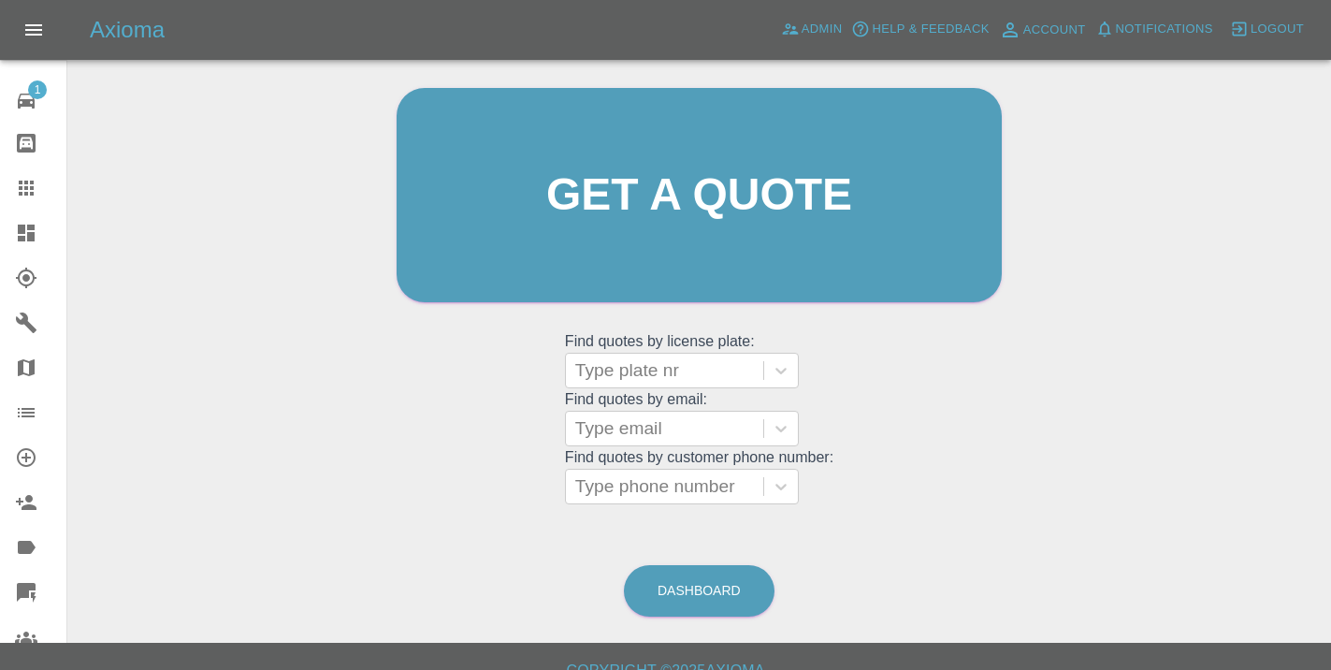
scroll to position [205, 0]
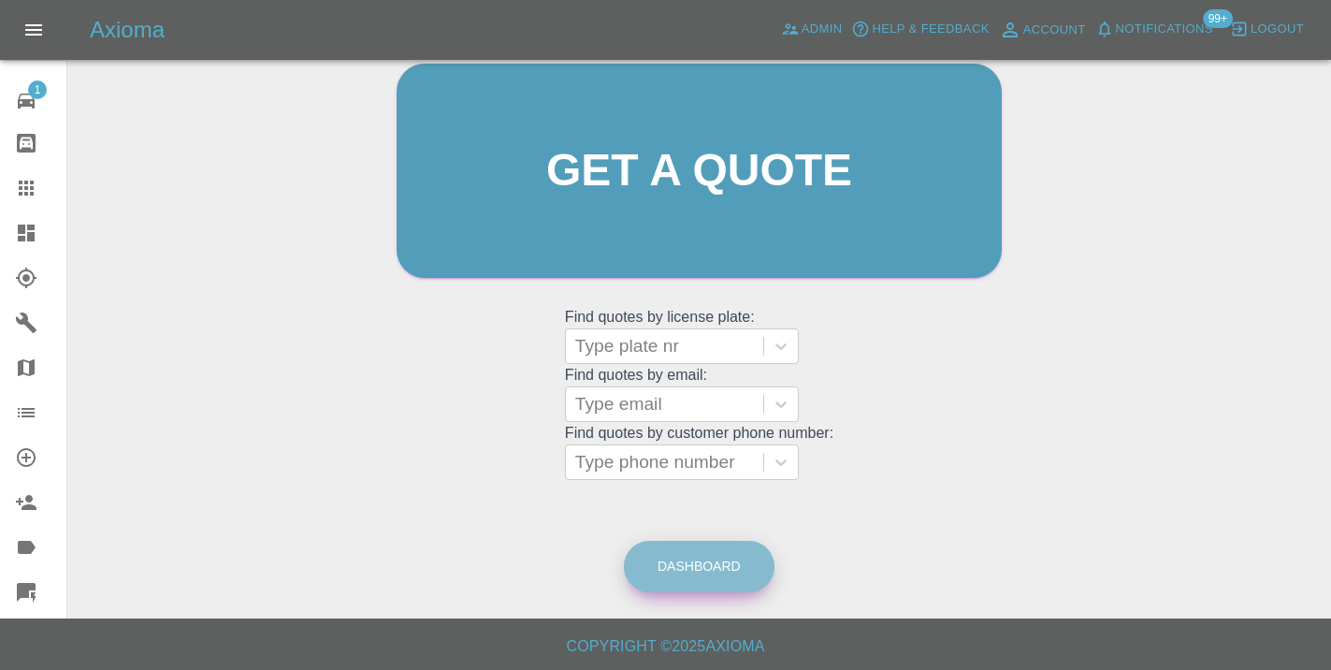
click link "Dashboard"
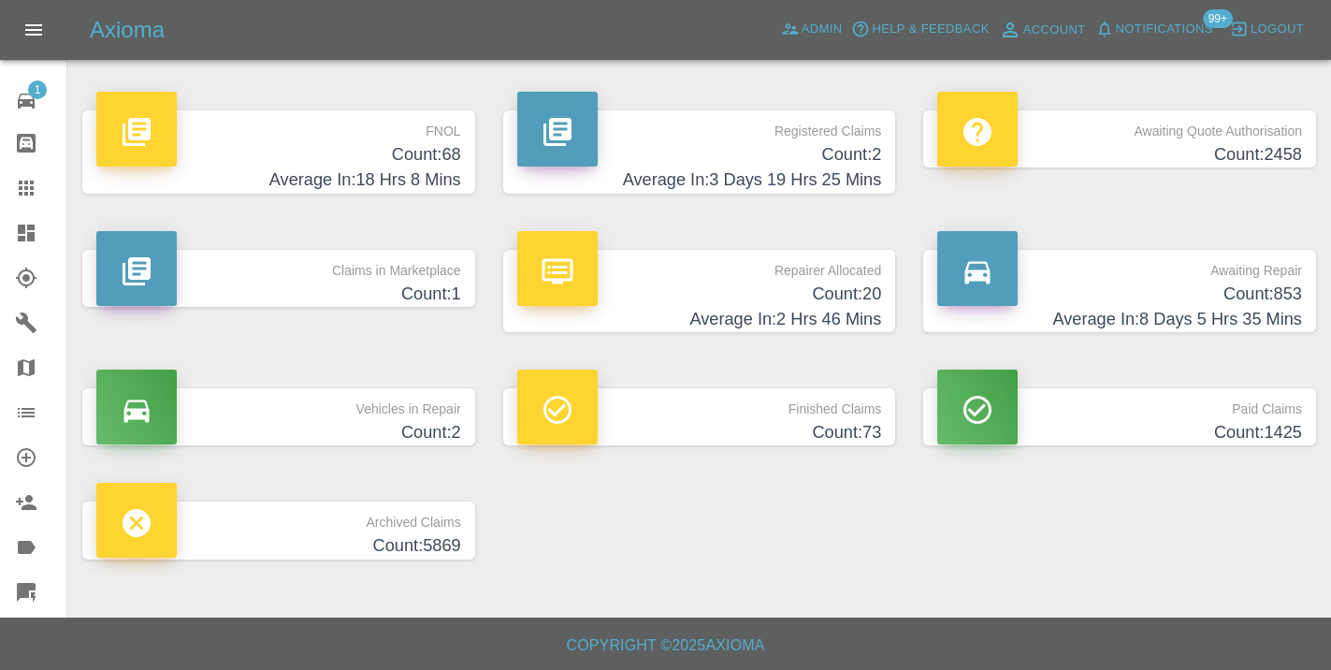
click p "Awaiting Repair"
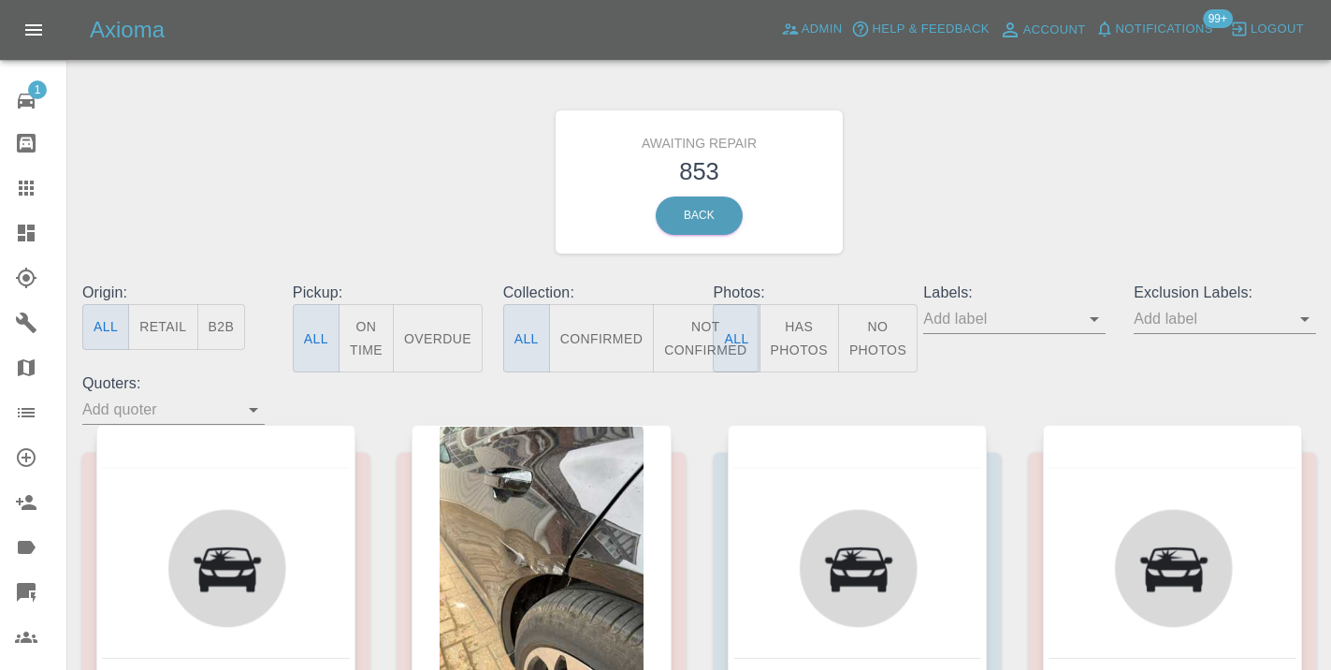
click icon
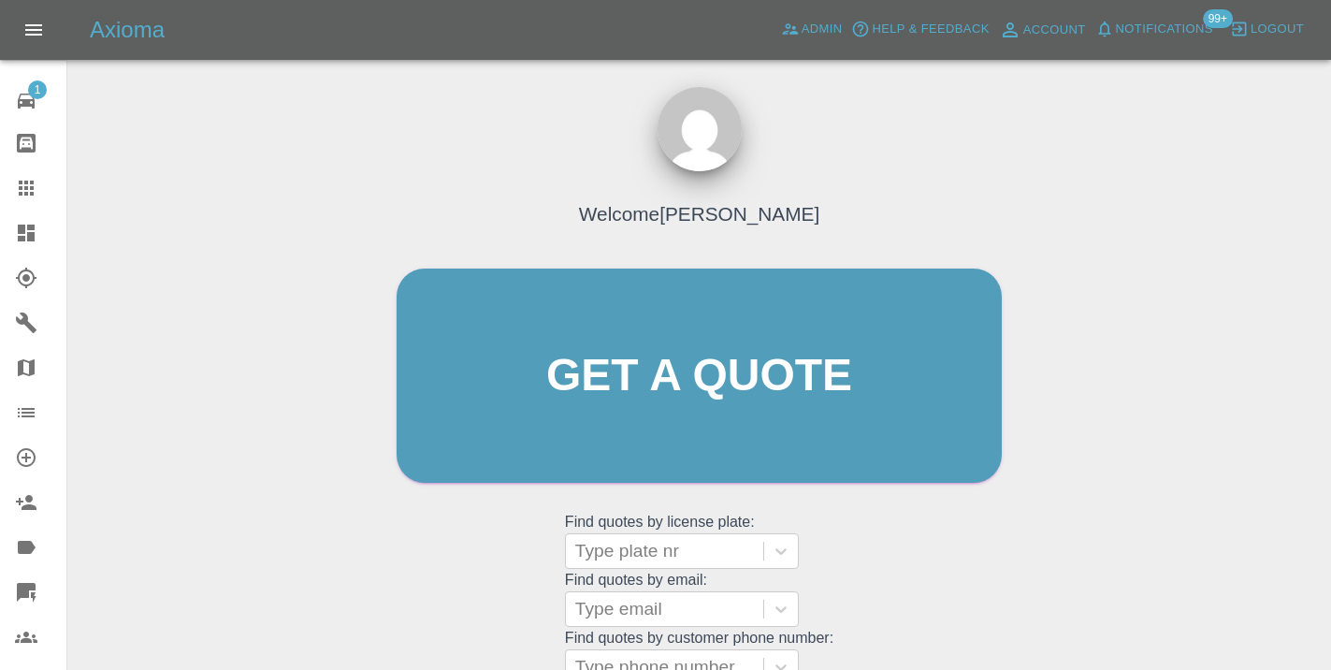
click div "Welcome [PERSON_NAME] Get a quote Get a quote Find quotes by license plate: Typ…"
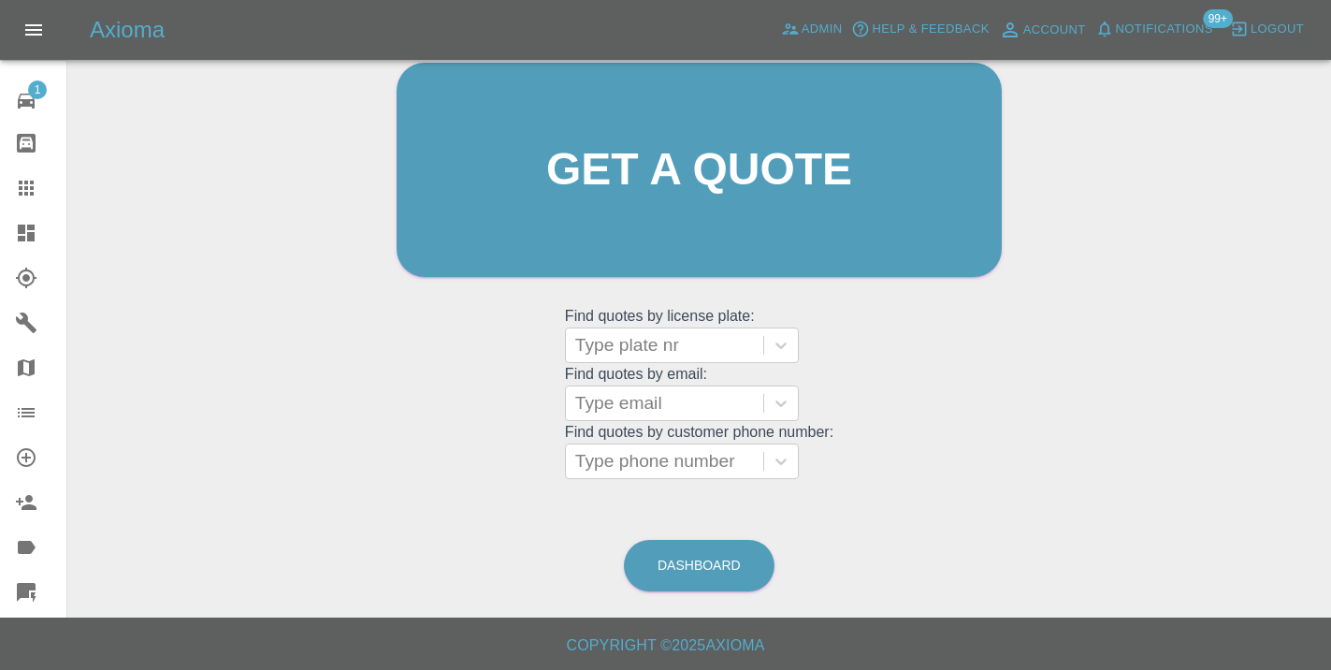
scroll to position [205, 0]
click link "Dashboard"
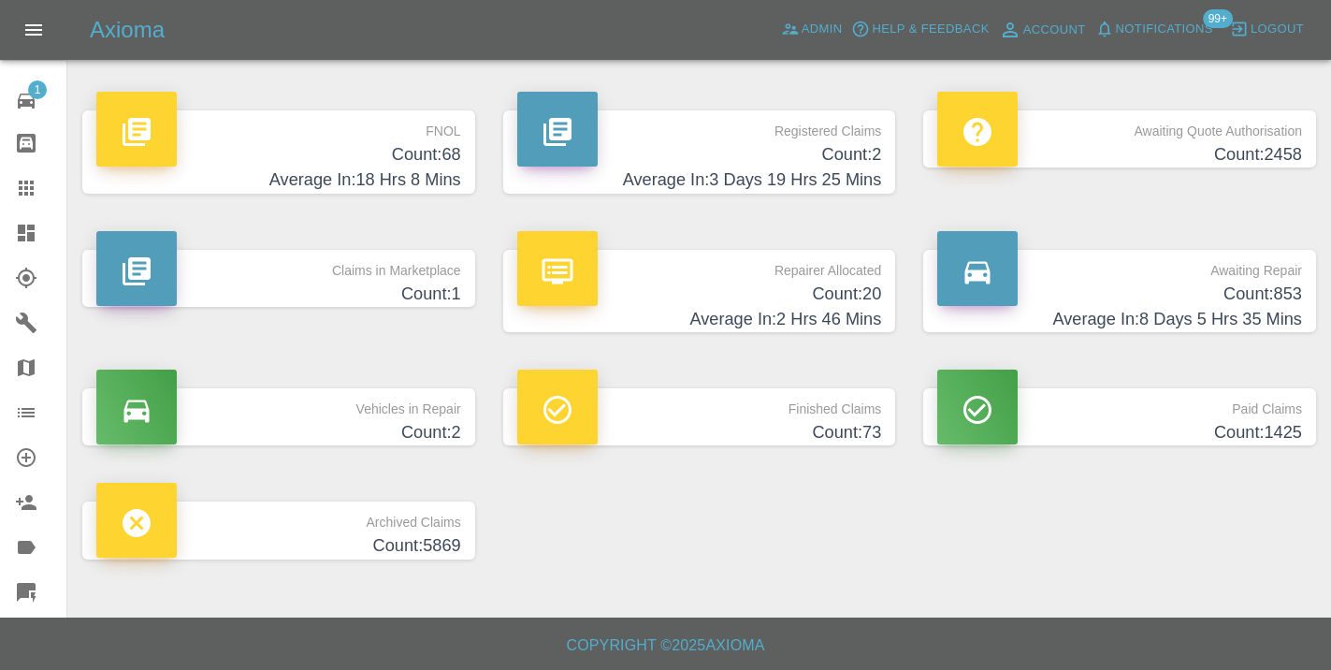
click h4 "Average In: 8 Days 5 Hrs 35 Mins"
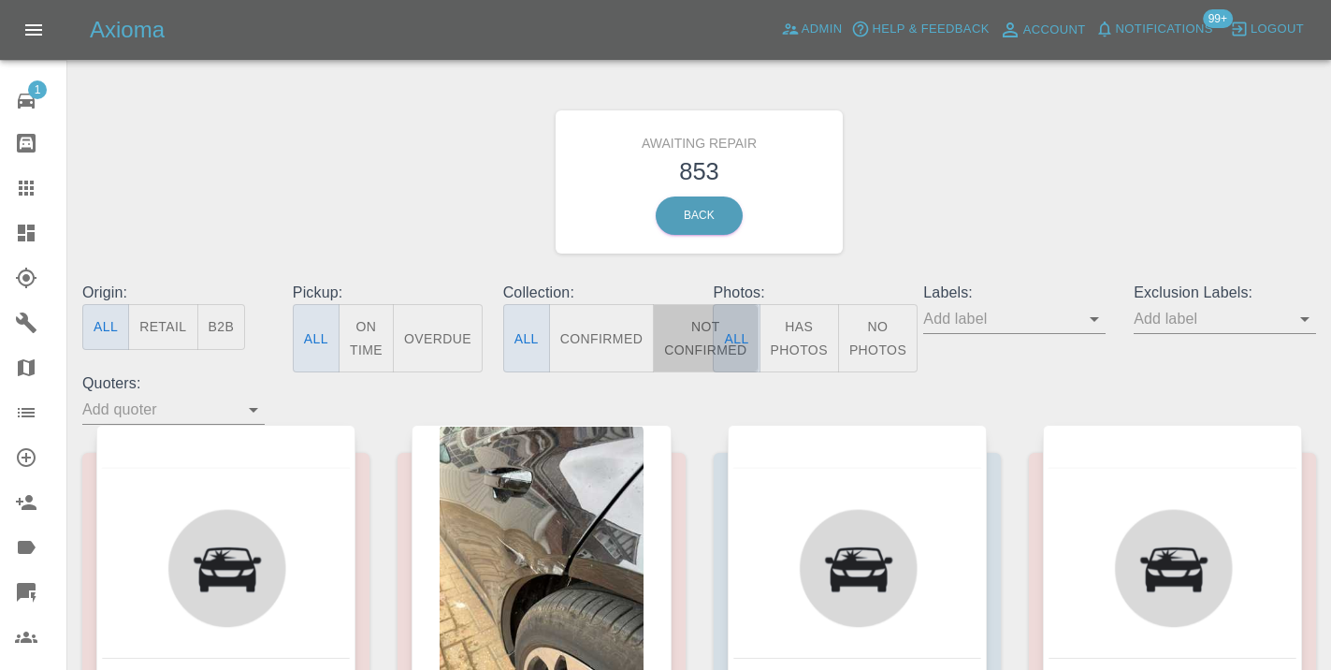
click button "Not Confirmed"
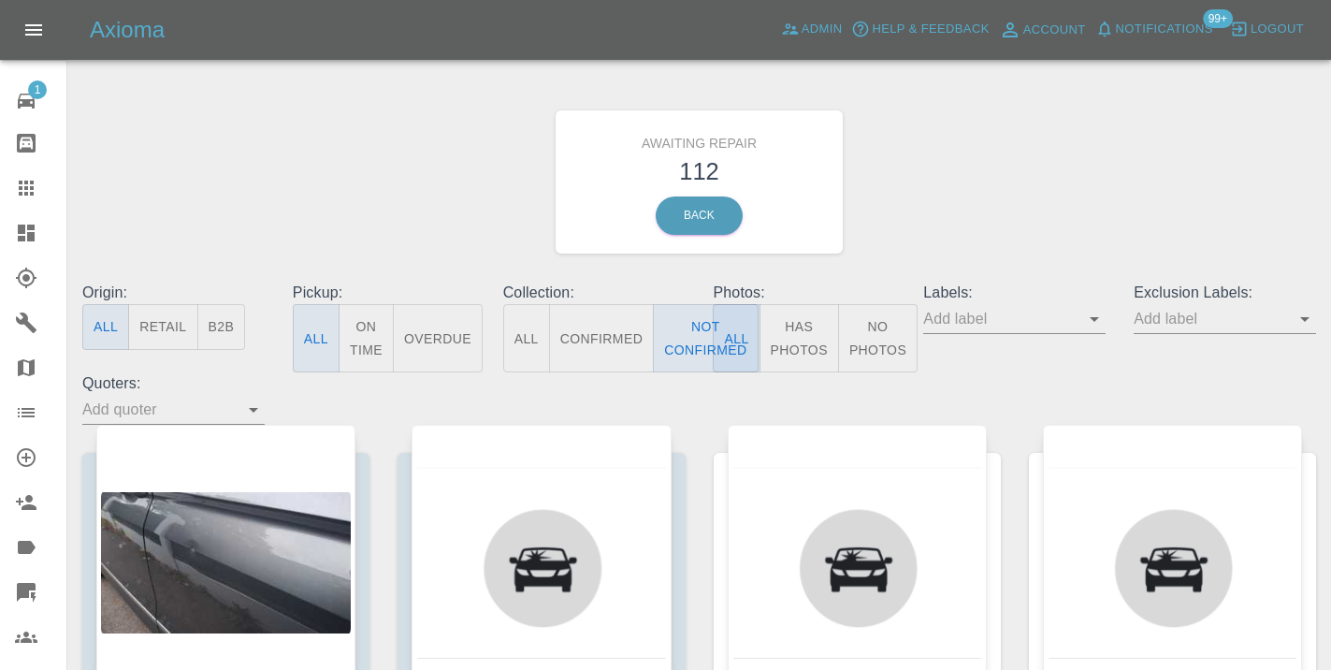
click div "Awaiting Repair 112 Back"
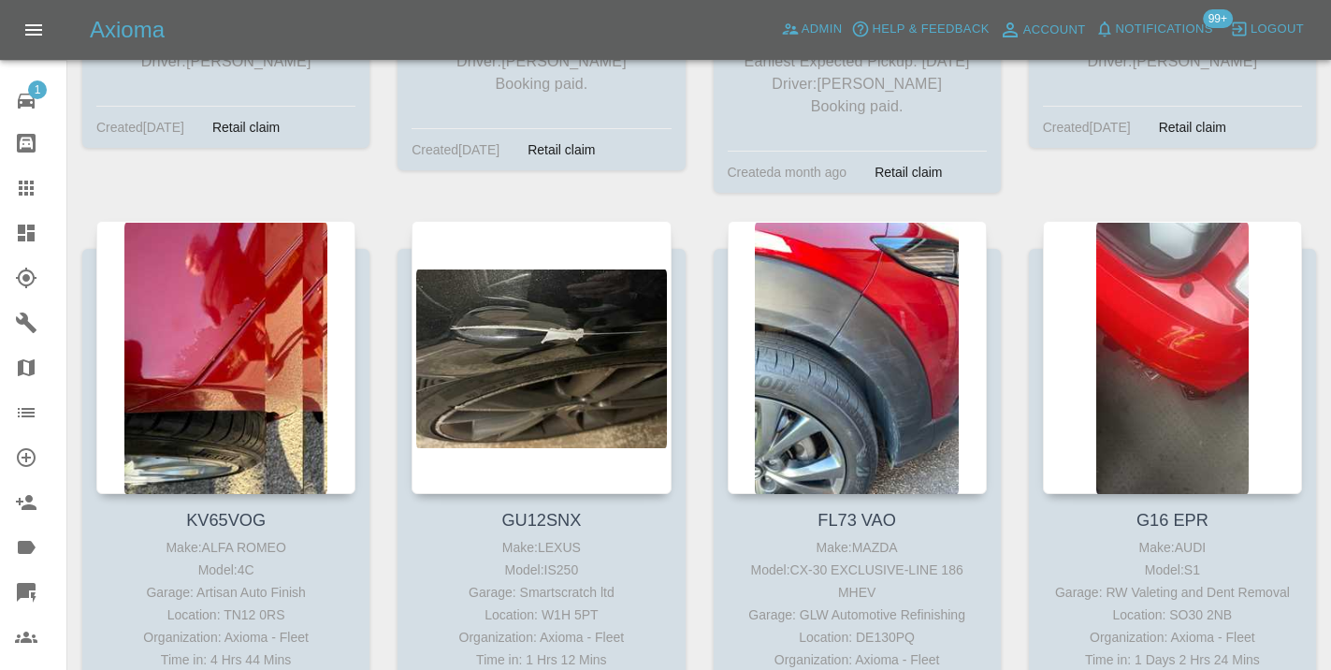
scroll to position [5956, 0]
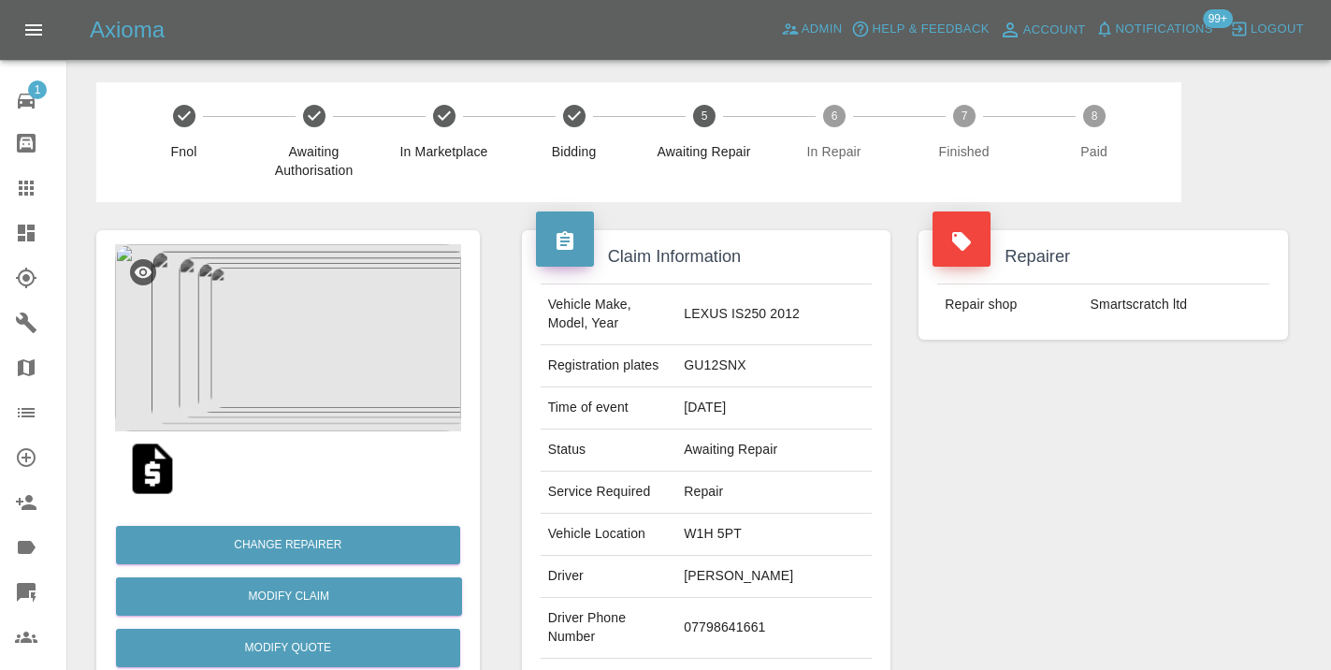
click at [786, 598] on td "07798641661" at bounding box center [773, 628] width 195 height 61
copy td "07798641661"
click at [1065, 469] on div "Repairer Repair shop Smartscratch ltd" at bounding box center [1102, 481] width 397 height 558
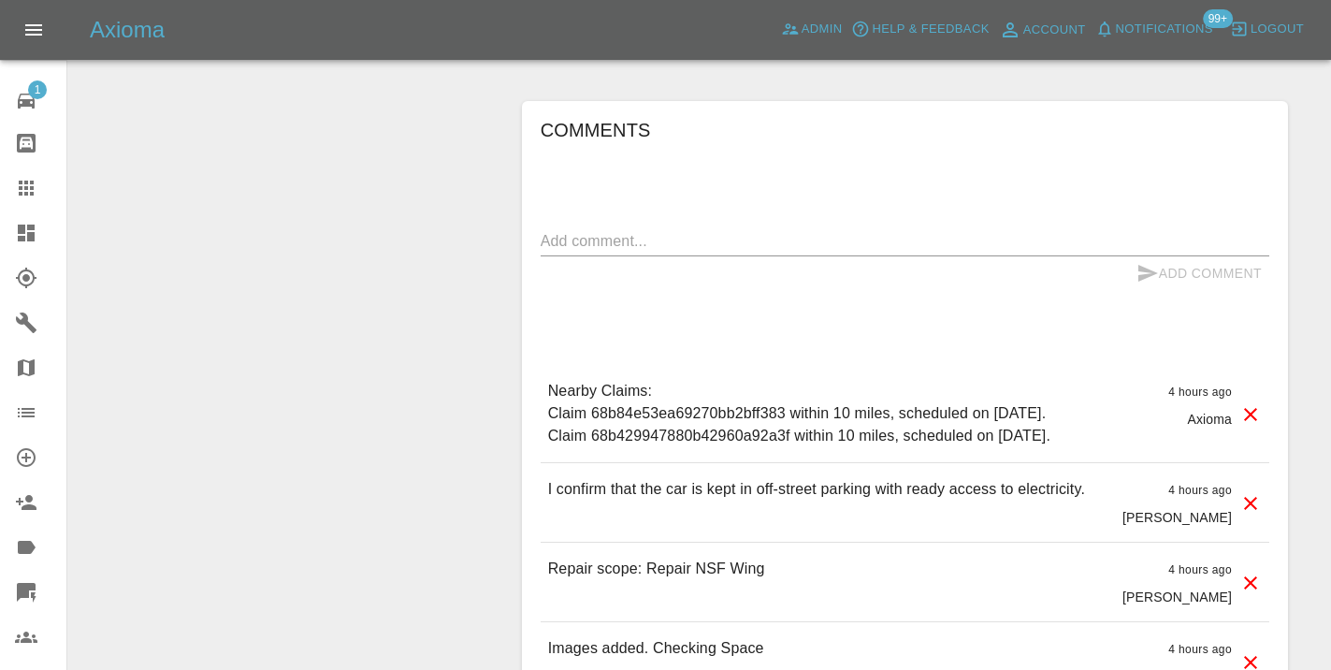
scroll to position [1326, 0]
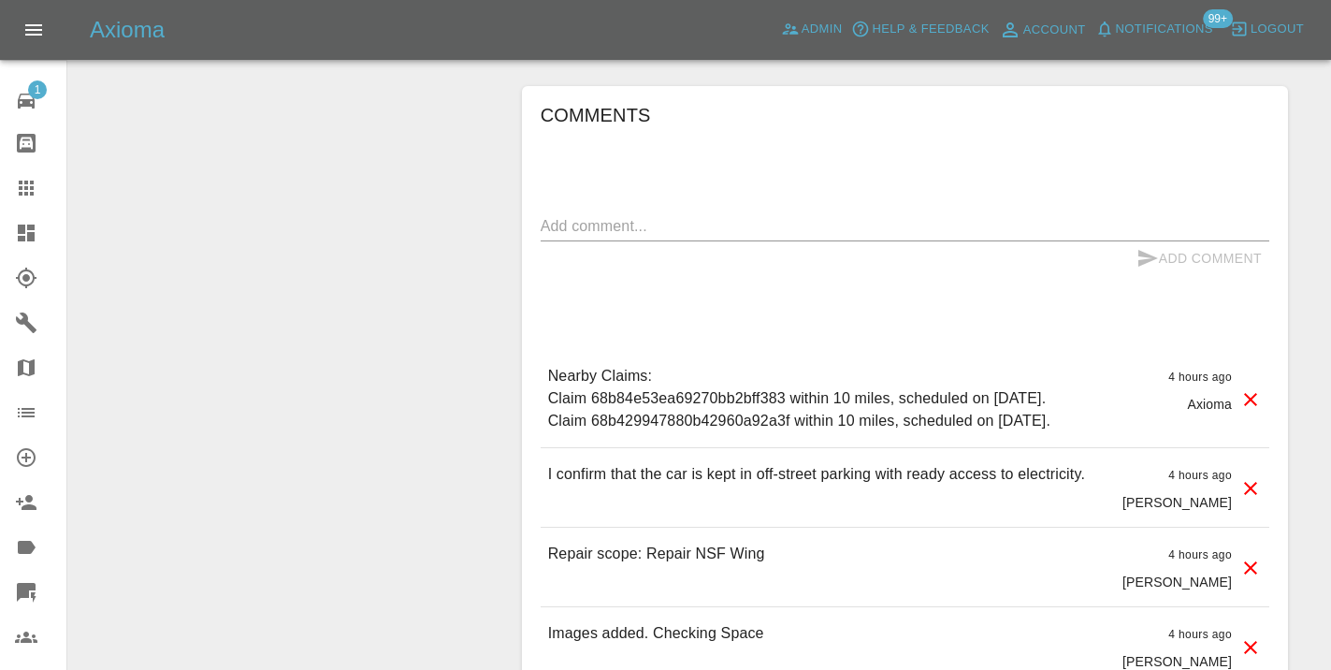
click at [693, 145] on div "Comments x Add Comment Nearby Claims: Claim 68b84e53ea69270bb2bff383 within 10 …" at bounding box center [905, 458] width 728 height 716
click at [660, 215] on textarea at bounding box center [905, 226] width 728 height 22
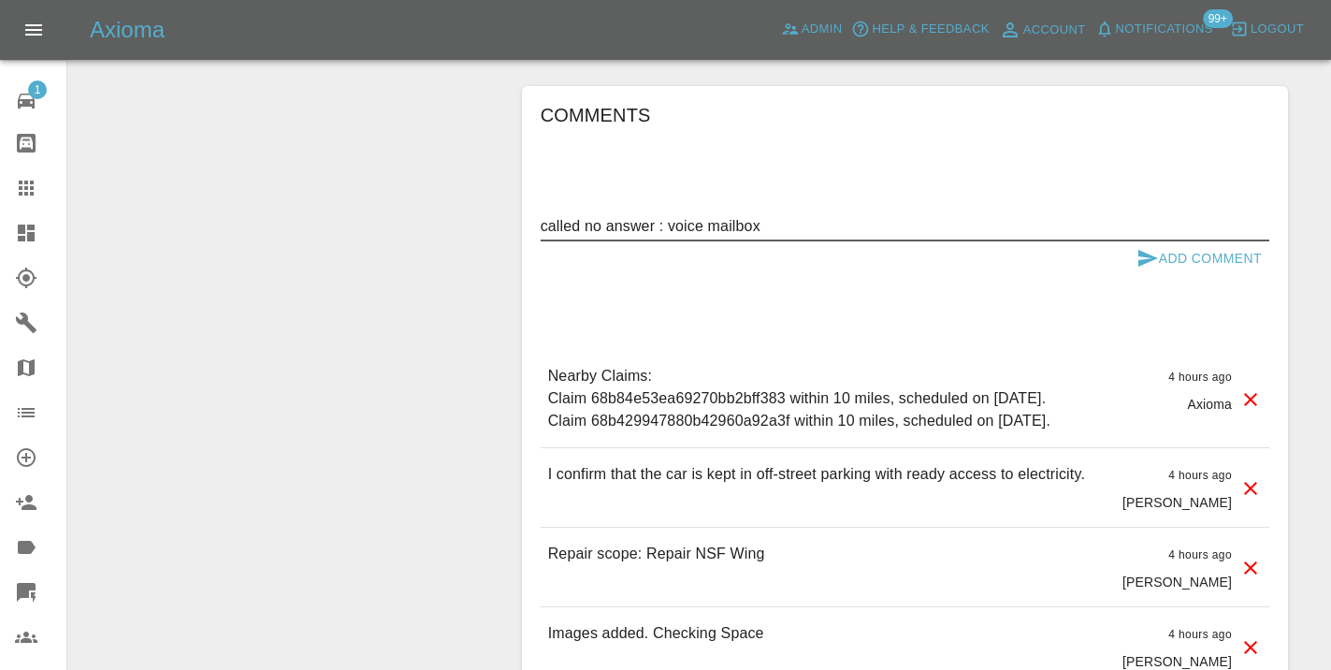
type textarea "called no answer : voice mailbox"
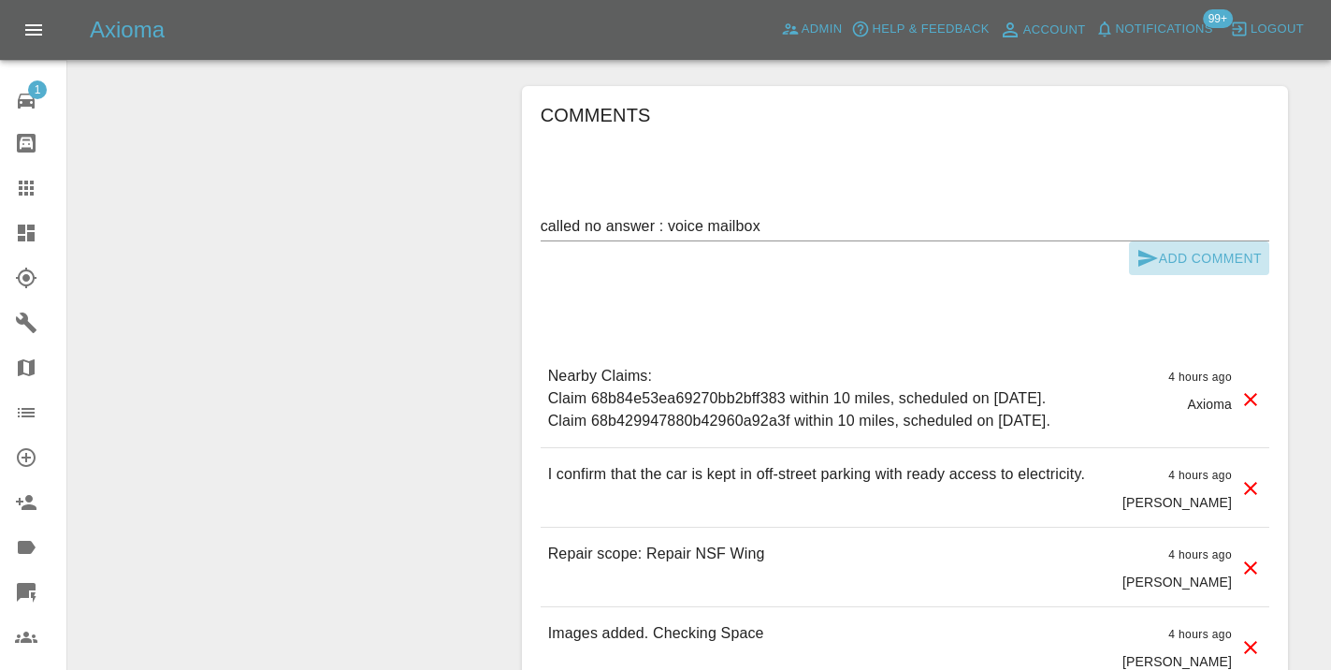
click at [1151, 250] on icon "submit" at bounding box center [1148, 258] width 20 height 17
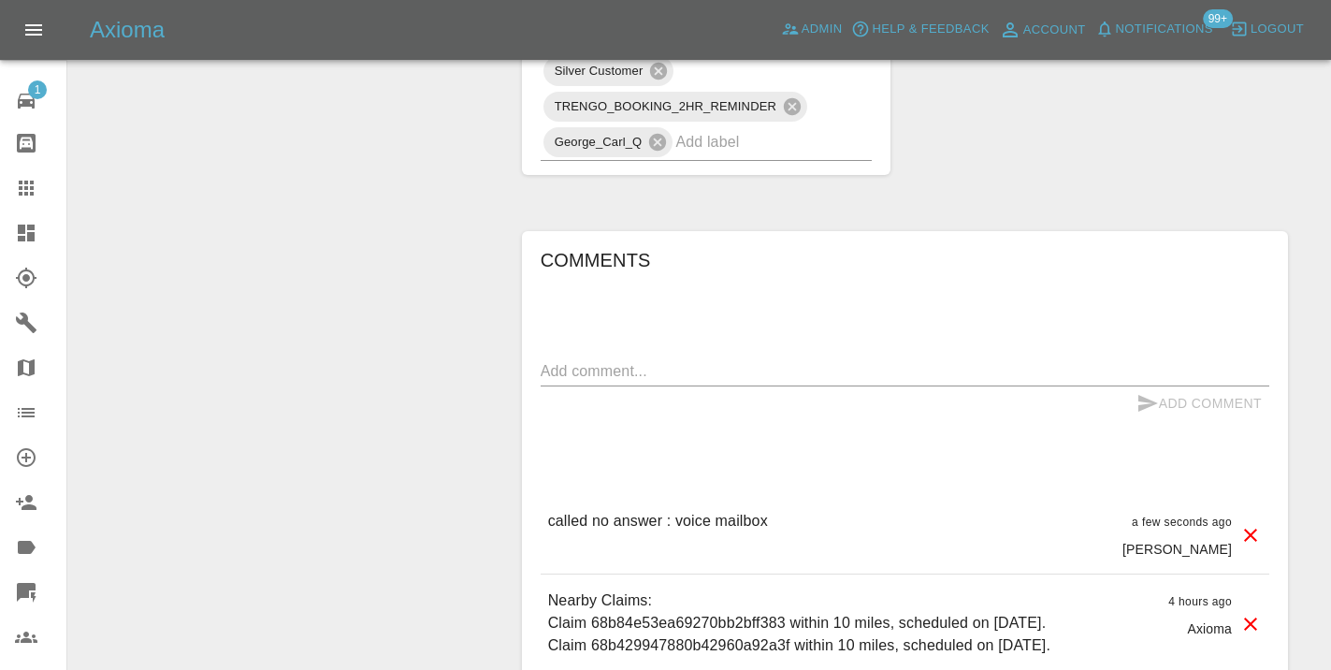
scroll to position [1178, 0]
click at [24, 188] on icon at bounding box center [26, 187] width 15 height 15
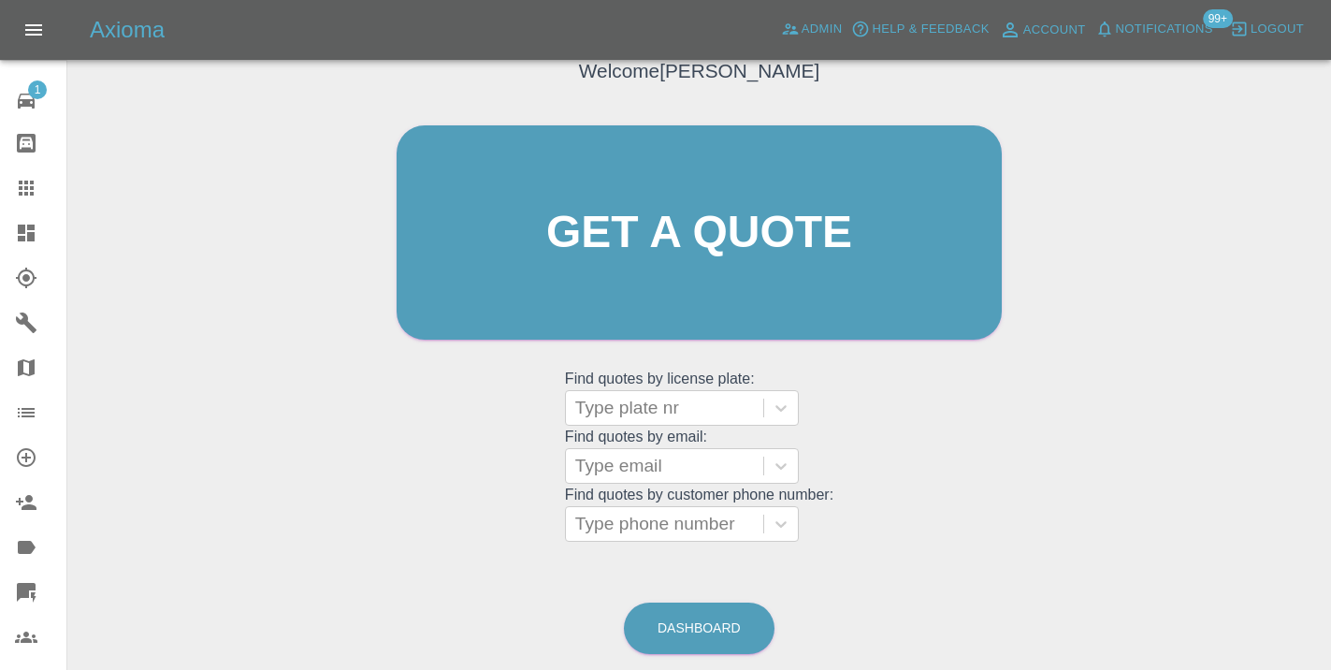
click at [719, 600] on div "Dashboard" at bounding box center [699, 628] width 152 height 61
click at [686, 620] on link "Dashboard" at bounding box center [699, 627] width 151 height 51
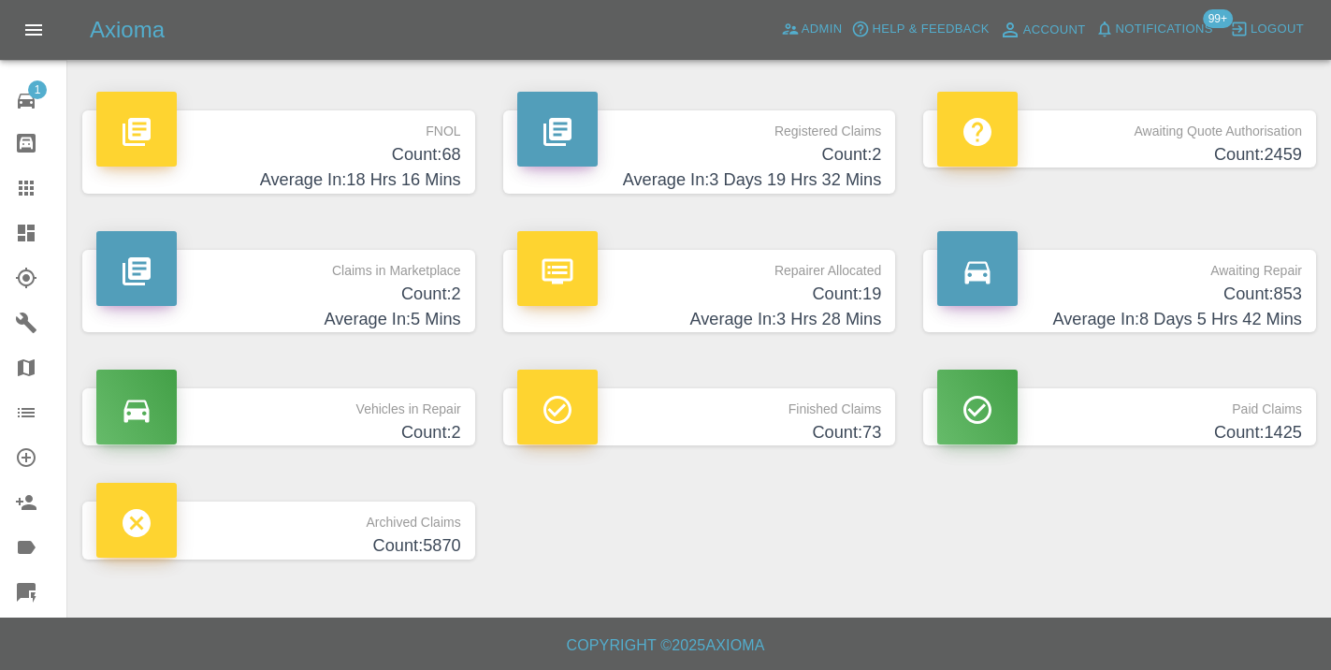
click at [1261, 308] on h4 "Average In: 8 Days 5 Hrs 42 Mins" at bounding box center [1119, 319] width 365 height 25
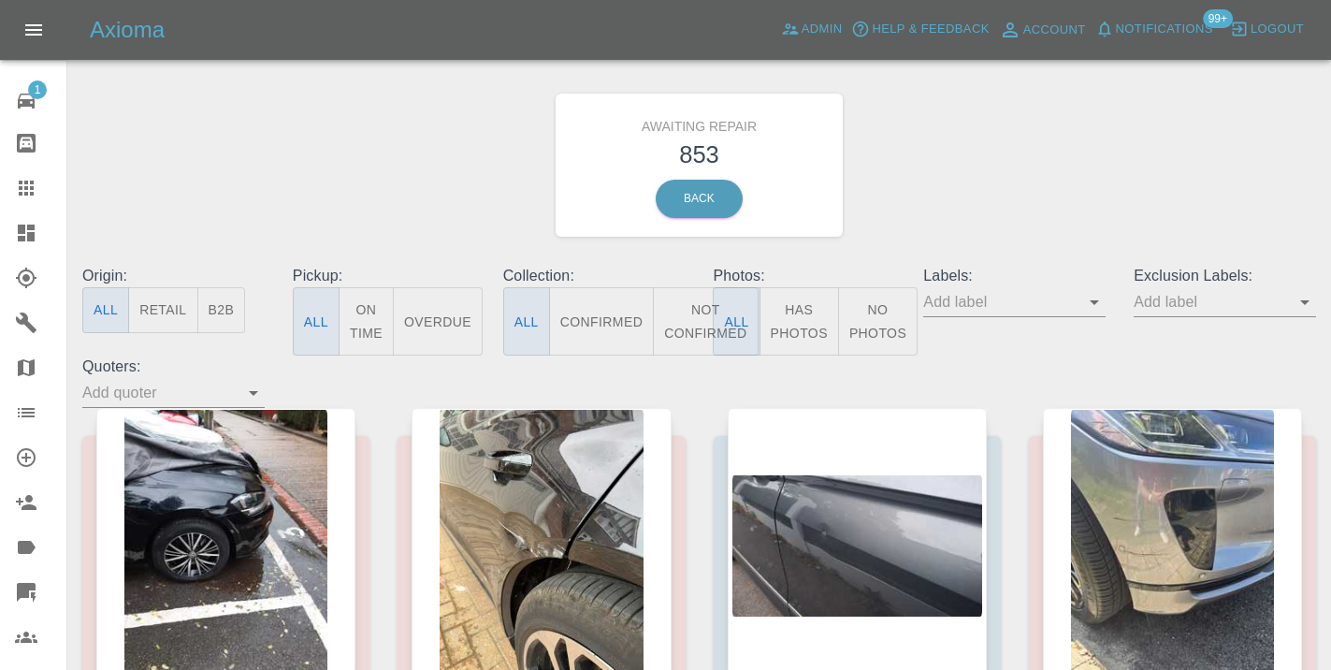
scroll to position [14, 0]
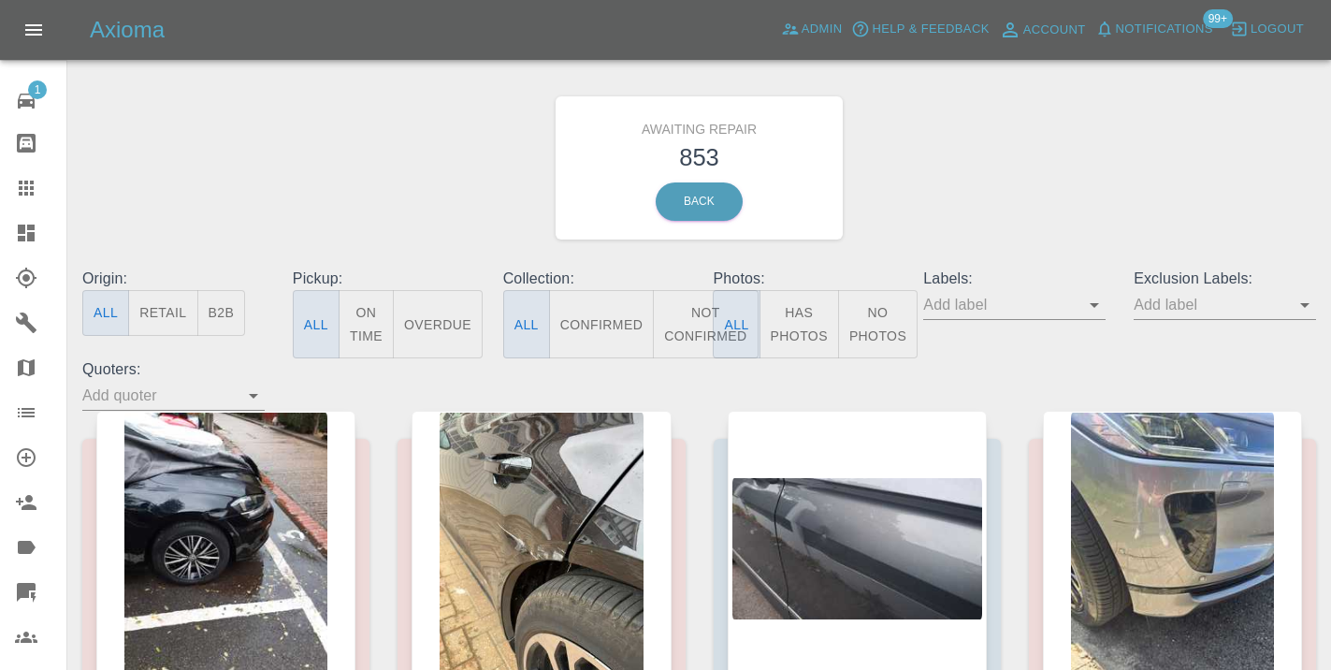
click at [685, 325] on button "Not Confirmed" at bounding box center [705, 324] width 105 height 68
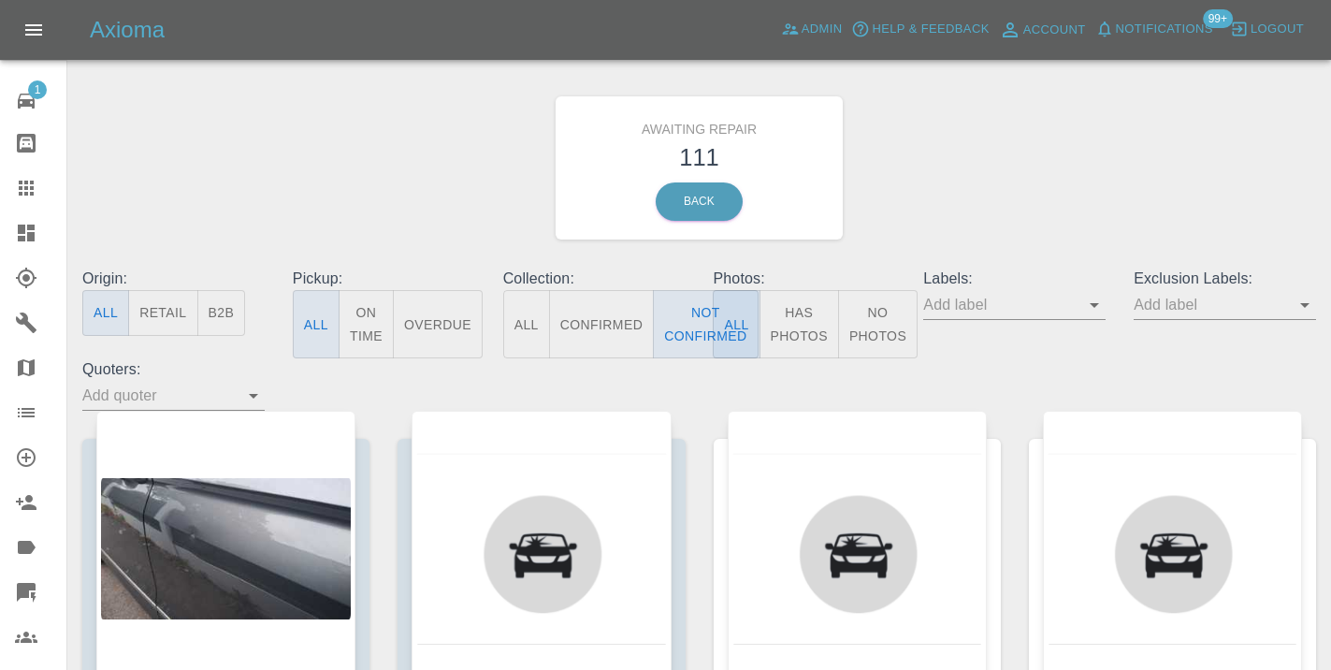
click at [1080, 166] on div "Awaiting Repair 111 Back" at bounding box center [699, 167] width 1262 height 199
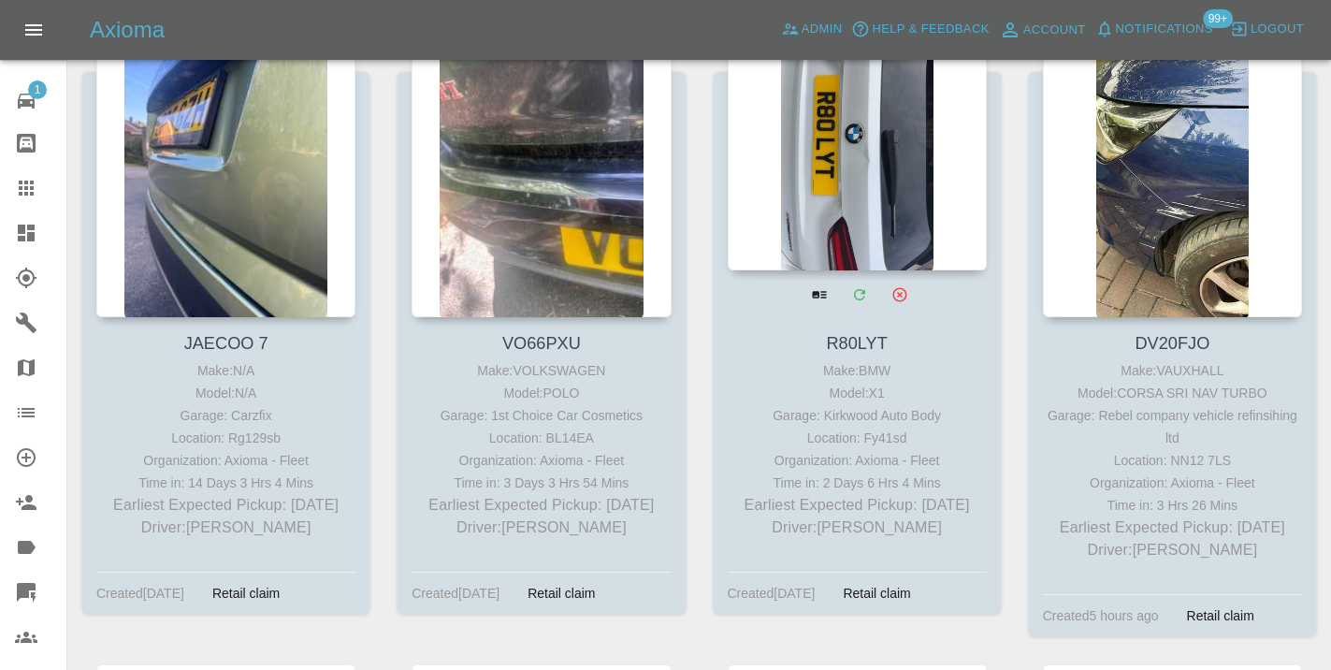
scroll to position [9195, 0]
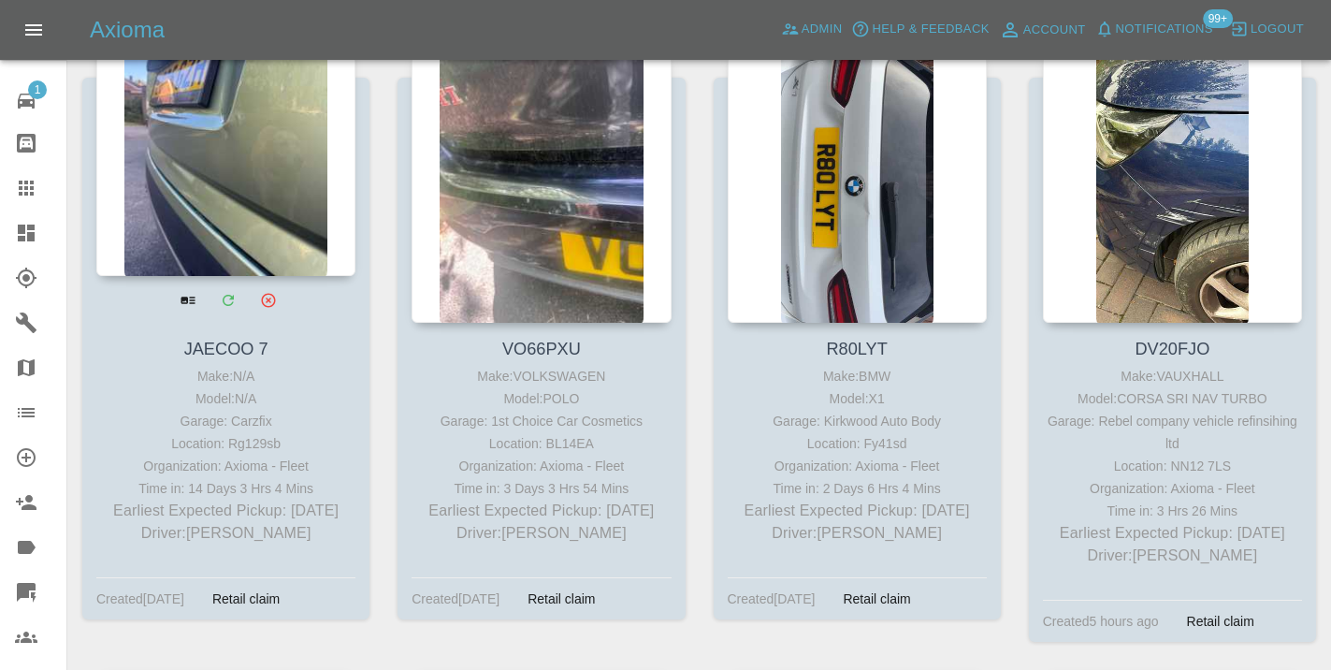
click at [200, 184] on div at bounding box center [225, 139] width 259 height 273
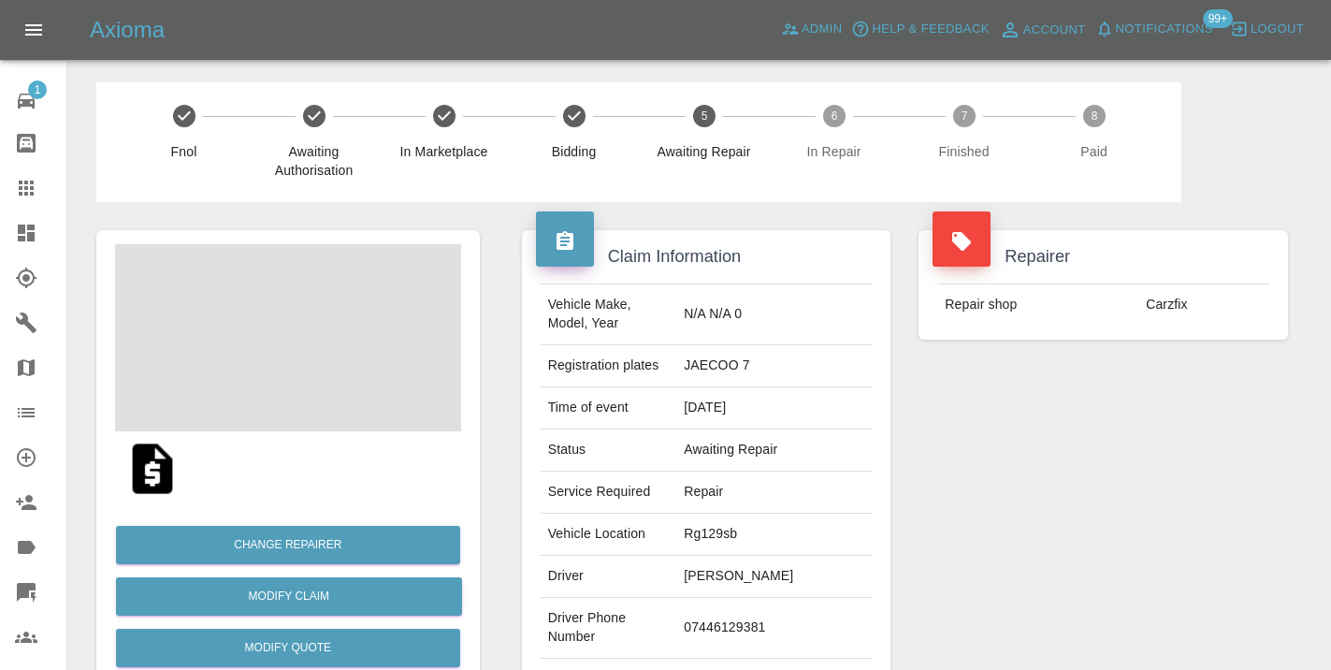
click at [747, 620] on td "07446129381" at bounding box center [773, 628] width 195 height 61
copy td "07446129381"
click at [1127, 520] on div "Repairer Repair shop Carzfix" at bounding box center [1102, 481] width 397 height 558
click at [770, 618] on td "07446129381" at bounding box center [773, 628] width 195 height 61
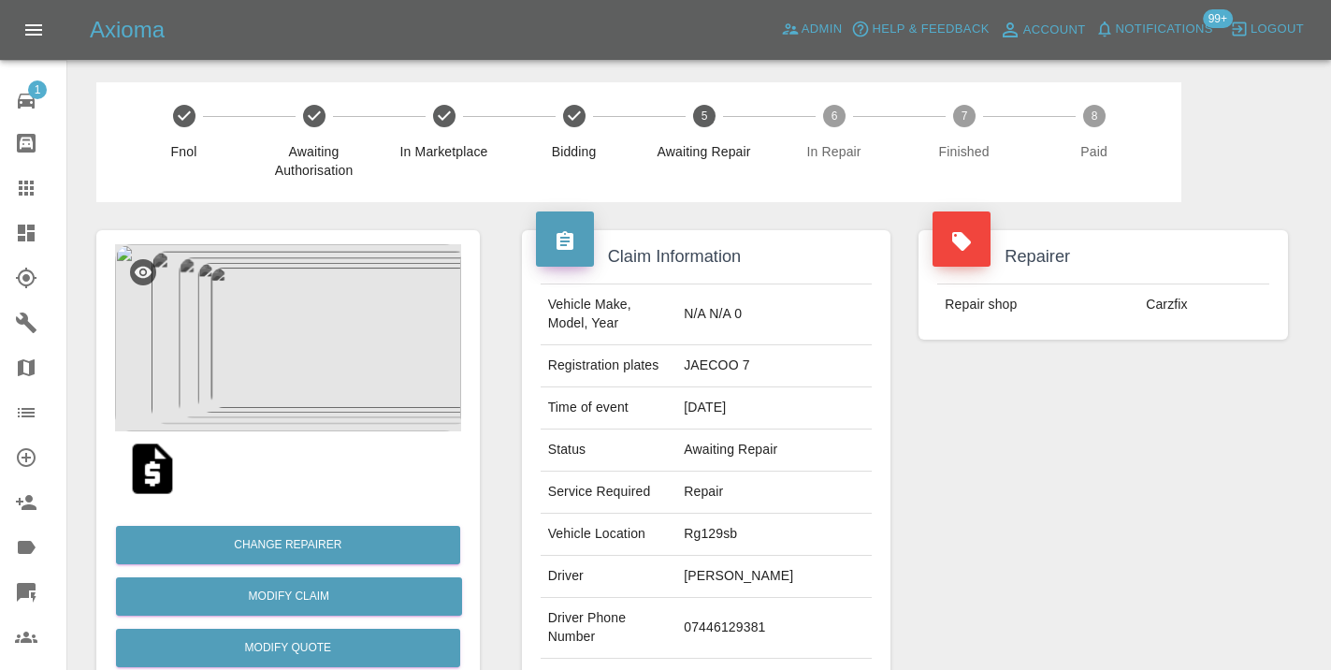
click at [770, 618] on td "07446129381" at bounding box center [773, 628] width 195 height 61
copy td "07446129381"
click at [1147, 470] on div "Repairer Repair shop Carzfix" at bounding box center [1102, 481] width 397 height 558
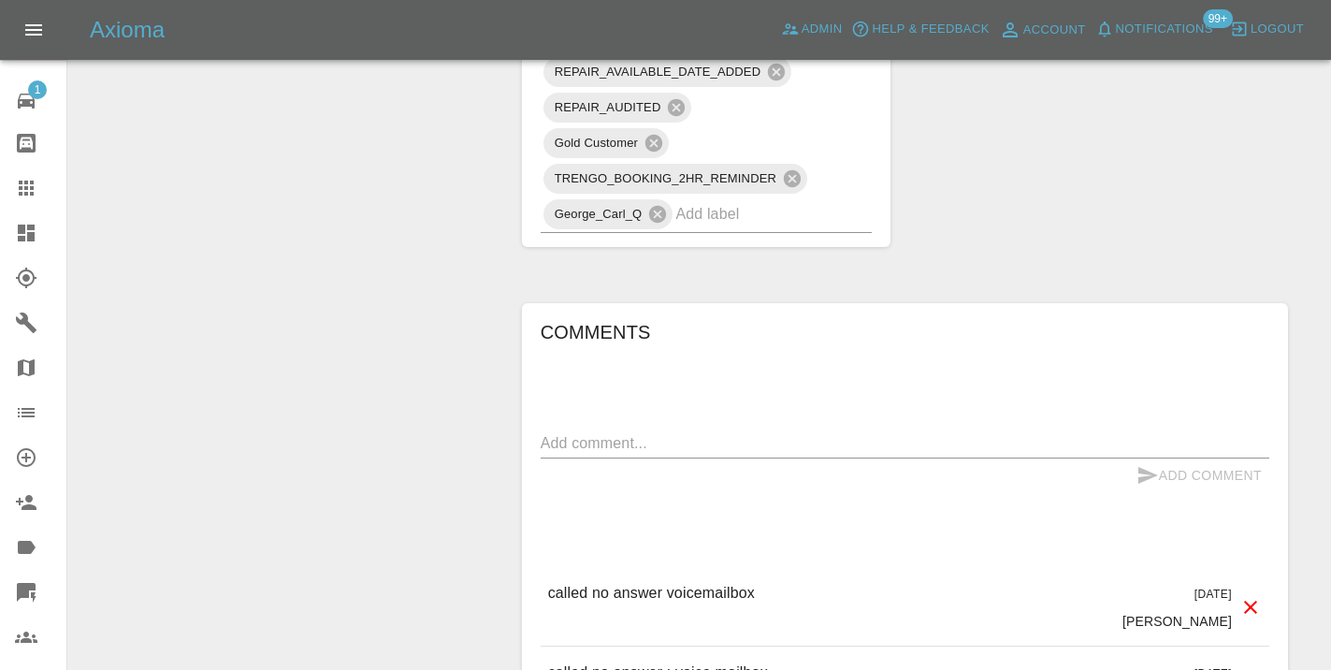
scroll to position [1358, 0]
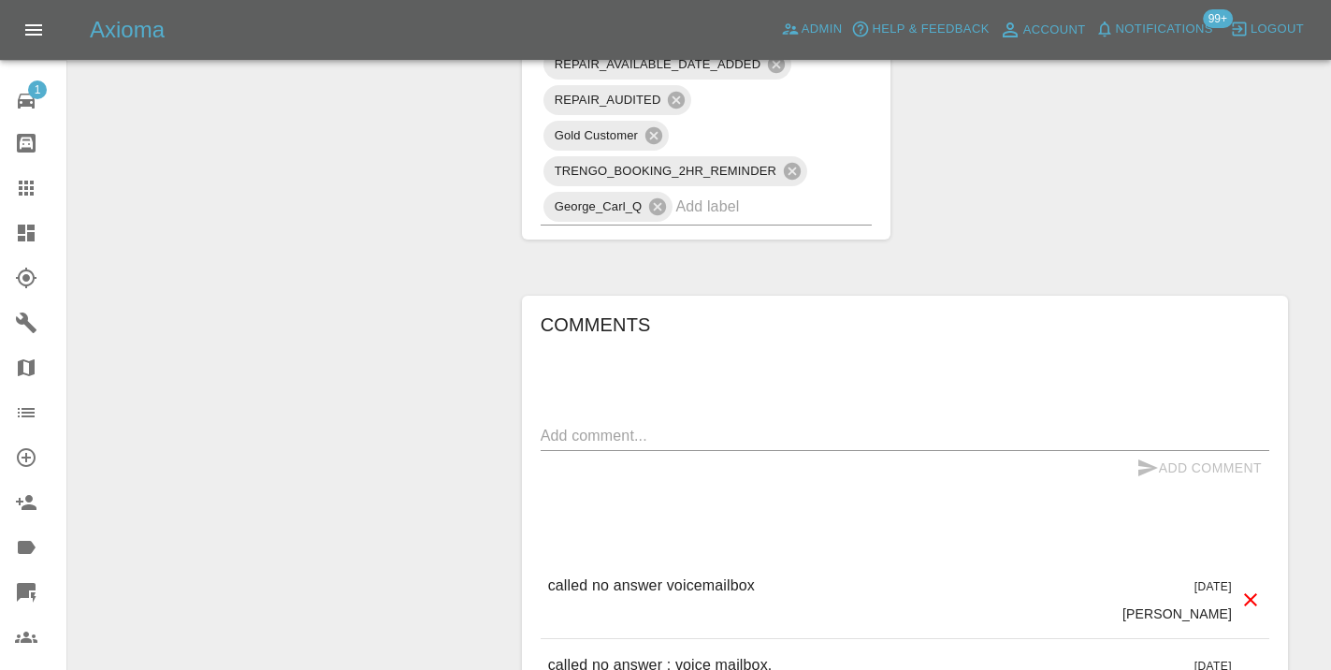
click at [606, 425] on textarea at bounding box center [905, 436] width 728 height 22
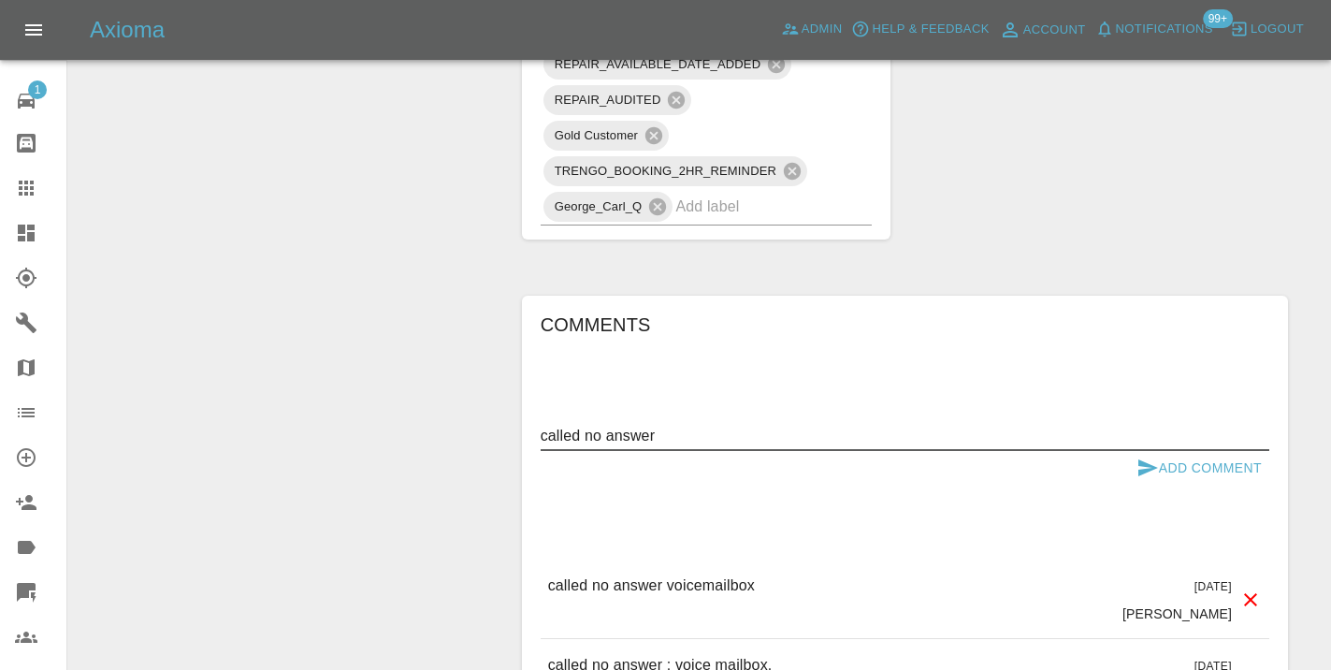
type textarea "called no answer"
click at [1146, 459] on icon "submit" at bounding box center [1148, 467] width 20 height 17
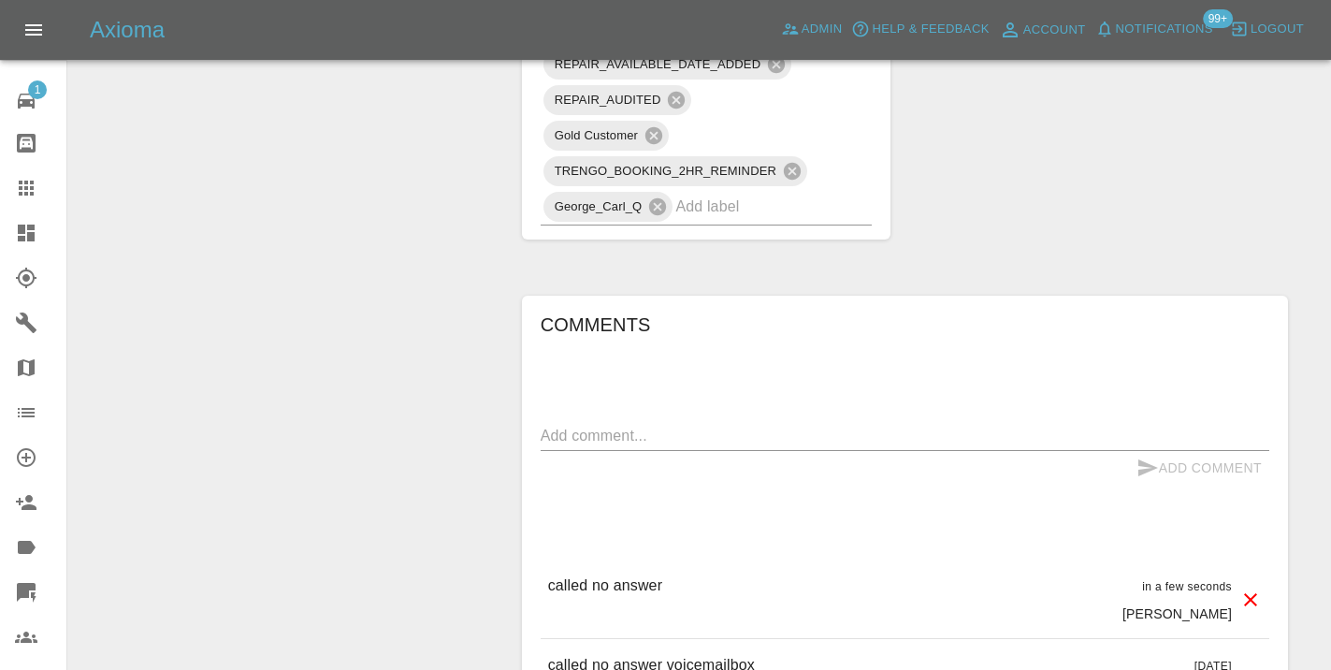
click at [22, 189] on icon at bounding box center [26, 187] width 15 height 15
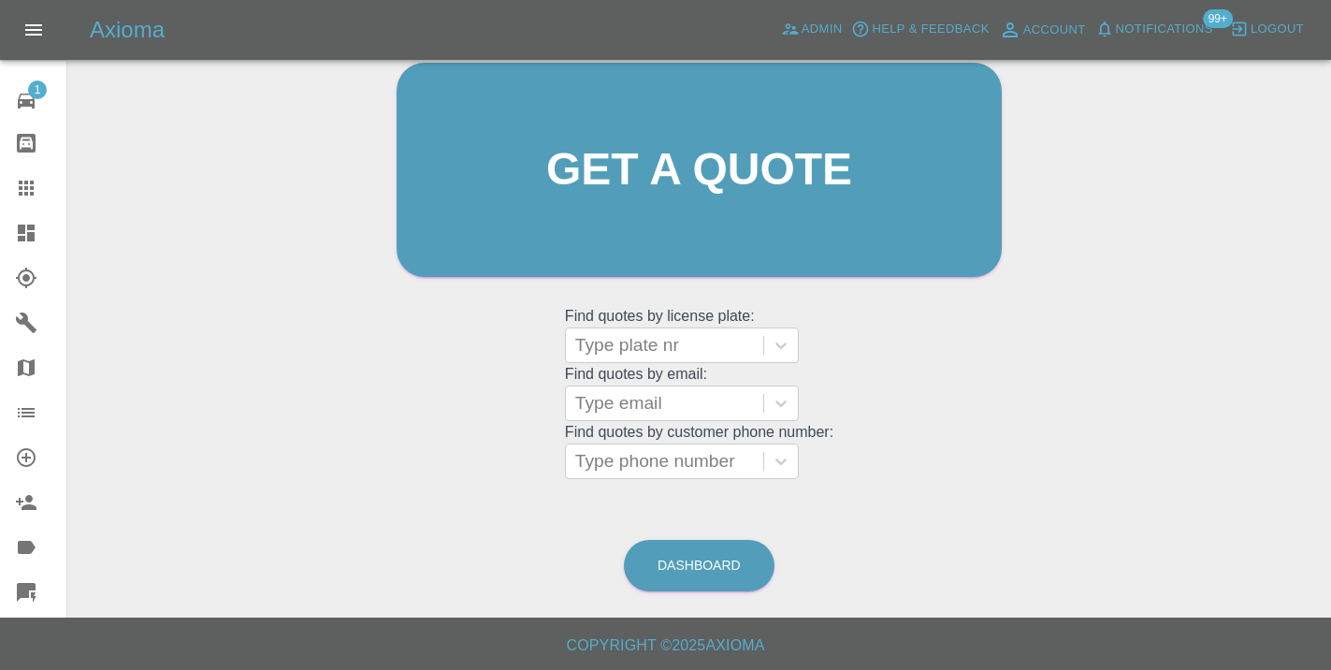
scroll to position [205, 0]
click at [701, 571] on link "Dashboard" at bounding box center [699, 566] width 151 height 51
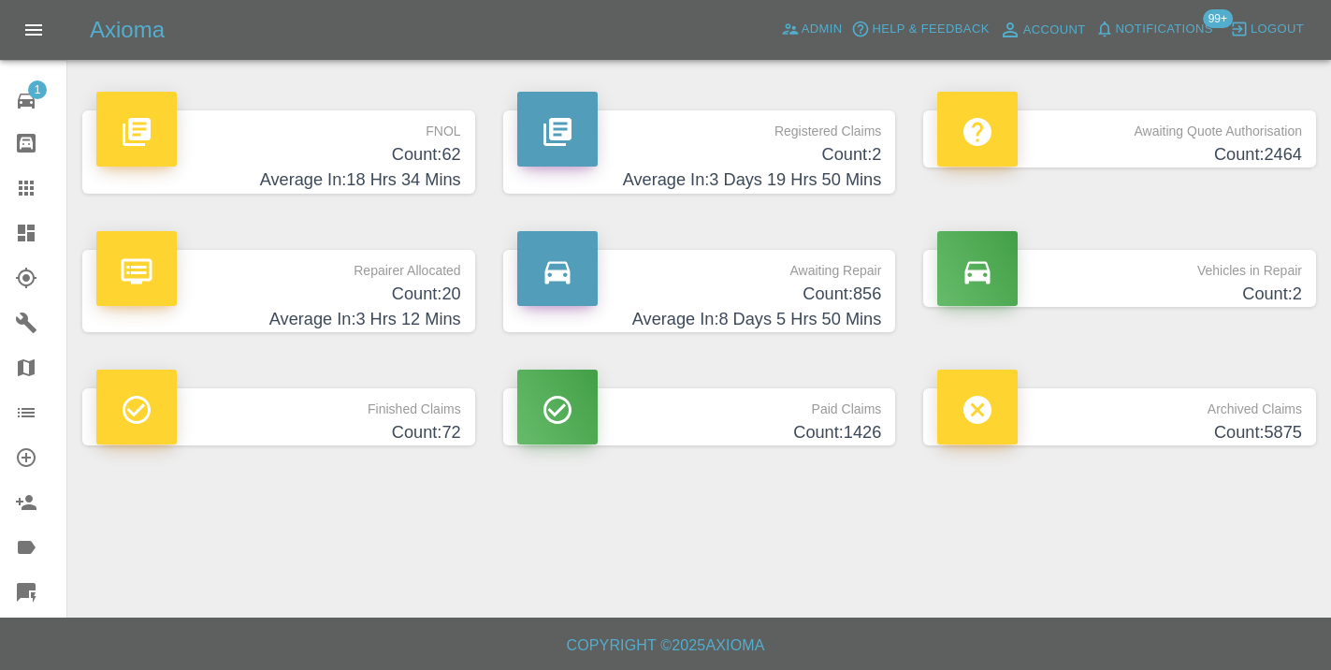
click at [862, 305] on h4 "Count: 856" at bounding box center [699, 293] width 365 height 25
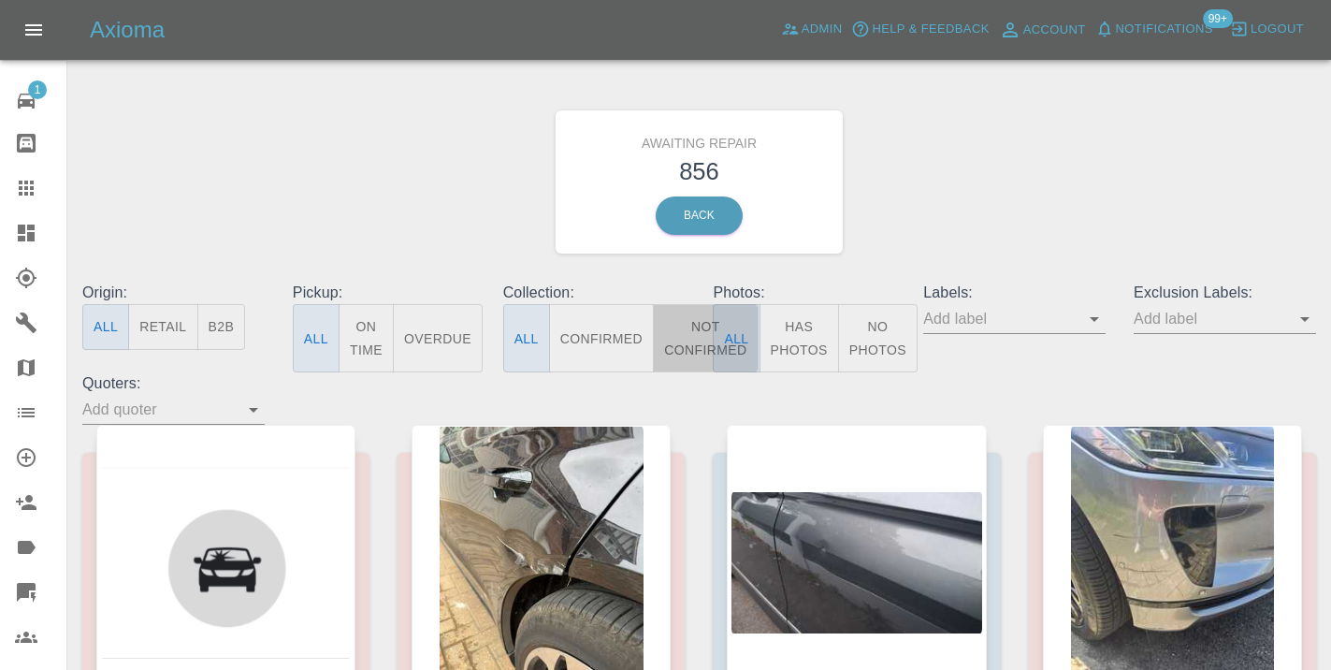
click at [692, 336] on button "Not Confirmed" at bounding box center [705, 338] width 105 height 68
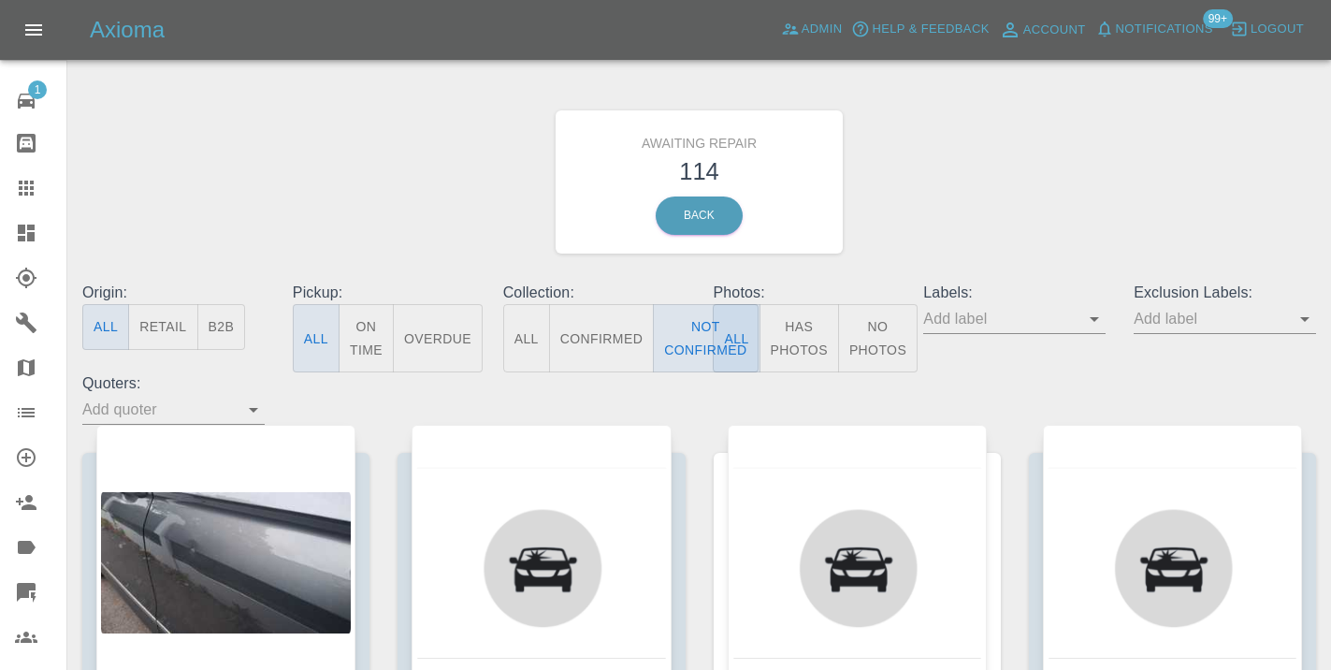
click at [973, 153] on div "Awaiting Repair 114 Back" at bounding box center [699, 181] width 1262 height 199
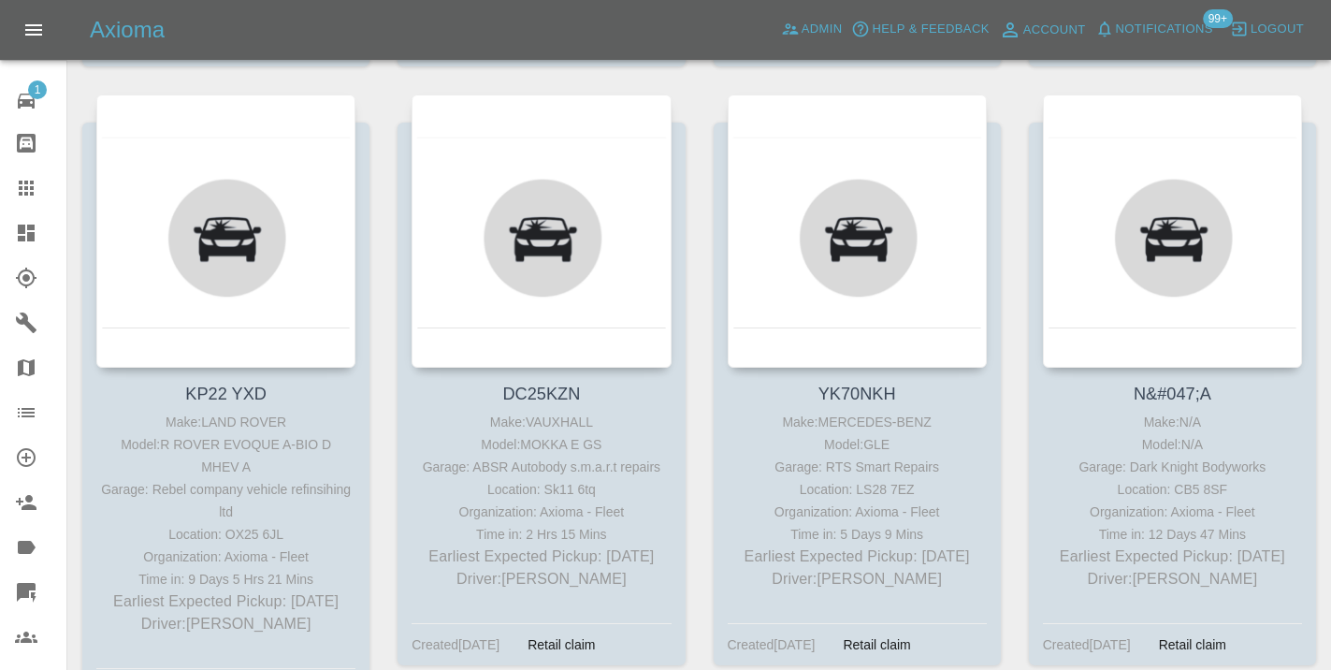
scroll to position [2229, 0]
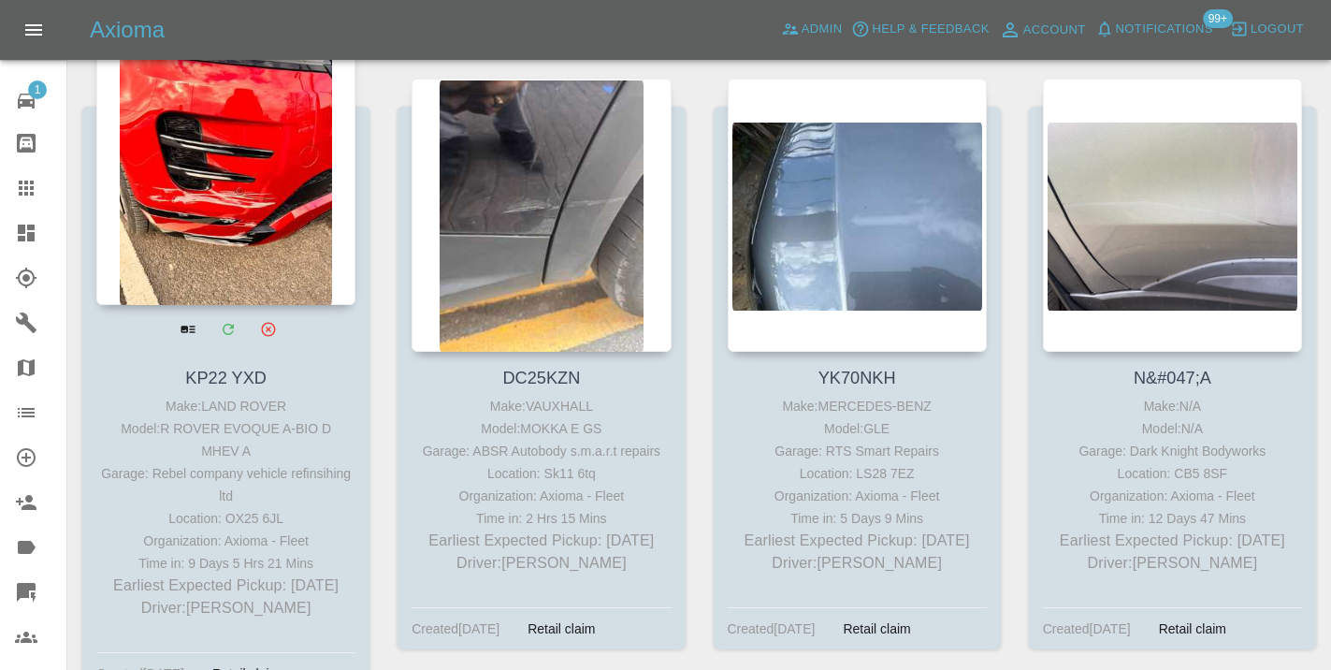
click at [190, 171] on div at bounding box center [225, 168] width 259 height 273
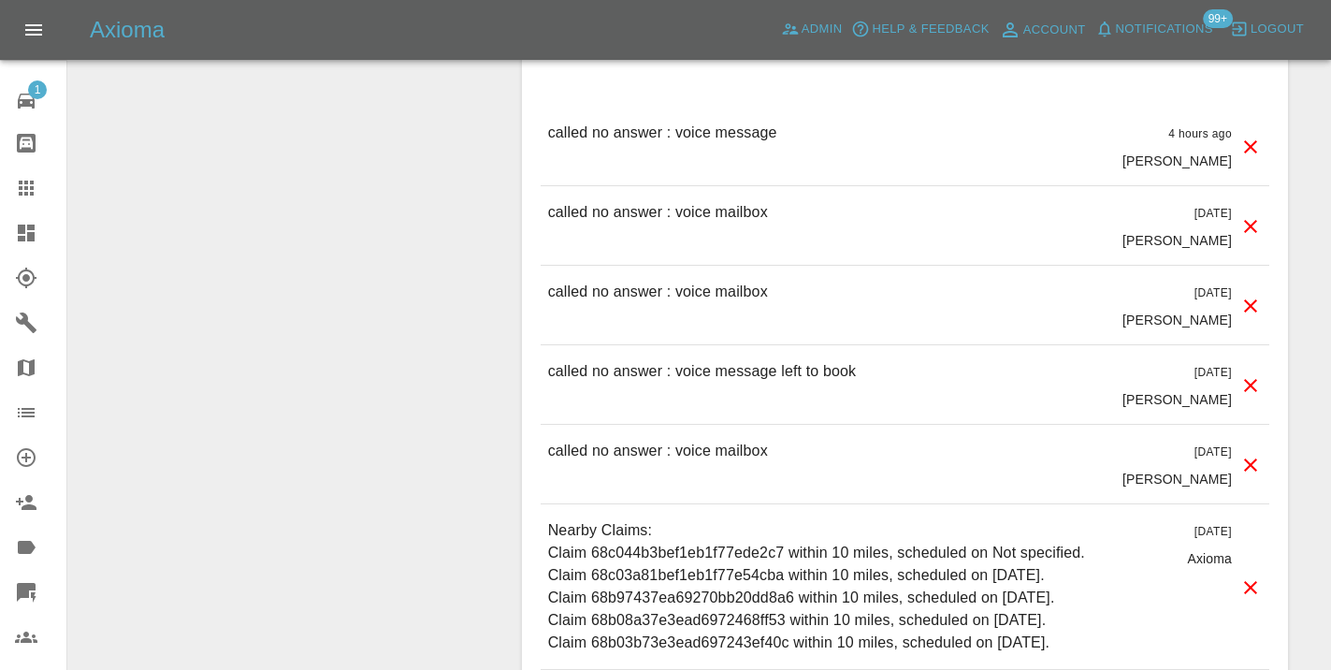
scroll to position [1744, 0]
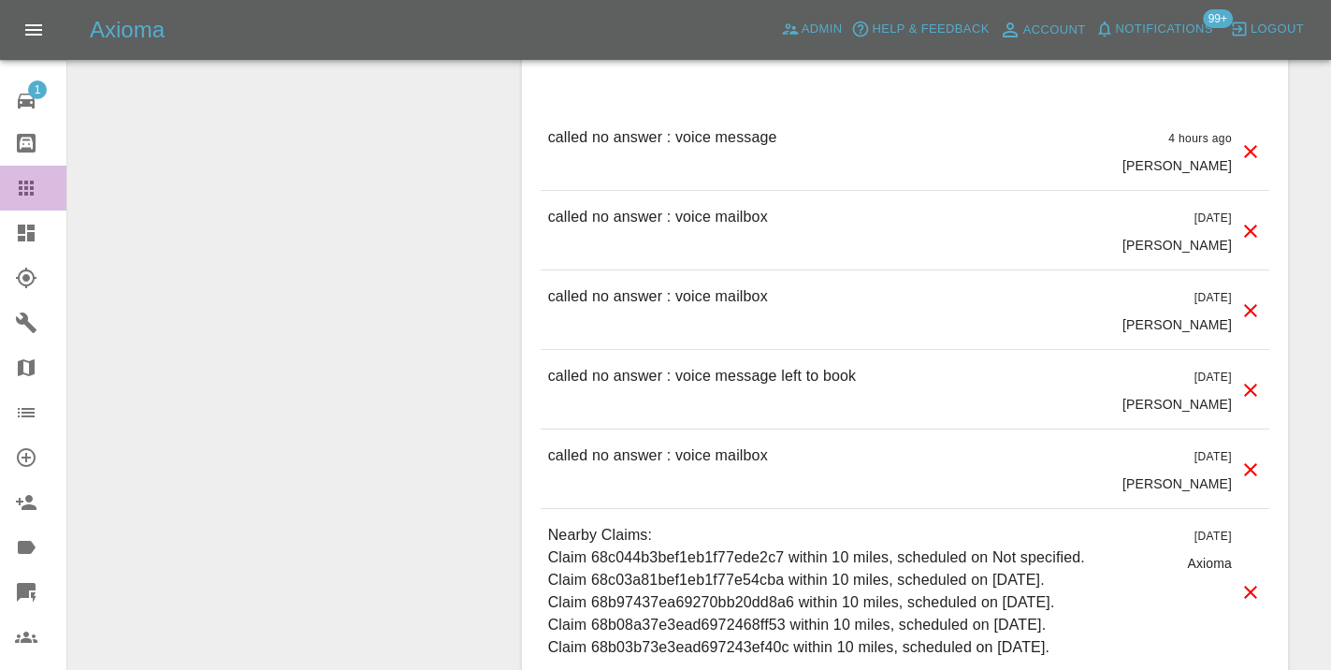
click at [41, 193] on div at bounding box center [41, 188] width 52 height 22
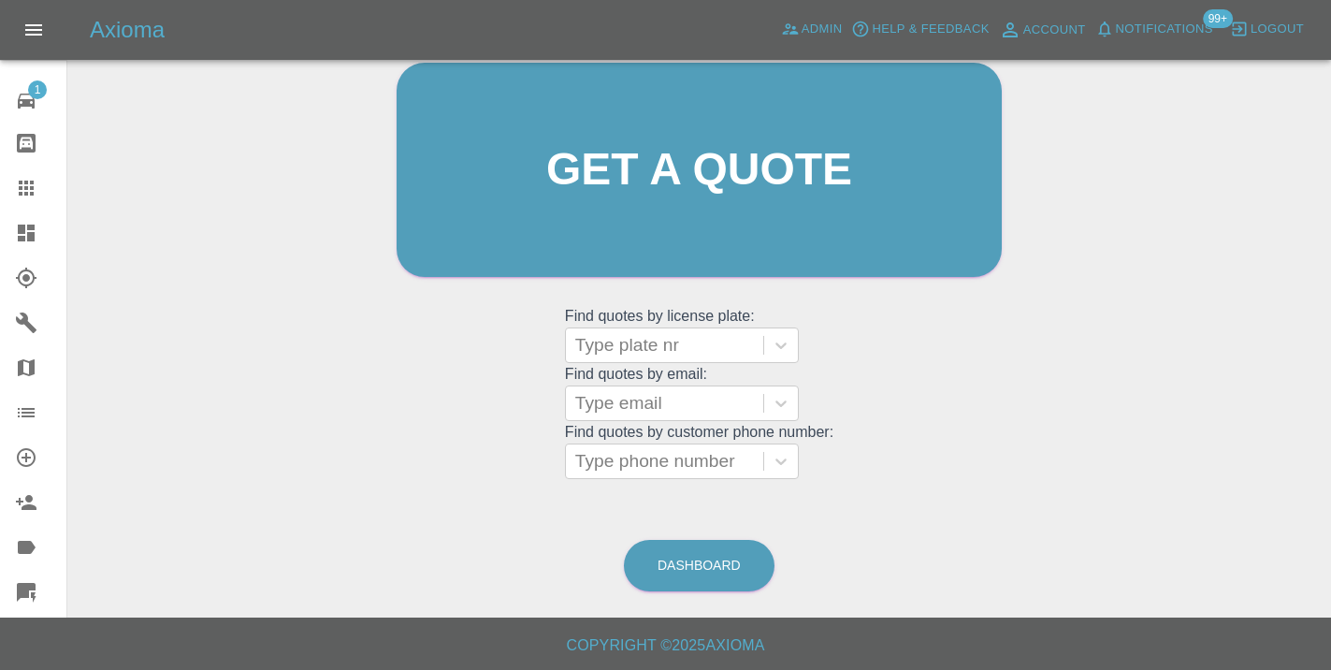
scroll to position [205, 0]
click at [687, 558] on link "Dashboard" at bounding box center [699, 566] width 151 height 51
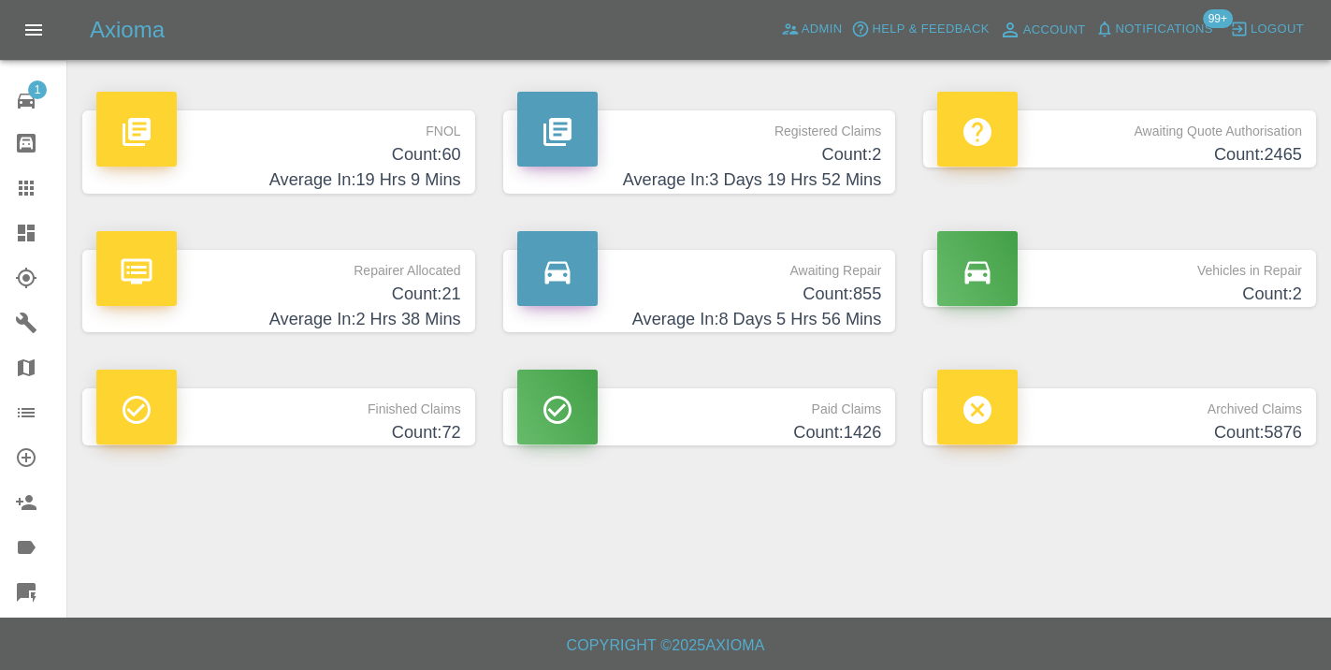
click at [856, 309] on h4 "Average In: 8 Days 5 Hrs 56 Mins" at bounding box center [699, 319] width 365 height 25
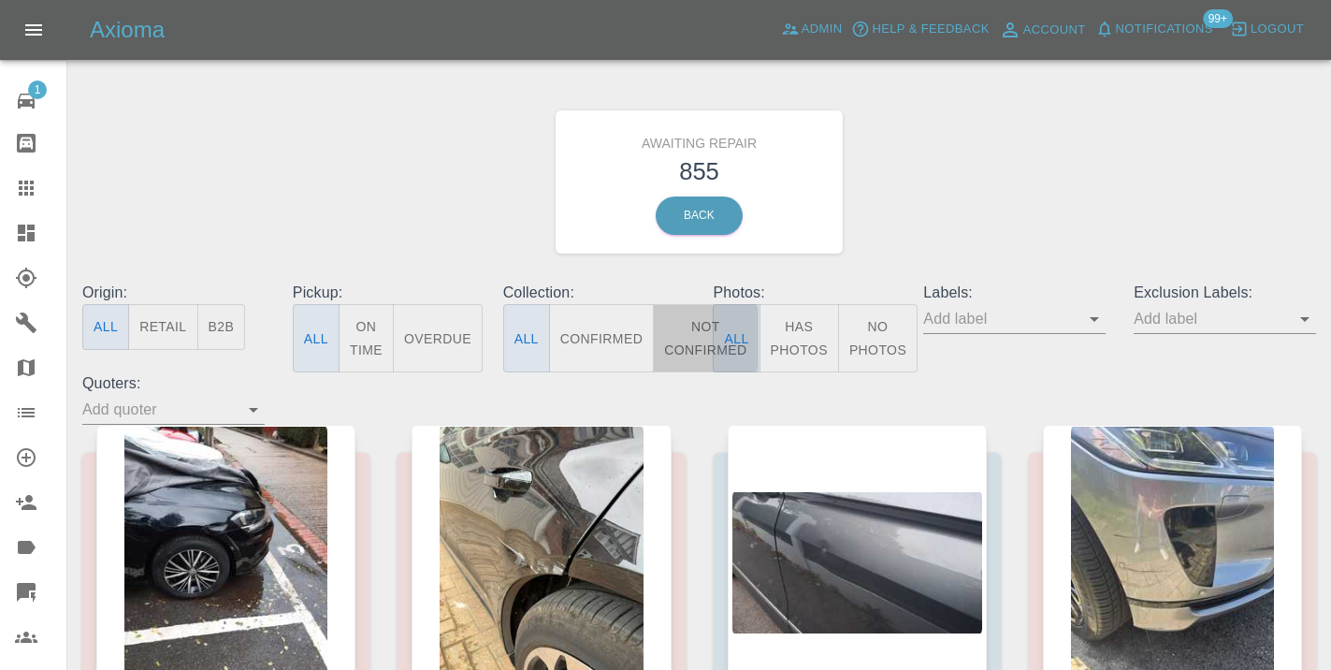
click at [692, 327] on button "Not Confirmed" at bounding box center [705, 338] width 105 height 68
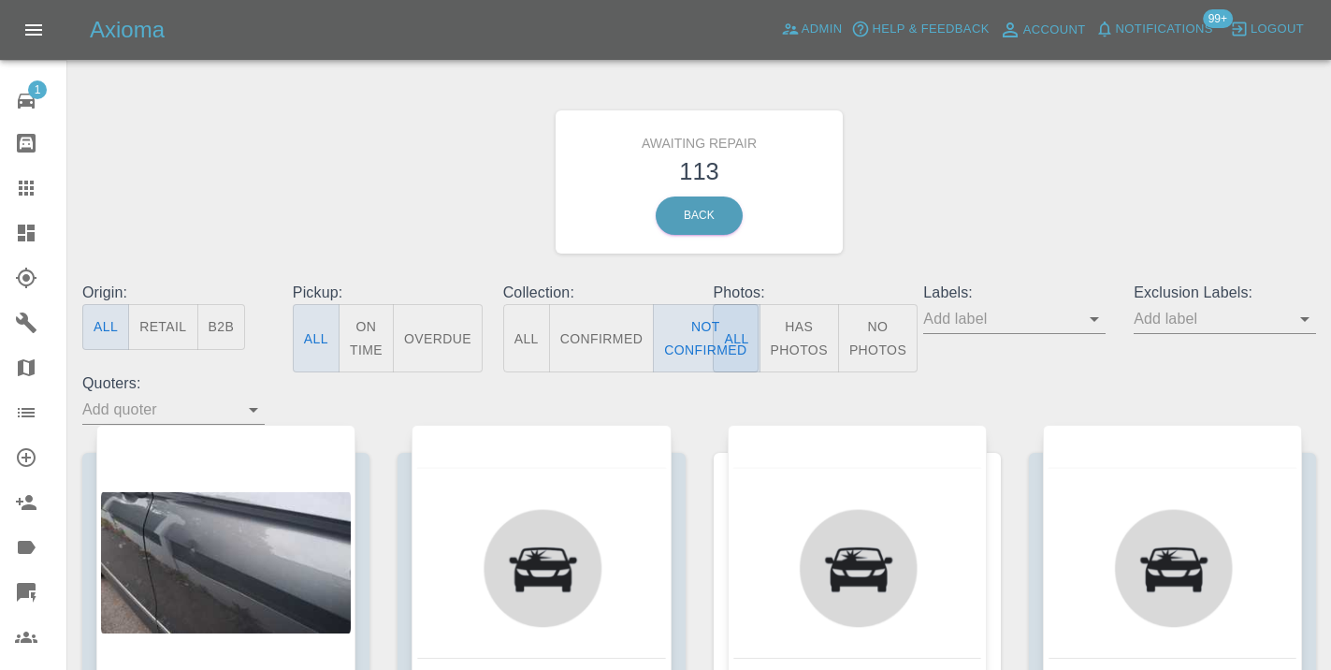
click at [939, 241] on div "Awaiting Repair 113 Back" at bounding box center [699, 181] width 1262 height 199
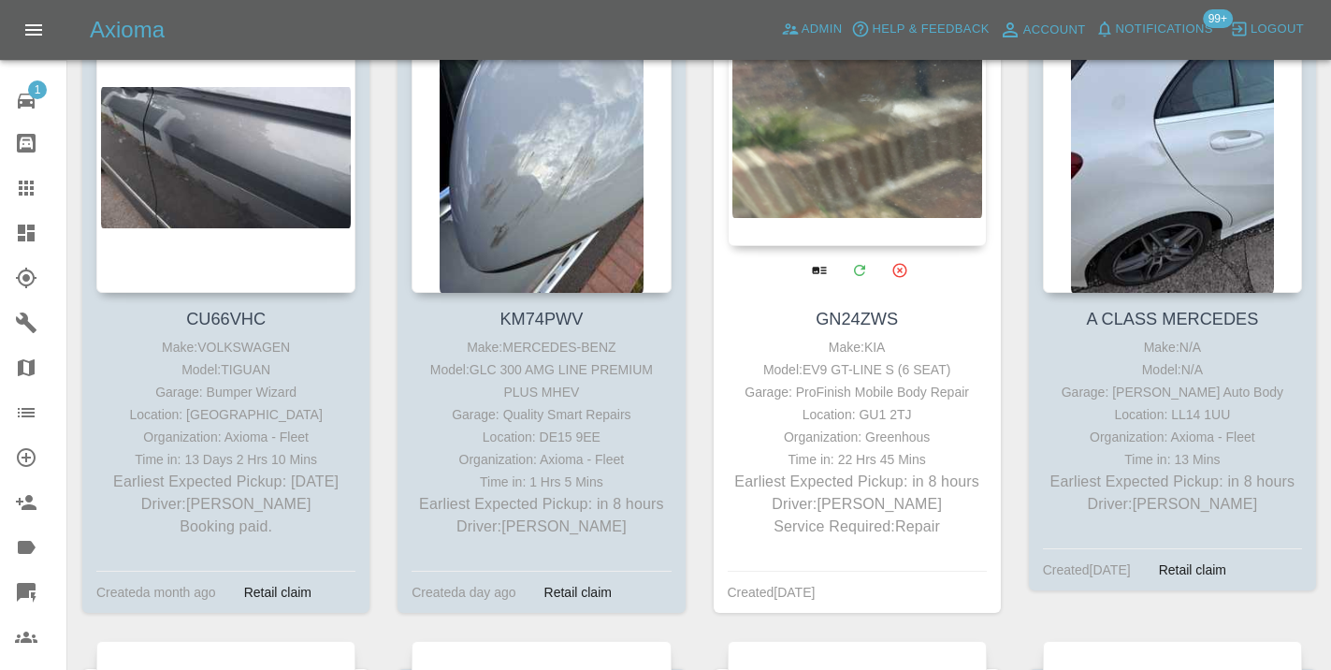
scroll to position [421, 0]
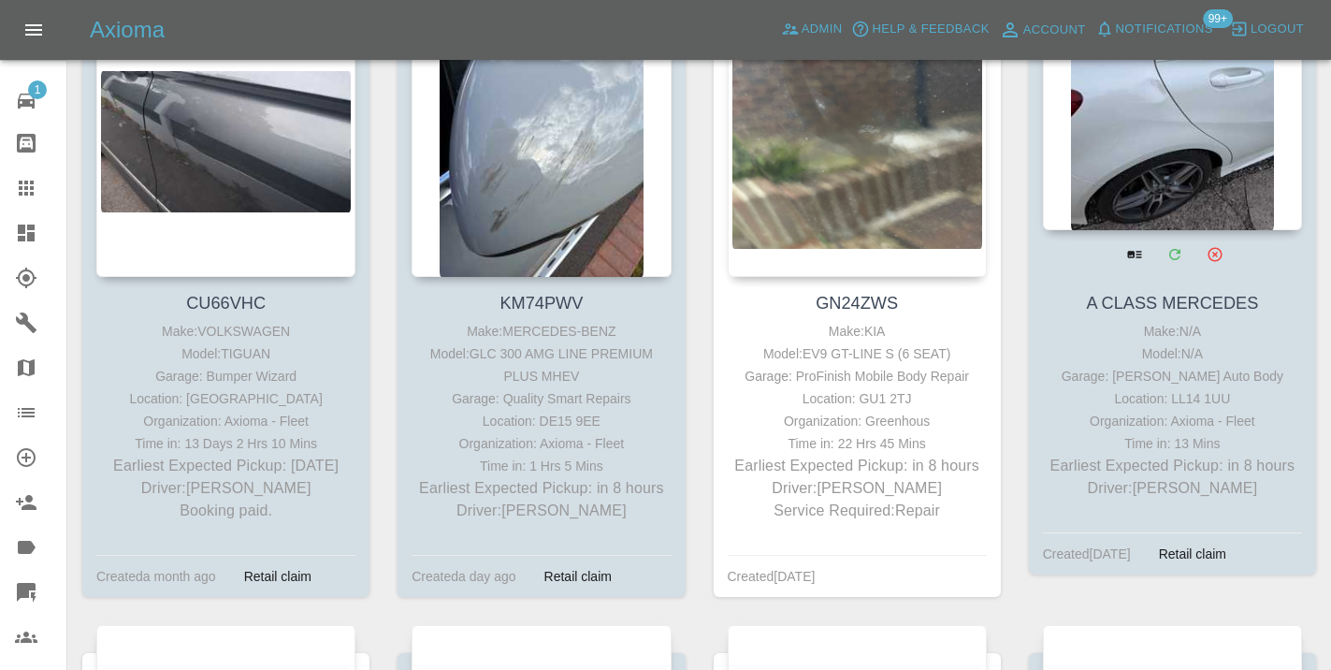
click at [1233, 123] on div at bounding box center [1172, 93] width 259 height 273
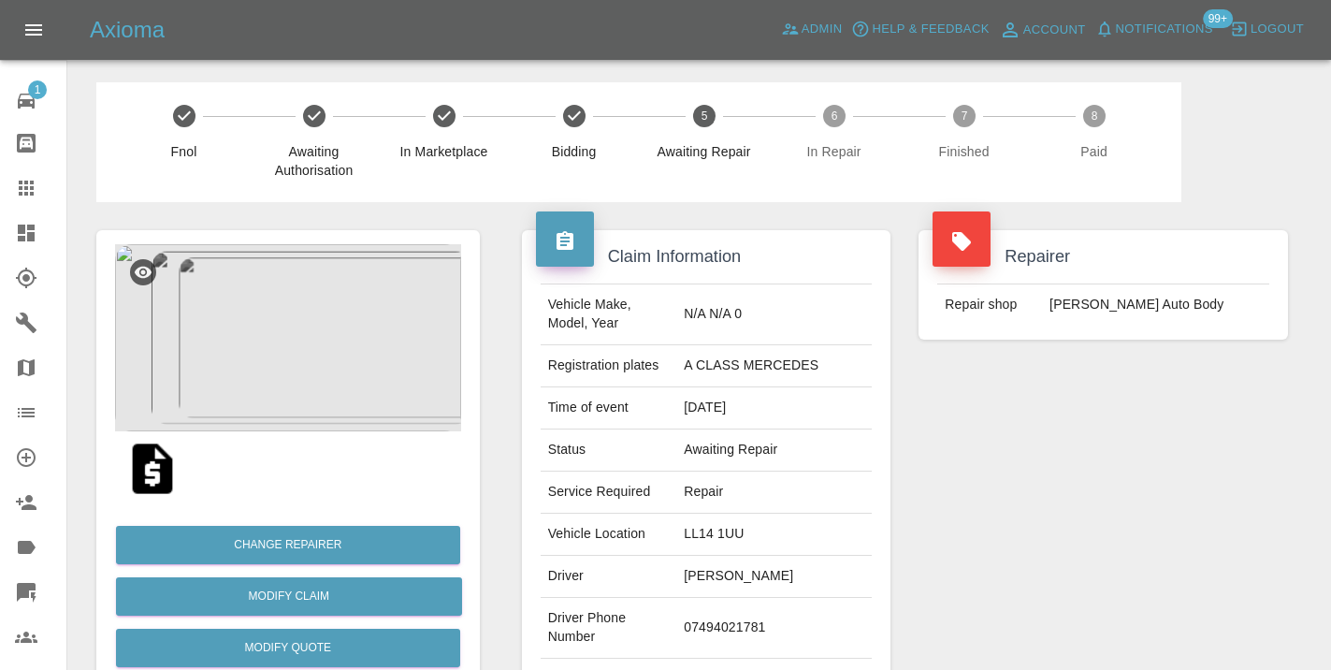
click at [761, 613] on td "07494021781" at bounding box center [773, 628] width 195 height 61
copy td "07494021781"
click at [1209, 565] on div "Repairer Repair shop Mike Murray Auto Body" at bounding box center [1102, 481] width 397 height 558
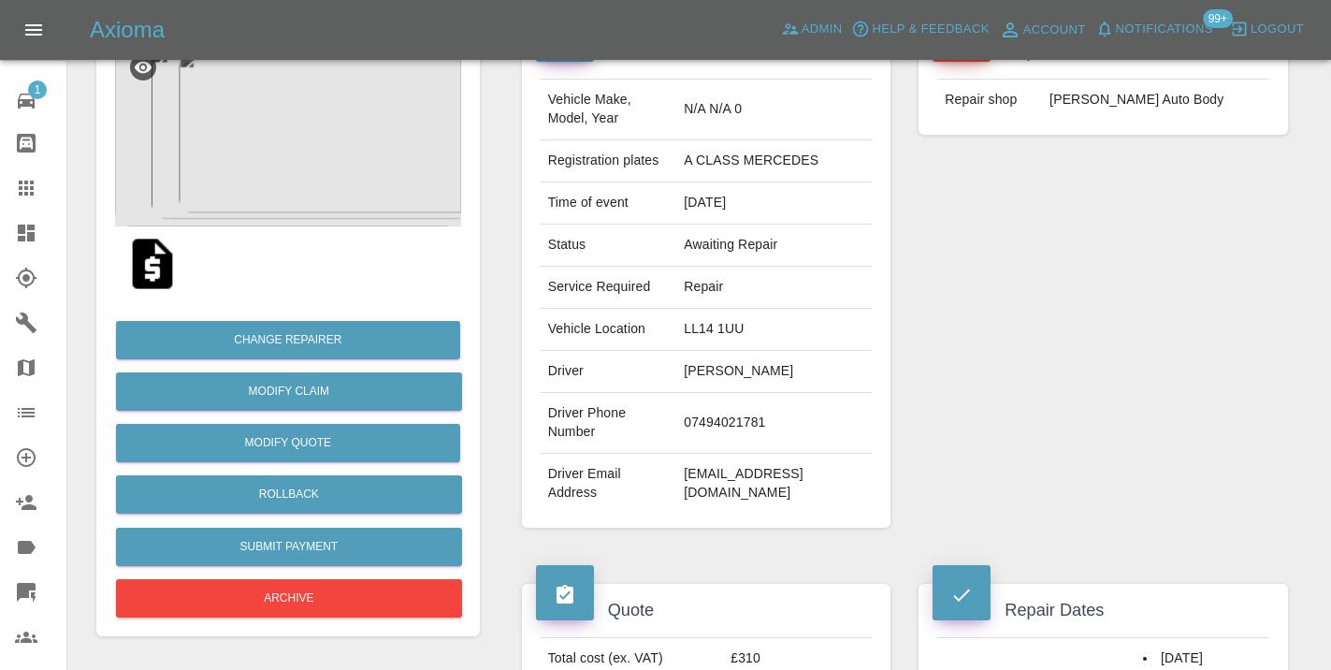
scroll to position [197, 0]
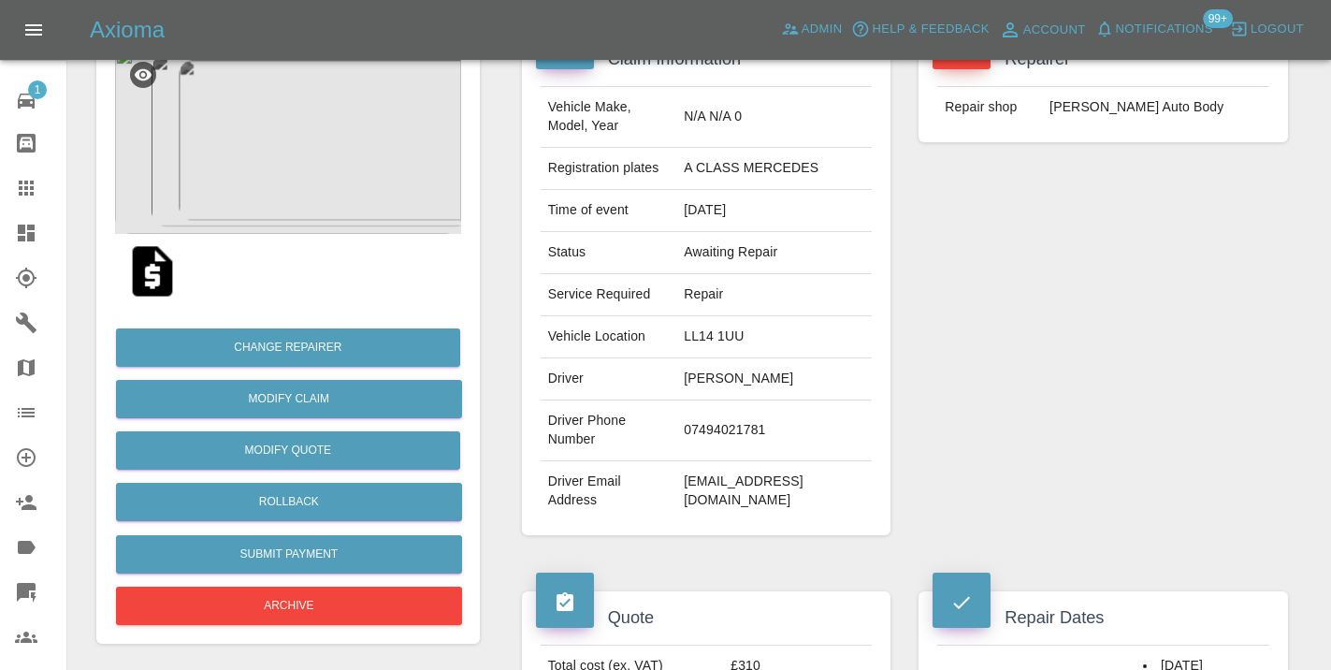
click at [761, 424] on td "07494021781" at bounding box center [773, 430] width 195 height 61
copy td "07494021781"
